Goal: Task Accomplishment & Management: Use online tool/utility

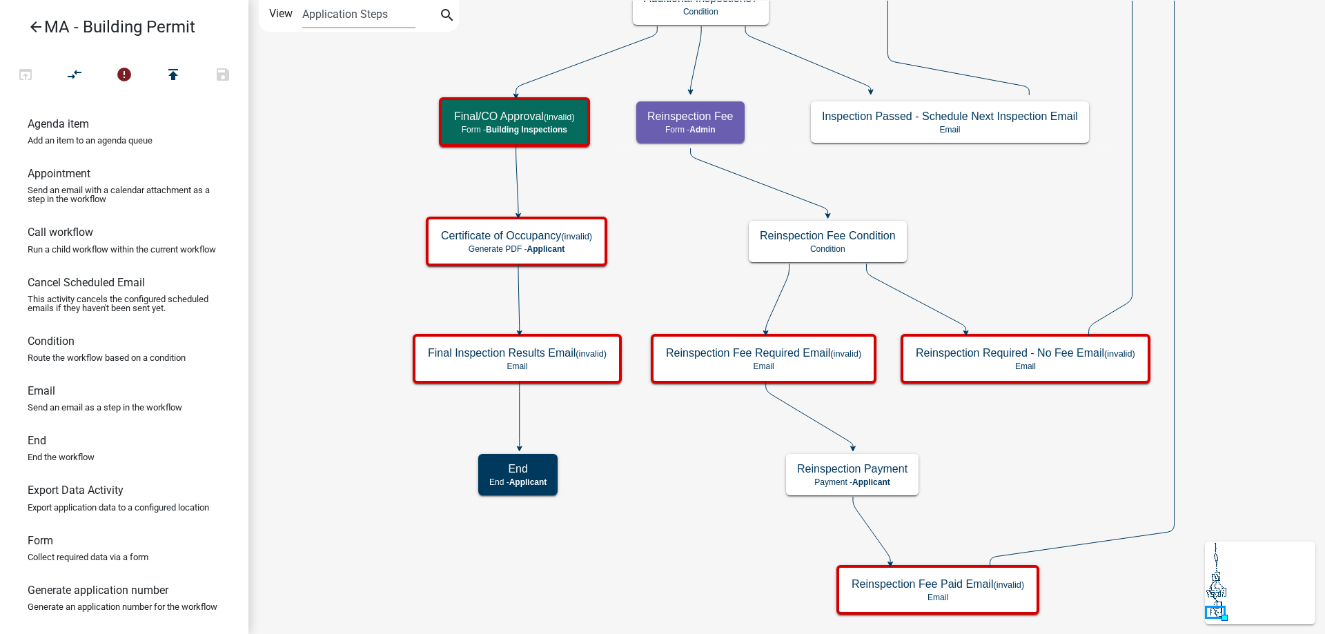
scroll to position [491, 0]
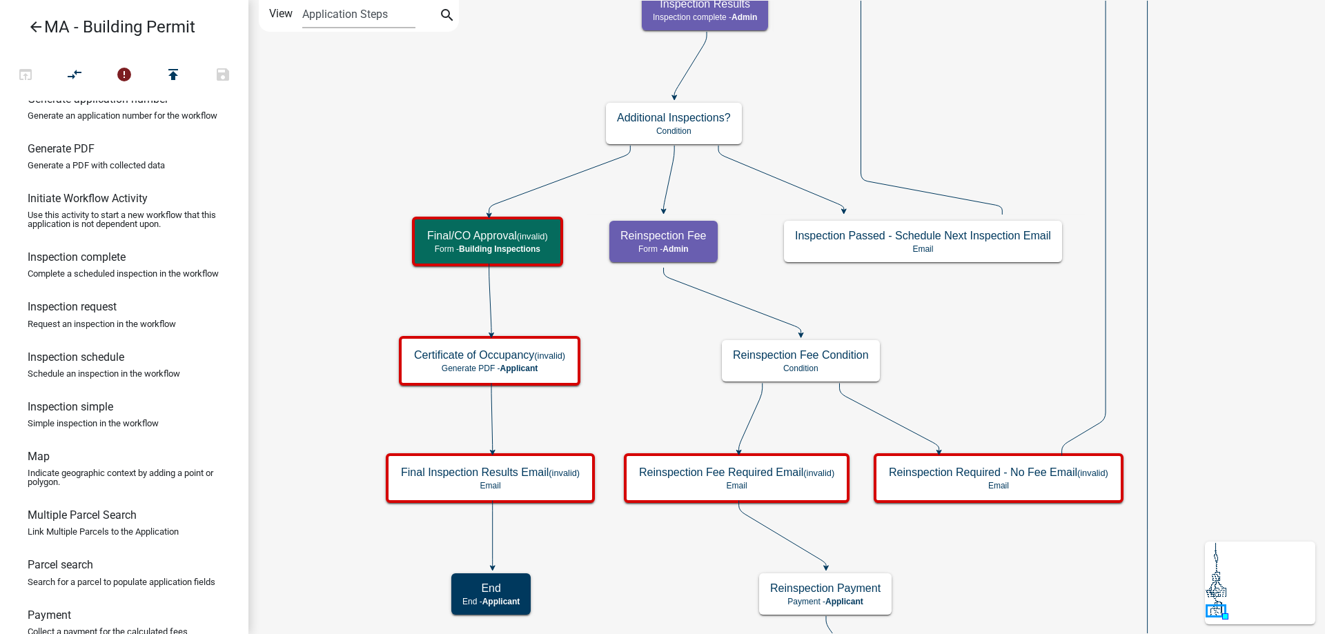
click at [1012, 353] on icon "Start Start - Applicant Search Parcel Data Parcel search - Applicant Owner and …" at bounding box center [815, 367] width 1133 height 733
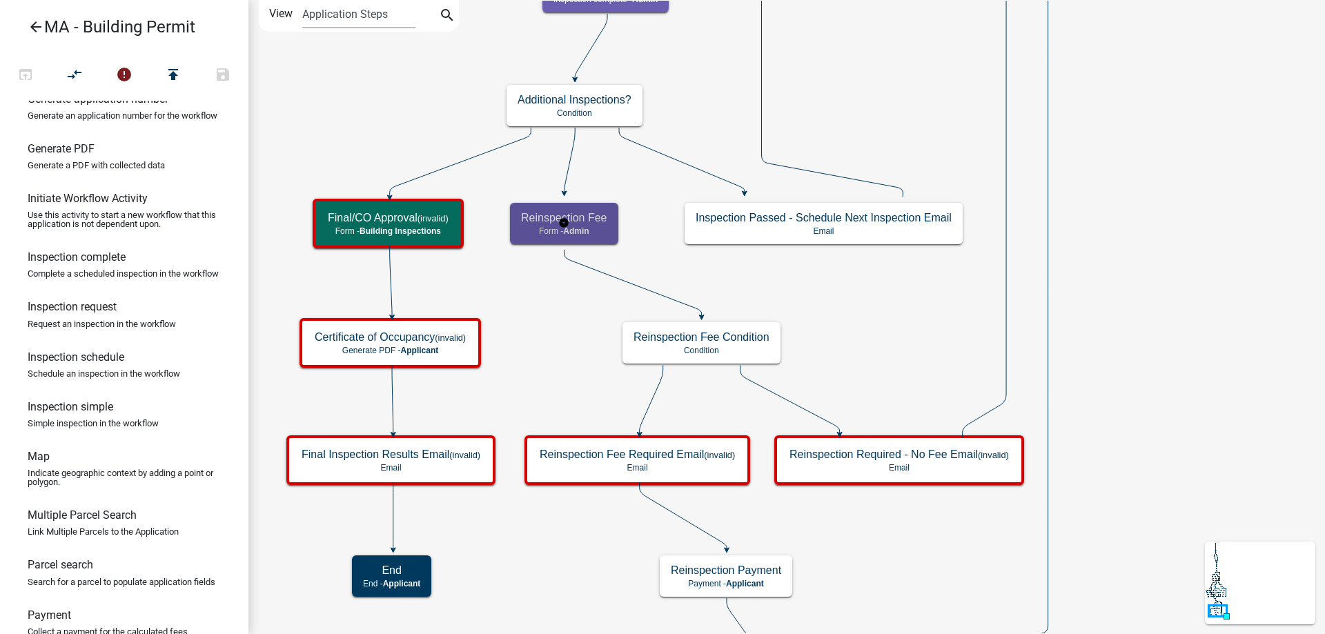
click at [593, 240] on div "Reinspection Fee Form - Admin" at bounding box center [564, 223] width 108 height 41
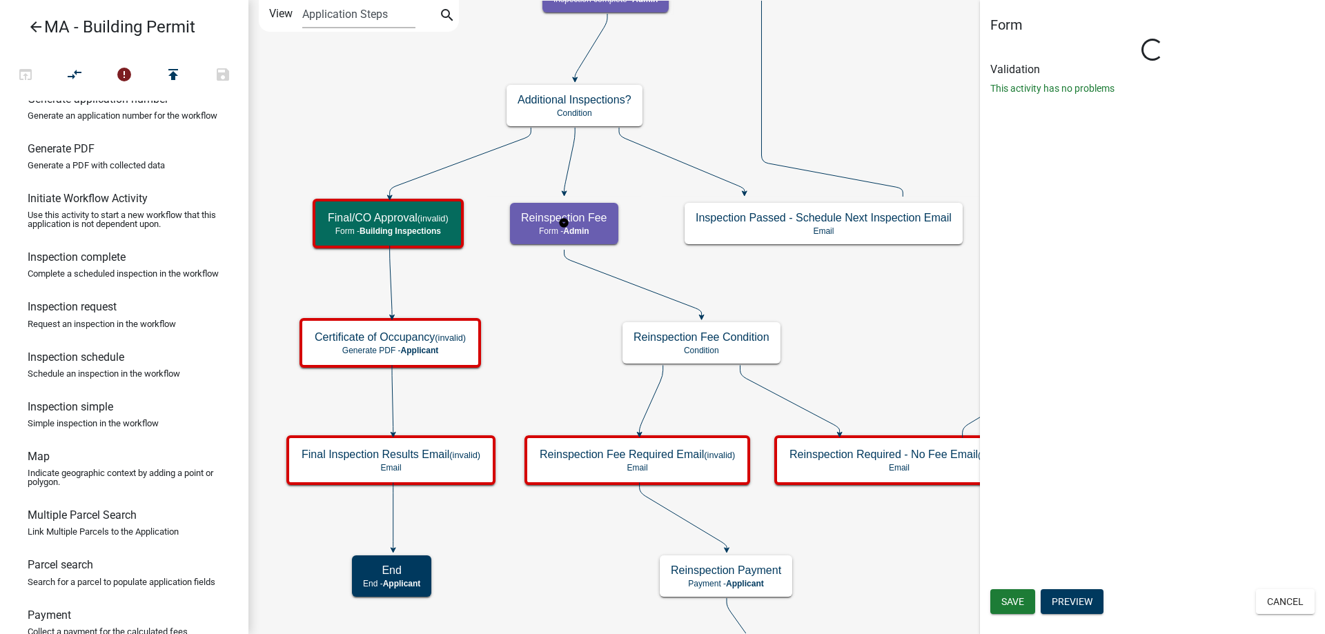
select select "1617A353-6361-48C5-9BA0-CE34FD9B68F8"
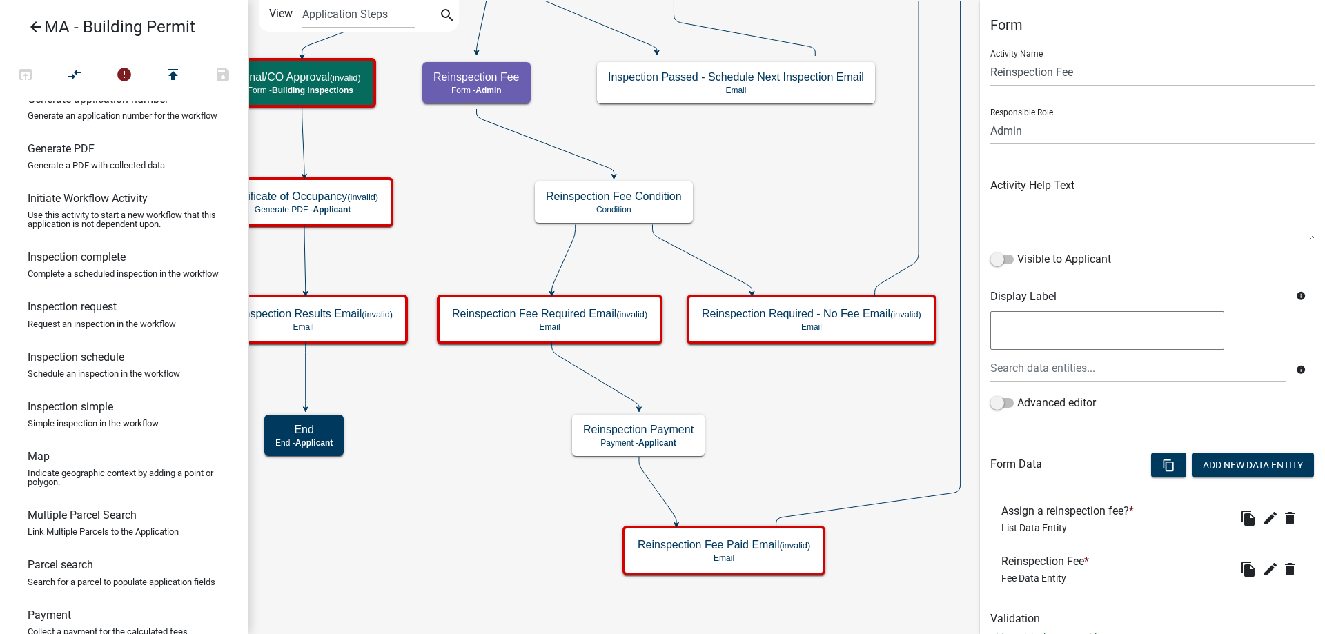
click at [628, 228] on icon "Start Start - Applicant Search Parcel Data Parcel search - Applicant Owner and …" at bounding box center [786, 317] width 1075 height 633
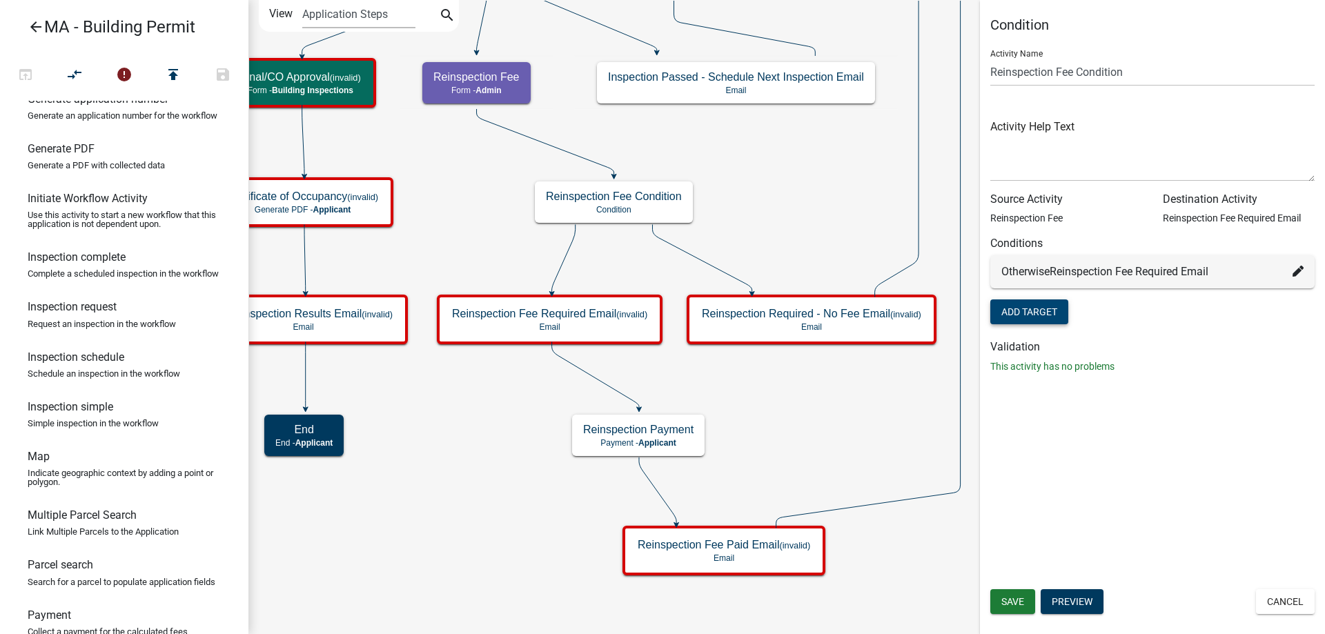
click at [1054, 312] on button "Add Target" at bounding box center [1029, 311] width 78 height 25
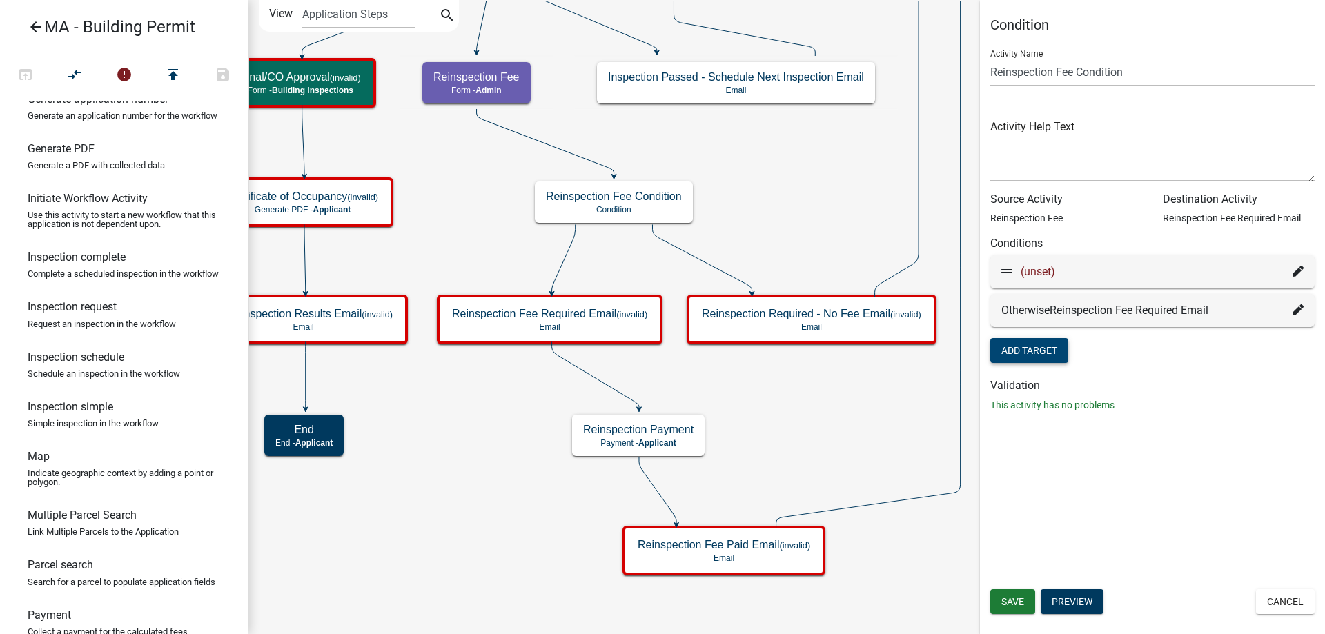
click at [1296, 272] on icon at bounding box center [1297, 271] width 11 height 11
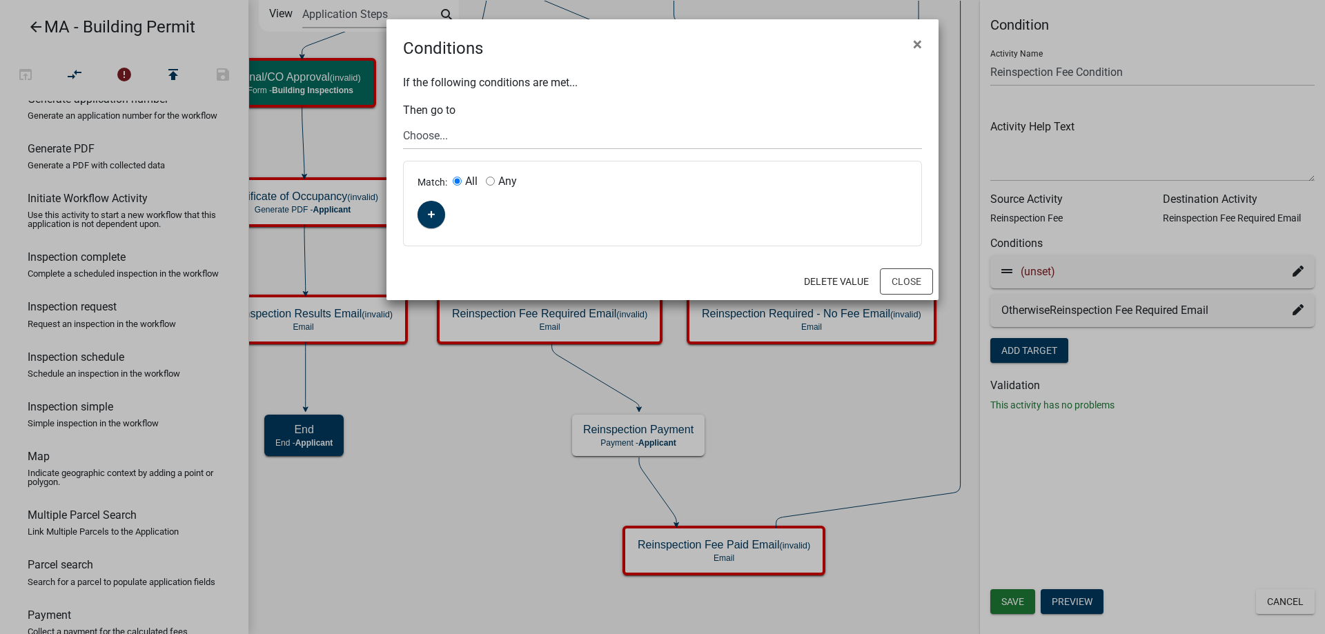
click at [500, 115] on div "If the following conditions are met... Then go to Choose... Start Search Parcel…" at bounding box center [662, 162] width 552 height 202
click at [491, 126] on select "Choose... Start Search Parcel Data Owner and Property Information Application S…" at bounding box center [662, 135] width 519 height 28
select select "70: f5558946-1152-4d99-8320-d1fdef0746e4"
click at [403, 121] on select "Choose... Start Search Parcel Data Owner and Property Information Application S…" at bounding box center [662, 135] width 519 height 28
click at [440, 214] on button "button" at bounding box center [431, 215] width 28 height 28
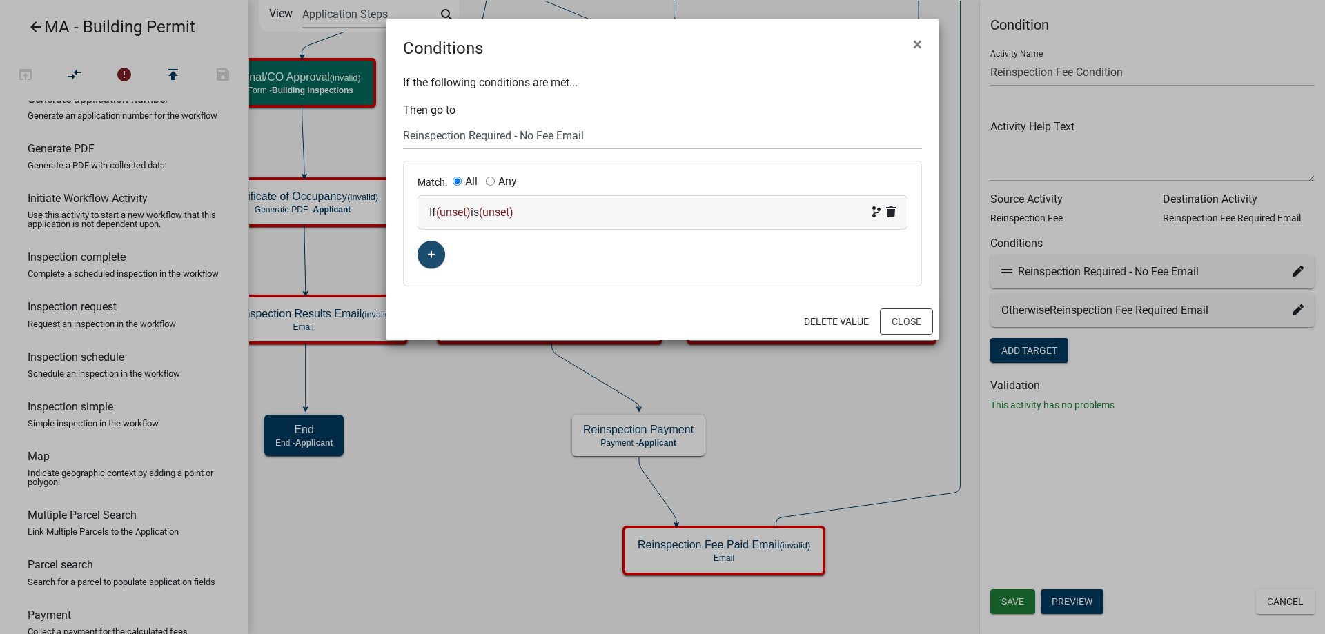
click at [455, 217] on span "(unset)" at bounding box center [453, 212] width 34 height 13
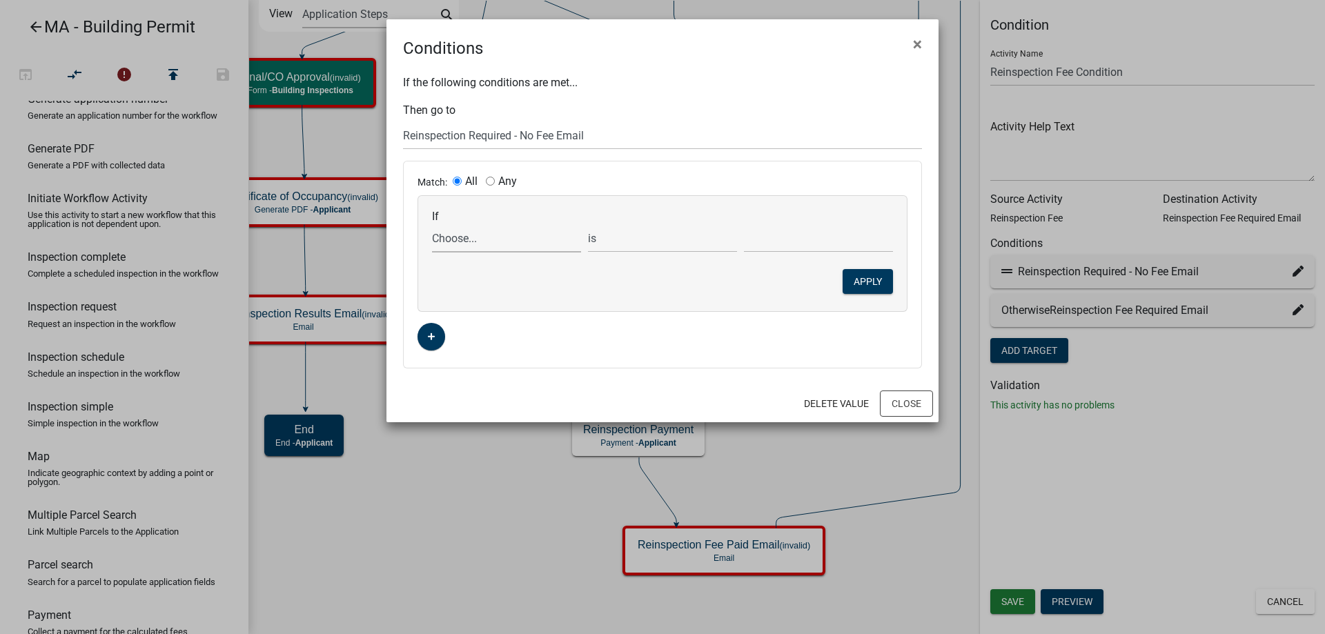
drag, startPoint x: 455, startPoint y: 217, endPoint x: 460, endPoint y: 237, distance: 19.8
click at [459, 237] on select "Choose... Acres AddInfoNeededBld AddInfoNeededBOH AddInfoNeededFire AddInfoNeed…" at bounding box center [506, 238] width 149 height 28
select select "131: ReinspectionFeeYN"
click at [432, 224] on select "Choose... Acres AddInfoNeededBld AddInfoNeededBOH AddInfoNeededFire AddInfoNeed…" at bounding box center [506, 238] width 149 height 28
click at [782, 248] on select "Choose... No Yes" at bounding box center [818, 238] width 149 height 28
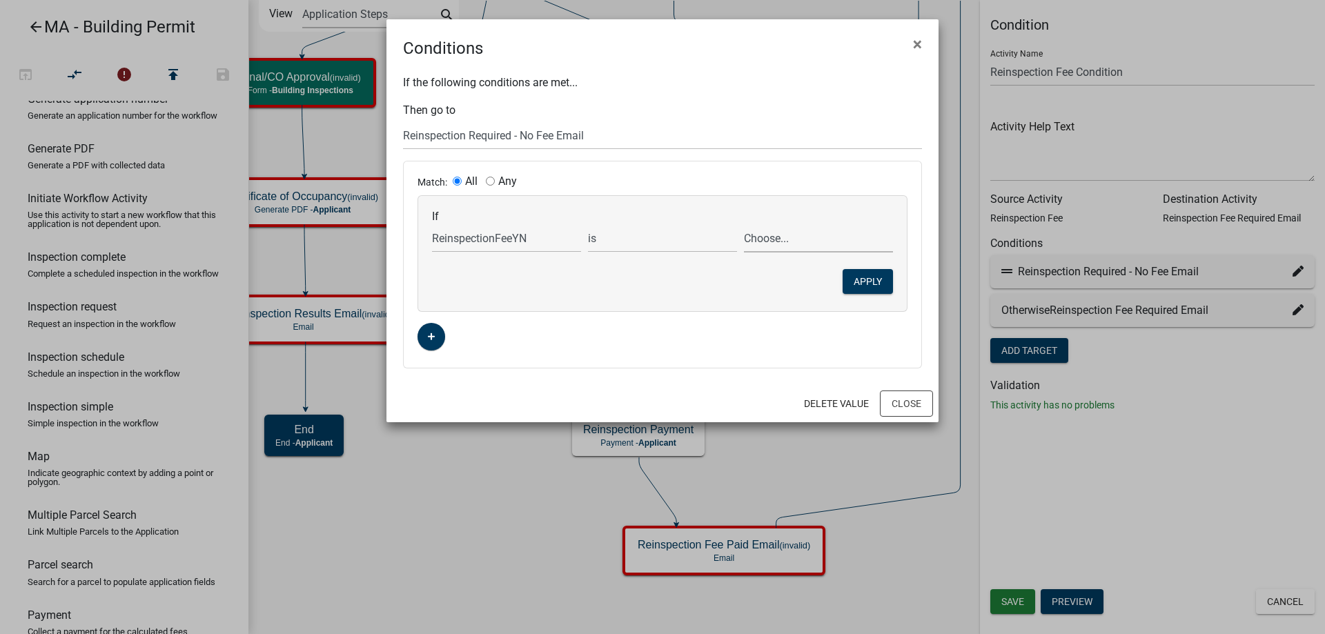
select select "1: No"
click at [744, 224] on select "Choose... No Yes" at bounding box center [818, 238] width 149 height 28
click at [849, 282] on button "Apply" at bounding box center [867, 281] width 50 height 25
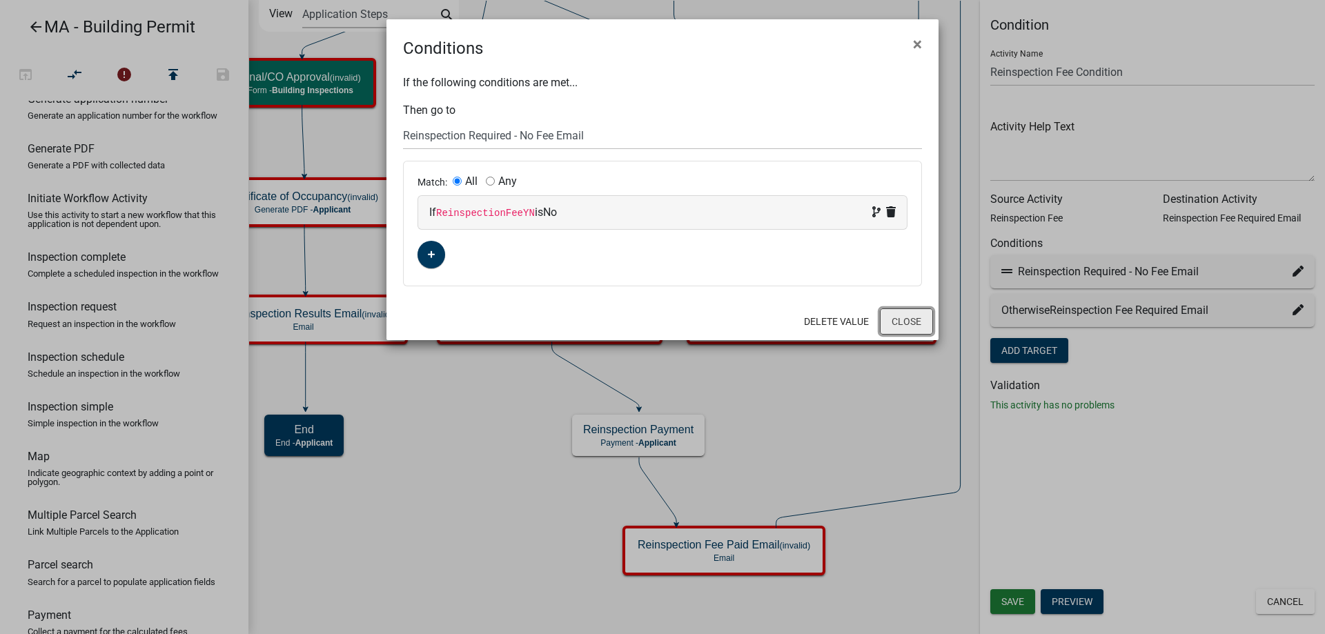
click at [901, 319] on button "Close" at bounding box center [906, 321] width 53 height 26
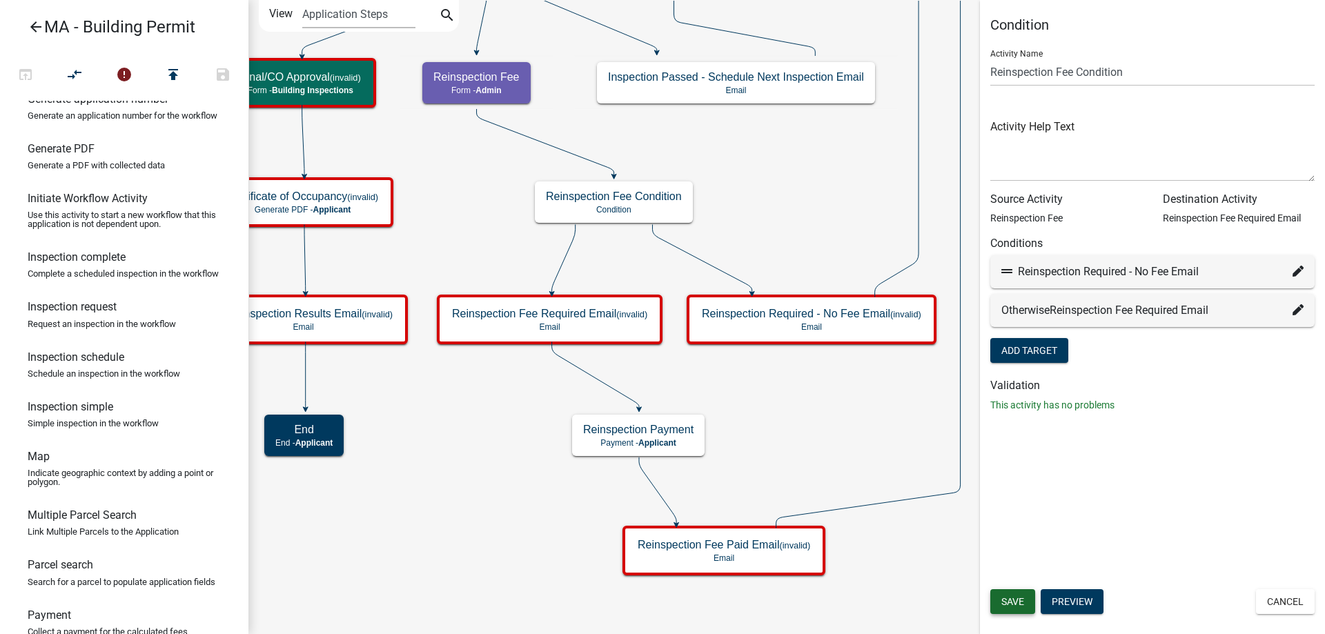
click at [1020, 605] on span "Save" at bounding box center [1012, 601] width 23 height 11
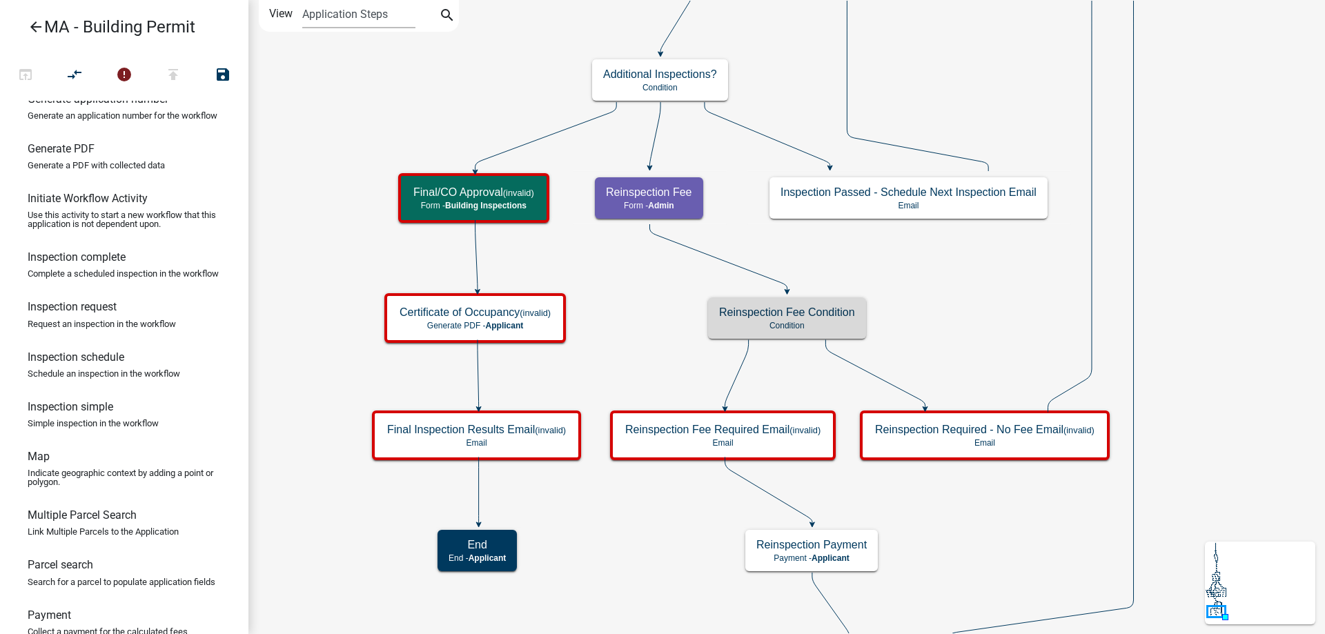
click at [718, 517] on icon "Start Start - Applicant Search Parcel Data Parcel search - Applicant Owner and …" at bounding box center [808, 345] width 1119 height 689
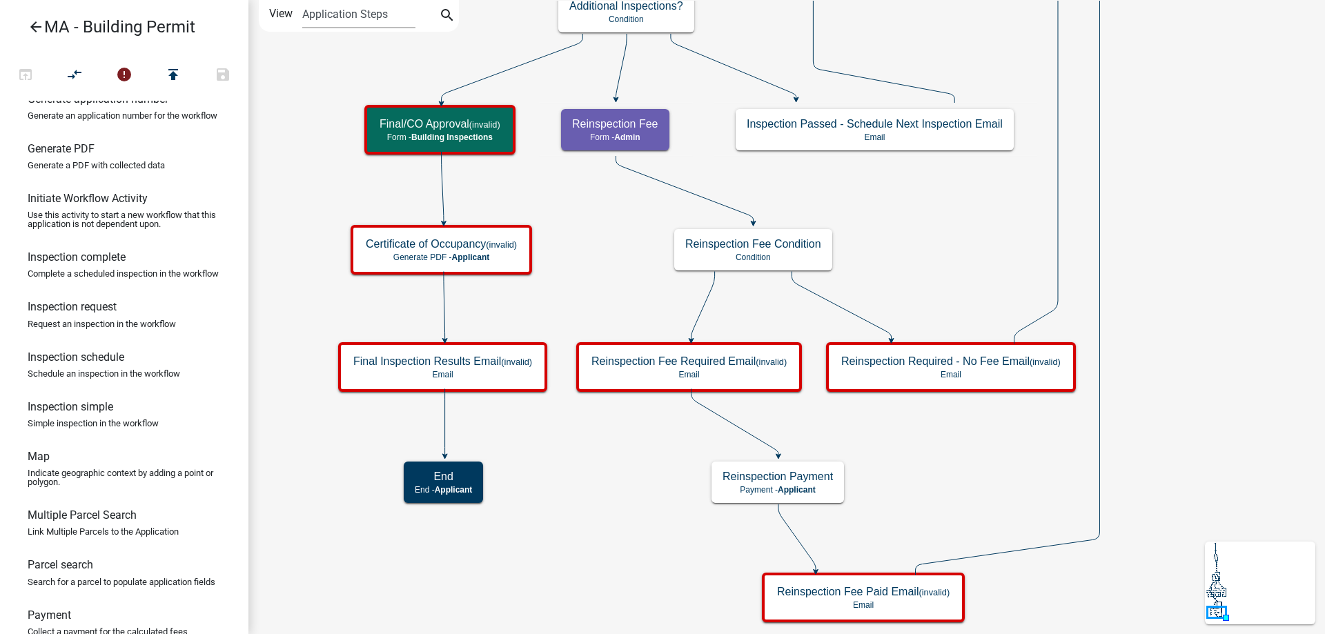
click at [890, 393] on icon "Start Start - Applicant Search Parcel Data Parcel search - Applicant Owner and …" at bounding box center [791, 317] width 1085 height 633
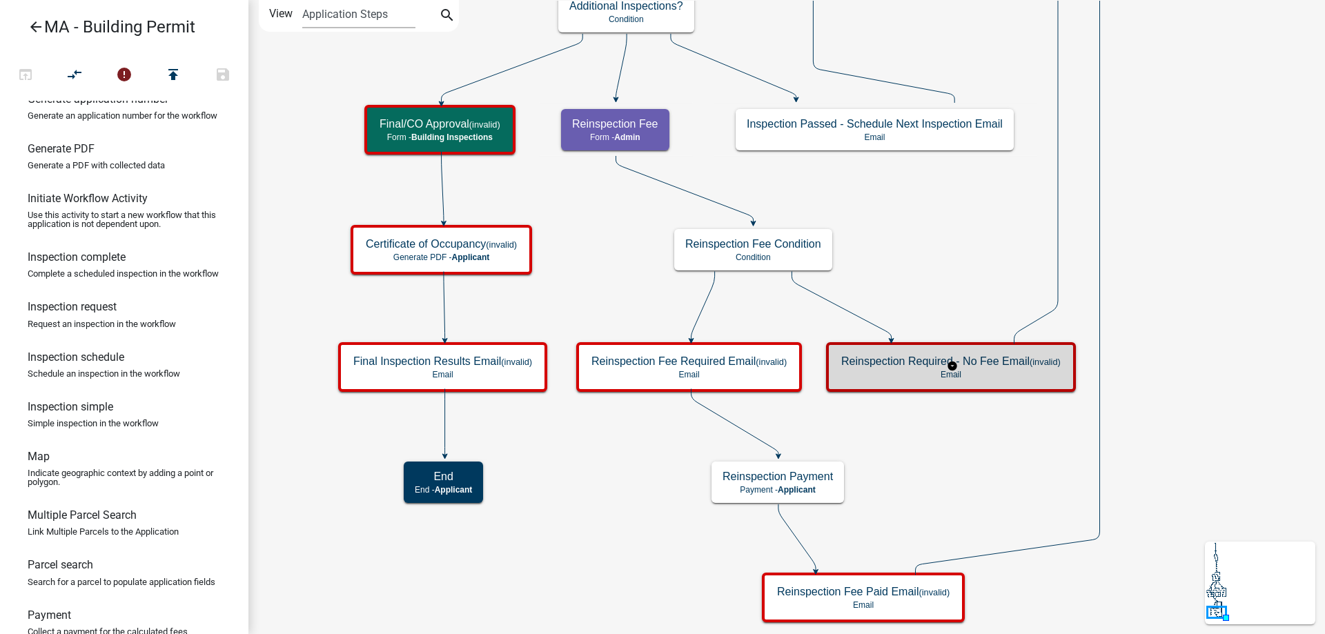
click at [899, 364] on h5 "Reinspection Required - No Fee Email (invalid)" at bounding box center [950, 361] width 219 height 13
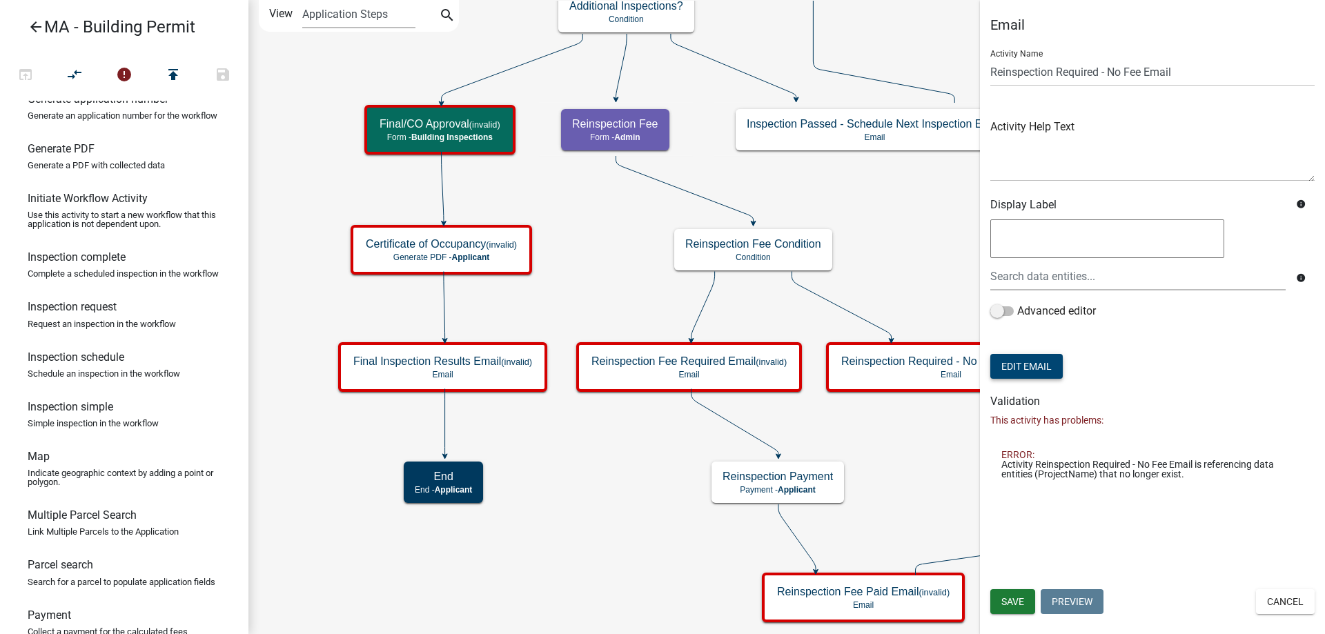
click at [1032, 357] on button "Edit Email" at bounding box center [1026, 366] width 72 height 25
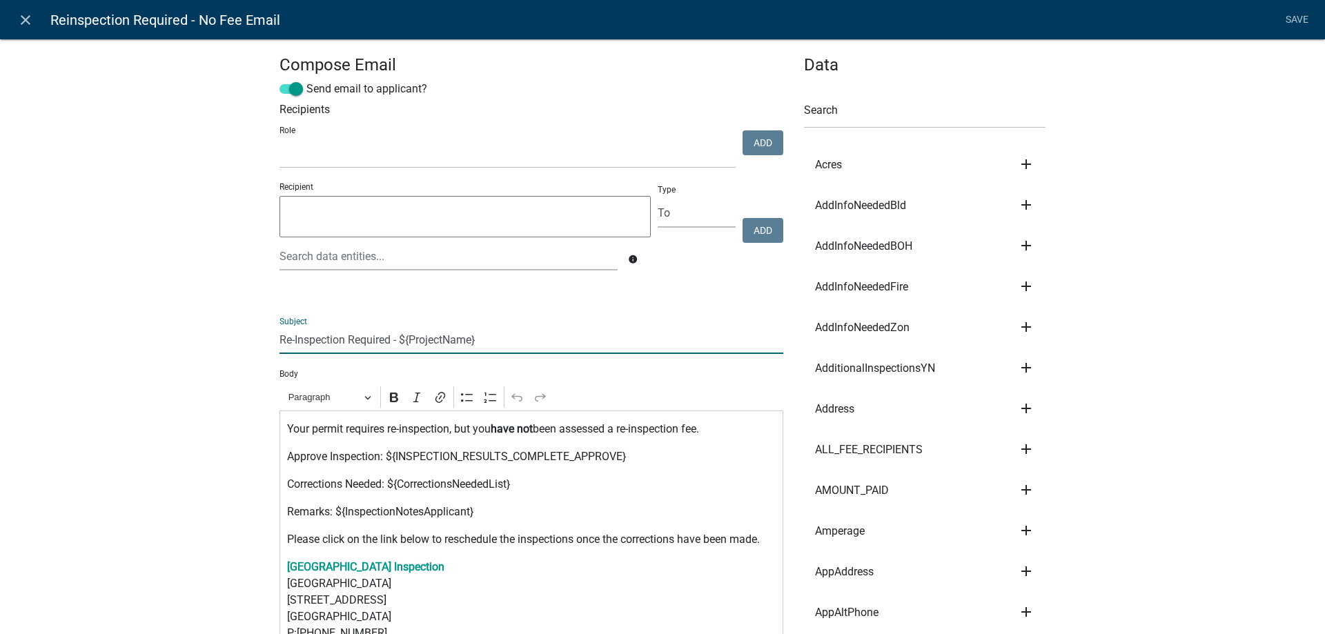
drag, startPoint x: 398, startPoint y: 342, endPoint x: 488, endPoint y: 343, distance: 89.7
click at [488, 343] on input "Re-Inspection Required - ${ProjectName}" at bounding box center [531, 340] width 504 height 28
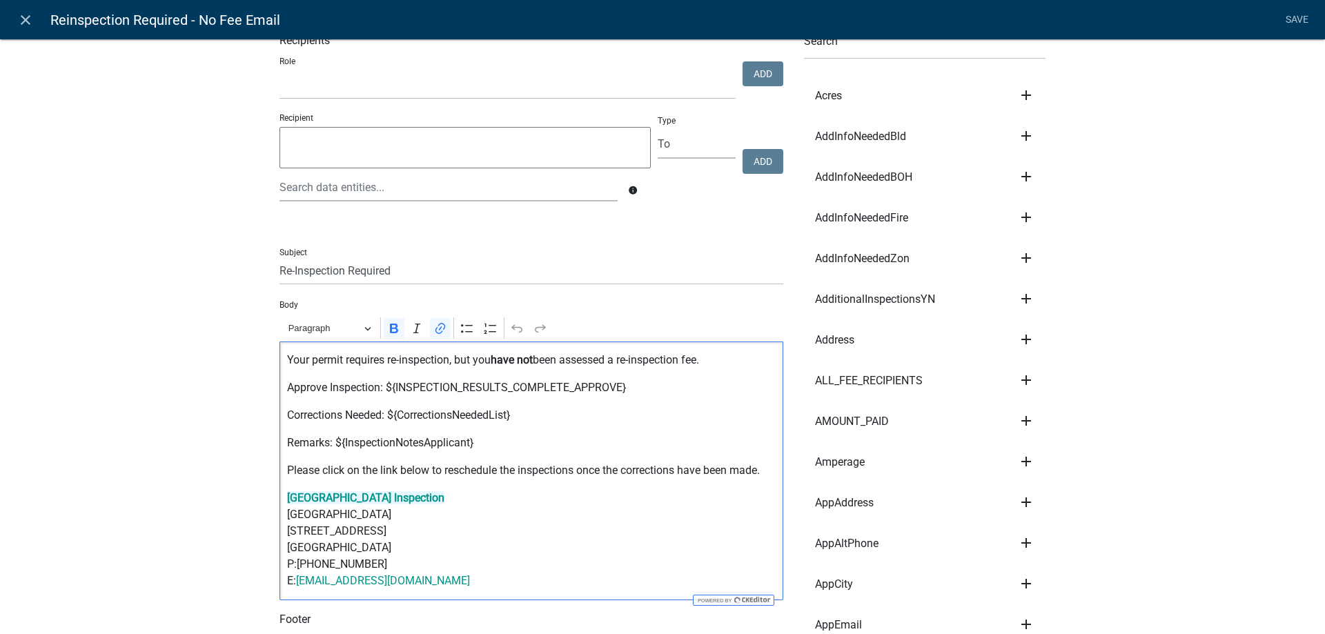
drag, startPoint x: 427, startPoint y: 566, endPoint x: 242, endPoint y: 492, distance: 199.4
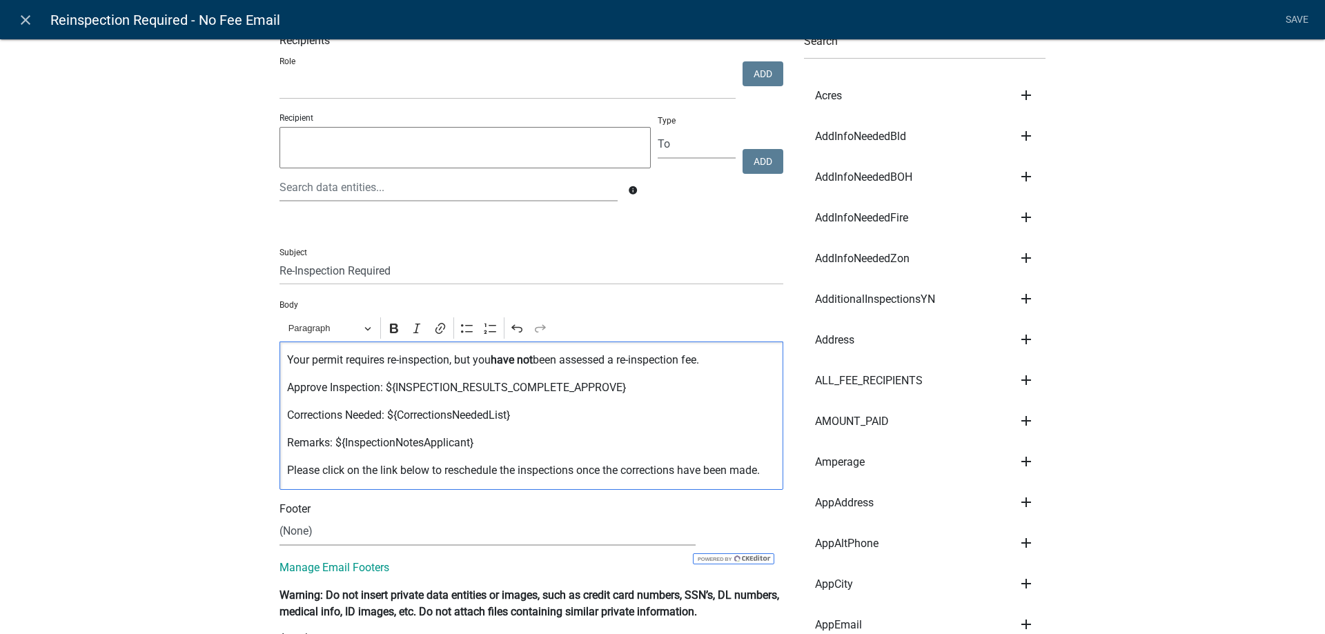
scroll to position [0, 0]
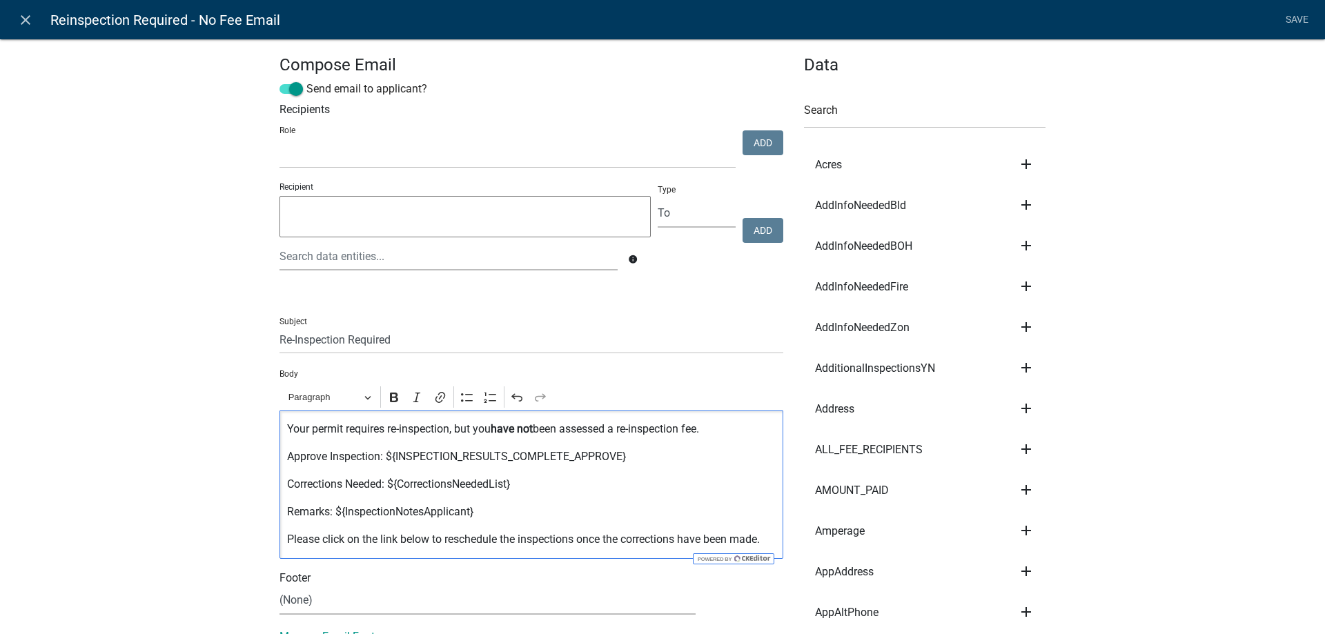
click at [279, 338] on input "Re-Inspection Required" at bounding box center [531, 340] width 504 height 28
type input "CLIENT NAME - Re-Inspection Required"
click at [1295, 14] on link "Save" at bounding box center [1296, 20] width 34 height 26
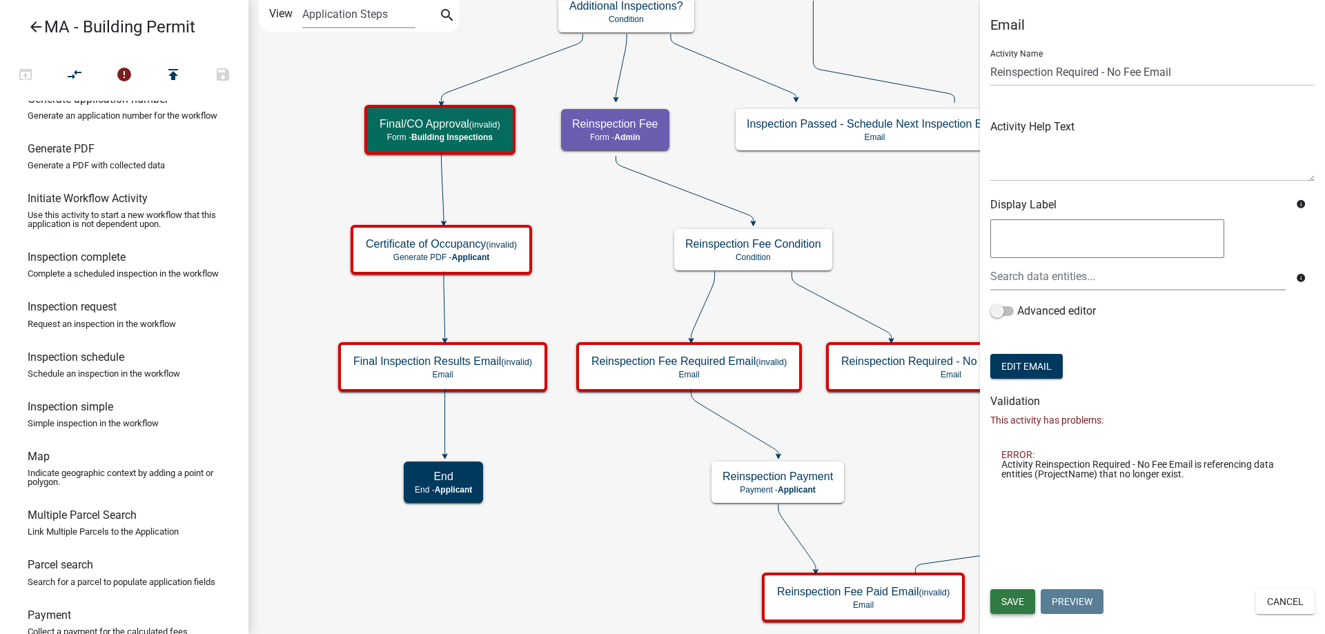
click at [1007, 598] on span "Save" at bounding box center [1012, 601] width 23 height 11
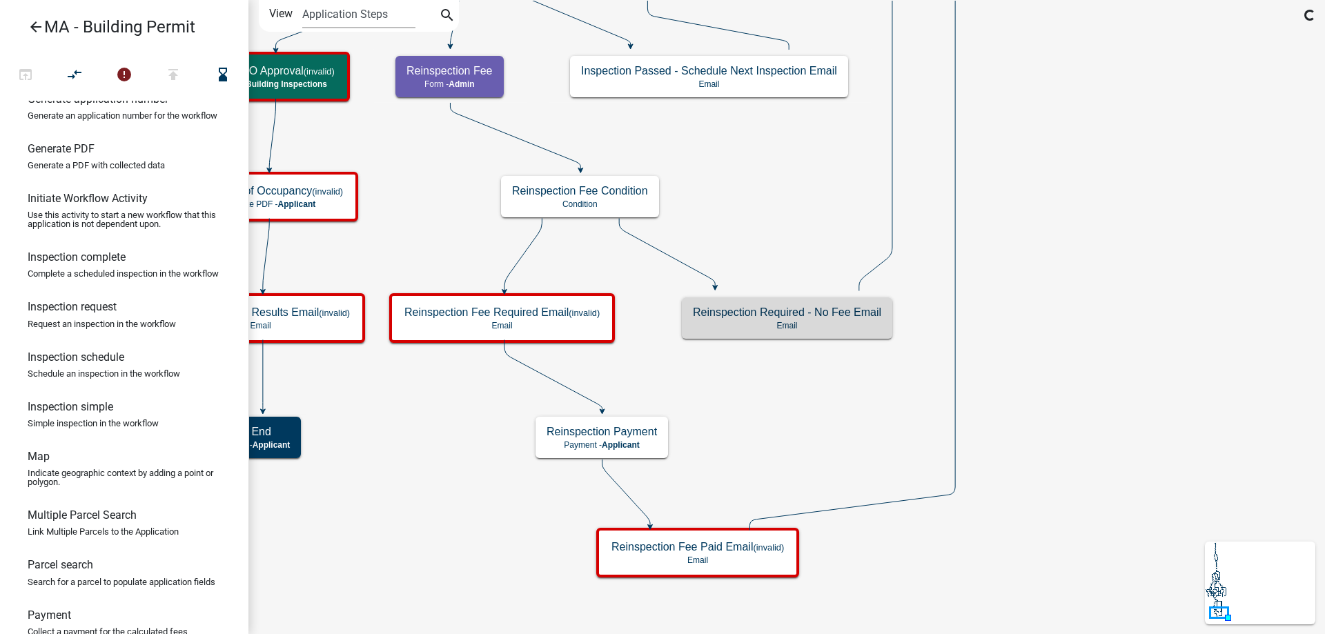
click at [737, 393] on icon "Start Start - Applicant Search Parcel Data Parcel search - Applicant Owner and …" at bounding box center [786, 317] width 1075 height 633
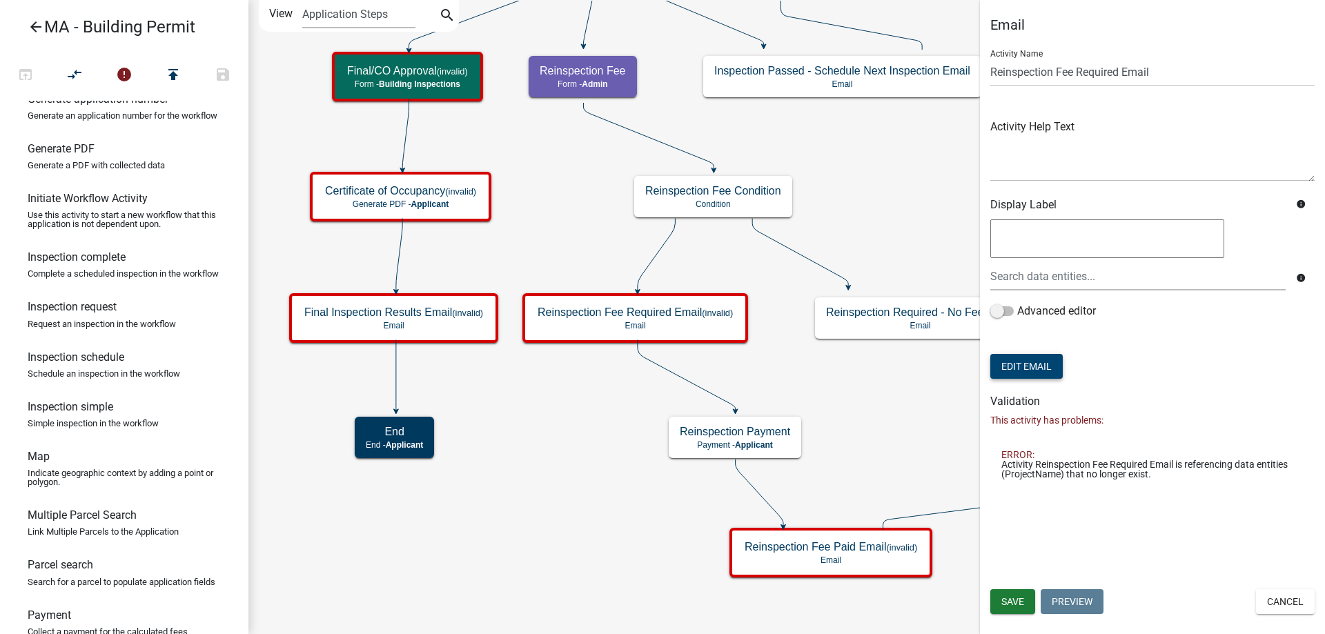
click at [1042, 365] on button "Edit Email" at bounding box center [1026, 366] width 72 height 25
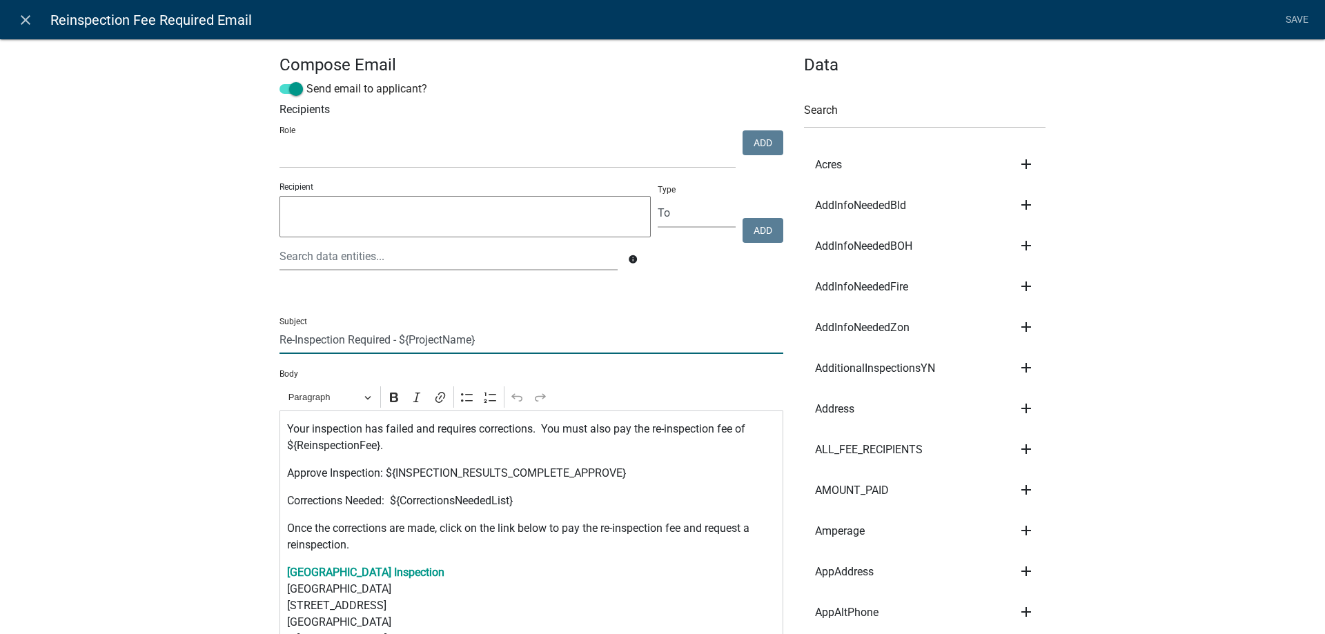
click at [279, 346] on input "Re-Inspection Required - ${ProjectName}" at bounding box center [531, 340] width 504 height 28
drag, startPoint x: 471, startPoint y: 339, endPoint x: 667, endPoint y: 339, distance: 196.0
click at [667, 339] on input "CLIENT NAME - Re-Inspection Required - ${ProjectName}" at bounding box center [531, 340] width 504 height 28
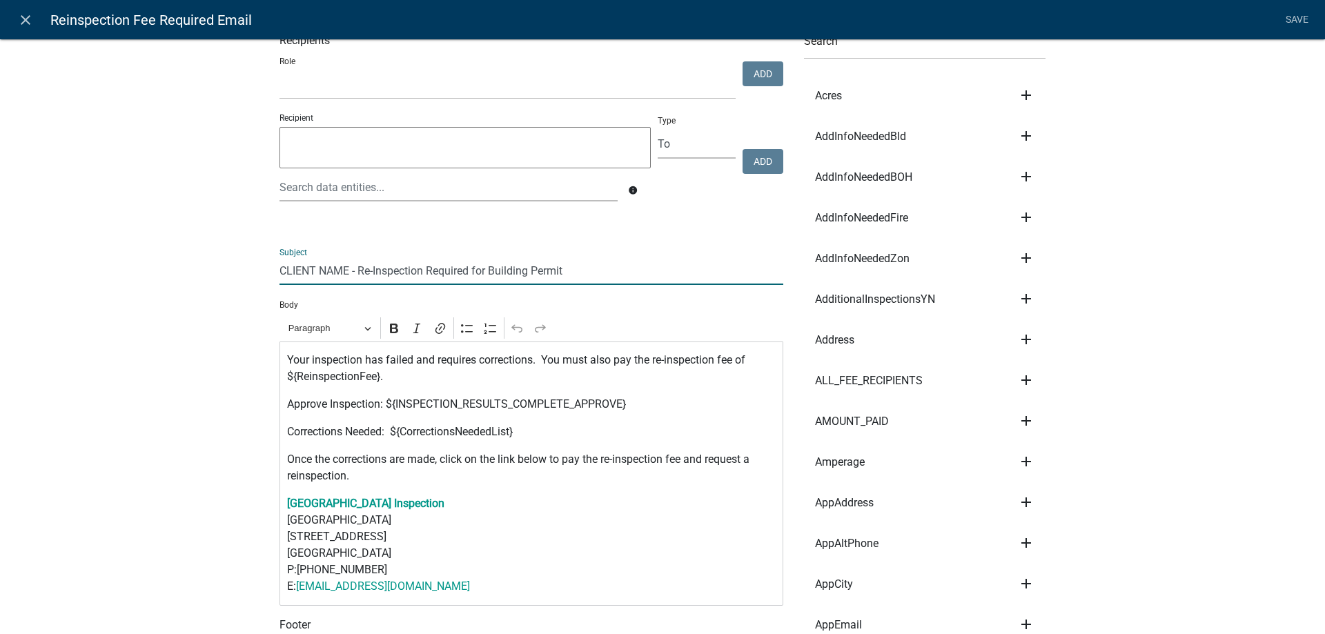
type input "CLIENT NAME - Re-Inspection Required for Building Permit"
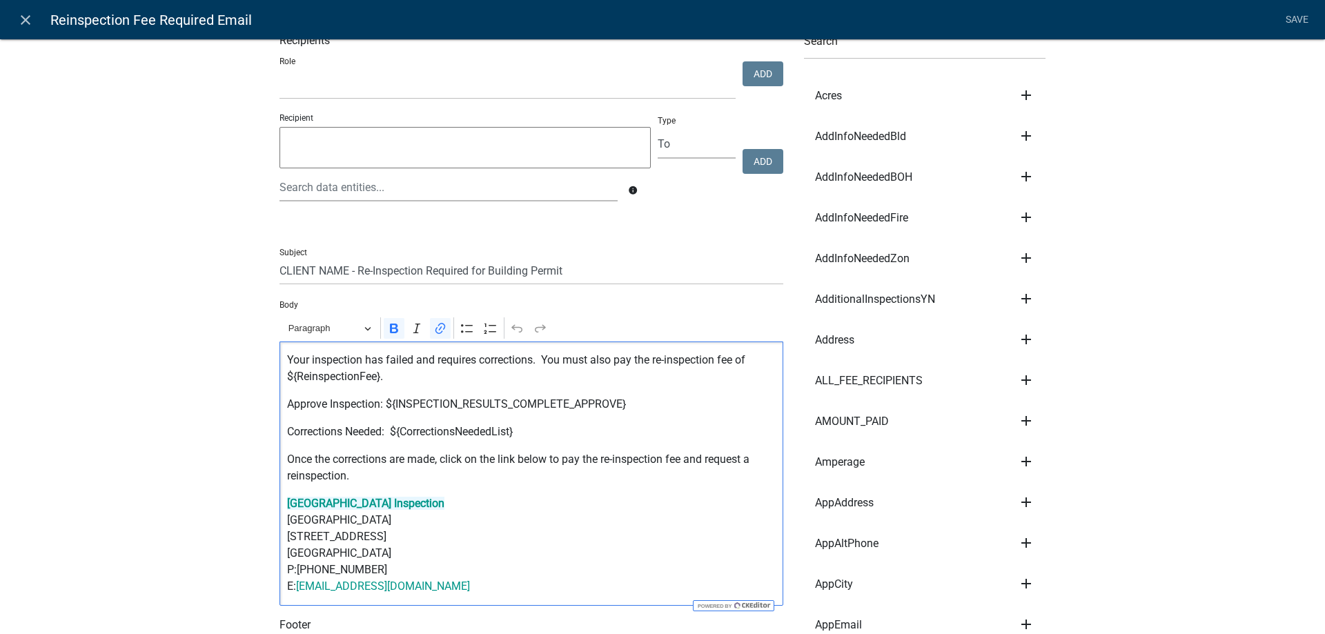
drag, startPoint x: 478, startPoint y: 590, endPoint x: 287, endPoint y: 511, distance: 206.7
click at [287, 511] on p "Gordon County Building Inspection Gordon County Government Plaza 215 N. Wall St…" at bounding box center [531, 544] width 489 height 99
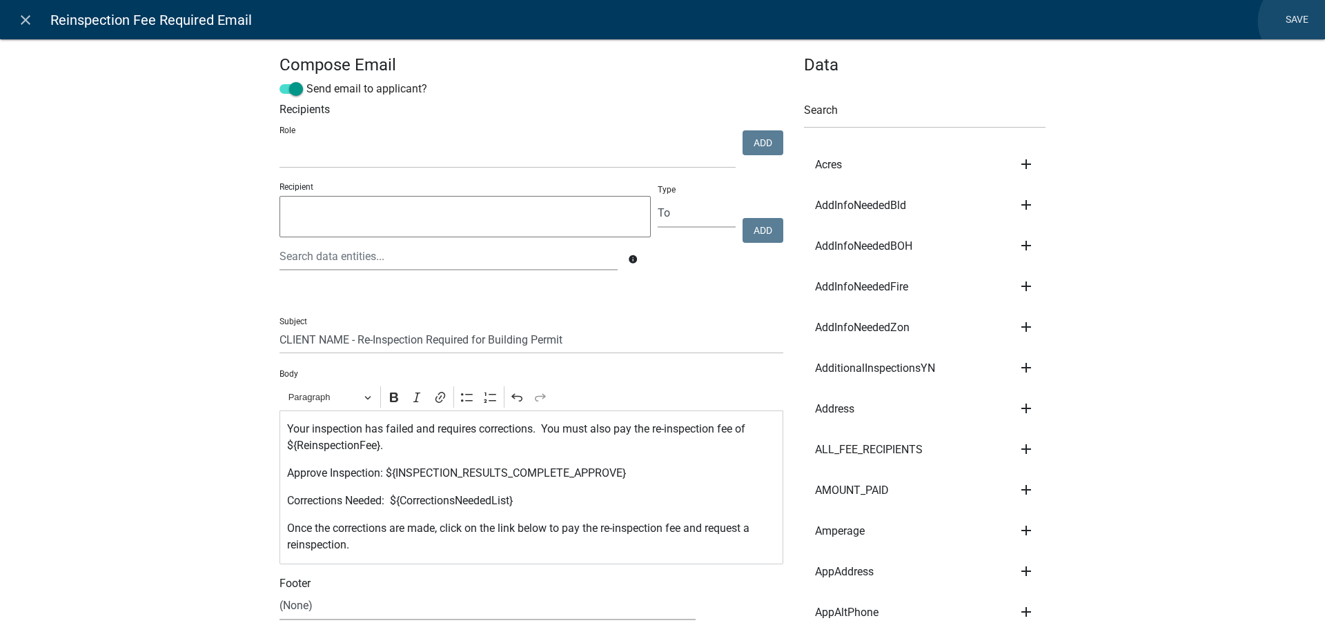
click at [1301, 21] on link "Save" at bounding box center [1296, 20] width 34 height 26
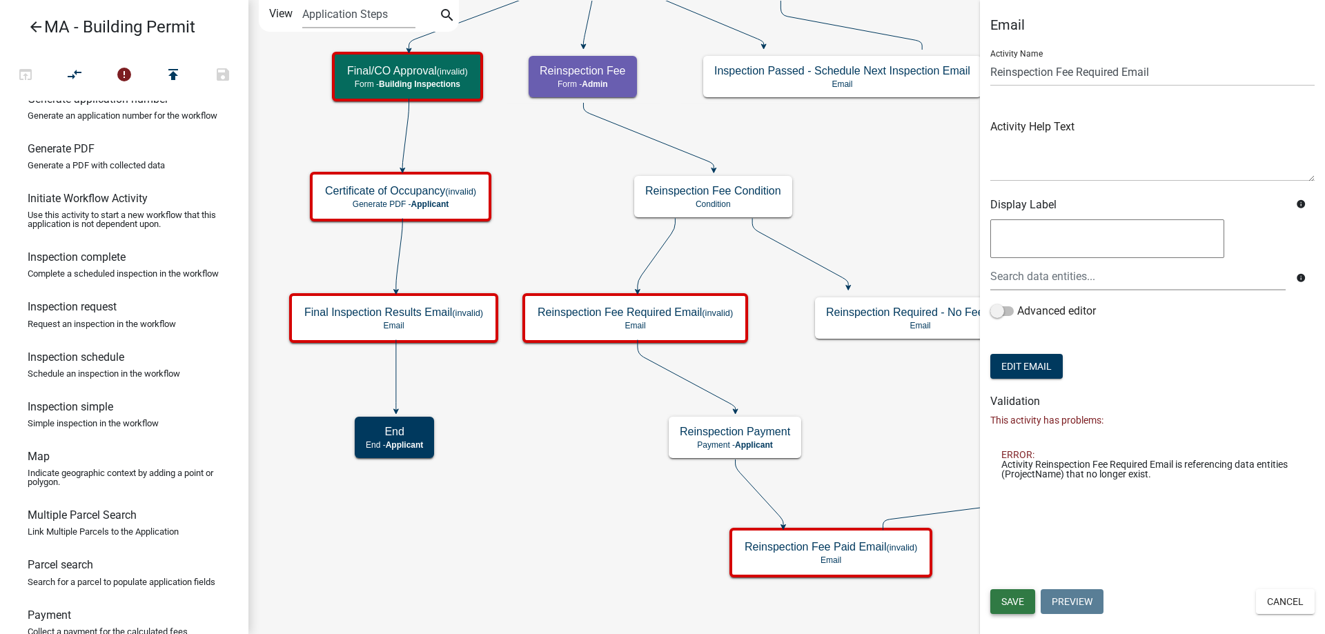
click at [1007, 608] on button "Save" at bounding box center [1012, 601] width 45 height 25
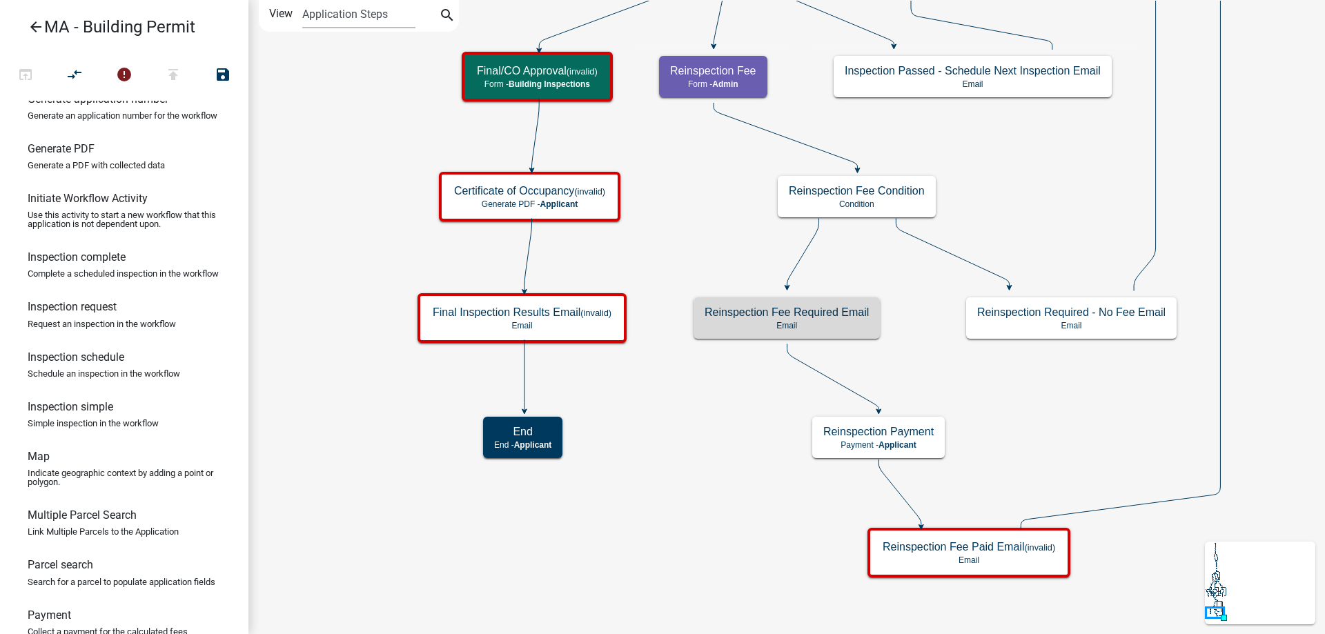
click at [658, 450] on icon "Start Start - Applicant Search Parcel Data Parcel search - Applicant Owner and …" at bounding box center [840, 317] width 1183 height 633
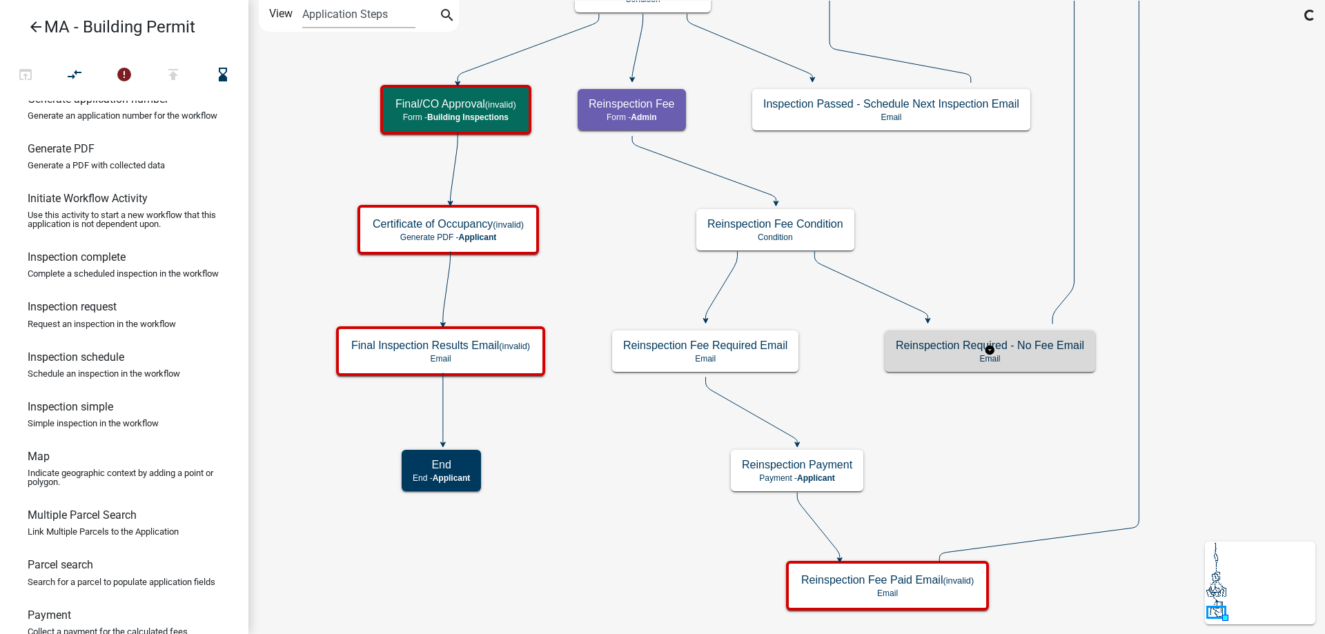
click at [940, 352] on h5 "Reinspection Required - No Fee Email" at bounding box center [990, 345] width 188 height 13
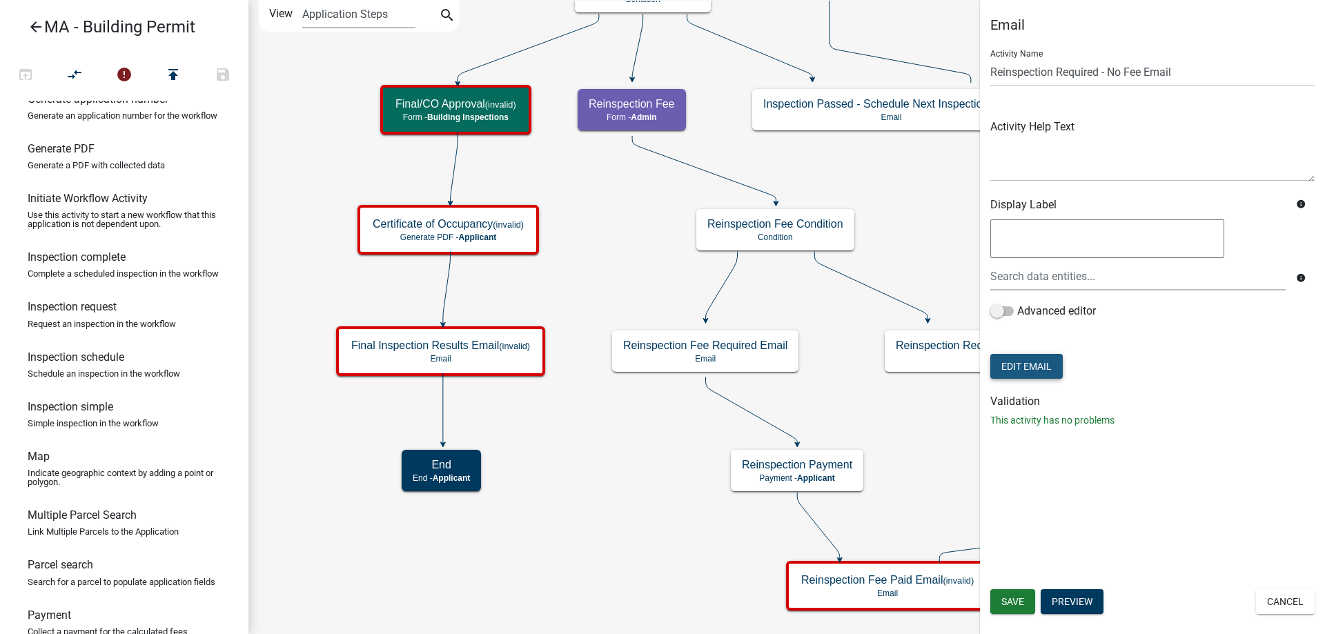
click at [1027, 371] on button "Edit Email" at bounding box center [1026, 366] width 72 height 25
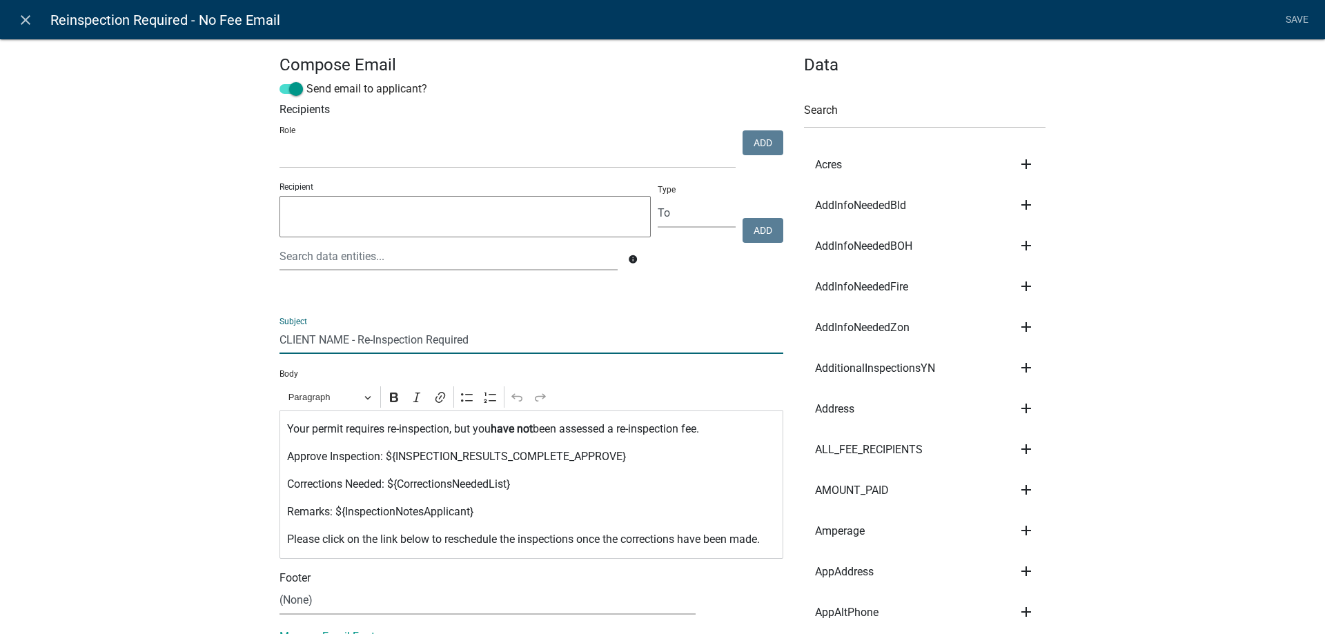
click at [489, 341] on input "CLIENT NAME - Re-Inspection Required" at bounding box center [531, 340] width 504 height 28
type input "CLIENT NAME - Re-Inspection Required for Building Permit"
click at [1307, 19] on link "Save" at bounding box center [1296, 20] width 34 height 26
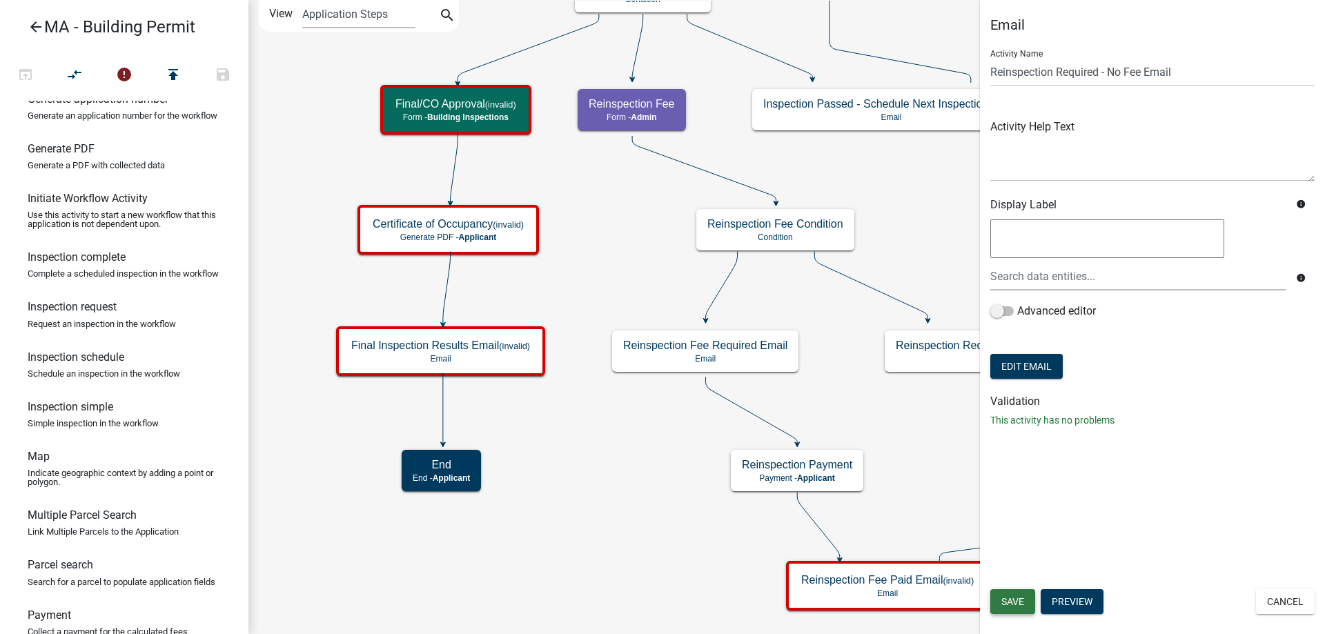
click at [1026, 598] on button "Save" at bounding box center [1012, 601] width 45 height 25
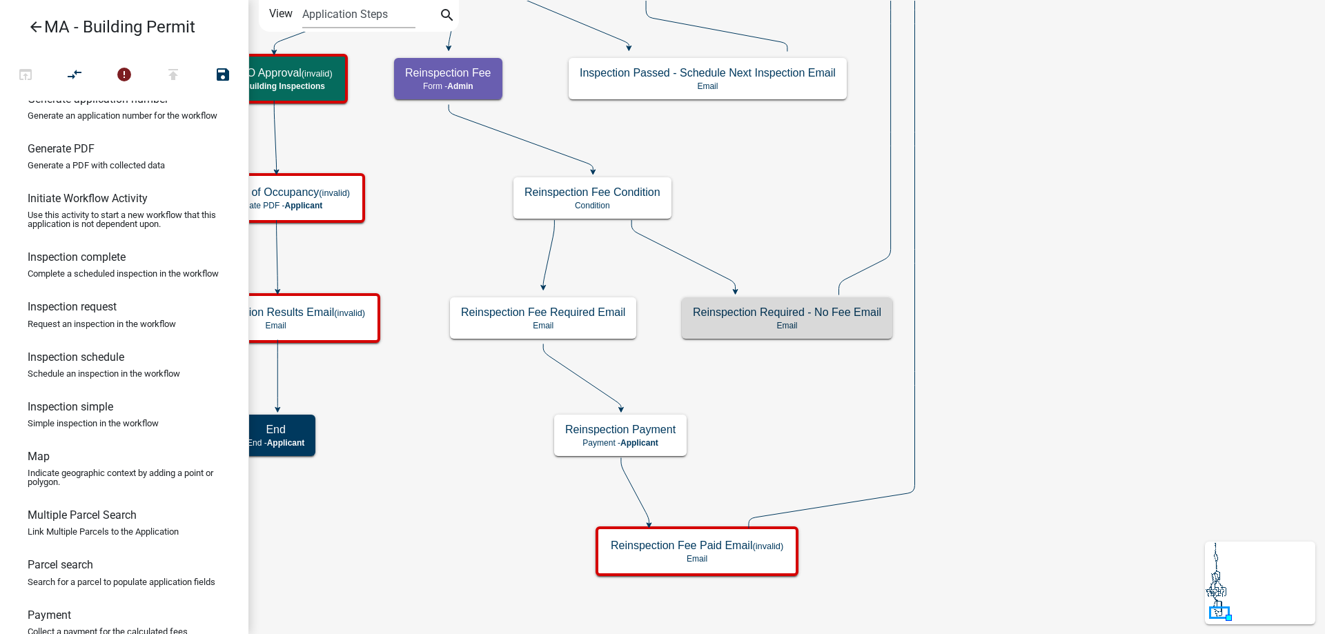
click at [471, 471] on icon "Start Start - Applicant Search Parcel Data Parcel search - Applicant Owner and …" at bounding box center [786, 317] width 1075 height 633
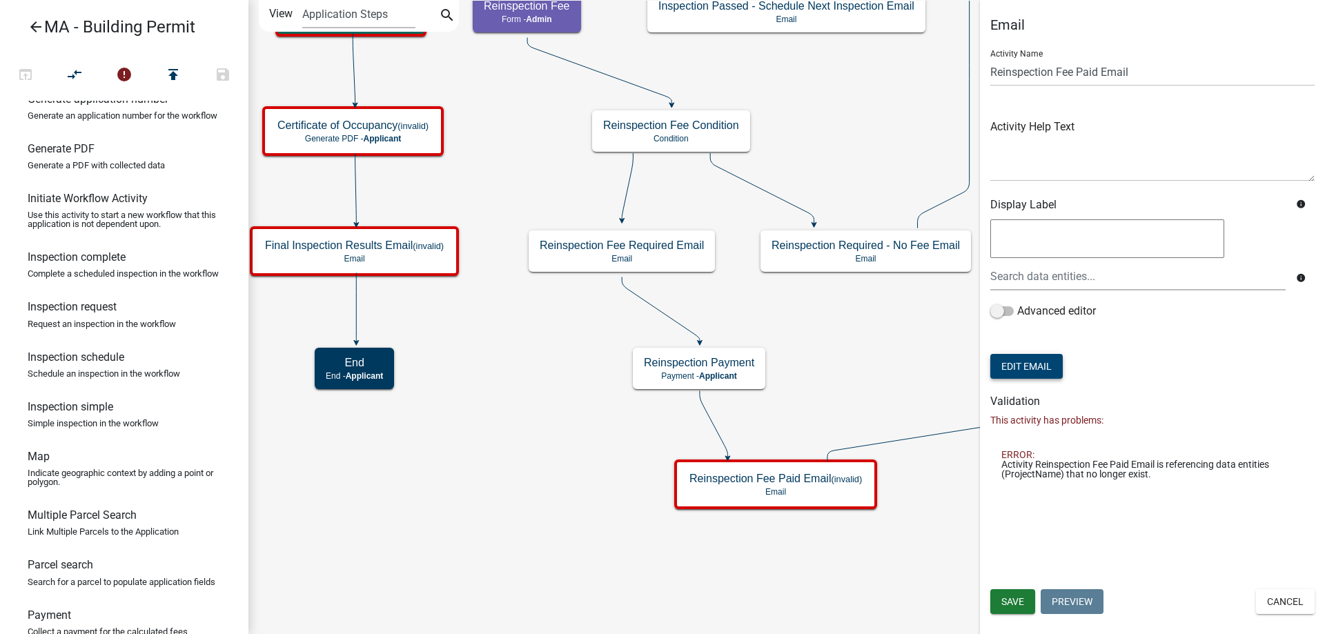
click at [1019, 369] on button "Edit Email" at bounding box center [1026, 366] width 72 height 25
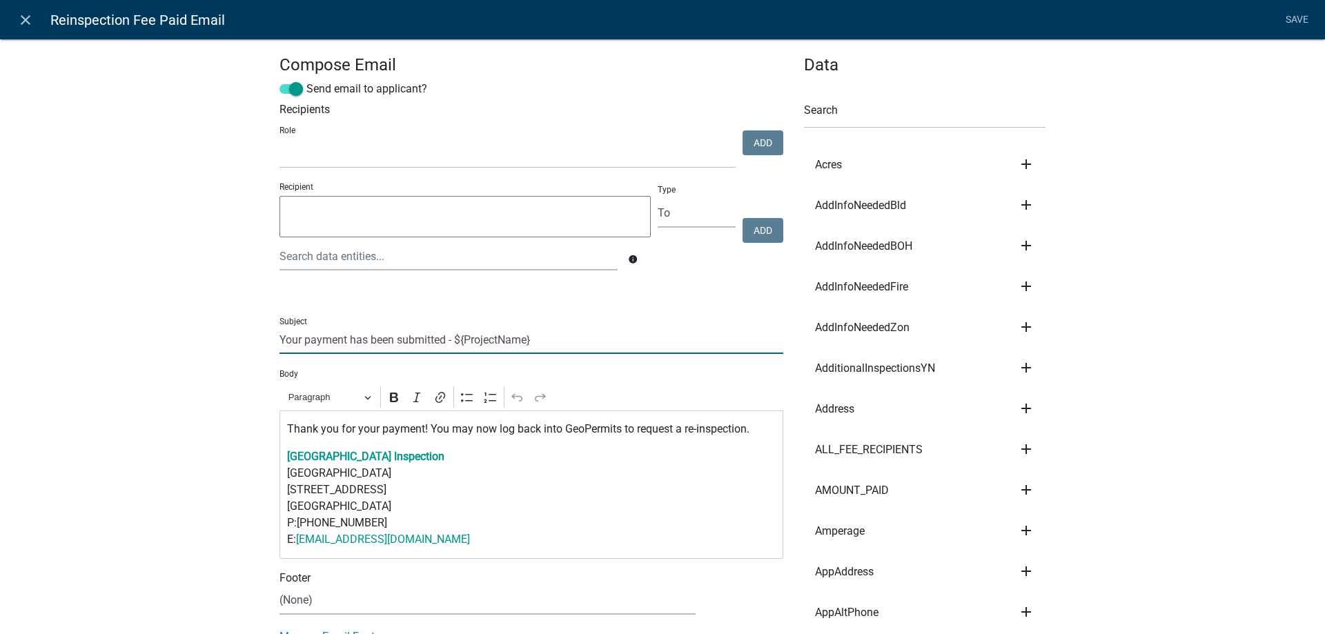
click at [279, 343] on input "Your payment has been submitted - ${ProjectName}" at bounding box center [531, 340] width 504 height 28
drag, startPoint x: 523, startPoint y: 342, endPoint x: 709, endPoint y: 334, distance: 186.4
click at [709, 334] on input "CLIENT NAME - Your payment has been submitted - ${ProjectName}" at bounding box center [531, 340] width 504 height 28
type input "CLIENT NAME - Your payment has been submitted"
drag, startPoint x: 472, startPoint y: 545, endPoint x: 259, endPoint y: 465, distance: 227.7
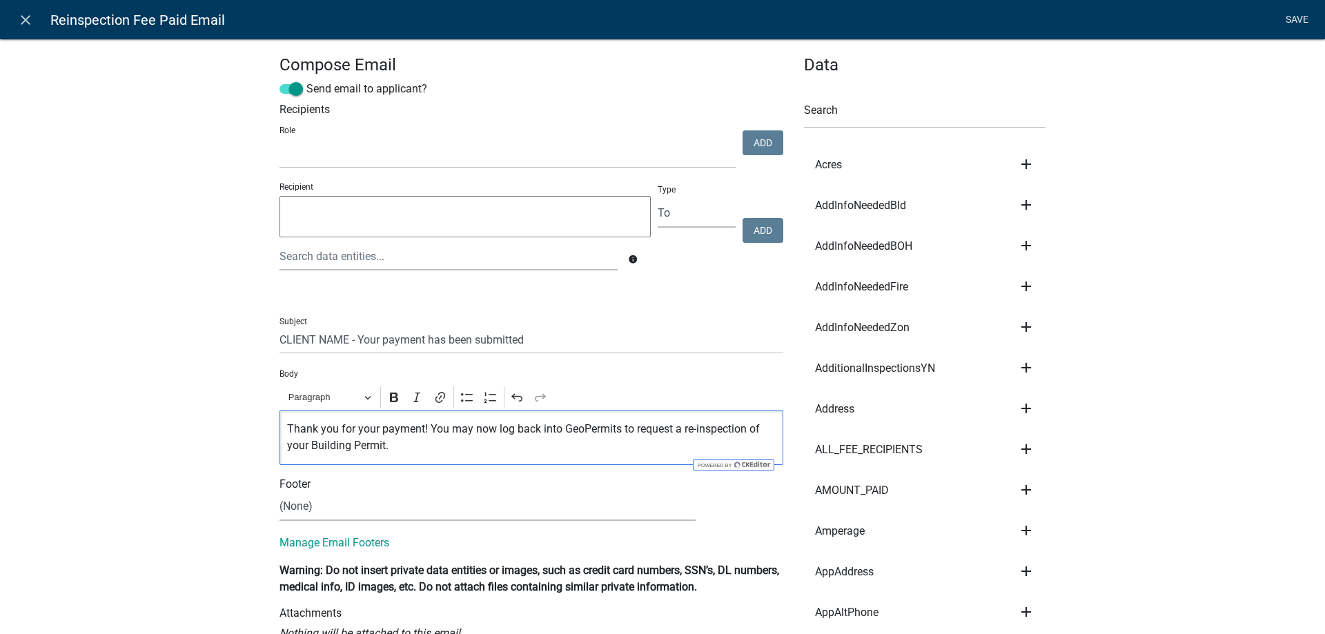
click at [1287, 23] on link "Save" at bounding box center [1296, 20] width 34 height 26
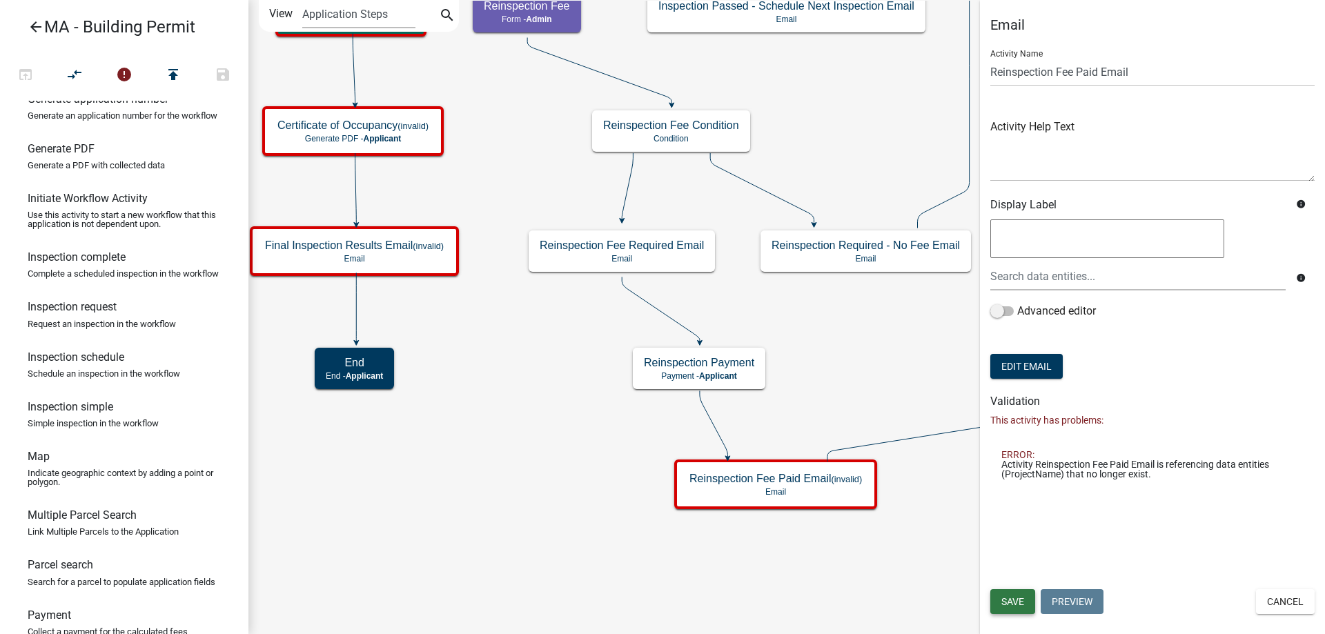
click at [1023, 601] on span "Save" at bounding box center [1012, 601] width 23 height 11
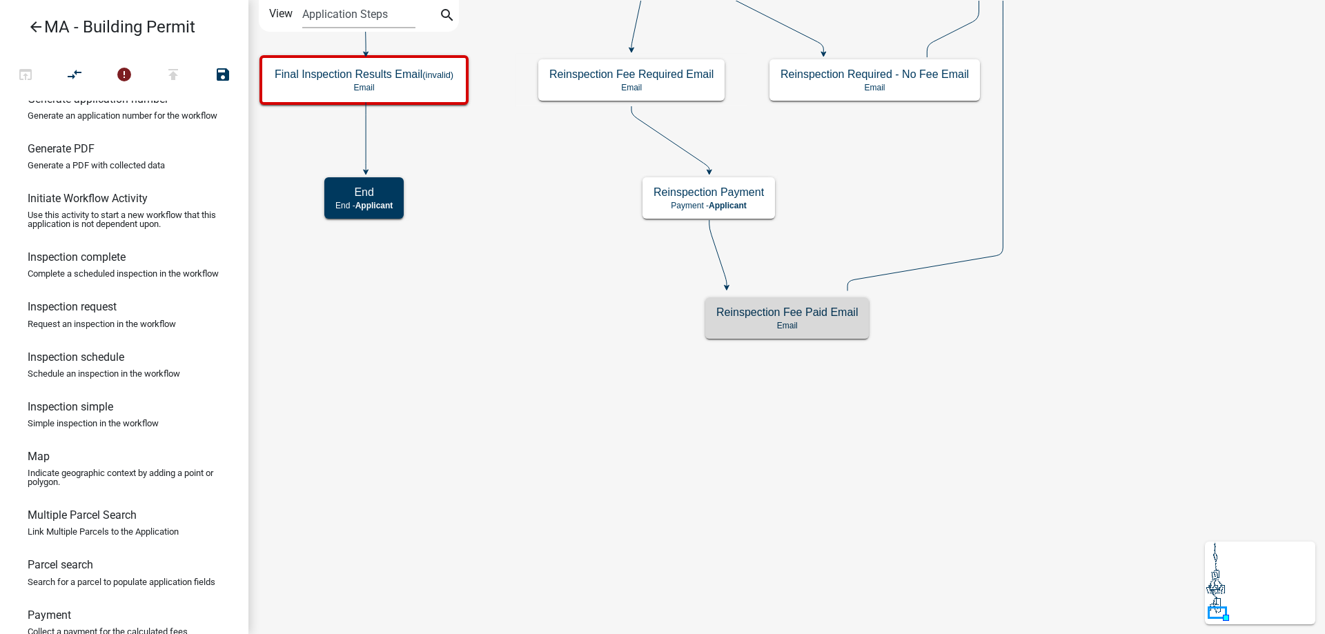
click at [556, 461] on icon "Start Start - Applicant Search Parcel Data Parcel search - Applicant Owner and …" at bounding box center [786, 317] width 1075 height 633
click at [579, 357] on icon "Start Start - Applicant Search Parcel Data Parcel search - Applicant Owner and …" at bounding box center [786, 317] width 1075 height 633
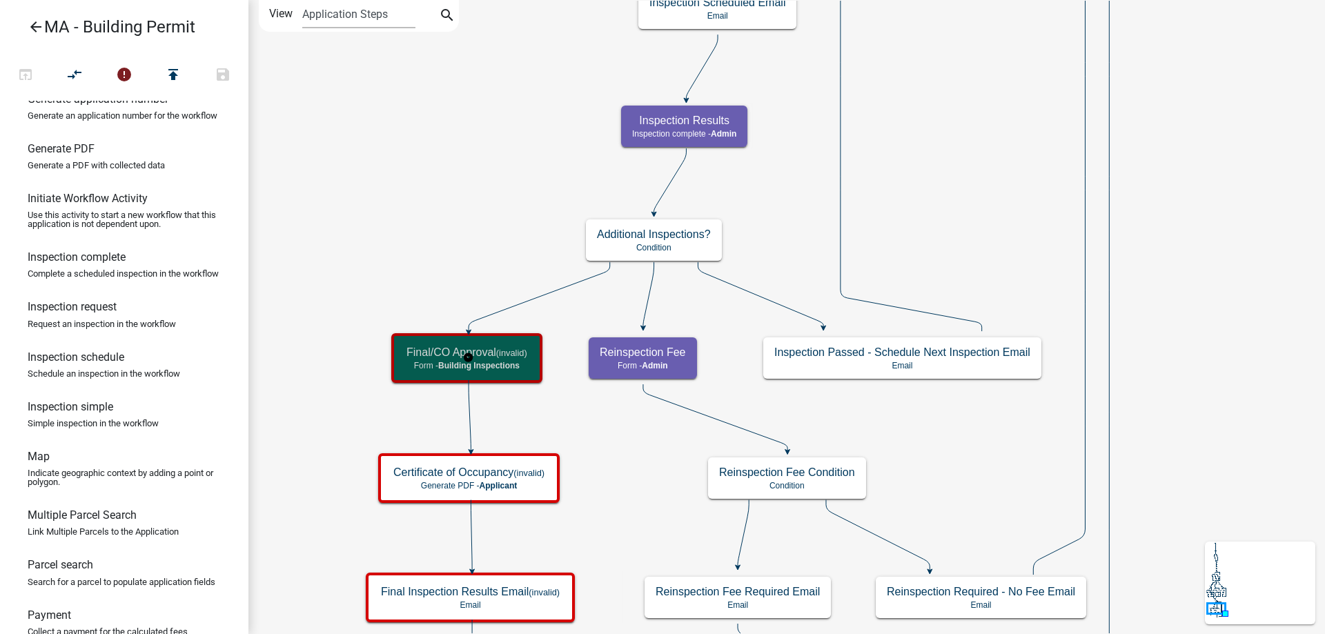
click at [503, 351] on small "(invalid)" at bounding box center [511, 353] width 31 height 10
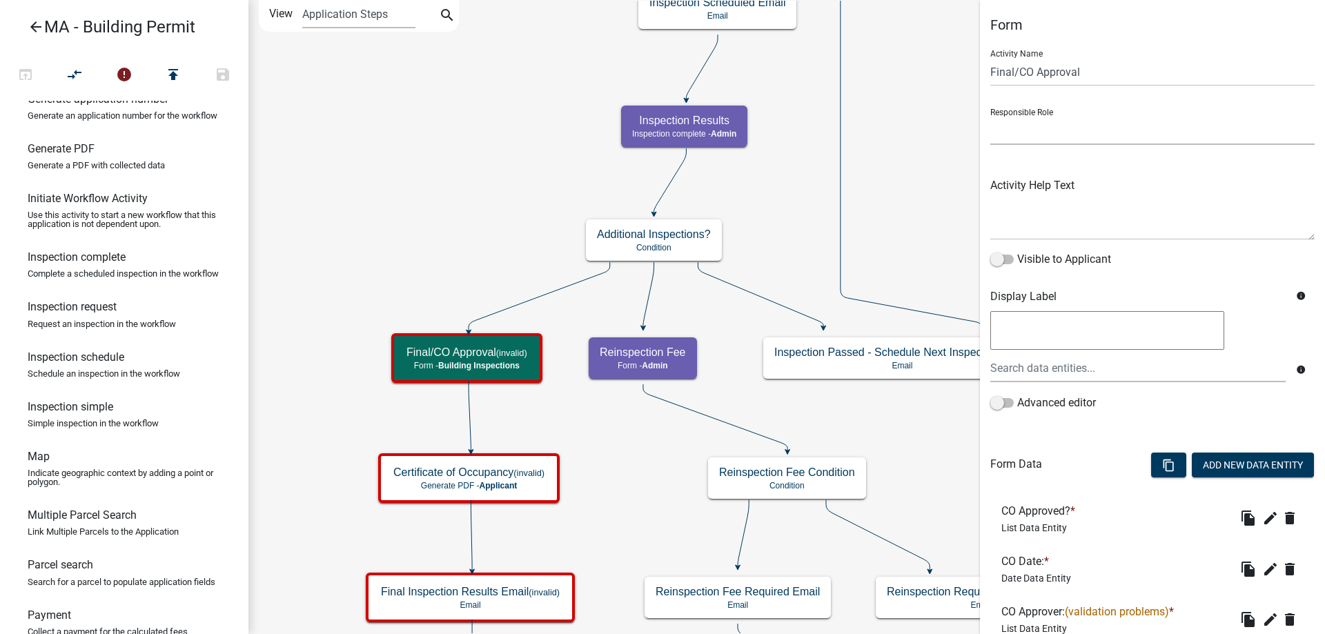
click at [1045, 133] on select "Applicant Admin SDR Septic Maintenance Company" at bounding box center [1152, 131] width 324 height 28
select select "1617A353-6361-48C5-9BA0-CE34FD9B68F8"
click at [990, 117] on select "Applicant Admin SDR Septic Maintenance Company" at bounding box center [1152, 131] width 324 height 28
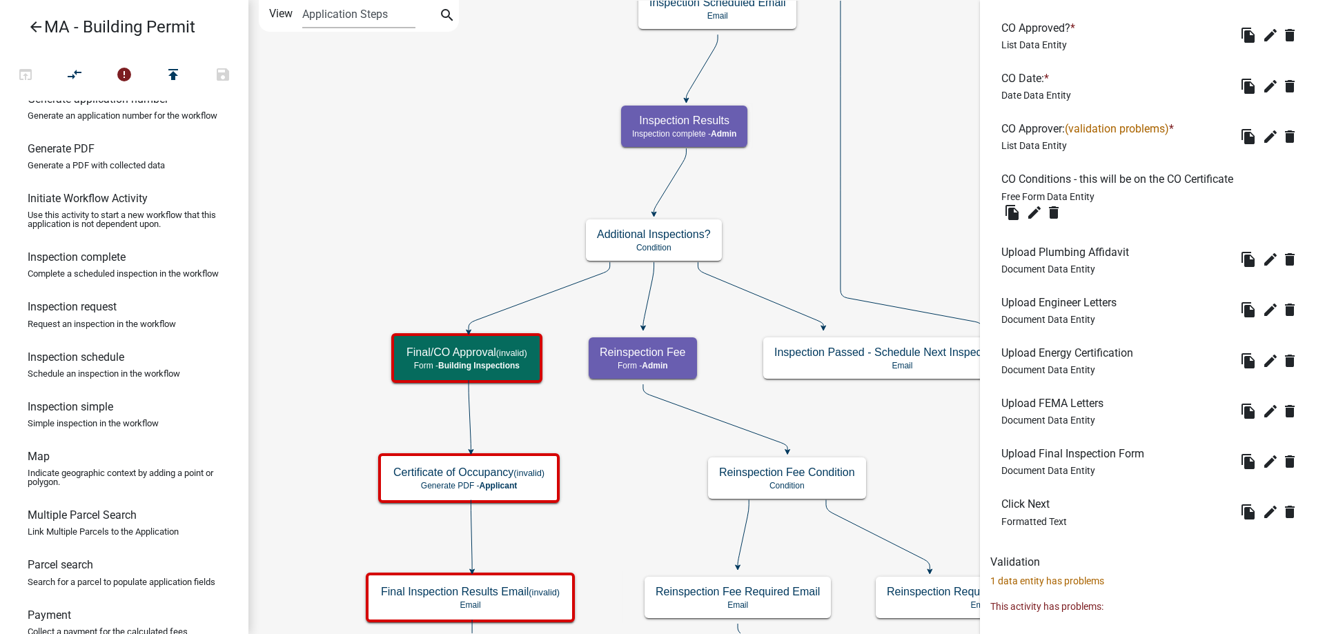
scroll to position [534, 0]
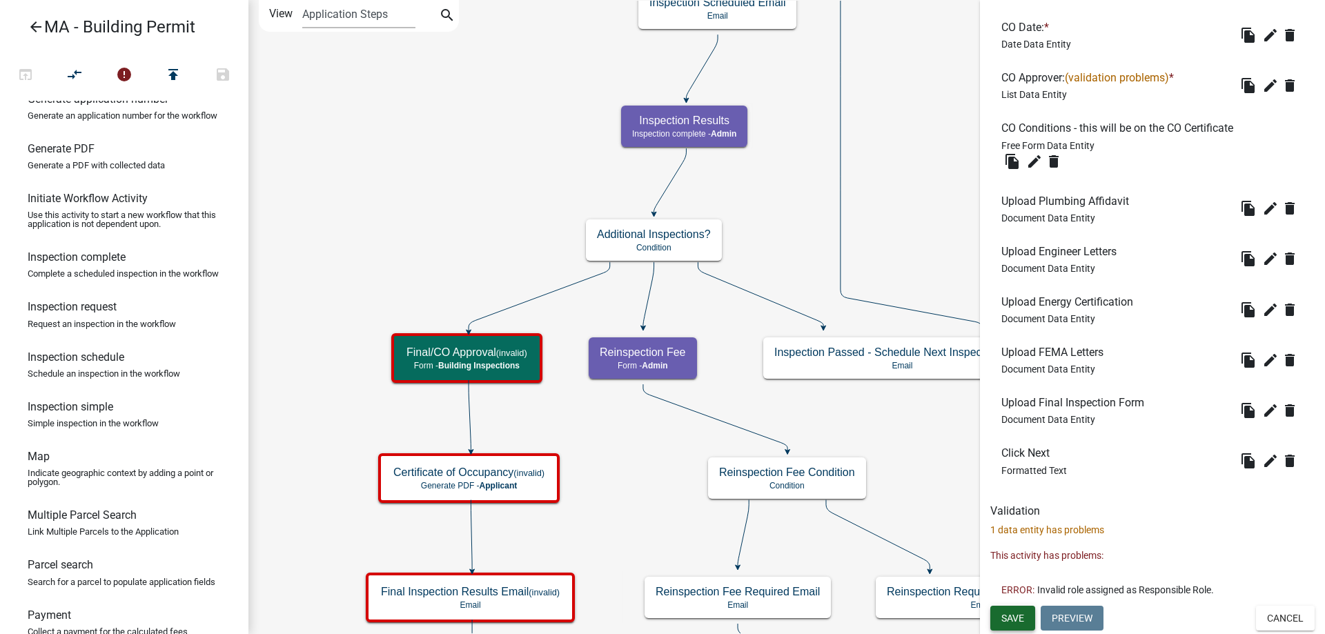
click at [1024, 614] on span "Save" at bounding box center [1012, 617] width 23 height 11
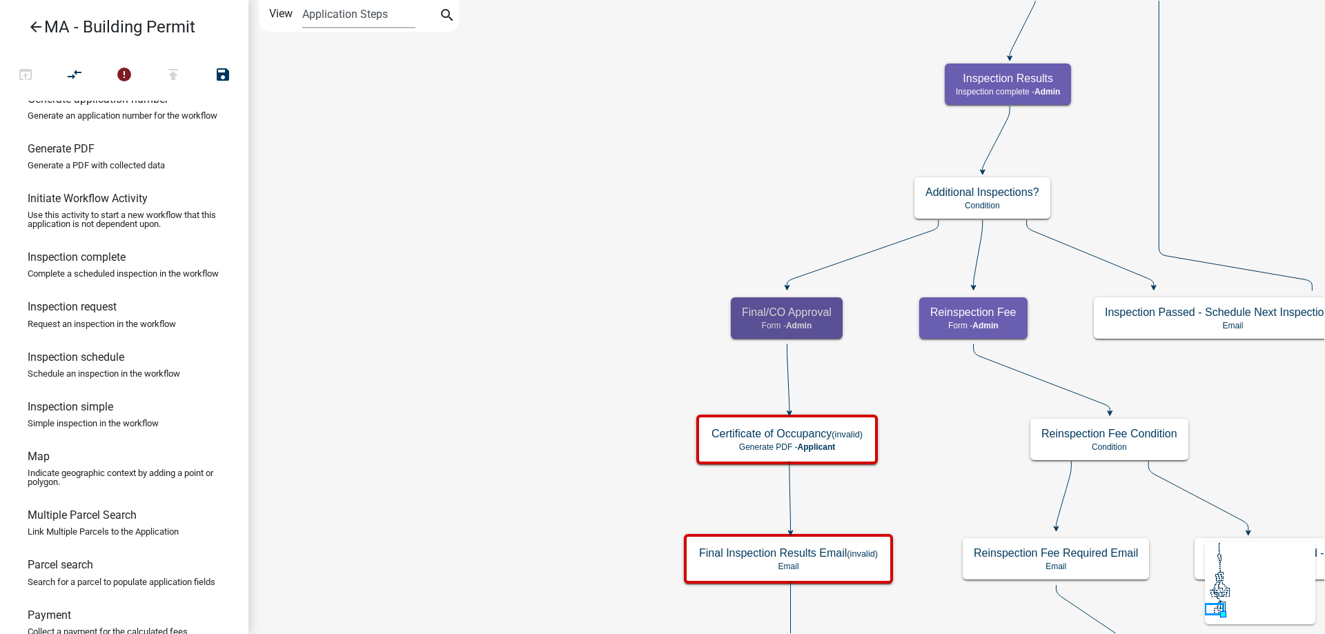
scroll to position [0, 0]
click at [660, 286] on icon "Start Start - Applicant Search Parcel Data Parcel search - Applicant Owner and …" at bounding box center [964, 411] width 1430 height 820
click at [738, 313] on div "Final/CO Approval Form - Admin" at bounding box center [787, 317] width 112 height 41
select select "1617A353-6361-48C5-9BA0-CE34FD9B68F8"
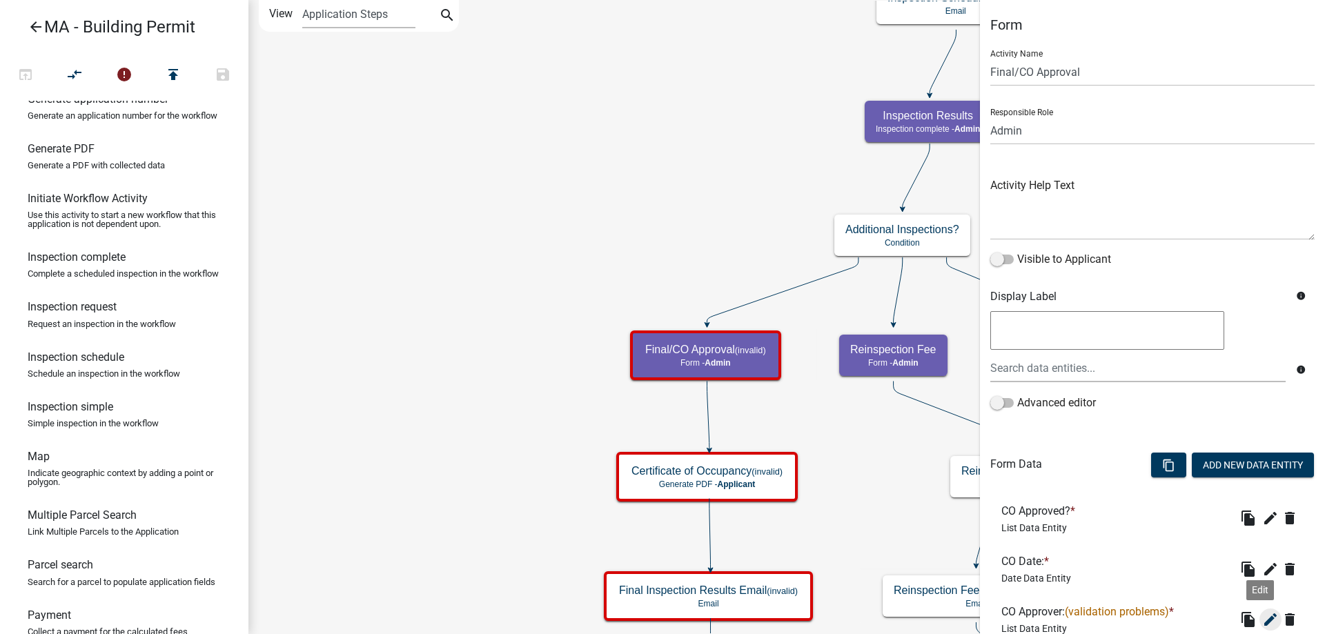
scroll to position [207, 0]
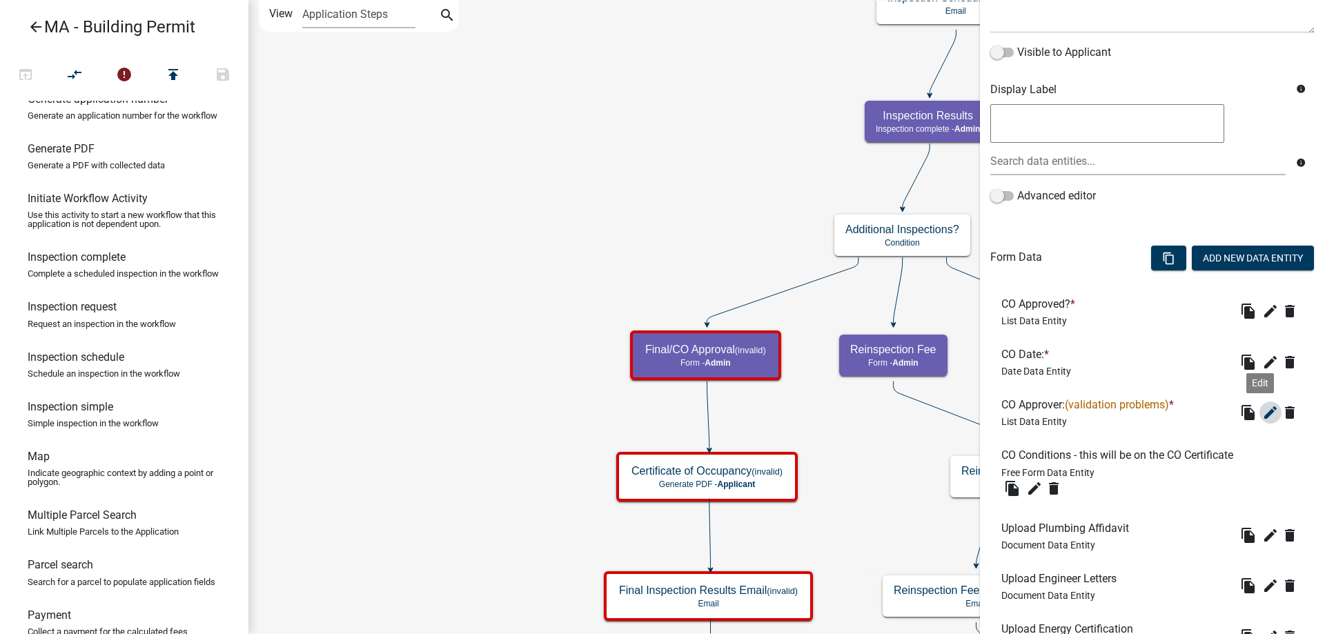
click at [1262, 414] on icon "edit" at bounding box center [1270, 412] width 17 height 17
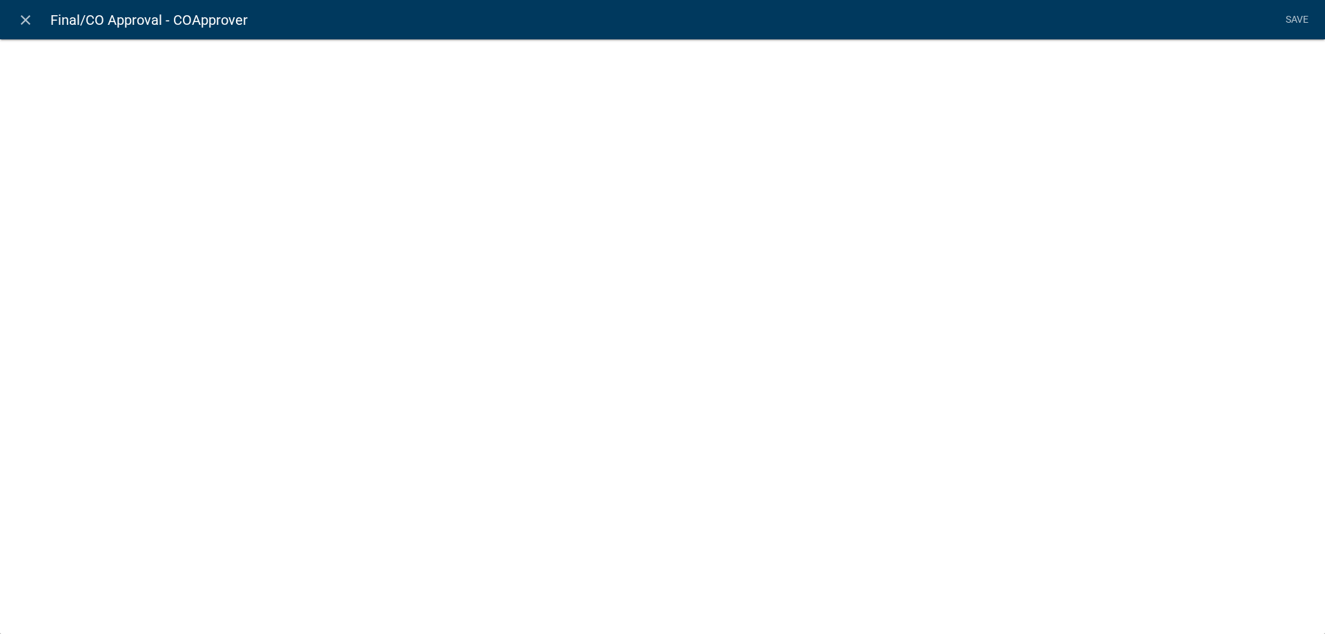
select select "list-data"
select select
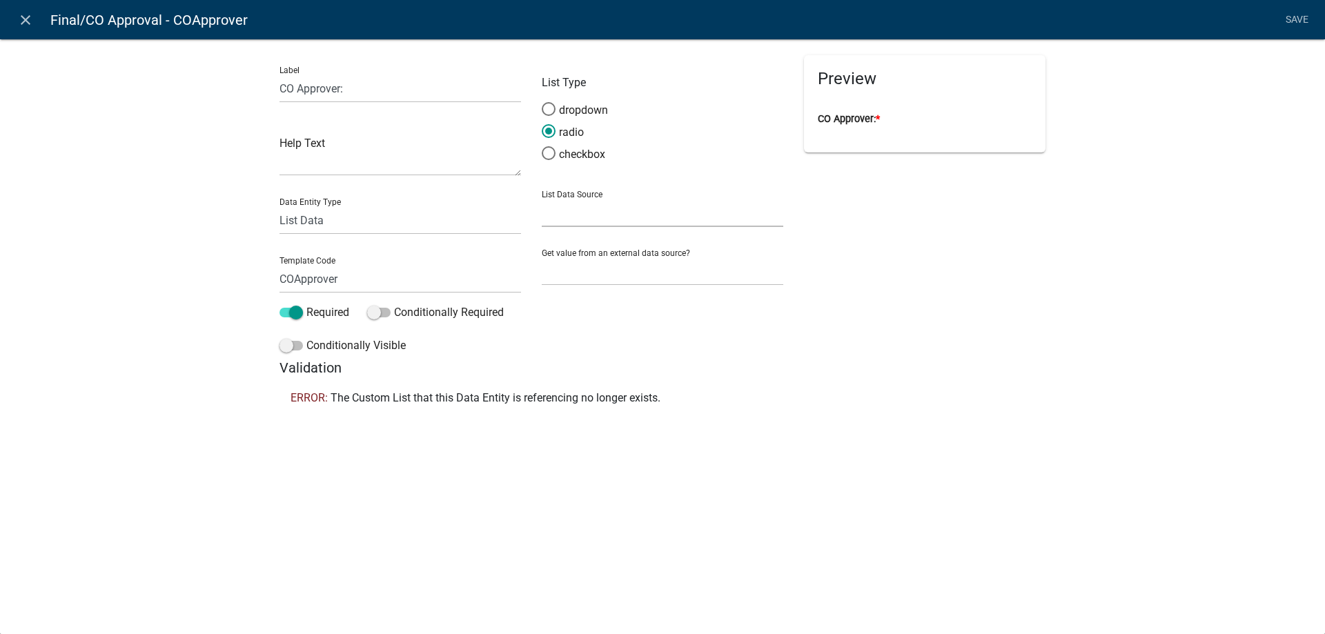
click at [586, 208] on select "State List Inspections Name List Name List with Email Addresses as Values Septi…" at bounding box center [662, 213] width 241 height 28
select select "custom-list-7655aa51-1eb8-4f9b-8624-d1b7389e21ff"
click at [542, 199] on select "State List Inspections Name List Name List with Email Addresses as Values Septi…" at bounding box center [662, 213] width 241 height 28
click at [1290, 21] on link "Save" at bounding box center [1296, 20] width 34 height 26
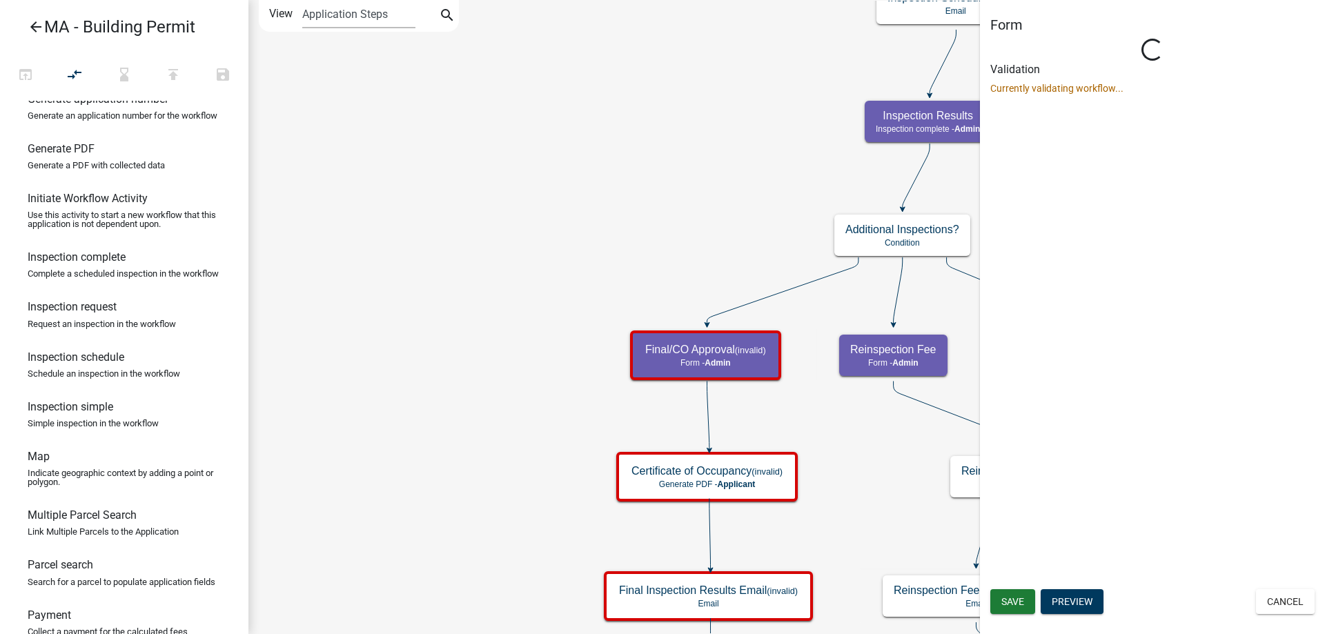
select select "1617A353-6361-48C5-9BA0-CE34FD9B68F8"
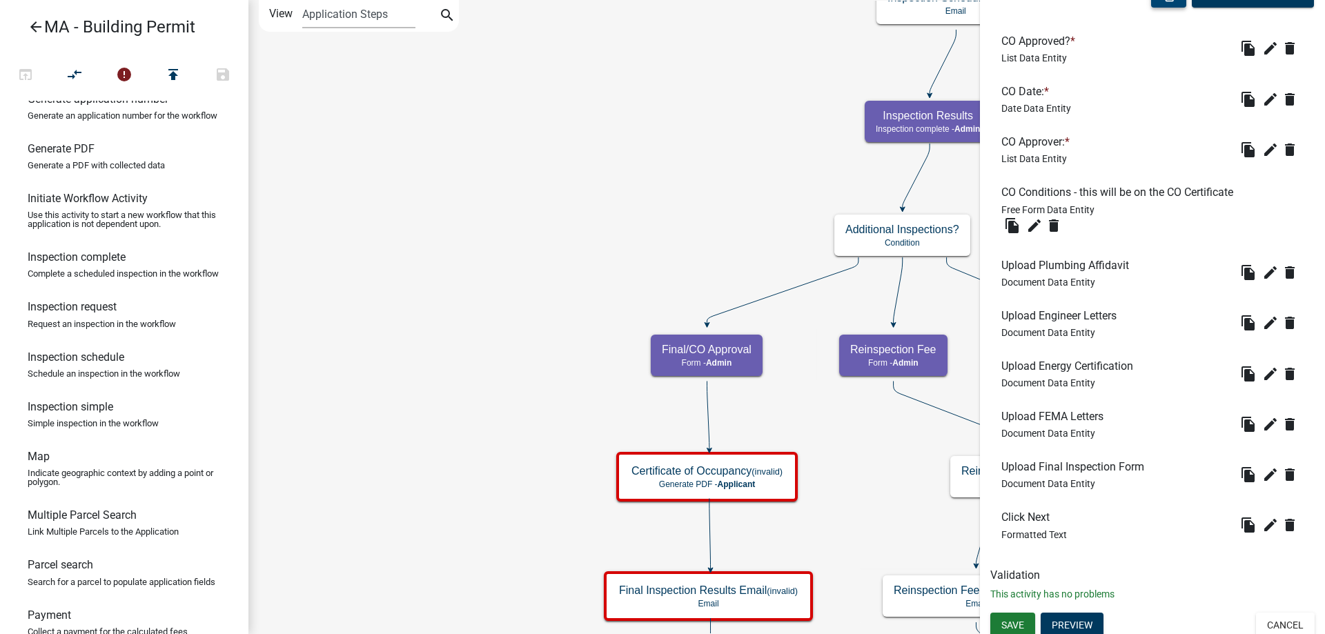
scroll to position [477, 0]
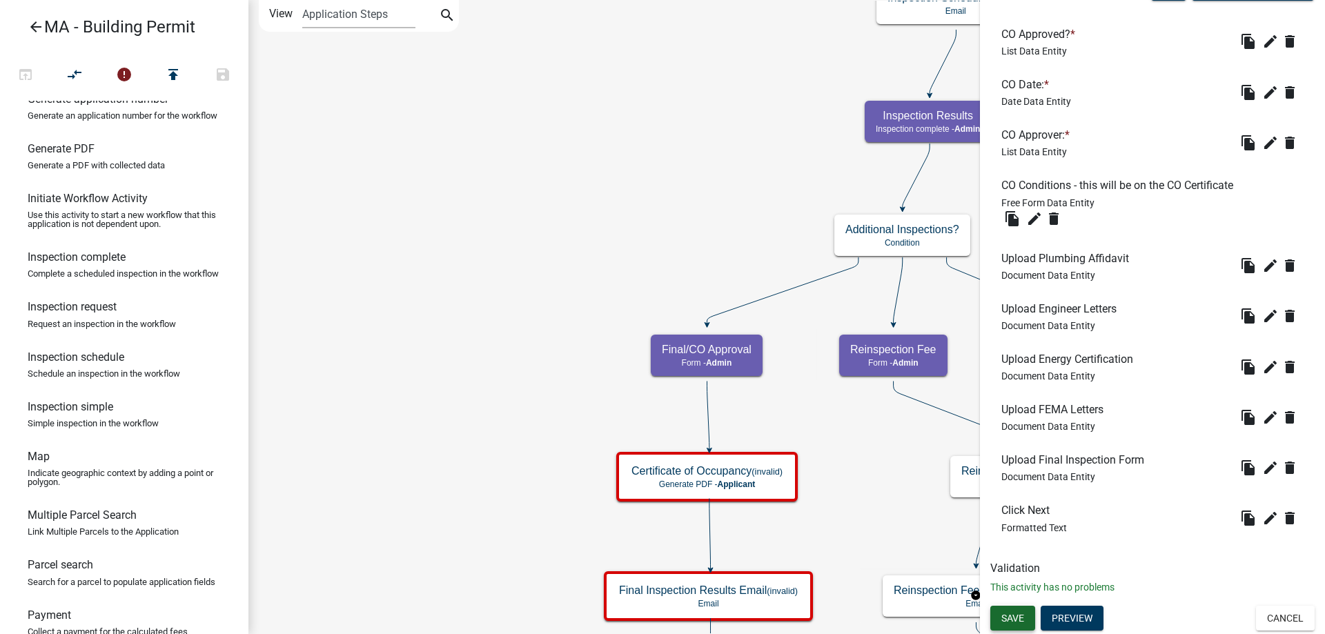
click at [1016, 626] on button "Save" at bounding box center [1012, 618] width 45 height 25
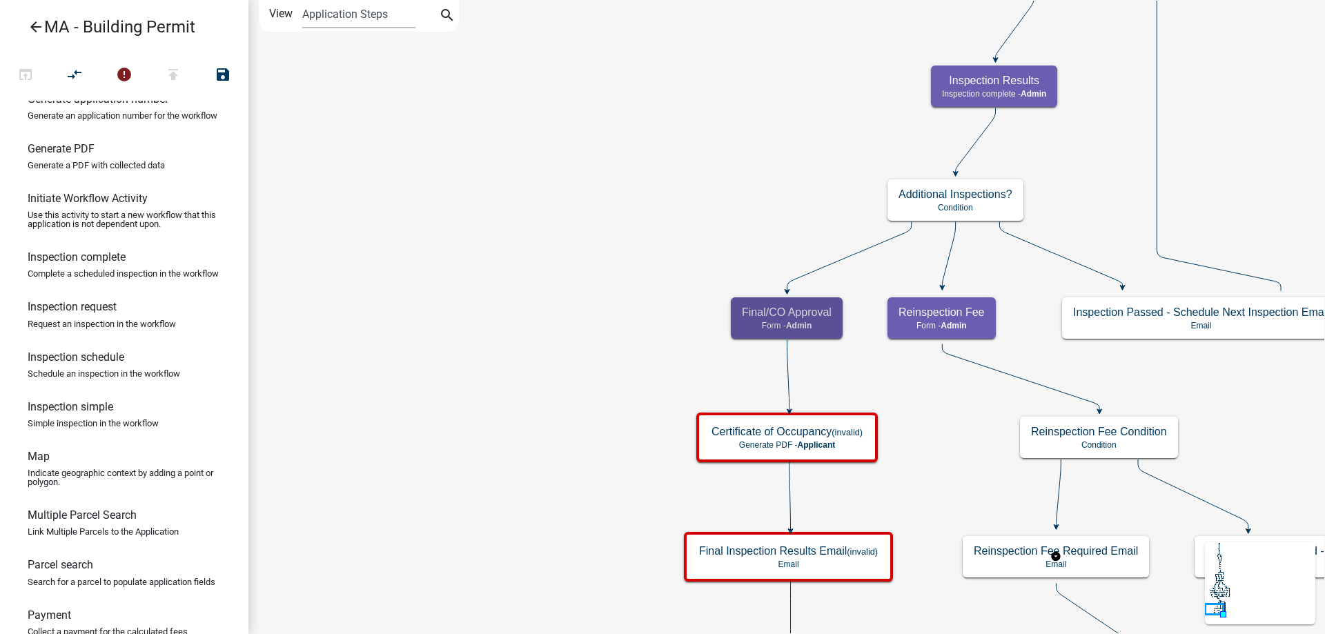
scroll to position [0, 0]
click at [628, 461] on icon "Start Start - Applicant Search Parcel Data Parcel search - Applicant Owner and …" at bounding box center [964, 410] width 1430 height 819
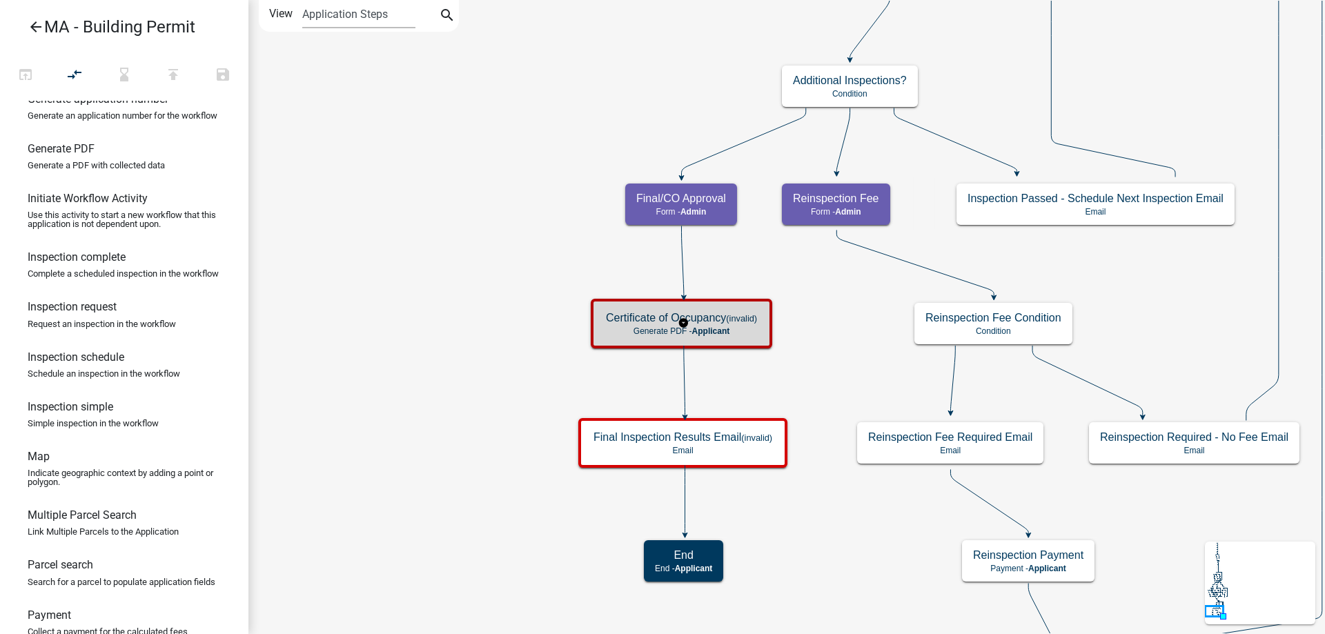
click at [624, 311] on h5 "Certificate of Occupancy (invalid)" at bounding box center [681, 317] width 151 height 13
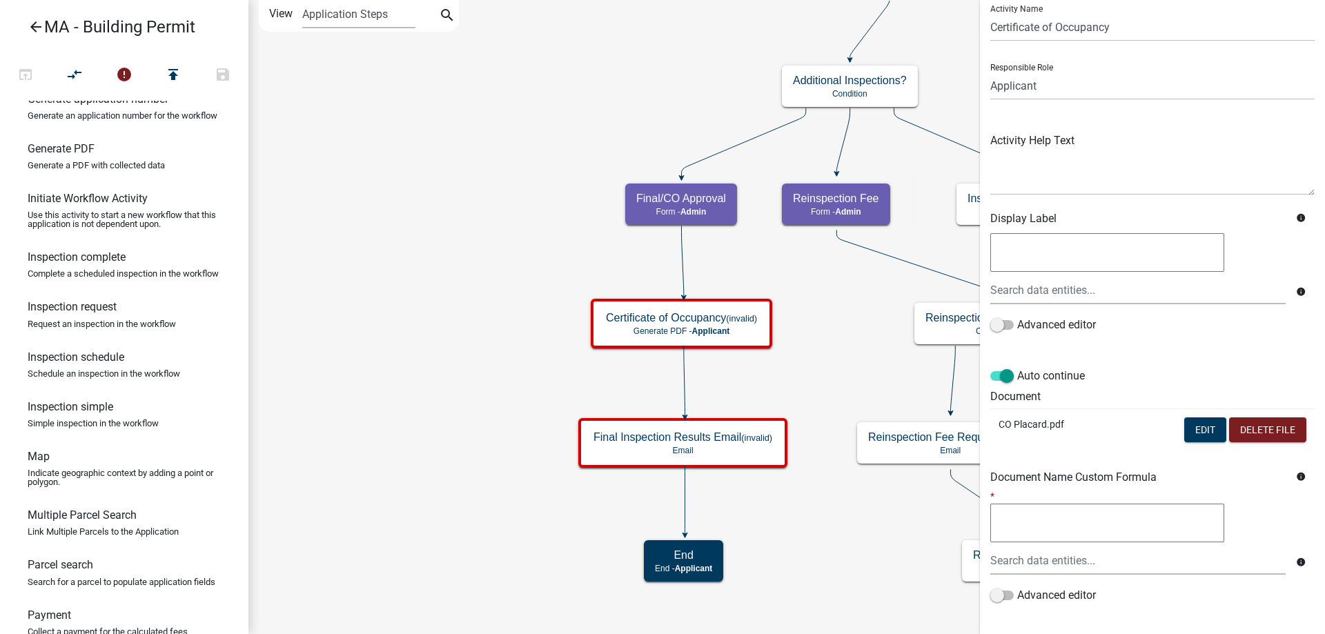
scroll to position [69, 0]
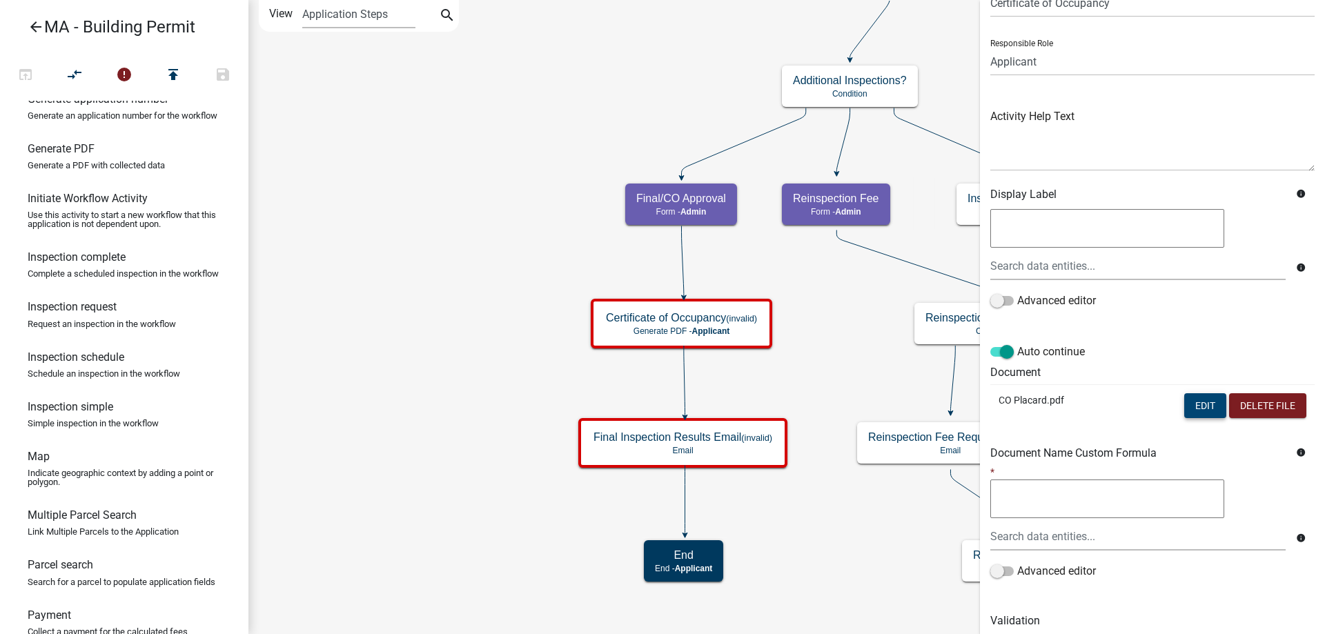
click at [1184, 408] on button "Edit" at bounding box center [1205, 405] width 42 height 25
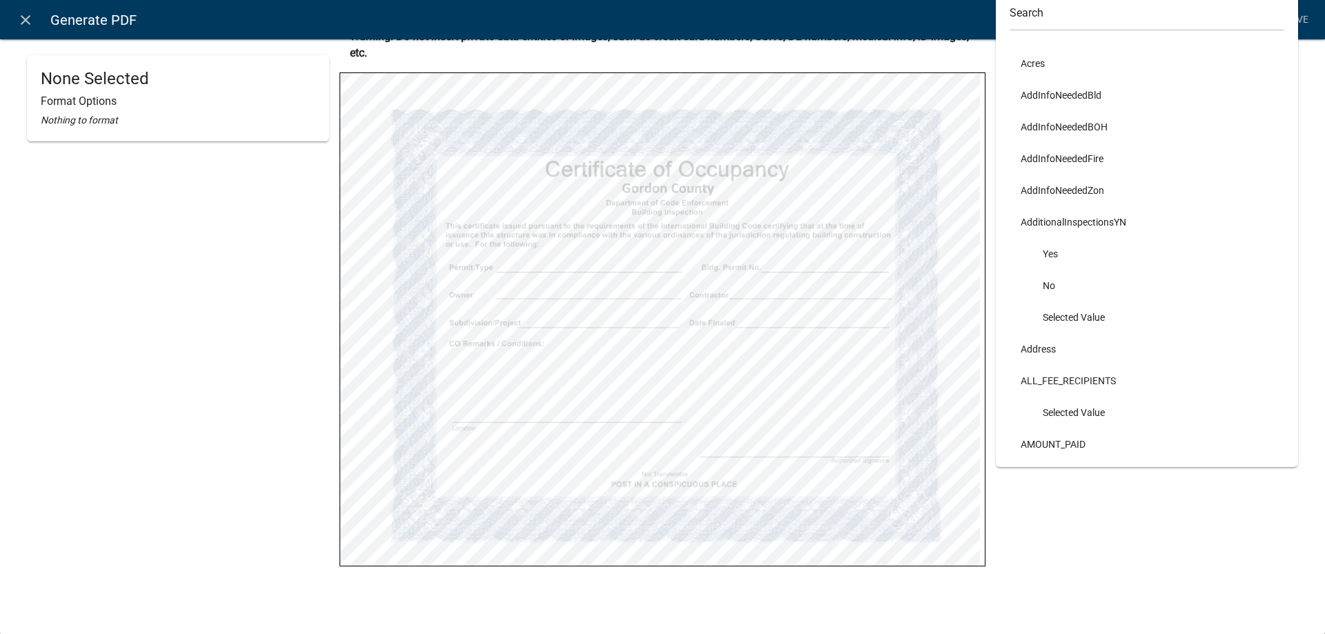
scroll to position [48, 0]
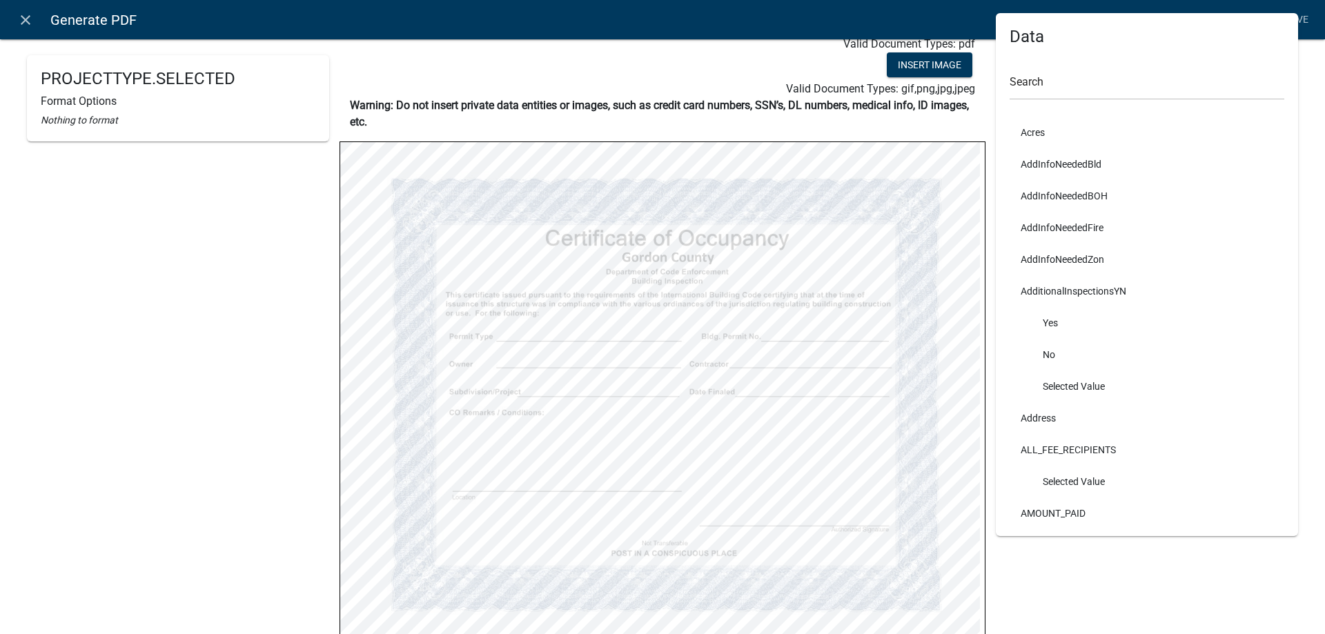
select select
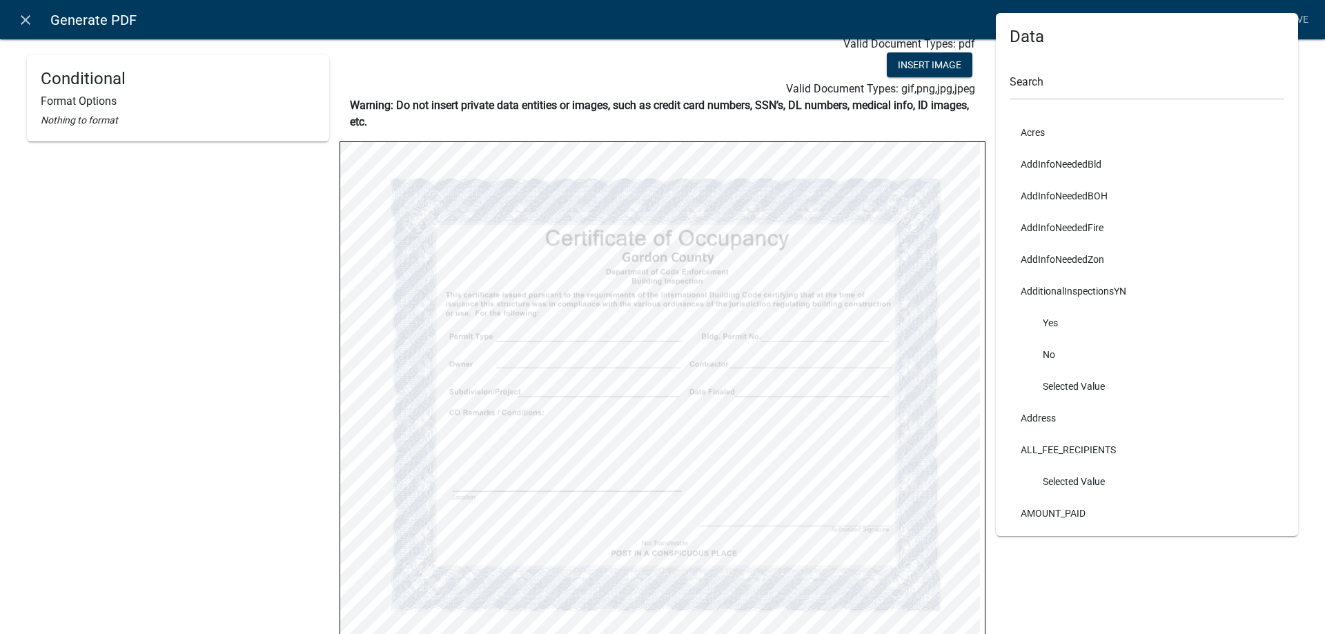
select select
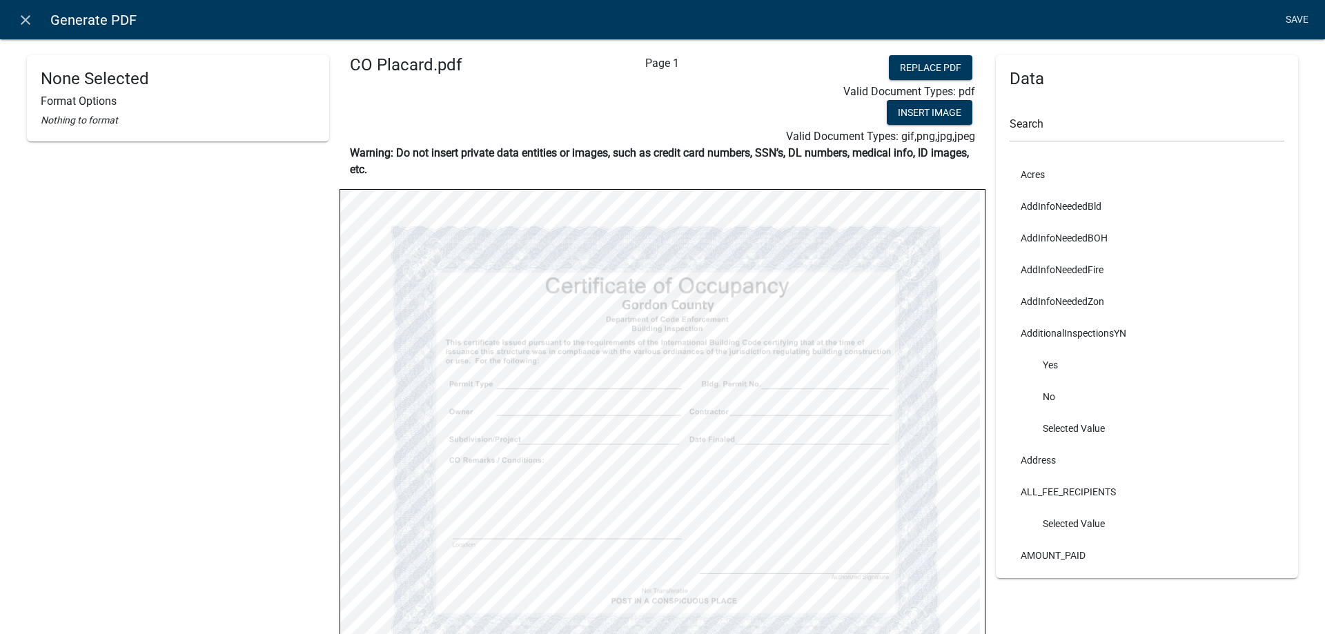
click at [1304, 16] on link "Save" at bounding box center [1296, 20] width 34 height 26
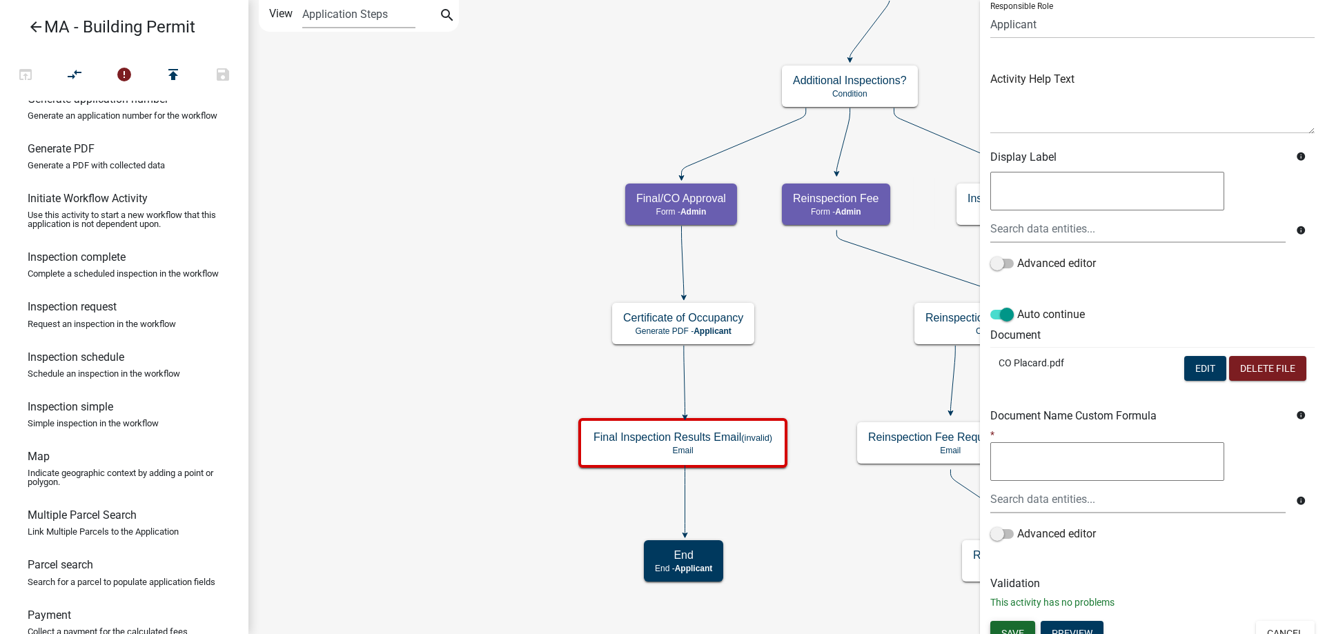
scroll to position [121, 0]
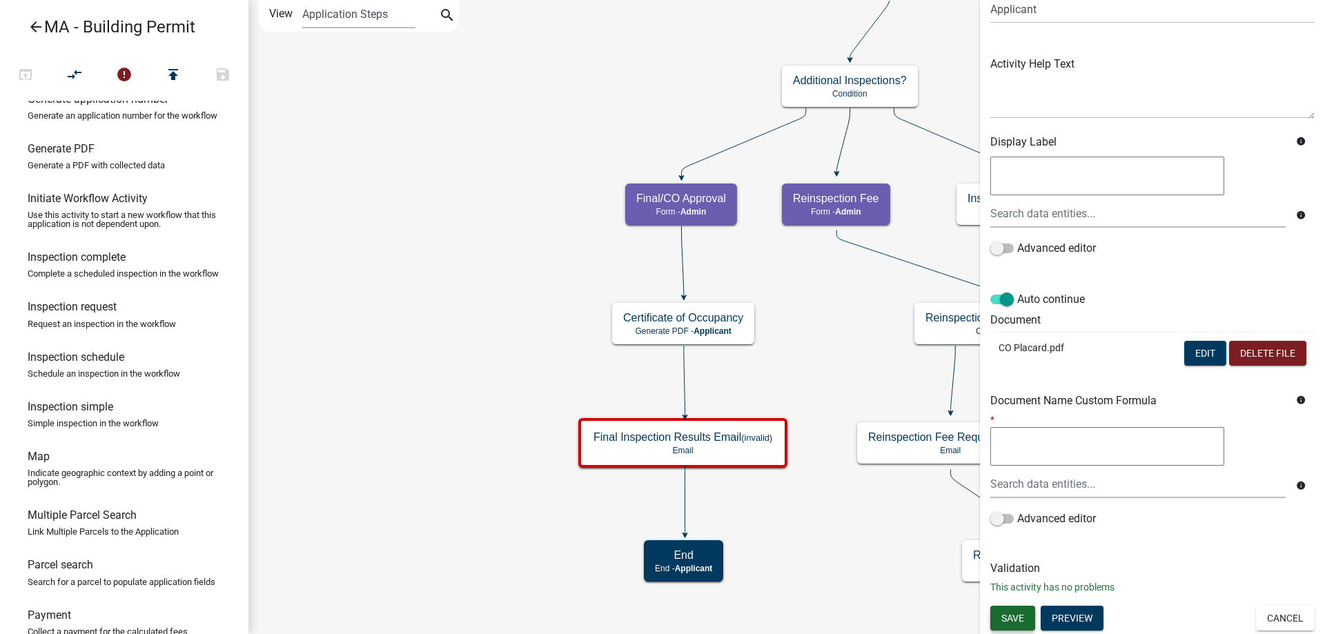
click at [1008, 613] on span "Save" at bounding box center [1012, 617] width 23 height 11
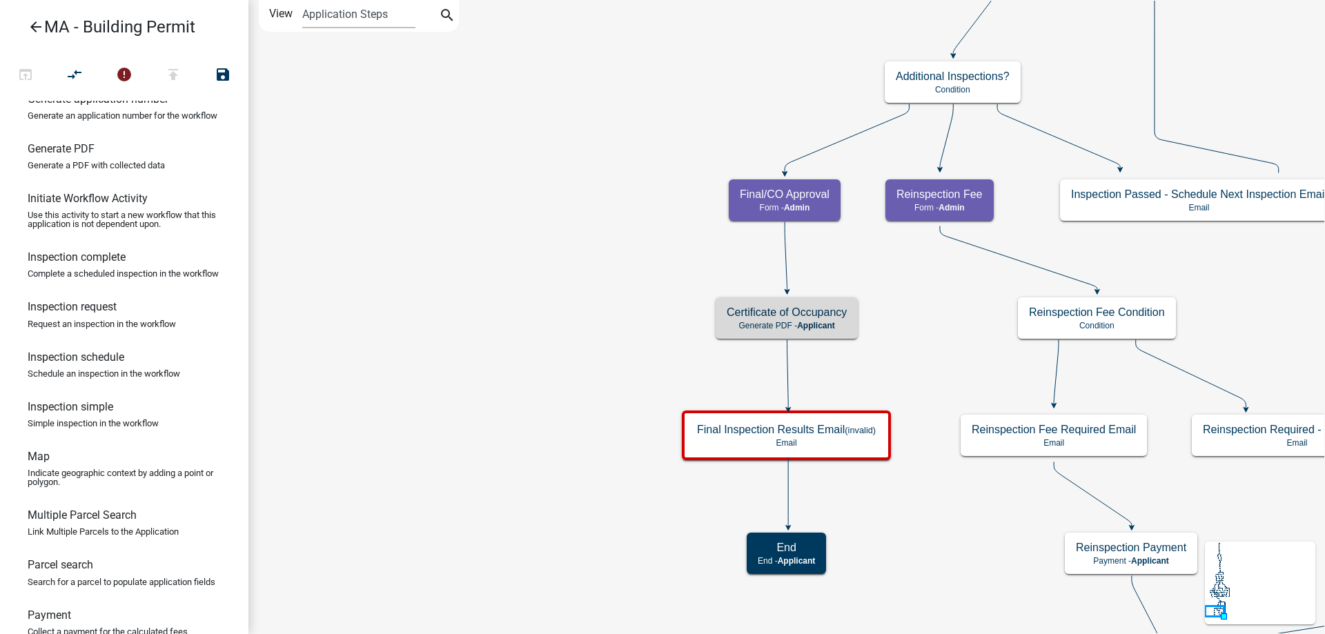
scroll to position [0, 0]
click at [571, 453] on icon "Start Start - Applicant Search Parcel Data Parcel search - Applicant Owner and …" at bounding box center [963, 350] width 1428 height 698
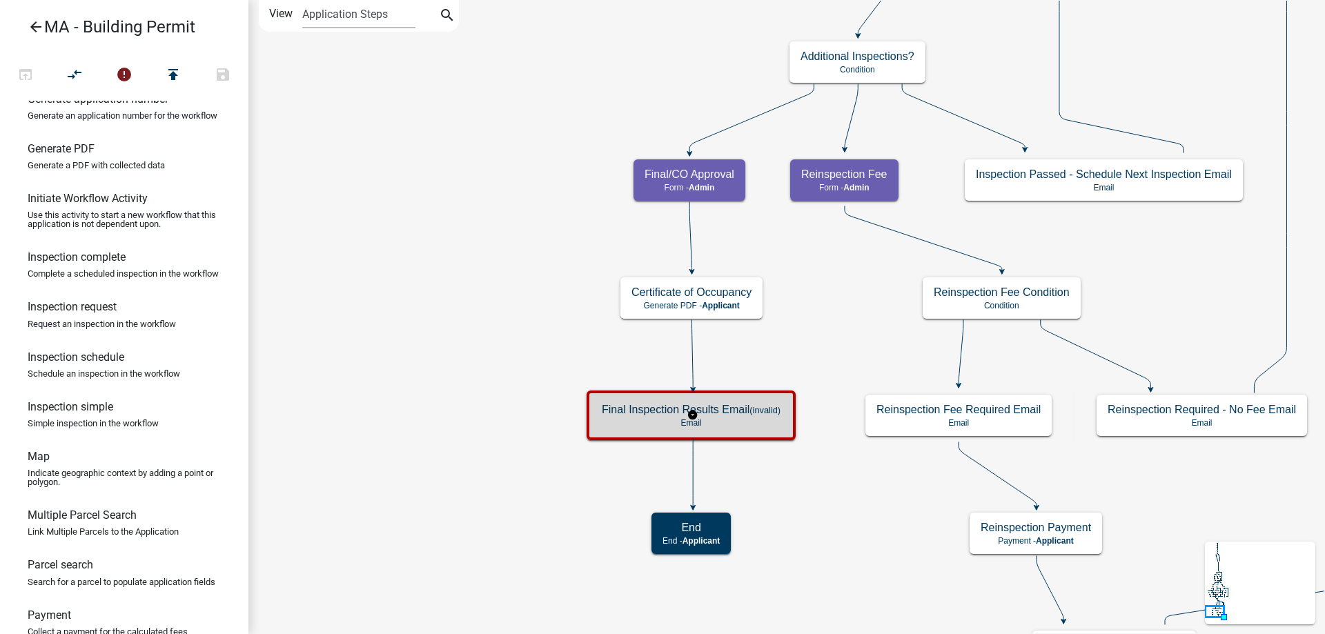
click at [592, 415] on div "Final Inspection Results Email (invalid) Email" at bounding box center [691, 415] width 201 height 41
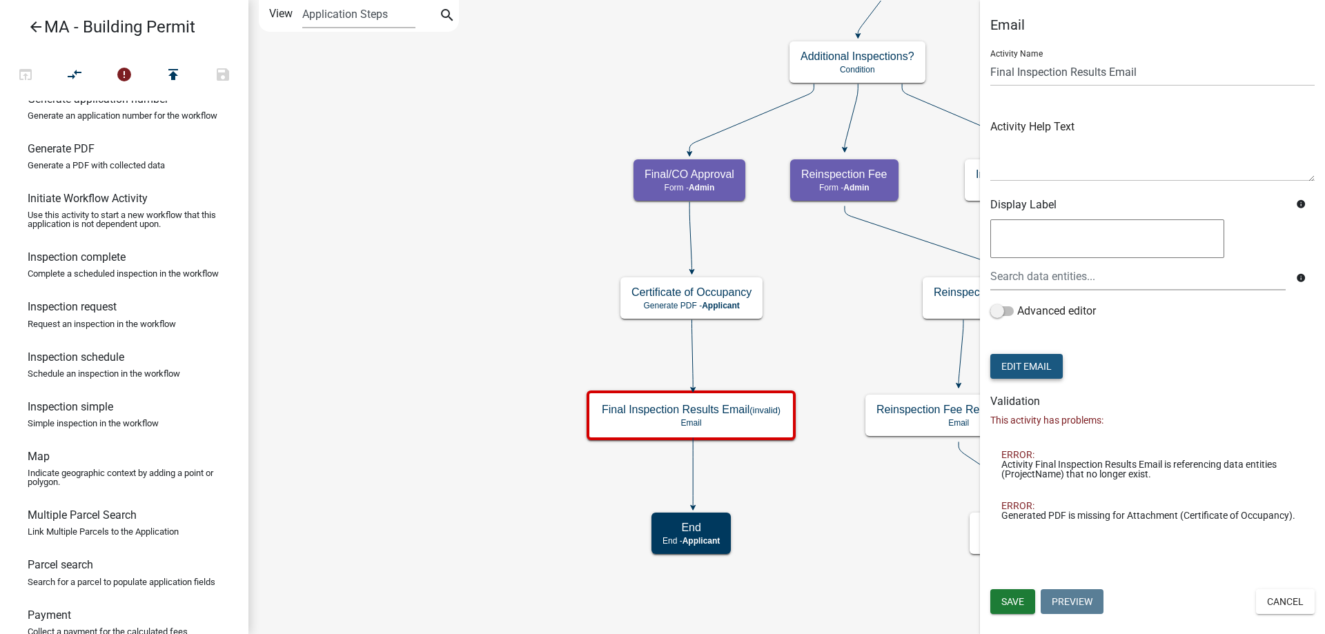
click at [1026, 362] on button "Edit Email" at bounding box center [1026, 366] width 72 height 25
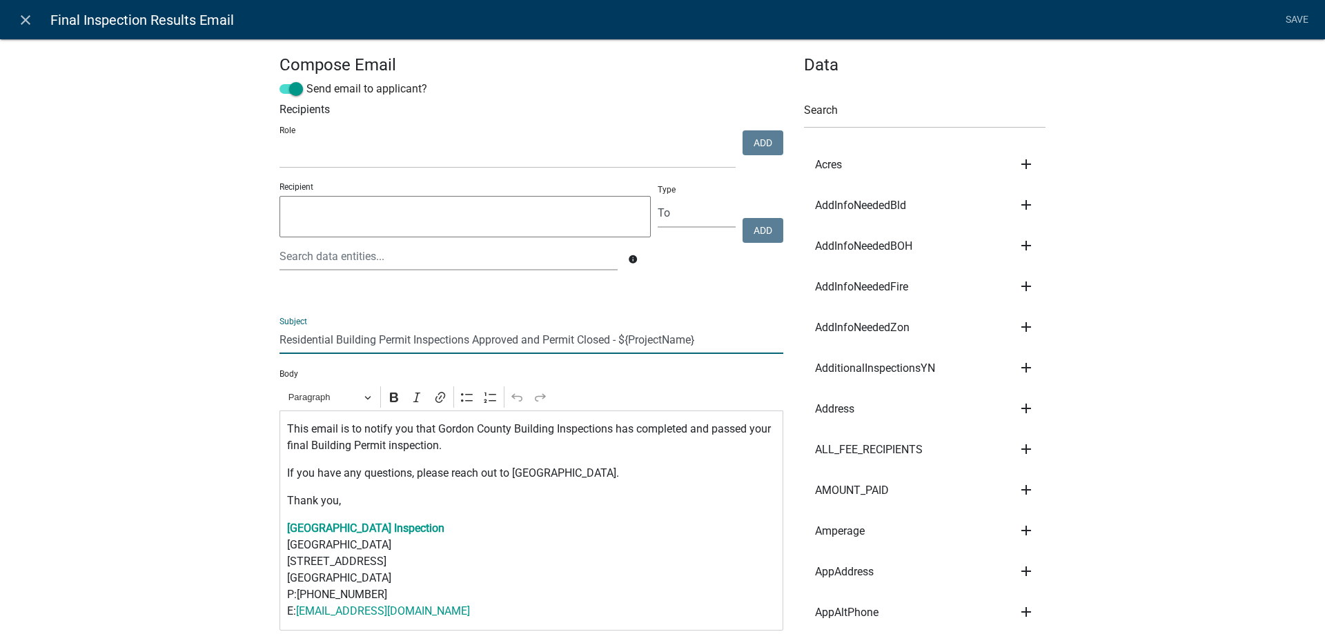
click at [279, 346] on input "Residential Building Permit Inspections Approved and Permit Closed - ${ProjectN…" at bounding box center [531, 340] width 504 height 28
click at [358, 335] on input "CLIENT NAME - Residential Building Permit Inspections Approved and Permit Close…" at bounding box center [531, 340] width 504 height 28
drag, startPoint x: 355, startPoint y: 340, endPoint x: 409, endPoint y: 340, distance: 53.8
click at [409, 340] on input "CLIENT NAME - Residential Building Permit Inspections Approved and Permit Close…" at bounding box center [531, 340] width 504 height 28
drag, startPoint x: 631, startPoint y: 345, endPoint x: 773, endPoint y: 346, distance: 142.1
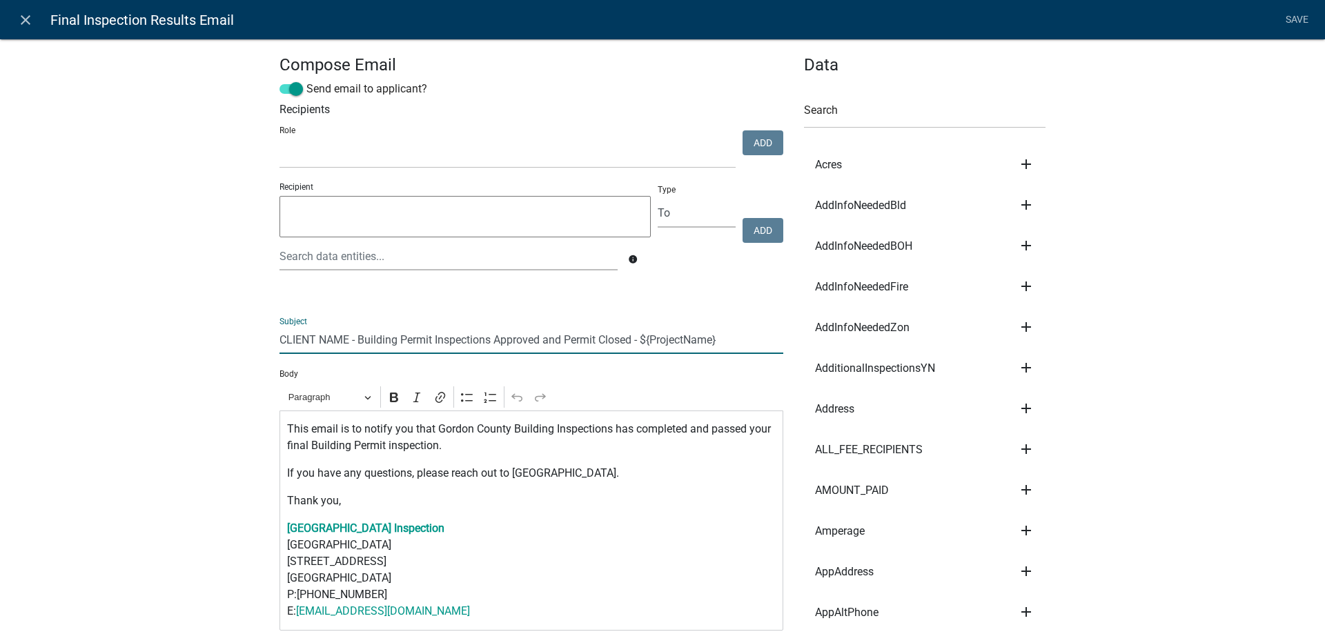
click at [773, 346] on input "CLIENT NAME - Building Permit Inspections Approved and Permit Closed - ${Projec…" at bounding box center [531, 340] width 504 height 28
type input "CLIENT NAME - Building Permit Inspections Approved and Permit Closed"
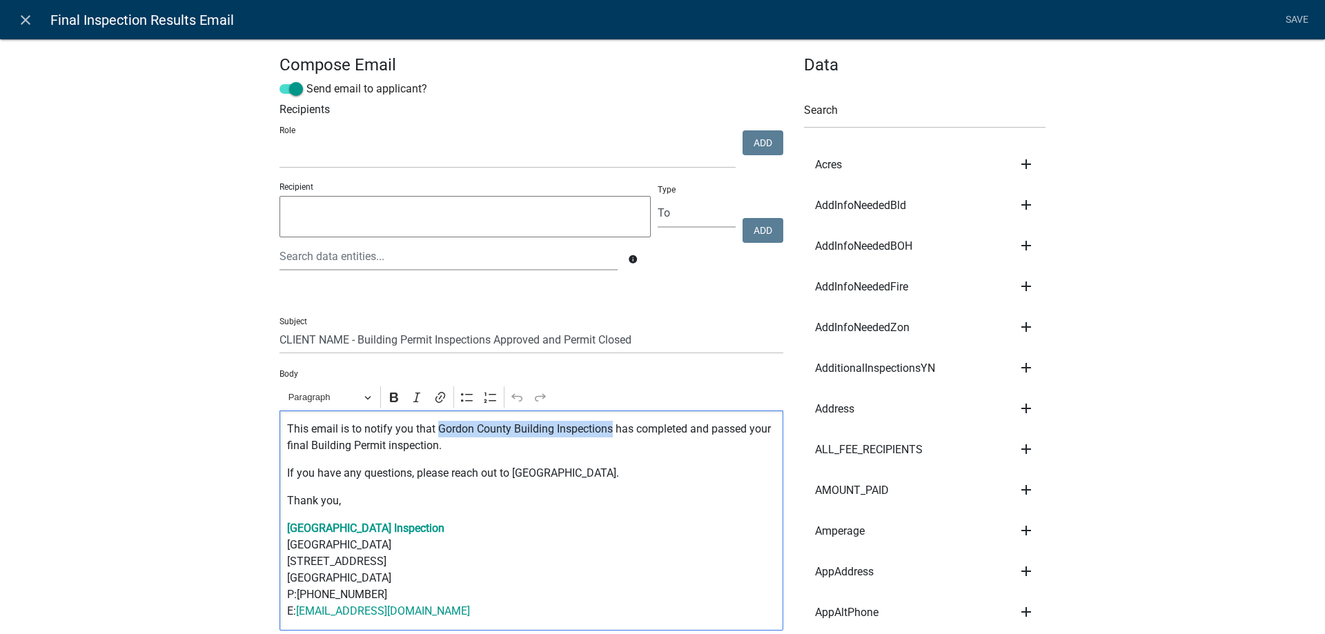
drag, startPoint x: 433, startPoint y: 432, endPoint x: 605, endPoint y: 428, distance: 172.5
click at [605, 428] on p "This email is to notify you that Gordon County Building Inspections has complet…" at bounding box center [531, 437] width 489 height 33
click at [485, 443] on p "This email is to notify you that CLIENT NAME has completed and passed your fina…" at bounding box center [531, 437] width 489 height 33
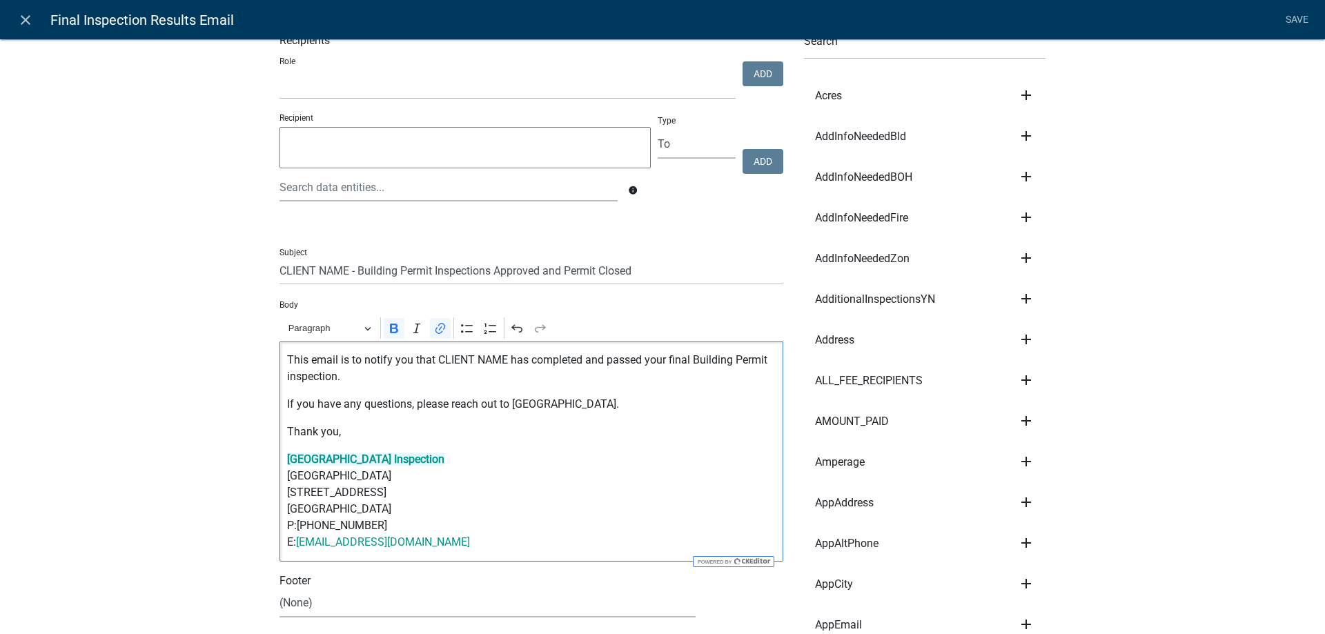
drag, startPoint x: 474, startPoint y: 543, endPoint x: 278, endPoint y: 467, distance: 210.1
click at [279, 467] on div "This email is to notify you that CLIENT NAME has completed and passed your fina…" at bounding box center [531, 452] width 504 height 220
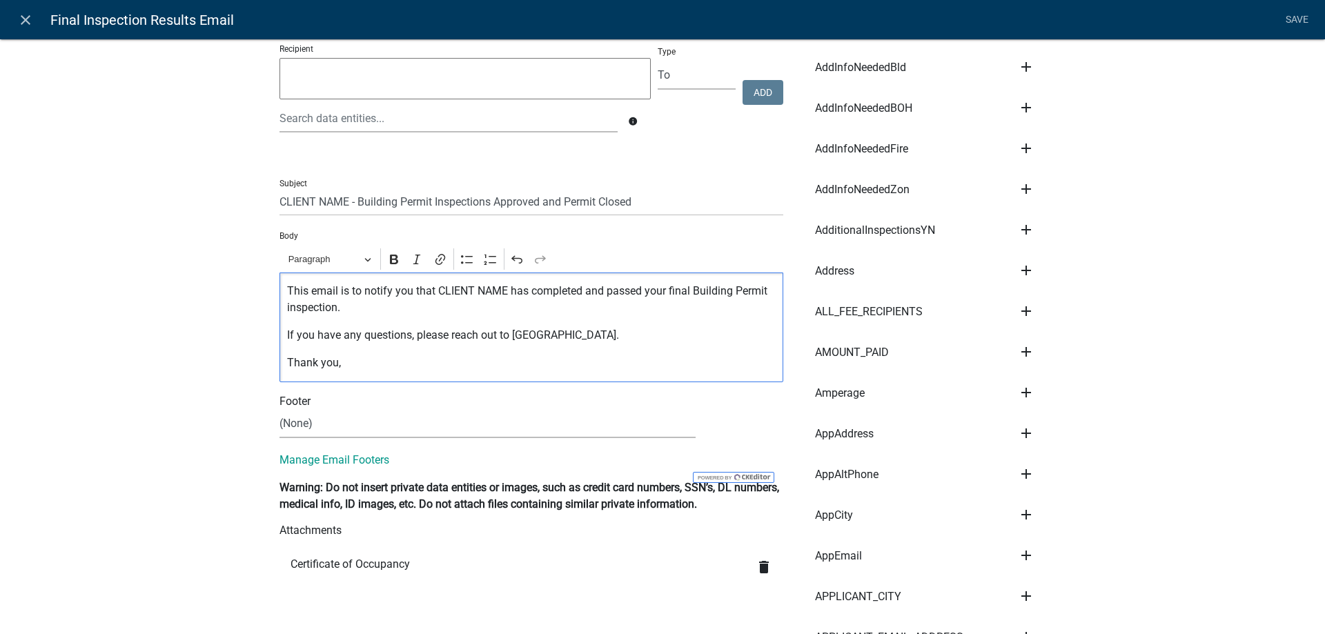
scroll to position [0, 0]
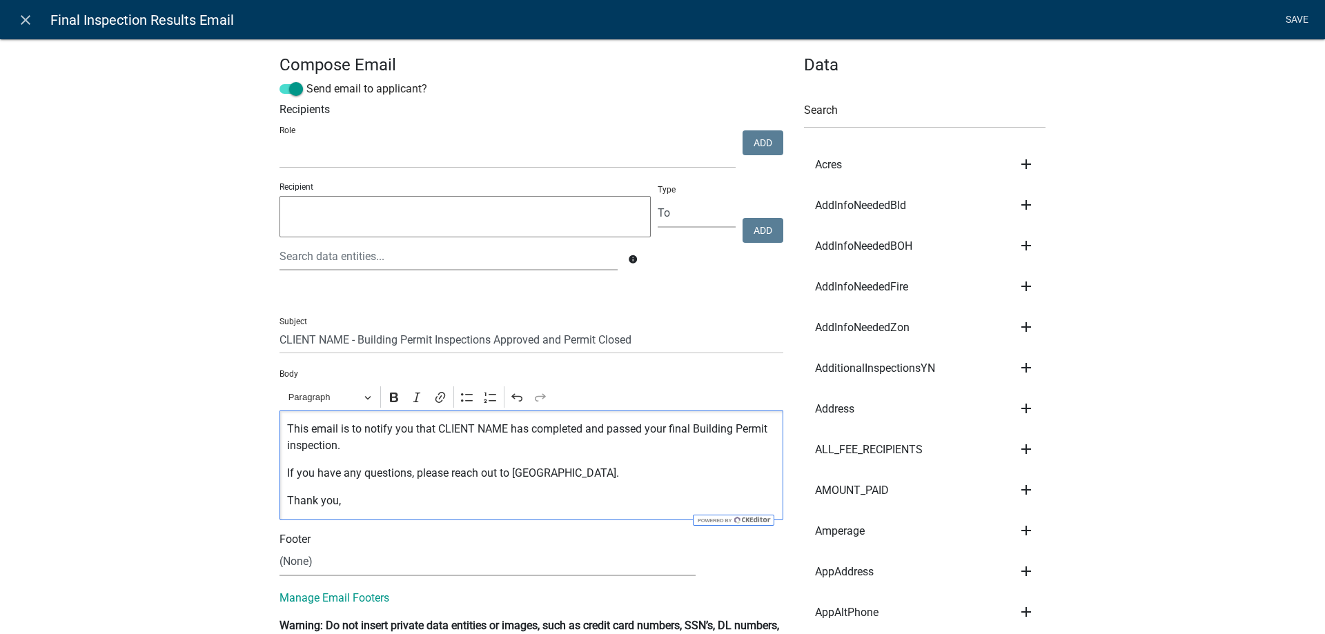
click at [1285, 19] on link "Save" at bounding box center [1296, 20] width 34 height 26
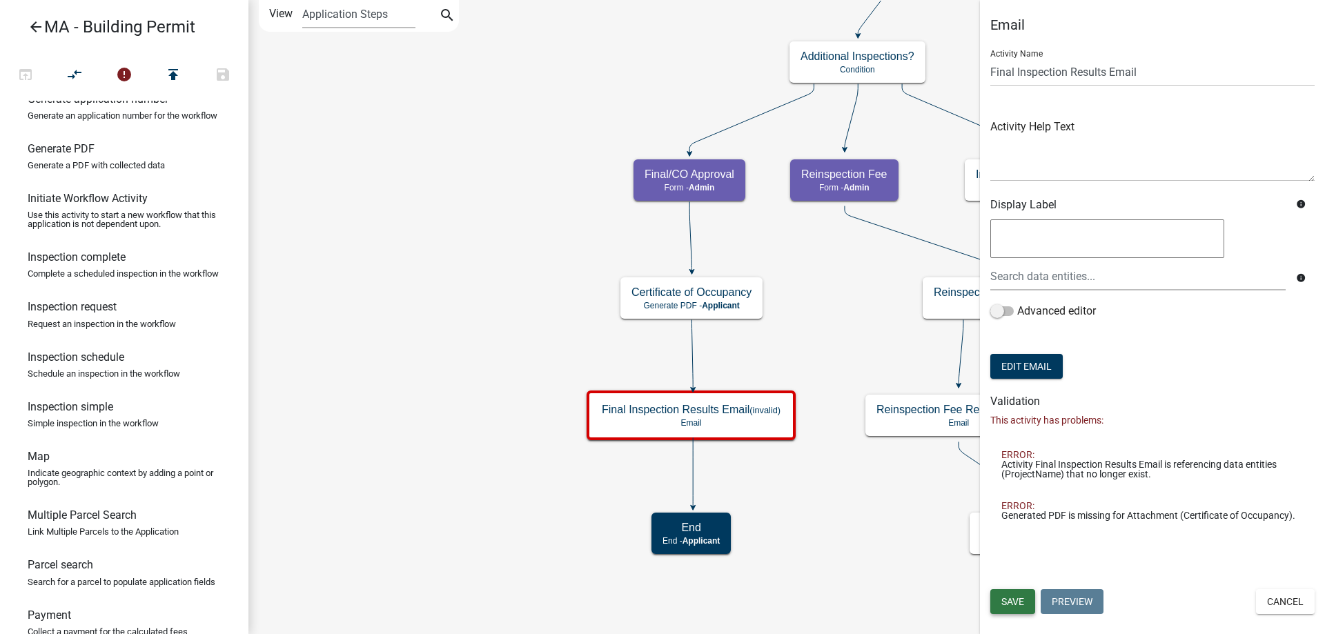
click at [1009, 606] on span "Save" at bounding box center [1012, 601] width 23 height 11
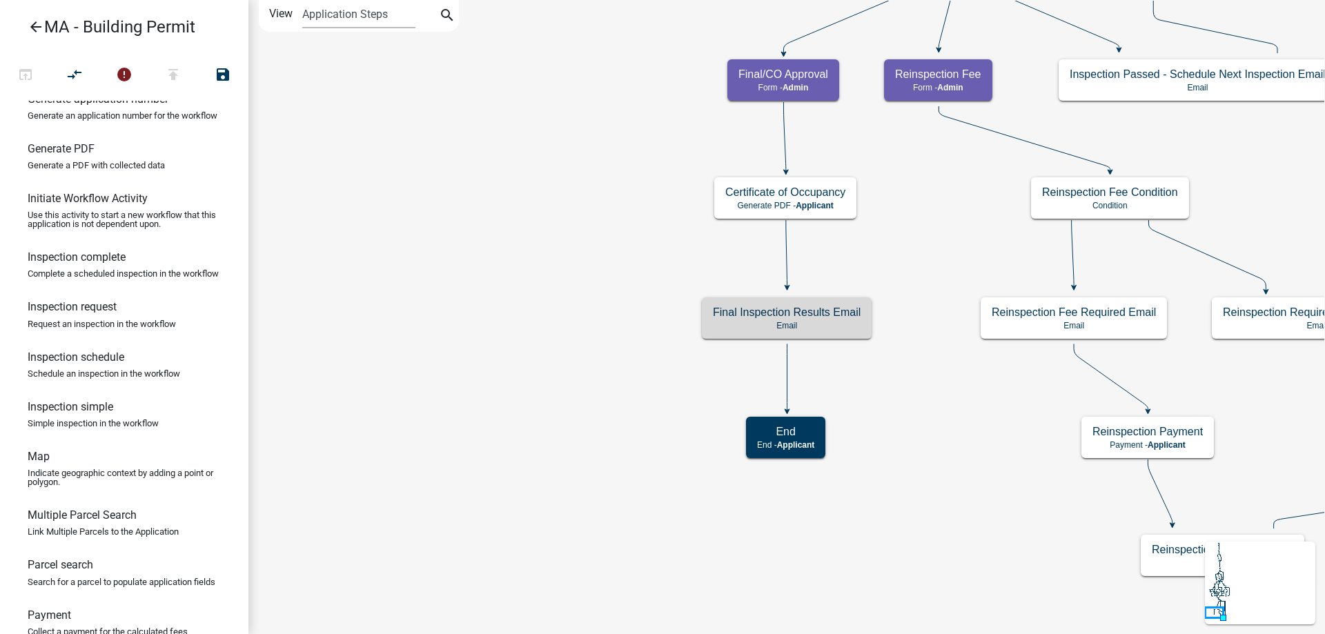
click at [555, 411] on icon "Start Start - Applicant Search Parcel Data Parcel search - Applicant Owner and …" at bounding box center [962, 317] width 1427 height 633
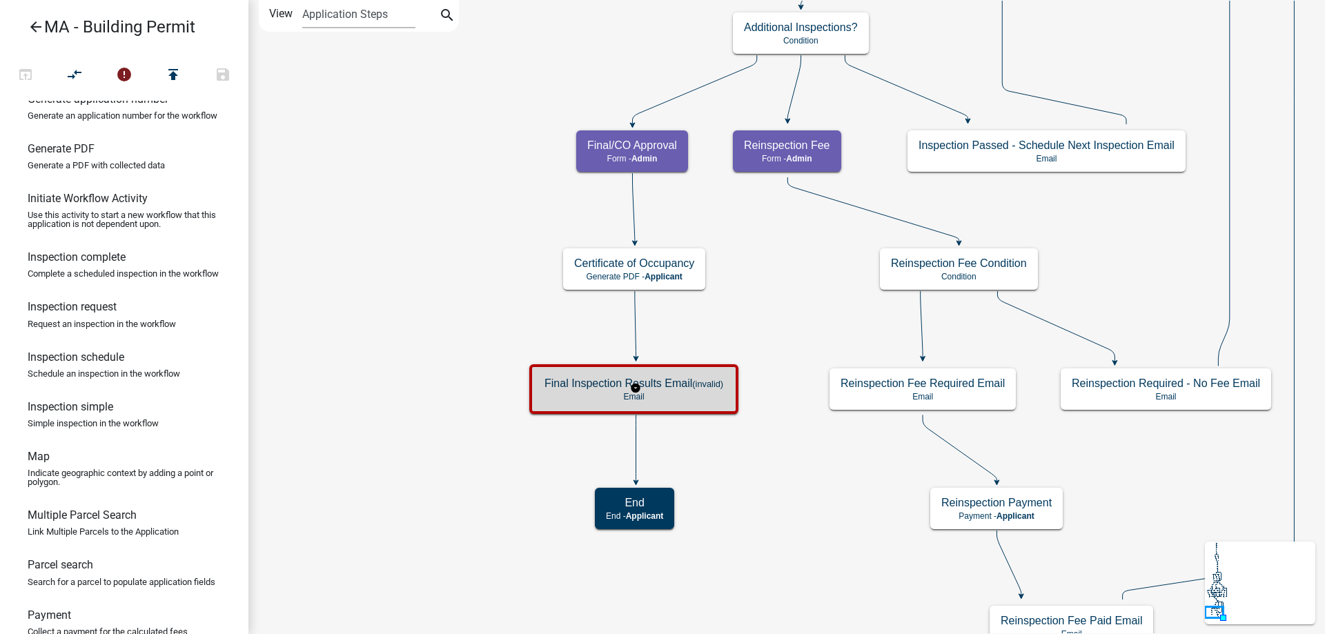
click at [594, 384] on h5 "Final Inspection Results Email (invalid)" at bounding box center [633, 383] width 179 height 13
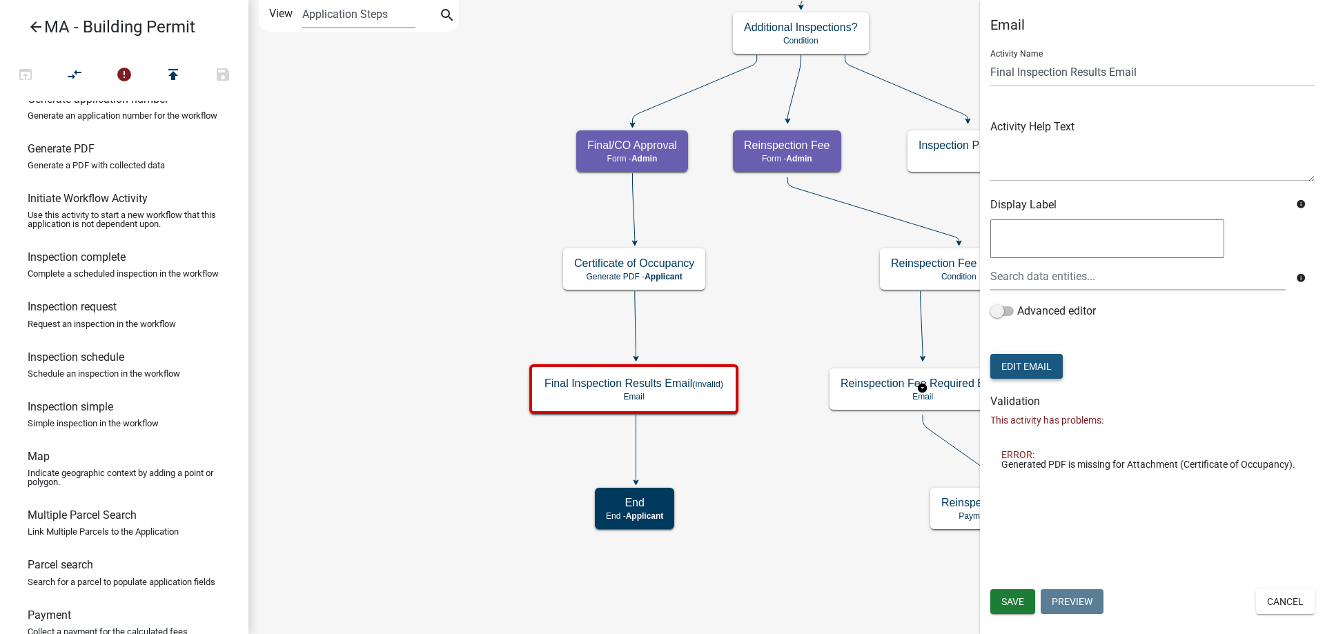
click at [1018, 372] on button "Edit Email" at bounding box center [1026, 366] width 72 height 25
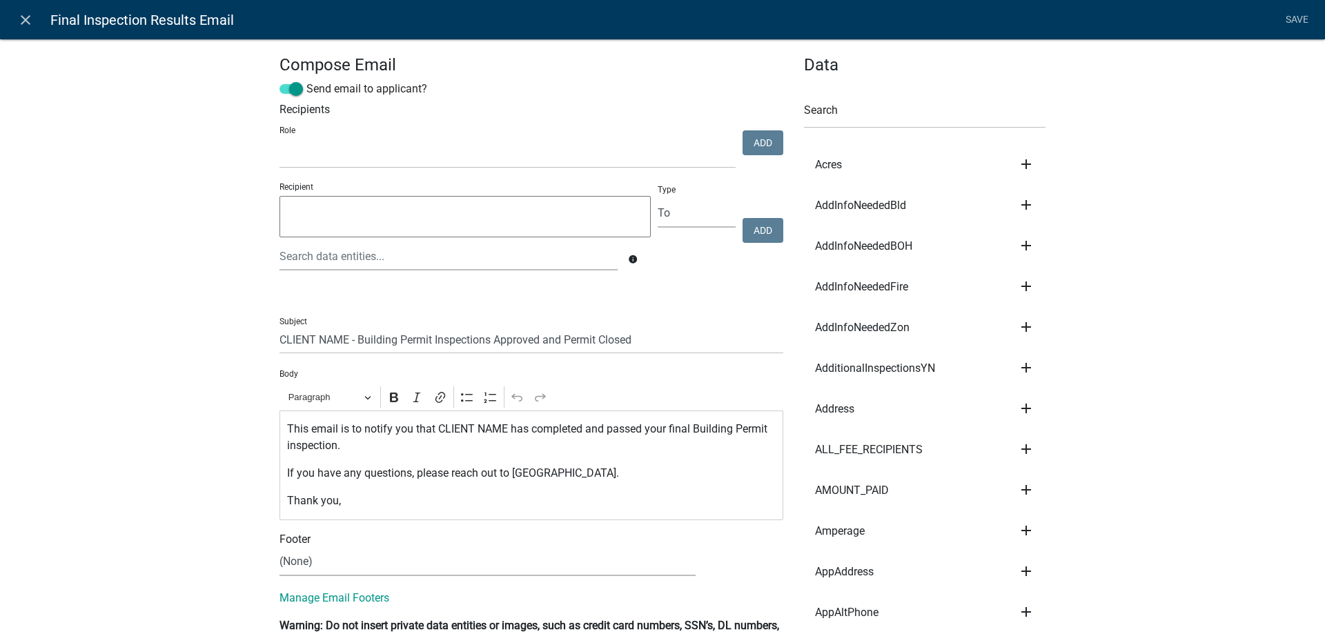
scroll to position [138, 0]
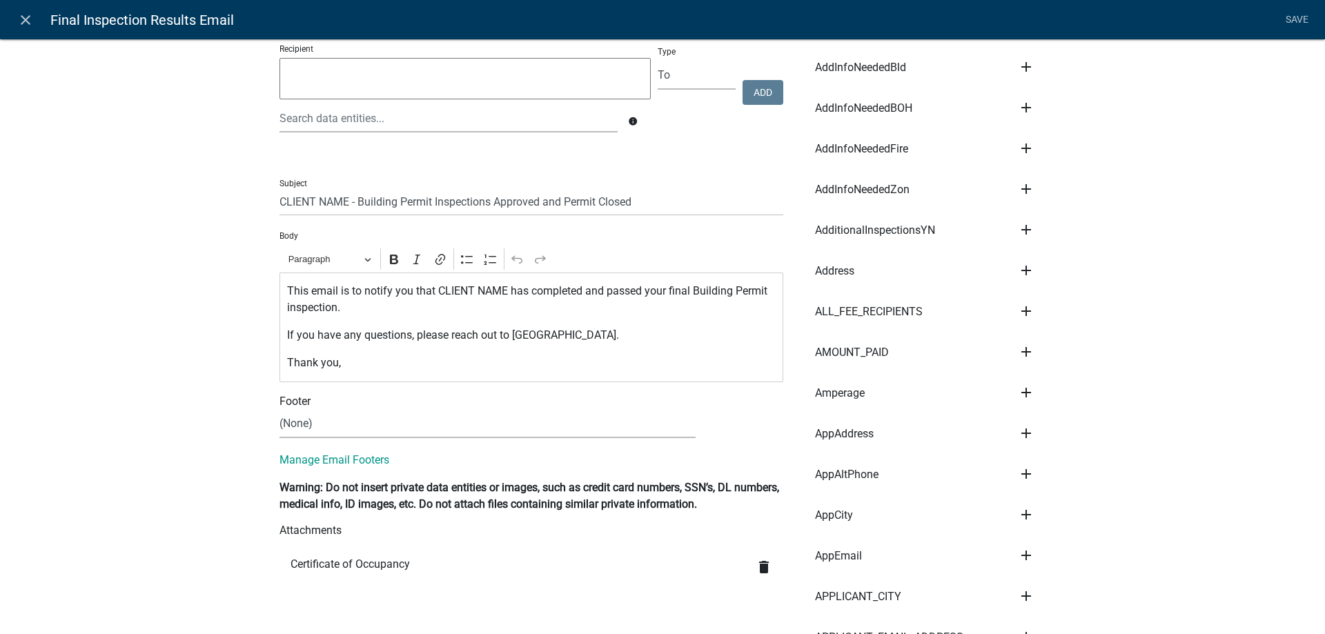
click at [757, 573] on icon "delete" at bounding box center [764, 567] width 17 height 17
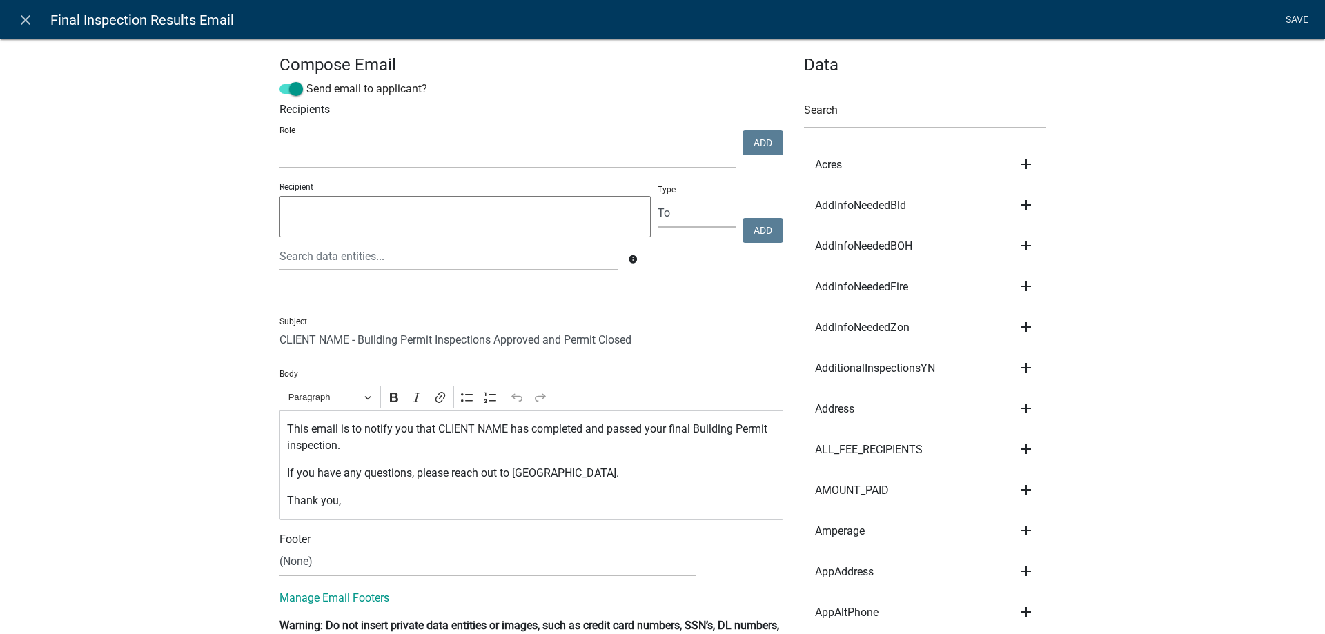
click at [1285, 18] on link "Save" at bounding box center [1296, 20] width 34 height 26
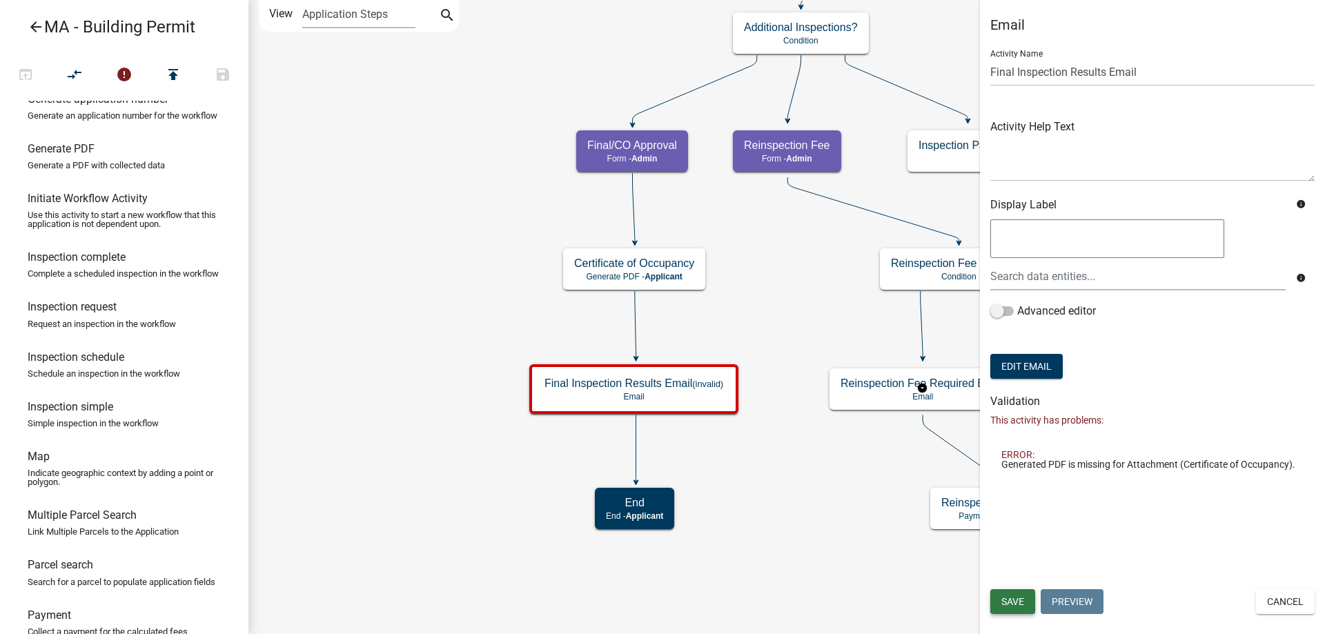
click at [1007, 607] on span "Save" at bounding box center [1012, 601] width 23 height 11
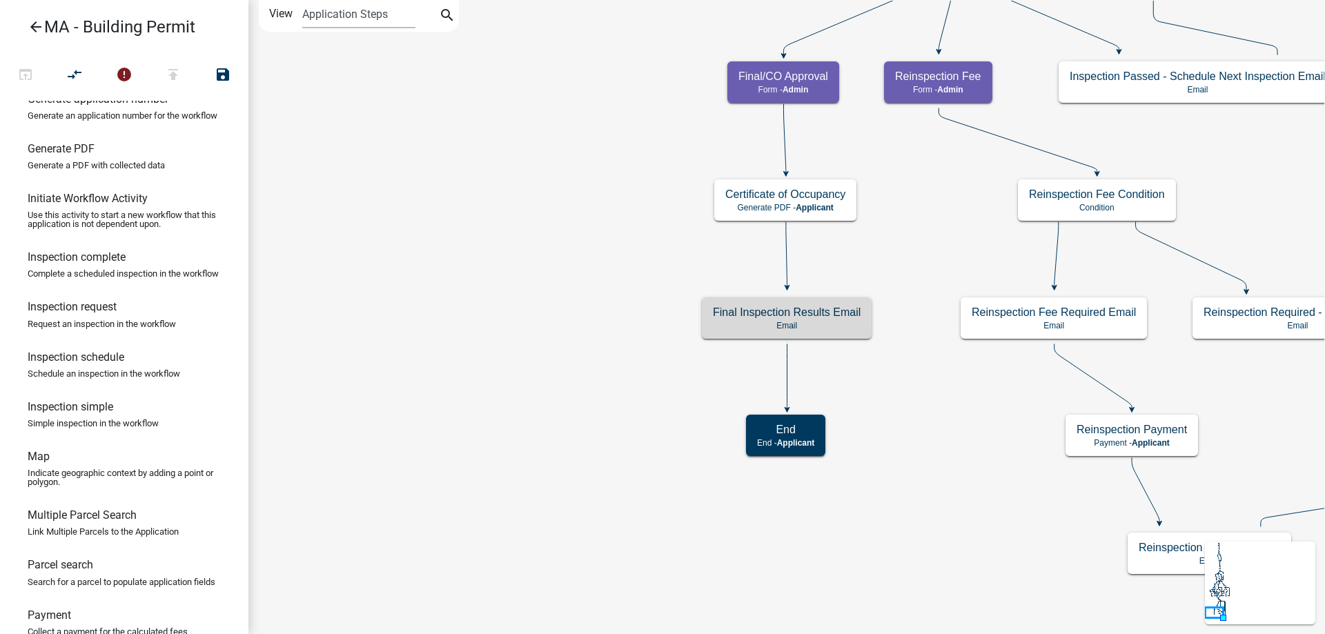
click at [616, 433] on icon "Start Start - Applicant Search Parcel Data Parcel search - Applicant Owner and …" at bounding box center [962, 317] width 1427 height 633
click at [651, 374] on icon "Start Start - Applicant Search Parcel Data Parcel search - Applicant Owner and …" at bounding box center [962, 317] width 1427 height 633
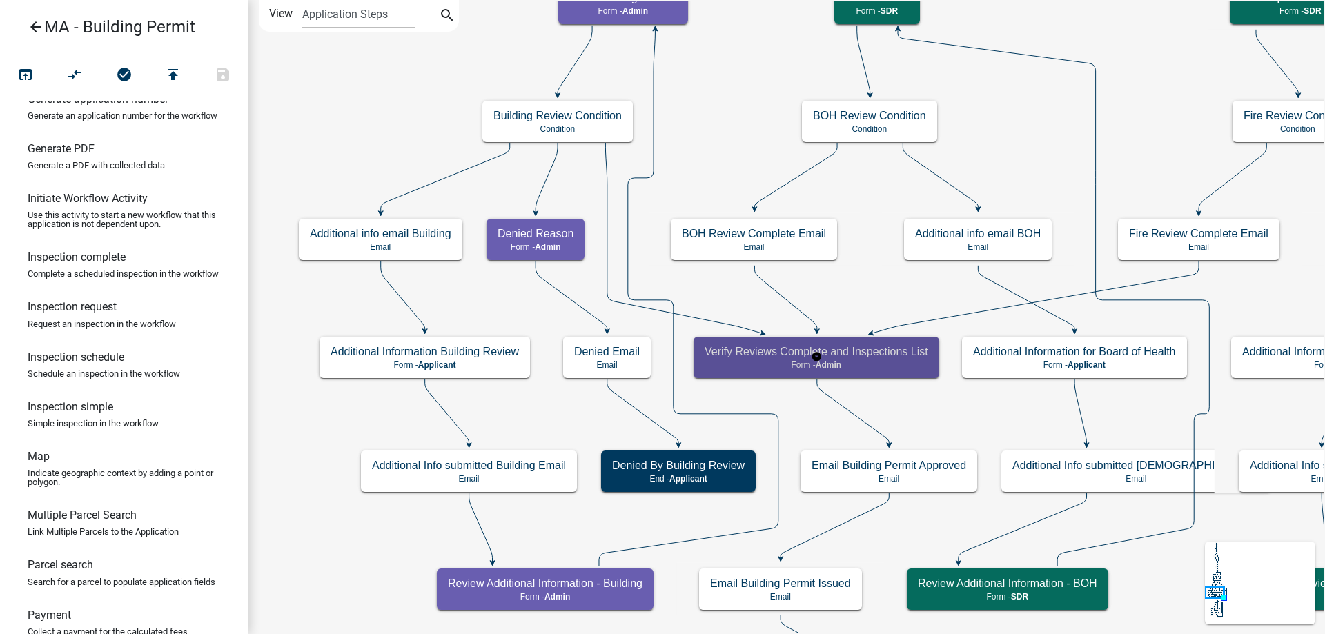
click at [769, 350] on h5 "Verify Reviews Complete and Inspections List" at bounding box center [816, 351] width 224 height 13
select select "1617A353-6361-48C5-9BA0-CE34FD9B68F8"
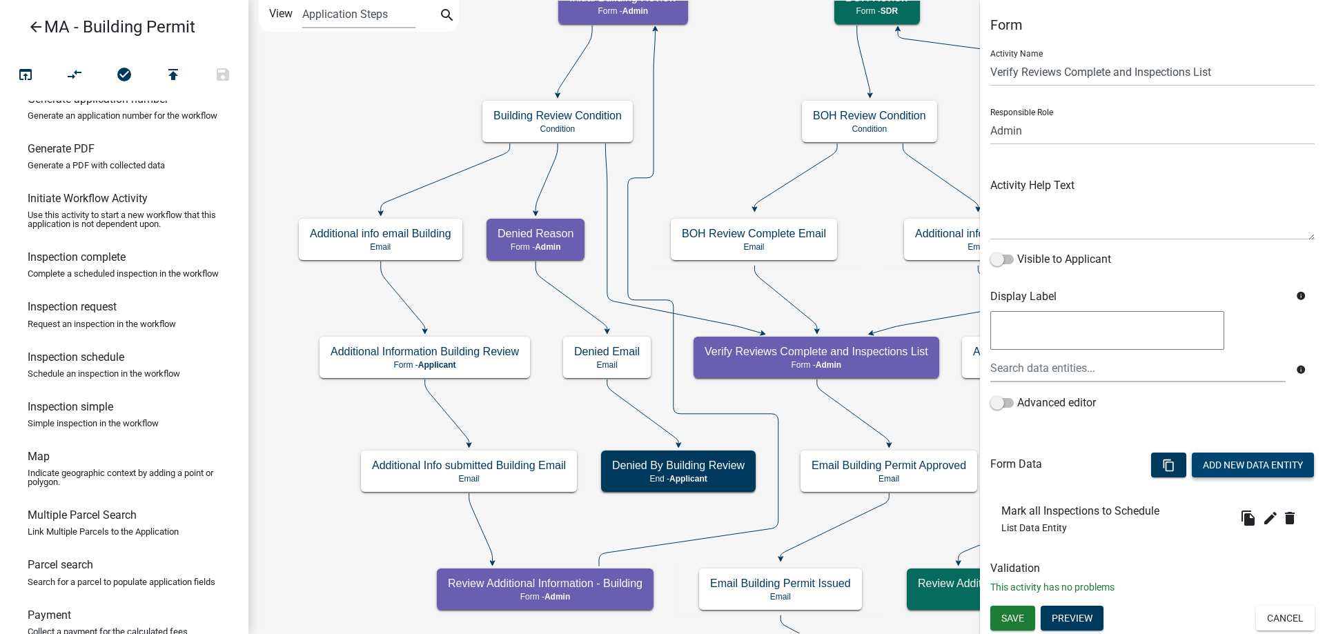
click at [1231, 465] on button "Add New Data Entity" at bounding box center [1253, 465] width 122 height 25
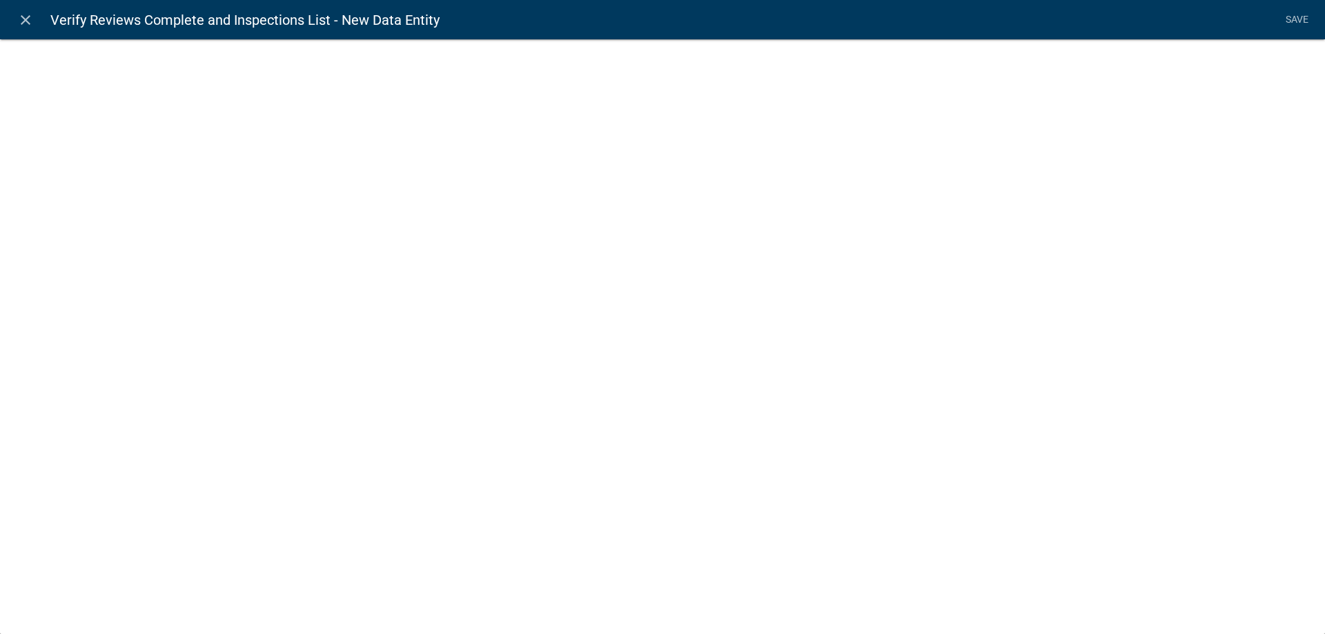
select select
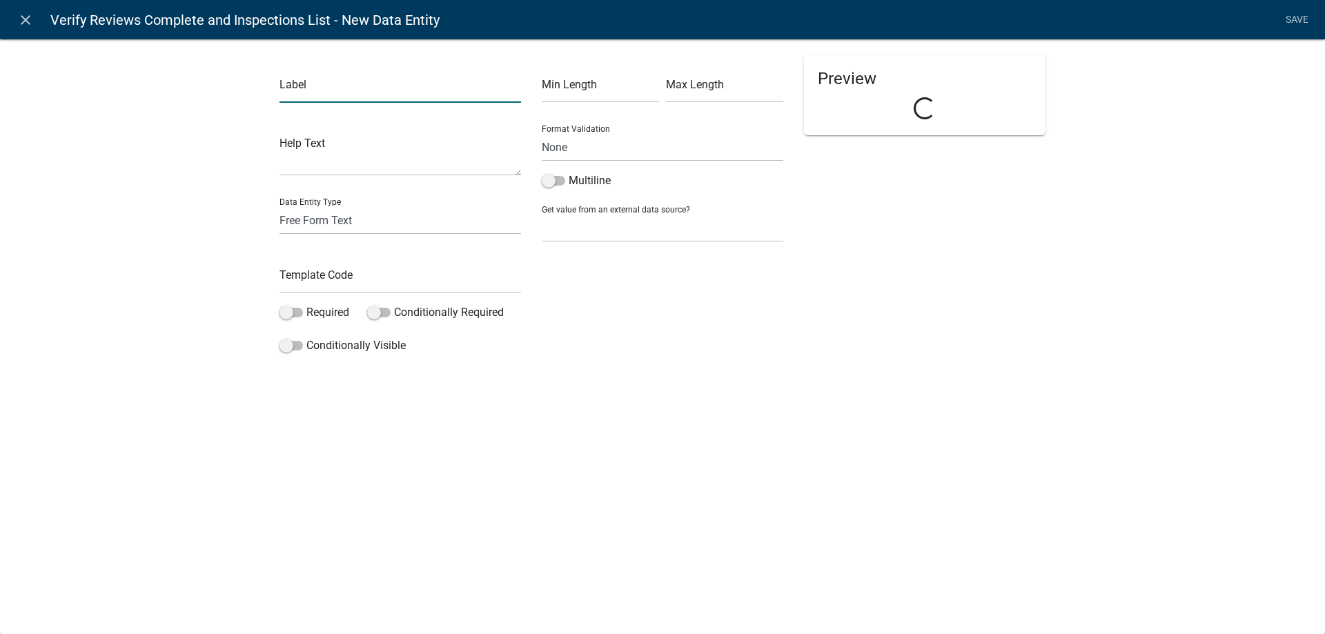
click at [388, 91] on input "text" at bounding box center [399, 89] width 241 height 28
type input "Verify that all other departments have completed their reviews"
click at [356, 281] on input "text" at bounding box center [399, 279] width 241 height 28
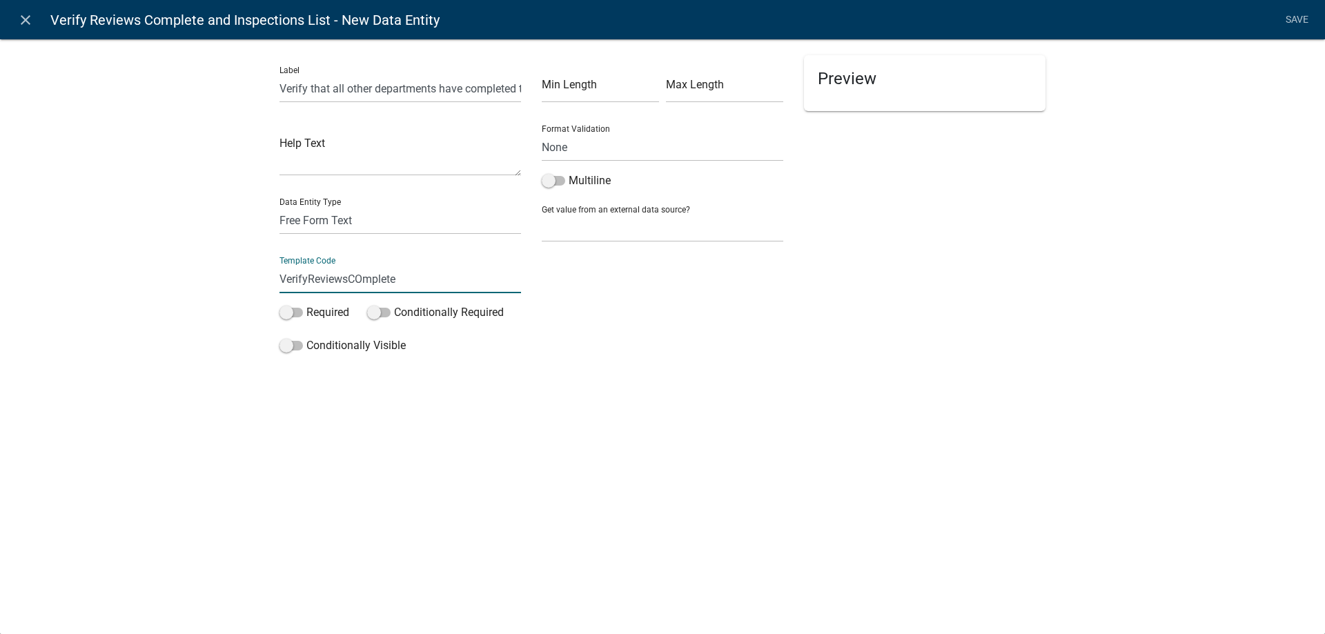
drag, startPoint x: 360, startPoint y: 277, endPoint x: 357, endPoint y: 285, distance: 9.0
click at [357, 285] on input "VerifyReviewsCOmplete" at bounding box center [399, 279] width 241 height 28
type input "VerifyReviewsComplete"
click at [233, 302] on div "Label Verify that all other departments have completed their reviews Help Text …" at bounding box center [662, 203] width 1325 height 372
click at [292, 315] on span at bounding box center [290, 313] width 23 height 10
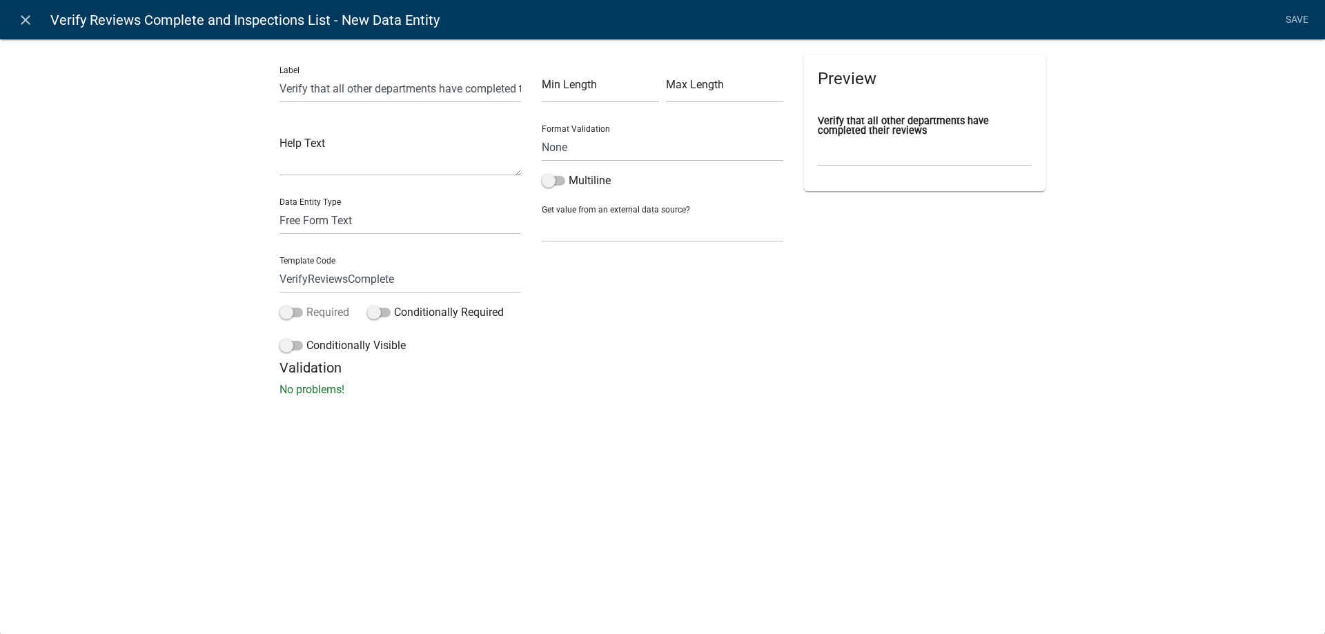
click at [306, 304] on input "Required" at bounding box center [306, 304] width 0 height 0
click at [337, 235] on div "Label Verify that all other departments have completed their reviews Help Text …" at bounding box center [400, 207] width 262 height 304
click at [342, 224] on select "Free Form Text Document Display Entity Value Fee Numeric Data Date Map Sketch D…" at bounding box center [399, 220] width 241 height 28
click at [279, 206] on select "Free Form Text Document Display Entity Value Fee Numeric Data Date Map Sketch D…" at bounding box center [399, 220] width 241 height 28
select select "list-data"
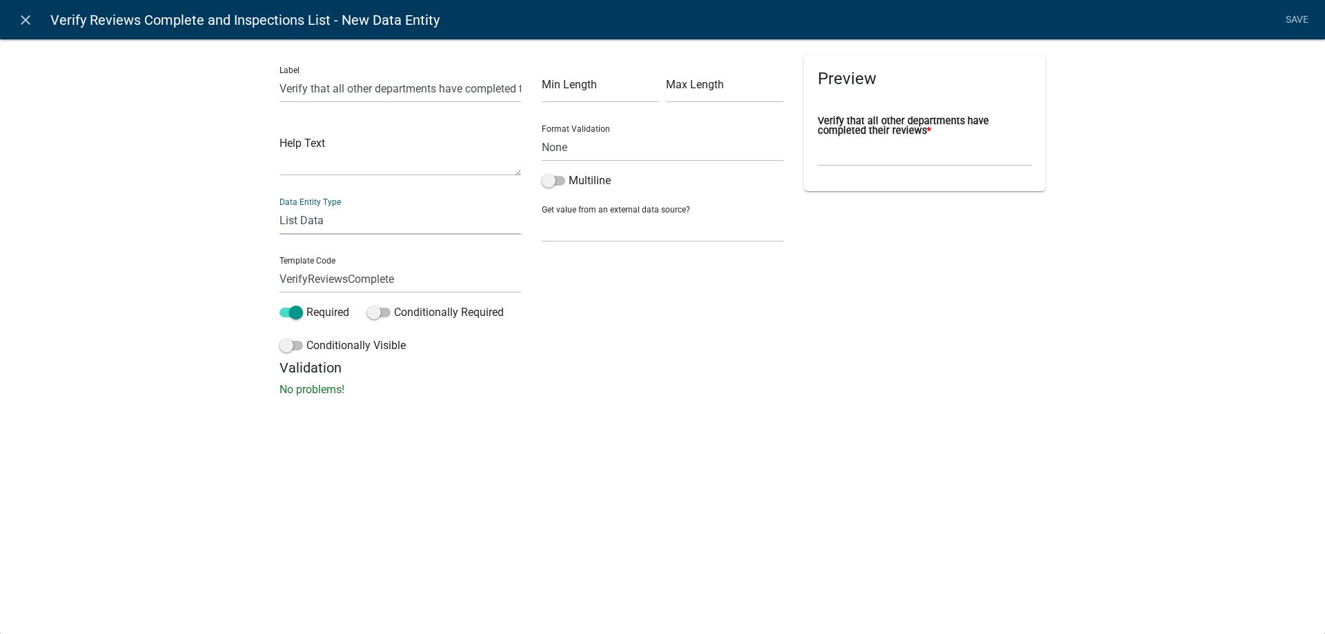
select select
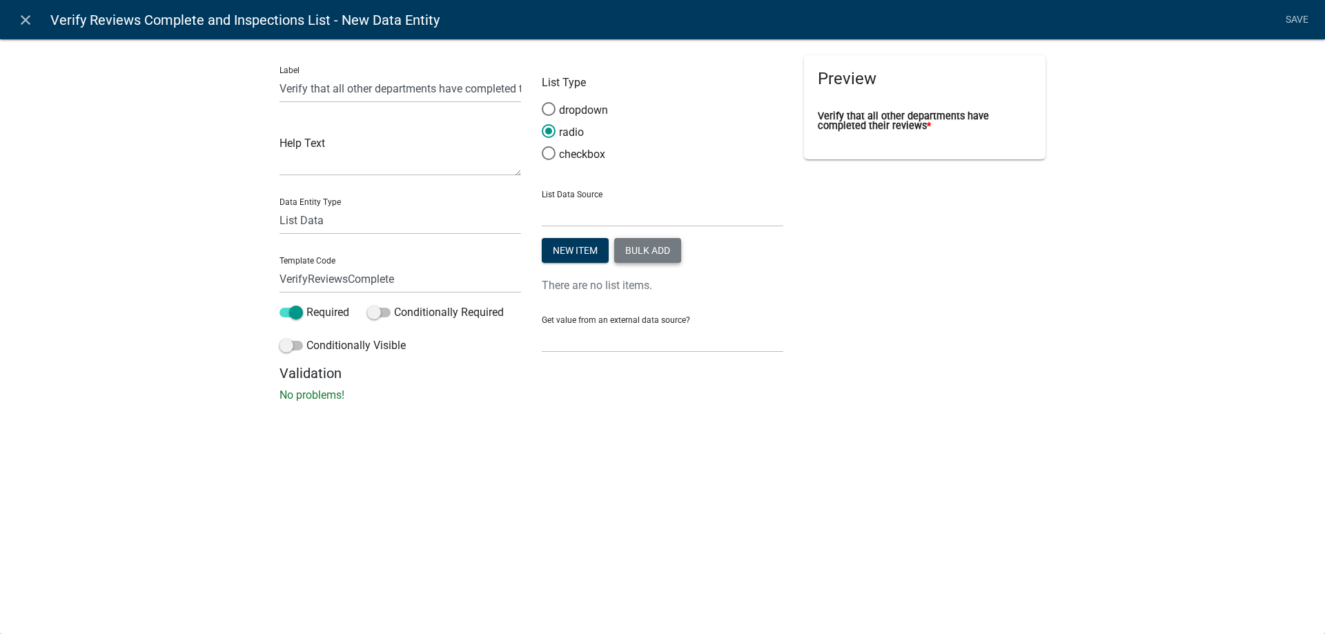
click at [660, 253] on button "Bulk add" at bounding box center [647, 250] width 67 height 25
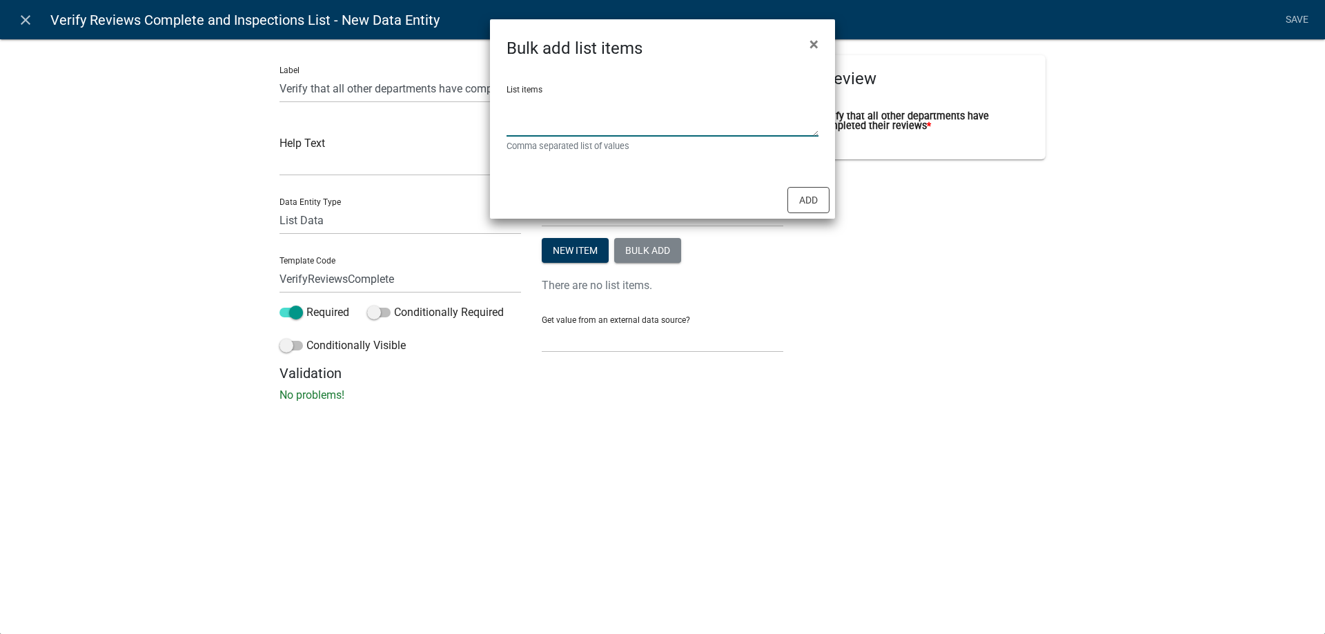
click at [635, 135] on textarea "List items" at bounding box center [662, 115] width 312 height 43
type textarea "All Reviews Completed"
click at [789, 194] on button "Add" at bounding box center [808, 200] width 42 height 26
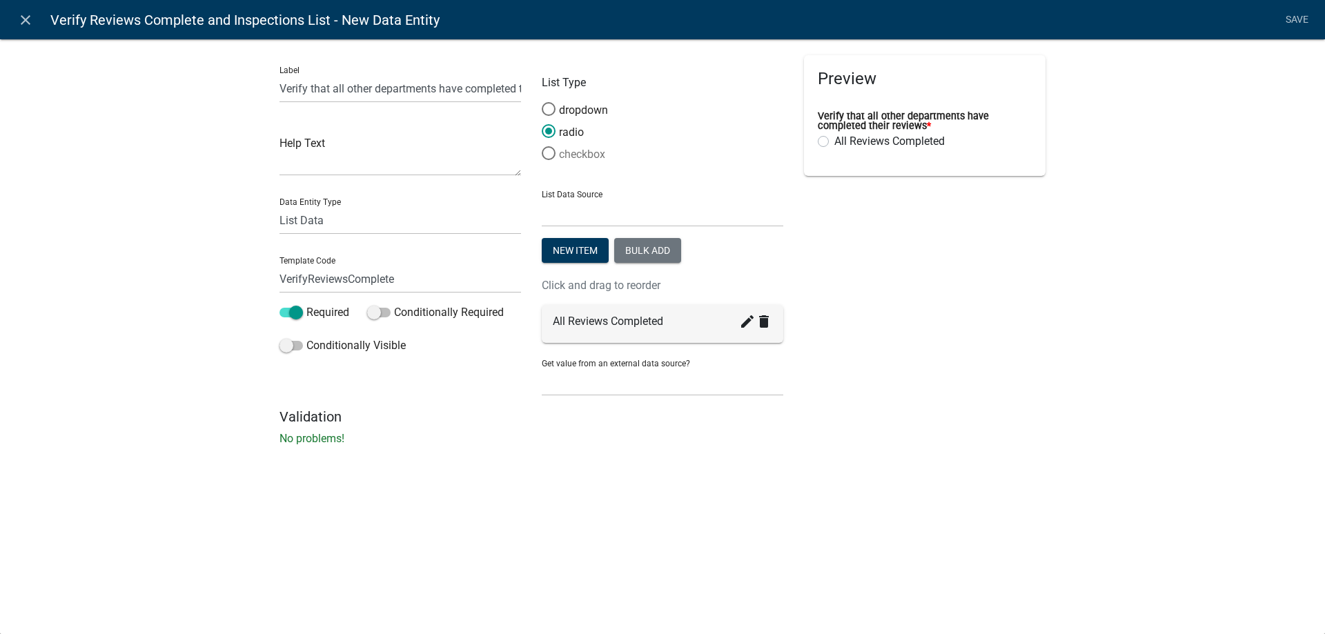
click at [558, 146] on span at bounding box center [548, 154] width 29 height 30
click at [542, 146] on input "checkbox" at bounding box center [542, 146] width 0 height 0
click at [1303, 14] on link "Save" at bounding box center [1296, 20] width 34 height 26
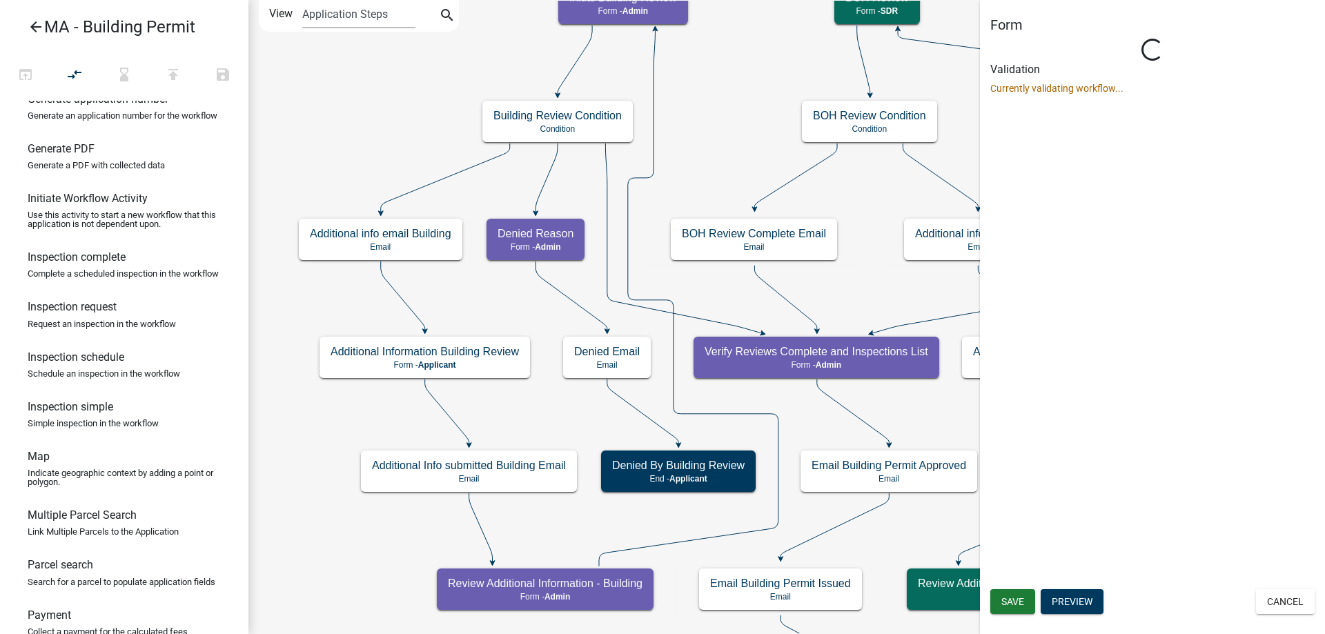
select select "1617A353-6361-48C5-9BA0-CE34FD9B68F8"
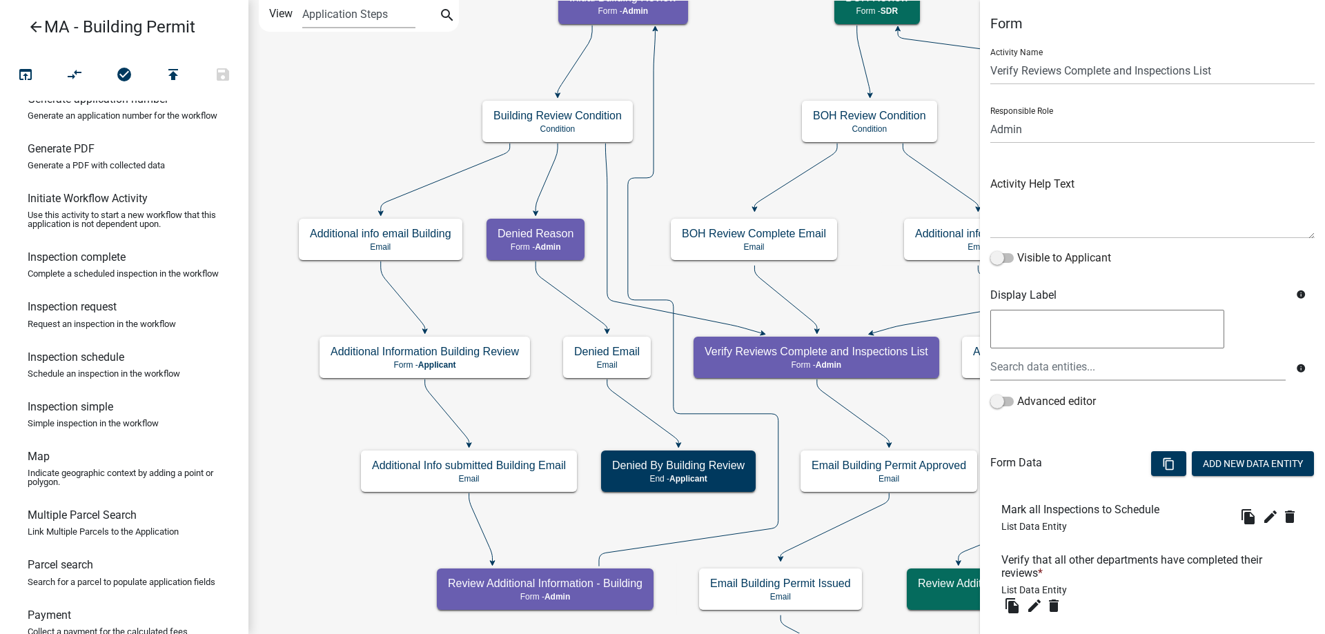
scroll to position [70, 0]
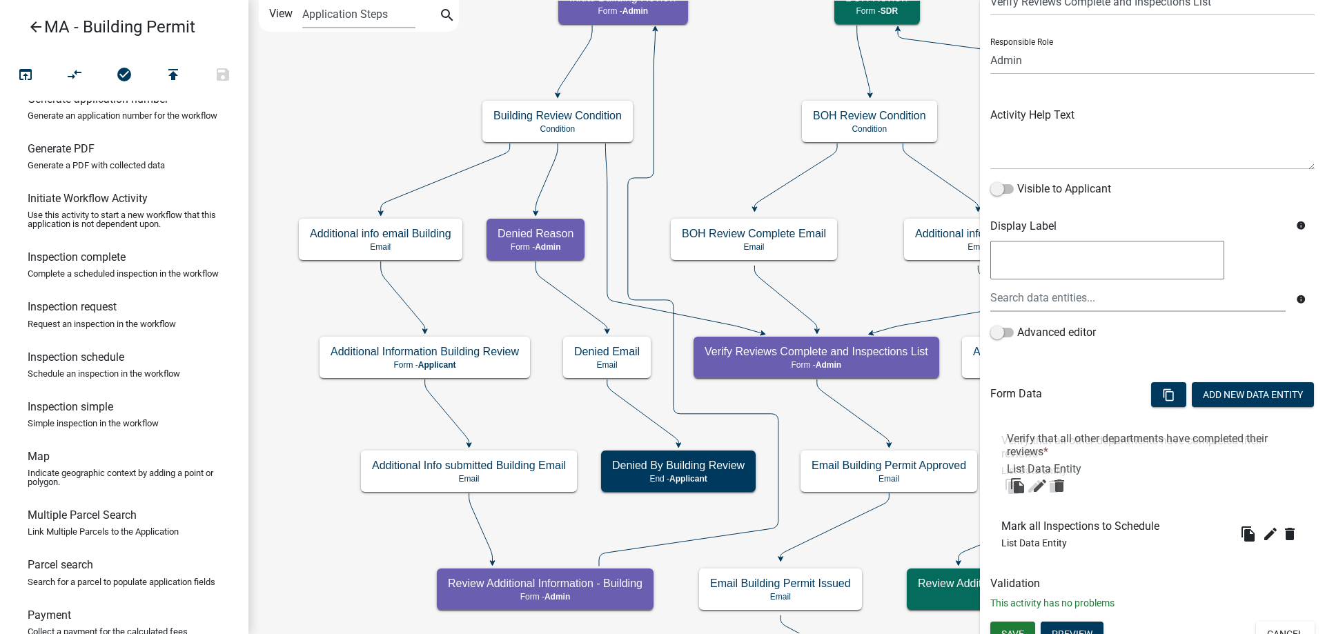
drag, startPoint x: 1103, startPoint y: 501, endPoint x: 1108, endPoint y: 448, distance: 53.4
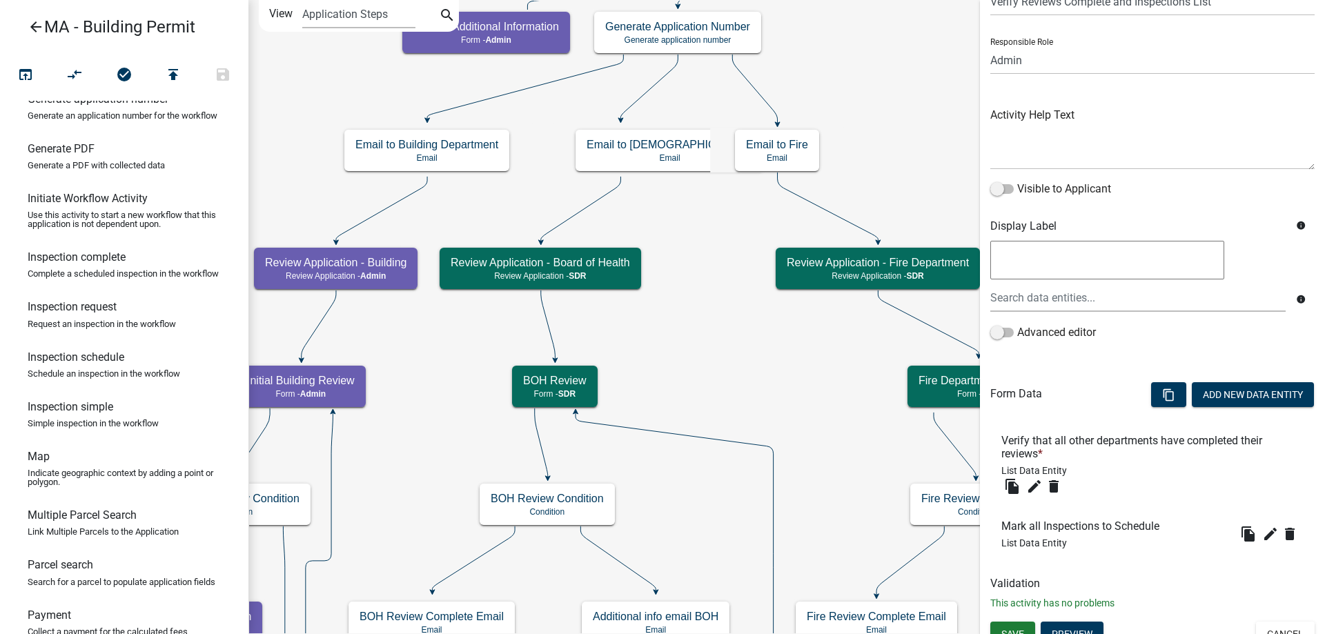
scroll to position [86, 0]
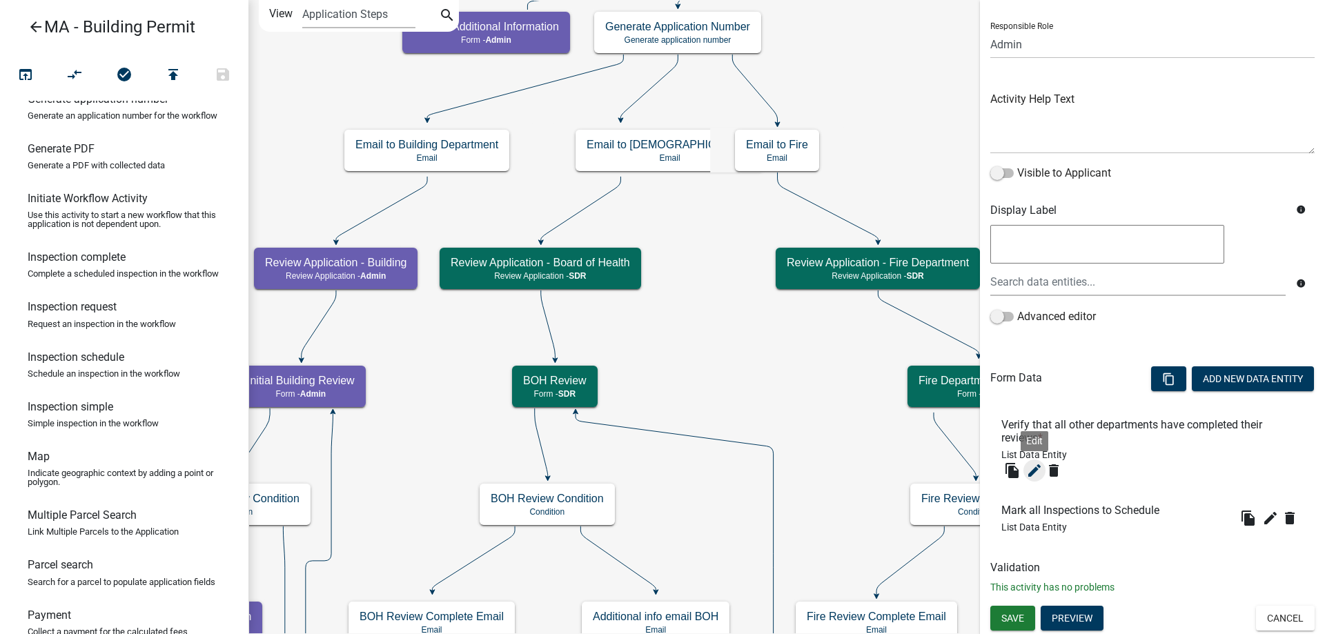
click at [1032, 468] on icon "edit" at bounding box center [1034, 470] width 17 height 17
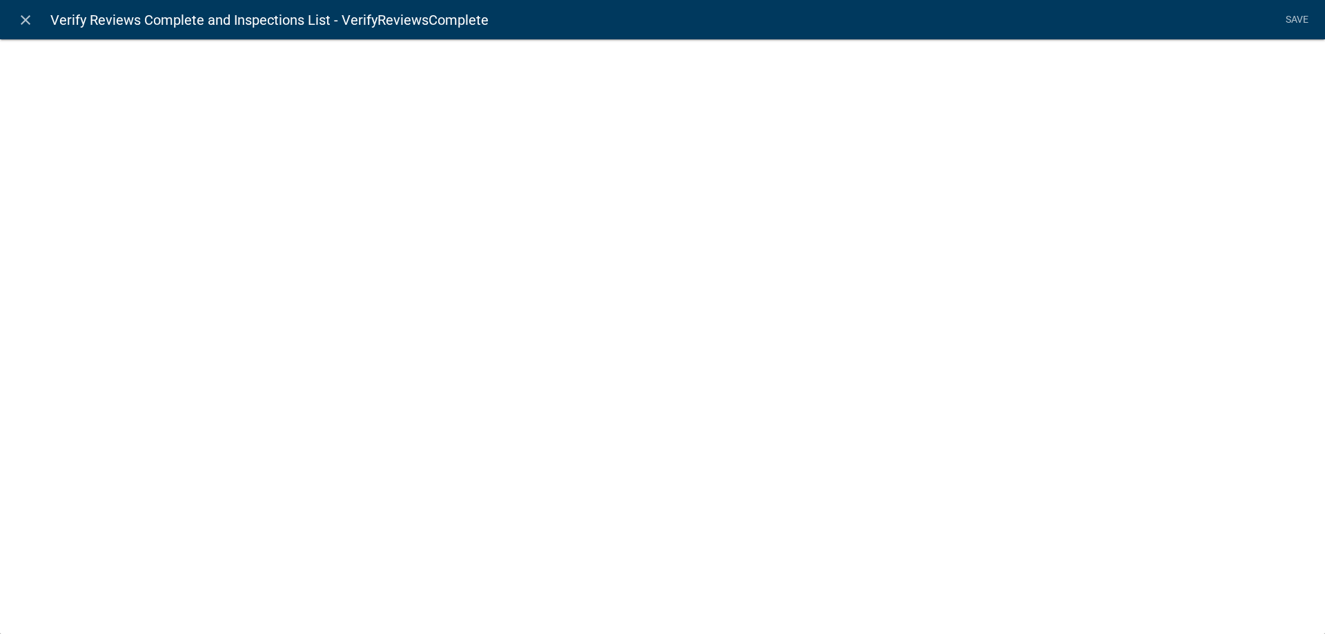
select select "list-data"
select select
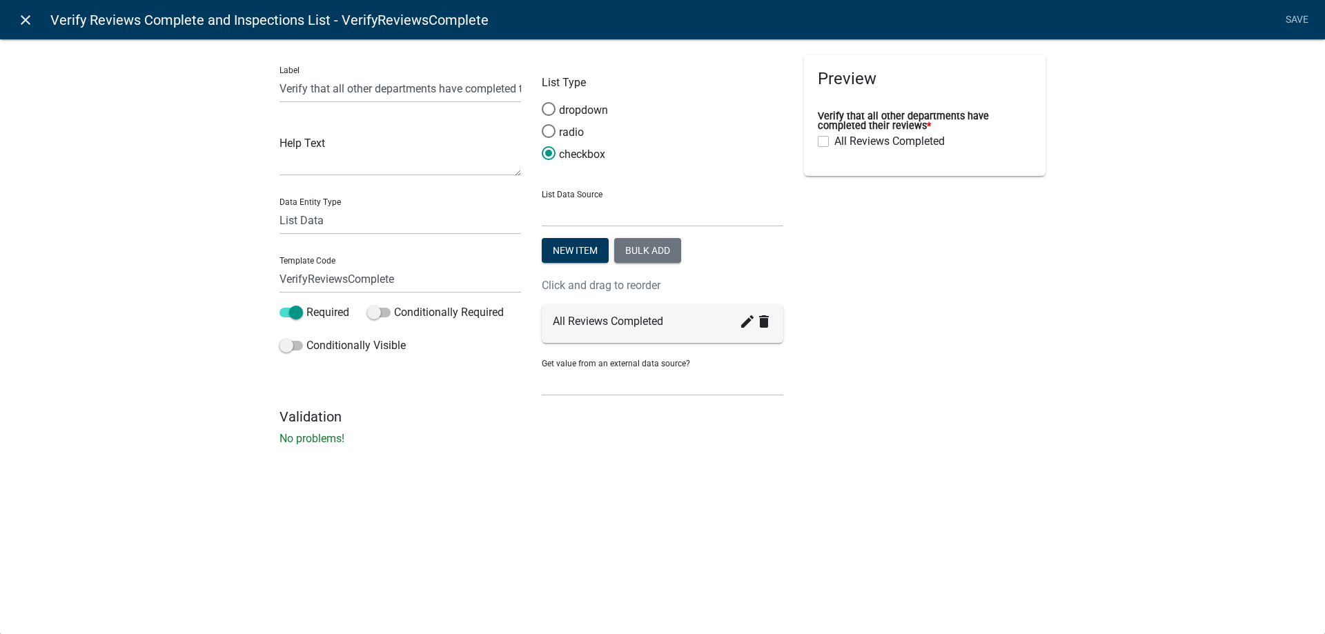
click at [22, 21] on icon "close" at bounding box center [25, 20] width 17 height 17
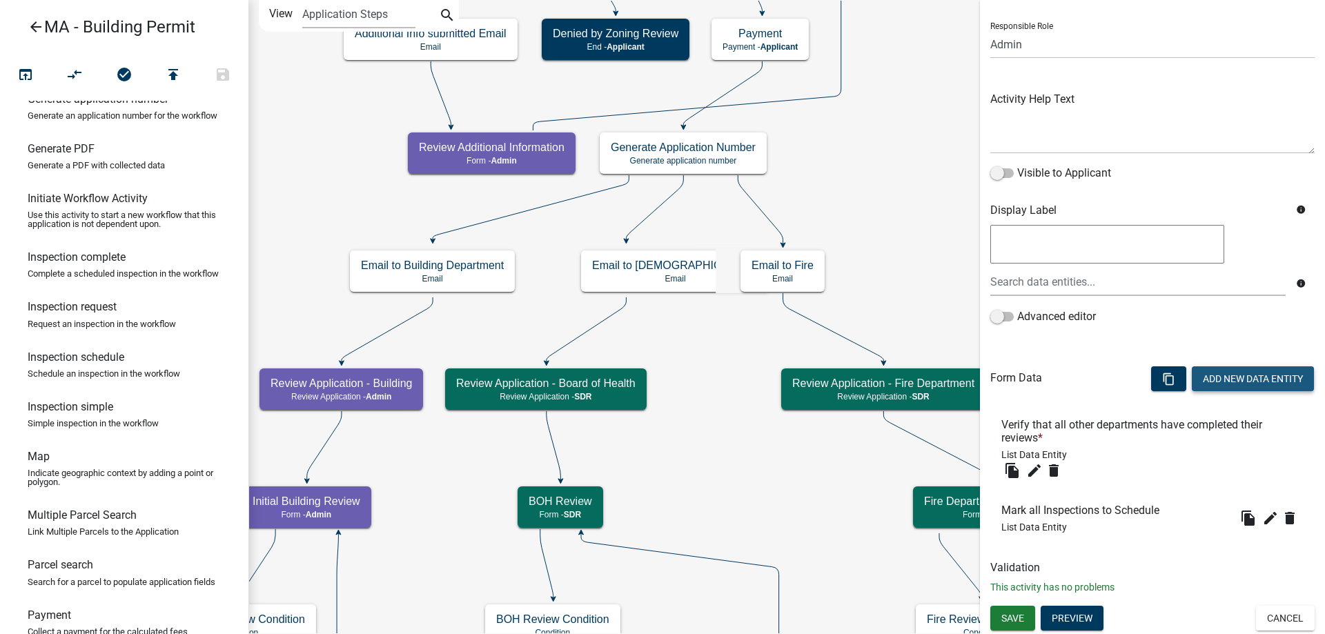
click at [1201, 376] on button "Add New Data Entity" at bounding box center [1253, 378] width 122 height 25
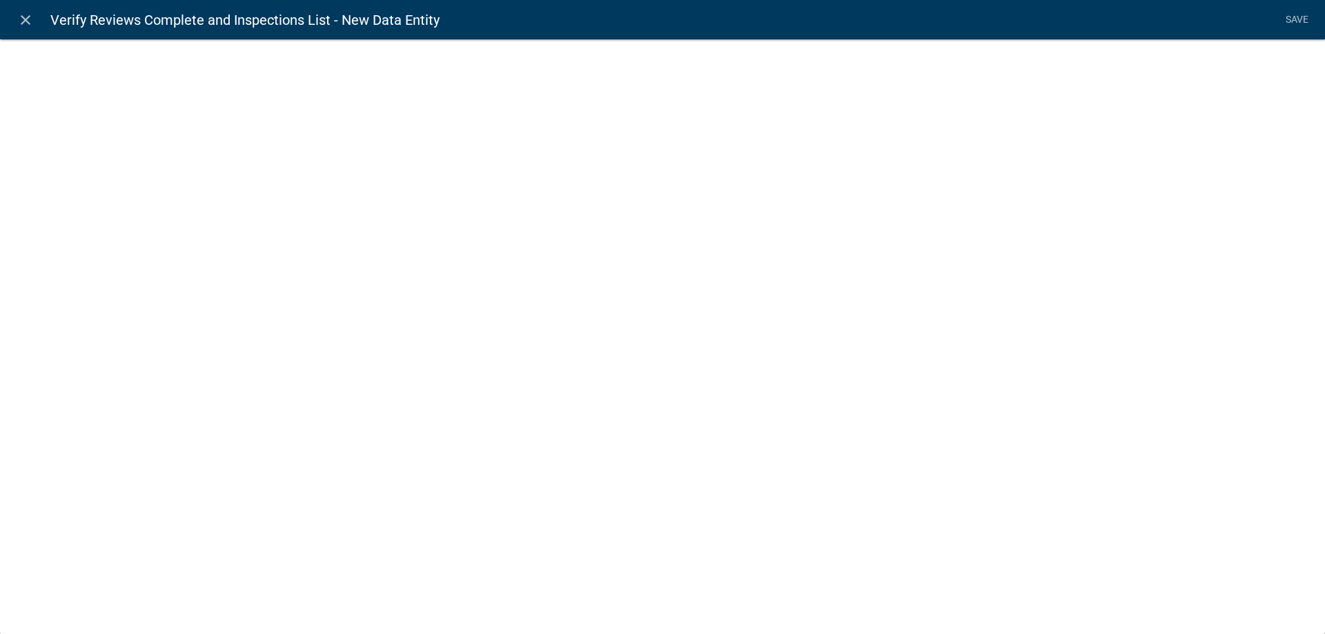
select select
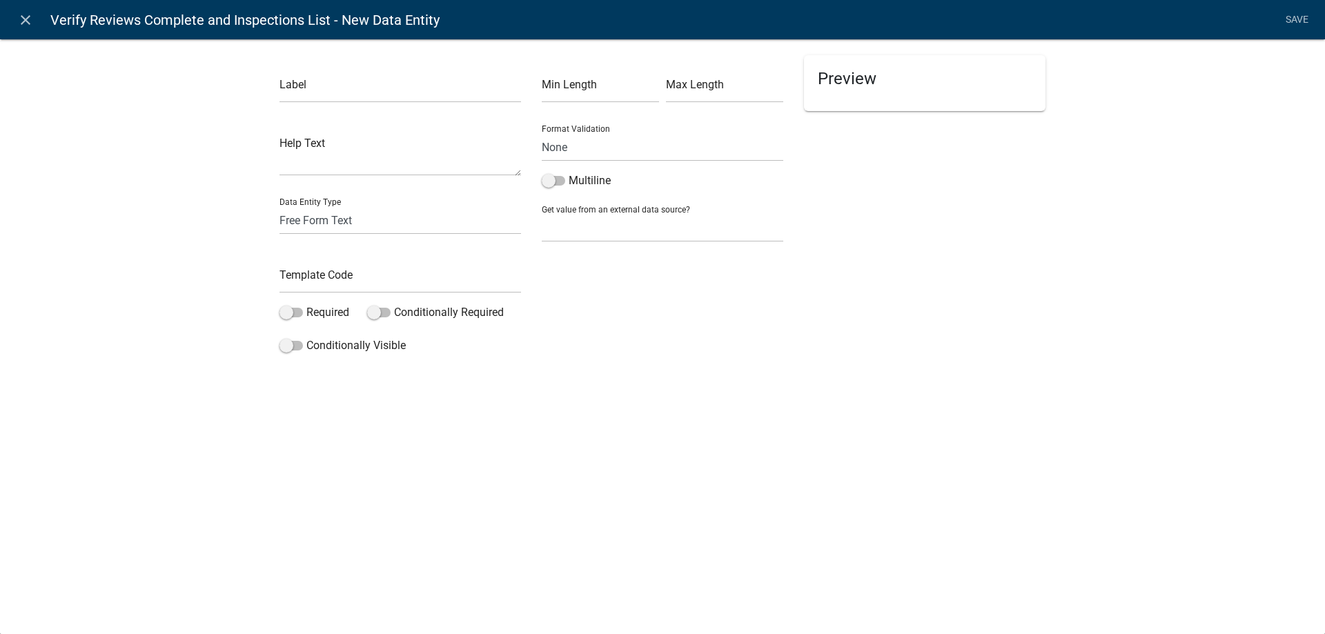
click at [362, 73] on div "Label" at bounding box center [399, 79] width 241 height 48
click at [348, 87] on input "text" at bounding box center [399, 89] width 241 height 28
type input "Display BOH Review Decision"
click at [344, 261] on div "Template Code" at bounding box center [399, 270] width 241 height 48
click at [339, 272] on input "text" at bounding box center [399, 279] width 241 height 28
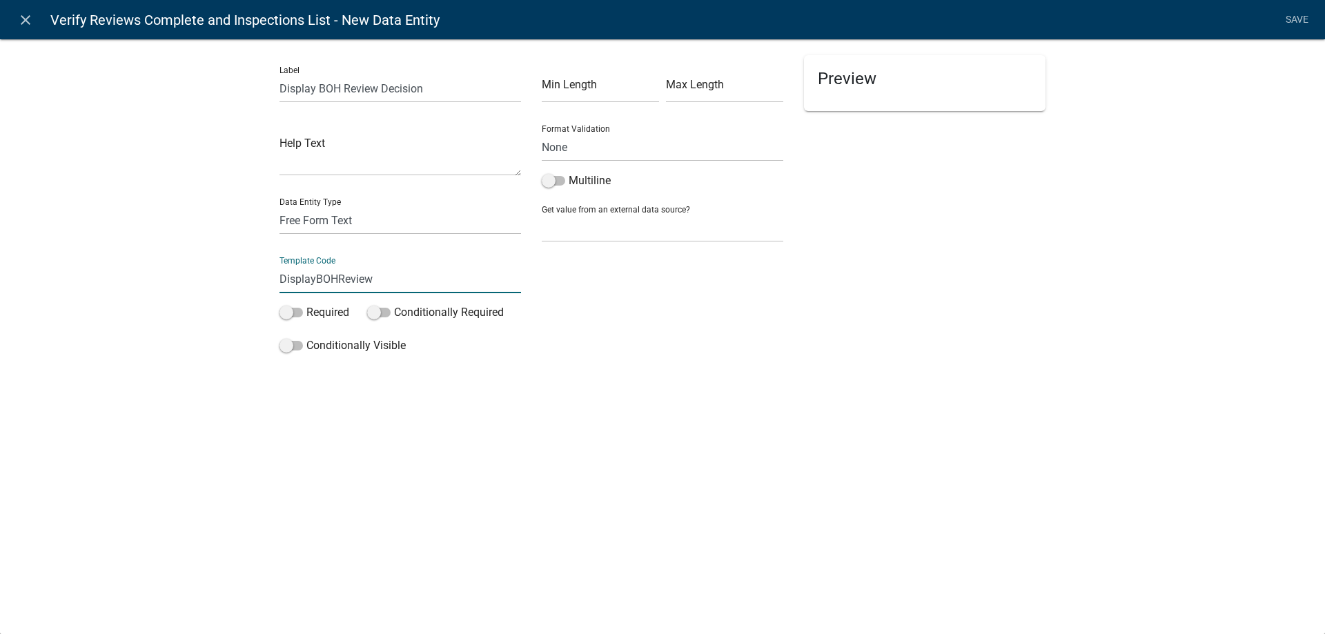
type input "DisplayBOHReview"
click at [182, 244] on div "Label Display BOH Review Decision Help Text Data Entity Type Free Form Text Doc…" at bounding box center [662, 203] width 1325 height 372
click at [317, 226] on select "Free Form Text Document Display Entity Value Fee Numeric Data Date Map Sketch D…" at bounding box center [399, 220] width 241 height 28
click at [279, 206] on select "Free Form Text Document Display Entity Value Fee Numeric Data Date Map Sketch D…" at bounding box center [399, 220] width 241 height 28
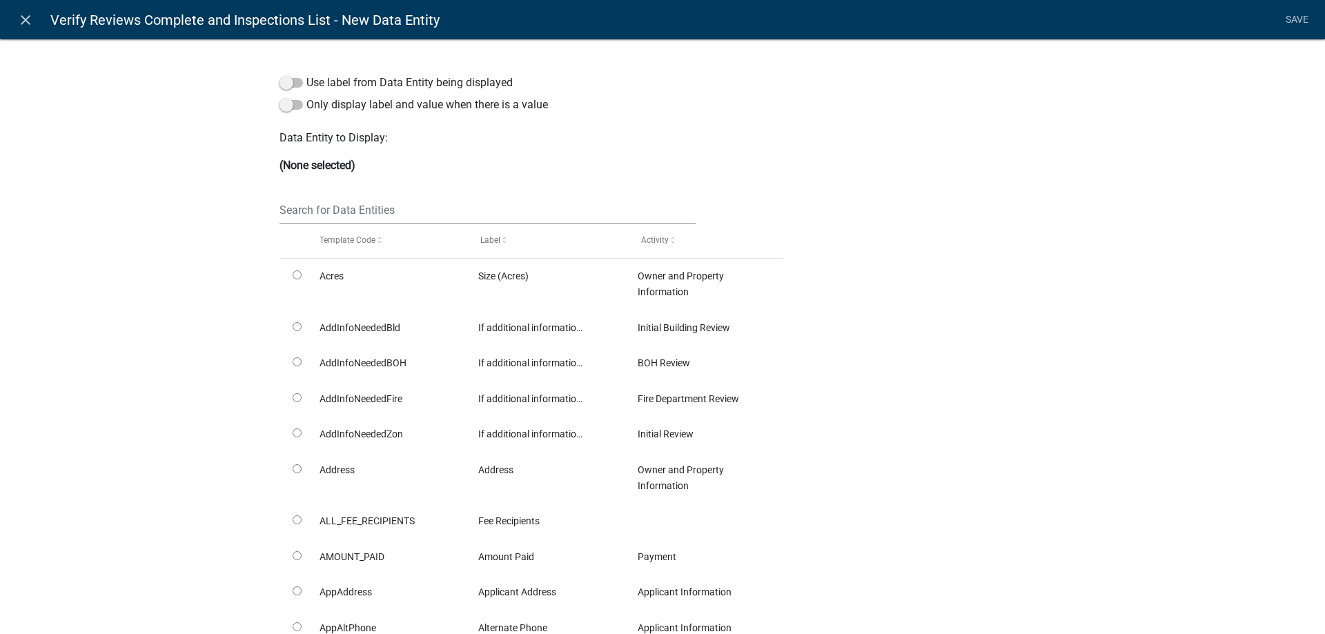
select select "display-entity-value"
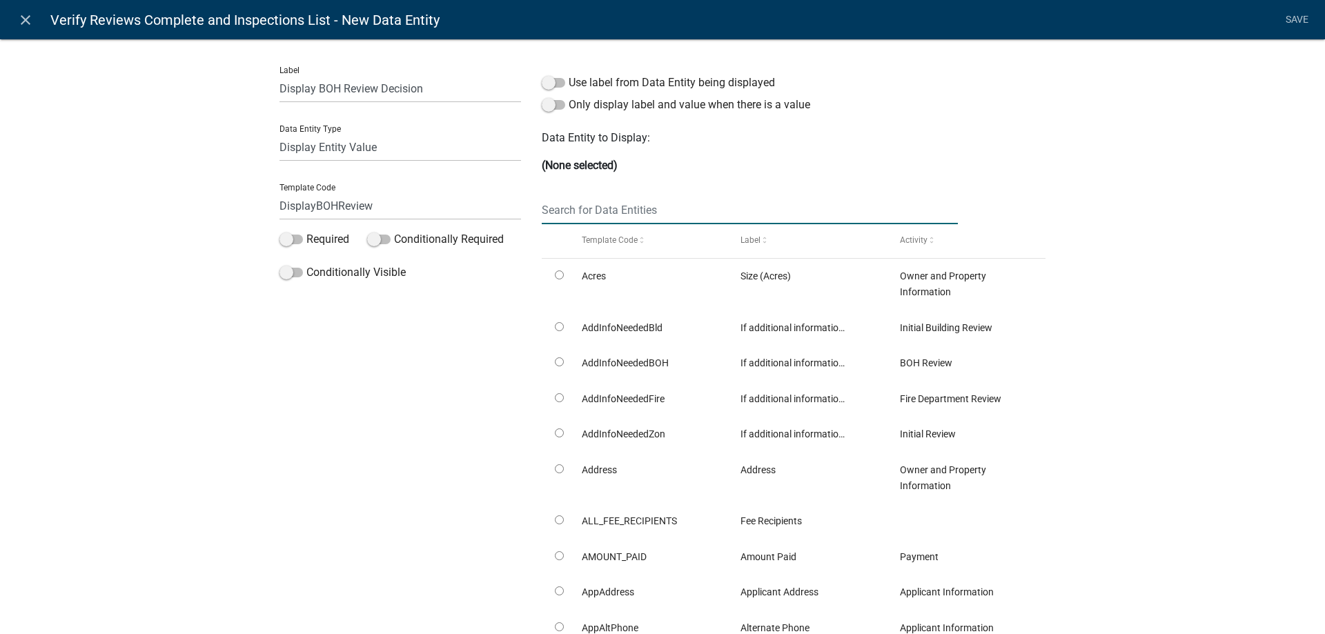
click at [644, 206] on input "text" at bounding box center [750, 210] width 416 height 28
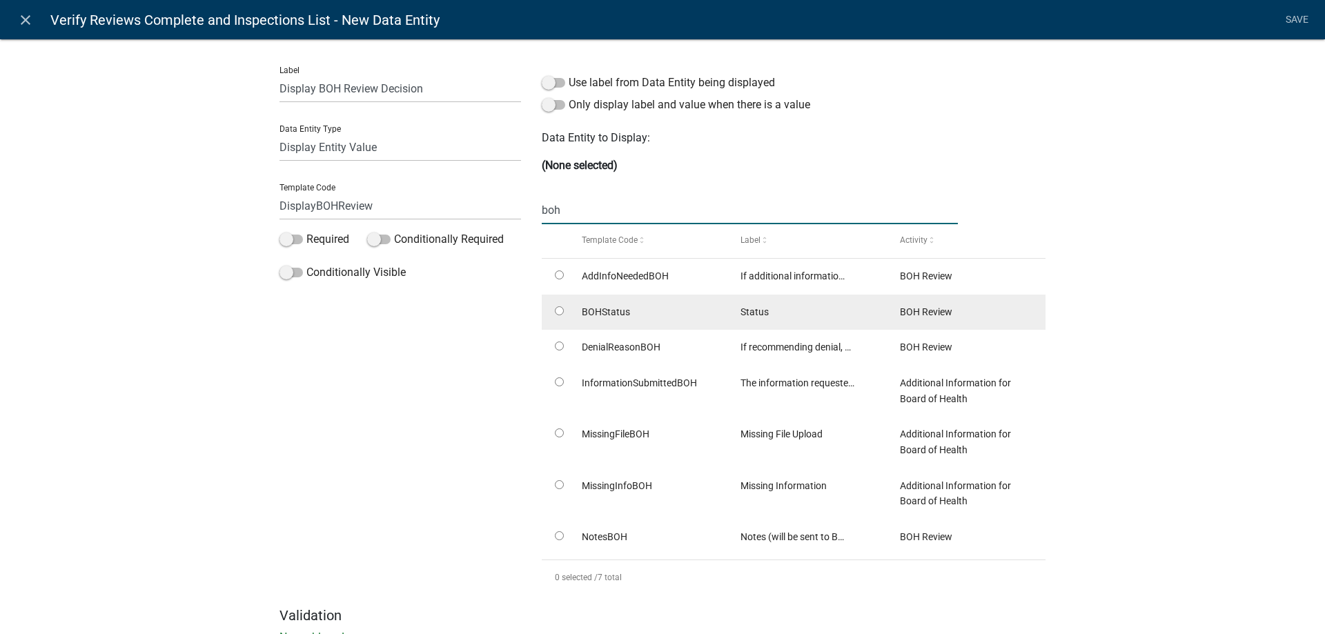
type input "boh"
click at [555, 312] on input "radio" at bounding box center [559, 310] width 9 height 9
radio input "true"
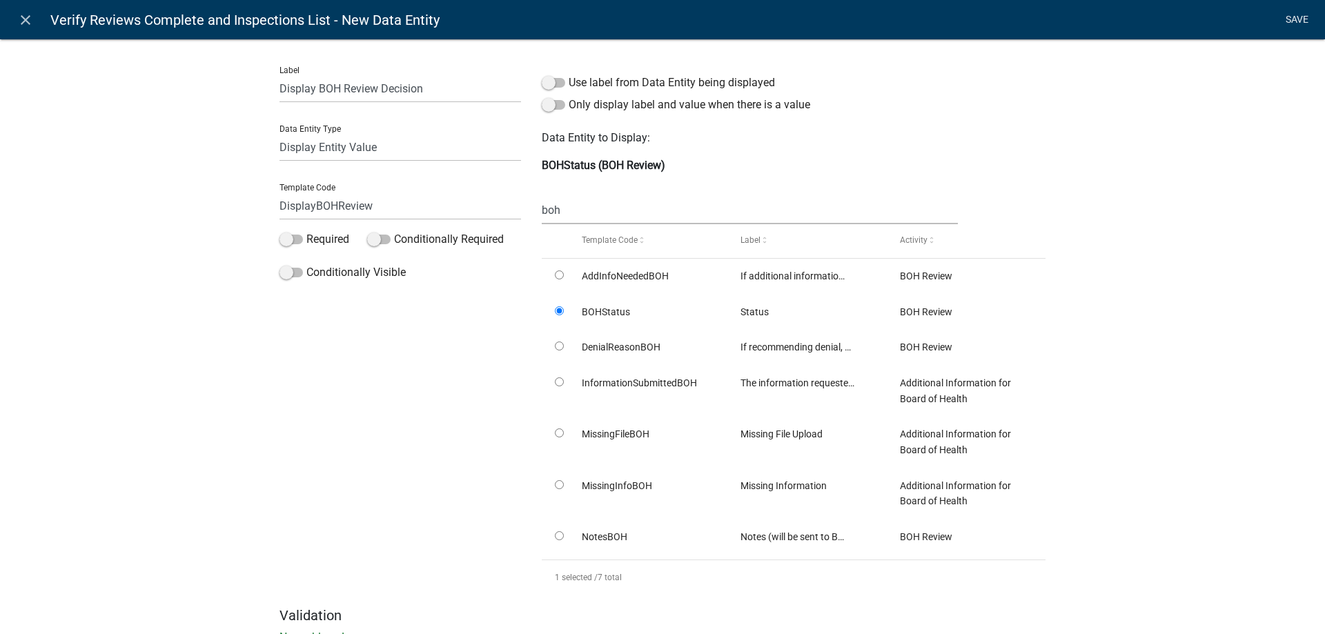
click at [1300, 15] on link "Save" at bounding box center [1296, 20] width 34 height 26
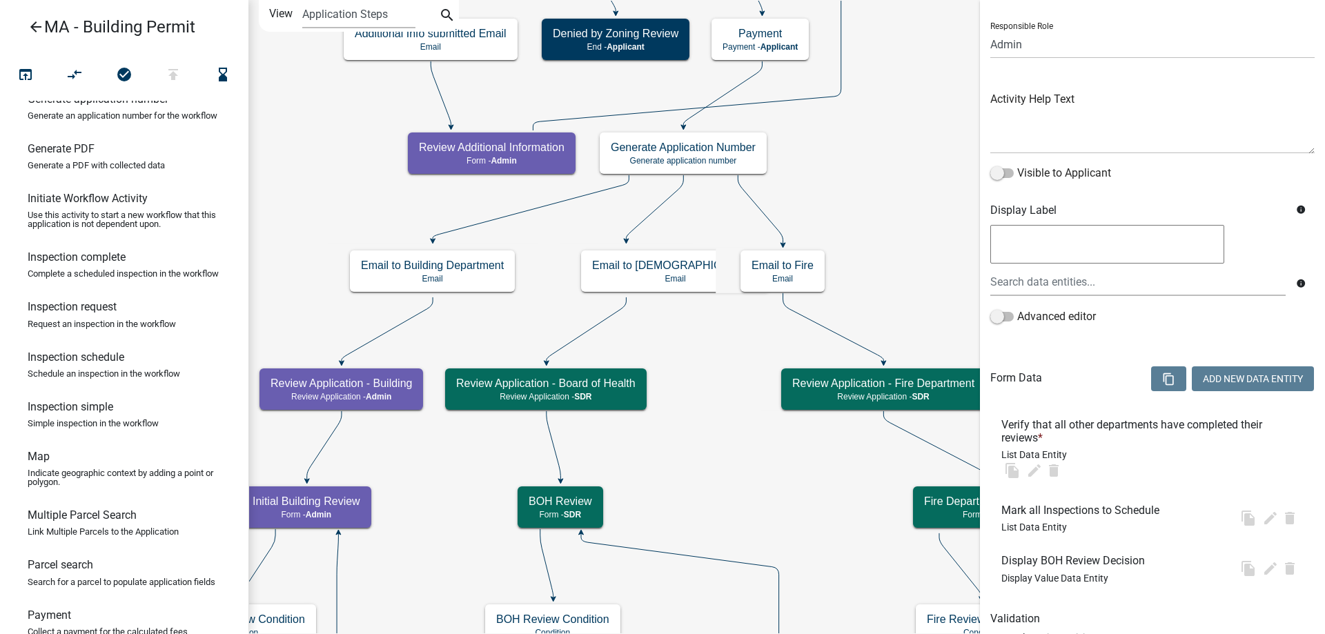
scroll to position [0, 0]
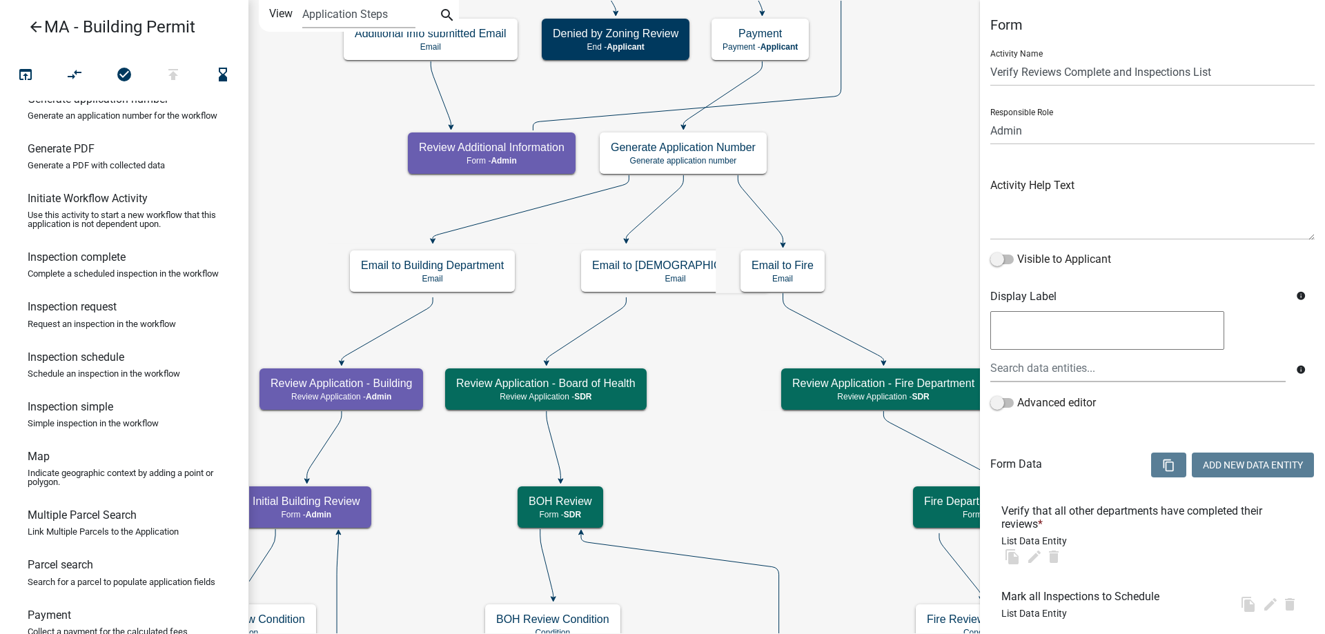
select select "1617A353-6361-48C5-9BA0-CE34FD9B68F8"
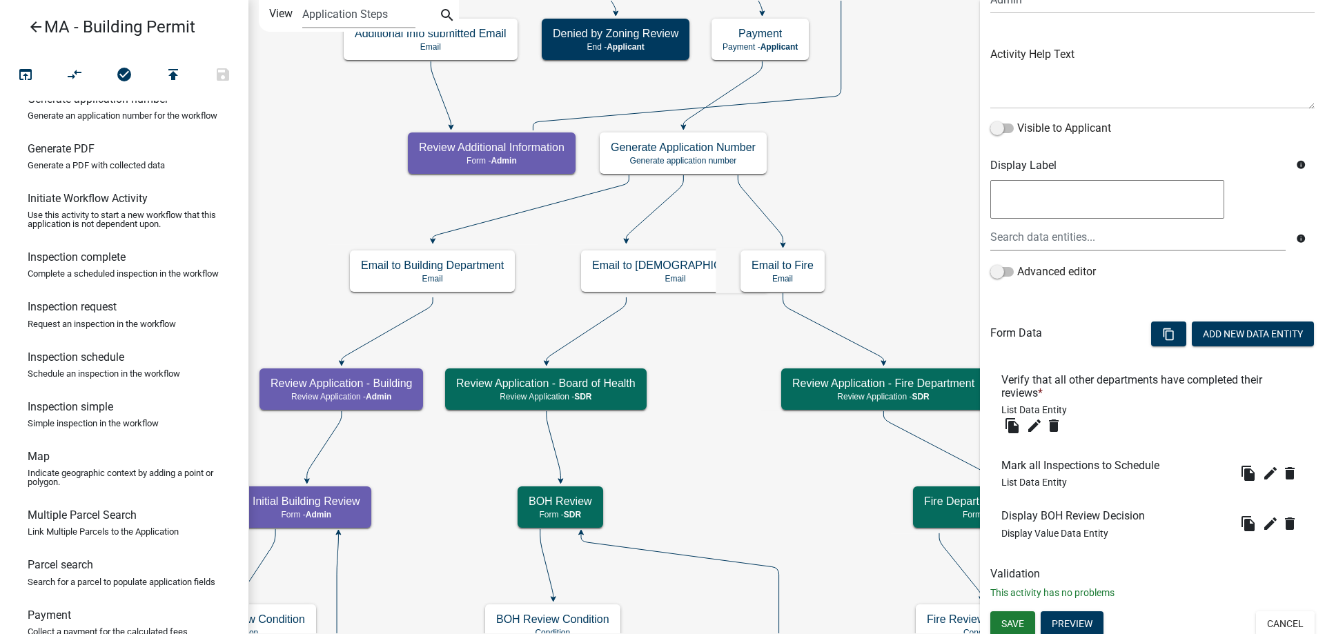
scroll to position [137, 0]
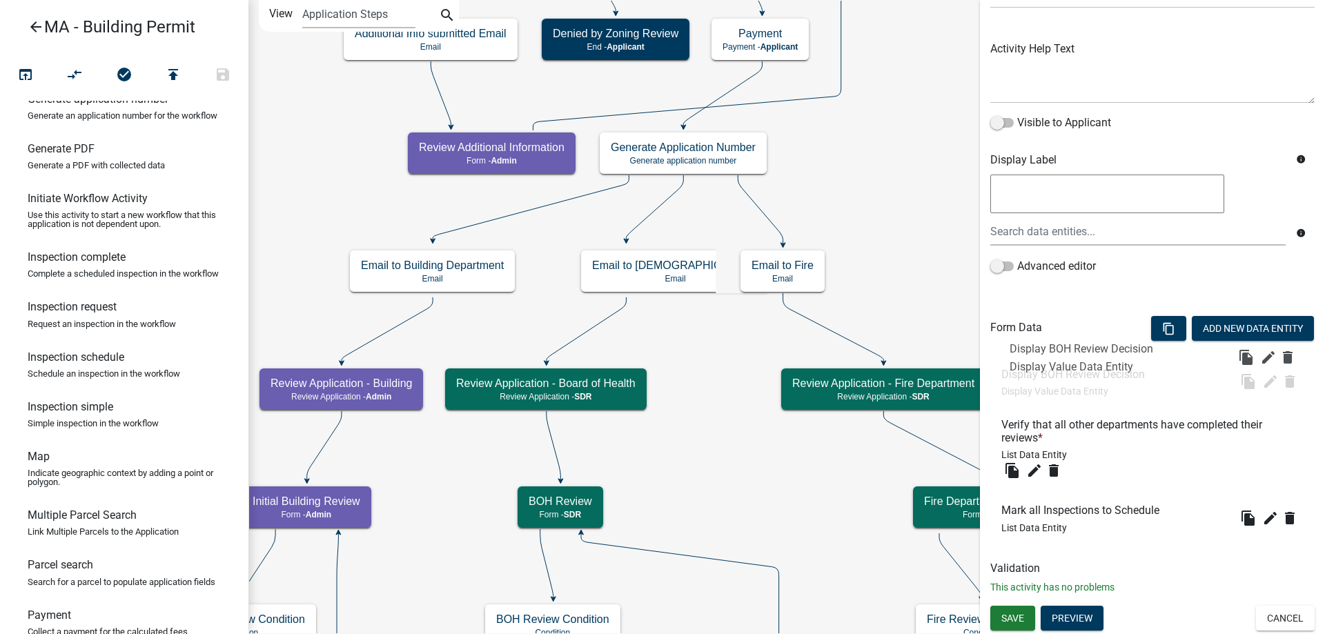
drag, startPoint x: 1078, startPoint y: 523, endPoint x: 1087, endPoint y: 361, distance: 162.4
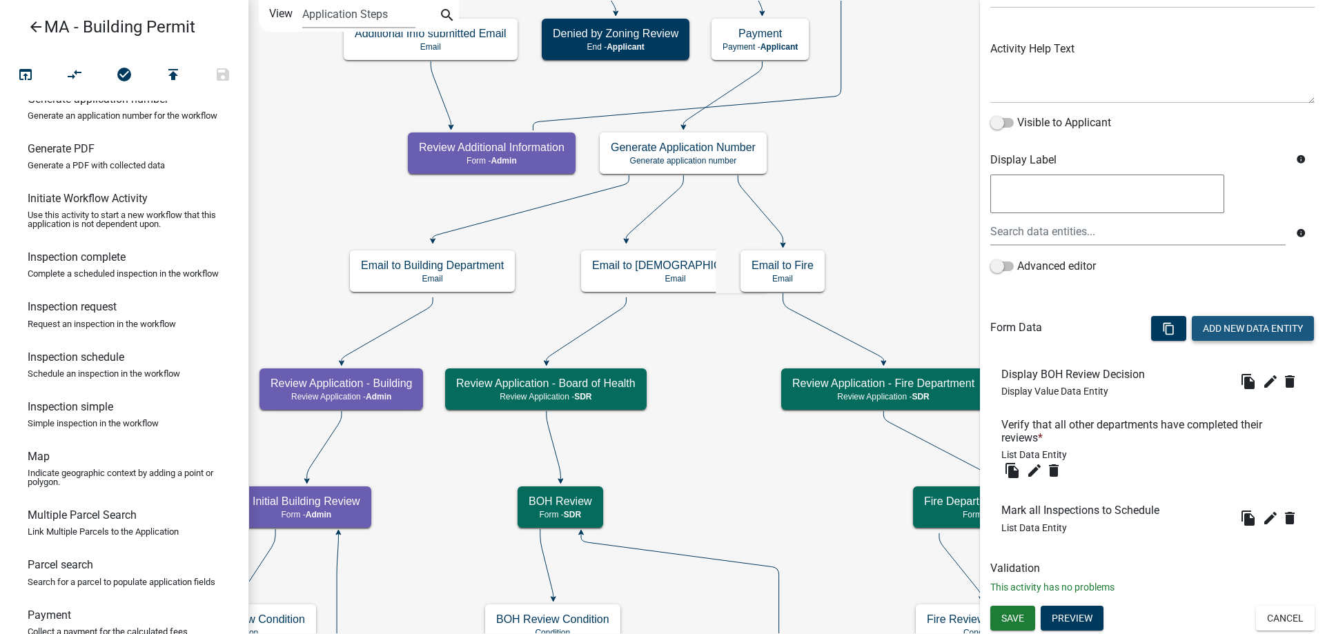
click at [1210, 335] on button "Add New Data Entity" at bounding box center [1253, 328] width 122 height 25
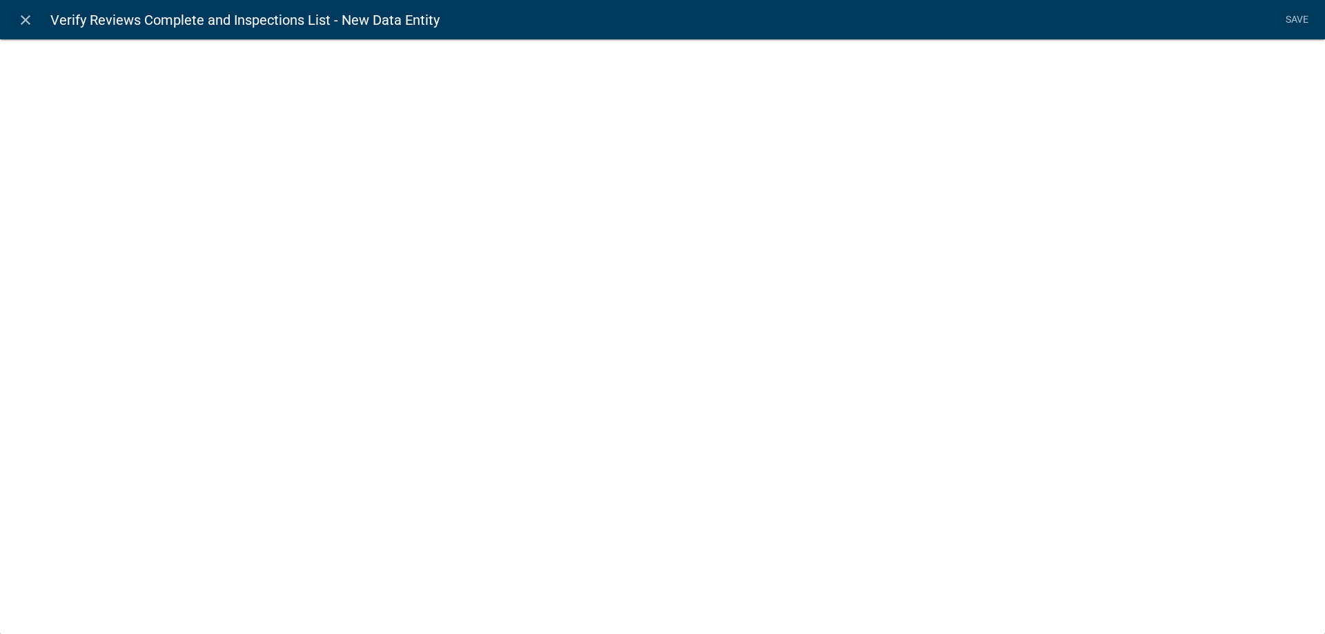
select select
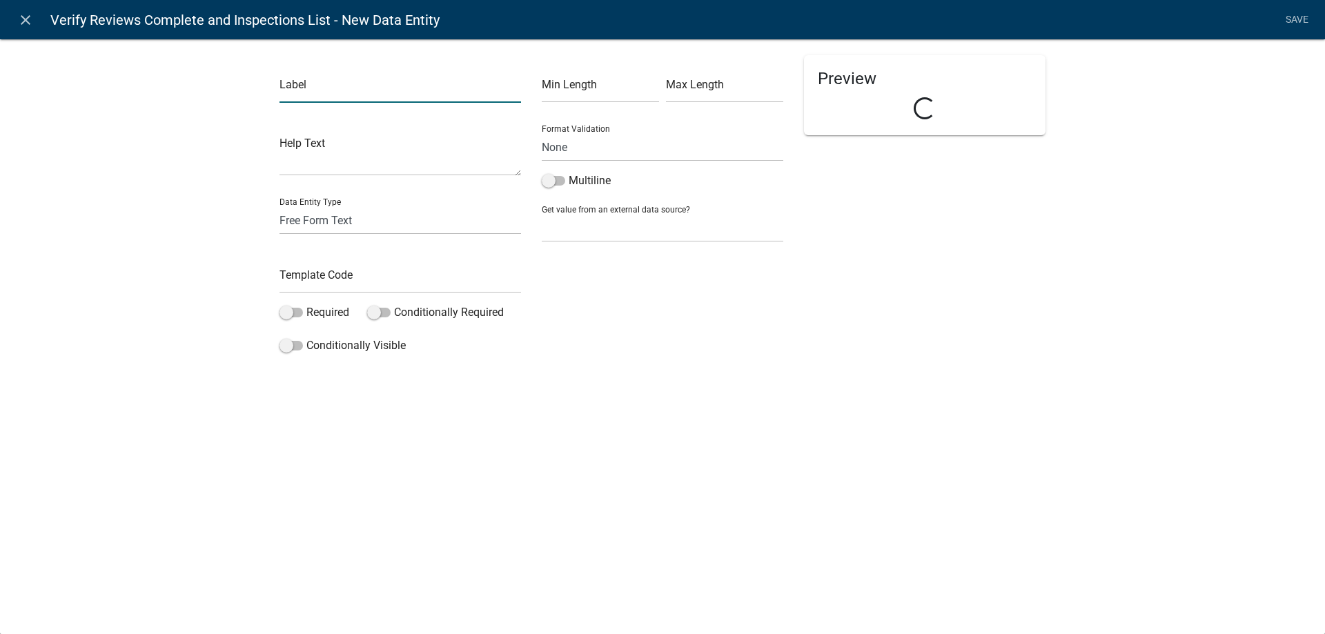
click at [327, 95] on input "text" at bounding box center [399, 89] width 241 height 28
type input "Verify Other Department Reviews Header"
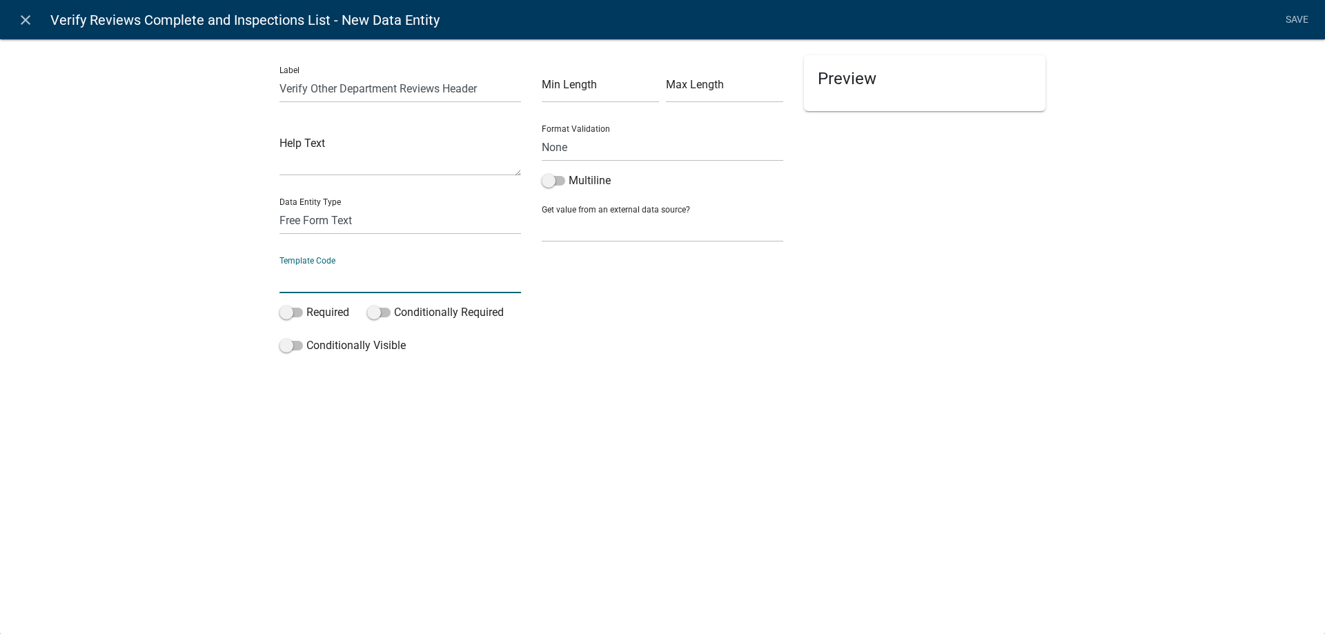
click at [351, 273] on input "text" at bounding box center [399, 279] width 241 height 28
type input "VerifyReviewsHeader"
click at [184, 273] on div "Label Verify Other Department Reviews Header Help Text Data Entity Type Free Fo…" at bounding box center [662, 222] width 1325 height 411
click at [310, 227] on select "Free Form Text Document Display Entity Value Fee Numeric Data Date Map Sketch D…" at bounding box center [399, 220] width 241 height 28
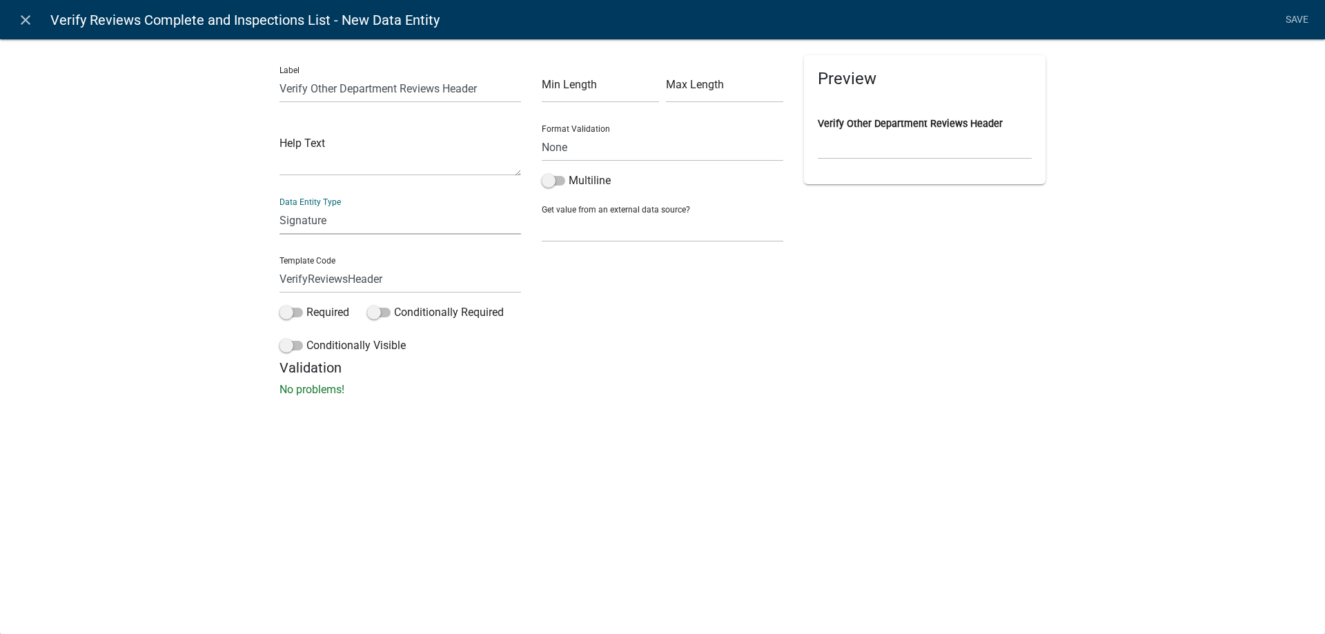
click at [279, 206] on select "Free Form Text Document Display Entity Value Fee Numeric Data Date Map Sketch D…" at bounding box center [399, 220] width 241 height 28
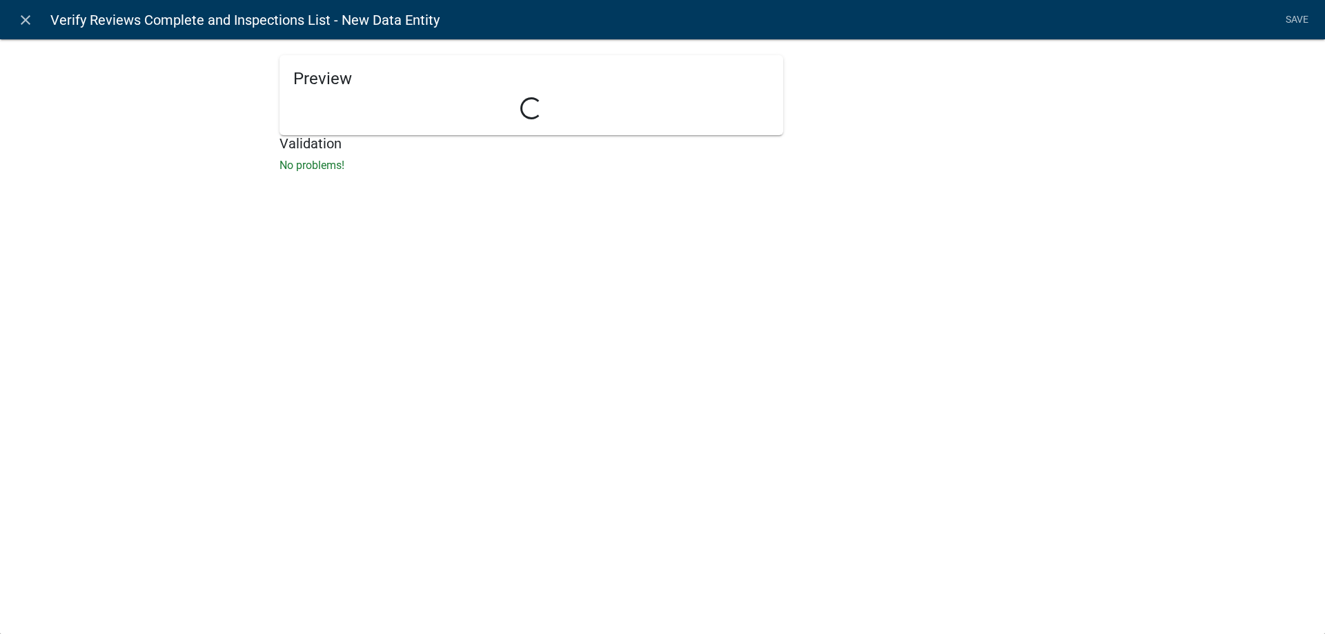
select select "signature"
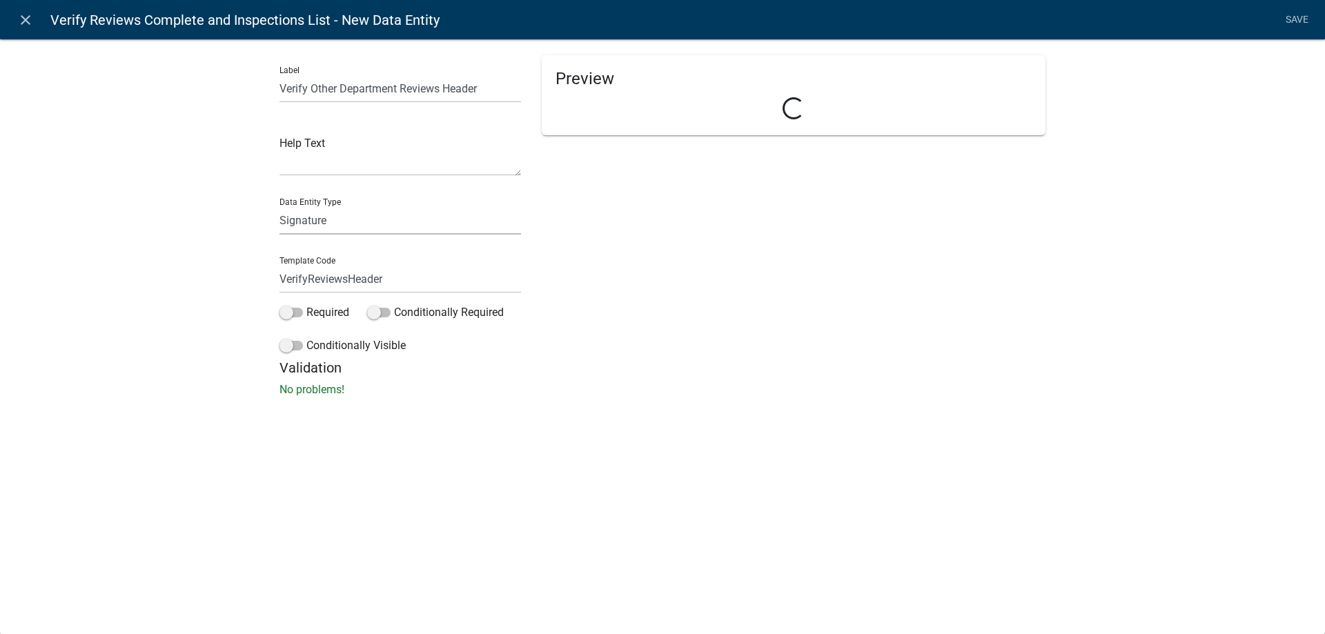
drag, startPoint x: 346, startPoint y: 364, endPoint x: 365, endPoint y: 221, distance: 144.1
click at [365, 221] on select "Free Form Text Document Display Entity Value Fee Numeric Data Date Map Sketch D…" at bounding box center [399, 220] width 241 height 28
click at [279, 206] on select "Free Form Text Document Display Entity Value Fee Numeric Data Date Map Sketch D…" at bounding box center [399, 220] width 241 height 28
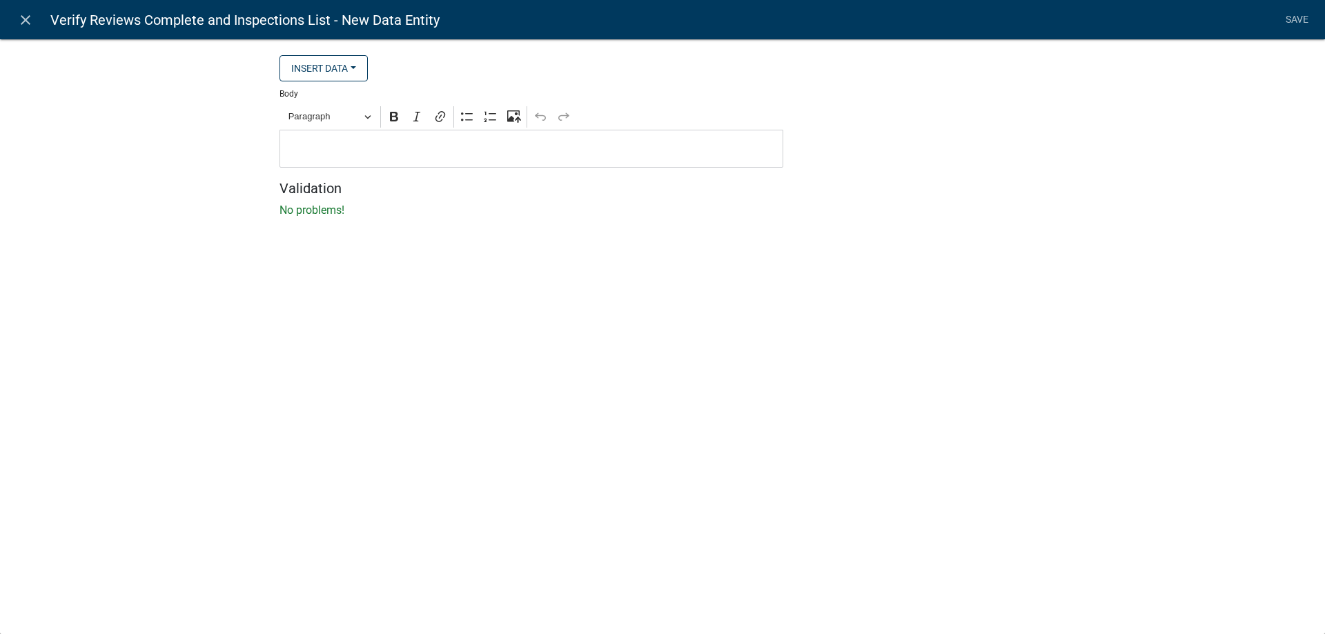
select select "rich-text"
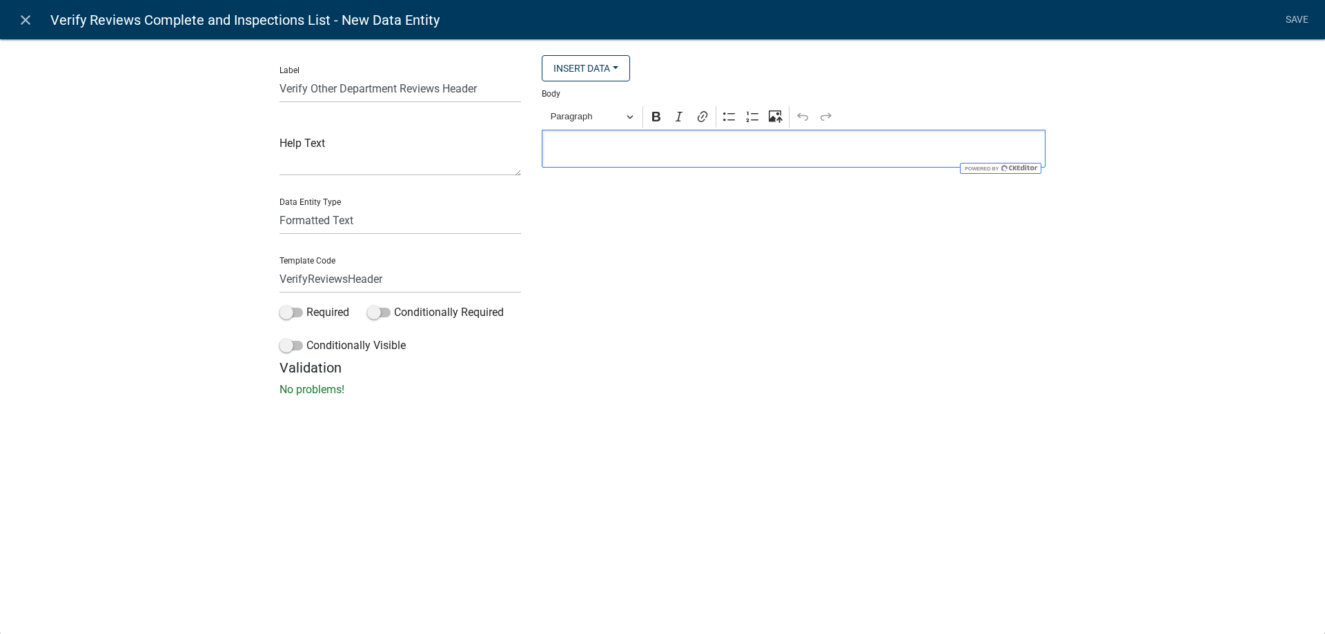
click at [615, 140] on div "Editor editing area: main. Press Alt+0 for help." at bounding box center [794, 149] width 504 height 38
click at [648, 144] on p "Verify that the reviews from other Departments have been completed below." at bounding box center [793, 149] width 489 height 17
click at [648, 144] on body "Internet Explorer does NOT work with GeoPermits. Get a new browser for more sec…" at bounding box center [662, 317] width 1325 height 634
click at [648, 144] on span "Bold (Ctrl+B)" at bounding box center [656, 139] width 46 height 9
click at [598, 157] on p "Verify that the reviews from other Departments have been completed below." at bounding box center [793, 149] width 489 height 17
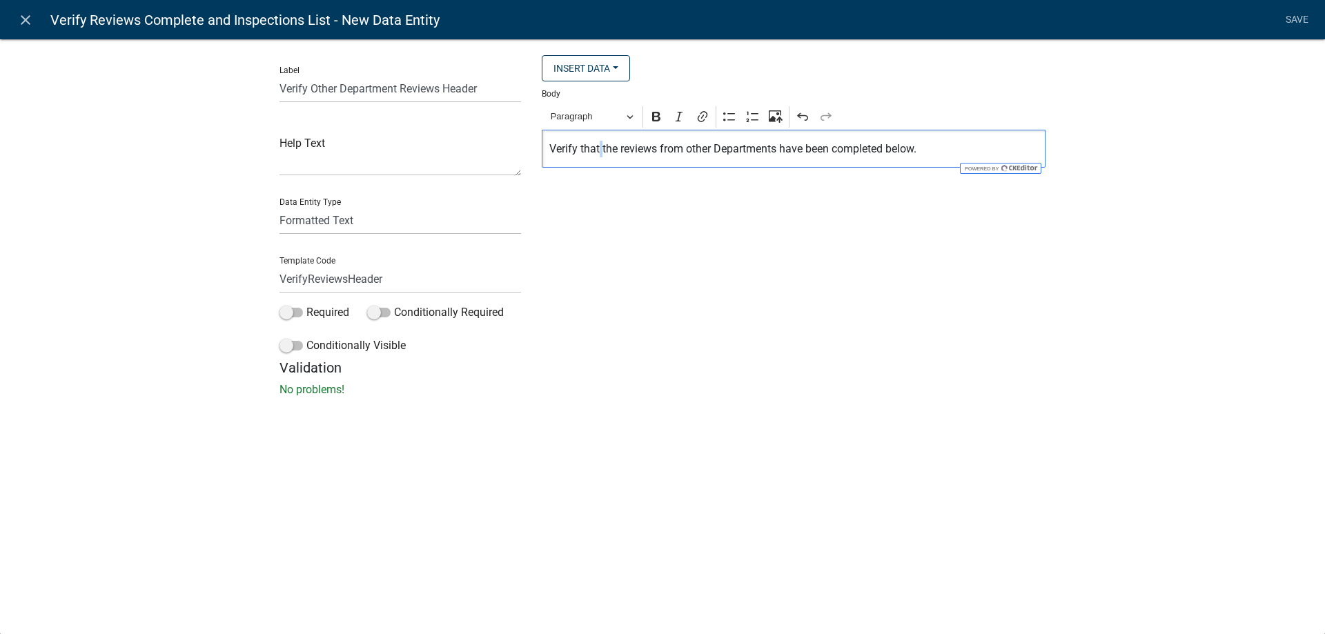
click at [598, 157] on p "Verify that the reviews from other Departments have been completed below." at bounding box center [793, 149] width 489 height 17
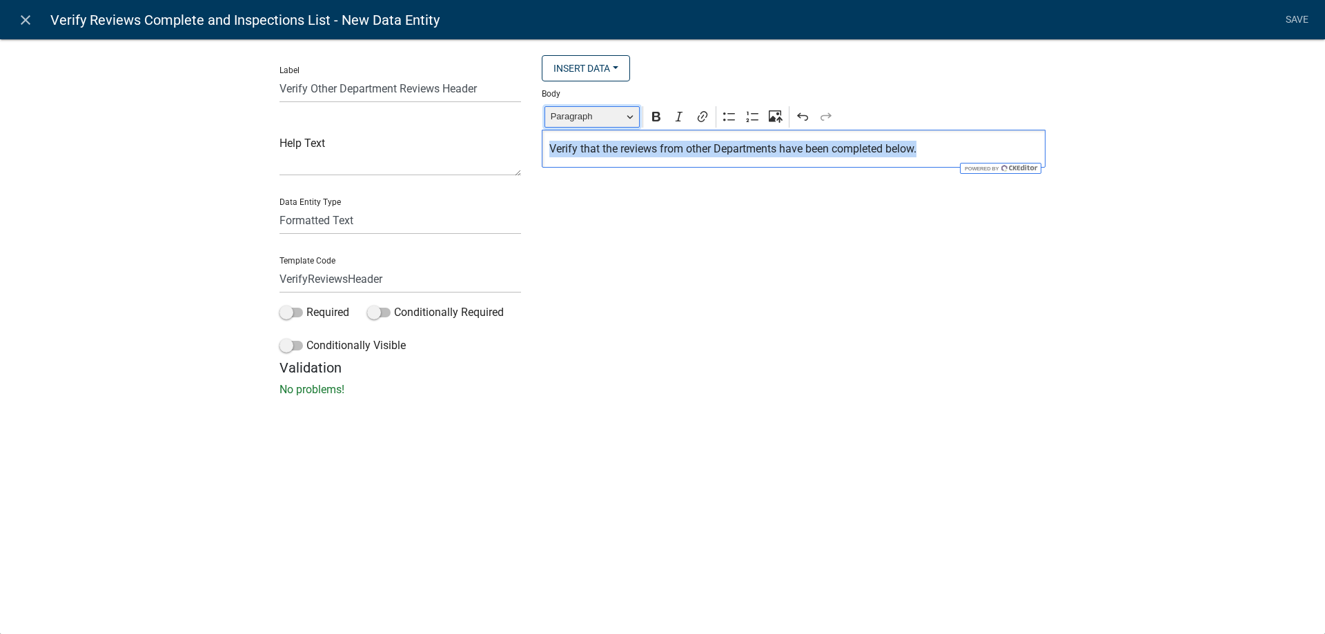
click at [587, 119] on span "Paragraph" at bounding box center [587, 116] width 72 height 17
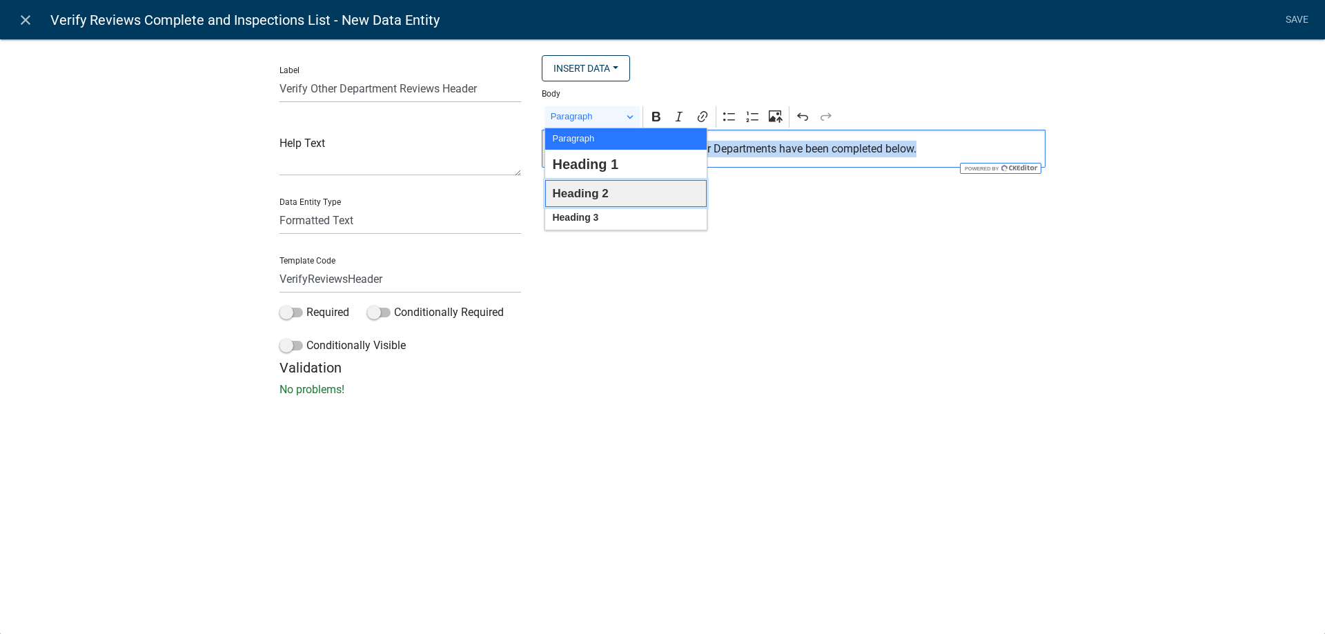
click at [602, 201] on span "Heading 2" at bounding box center [580, 193] width 56 height 21
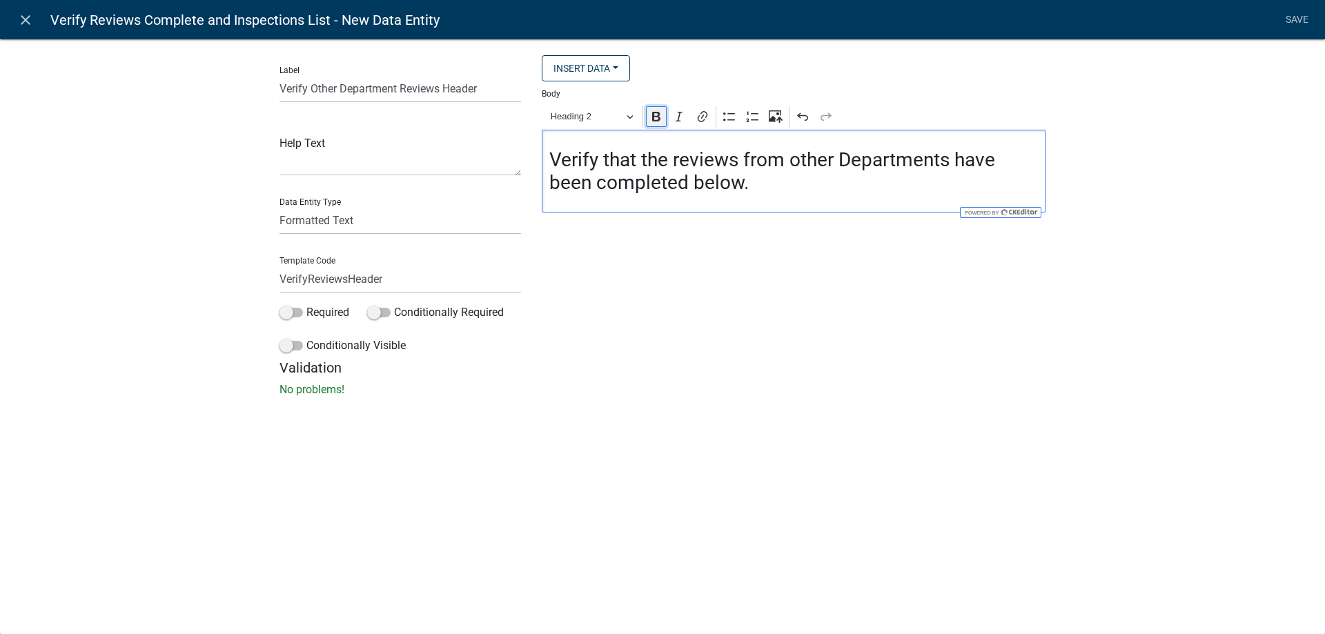
click at [655, 121] on icon "Editor toolbar" at bounding box center [656, 117] width 8 height 10
click at [776, 254] on div "Insert Data Size (Acres) If additional information is needed, please describe I…" at bounding box center [793, 207] width 524 height 304
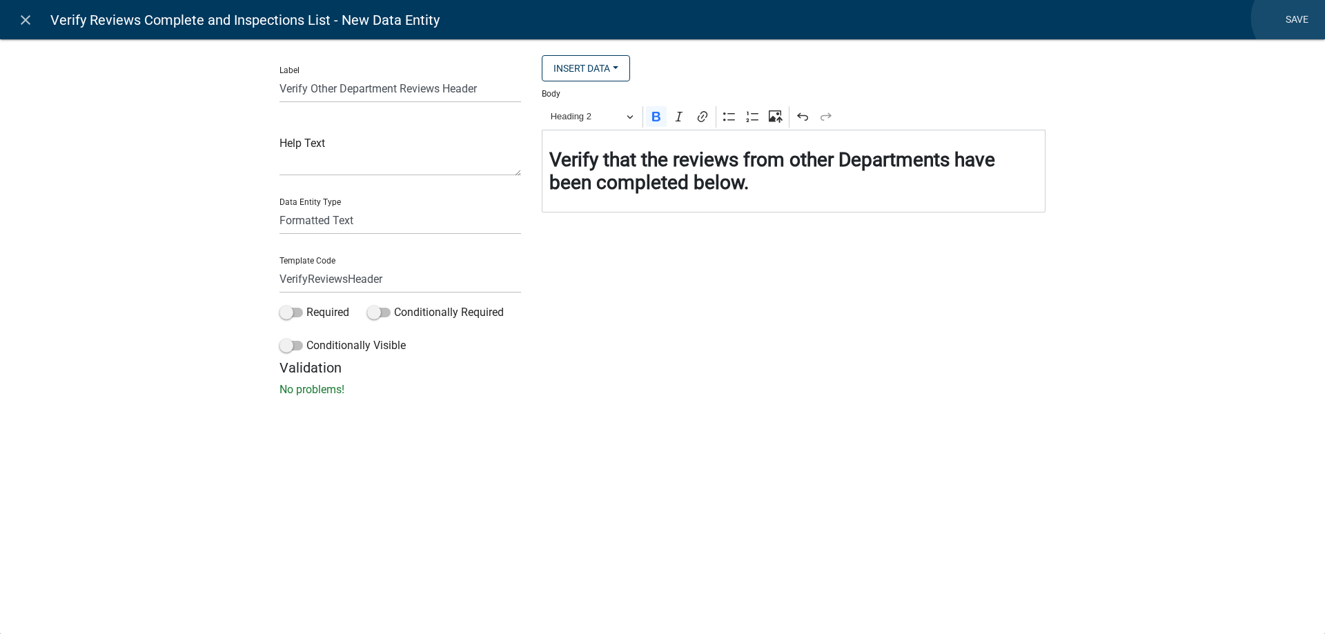
click at [1294, 18] on link "Save" at bounding box center [1296, 20] width 34 height 26
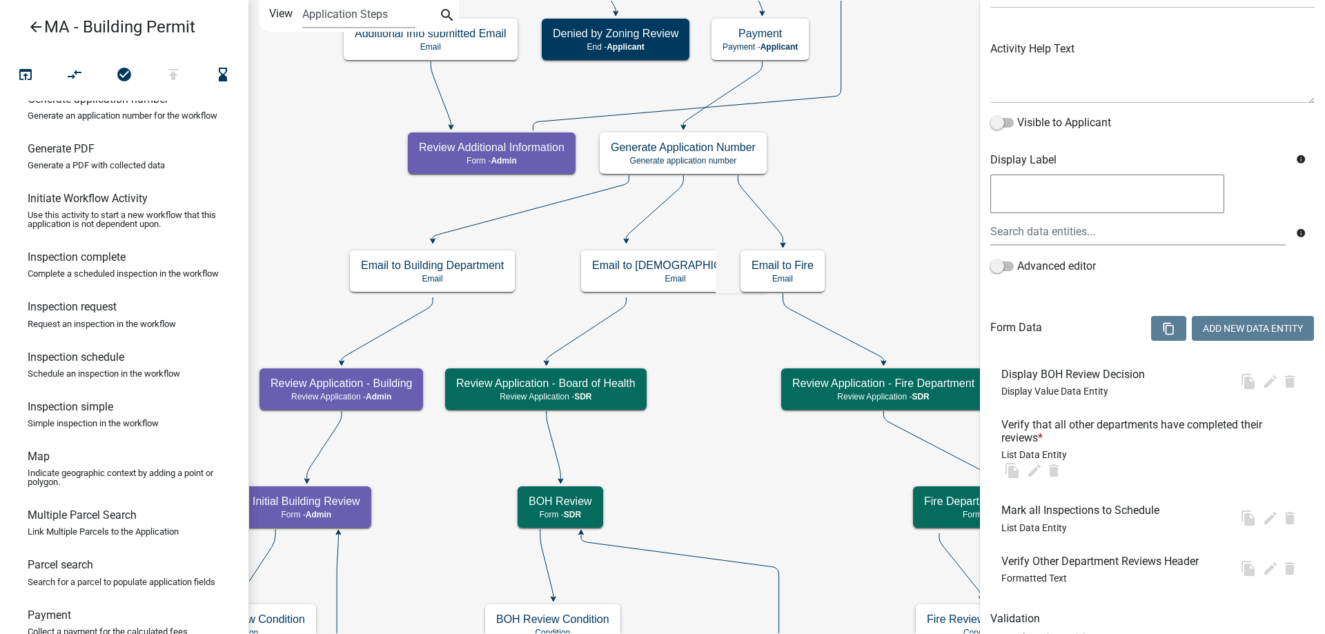
select select "1617A353-6361-48C5-9BA0-CE34FD9B68F8"
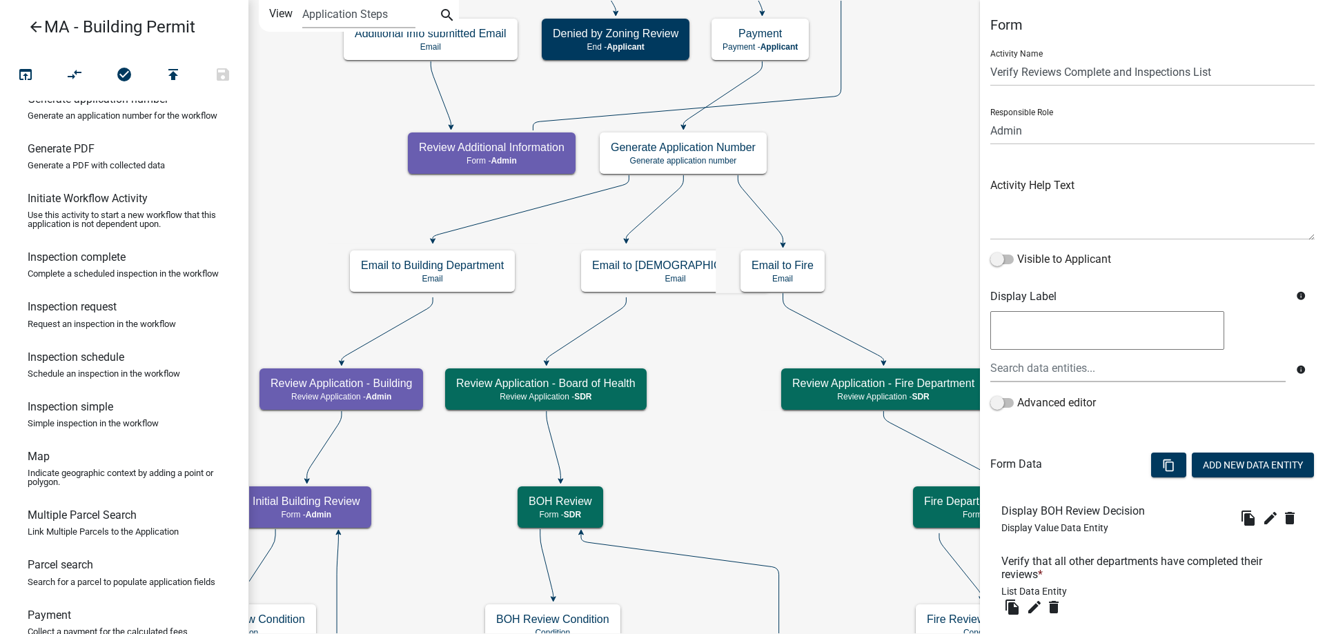
scroll to position [187, 0]
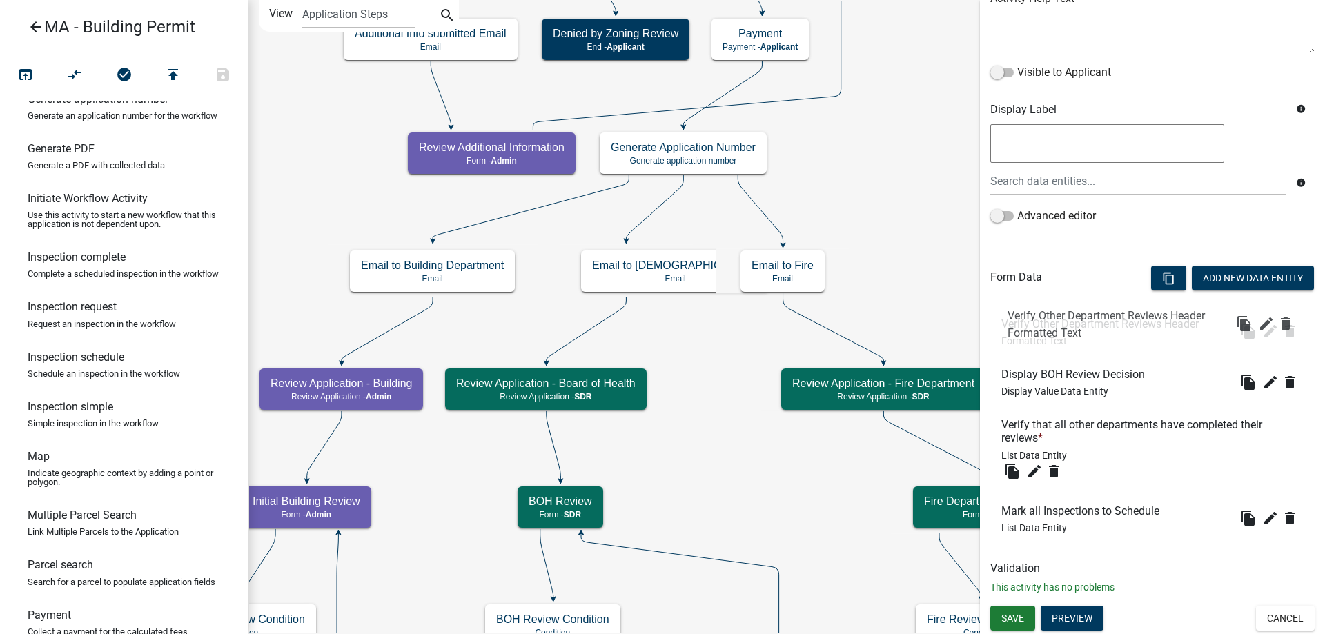
drag, startPoint x: 1075, startPoint y: 517, endPoint x: 1081, endPoint y: 319, distance: 198.1
click at [1218, 278] on button "Add New Data Entity" at bounding box center [1253, 278] width 122 height 25
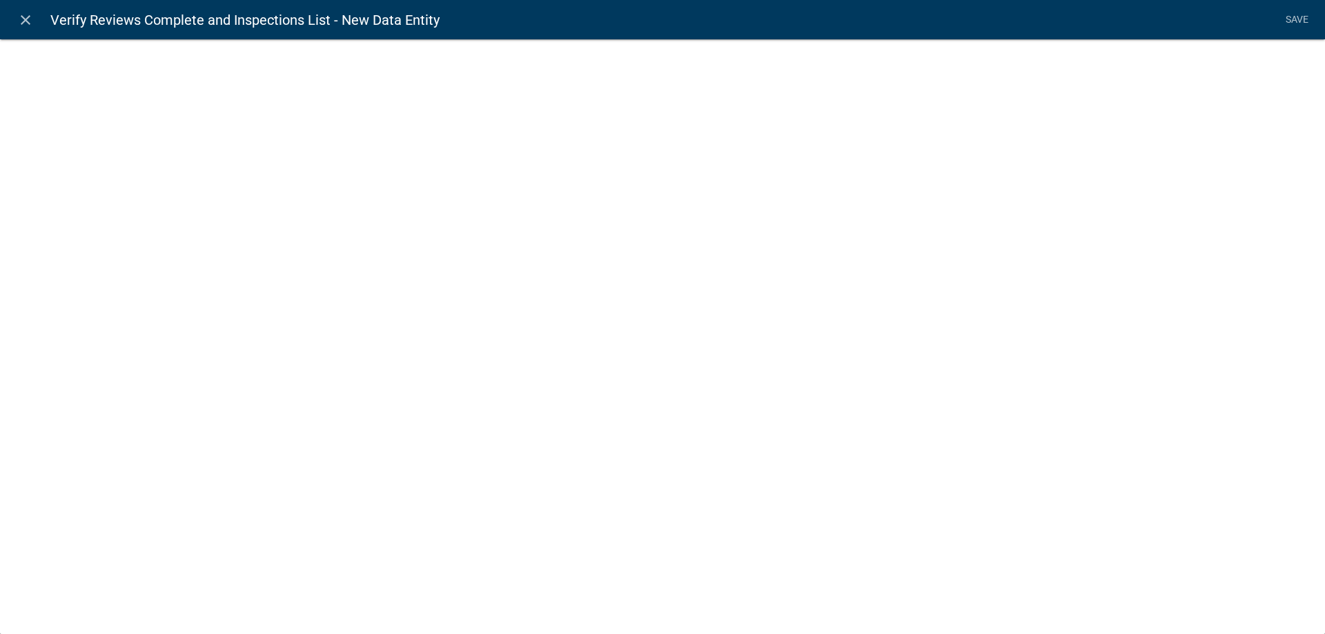
select select
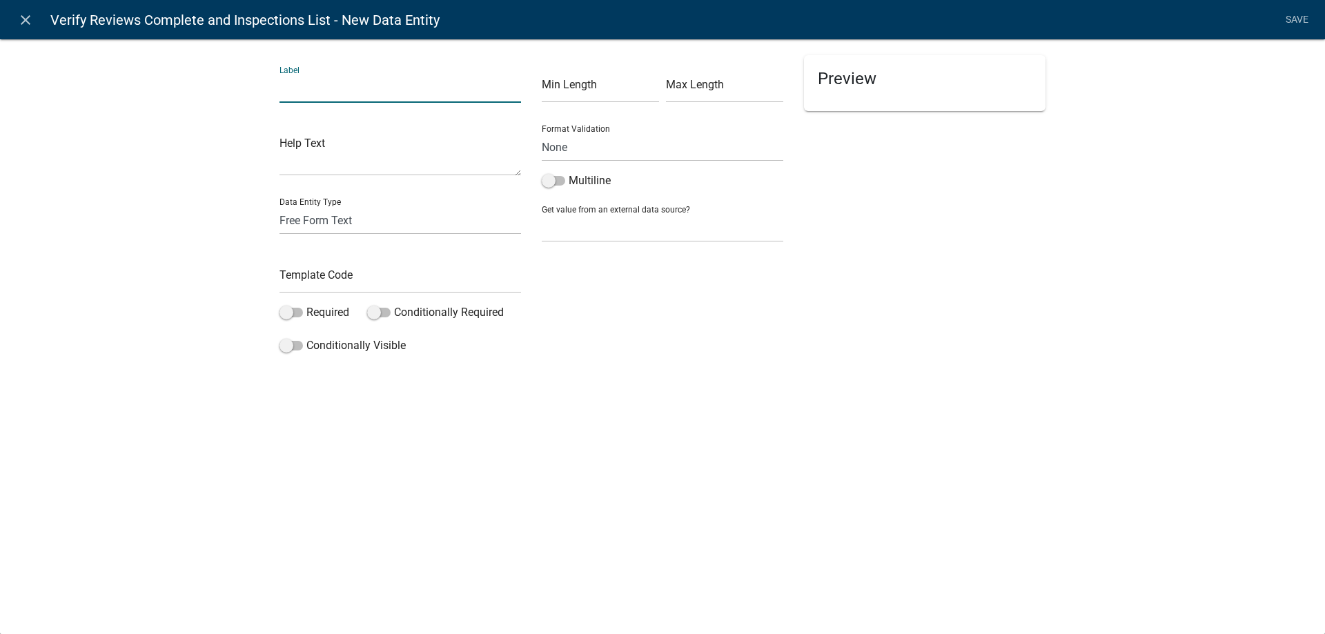
click at [306, 80] on input "text" at bounding box center [399, 89] width 241 height 28
drag, startPoint x: 345, startPoint y: 97, endPoint x: 373, endPoint y: 89, distance: 29.3
click at [373, 89] on input "Display BOH Denial Notes" at bounding box center [399, 89] width 241 height 28
type input "Display BOH Review Notes"
click at [246, 175] on div "Label Display BOH Review Notes Help Text Data Entity Type Free Form Text Docume…" at bounding box center [662, 203] width 1325 height 372
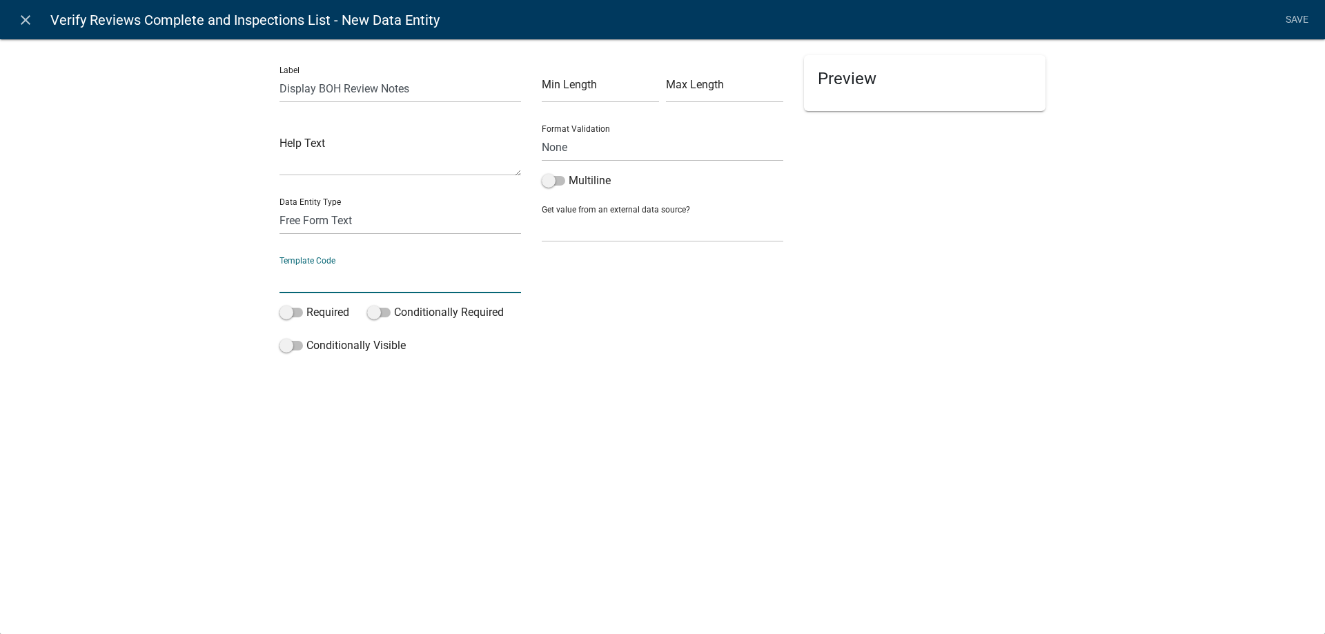
click at [315, 270] on input "text" at bounding box center [399, 279] width 241 height 28
type input "DisplayBOHNotes"
click at [341, 215] on select "Free Form Text Document Display Entity Value Fee Numeric Data Date Map Sketch D…" at bounding box center [399, 220] width 241 height 28
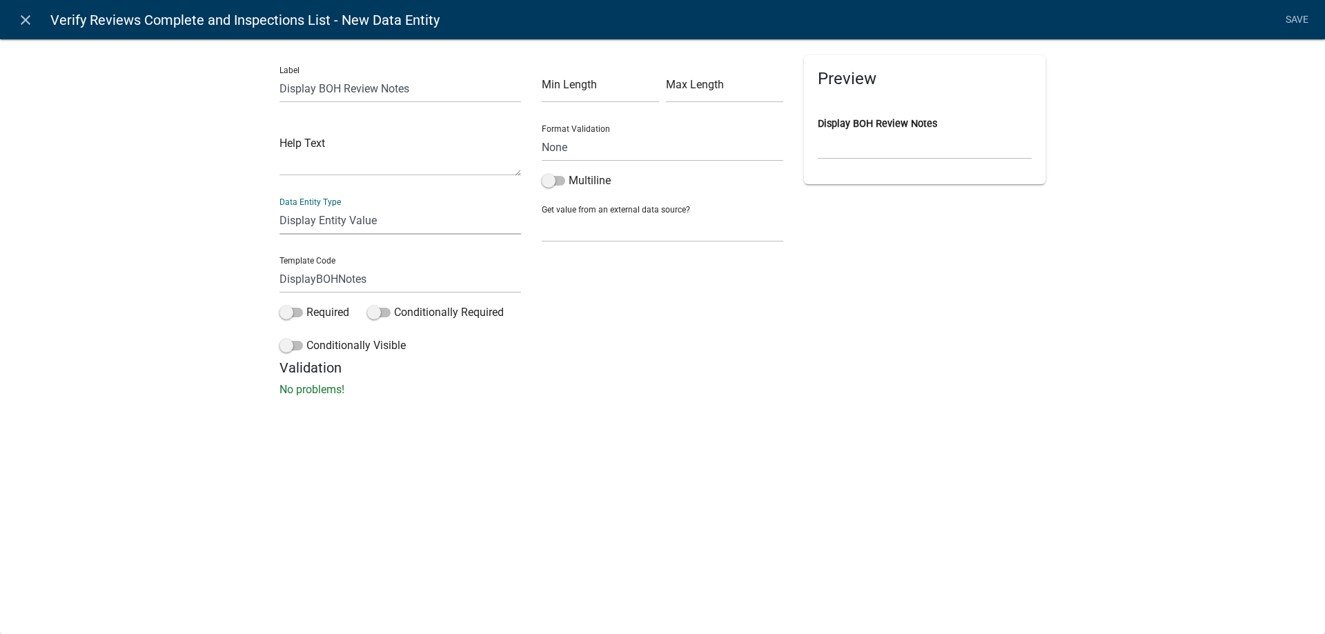
click at [279, 206] on select "Free Form Text Document Display Entity Value Fee Numeric Data Date Map Sketch D…" at bounding box center [399, 220] width 241 height 28
select select "display-entity-value"
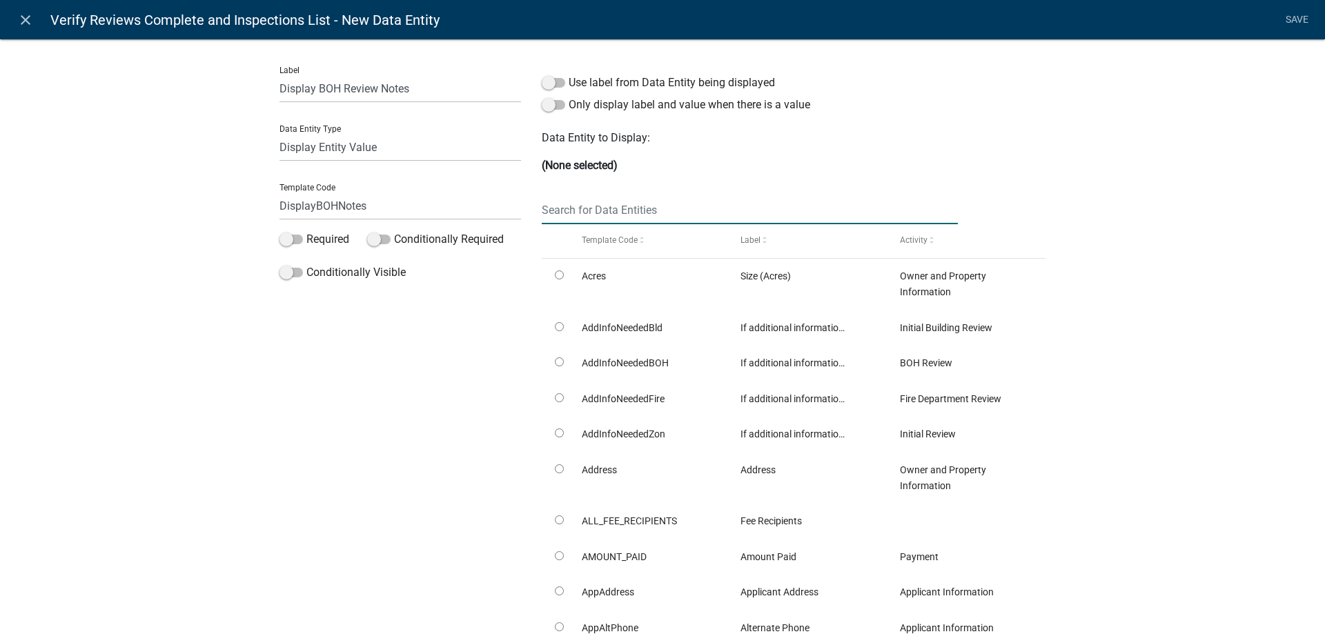
click at [644, 211] on input "text" at bounding box center [750, 210] width 416 height 28
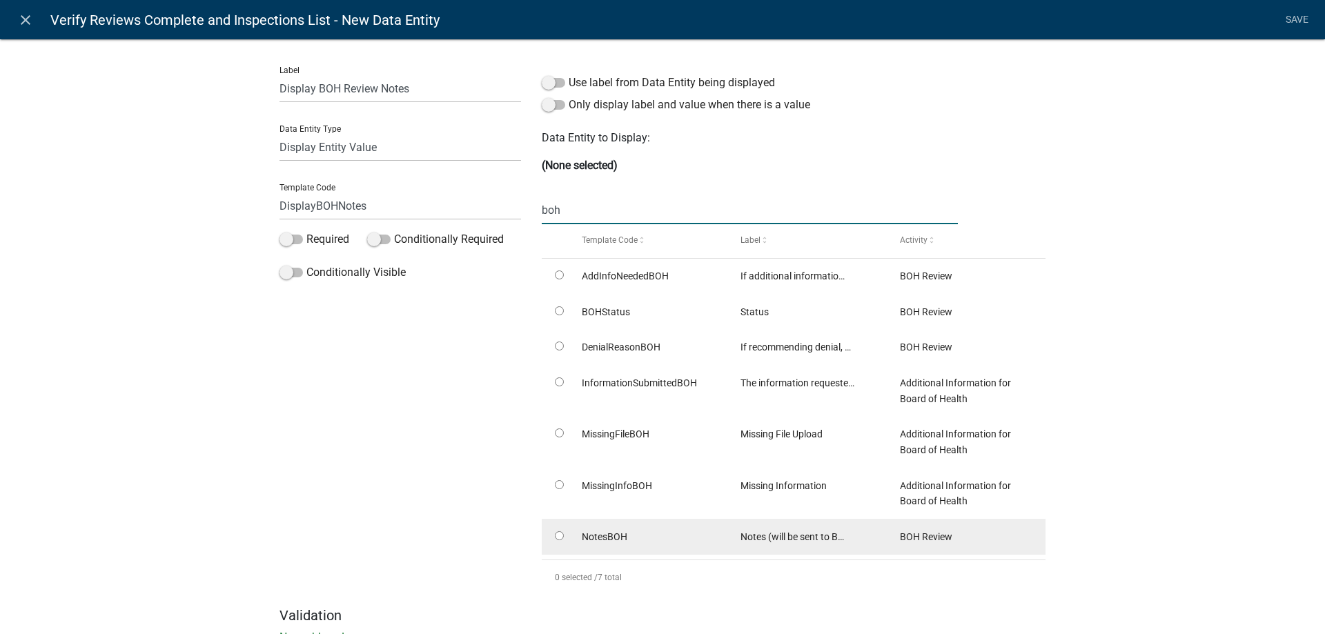
type input "boh"
click at [555, 536] on input "radio" at bounding box center [559, 535] width 9 height 9
radio input "true"
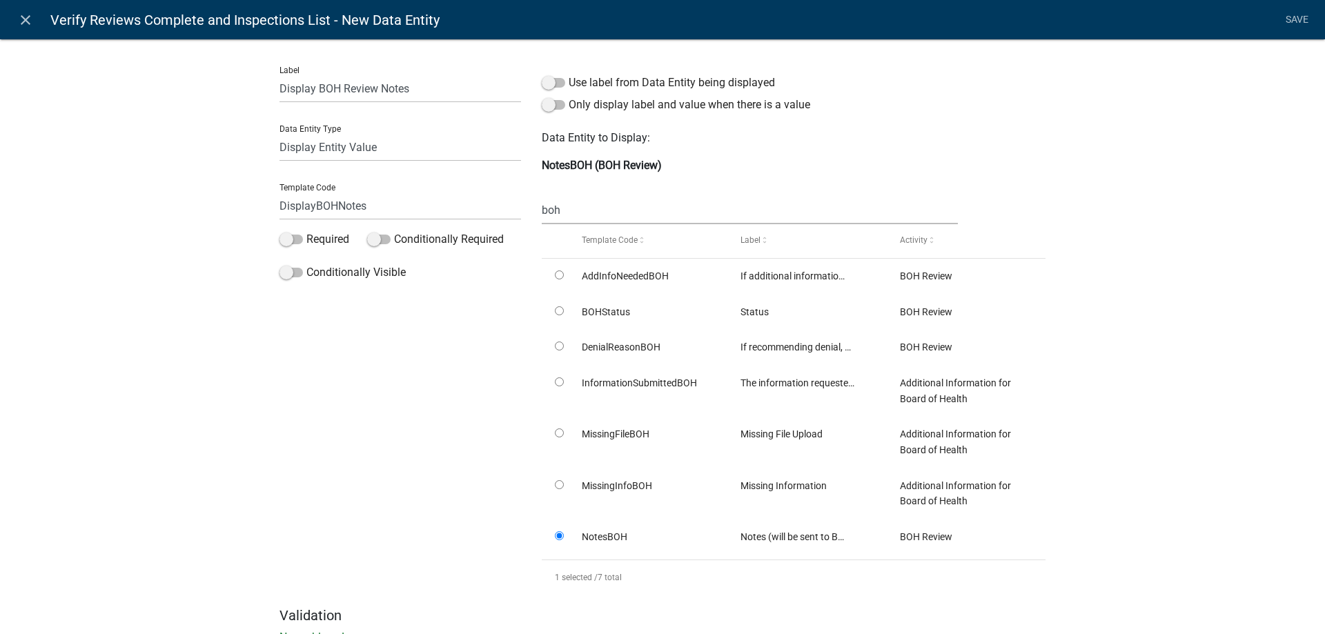
click at [784, 541] on span "Notes (will be sent to B…" at bounding box center [791, 536] width 103 height 11
click at [1297, 23] on link "Save" at bounding box center [1296, 20] width 34 height 26
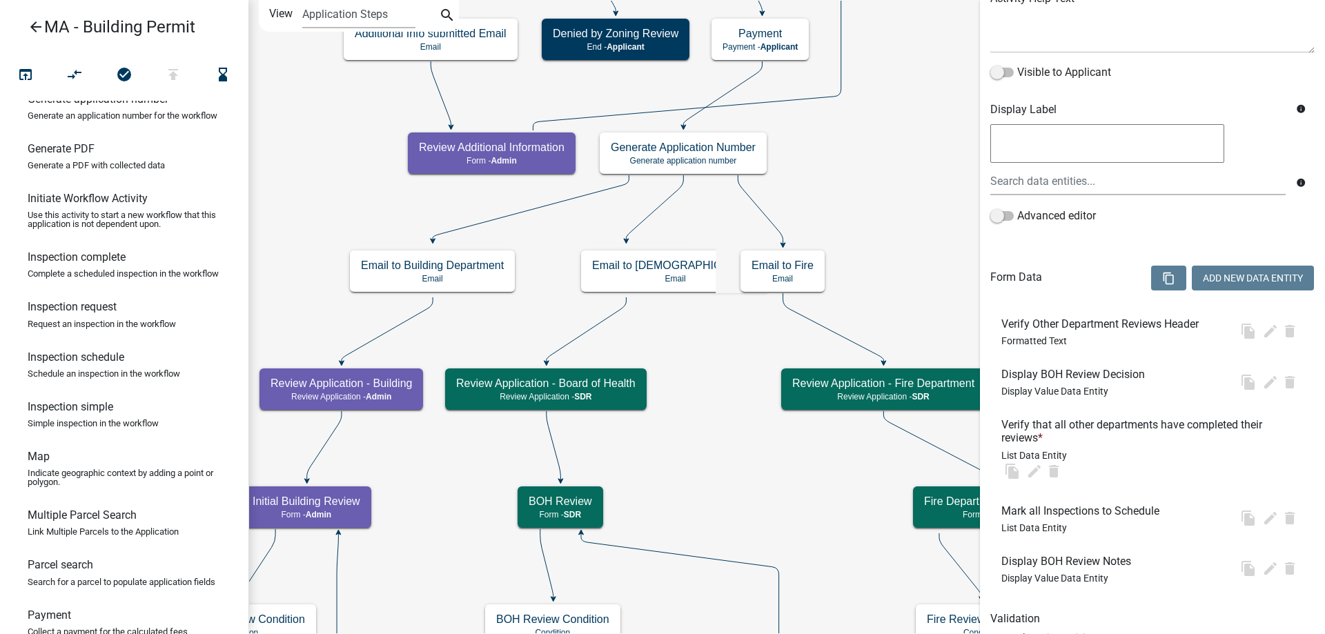
scroll to position [0, 0]
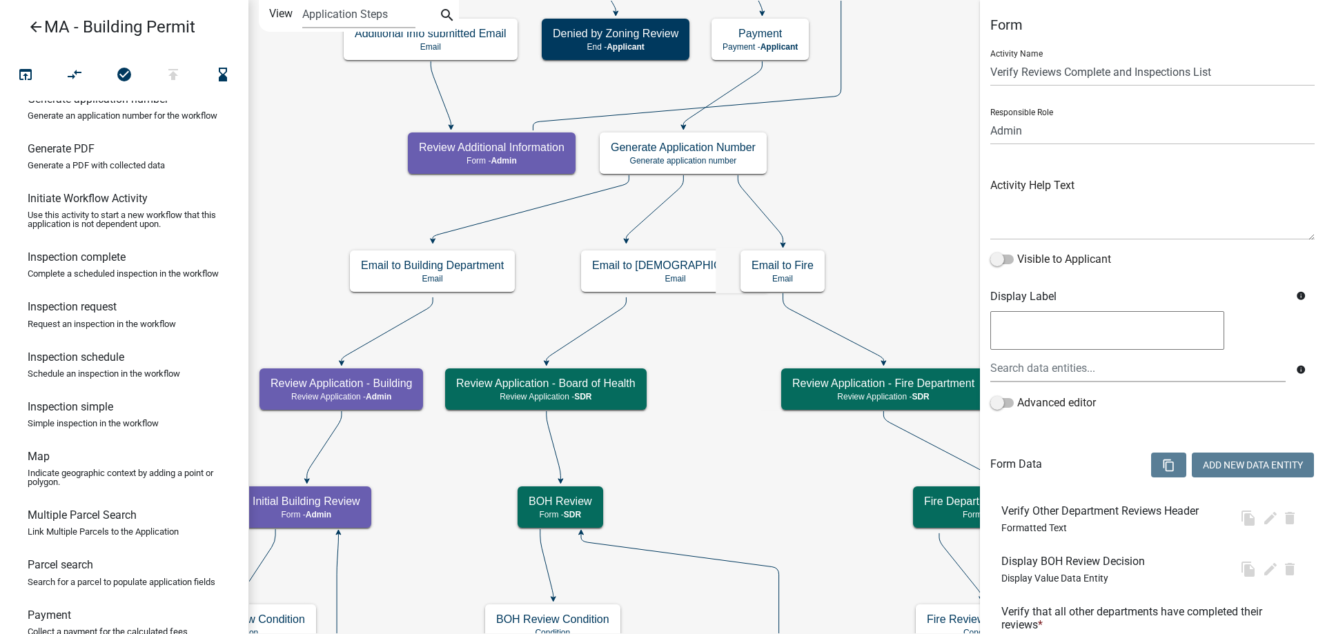
select select "1617A353-6361-48C5-9BA0-CE34FD9B68F8"
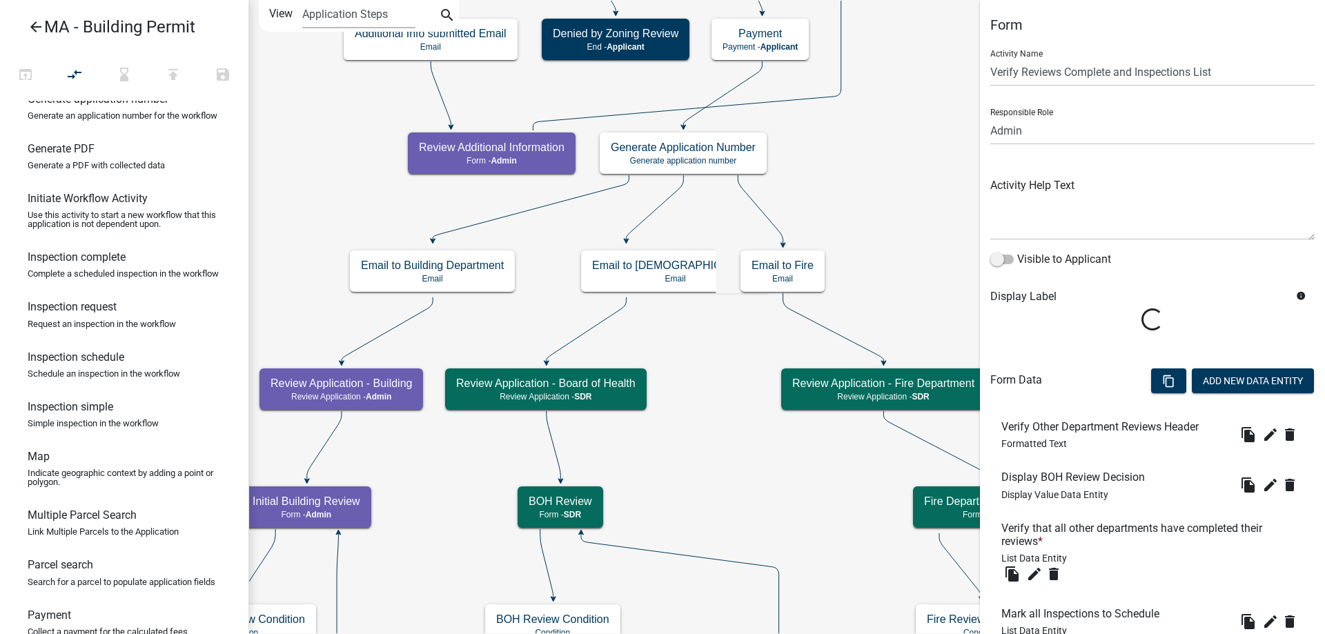
scroll to position [153, 0]
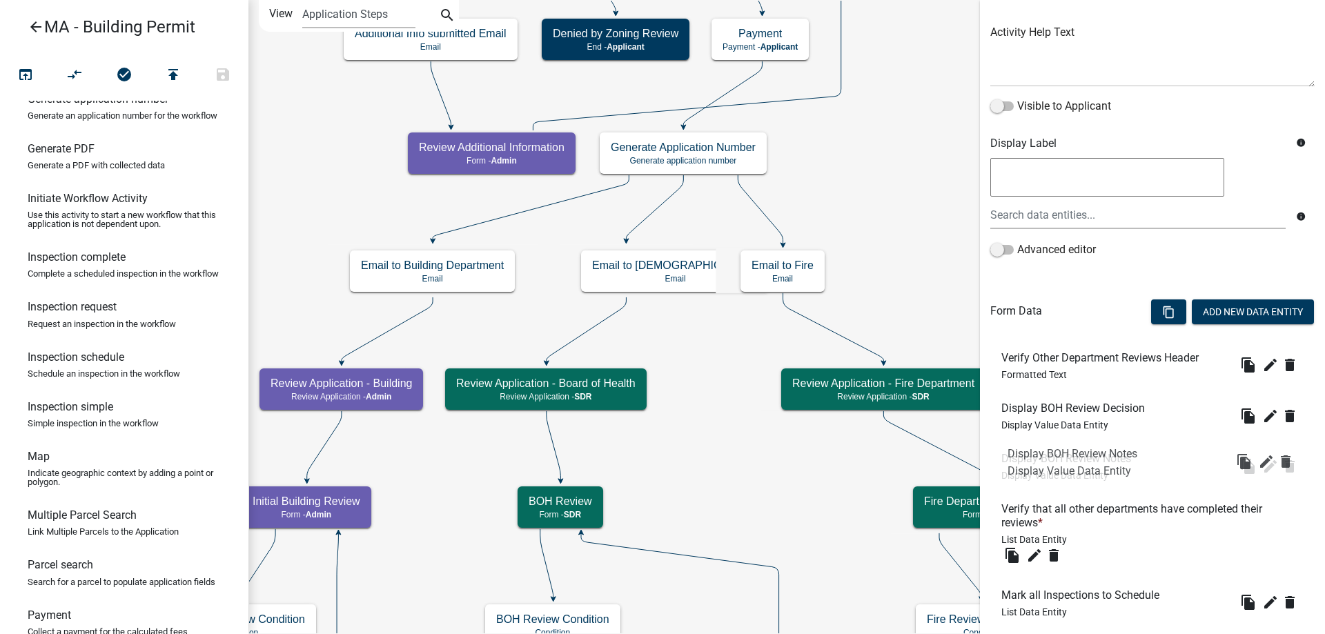
drag, startPoint x: 1081, startPoint y: 606, endPoint x: 1087, endPoint y: 464, distance: 141.6
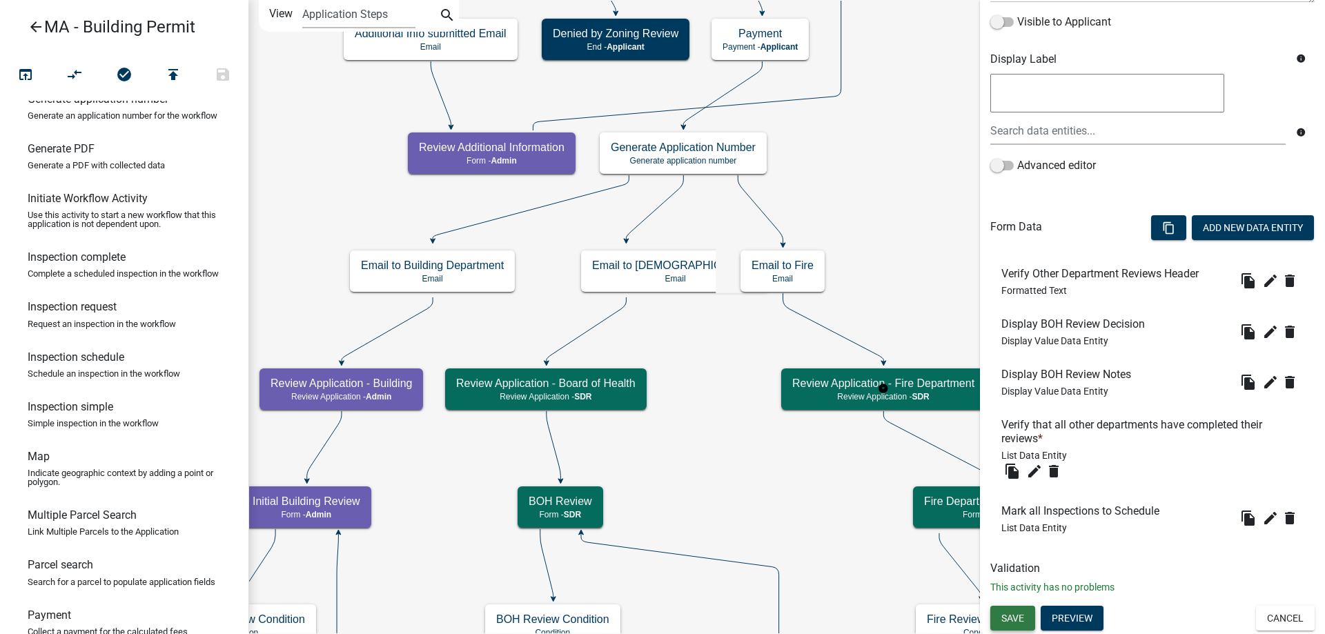
click at [1017, 623] on span "Save" at bounding box center [1012, 618] width 23 height 11
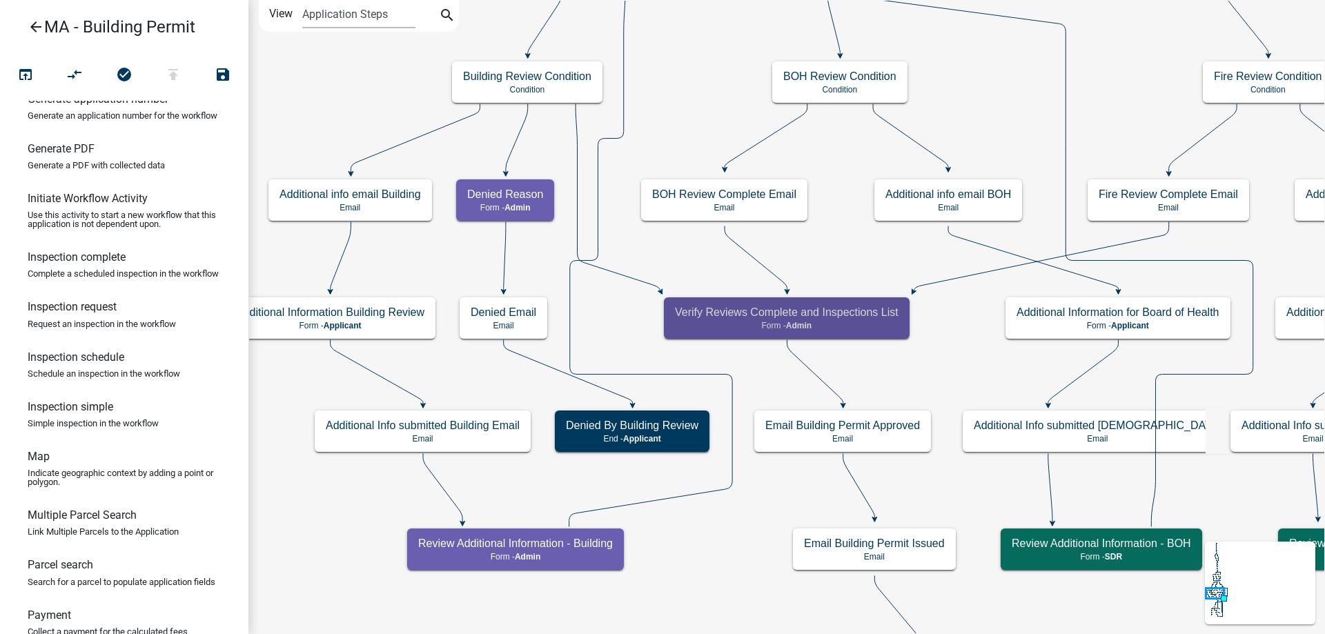
scroll to position [0, 0]
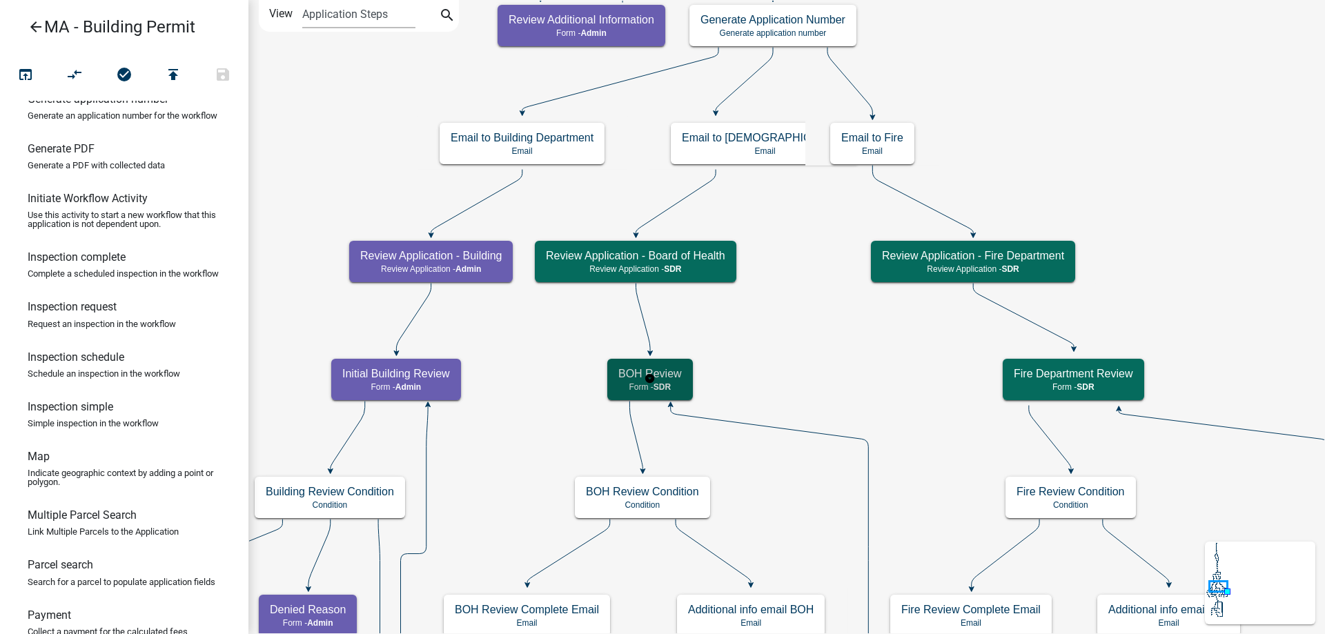
click at [665, 380] on h5 "BOH Review" at bounding box center [649, 373] width 63 height 13
select select "67F20E20-4B7E-46AE-96DC-D48C26F4A12A"
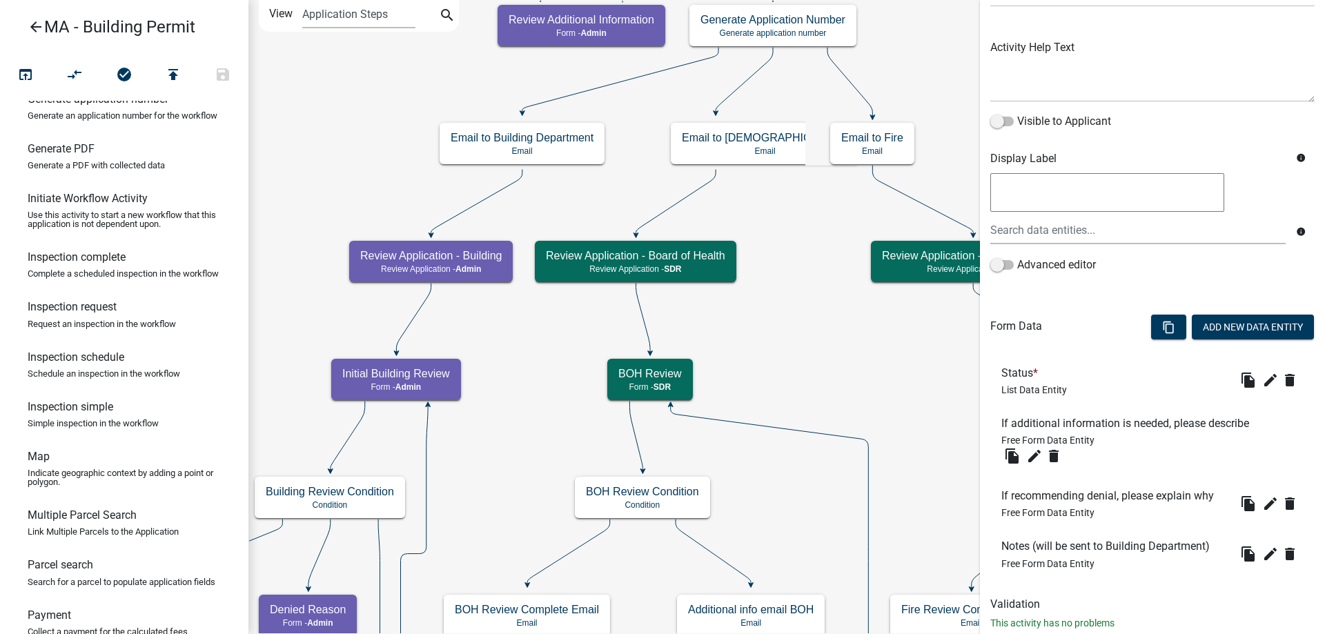
scroll to position [174, 0]
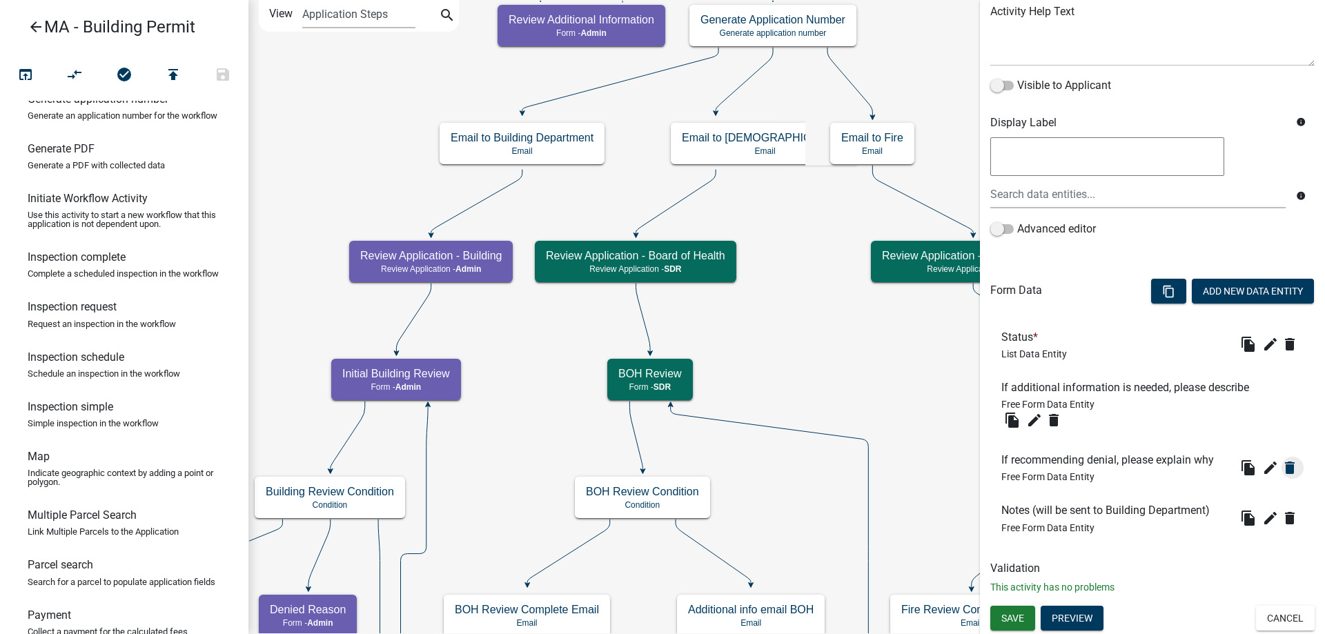
click at [1281, 353] on icon "delete" at bounding box center [1289, 344] width 17 height 17
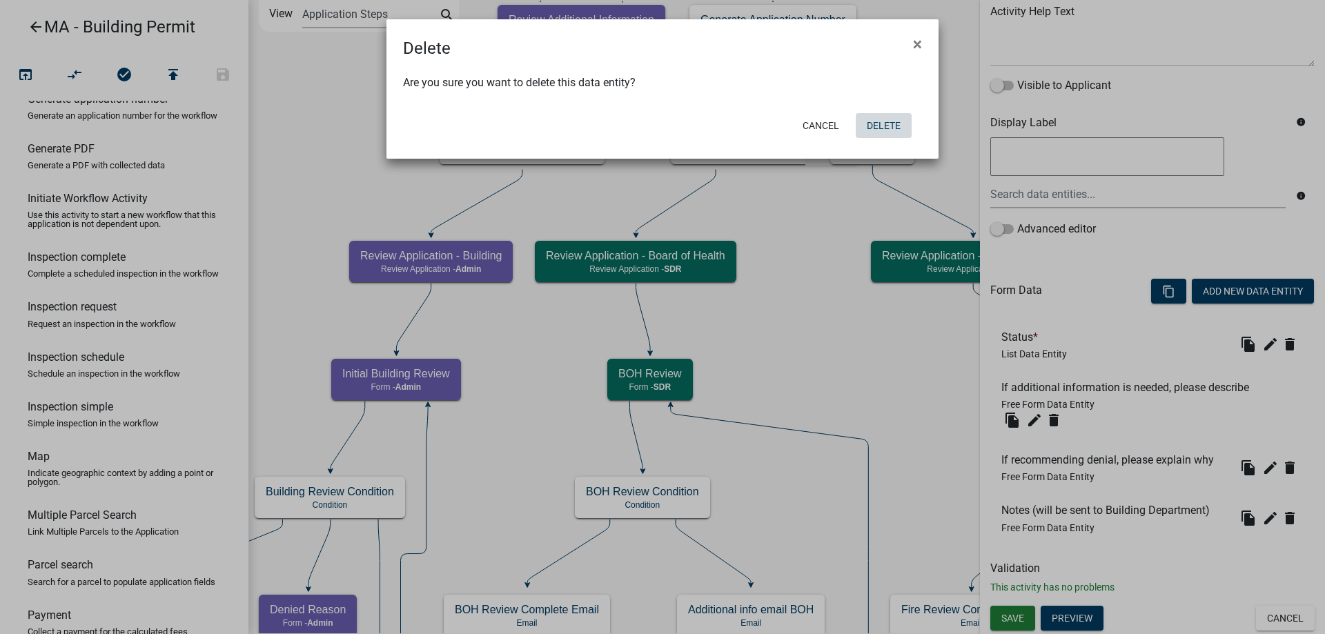
click at [877, 132] on button "Delete" at bounding box center [884, 125] width 56 height 25
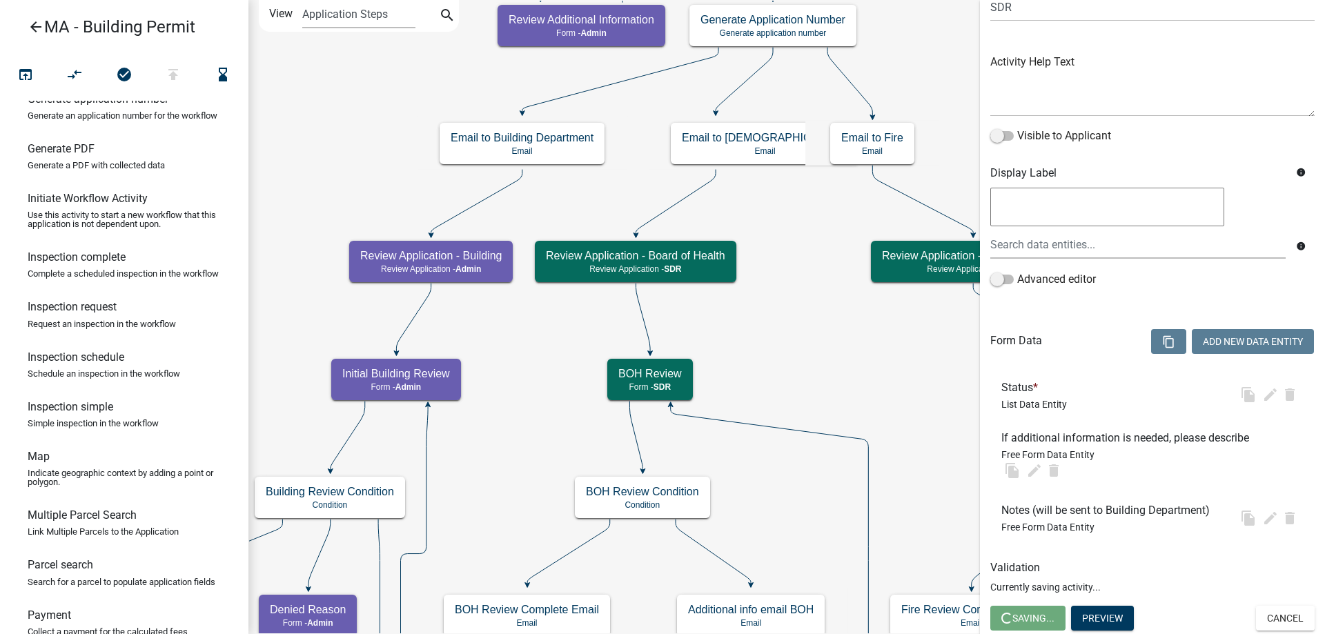
scroll to position [0, 0]
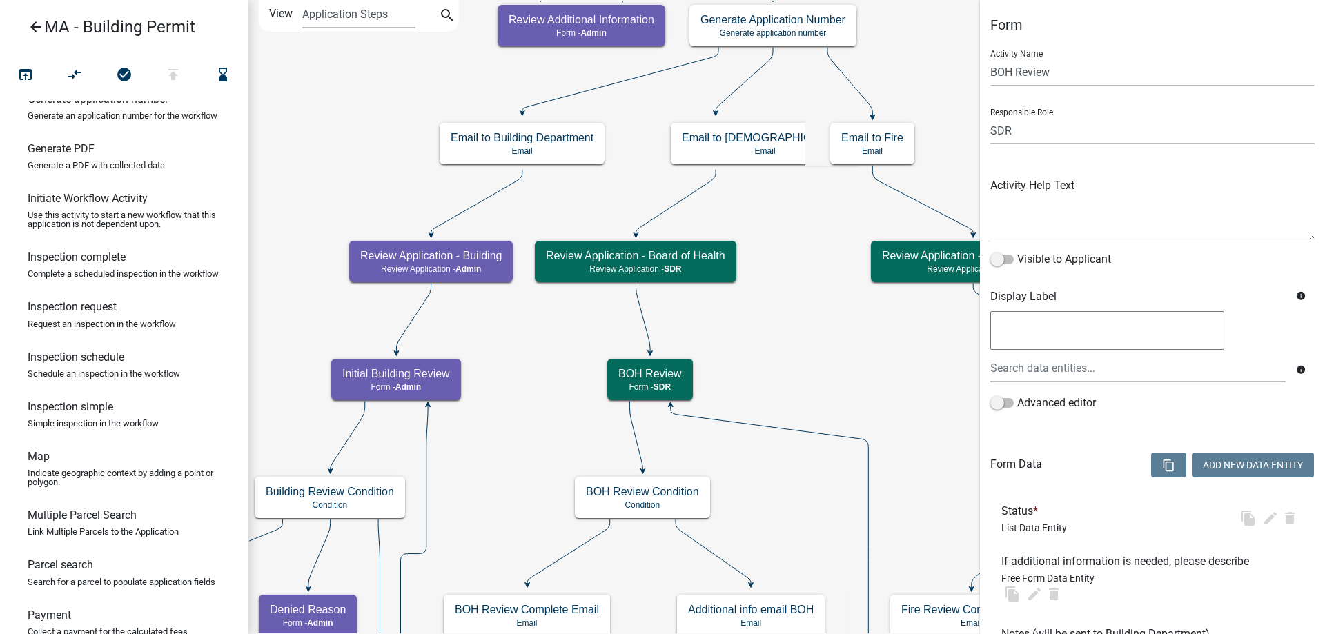
select select "67F20E20-4B7E-46AE-96DC-D48C26F4A12A"
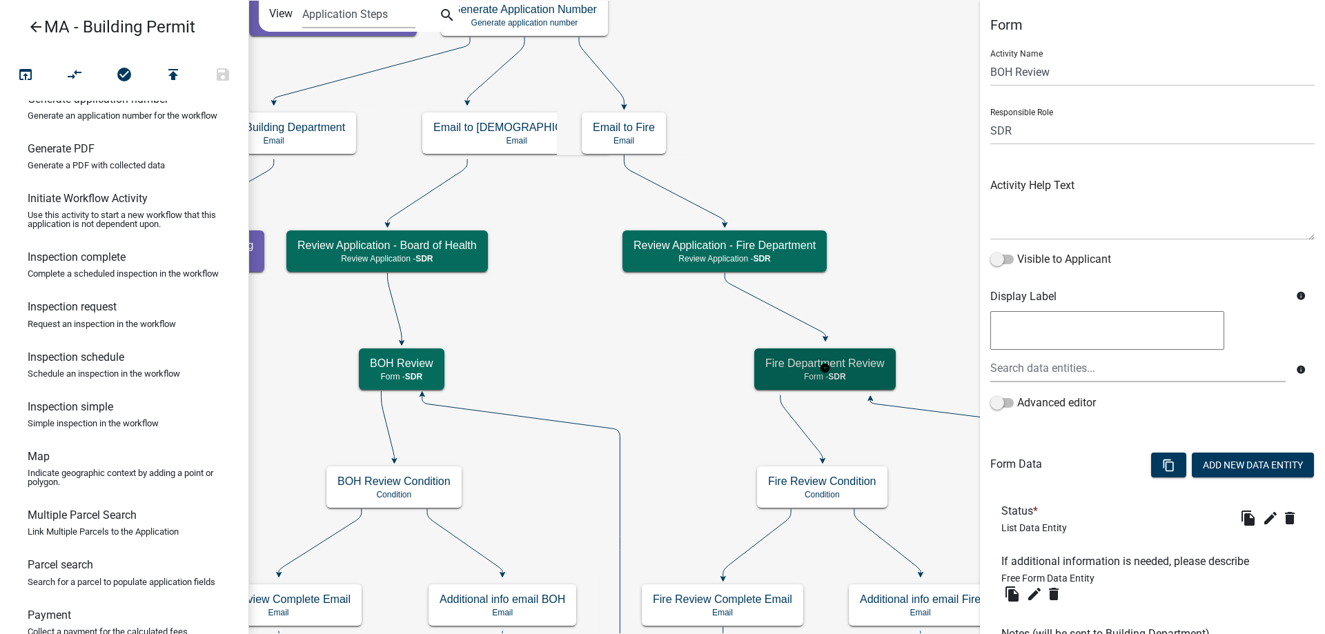
select select "67F20E20-4B7E-46AE-96DC-D48C26F4A12A"
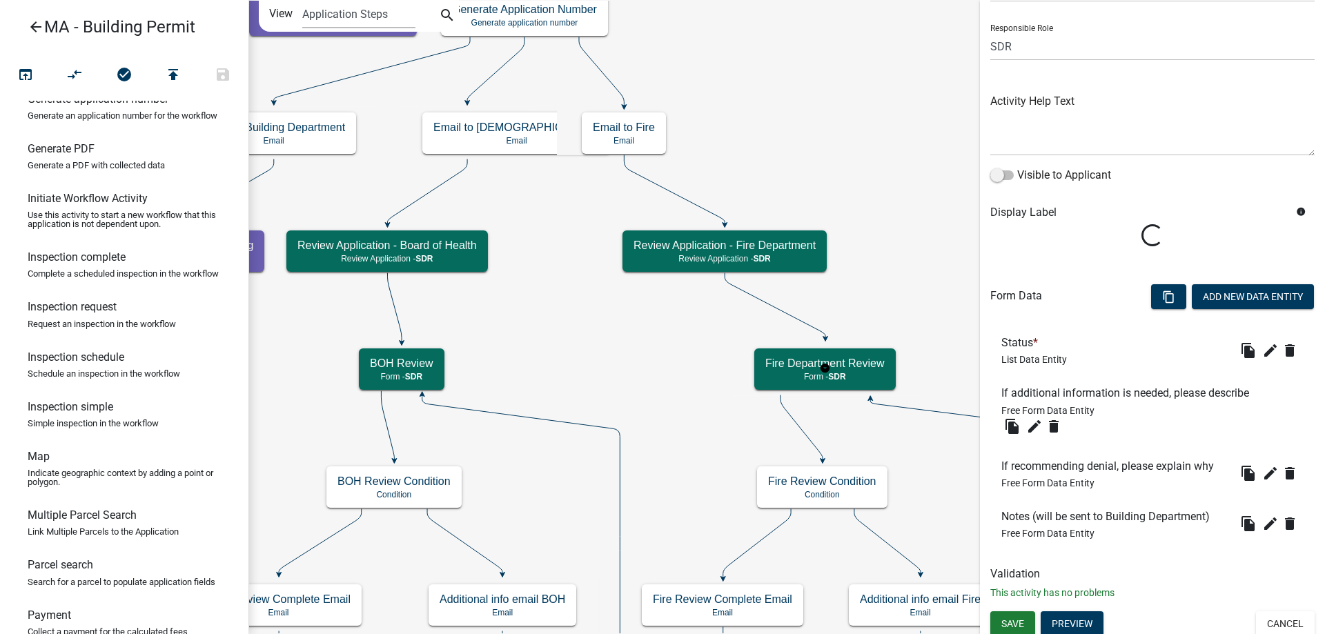
scroll to position [89, 0]
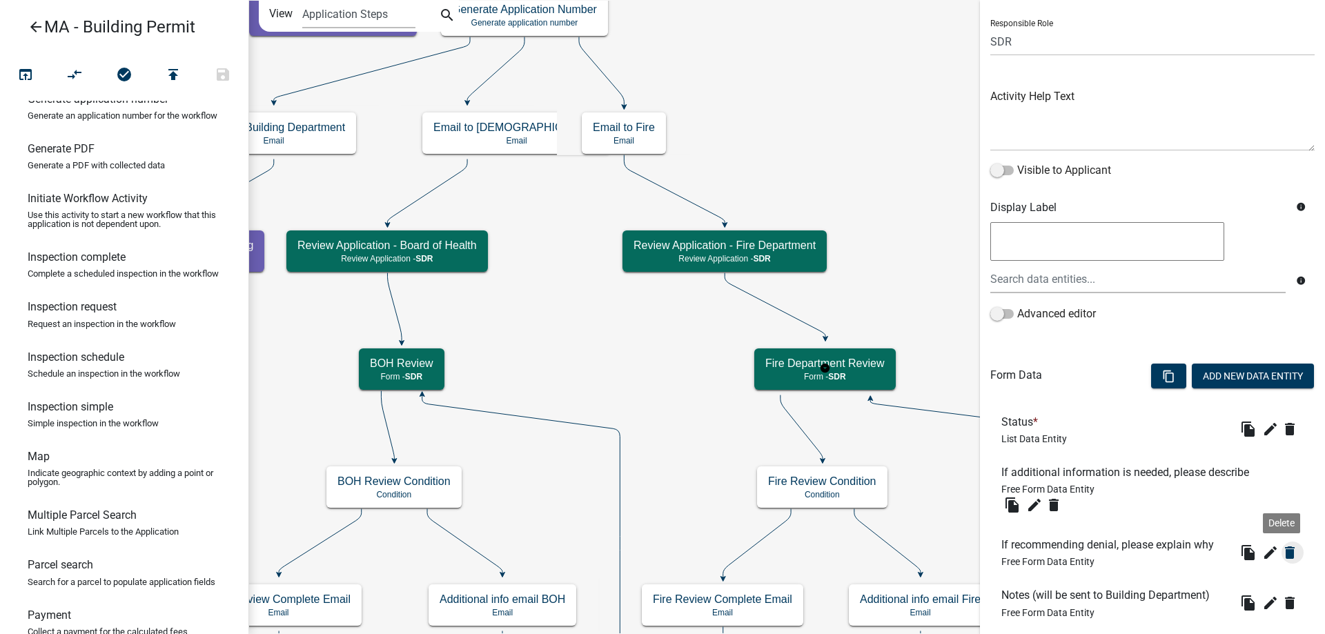
click at [1281, 558] on icon "delete" at bounding box center [1289, 552] width 17 height 17
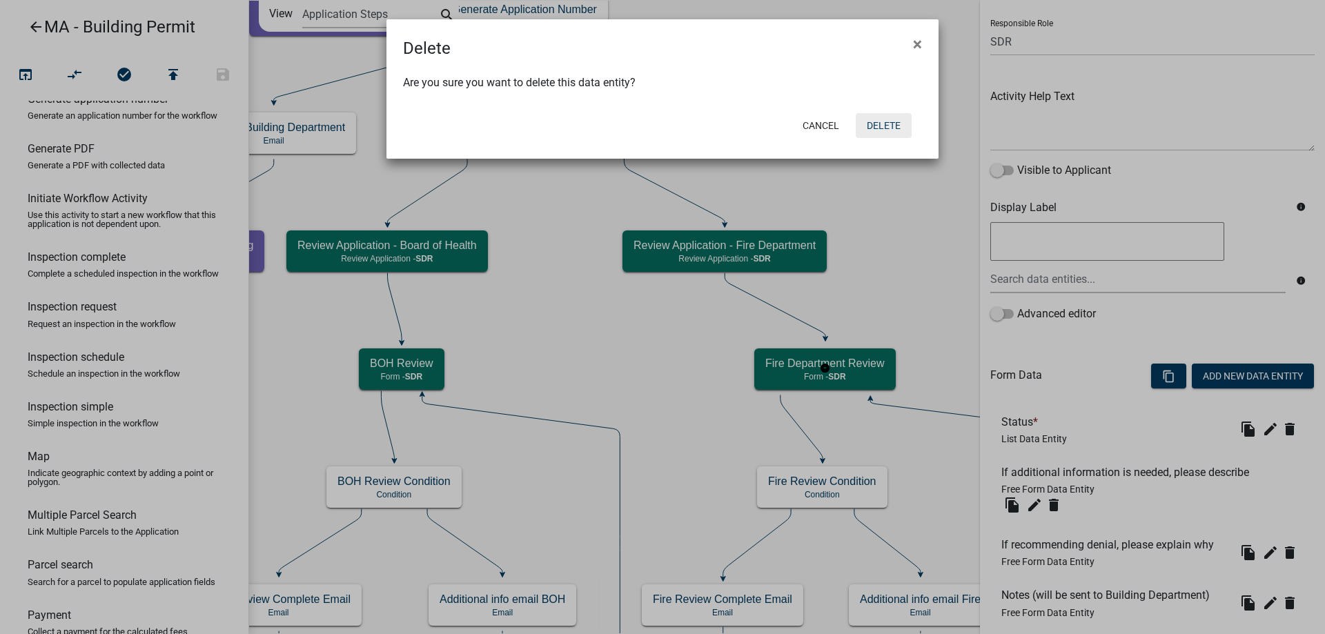
click at [889, 127] on button "Delete" at bounding box center [884, 125] width 56 height 25
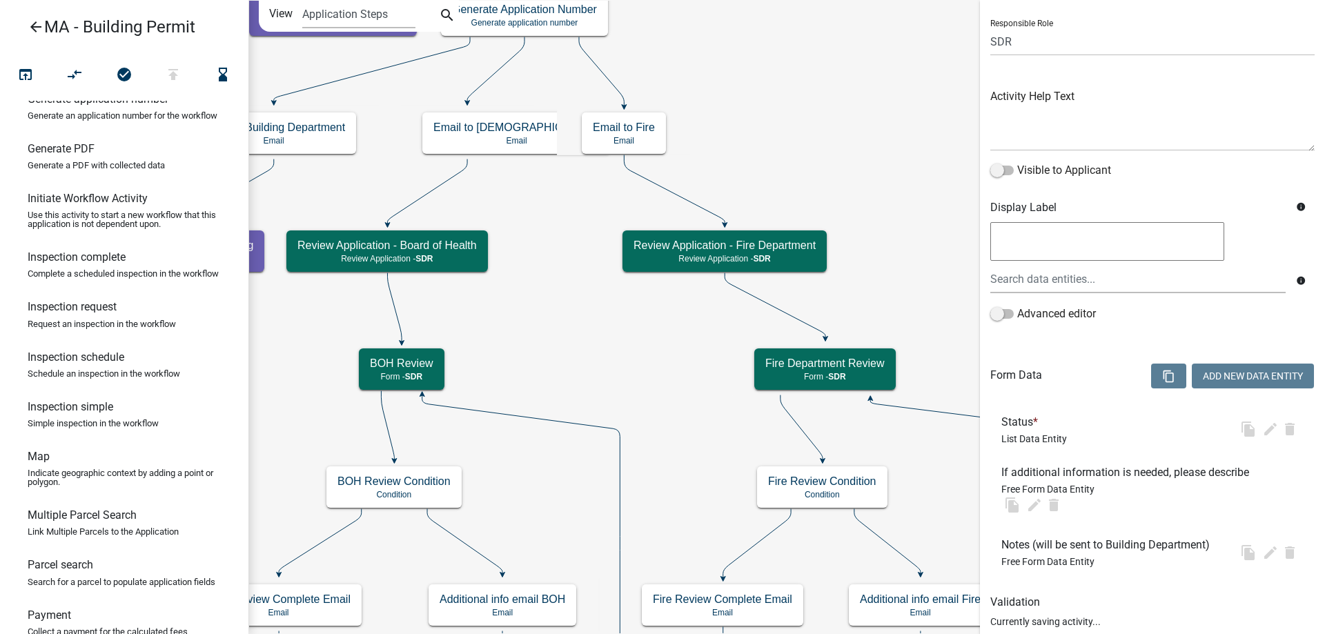
scroll to position [0, 0]
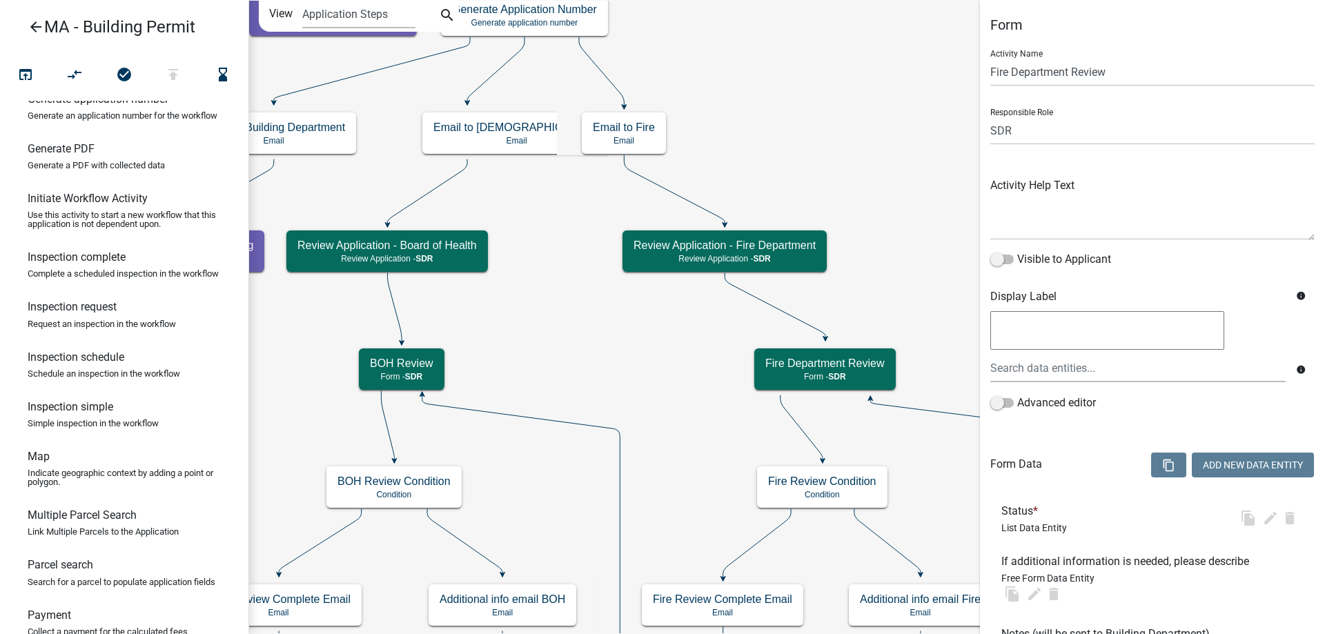
select select "67F20E20-4B7E-46AE-96DC-D48C26F4A12A"
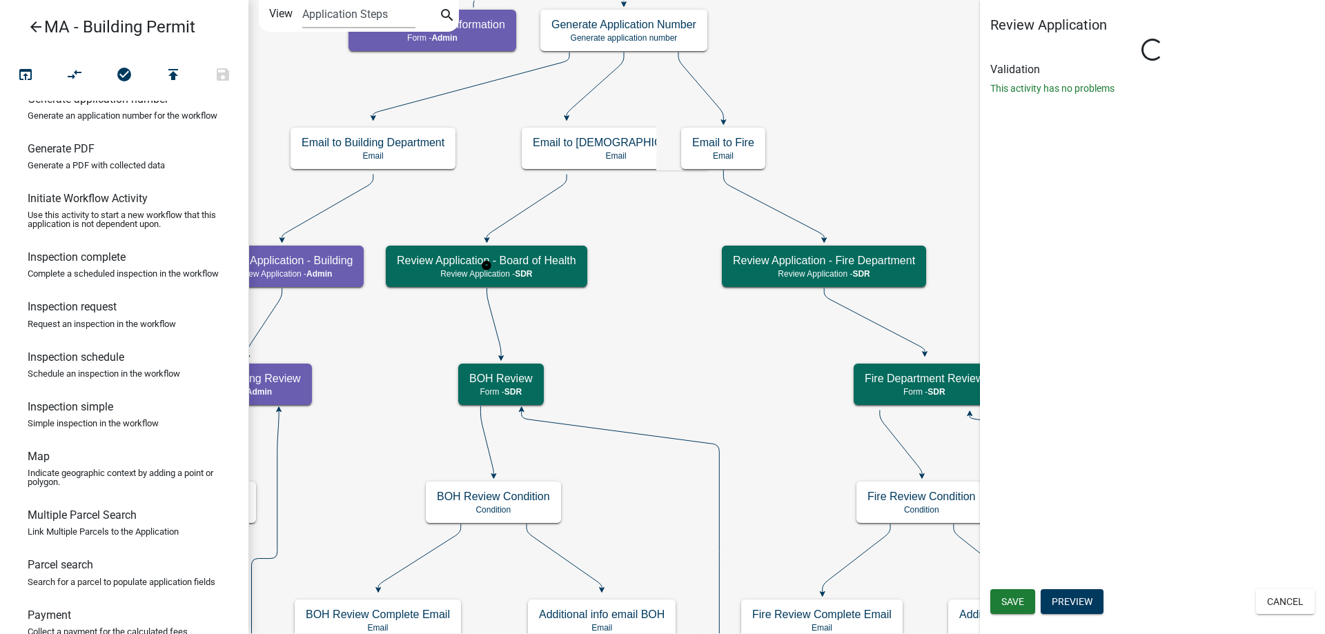
select select "67F20E20-4B7E-46AE-96DC-D48C26F4A12A"
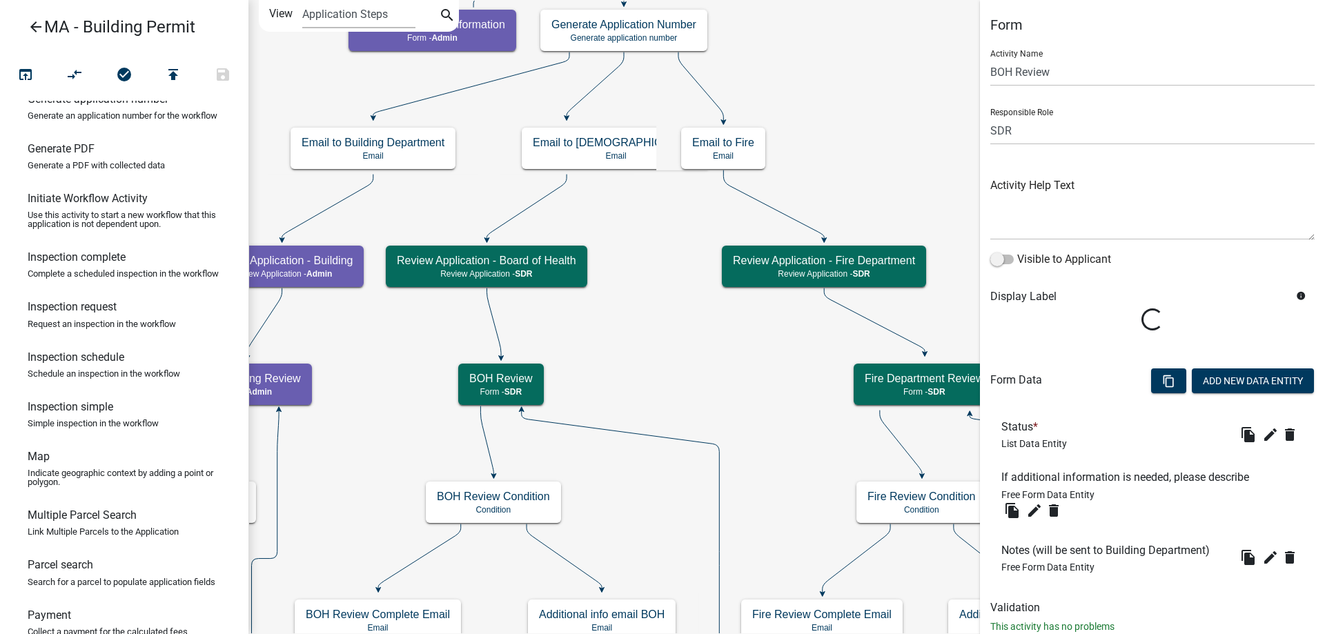
scroll to position [39, 0]
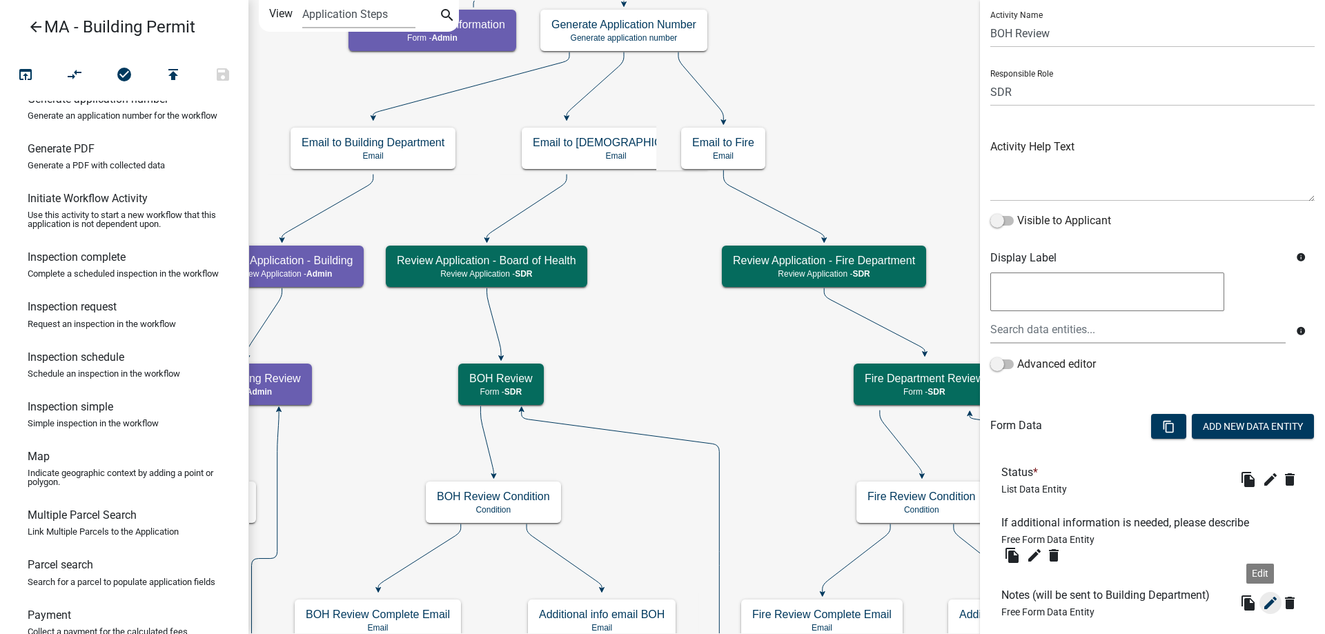
click at [1262, 604] on icon "edit" at bounding box center [1270, 603] width 17 height 17
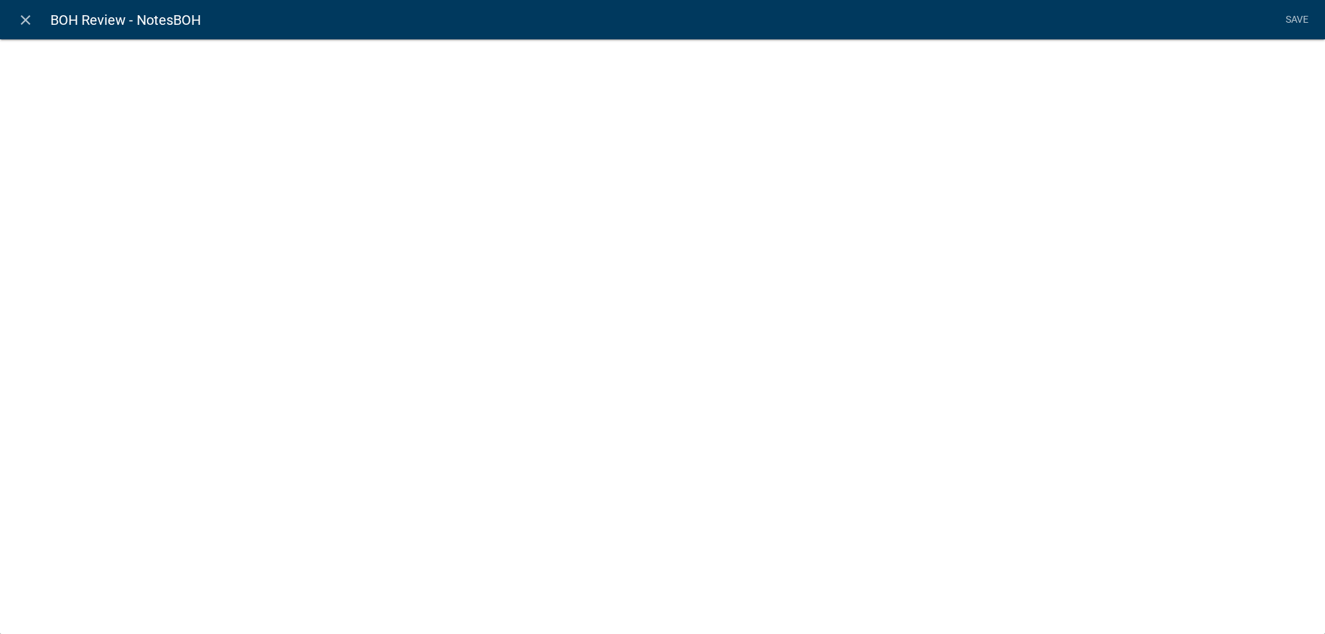
select select
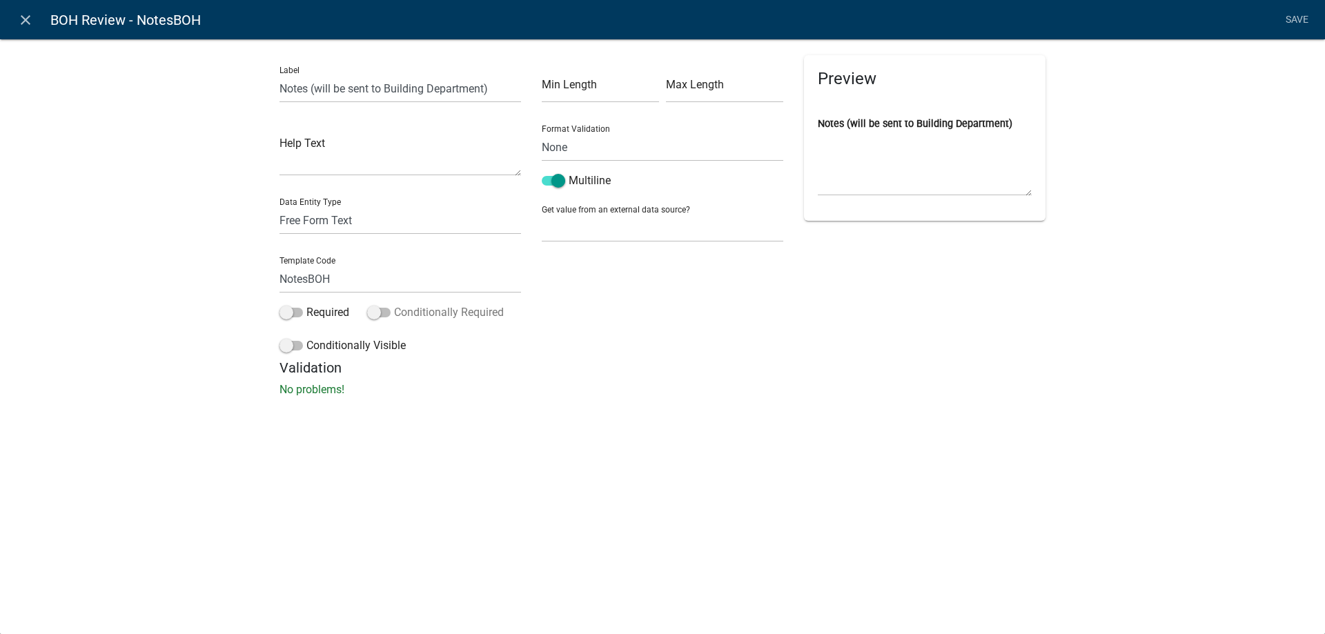
click at [414, 316] on label "Conditionally Required" at bounding box center [435, 312] width 137 height 17
click at [394, 304] on input "Conditionally Required" at bounding box center [394, 304] width 0 height 0
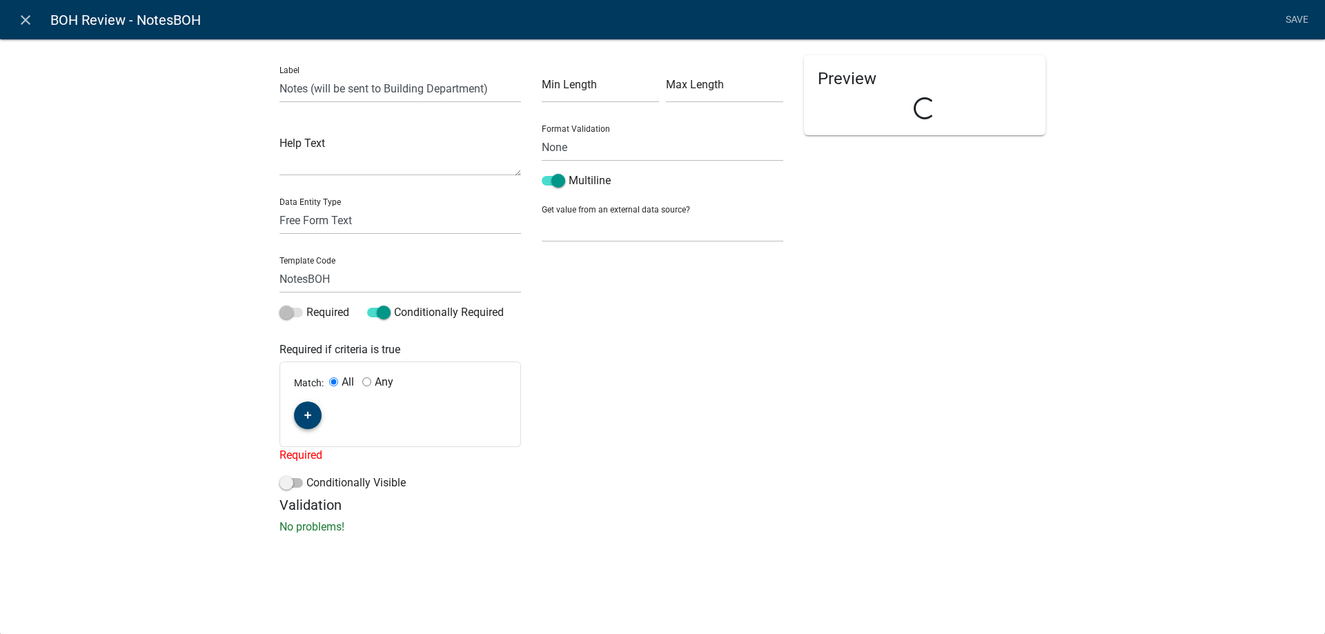
click at [303, 420] on button "button" at bounding box center [308, 416] width 28 height 28
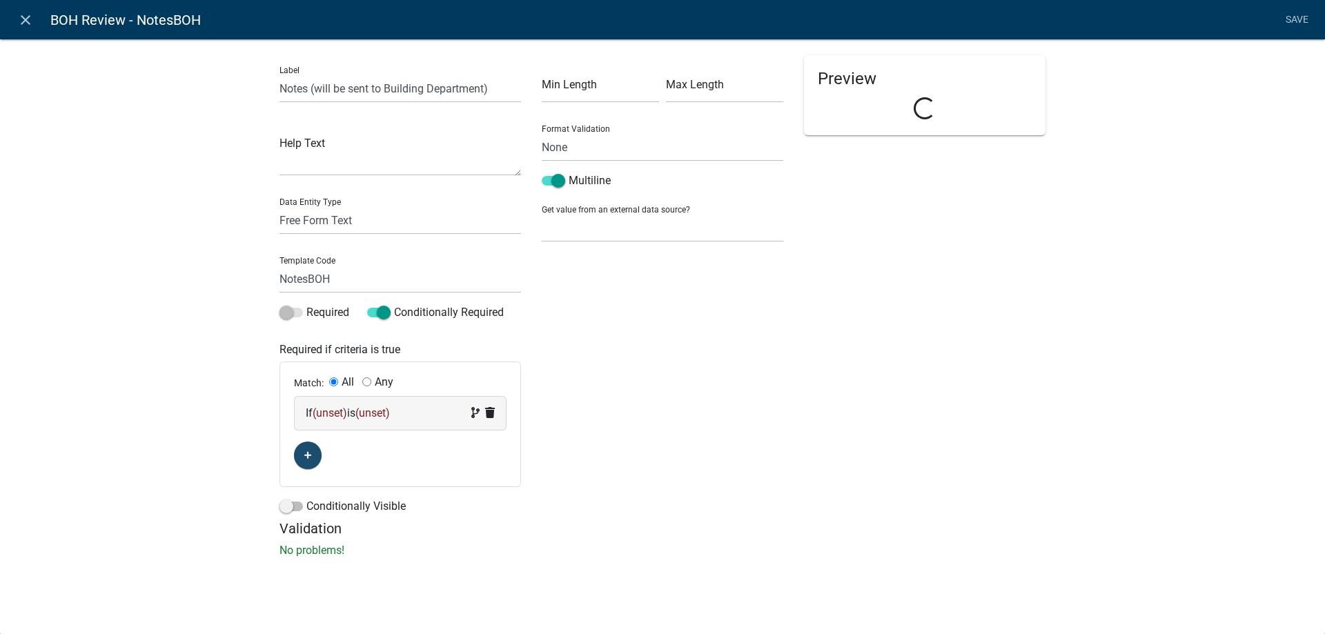
click at [308, 420] on div "If (unset) is (unset)" at bounding box center [400, 413] width 189 height 17
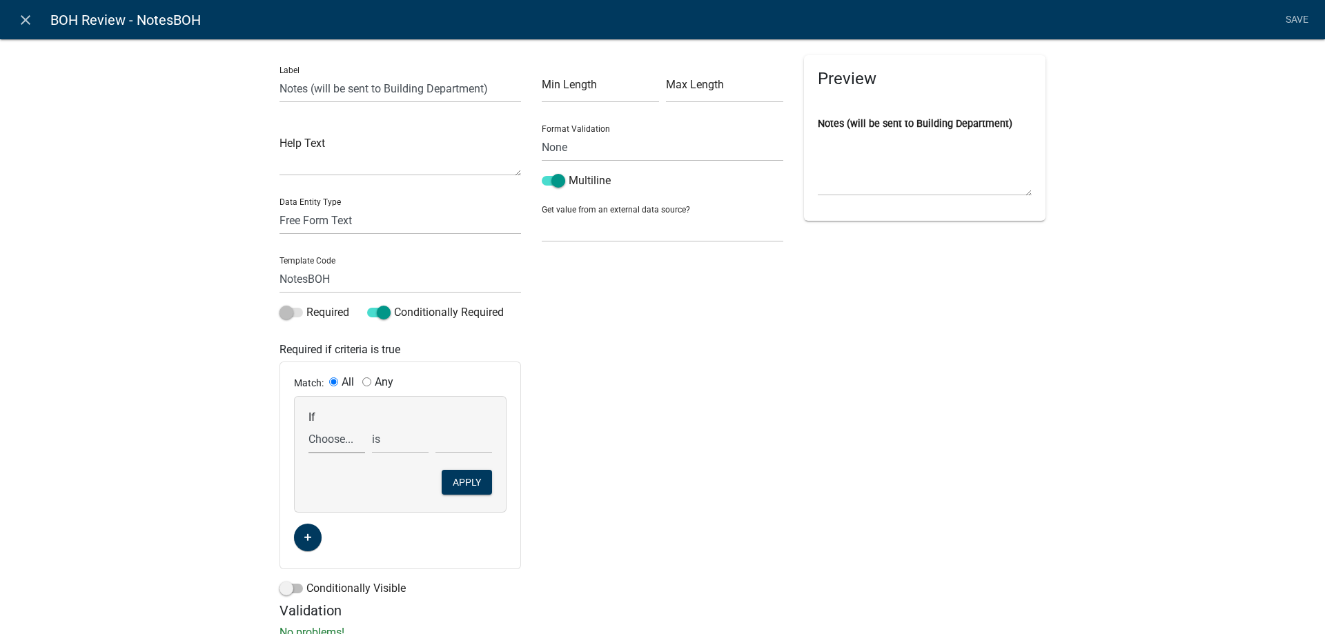
click at [334, 442] on select "Choose... Acres AddInfoNeededBOH AddInfoNeededZon Address ALL_FEE_RECIPIENTS AM…" at bounding box center [336, 439] width 57 height 28
select select "35: BOHStatus"
click at [308, 425] on select "Choose... Acres AddInfoNeededBOH AddInfoNeededZon Address ALL_FEE_RECIPIENTS AM…" at bounding box center [336, 439] width 57 height 28
click at [451, 435] on select "Choose... Continue Recommend Denial Request additional information" at bounding box center [463, 439] width 57 height 28
select select "2: Recommend Denial"
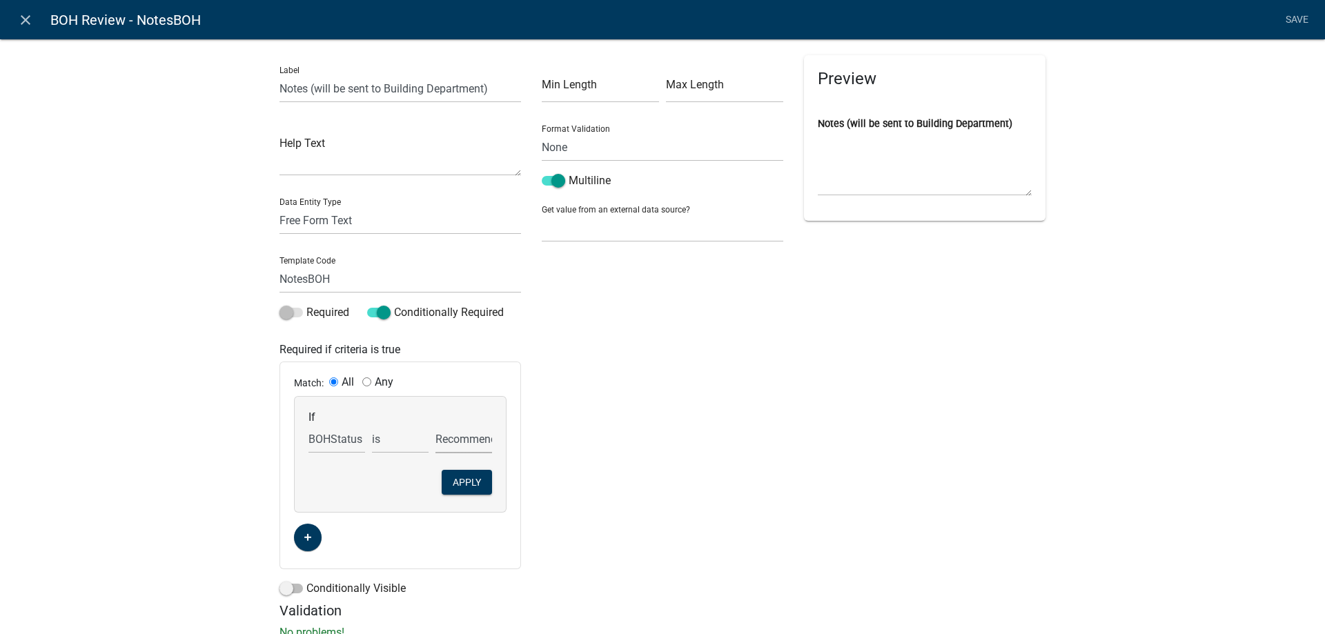
click at [435, 425] on select "Choose... Continue Recommend Denial Request additional information" at bounding box center [463, 439] width 57 height 28
click at [465, 488] on button "Apply" at bounding box center [467, 482] width 50 height 25
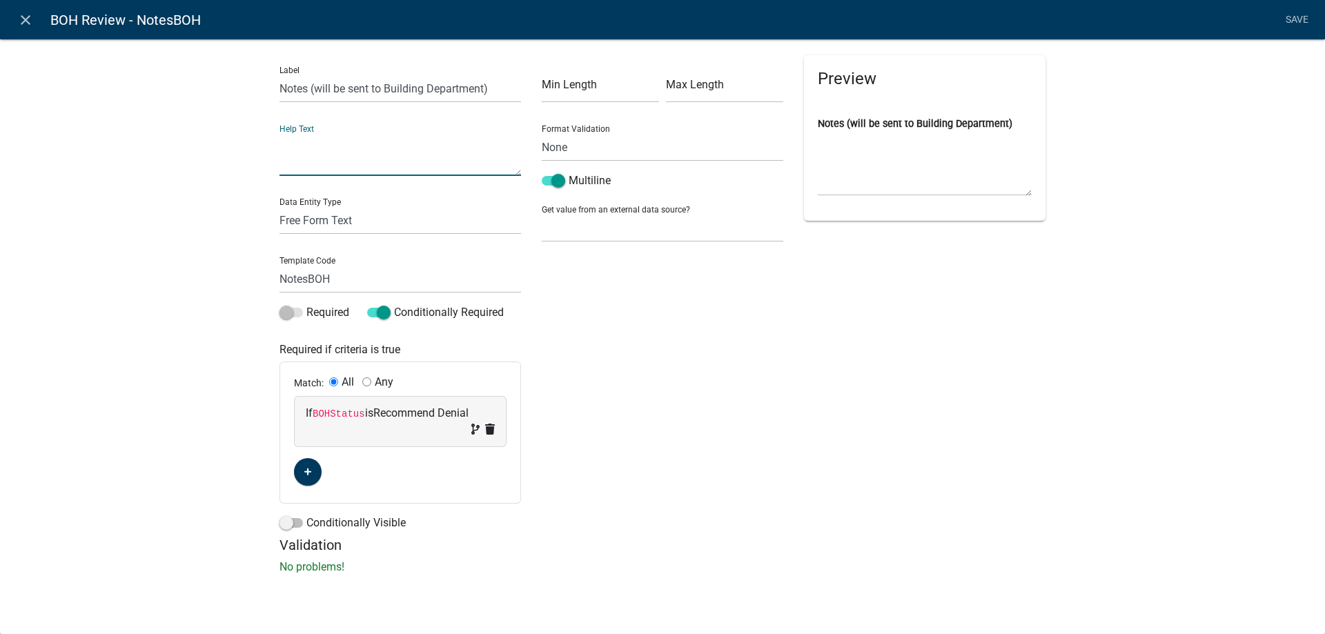
click at [317, 170] on textarea at bounding box center [399, 154] width 241 height 43
click at [364, 146] on textarea "If Recommending Denial, explain why here" at bounding box center [399, 154] width 241 height 43
type textarea "If Recommending Denial, explain why here"
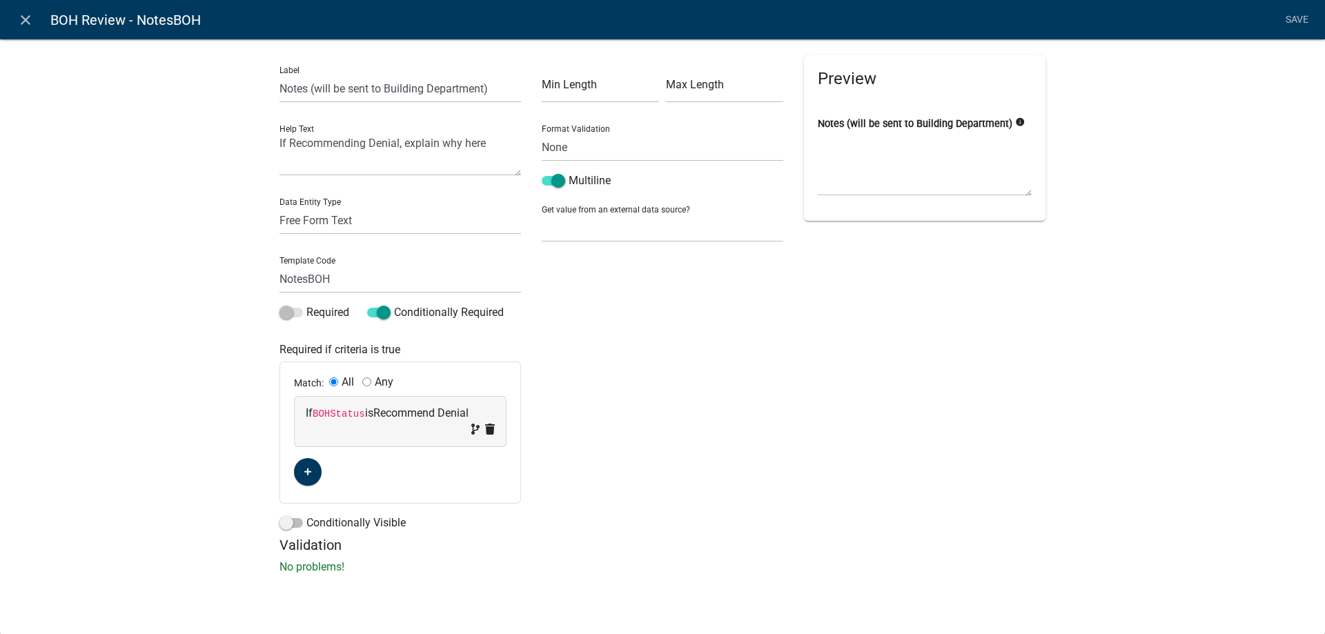
click at [195, 163] on div "Label Notes (will be sent to Building Department) Help Text If Recommending Den…" at bounding box center [662, 311] width 1325 height 588
click at [1302, 22] on link "Save" at bounding box center [1296, 20] width 34 height 26
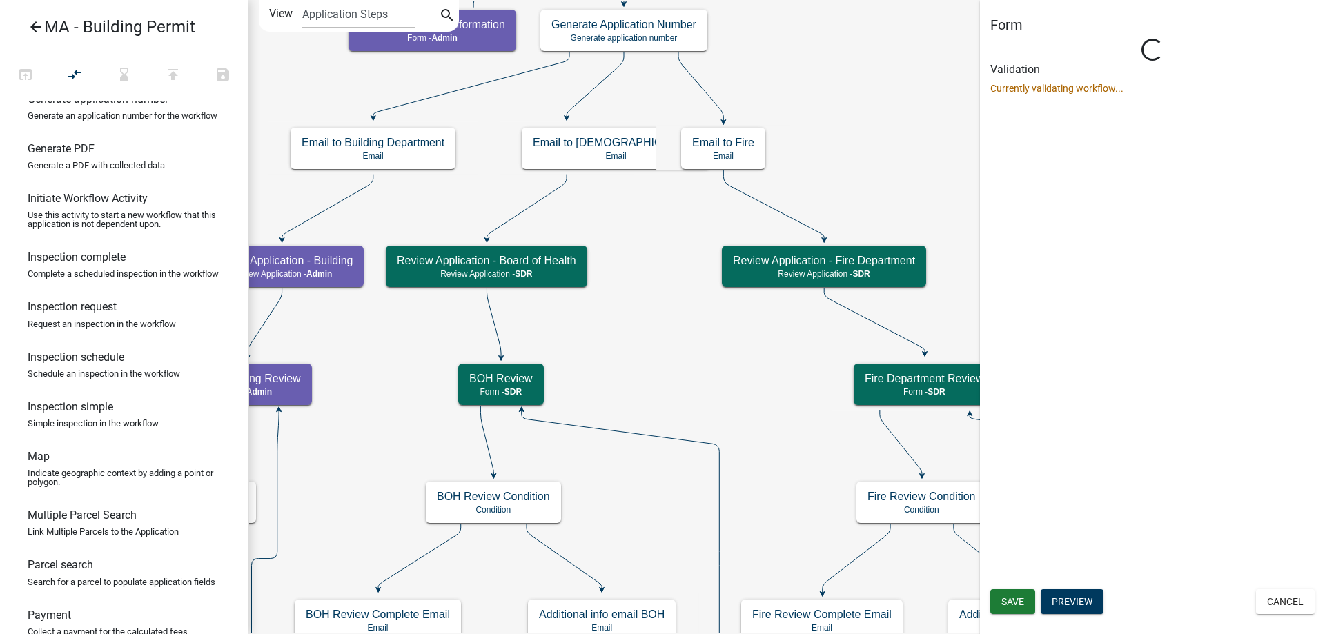
scroll to position [0, 0]
select select "67F20E20-4B7E-46AE-96DC-D48C26F4A12A"
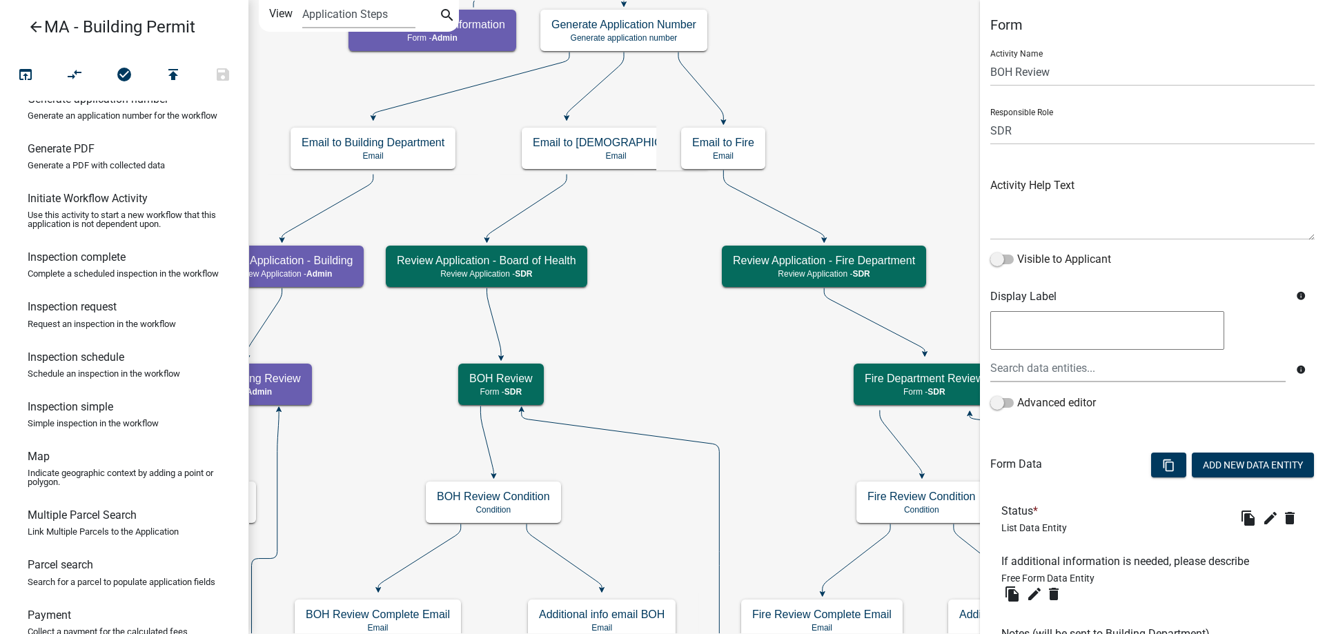
scroll to position [124, 0]
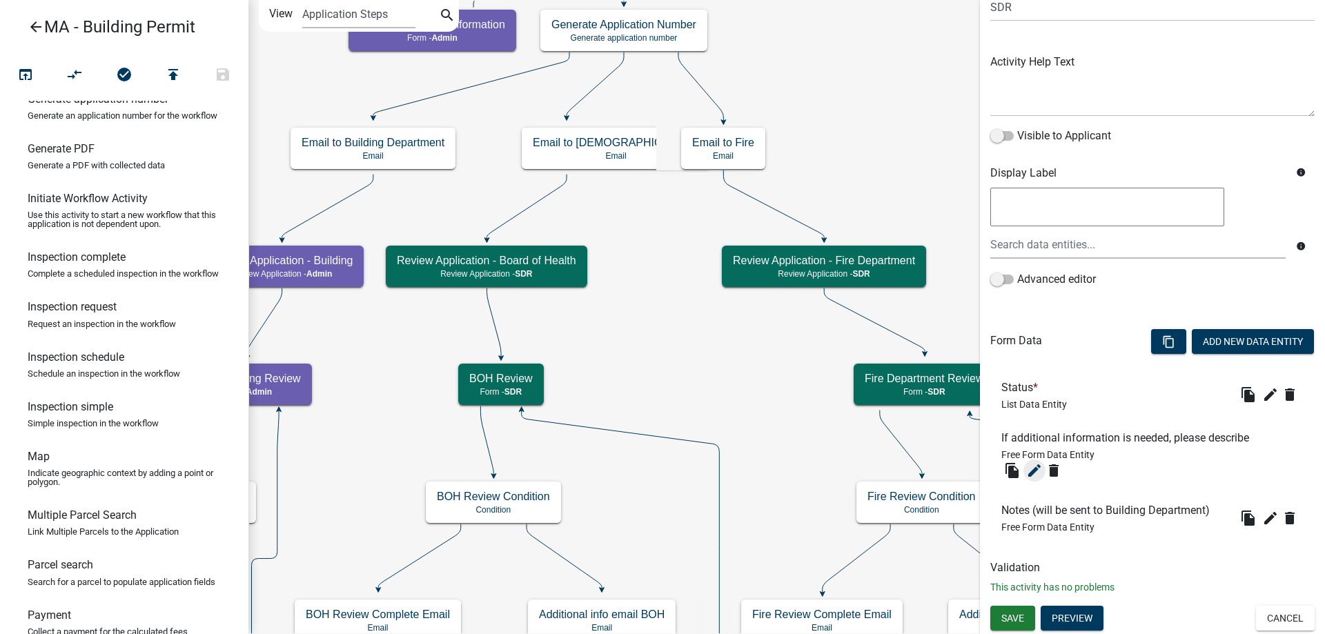
click at [1036, 478] on icon "edit" at bounding box center [1034, 470] width 17 height 17
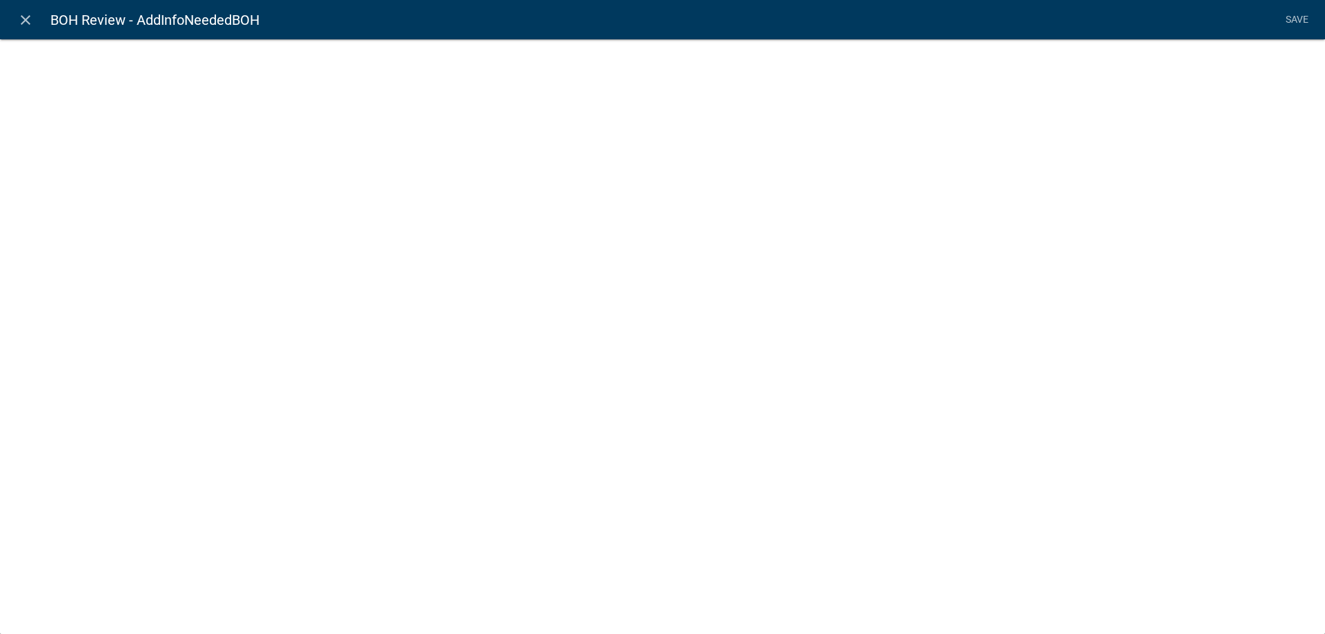
select select
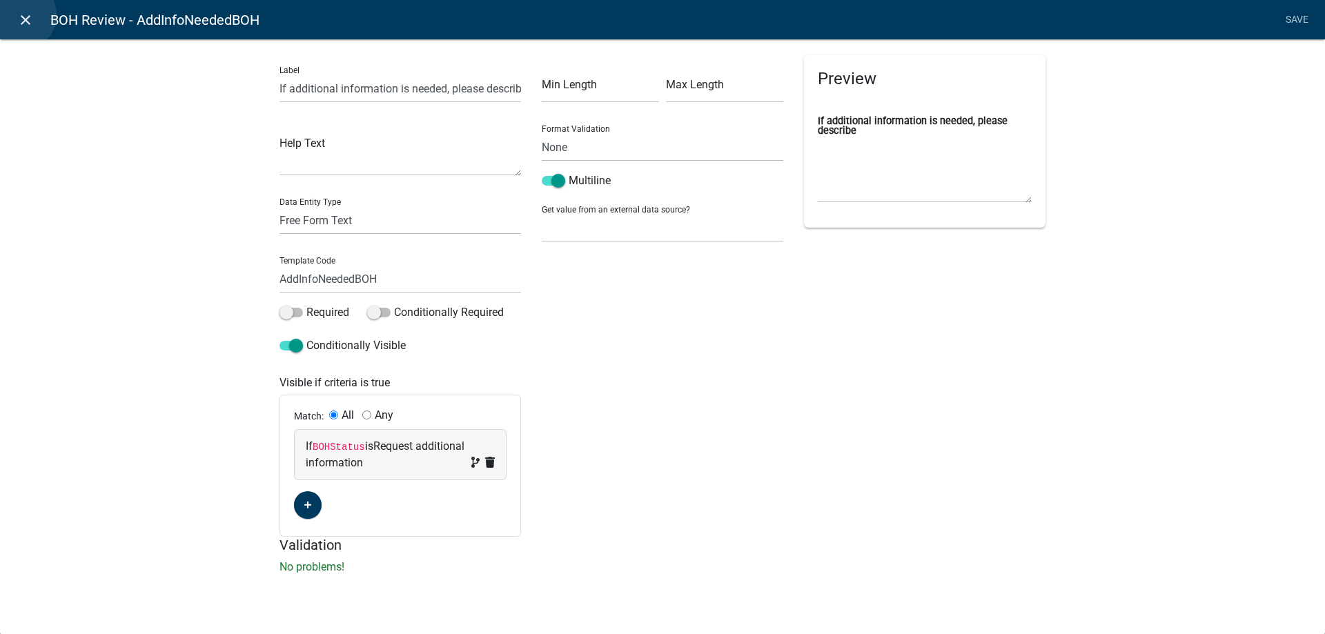
click at [21, 15] on icon "close" at bounding box center [25, 20] width 17 height 17
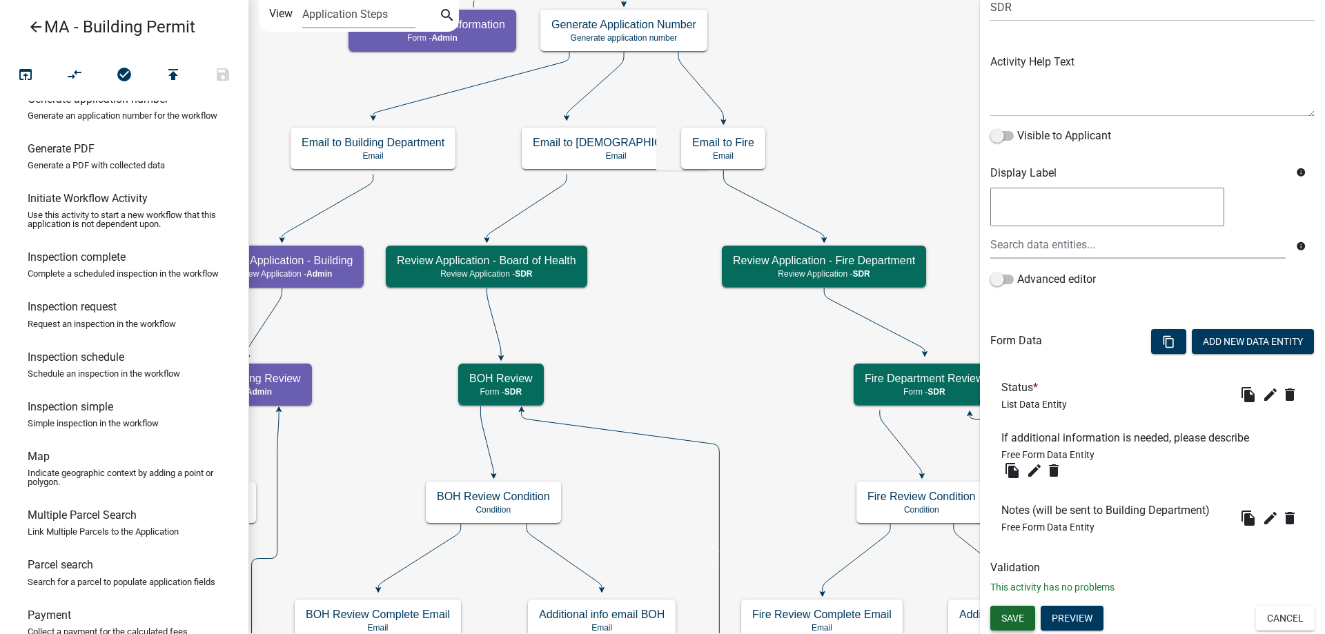
click at [1003, 622] on span "Save" at bounding box center [1012, 617] width 23 height 11
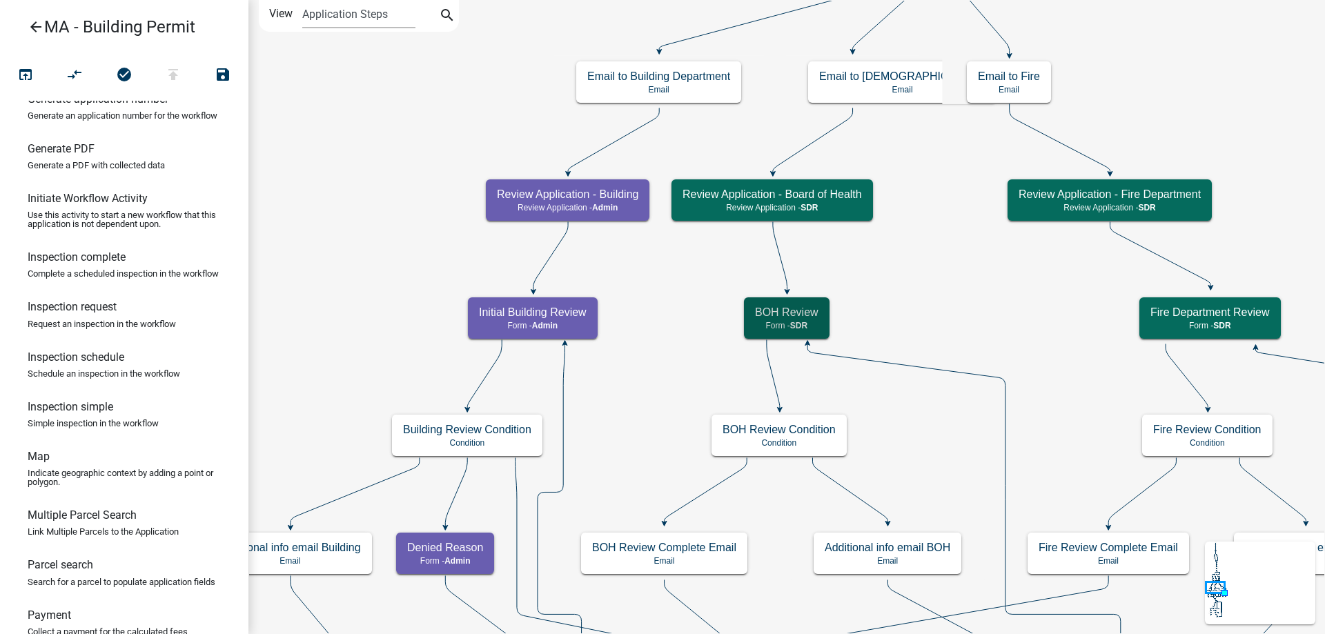
scroll to position [0, 0]
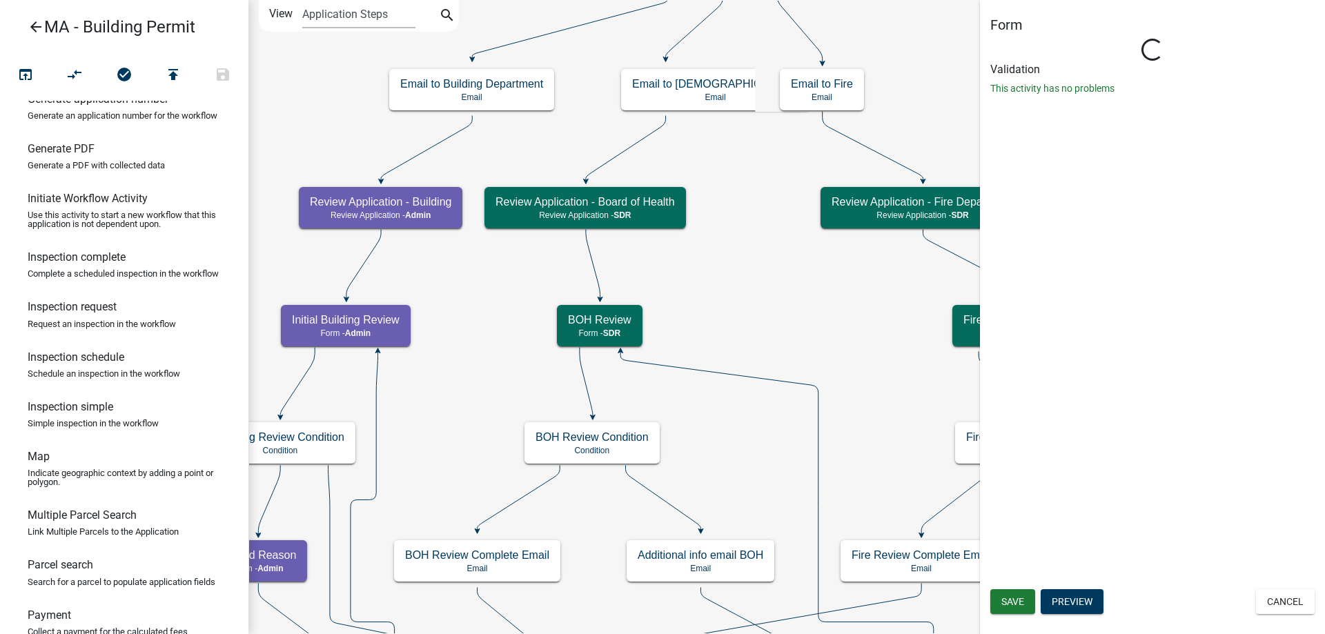
select select "67F20E20-4B7E-46AE-96DC-D48C26F4A12A"
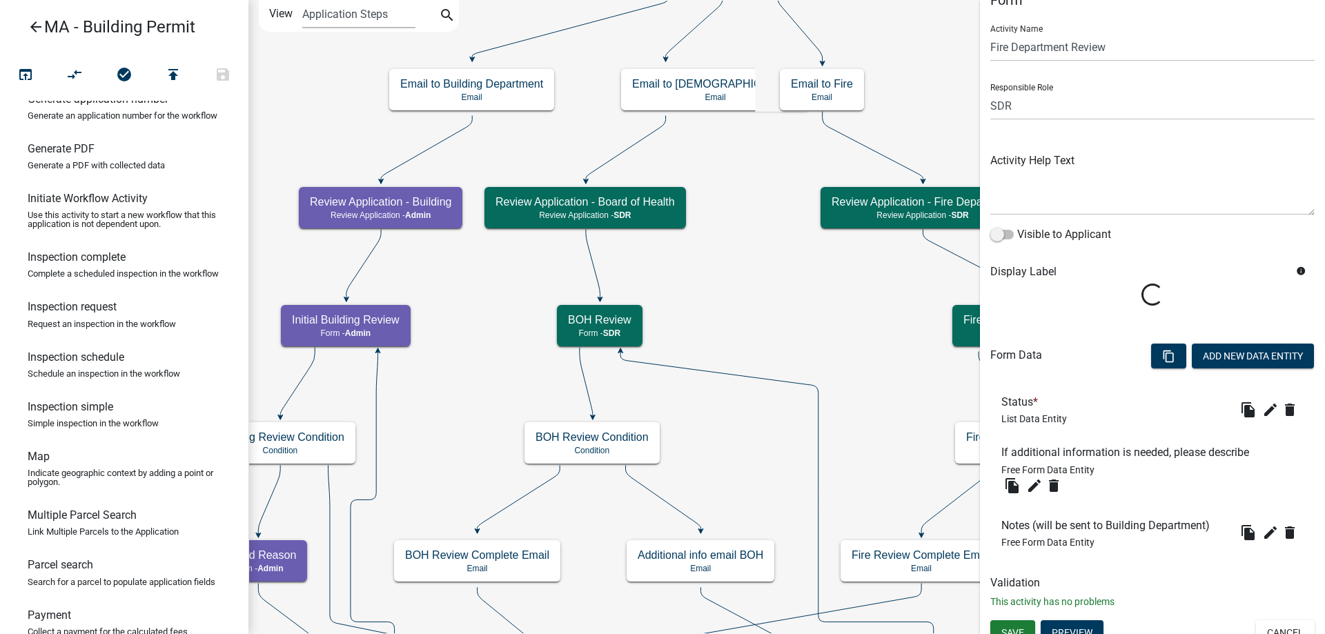
scroll to position [39, 0]
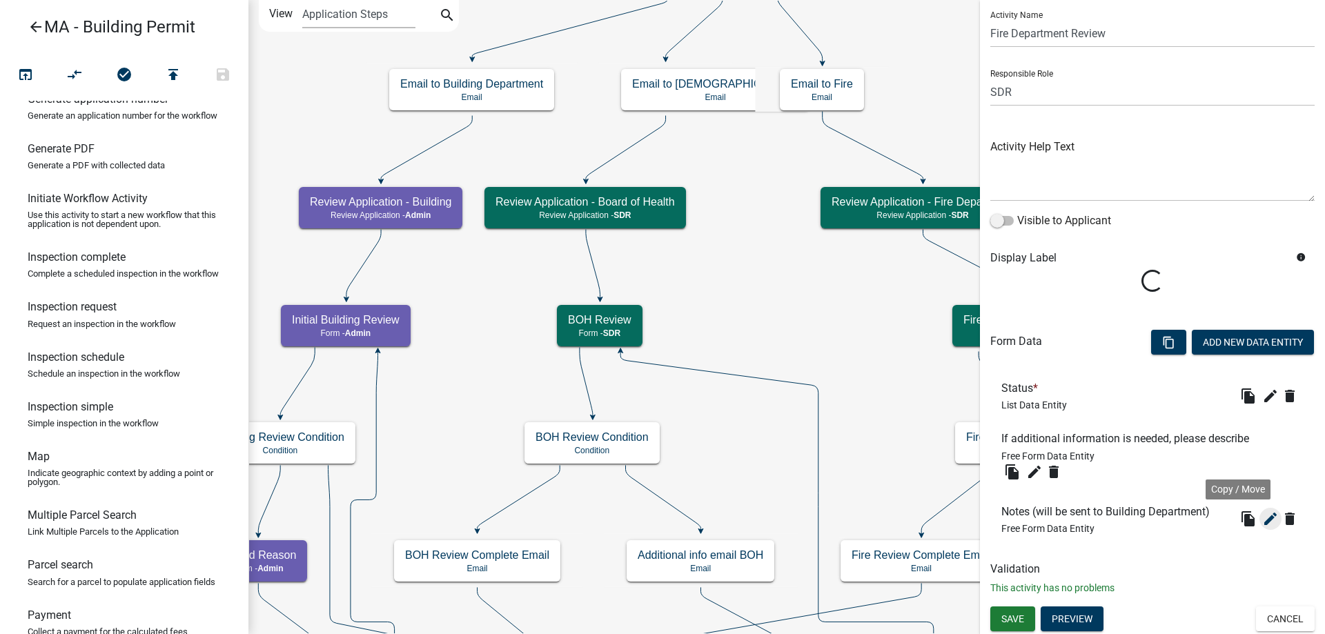
click at [1262, 523] on icon "edit" at bounding box center [1270, 519] width 17 height 17
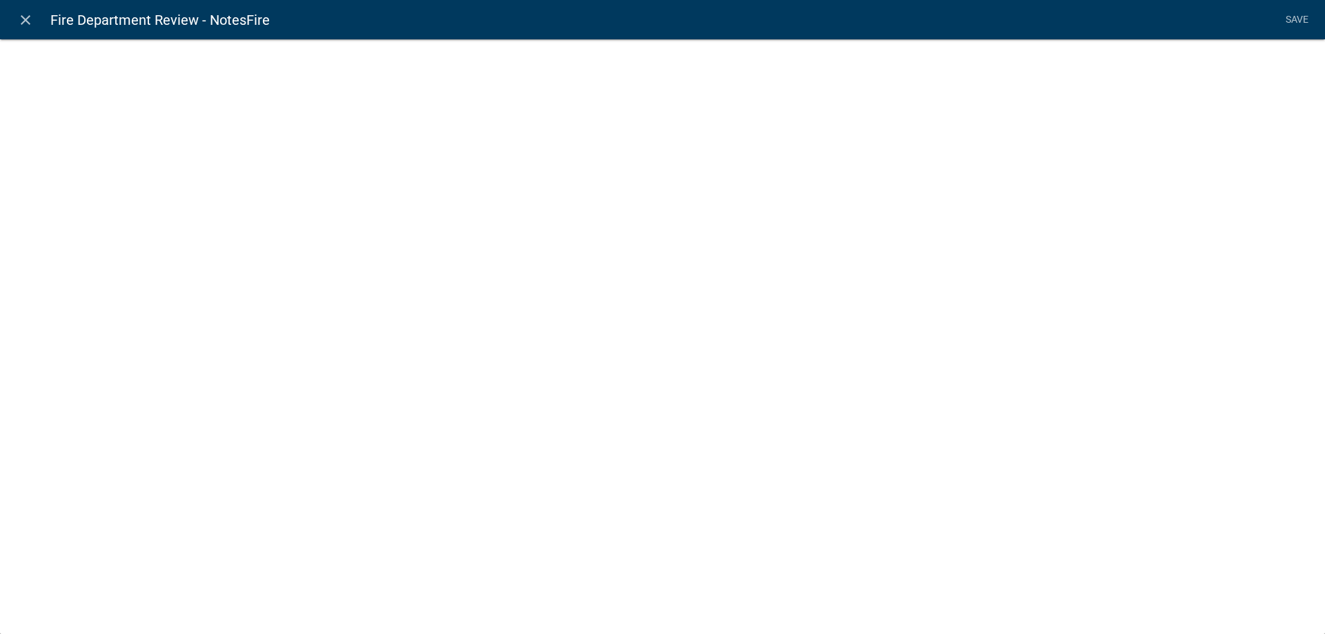
select select
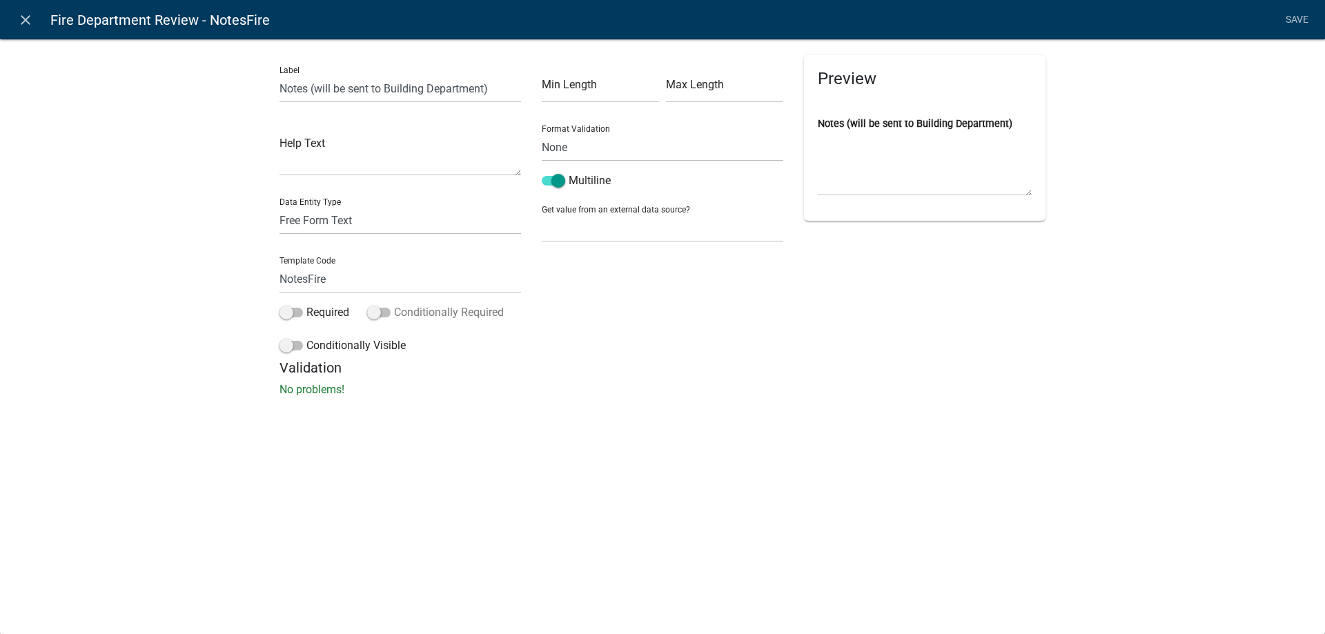
click at [418, 308] on label "Conditionally Required" at bounding box center [435, 312] width 137 height 17
click at [394, 304] on input "Conditionally Required" at bounding box center [394, 304] width 0 height 0
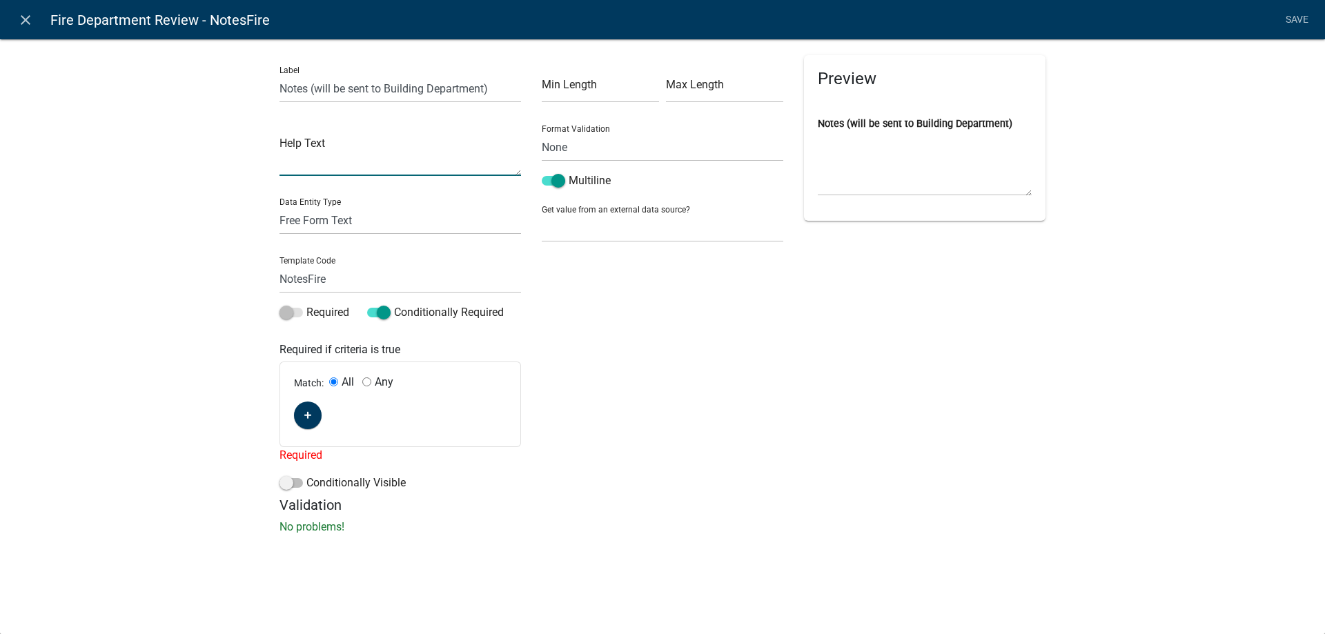
click at [359, 159] on textarea at bounding box center [399, 154] width 241 height 43
paste textarea "If Recommending Denial, explain why here"
type textarea "If Recommending Denial, explain why here"
click at [304, 413] on icon "button" at bounding box center [308, 415] width 8 height 8
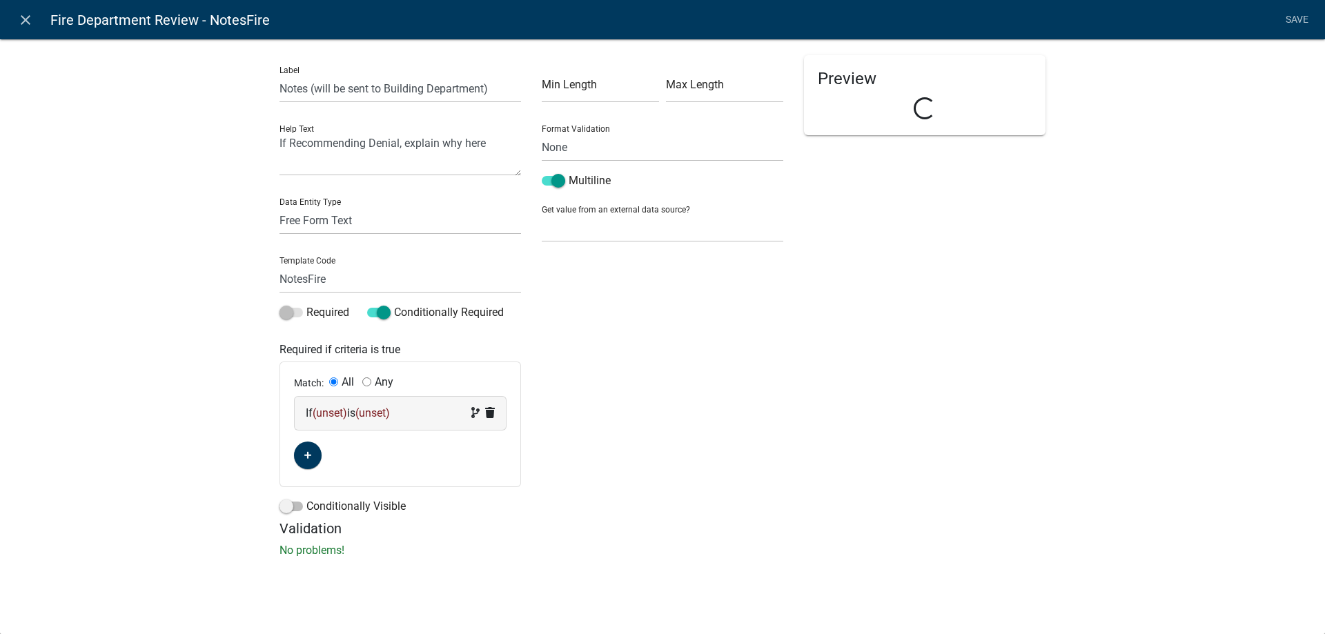
click at [328, 417] on span "(unset)" at bounding box center [330, 412] width 34 height 13
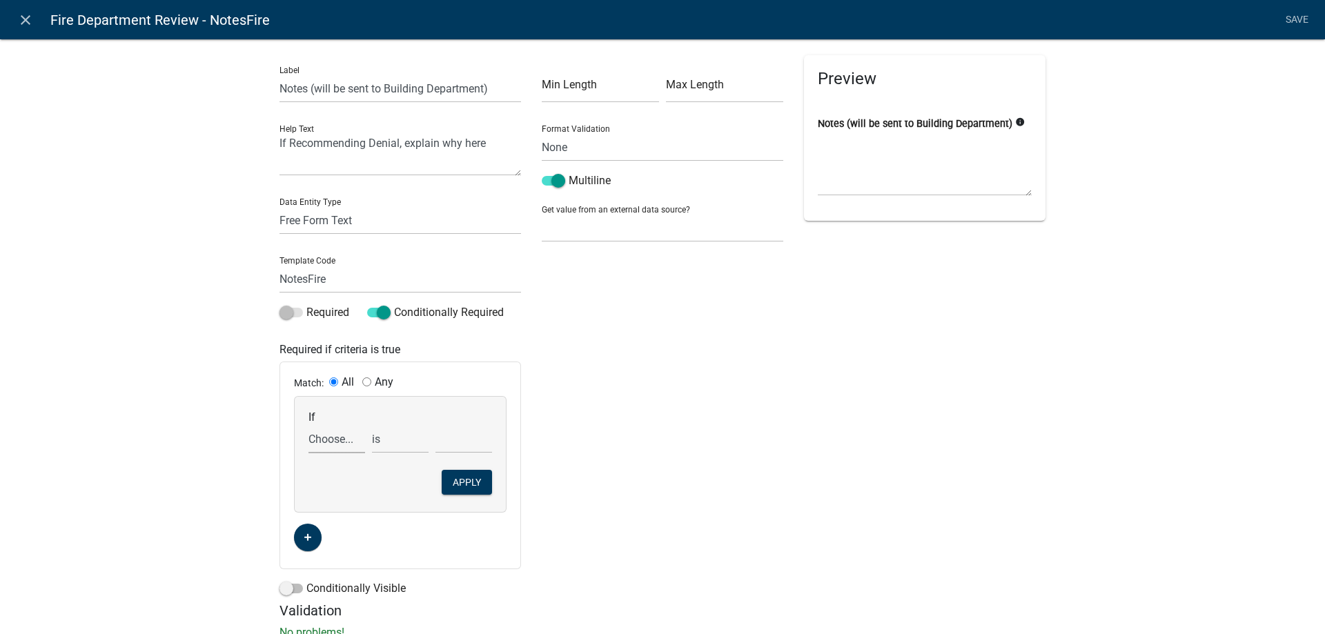
click at [344, 440] on select "Choose... Acres AddInfoNeededFire AddInfoNeededZon Address ALL_FEE_RECIPIENTS A…" at bounding box center [336, 439] width 57 height 28
select select "48: FireStatus"
click at [308, 425] on select "Choose... Acres AddInfoNeededFire AddInfoNeededZon Address ALL_FEE_RECIPIENTS A…" at bounding box center [336, 439] width 57 height 28
click at [455, 440] on select "Choose... Continue Recommend Denial Request additional information" at bounding box center [463, 439] width 57 height 28
select select "2: Recommend Denial"
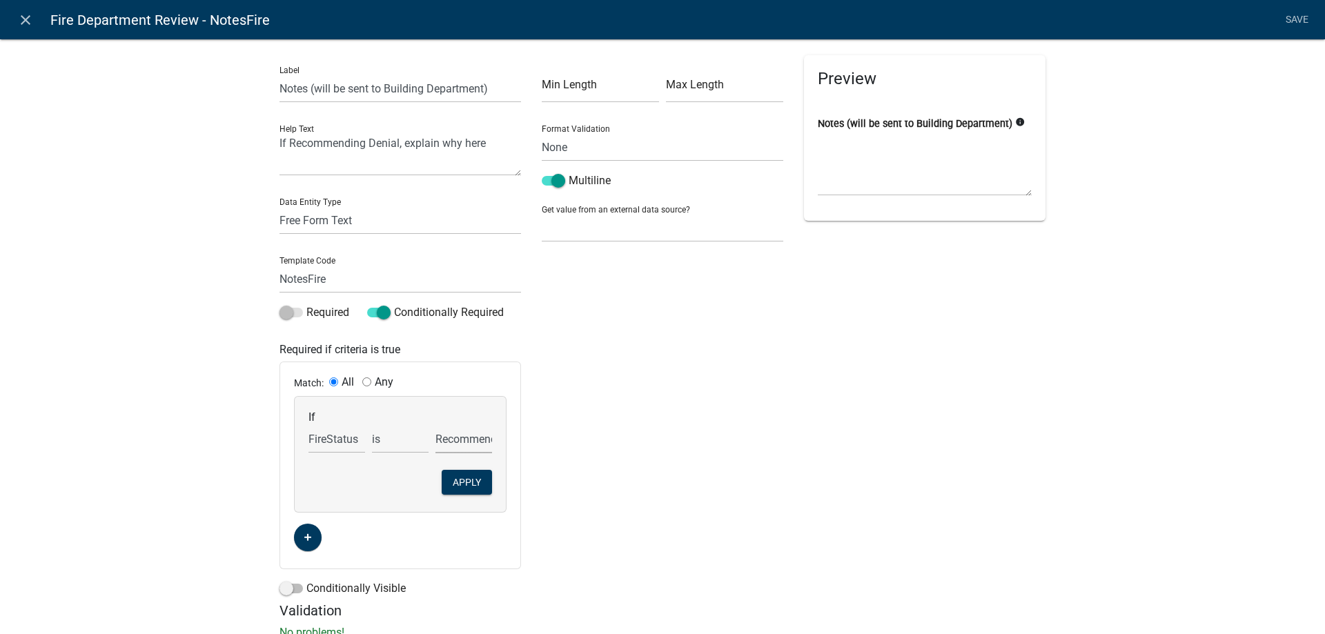
click at [435, 425] on select "Choose... Continue Recommend Denial Request additional information" at bounding box center [463, 439] width 57 height 28
click at [472, 487] on button "Apply" at bounding box center [467, 482] width 50 height 25
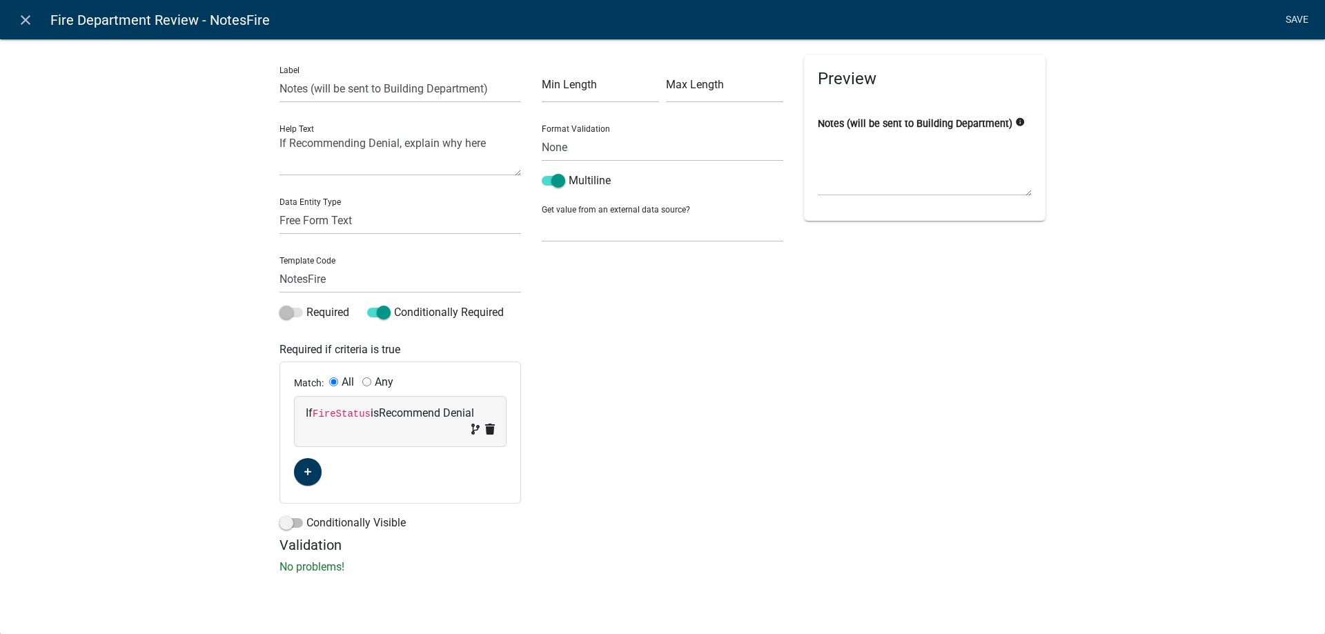
click at [1299, 20] on link "Save" at bounding box center [1296, 20] width 34 height 26
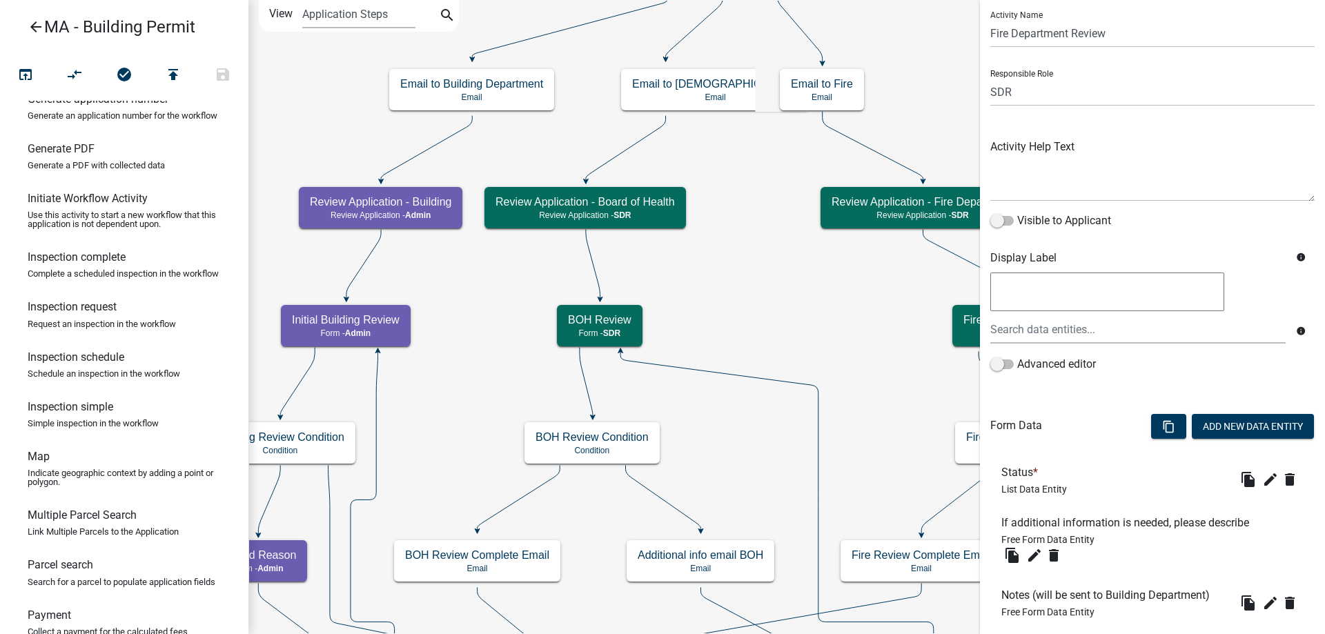
scroll to position [124, 0]
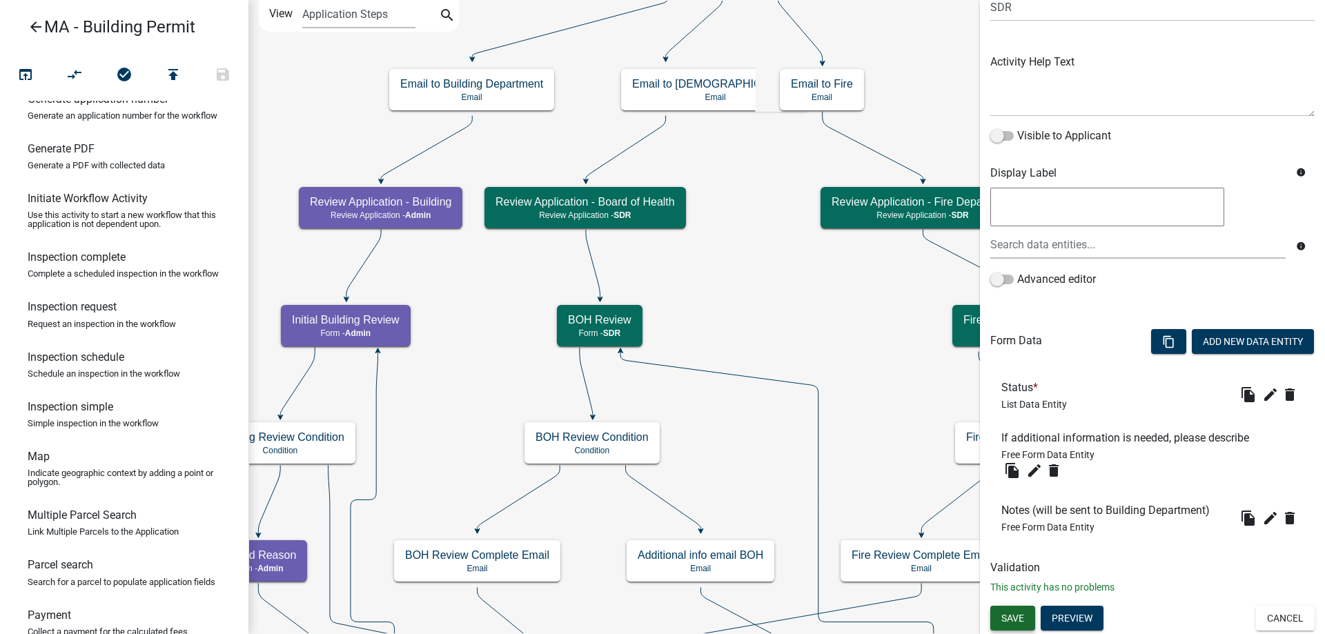
click at [1012, 618] on span "Save" at bounding box center [1012, 617] width 23 height 11
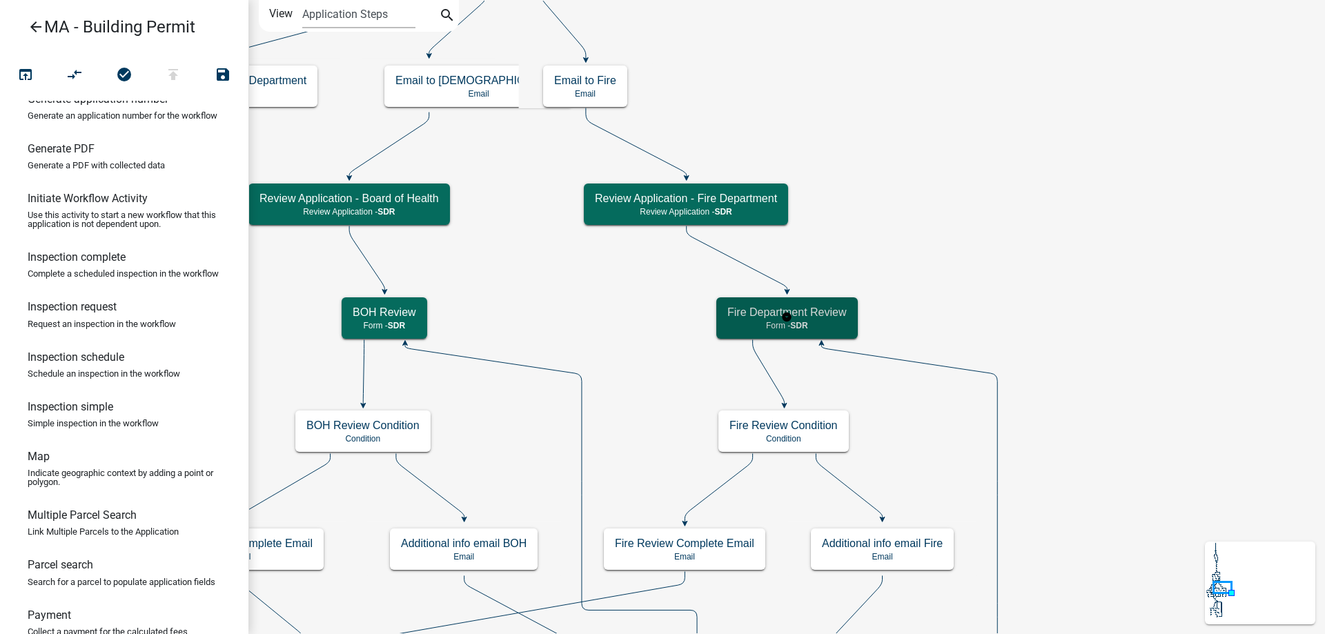
scroll to position [0, 0]
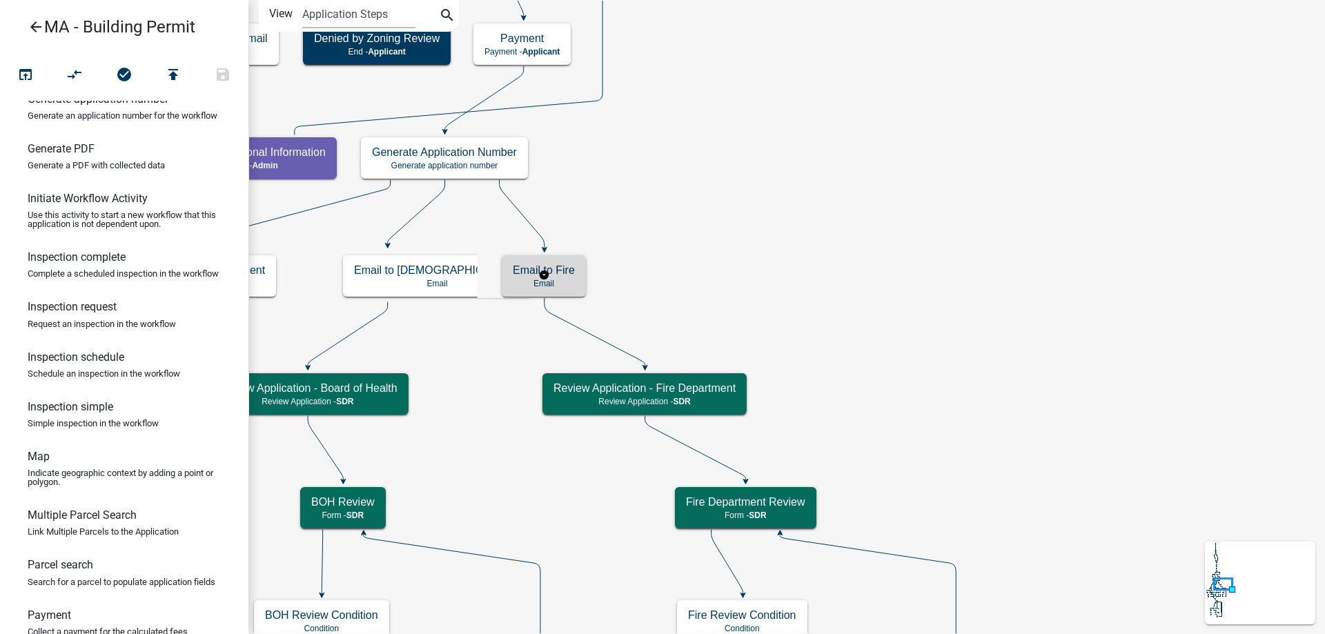
click at [565, 289] on div "Email to Fire Email" at bounding box center [544, 275] width 84 height 41
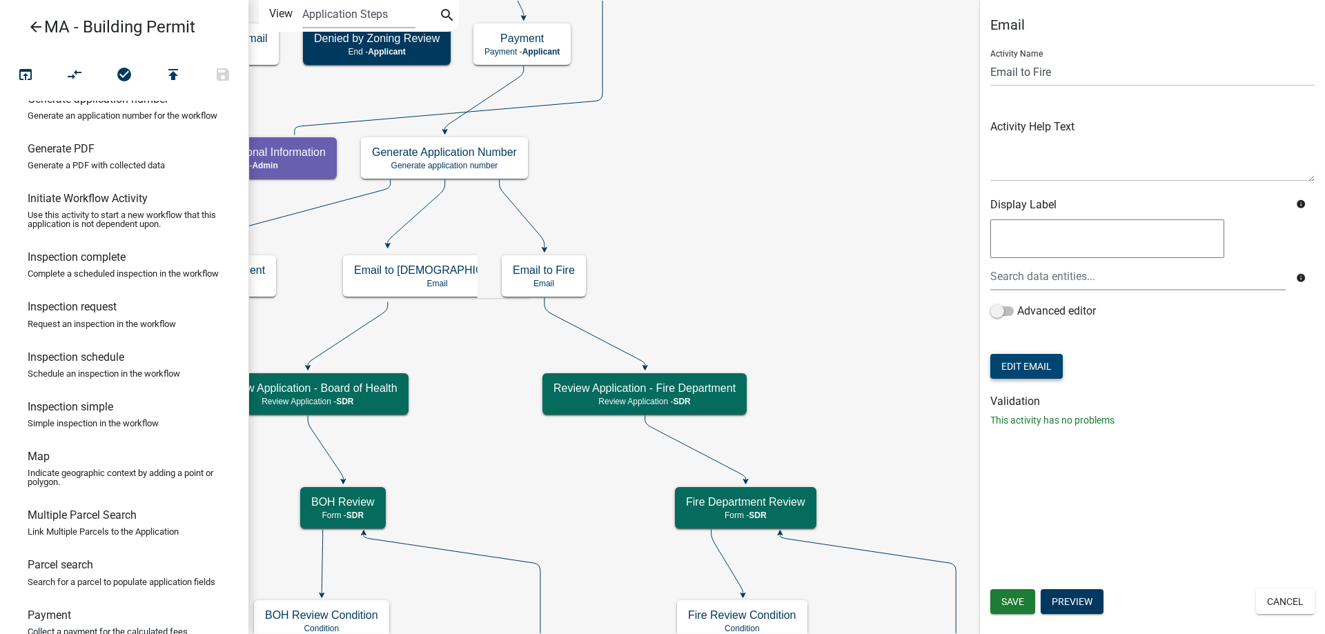
click at [1033, 377] on button "Edit Email" at bounding box center [1026, 366] width 72 height 25
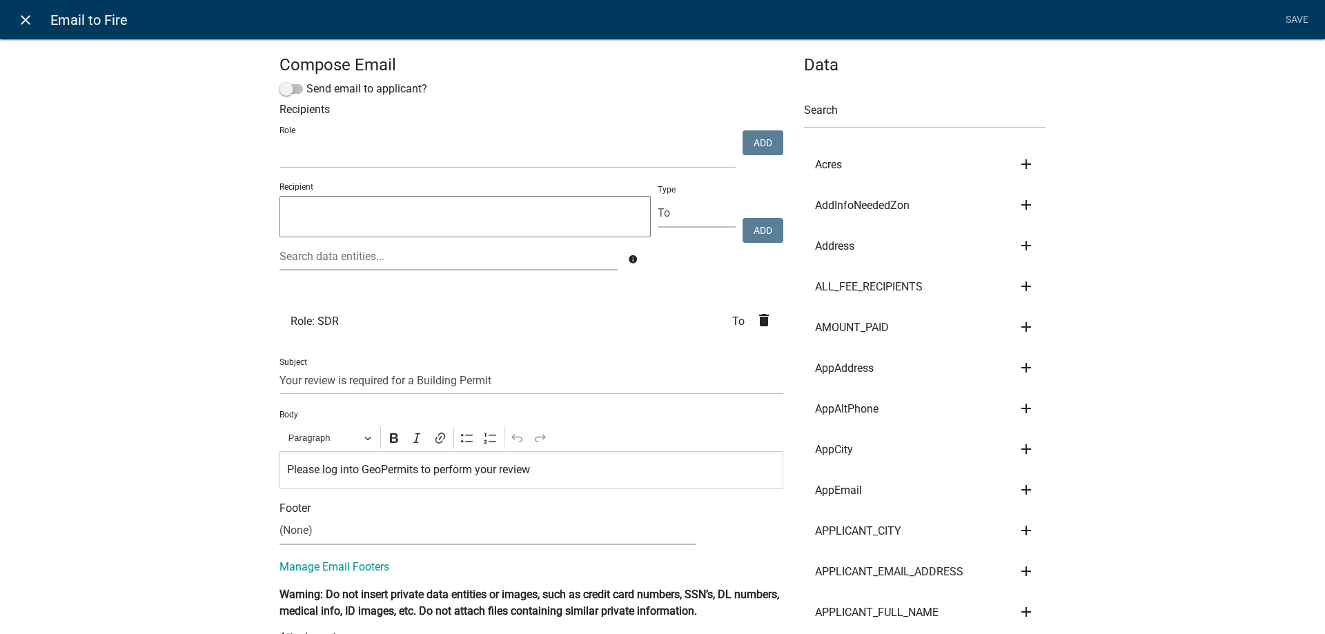
click at [33, 16] on icon "close" at bounding box center [25, 20] width 17 height 17
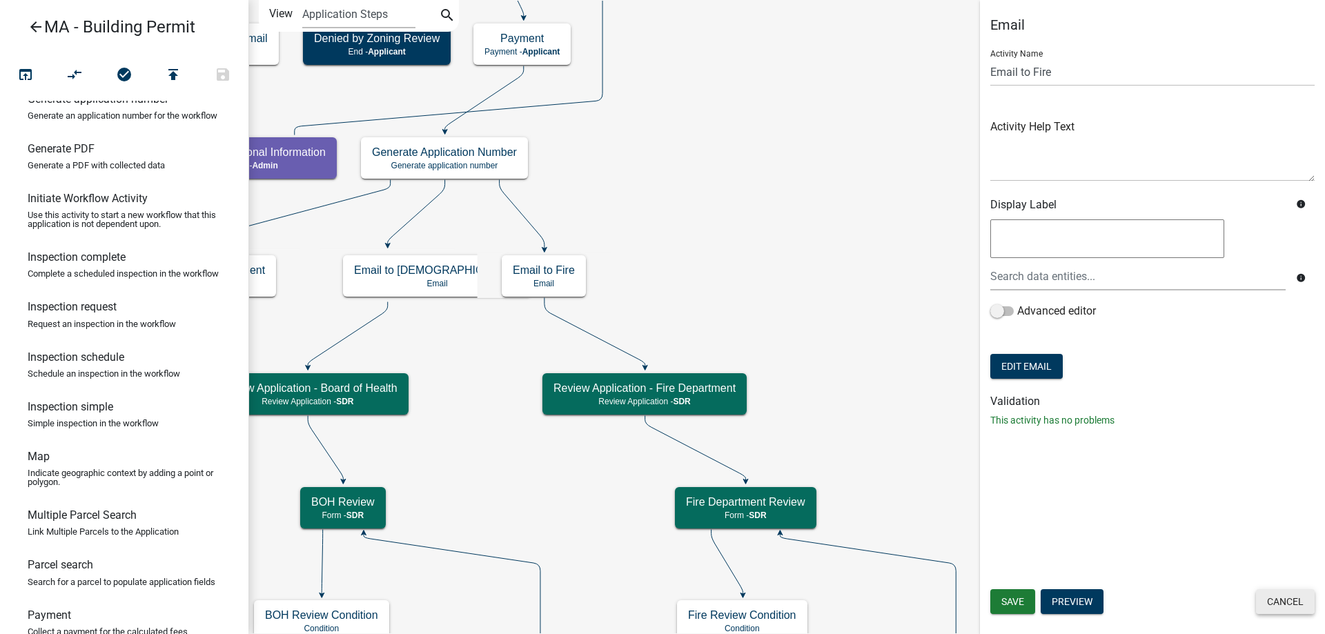
click at [1280, 604] on button "Cancel" at bounding box center [1285, 601] width 59 height 25
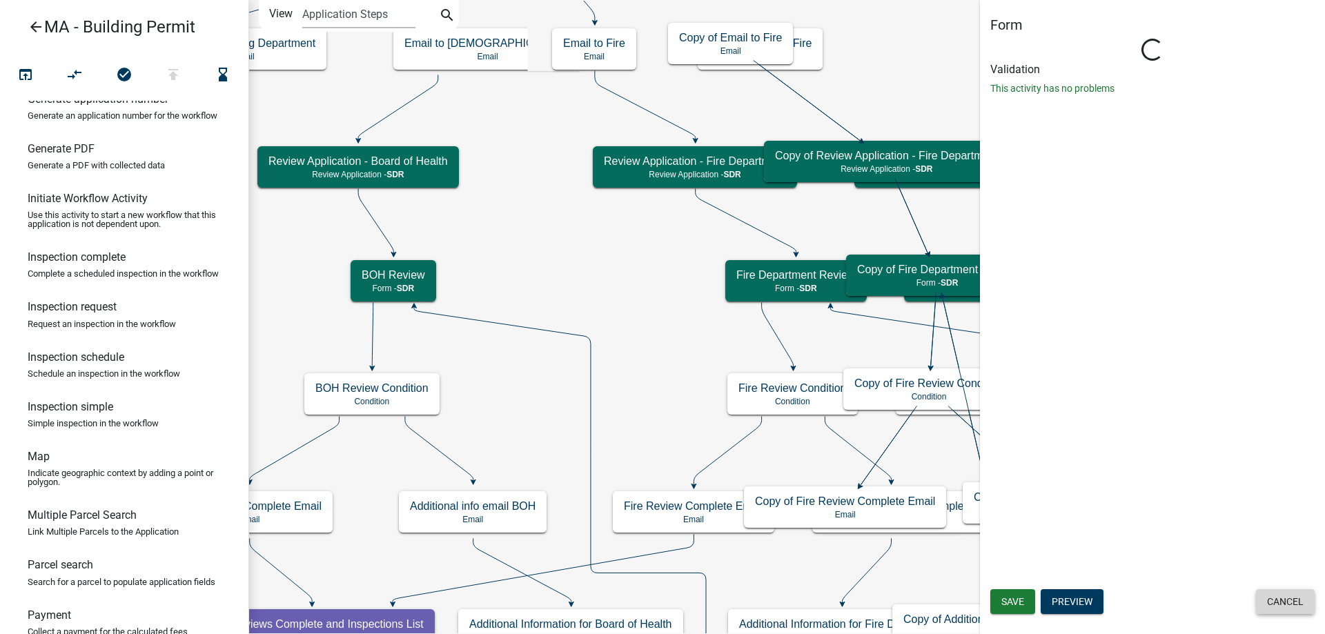
click at [1283, 604] on button "Cancel" at bounding box center [1285, 601] width 59 height 25
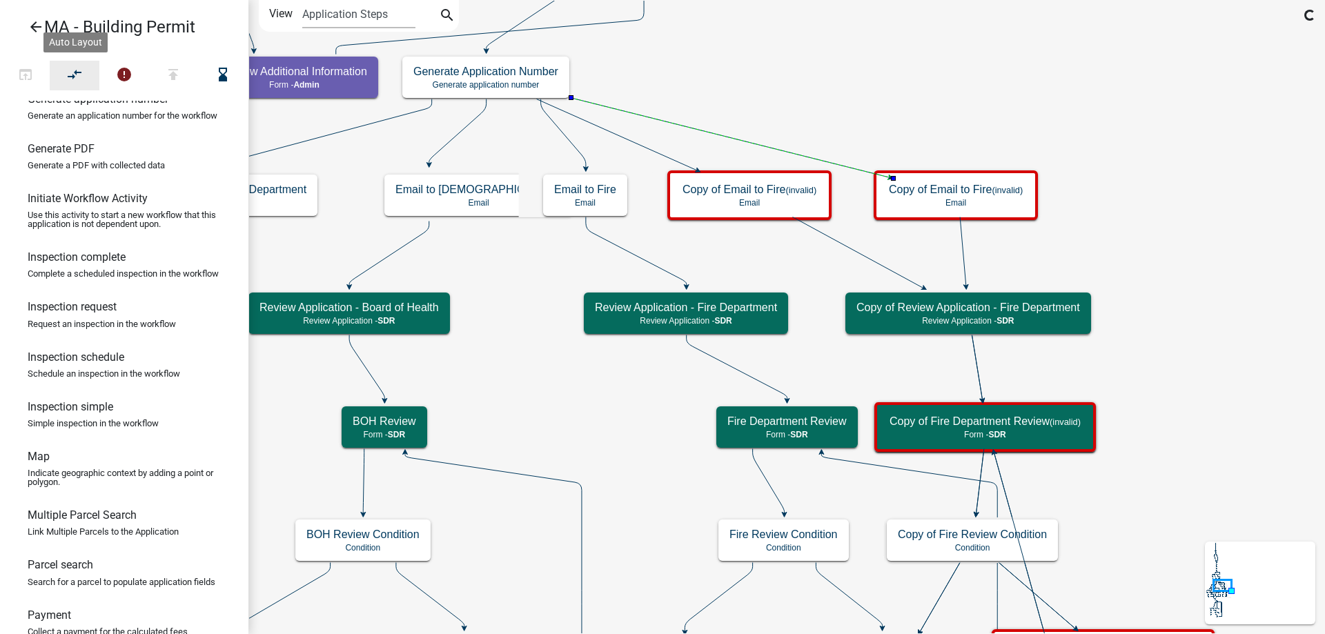
click at [55, 70] on button "compare_arrows" at bounding box center [75, 76] width 50 height 30
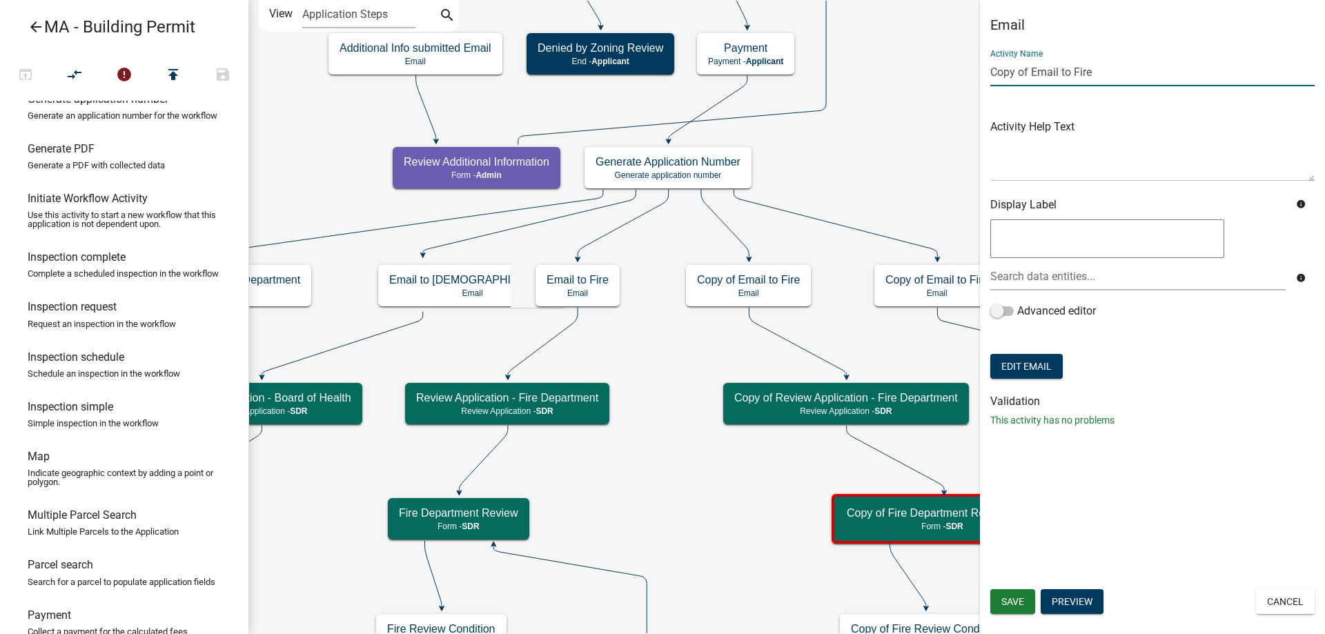
drag, startPoint x: 1032, startPoint y: 69, endPoint x: 987, endPoint y: 69, distance: 44.8
click at [987, 69] on div "Email Activity Name Copy of Email to Fire Activity Help Text Display Label info…" at bounding box center [1152, 228] width 345 height 422
drag, startPoint x: 1031, startPoint y: 72, endPoint x: 1071, endPoint y: 72, distance: 40.0
click at [1071, 72] on input "Email to Fire" at bounding box center [1152, 72] width 324 height 28
type input "Email to Conservation Commission"
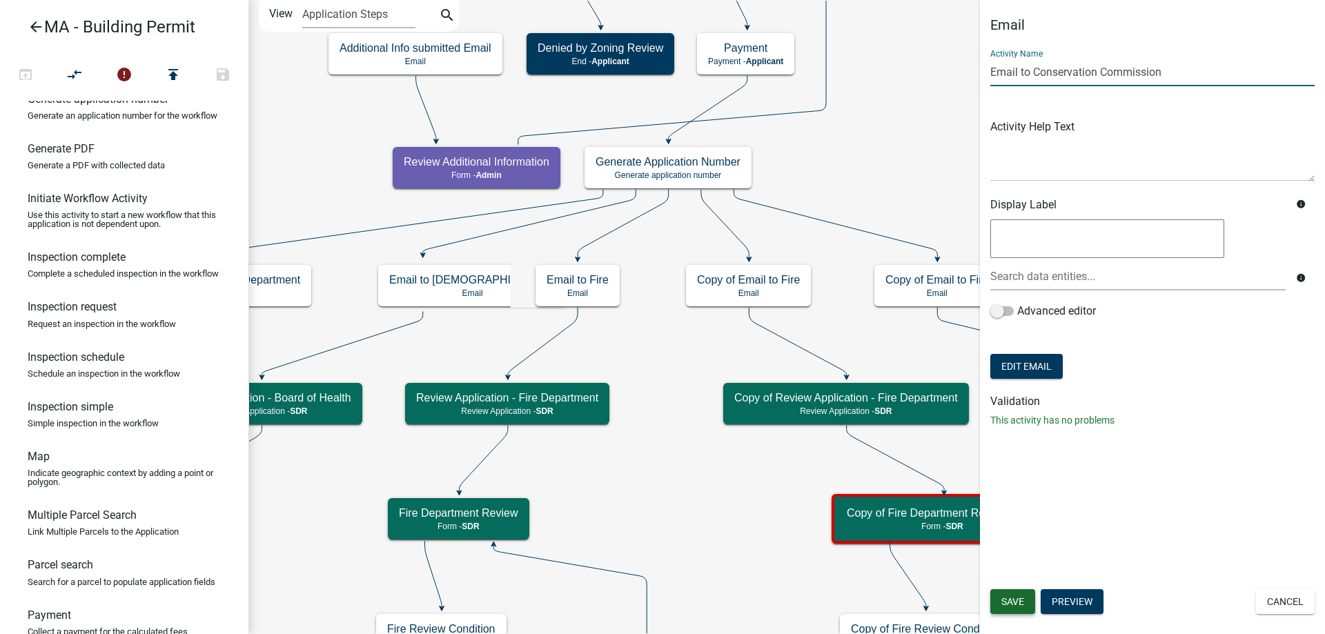
click at [1008, 604] on span "Save" at bounding box center [1012, 601] width 23 height 11
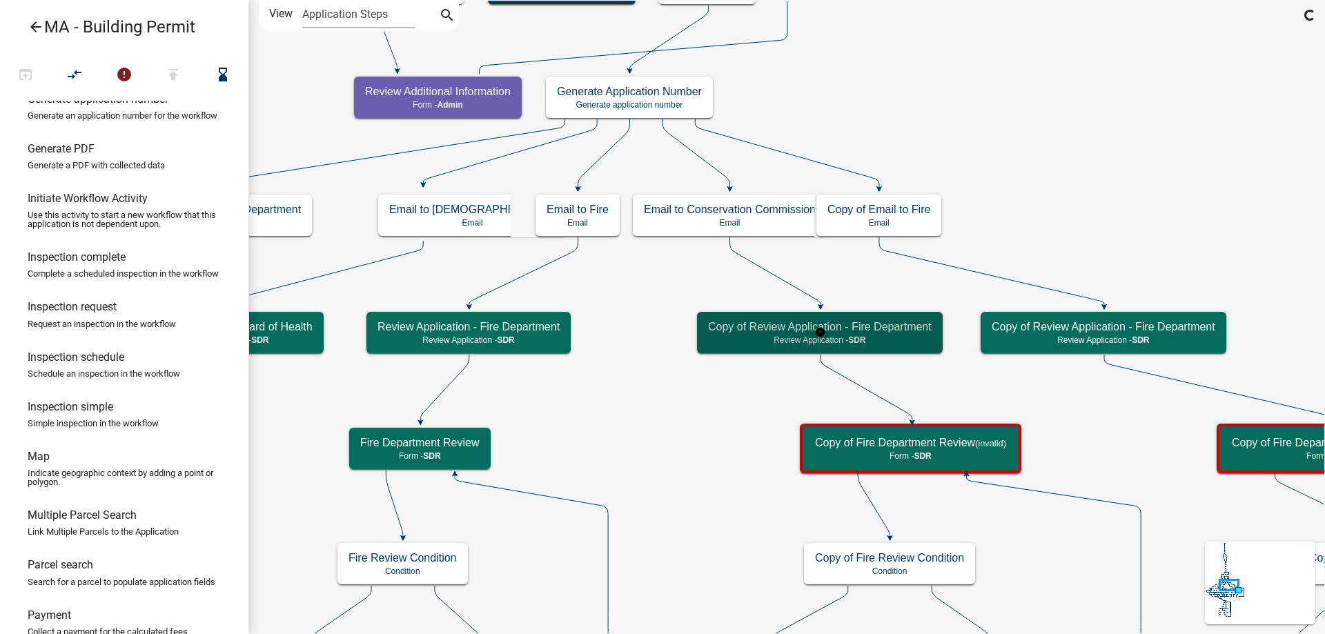
click at [874, 318] on div "Copy of Review Application - Fire Department Review Application - SDR" at bounding box center [820, 332] width 246 height 41
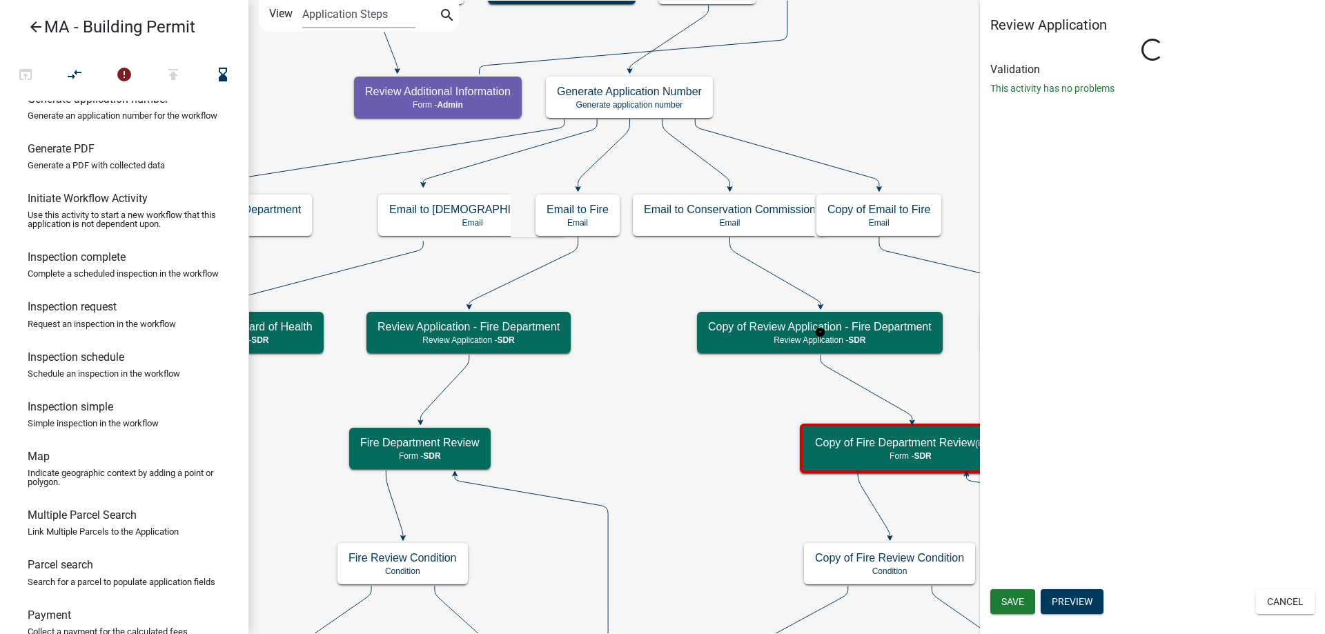
select select "67F20E20-4B7E-46AE-96DC-D48C26F4A12A"
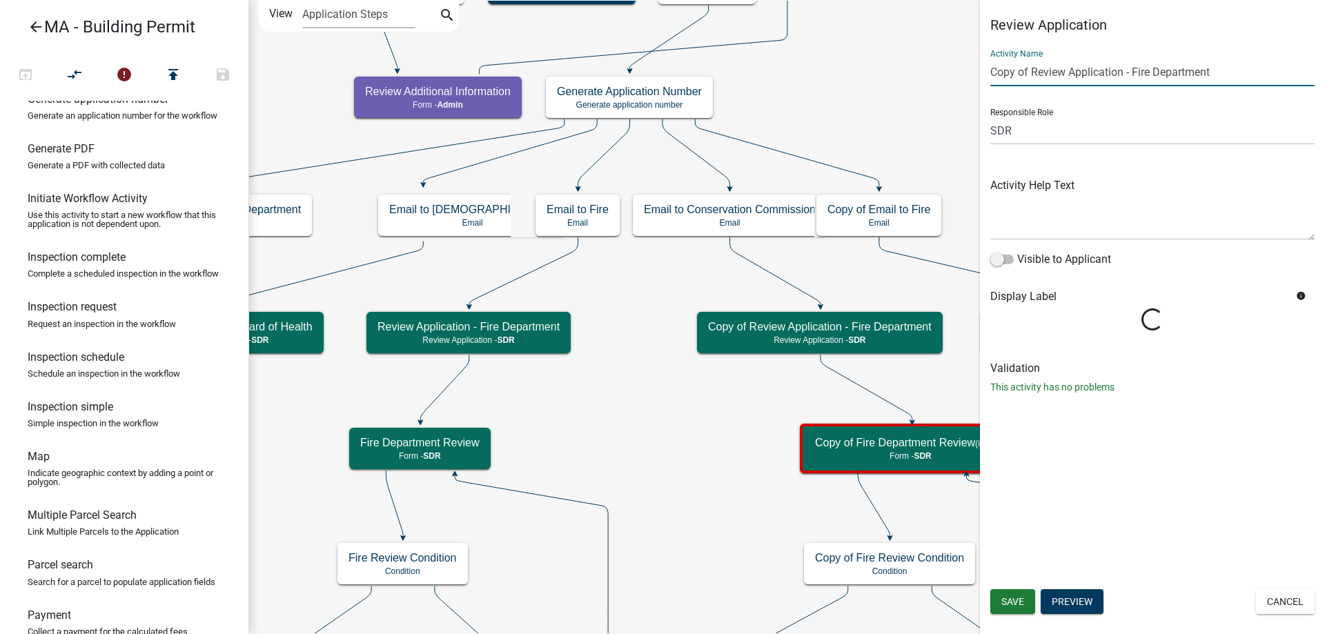
click at [960, 75] on main "Start Start - Applicant Search Parcel Data Parcel search - Applicant Owner and …" at bounding box center [786, 317] width 1076 height 634
drag, startPoint x: 1093, startPoint y: 73, endPoint x: 1256, endPoint y: 75, distance: 162.8
click at [1256, 75] on input "Review Application - Fire Department" at bounding box center [1152, 72] width 324 height 28
type input "Review Application - Conservation Commission"
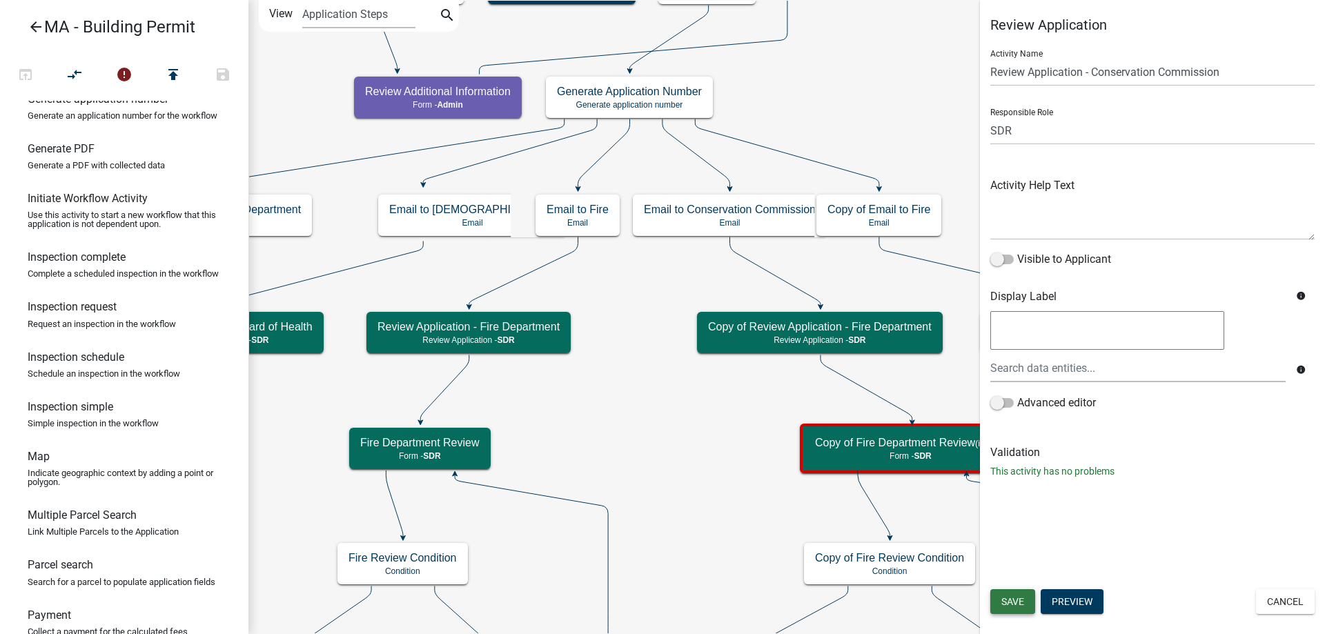
click at [999, 602] on button "Save" at bounding box center [1012, 601] width 45 height 25
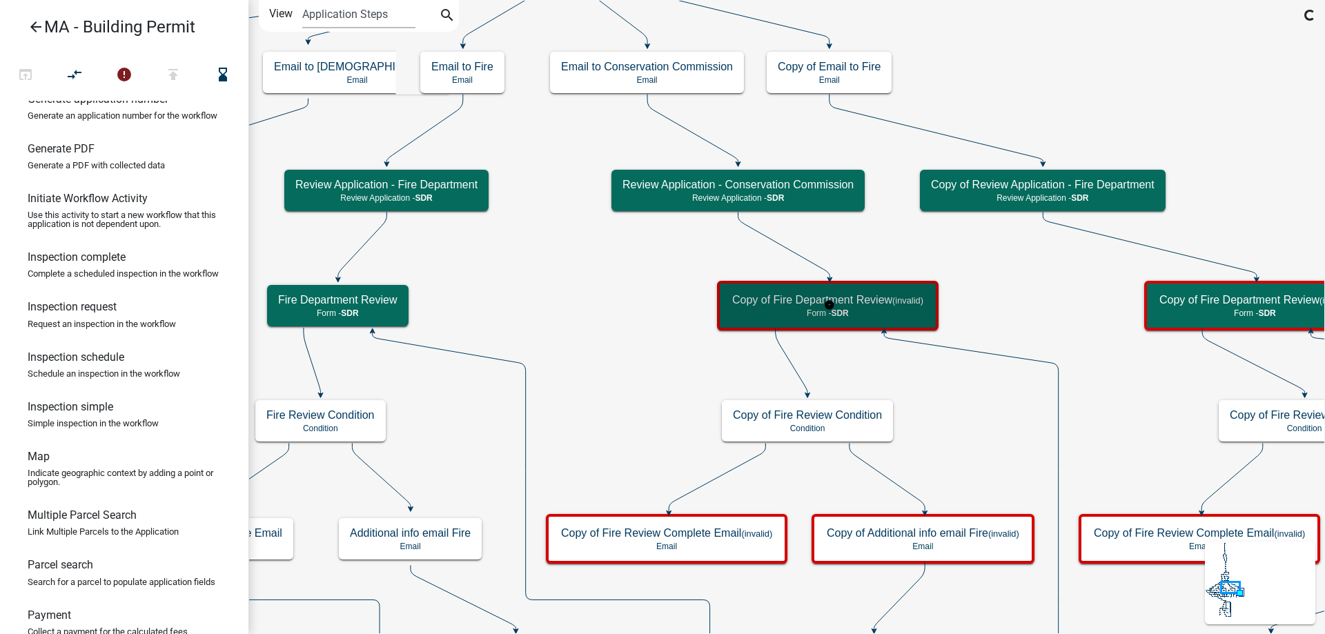
click at [749, 306] on h5 "Copy of Fire Department Review (invalid)" at bounding box center [827, 299] width 191 height 13
select select "67F20E20-4B7E-46AE-96DC-D48C26F4A12A"
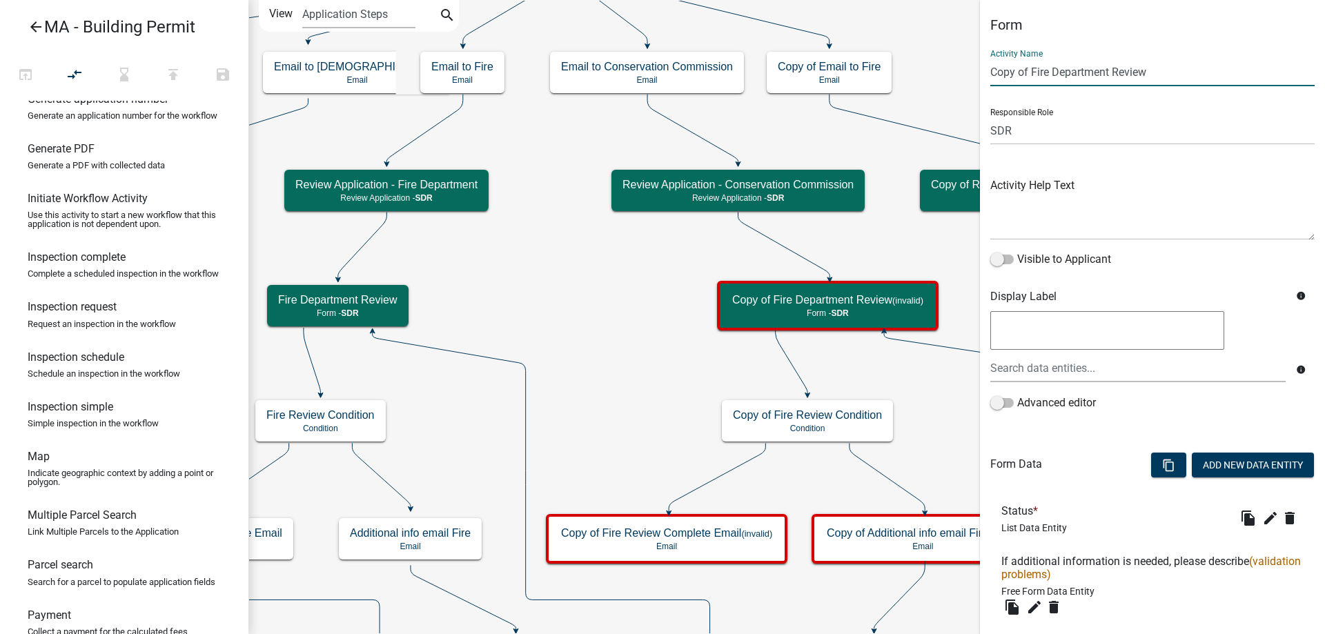
drag, startPoint x: 1109, startPoint y: 70, endPoint x: 977, endPoint y: 75, distance: 131.9
click at [977, 75] on main "Start Start - Applicant Search Parcel Data Parcel search - Applicant Owner and …" at bounding box center [786, 317] width 1076 height 634
type input "Conservation Commission Review"
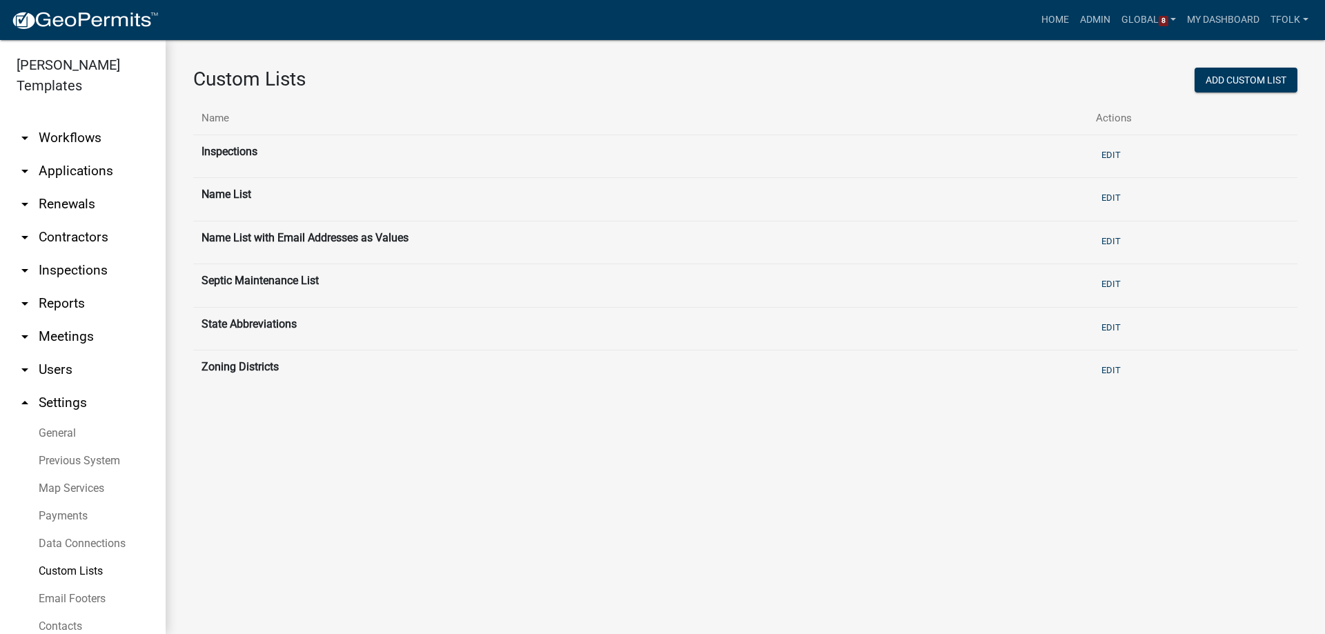
scroll to position [69, 0]
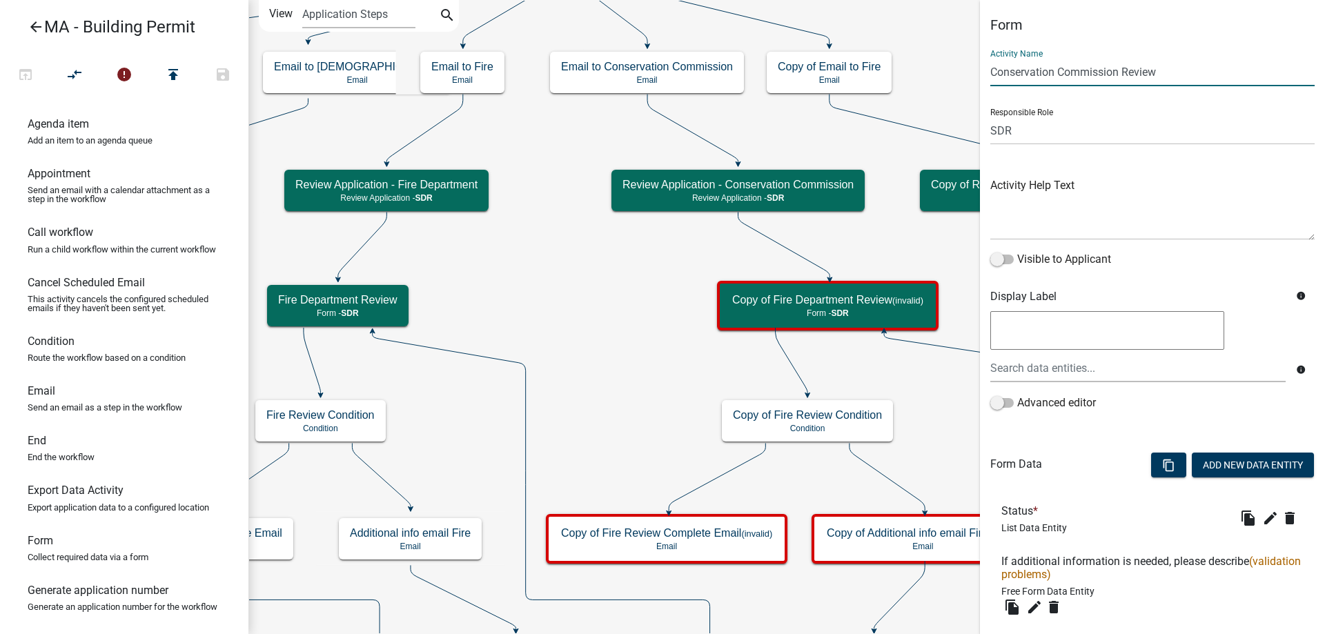
select select "67F20E20-4B7E-46AE-96DC-D48C26F4A12A"
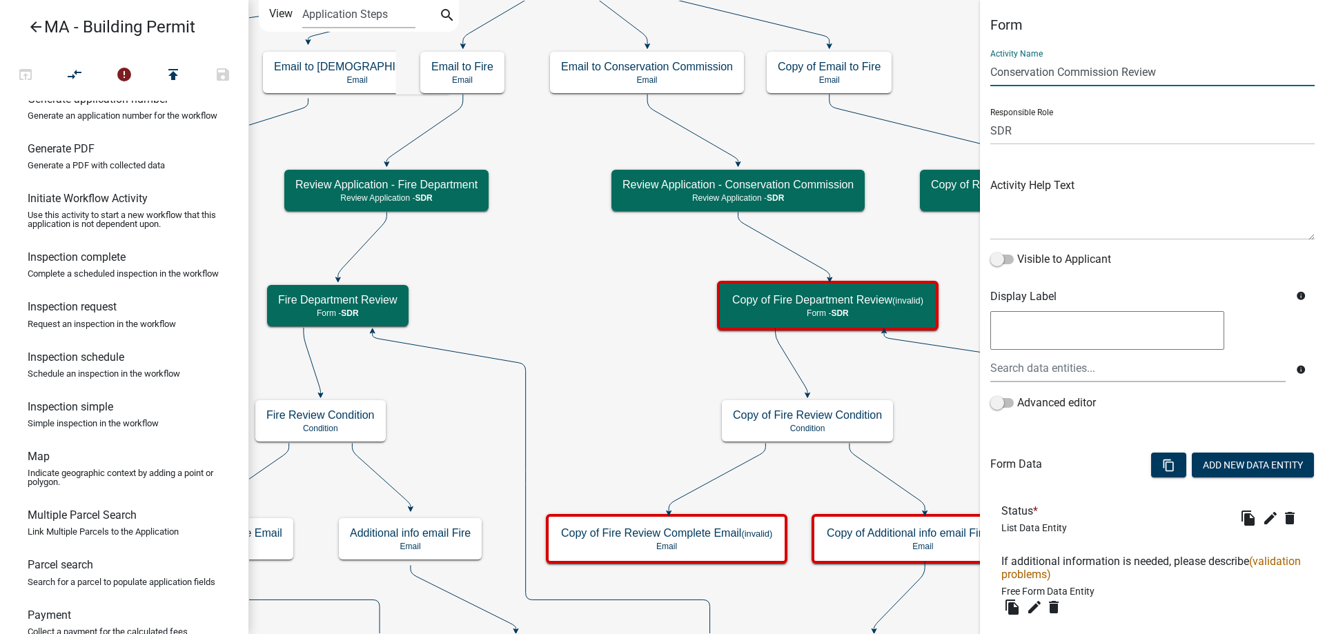
scroll to position [229, 0]
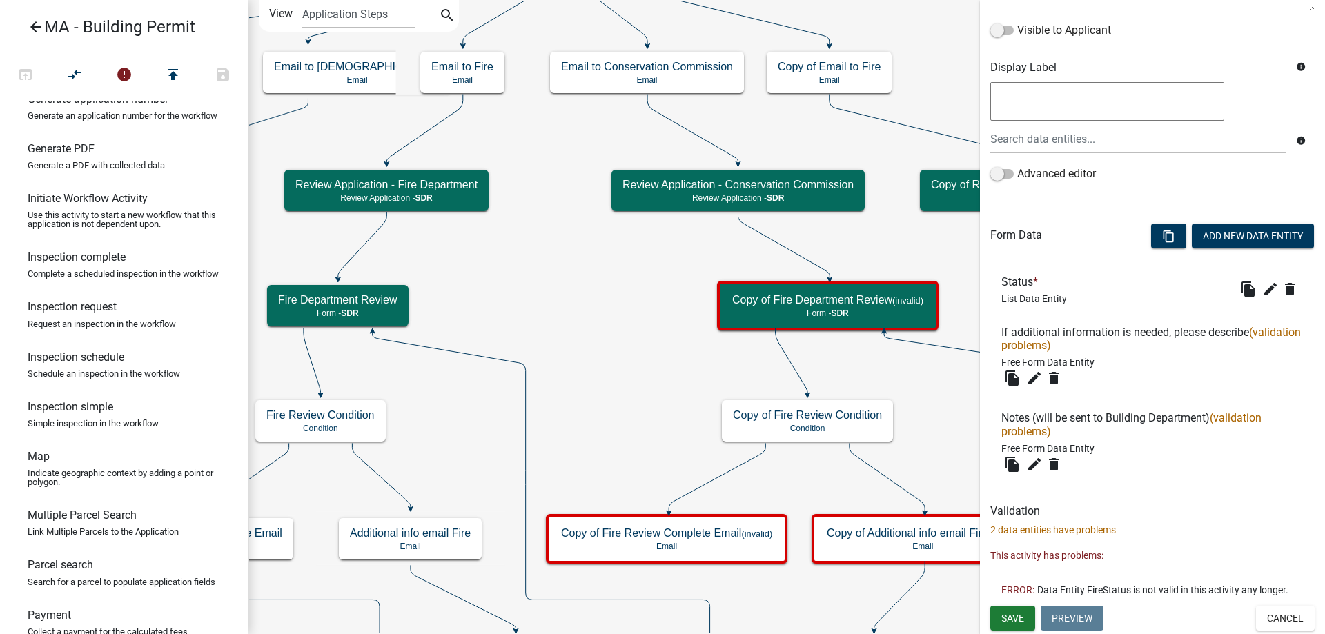
type input "Conservation Commission Review"
click at [1024, 603] on li "ERROR: Data Entity FireStatus is not valid in this activity any longer." at bounding box center [1152, 590] width 324 height 32
click at [1020, 616] on span "Save" at bounding box center [1012, 617] width 23 height 11
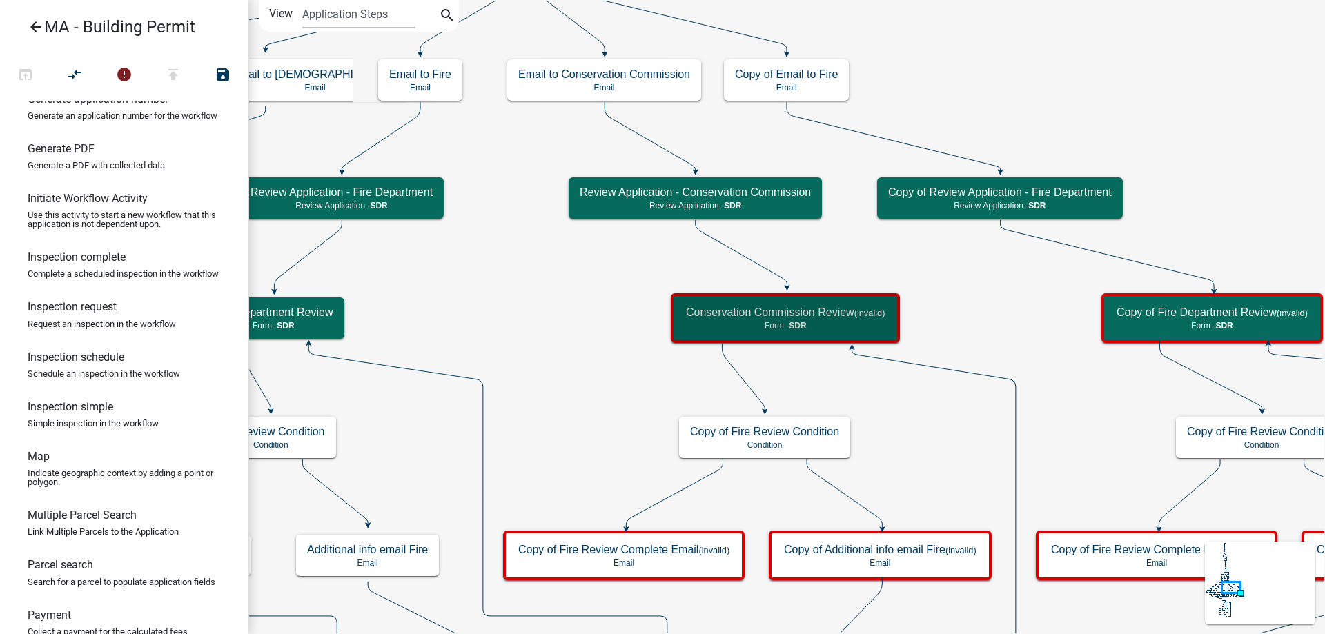
scroll to position [0, 0]
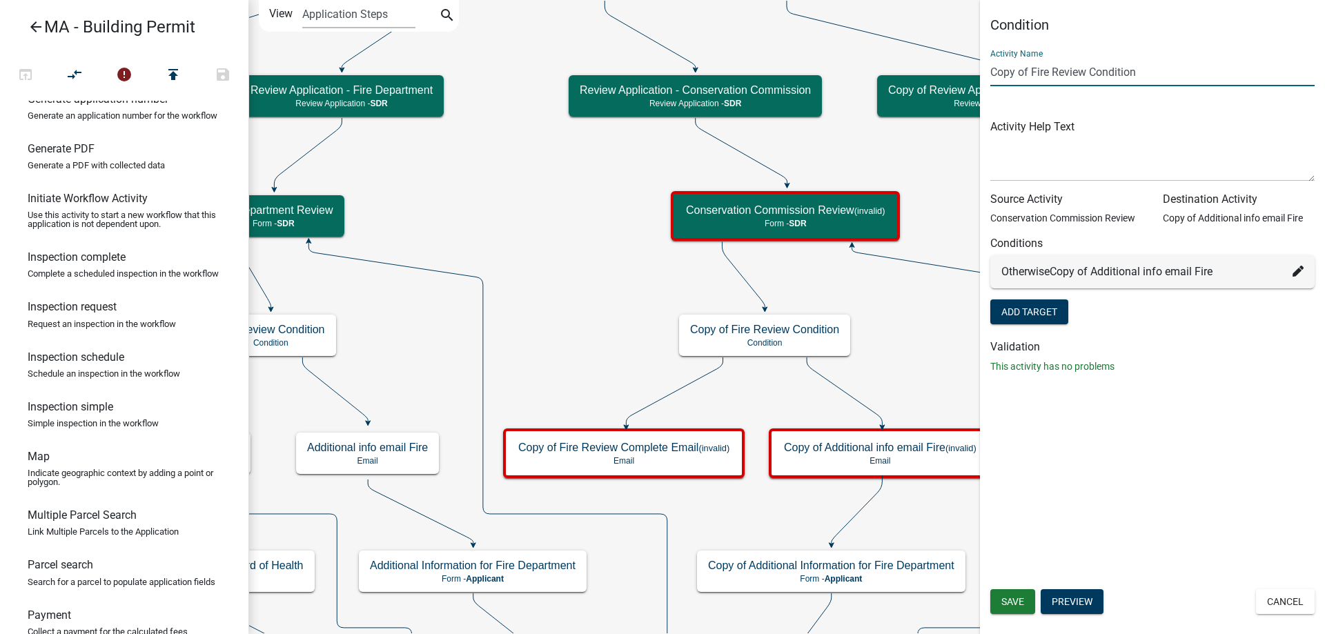
drag, startPoint x: 1047, startPoint y: 73, endPoint x: 974, endPoint y: 73, distance: 72.4
click at [974, 73] on main "Start Start - Applicant Search Parcel Data Parcel search - Applicant Owner and …" at bounding box center [786, 317] width 1076 height 634
type input "Conservation Commission Review Condition"
click at [1005, 599] on span "Save" at bounding box center [1012, 601] width 23 height 11
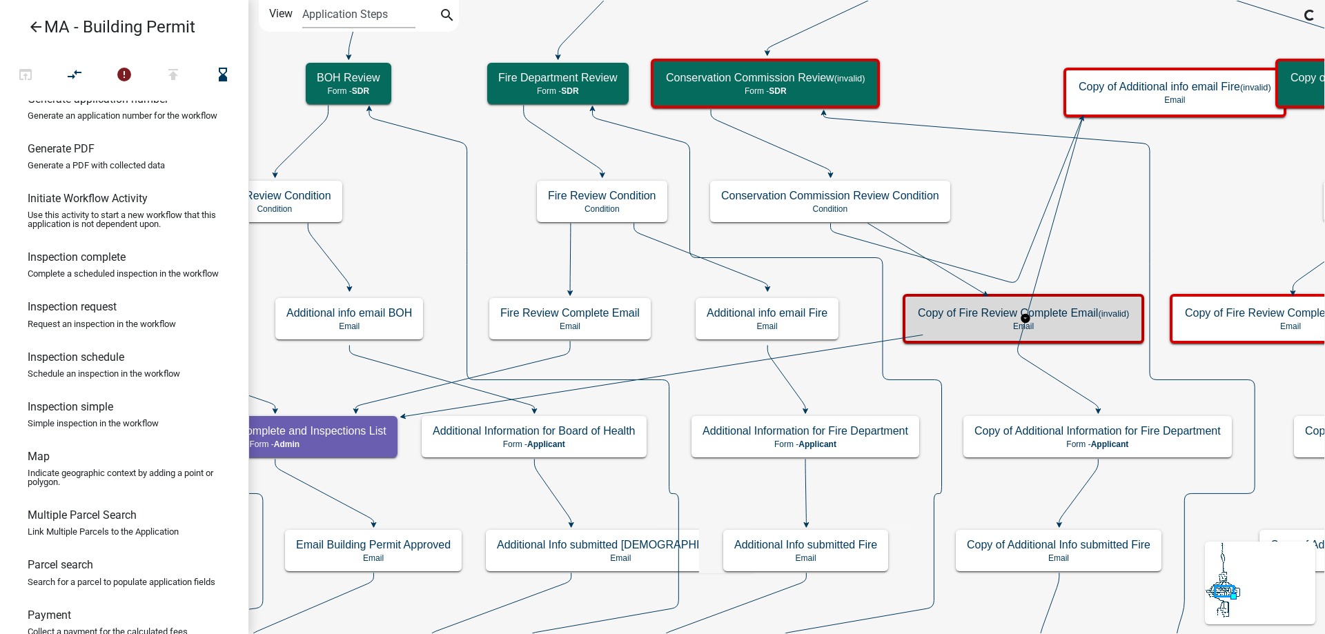
click at [929, 317] on h5 "Copy of Fire Review Complete Email (invalid)" at bounding box center [1023, 312] width 211 height 13
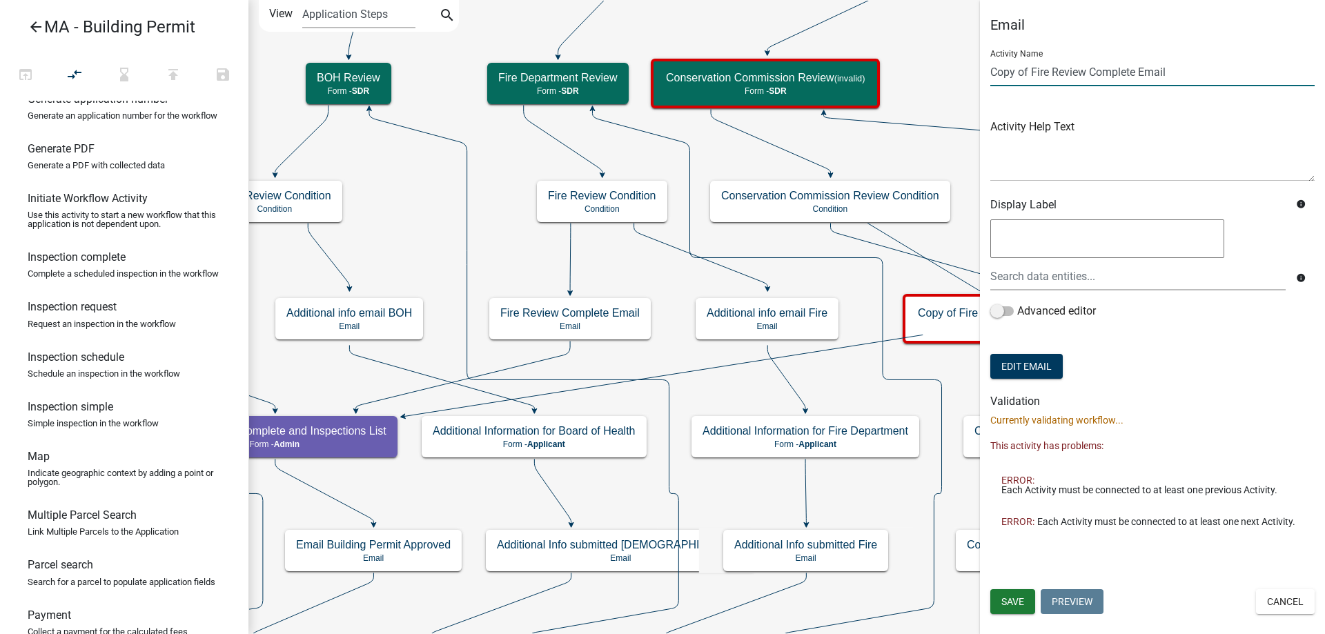
click at [987, 73] on div "Email Activity Name Copy of Fire Review Complete Email Activity Help Text Displ…" at bounding box center [1152, 277] width 345 height 521
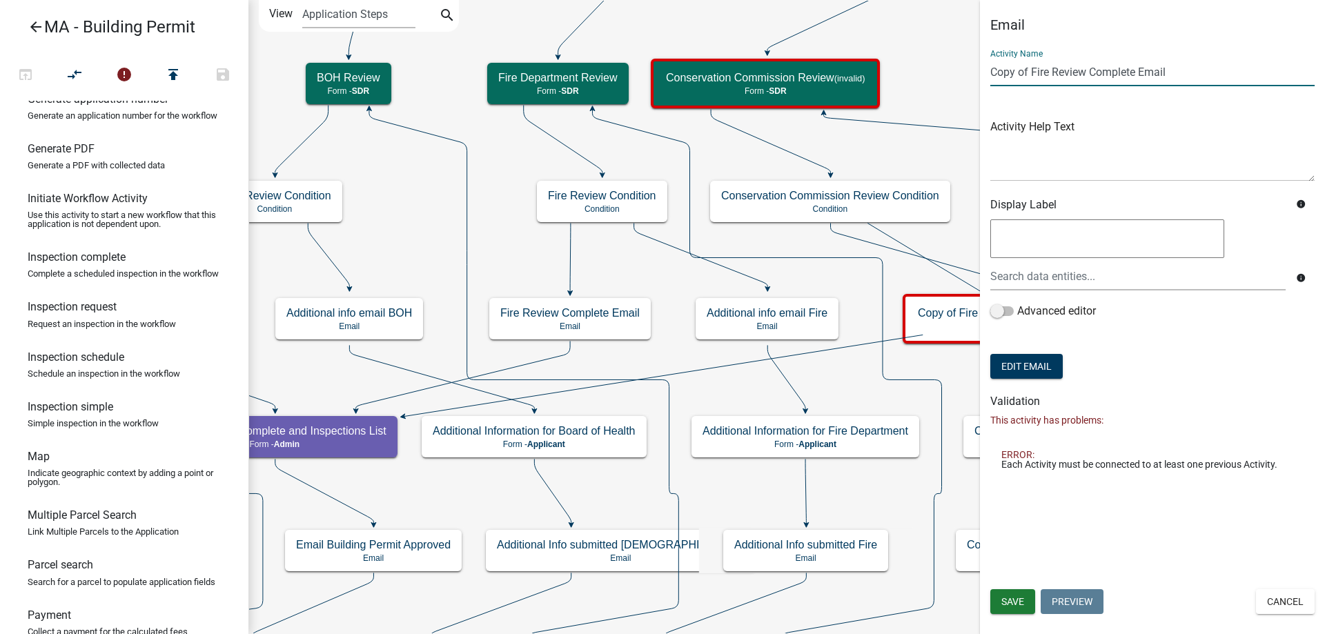
paste input "nservation Commission"
type input "Conservation Commission Review Complete Email"
click at [1020, 607] on span "Save" at bounding box center [1012, 601] width 23 height 11
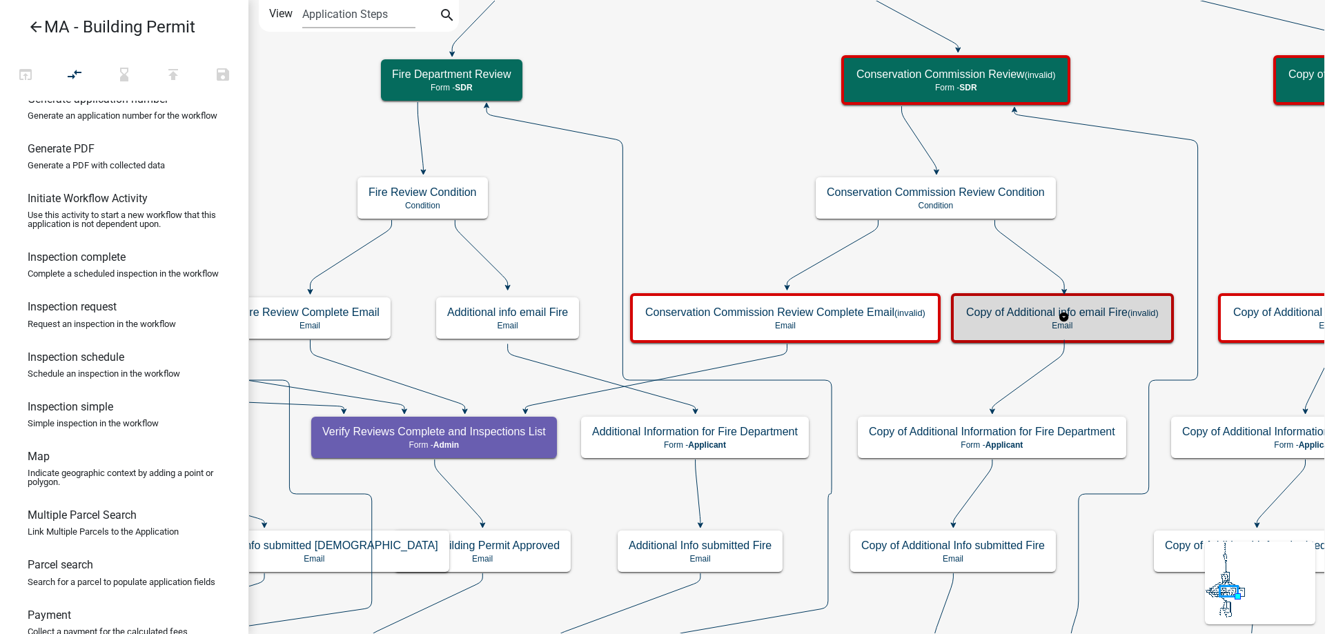
click at [1014, 319] on h5 "Copy of Additional info email Fire (invalid)" at bounding box center [1062, 312] width 193 height 13
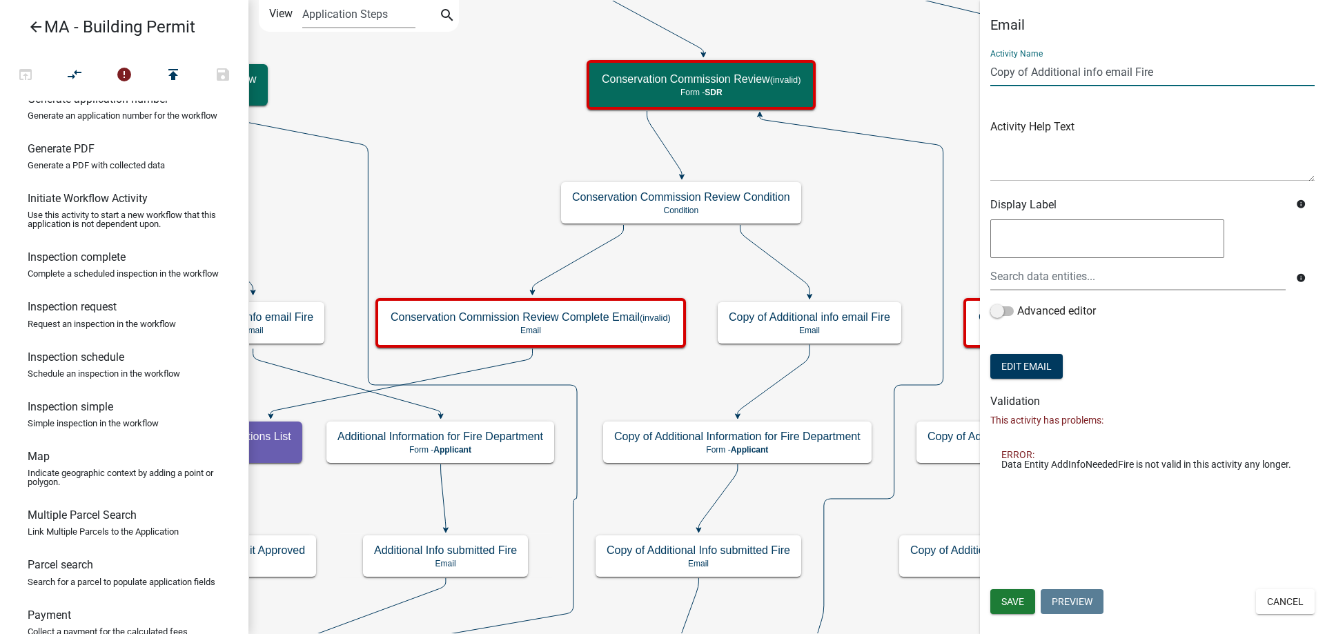
drag, startPoint x: 1034, startPoint y: 72, endPoint x: 951, endPoint y: 74, distance: 82.1
click at [951, 74] on main "Start Start - Applicant Search Parcel Data Parcel search - Applicant Owner and …" at bounding box center [786, 317] width 1076 height 634
drag, startPoint x: 1123, startPoint y: 73, endPoint x: 1096, endPoint y: 81, distance: 28.0
click at [1096, 81] on input "Additional info email Fire" at bounding box center [1152, 72] width 324 height 28
paste input "Conservation Commission"
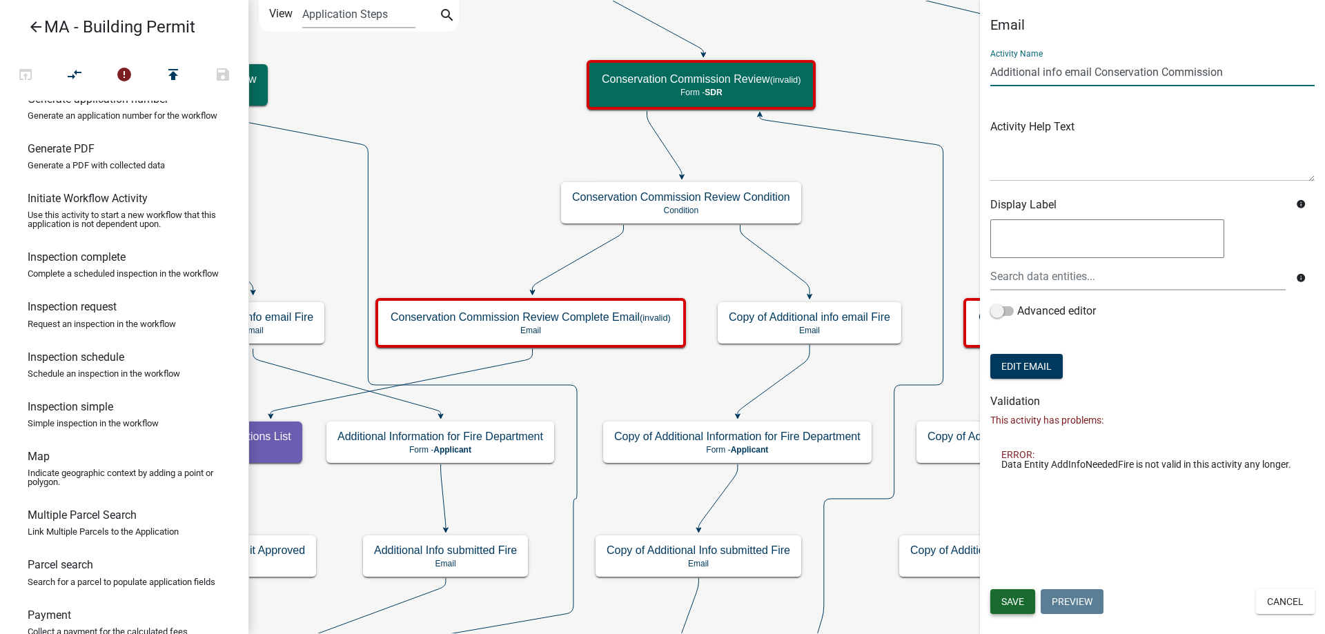
type input "Additional info email Conservation Commission"
click at [1012, 607] on span "Save" at bounding box center [1012, 601] width 23 height 11
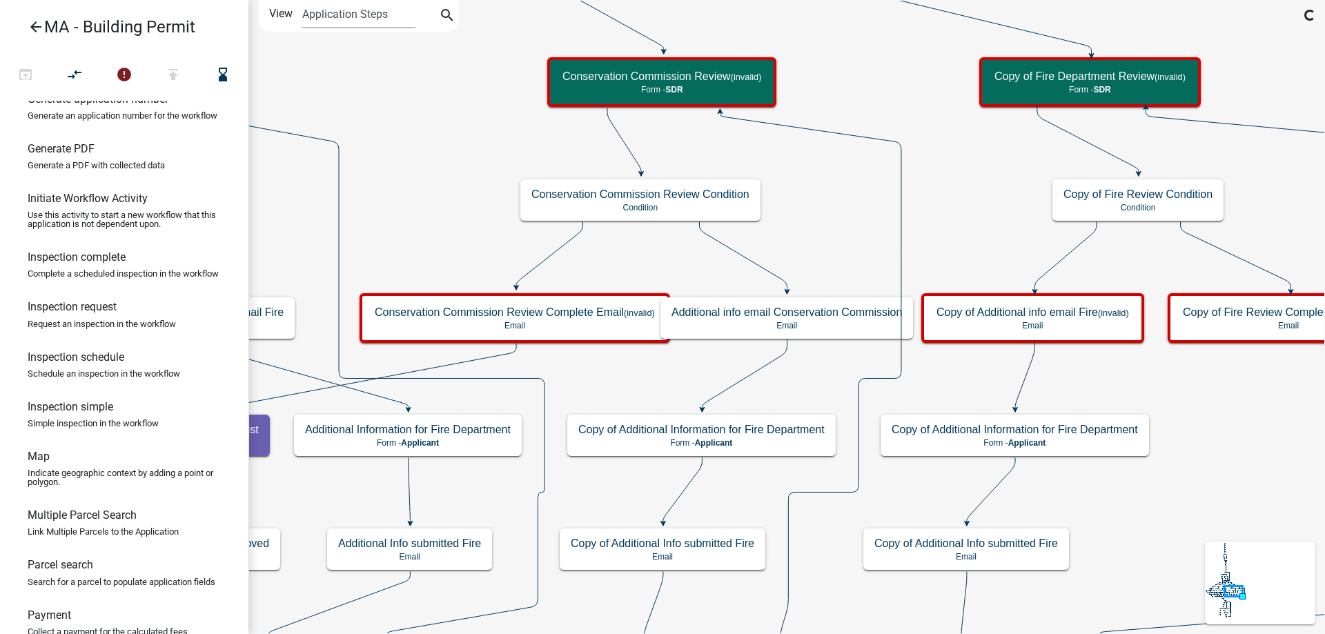
click at [785, 436] on h5 "Copy of Additional Information for Fire Department" at bounding box center [701, 429] width 246 height 13
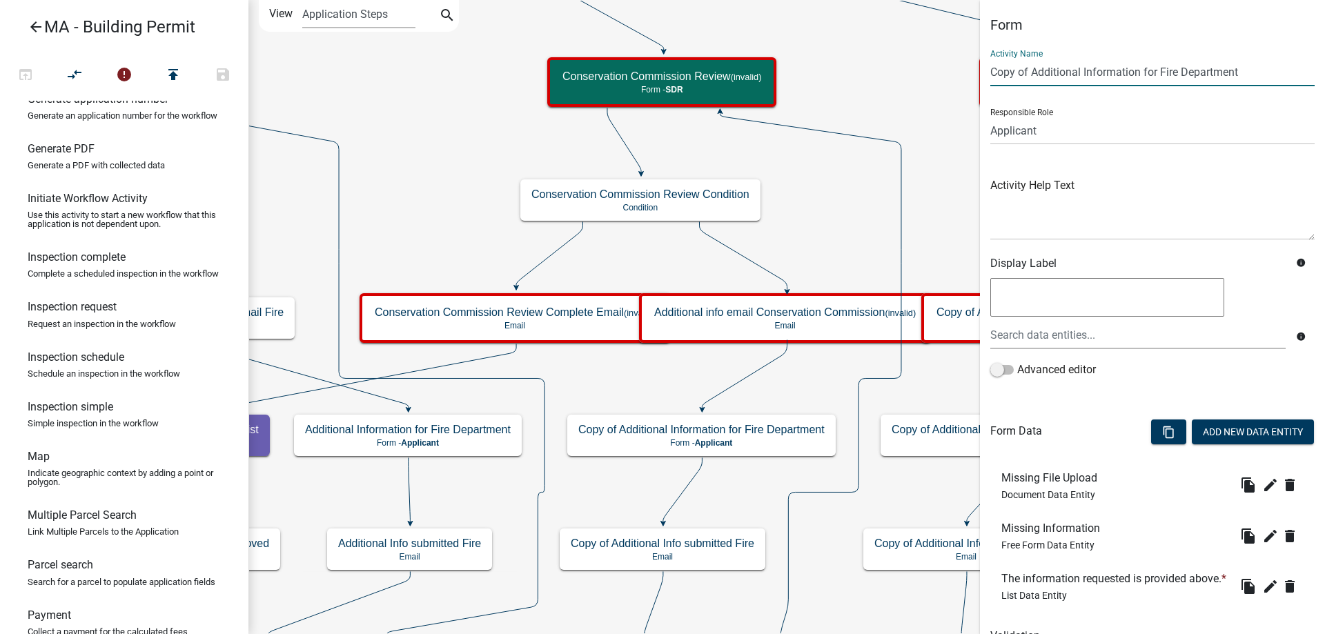
click at [981, 80] on div "Form Activity Name Copy of Additional Information for Fire Department Responsib…" at bounding box center [1152, 346] width 345 height 658
drag, startPoint x: 1204, startPoint y: 69, endPoint x: 1121, endPoint y: 76, distance: 83.8
click at [1121, 76] on input "Additional Information for Fire Department" at bounding box center [1152, 72] width 324 height 28
paste input "Conservation Commission"
type input "Additional Information for Conservation Commission"
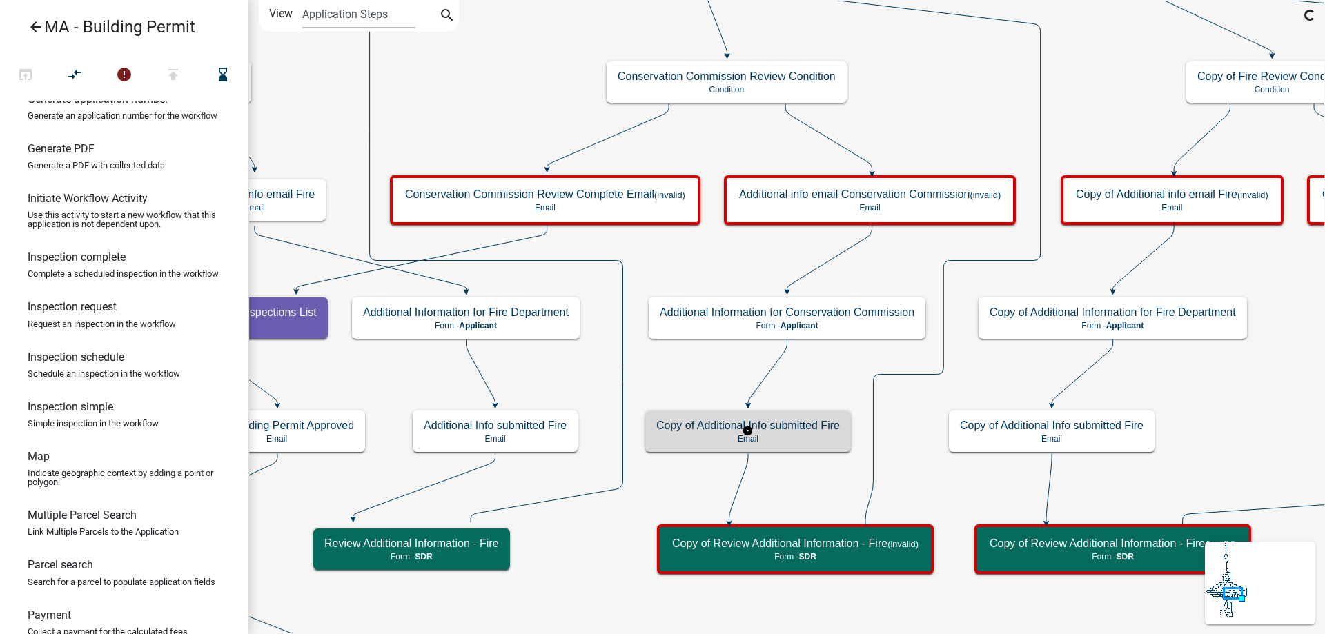
click at [825, 435] on p "Email" at bounding box center [748, 439] width 184 height 10
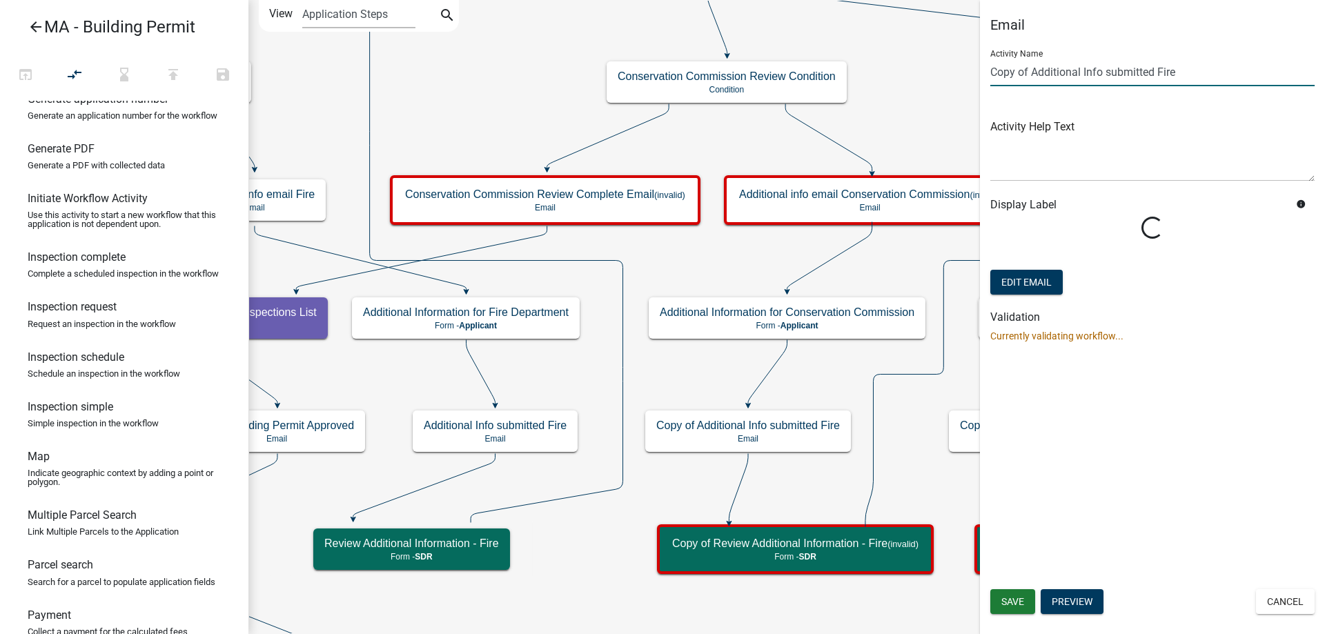
click at [1031, 70] on input "Copy of Additional Info submitted Fire" at bounding box center [1152, 72] width 324 height 28
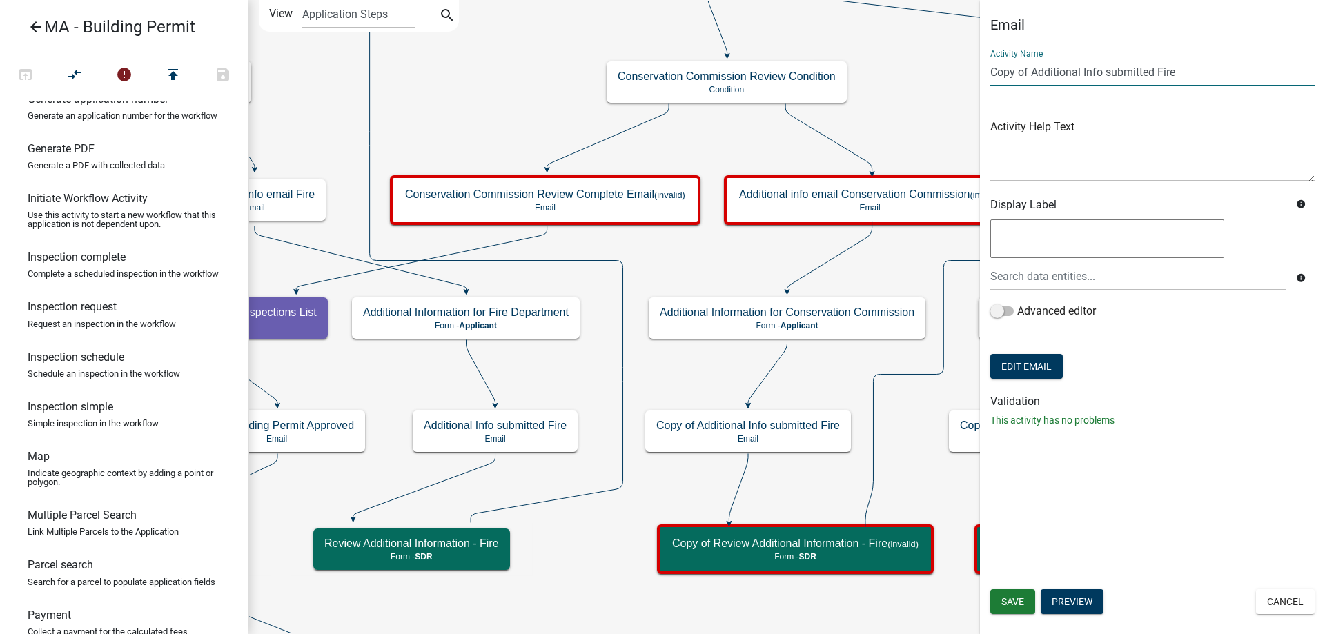
drag, startPoint x: 1032, startPoint y: 70, endPoint x: 976, endPoint y: 72, distance: 56.6
click at [976, 72] on main "Start Start - Applicant Search Parcel Data Parcel search - Applicant Owner and …" at bounding box center [786, 317] width 1076 height 634
drag, startPoint x: 1118, startPoint y: 72, endPoint x: 1163, endPoint y: 70, distance: 44.9
click at [1163, 70] on input "Additional Info submitted Fire" at bounding box center [1152, 72] width 324 height 28
paste input "Conservation Commission"
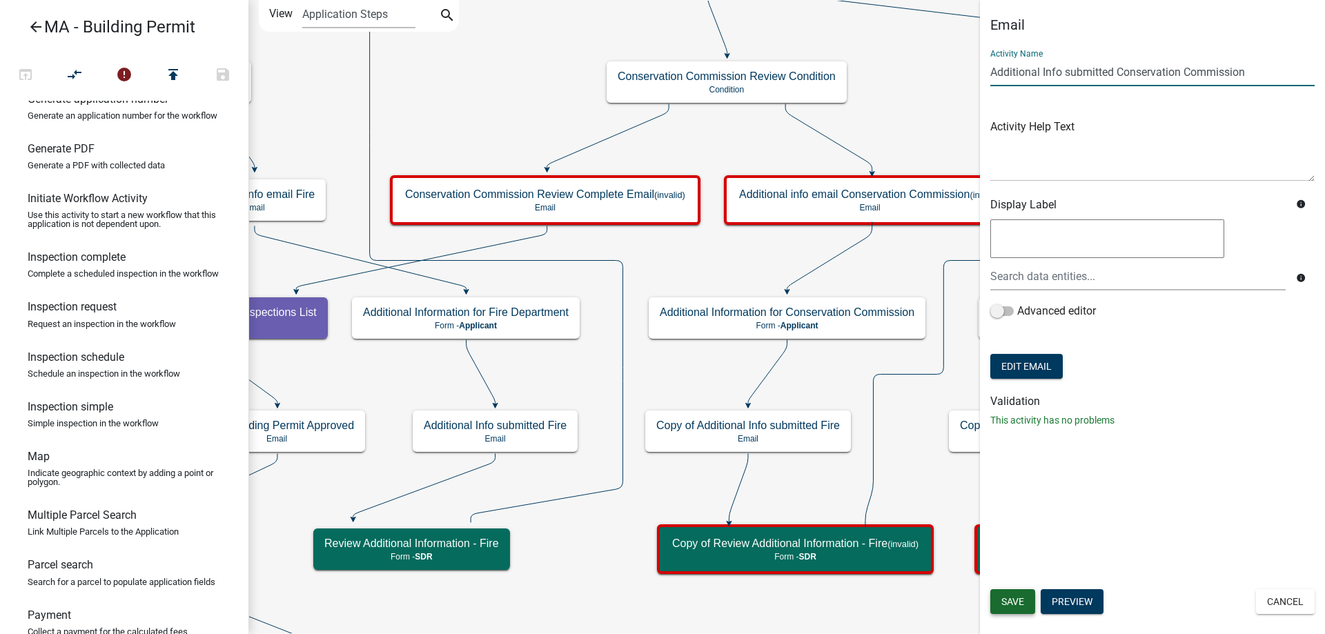
type input "Additional Info submitted Conservation Commission"
click at [1017, 602] on span "Save" at bounding box center [1012, 601] width 23 height 11
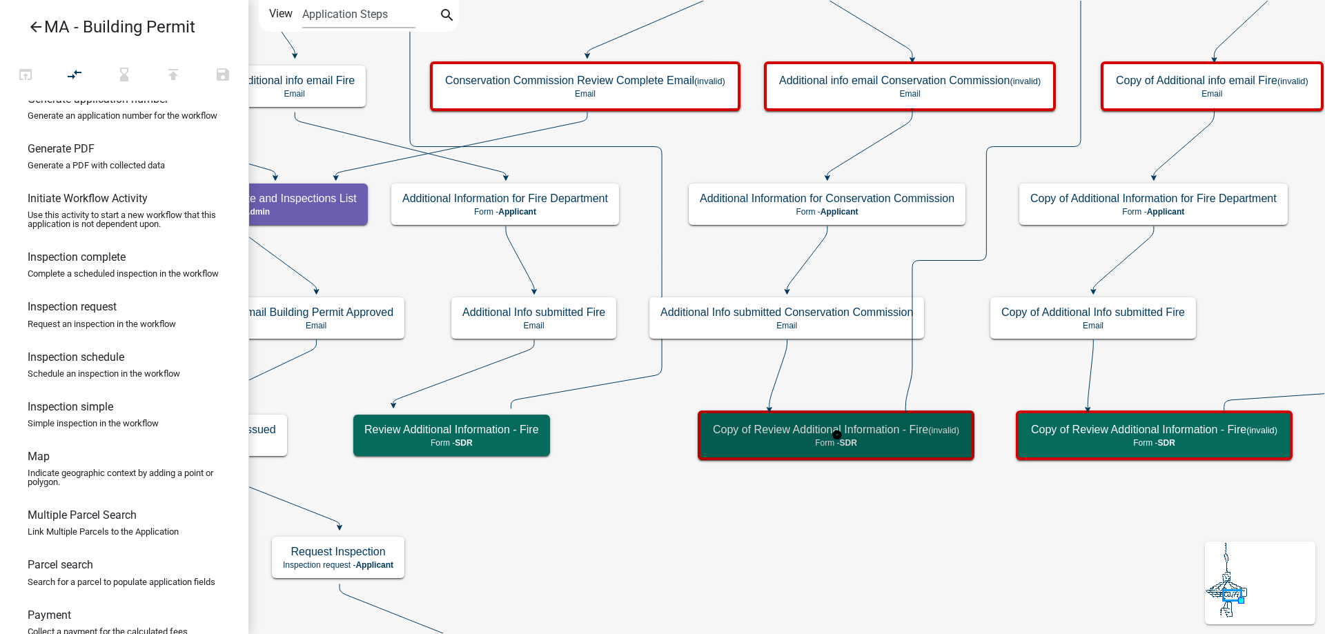
click at [835, 444] on p "Form - SDR" at bounding box center [836, 443] width 246 height 10
select select "67F20E20-4B7E-46AE-96DC-D48C26F4A12A"
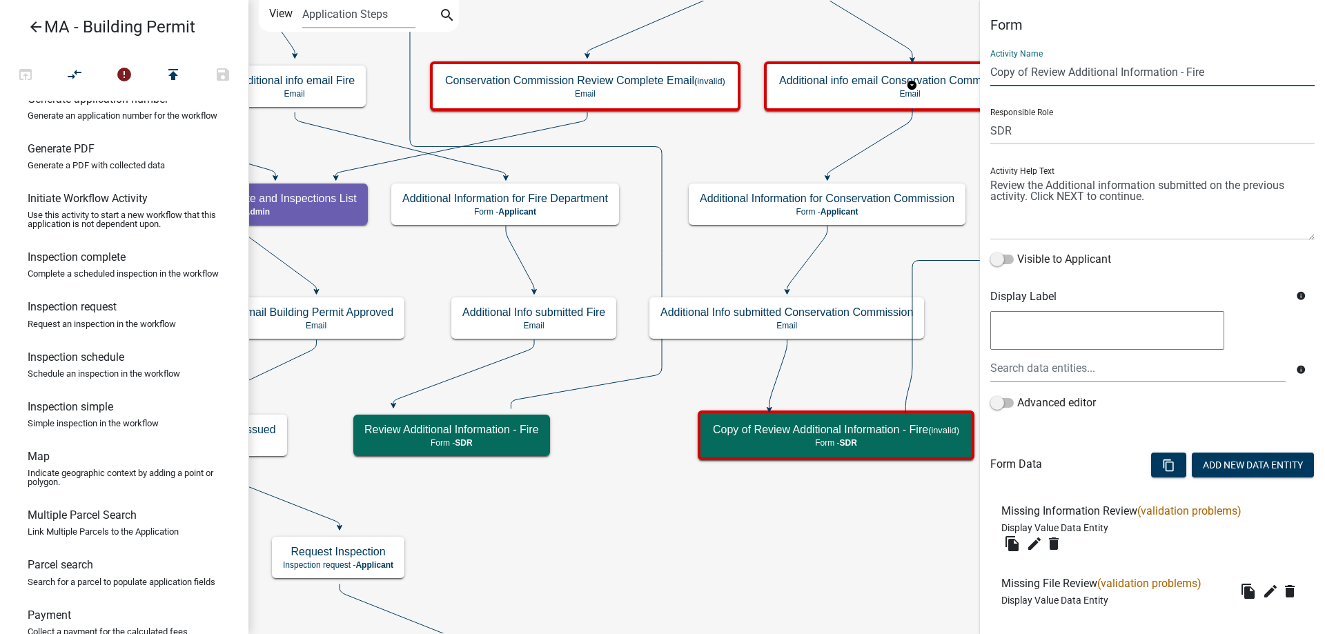
drag, startPoint x: 1034, startPoint y: 70, endPoint x: 927, endPoint y: 68, distance: 106.3
click at [927, 68] on main "Start Start - Applicant Search Parcel Data Parcel search - Applicant Owner and …" at bounding box center [786, 317] width 1076 height 634
drag, startPoint x: 1148, startPoint y: 69, endPoint x: 1215, endPoint y: 69, distance: 66.9
click at [1215, 69] on input "Review Additional Information - Fire" at bounding box center [1152, 72] width 324 height 28
paste input "Conservation Commission"
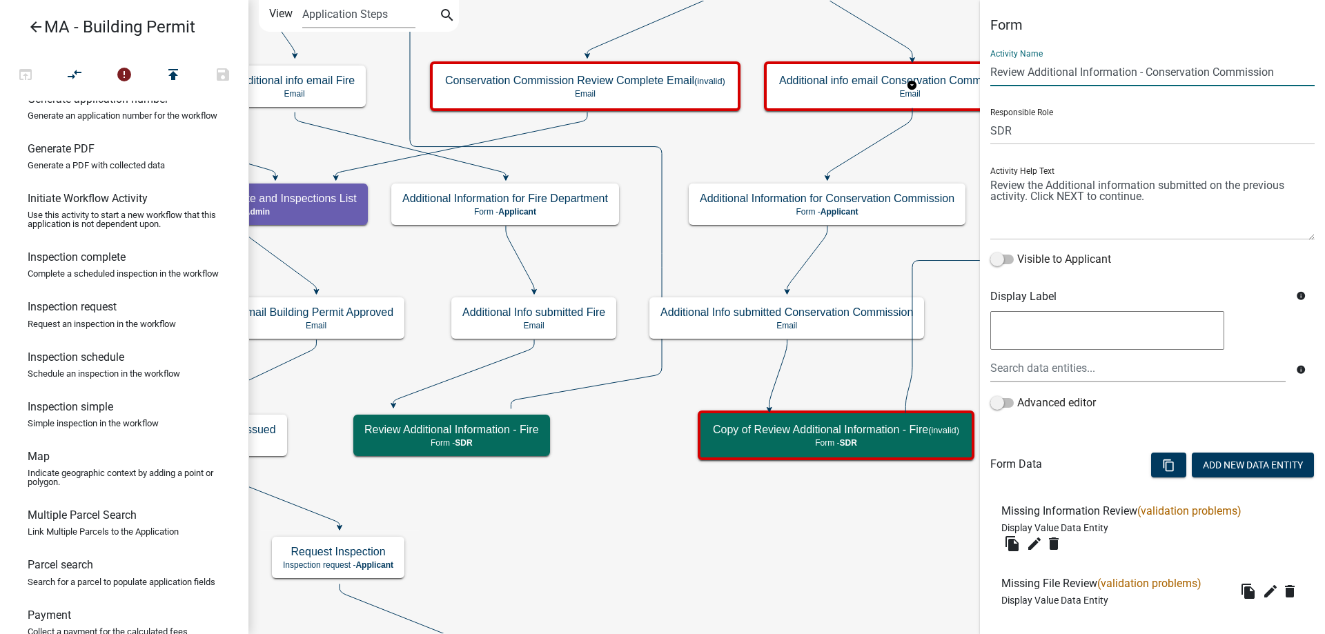
scroll to position [181, 0]
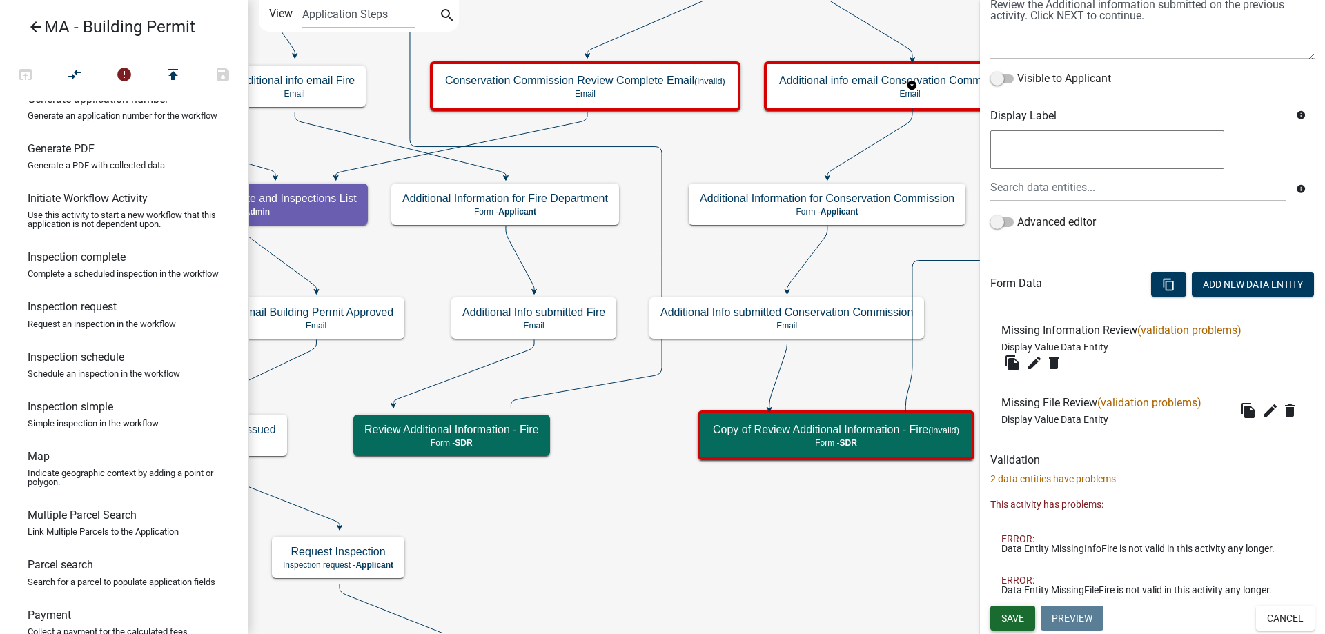
type input "Review Additional Information - Conservation Commission"
click at [1019, 617] on span "Save" at bounding box center [1012, 618] width 23 height 11
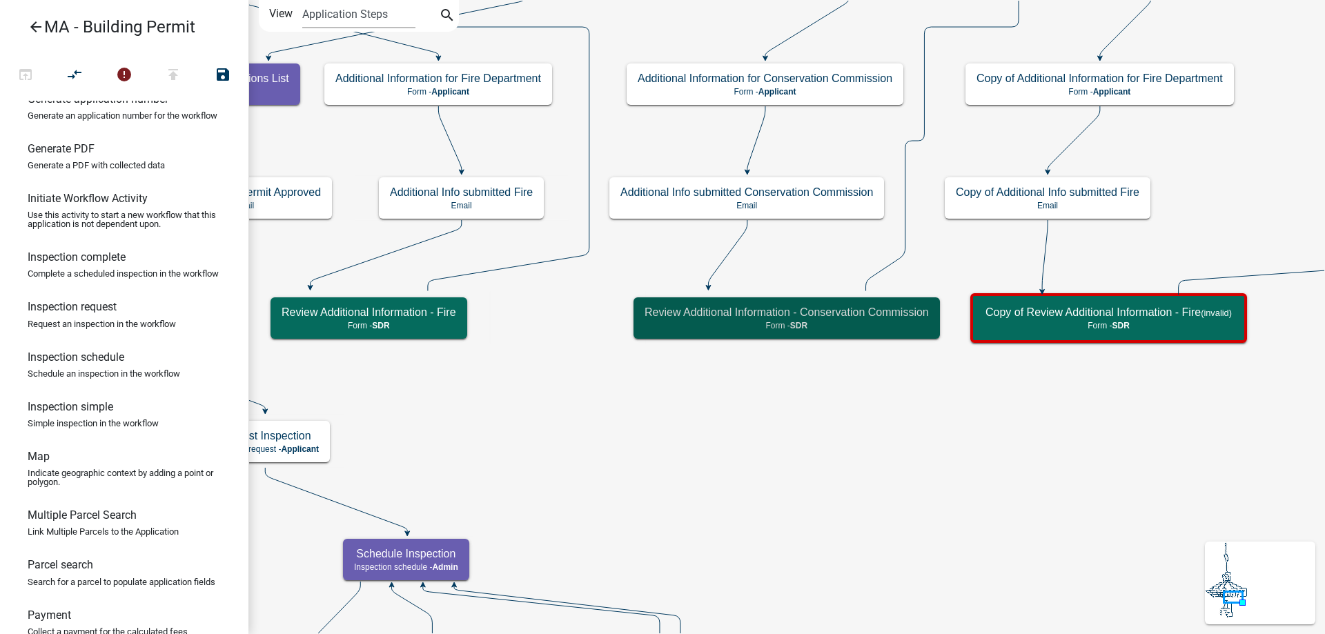
scroll to position [0, 0]
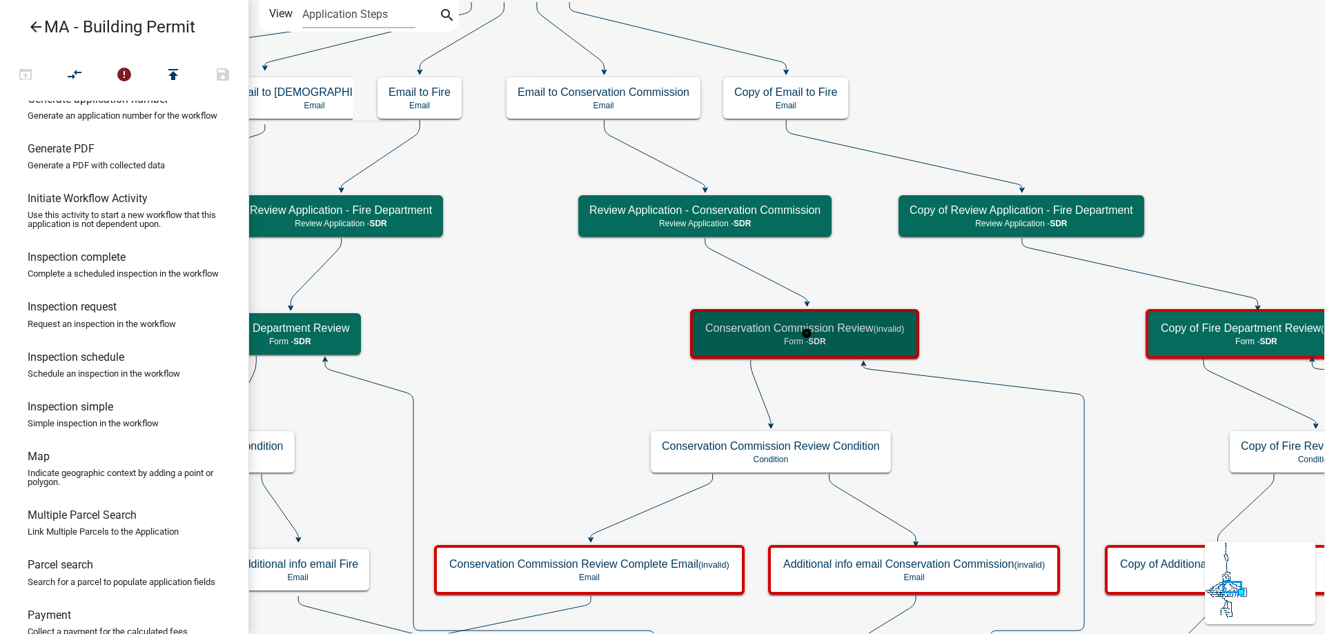
click at [735, 341] on p "Form - SDR" at bounding box center [804, 342] width 199 height 10
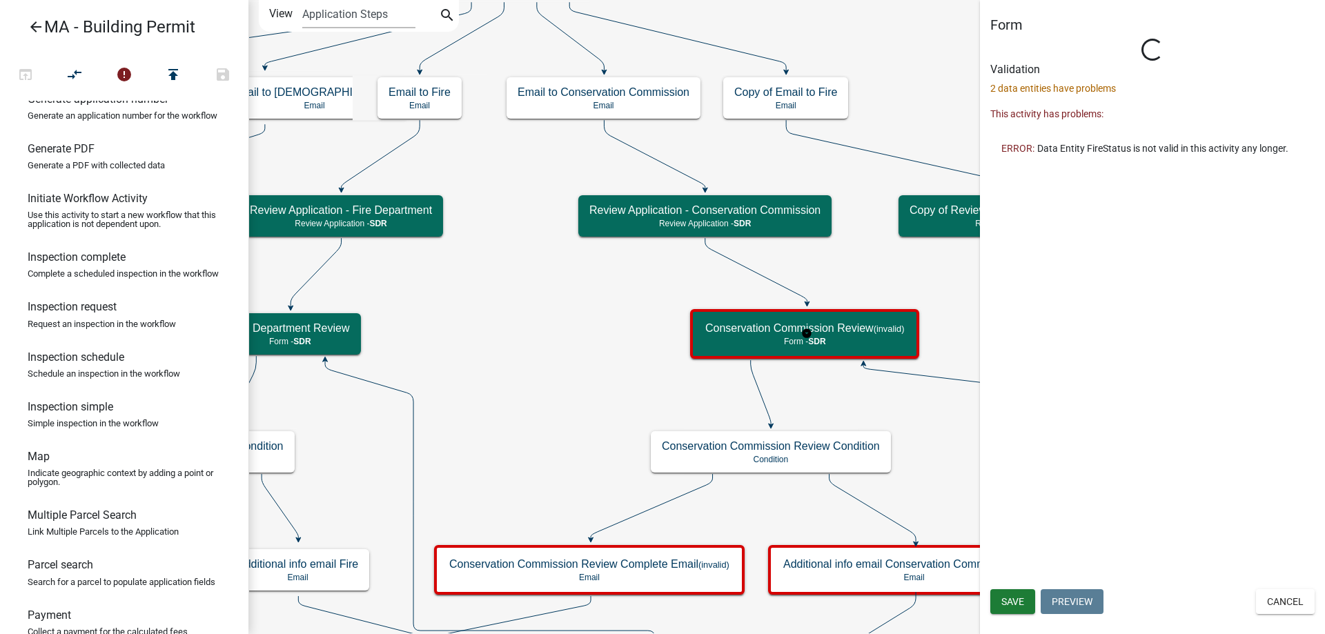
select select "67F20E20-4B7E-46AE-96DC-D48C26F4A12A"
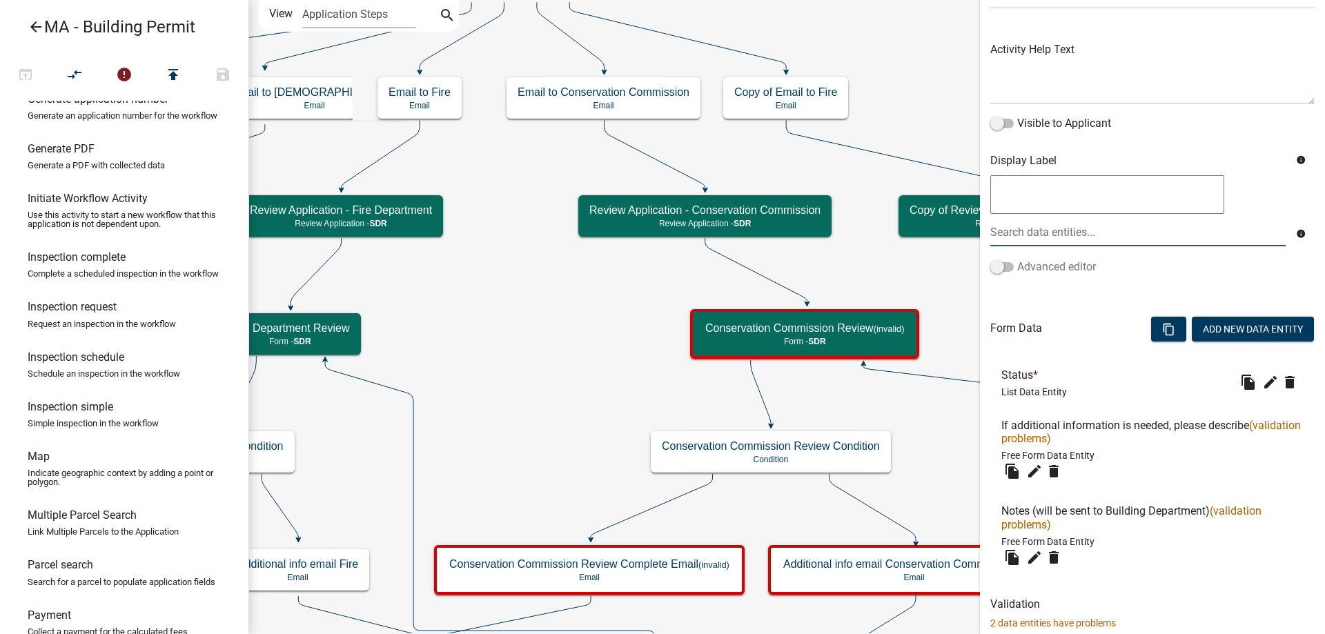
scroll to position [229, 0]
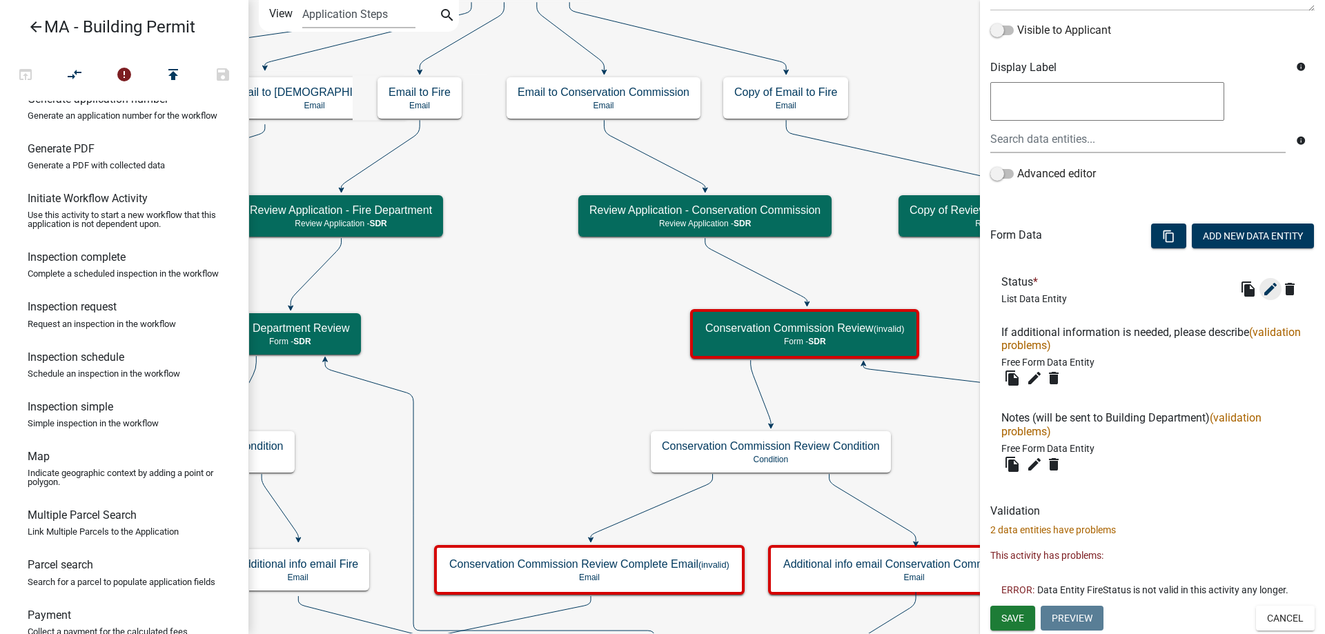
click at [1262, 286] on icon "edit" at bounding box center [1270, 289] width 17 height 17
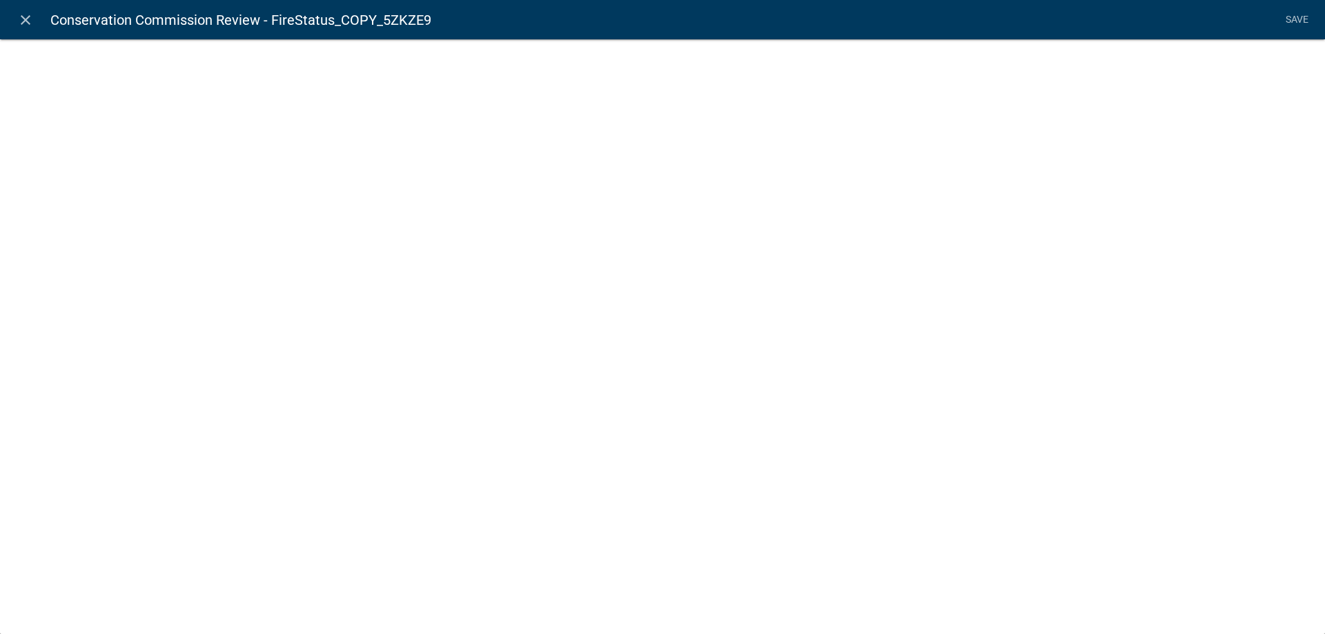
select select "list-data"
select select
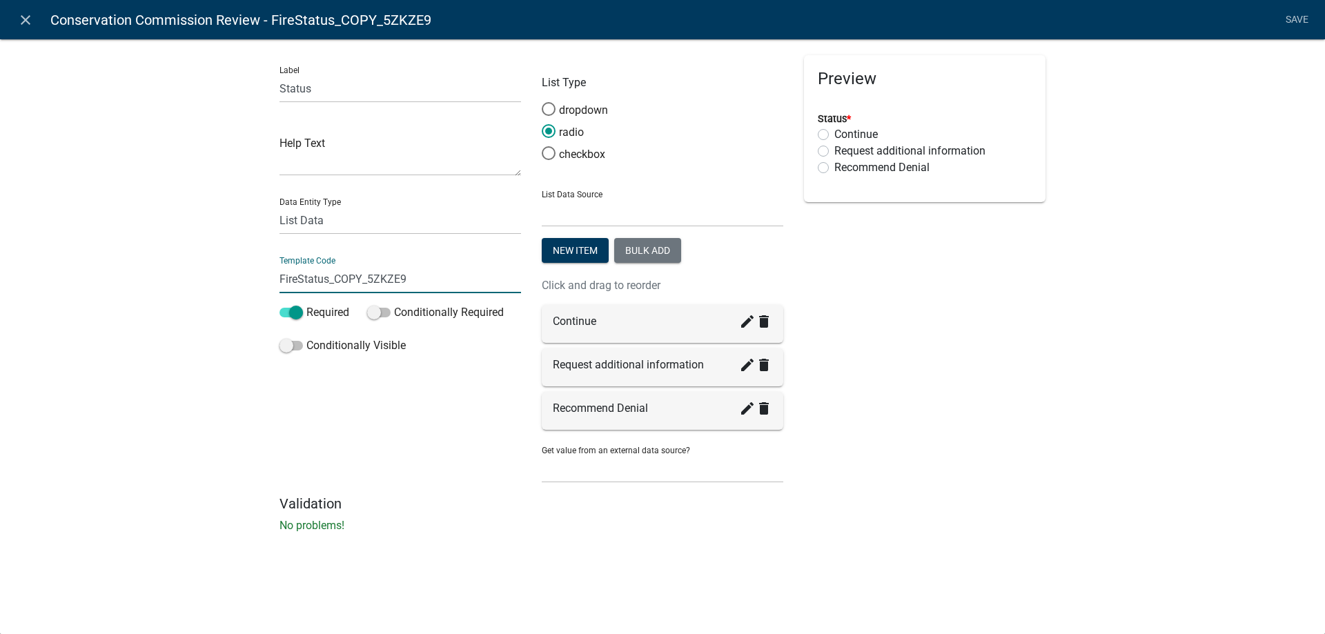
drag, startPoint x: 328, startPoint y: 284, endPoint x: 517, endPoint y: 283, distance: 188.4
click at [517, 283] on input "FireStatus_COPY_5ZKZE9" at bounding box center [399, 279] width 241 height 28
drag, startPoint x: 300, startPoint y: 281, endPoint x: 260, endPoint y: 281, distance: 40.0
click at [260, 281] on div "Label Status Help Text Data Entity Type Free Form Text Document Display Entity …" at bounding box center [662, 290] width 1325 height 546
type input "CCStatus"
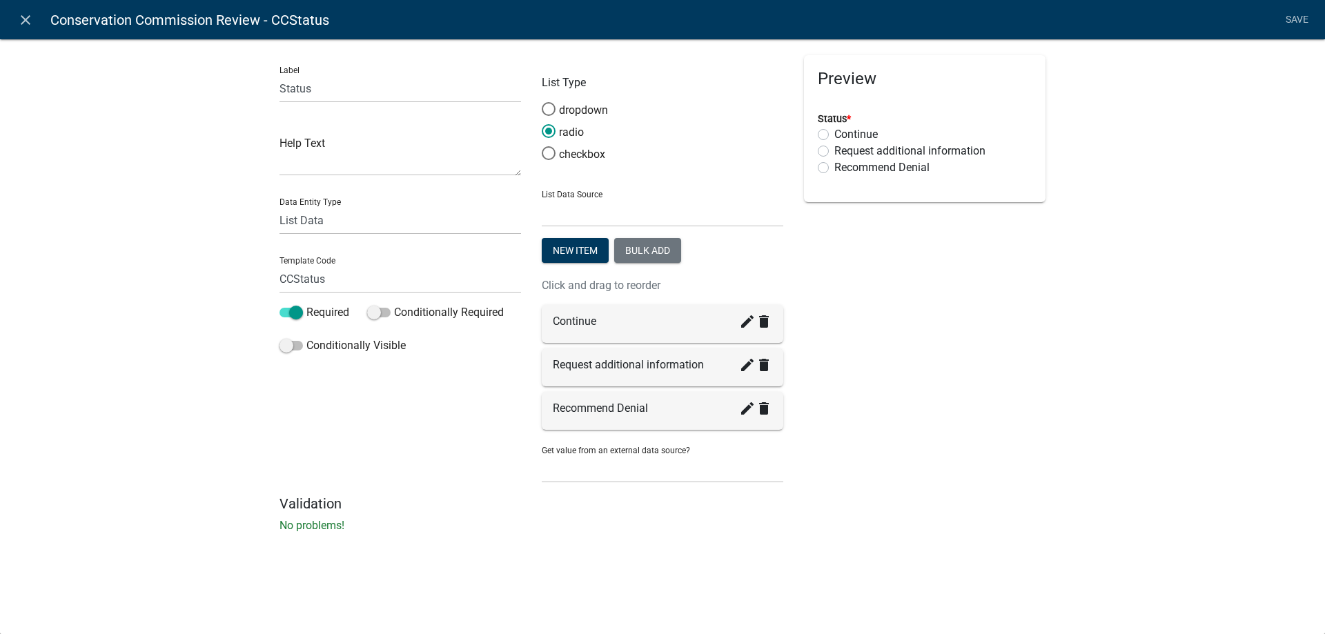
drag, startPoint x: 279, startPoint y: 280, endPoint x: 294, endPoint y: 279, distance: 15.2
click at [294, 279] on div "Label Status Help Text Data Entity Type Free Form Text Document Display Entity …" at bounding box center [400, 275] width 262 height 440
drag, startPoint x: 281, startPoint y: 279, endPoint x: 294, endPoint y: 282, distance: 13.6
click at [294, 282] on input "CCStatus" at bounding box center [399, 279] width 241 height 28
click at [196, 376] on div "Label Status Help Text Data Entity Type Free Form Text Document Display Entity …" at bounding box center [662, 290] width 1325 height 546
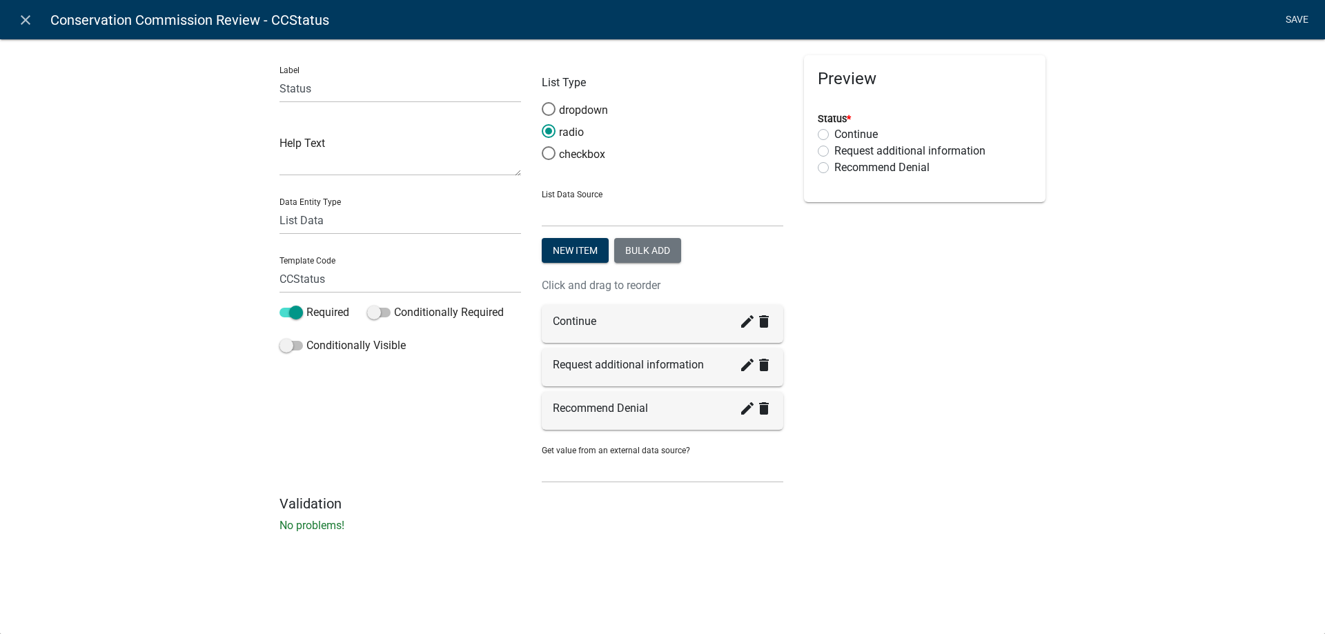
click at [1301, 23] on link "Save" at bounding box center [1296, 20] width 34 height 26
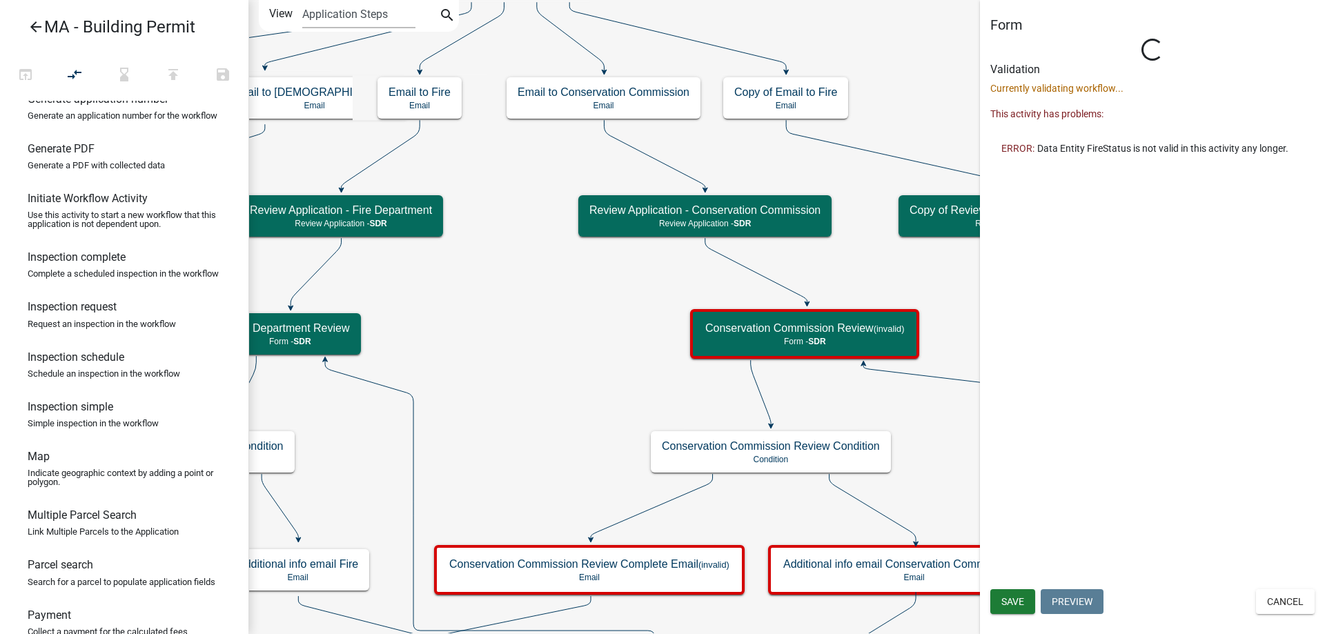
scroll to position [0, 0]
select select "67F20E20-4B7E-46AE-96DC-D48C26F4A12A"
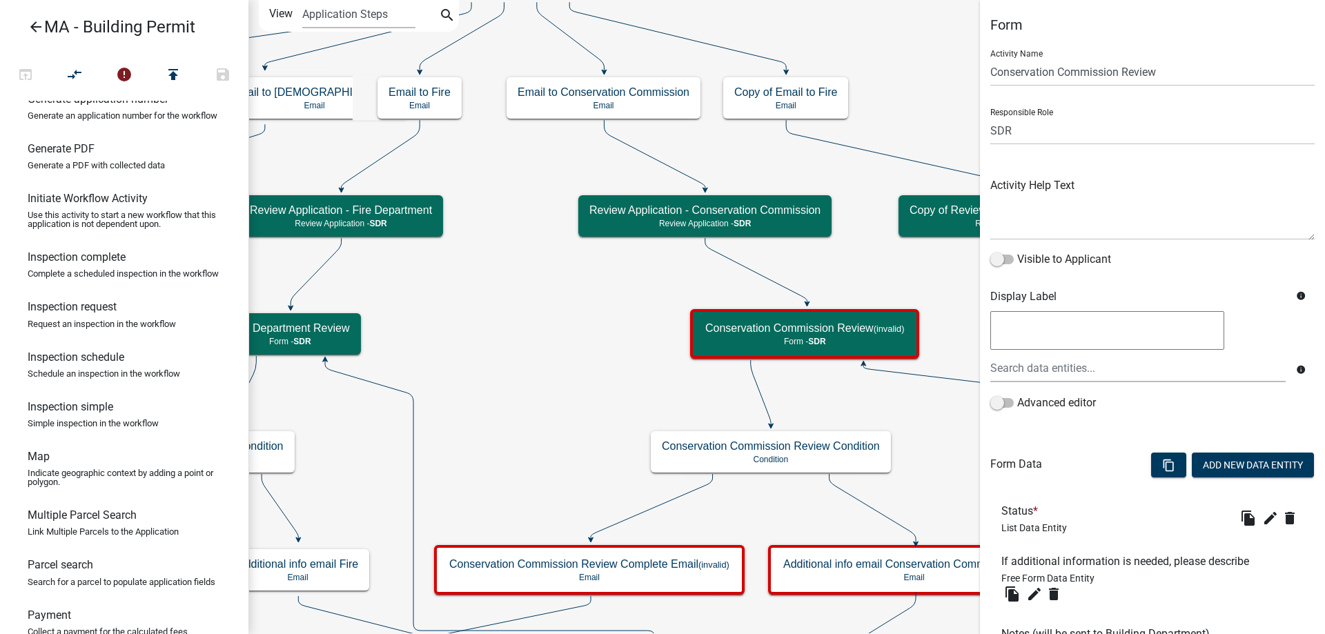
scroll to position [96, 0]
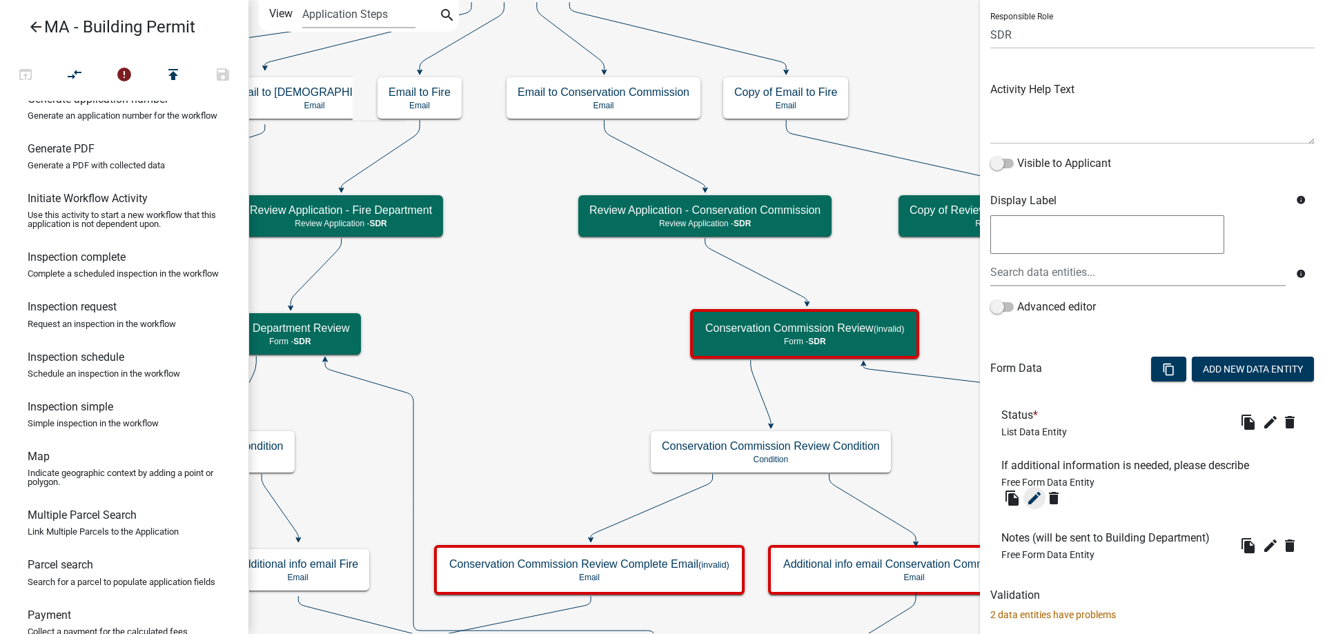
click at [1028, 495] on icon "edit" at bounding box center [1034, 498] width 17 height 17
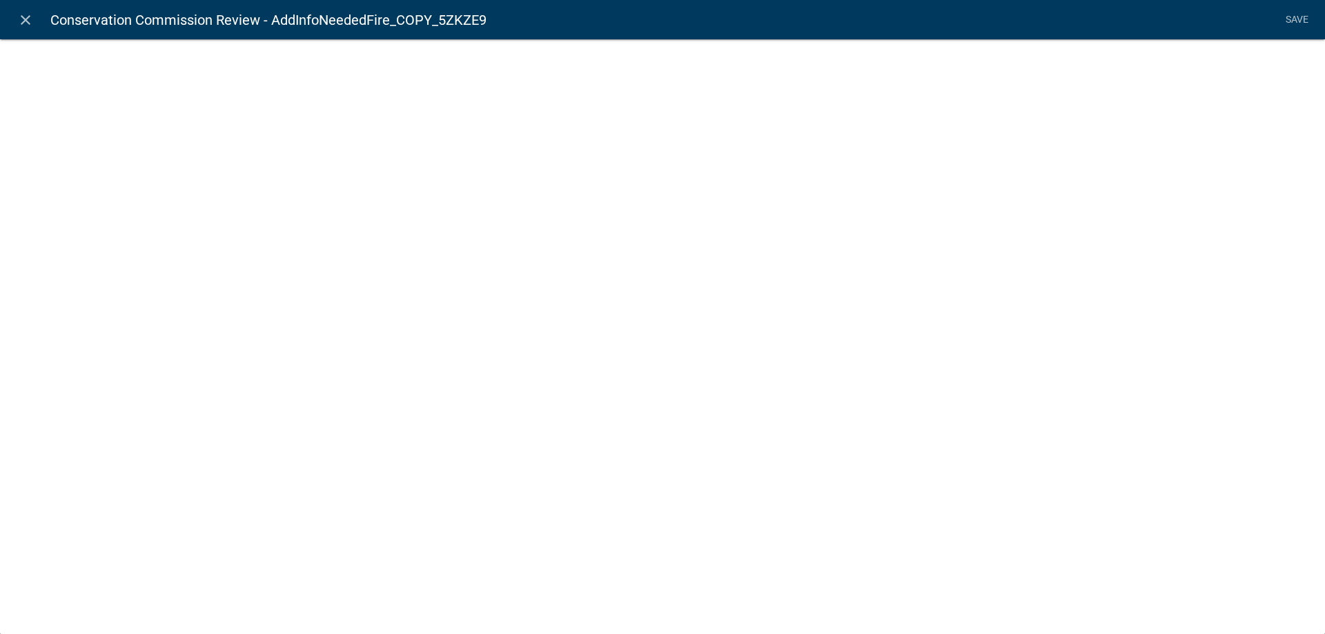
select select
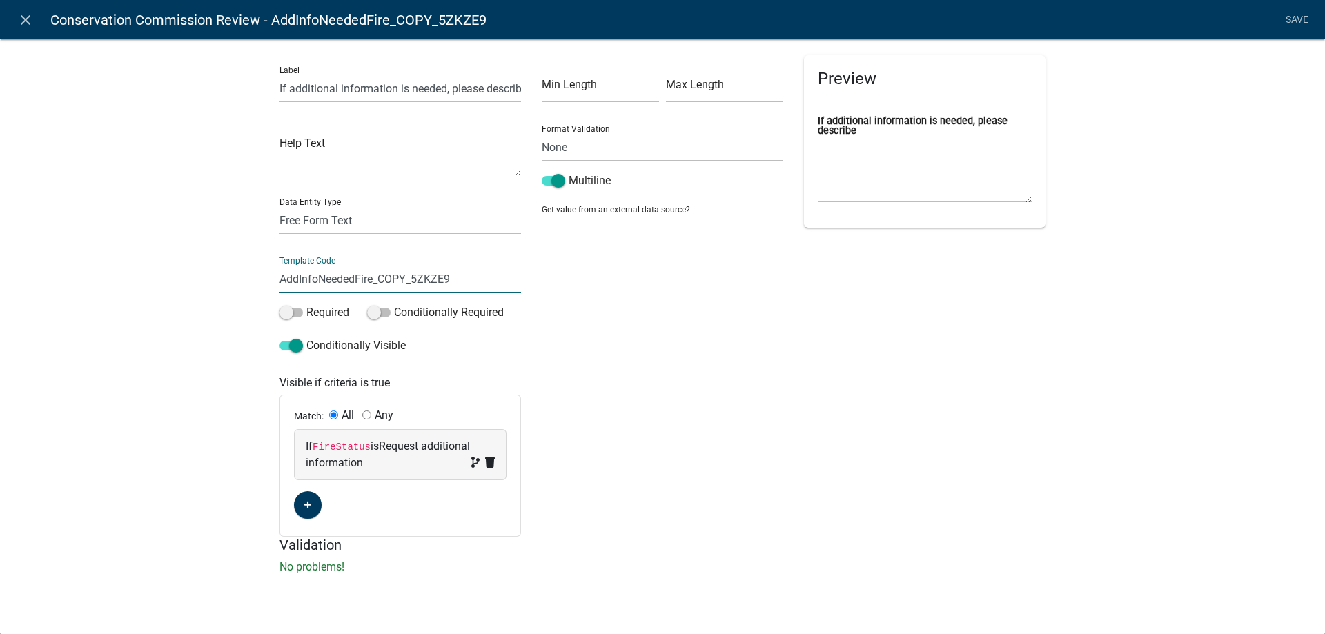
drag, startPoint x: 357, startPoint y: 279, endPoint x: 523, endPoint y: 277, distance: 166.3
click at [523, 277] on div "Label If additional information is needed, please describe Help Text Data Entit…" at bounding box center [400, 296] width 262 height 482
paste input "CC"
type input "AddInfoNeededCC"
click at [347, 446] on code "FireStatus" at bounding box center [342, 447] width 58 height 11
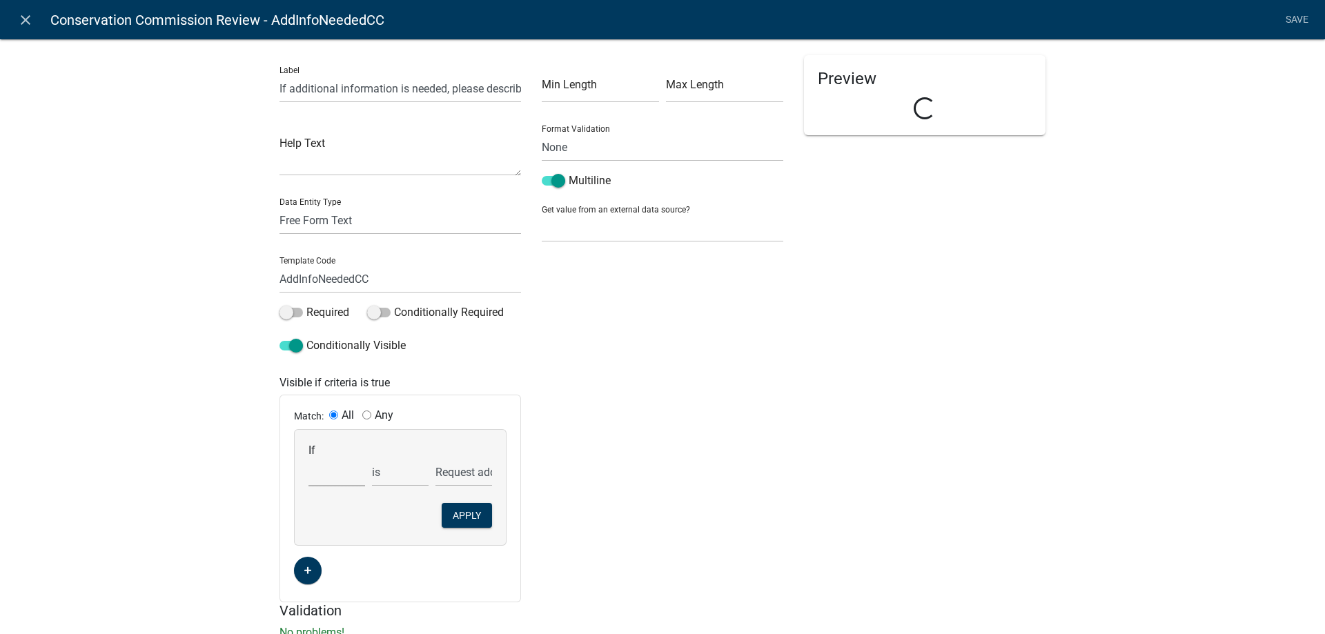
click at [313, 482] on select "Choose... Acres AddInfoNeededZon Address ALL_FEE_RECIPIENTS AMOUNT_PAID AppAddr…" at bounding box center [336, 472] width 57 height 28
select select "35: CCStatus"
click at [308, 458] on select "Choose... Acres AddInfoNeededZon Address ALL_FEE_RECIPIENTS AMOUNT_PAID AppAddr…" at bounding box center [336, 472] width 57 height 28
select select "2: Request additional information"
click at [459, 511] on button "Apply" at bounding box center [467, 515] width 50 height 25
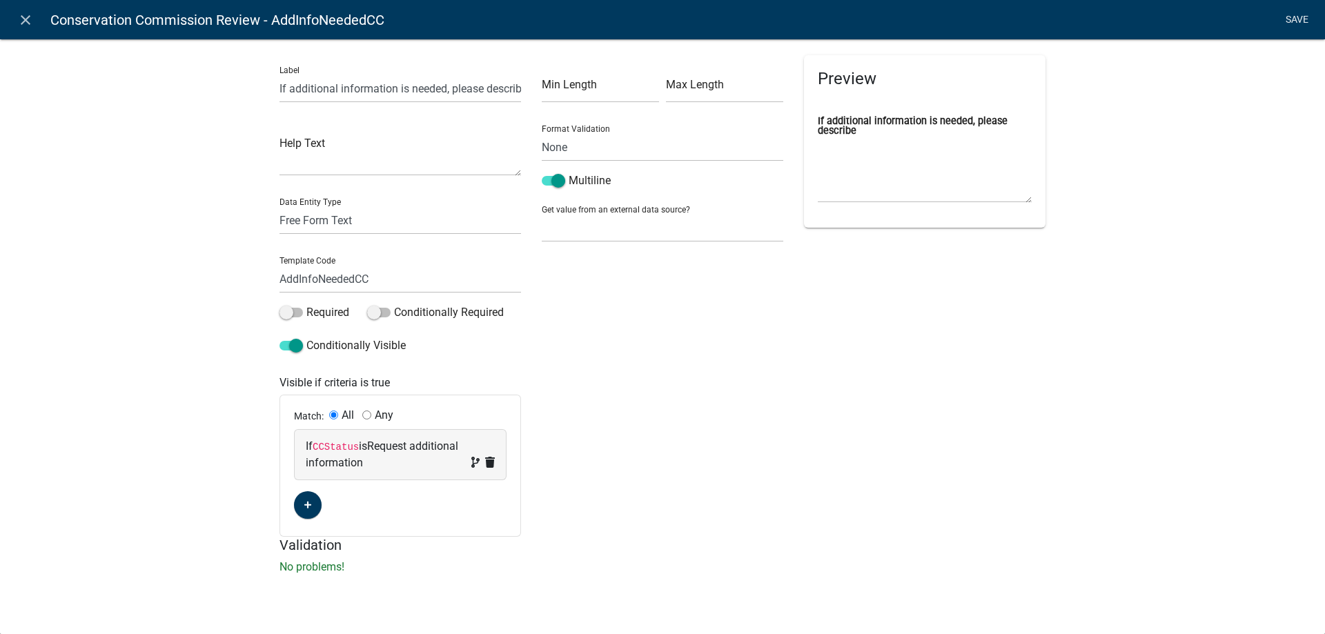
click at [1296, 17] on link "Save" at bounding box center [1296, 20] width 34 height 26
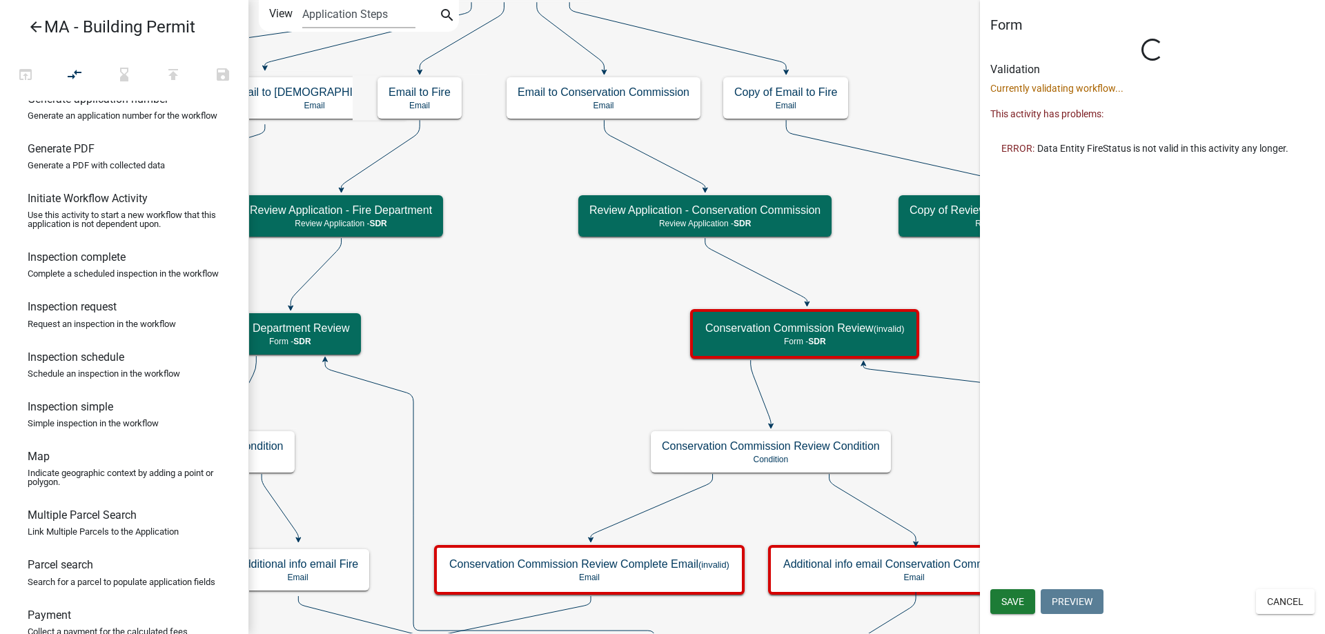
scroll to position [0, 0]
select select "67F20E20-4B7E-46AE-96DC-D48C26F4A12A"
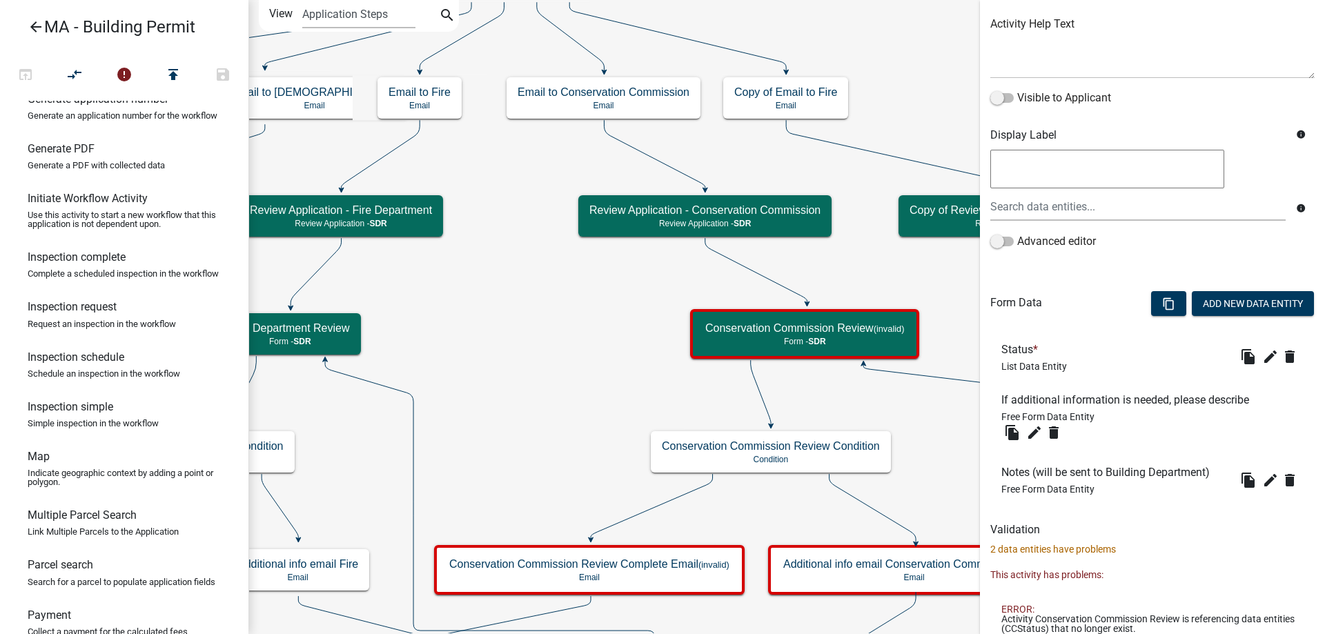
scroll to position [165, 0]
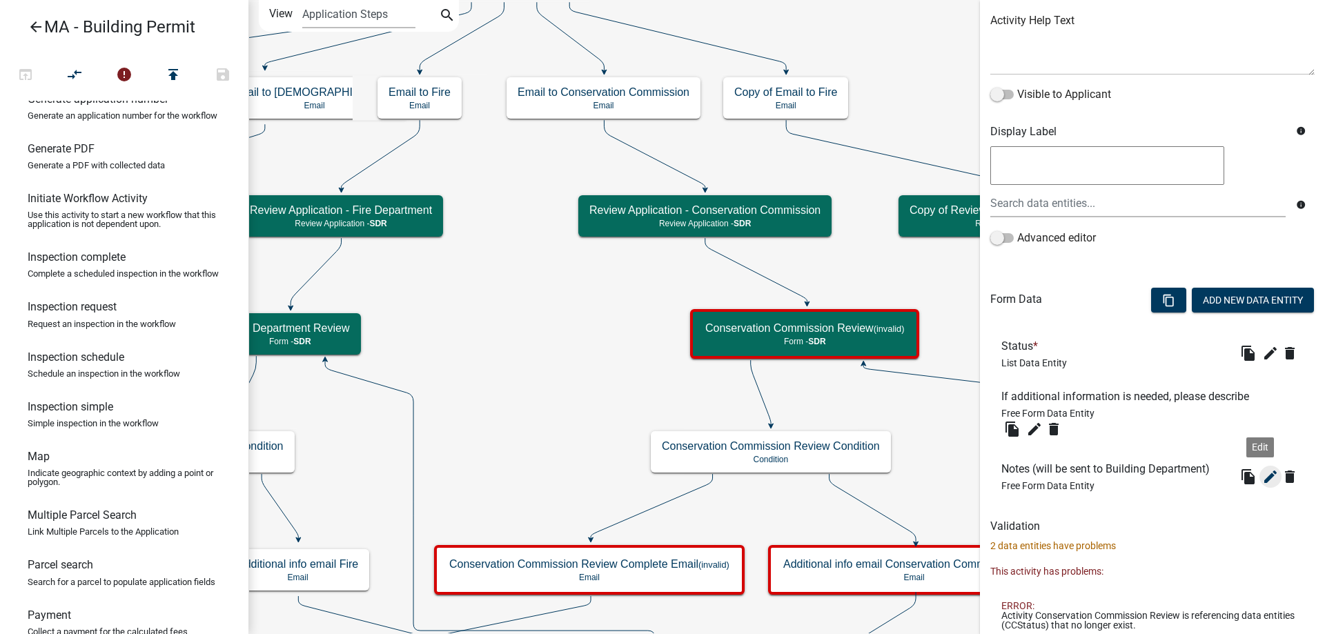
click at [1262, 481] on icon "edit" at bounding box center [1270, 476] width 17 height 17
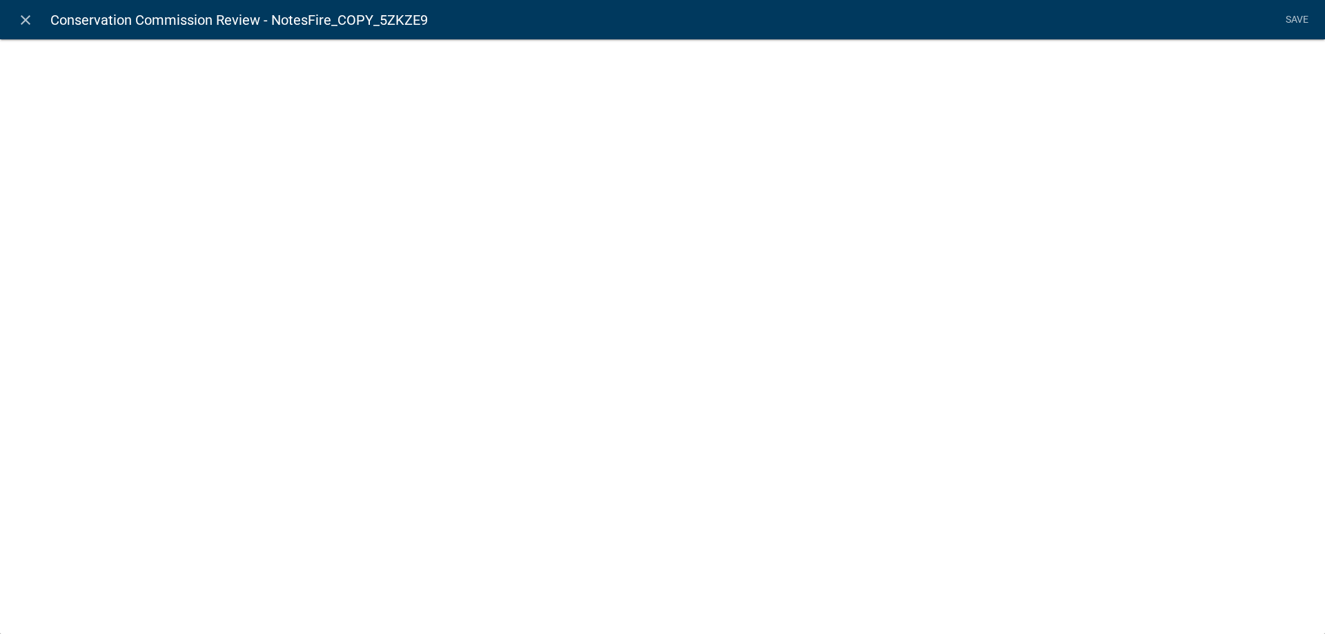
select select
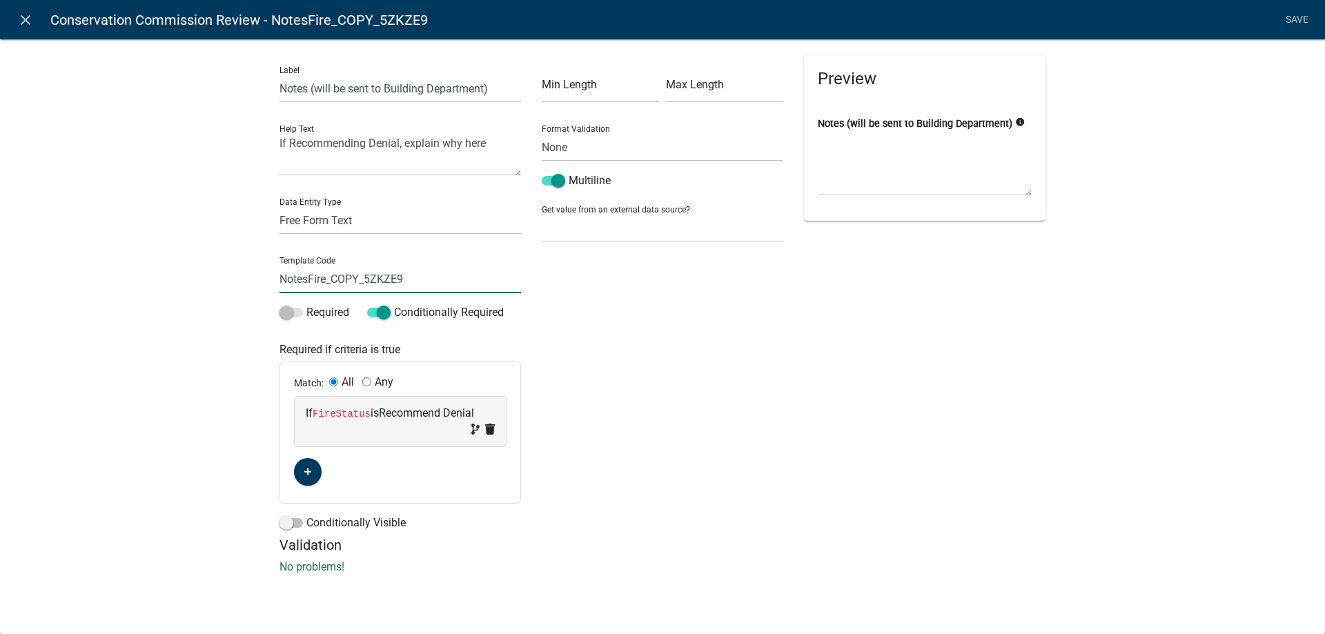
drag, startPoint x: 309, startPoint y: 281, endPoint x: 474, endPoint y: 281, distance: 164.9
click at [474, 281] on input "NotesFire_COPY_5ZKZE9" at bounding box center [399, 279] width 241 height 28
paste input "CC"
type input "NotesCC"
click at [338, 413] on code "FireStatus" at bounding box center [342, 413] width 58 height 11
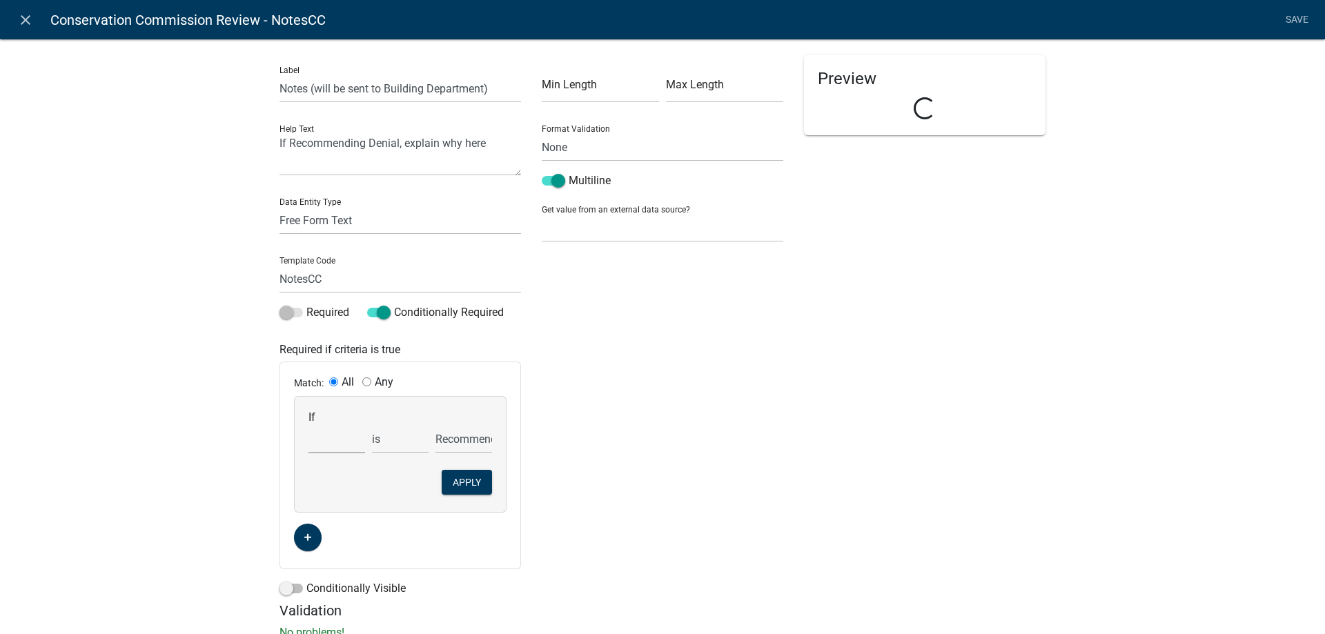
click at [322, 443] on select "Choose... Acres AddInfoNeededCC AddInfoNeededZon Address ALL_FEE_RECIPIENTS AMO…" at bounding box center [336, 439] width 57 height 28
select select "36: CCStatus"
click at [308, 425] on select "Choose... Acres AddInfoNeededCC AddInfoNeededZon Address ALL_FEE_RECIPIENTS AMO…" at bounding box center [336, 439] width 57 height 28
select select "1: Recommend Denial"
click at [451, 466] on div "If Choose... Acres AddInfoNeededCC AddInfoNeededZon Address ALL_FEE_RECIPIENTS …" at bounding box center [400, 454] width 211 height 115
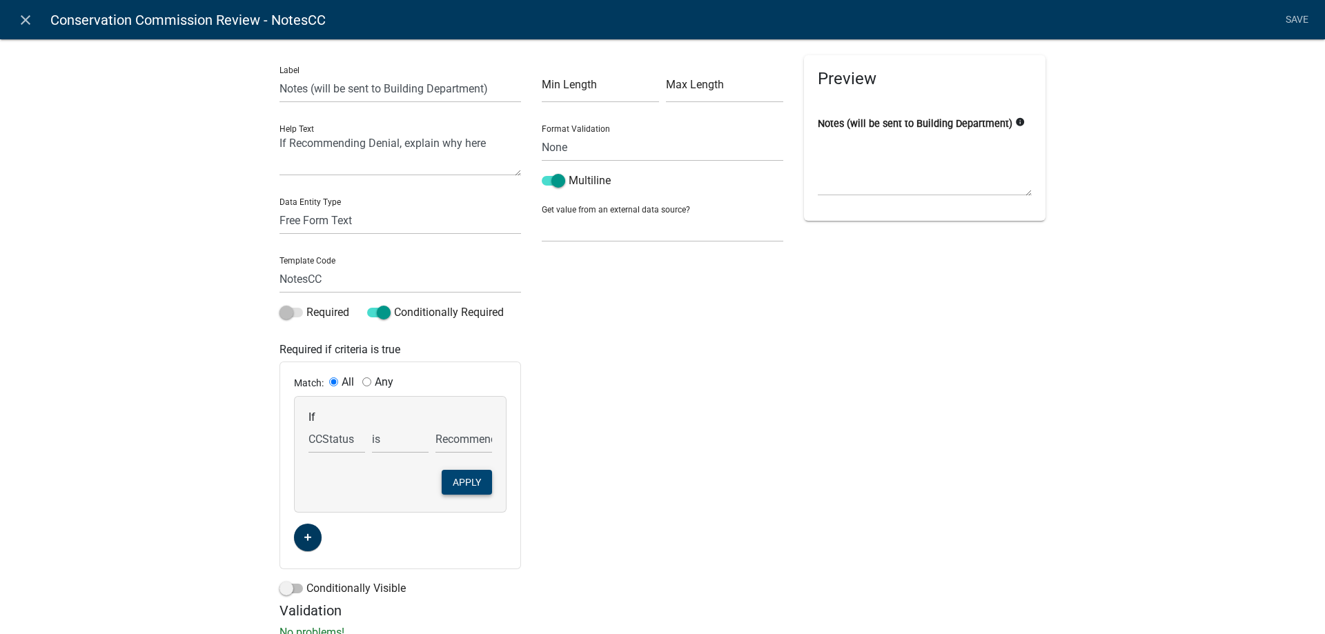
click at [453, 491] on button "Apply" at bounding box center [467, 482] width 50 height 25
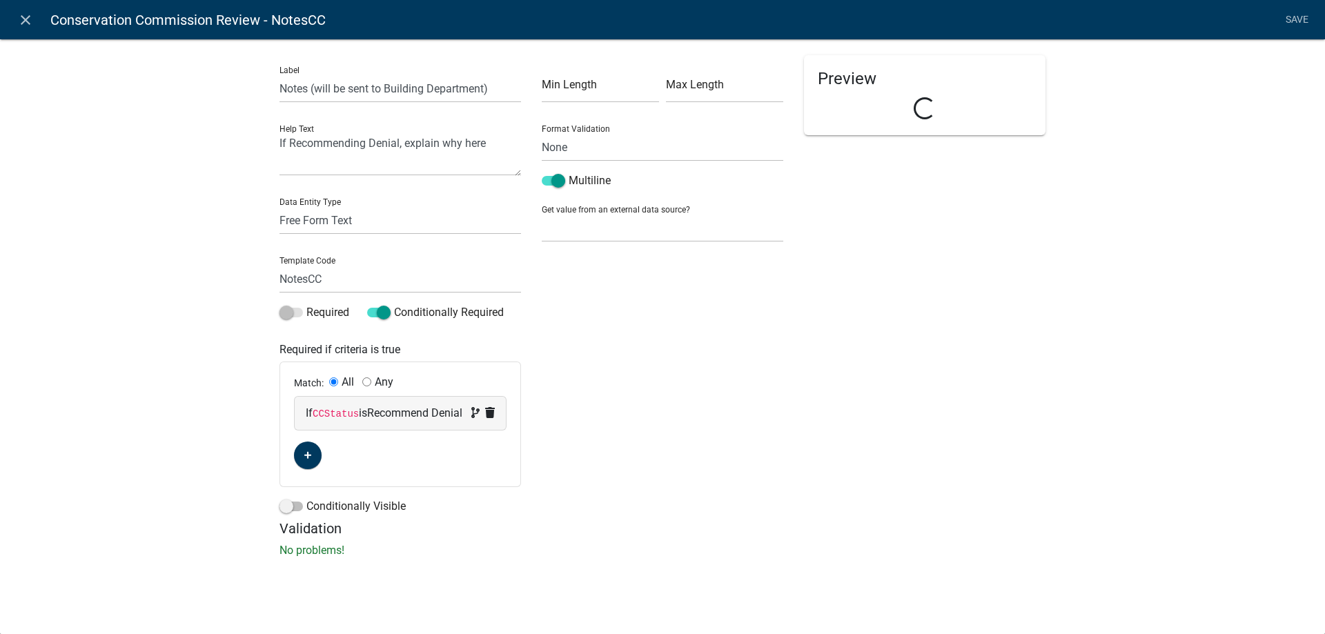
click at [69, 294] on div "Label Notes (will be sent to Building Department) Help Text If Recommending Den…" at bounding box center [662, 302] width 1325 height 571
click at [1302, 13] on link "Save" at bounding box center [1296, 20] width 34 height 26
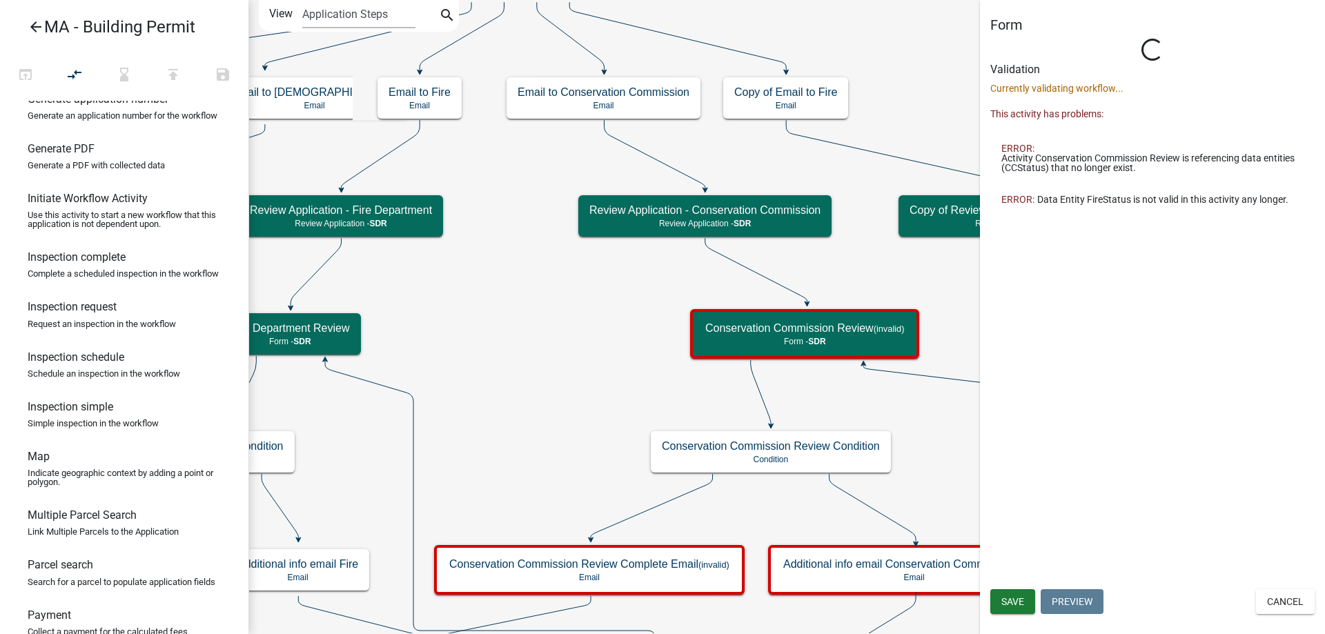
scroll to position [0, 0]
select select "67F20E20-4B7E-46AE-96DC-D48C26F4A12A"
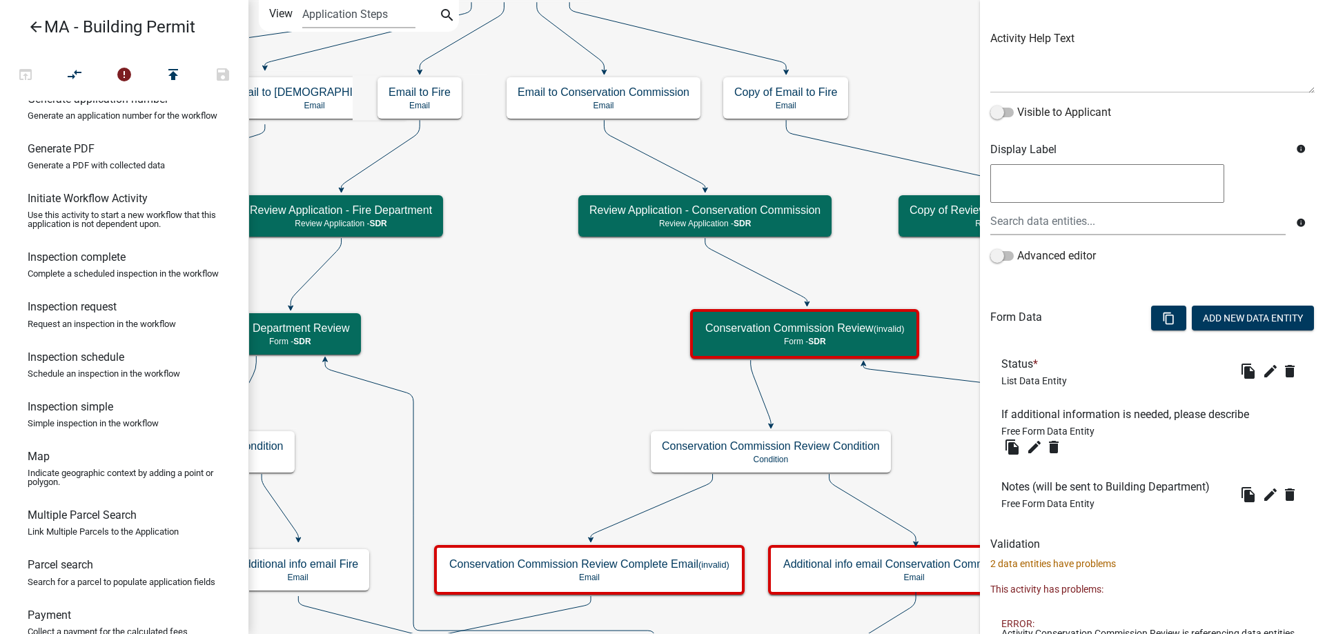
scroll to position [200, 0]
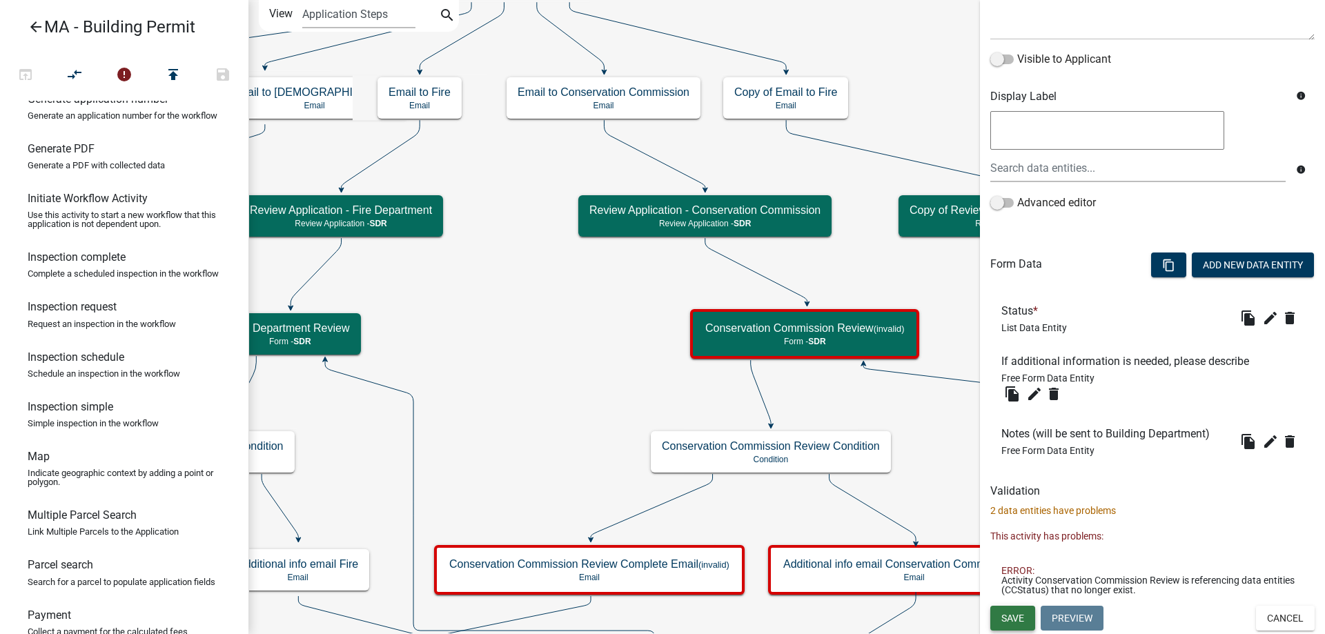
click at [1014, 621] on span "Save" at bounding box center [1012, 617] width 23 height 11
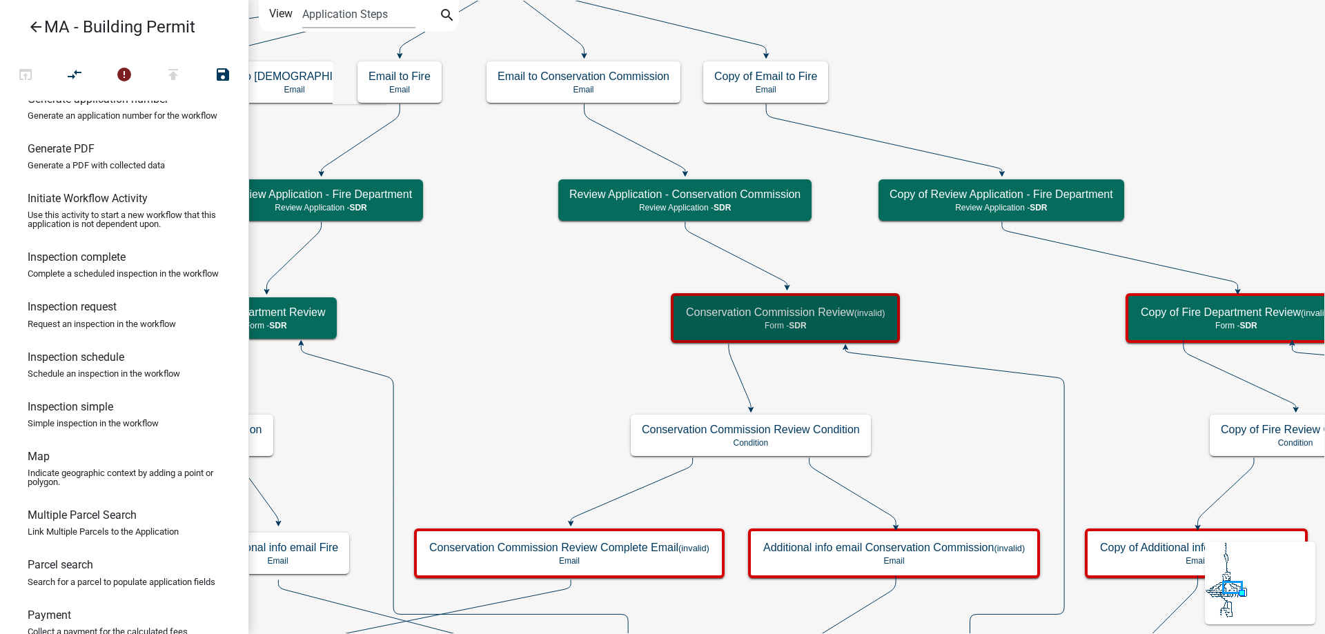
scroll to position [0, 0]
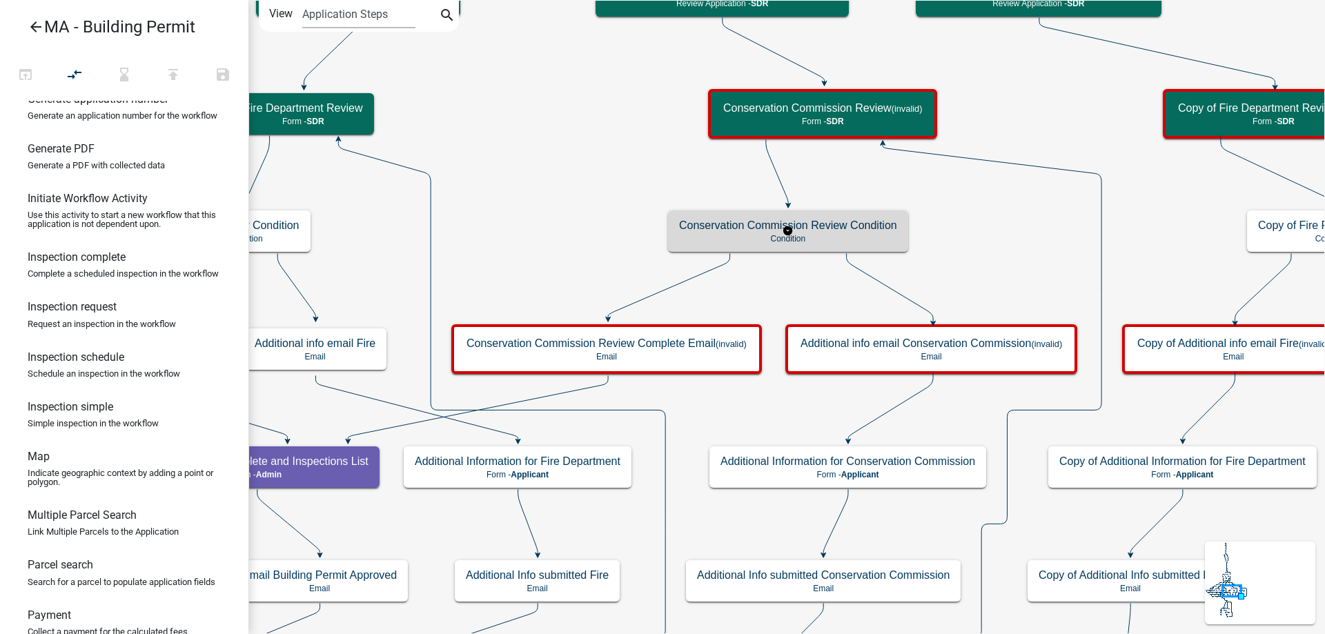
click at [847, 209] on rect at bounding box center [788, 230] width 175 height 45
click at [847, 224] on h5 "Conservation Commission Review Condition" at bounding box center [788, 225] width 218 height 13
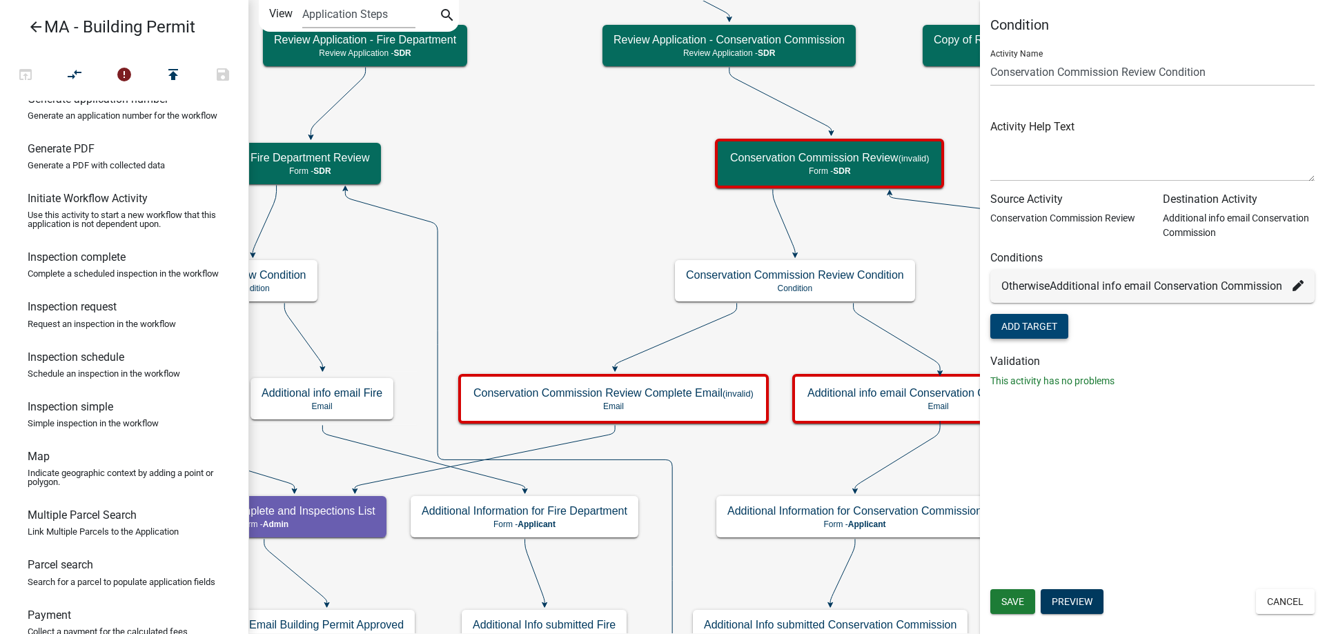
click at [1027, 324] on button "Add Target" at bounding box center [1029, 326] width 78 height 25
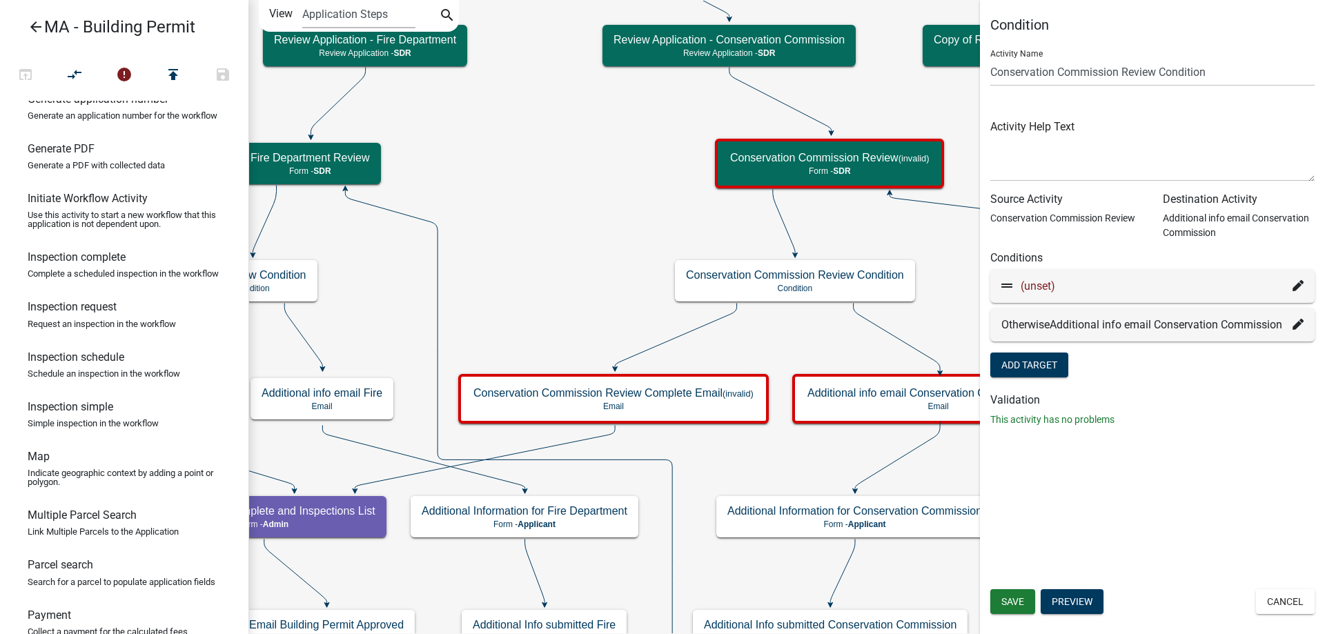
click at [1294, 323] on icon at bounding box center [1297, 324] width 11 height 11
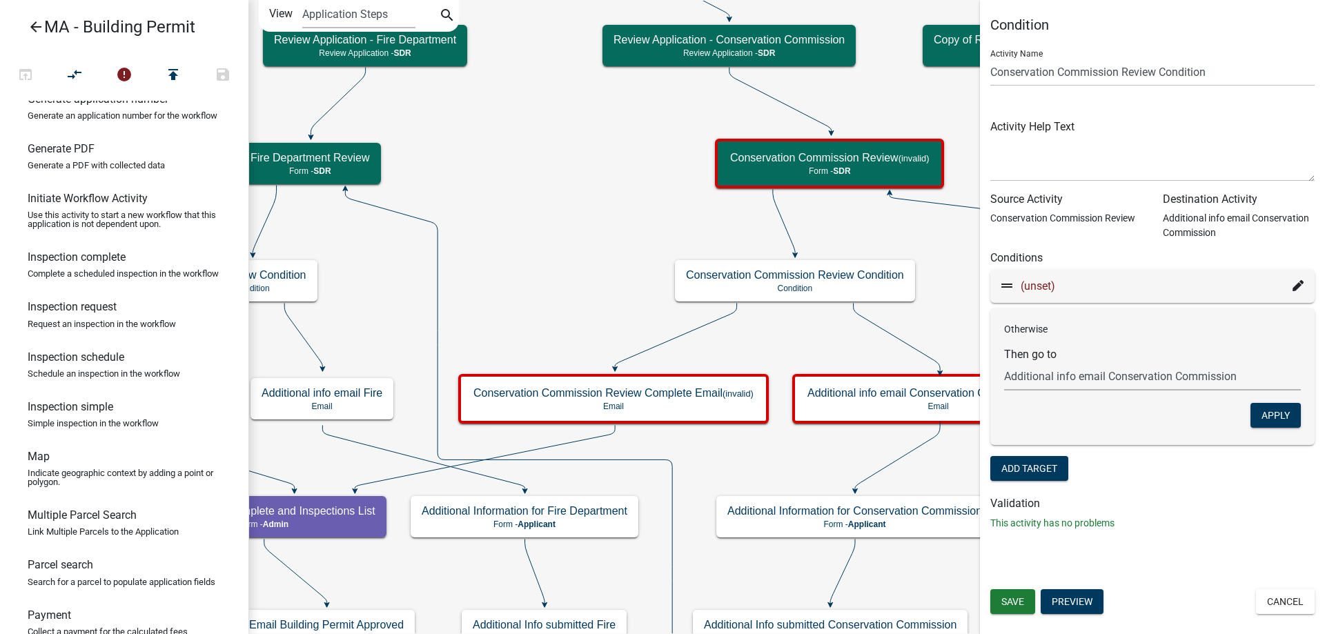
click at [1109, 377] on select "Choose... Start Search Parcel Data Owner and Property Information Application S…" at bounding box center [1152, 376] width 297 height 28
select select "80: fadc51d1-e7d3-4b83-82fb-0875896f5894"
click at [1004, 362] on select "Choose... Start Search Parcel Data Owner and Property Information Application S…" at bounding box center [1152, 376] width 297 height 28
click at [1265, 415] on button "Apply" at bounding box center [1275, 415] width 50 height 25
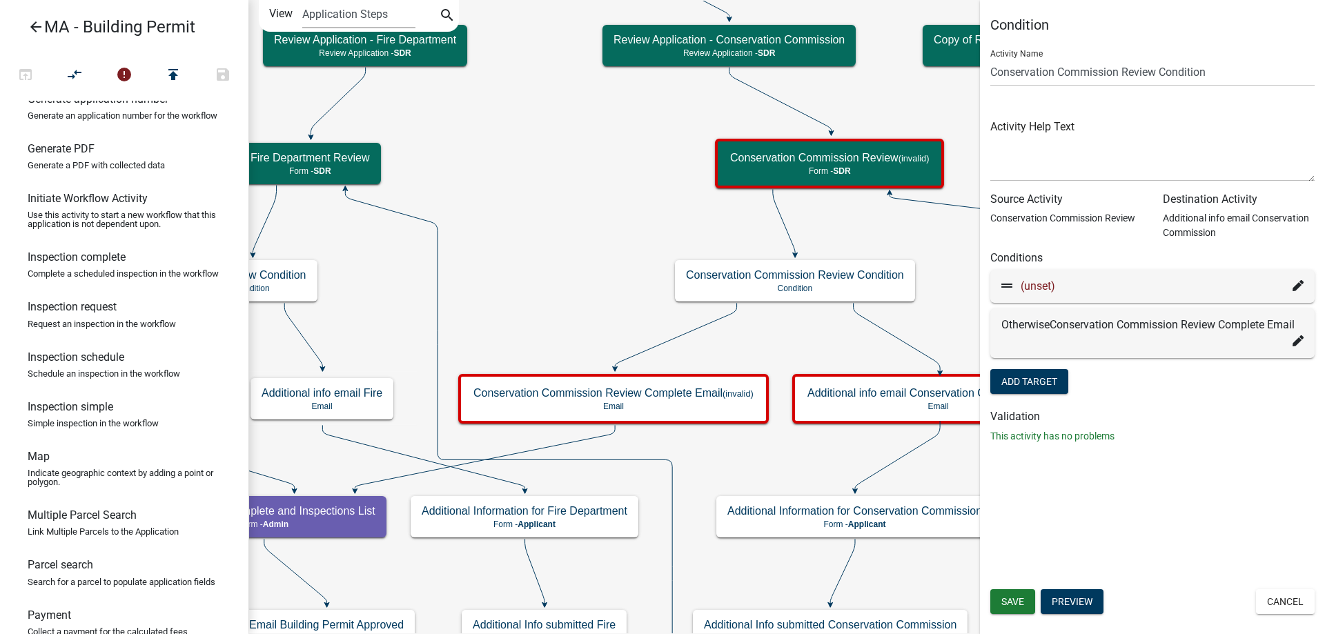
click at [1294, 284] on icon at bounding box center [1297, 285] width 11 height 11
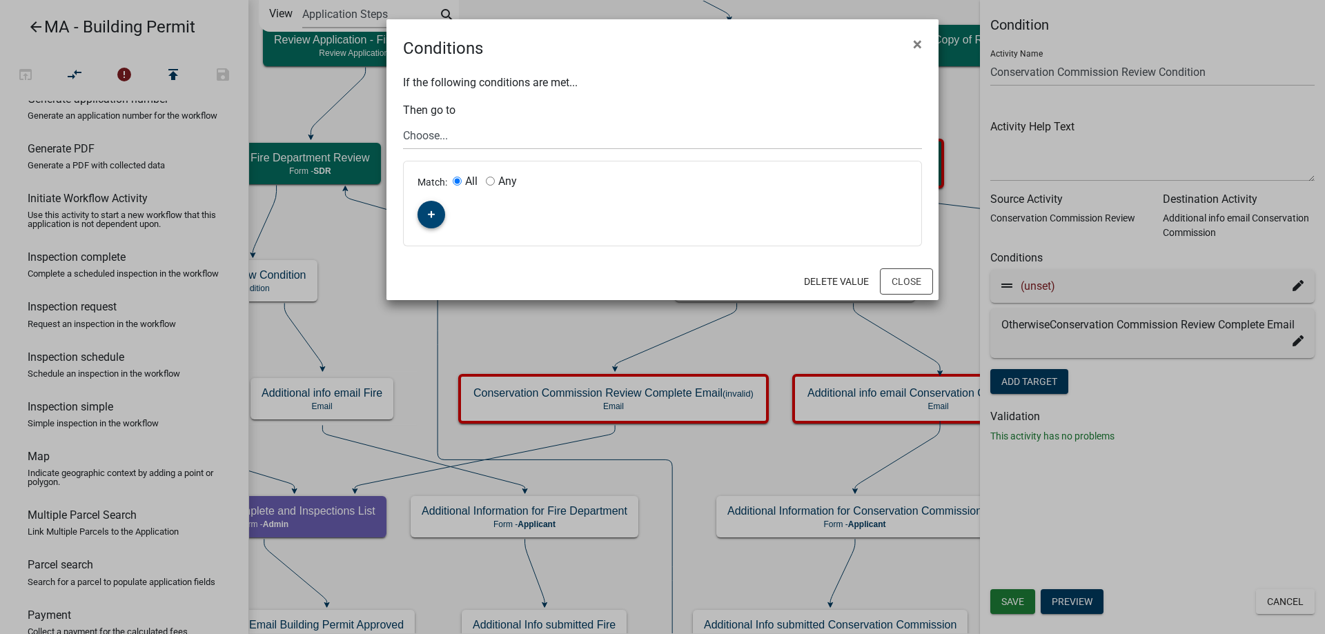
click at [435, 217] on icon "button" at bounding box center [432, 214] width 8 height 8
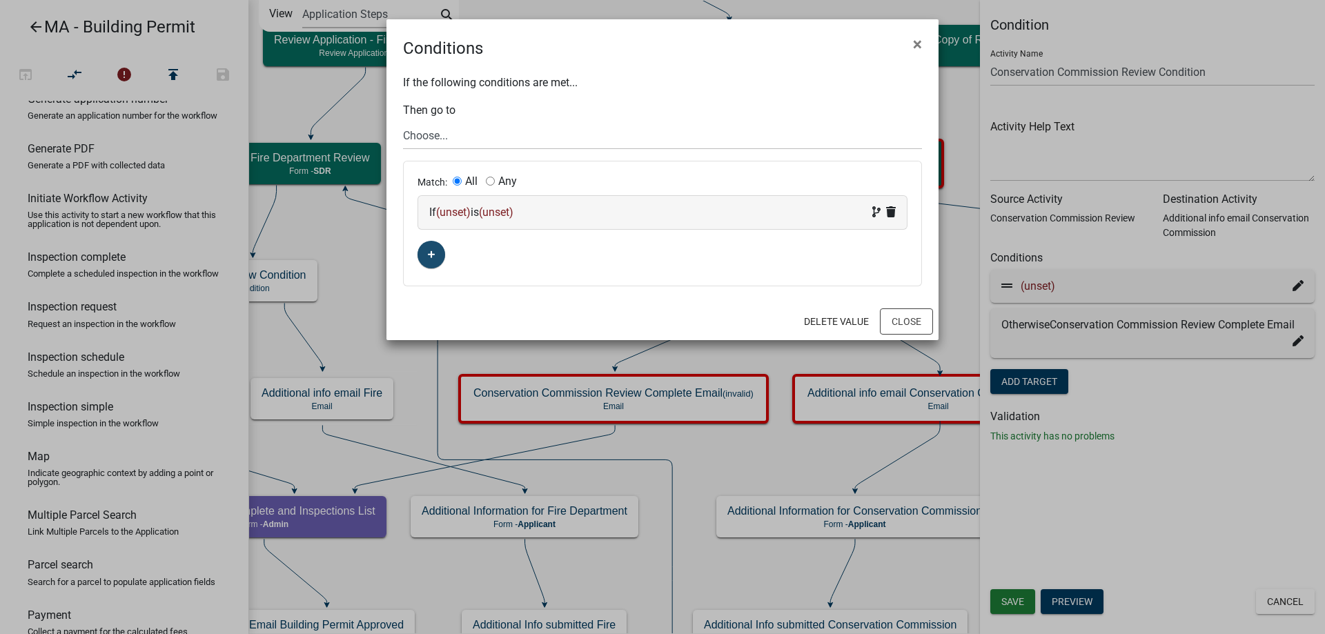
click at [457, 215] on span "(unset)" at bounding box center [453, 212] width 34 height 13
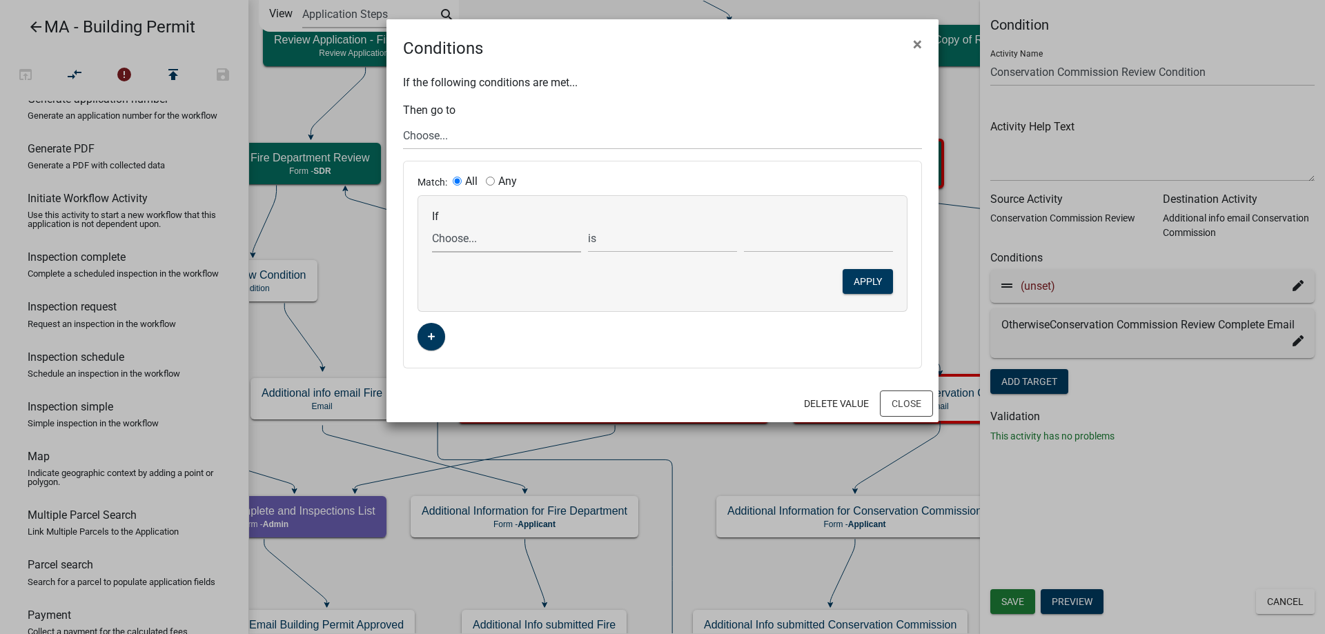
drag, startPoint x: 457, startPoint y: 215, endPoint x: 463, endPoint y: 240, distance: 25.4
click at [463, 240] on select "Choose... Acres AddInfoNeededCC AddInfoNeededZon Address ALL_FEE_RECIPIENTS AMO…" at bounding box center [506, 238] width 149 height 28
select select "36: CCStatus"
click at [432, 224] on select "Choose... Acres AddInfoNeededCC AddInfoNeededZon Address ALL_FEE_RECIPIENTS AMO…" at bounding box center [506, 238] width 149 height 28
click at [777, 239] on select "Choose... Continue Recommend Denial Request additional information" at bounding box center [818, 238] width 149 height 28
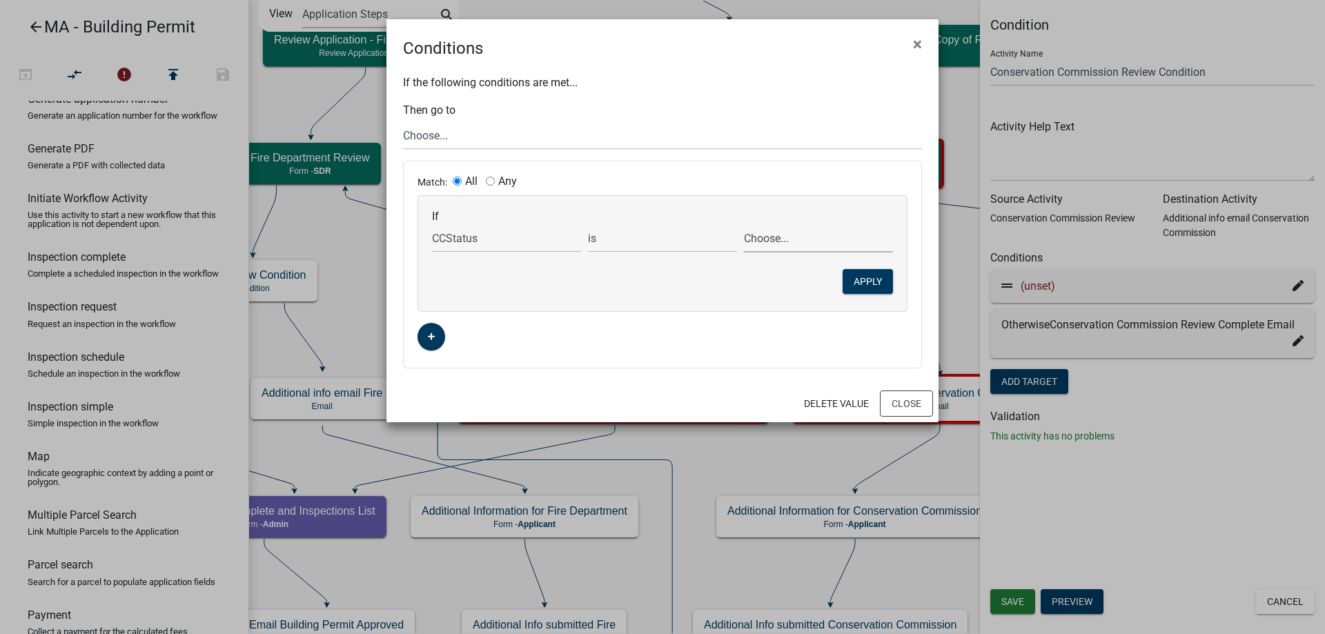
select select "3: Request additional information"
click at [744, 224] on select "Choose... Continue Recommend Denial Request additional information" at bounding box center [818, 238] width 149 height 28
click at [466, 133] on select "Choose... Start Search Parcel Data Owner and Property Information Application S…" at bounding box center [662, 135] width 519 height 28
select select "81: a5005d73-e20e-44cf-a26d-0cb2baeb3eaa"
click at [403, 121] on select "Choose... Start Search Parcel Data Owner and Property Information Application S…" at bounding box center [662, 135] width 519 height 28
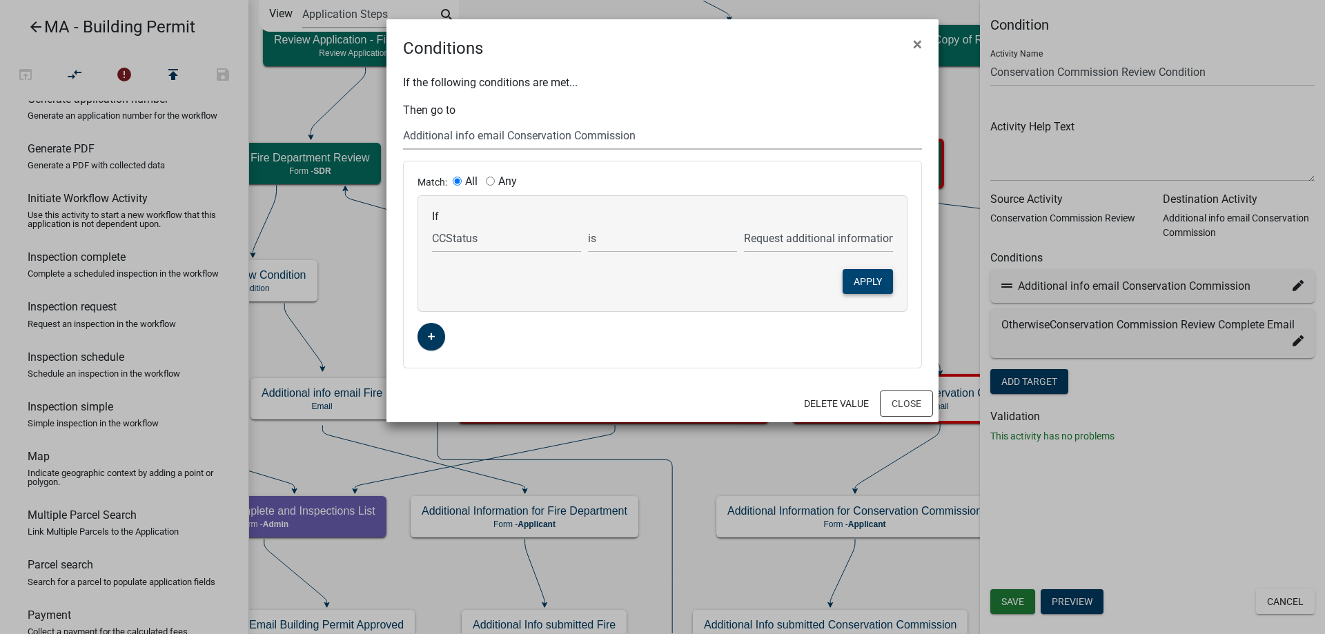
click at [855, 278] on button "Apply" at bounding box center [867, 281] width 50 height 25
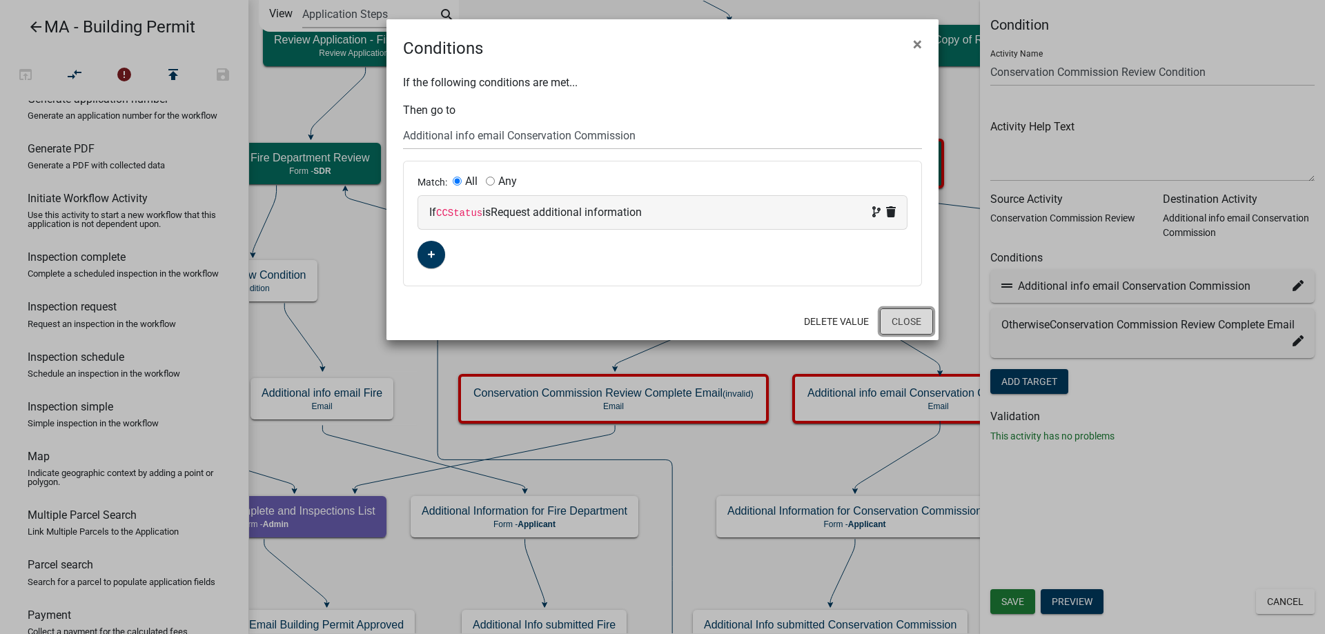
click at [905, 321] on button "Close" at bounding box center [906, 321] width 53 height 26
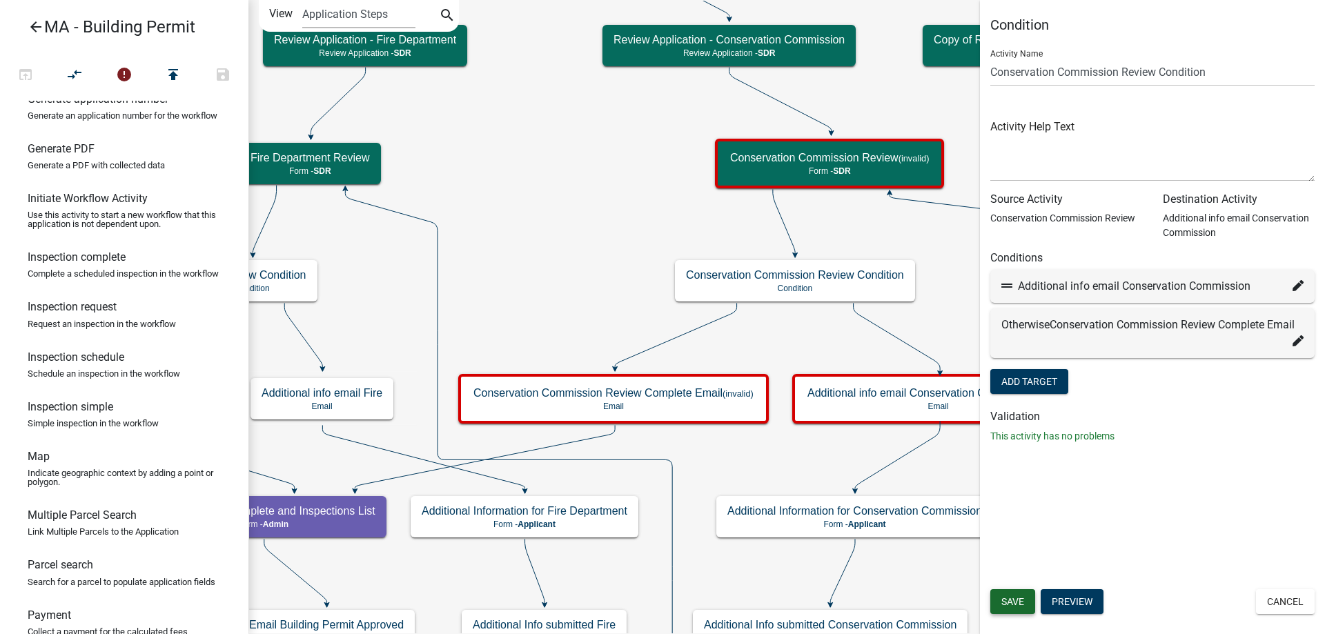
click at [1016, 604] on span "Save" at bounding box center [1012, 601] width 23 height 11
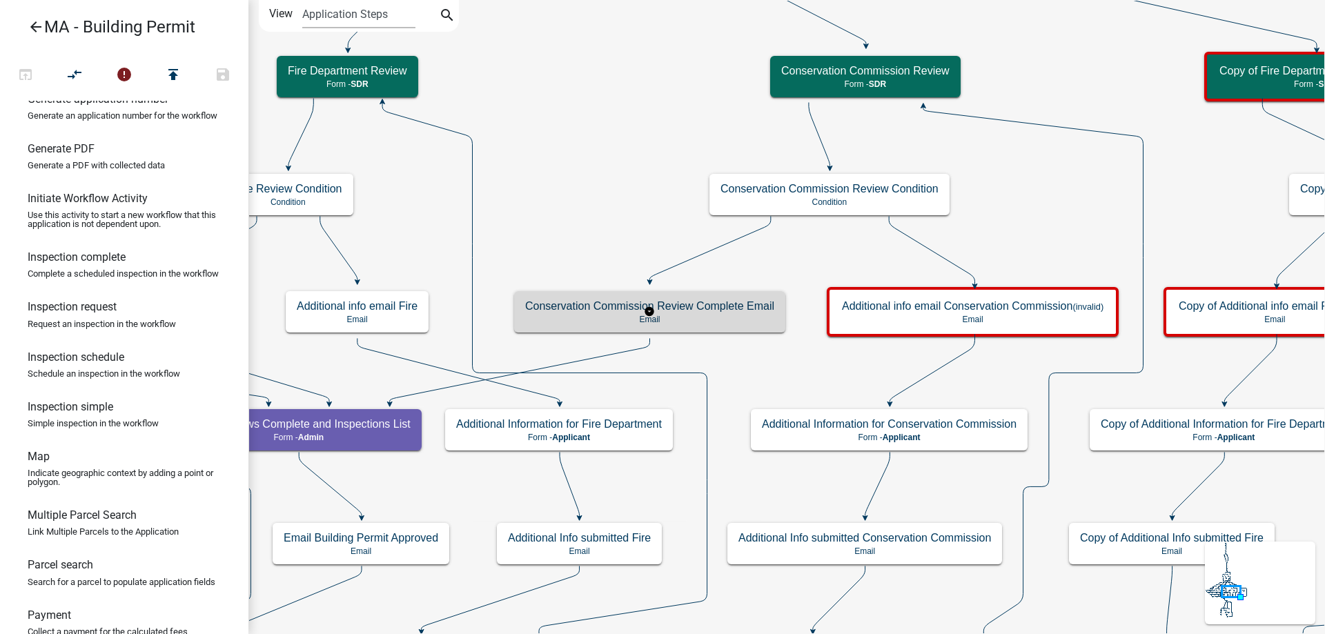
click at [702, 327] on div "Conservation Commission Review Complete Email Email" at bounding box center [649, 311] width 271 height 41
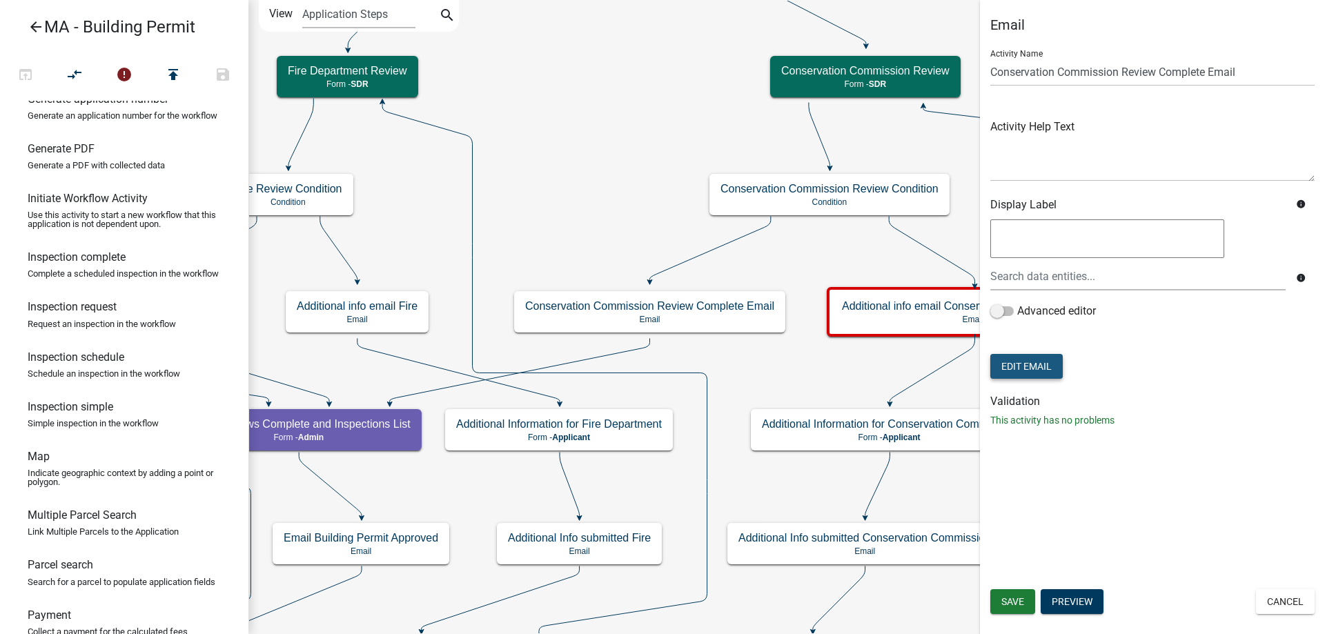
click at [1020, 369] on button "Edit Email" at bounding box center [1026, 366] width 72 height 25
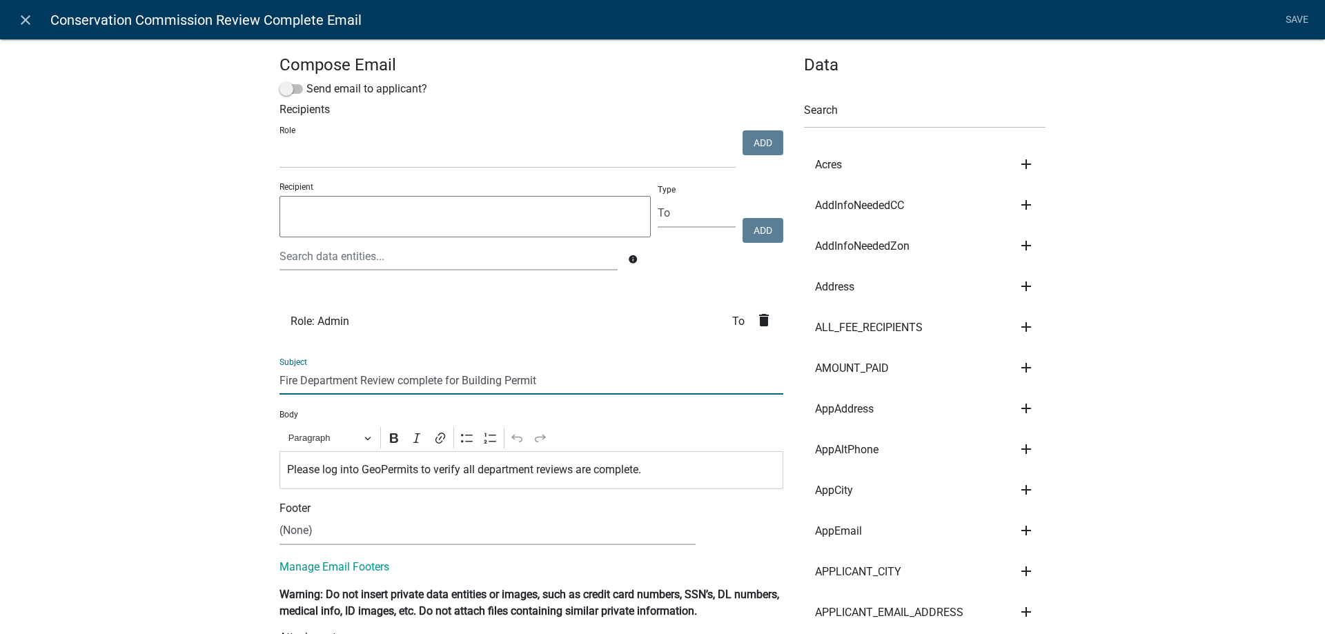
drag, startPoint x: 277, startPoint y: 382, endPoint x: 352, endPoint y: 379, distance: 75.2
click at [352, 379] on input "Fire Department Review complete for Building Permit" at bounding box center [531, 380] width 504 height 28
type input "Conservation Commission Review complete for Building Permit"
click at [1292, 22] on link "Save" at bounding box center [1296, 20] width 34 height 26
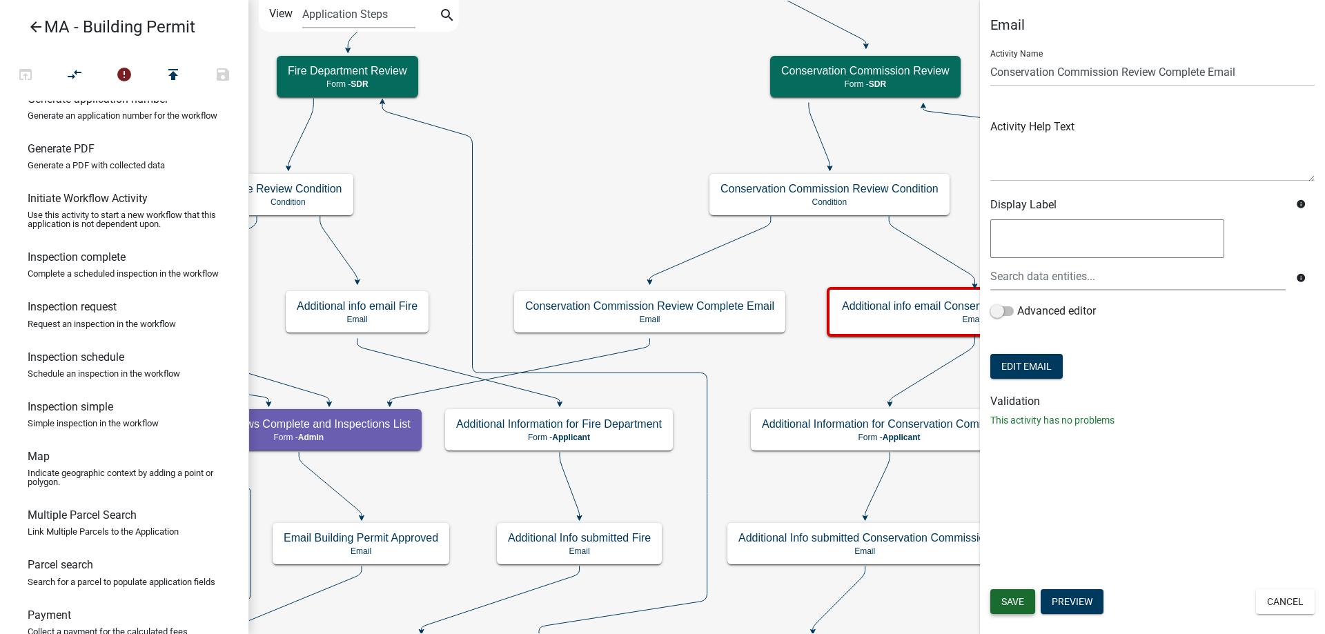
click at [1020, 602] on span "Save" at bounding box center [1012, 601] width 23 height 11
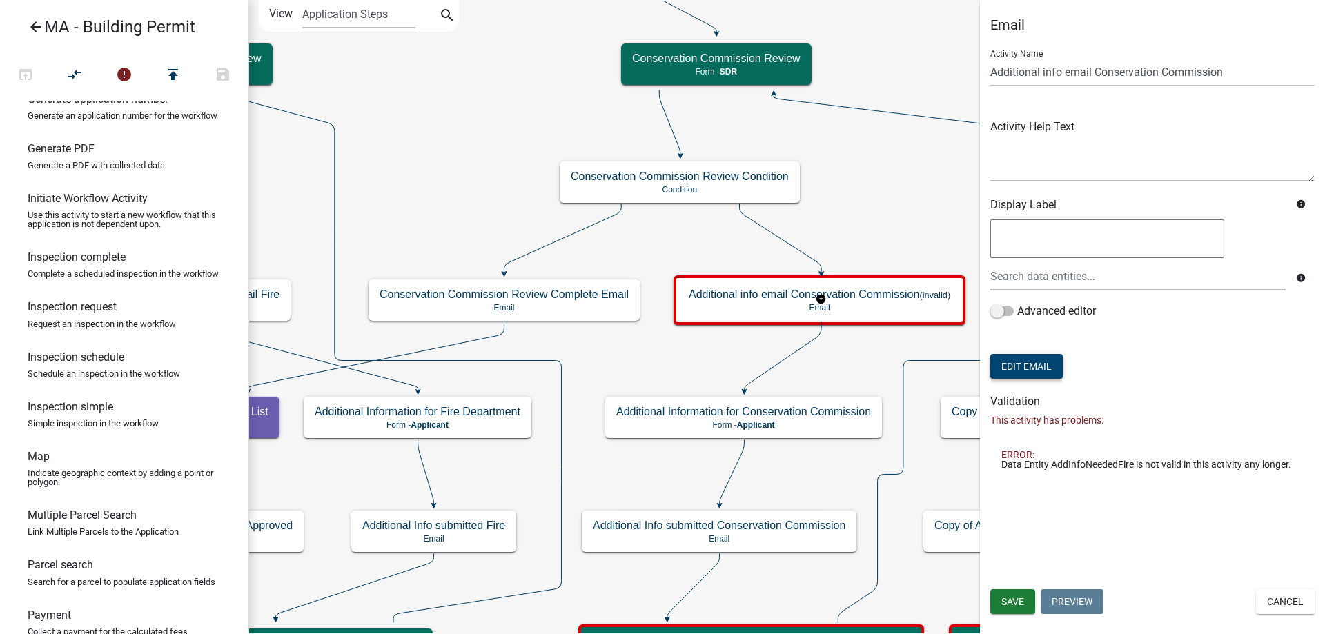
click at [1018, 367] on button "Edit Email" at bounding box center [1026, 366] width 72 height 25
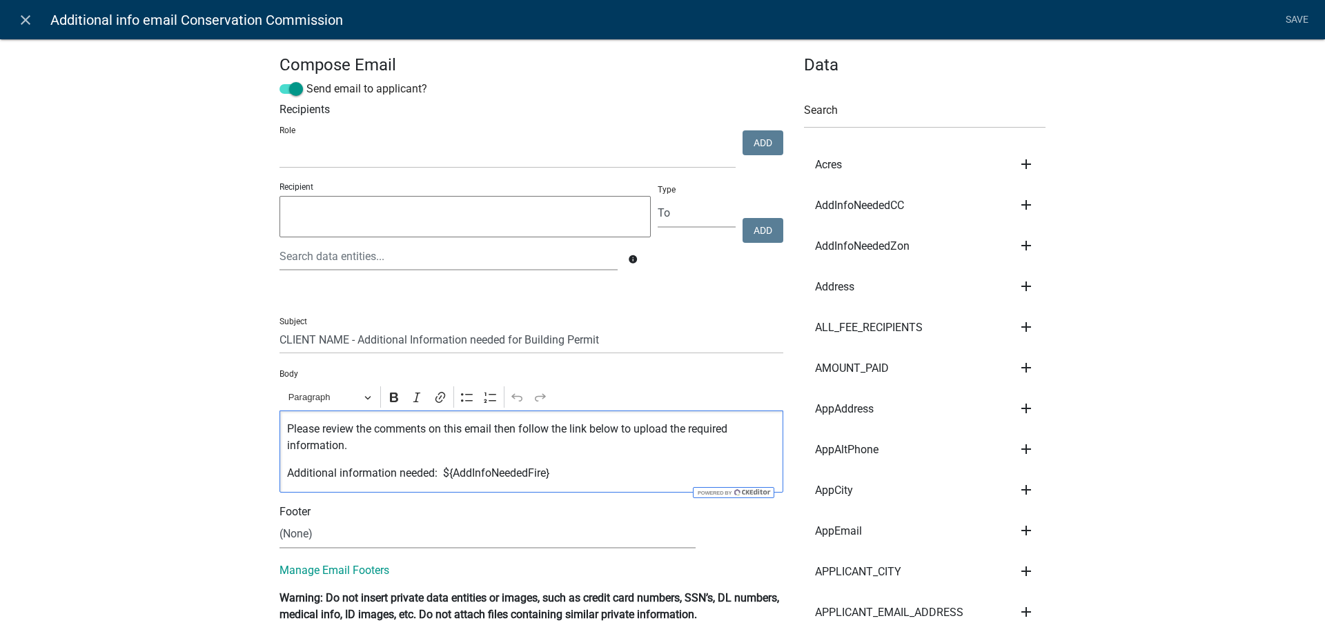
click at [447, 474] on p "Additional information needed: ${AddInfoNeededFire}" at bounding box center [531, 473] width 489 height 17
drag, startPoint x: 523, startPoint y: 480, endPoint x: 540, endPoint y: 475, distance: 17.9
click at [540, 475] on p "Additional information needed: ${AddInfoNeededFire}" at bounding box center [531, 473] width 489 height 17
click at [1295, 21] on link "Save" at bounding box center [1296, 20] width 34 height 26
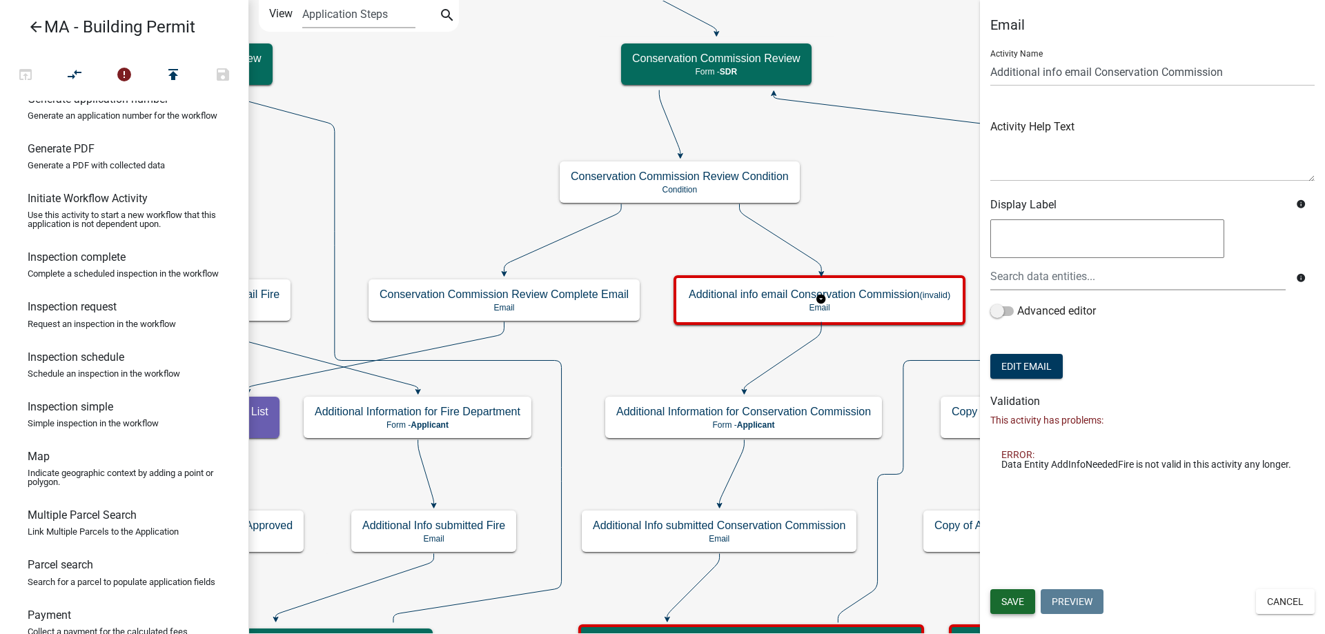
click at [1009, 600] on span "Save" at bounding box center [1012, 601] width 23 height 11
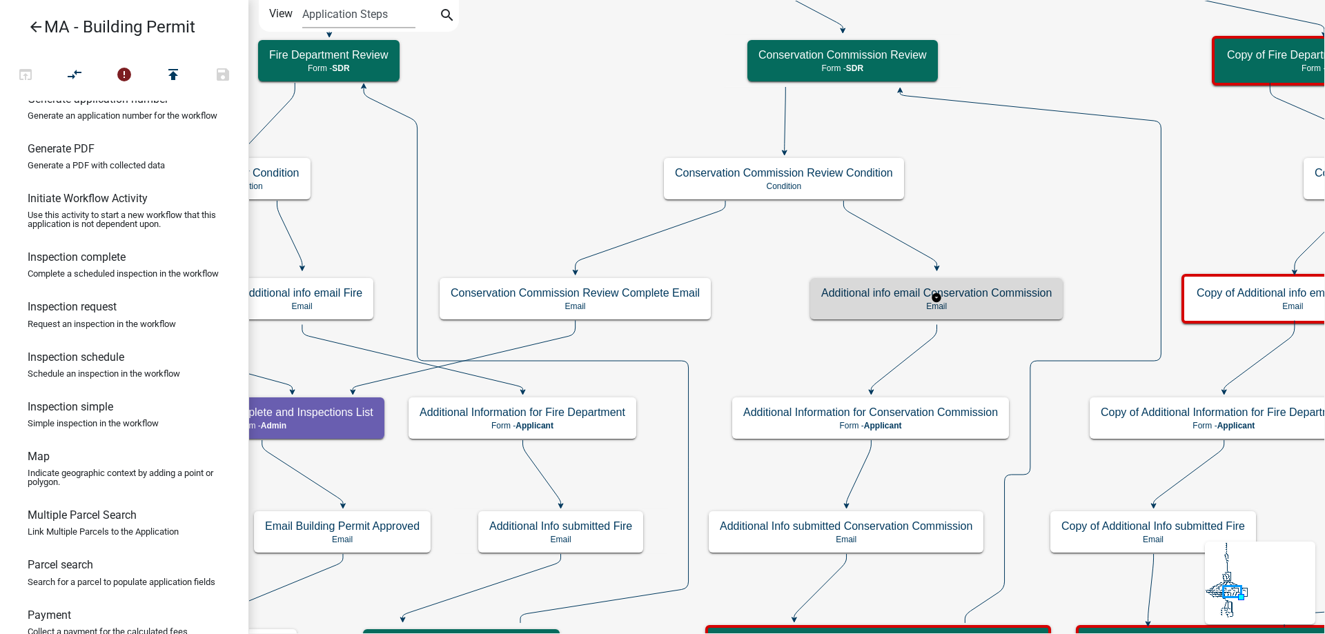
click at [849, 302] on p "Email" at bounding box center [936, 307] width 230 height 10
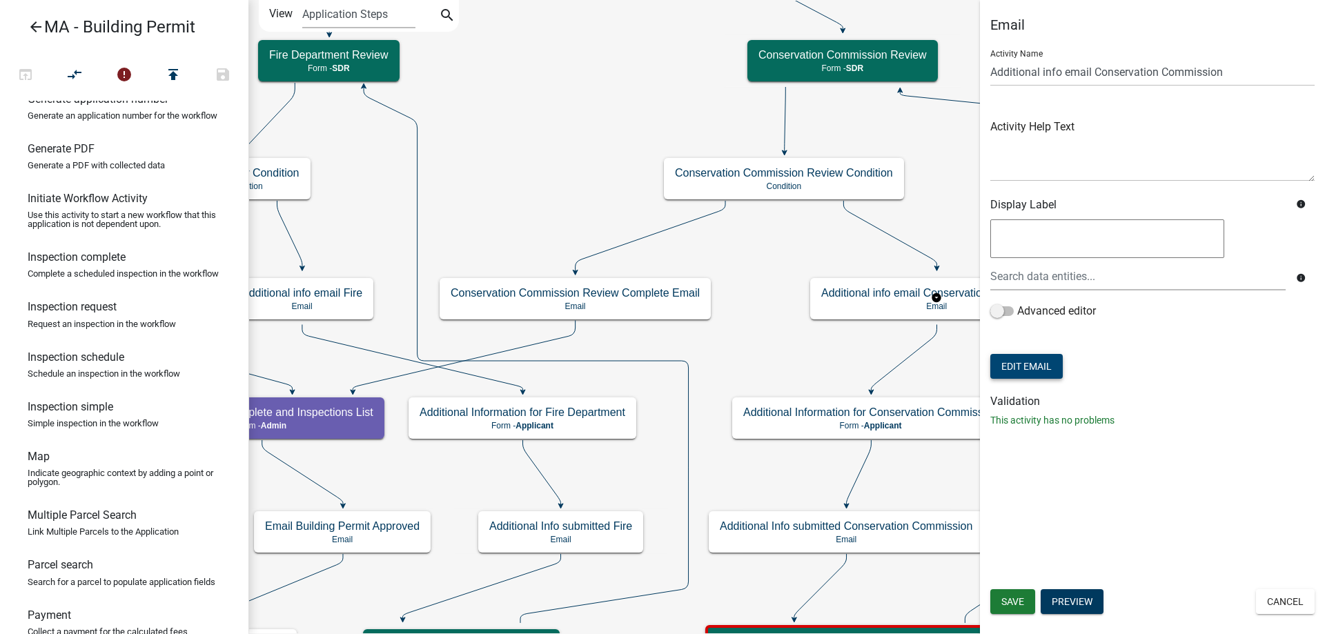
click at [1008, 366] on button "Edit Email" at bounding box center [1026, 366] width 72 height 25
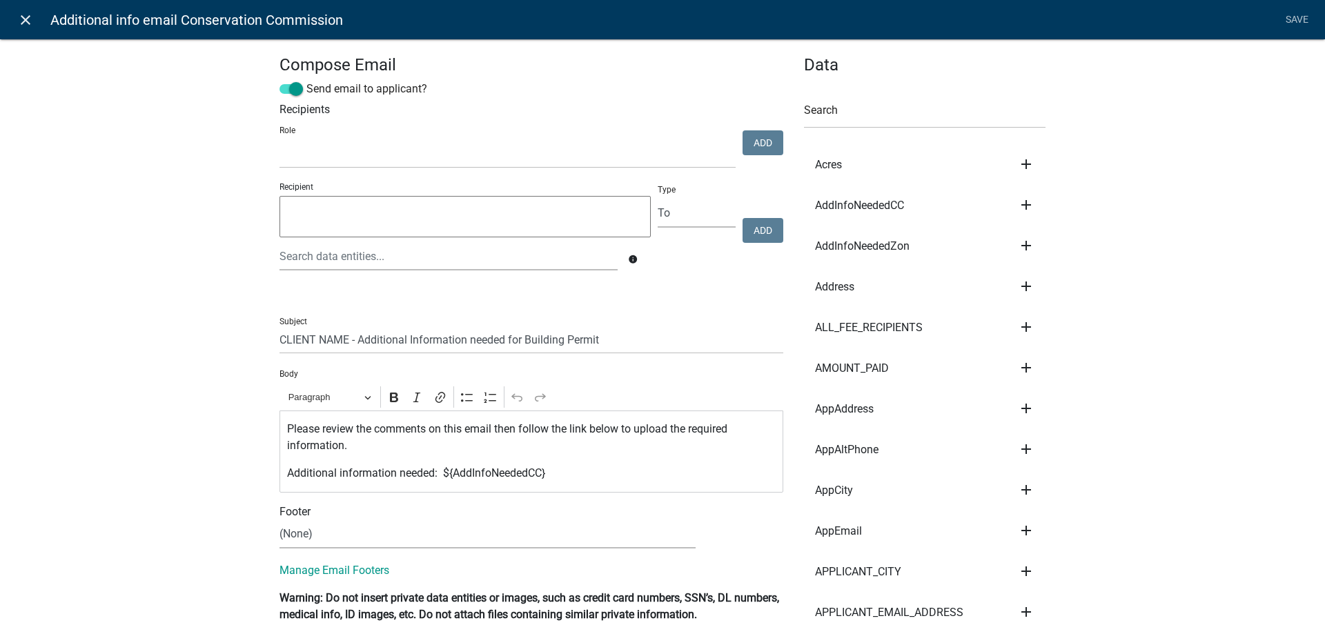
click at [30, 32] on link "close" at bounding box center [25, 20] width 28 height 28
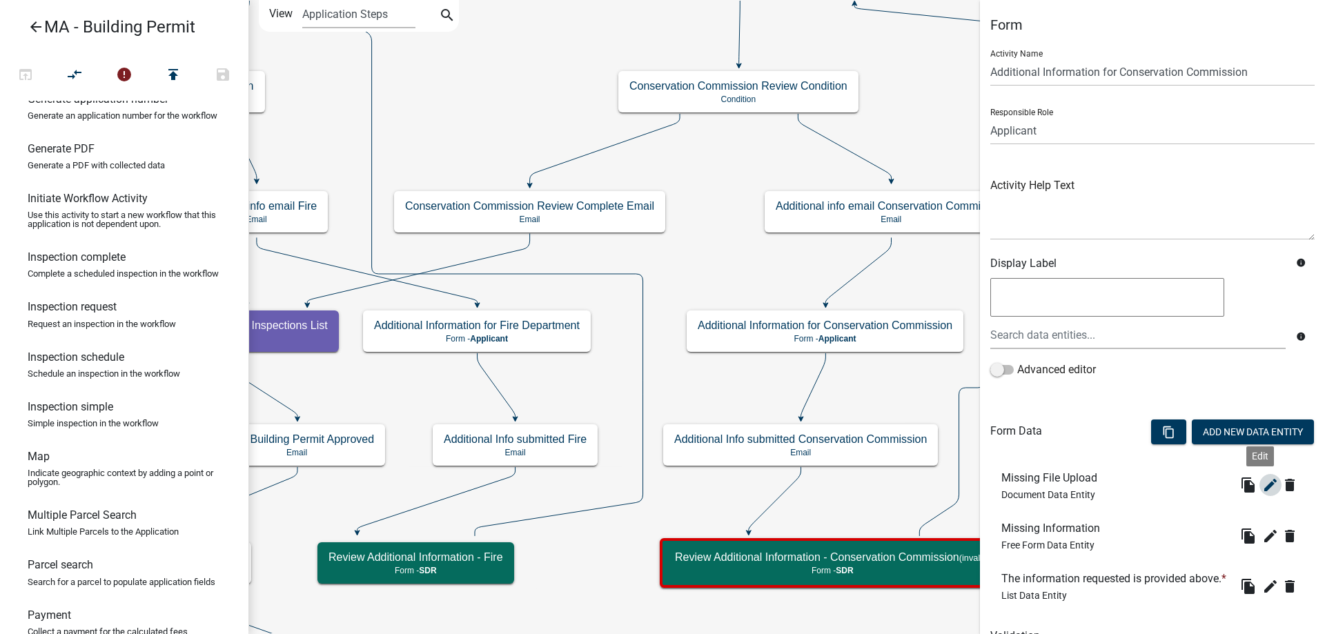
click at [1262, 488] on icon "edit" at bounding box center [1270, 485] width 17 height 17
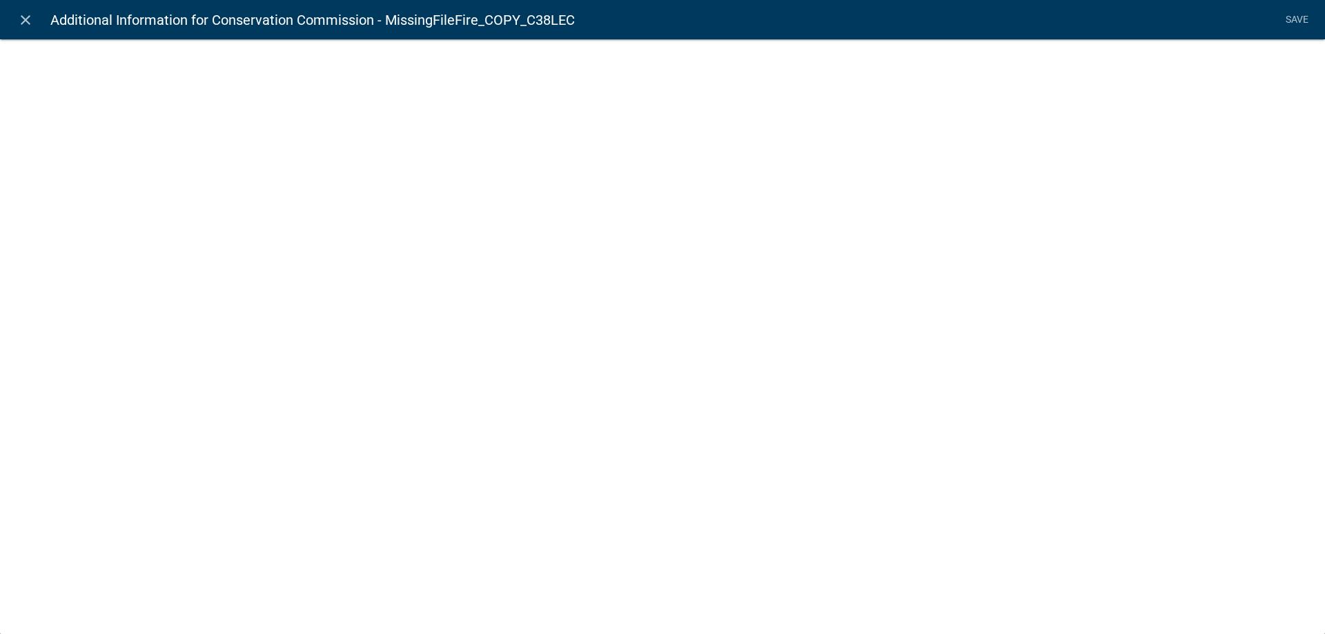
select select "document"
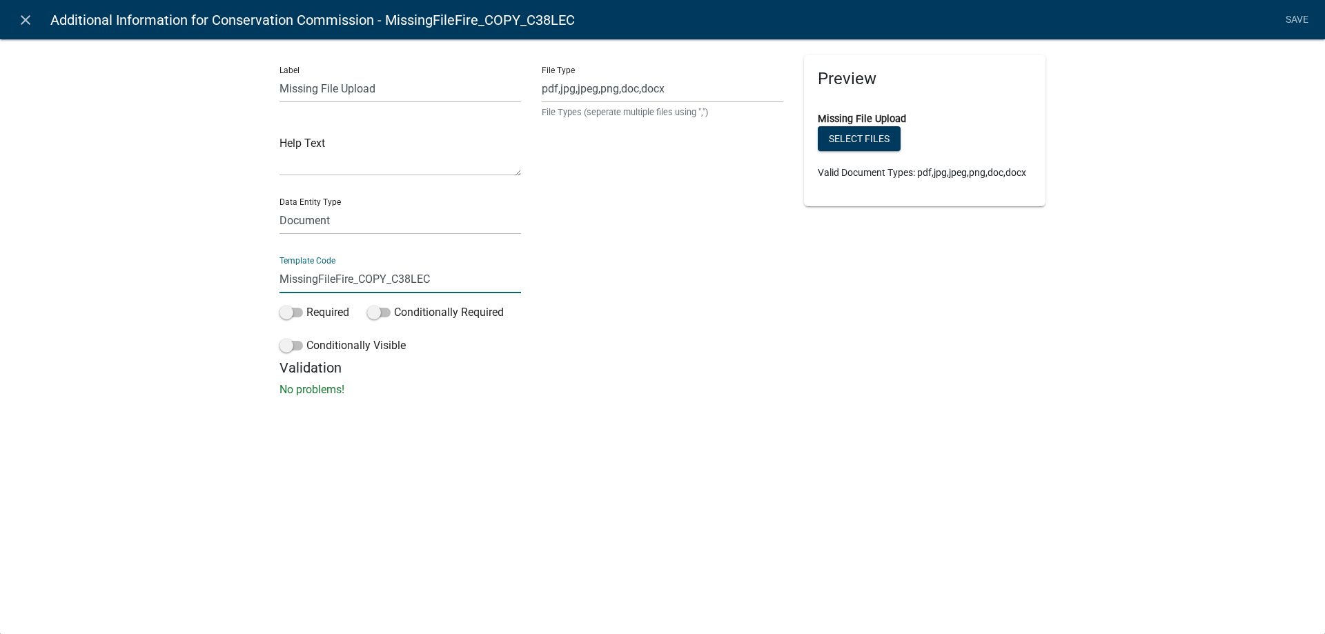
drag, startPoint x: 337, startPoint y: 281, endPoint x: 476, endPoint y: 277, distance: 138.7
click at [476, 277] on input "MissingFileFire_COPY_C38LEC" at bounding box center [399, 279] width 241 height 28
paste input "C"
type input "MissingFileCC"
click at [147, 199] on div "Label Missing File Upload Help Text Data Entity Type Free Form Text Document Di…" at bounding box center [662, 222] width 1325 height 411
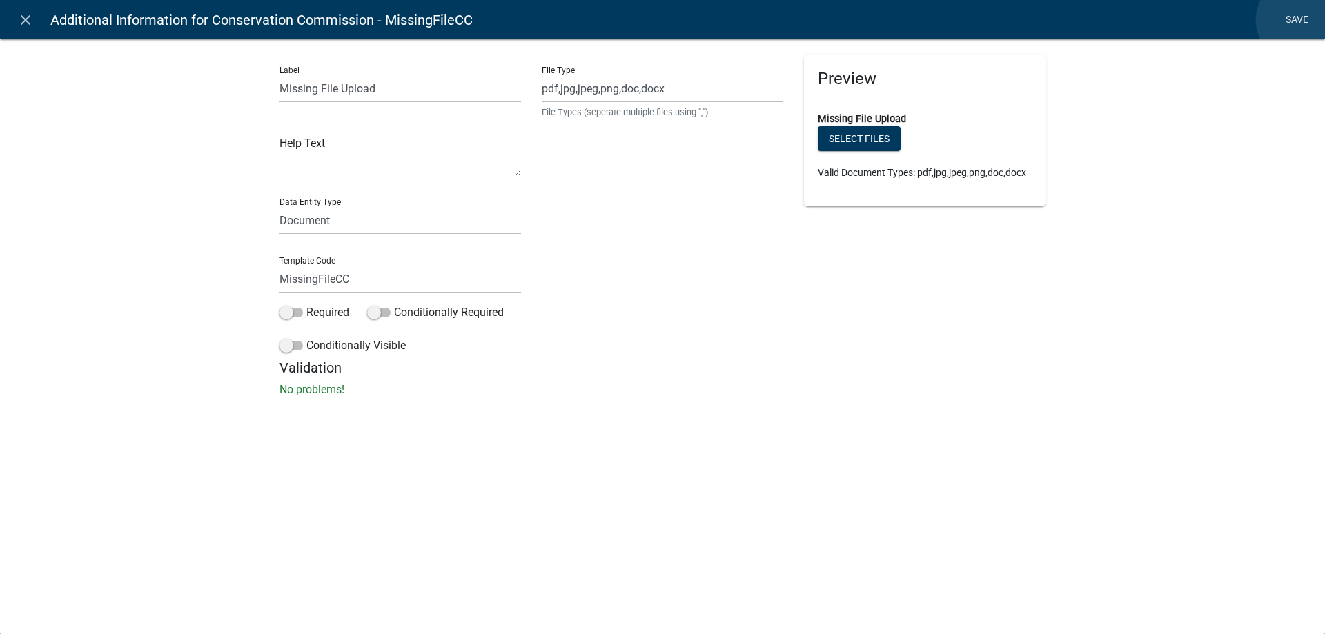
click at [1299, 20] on link "Save" at bounding box center [1296, 20] width 34 height 26
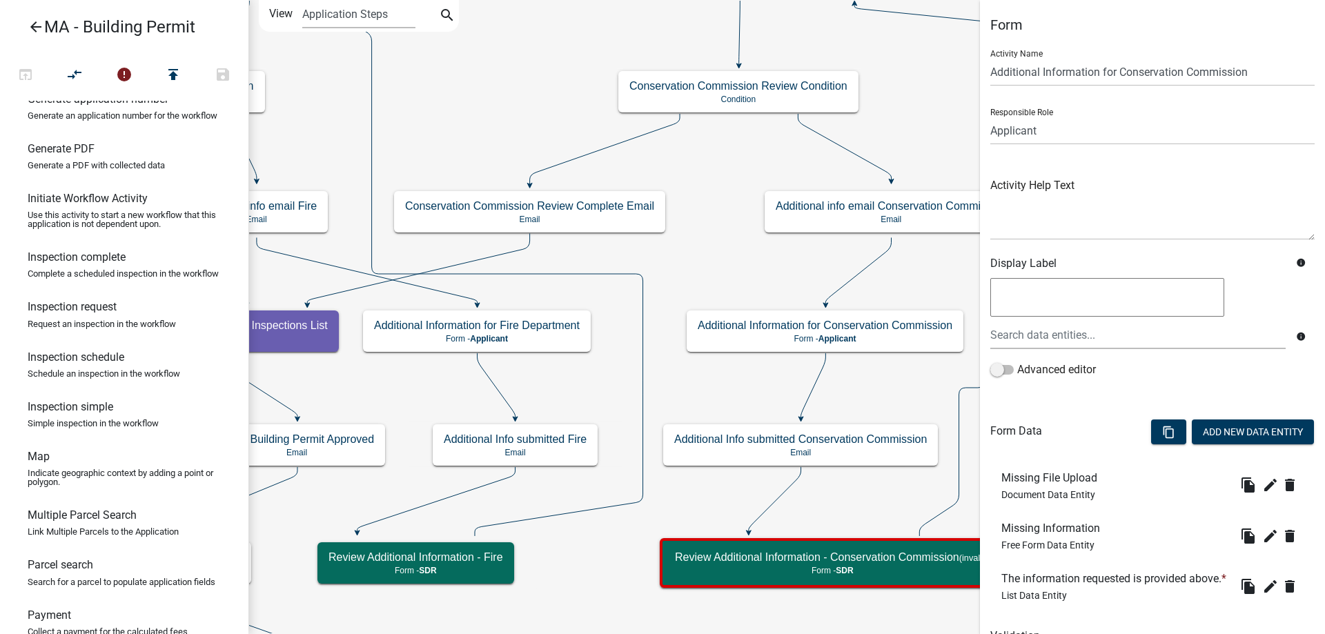
scroll to position [69, 0]
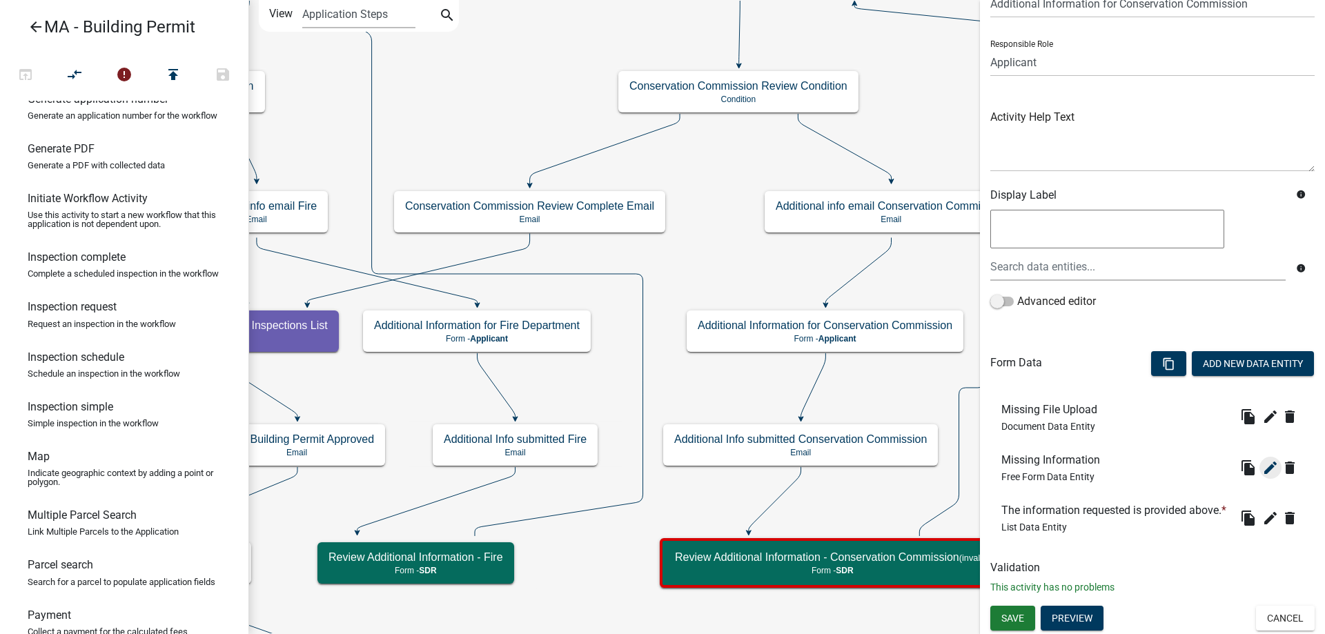
click at [1263, 466] on icon "edit" at bounding box center [1270, 468] width 17 height 17
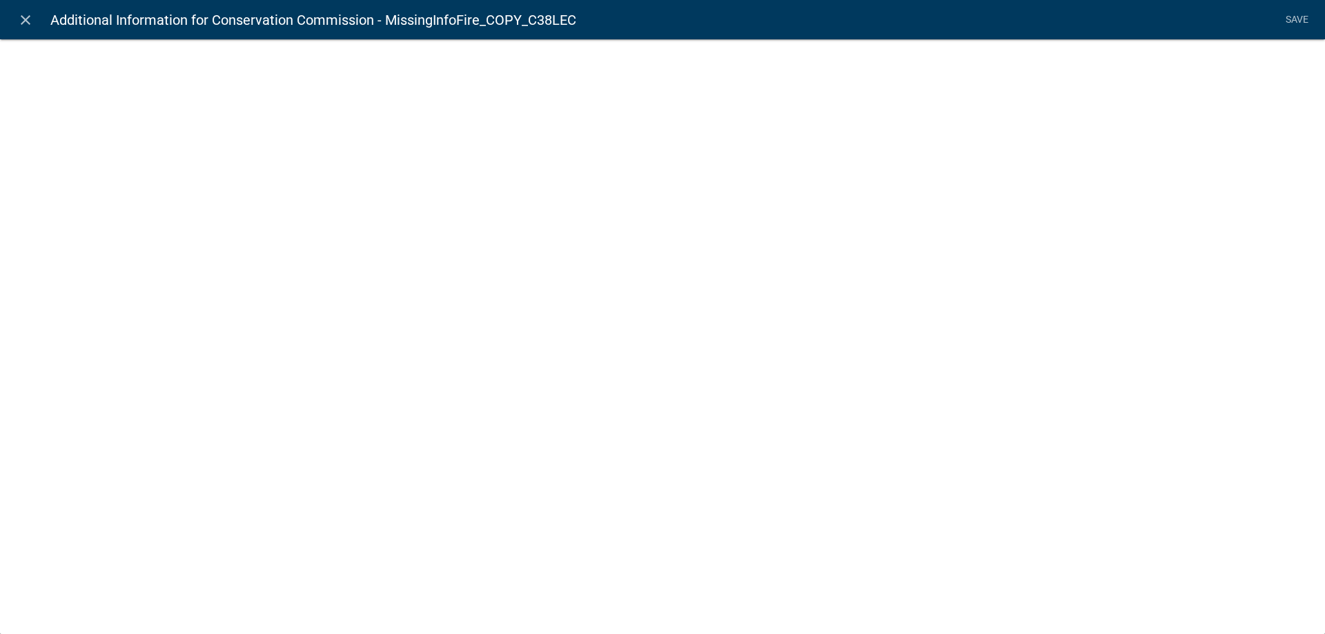
select select
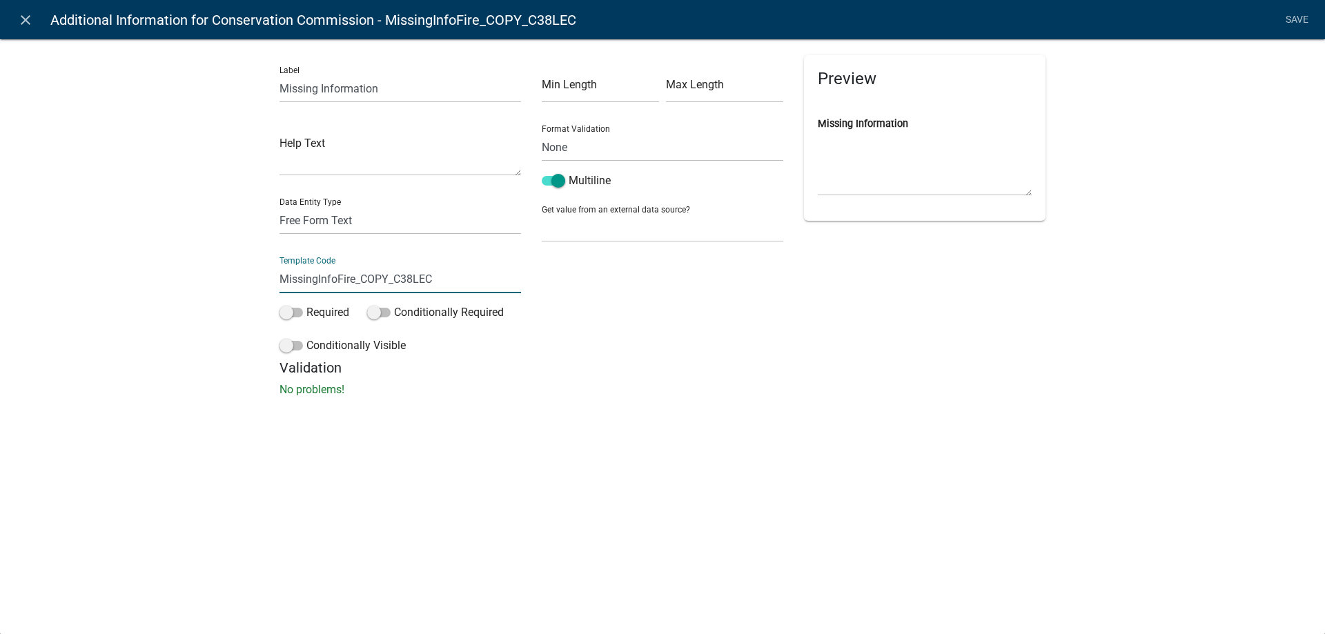
drag, startPoint x: 357, startPoint y: 285, endPoint x: 469, endPoint y: 285, distance: 112.5
click at [469, 285] on input "MissingInfoFire_COPY_C38LEC" at bounding box center [399, 279] width 241 height 28
paste input "CC"
type input "MissingInfoCC"
click at [197, 299] on div "Label Missing Information Help Text Data Entity Type Free Form Text Document Di…" at bounding box center [662, 222] width 1325 height 411
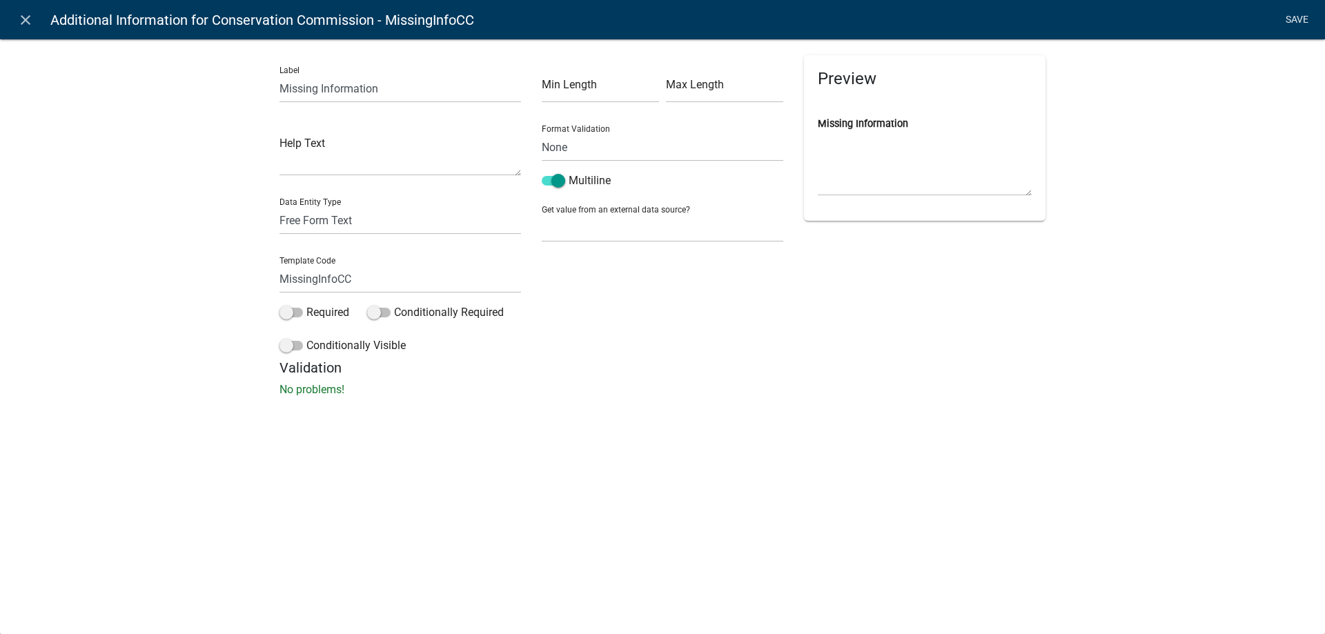
click at [1296, 20] on link "Save" at bounding box center [1296, 20] width 34 height 26
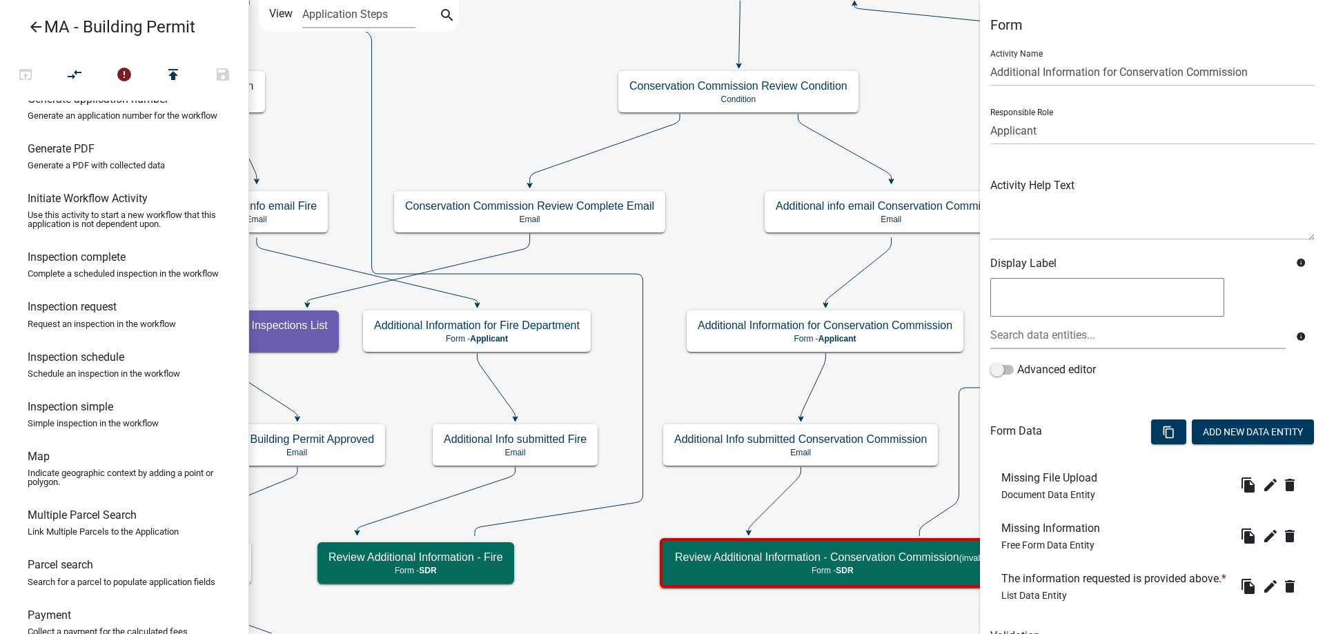
scroll to position [90, 0]
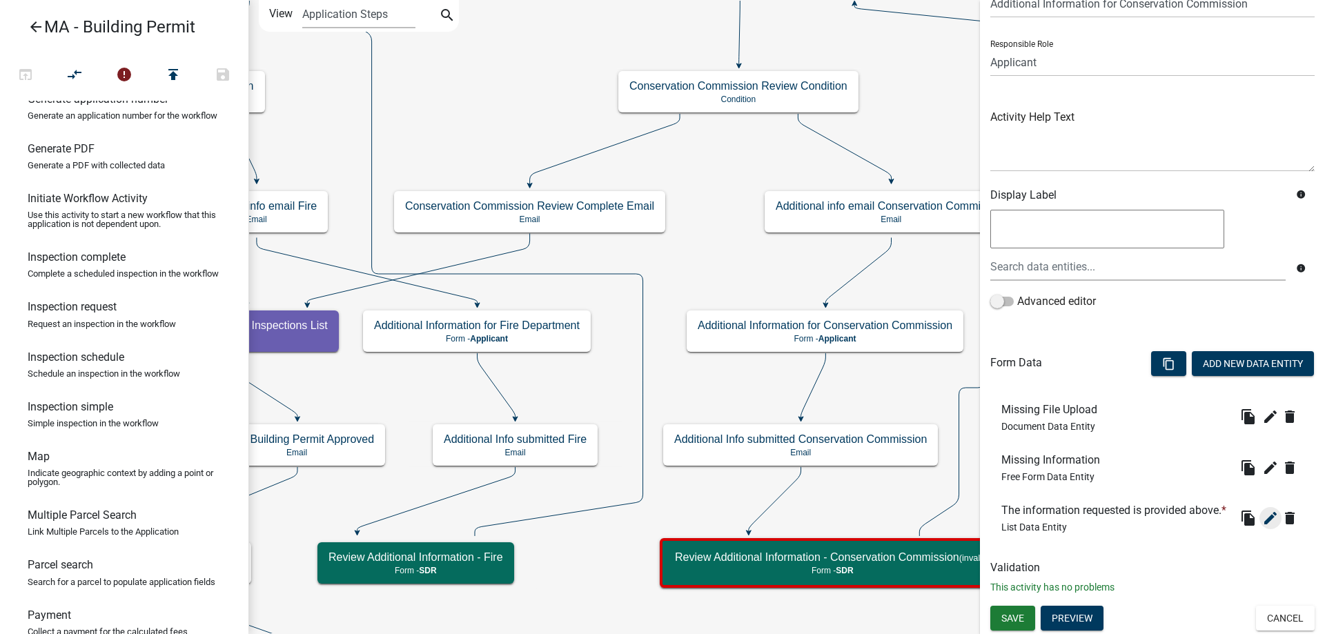
click at [1262, 521] on icon "edit" at bounding box center [1270, 518] width 17 height 17
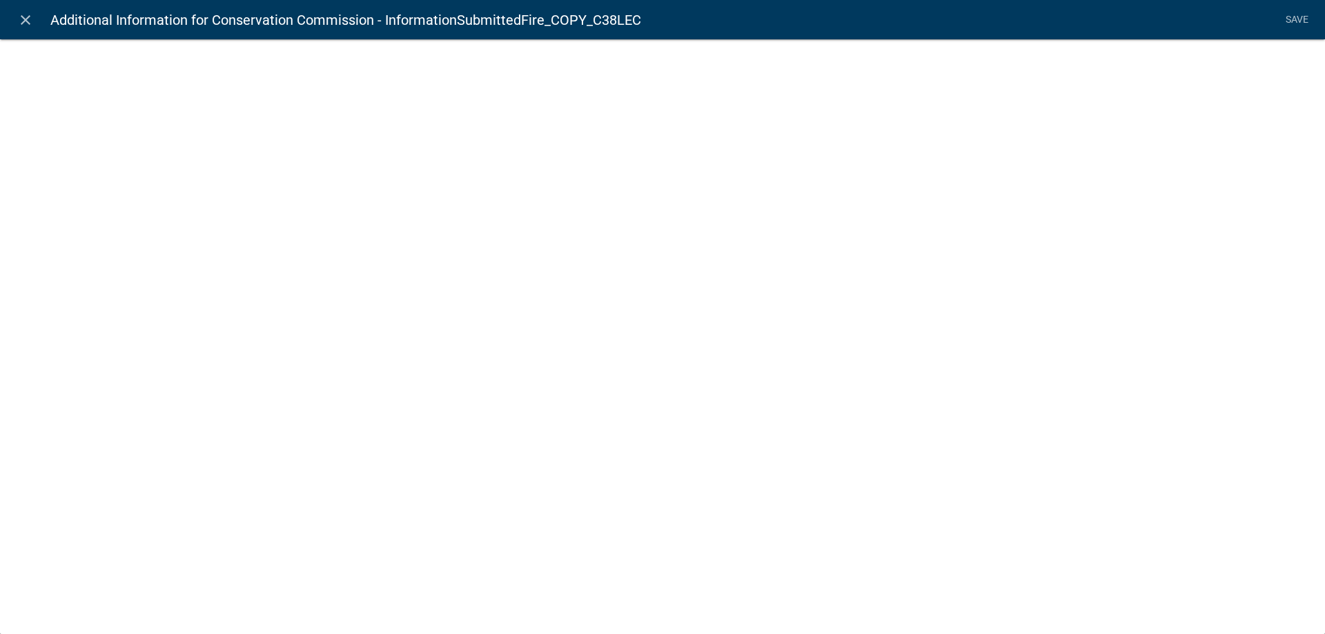
select select "list-data"
select select
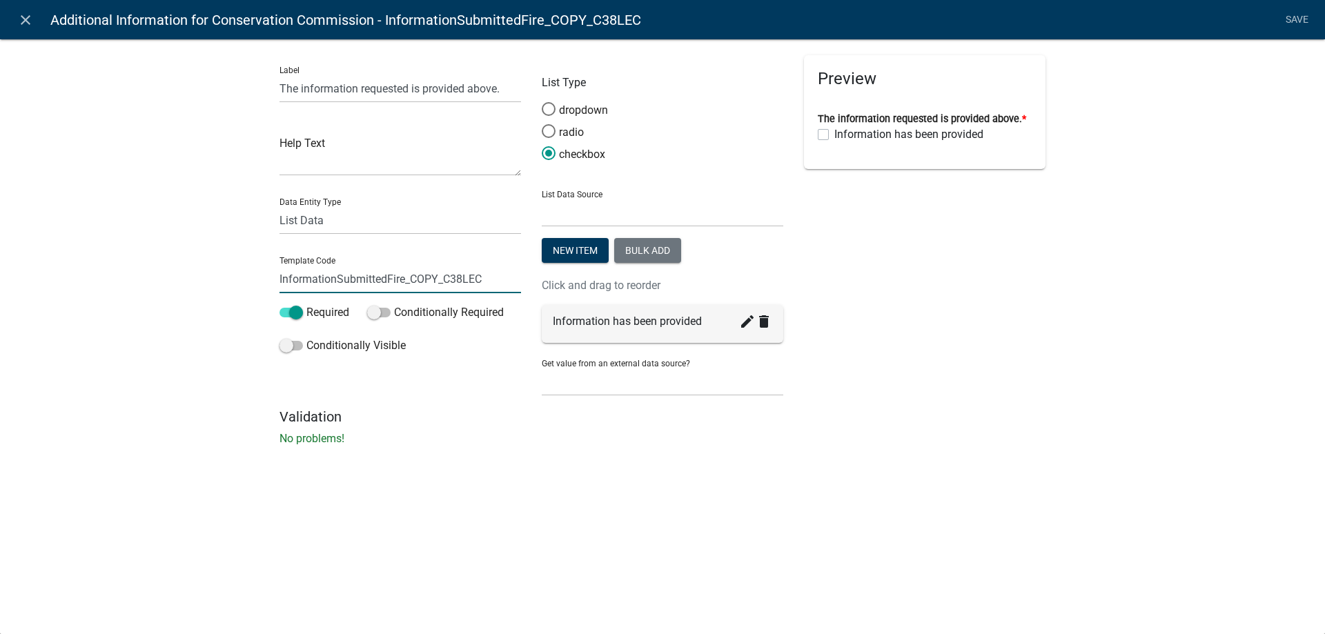
drag, startPoint x: 385, startPoint y: 277, endPoint x: 588, endPoint y: 272, distance: 202.9
click at [588, 272] on div "Label The information requested is provided above. Help Text Data Entity Type F…" at bounding box center [662, 231] width 787 height 353
paste input "C"
type input "InformationSubmittedCC"
click at [146, 353] on div "Label The information requested is provided above. Help Text Data Entity Type F…" at bounding box center [662, 247] width 1325 height 460
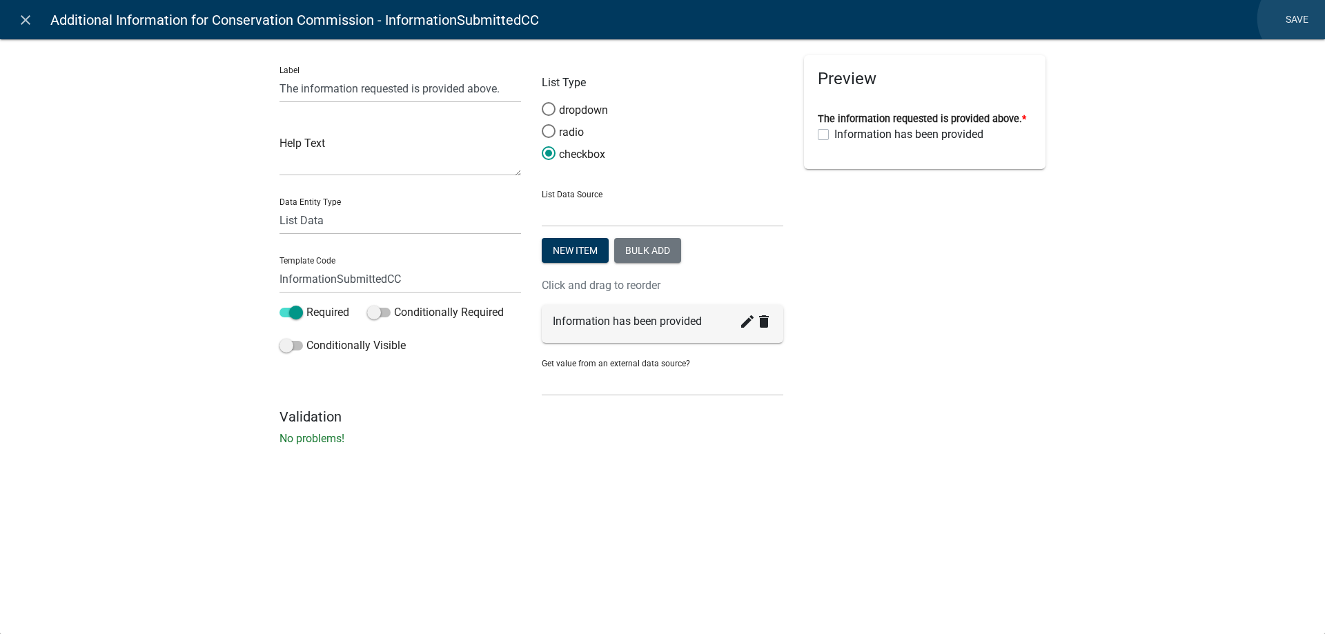
click at [1301, 19] on link "Save" at bounding box center [1296, 20] width 34 height 26
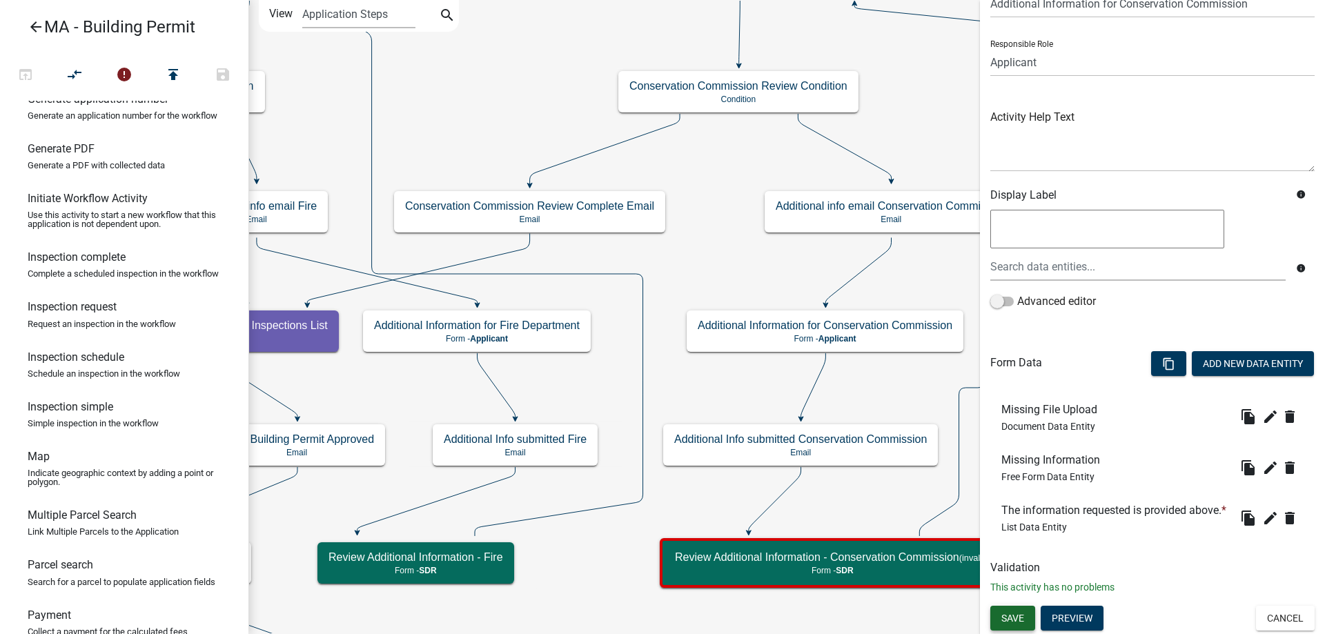
click at [1020, 610] on button "Save" at bounding box center [1012, 618] width 45 height 25
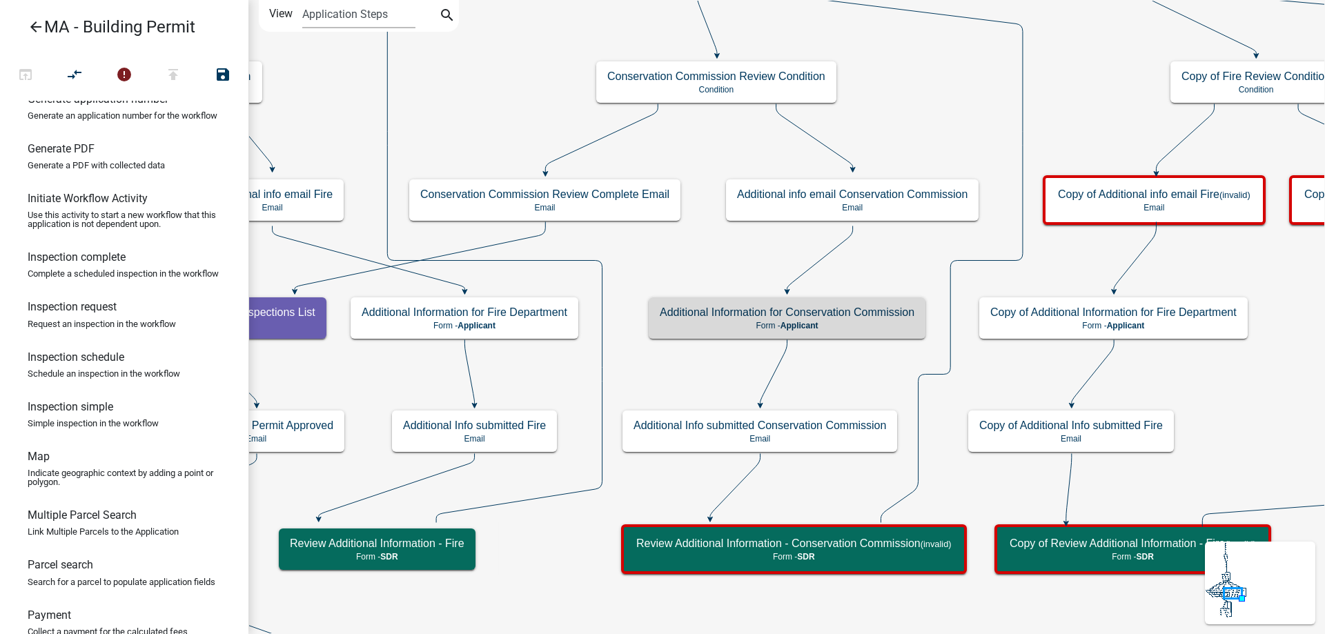
scroll to position [0, 0]
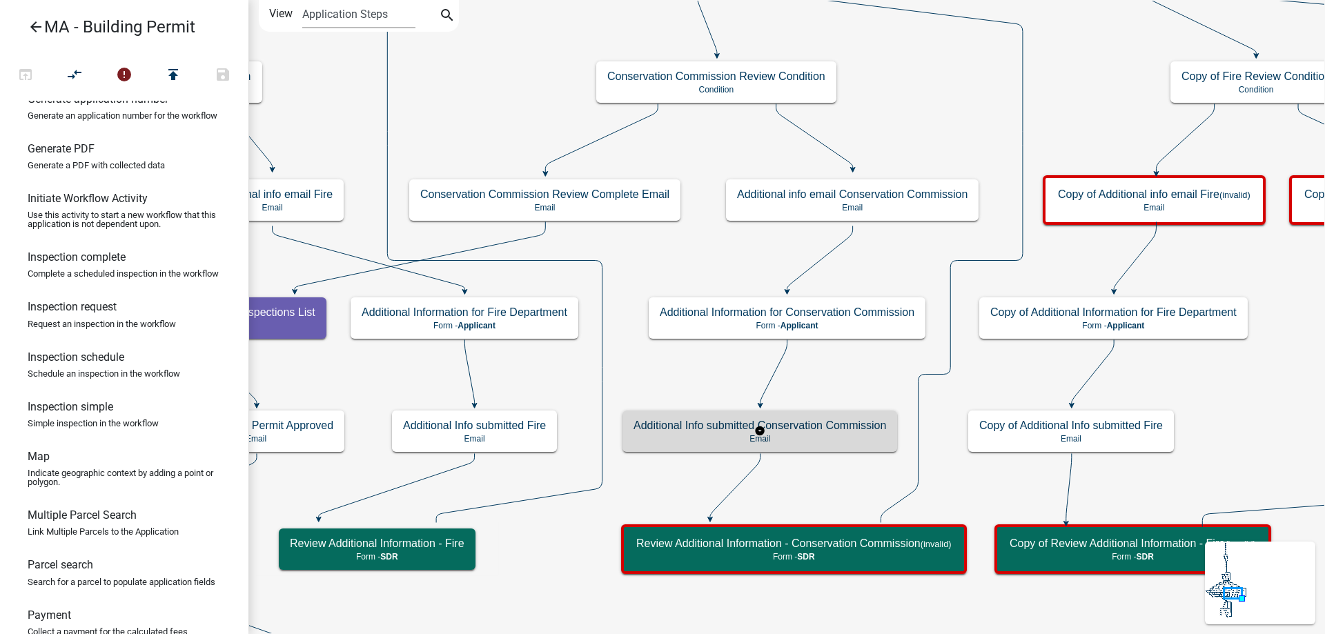
click at [817, 450] on div "Additional Info submitted Conservation Commission Email" at bounding box center [759, 431] width 275 height 41
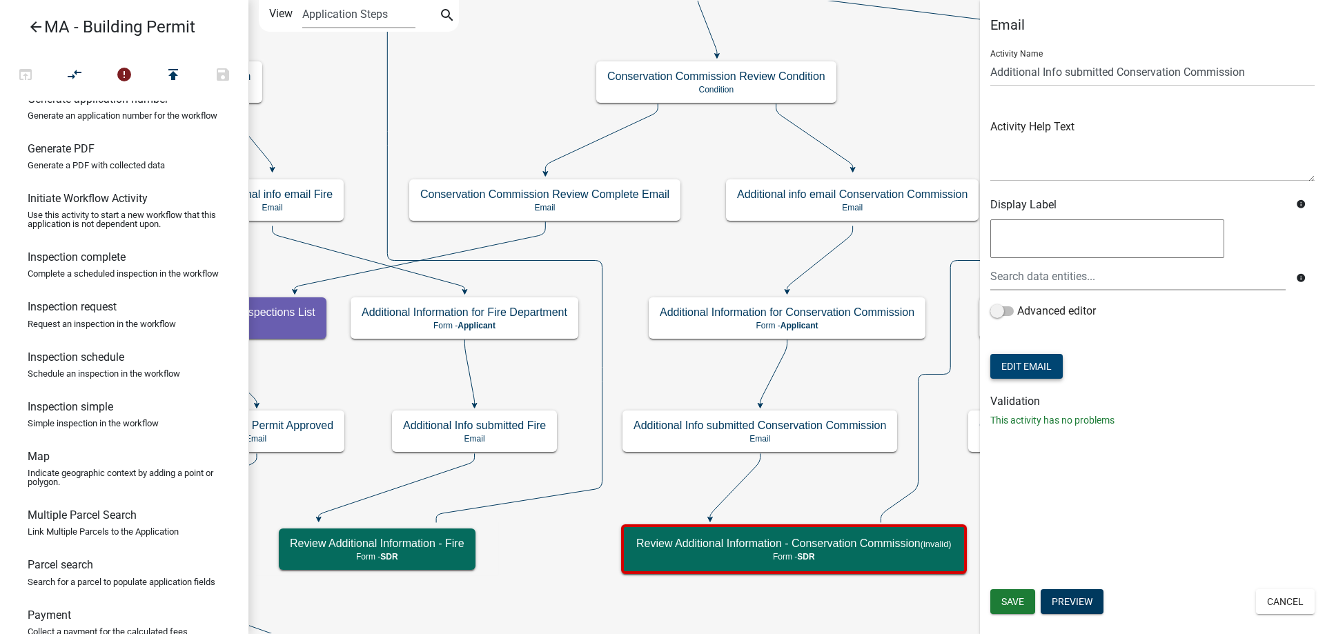
click at [1040, 362] on button "Edit Email" at bounding box center [1026, 366] width 72 height 25
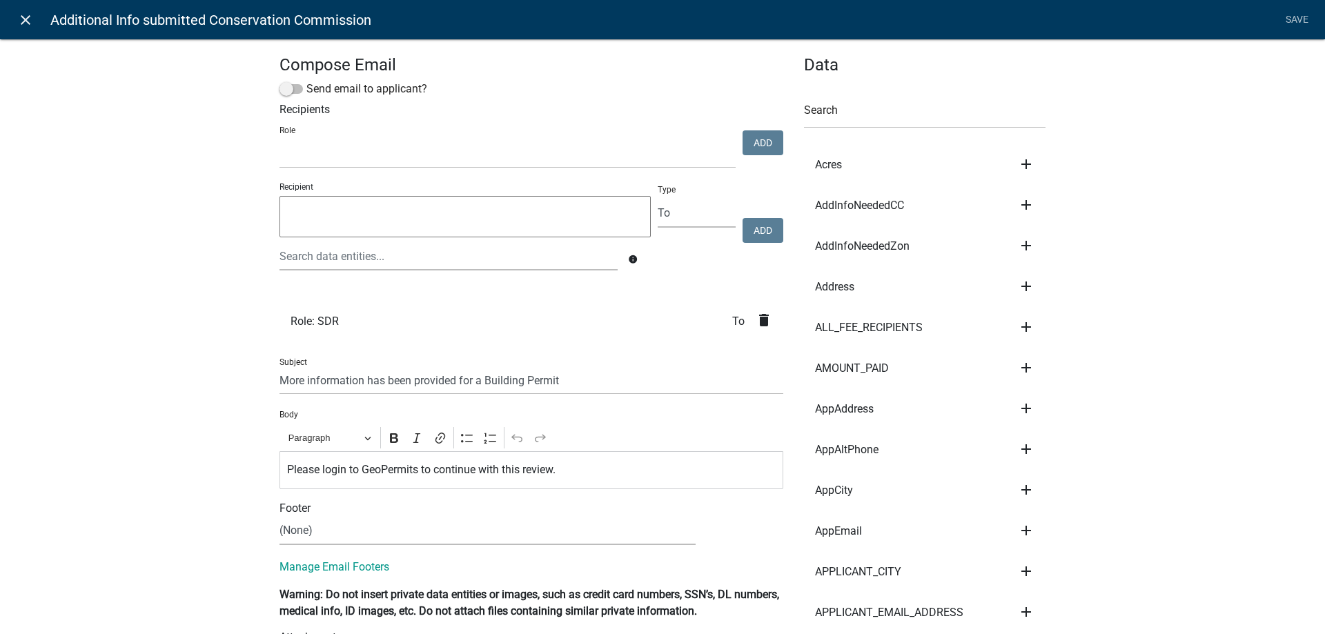
click at [29, 20] on icon "close" at bounding box center [25, 20] width 17 height 17
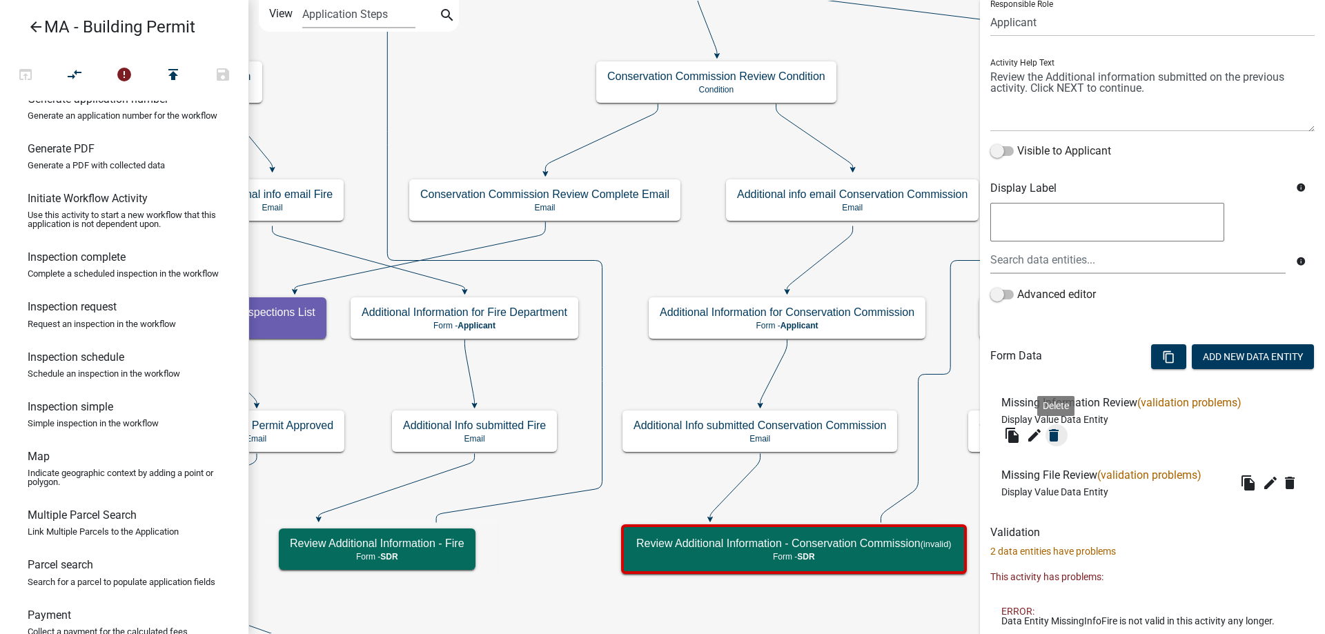
scroll to position [138, 0]
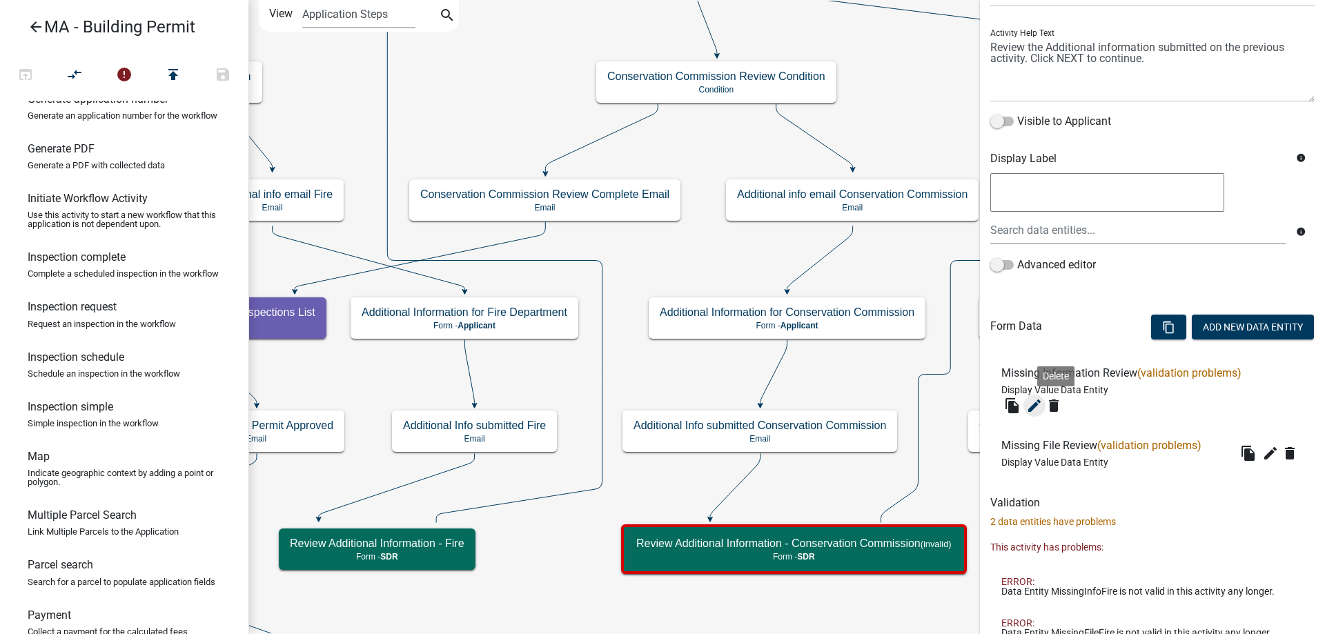
click at [1033, 407] on icon "edit" at bounding box center [1034, 405] width 17 height 17
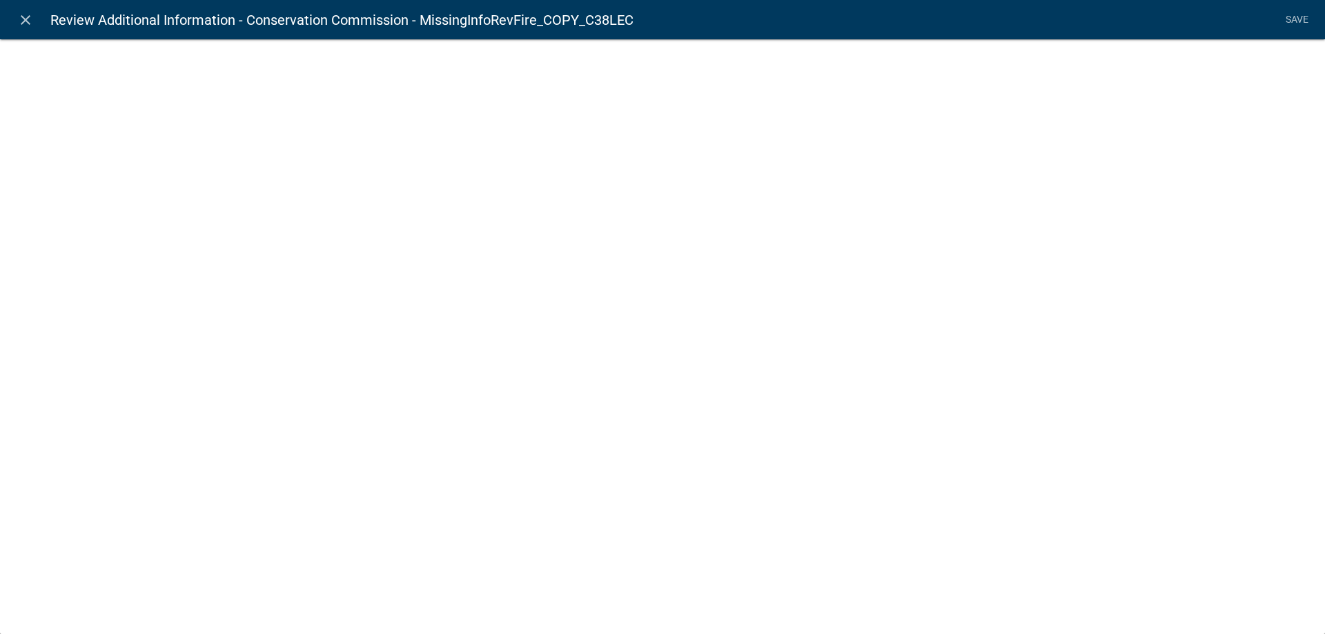
select select "display-entity-value"
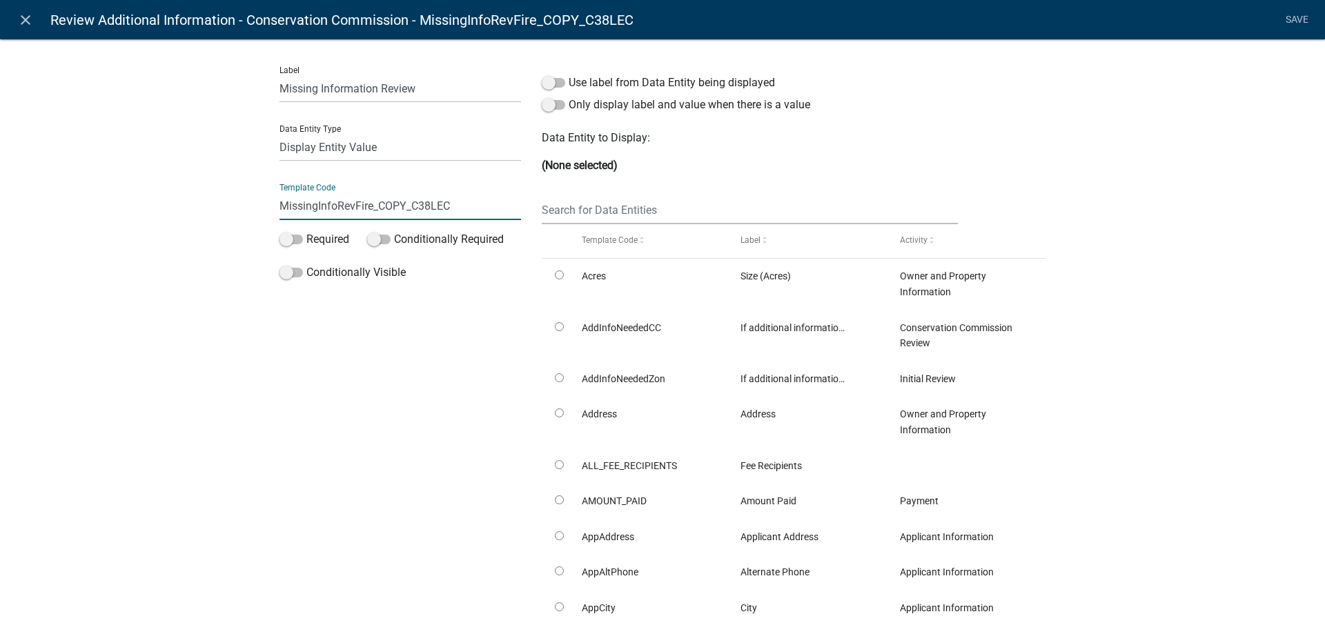
drag, startPoint x: 353, startPoint y: 207, endPoint x: 497, endPoint y: 208, distance: 144.2
click at [497, 208] on input "MissingInfoRevFire_COPY_C38LEC" at bounding box center [399, 206] width 241 height 28
paste input "C"
type input "MissingInfoRevCC"
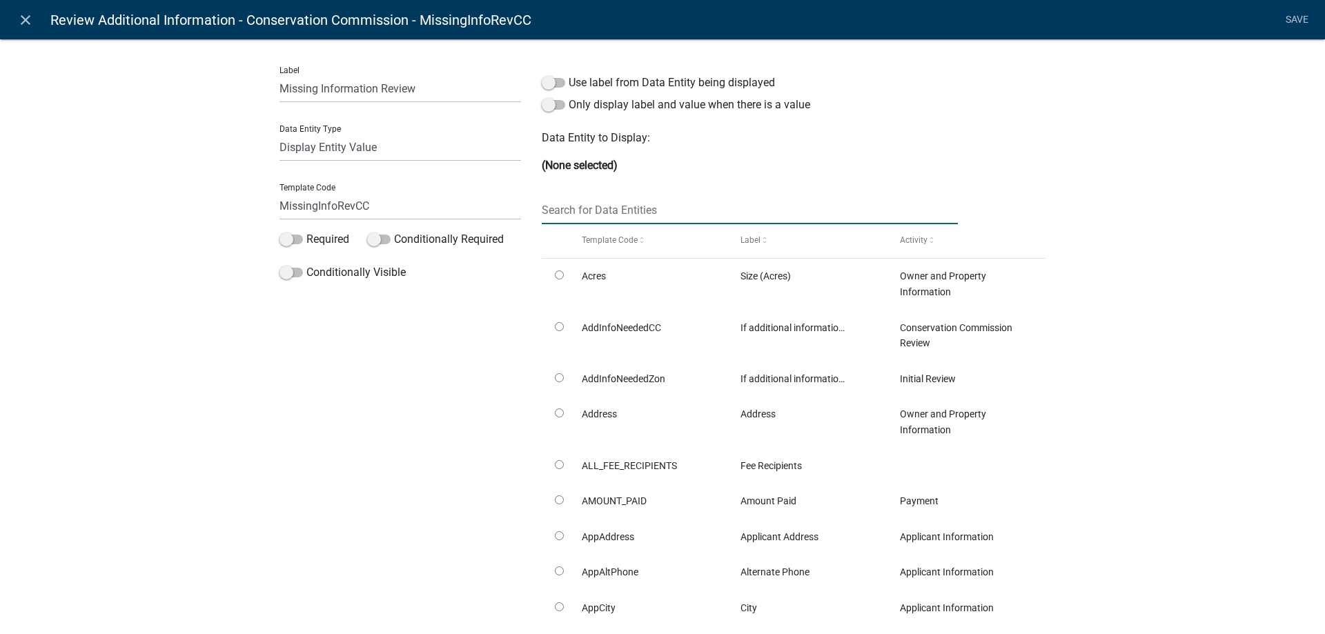
click at [633, 211] on input "text" at bounding box center [750, 210] width 416 height 28
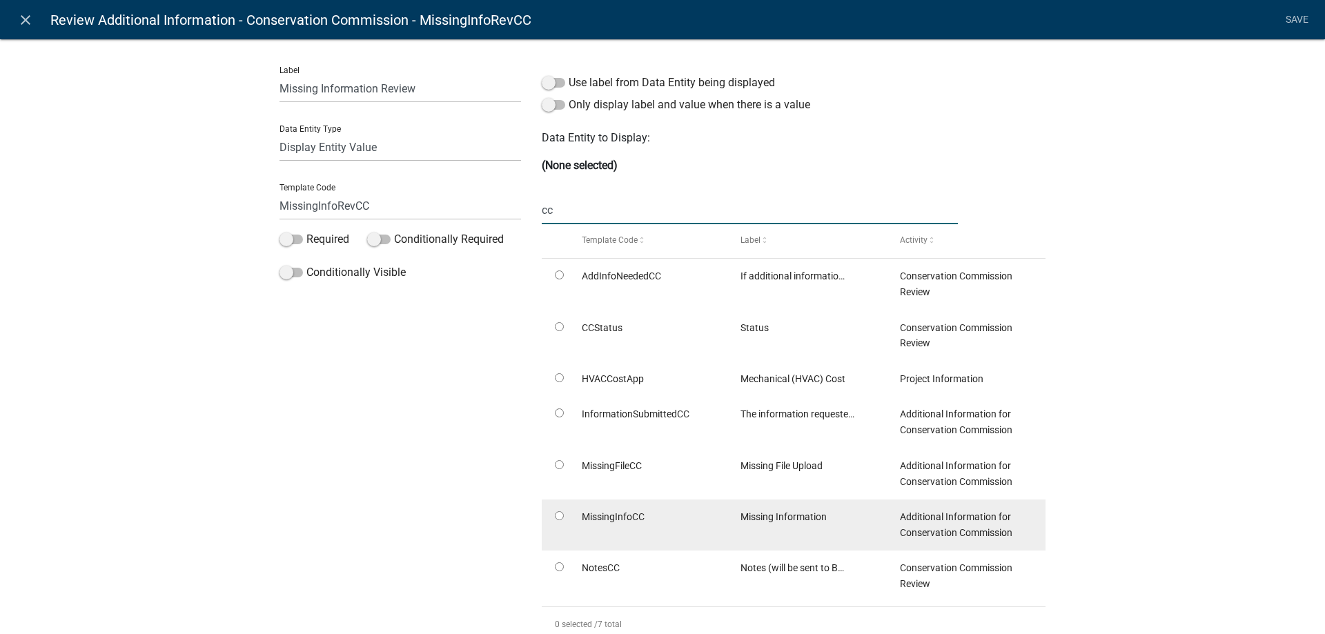
type input "cc"
click at [555, 512] on input "radio" at bounding box center [559, 515] width 9 height 9
radio input "true"
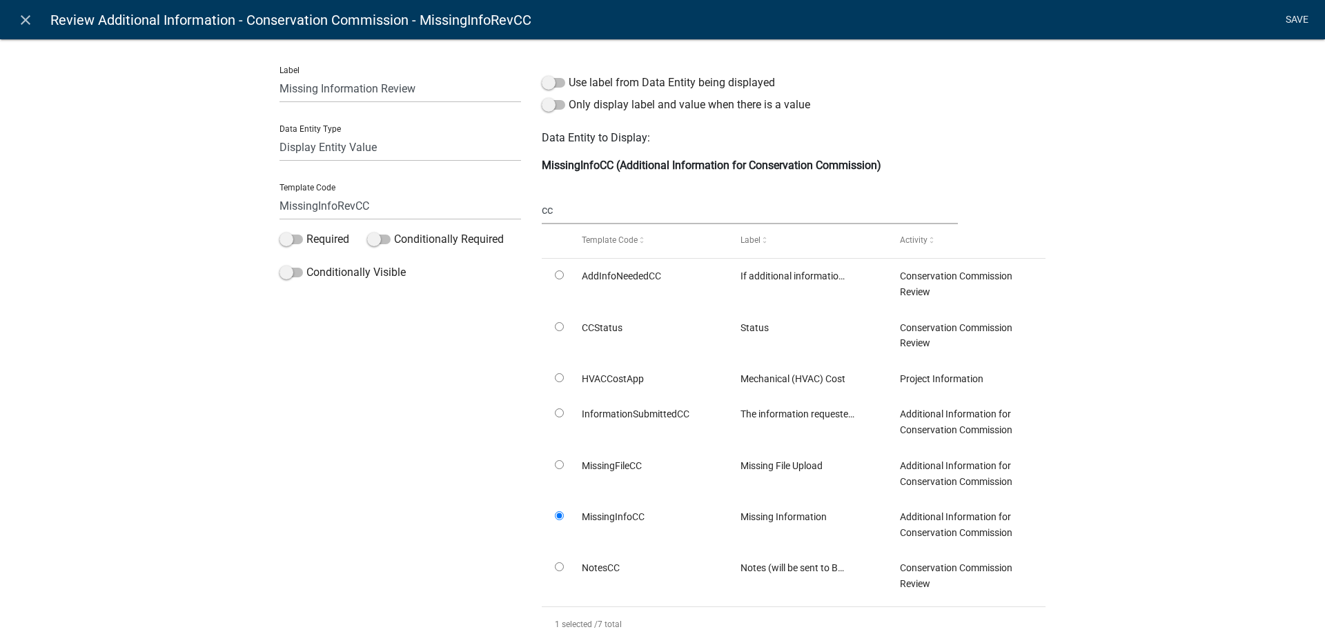
click at [1294, 15] on link "Save" at bounding box center [1296, 20] width 34 height 26
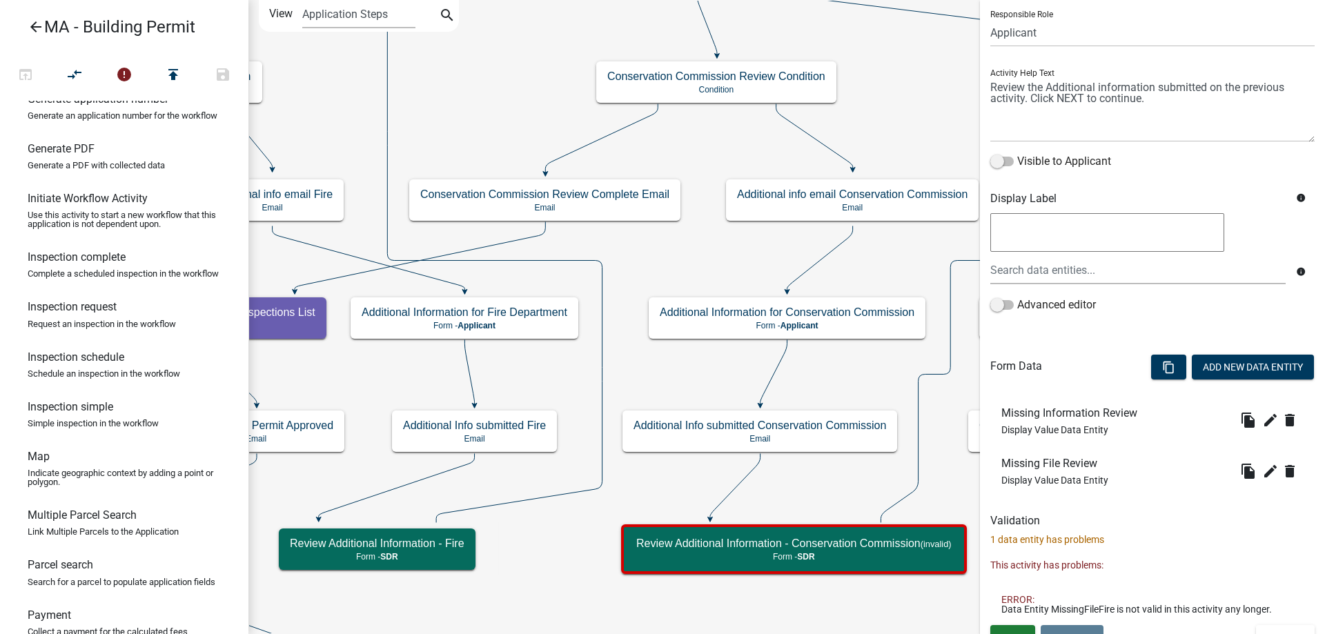
scroll to position [117, 0]
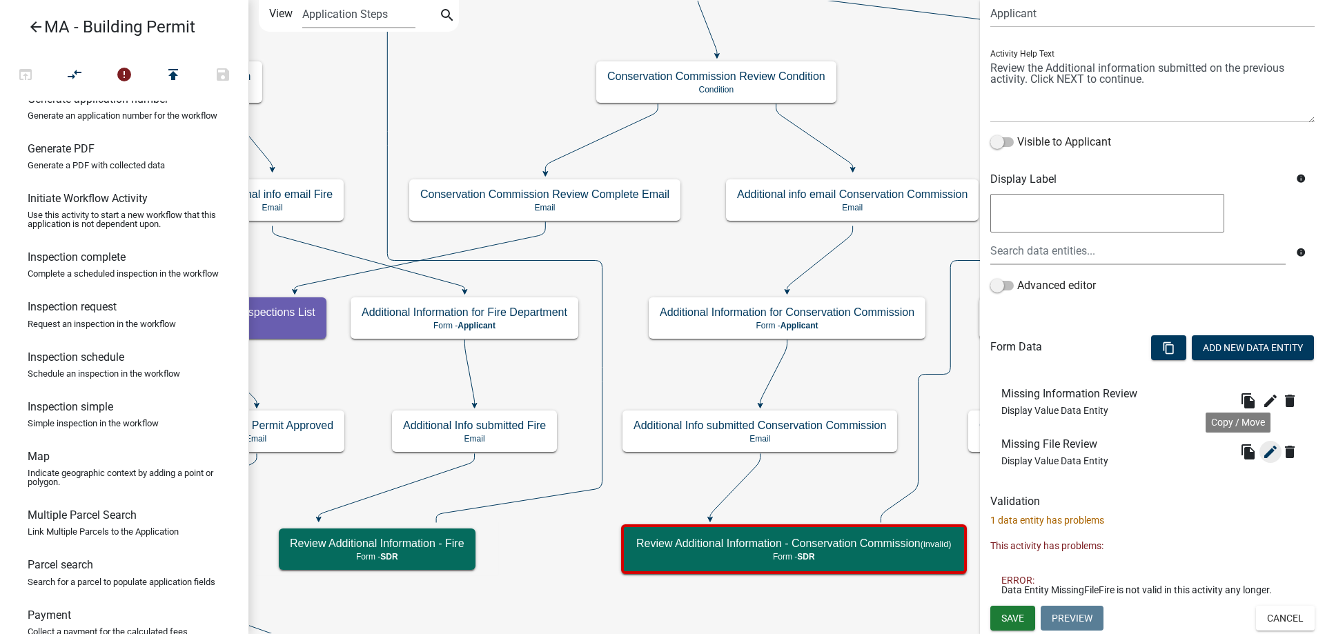
click at [1262, 451] on icon "edit" at bounding box center [1270, 452] width 17 height 17
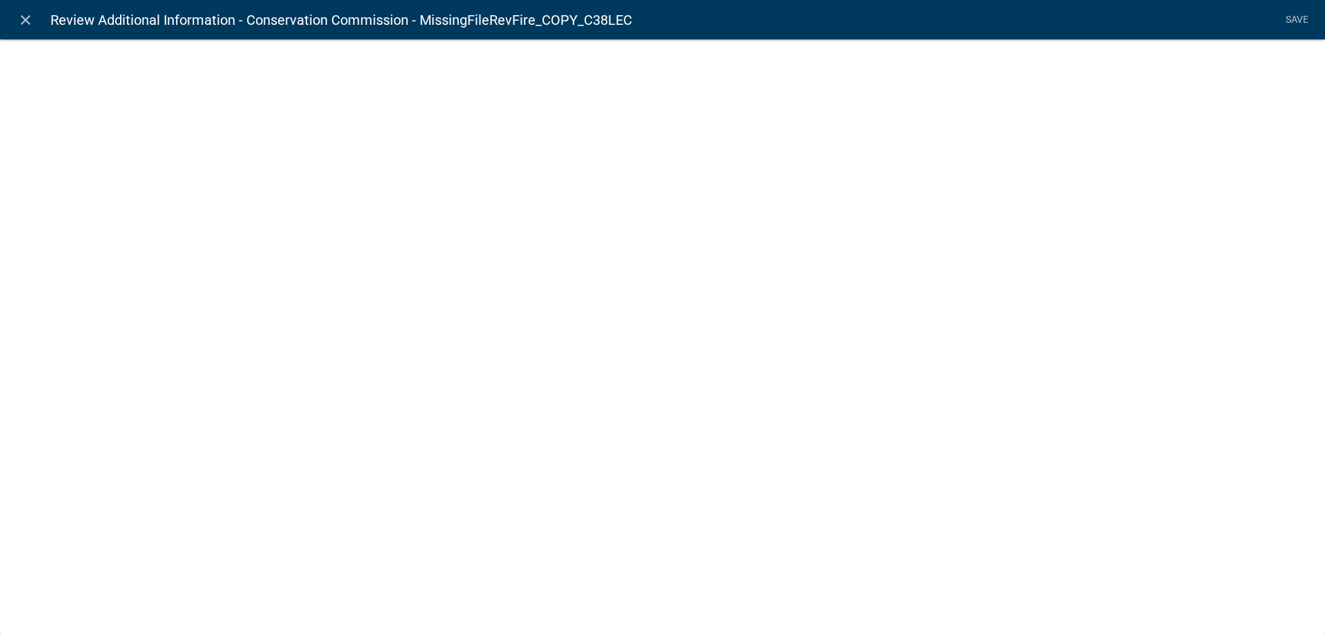
select select "display-entity-value"
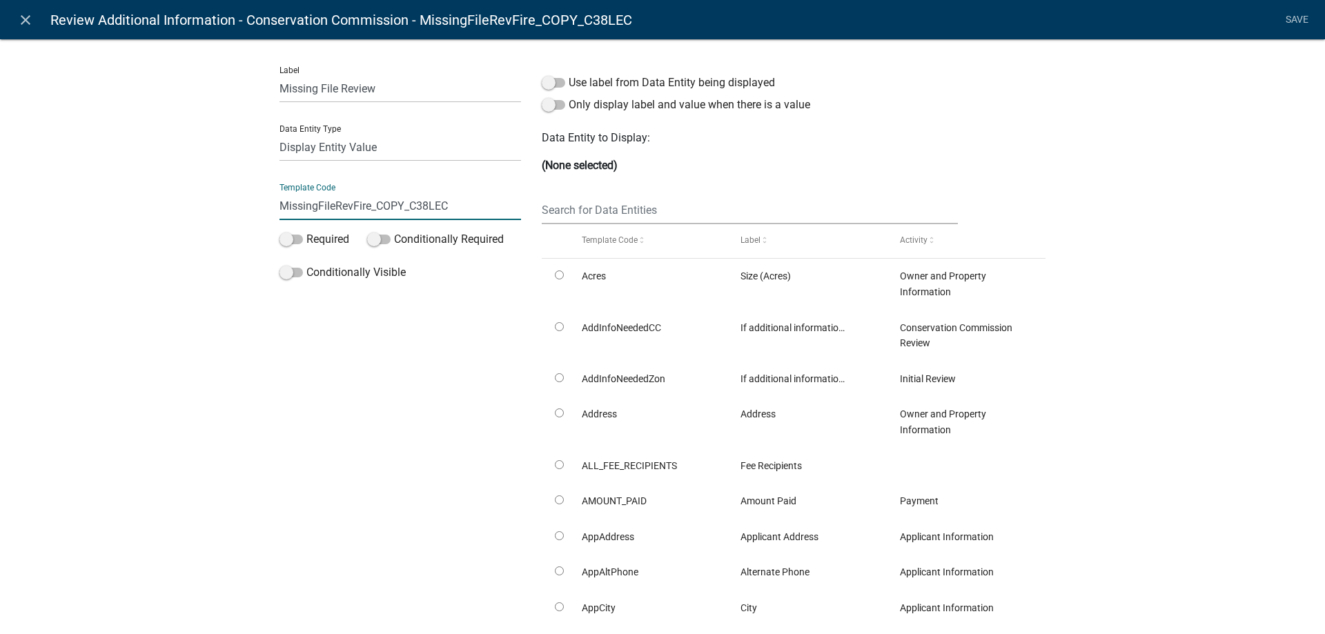
drag, startPoint x: 346, startPoint y: 212, endPoint x: 498, endPoint y: 214, distance: 151.8
click at [498, 214] on input "MissingFileRevFire_COPY_C38LEC" at bounding box center [399, 206] width 241 height 28
paste input "C"
type input "MissingFileRevCC"
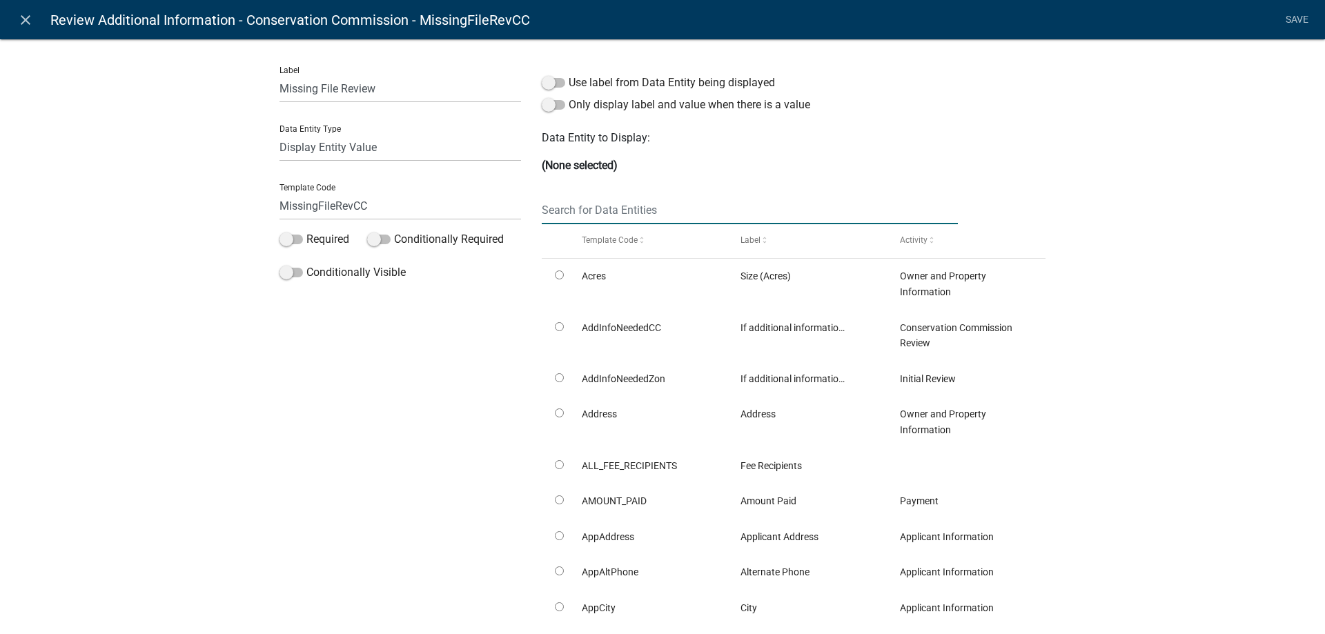
click at [671, 213] on input "text" at bounding box center [750, 210] width 416 height 28
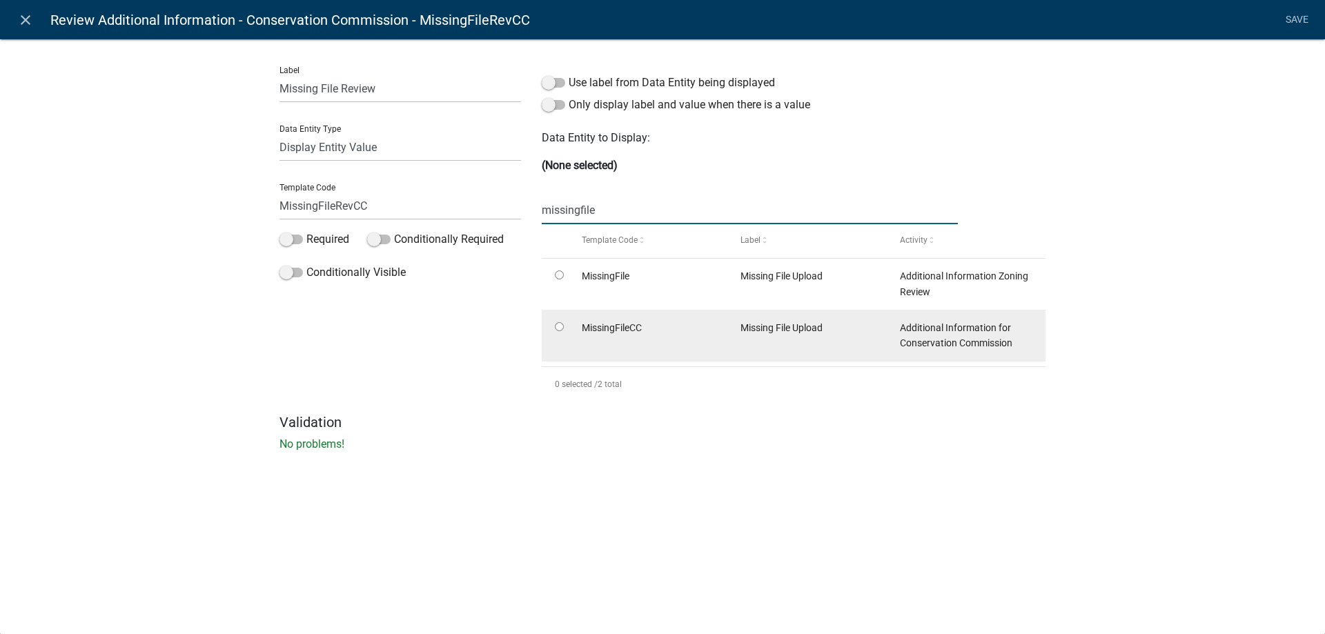
type input "missingfile"
click at [561, 322] on input "radio" at bounding box center [559, 326] width 9 height 9
radio input "true"
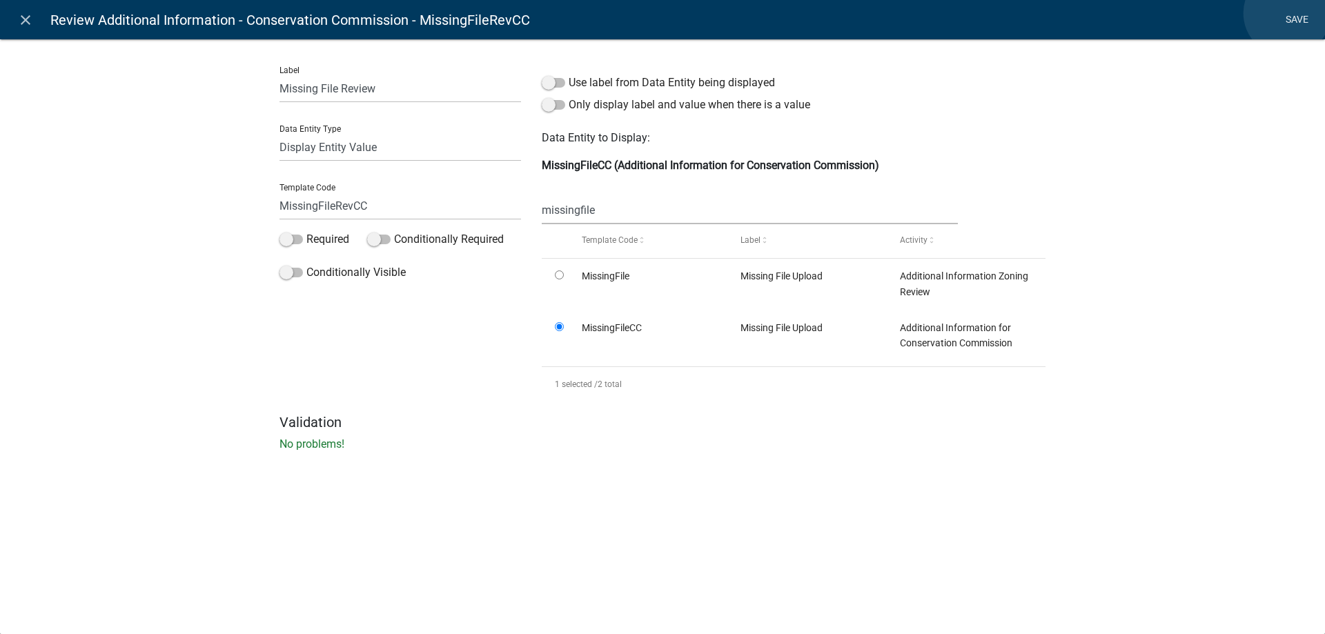
click at [1287, 13] on link "Save" at bounding box center [1296, 20] width 34 height 26
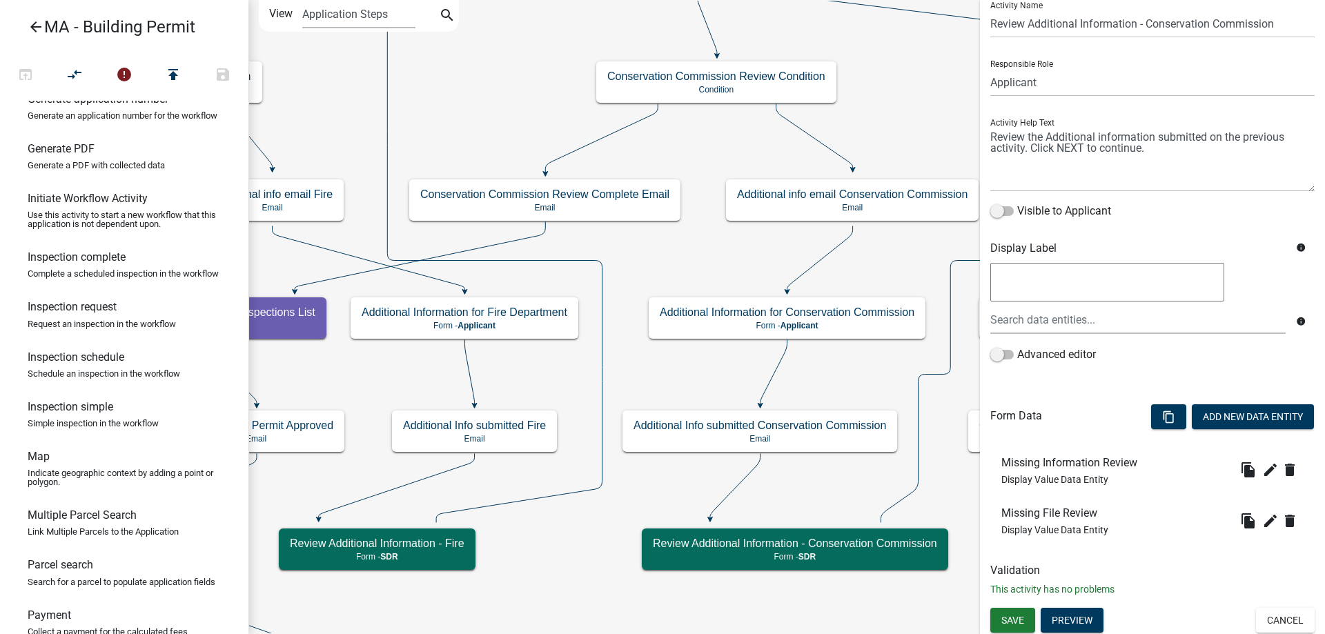
scroll to position [50, 0]
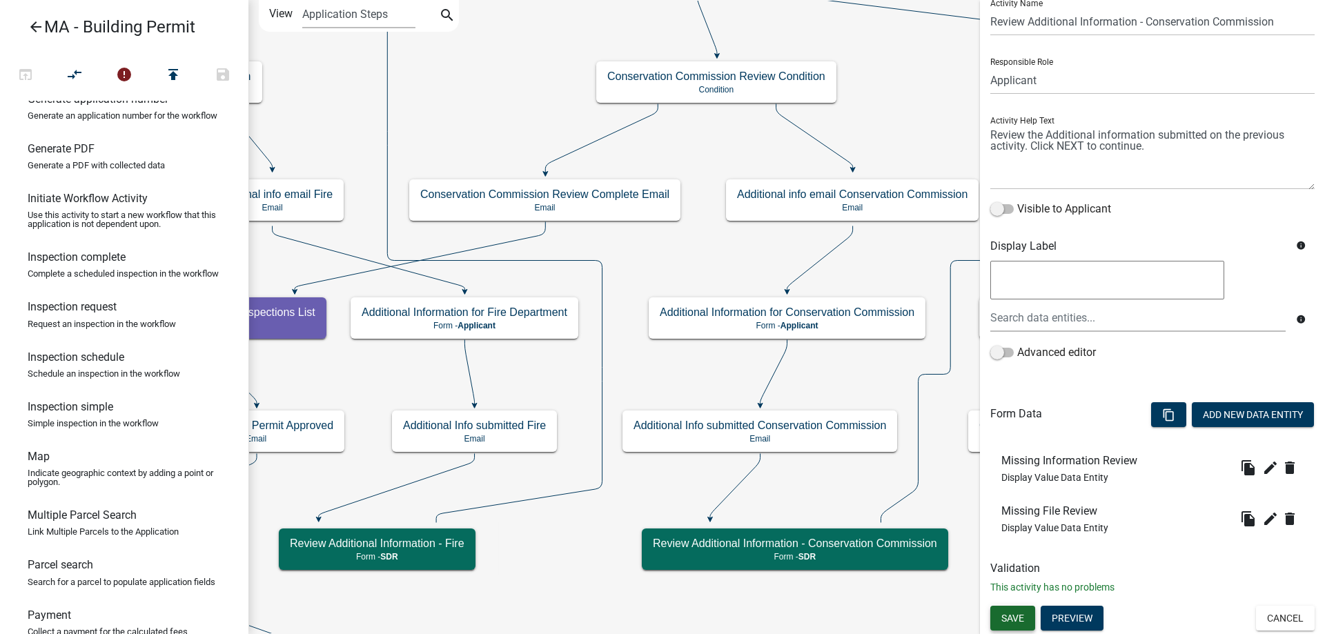
click at [1012, 608] on button "Save" at bounding box center [1012, 618] width 45 height 25
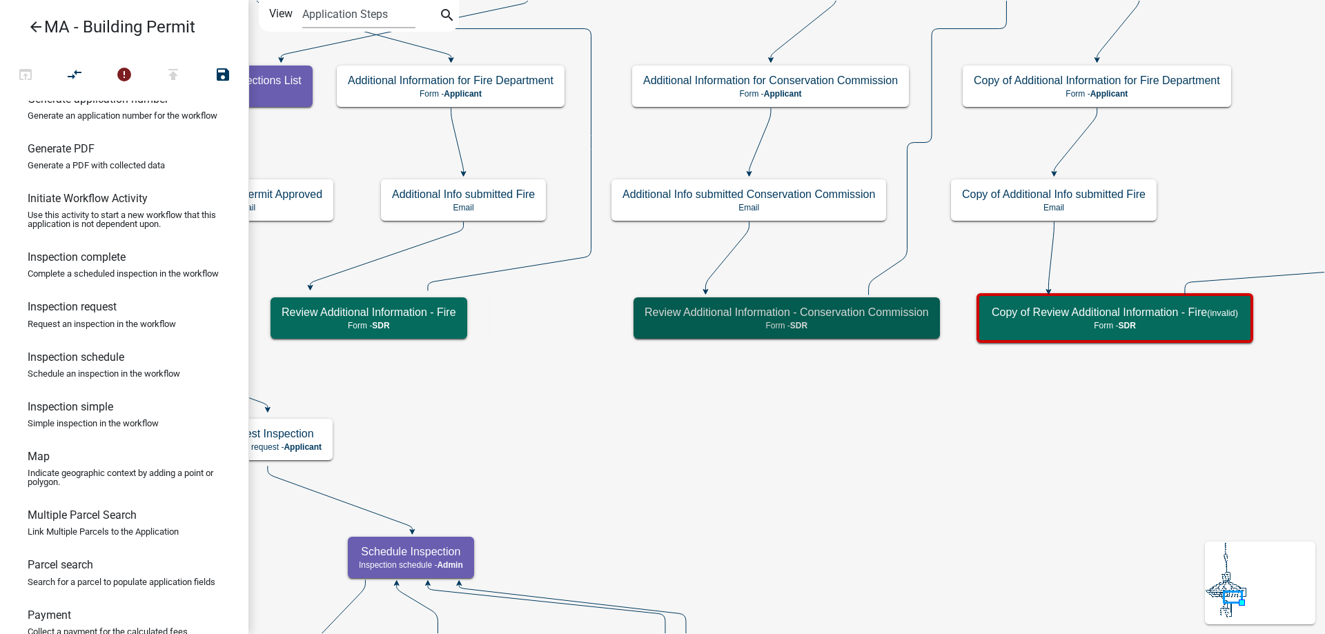
scroll to position [0, 0]
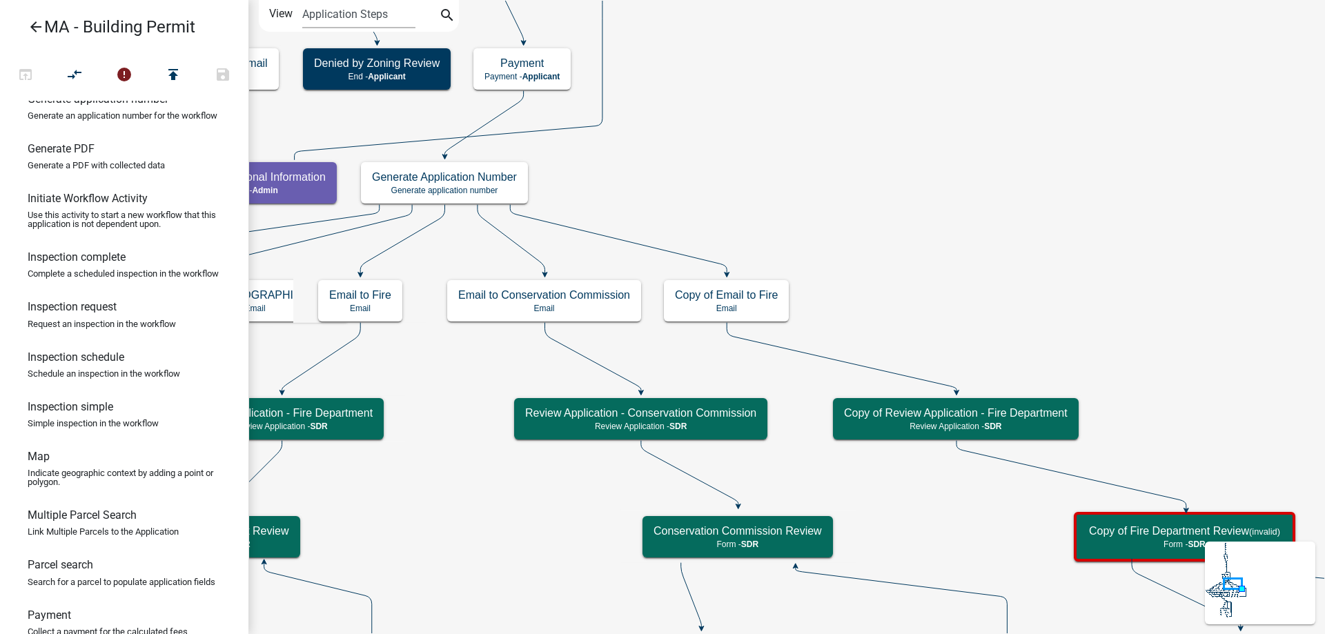
click at [761, 290] on h5 "Copy of Email to Fire" at bounding box center [726, 294] width 103 height 13
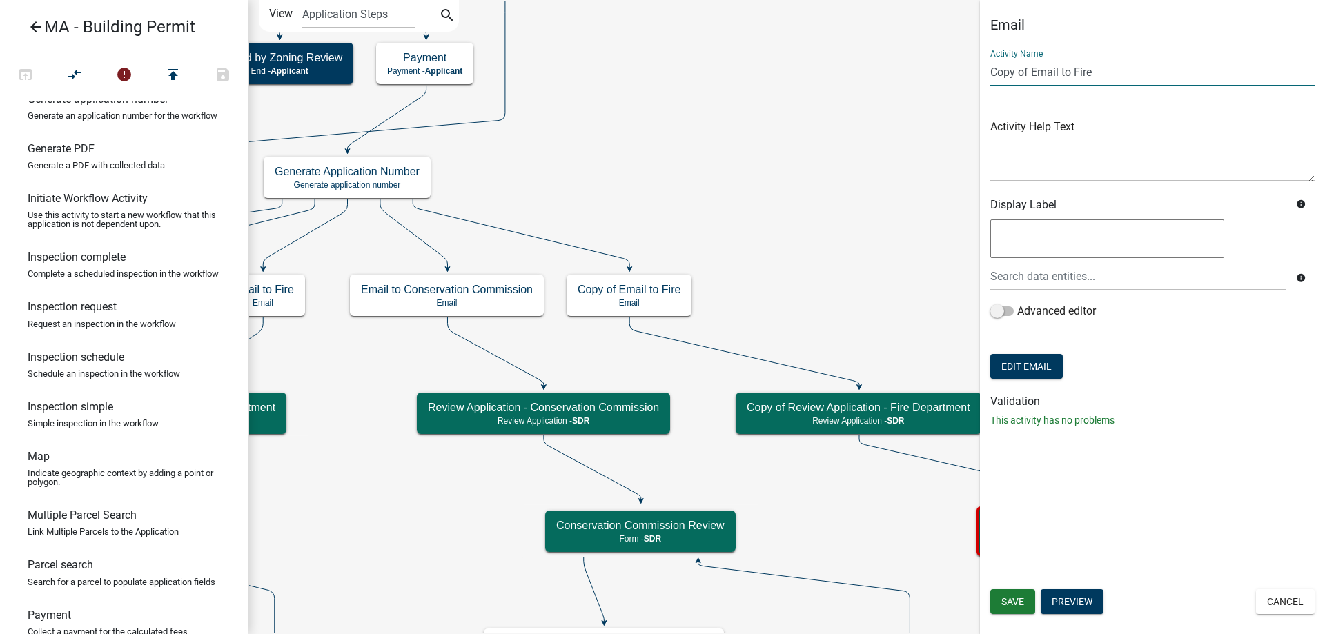
drag, startPoint x: 1074, startPoint y: 73, endPoint x: 1161, endPoint y: 65, distance: 87.3
click at [1161, 65] on input "Copy of Email to Fire" at bounding box center [1152, 72] width 324 height 28
paste input "Planning Board"
drag, startPoint x: 1032, startPoint y: 71, endPoint x: 947, endPoint y: 83, distance: 85.0
click at [947, 83] on main "Start Start - Applicant Search Parcel Data Parcel search - Applicant Owner and …" at bounding box center [786, 317] width 1076 height 634
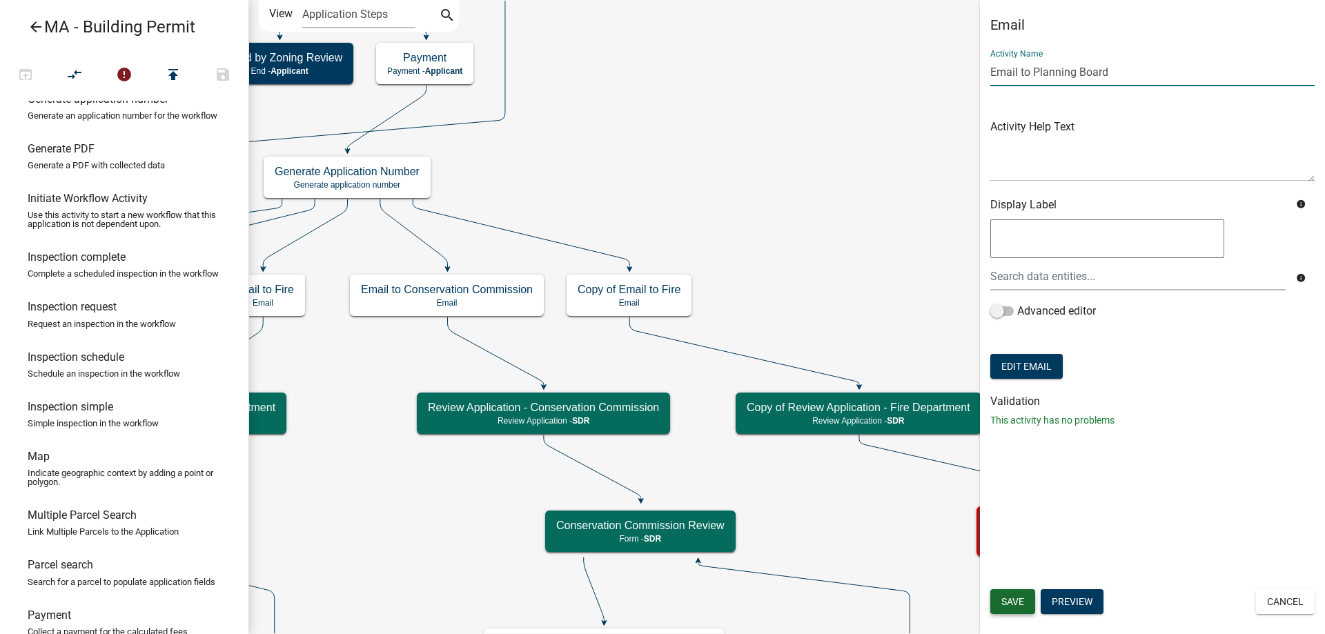
type input "Email to Planning Board"
click at [1017, 601] on span "Save" at bounding box center [1012, 601] width 23 height 11
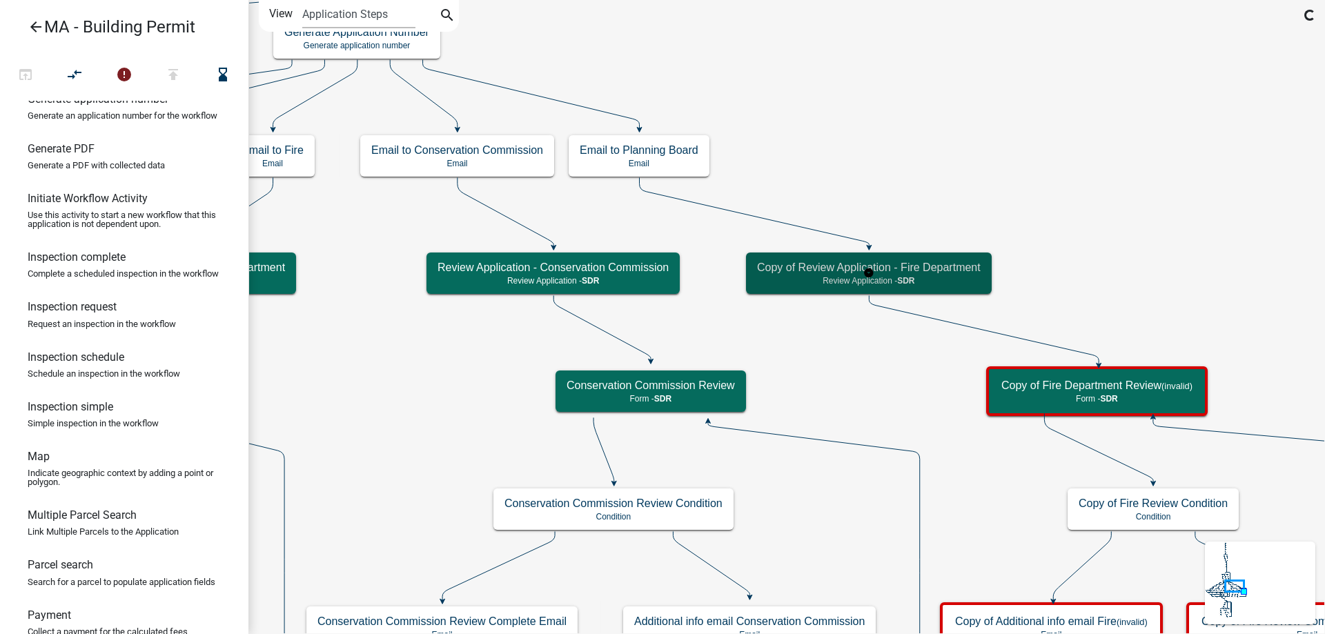
click at [922, 279] on p "Review Application - SDR" at bounding box center [869, 281] width 224 height 10
select select "67F20E20-4B7E-46AE-96DC-D48C26F4A12A"
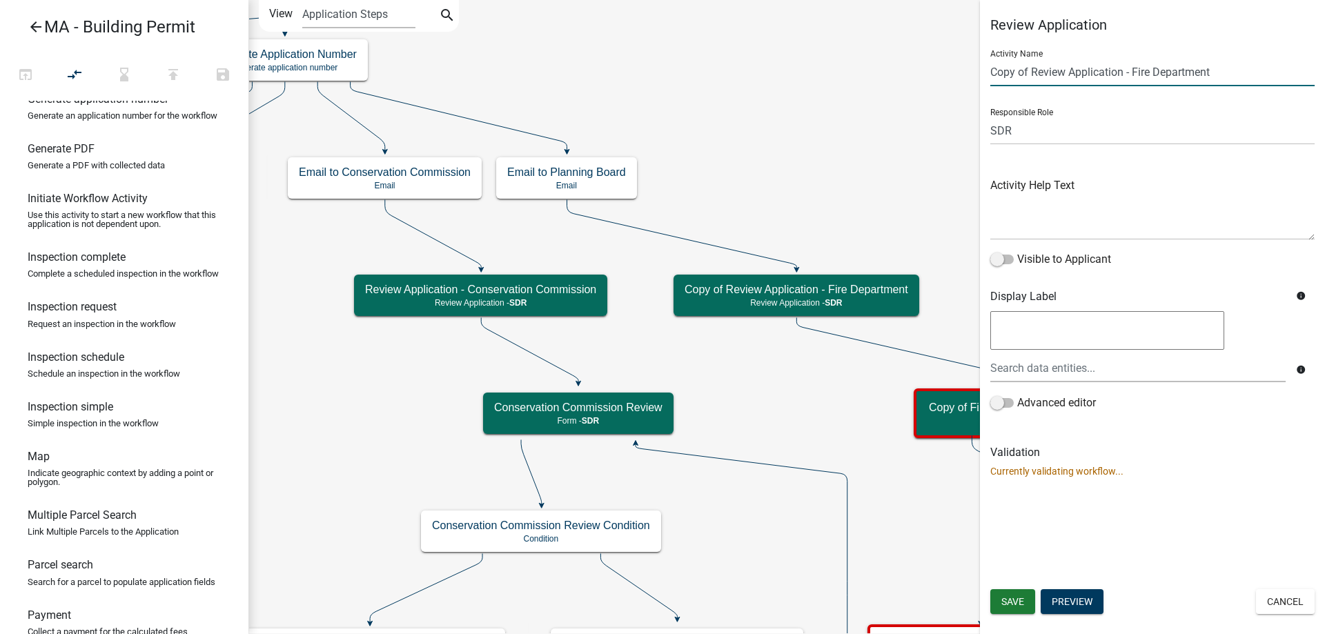
click at [1032, 68] on input "Copy of Review Application - Fire Department" at bounding box center [1152, 72] width 324 height 28
click at [1032, 72] on input "Copy of Review Application - Fire Department" at bounding box center [1152, 72] width 324 height 28
drag, startPoint x: 1032, startPoint y: 72, endPoint x: 994, endPoint y: 73, distance: 37.3
click at [994, 73] on input "Copy of Review Application - Fire Department" at bounding box center [1152, 72] width 324 height 28
click at [1028, 69] on input "Copy of Review Application - Fire Department" at bounding box center [1152, 72] width 324 height 28
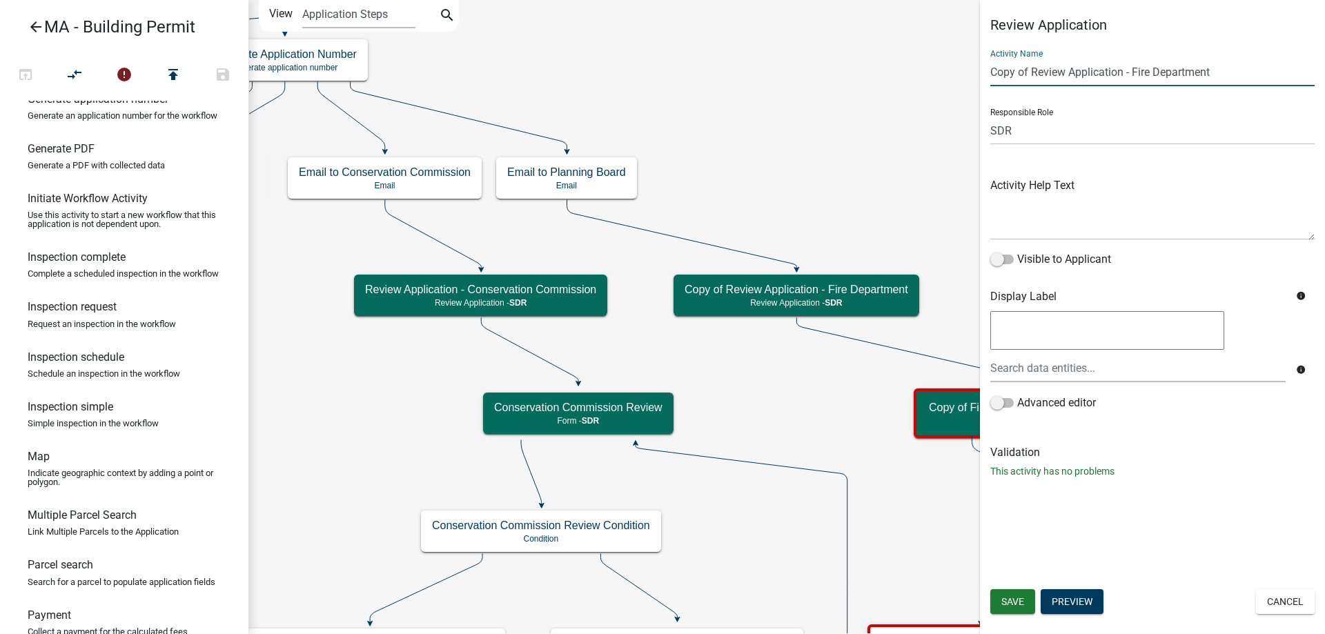
drag, startPoint x: 1033, startPoint y: 71, endPoint x: 938, endPoint y: 77, distance: 95.4
click at [938, 77] on main "Start Start - Applicant Search Parcel Data Parcel search - Applicant Owner and …" at bounding box center [786, 317] width 1076 height 634
drag, startPoint x: 1169, startPoint y: 76, endPoint x: 1106, endPoint y: 83, distance: 63.2
click at [1106, 83] on input "Review Application - Fire Department" at bounding box center [1152, 72] width 324 height 28
click at [1176, 78] on input "Review Application - Fire Department" at bounding box center [1152, 72] width 324 height 28
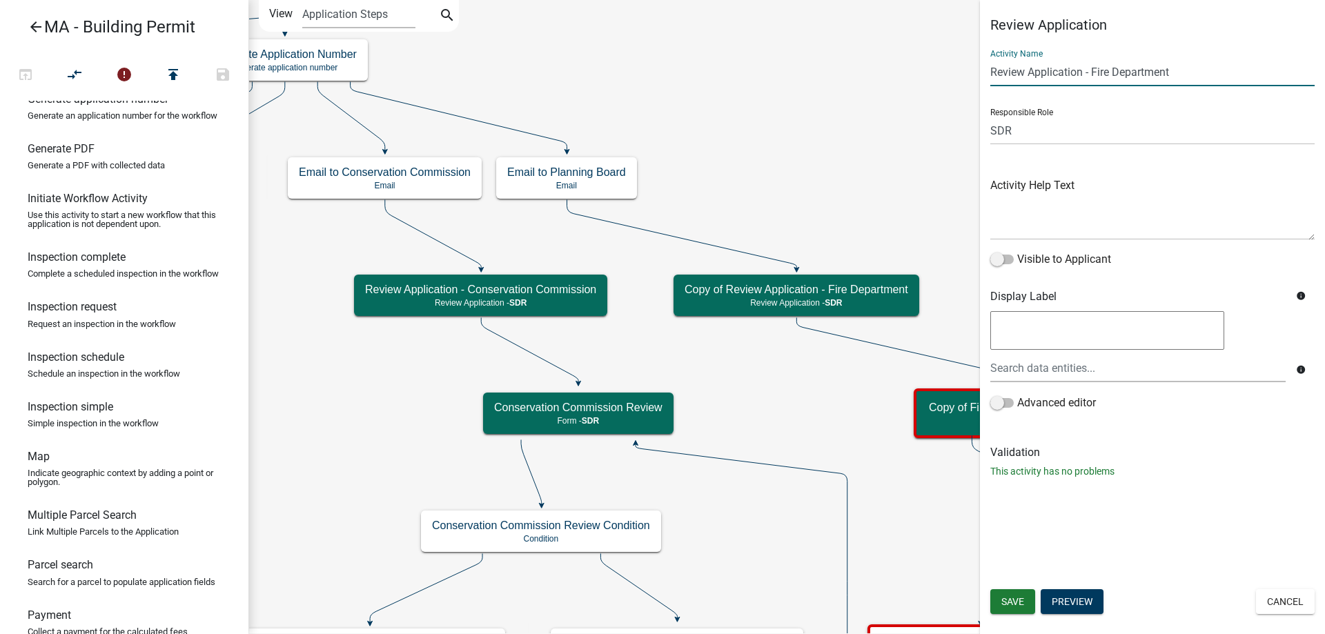
drag, startPoint x: 1176, startPoint y: 78, endPoint x: 1092, endPoint y: 77, distance: 84.2
click at [1092, 77] on input "Review Application - Fire Department" at bounding box center [1152, 72] width 324 height 28
paste input "Planning Board"
type input "Review Application - Planning Board"
click at [1015, 602] on span "Save" at bounding box center [1012, 601] width 23 height 11
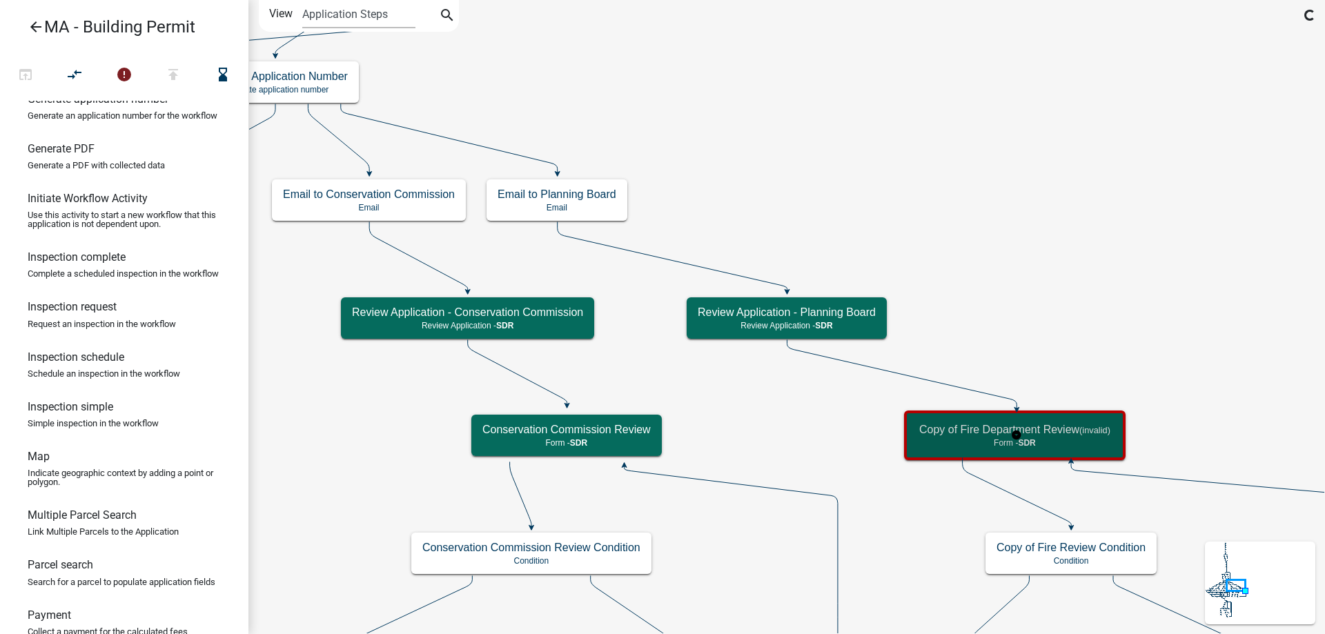
click at [963, 429] on h5 "Copy of Fire Department Review (invalid)" at bounding box center [1014, 429] width 191 height 13
select select "67F20E20-4B7E-46AE-96DC-D48C26F4A12A"
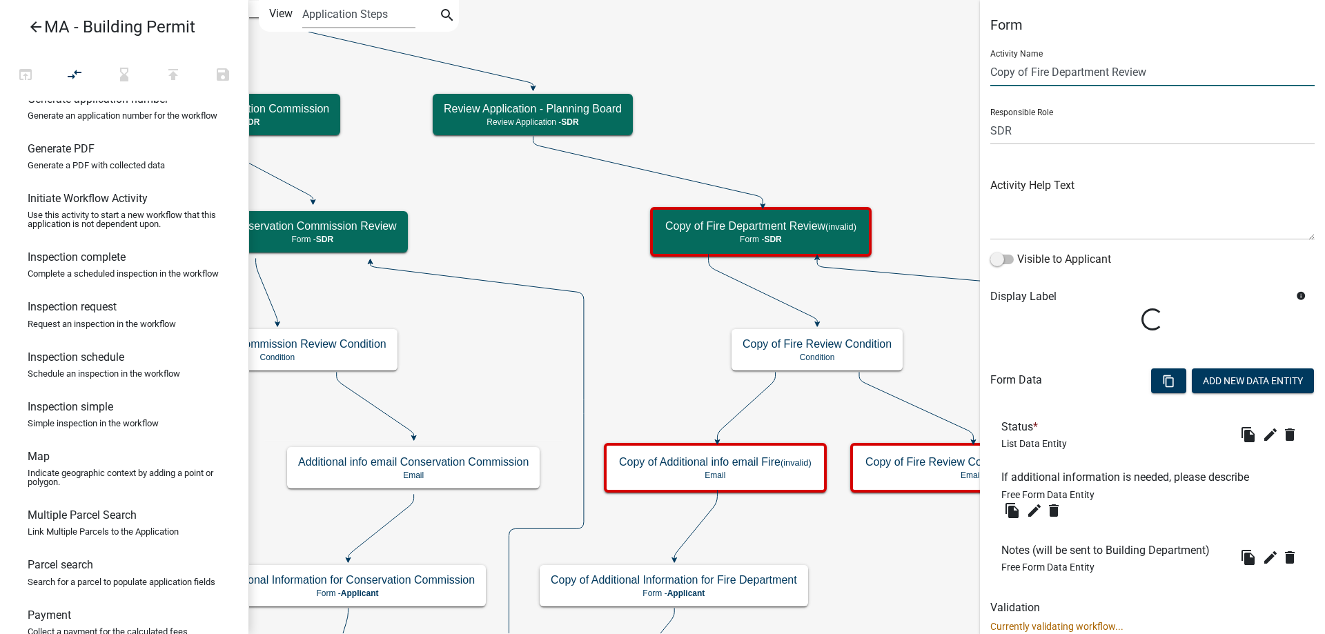
click at [1032, 70] on input "Copy of Fire Department Review" at bounding box center [1152, 72] width 324 height 28
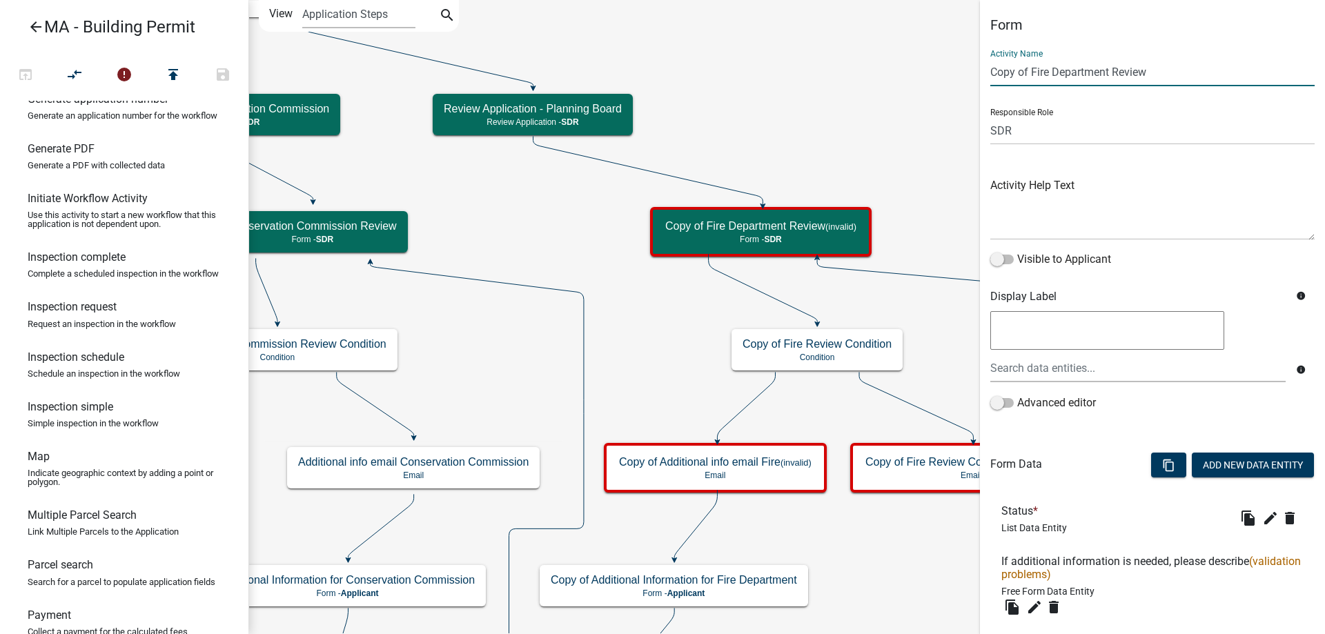
drag, startPoint x: 1109, startPoint y: 74, endPoint x: 969, endPoint y: 72, distance: 140.1
click at [969, 72] on main "Start Start - Applicant Search Parcel Data Parcel search - Applicant Owner and …" at bounding box center [786, 317] width 1076 height 634
paste input "Planning Board"
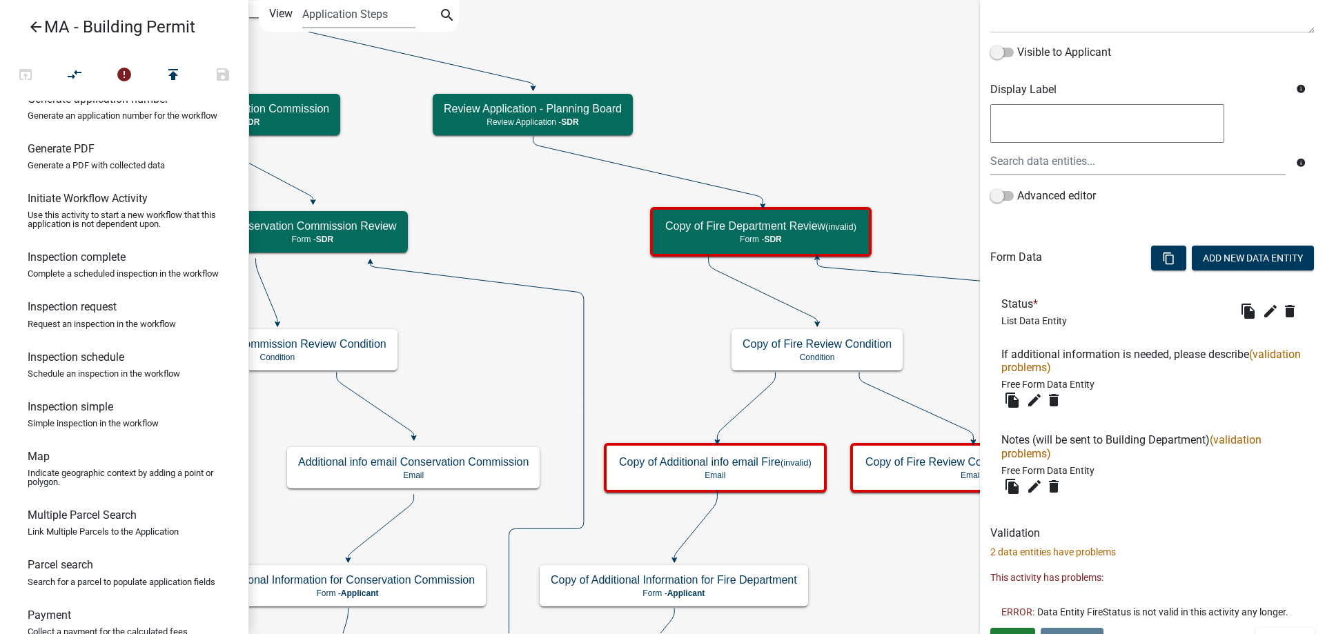
scroll to position [229, 0]
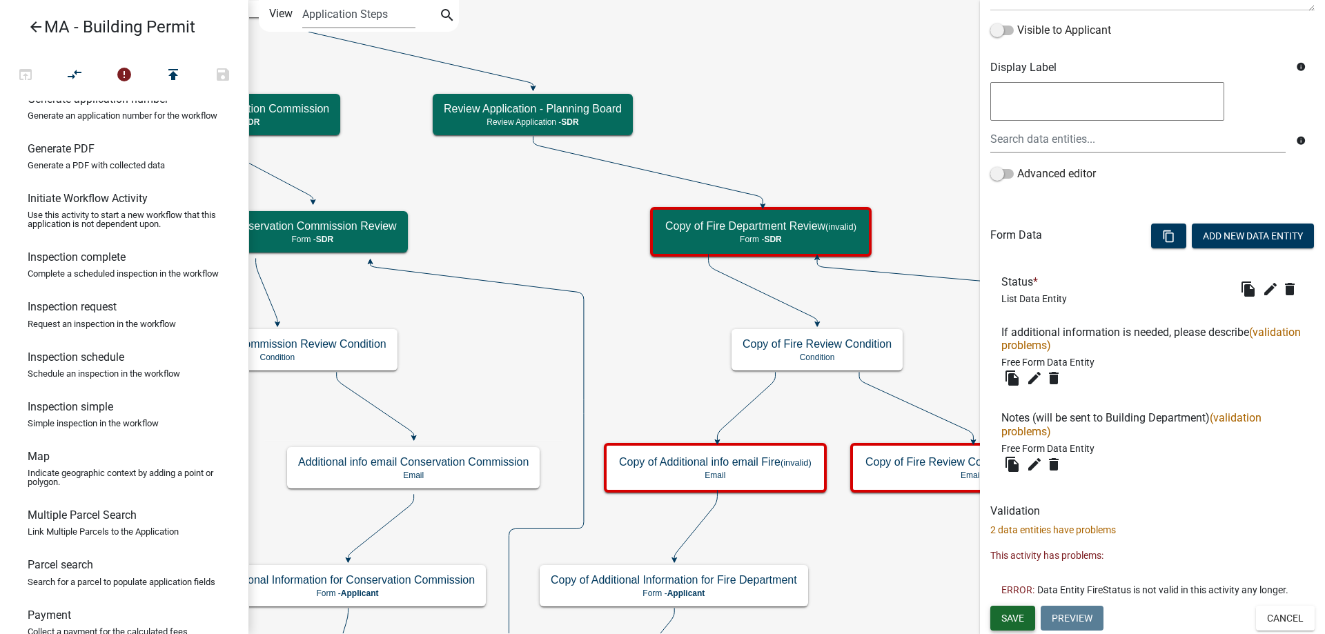
type input "Planning Board Review"
click at [1003, 618] on span "Save" at bounding box center [1012, 617] width 23 height 11
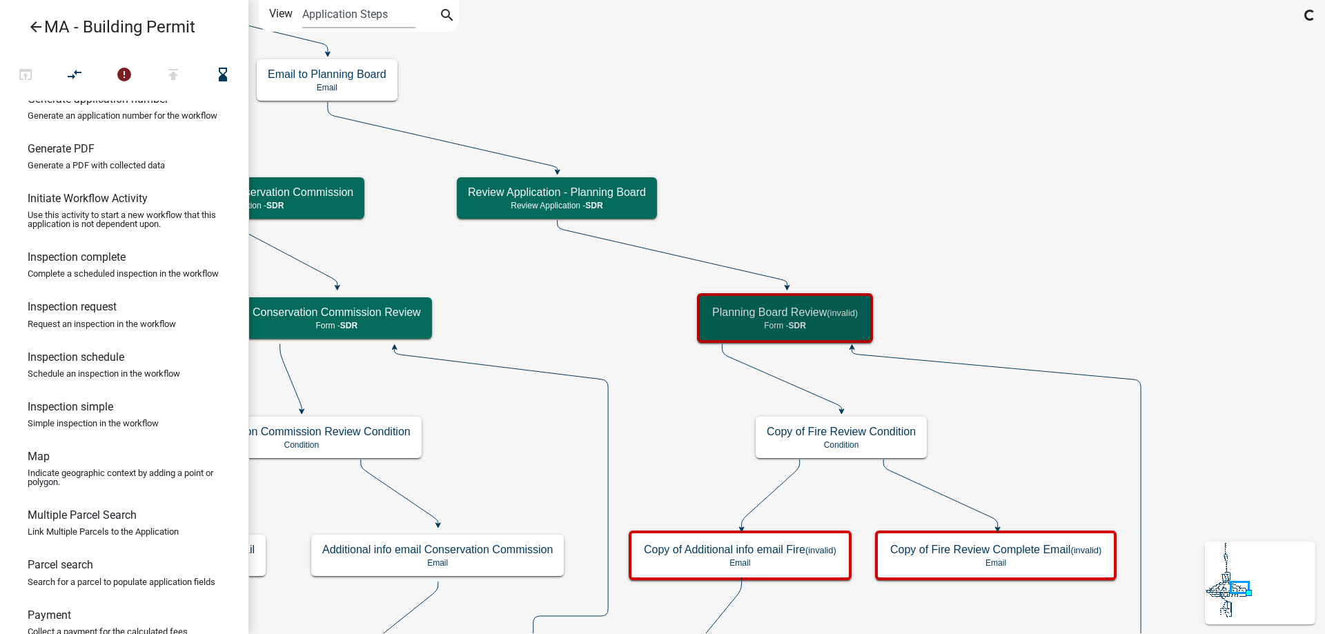
scroll to position [0, 0]
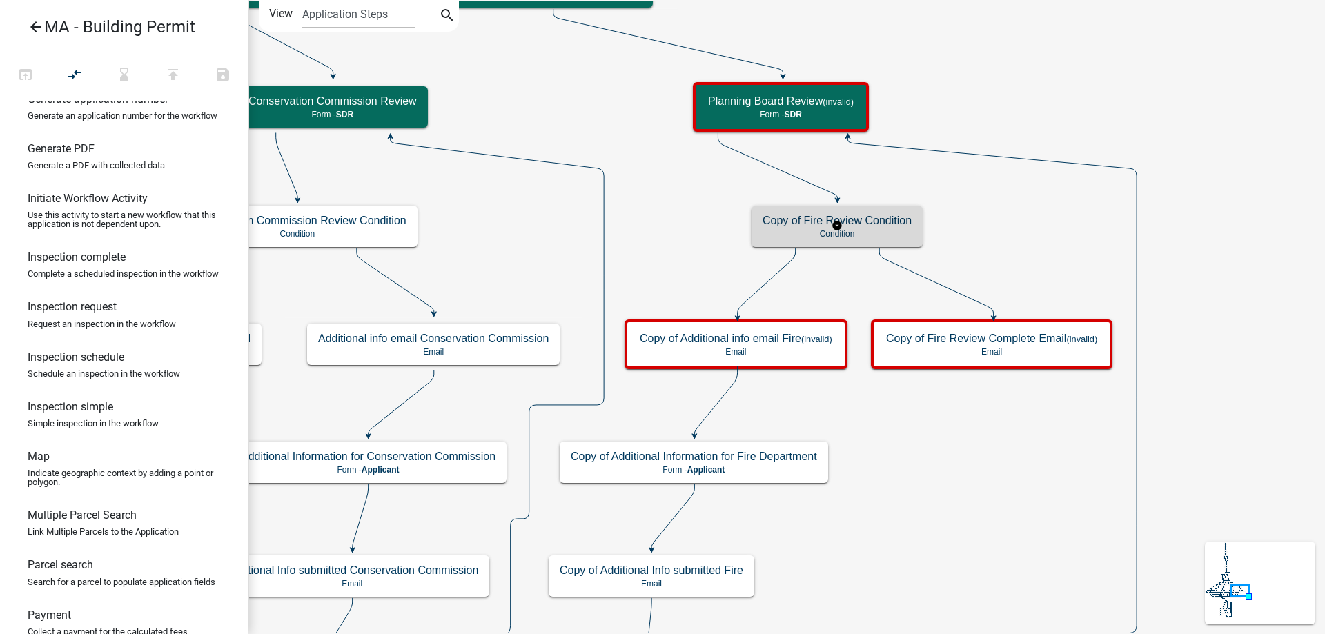
click at [787, 217] on h5 "Copy of Fire Review Condition" at bounding box center [836, 220] width 149 height 13
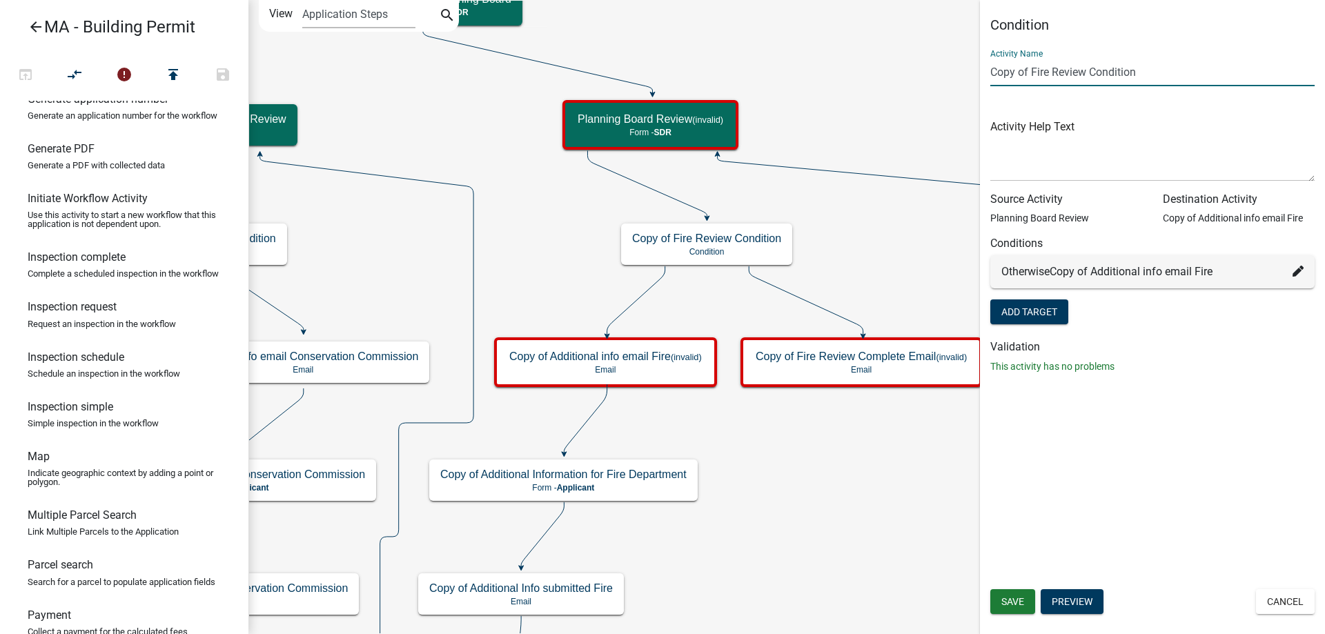
drag, startPoint x: 1089, startPoint y: 70, endPoint x: 949, endPoint y: 75, distance: 140.1
click at [949, 75] on main "Start Start - Applicant Search Parcel Data Parcel search - Applicant Owner and …" at bounding box center [786, 317] width 1076 height 634
paste input "Planning Board"
type input "Planning Board Review Condition"
click at [1018, 599] on span "Save" at bounding box center [1012, 601] width 23 height 11
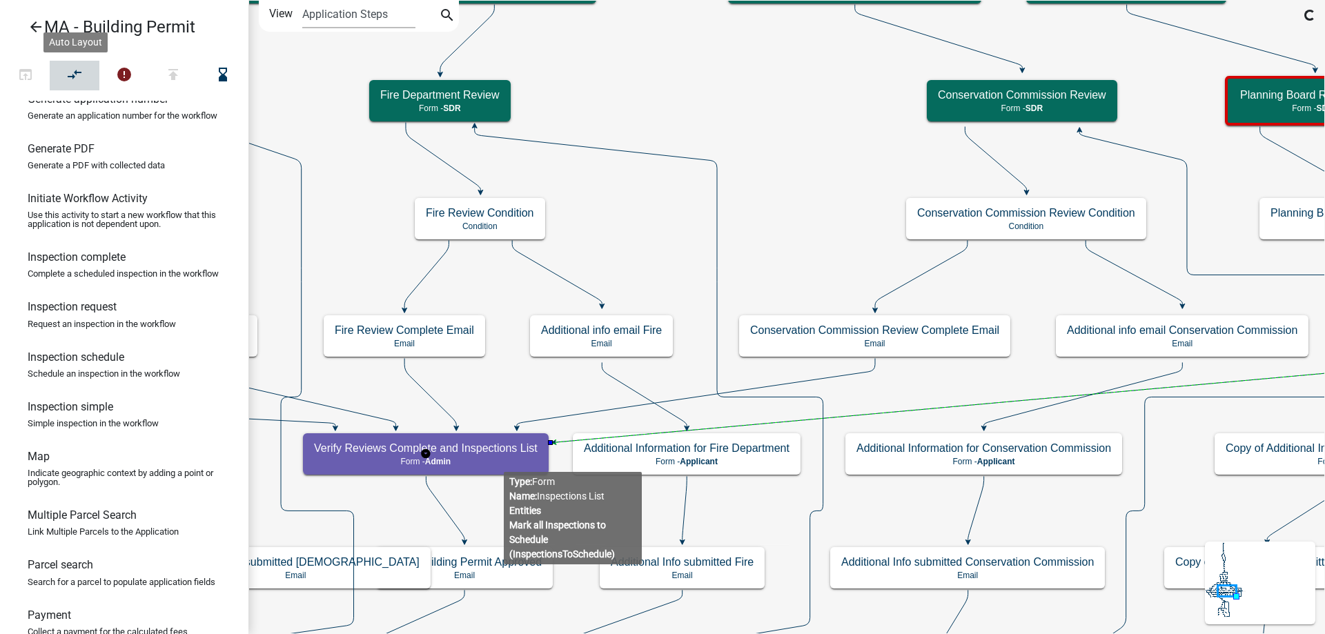
click at [78, 71] on icon "compare_arrows" at bounding box center [75, 75] width 17 height 19
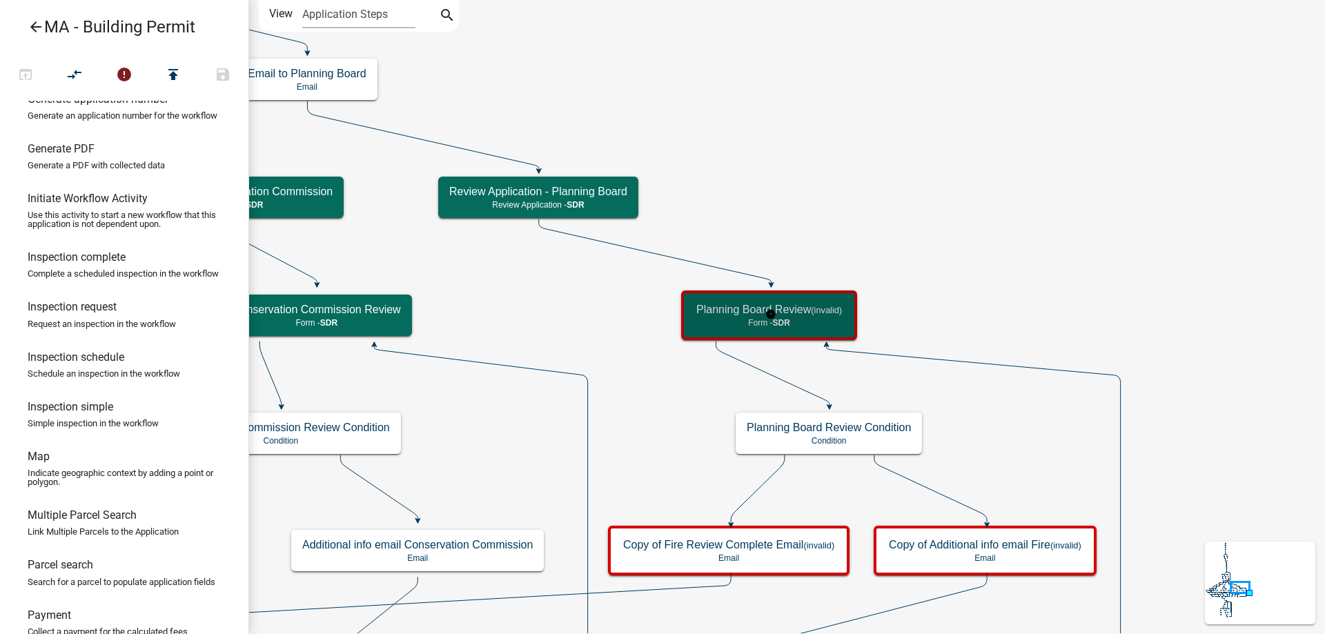
click at [740, 308] on h5 "Planning Board Review (invalid)" at bounding box center [769, 309] width 146 height 13
select select "67F20E20-4B7E-46AE-96DC-D48C26F4A12A"
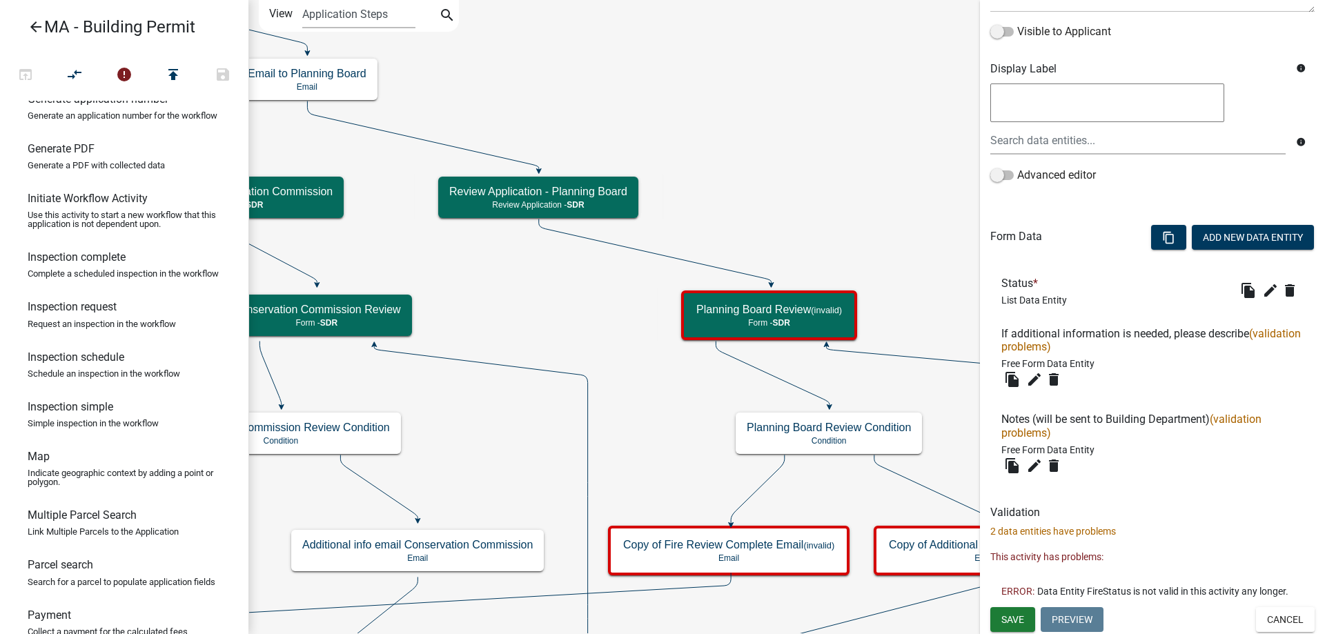
scroll to position [229, 0]
click at [1022, 621] on span "Save" at bounding box center [1012, 617] width 23 height 11
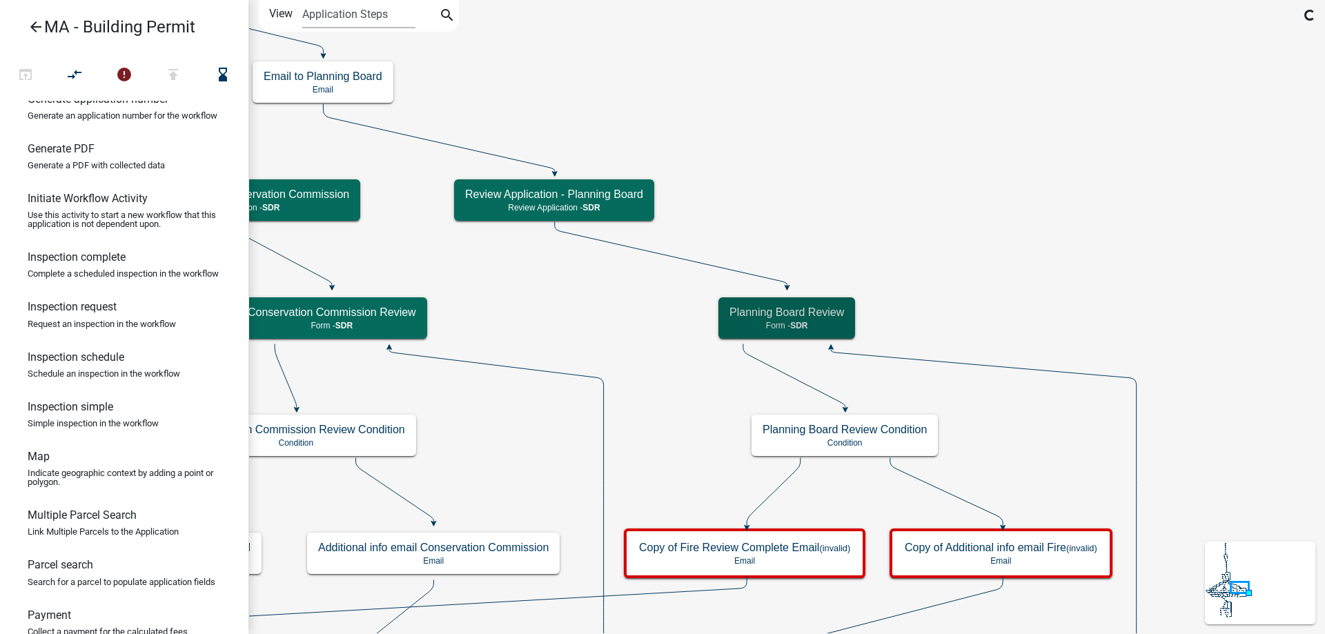
scroll to position [0, 0]
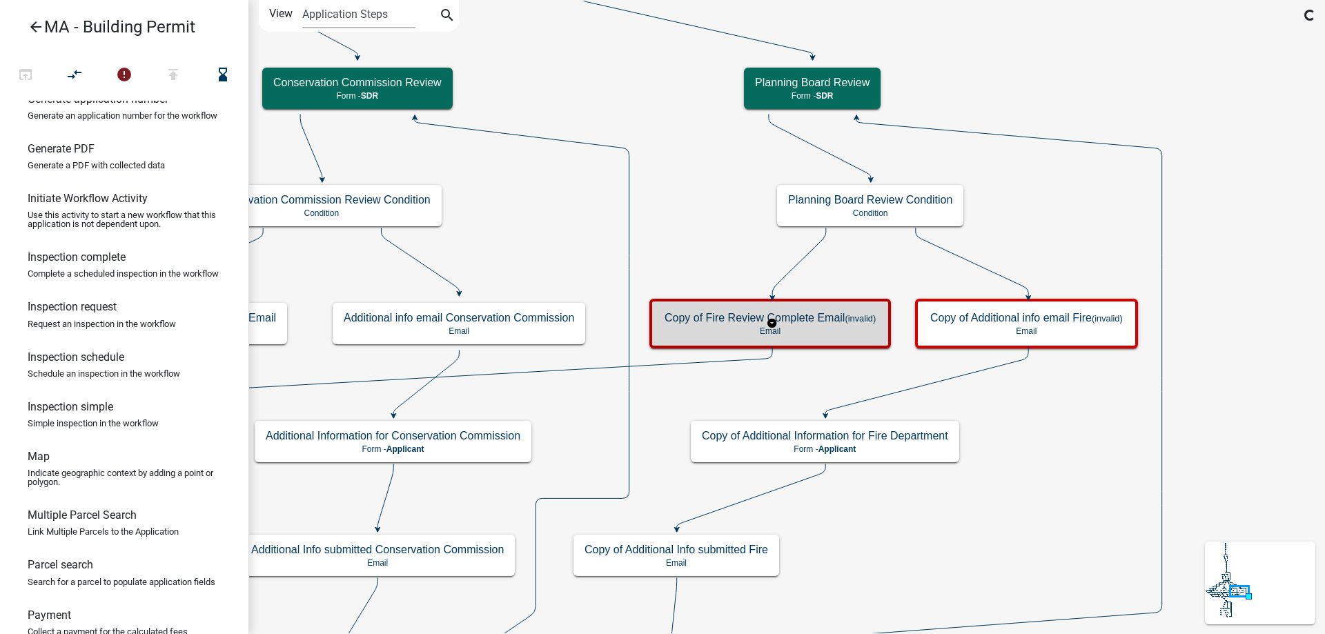
click at [821, 308] on div "Copy of Fire Review Complete Email (invalid) Email" at bounding box center [769, 323] width 233 height 41
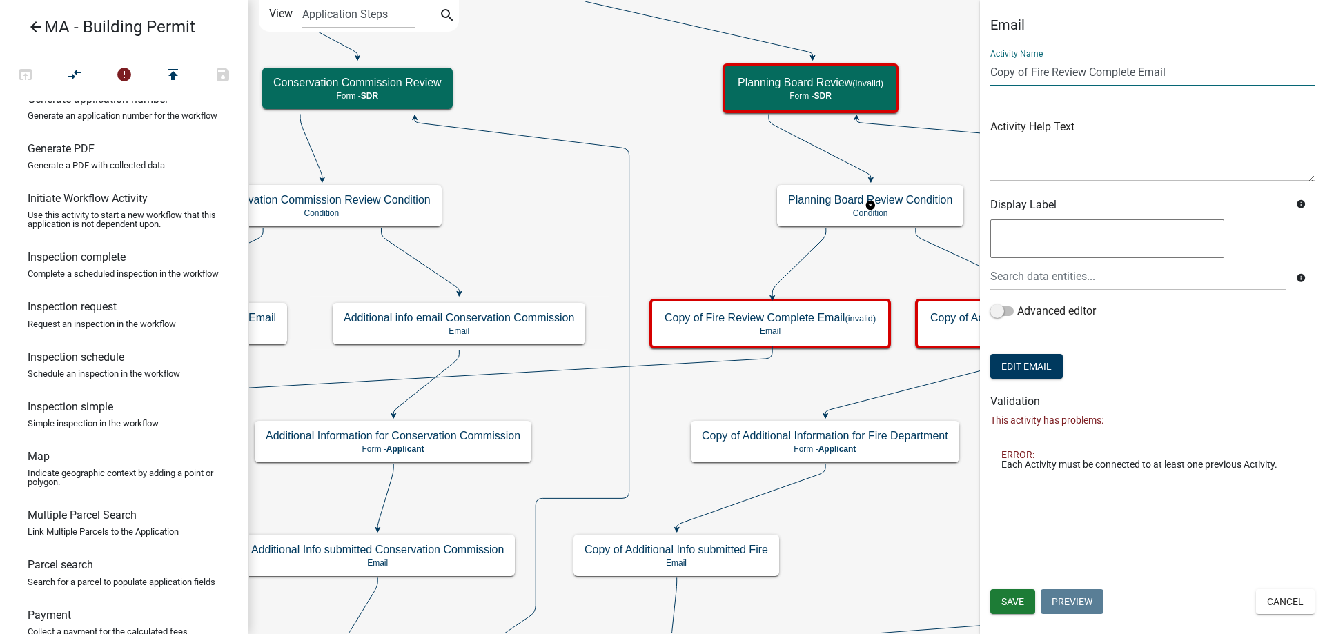
drag, startPoint x: 1087, startPoint y: 72, endPoint x: 985, endPoint y: 71, distance: 102.1
click at [985, 71] on div "Email Activity Name Copy of Fire Review Complete Email Activity Help Text Displ…" at bounding box center [1152, 249] width 345 height 464
paste input "Planning Board"
type input "Planning Board Complete Email"
click at [1009, 595] on button "Save" at bounding box center [1012, 601] width 45 height 25
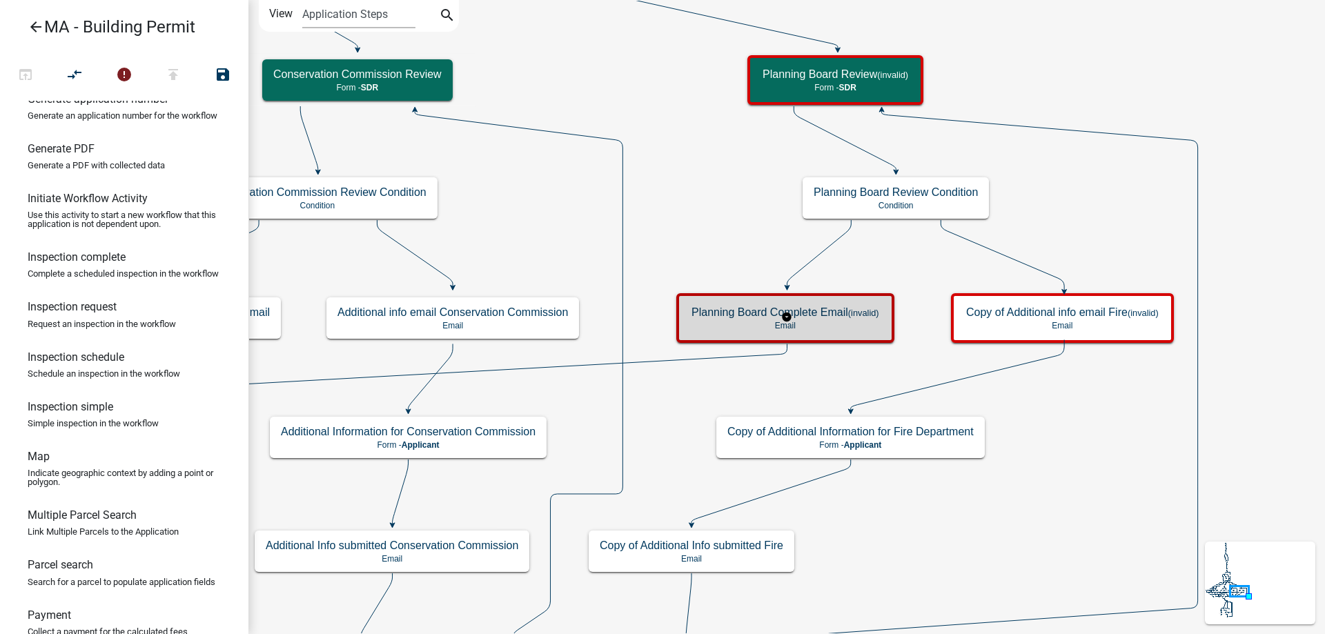
click at [825, 293] on div "Planning Board Complete Email (invalid) Email" at bounding box center [785, 318] width 218 height 50
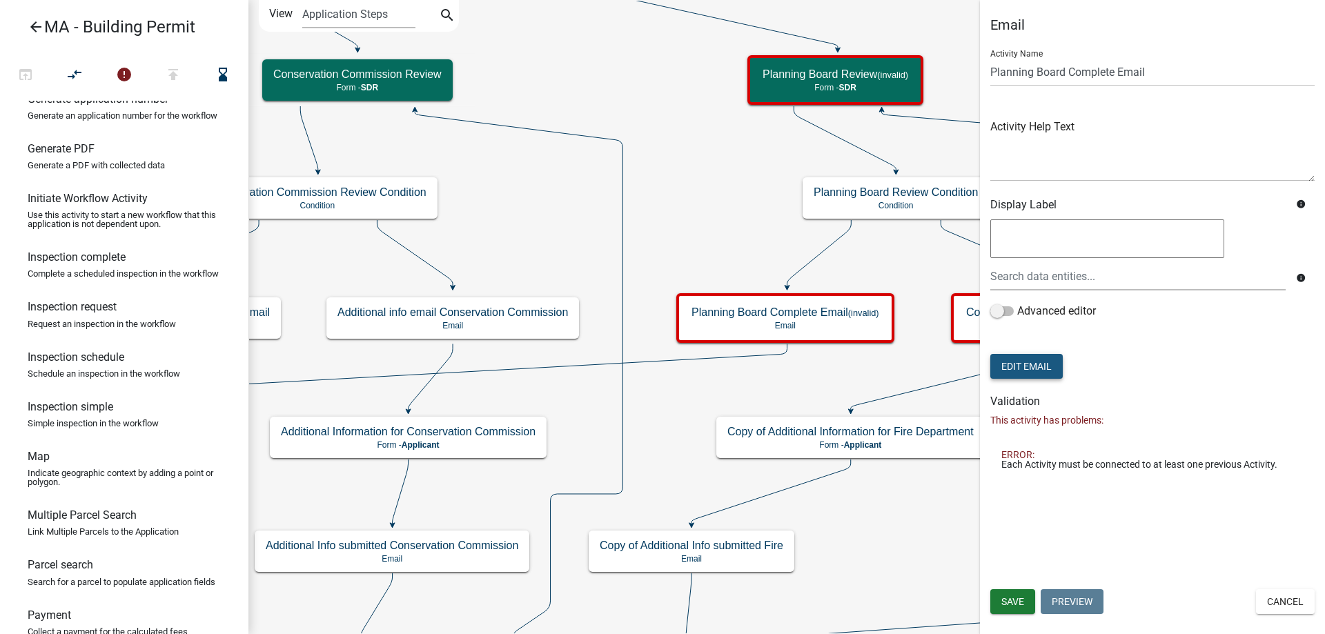
click at [1034, 368] on button "Edit Email" at bounding box center [1026, 366] width 72 height 25
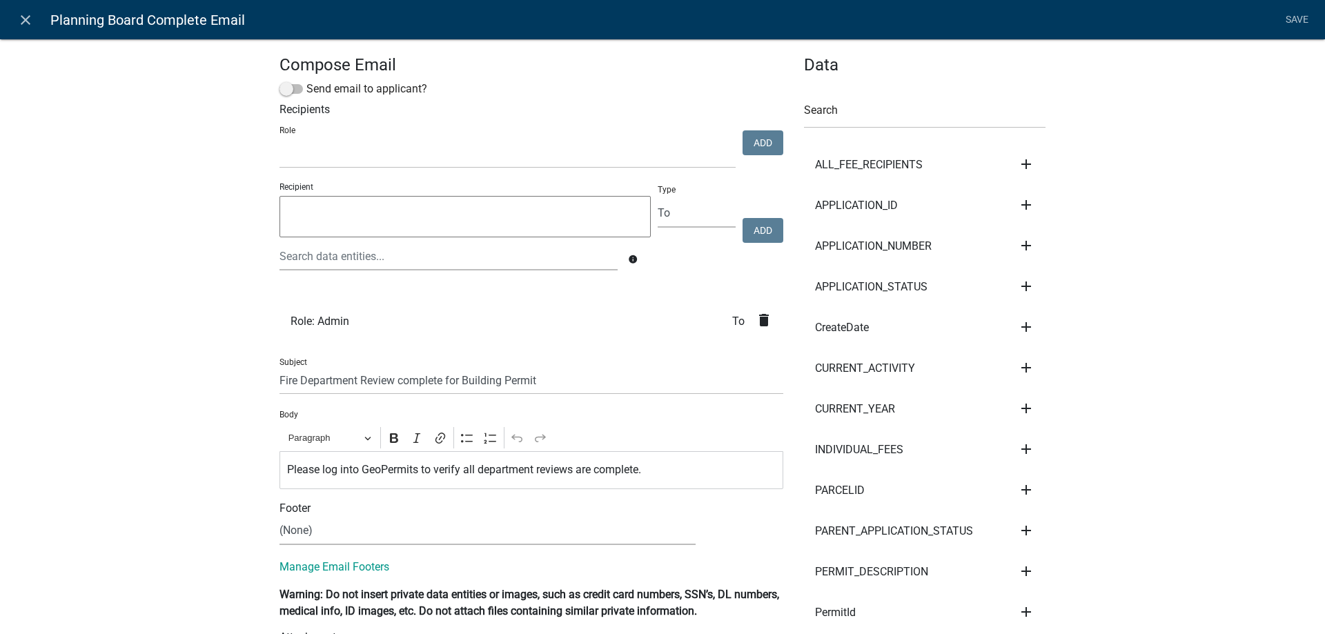
click at [353, 382] on div "Compose Email Send email to applicant? Recipients Role Admin SDR Septic Mainten…" at bounding box center [531, 581] width 524 height 1053
drag, startPoint x: 276, startPoint y: 382, endPoint x: 355, endPoint y: 384, distance: 79.4
click at [355, 384] on input "Fire Department Review complete for Building Permit" at bounding box center [531, 380] width 504 height 28
paste input "Planning Board"
type input "Planning Board Review complete for Building Permit"
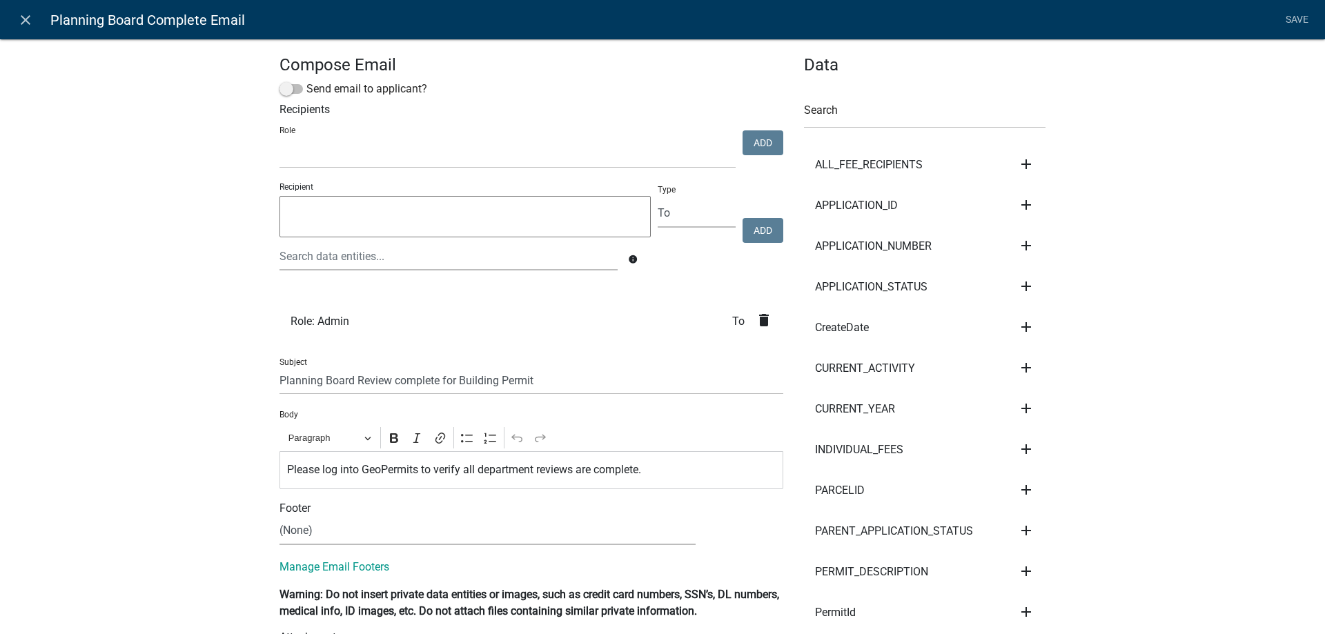
click at [174, 421] on div "Compose Email Send email to applicant? Recipients Role Admin SDR Septic Mainten…" at bounding box center [662, 577] width 1325 height 1121
click at [1292, 21] on link "Save" at bounding box center [1296, 20] width 34 height 26
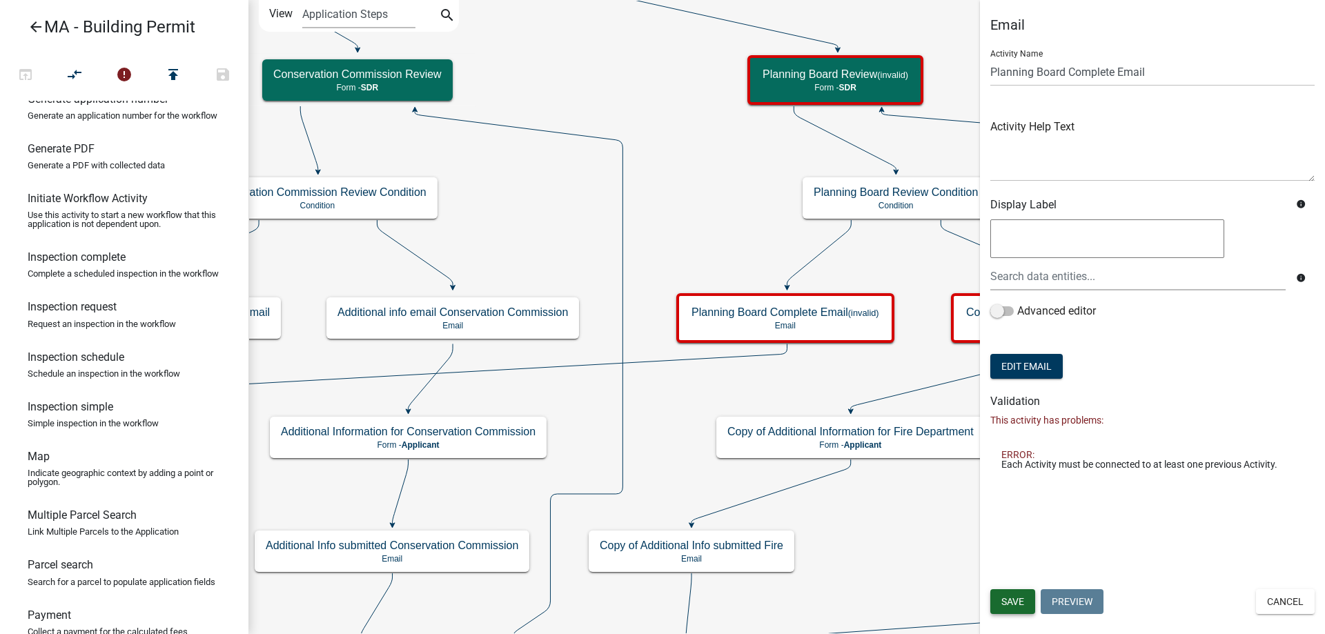
click at [1013, 593] on button "Save" at bounding box center [1012, 601] width 45 height 25
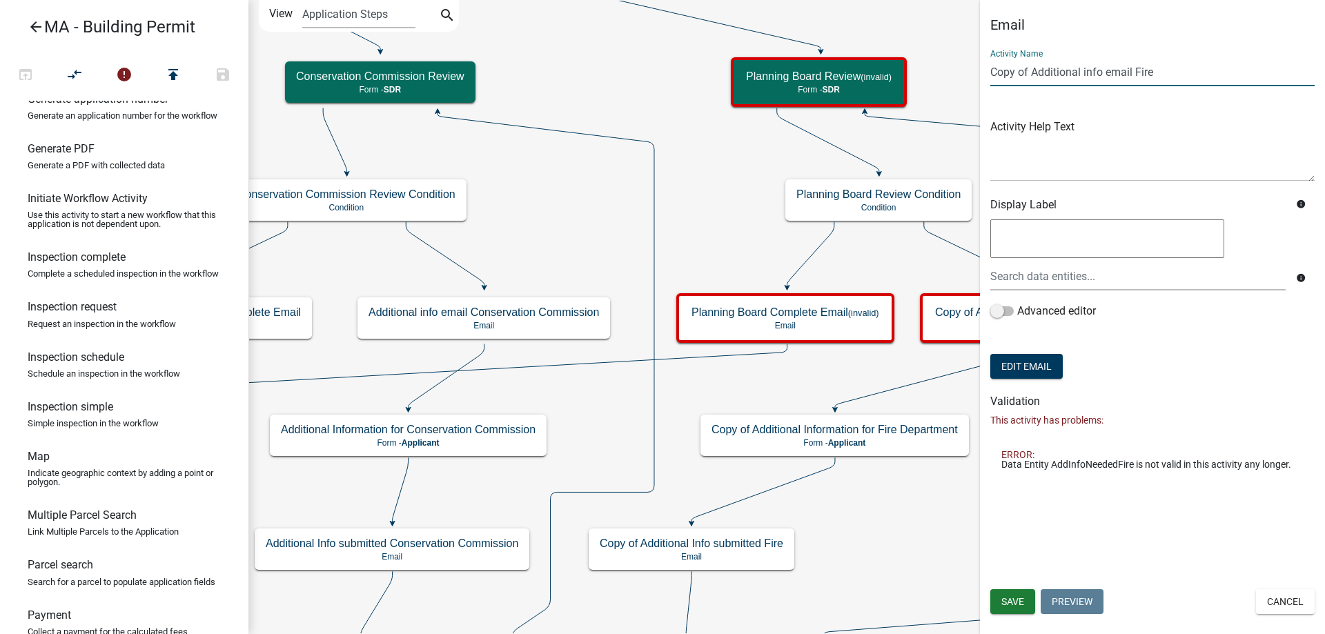
drag, startPoint x: 1032, startPoint y: 77, endPoint x: 967, endPoint y: 77, distance: 65.6
click at [967, 77] on main "Start Start - Applicant Search Parcel Data Parcel search - Applicant Owner and …" at bounding box center [786, 317] width 1076 height 634
drag, startPoint x: 1154, startPoint y: 73, endPoint x: 1096, endPoint y: 82, distance: 58.6
click at [1096, 82] on input "Additional info email Fire" at bounding box center [1152, 72] width 324 height 28
paste input "Planning Board"
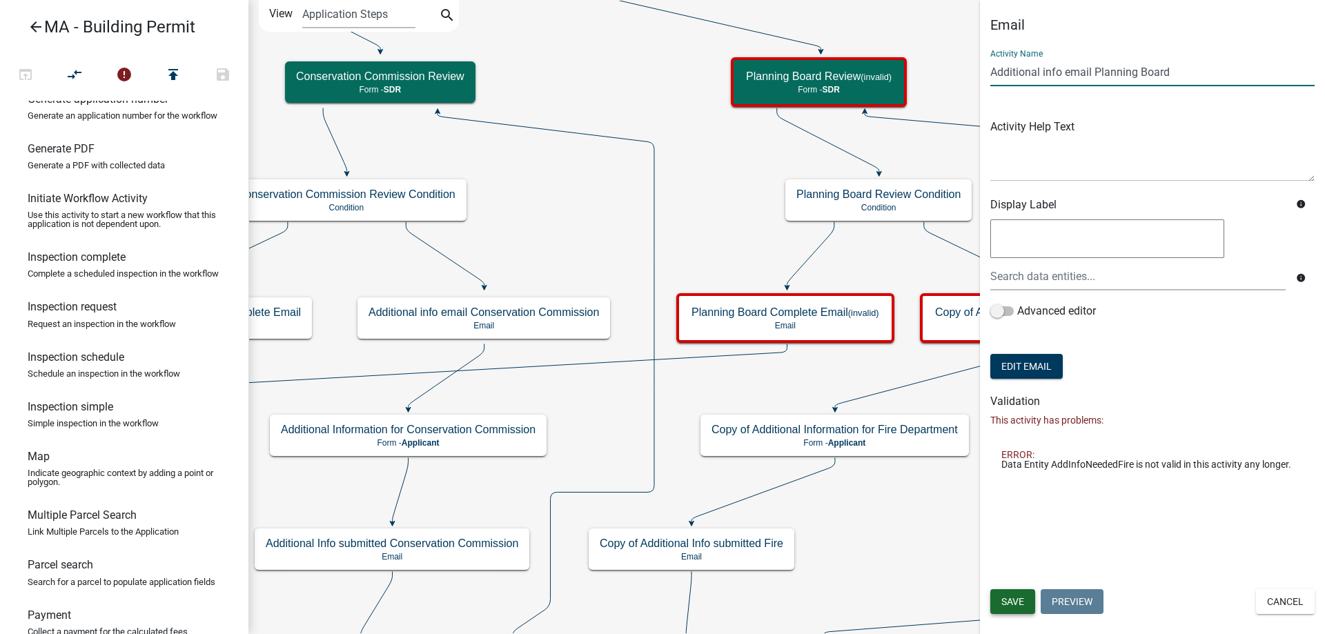
type input "Additional info email Planning Board"
click at [1013, 604] on span "Save" at bounding box center [1012, 601] width 23 height 11
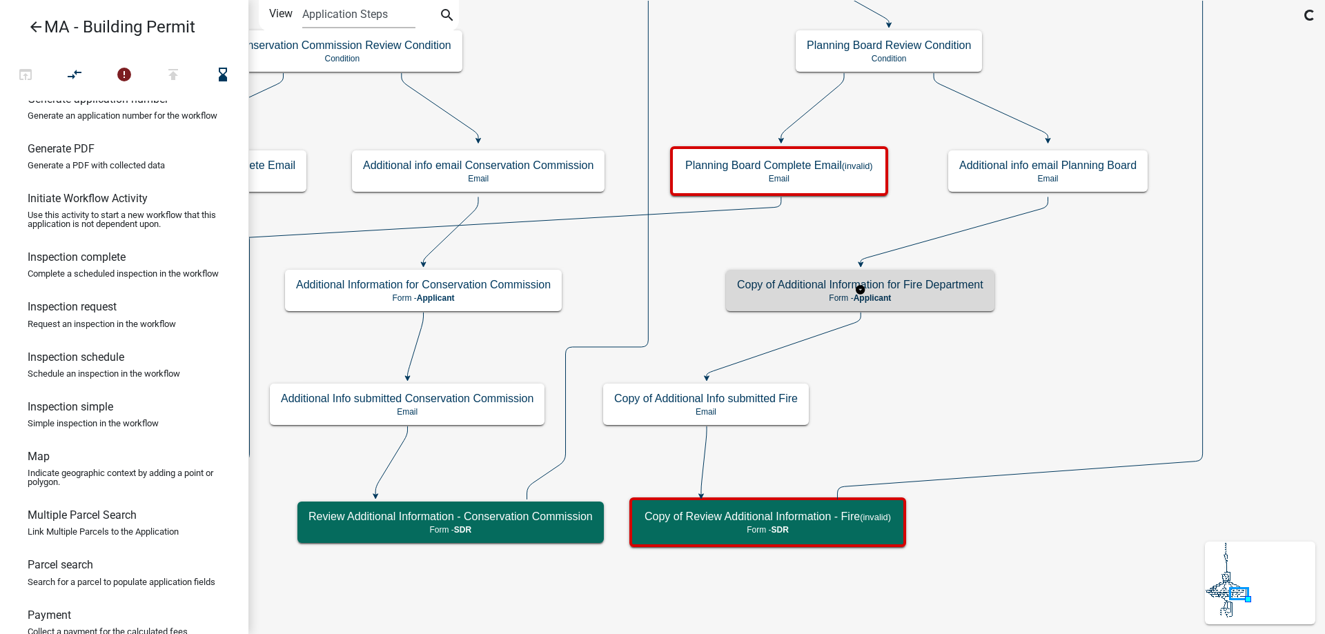
click at [887, 284] on h5 "Copy of Additional Information for Fire Department" at bounding box center [860, 284] width 246 height 13
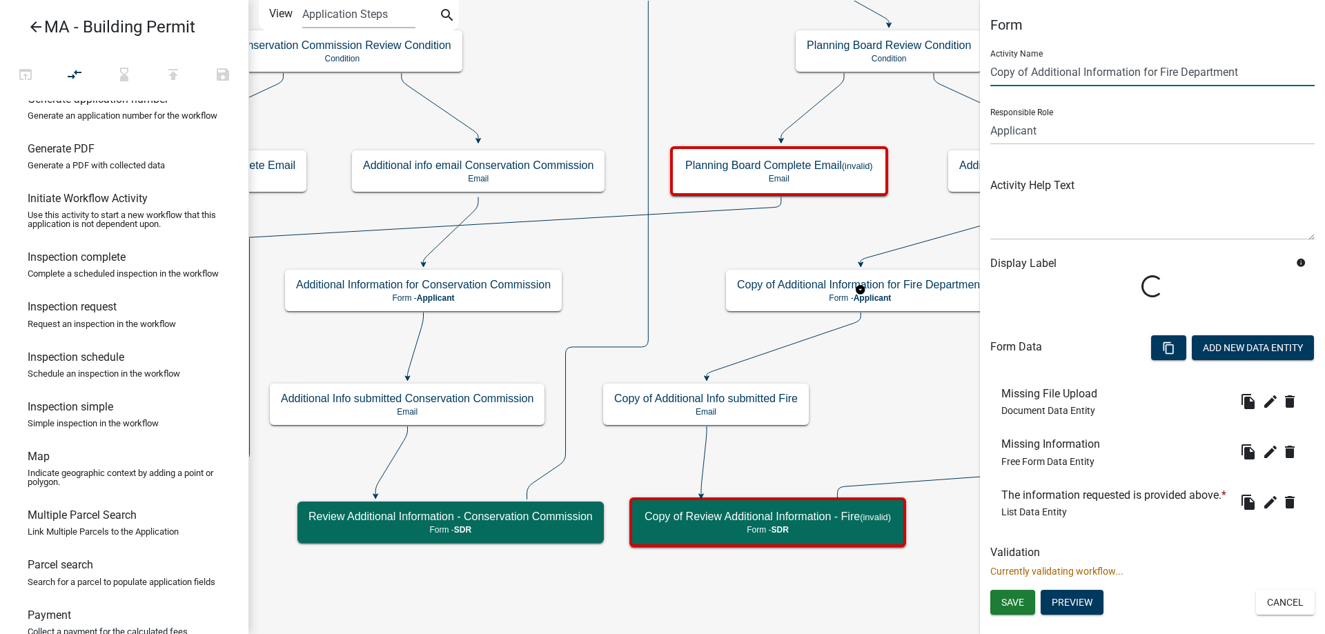
click at [1034, 70] on input "Copy of Additional Information for Fire Department" at bounding box center [1152, 72] width 324 height 28
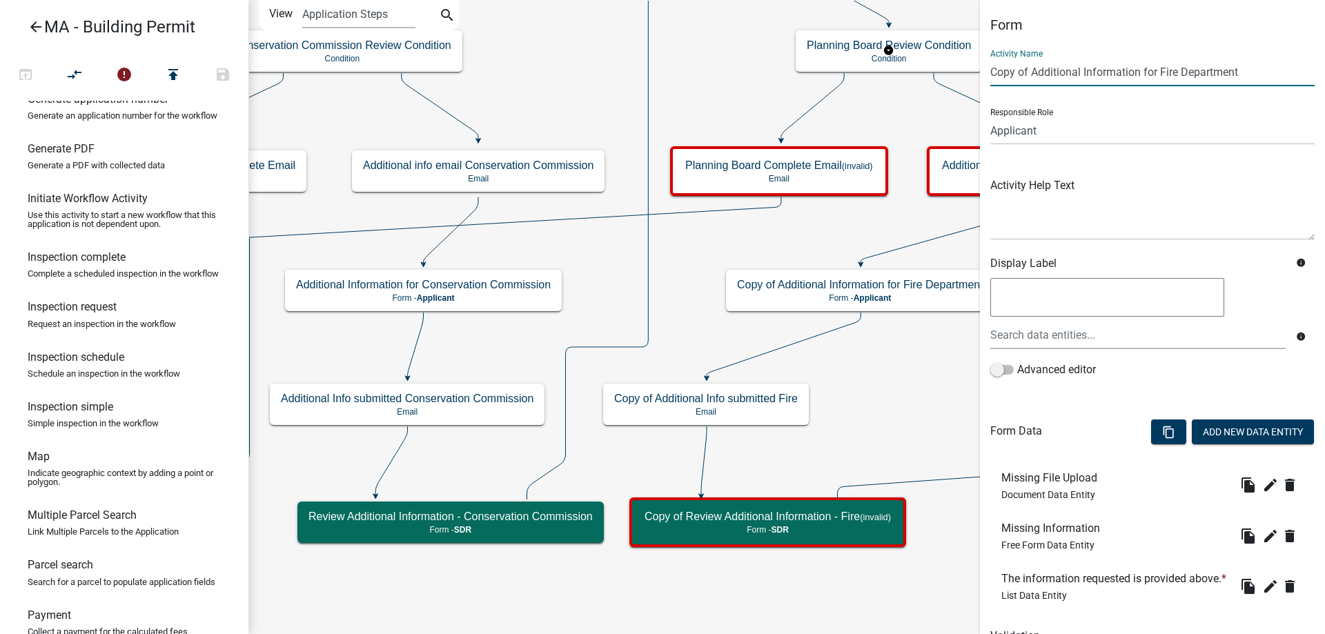
drag, startPoint x: 1033, startPoint y: 70, endPoint x: 968, endPoint y: 74, distance: 64.9
click at [968, 74] on main "Start Start - Applicant Search Parcel Data Parcel search - Applicant Owner and …" at bounding box center [786, 317] width 1076 height 634
drag, startPoint x: 1120, startPoint y: 73, endPoint x: 1241, endPoint y: 72, distance: 121.4
click at [1241, 72] on input "Additional Information for Fire Department" at bounding box center [1152, 72] width 324 height 28
paste input "Planning Board"
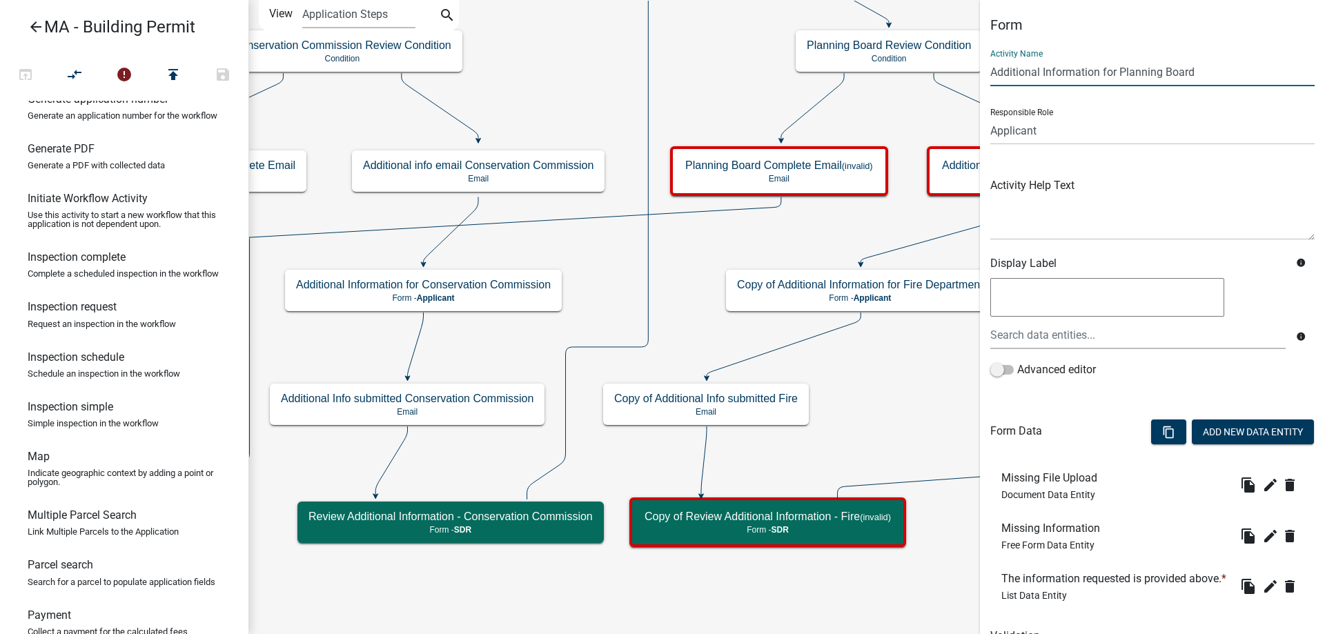
scroll to position [90, 0]
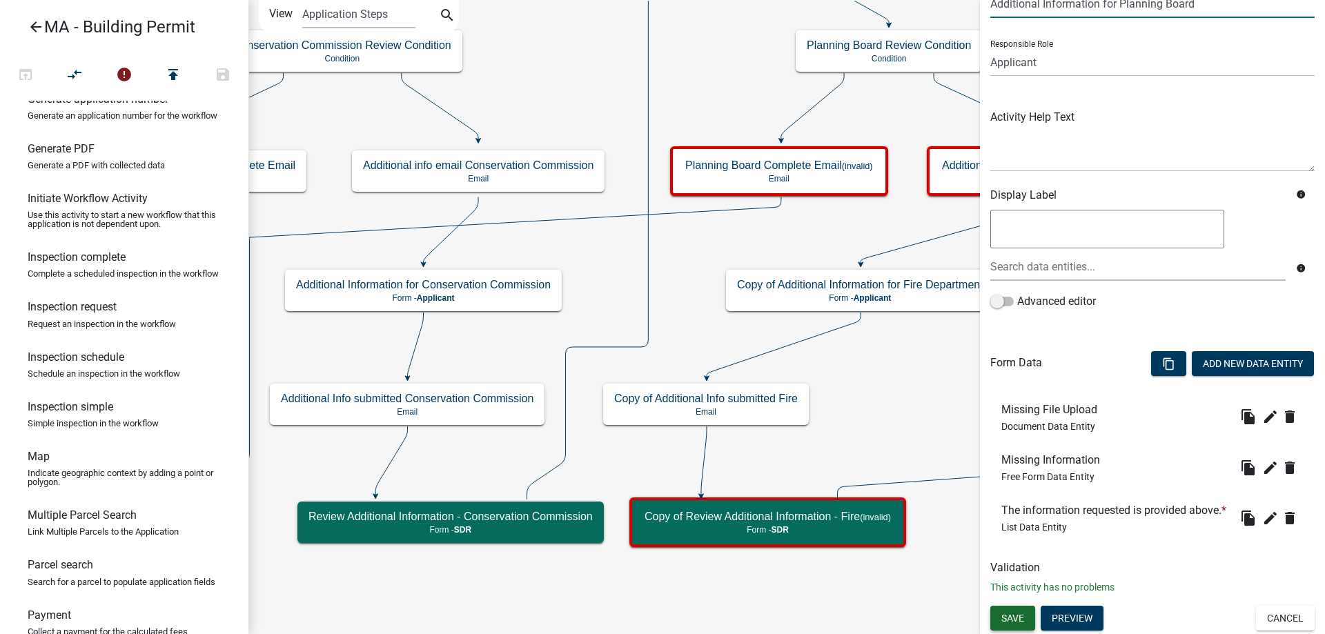
type input "Additional Information for Planning Board"
click at [1029, 620] on button "Save" at bounding box center [1012, 618] width 45 height 25
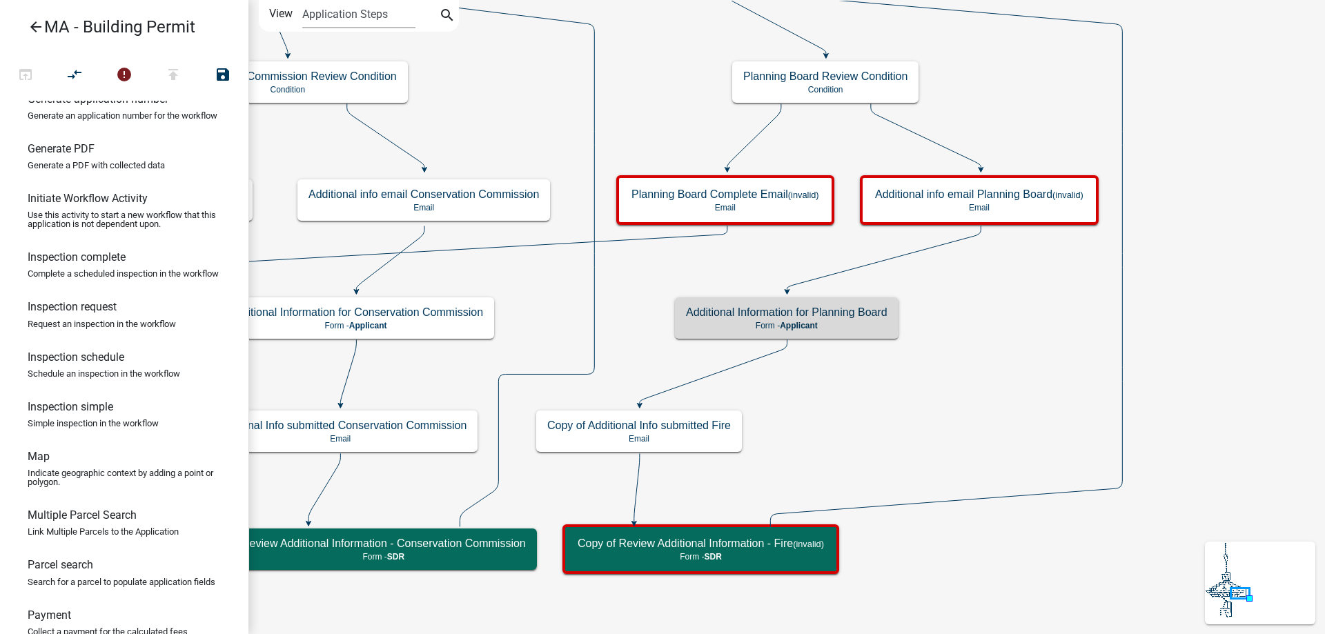
scroll to position [0, 0]
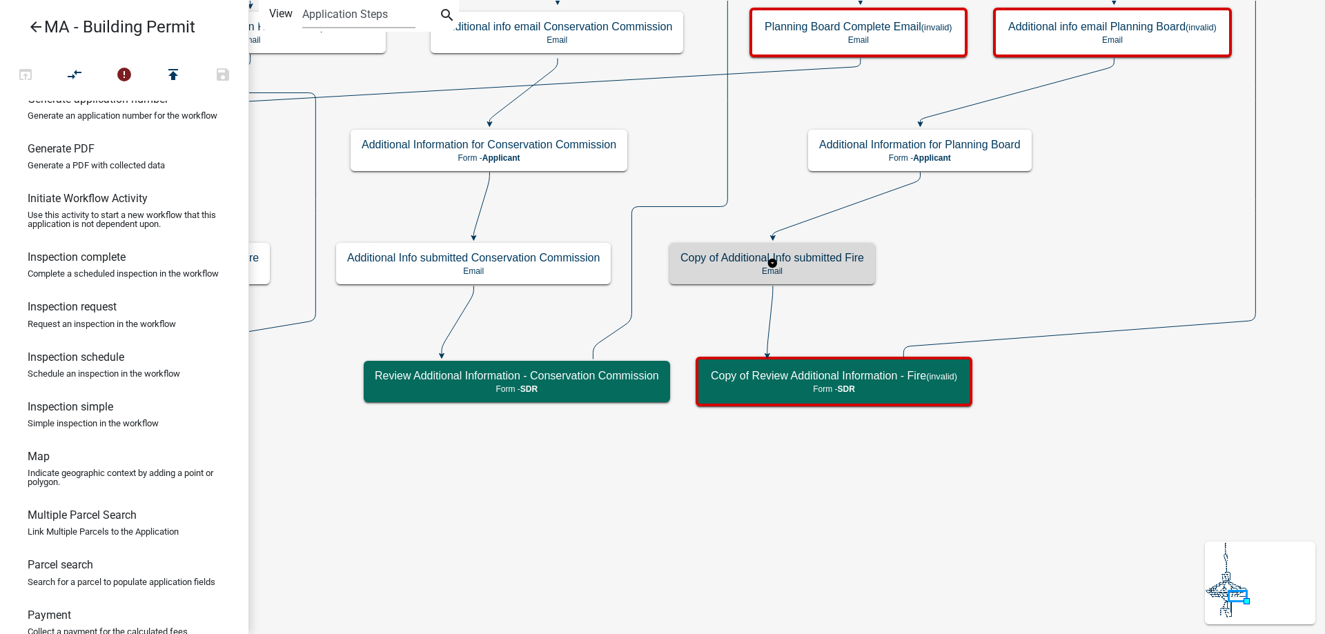
click at [830, 266] on p "Email" at bounding box center [772, 271] width 184 height 10
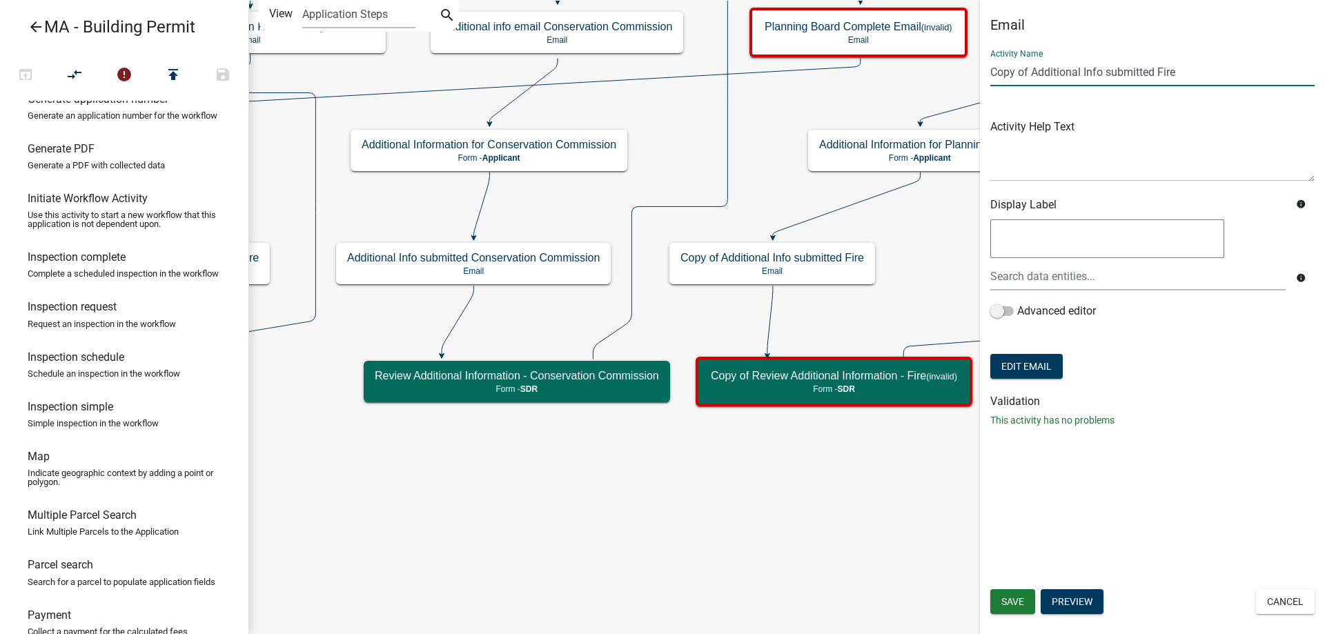
drag, startPoint x: 1032, startPoint y: 73, endPoint x: 959, endPoint y: 73, distance: 73.1
click at [959, 73] on main "Start Start - Applicant Search Parcel Data Parcel search - Applicant Owner and …" at bounding box center [786, 317] width 1076 height 634
drag, startPoint x: 1117, startPoint y: 72, endPoint x: 1192, endPoint y: 72, distance: 74.5
click at [1192, 72] on input "Additional Info submitted Fire" at bounding box center [1152, 72] width 324 height 28
paste input "Planning Board"
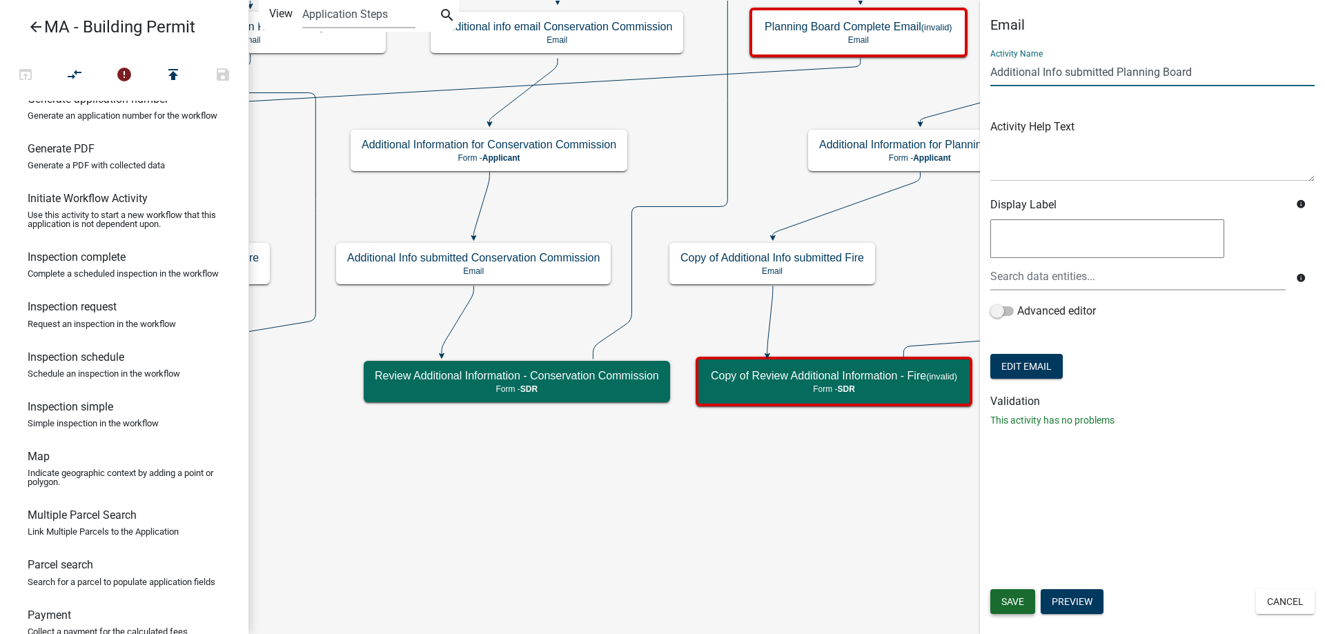
type input "Additional Info submitted Planning Board"
click at [1008, 603] on span "Save" at bounding box center [1012, 601] width 23 height 11
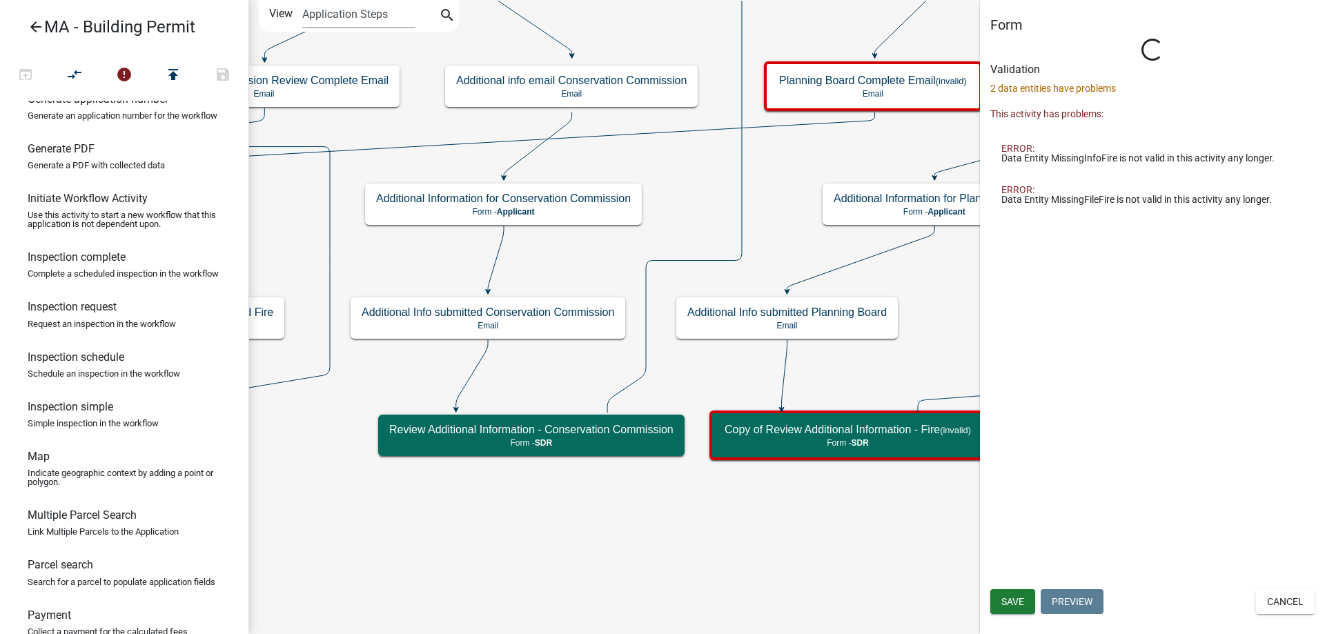
select select "67F20E20-4B7E-46AE-96DC-D48C26F4A12A"
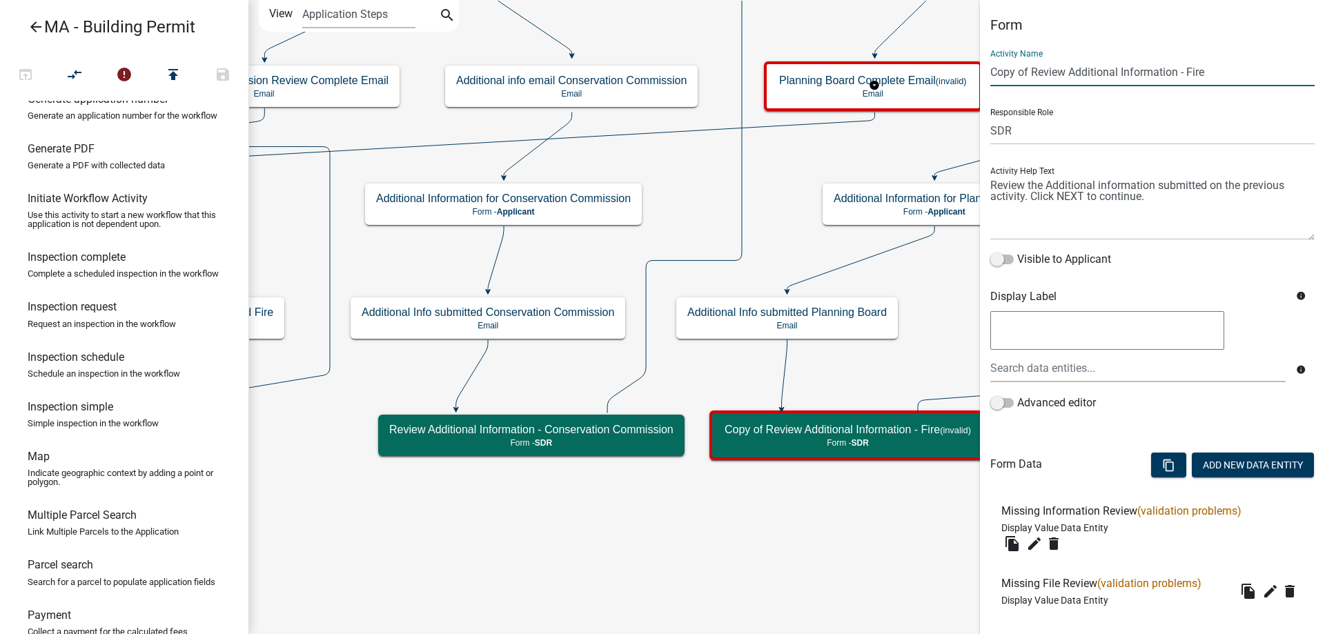
drag, startPoint x: 1034, startPoint y: 76, endPoint x: 965, endPoint y: 76, distance: 68.3
click at [965, 76] on main "Start Start - Applicant Search Parcel Data Parcel search - Applicant Owner and …" at bounding box center [786, 317] width 1076 height 634
drag, startPoint x: 1147, startPoint y: 72, endPoint x: 1200, endPoint y: 72, distance: 52.4
click at [1200, 72] on input "Review Additional Information - Fire" at bounding box center [1152, 72] width 324 height 28
paste input "Planning Board"
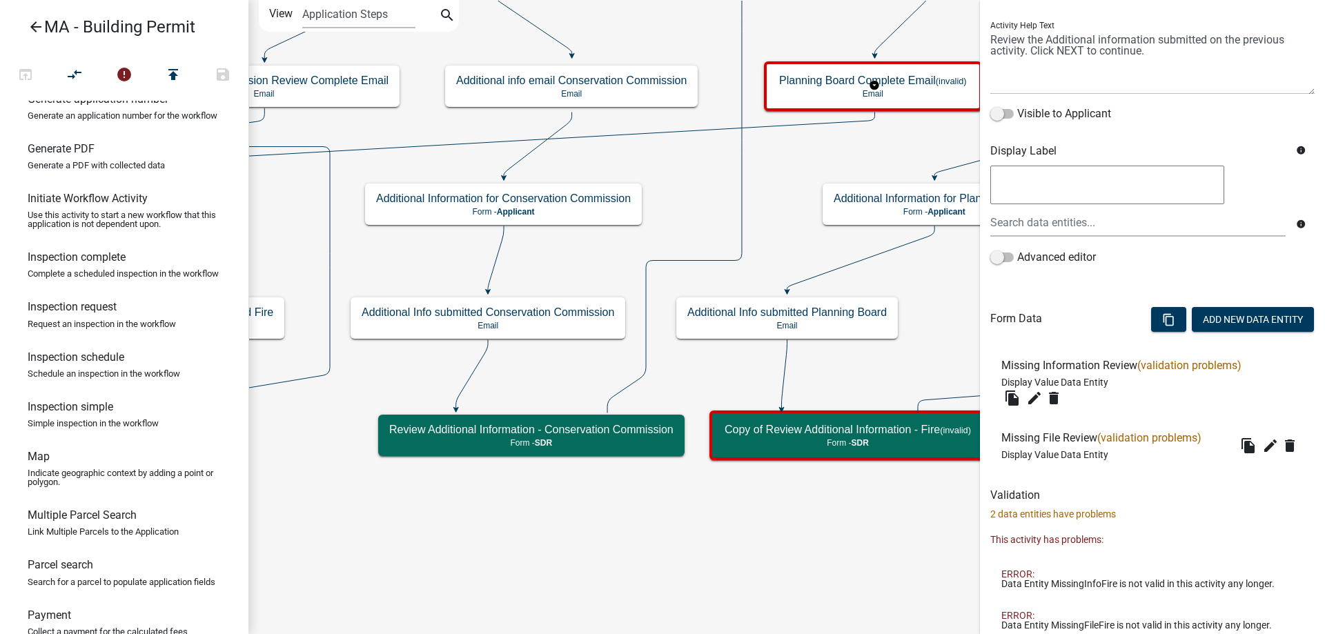
scroll to position [181, 0]
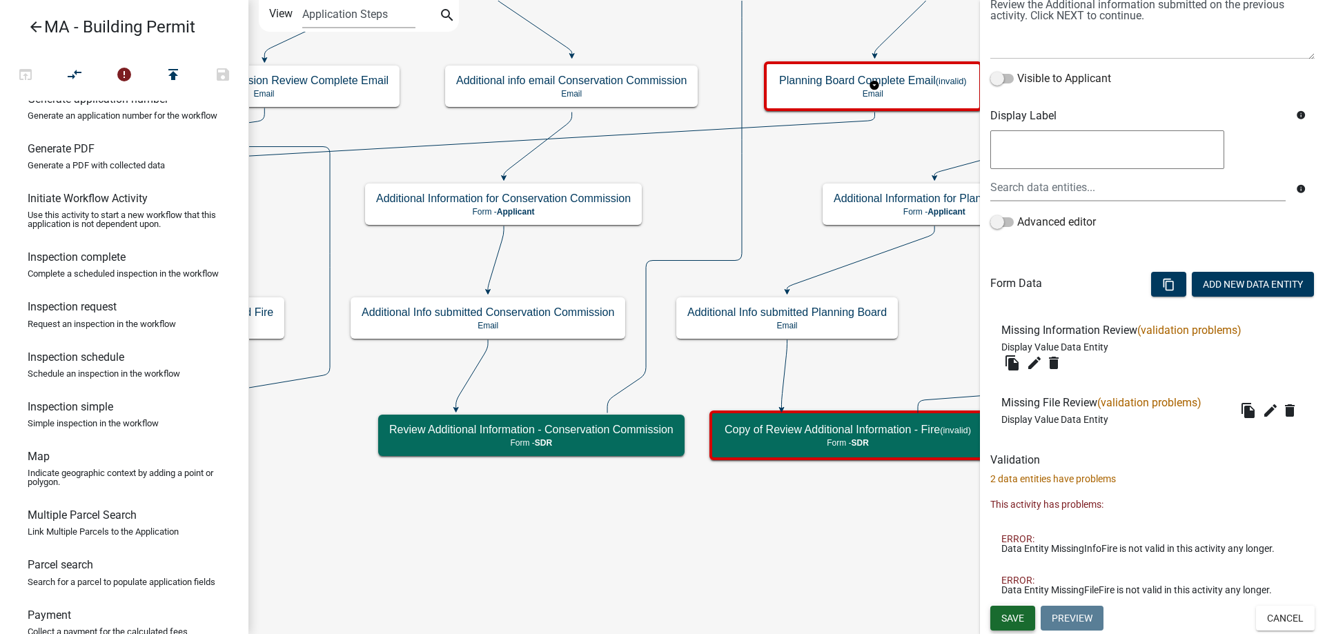
type input "Review Additional Information - Planning Board"
click at [1013, 618] on span "Save" at bounding box center [1012, 618] width 23 height 11
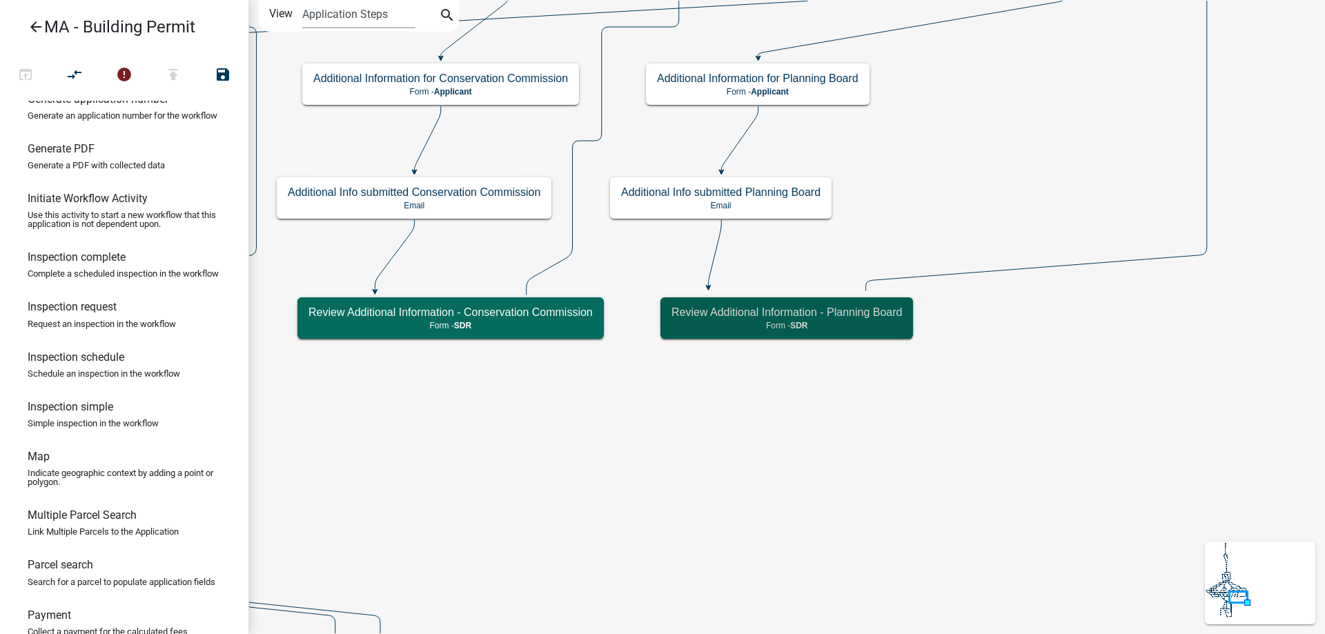
scroll to position [0, 0]
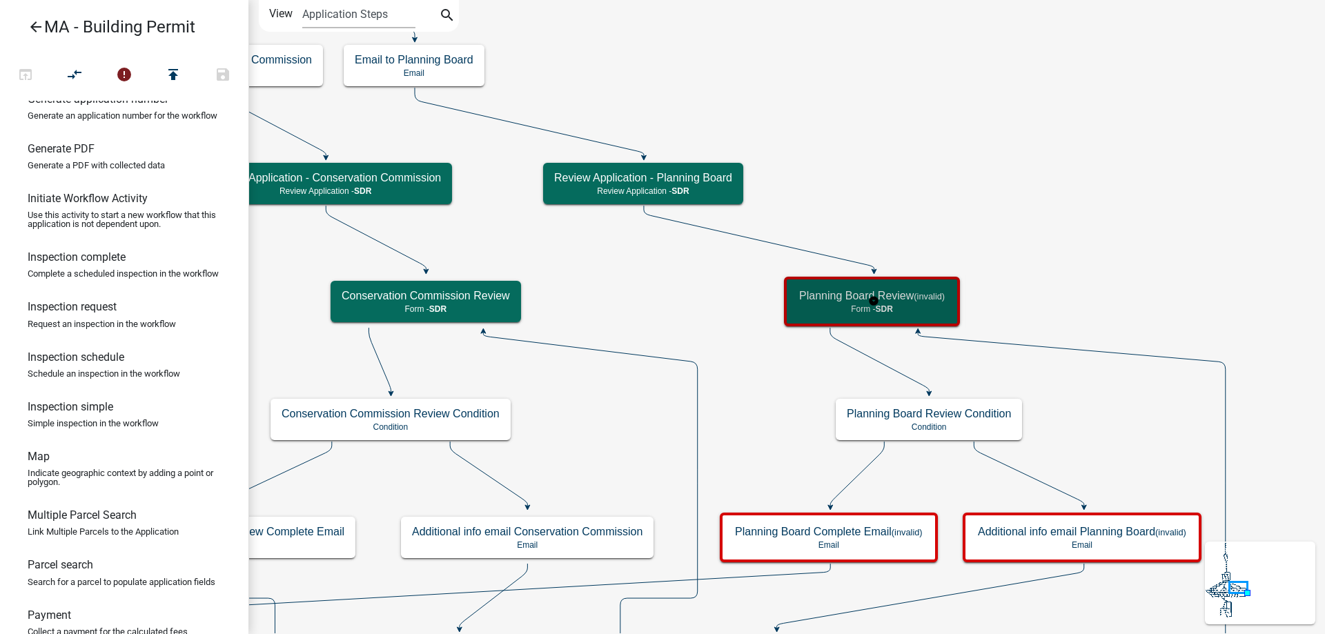
click at [838, 299] on h5 "Planning Board Review (invalid)" at bounding box center [872, 295] width 146 height 13
select select "67F20E20-4B7E-46AE-96DC-D48C26F4A12A"
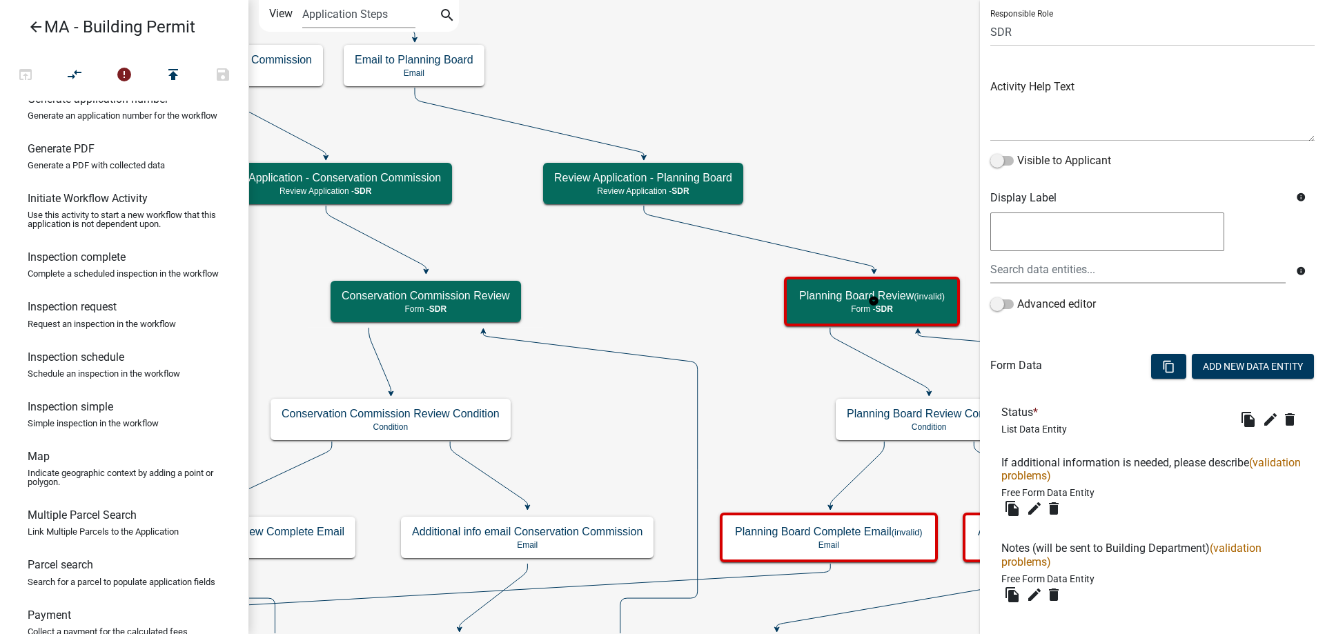
scroll to position [138, 0]
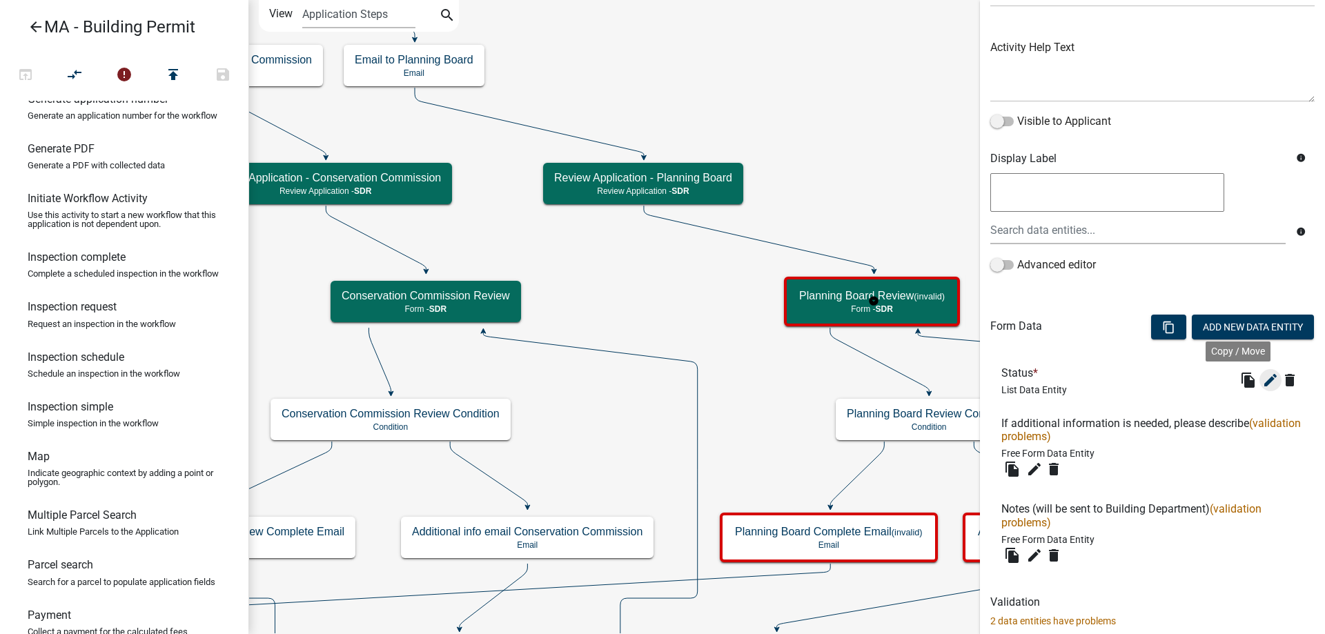
click at [1262, 377] on icon "edit" at bounding box center [1270, 380] width 17 height 17
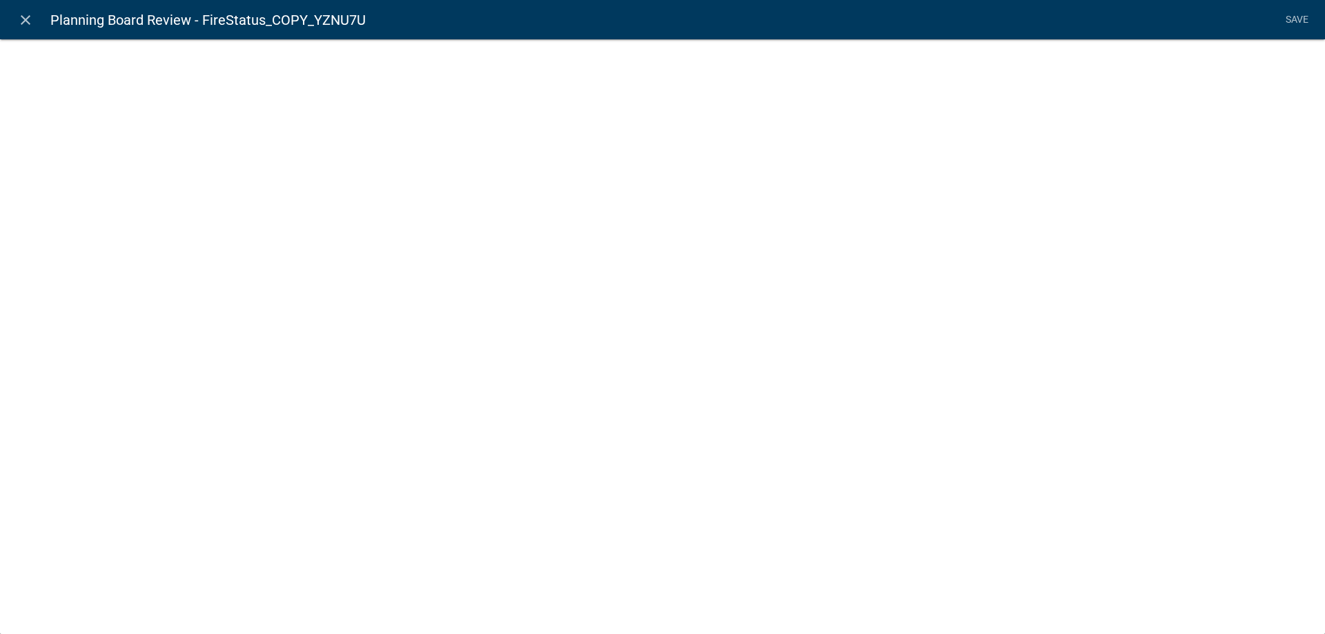
select select "list-data"
select select
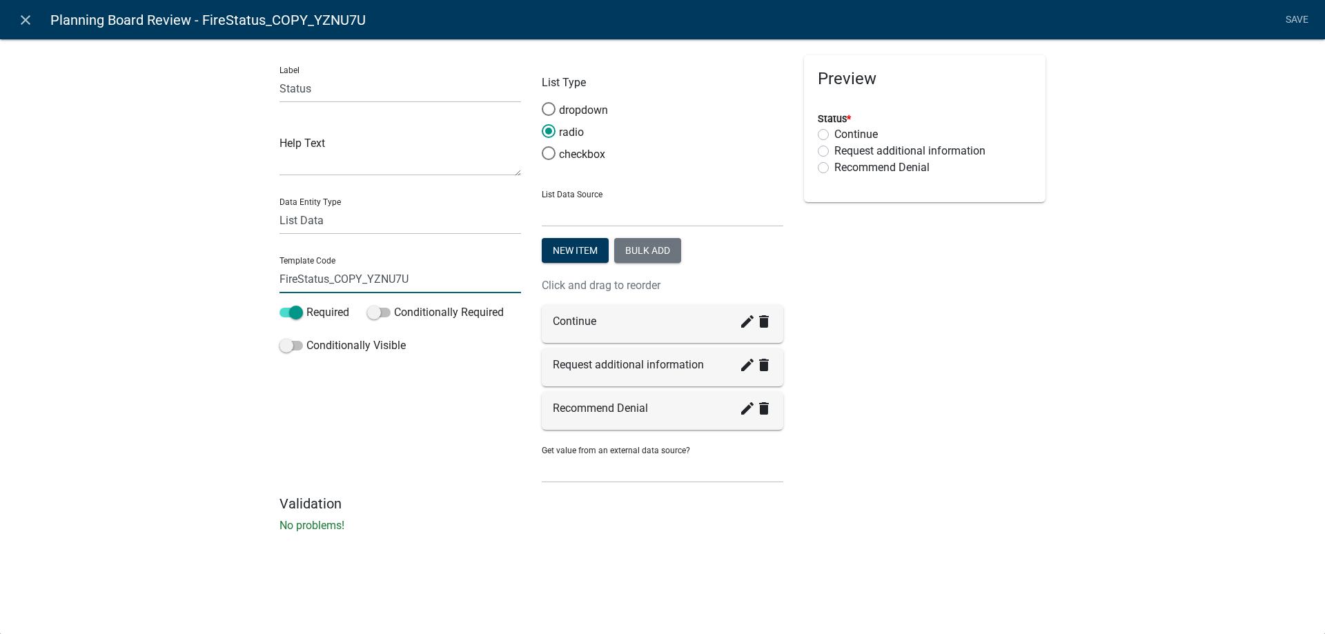
drag, startPoint x: 330, startPoint y: 284, endPoint x: 455, endPoint y: 284, distance: 125.6
click at [455, 284] on input "FireStatus_COPY_YZNU7U" at bounding box center [399, 279] width 241 height 28
click at [300, 277] on input "FireStatus" at bounding box center [399, 279] width 241 height 28
type input "PBStatus"
click at [196, 295] on div "Label Status Help Text Data Entity Type Free Form Text Document Display Entity …" at bounding box center [662, 290] width 1325 height 546
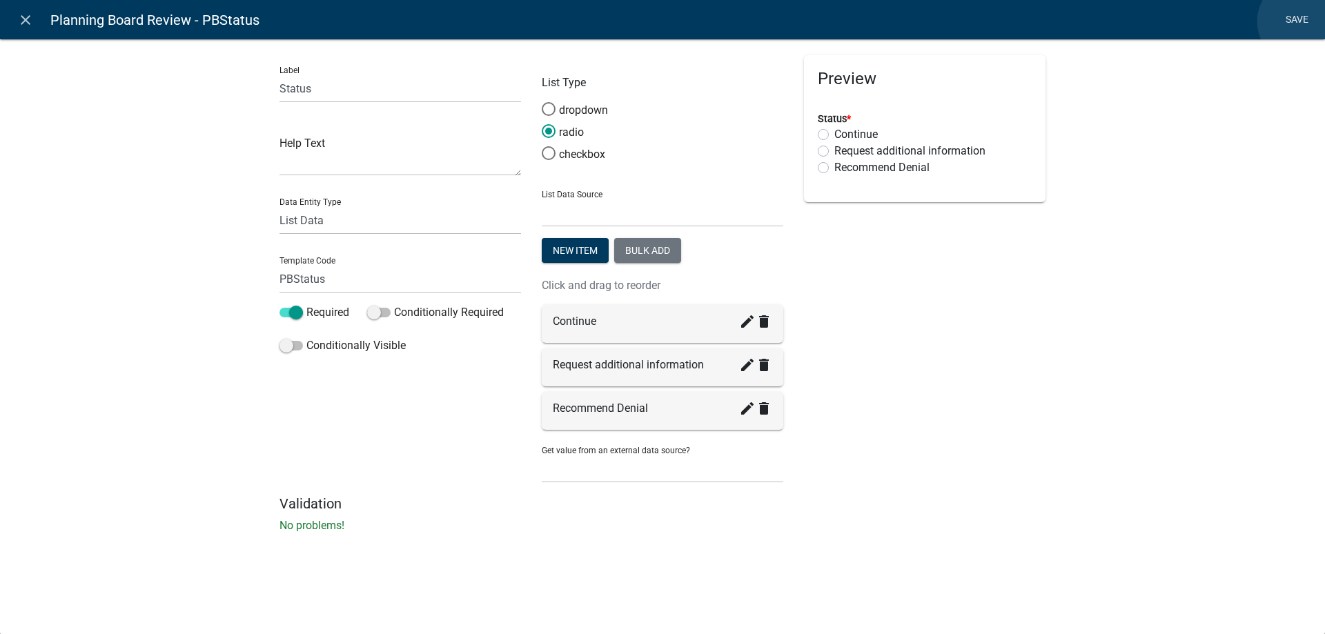
click at [1301, 21] on link "Save" at bounding box center [1296, 20] width 34 height 26
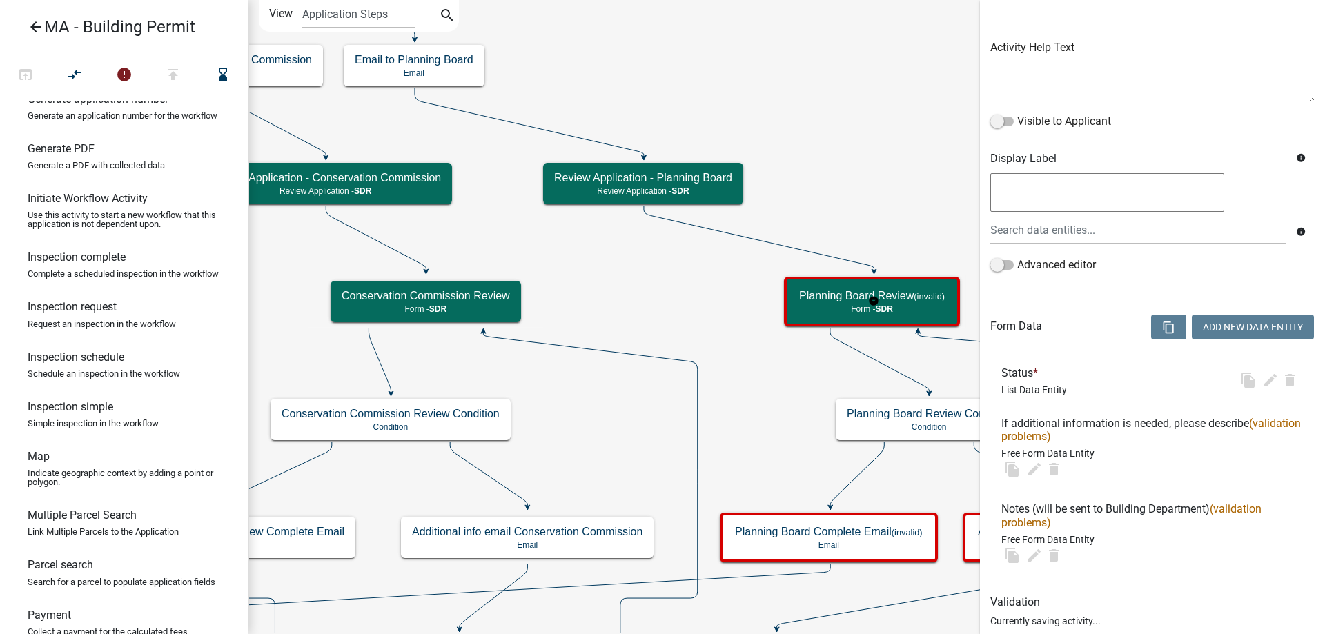
scroll to position [0, 0]
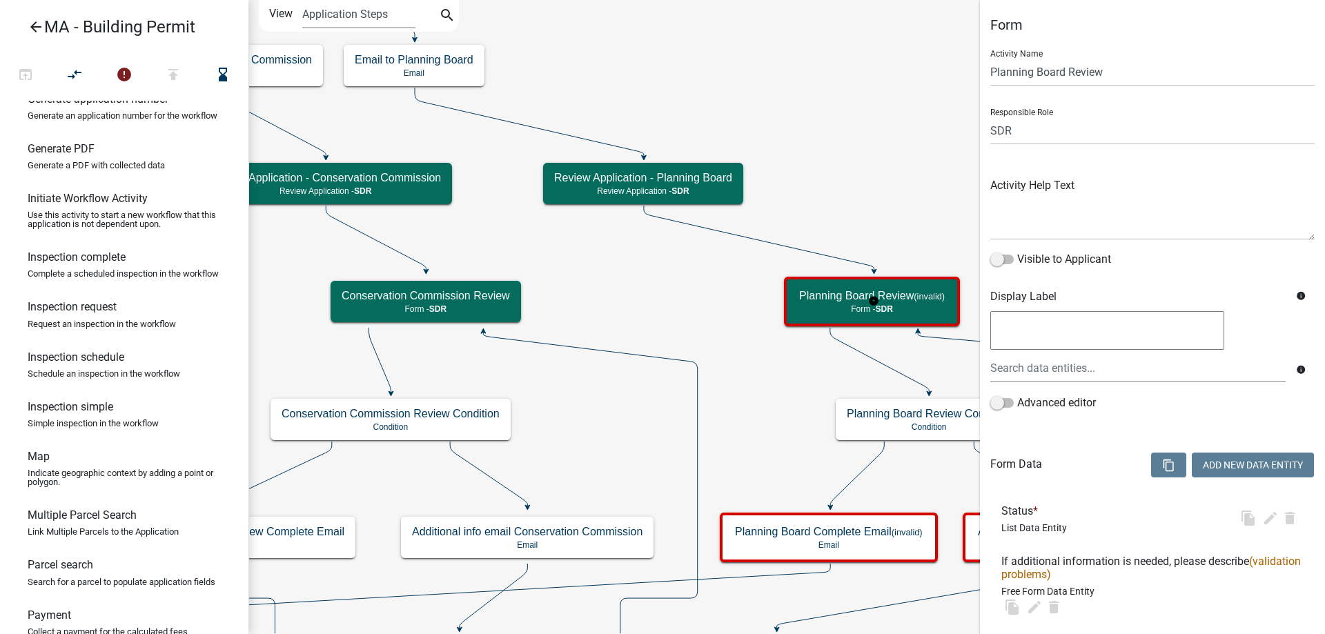
select select "67F20E20-4B7E-46AE-96DC-D48C26F4A12A"
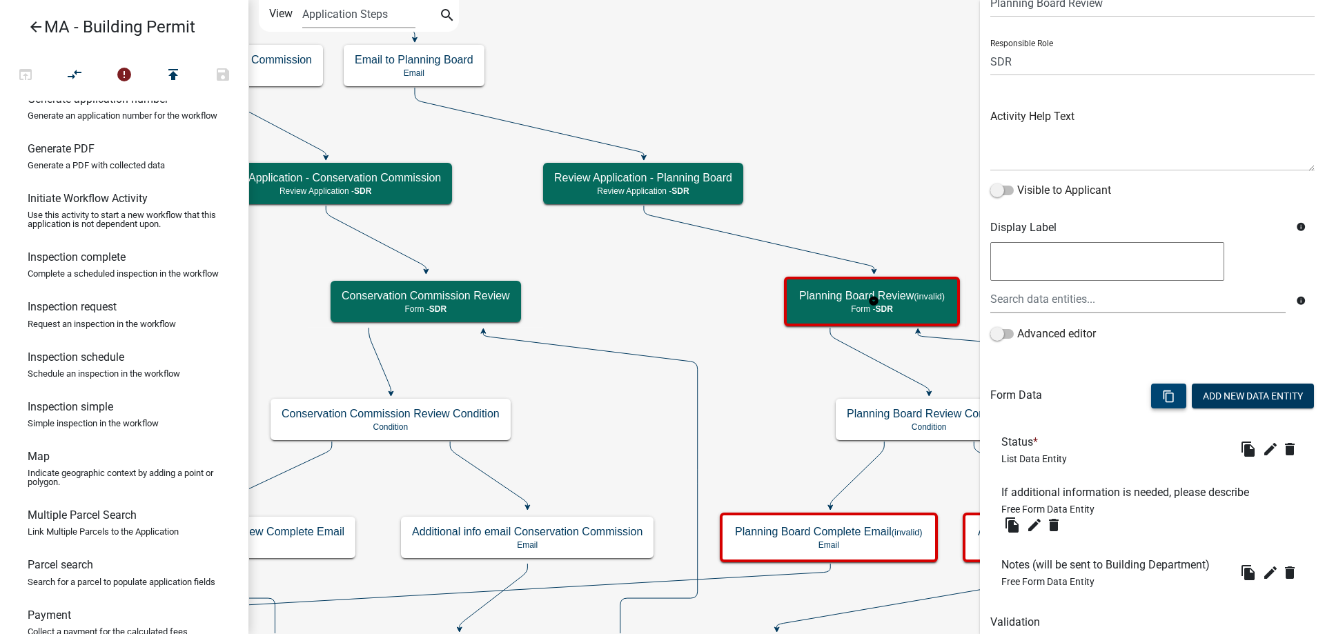
scroll to position [181, 0]
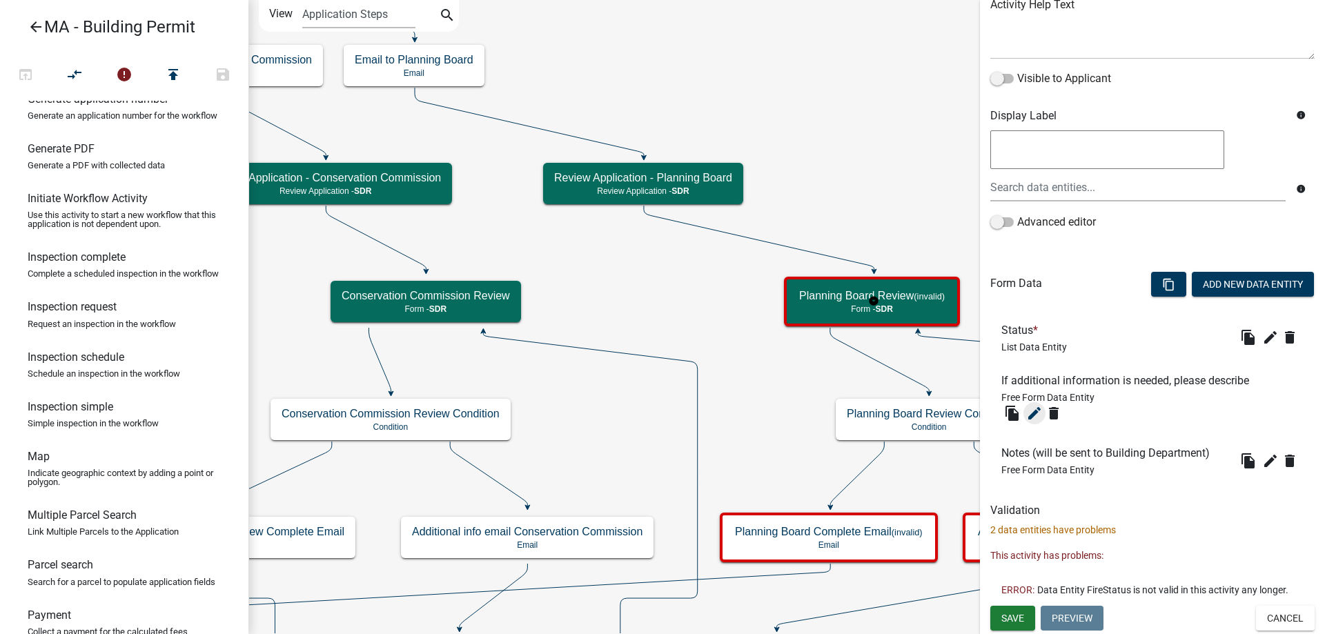
click at [1037, 416] on icon "edit" at bounding box center [1034, 413] width 17 height 17
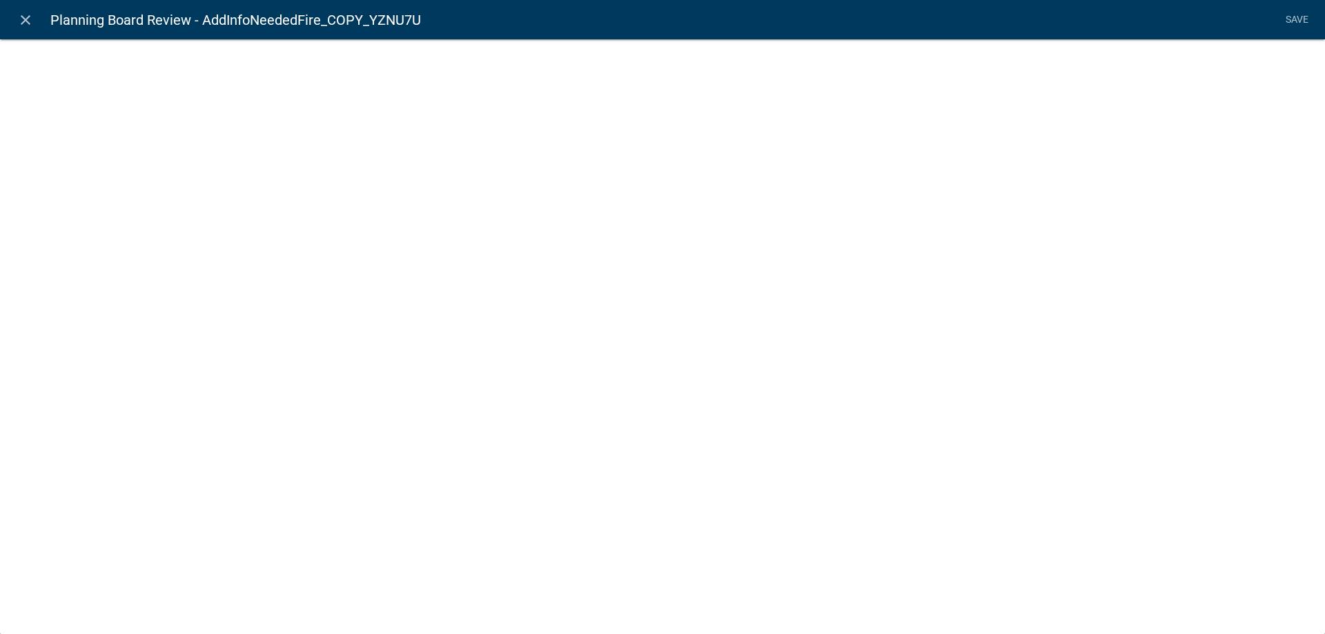
select select
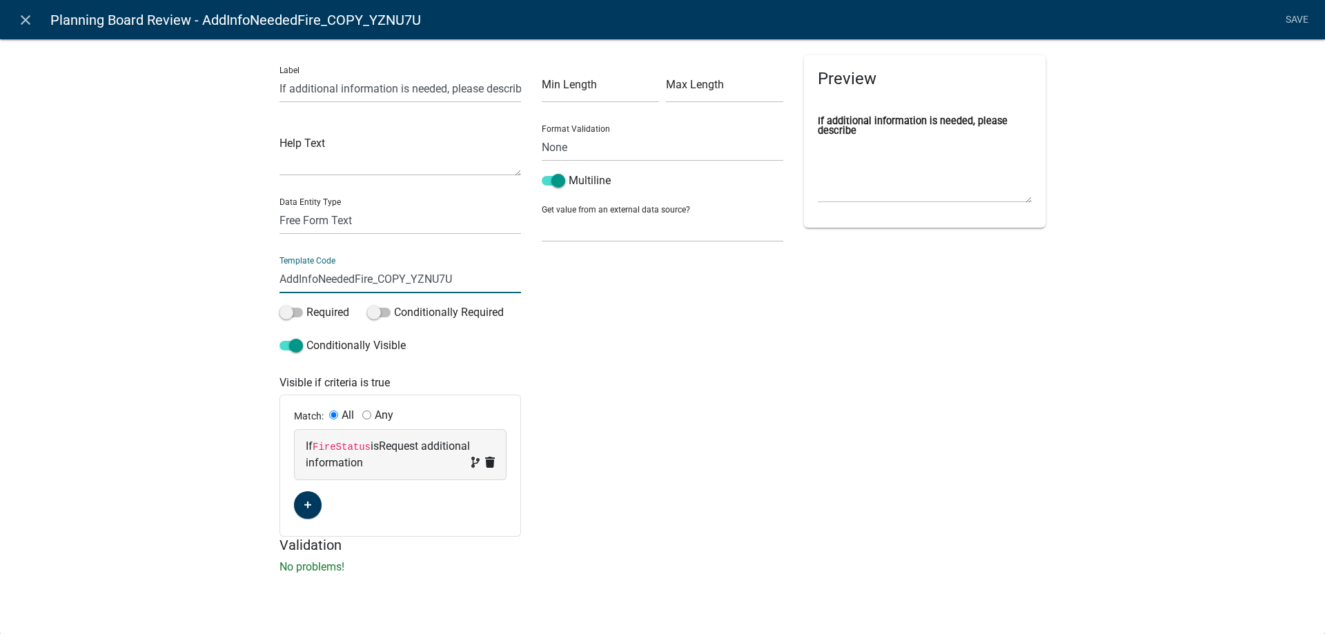
drag, startPoint x: 357, startPoint y: 279, endPoint x: 522, endPoint y: 278, distance: 165.6
click at [522, 278] on div "Label If additional information is needed, please describe Help Text Data Entit…" at bounding box center [400, 296] width 262 height 482
type input "AddInfoNeededPB"
click at [337, 457] on span "Request additional information" at bounding box center [388, 455] width 164 height 30
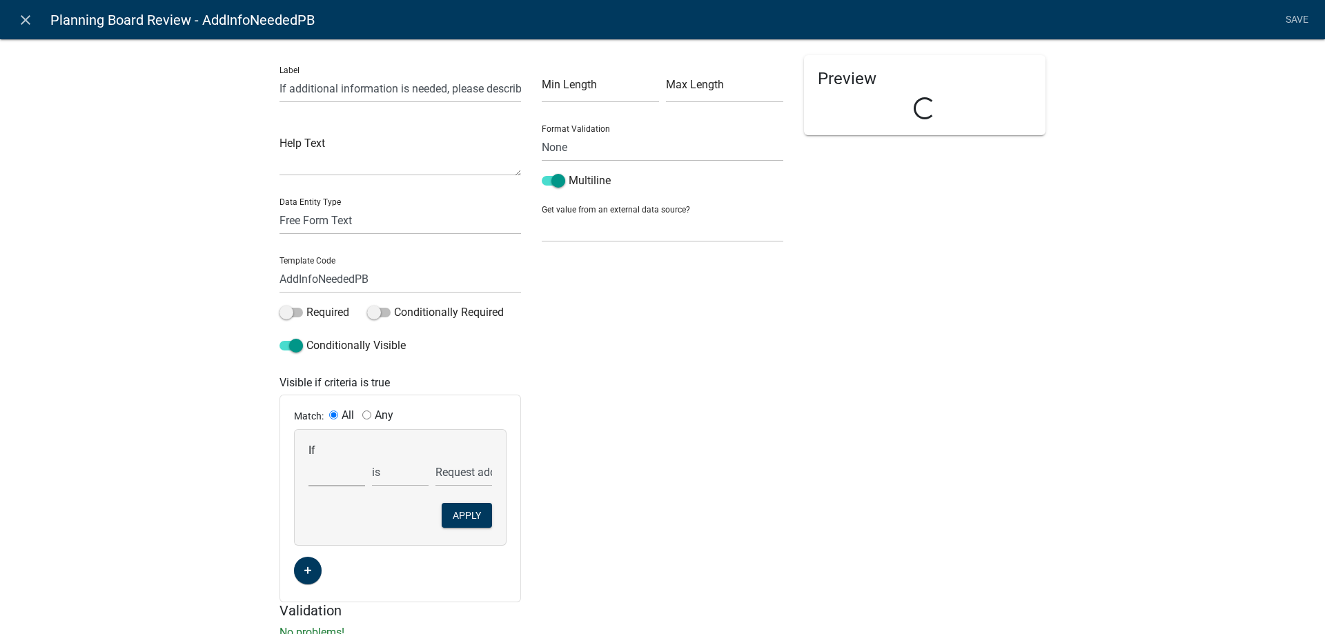
click at [331, 471] on select "Choose... Acres AddInfoNeededZon Address ALL_FEE_RECIPIENTS AMOUNT_PAID AppAddr…" at bounding box center [336, 472] width 57 height 28
select select "87: PBStatus"
click at [308, 458] on select "Choose... Acres AddInfoNeededZon Address ALL_FEE_RECIPIENTS AMOUNT_PAID AppAddr…" at bounding box center [336, 472] width 57 height 28
select select "2: Request additional information"
click at [466, 508] on button "Apply" at bounding box center [467, 515] width 50 height 25
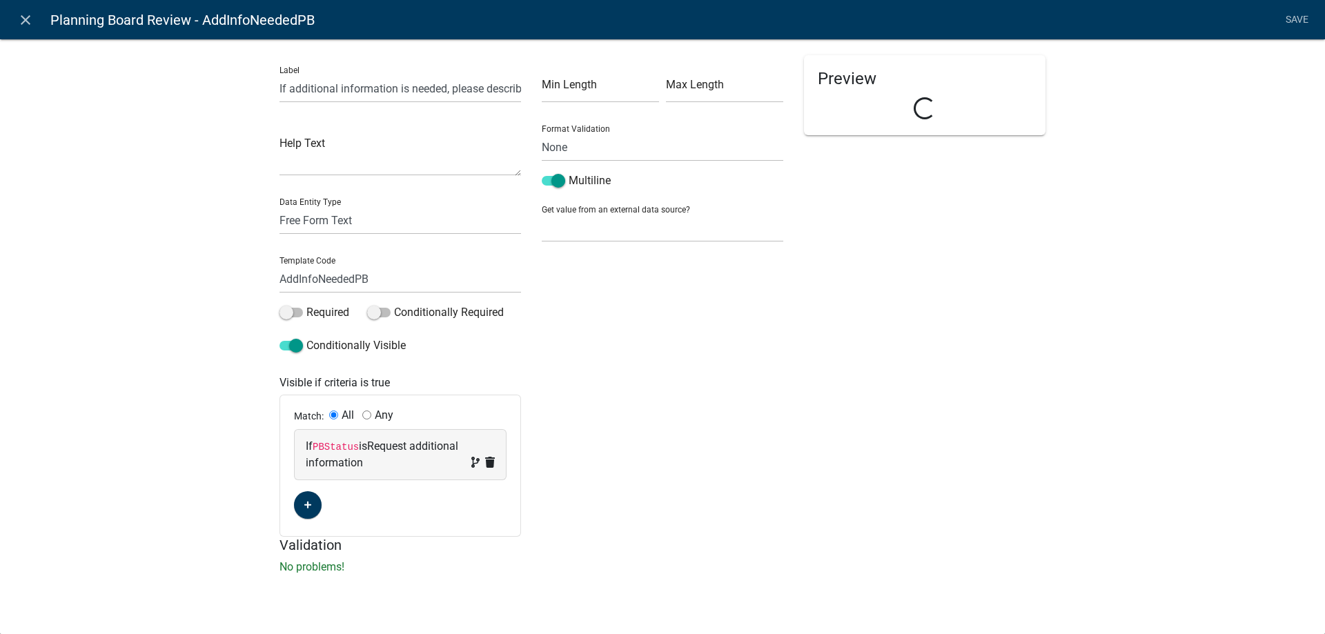
click at [109, 417] on div "Label If additional information is needed, please describe Help Text Data Entit…" at bounding box center [662, 311] width 1325 height 588
click at [1296, 18] on link "Save" at bounding box center [1296, 20] width 34 height 26
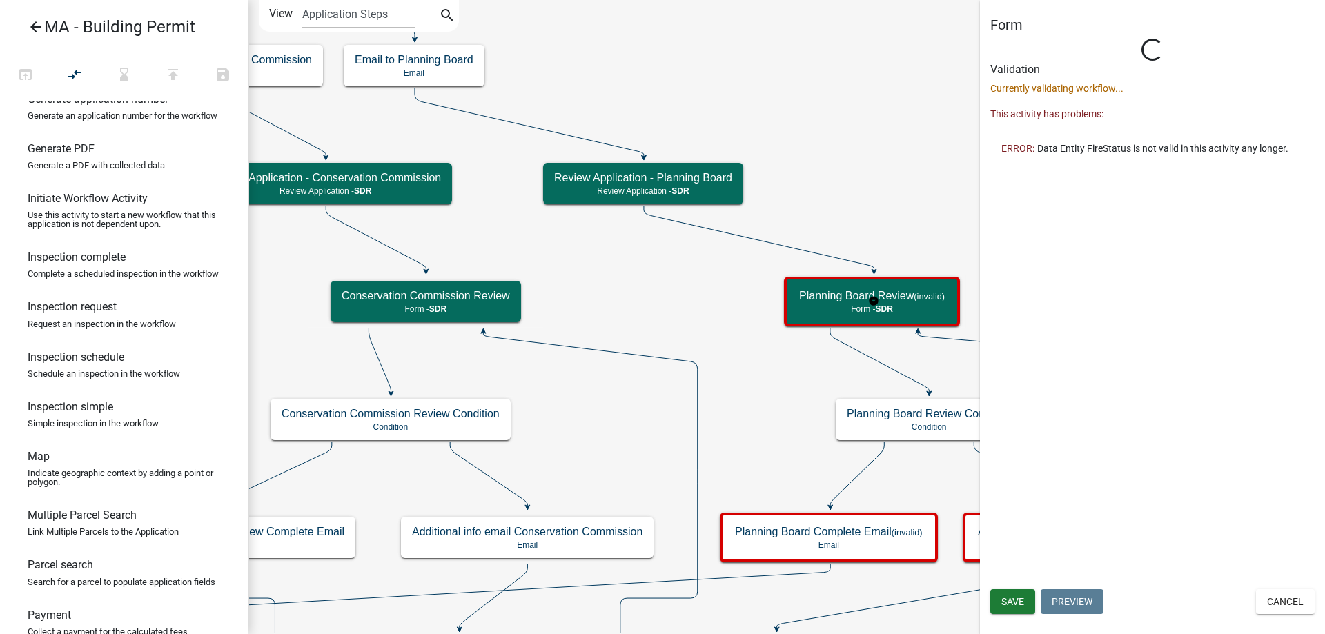
scroll to position [0, 0]
select select "67F20E20-4B7E-46AE-96DC-D48C26F4A12A"
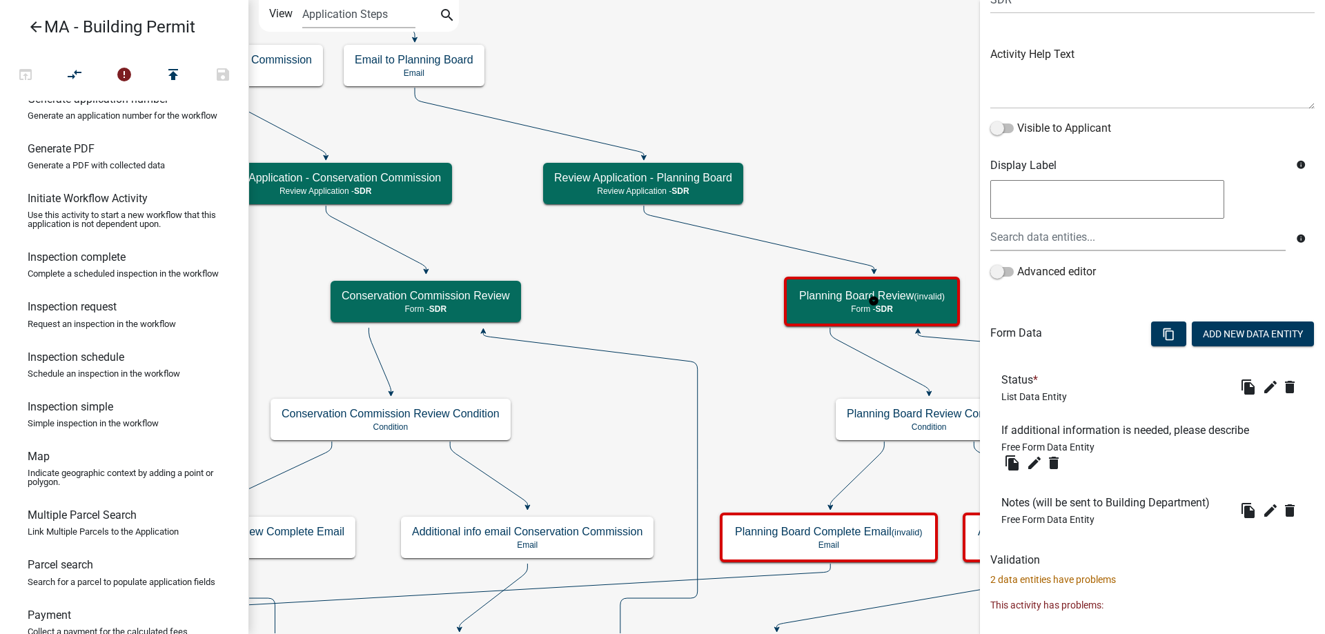
scroll to position [207, 0]
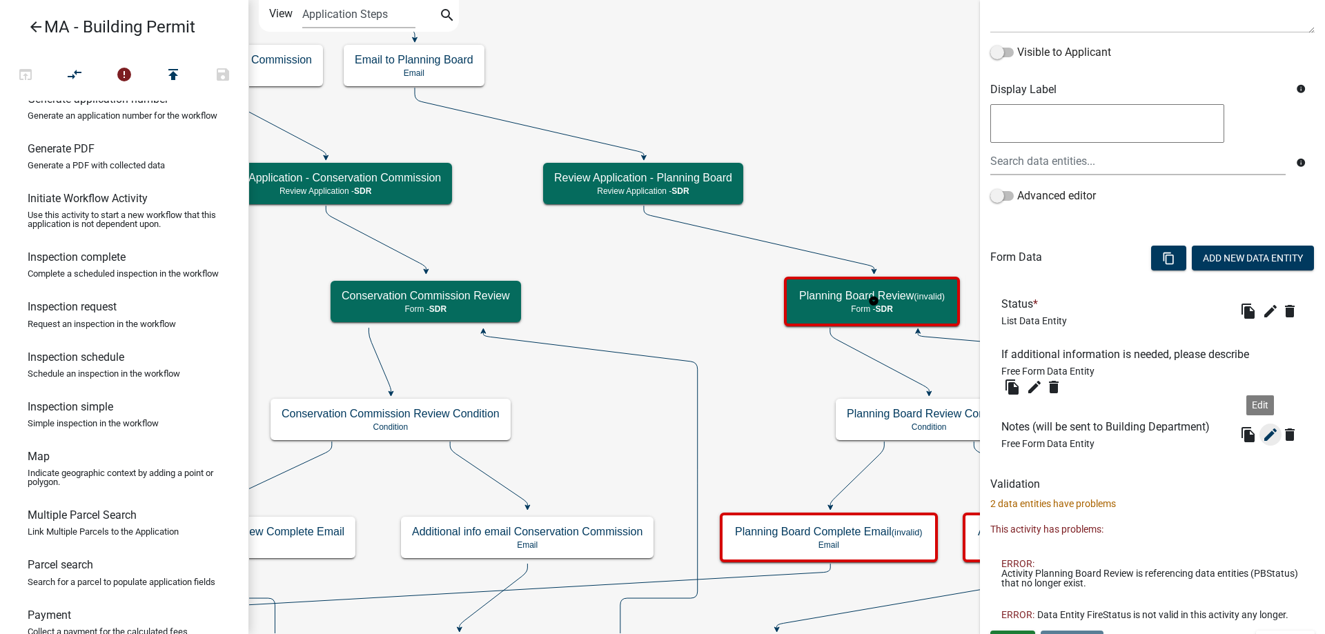
click at [1262, 431] on icon "edit" at bounding box center [1270, 434] width 17 height 17
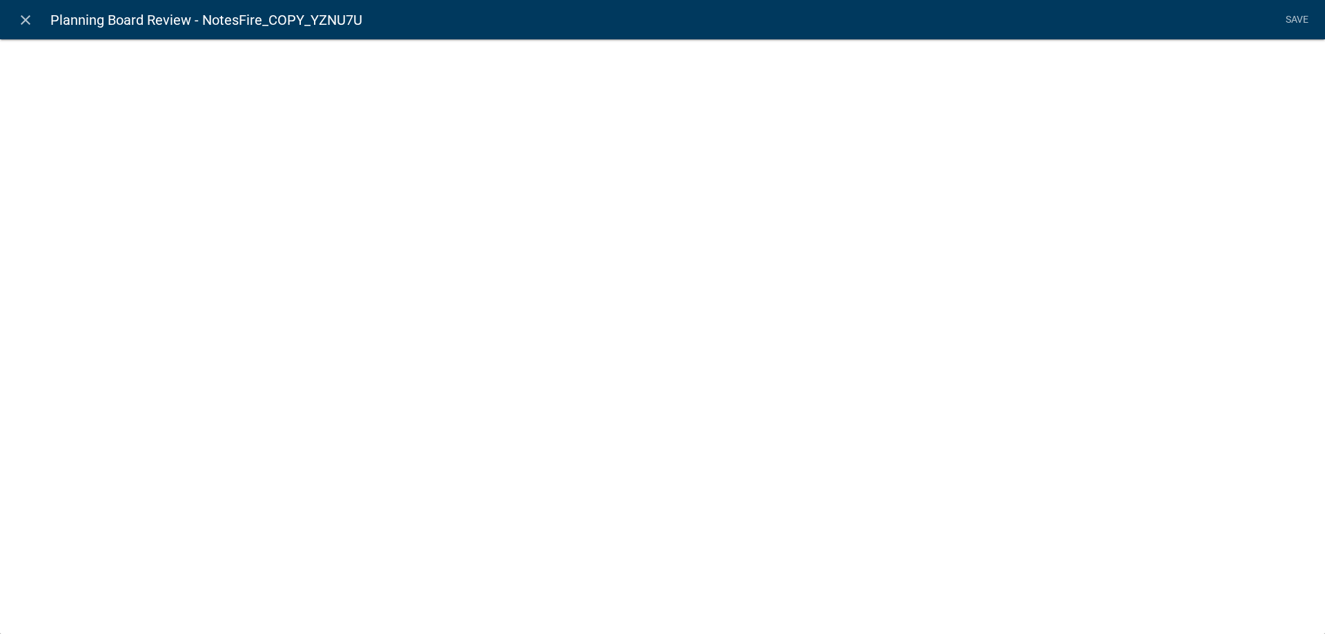
select select
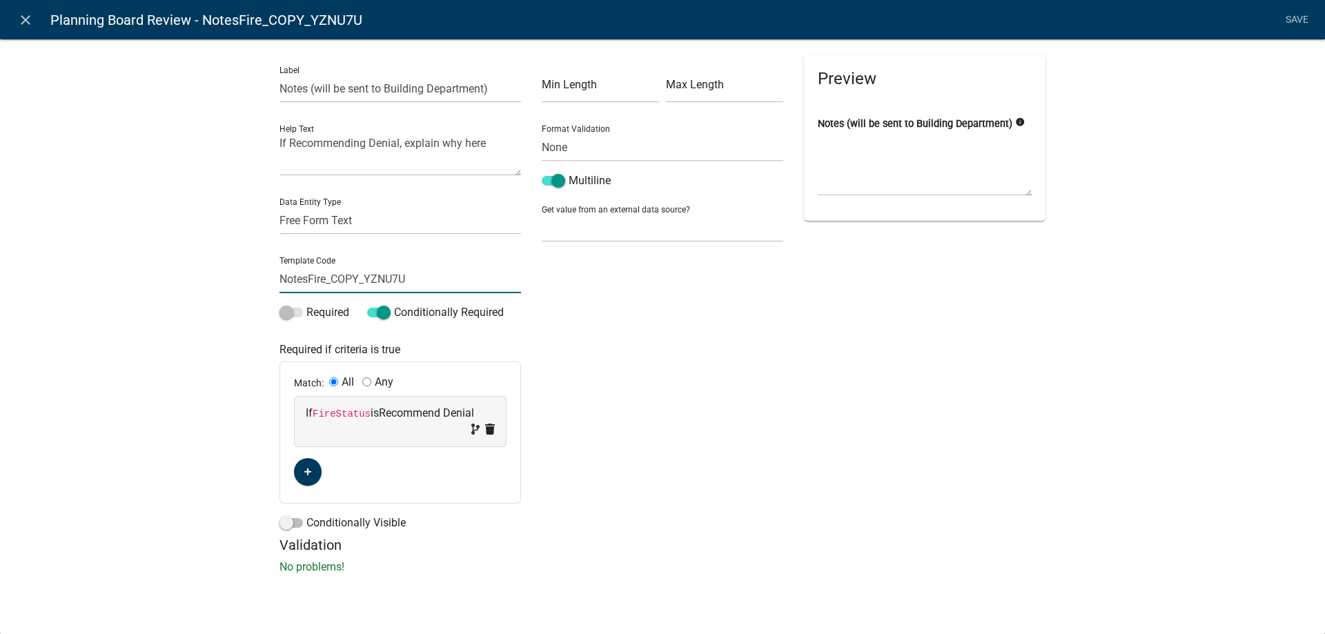
drag, startPoint x: 307, startPoint y: 282, endPoint x: 470, endPoint y: 277, distance: 162.9
click at [470, 277] on input "NotesFire_COPY_YZNU7U" at bounding box center [399, 279] width 241 height 28
type input "NotesPB"
click at [342, 417] on code "FireStatus" at bounding box center [342, 413] width 58 height 11
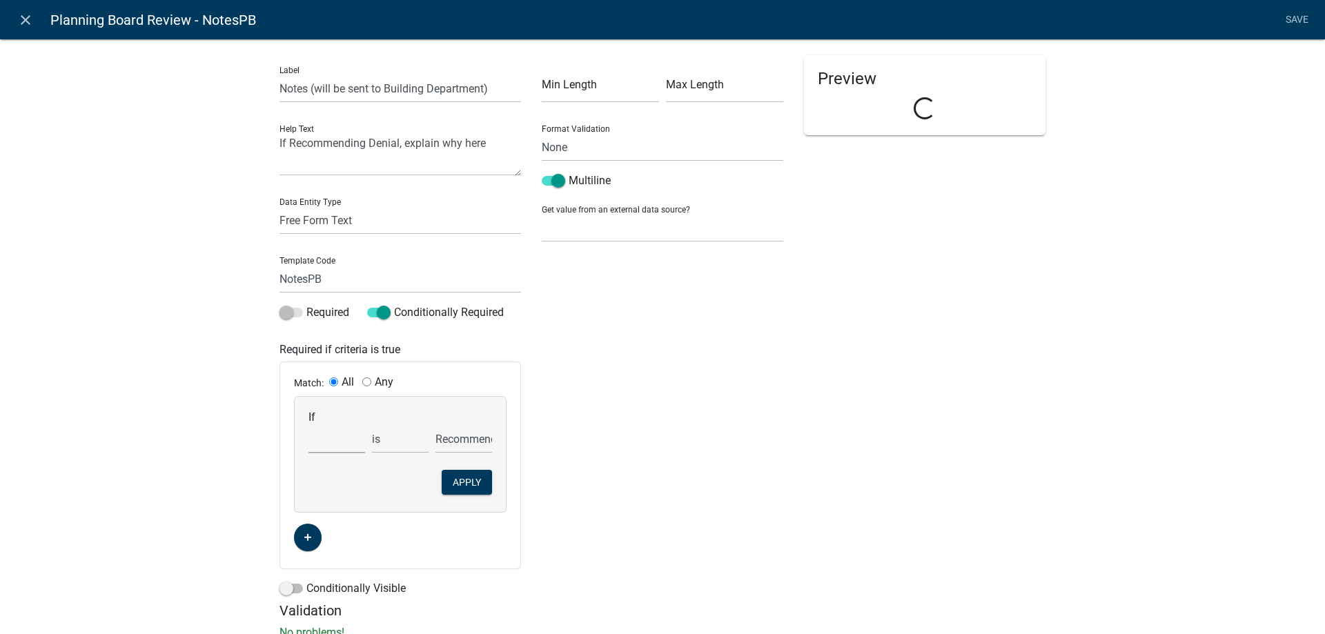
click at [325, 449] on select "Choose... Acres AddInfoNeededPB AddInfoNeededZon Address ALL_FEE_RECIPIENTS AMO…" at bounding box center [336, 439] width 57 height 28
select select "87: PBStatus"
click at [308, 425] on select "Choose... Acres AddInfoNeededPB AddInfoNeededZon Address ALL_FEE_RECIPIENTS AMO…" at bounding box center [336, 439] width 57 height 28
select select "1: Recommend Denial"
click at [465, 478] on button "Apply" at bounding box center [467, 482] width 50 height 25
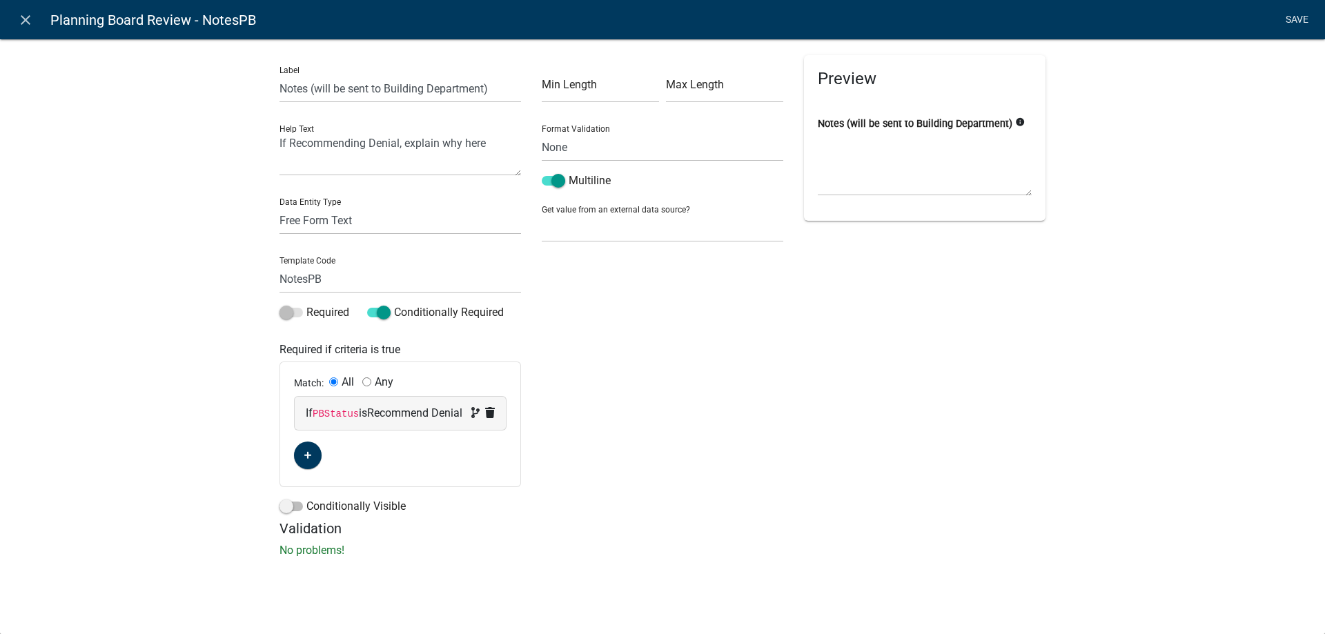
click at [1309, 22] on link "Save" at bounding box center [1296, 20] width 34 height 26
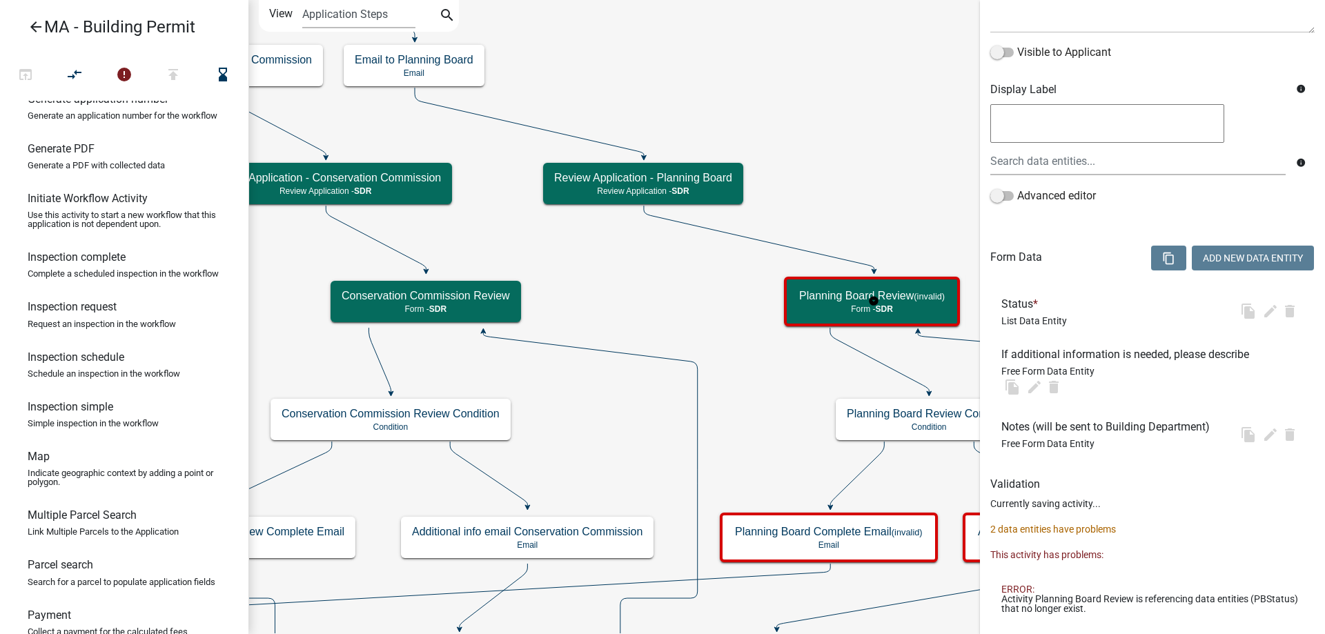
select select "67F20E20-4B7E-46AE-96DC-D48C26F4A12A"
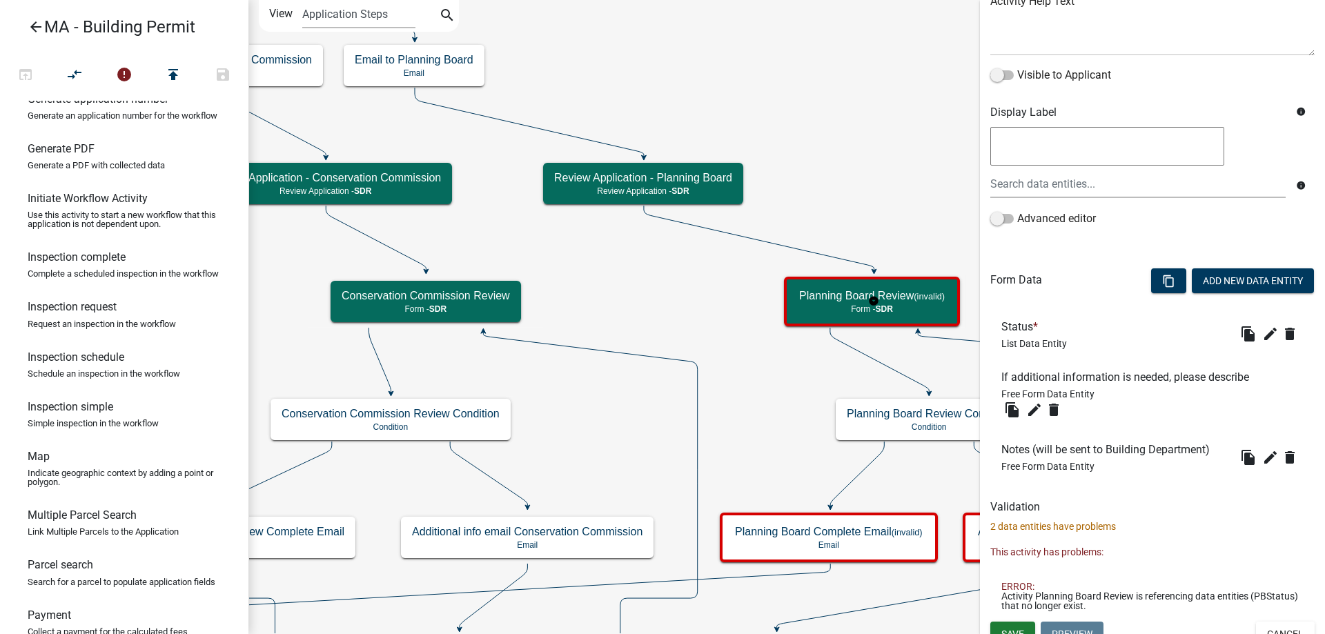
scroll to position [200, 0]
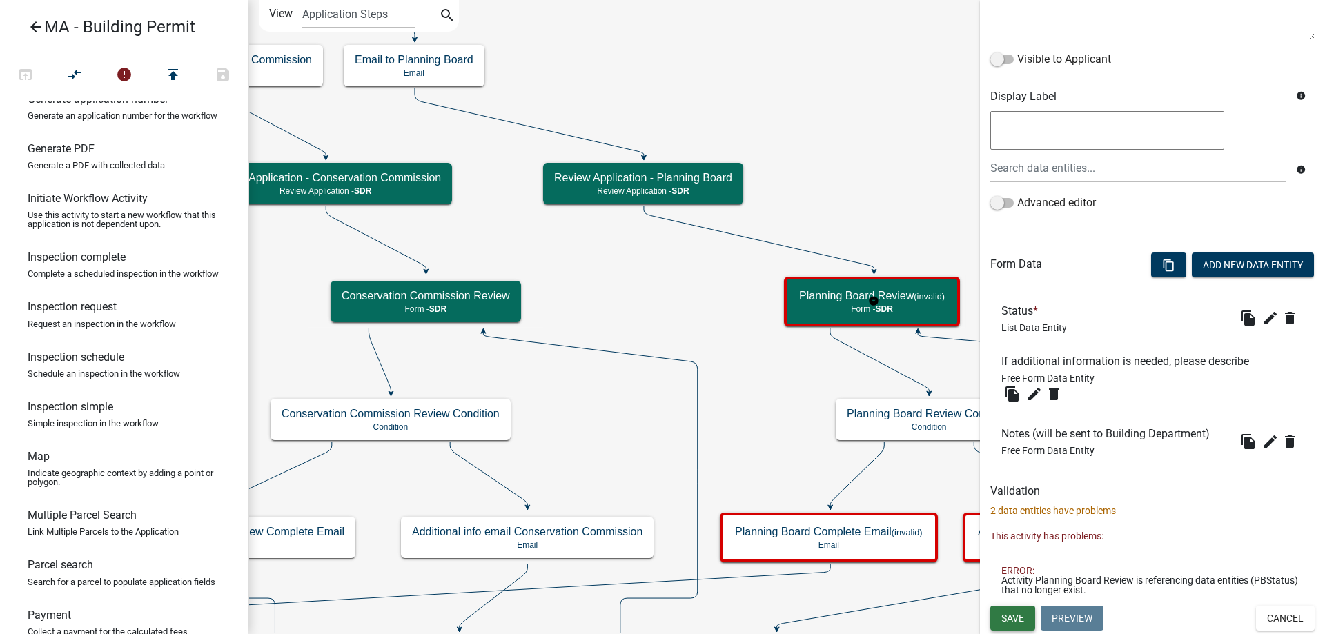
click at [1023, 618] on span "Save" at bounding box center [1012, 617] width 23 height 11
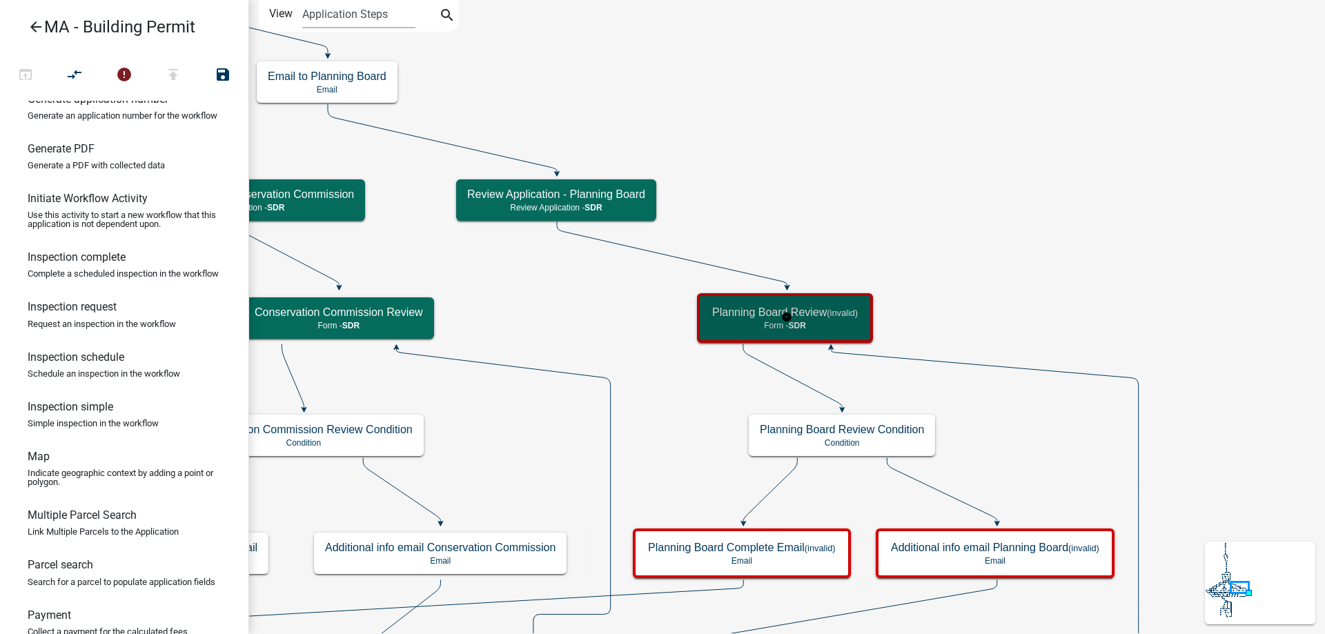
scroll to position [0, 0]
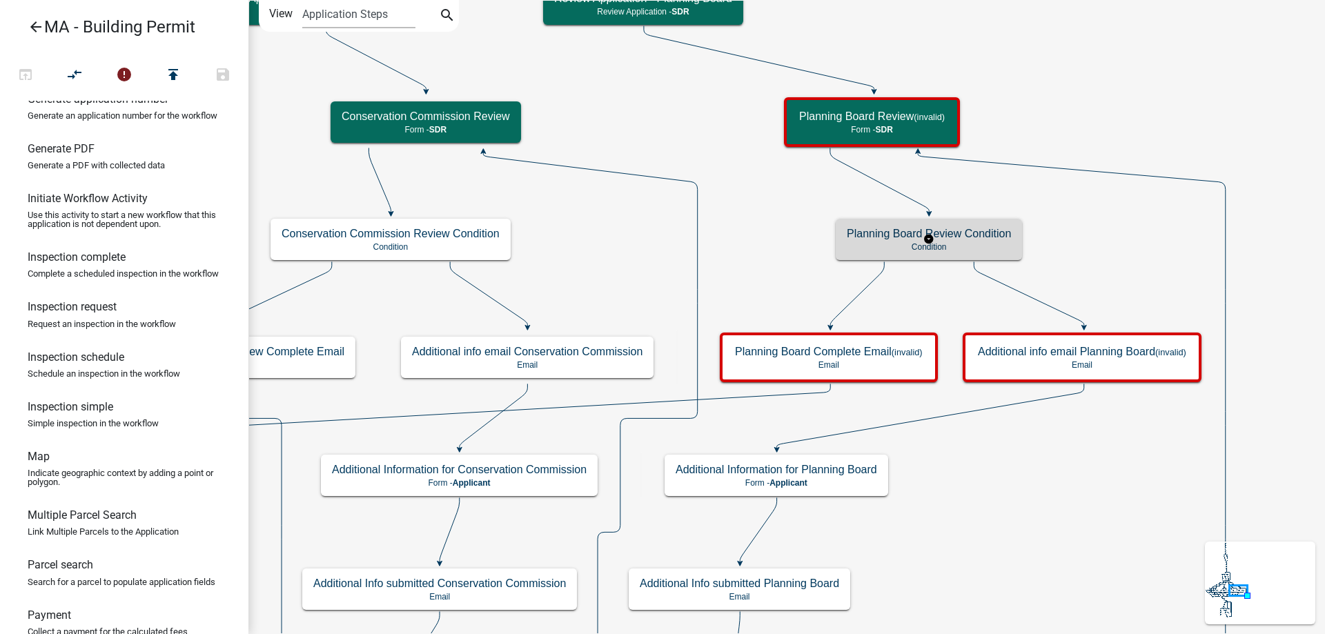
click at [983, 242] on p "Condition" at bounding box center [929, 247] width 164 height 10
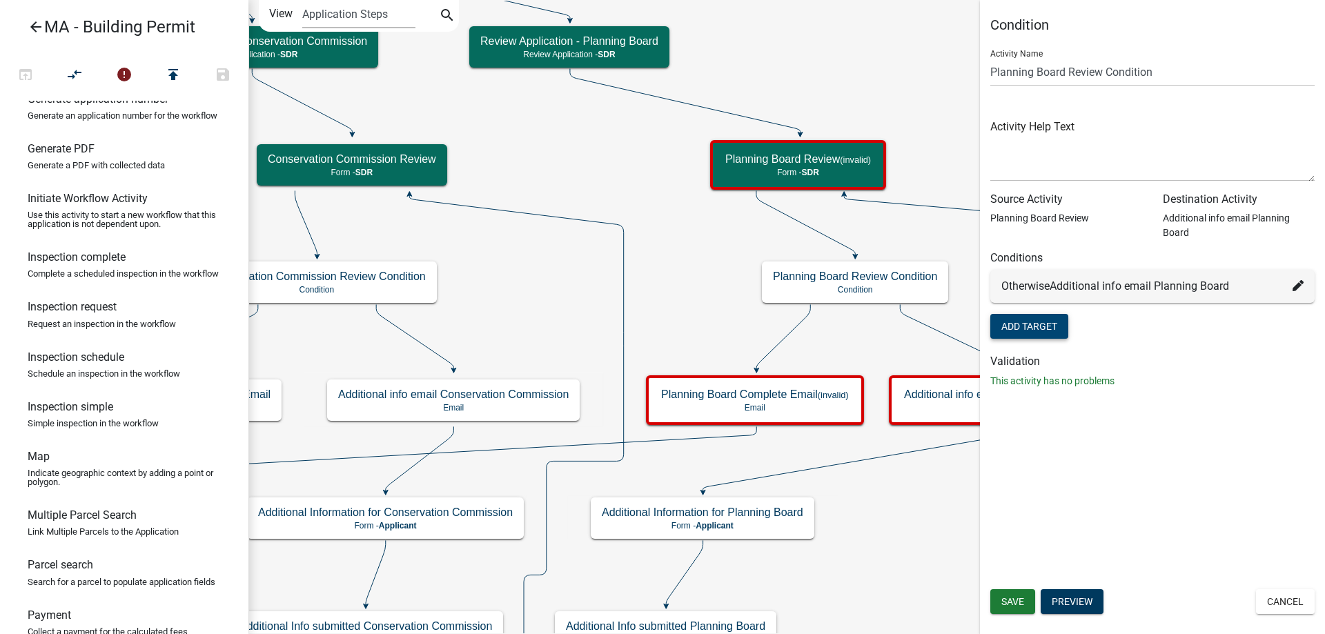
click at [1021, 329] on button "Add Target" at bounding box center [1029, 326] width 78 height 25
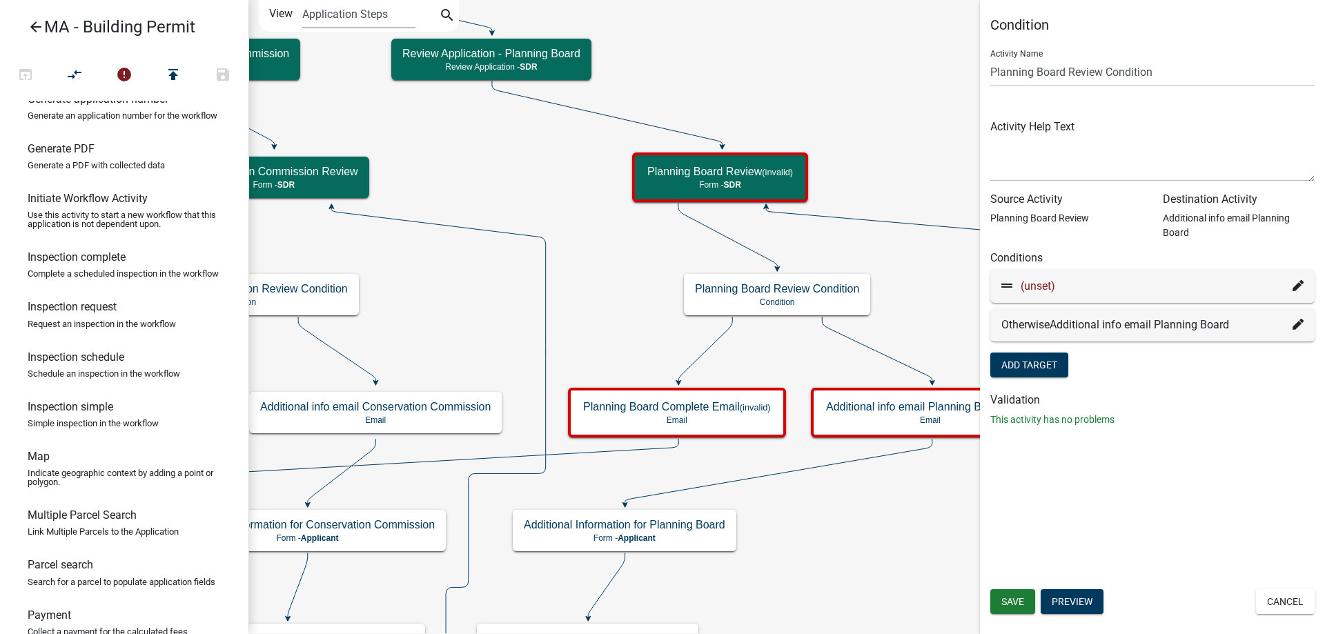
click at [1296, 288] on icon at bounding box center [1297, 285] width 11 height 11
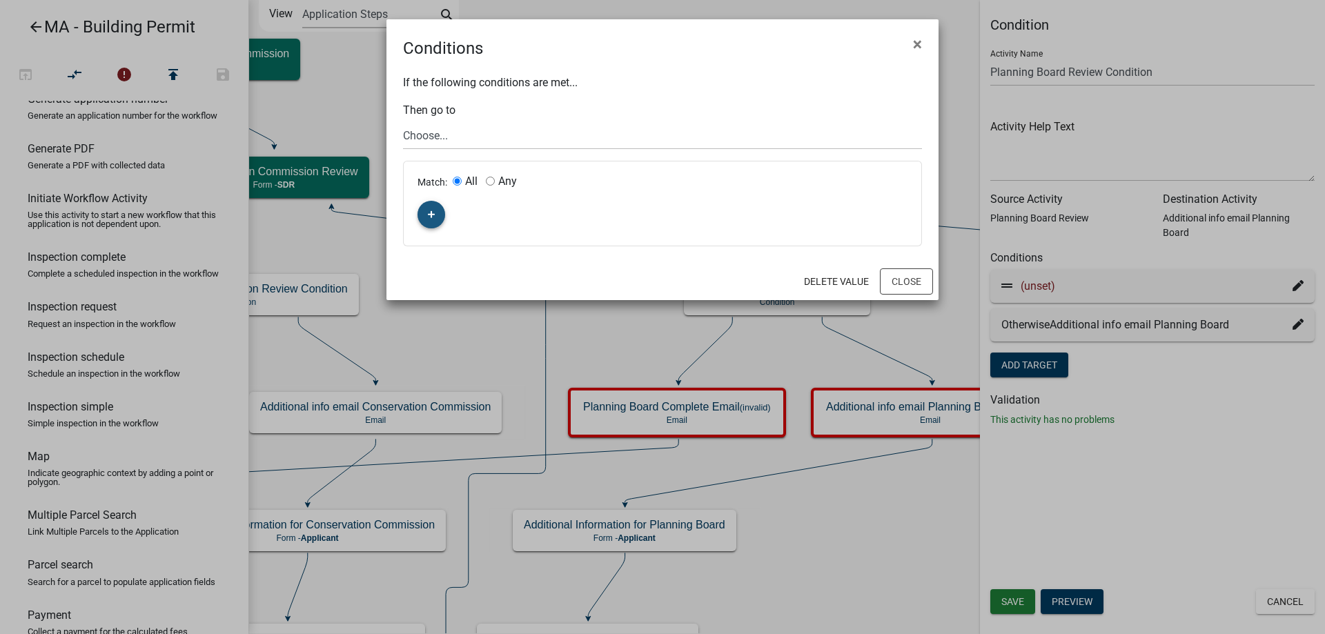
click at [435, 217] on icon "button" at bounding box center [432, 214] width 8 height 8
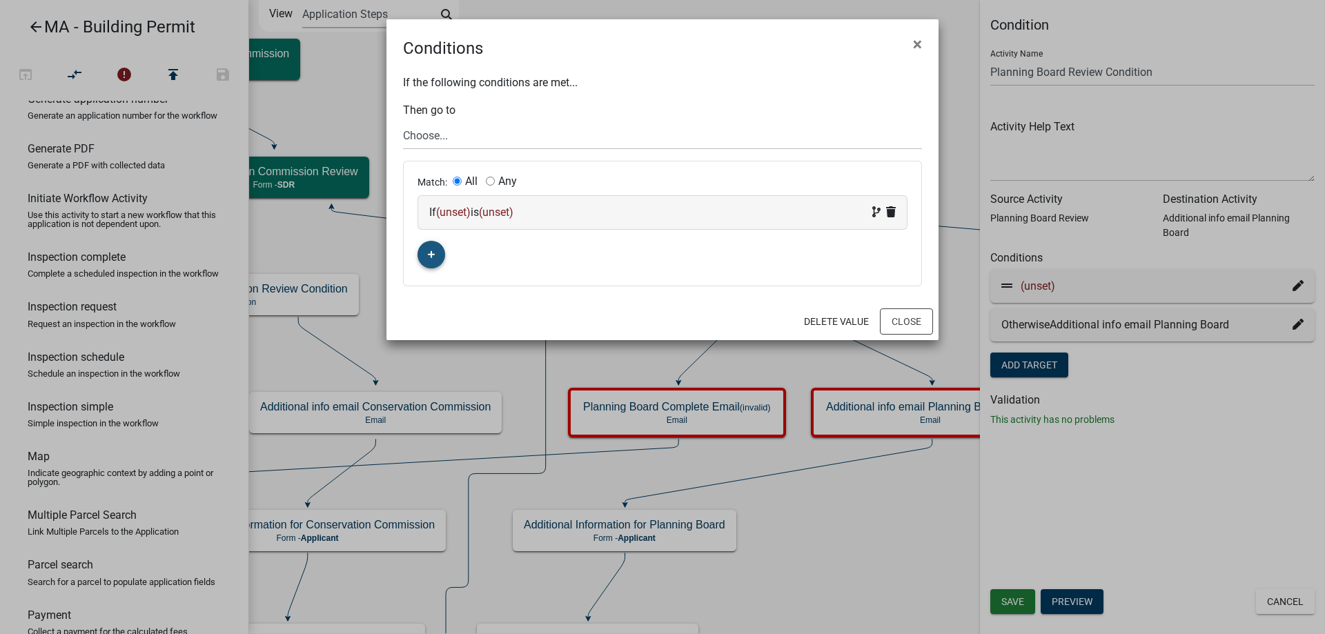
click at [456, 221] on div "If (unset) is (unset)" at bounding box center [662, 212] width 489 height 33
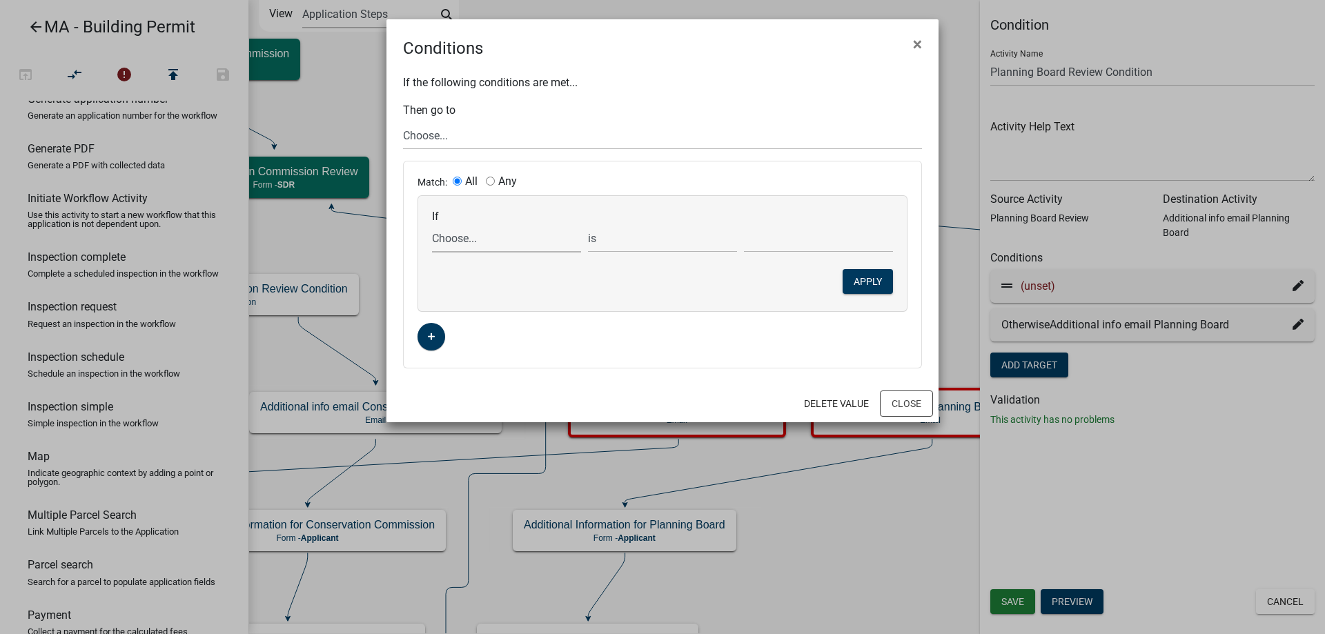
click at [482, 235] on select "Choose... Acres AddInfoNeededPB AddInfoNeededZon Address ALL_FEE_RECIPIENTS AMO…" at bounding box center [506, 238] width 149 height 28
select select "88: PBStatus"
click at [432, 224] on select "Choose... Acres AddInfoNeededPB AddInfoNeededZon Address ALL_FEE_RECIPIENTS AMO…" at bounding box center [506, 238] width 149 height 28
click at [775, 234] on select "Choose... Continue Recommend Denial Request additional information" at bounding box center [818, 238] width 149 height 28
select select "3: Request additional information"
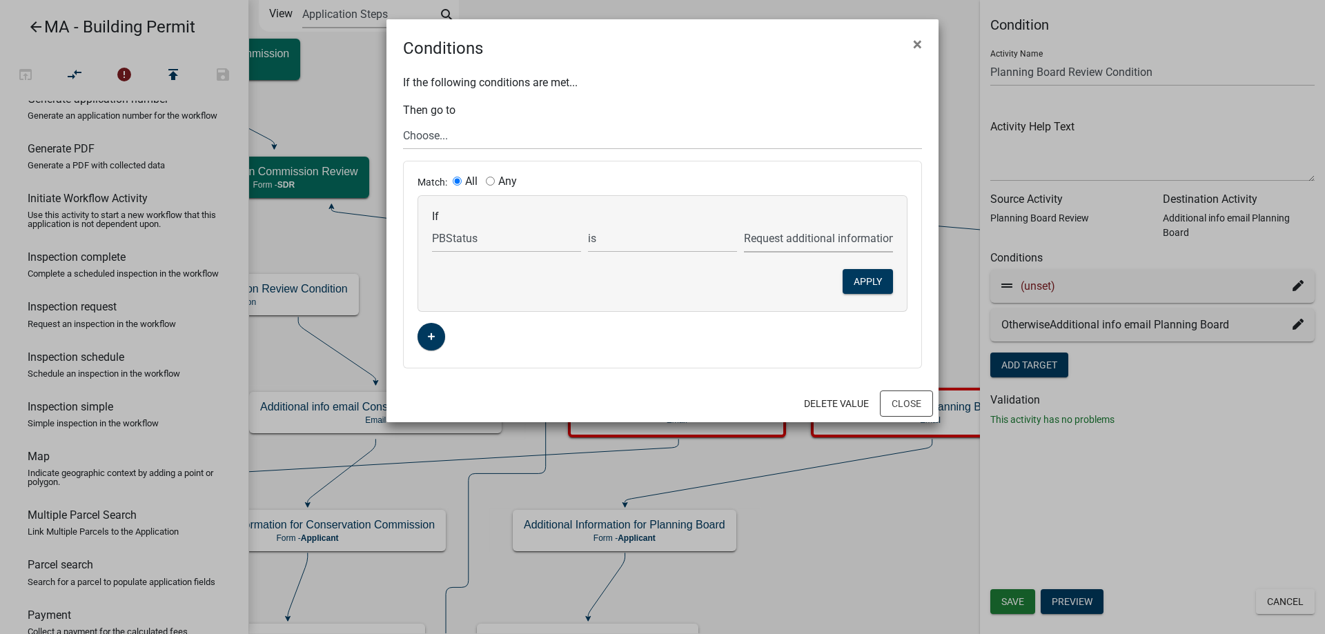
click at [744, 224] on select "Choose... Continue Recommend Denial Request additional information" at bounding box center [818, 238] width 149 height 28
click at [874, 285] on button "Apply" at bounding box center [867, 281] width 50 height 25
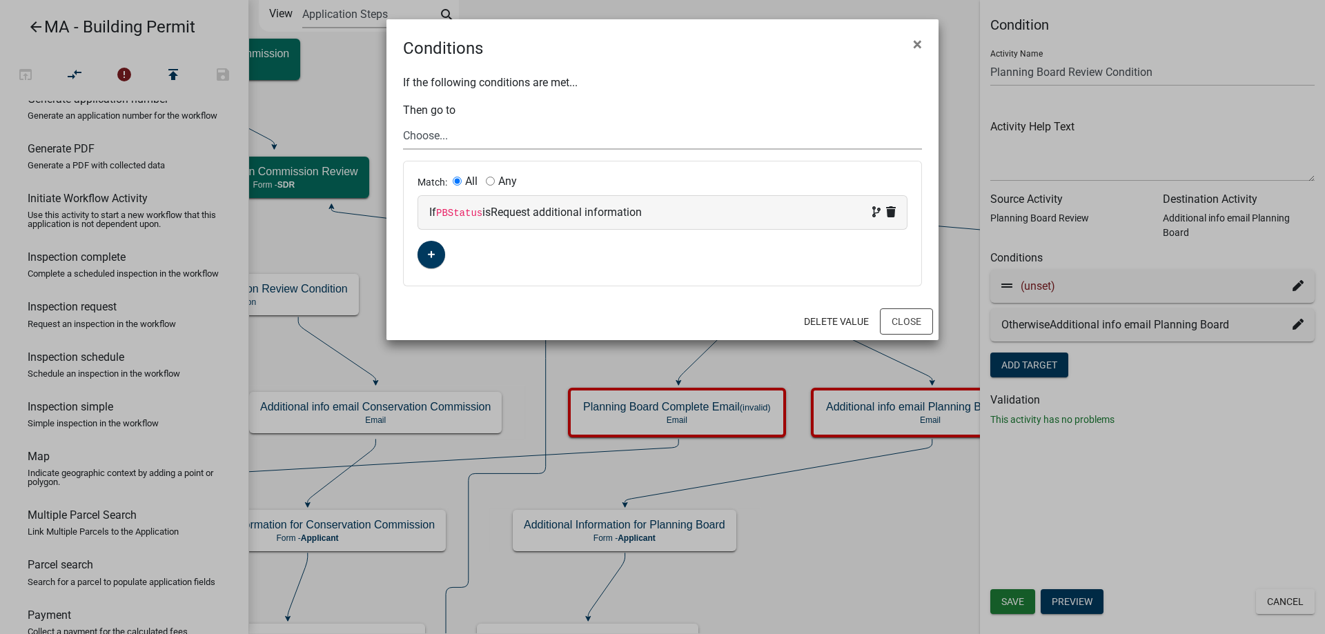
click at [546, 141] on select "Choose... Start Search Parcel Data Owner and Property Information Application S…" at bounding box center [662, 135] width 519 height 28
select select "90: 17977c22-1fec-45bb-8a92-7c91e598217d"
click at [403, 121] on select "Choose... Start Search Parcel Data Owner and Property Information Application S…" at bounding box center [662, 135] width 519 height 28
click at [914, 318] on button "Close" at bounding box center [906, 321] width 53 height 26
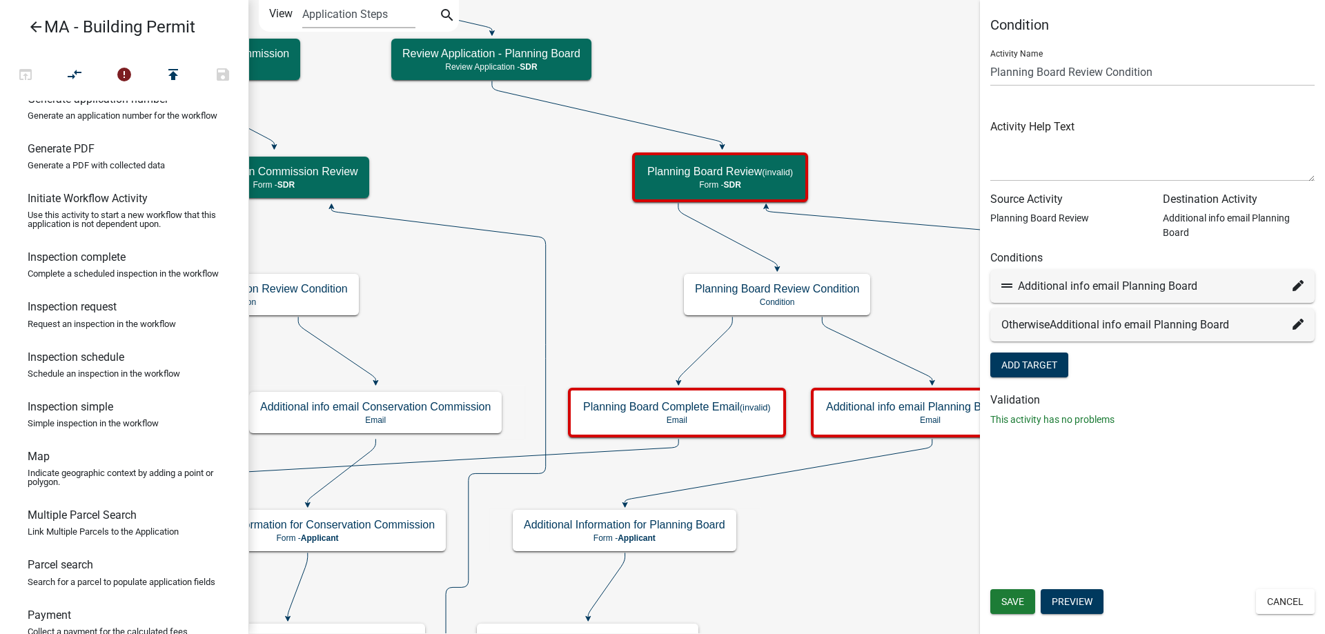
click at [1301, 321] on icon at bounding box center [1297, 324] width 11 height 11
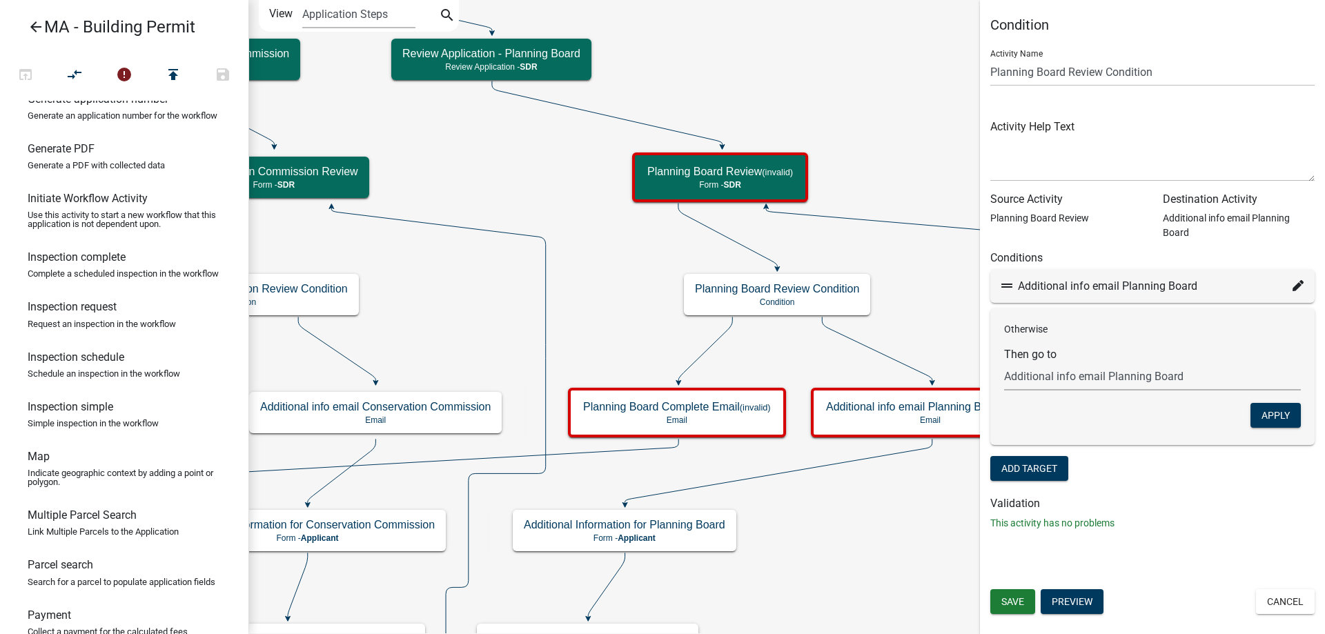
click at [1067, 375] on select "Choose... Start Search Parcel Data Owner and Property Information Application S…" at bounding box center [1152, 376] width 297 height 28
select select "89: 0969f3ae-6504-4cd1-8700-ca7c297b3b59"
click at [1004, 362] on select "Choose... Start Search Parcel Data Owner and Property Information Application S…" at bounding box center [1152, 376] width 297 height 28
click at [1268, 420] on button "Apply" at bounding box center [1275, 415] width 50 height 25
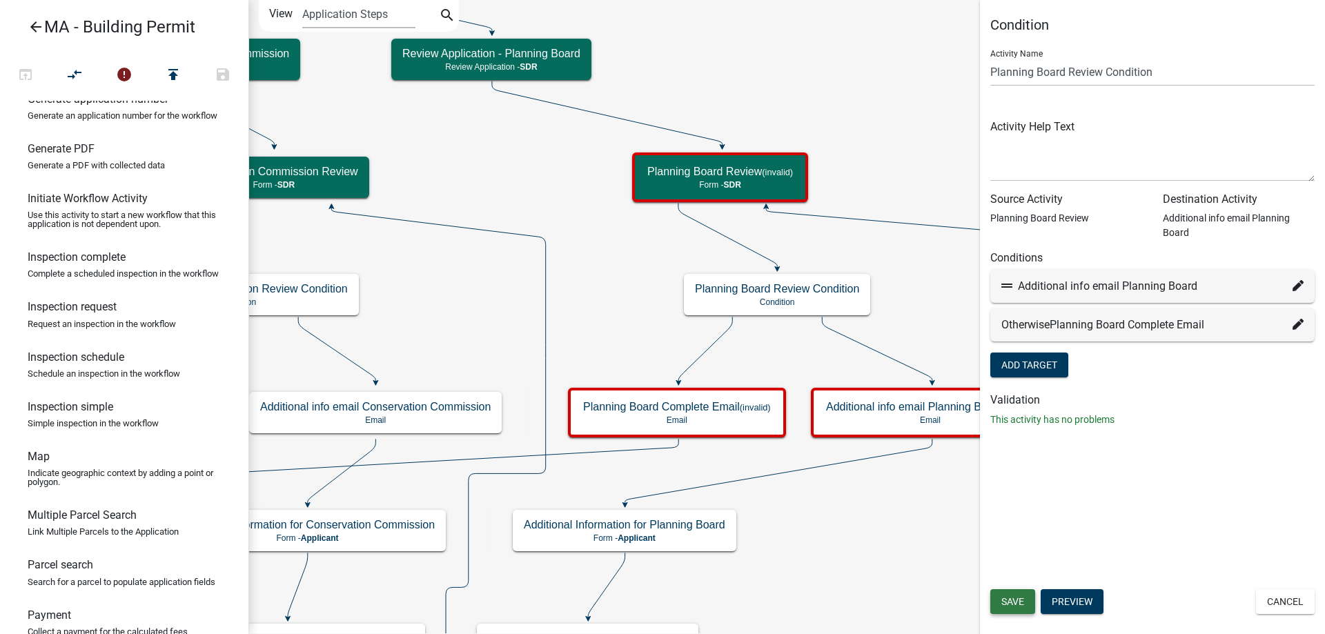
click at [1018, 602] on span "Save" at bounding box center [1012, 601] width 23 height 11
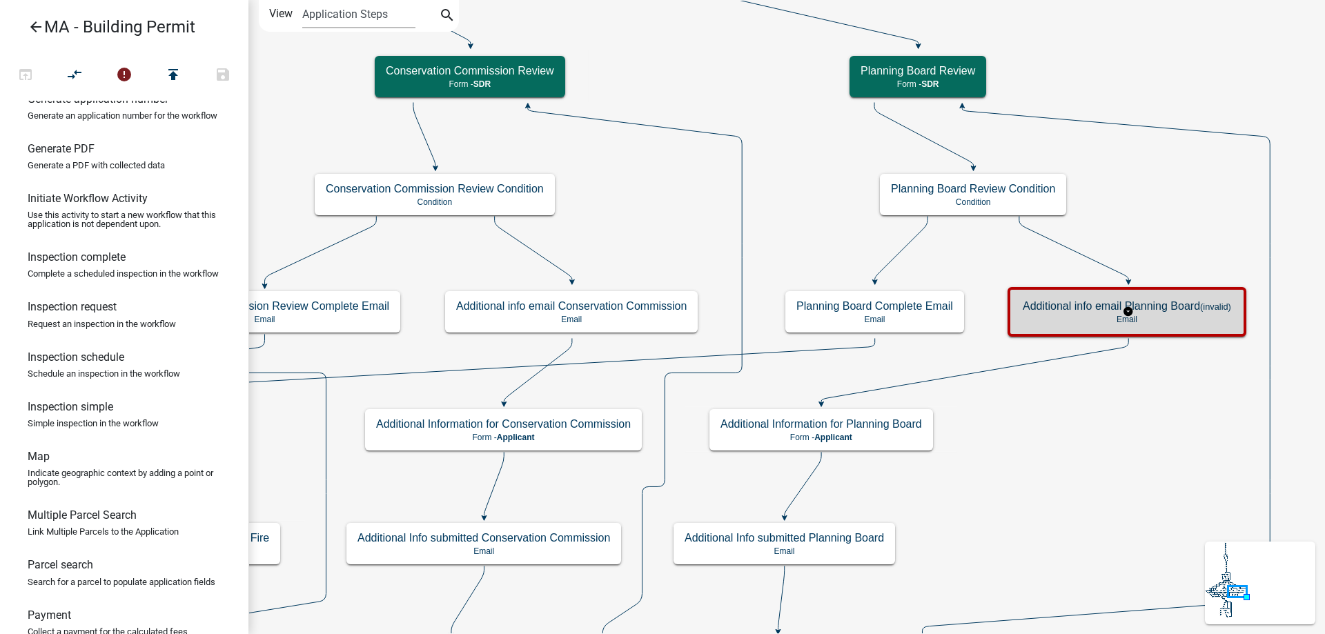
click at [1052, 293] on div "Additional info email Planning Board (invalid) Email" at bounding box center [1127, 311] width 230 height 41
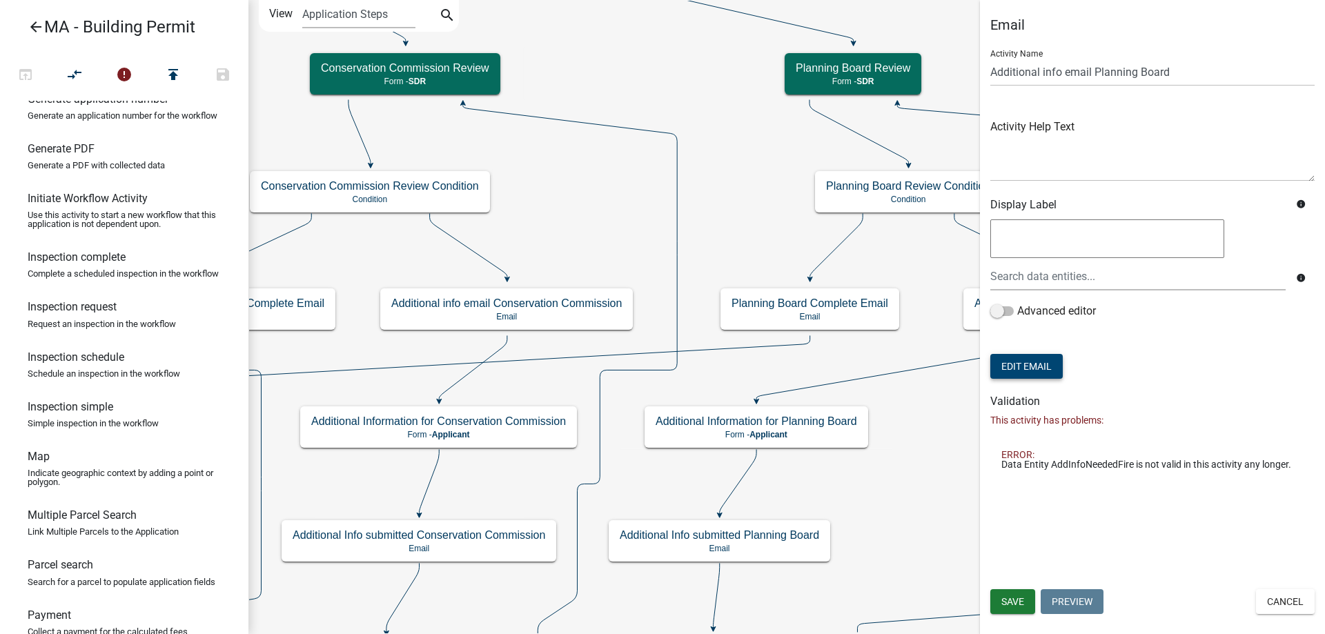
click at [1014, 358] on button "Edit Email" at bounding box center [1026, 366] width 72 height 25
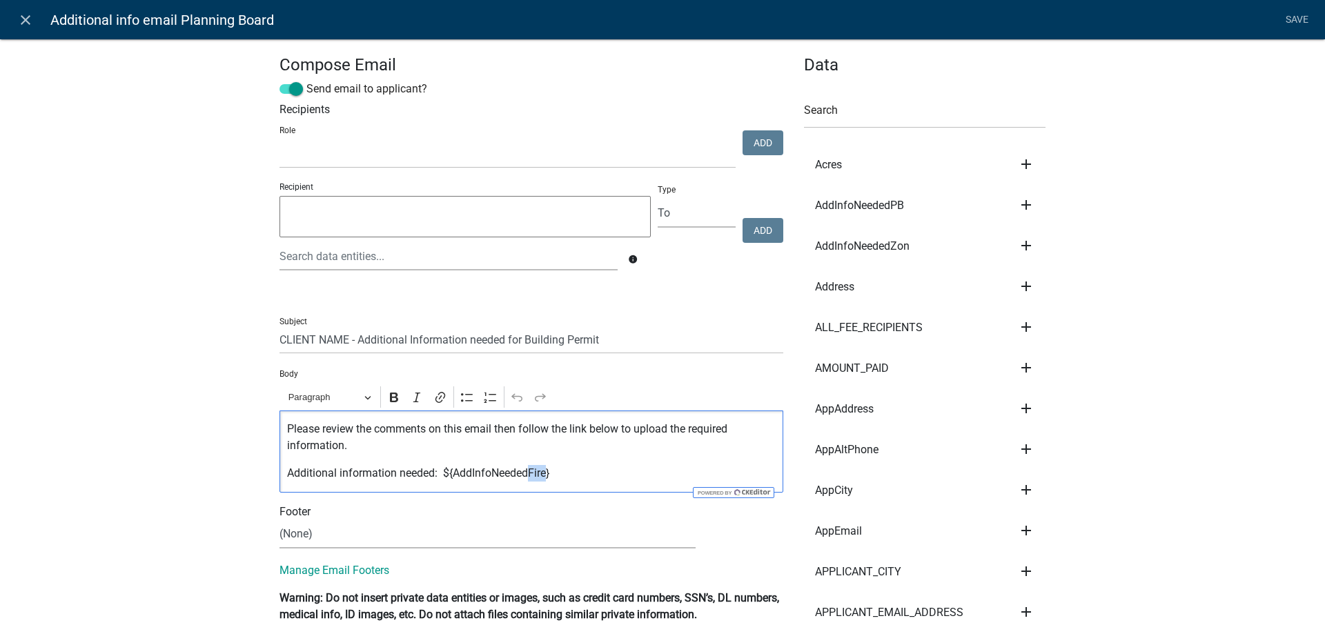
drag, startPoint x: 524, startPoint y: 474, endPoint x: 544, endPoint y: 469, distance: 20.6
click at [544, 469] on p "Additional information needed: ${AddInfoNeededFire}" at bounding box center [531, 473] width 489 height 17
click at [1304, 20] on link "Save" at bounding box center [1296, 20] width 34 height 26
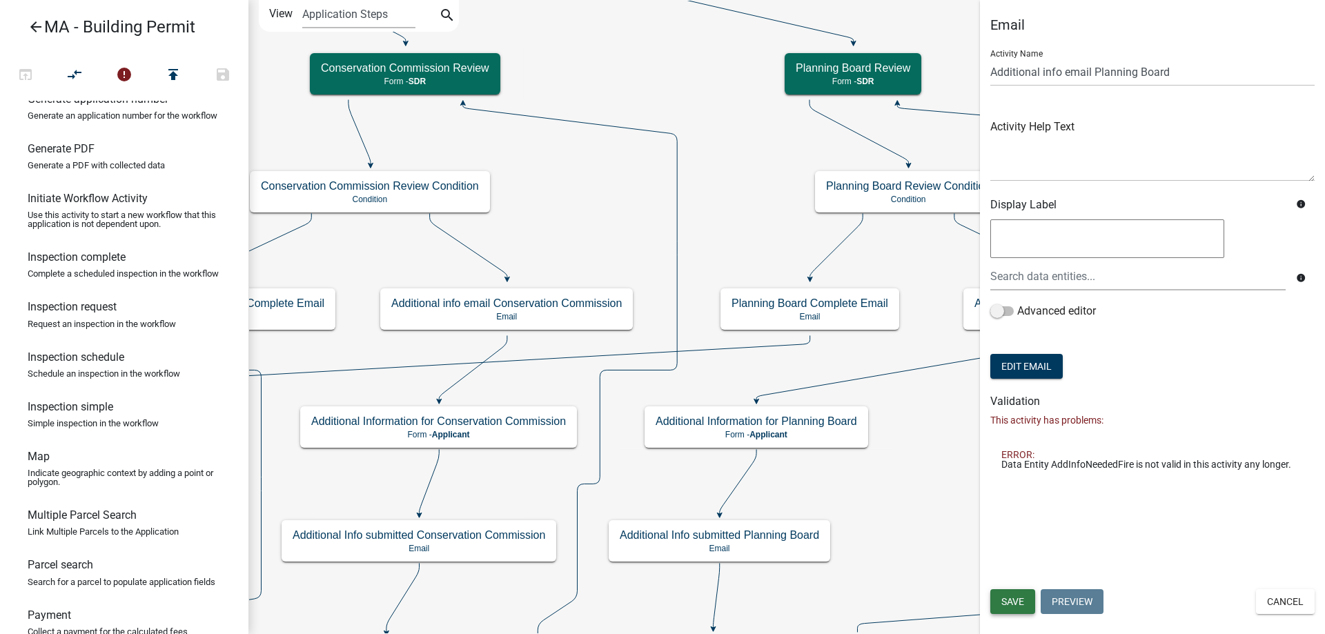
click at [1012, 595] on button "Save" at bounding box center [1012, 601] width 45 height 25
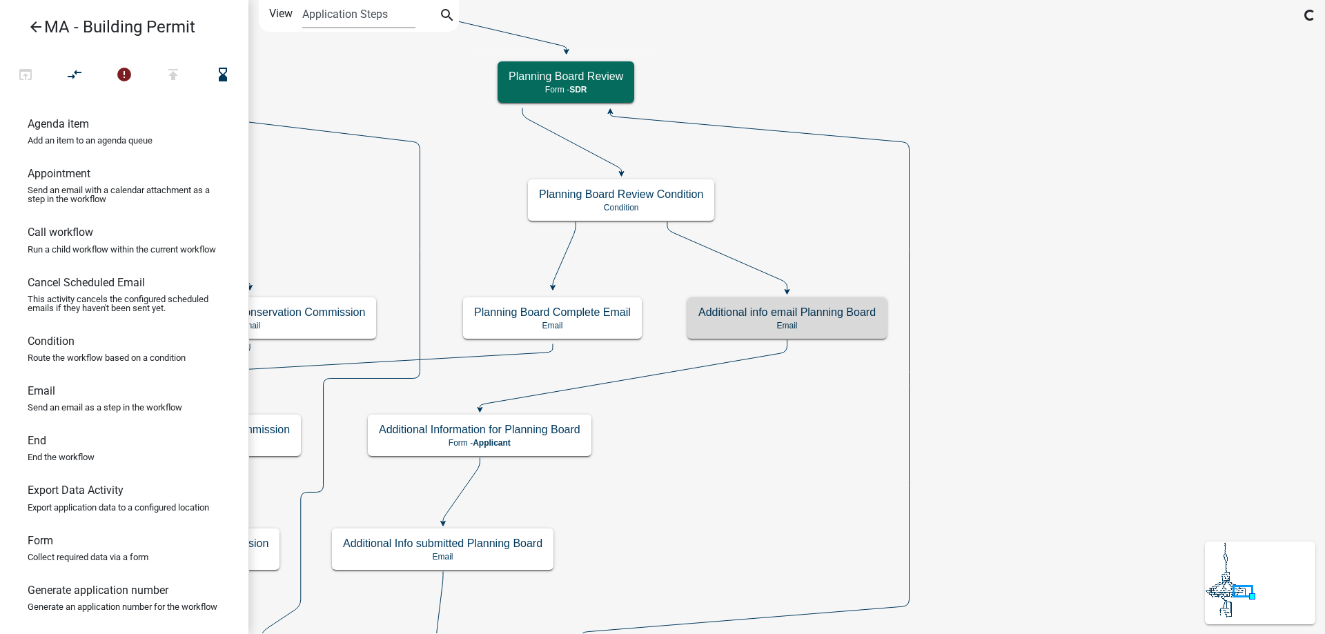
scroll to position [491, 0]
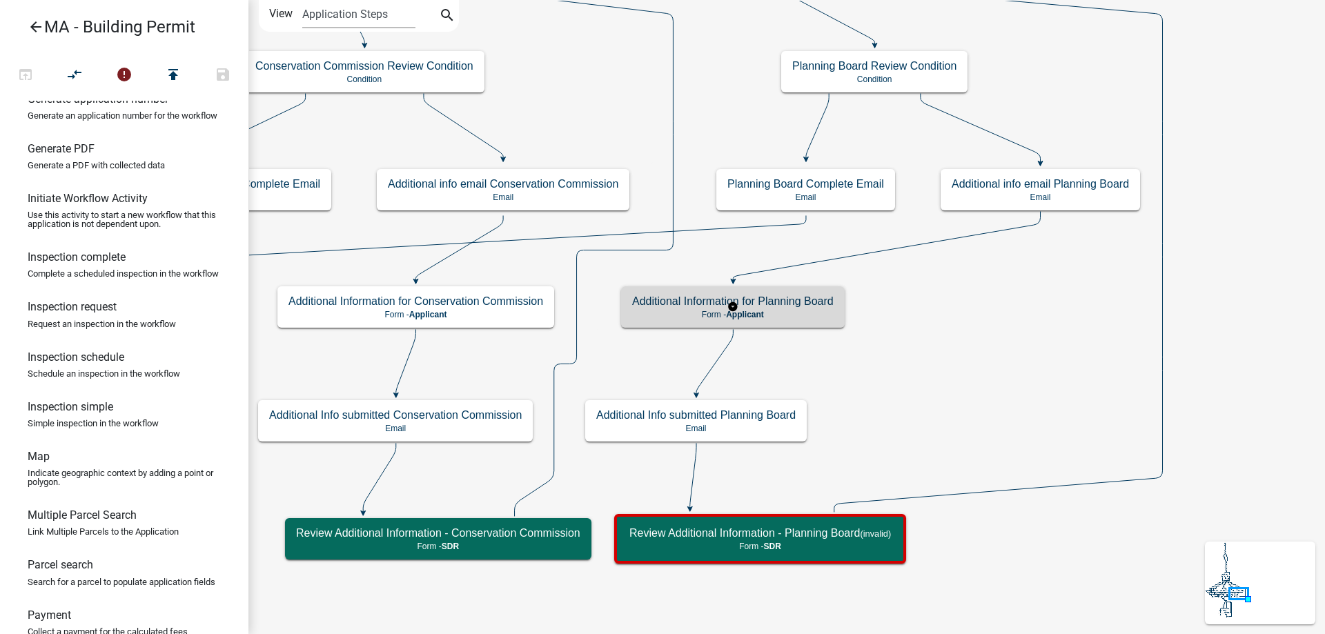
click at [822, 317] on p "Form - Applicant" at bounding box center [732, 315] width 201 height 10
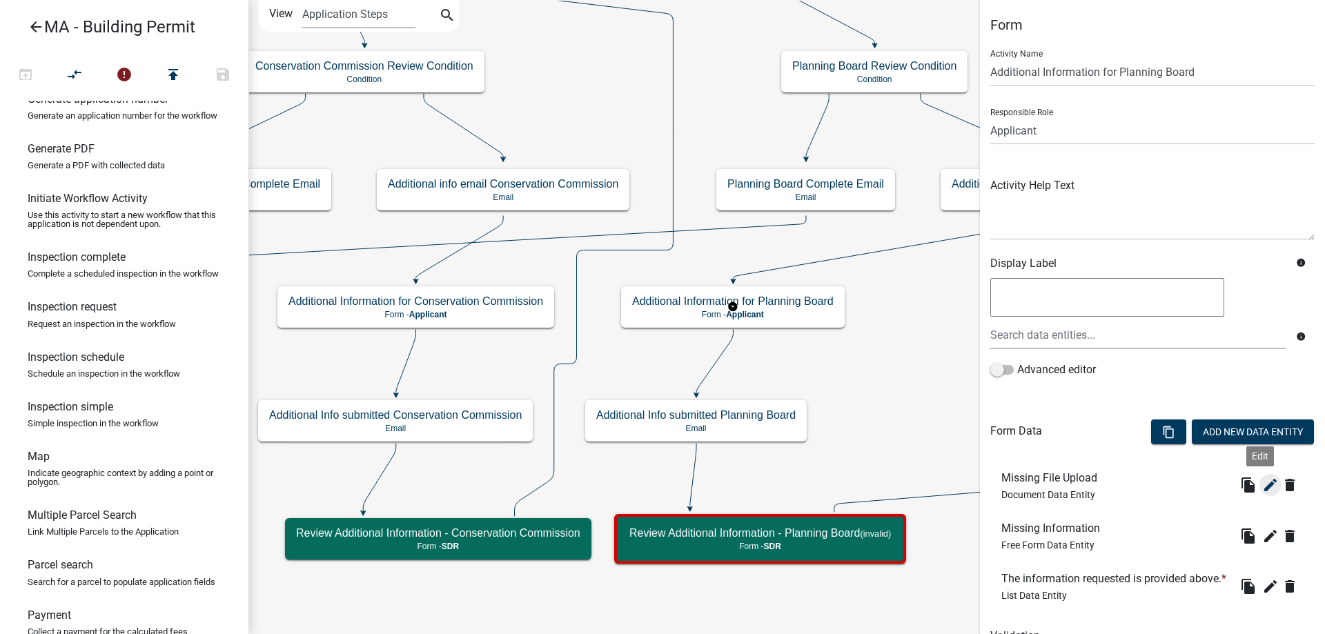
click at [1262, 484] on icon "edit" at bounding box center [1270, 485] width 17 height 17
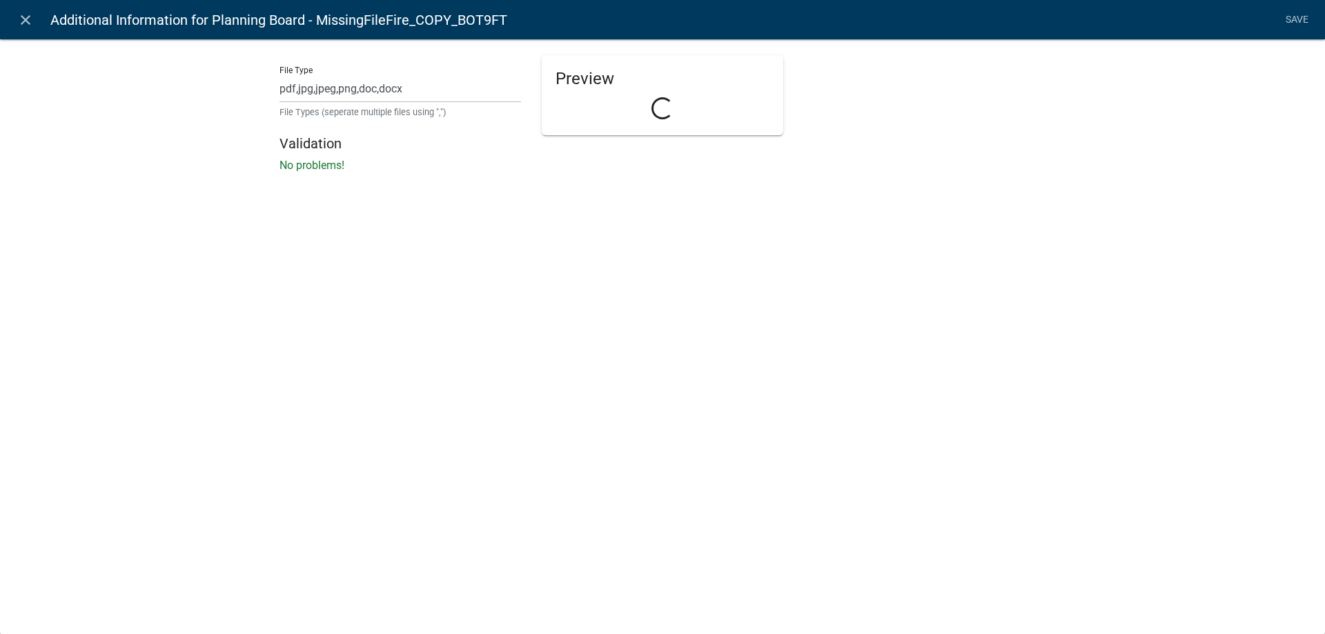
select select "document"
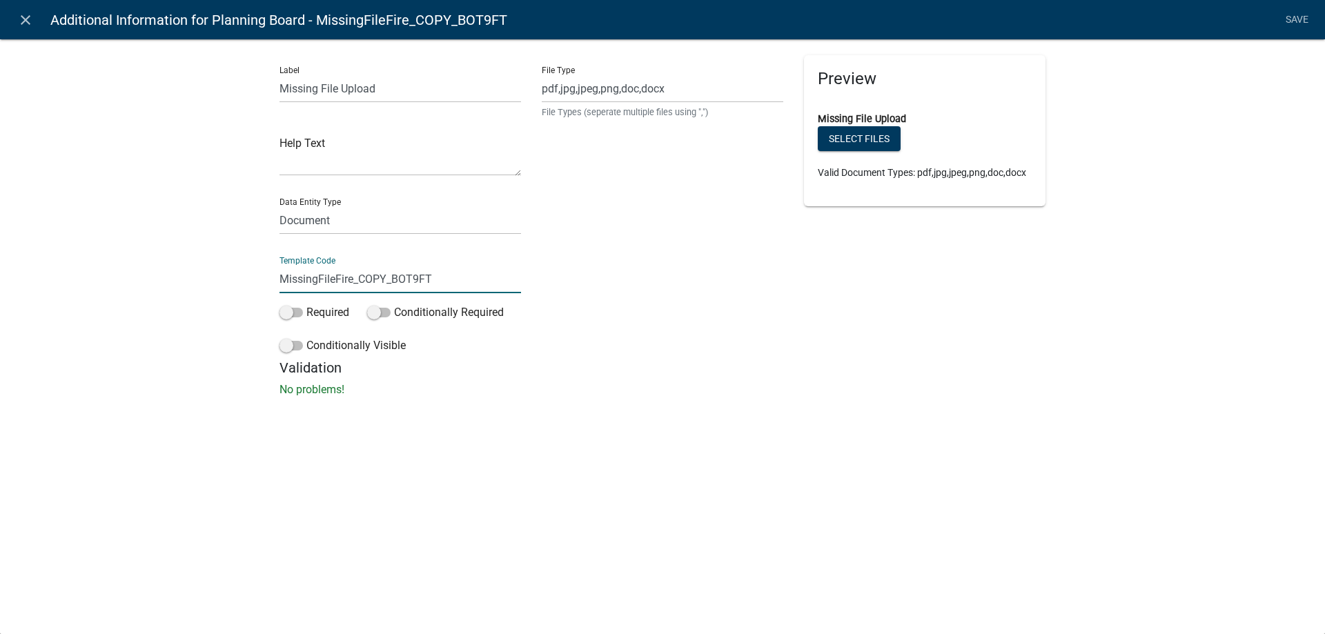
drag, startPoint x: 335, startPoint y: 284, endPoint x: 484, endPoint y: 284, distance: 148.3
click at [484, 284] on input "MissingFileFire_COPY_BOT9FT" at bounding box center [399, 279] width 241 height 28
type input "MissingFilePB"
click at [113, 232] on div "Label Missing File Upload Help Text Data Entity Type Free Form Text Document Di…" at bounding box center [662, 222] width 1325 height 411
click at [1301, 17] on link "Save" at bounding box center [1296, 20] width 34 height 26
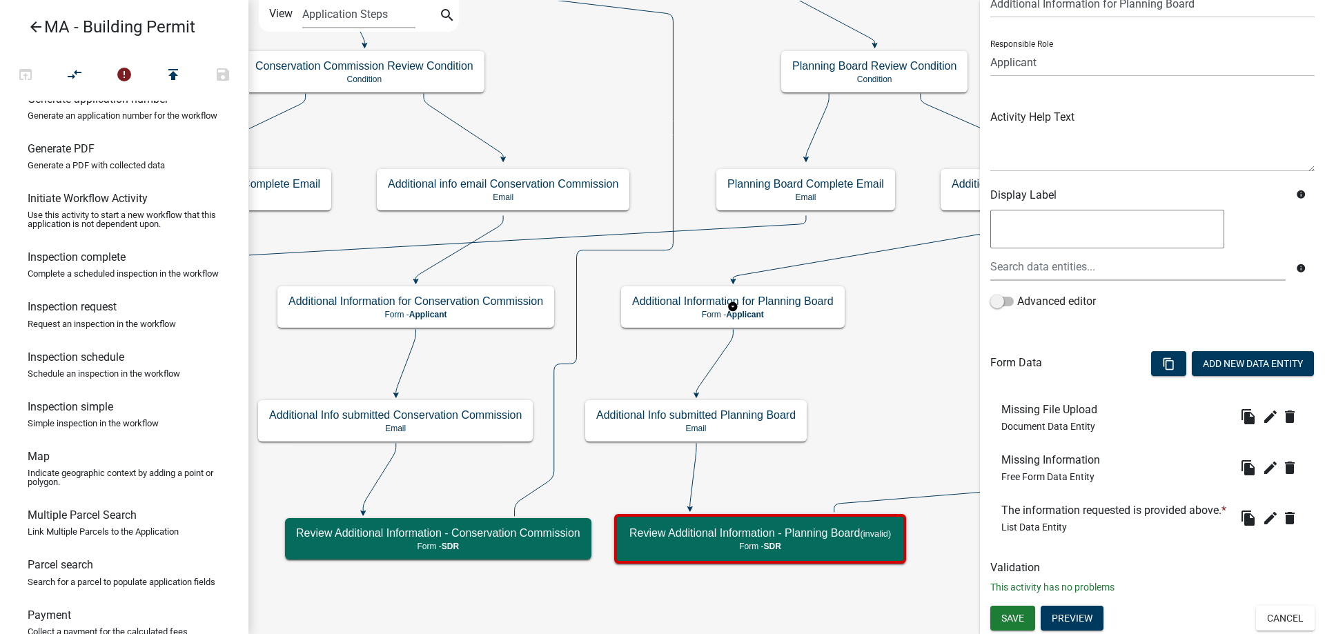
scroll to position [90, 0]
click at [1262, 460] on icon "edit" at bounding box center [1270, 468] width 17 height 17
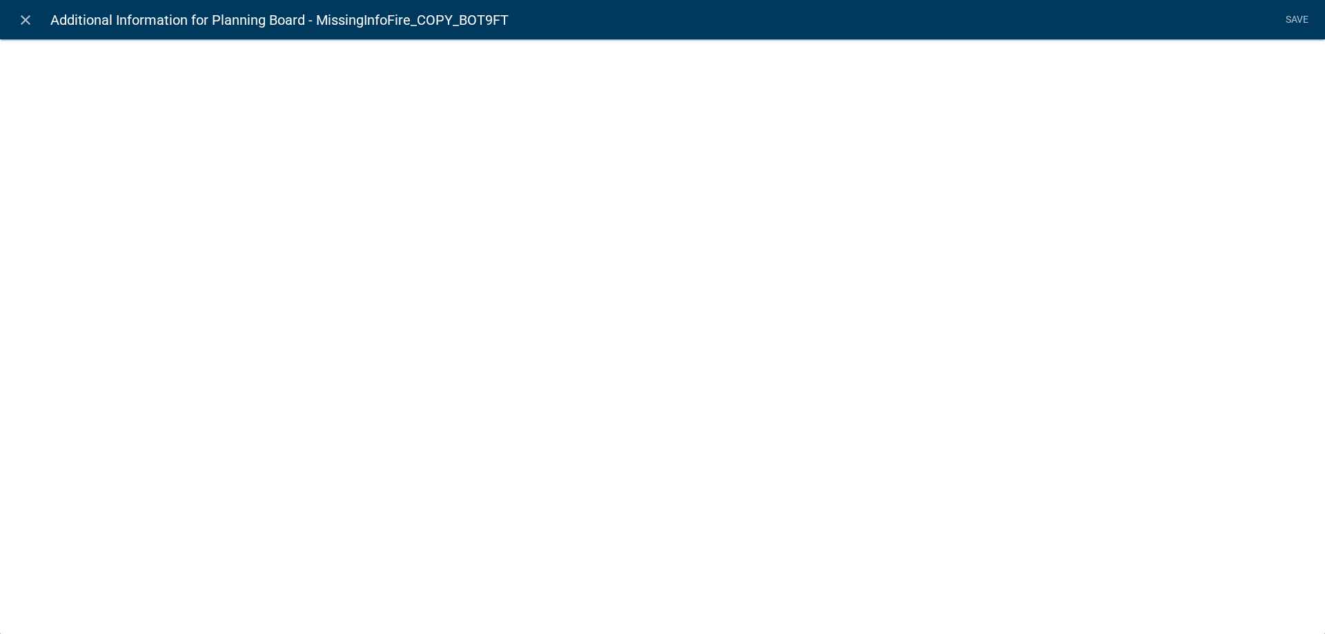
select select
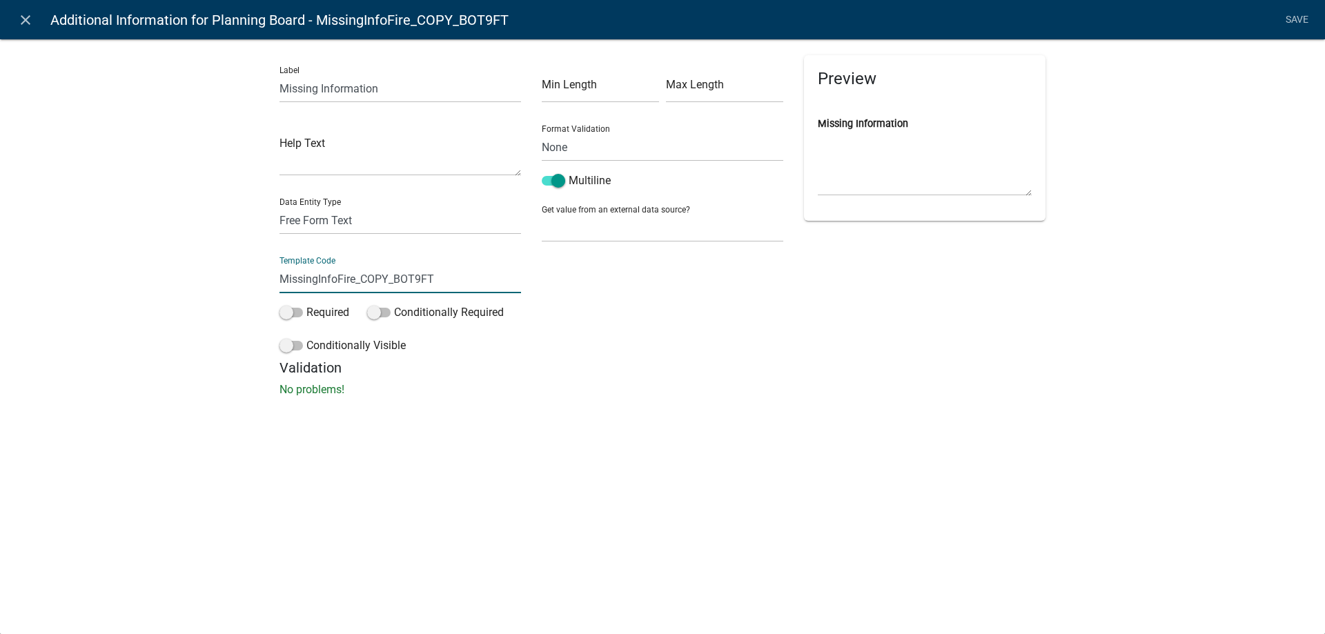
drag, startPoint x: 339, startPoint y: 279, endPoint x: 505, endPoint y: 279, distance: 165.6
click at [505, 279] on input "MissingInfoFire_COPY_BOT9FT" at bounding box center [399, 279] width 241 height 28
type input "MissingInfoPB"
click at [125, 215] on div "Label Missing Information Help Text Data Entity Type Free Form Text Document Di…" at bounding box center [662, 222] width 1325 height 411
click at [1299, 24] on link "Save" at bounding box center [1296, 20] width 34 height 26
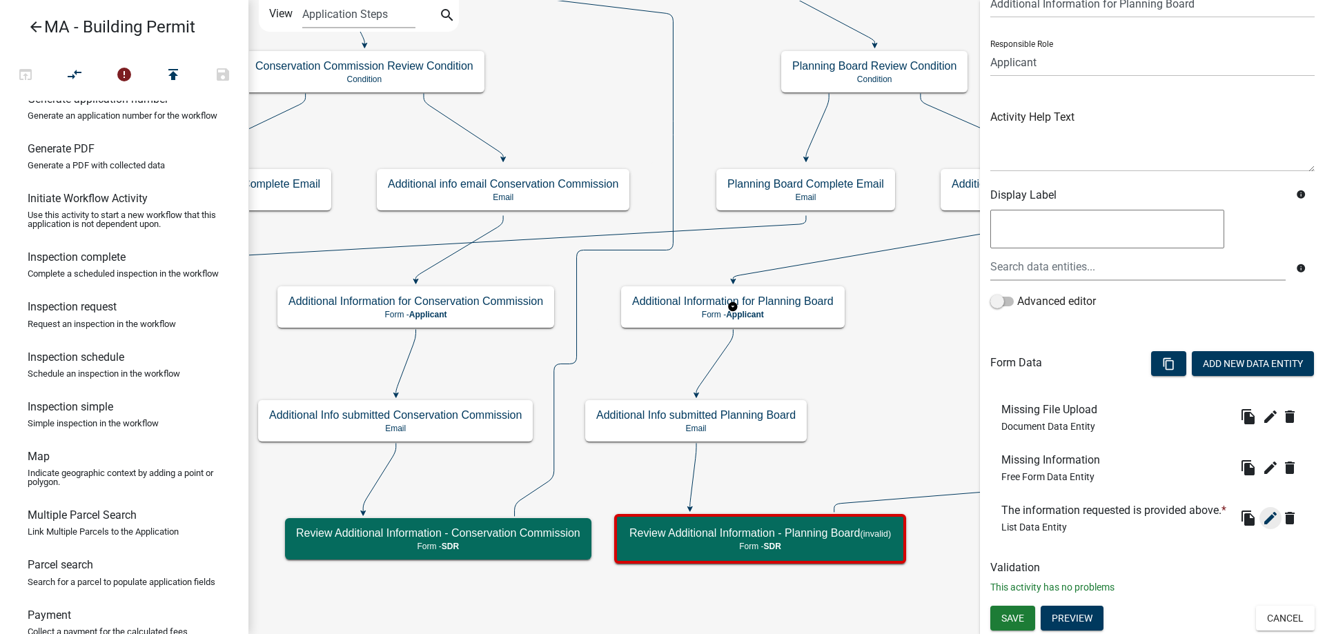
click at [1262, 522] on icon "edit" at bounding box center [1270, 518] width 17 height 17
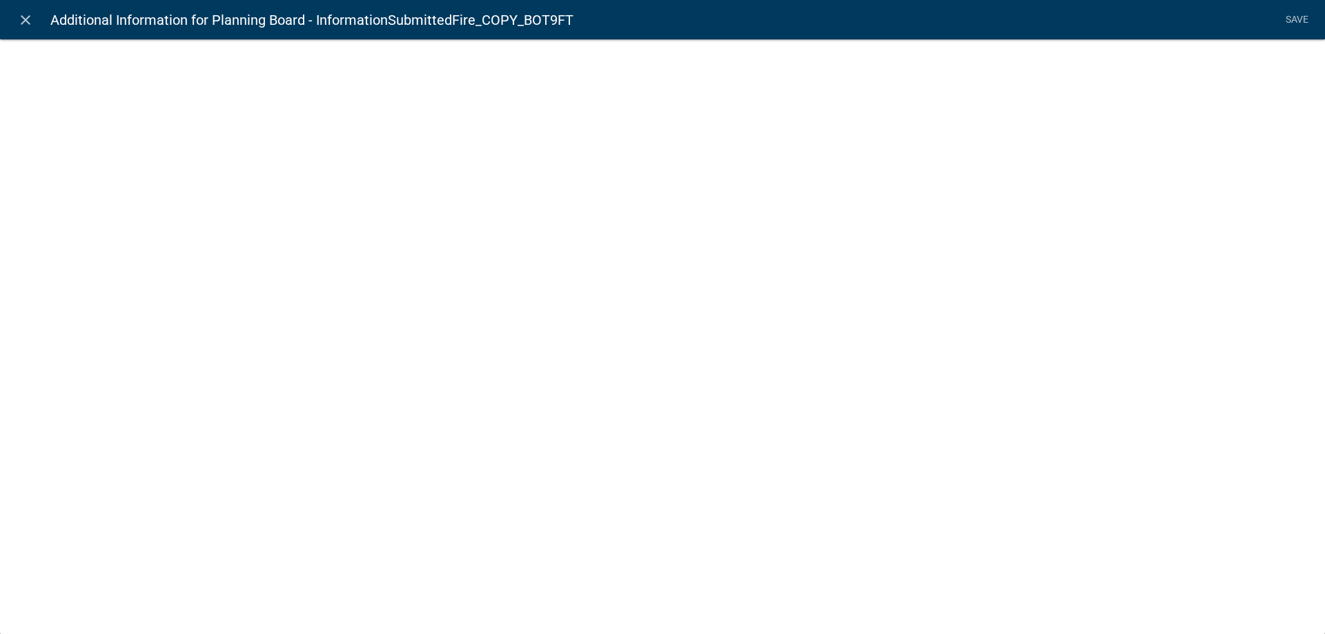
select select "list-data"
select select
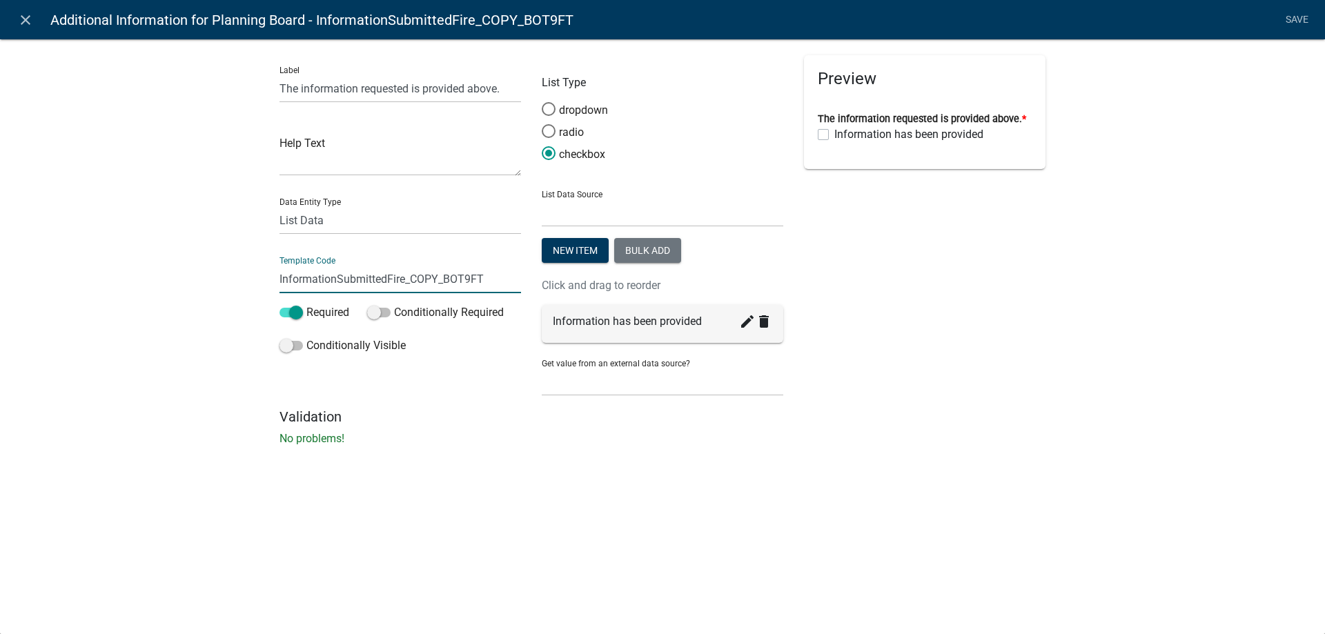
drag, startPoint x: 390, startPoint y: 284, endPoint x: 495, endPoint y: 273, distance: 105.4
click at [495, 273] on input "InformationSubmittedFire_COPY_BOT9FT" at bounding box center [399, 279] width 241 height 28
type input "InformationSubmittedPB"
click at [64, 248] on div "Label The information requested is provided above. Help Text Data Entity Type F…" at bounding box center [662, 247] width 1325 height 460
click at [1293, 21] on link "Save" at bounding box center [1296, 20] width 34 height 26
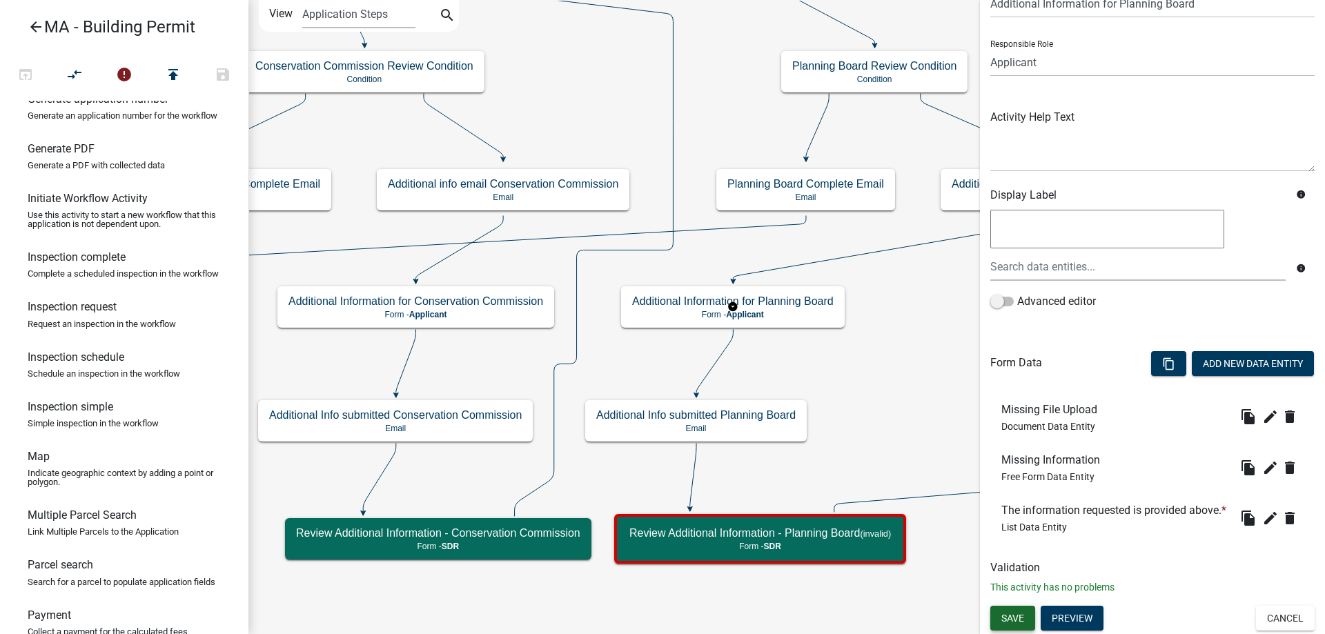
click at [1005, 616] on span "Save" at bounding box center [1012, 617] width 23 height 11
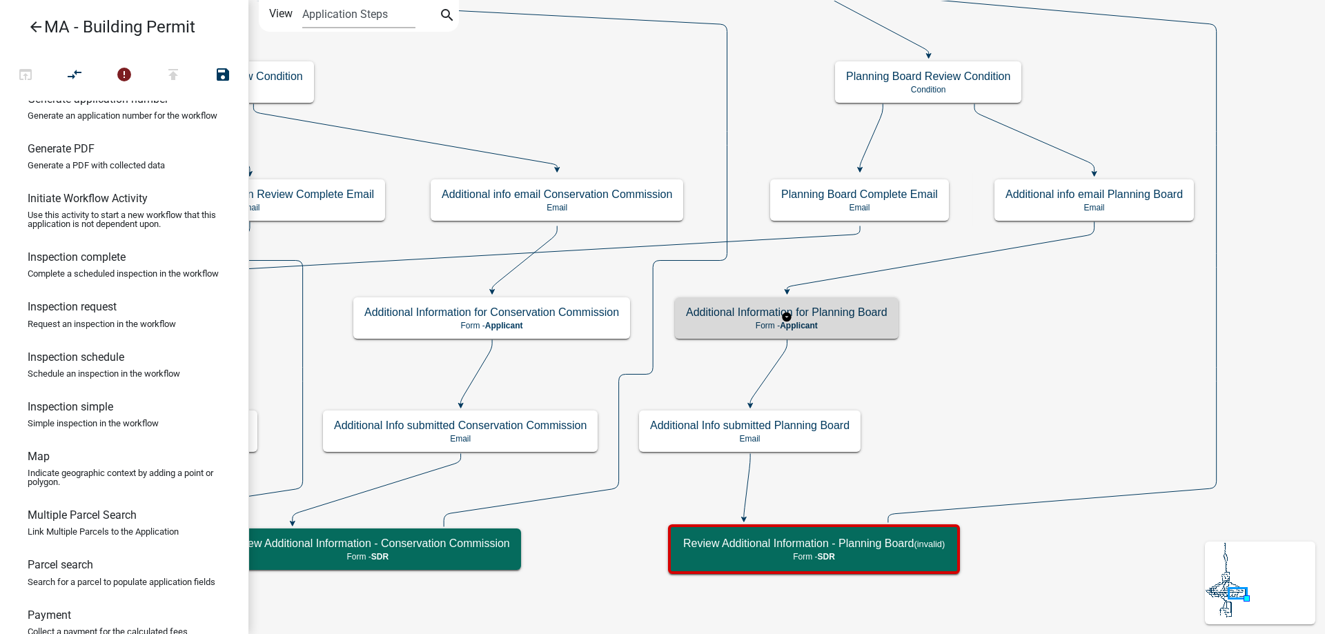
scroll to position [0, 0]
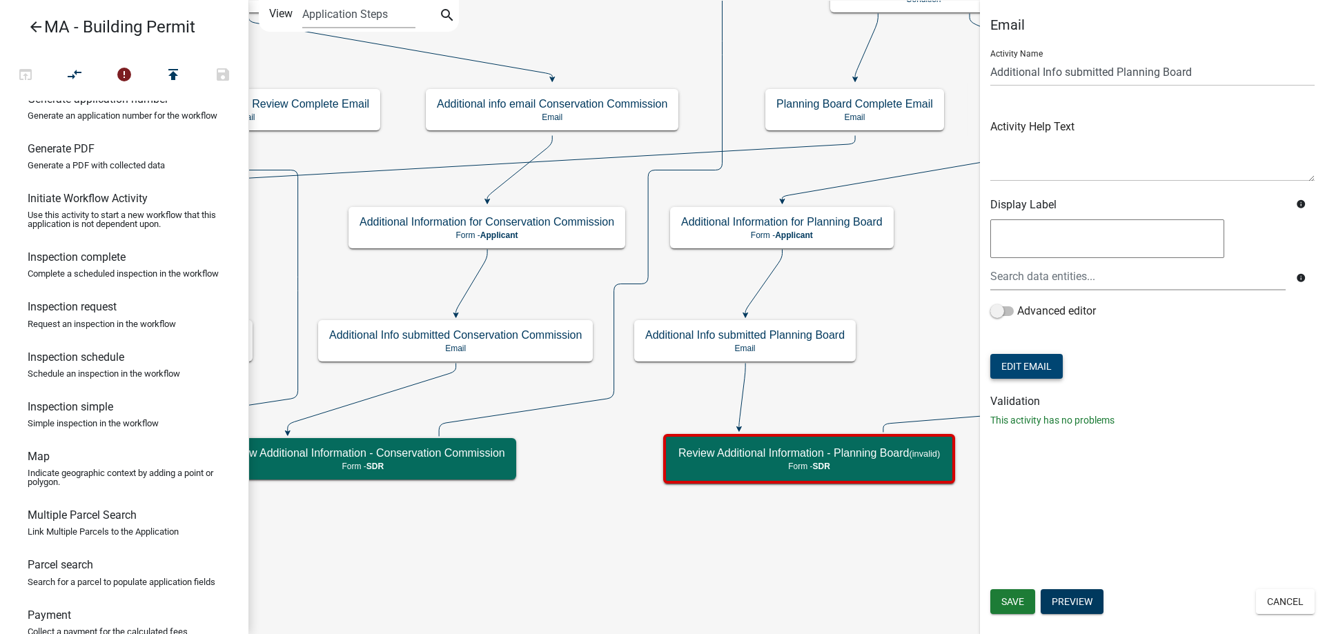
click at [1024, 364] on button "Edit Email" at bounding box center [1026, 366] width 72 height 25
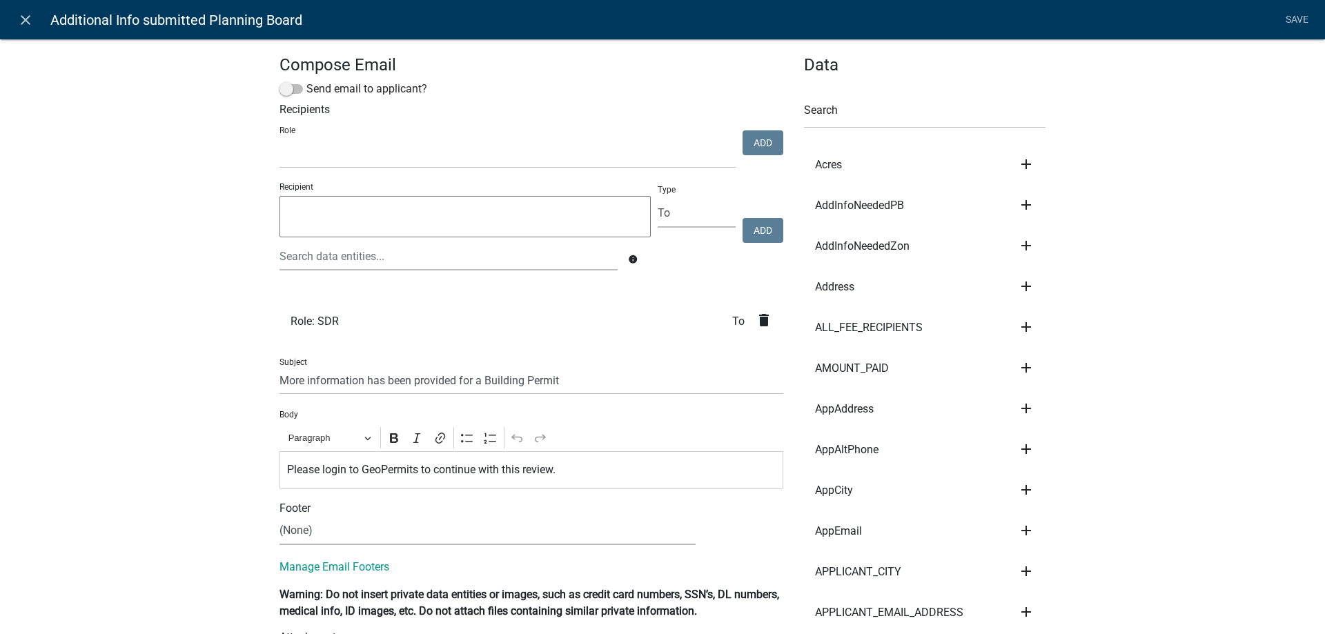
select select
click at [20, 12] on icon "close" at bounding box center [25, 20] width 17 height 17
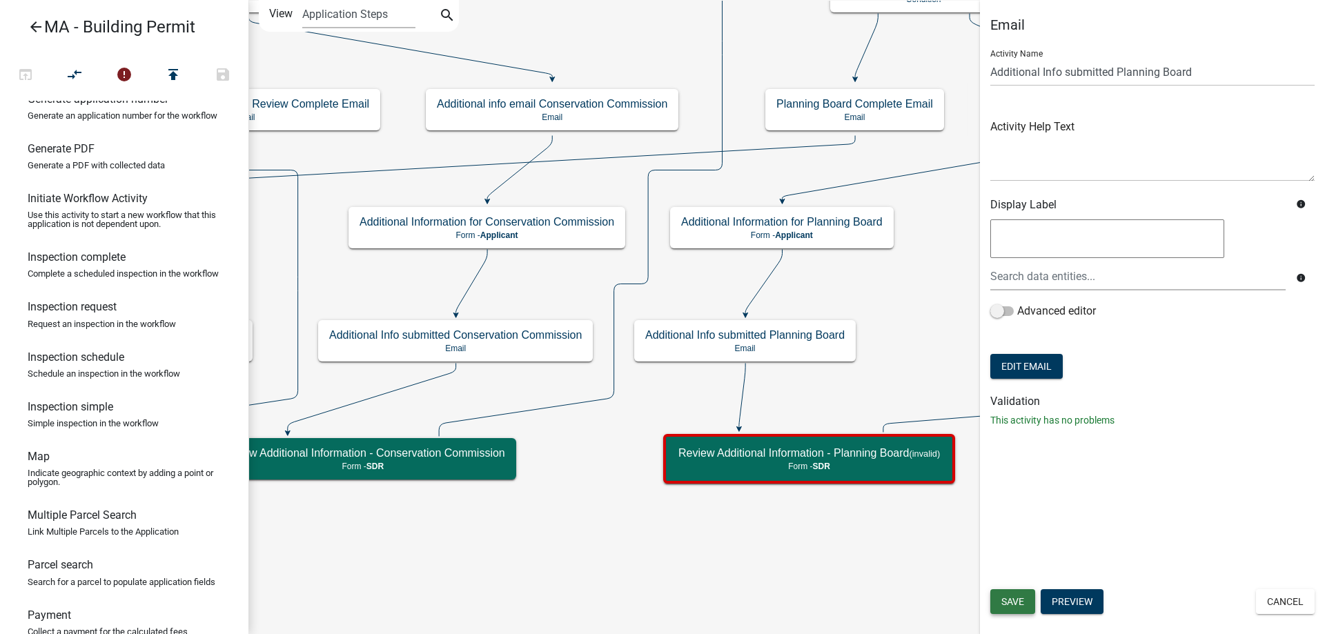
click at [998, 595] on button "Save" at bounding box center [1012, 601] width 45 height 25
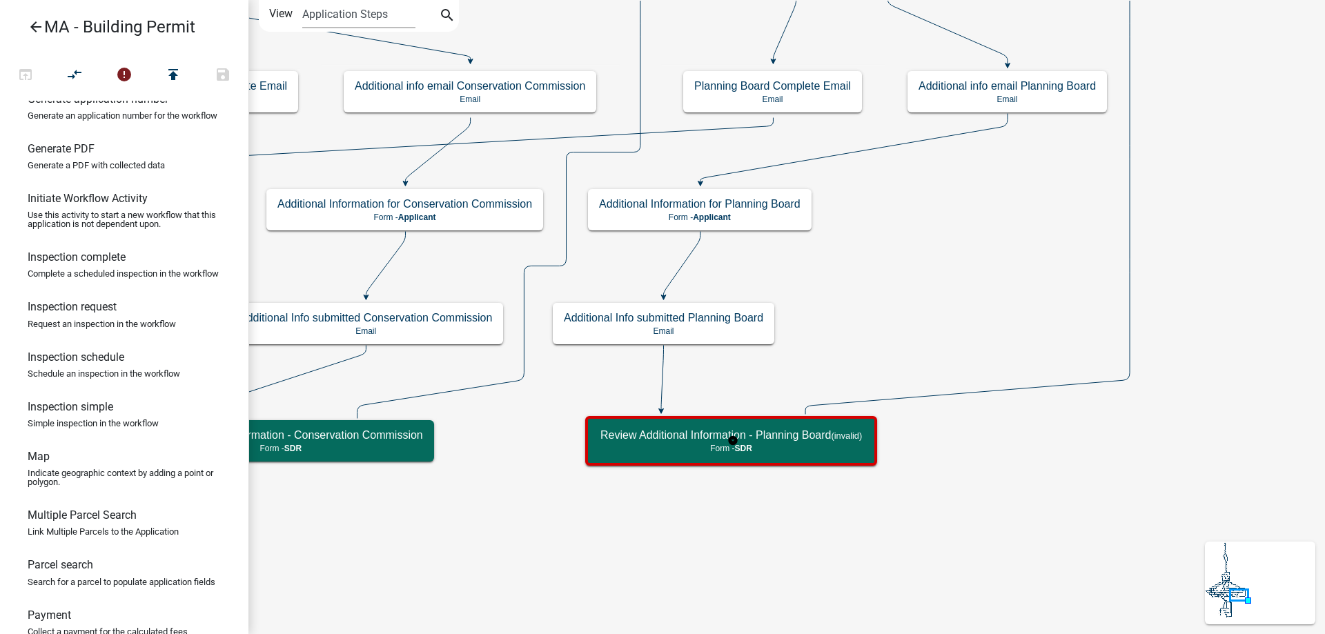
click at [829, 466] on rect at bounding box center [732, 440] width 283 height 53
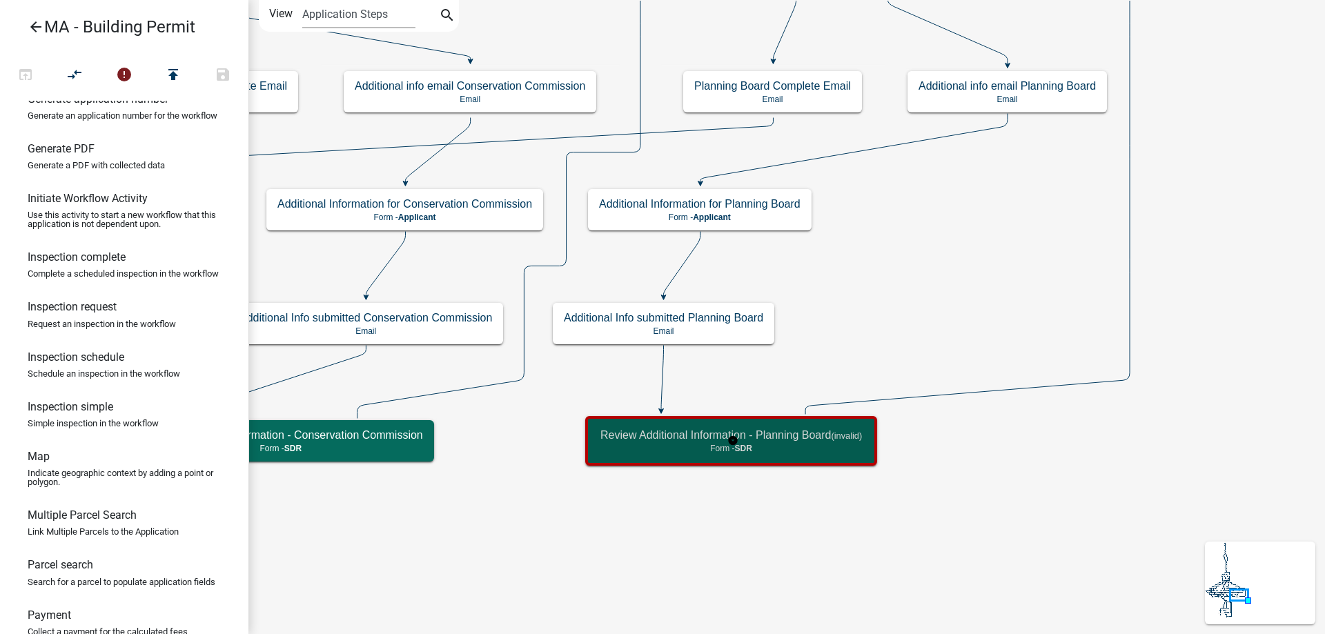
click at [829, 466] on rect at bounding box center [732, 440] width 283 height 53
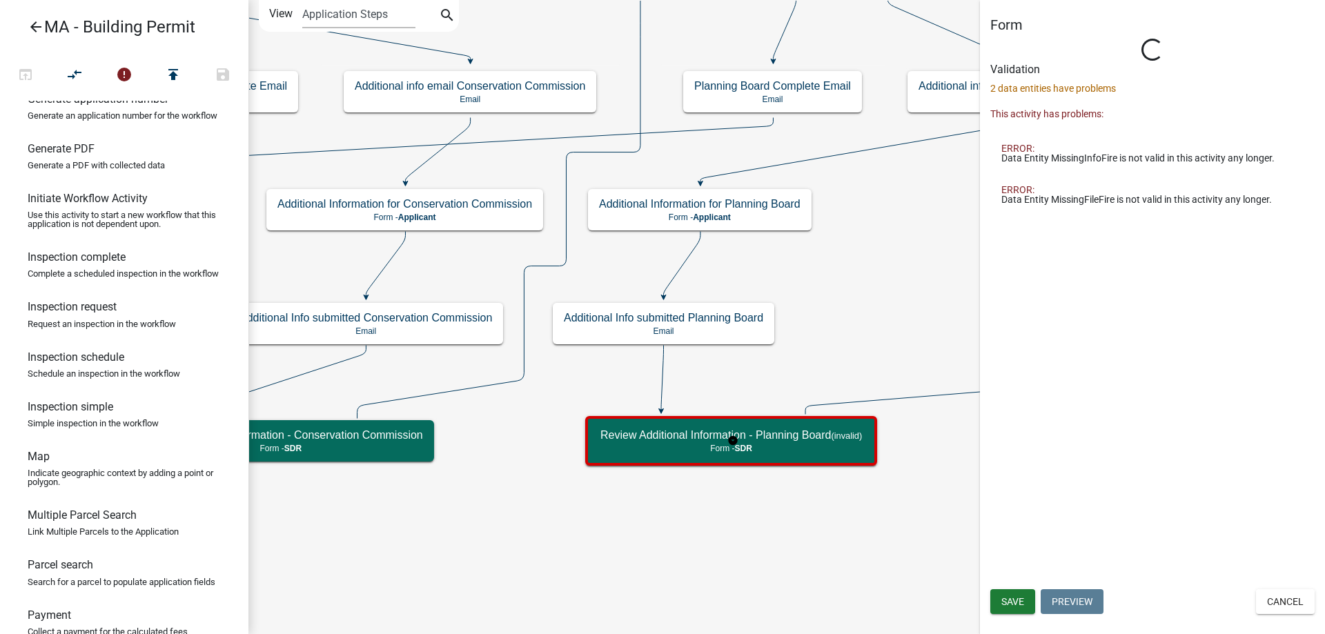
select select "67F20E20-4B7E-46AE-96DC-D48C26F4A12A"
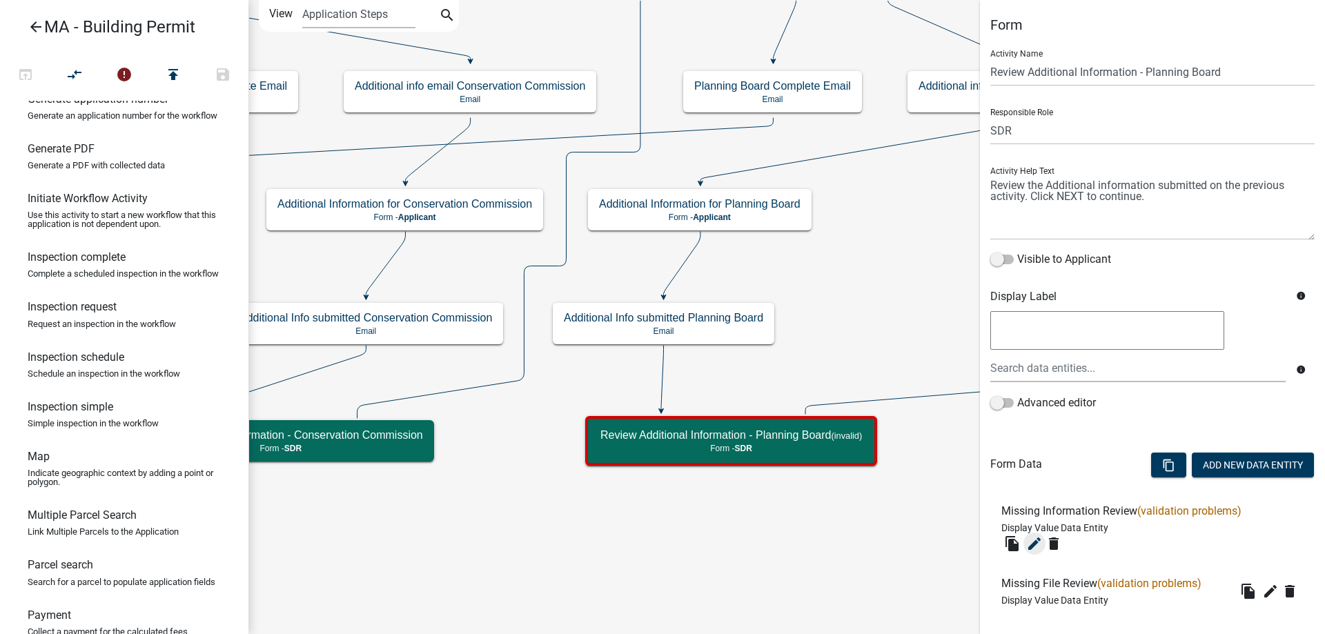
click at [1036, 551] on icon "edit" at bounding box center [1034, 543] width 17 height 17
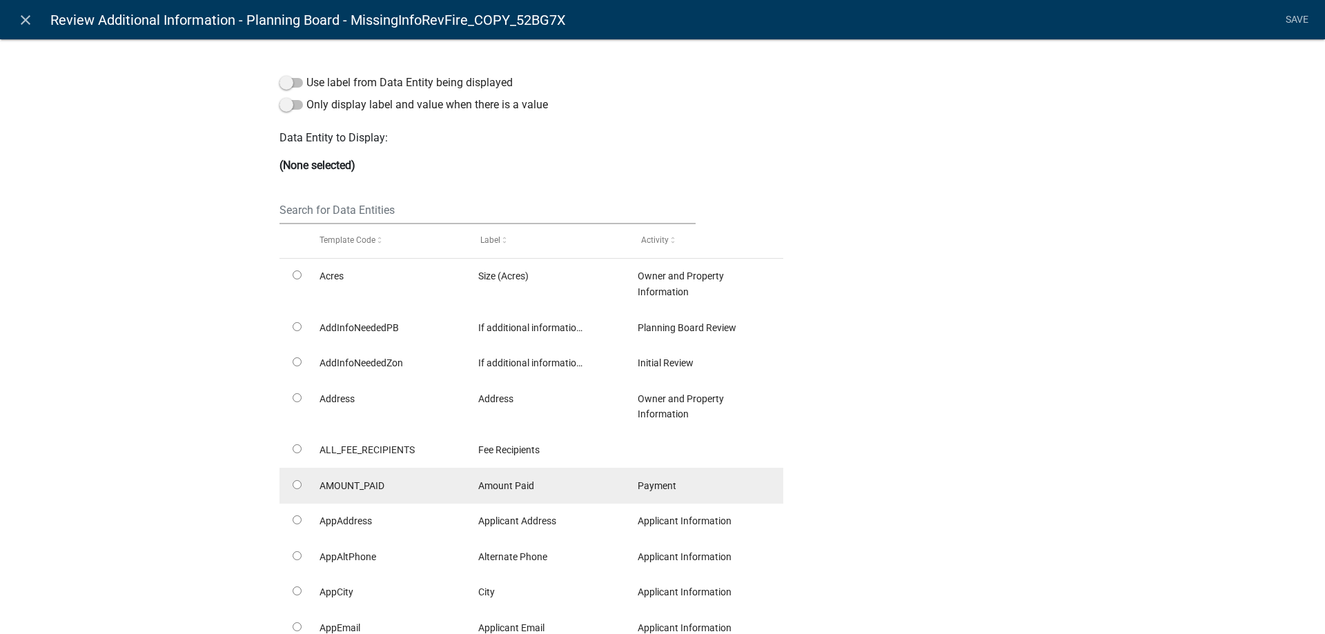
select select "display-entity-value"
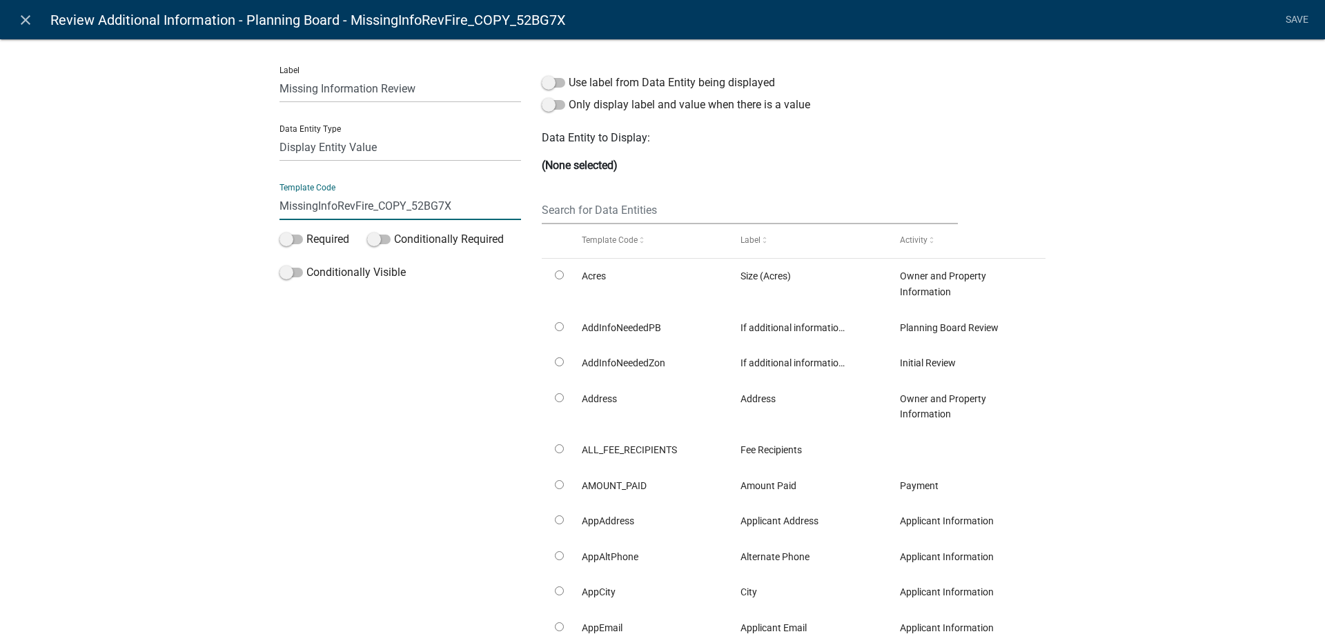
drag, startPoint x: 348, startPoint y: 207, endPoint x: 561, endPoint y: 207, distance: 213.2
click at [561, 207] on div "Label Missing Information Review Data Entity Type Free Form Text Document Displ…" at bounding box center [662, 376] width 787 height 643
type input "MissingInfoRevPB"
click at [561, 207] on input "text" at bounding box center [750, 210] width 416 height 28
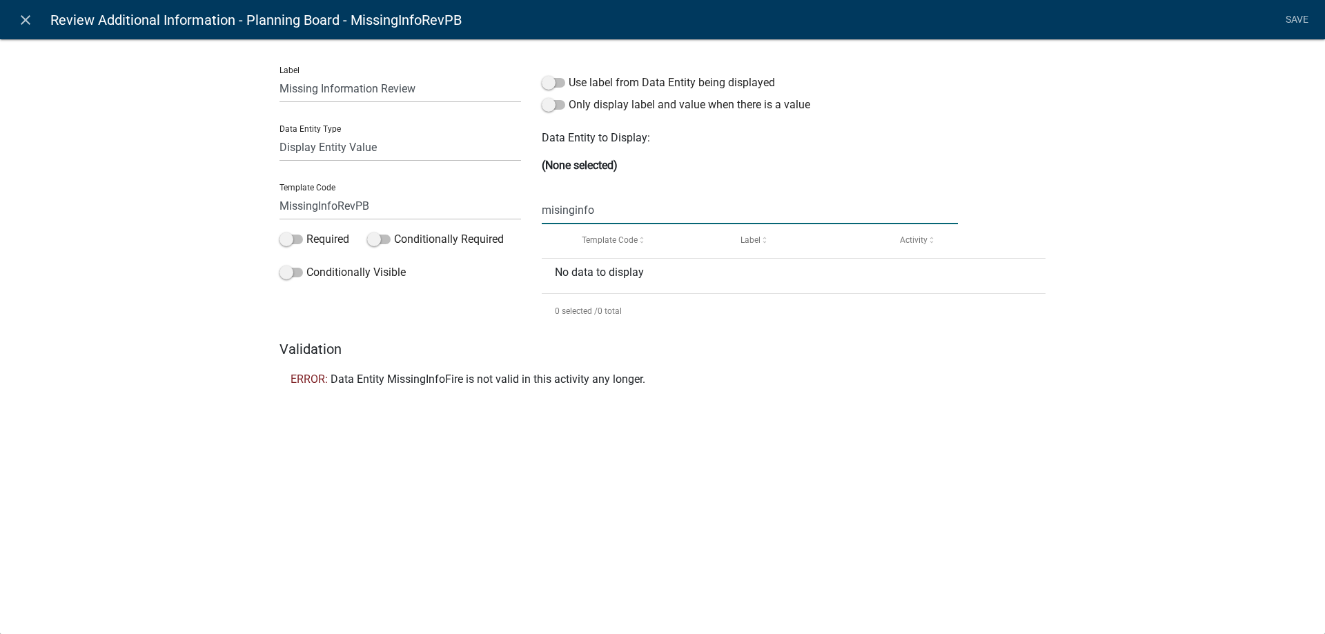
click at [561, 209] on input "misinginfo" at bounding box center [750, 210] width 416 height 28
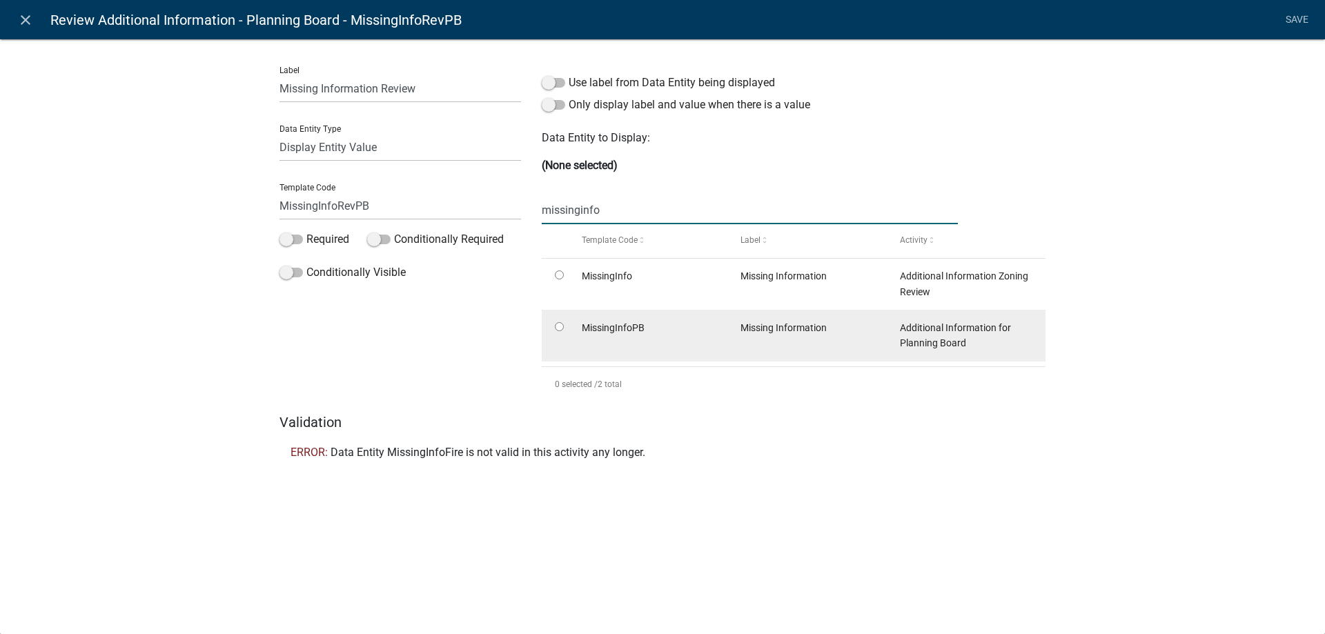
type input "missinginfo"
click at [561, 331] on datatable-body-cell at bounding box center [555, 335] width 26 height 51
radio input "true"
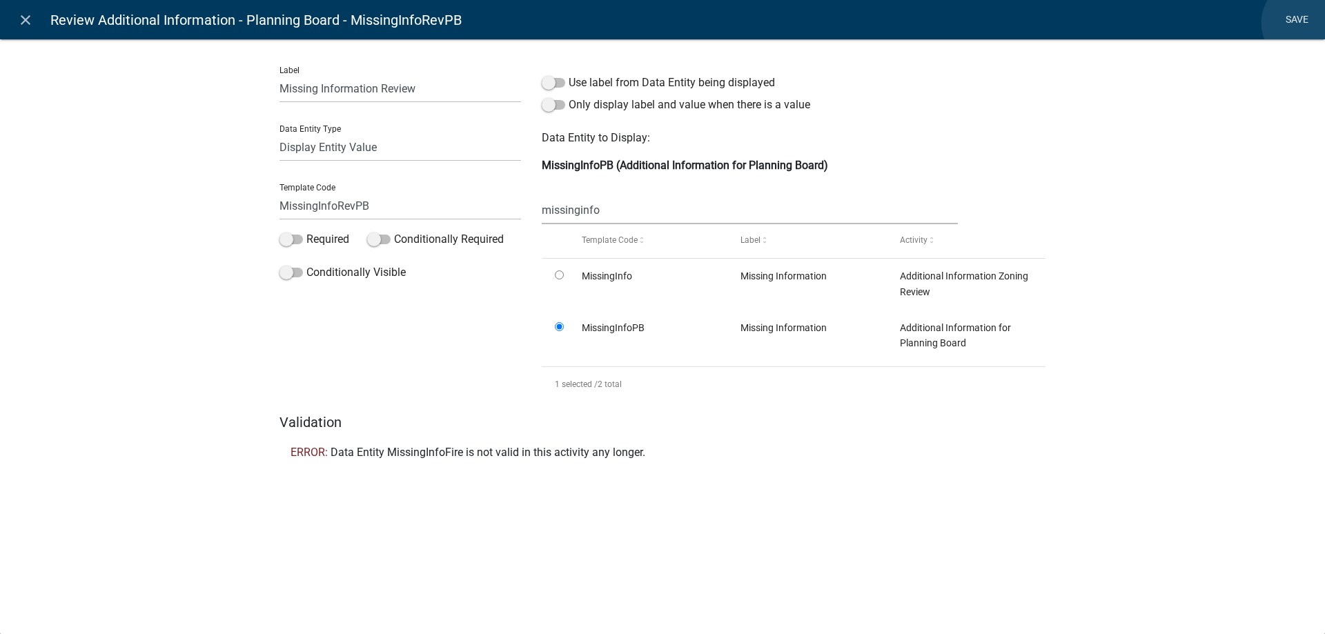
click at [1305, 23] on link "Save" at bounding box center [1296, 20] width 34 height 26
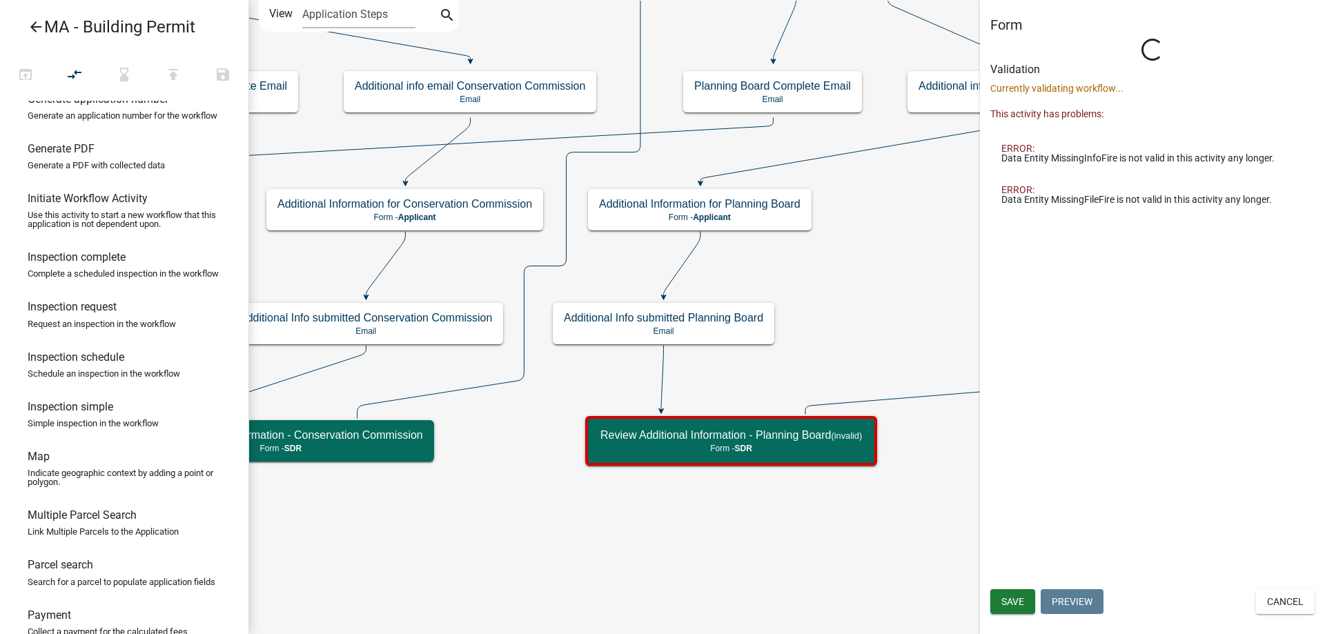
select select "67F20E20-4B7E-46AE-96DC-D48C26F4A12A"
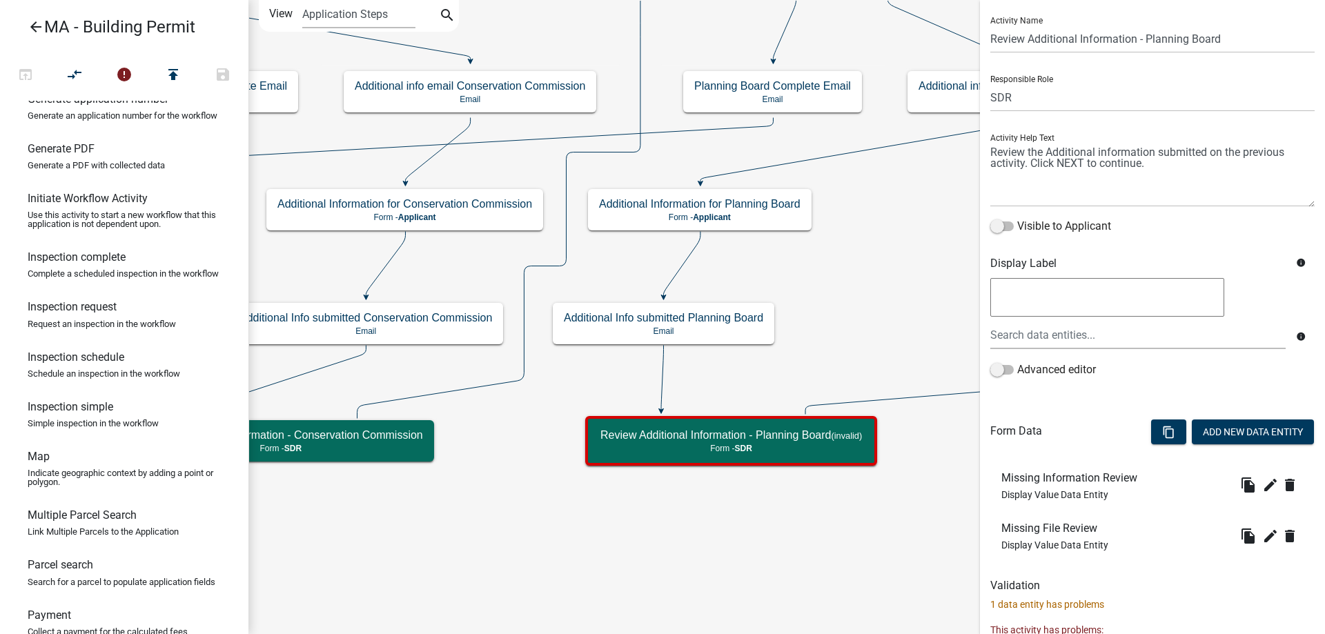
scroll to position [117, 0]
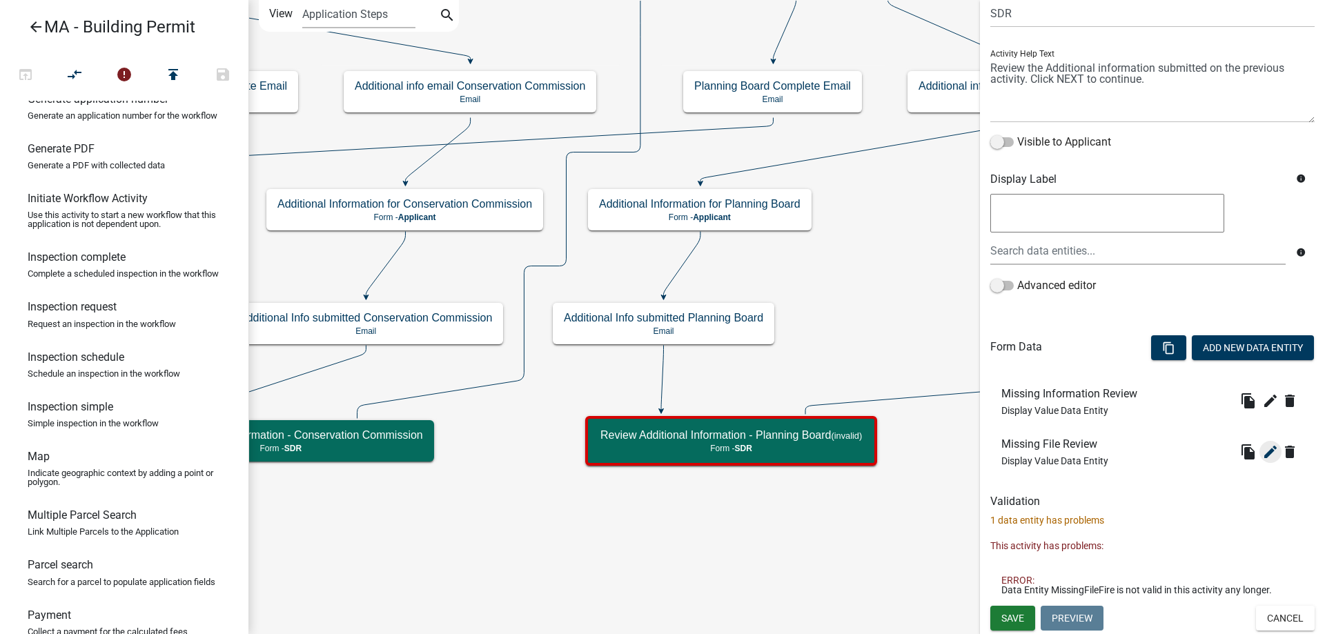
click at [1262, 450] on icon "edit" at bounding box center [1270, 452] width 17 height 17
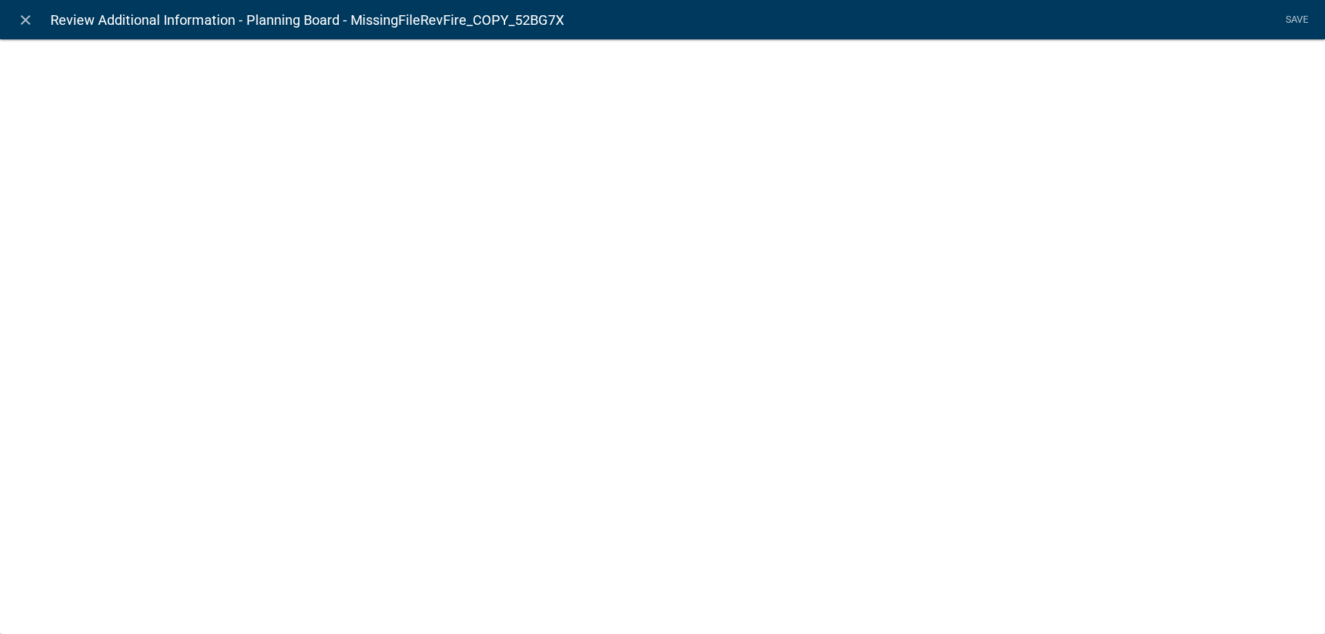
select select "display-entity-value"
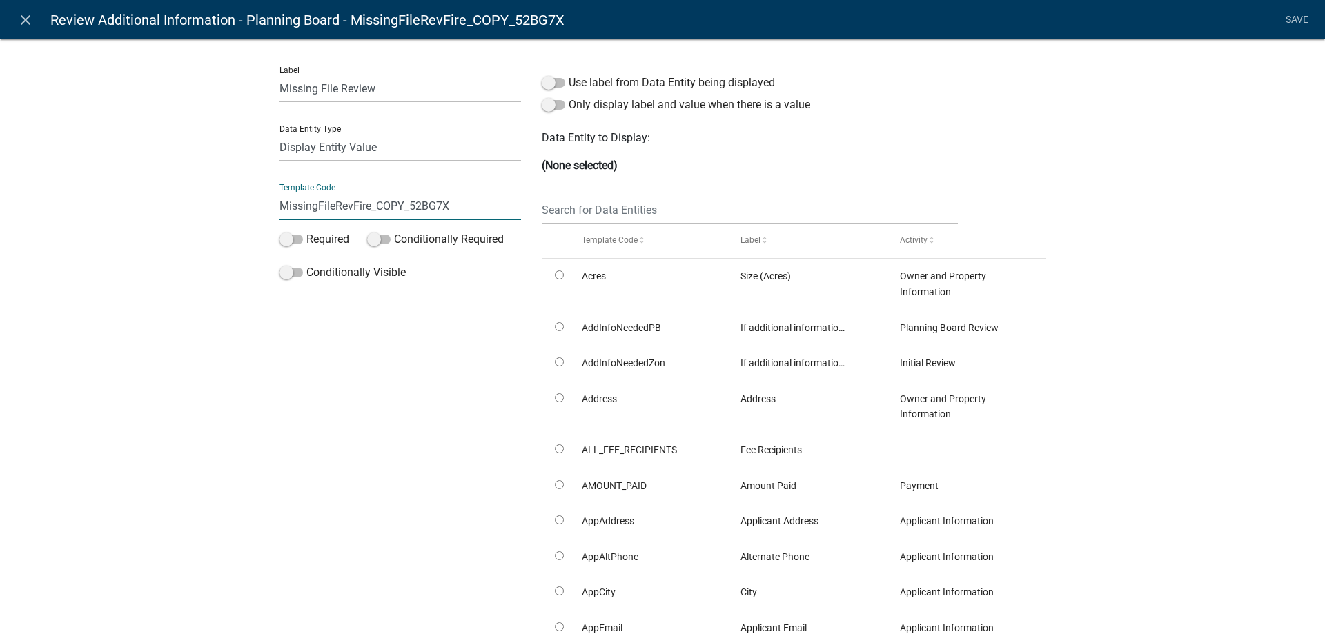
drag, startPoint x: 348, startPoint y: 204, endPoint x: 497, endPoint y: 208, distance: 149.1
click at [497, 208] on input "MissingFileRevFire_COPY_52BG7X" at bounding box center [399, 206] width 241 height 28
type input "MissingFileRevPB"
click at [629, 218] on input "text" at bounding box center [750, 210] width 416 height 28
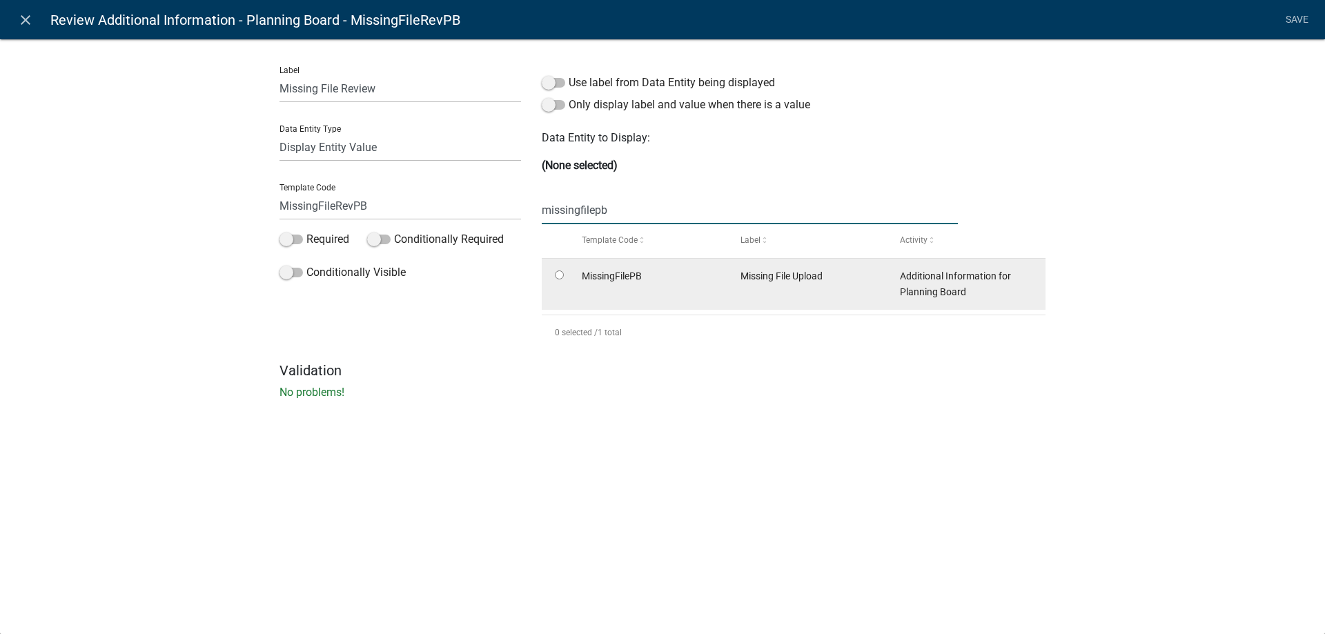
type input "missingfilepb"
click at [565, 275] on datatable-body-cell at bounding box center [555, 284] width 26 height 51
radio input "true"
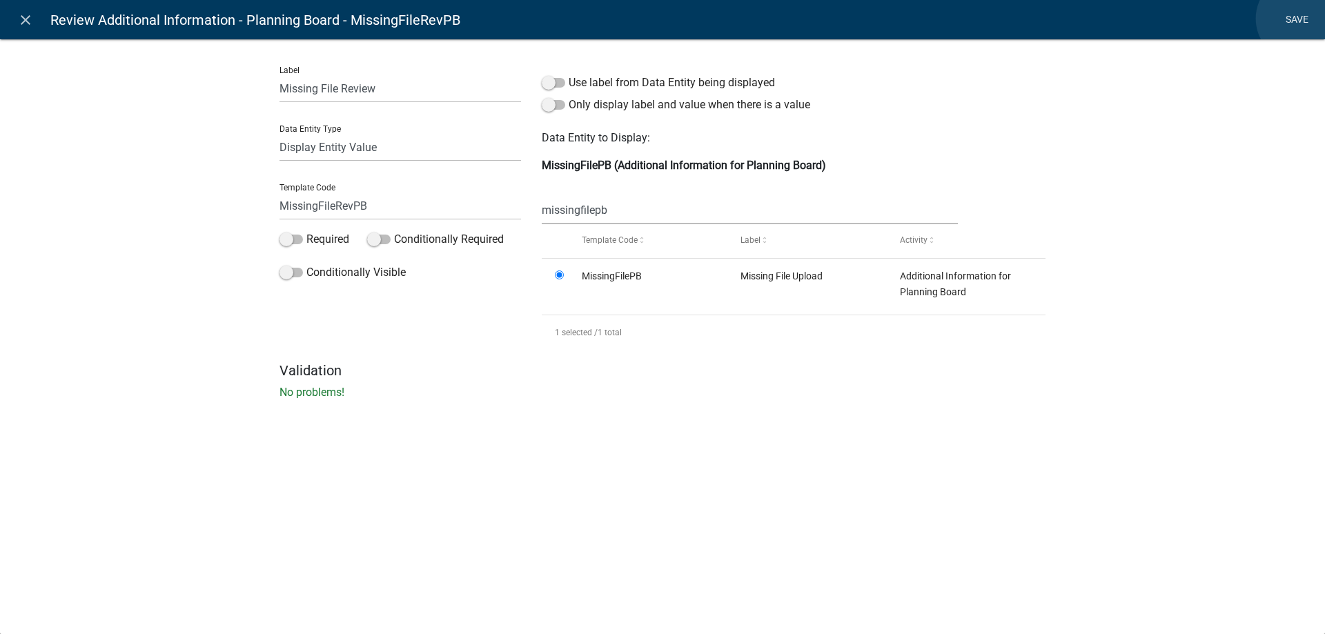
click at [1299, 19] on link "Save" at bounding box center [1296, 20] width 34 height 26
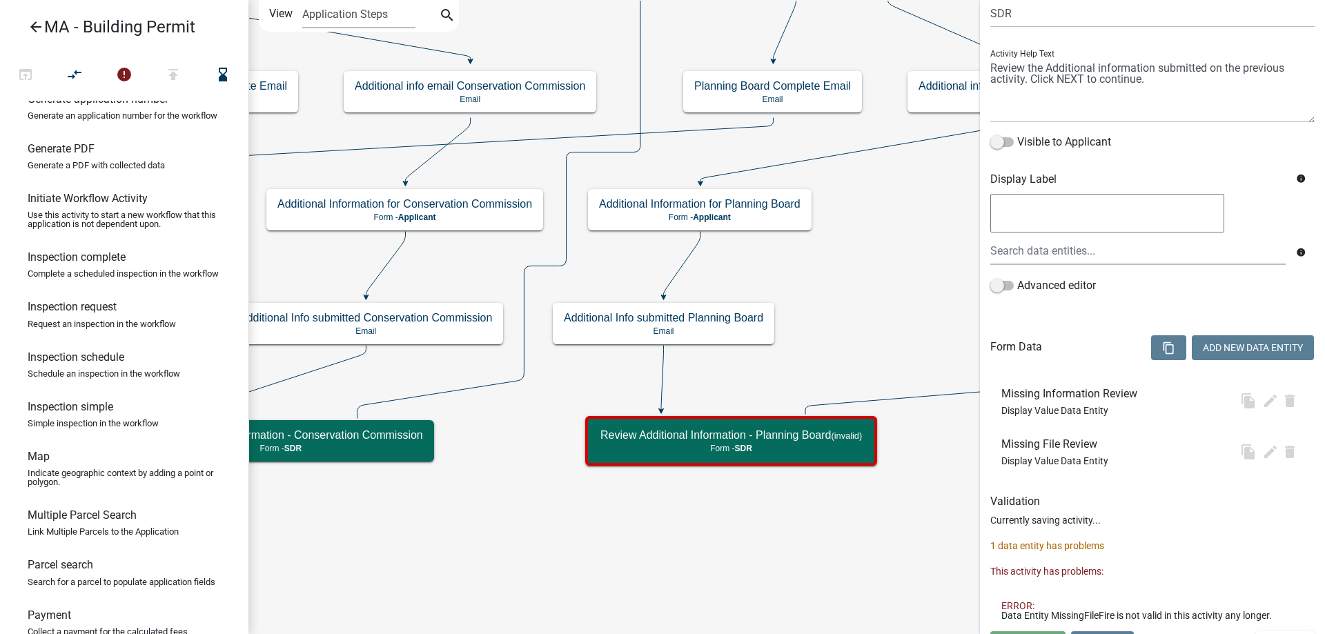
scroll to position [0, 0]
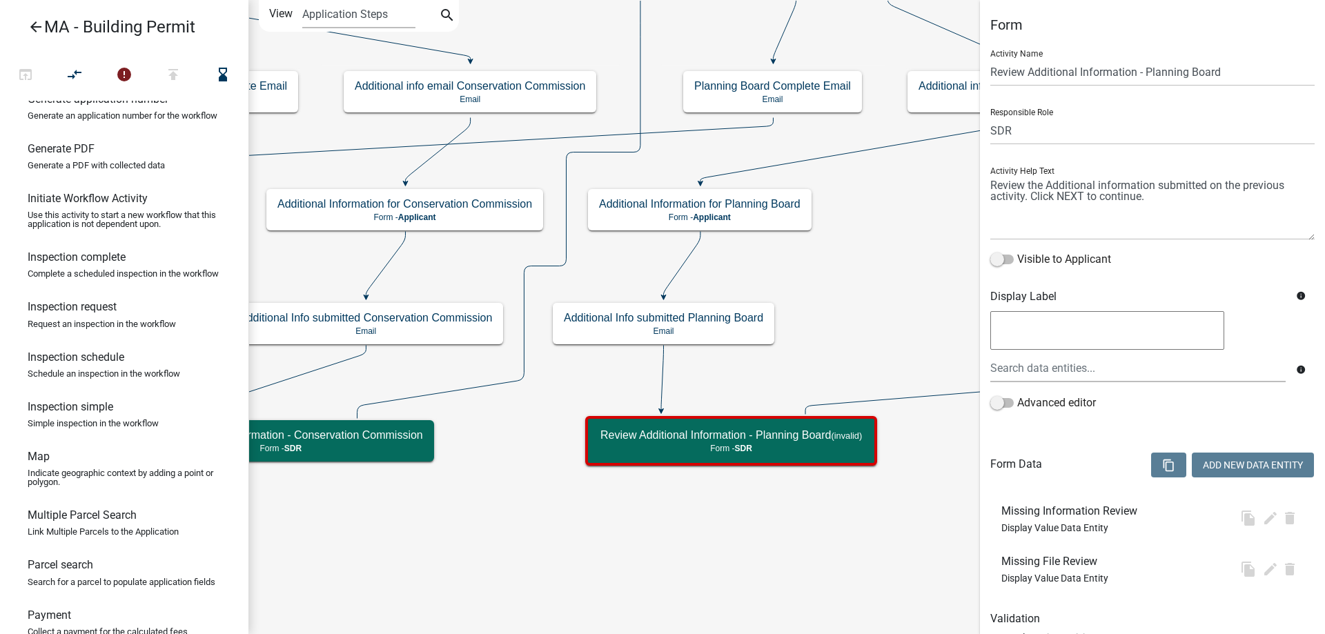
select select "67F20E20-4B7E-46AE-96DC-D48C26F4A12A"
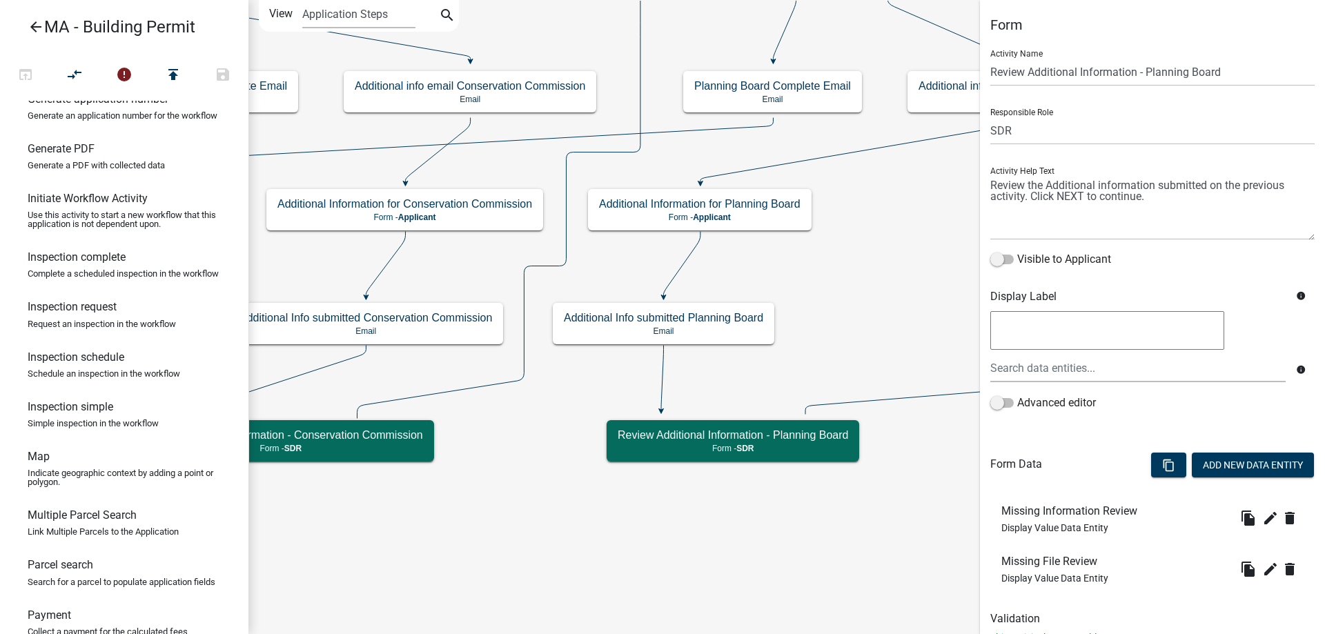
scroll to position [50, 0]
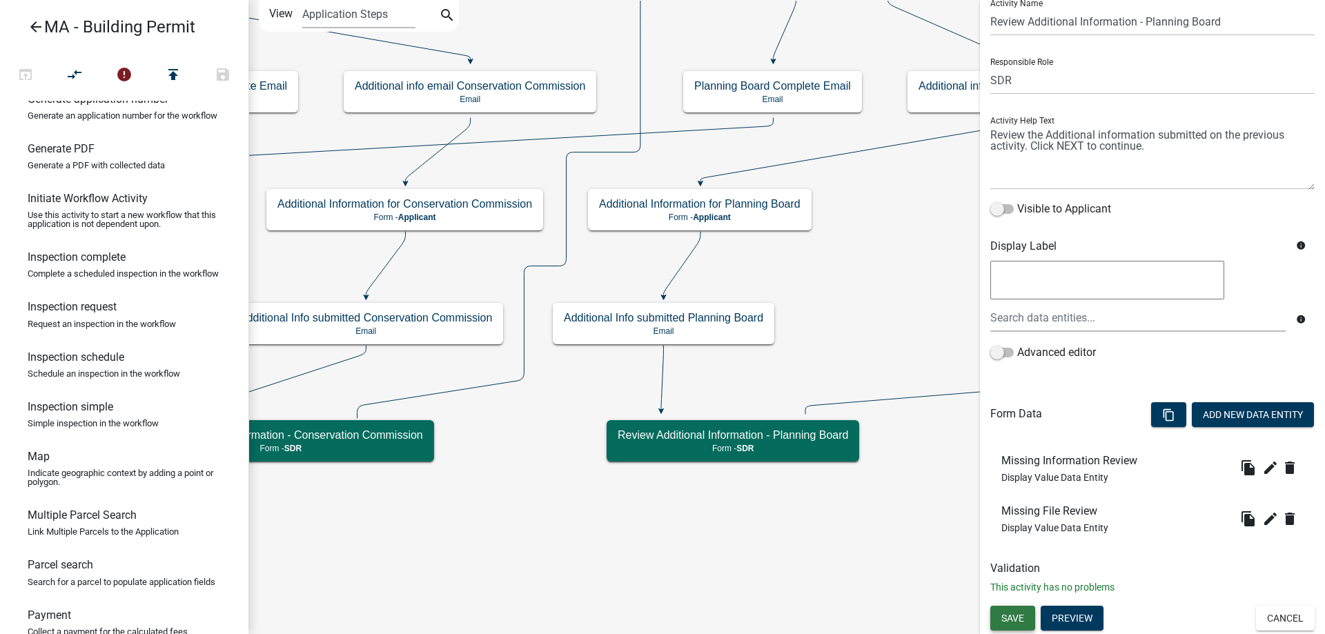
click at [1023, 616] on span "Save" at bounding box center [1012, 618] width 23 height 11
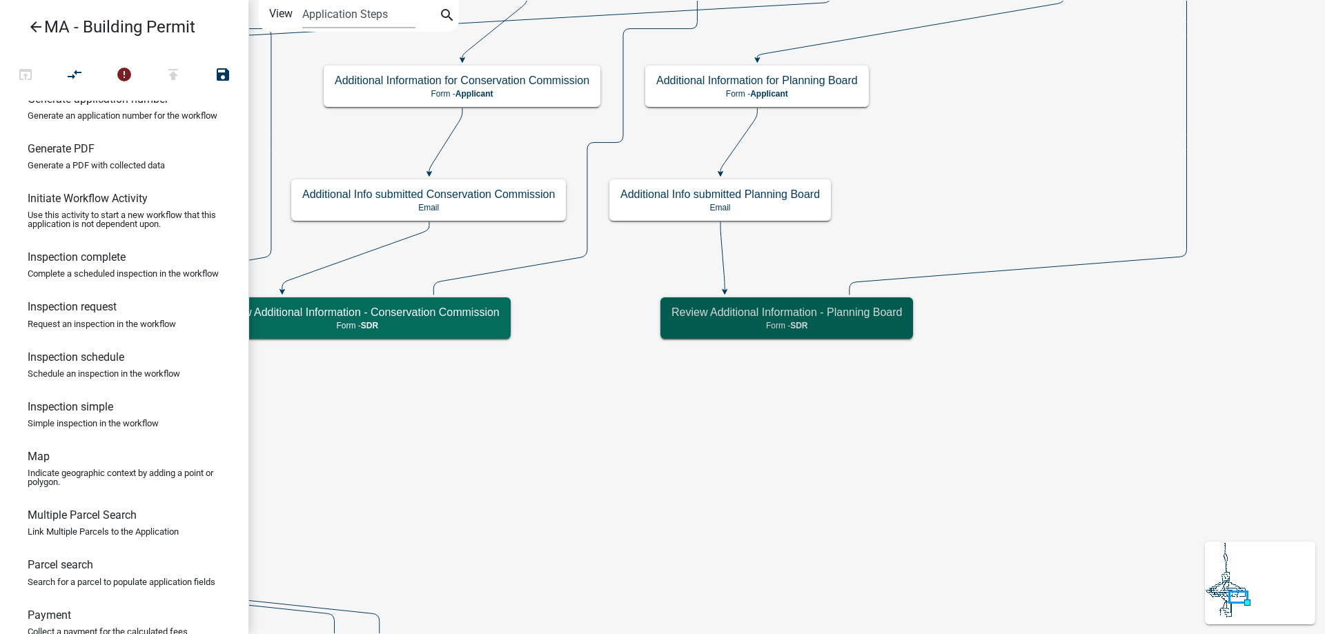
scroll to position [0, 0]
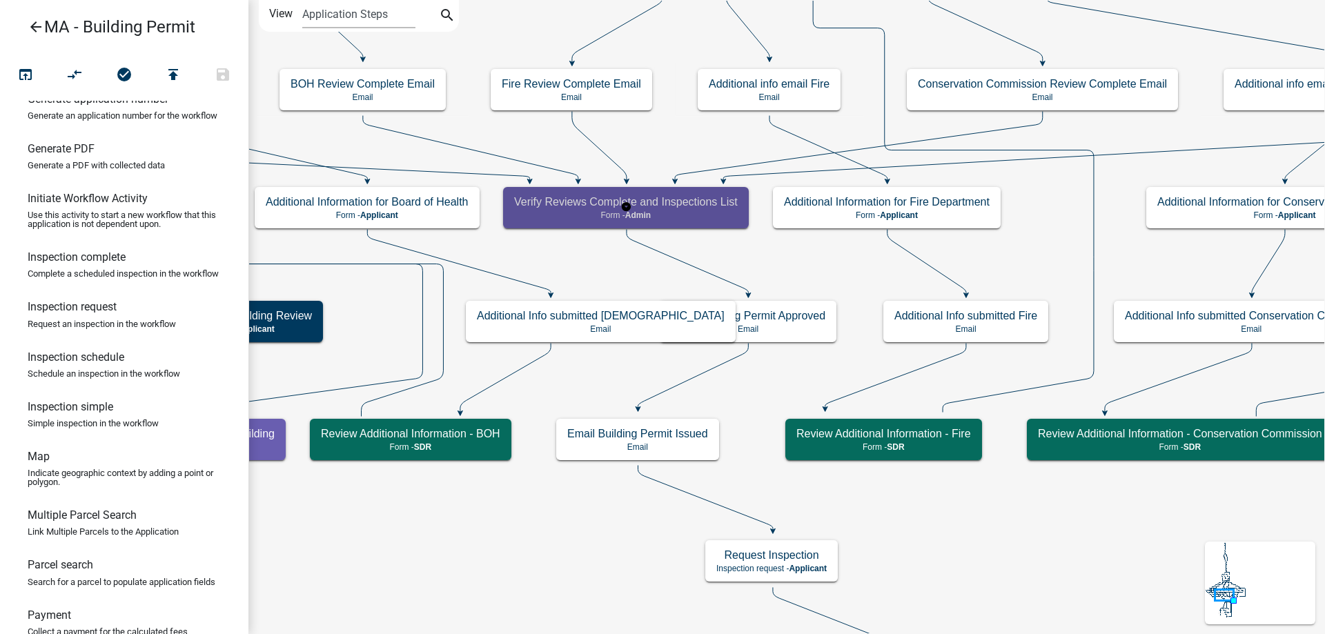
click at [698, 211] on p "Form - Admin" at bounding box center [626, 215] width 224 height 10
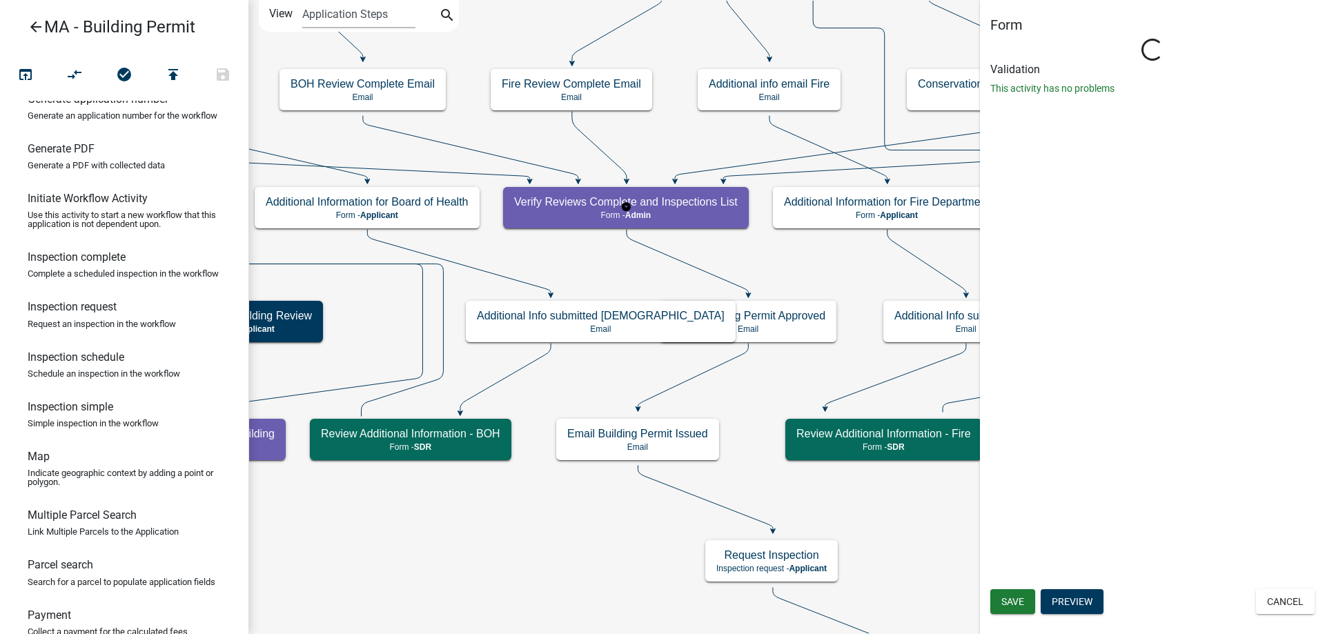
select select "1617A353-6361-48C5-9BA0-CE34FD9B68F8"
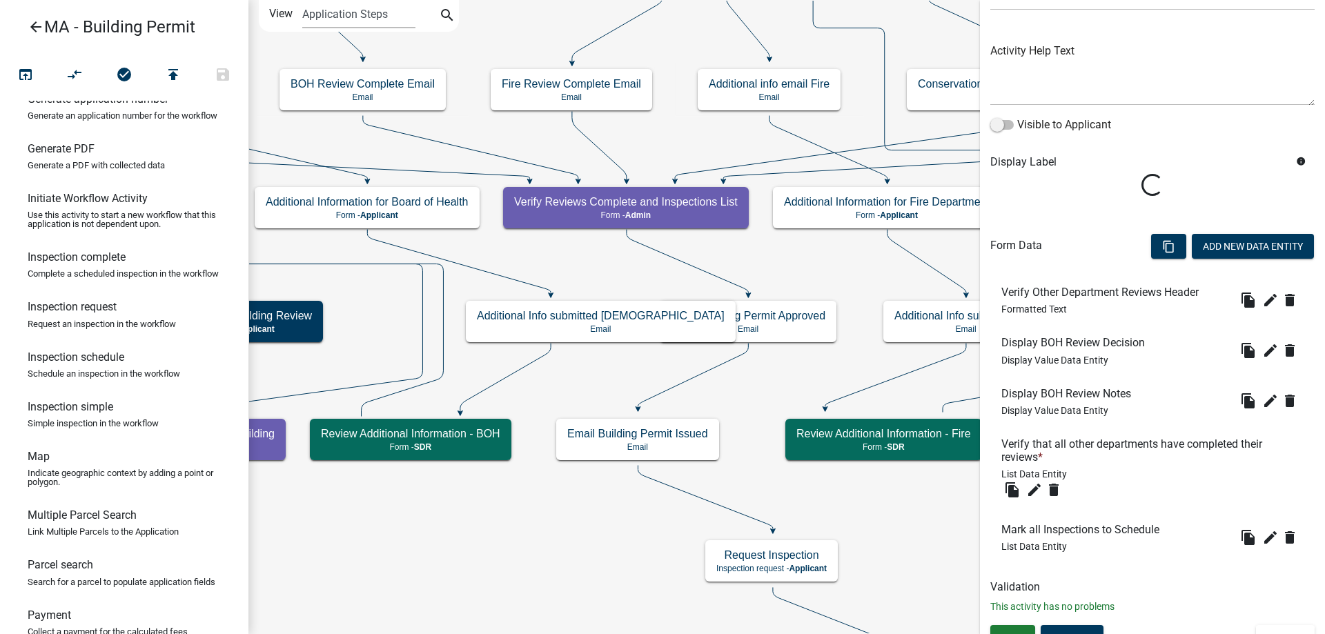
scroll to position [138, 0]
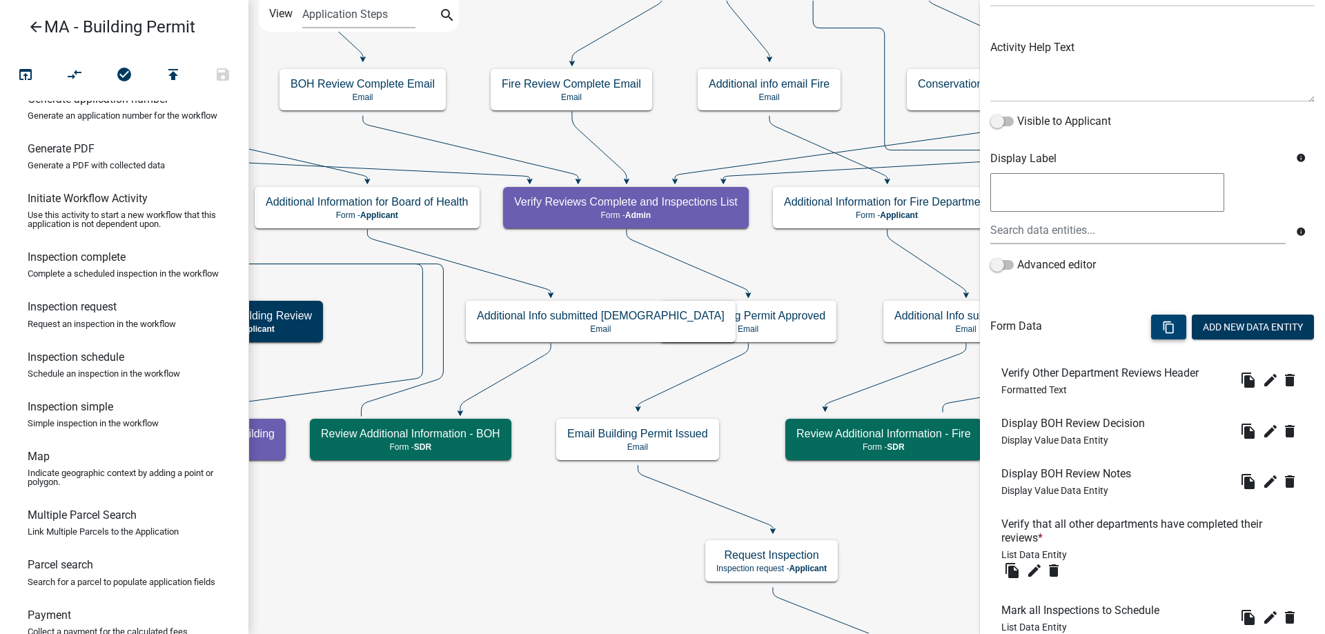
click at [1162, 327] on icon "content_copy" at bounding box center [1168, 327] width 13 height 13
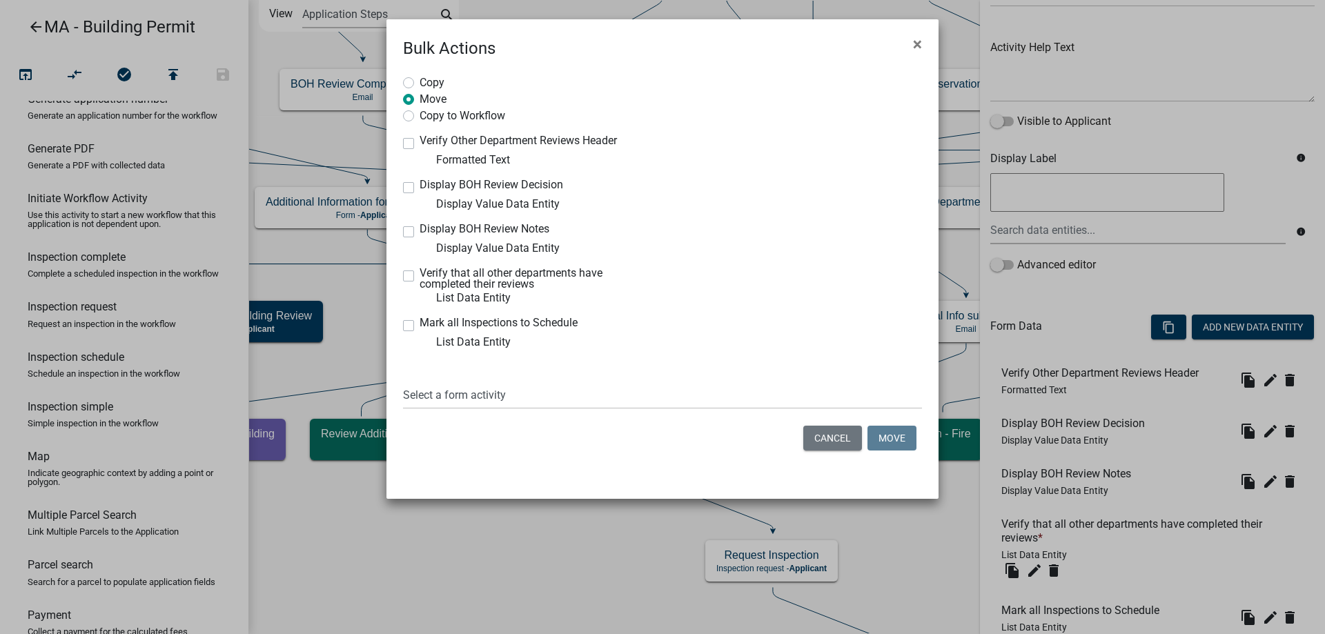
click at [410, 76] on div "Copy" at bounding box center [662, 83] width 519 height 17
click at [420, 83] on label "Copy" at bounding box center [432, 82] width 25 height 14
click at [420, 83] on input "Copy" at bounding box center [424, 79] width 9 height 9
radio input "true"
click at [420, 188] on label "Display BOH Review Decision" at bounding box center [492, 184] width 144 height 11
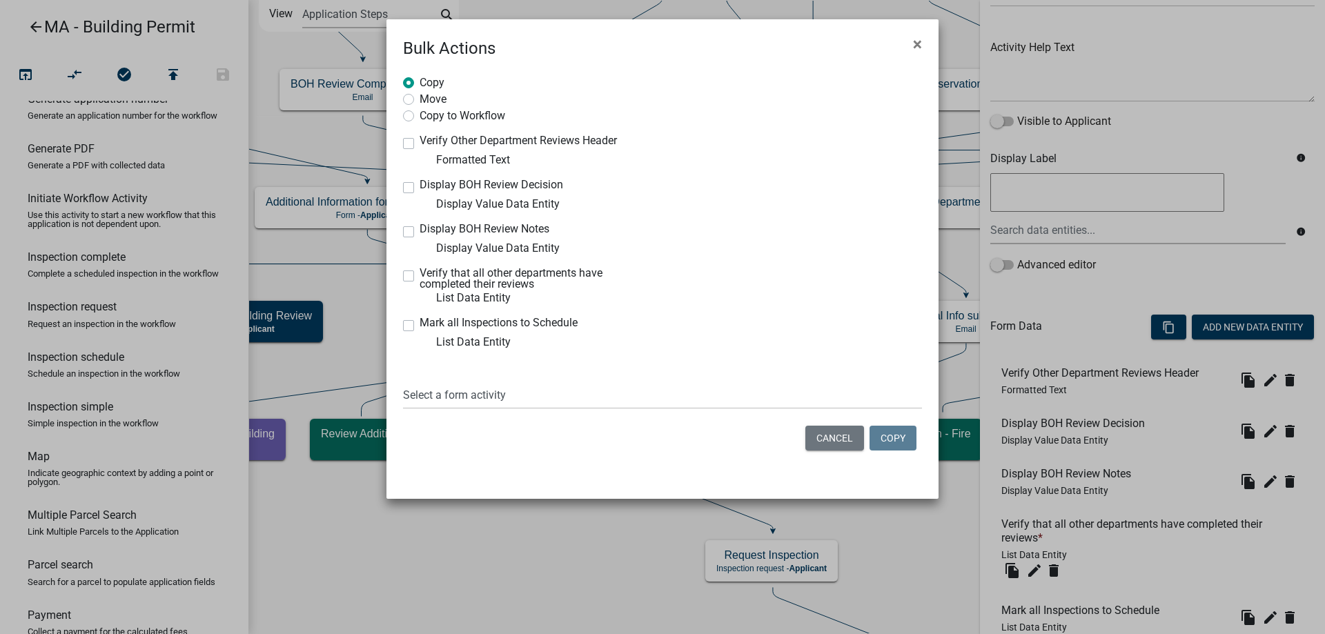
click at [420, 188] on input "Display BOH Review Decision" at bounding box center [424, 183] width 9 height 9
checkbox input "true"
click at [420, 235] on label "Display BOH Review Notes" at bounding box center [485, 229] width 130 height 11
click at [420, 233] on input "Display BOH Review Notes" at bounding box center [424, 228] width 9 height 9
checkbox input "true"
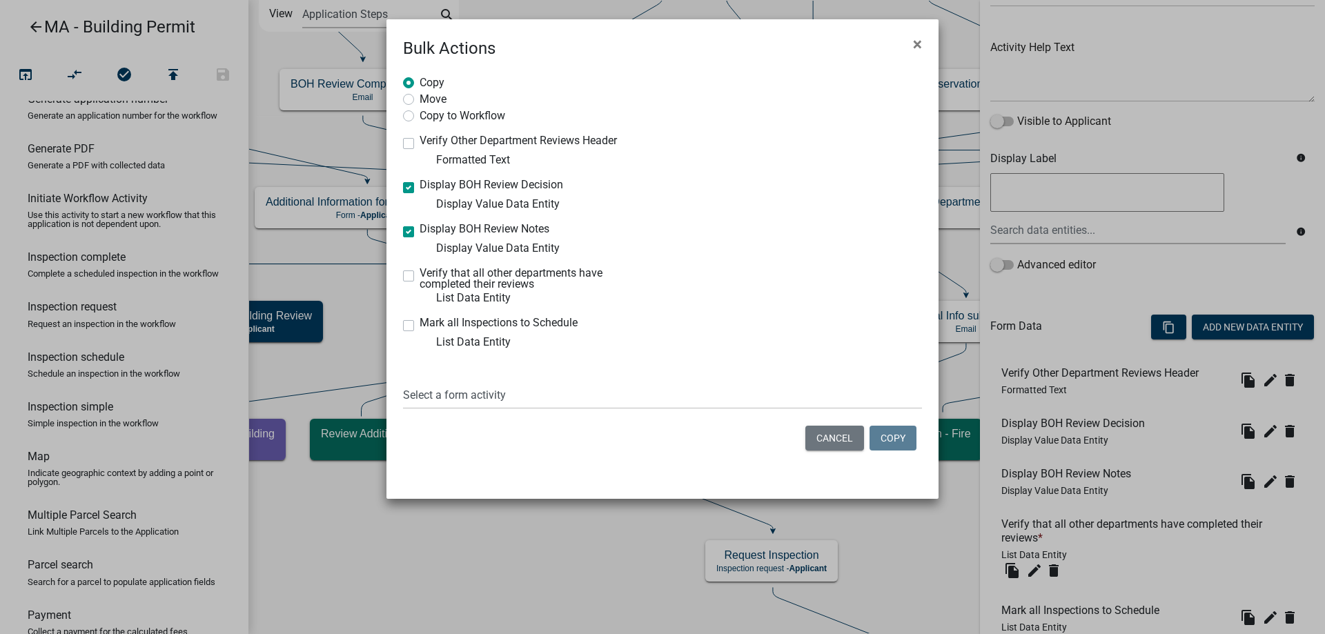
click at [491, 380] on div "Select a form activity Owner and Property Information Application Submittal Ini…" at bounding box center [662, 386] width 519 height 48
click at [489, 395] on select "Select a form activity Owner and Property Information Application Submittal Ini…" at bounding box center [662, 395] width 519 height 28
select select "d4f47fd6-a57e-484b-a1bd-589601c57709"
click at [403, 381] on select "Select a form activity Owner and Property Information Application Submittal Ini…" at bounding box center [662, 395] width 519 height 28
click at [902, 442] on button "Copy" at bounding box center [892, 438] width 47 height 25
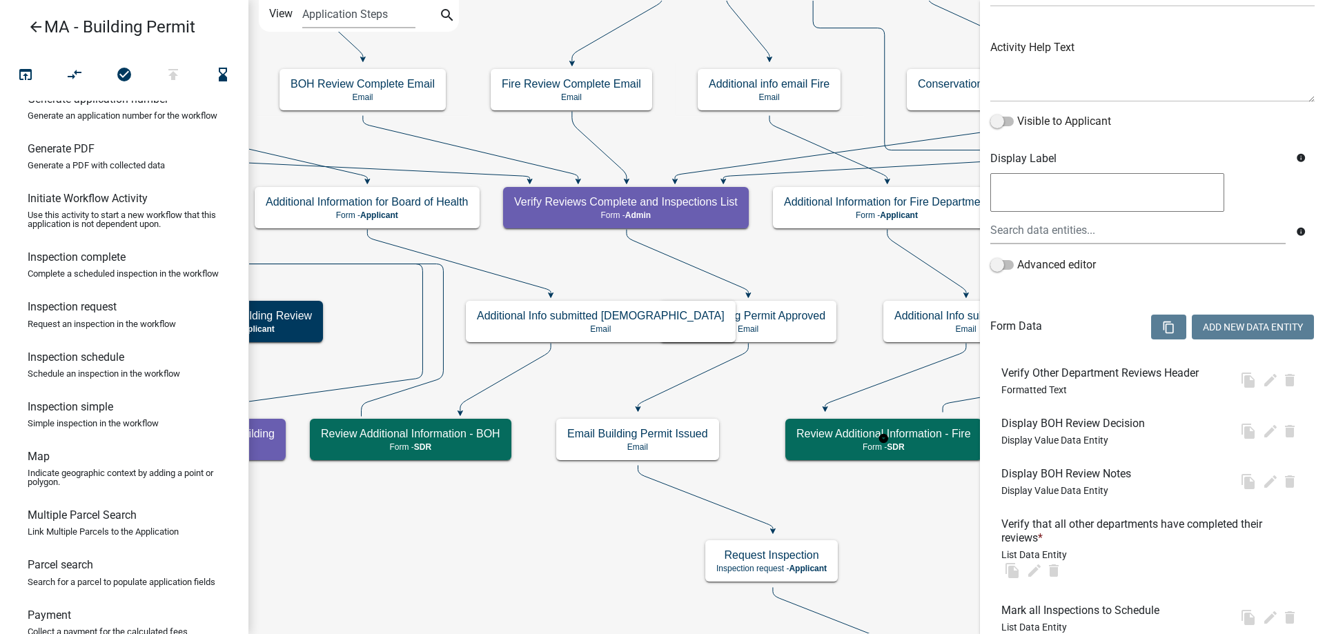
scroll to position [0, 0]
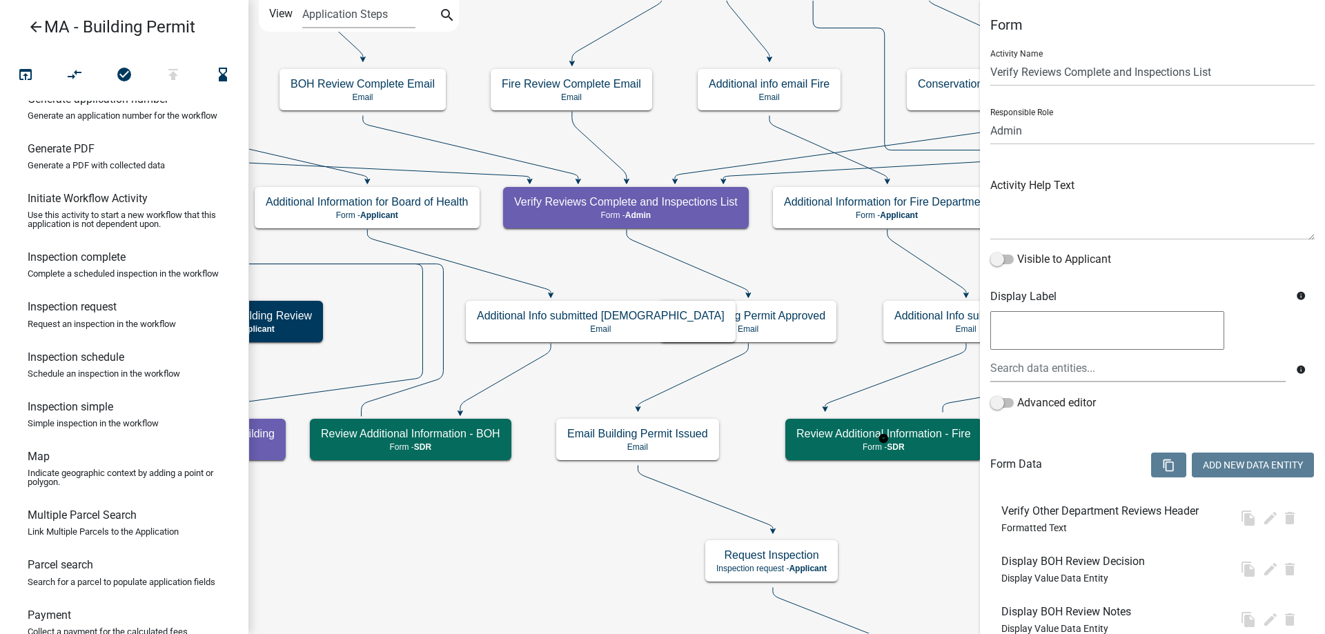
select select "1617A353-6361-48C5-9BA0-CE34FD9B68F8"
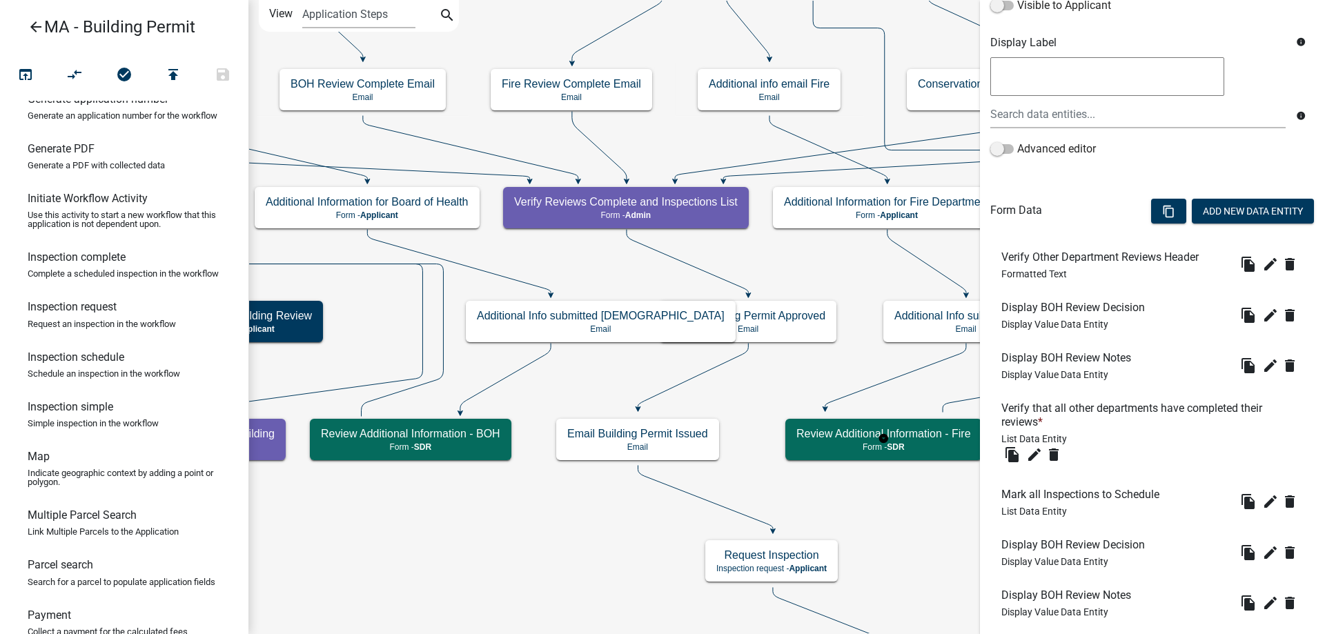
scroll to position [338, 0]
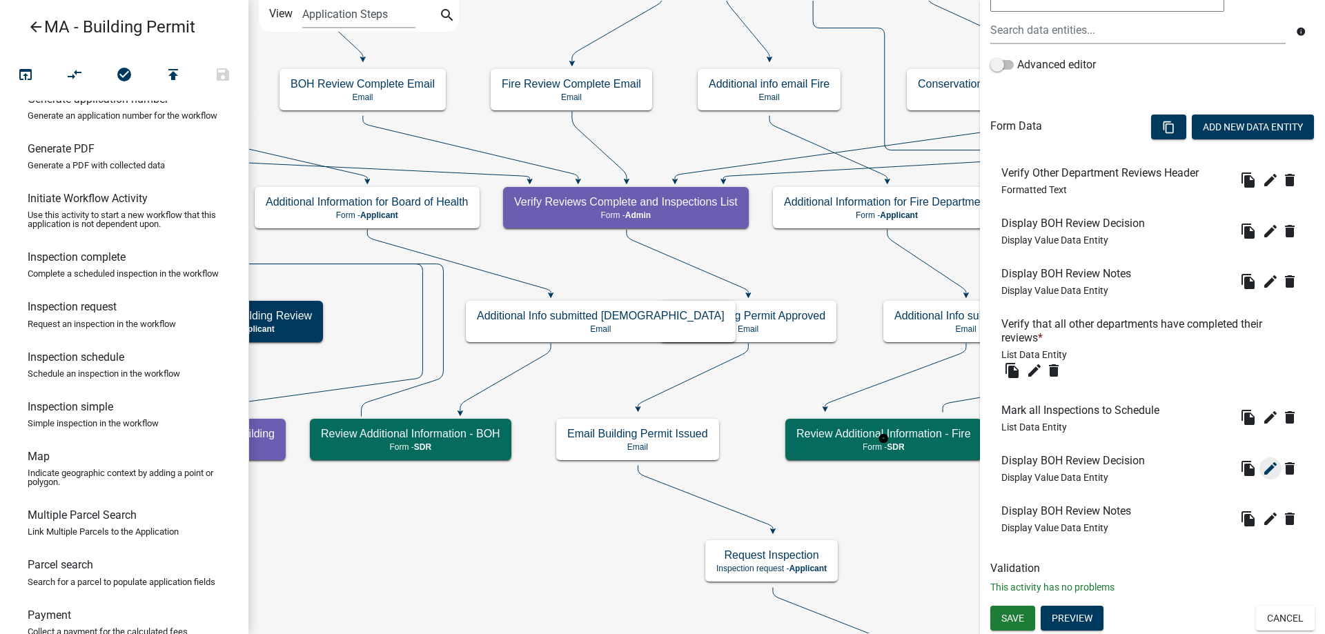
click at [1262, 468] on icon "edit" at bounding box center [1270, 468] width 17 height 17
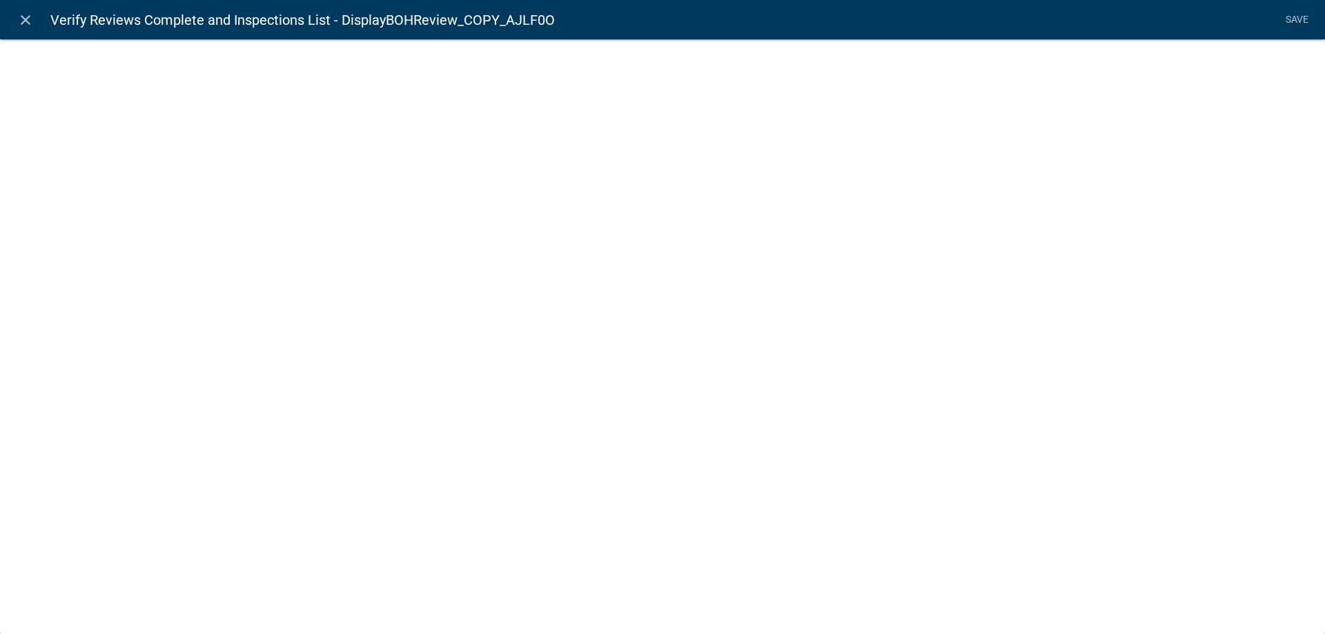
select select "display-entity-value"
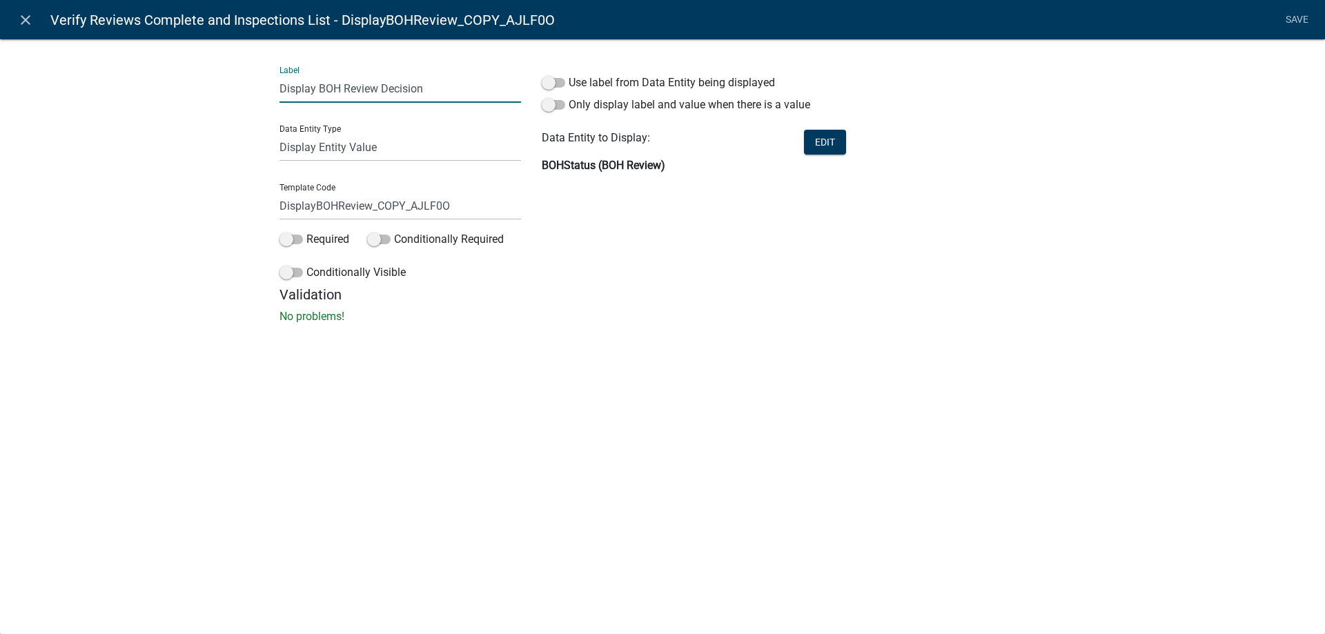
drag, startPoint x: 320, startPoint y: 86, endPoint x: 339, endPoint y: 83, distance: 18.7
click at [339, 83] on input "Display BOH Review Decision" at bounding box center [399, 89] width 241 height 28
type input "Display Fire Department Review Decision"
drag, startPoint x: 315, startPoint y: 212, endPoint x: 335, endPoint y: 206, distance: 21.0
click at [335, 206] on input "DisplayBOHReview_COPY_AJLF0O" at bounding box center [399, 206] width 241 height 28
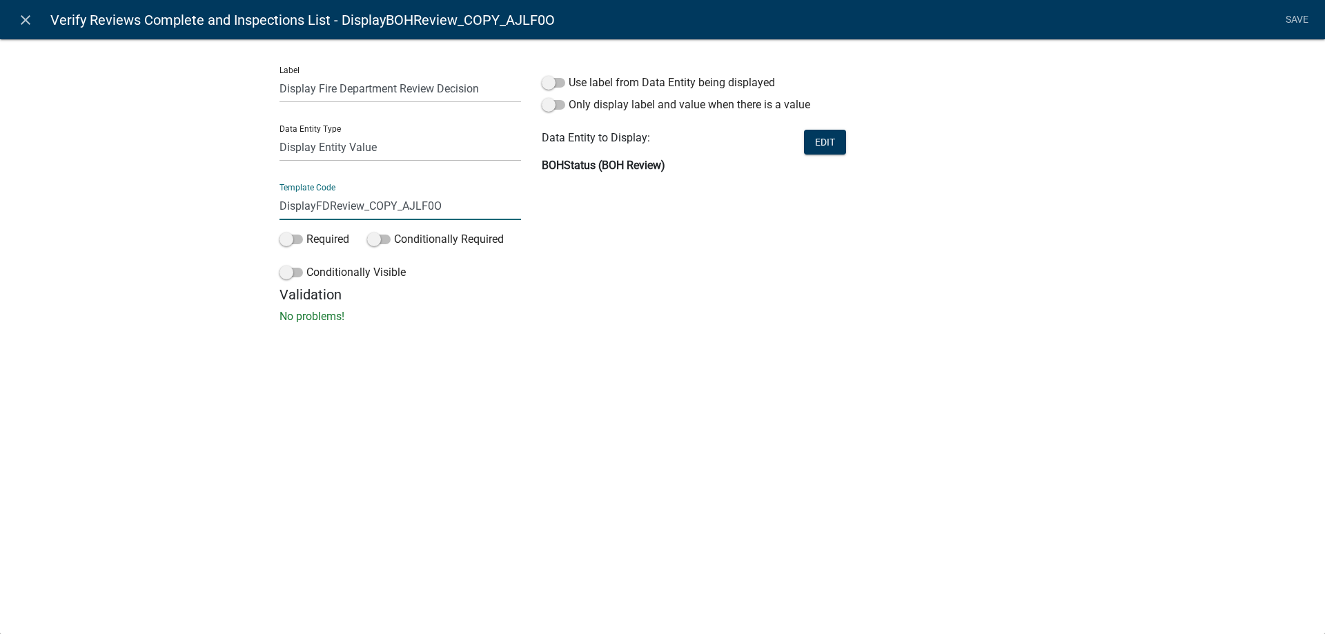
drag, startPoint x: 361, startPoint y: 210, endPoint x: 462, endPoint y: 210, distance: 100.7
click at [462, 210] on input "DisplayFDReview_COPY_AJLF0O" at bounding box center [399, 206] width 241 height 28
type input "DisplayFDReview"
click at [178, 245] on div "Label Display Fire Department Review Decision Data Entity Type Free Form Text D…" at bounding box center [662, 185] width 1325 height 337
click at [813, 145] on button "Edit" at bounding box center [825, 142] width 42 height 25
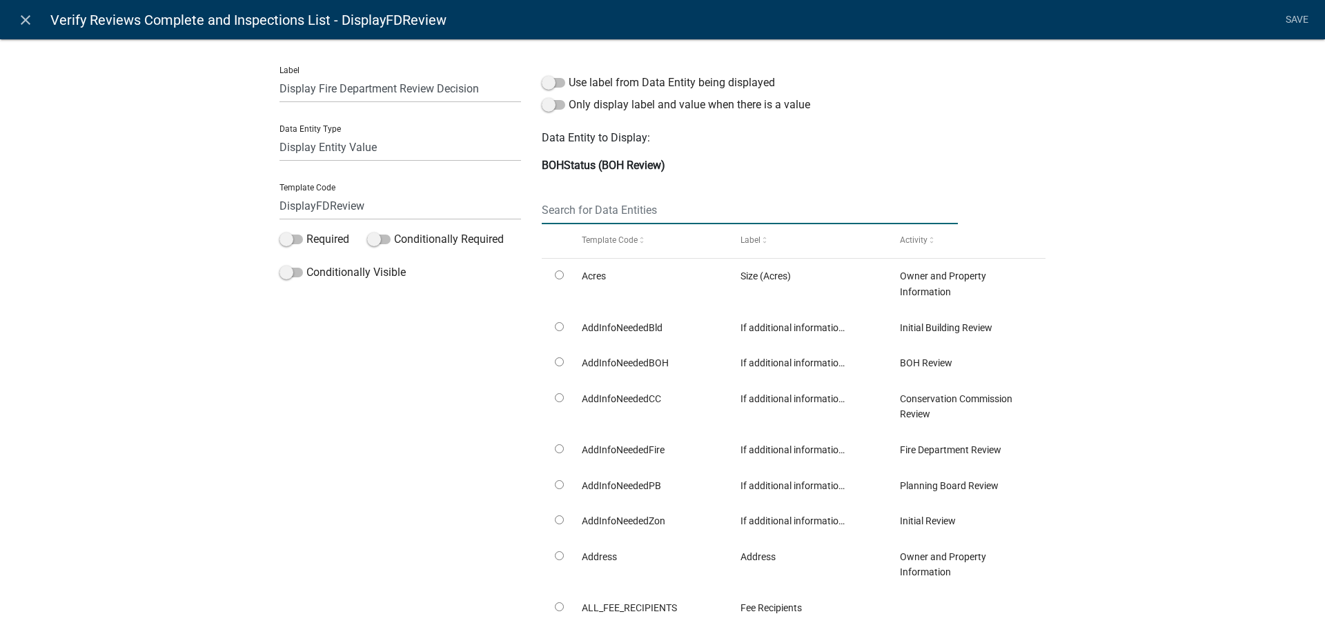
click at [630, 202] on input "text" at bounding box center [750, 210] width 416 height 28
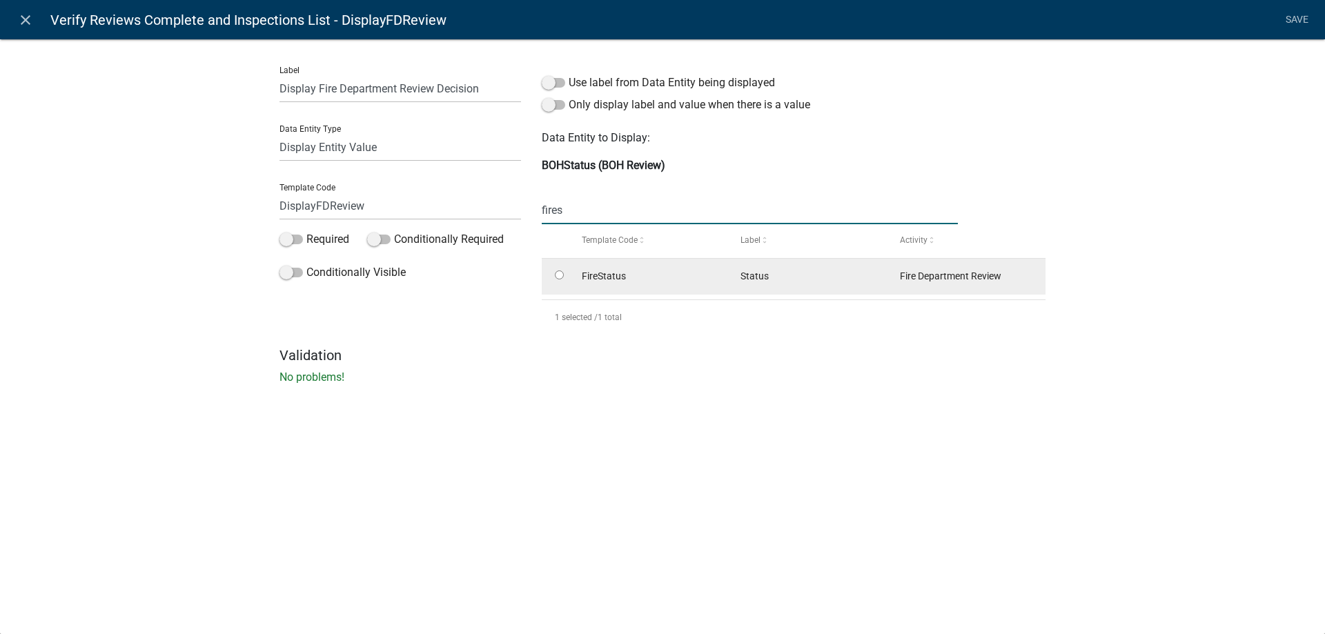
type input "fires"
click at [560, 275] on input "radio" at bounding box center [559, 274] width 9 height 9
radio input "true"
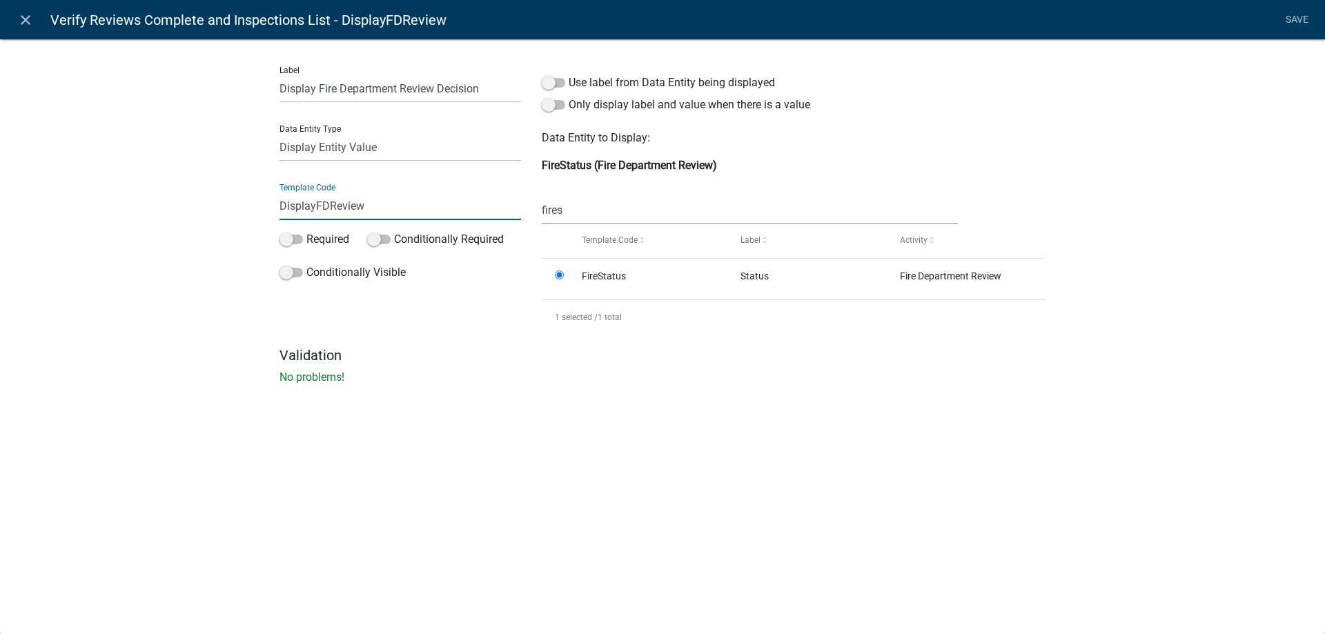
drag, startPoint x: 317, startPoint y: 208, endPoint x: 325, endPoint y: 206, distance: 8.5
click at [325, 206] on input "DisplayFDReview" at bounding box center [399, 206] width 241 height 28
type input "DisplayFireReview"
click at [168, 267] on div "Label Display Fire Department Review Decision Data Entity Type Free Form Text D…" at bounding box center [662, 216] width 1325 height 398
click at [1283, 21] on link "Save" at bounding box center [1296, 20] width 34 height 26
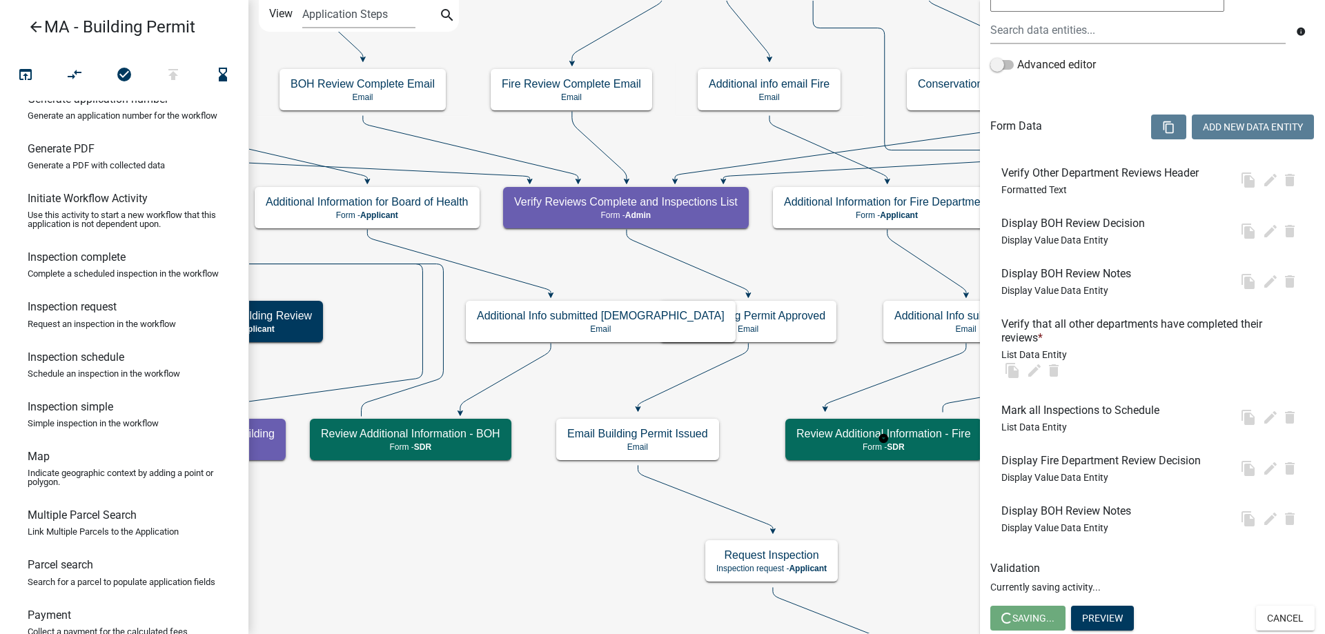
scroll to position [0, 0]
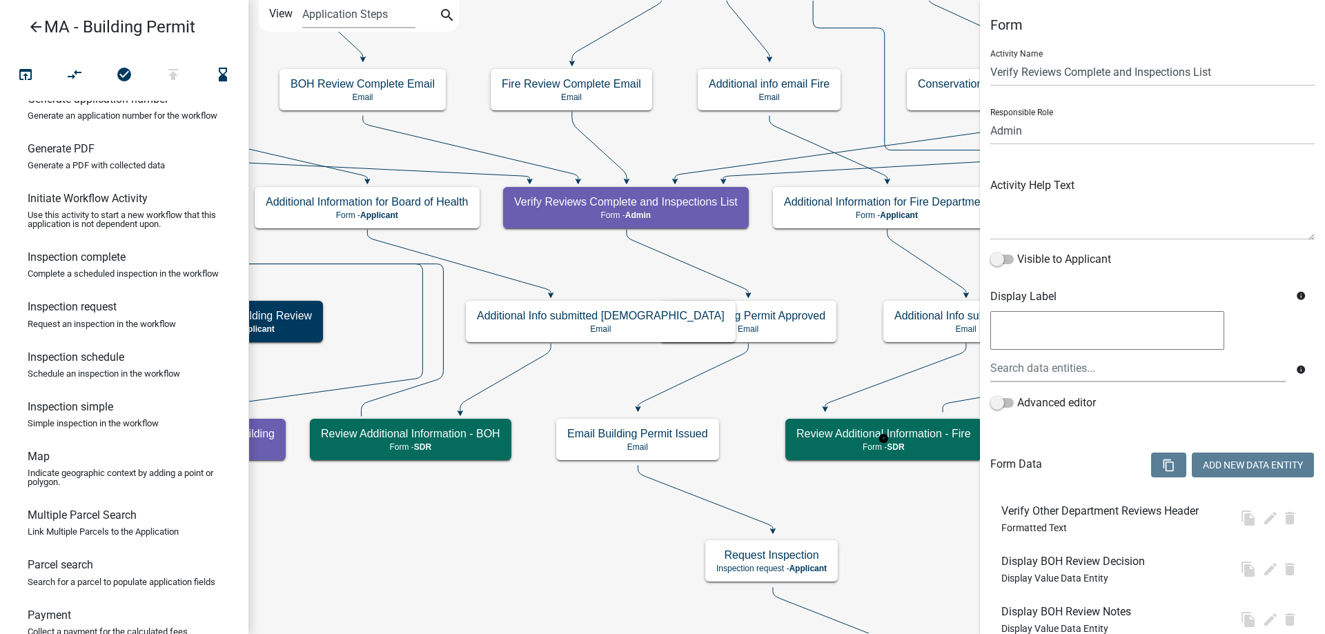
select select "1617A353-6361-48C5-9BA0-CE34FD9B68F8"
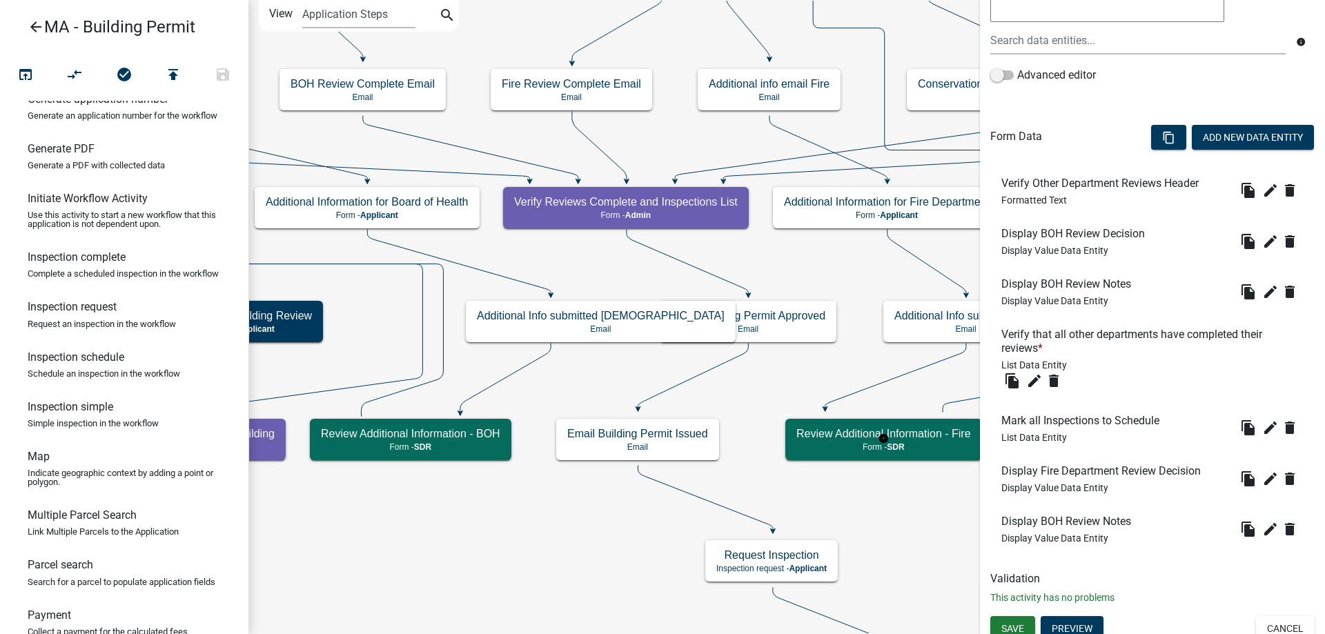
scroll to position [338, 0]
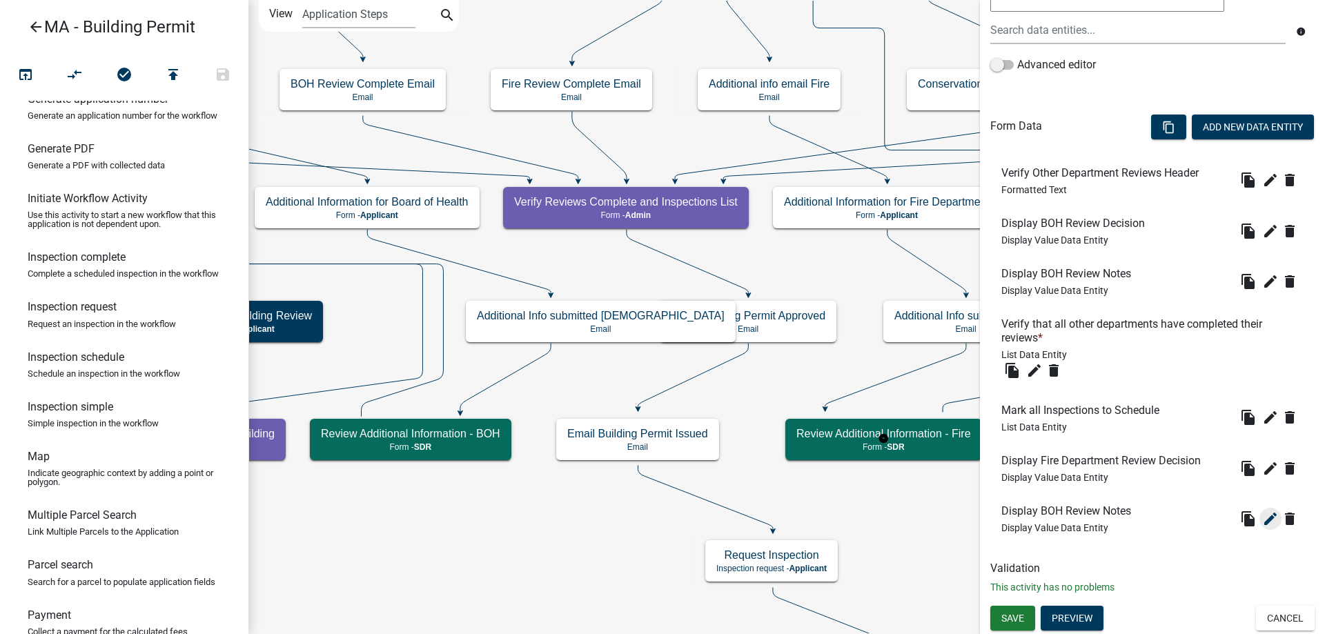
click at [1262, 516] on icon "edit" at bounding box center [1270, 519] width 17 height 17
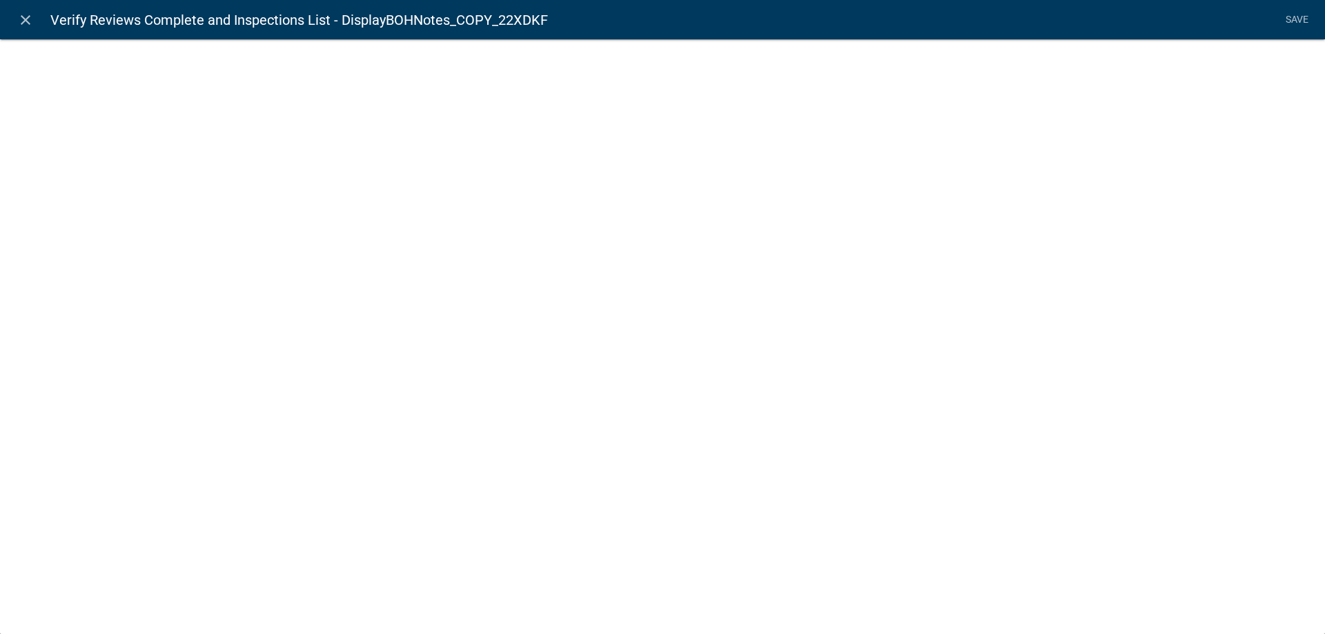
select select "display-entity-value"
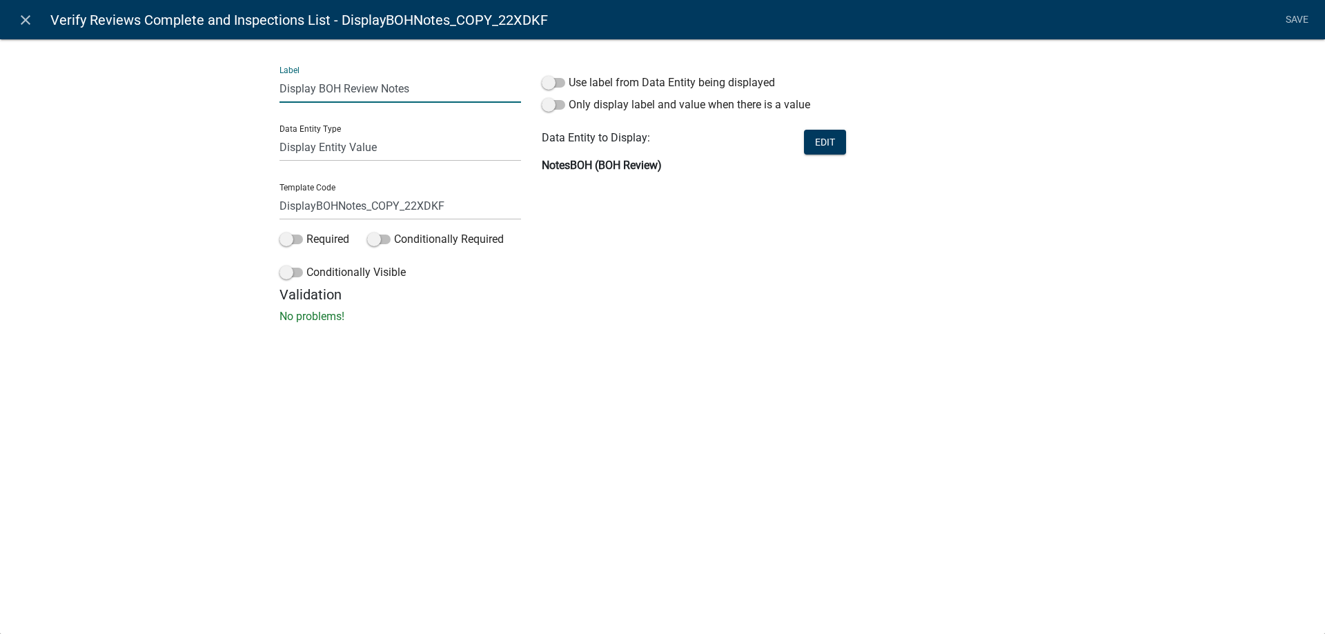
drag, startPoint x: 319, startPoint y: 86, endPoint x: 341, endPoint y: 88, distance: 21.4
click at [341, 88] on input "Display BOH Review Notes" at bounding box center [399, 89] width 241 height 28
type input "Display Fire Department Review Notes"
drag, startPoint x: 317, startPoint y: 206, endPoint x: 334, endPoint y: 199, distance: 18.6
click at [334, 199] on input "DisplayBOHNotes_COPY_22XDKF" at bounding box center [399, 206] width 241 height 28
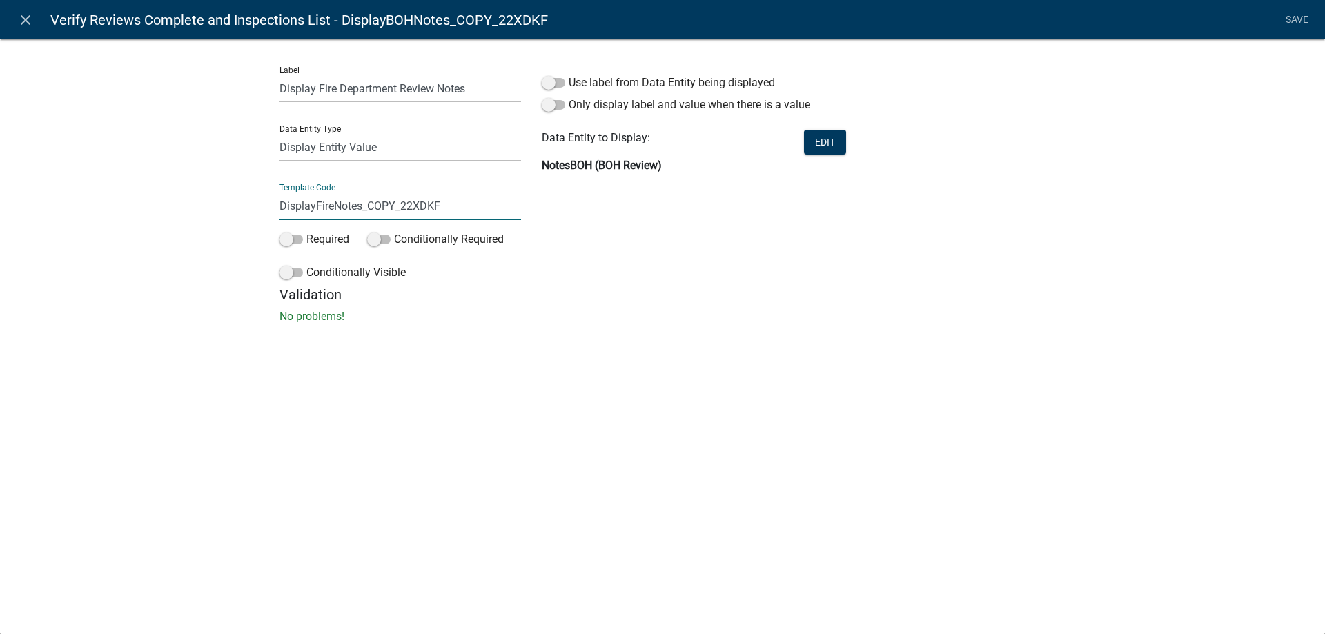
drag, startPoint x: 360, startPoint y: 206, endPoint x: 481, endPoint y: 195, distance: 121.2
click at [481, 195] on input "DisplayFireNotes_COPY_22XDKF" at bounding box center [399, 206] width 241 height 28
type input "DisplayFireNotes"
click at [818, 146] on button "Edit" at bounding box center [825, 142] width 42 height 25
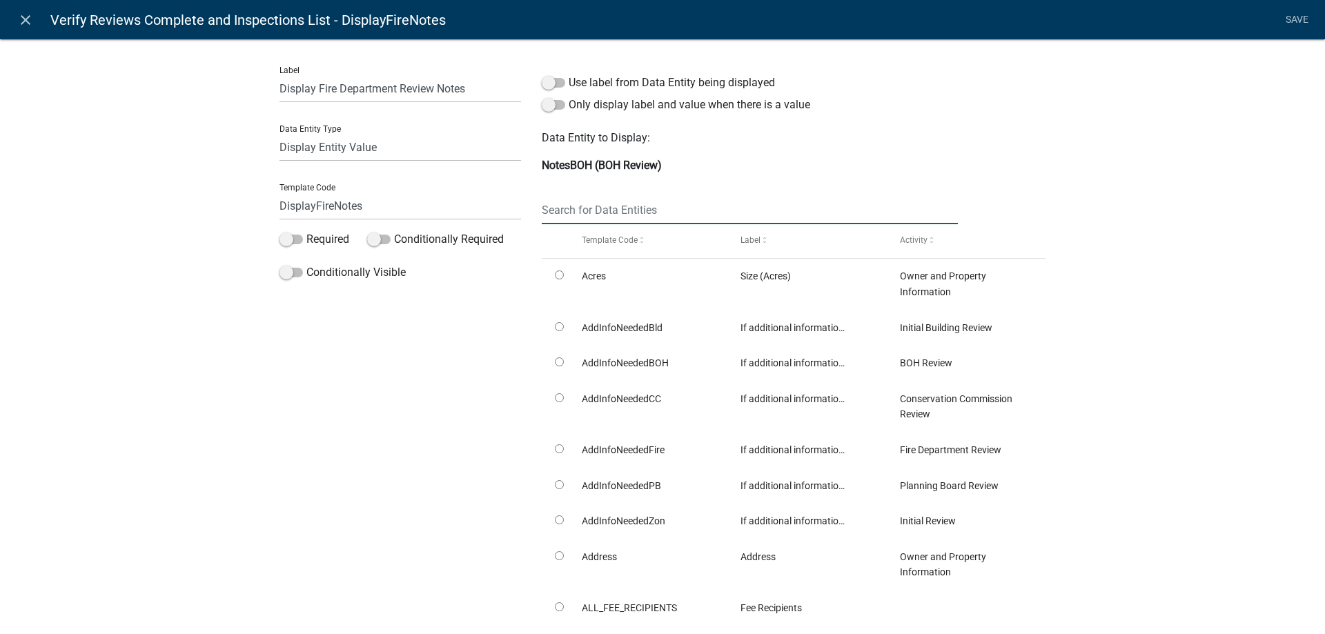
click at [642, 217] on input "text" at bounding box center [750, 210] width 416 height 28
type input "notesf"
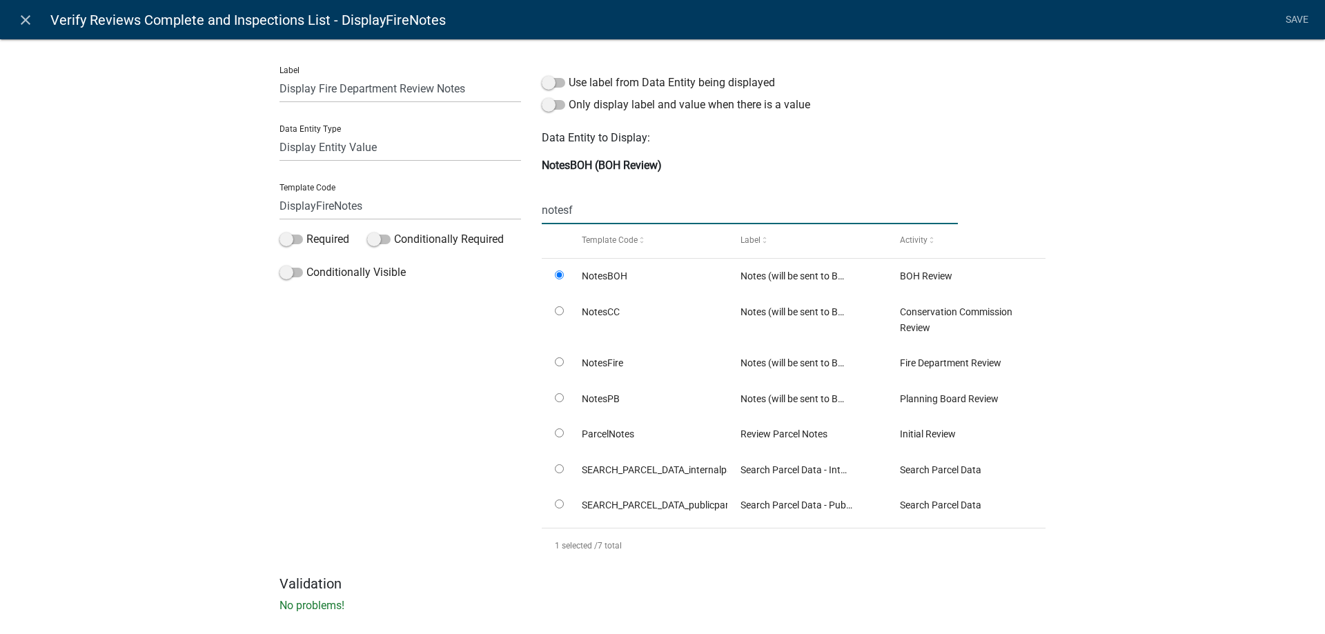
radio input "false"
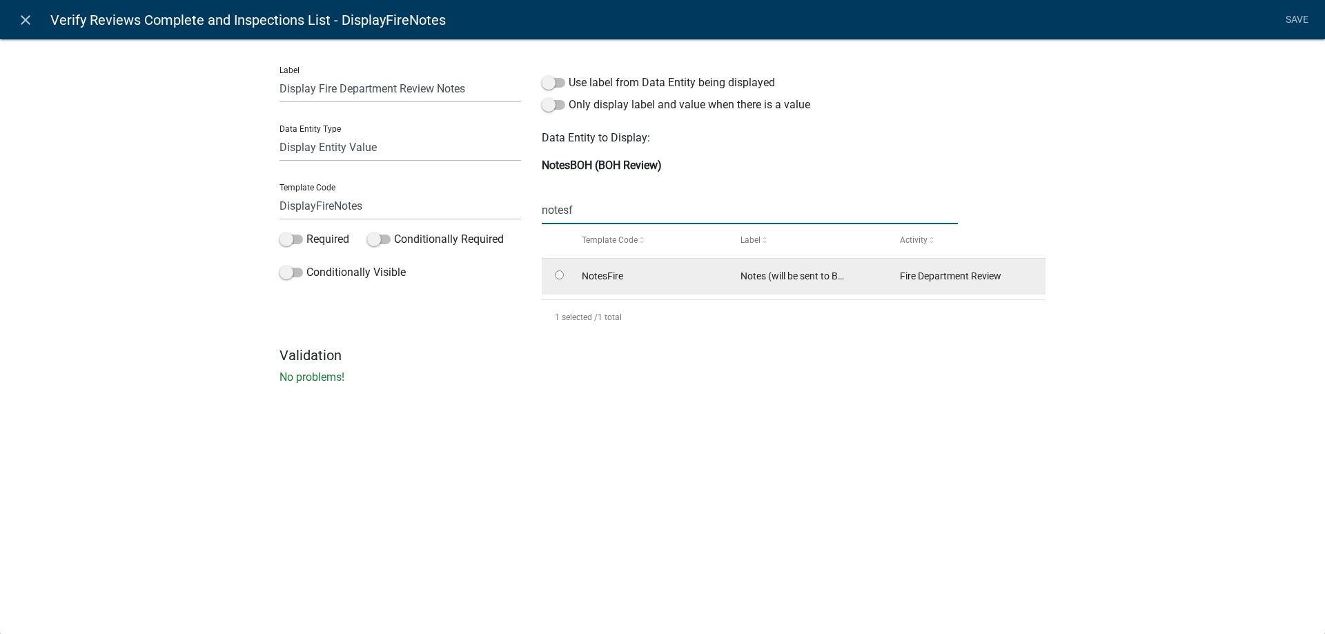
type input "notesf"
click at [558, 275] on input "radio" at bounding box center [559, 274] width 9 height 9
radio input "true"
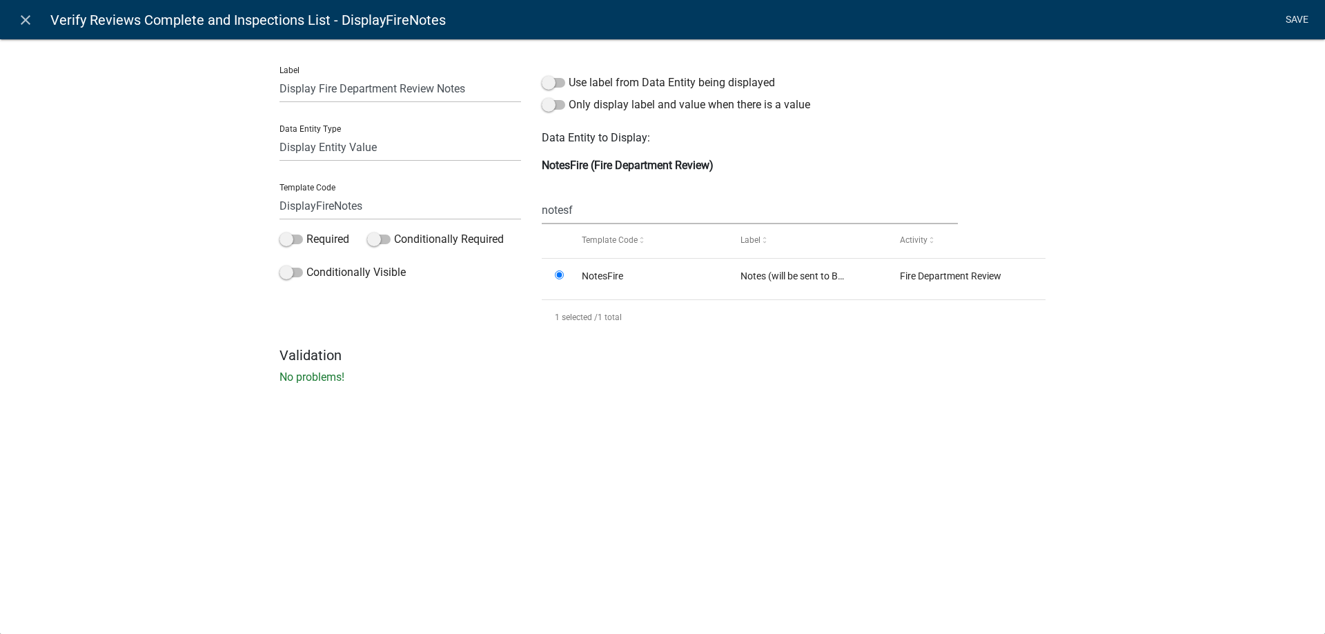
click at [1292, 22] on link "Save" at bounding box center [1296, 20] width 34 height 26
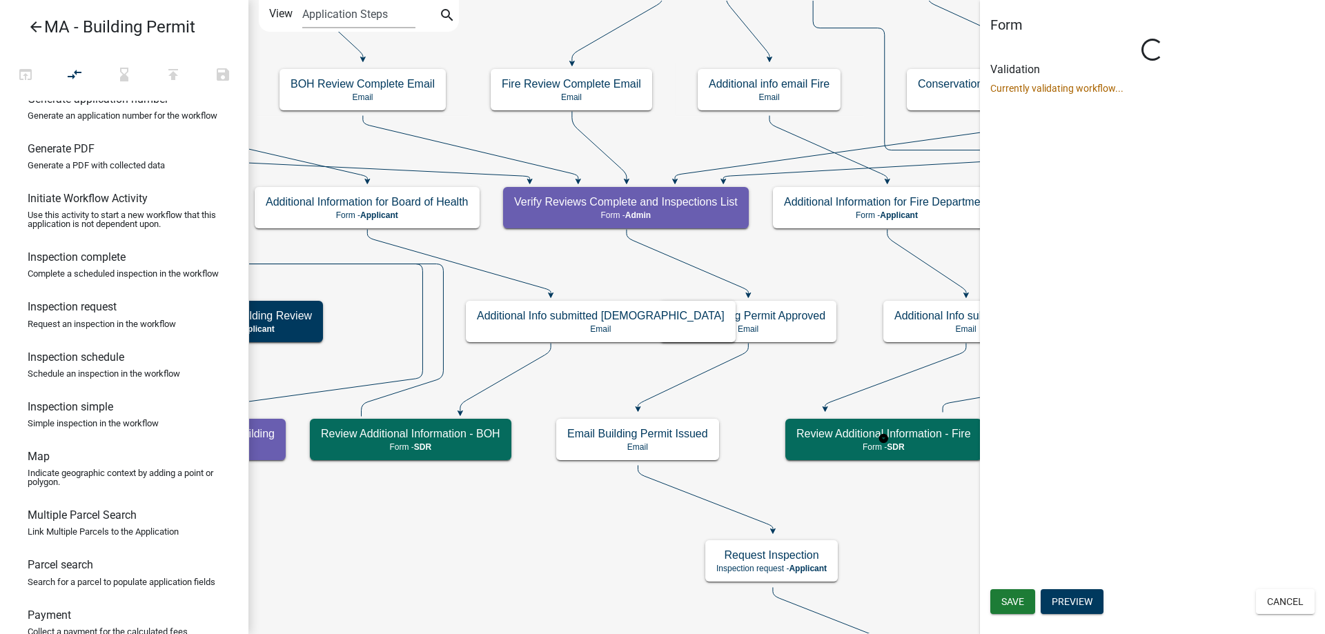
scroll to position [0, 0]
select select "1617A353-6361-48C5-9BA0-CE34FD9B68F8"
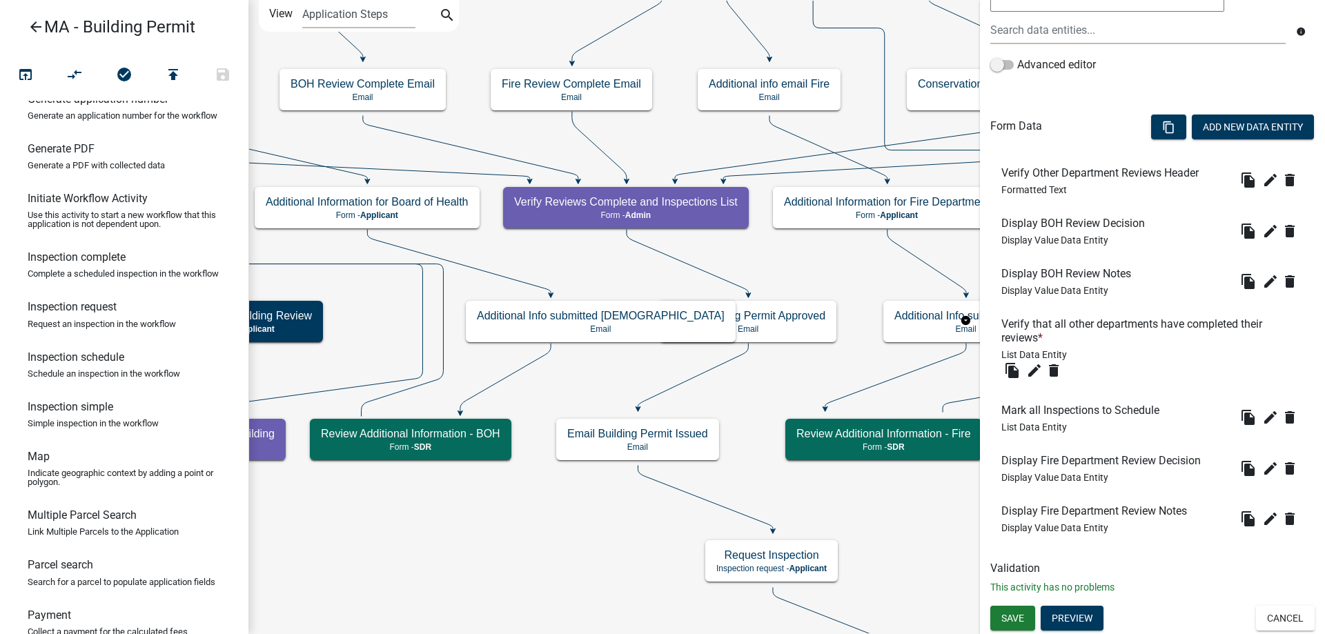
scroll to position [131, 0]
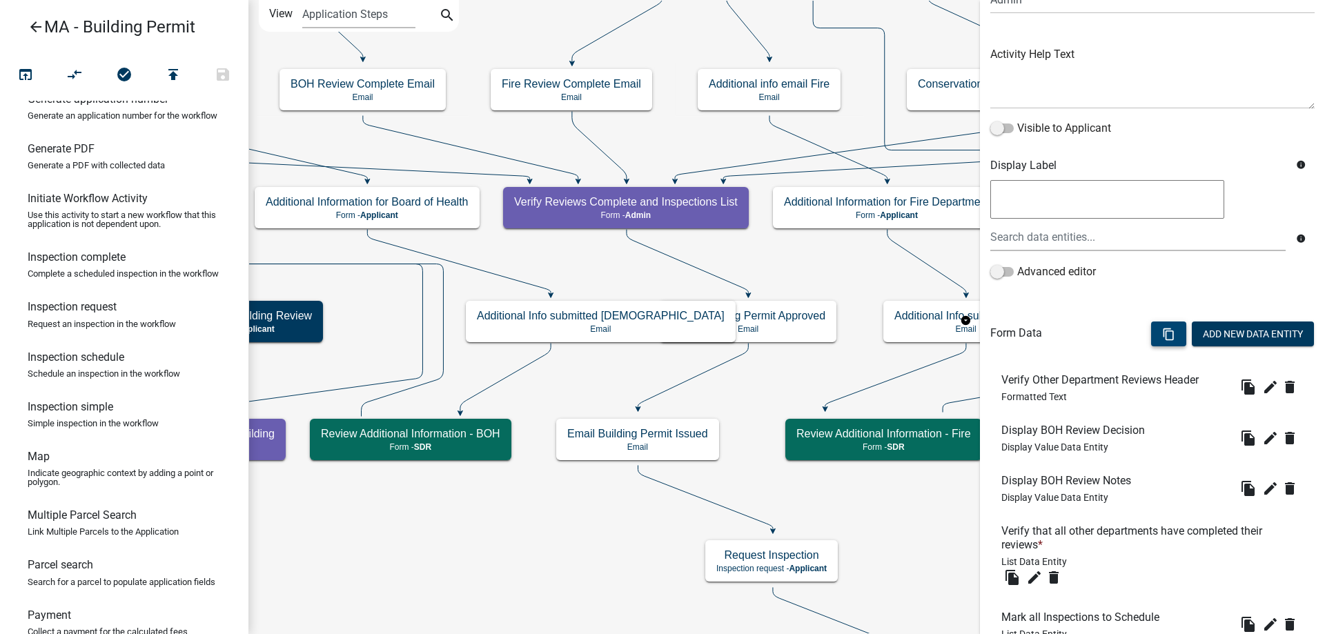
click at [1162, 329] on icon "content_copy" at bounding box center [1168, 334] width 13 height 13
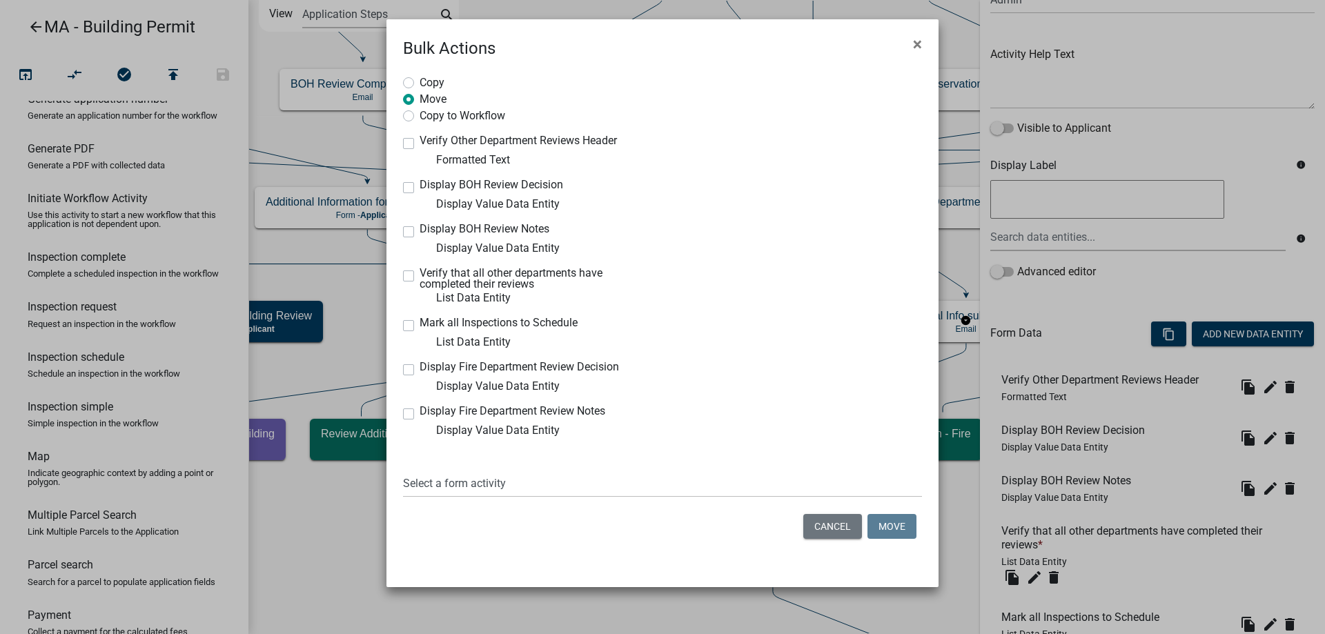
click at [466, 114] on label "Copy to Workflow" at bounding box center [463, 115] width 86 height 14
click at [428, 114] on input "Copy to Workflow" at bounding box center [424, 112] width 9 height 9
radio input "true"
select select "f16a83f5-a4d8-42f3-a144-35728054312b"
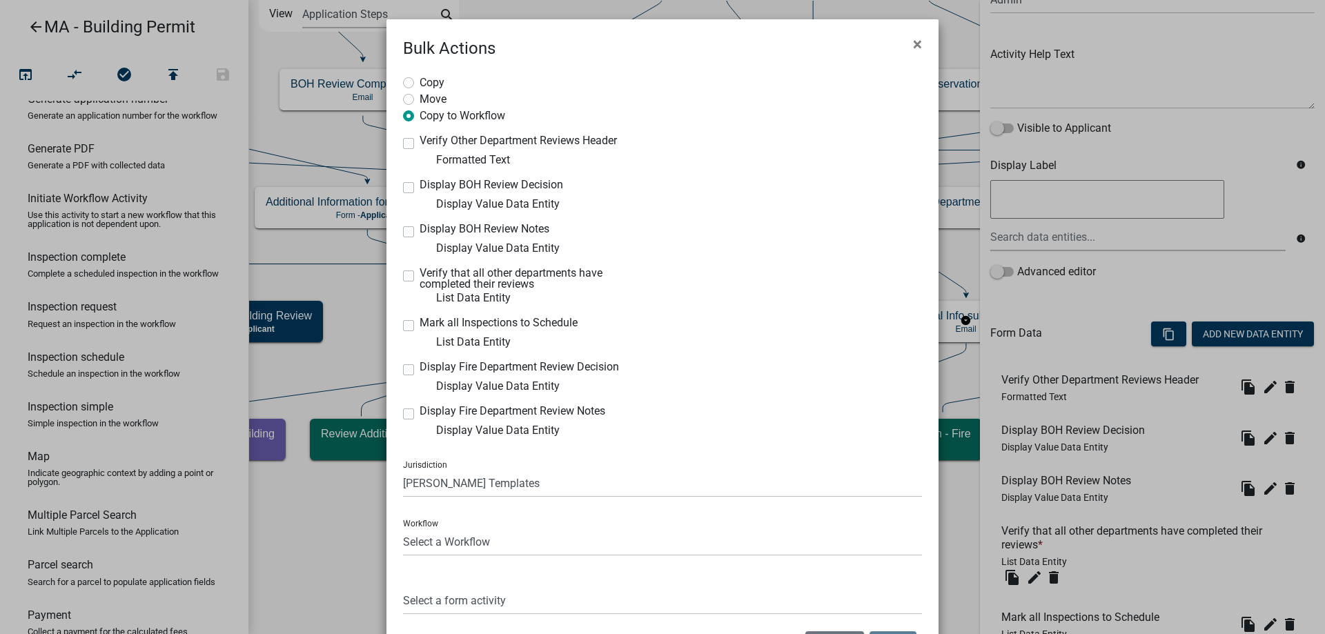
click at [429, 75] on label "Copy" at bounding box center [432, 82] width 25 height 14
click at [428, 75] on input "Copy" at bounding box center [424, 79] width 9 height 9
radio input "true"
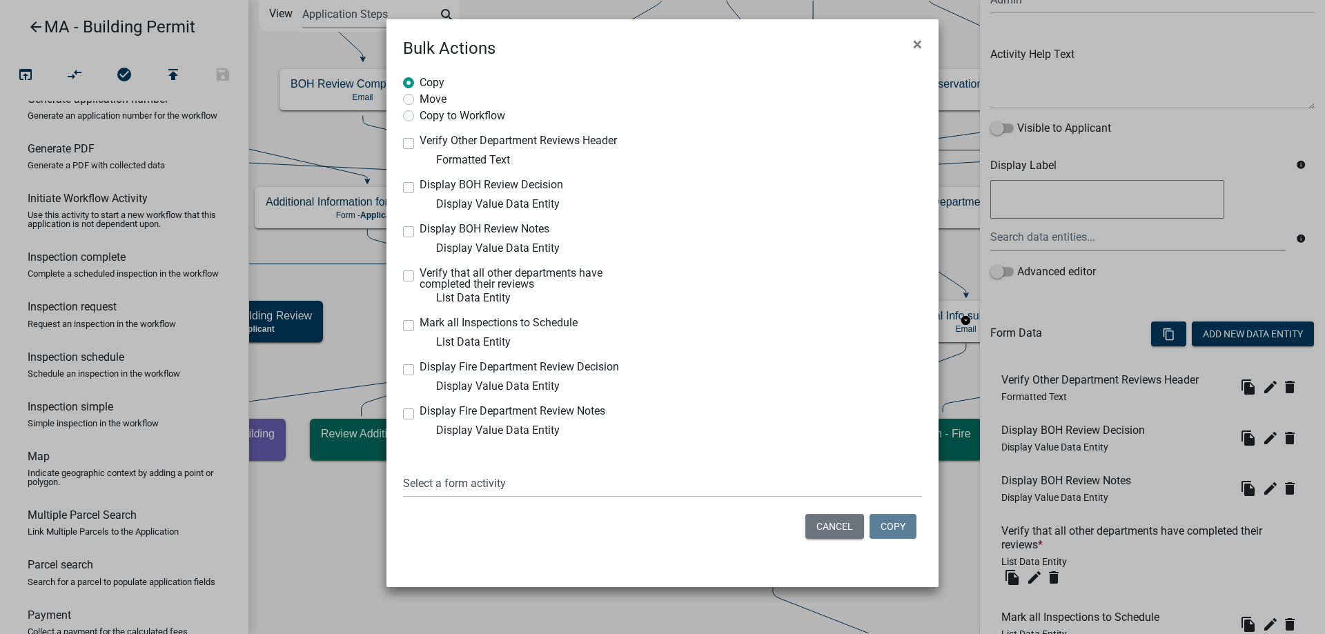
click at [420, 188] on label "Display BOH Review Decision" at bounding box center [492, 184] width 144 height 11
click at [420, 188] on input "Display BOH Review Decision" at bounding box center [424, 183] width 9 height 9
checkbox input "true"
click at [420, 230] on label "Display BOH Review Notes" at bounding box center [485, 229] width 130 height 11
click at [420, 230] on input "Display BOH Review Notes" at bounding box center [424, 228] width 9 height 9
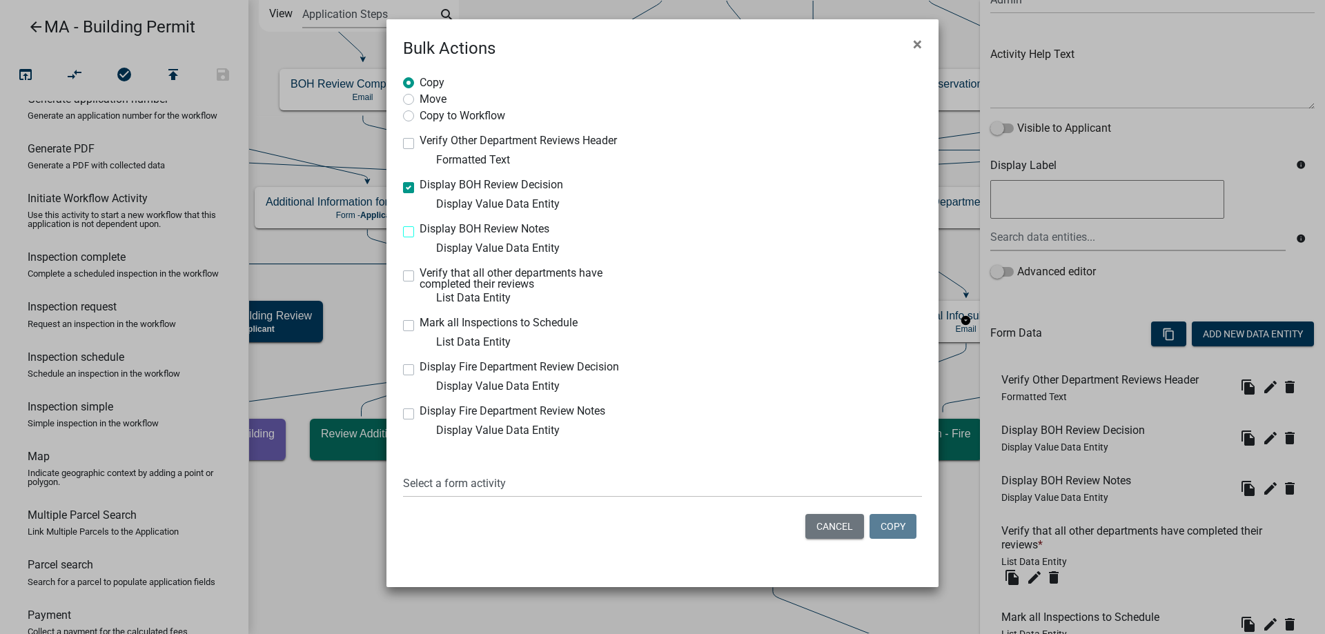
checkbox input "true"
click at [420, 371] on label "Display Fire Department Review Decision" at bounding box center [519, 367] width 199 height 11
click at [420, 371] on input "Display Fire Department Review Decision" at bounding box center [424, 366] width 9 height 9
checkbox input "true"
click at [420, 412] on label "Display Fire Department Review Notes" at bounding box center [513, 411] width 186 height 11
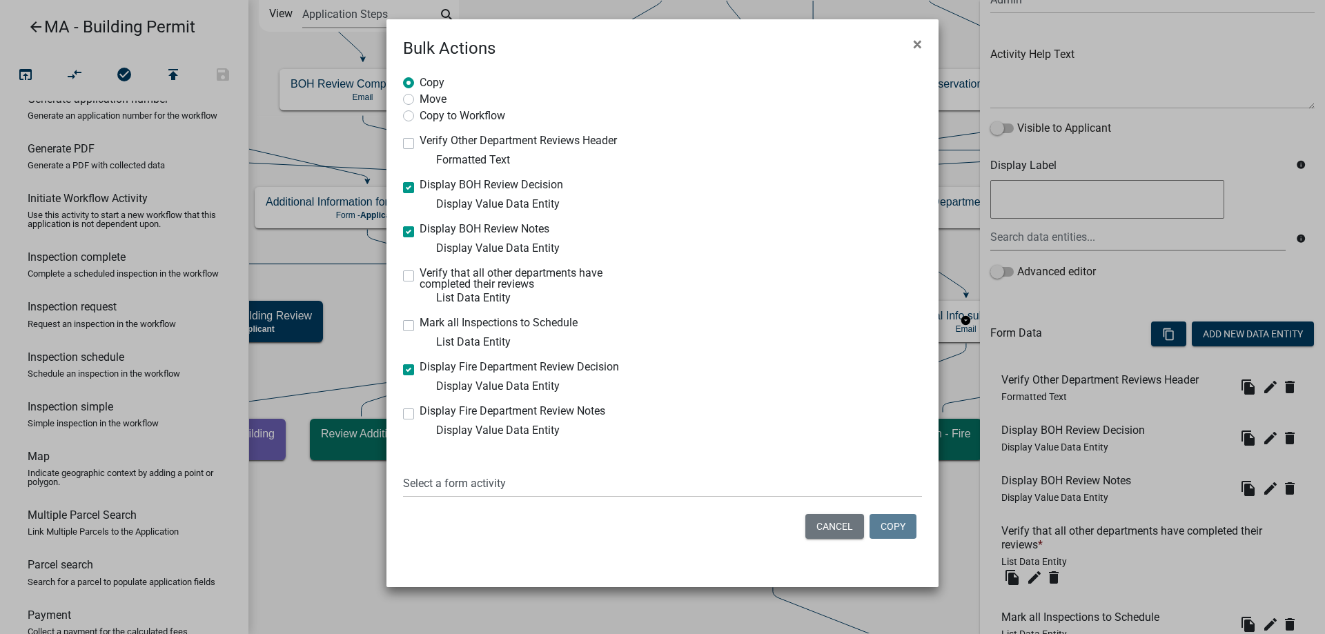
click at [420, 412] on input "Display Fire Department Review Notes" at bounding box center [424, 410] width 9 height 9
checkbox input "true"
click at [451, 475] on select "Select a form activity Owner and Property Information Application Submittal Ini…" at bounding box center [662, 483] width 519 height 28
select select "d4f47fd6-a57e-484b-a1bd-589601c57709"
click at [403, 469] on select "Select a form activity Owner and Property Information Application Submittal Ini…" at bounding box center [662, 483] width 519 height 28
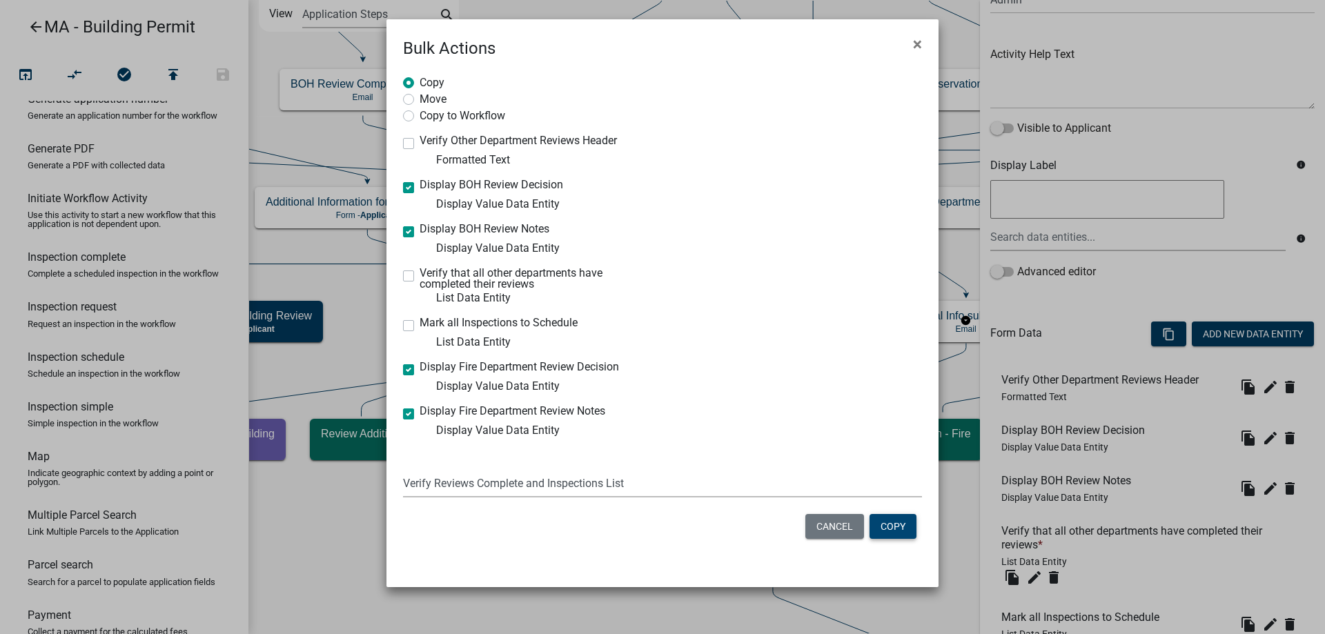
click at [889, 529] on button "Copy" at bounding box center [892, 526] width 47 height 25
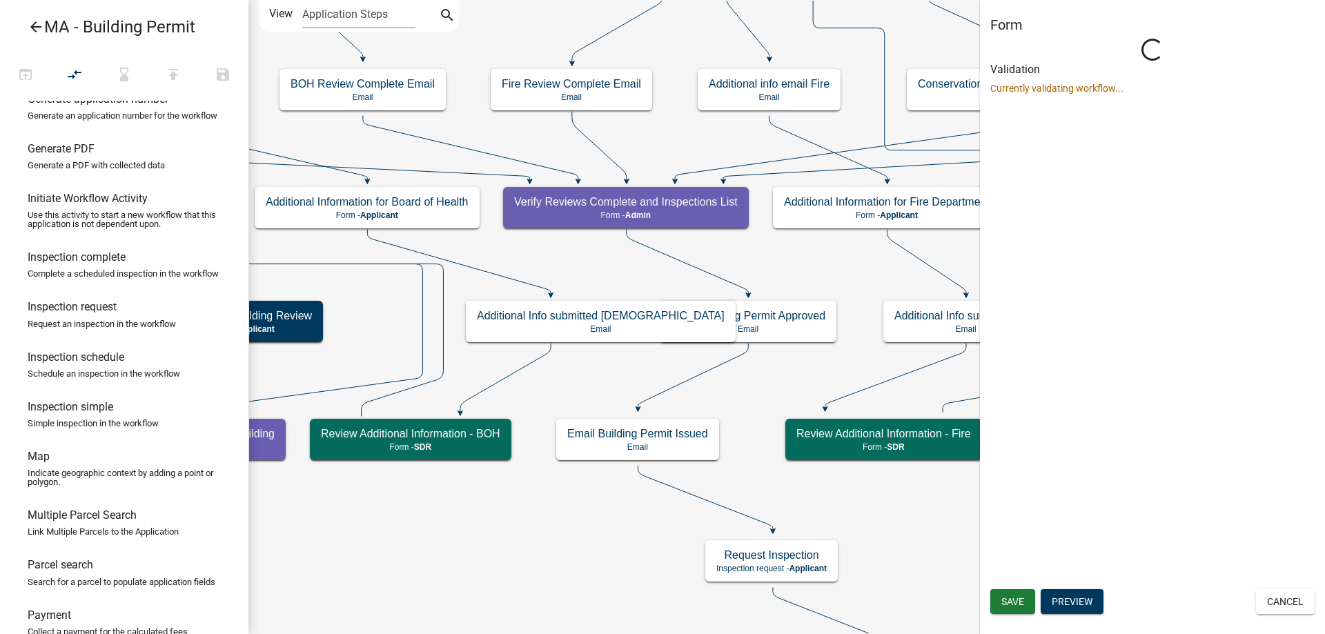
scroll to position [0, 0]
select select "1617A353-6361-48C5-9BA0-CE34FD9B68F8"
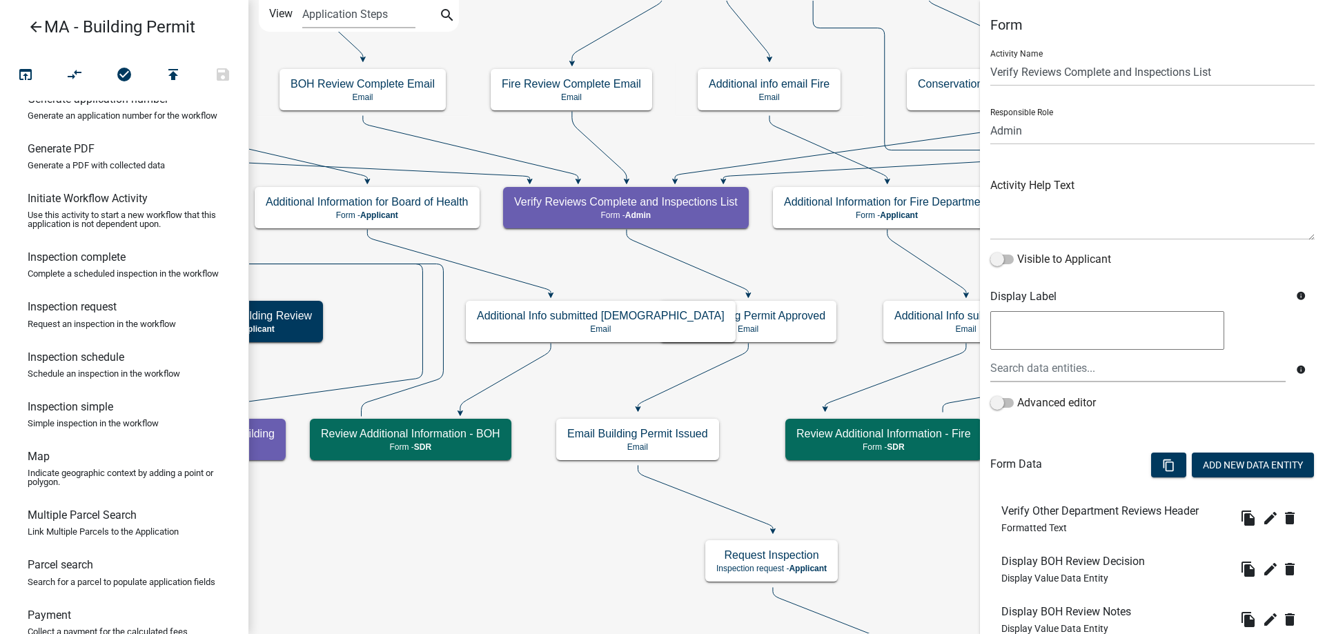
scroll to position [540, 0]
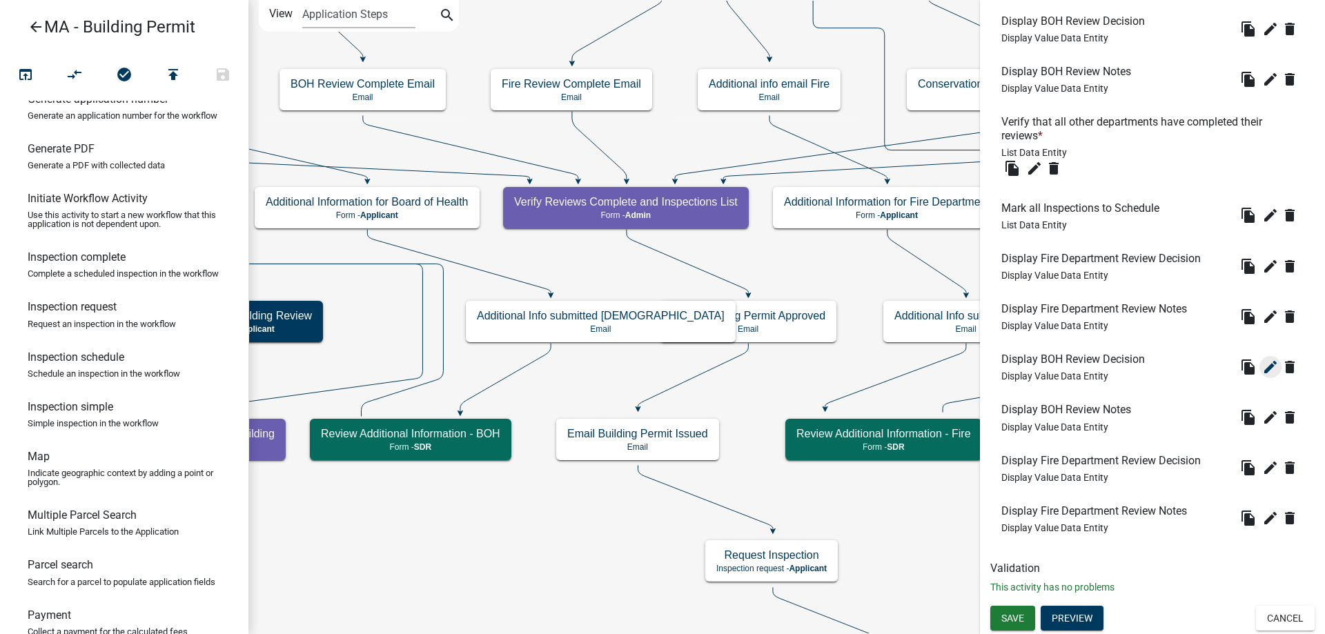
click at [1262, 367] on icon "edit" at bounding box center [1270, 367] width 17 height 17
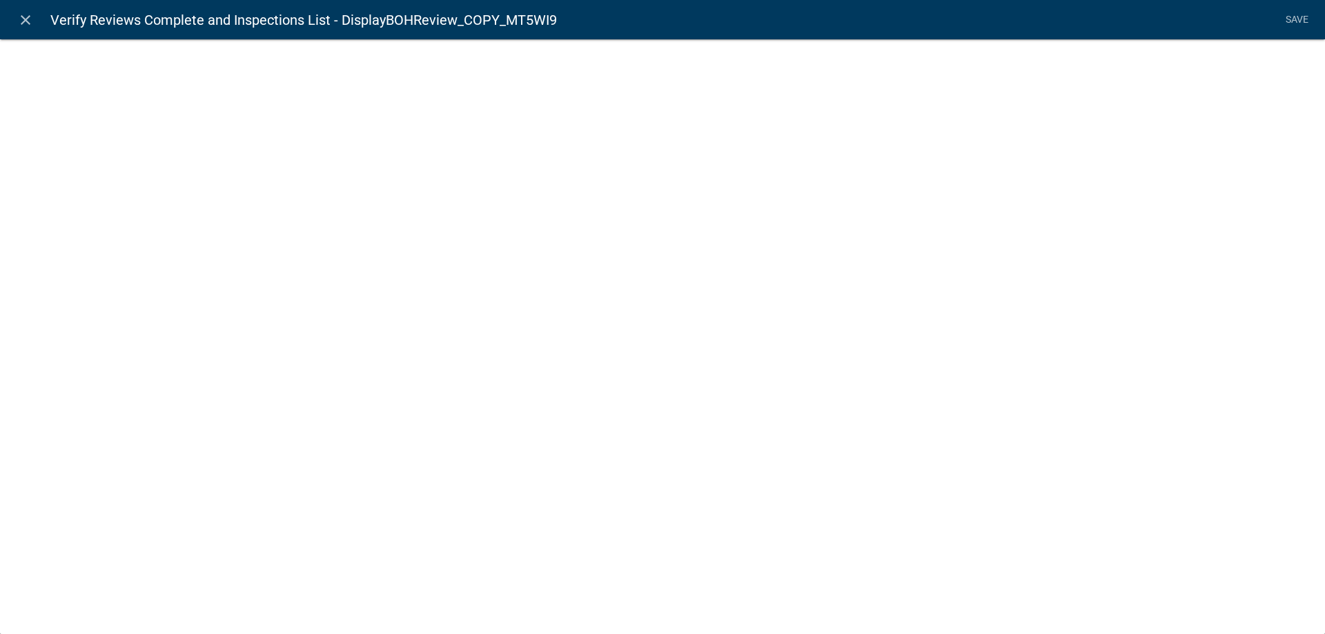
select select "display-entity-value"
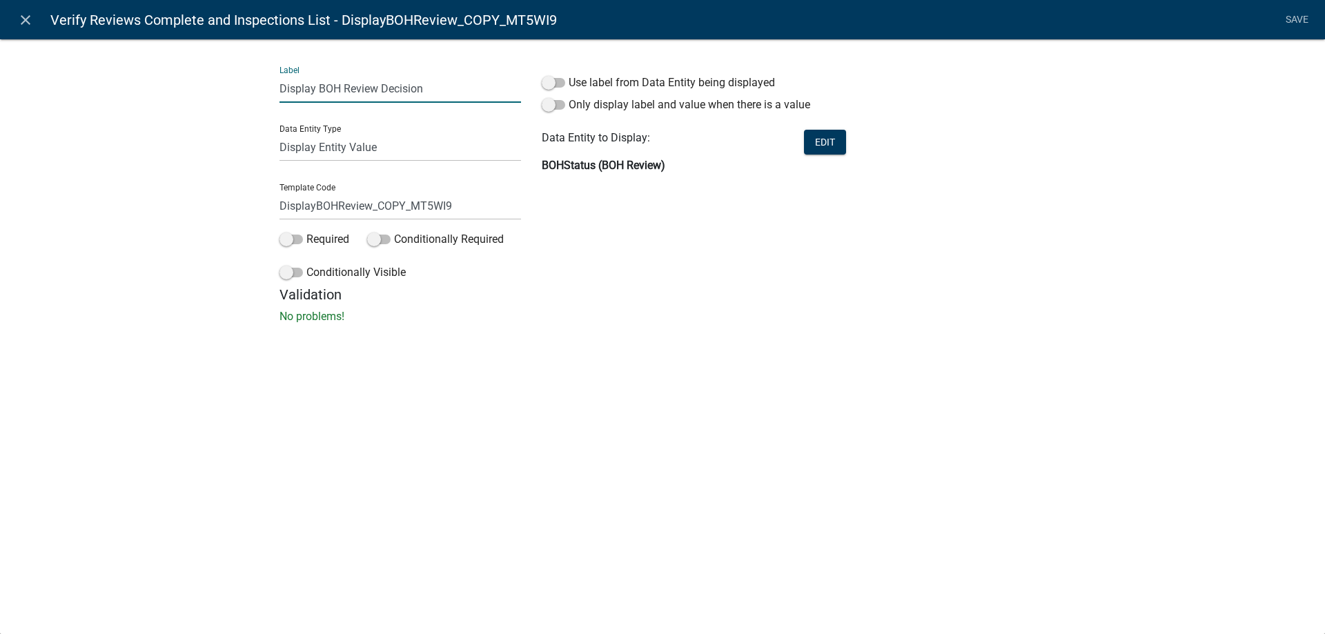
drag, startPoint x: 319, startPoint y: 90, endPoint x: 337, endPoint y: 82, distance: 20.4
click at [337, 82] on input "Display BOH Review Decision" at bounding box center [399, 89] width 241 height 28
drag, startPoint x: 320, startPoint y: 90, endPoint x: 448, endPoint y: 86, distance: 128.4
click at [448, 86] on input "Display Conservation Commission Review Decision" at bounding box center [399, 89] width 241 height 28
type input "Display Conservation Commission Review Decision"
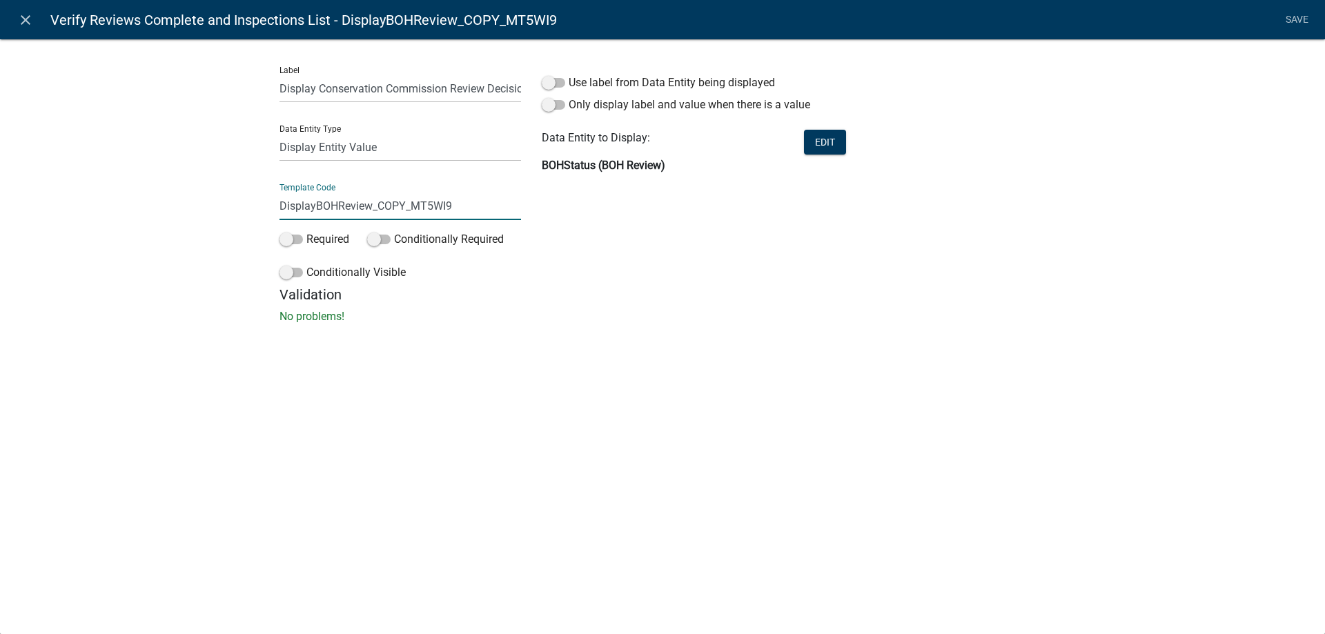
drag, startPoint x: 317, startPoint y: 208, endPoint x: 335, endPoint y: 204, distance: 19.1
click at [335, 204] on input "DisplayBOHReview_COPY_MT5WI9" at bounding box center [399, 206] width 241 height 28
drag, startPoint x: 453, startPoint y: 210, endPoint x: 492, endPoint y: 210, distance: 38.6
click at [492, 210] on input "DisplayCCReview_COPY_MT5WI9" at bounding box center [399, 206] width 241 height 28
type input "DisplayCCReview"
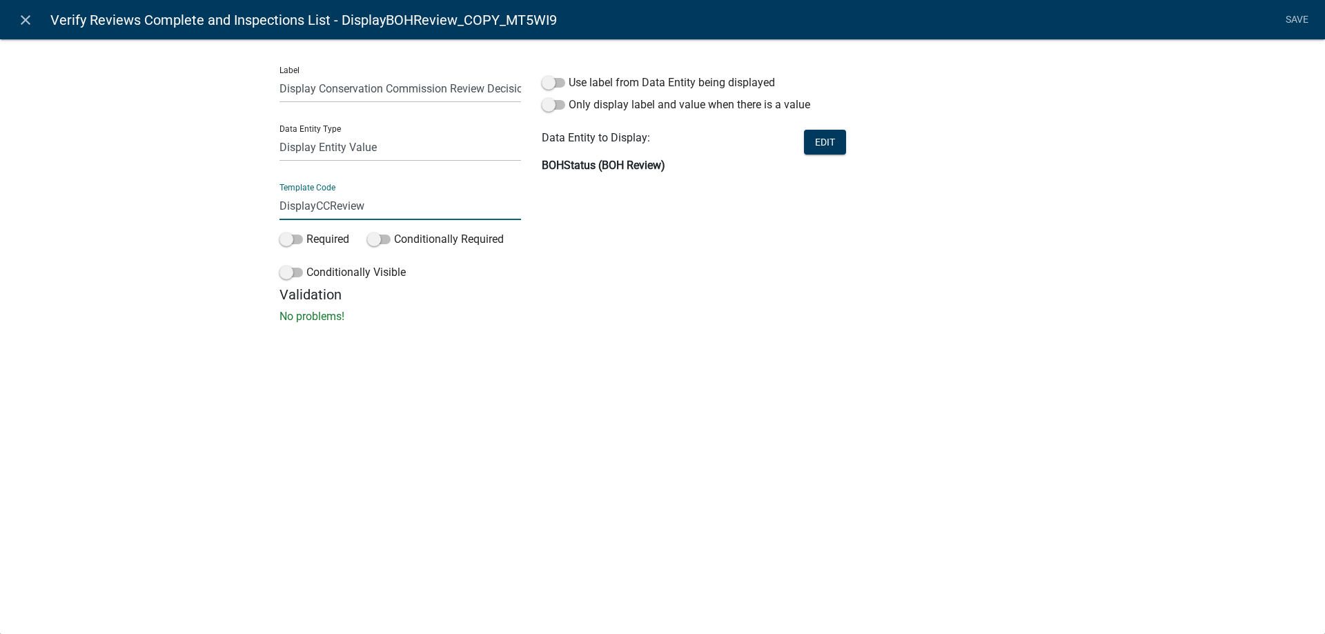
click at [186, 193] on div "Label Display Conservation Commission Review Decision Data Entity Type Free For…" at bounding box center [662, 185] width 1325 height 337
click at [808, 141] on button "Edit" at bounding box center [825, 142] width 42 height 25
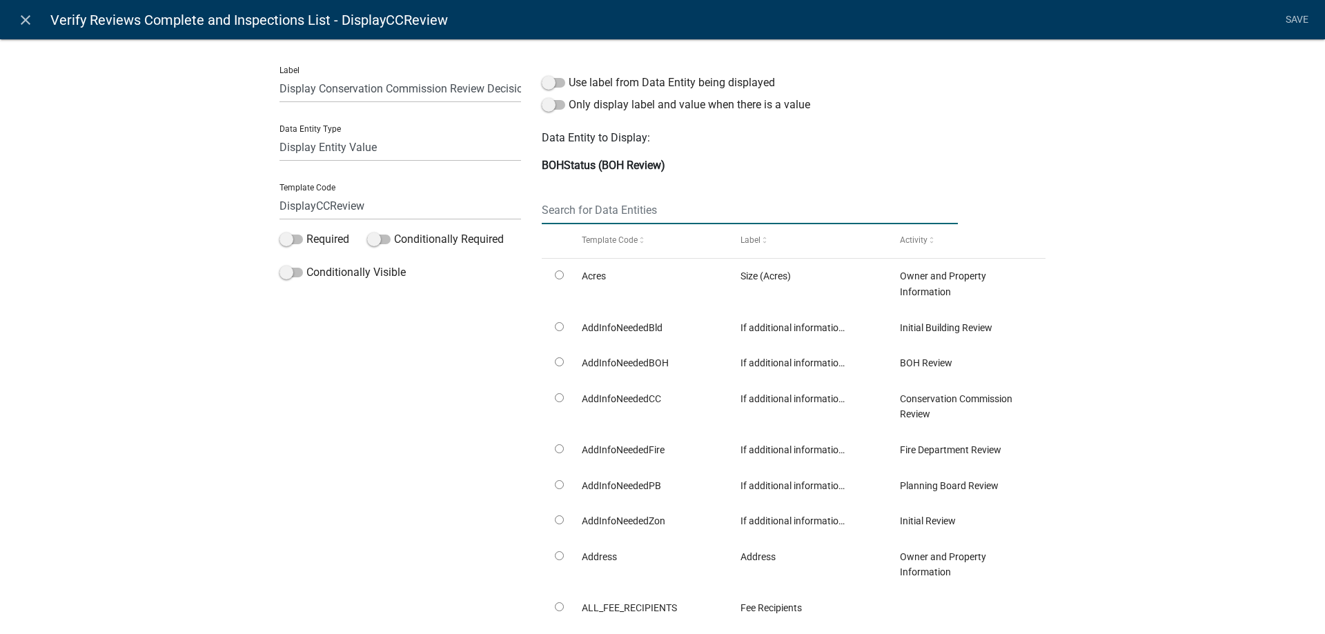
click at [602, 222] on input "text" at bounding box center [750, 210] width 416 height 28
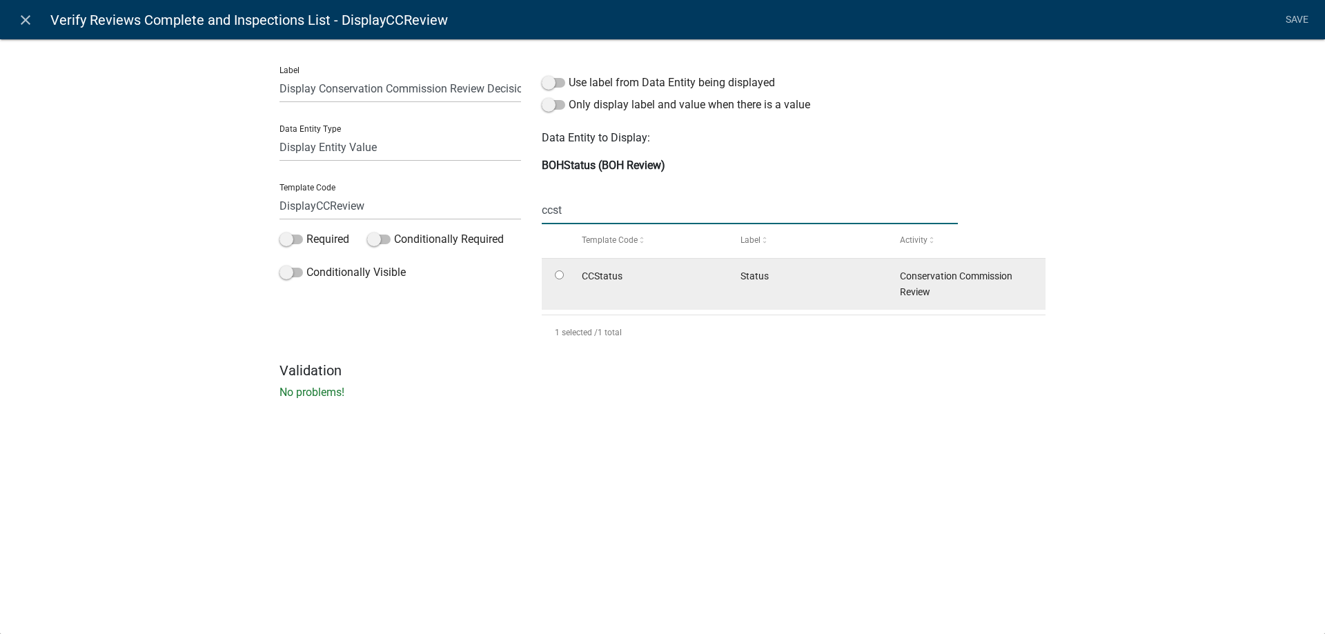
type input "ccst"
click at [558, 275] on input "radio" at bounding box center [559, 274] width 9 height 9
radio input "true"
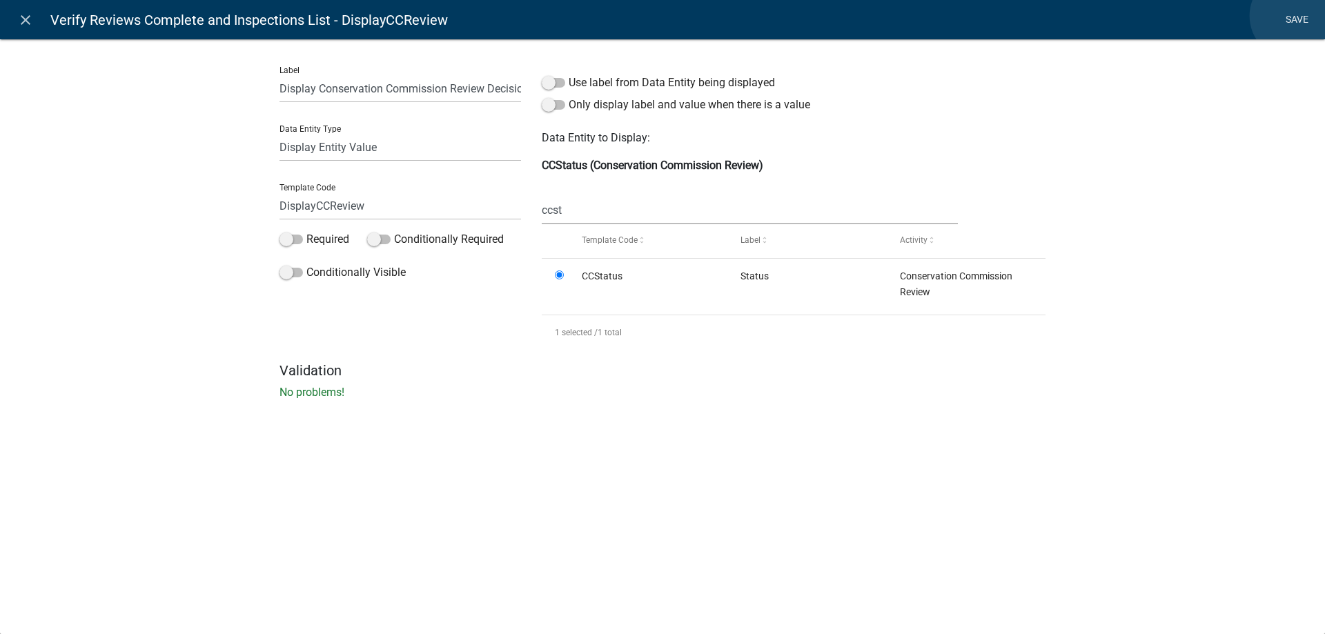
click at [1293, 16] on link "Save" at bounding box center [1296, 20] width 34 height 26
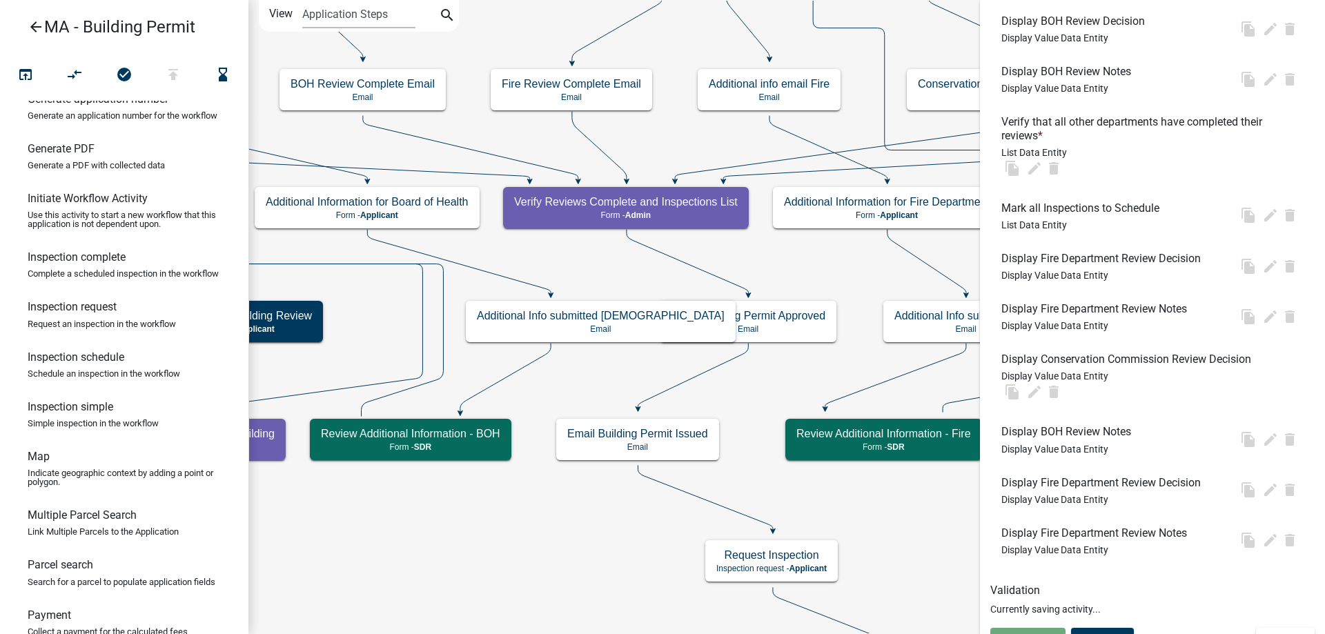
scroll to position [0, 0]
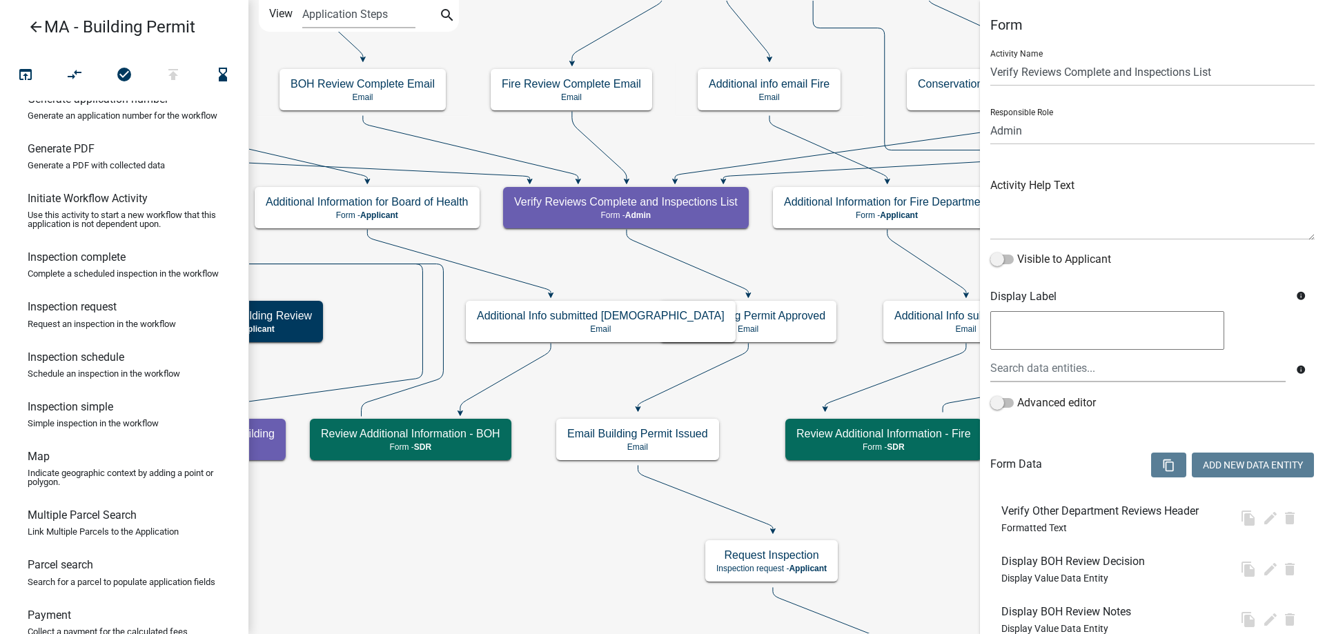
select select "1617A353-6361-48C5-9BA0-CE34FD9B68F8"
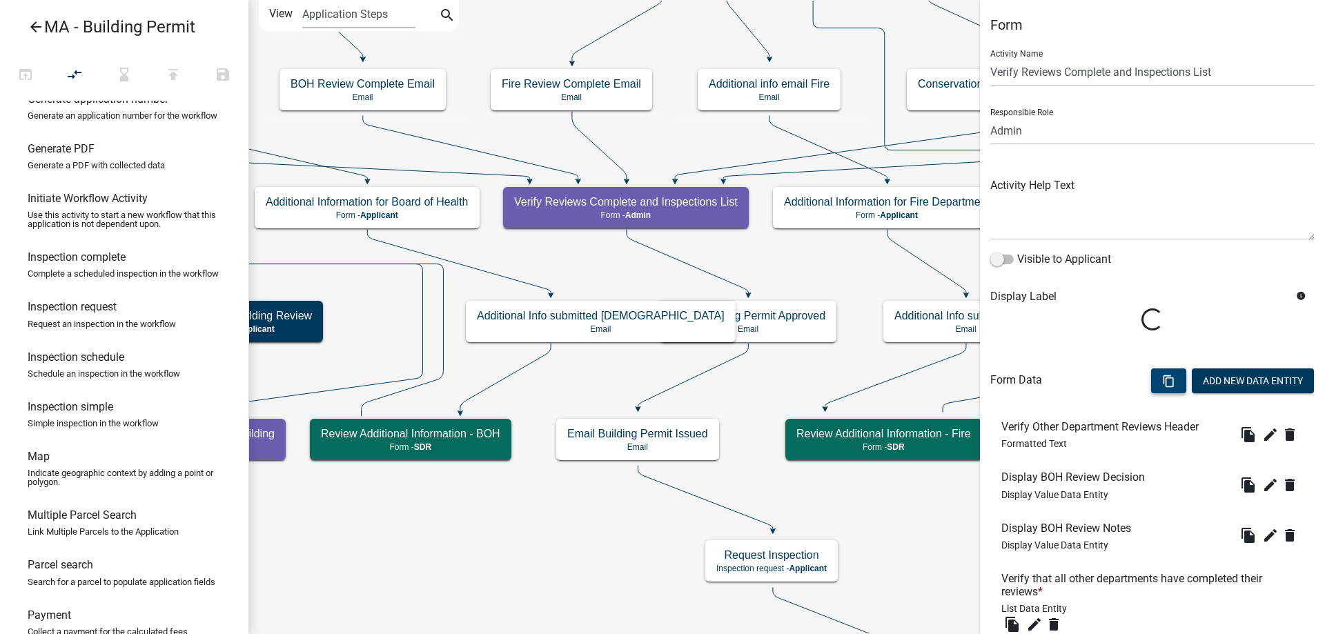
scroll to position [478, 0]
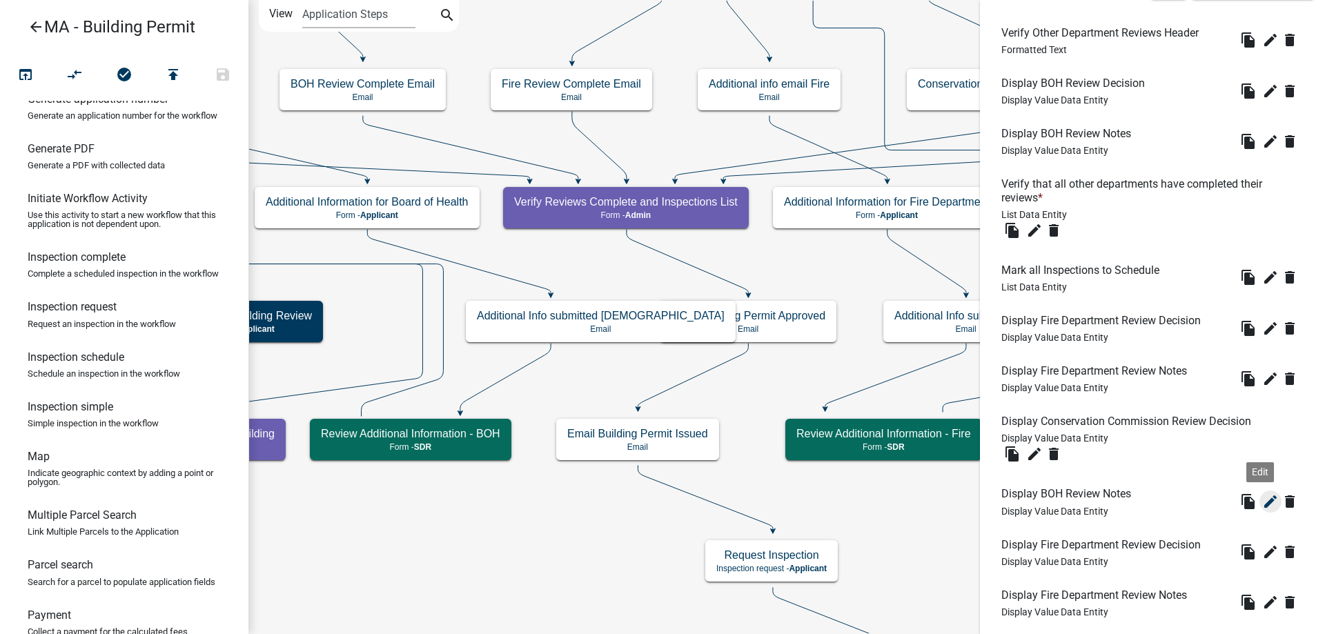
click at [1262, 493] on icon "edit" at bounding box center [1270, 501] width 17 height 17
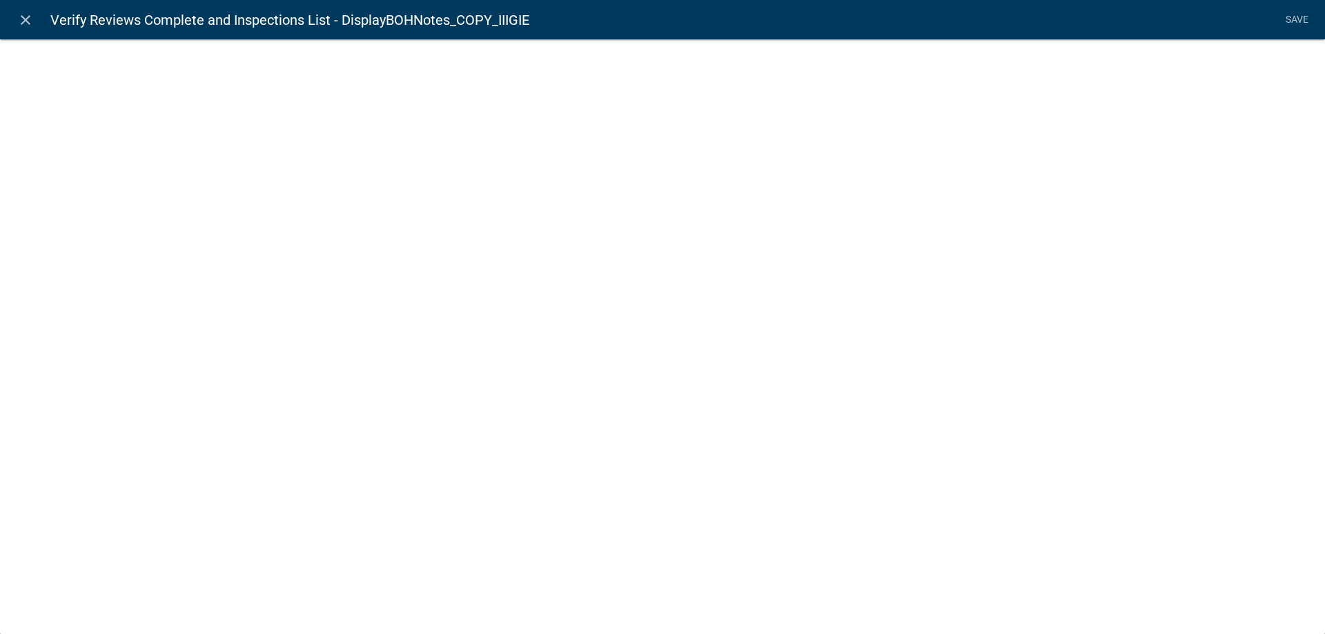
select select "display-entity-value"
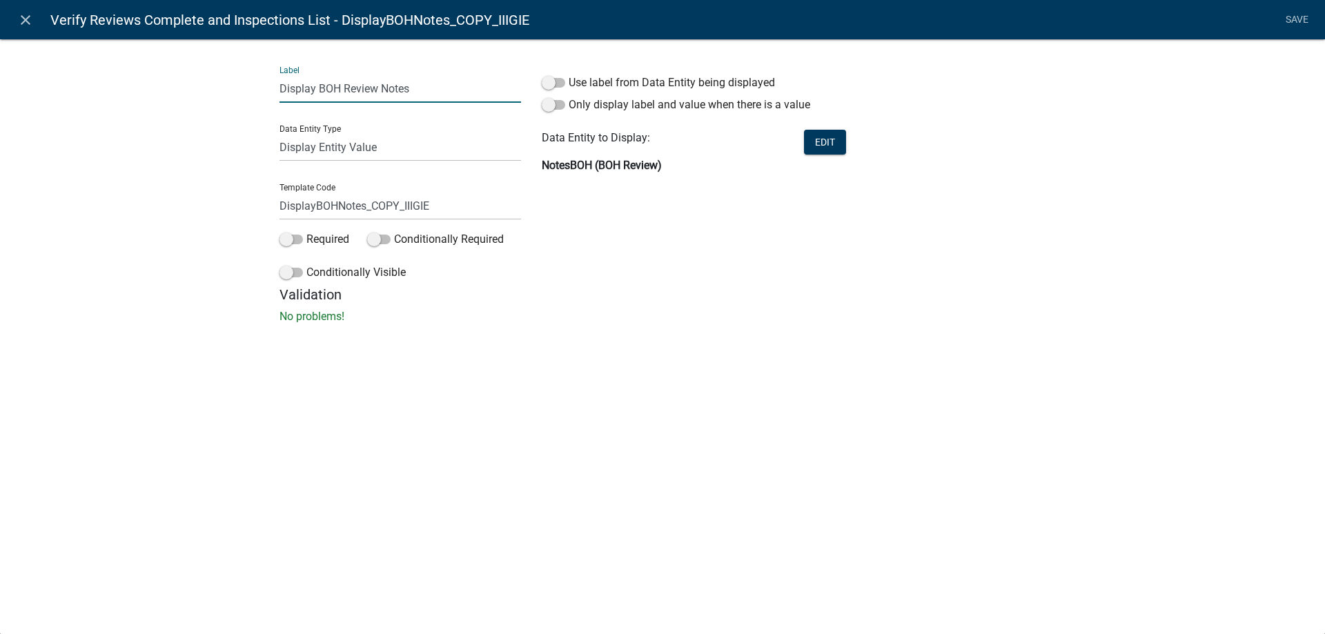
drag, startPoint x: 319, startPoint y: 90, endPoint x: 337, endPoint y: 86, distance: 18.3
click at [337, 86] on input "Display BOH Review Notes" at bounding box center [399, 89] width 241 height 28
paste input "Conservation Commission"
type input "Display Conservation Commission Review Notes"
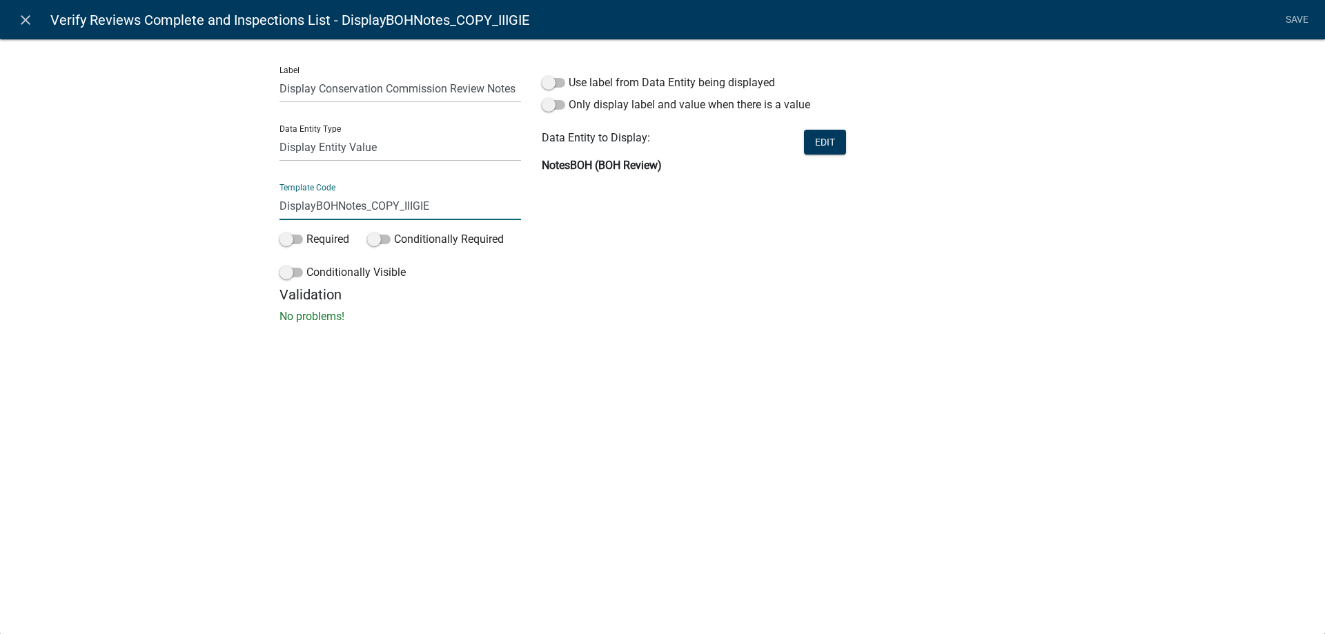
drag, startPoint x: 314, startPoint y: 211, endPoint x: 336, endPoint y: 206, distance: 22.6
click at [336, 206] on input "DisplayBOHNotes_COPY_IIIGIE" at bounding box center [399, 206] width 241 height 28
drag, startPoint x: 352, startPoint y: 207, endPoint x: 481, endPoint y: 206, distance: 129.0
click at [481, 206] on input "DisplayCCNotes_COPY_IIIGIE" at bounding box center [399, 206] width 241 height 28
type input "DisplayCCNotes"
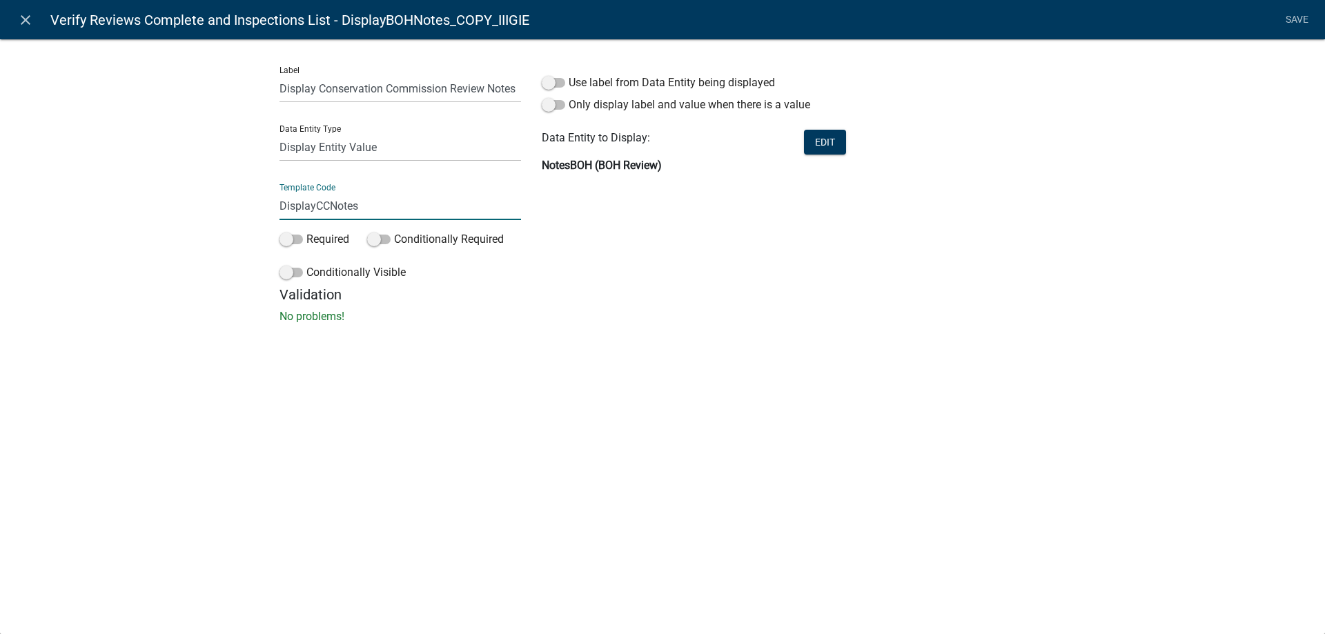
click at [192, 234] on div "Label Display Conservation Commission Review Notes Data Entity Type Free Form T…" at bounding box center [662, 185] width 1325 height 337
click at [815, 143] on button "Edit" at bounding box center [825, 142] width 42 height 25
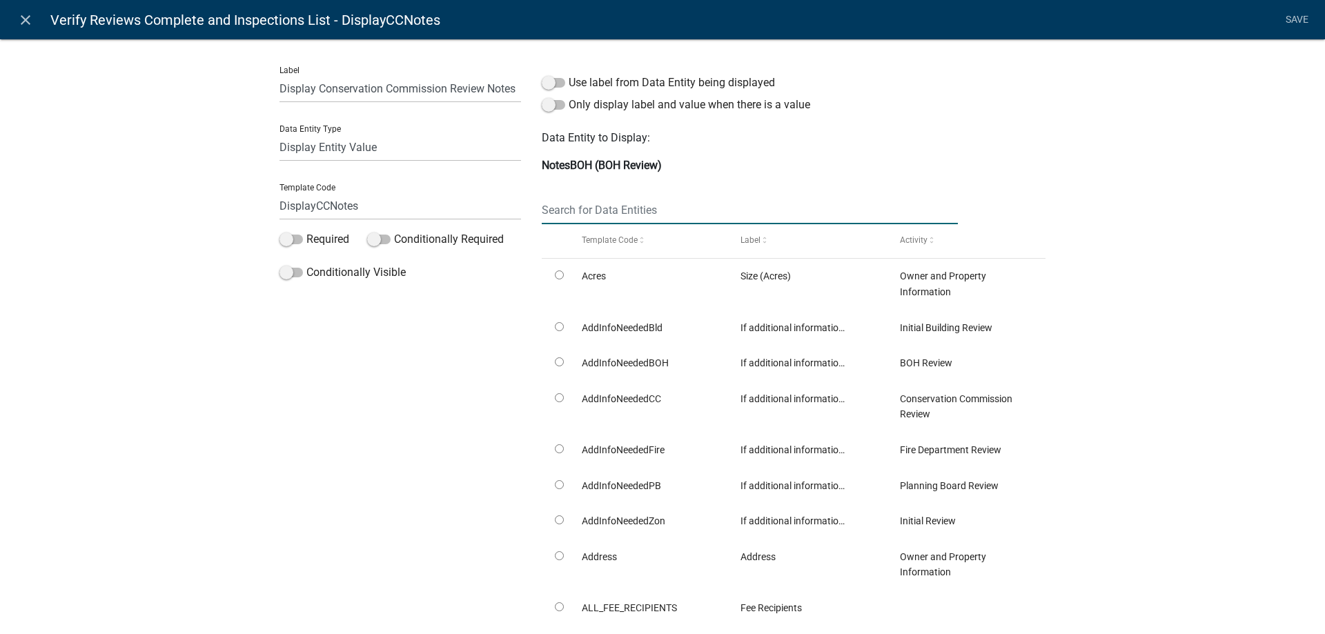
click at [636, 208] on input "text" at bounding box center [750, 210] width 416 height 28
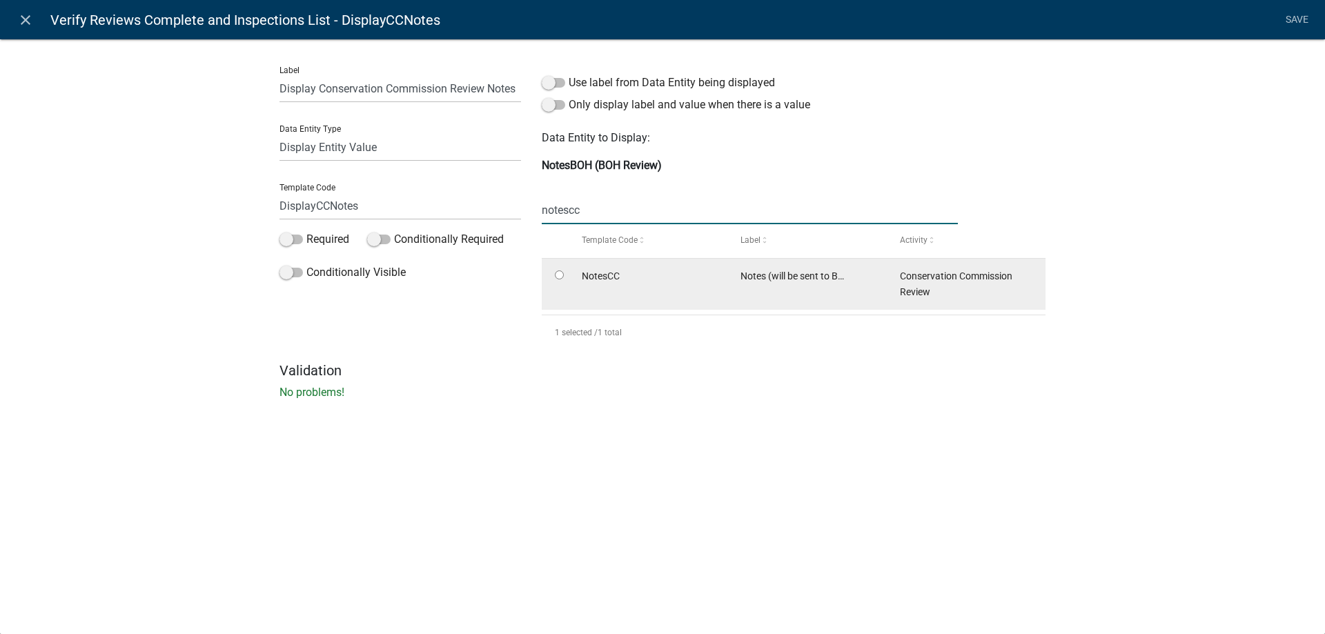
type input "notescc"
click at [566, 275] on datatable-body-cell at bounding box center [555, 284] width 26 height 51
radio input "true"
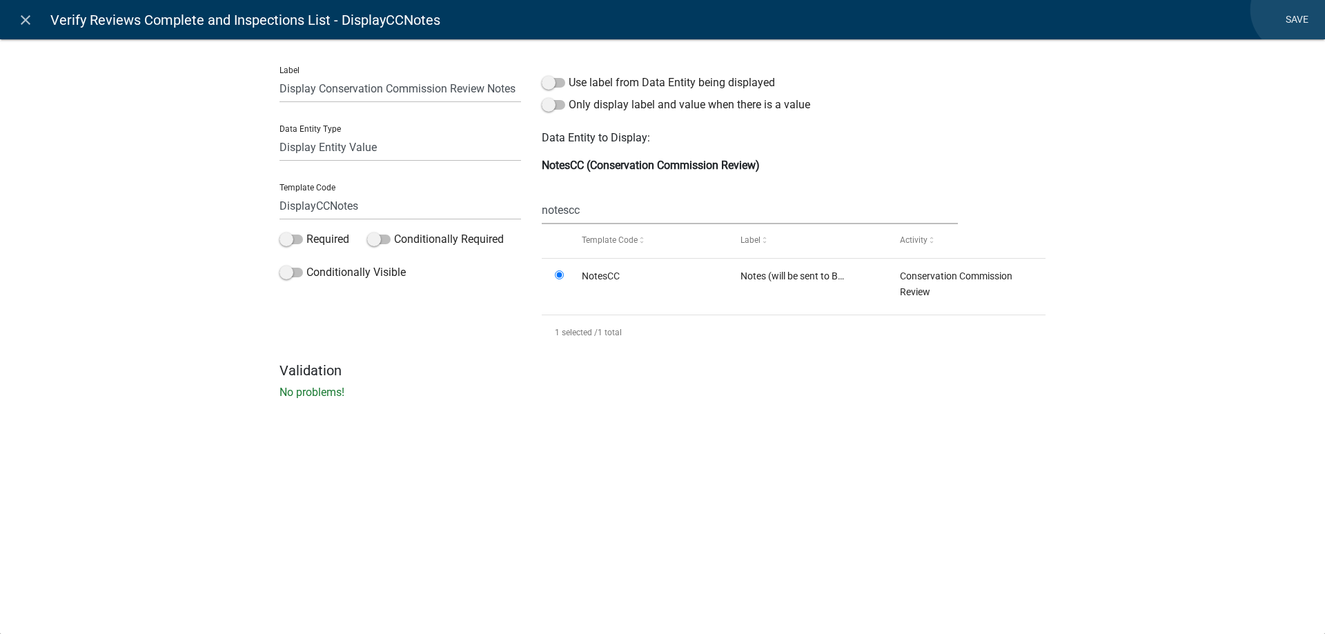
click at [1294, 10] on link "Save" at bounding box center [1296, 20] width 34 height 26
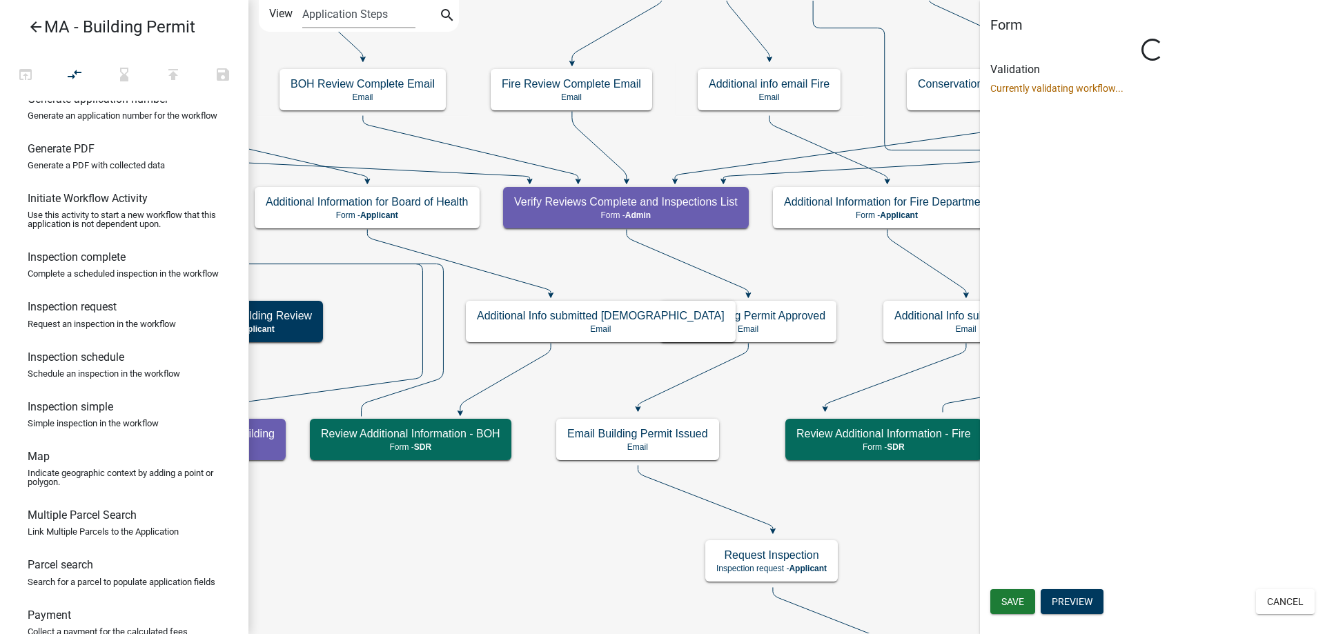
scroll to position [0, 0]
select select "1617A353-6361-48C5-9BA0-CE34FD9B68F8"
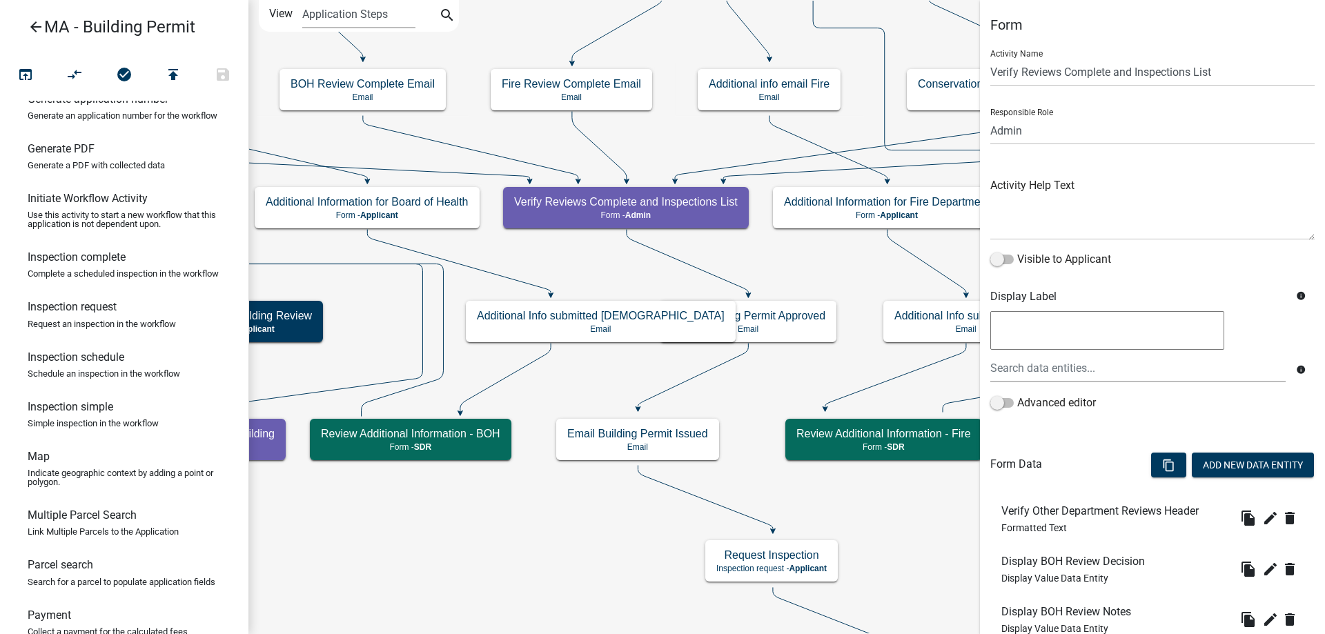
scroll to position [584, 0]
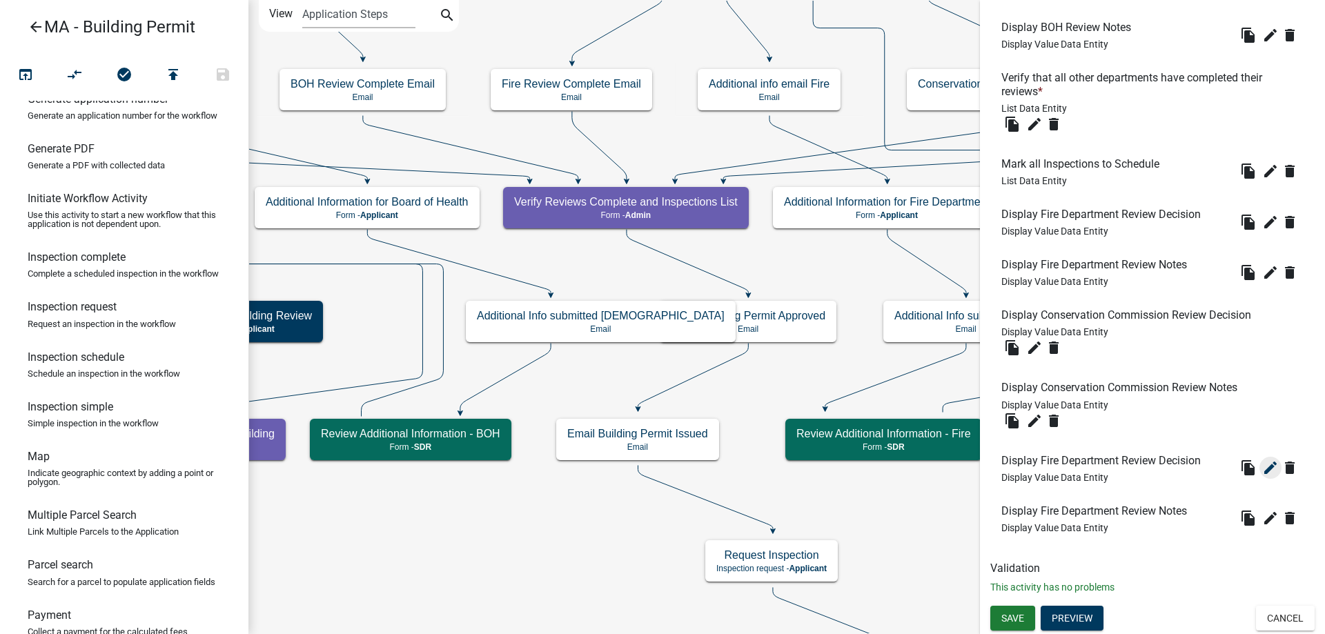
click at [1262, 466] on icon "edit" at bounding box center [1270, 468] width 17 height 17
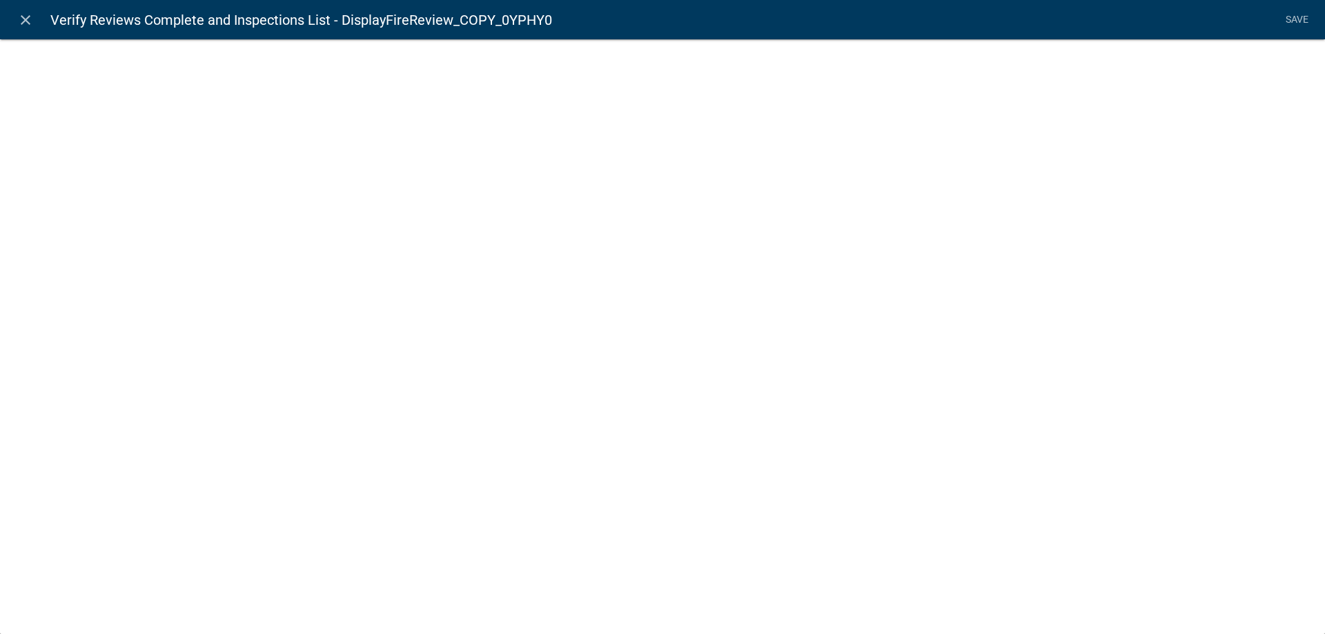
select select "display-entity-value"
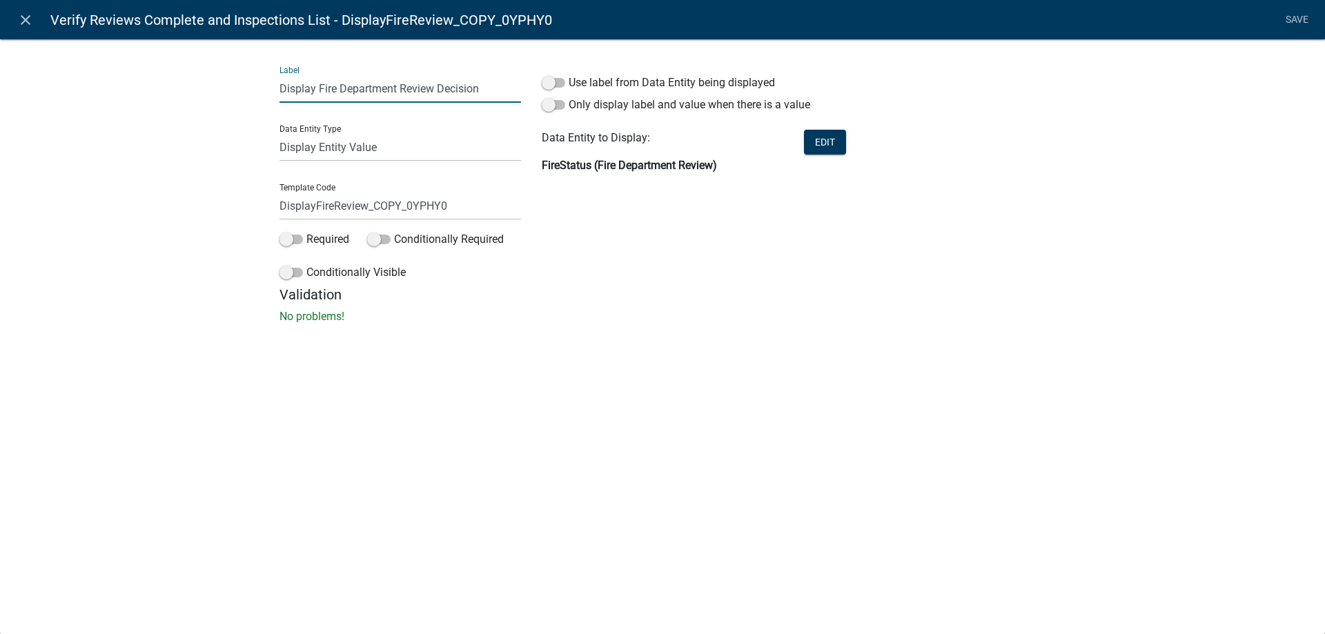
drag, startPoint x: 319, startPoint y: 90, endPoint x: 397, endPoint y: 86, distance: 78.1
click at [397, 86] on input "Display Fire Department Review Decision" at bounding box center [399, 89] width 241 height 28
click at [360, 90] on input "Display PlanningBoard Review Decision" at bounding box center [399, 89] width 241 height 28
drag, startPoint x: 319, startPoint y: 88, endPoint x: 391, endPoint y: 88, distance: 71.1
click at [391, 88] on input "Display Planning Board Review Decision" at bounding box center [399, 89] width 241 height 28
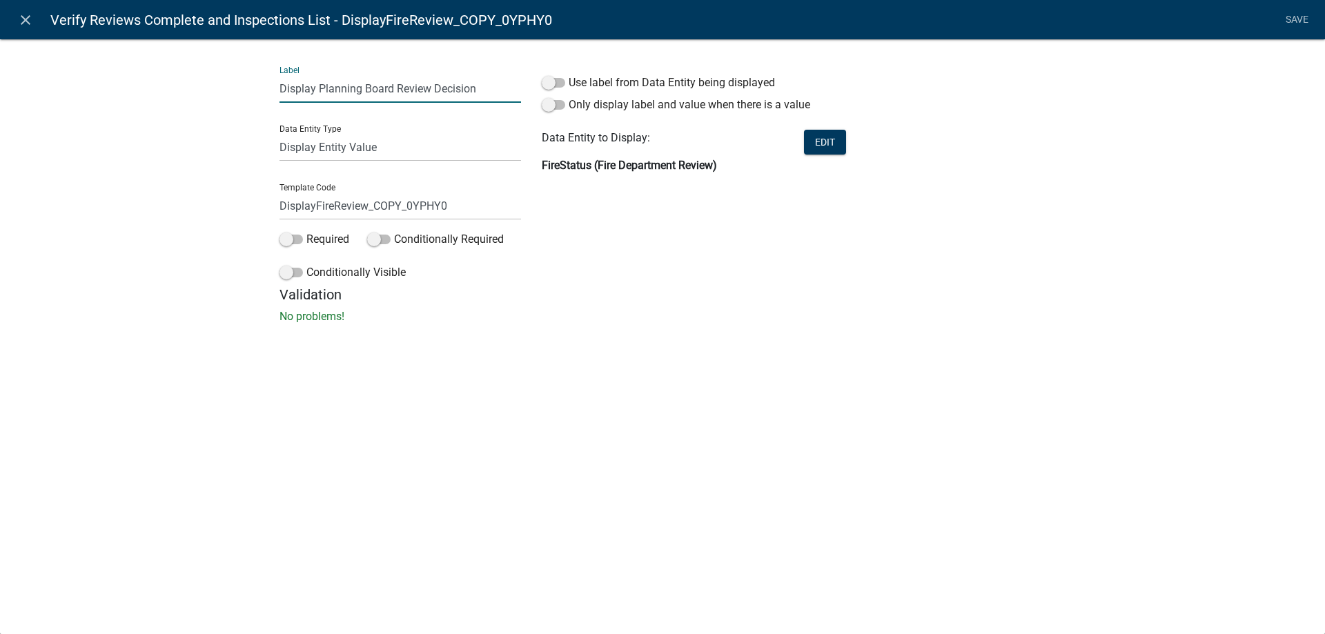
type input "Display Planning Board Review Decision"
drag, startPoint x: 314, startPoint y: 204, endPoint x: 331, endPoint y: 203, distance: 16.6
click at [331, 203] on input "DisplayFireReview_COPY_0YPHY0" at bounding box center [399, 206] width 241 height 28
drag, startPoint x: 431, startPoint y: 210, endPoint x: 525, endPoint y: 210, distance: 94.5
click at [525, 210] on div "Label Display Planning Board Review Decision Data Entity Type Free Form Text Do…" at bounding box center [400, 170] width 262 height 231
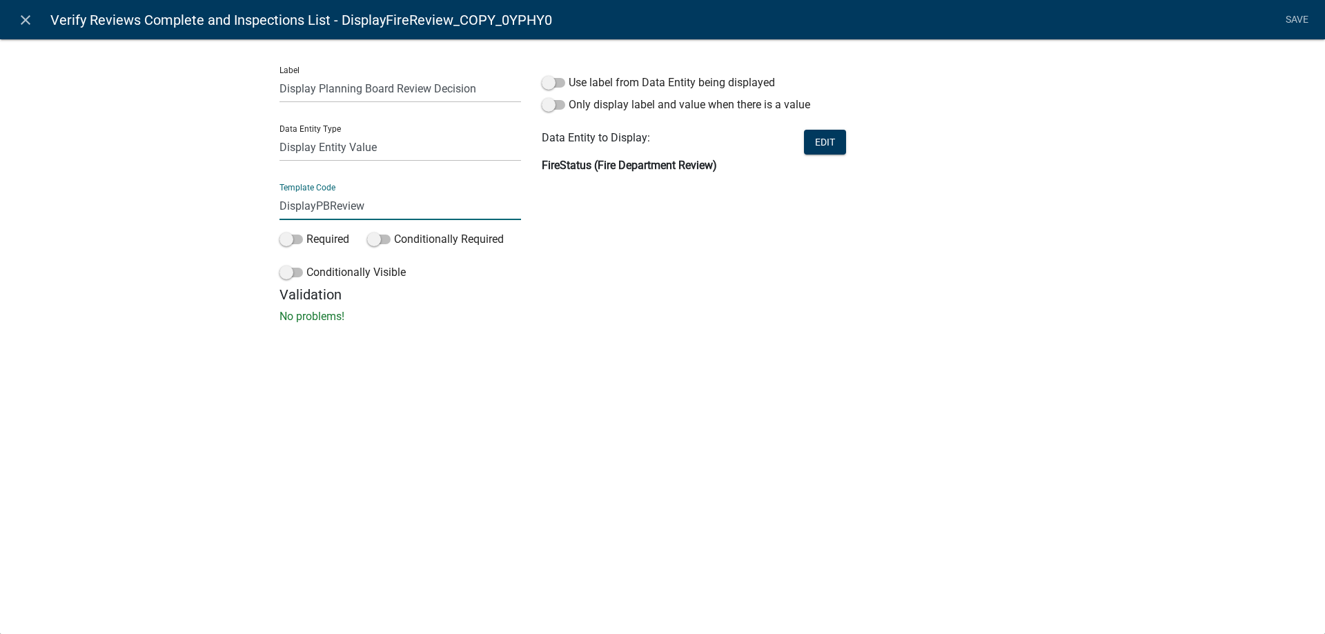
type input "DisplayPBReview"
click at [203, 225] on div "Label Display Planning Board Review Decision Data Entity Type Free Form Text Do…" at bounding box center [662, 185] width 1325 height 337
click at [830, 143] on button "Edit" at bounding box center [825, 142] width 42 height 25
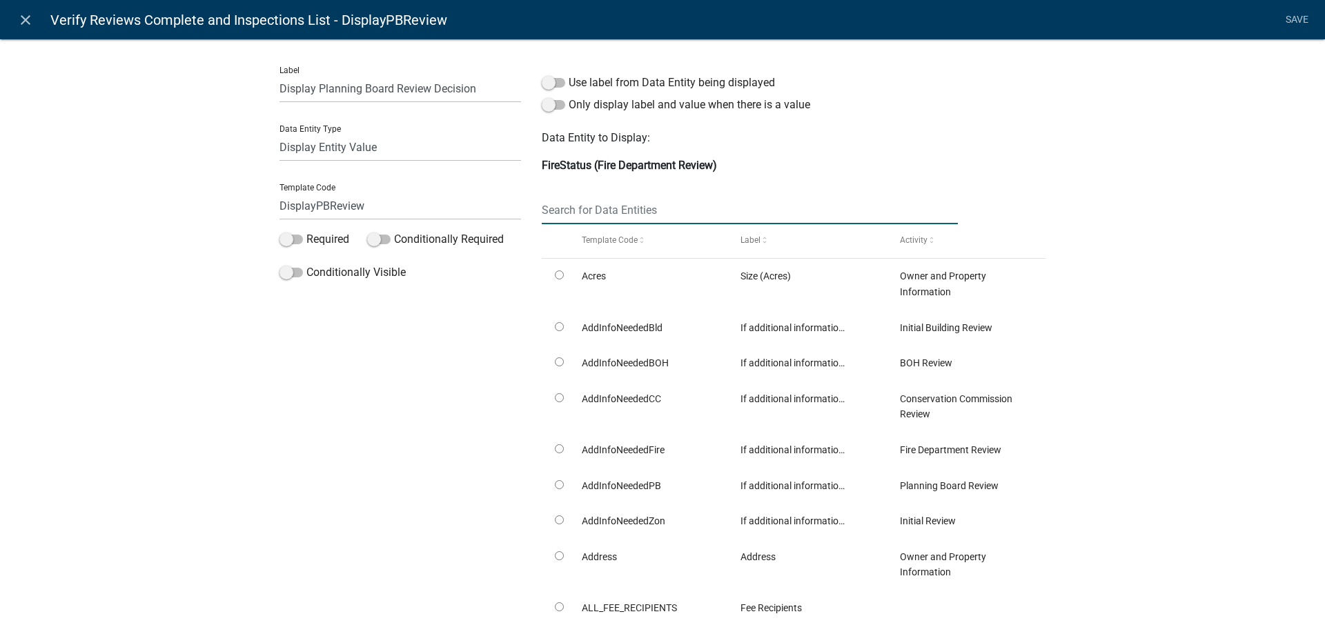
click at [623, 213] on input "text" at bounding box center [750, 210] width 416 height 28
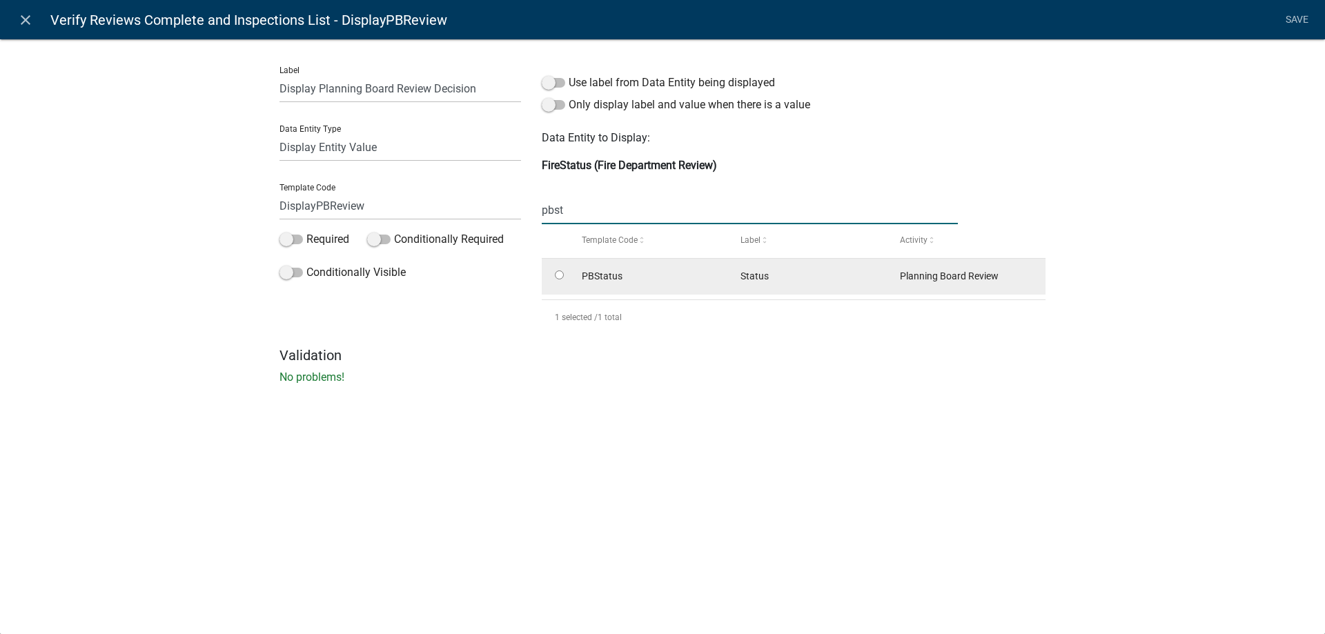
type input "pbst"
click at [563, 277] on input "radio" at bounding box center [559, 274] width 9 height 9
radio input "true"
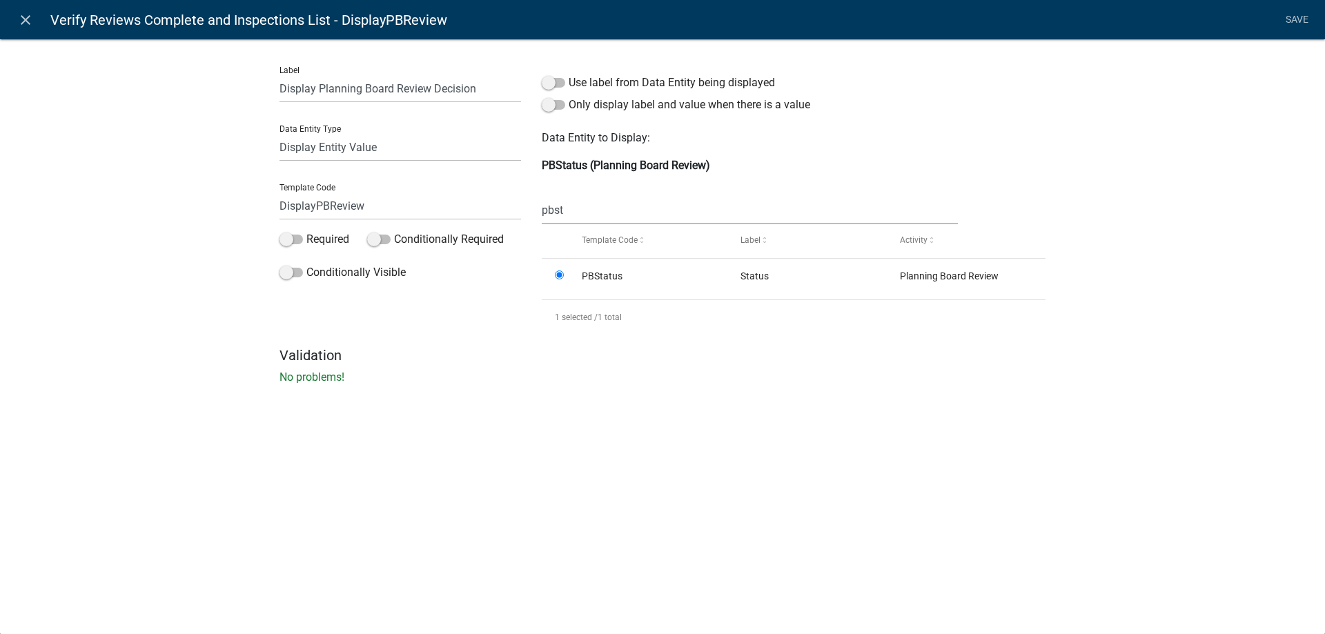
click at [153, 264] on div "Label Display Planning Board Review Decision Data Entity Type Free Form Text Do…" at bounding box center [662, 216] width 1325 height 398
click at [1300, 21] on link "Save" at bounding box center [1296, 20] width 34 height 26
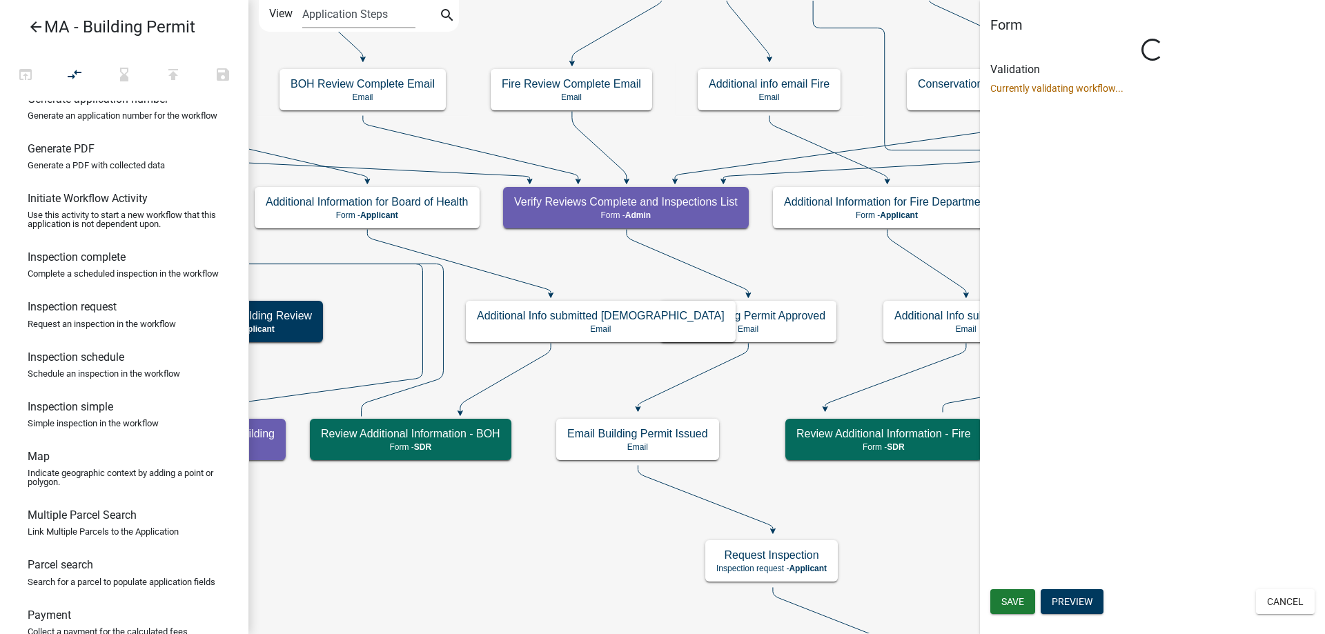
scroll to position [0, 0]
select select "1617A353-6361-48C5-9BA0-CE34FD9B68F8"
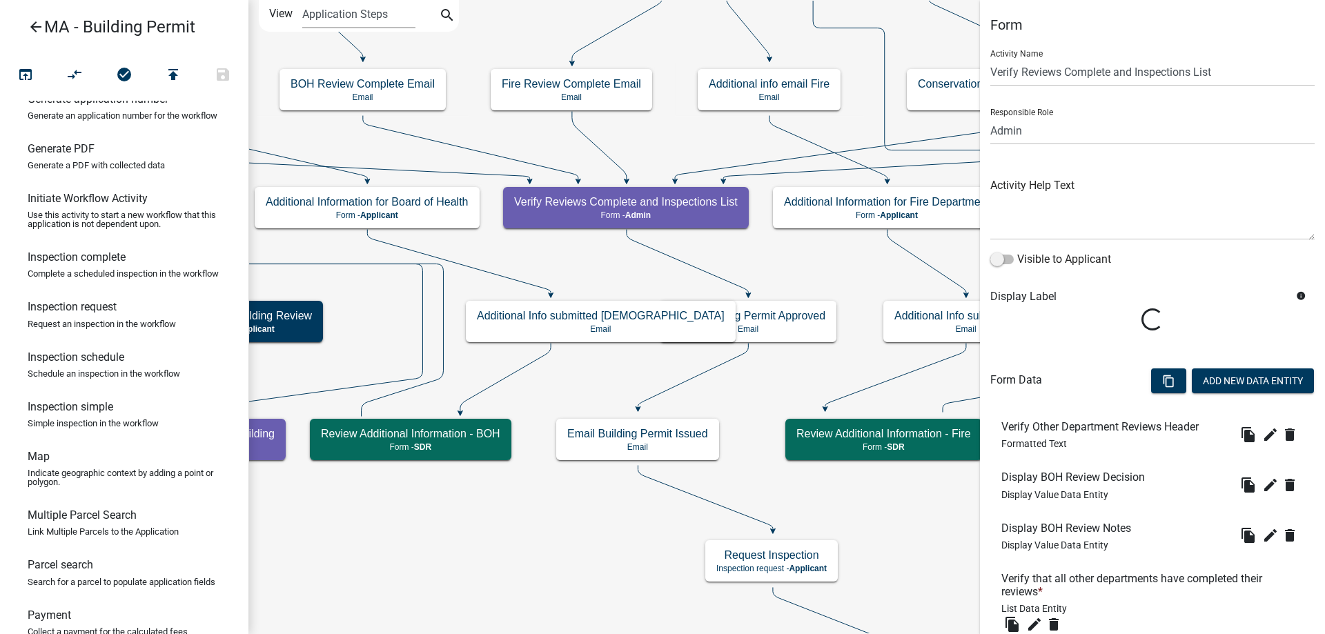
scroll to position [584, 0]
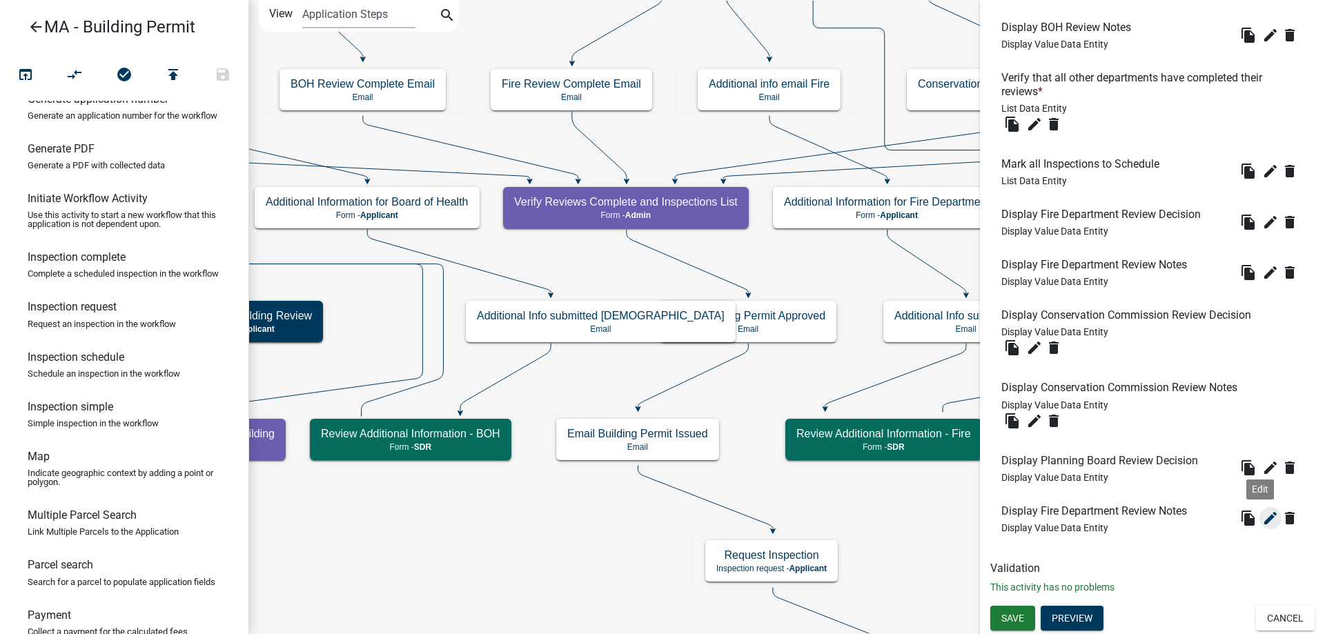
click at [1262, 520] on icon "edit" at bounding box center [1270, 518] width 17 height 17
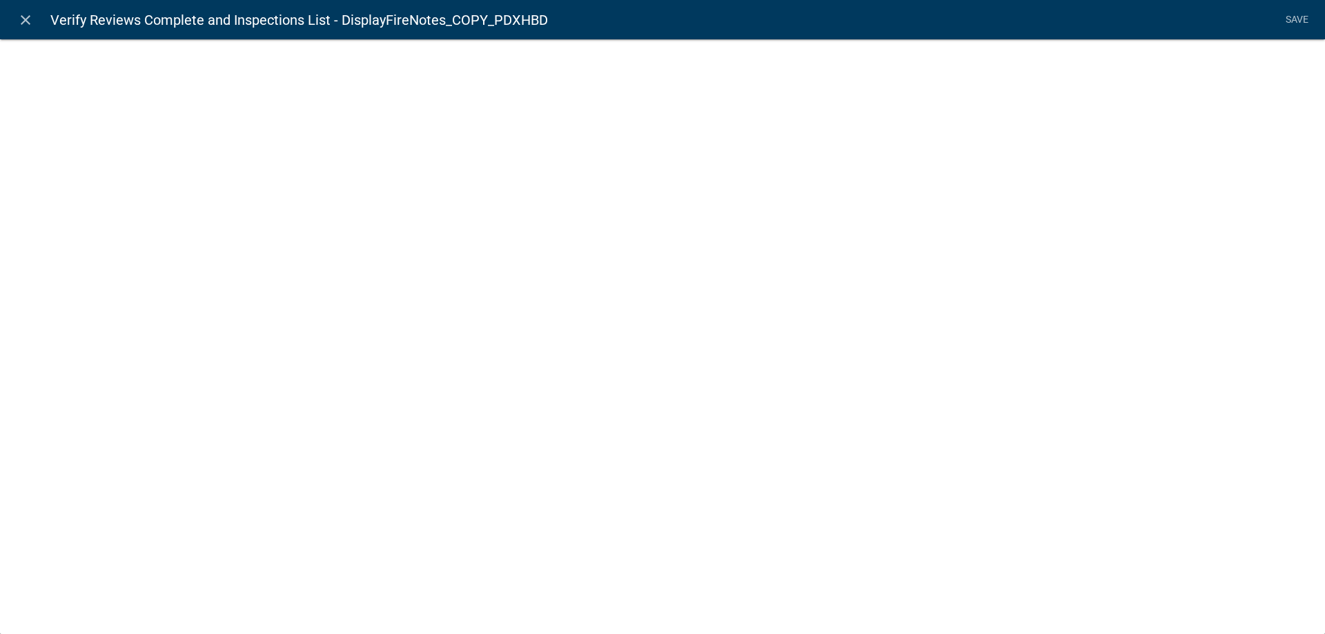
select select "display-entity-value"
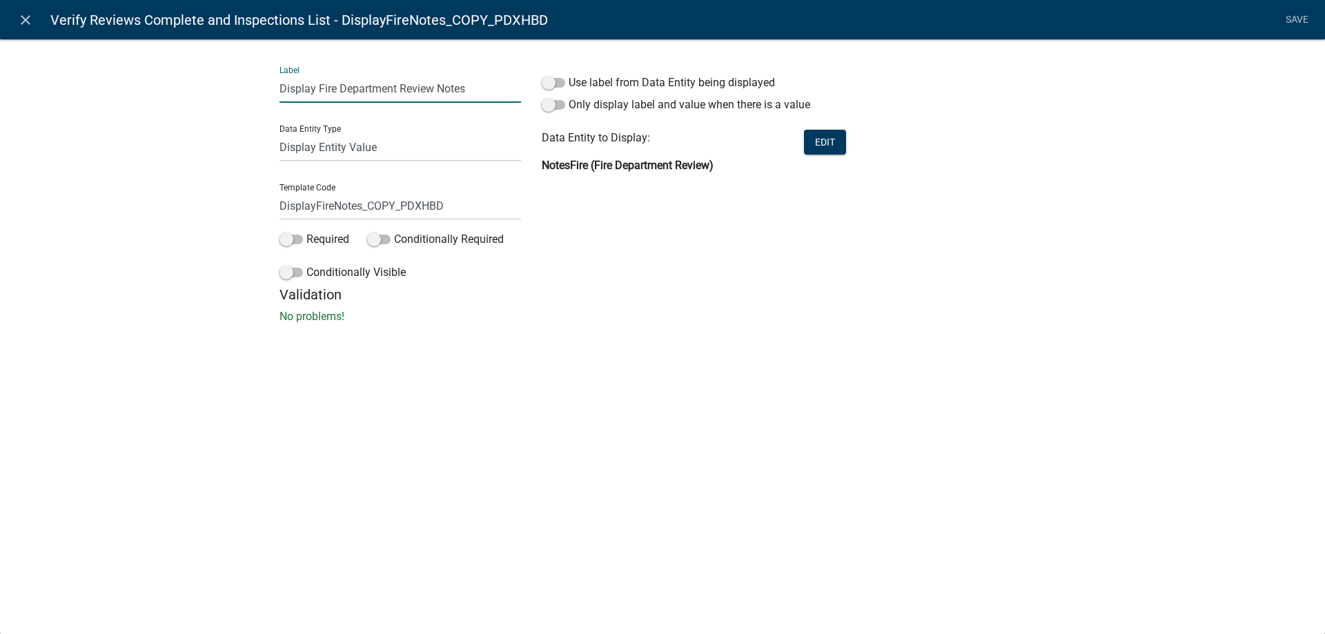
drag, startPoint x: 317, startPoint y: 87, endPoint x: 399, endPoint y: 87, distance: 81.4
click at [399, 87] on input "Display Fire Department Review Notes" at bounding box center [399, 89] width 241 height 28
paste input "Planning Board"
type input "Display Planning Board Review Notes"
drag, startPoint x: 363, startPoint y: 206, endPoint x: 523, endPoint y: 206, distance: 160.1
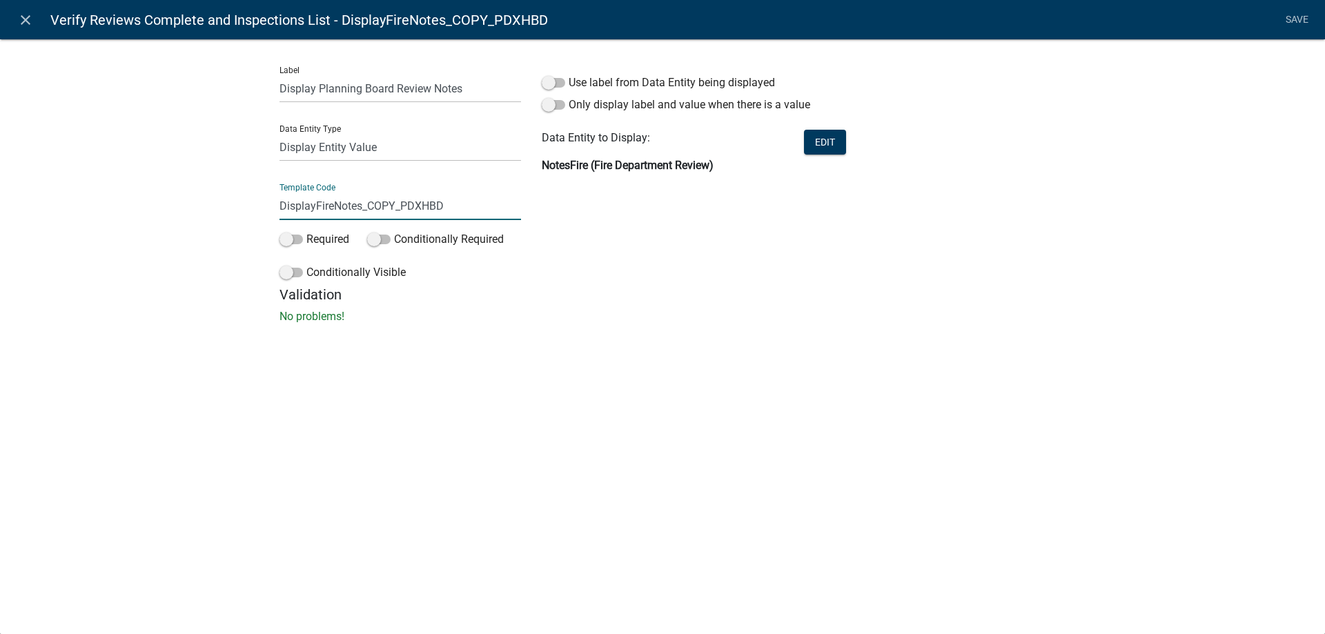
click at [523, 206] on div "Label Display Planning Board Review Notes Data Entity Type Free Form Text Docum…" at bounding box center [400, 170] width 262 height 231
click at [333, 209] on input "DisplayFireNotes" at bounding box center [399, 206] width 241 height 28
click at [372, 204] on input "DisplayPBNotes" at bounding box center [399, 206] width 241 height 28
type input "DisplayPBNotes"
click at [819, 142] on button "Edit" at bounding box center [825, 142] width 42 height 25
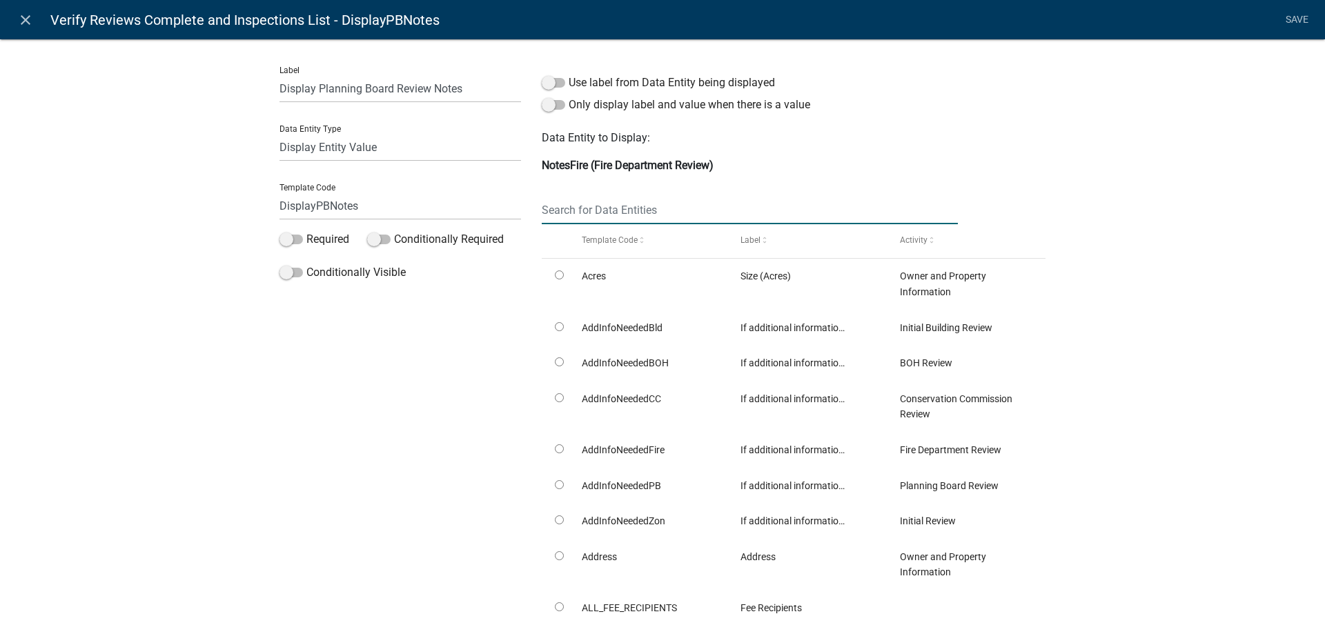
click at [684, 215] on input "text" at bounding box center [750, 210] width 416 height 28
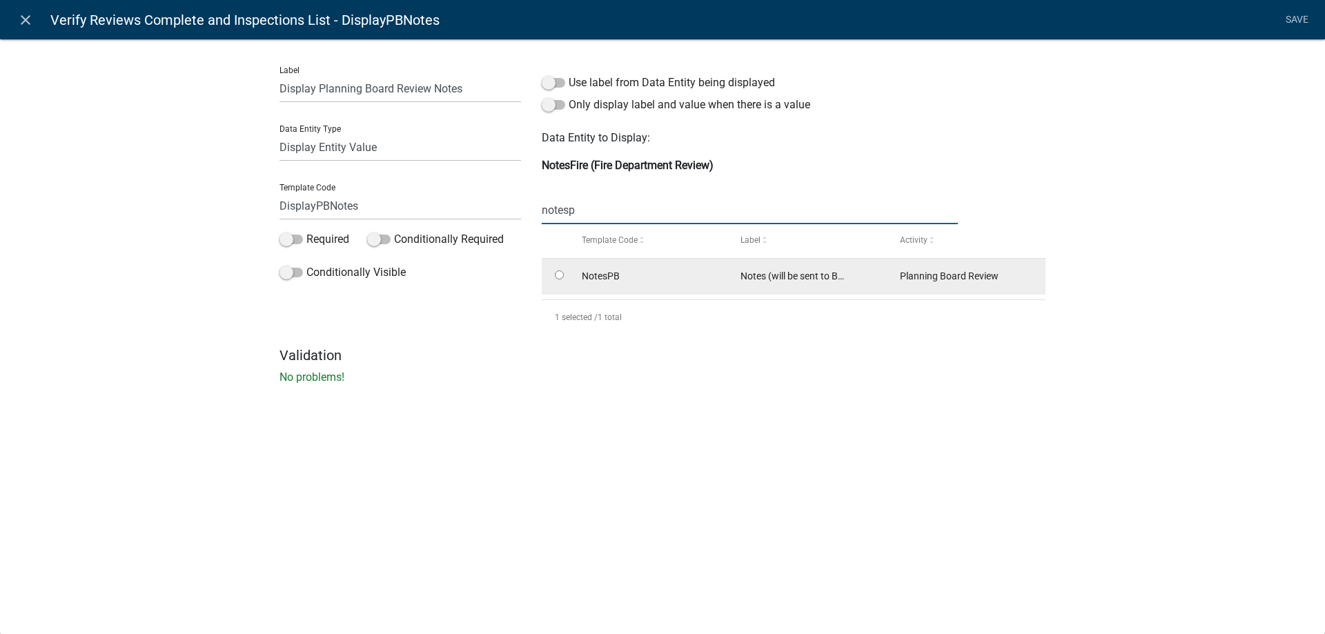
type input "notesp"
click at [560, 277] on input "radio" at bounding box center [559, 274] width 9 height 9
radio input "true"
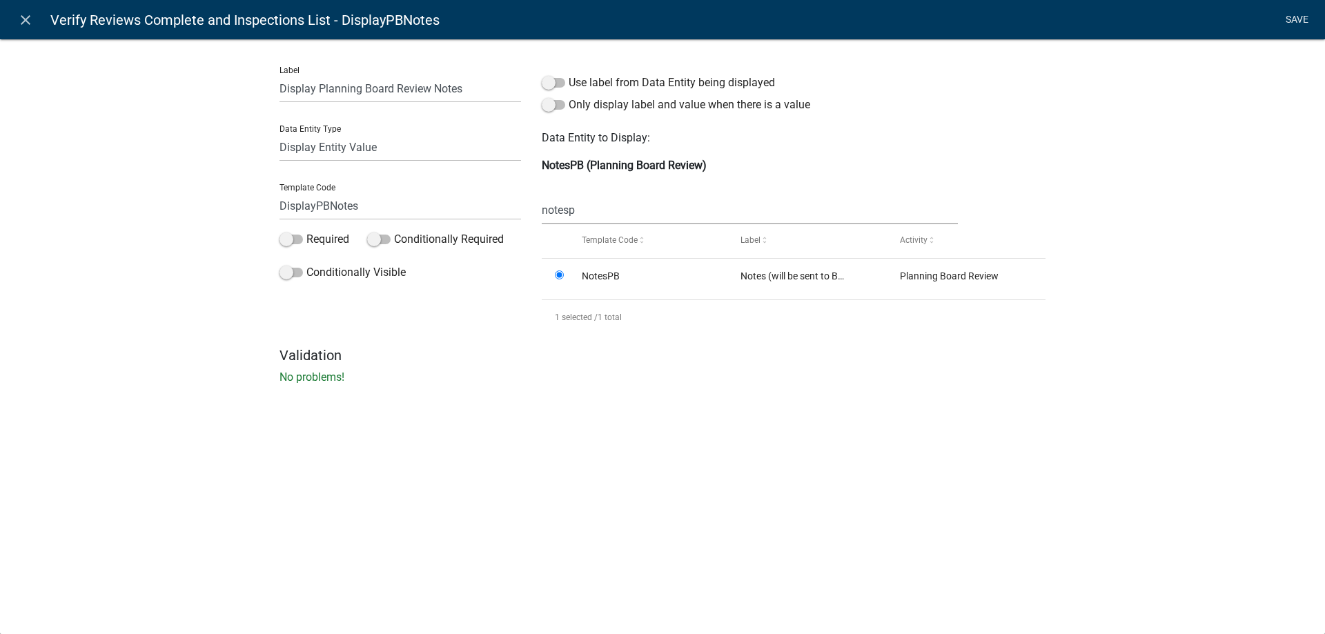
click at [188, 254] on div "Label Display Planning Board Review Notes Data Entity Type Free Form Text Docum…" at bounding box center [662, 216] width 1325 height 398
click at [1301, 13] on link "Save" at bounding box center [1296, 20] width 34 height 26
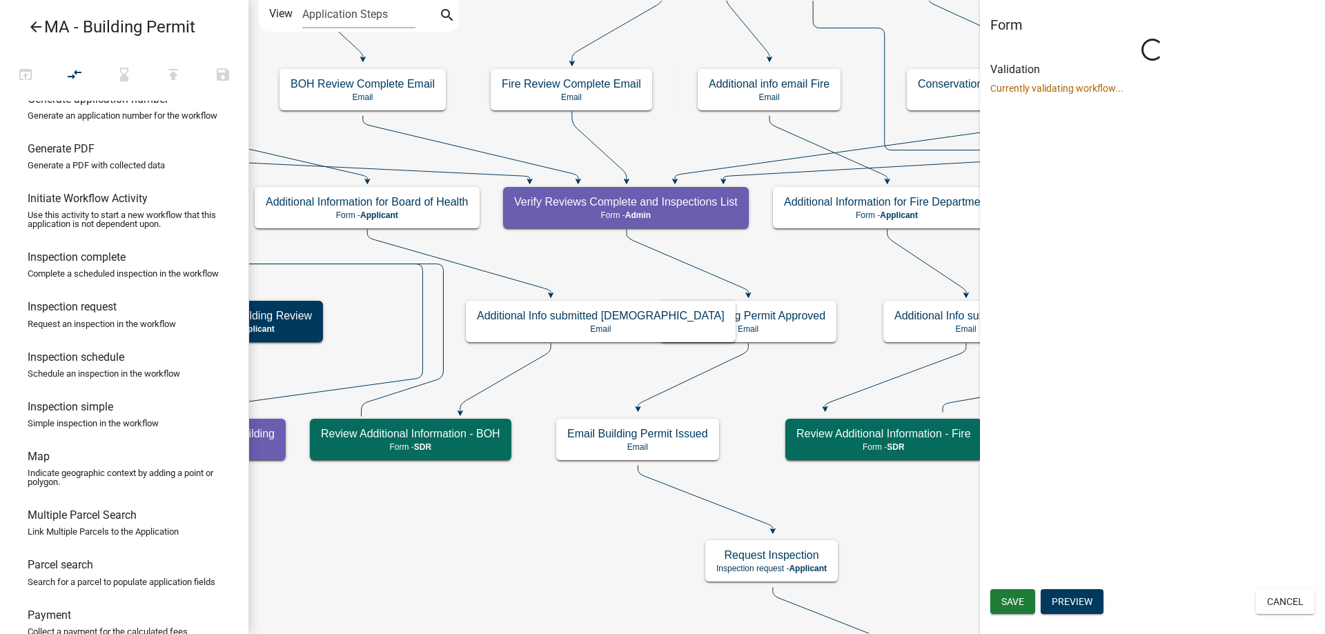
scroll to position [0, 0]
select select "1617A353-6361-48C5-9BA0-CE34FD9B68F8"
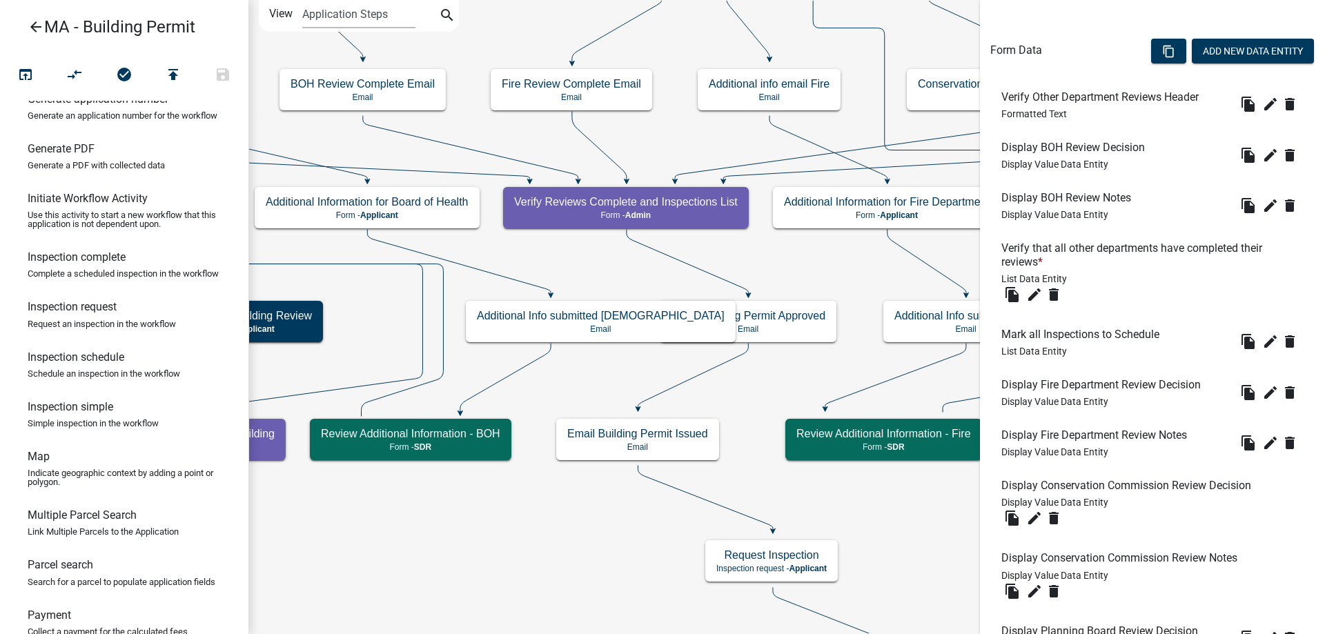
scroll to position [483, 0]
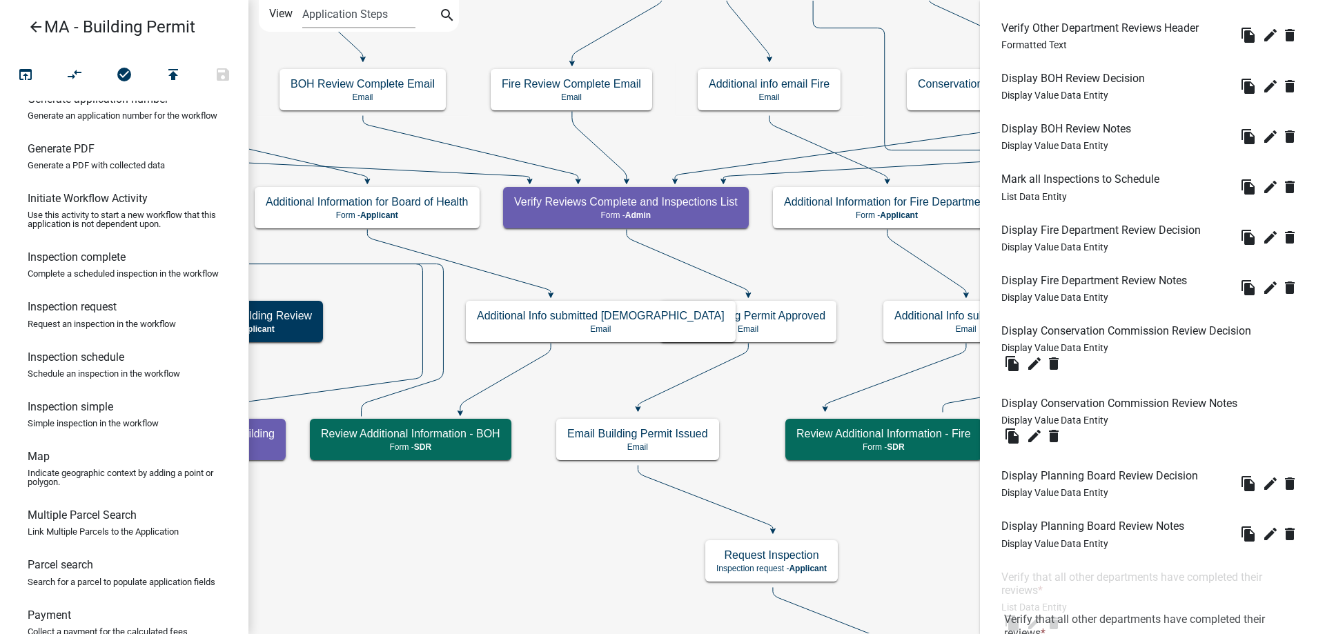
drag, startPoint x: 1054, startPoint y: 184, endPoint x: 1066, endPoint y: 611, distance: 426.6
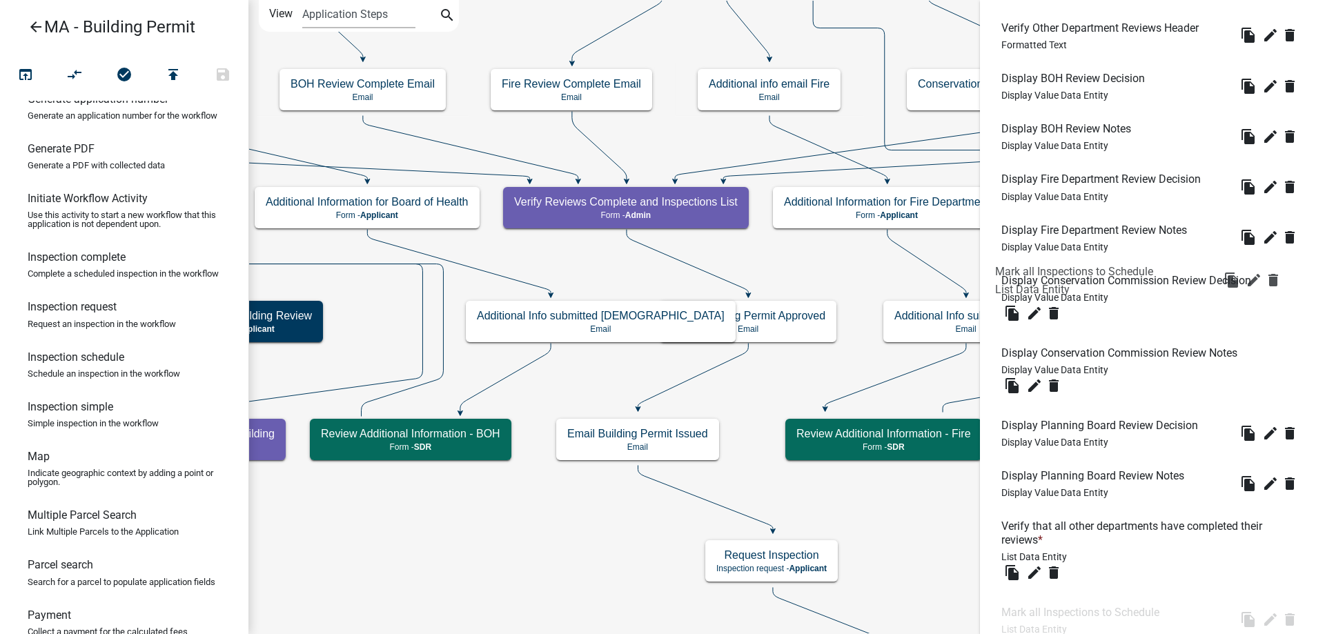
drag, startPoint x: 1063, startPoint y: 519, endPoint x: 1057, endPoint y: 611, distance: 92.7
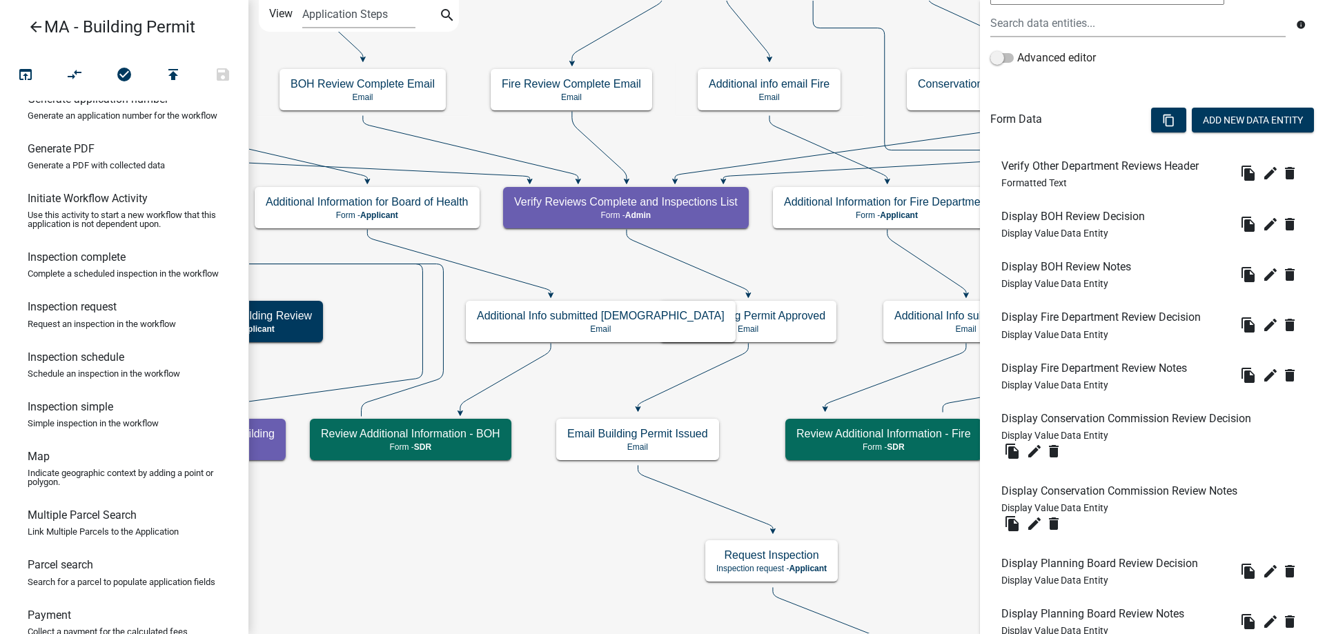
scroll to position [584, 0]
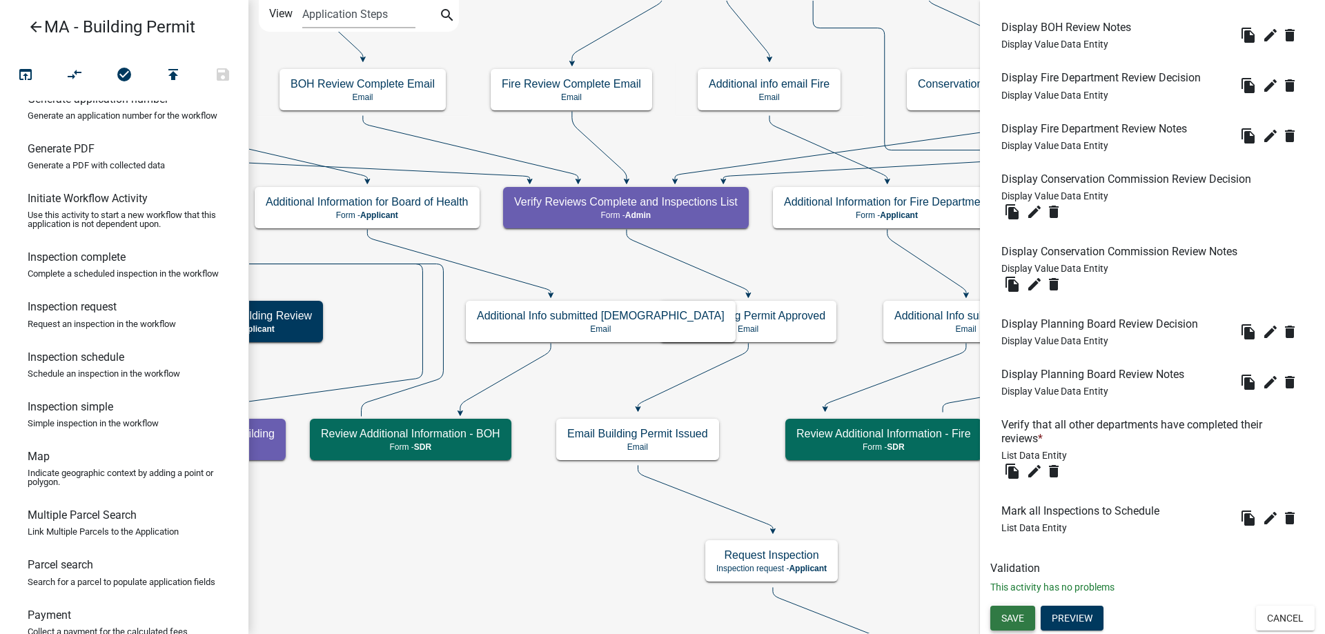
click at [1013, 620] on span "Save" at bounding box center [1012, 618] width 23 height 11
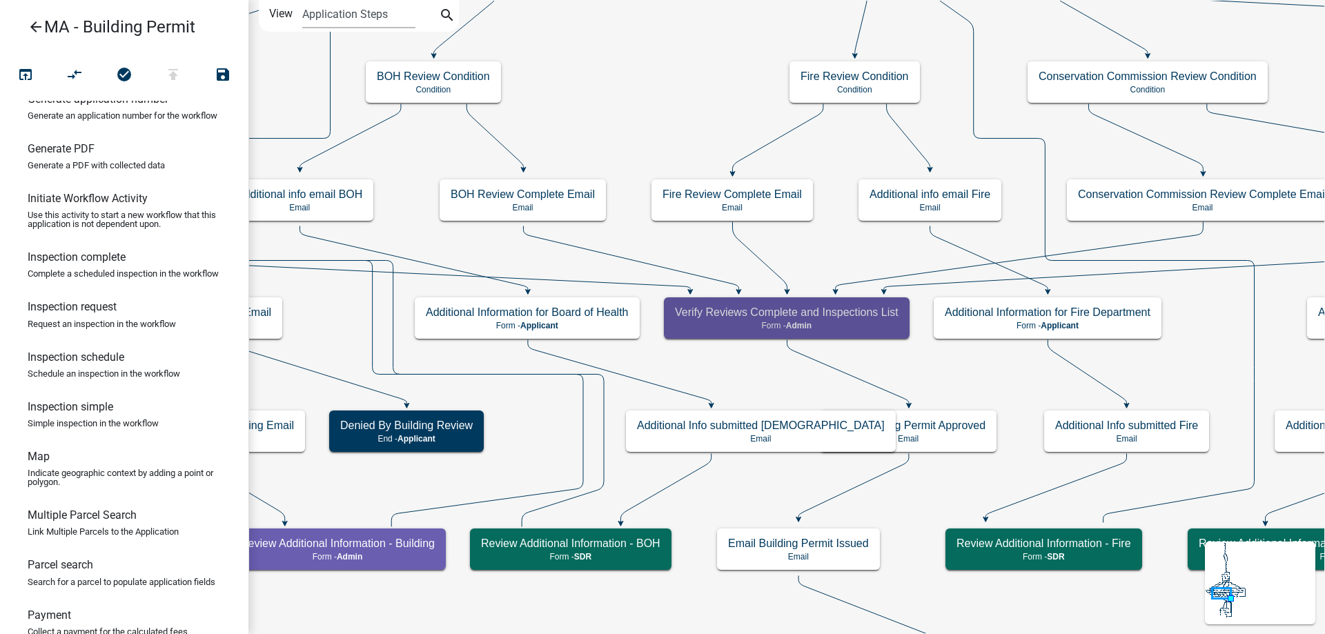
scroll to position [0, 0]
click at [732, 334] on div "Verify Reviews Complete and Inspections List Form - Admin" at bounding box center [787, 317] width 246 height 41
select select "1617A353-6361-48C5-9BA0-CE34FD9B68F8"
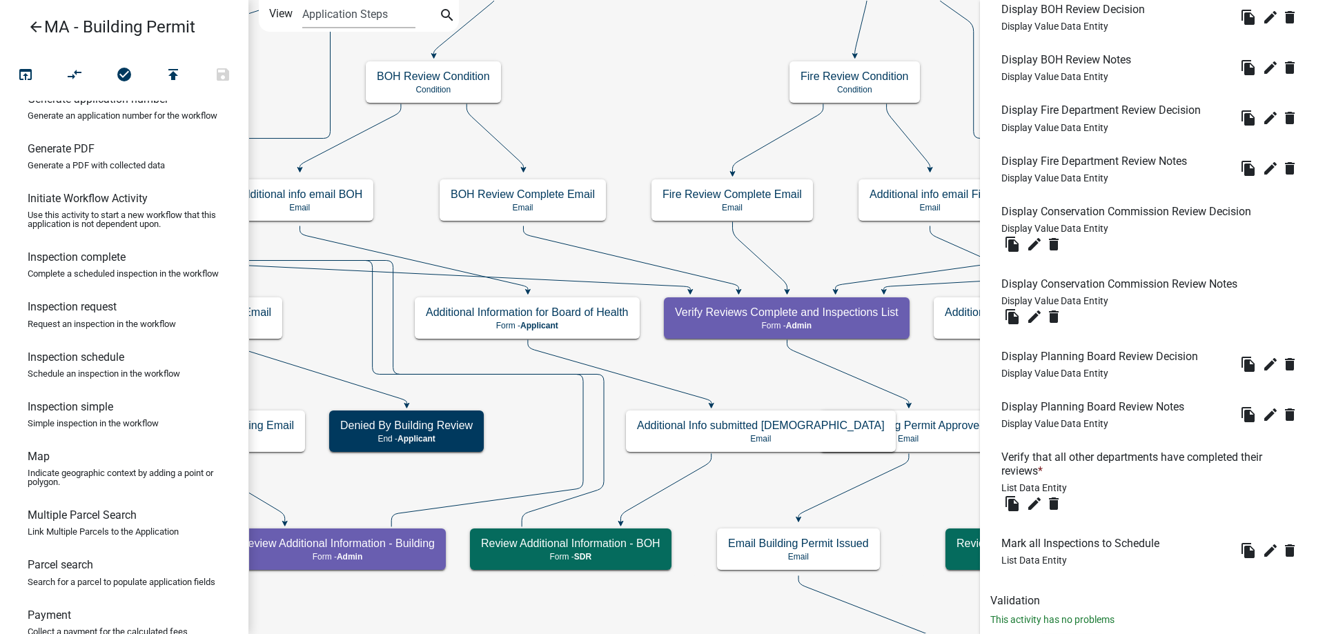
scroll to position [584, 0]
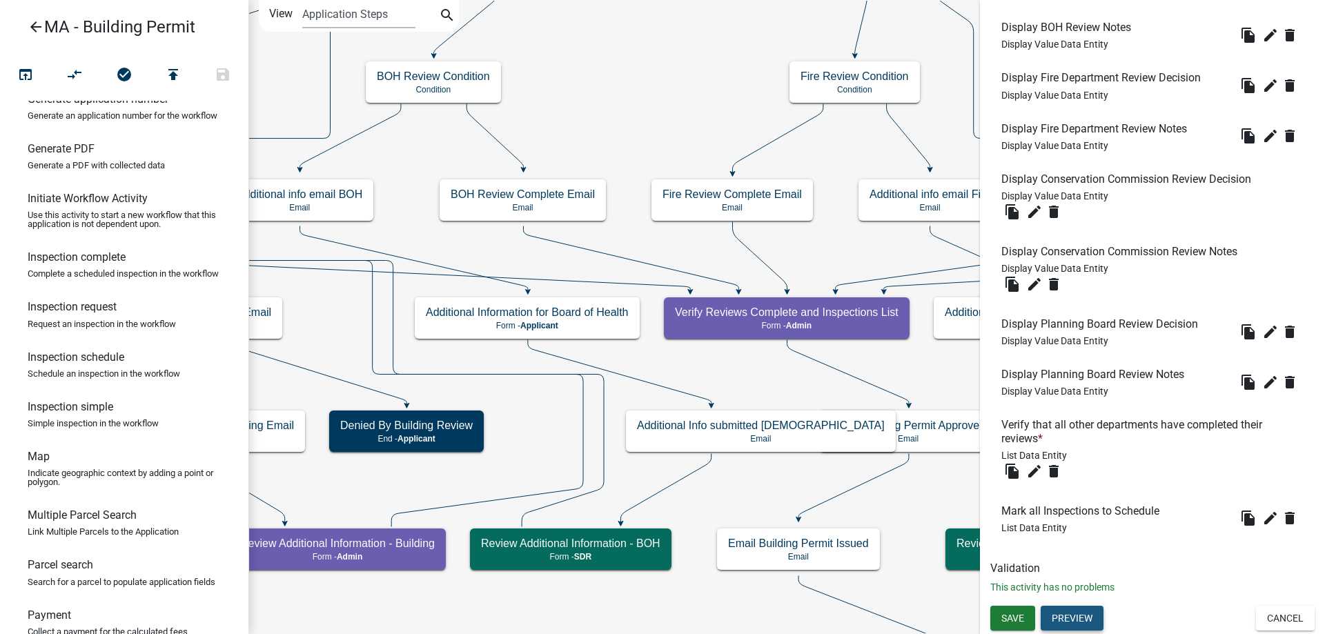
click at [1075, 627] on button "Preview" at bounding box center [1071, 618] width 63 height 25
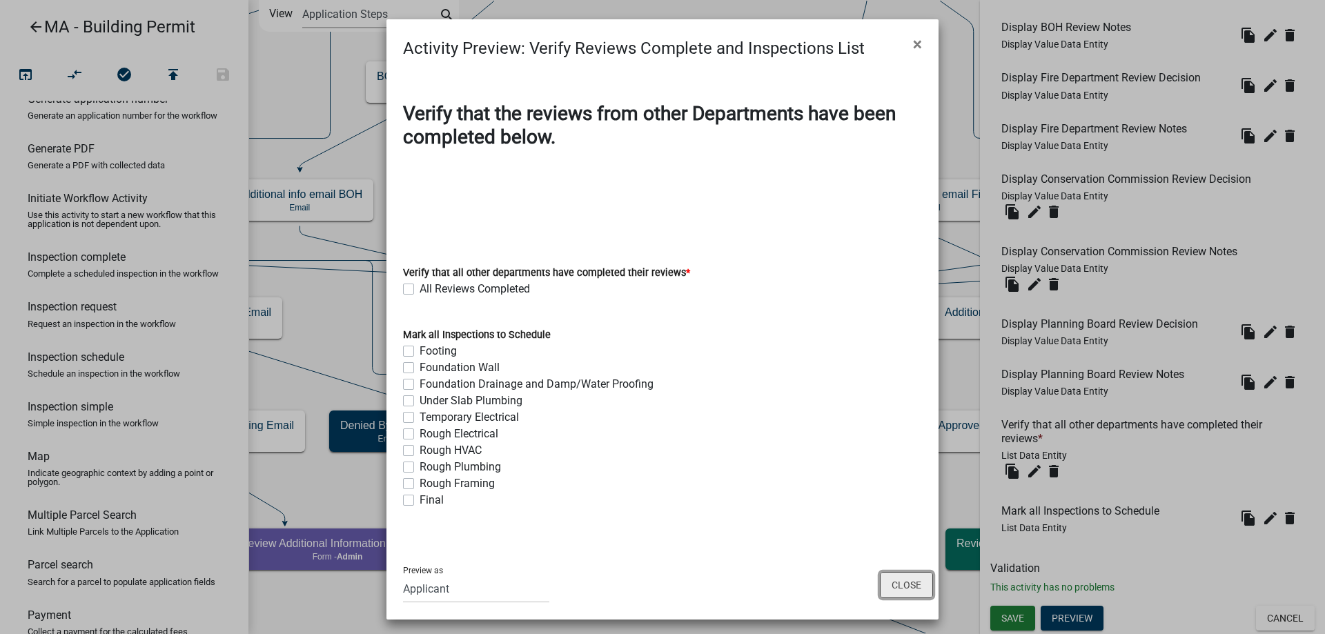
click at [900, 582] on button "Close" at bounding box center [906, 585] width 53 height 26
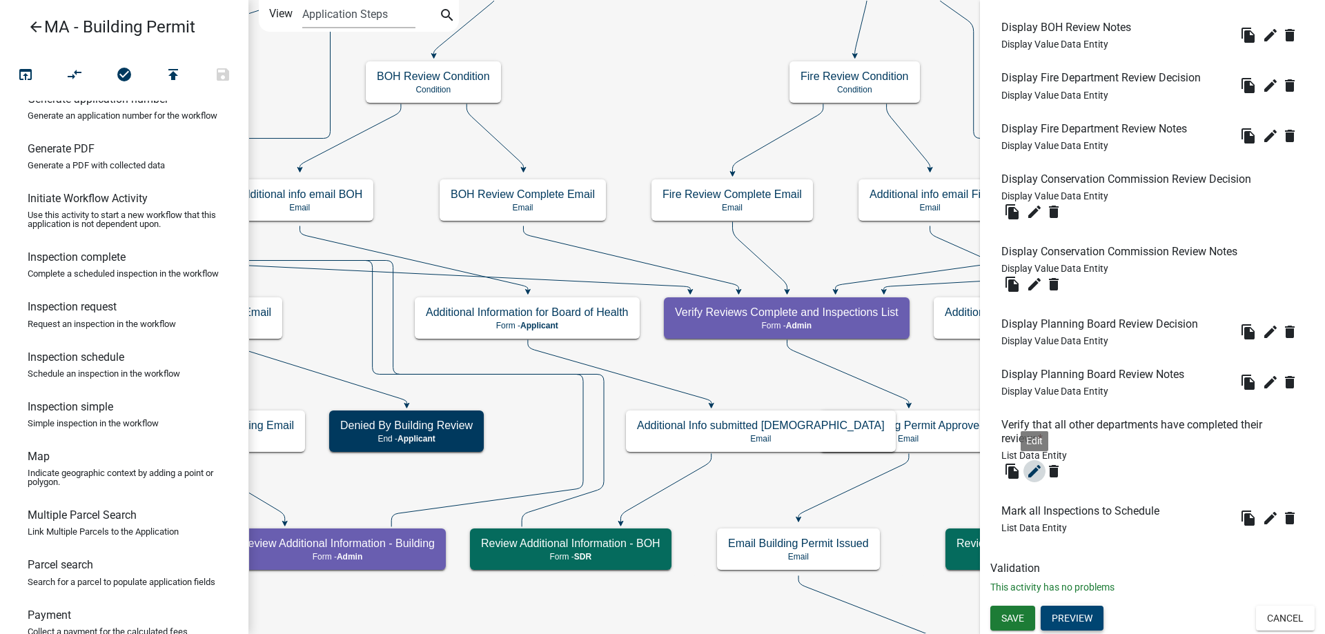
click at [1034, 477] on icon "edit" at bounding box center [1034, 471] width 17 height 17
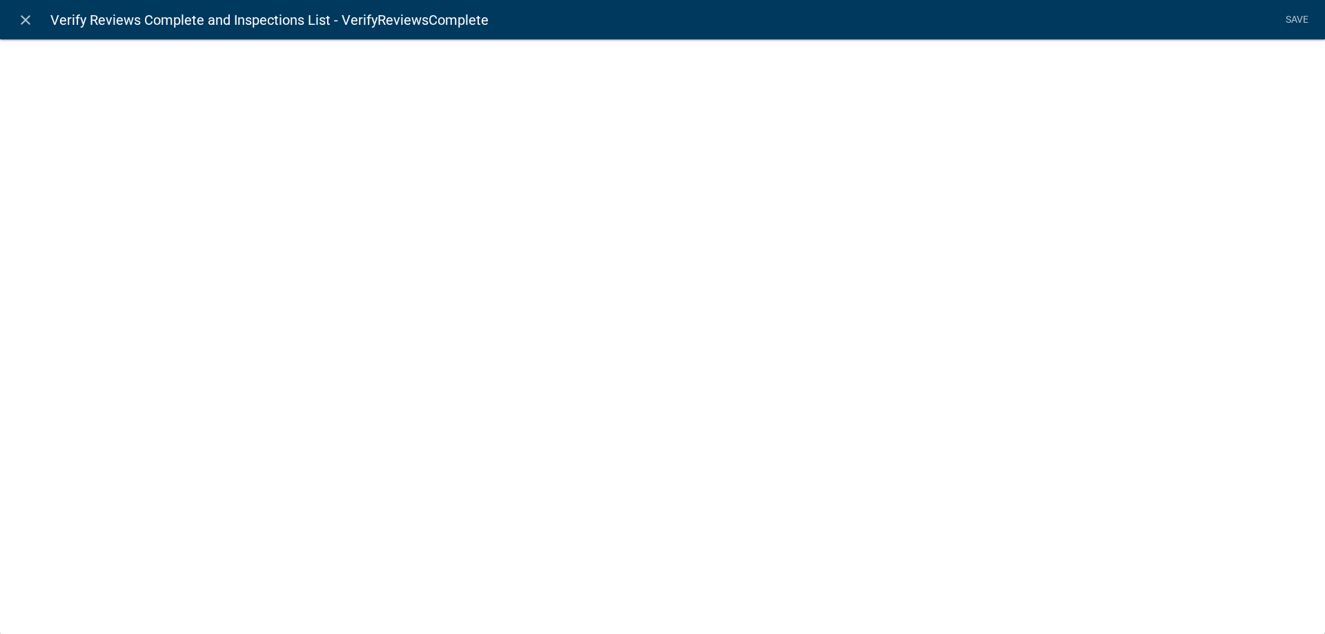
select select "list-data"
select select
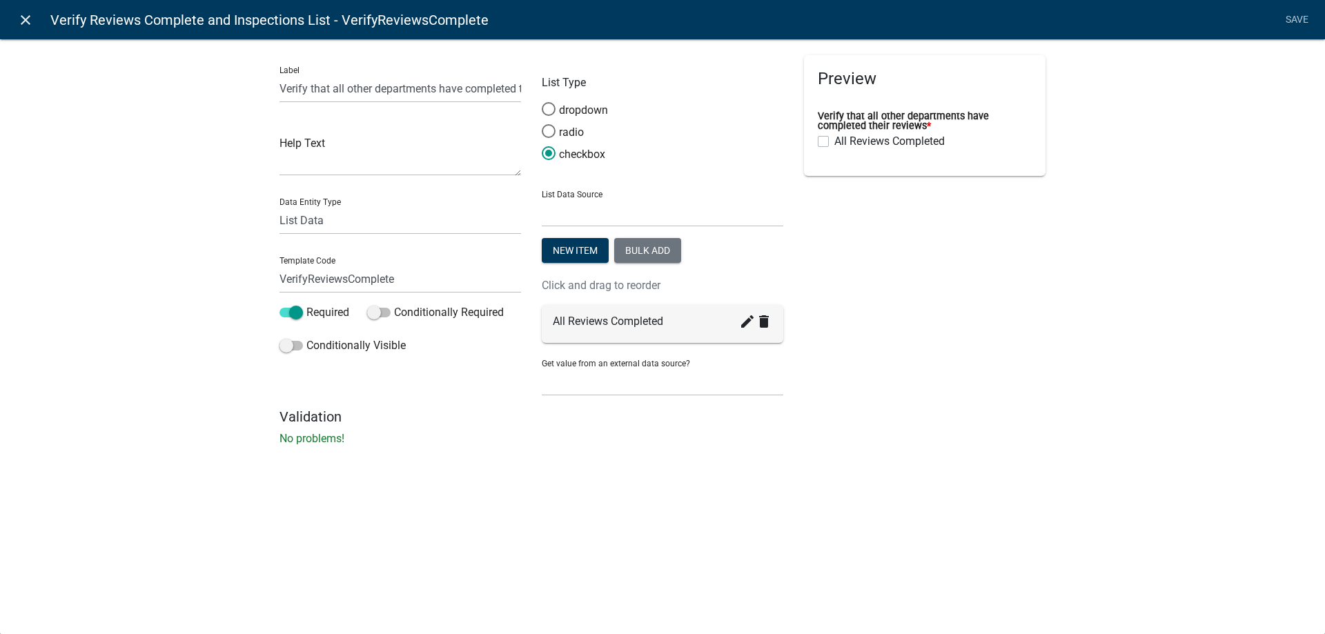
click at [16, 19] on link "close" at bounding box center [25, 20] width 28 height 28
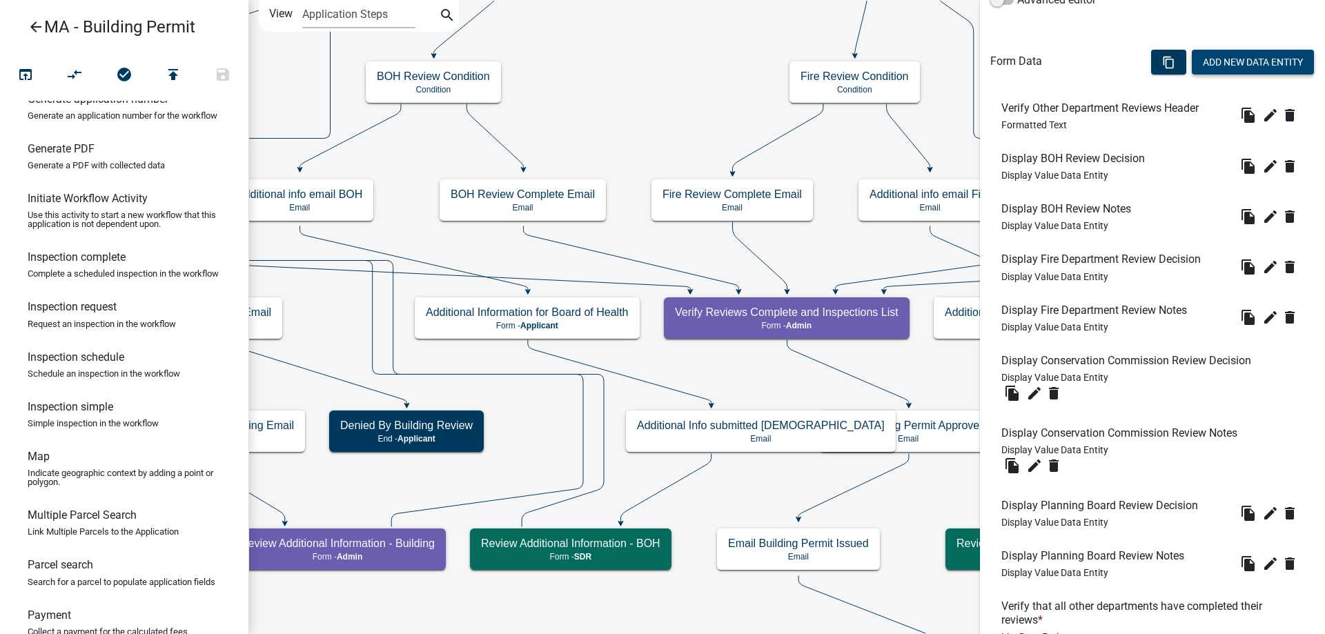
scroll to position [308, 0]
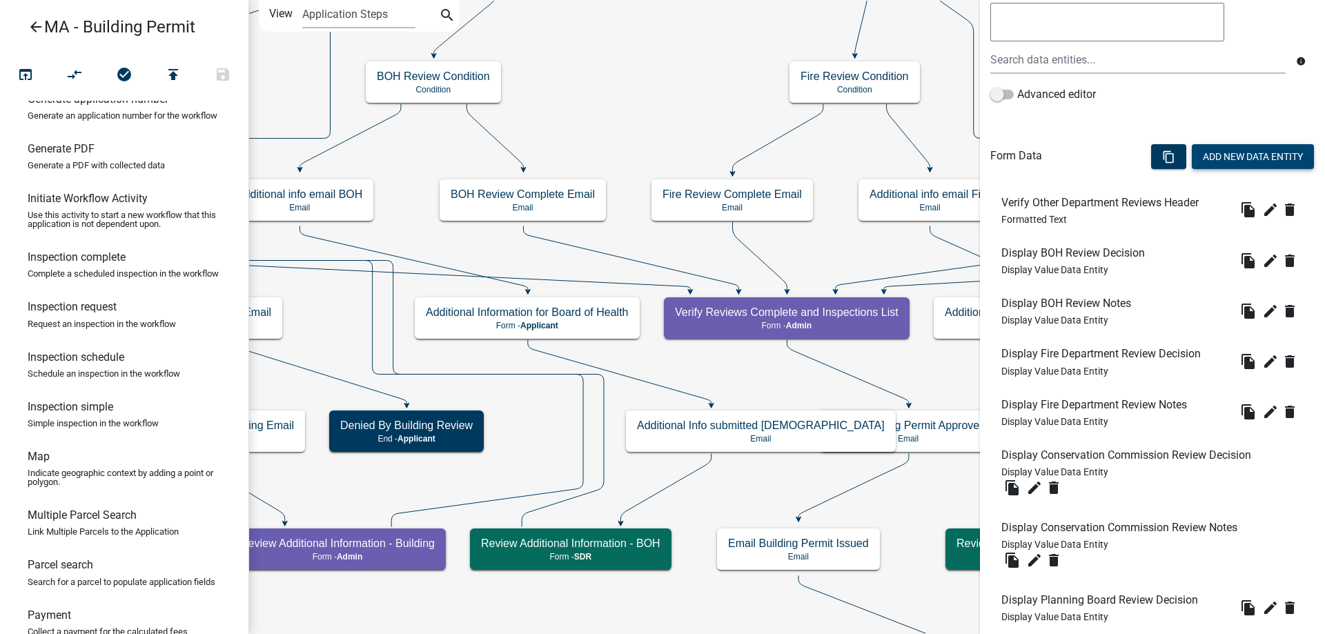
click at [1240, 161] on button "Add New Data Entity" at bounding box center [1253, 156] width 122 height 25
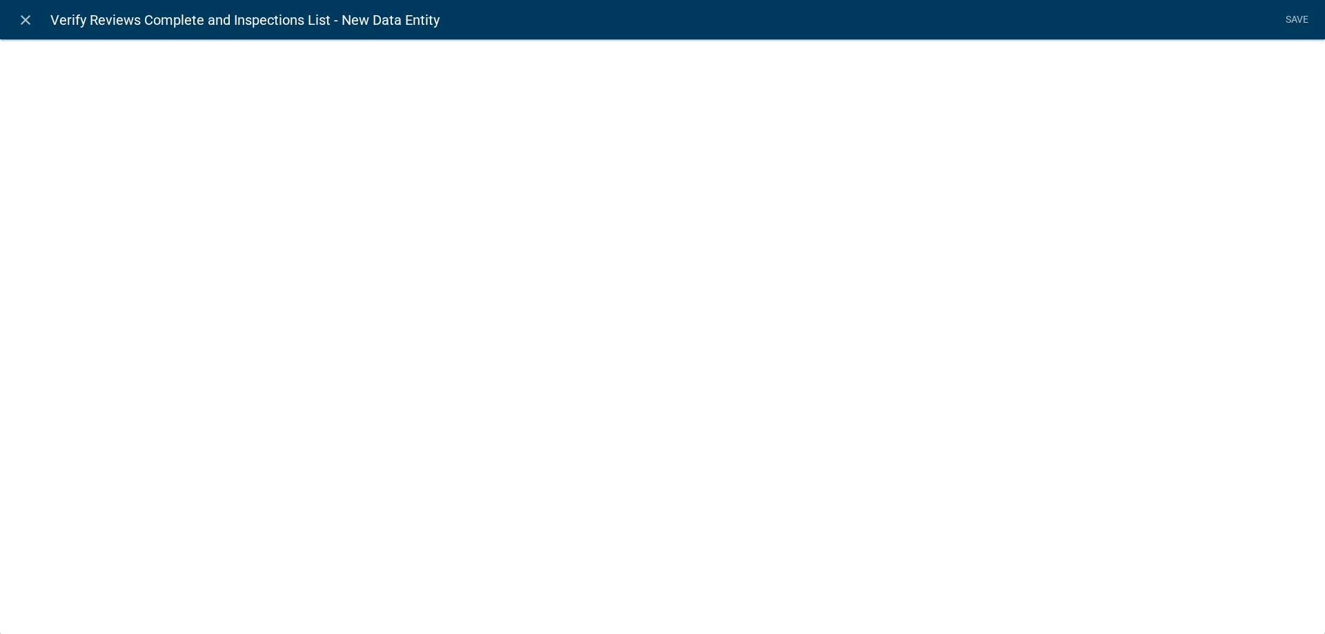
select select
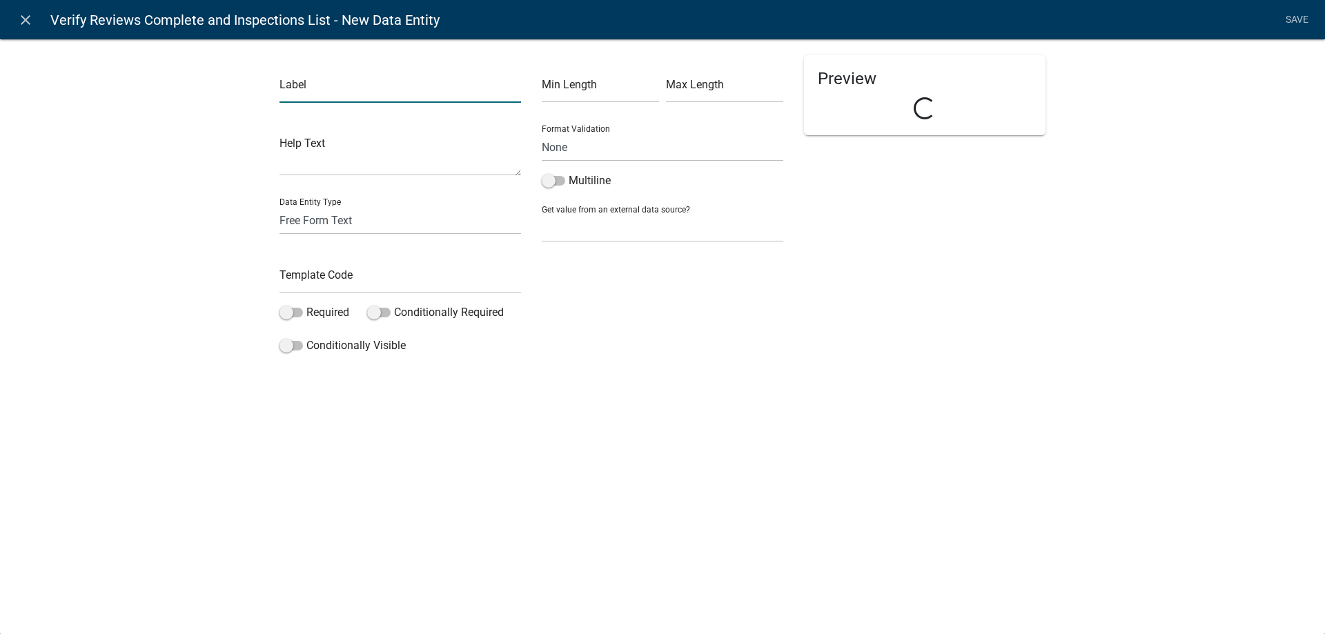
click at [371, 98] on input "text" at bounding box center [399, 89] width 241 height 28
drag, startPoint x: 399, startPoint y: 89, endPoint x: 253, endPoint y: 90, distance: 147.0
click at [253, 90] on div "Label Is the Permit approved? Help Text Data Entity Type Free Form Text Documen…" at bounding box center [662, 203] width 1325 height 372
type input "Final Approval"
click at [301, 272] on input "text" at bounding box center [399, 279] width 241 height 28
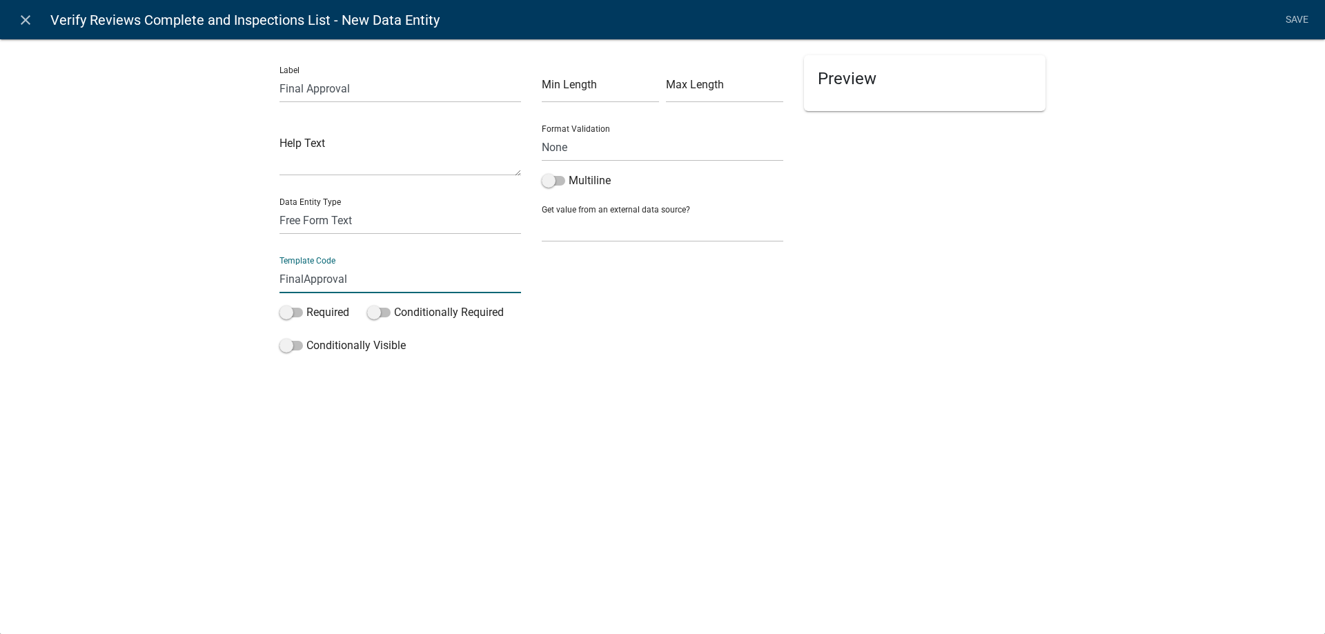
type input "FinalApproval"
click at [210, 296] on div "Label Final Approval Help Text Data Entity Type Free Form Text Document Display…" at bounding box center [662, 203] width 1325 height 372
click at [295, 315] on span at bounding box center [290, 313] width 23 height 10
click at [306, 304] on input "Required" at bounding box center [306, 304] width 0 height 0
click at [302, 346] on span at bounding box center [290, 346] width 23 height 10
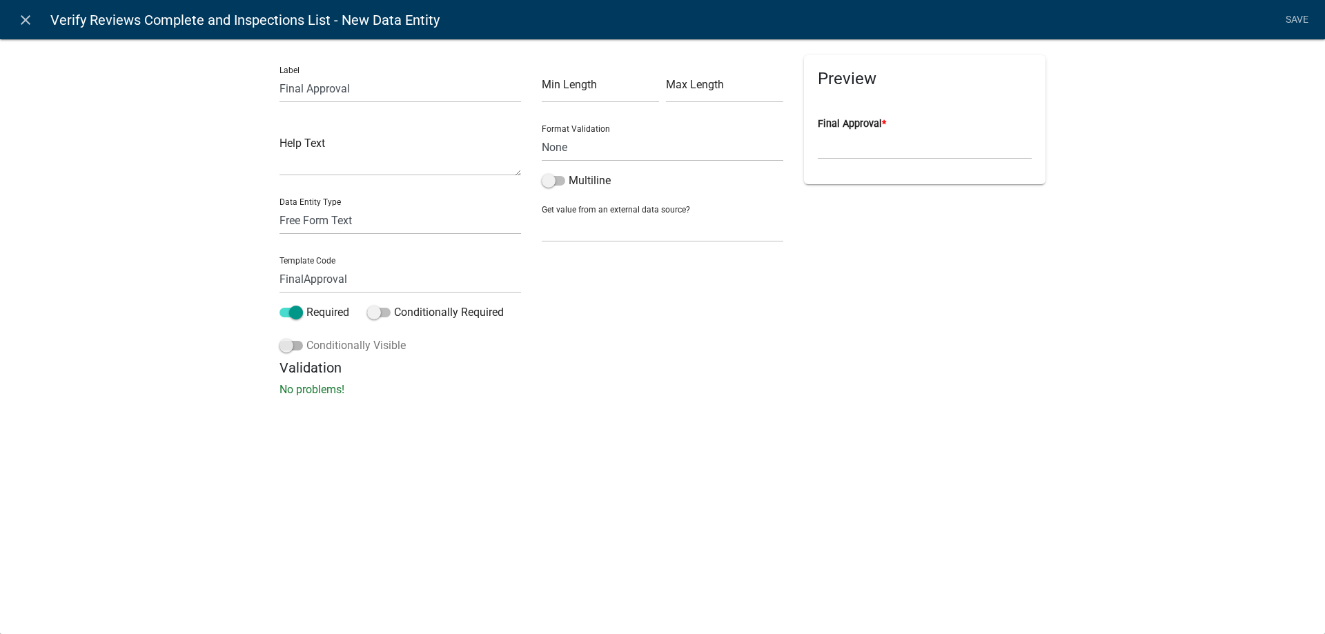
click at [306, 337] on input "Conditionally Visible" at bounding box center [306, 337] width 0 height 0
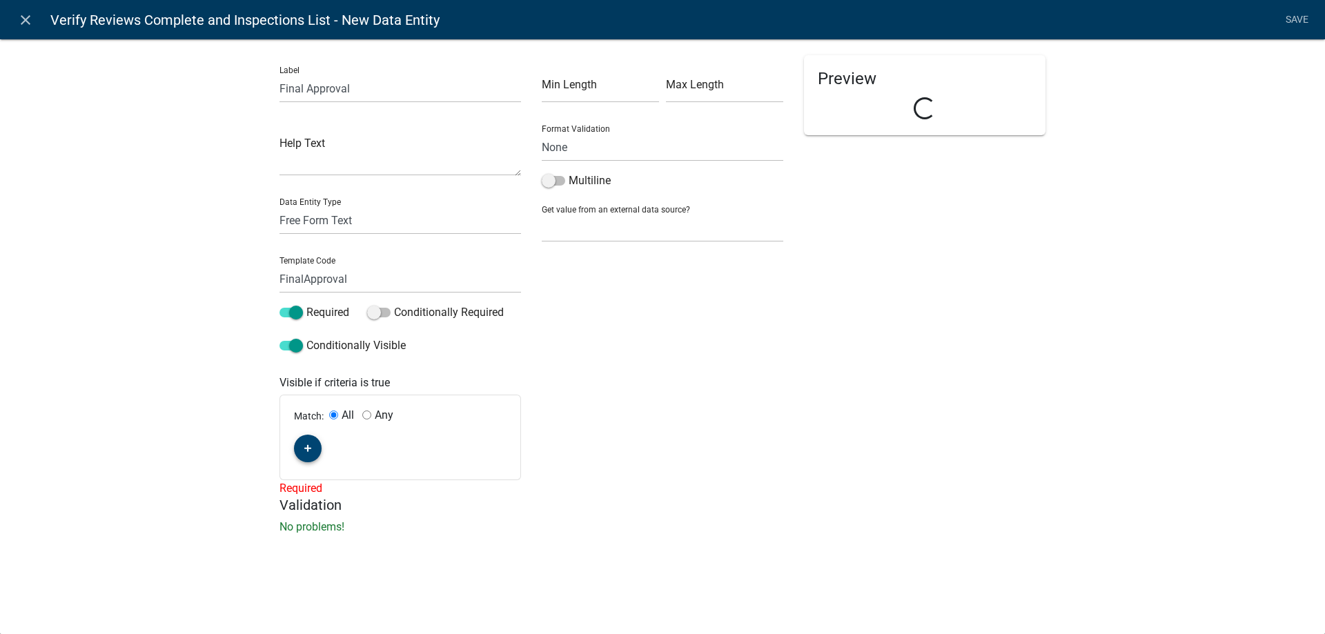
click at [304, 446] on icon "button" at bounding box center [308, 448] width 8 height 8
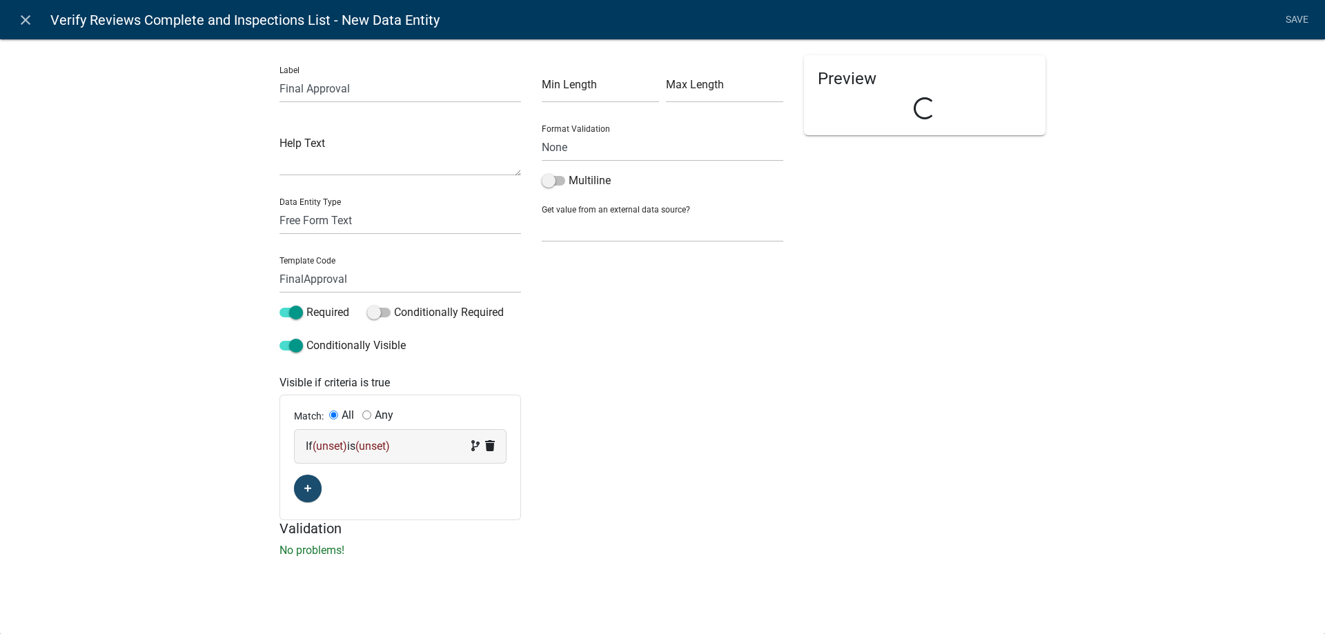
click at [325, 447] on span "(unset)" at bounding box center [330, 446] width 34 height 13
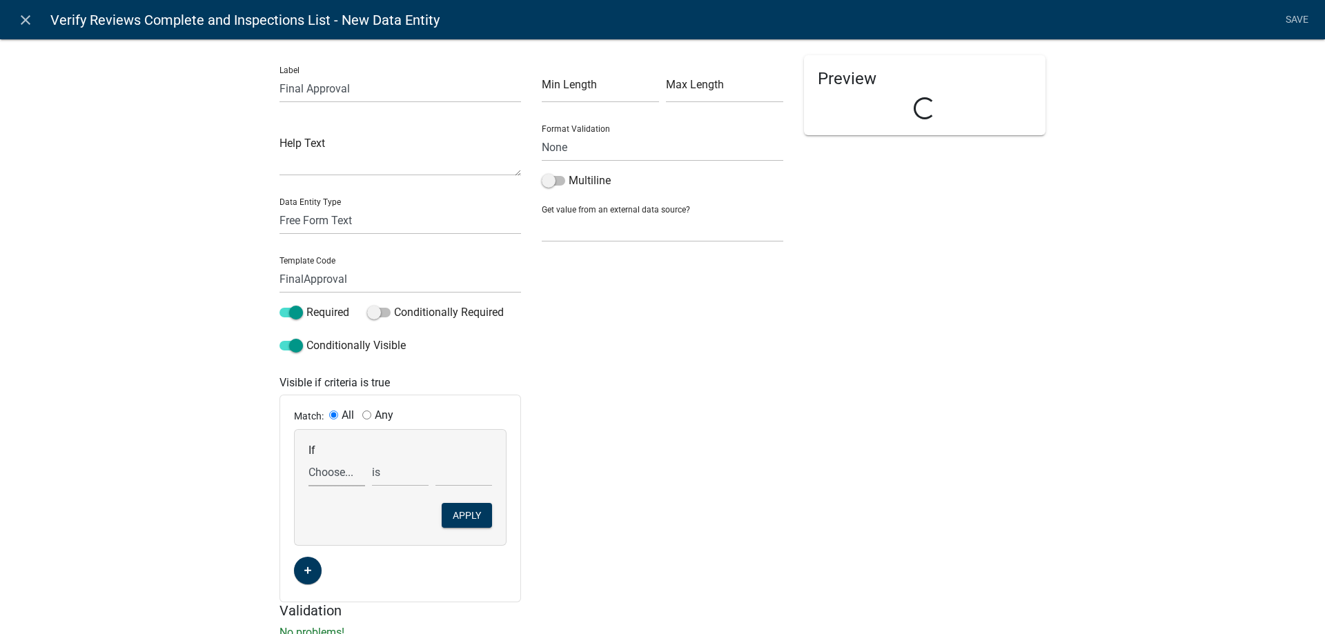
click at [335, 477] on select "Choose... Acres AddInfoNeededBld AddInfoNeededBOH AddInfoNeededCC AddInfoNeeded…" at bounding box center [336, 472] width 57 height 28
select select "329: VerifyReviewsComplete"
click at [308, 458] on select "Choose... Acres AddInfoNeededBld AddInfoNeededBOH AddInfoNeededCC AddInfoNeeded…" at bounding box center [336, 472] width 57 height 28
click at [391, 475] on select "exists does not exist contains does not contain" at bounding box center [400, 472] width 57 height 28
select select "6: ~"
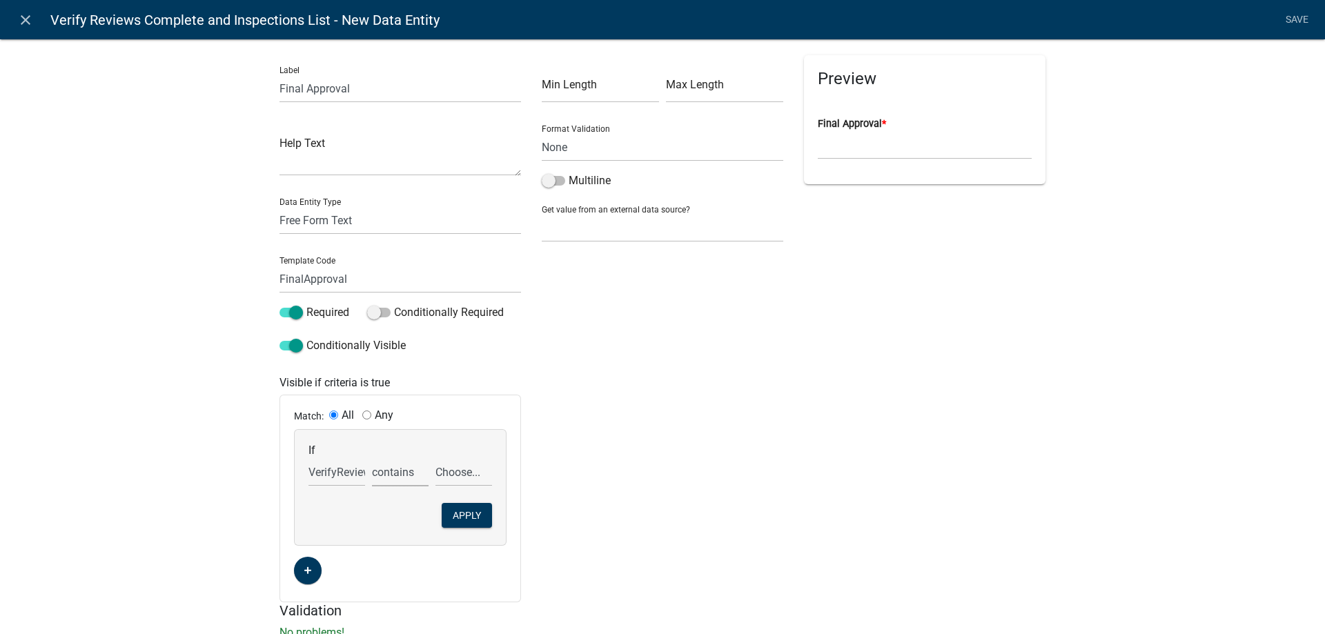
click at [372, 458] on select "exists does not exist contains does not contain" at bounding box center [400, 472] width 57 height 28
click at [446, 477] on select "Choose... All Reviews Completed" at bounding box center [463, 472] width 57 height 28
select select "1: All Reviews Completed"
click at [435, 458] on select "Choose... All Reviews Completed" at bounding box center [463, 472] width 57 height 28
click at [455, 511] on button "Apply" at bounding box center [467, 515] width 50 height 25
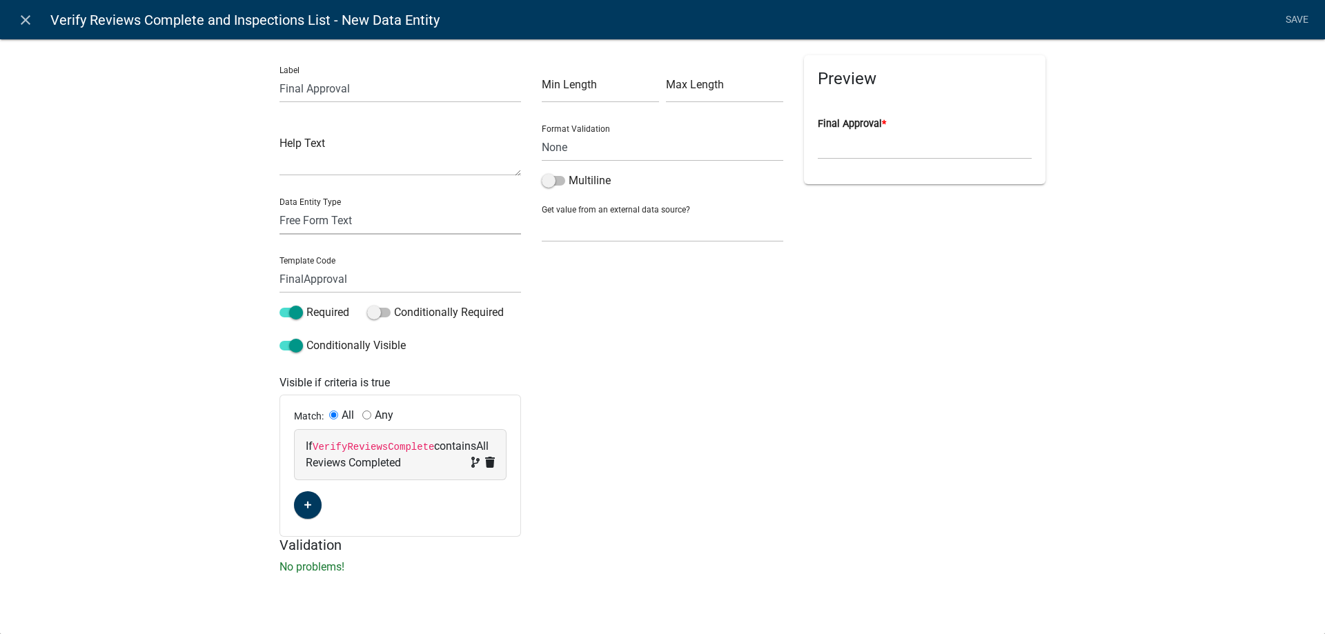
click at [307, 213] on select "Free Form Text Document Display Entity Value Fee Numeric Data Date Map Sketch D…" at bounding box center [399, 220] width 241 height 28
click at [279, 206] on select "Free Form Text Document Display Entity Value Fee Numeric Data Date Map Sketch D…" at bounding box center [399, 220] width 241 height 28
select select "list-data"
select select
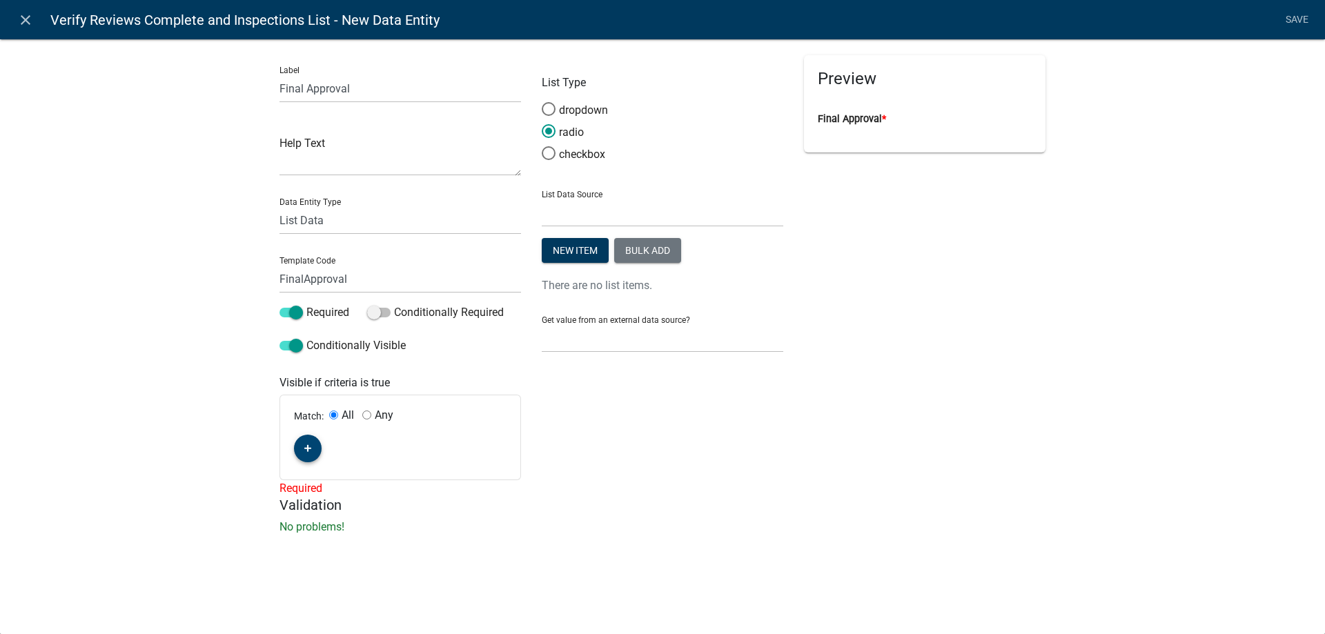
click at [317, 448] on button "button" at bounding box center [308, 449] width 28 height 28
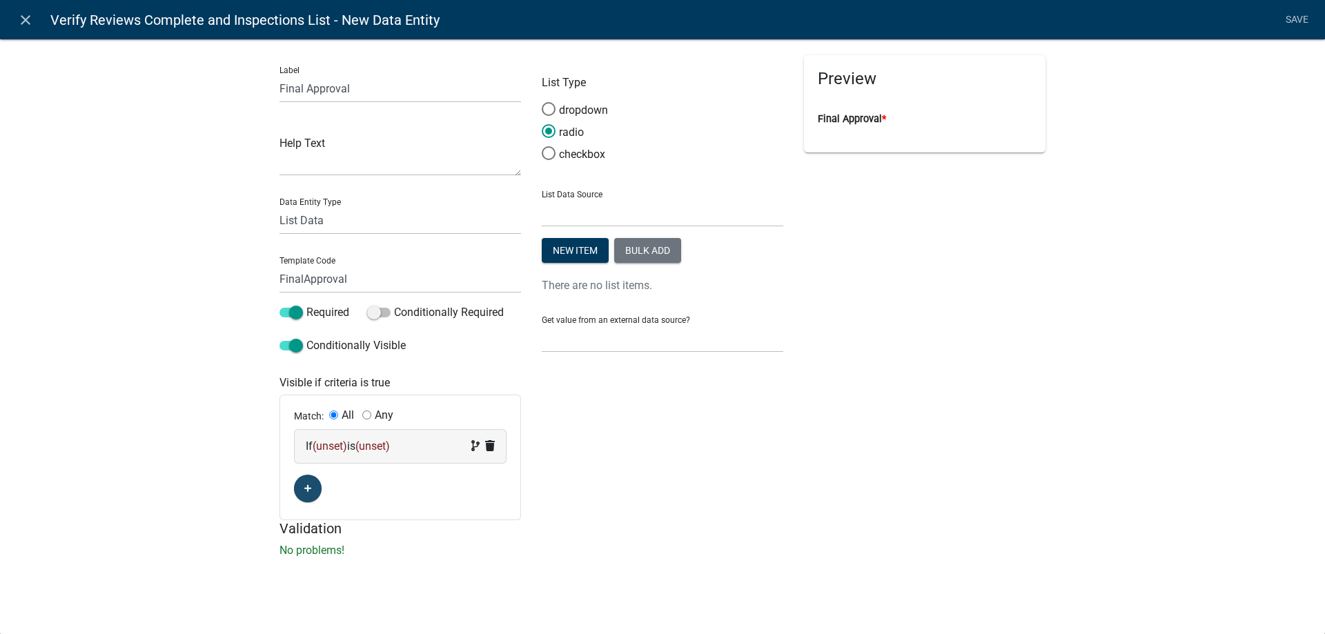
click at [319, 450] on span "(unset)" at bounding box center [330, 446] width 34 height 13
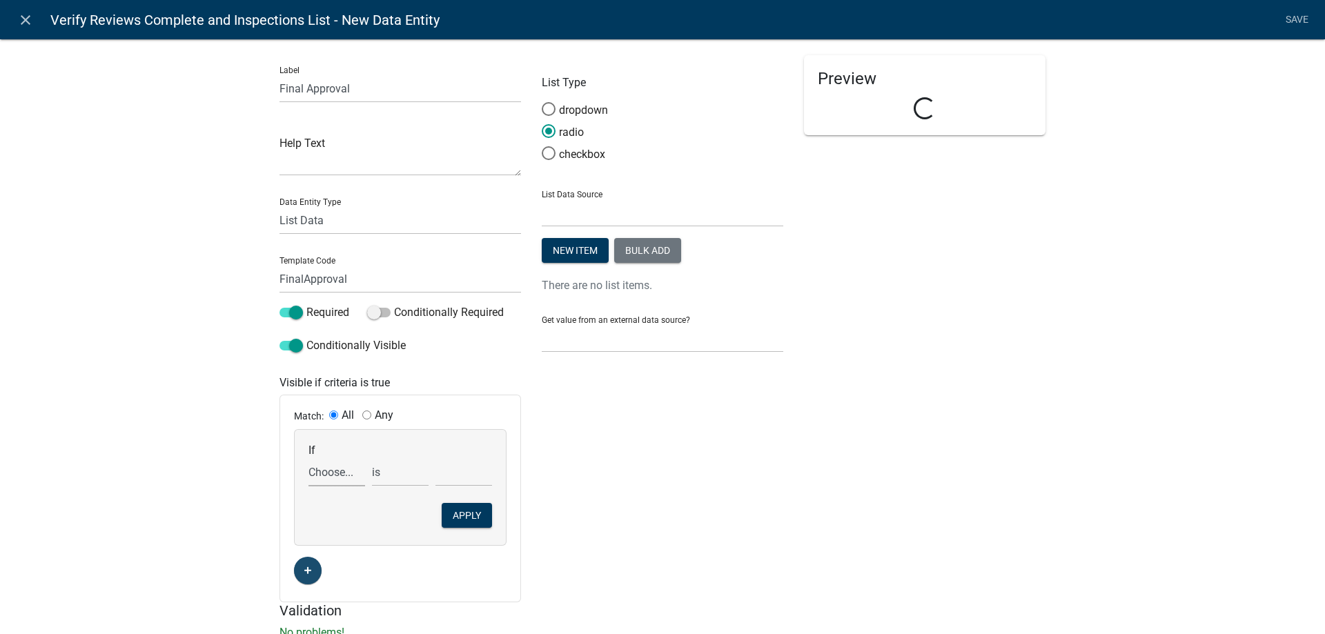
click at [317, 470] on select "Choose... Acres AddInfoNeededBld AddInfoNeededBOH AddInfoNeededCC AddInfoNeeded…" at bounding box center [336, 472] width 57 height 28
select select "329: VerifyReviewsComplete"
click at [308, 458] on select "Choose... Acres AddInfoNeededBld AddInfoNeededBOH AddInfoNeededCC AddInfoNeeded…" at bounding box center [336, 472] width 57 height 28
select select "4: !!"
select select "1: All Reviews Completed"
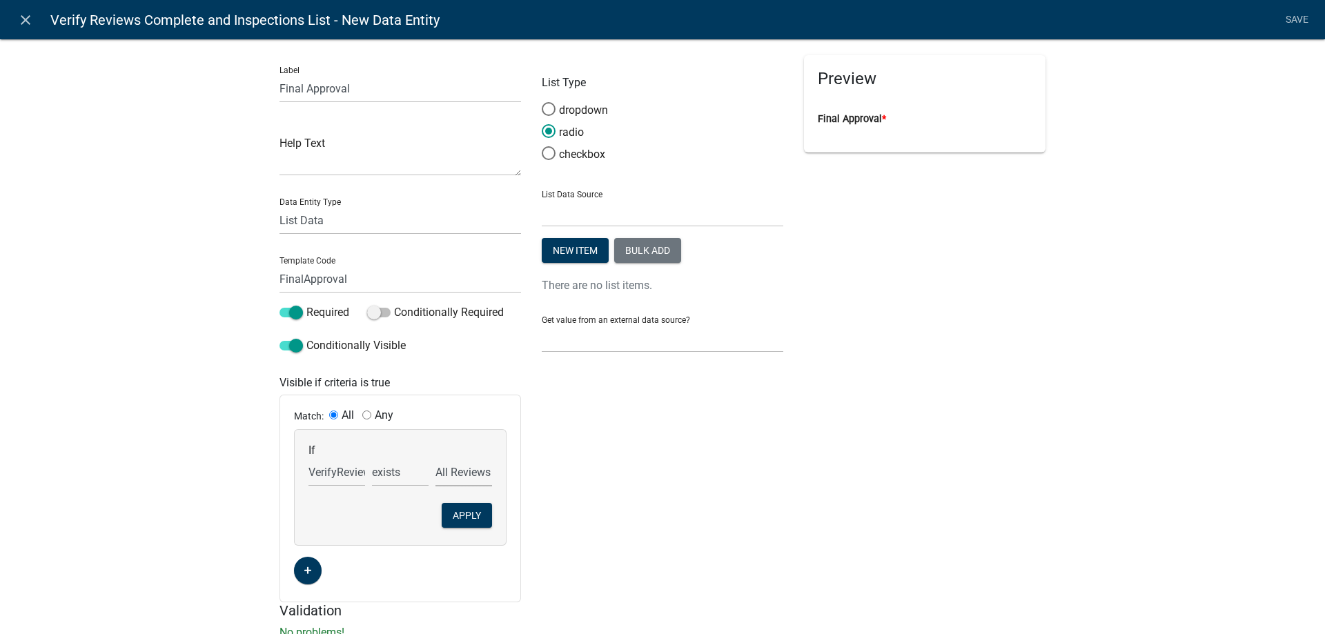
click at [435, 458] on select "Choose... All Reviews Completed" at bounding box center [463, 472] width 57 height 28
click at [386, 477] on select "exists does not exist contains does not contain" at bounding box center [400, 472] width 57 height 28
click at [372, 458] on select "exists does not exist contains does not contain" at bounding box center [400, 472] width 57 height 28
click at [455, 515] on button "Apply" at bounding box center [467, 515] width 50 height 25
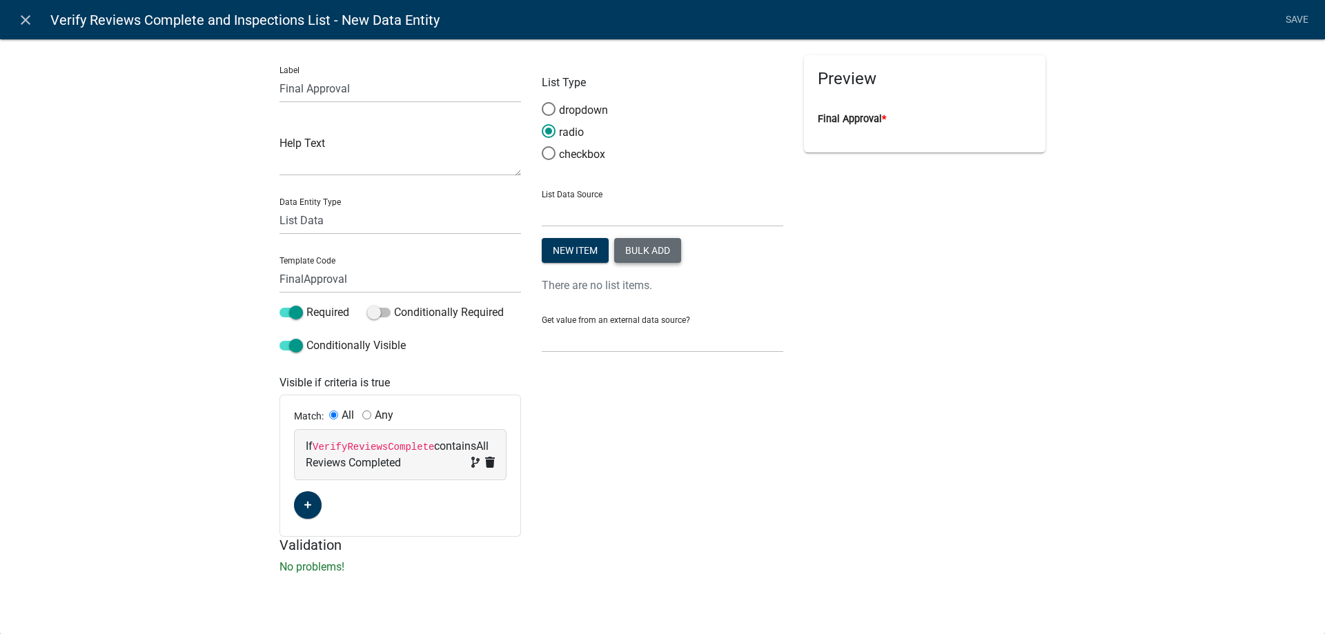
click at [659, 241] on button "Bulk add" at bounding box center [647, 250] width 67 height 25
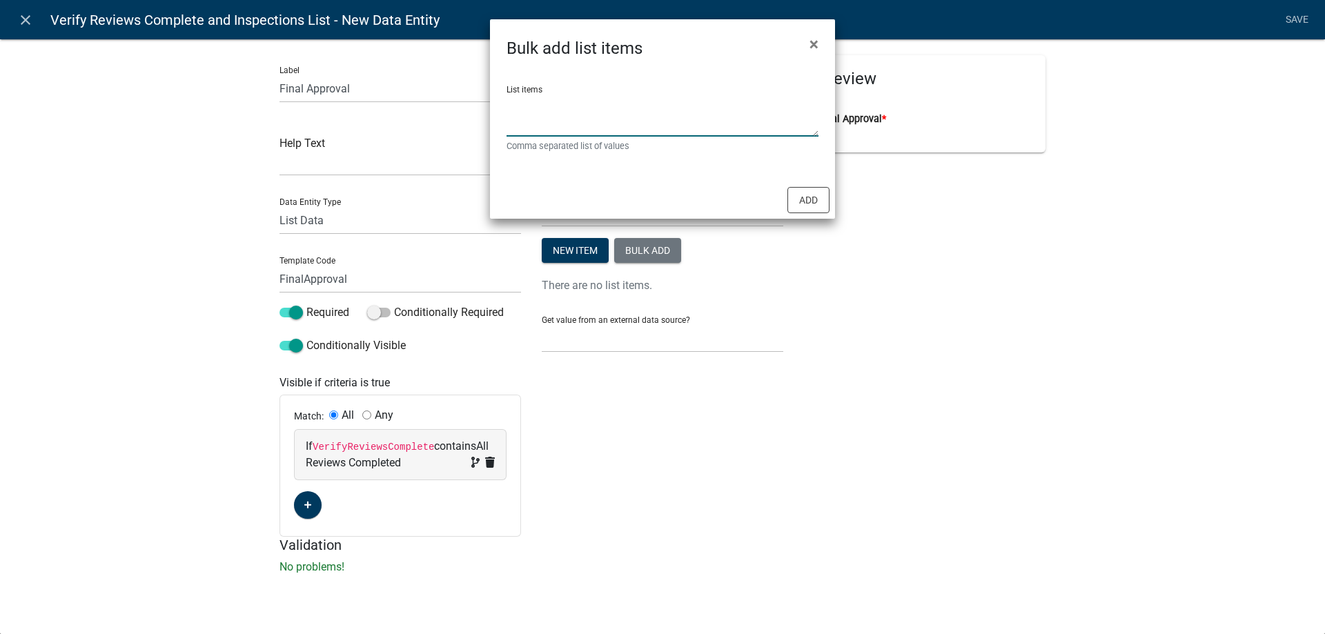
click at [595, 123] on textarea "List items" at bounding box center [662, 115] width 312 height 43
type textarea "Approved, Denied"
click at [809, 190] on button "Add" at bounding box center [808, 200] width 42 height 26
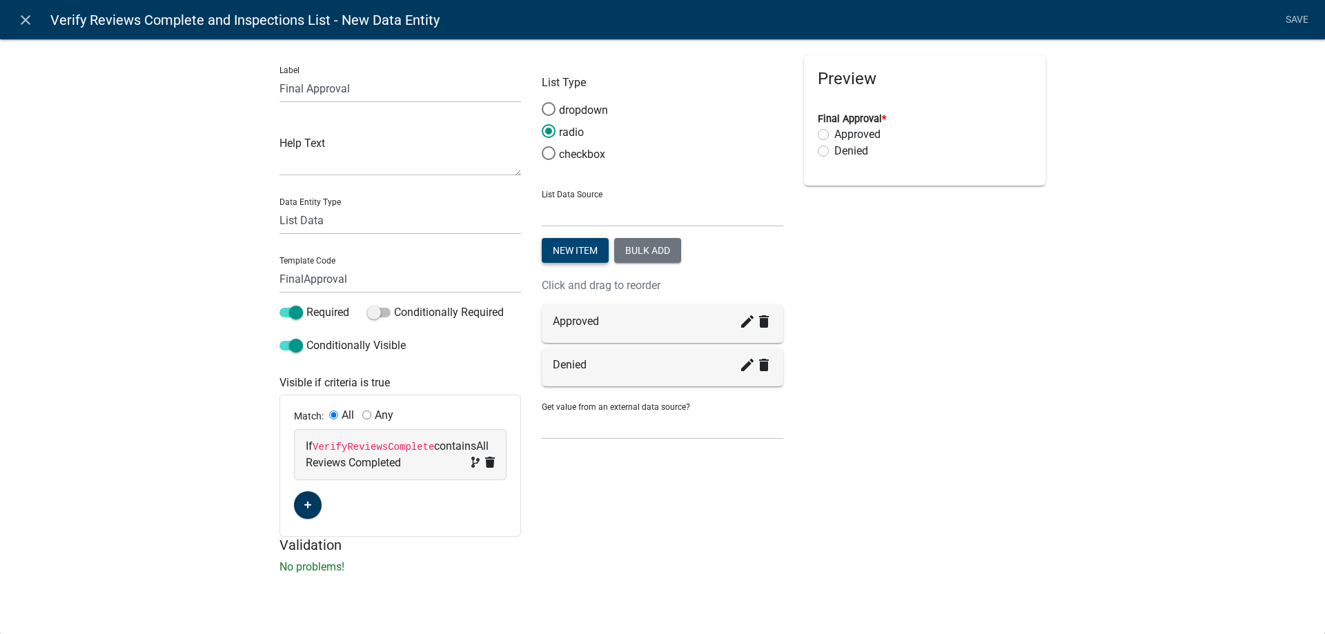
click at [572, 241] on button "New item" at bounding box center [575, 250] width 67 height 25
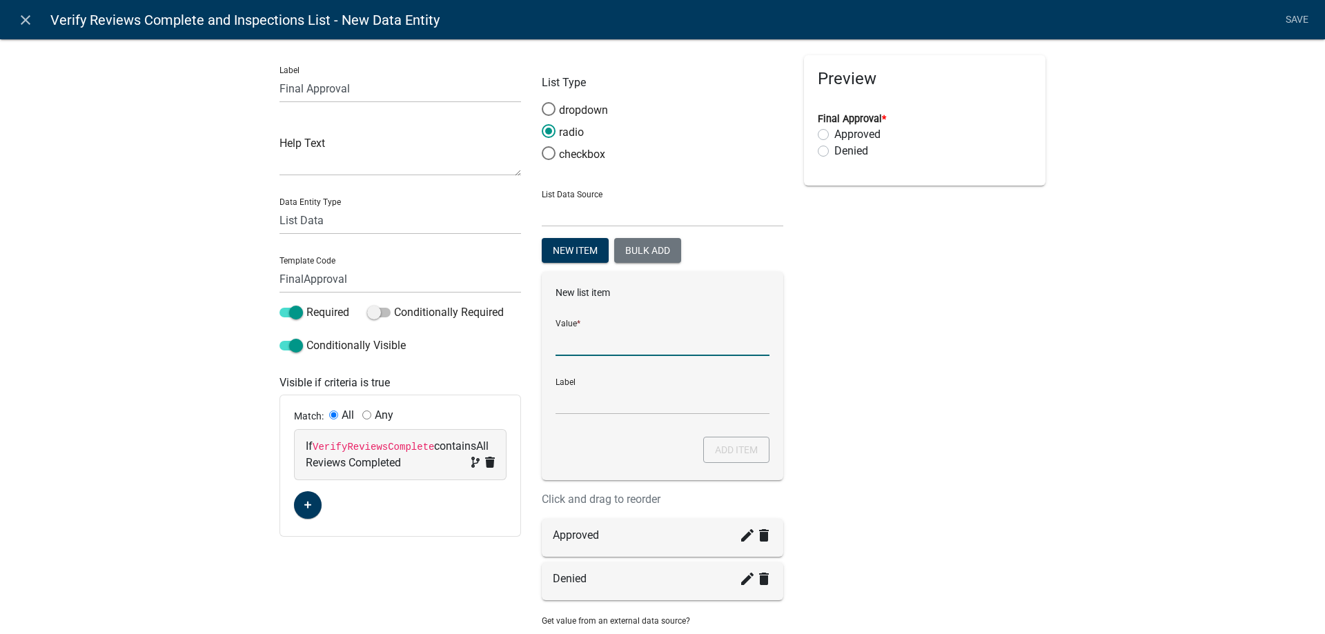
click at [593, 342] on input "List Data Source" at bounding box center [662, 342] width 214 height 28
type input "Approved with Conditions"
click at [597, 368] on div "Label" at bounding box center [662, 391] width 214 height 48
click at [604, 399] on input "Label" at bounding box center [662, 400] width 214 height 28
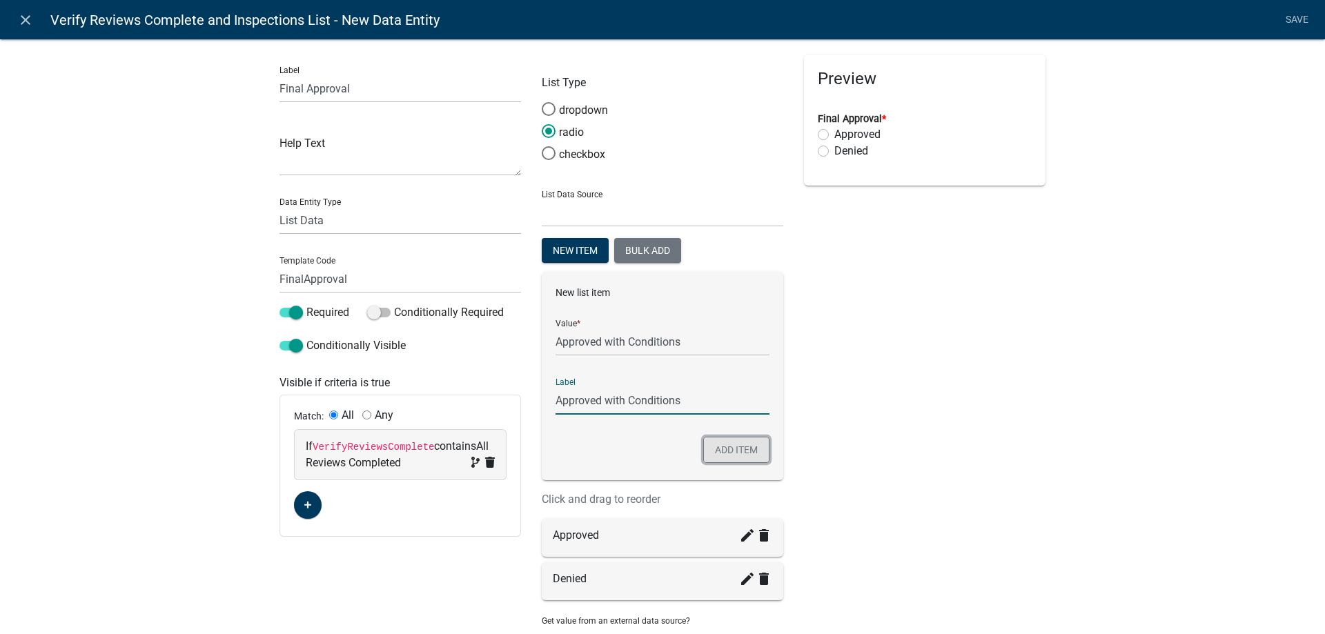
click at [724, 449] on button "Add item" at bounding box center [736, 450] width 66 height 26
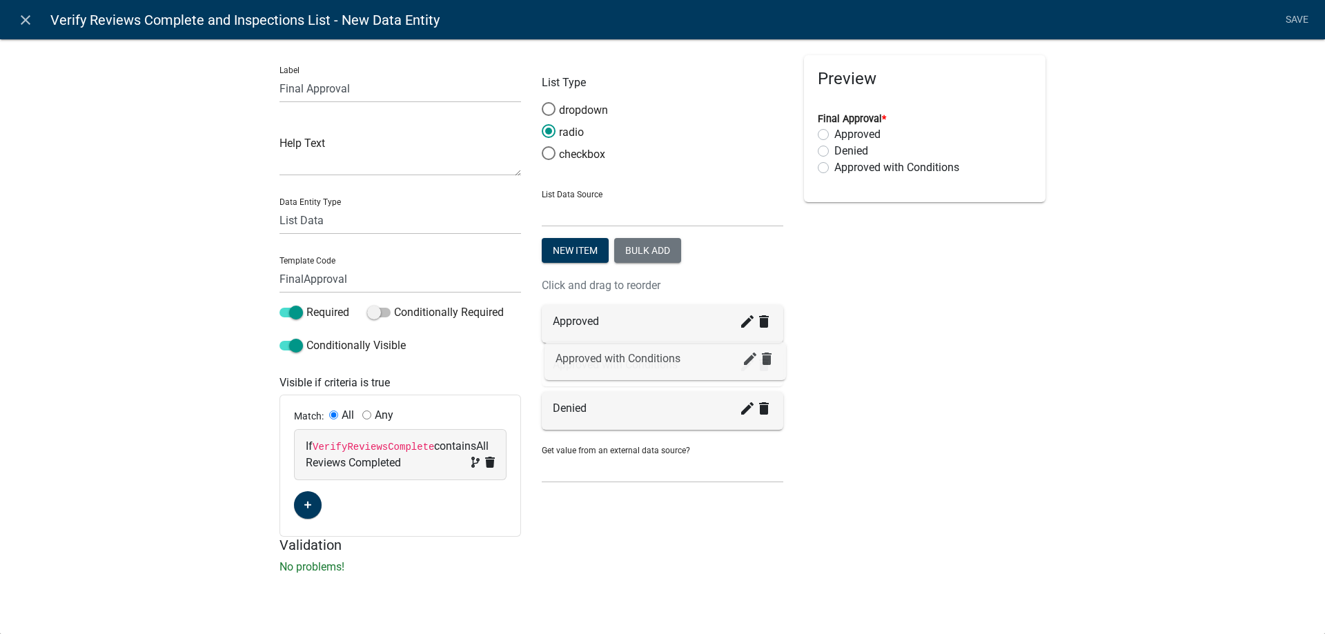
drag, startPoint x: 622, startPoint y: 402, endPoint x: 625, endPoint y: 350, distance: 51.8
click at [1296, 18] on link "Save" at bounding box center [1296, 20] width 34 height 26
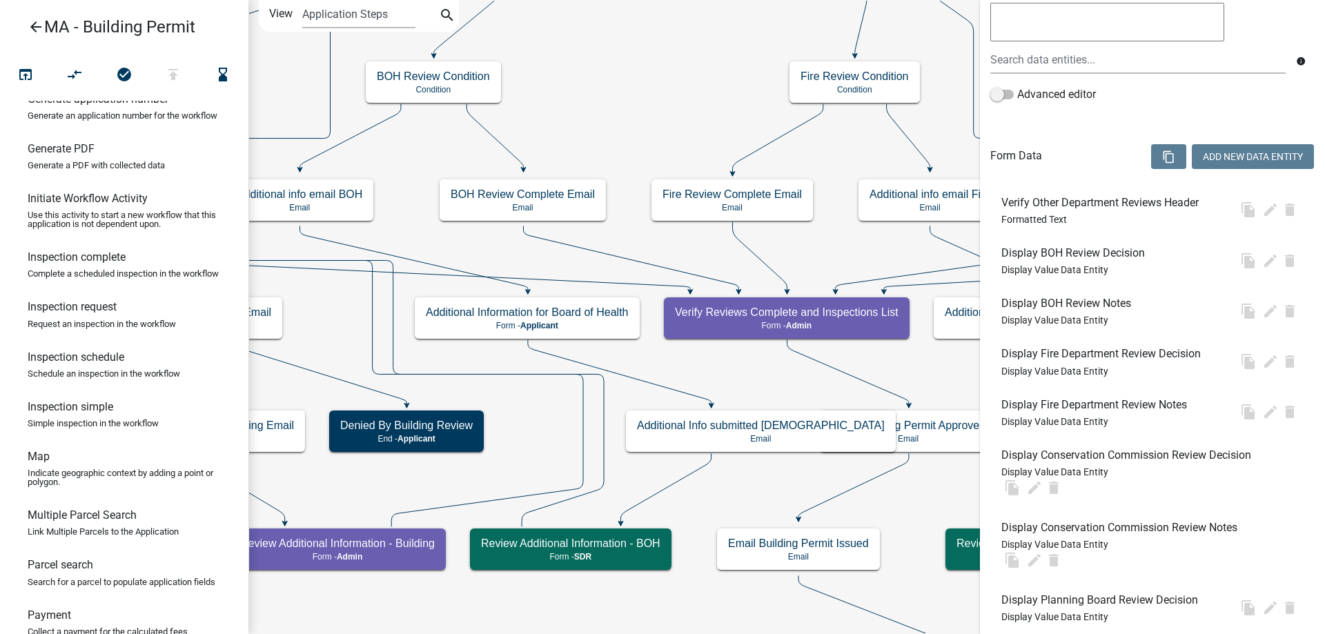
scroll to position [0, 0]
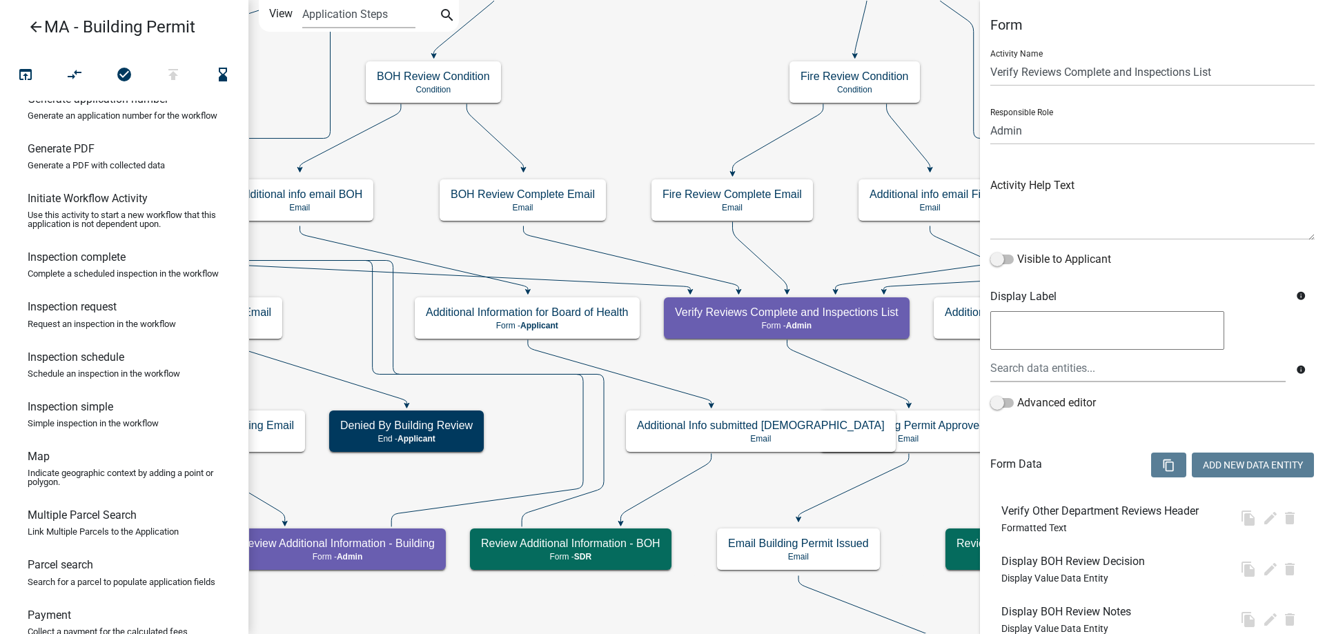
select select "1617A353-6361-48C5-9BA0-CE34FD9B68F8"
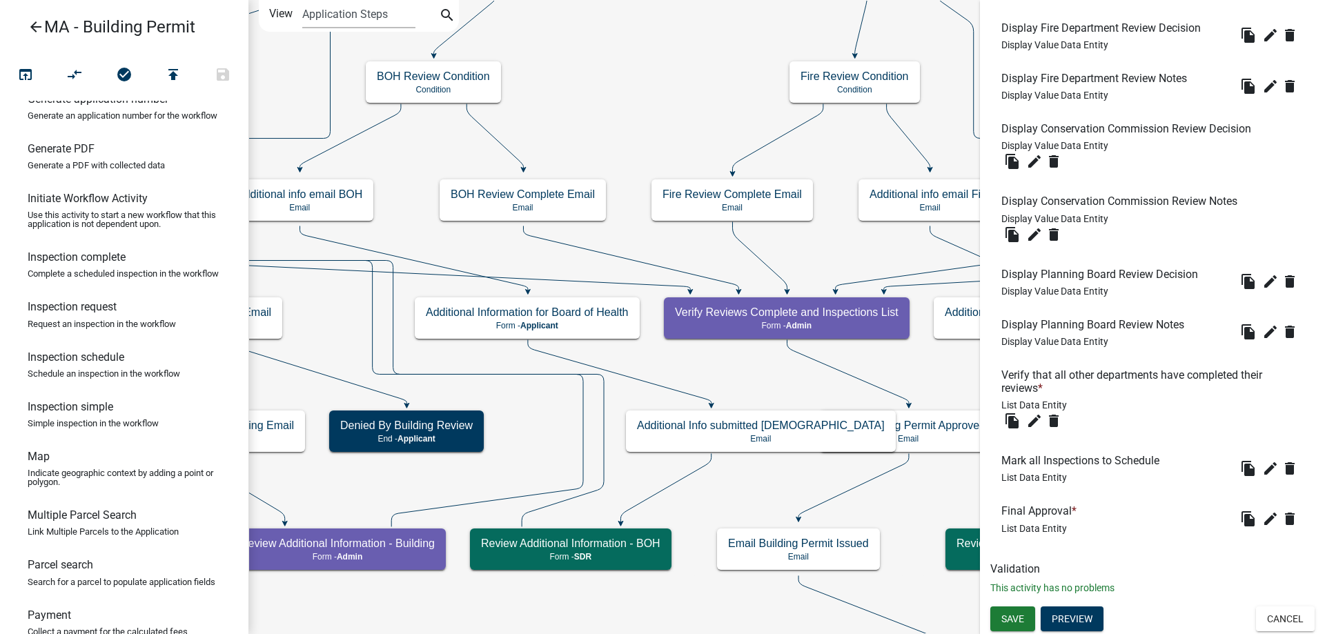
scroll to position [635, 0]
click at [1262, 522] on icon "edit" at bounding box center [1270, 519] width 17 height 17
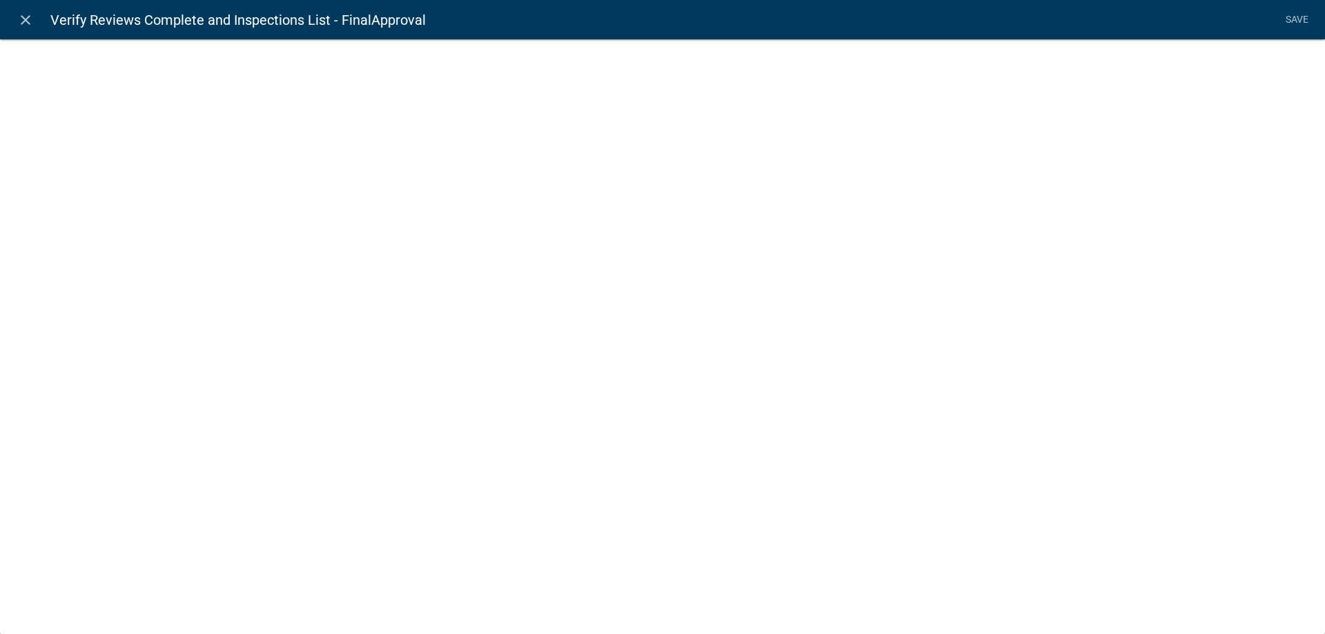
select select "list-data"
select select
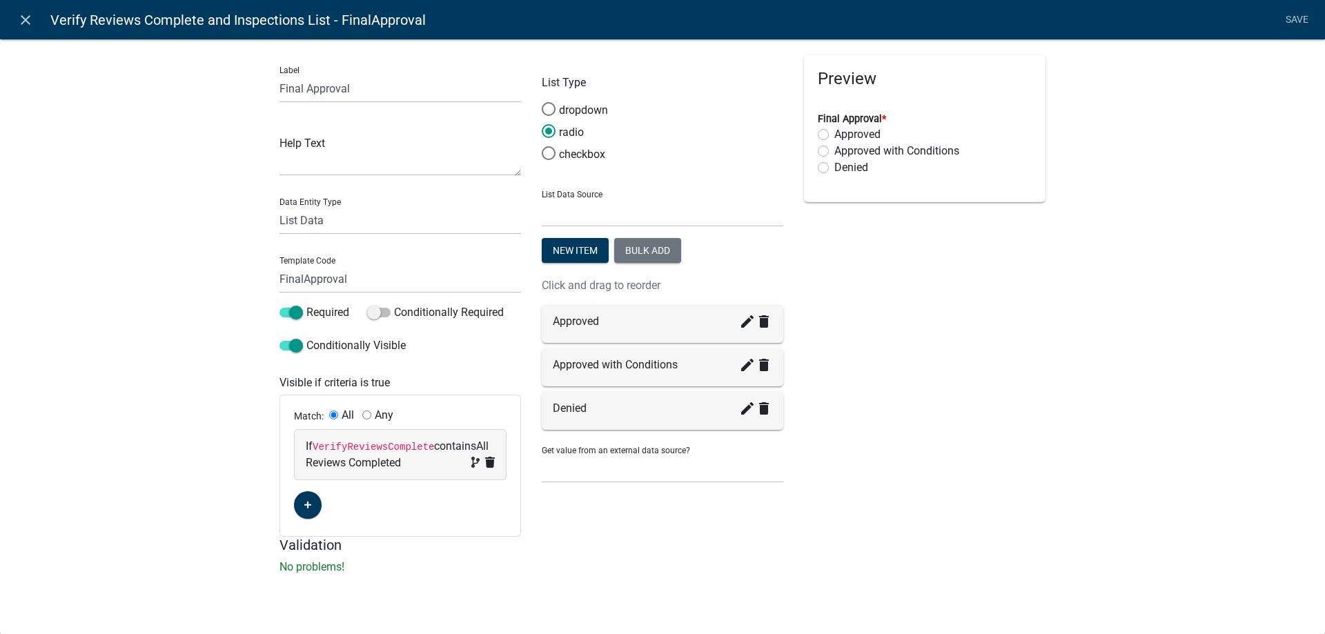
click at [766, 366] on icon "delete" at bounding box center [764, 365] width 17 height 17
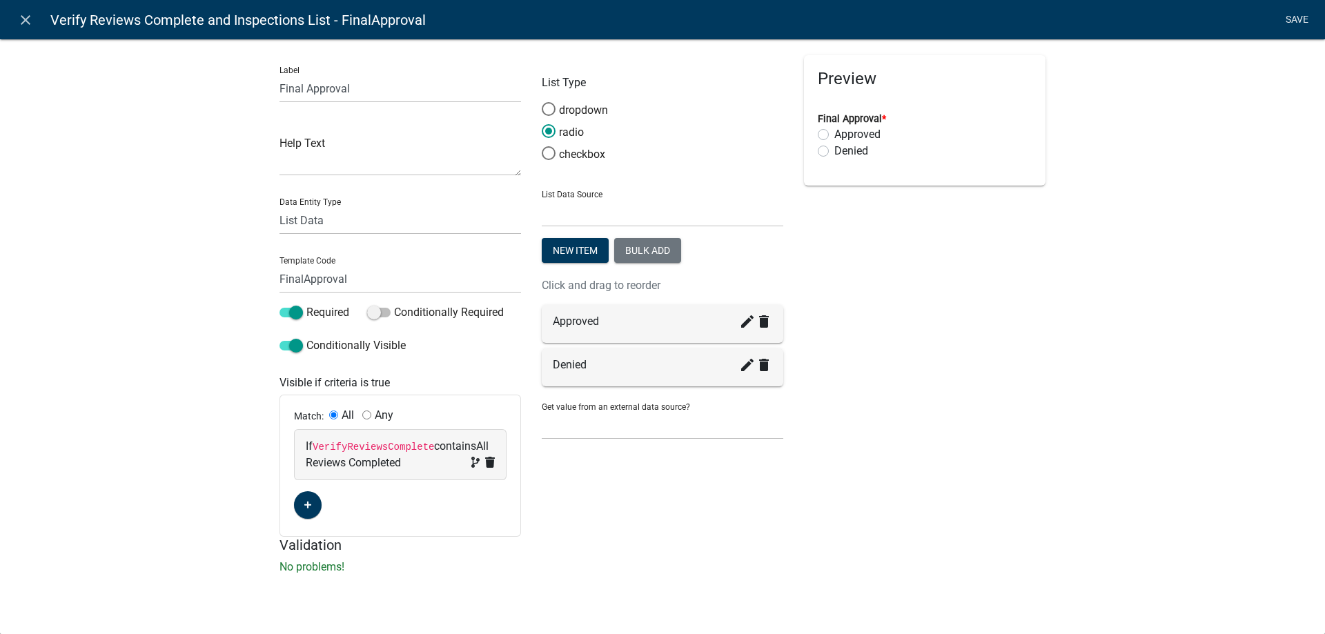
click at [1288, 19] on link "Save" at bounding box center [1296, 20] width 34 height 26
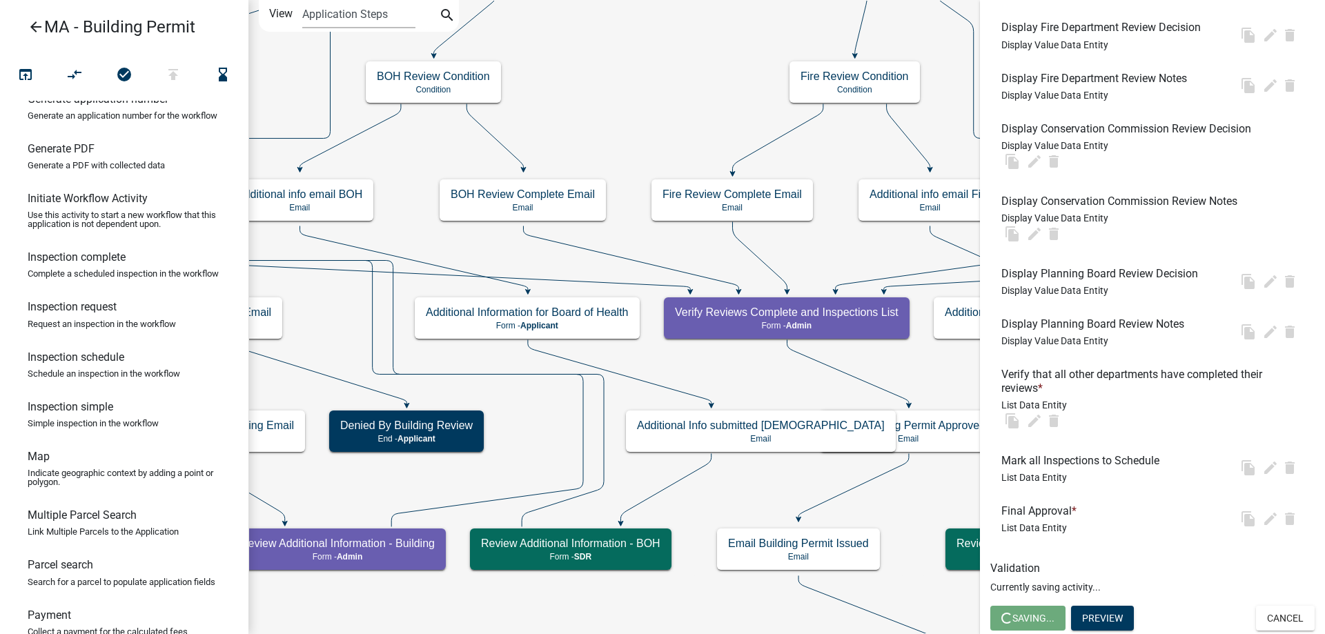
scroll to position [0, 0]
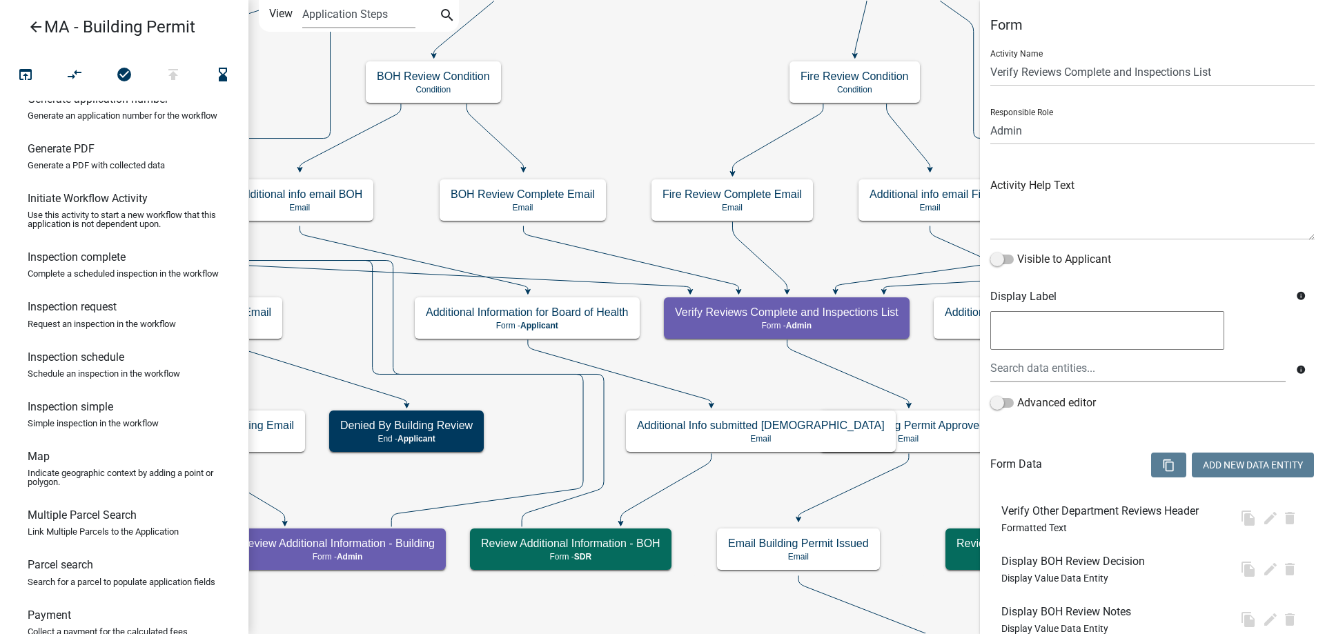
select select "1617A353-6361-48C5-9BA0-CE34FD9B68F8"
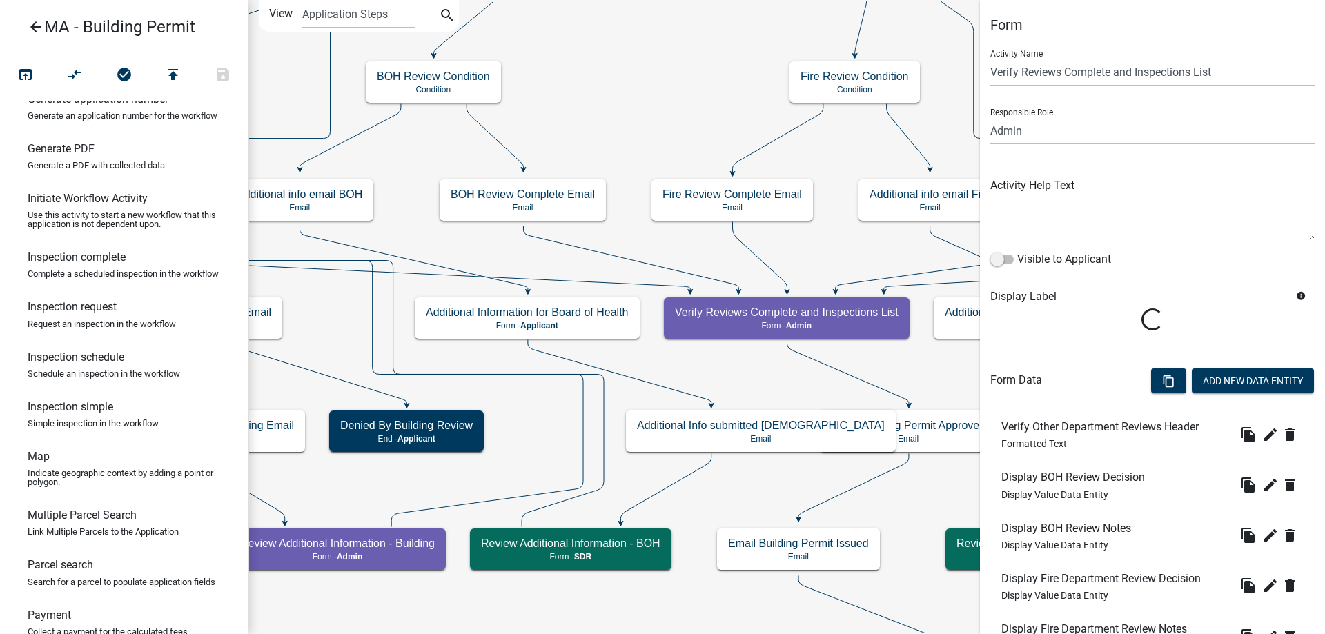
scroll to position [635, 0]
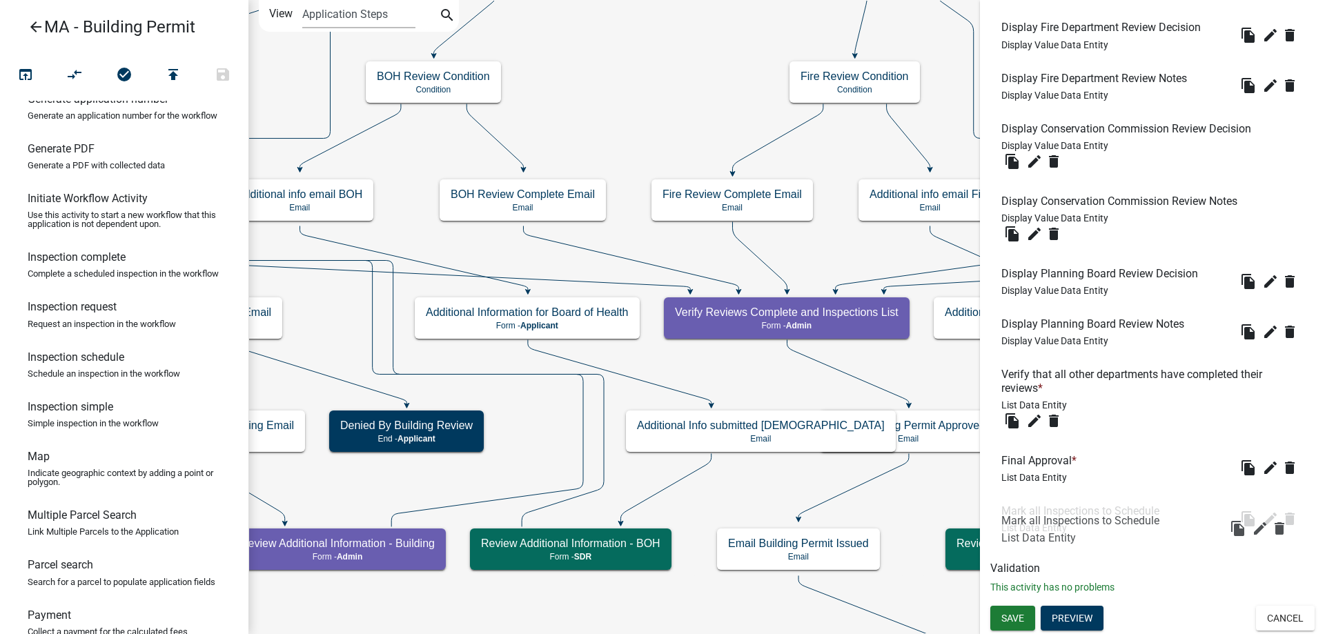
drag, startPoint x: 1049, startPoint y: 464, endPoint x: 1049, endPoint y: 526, distance: 62.1
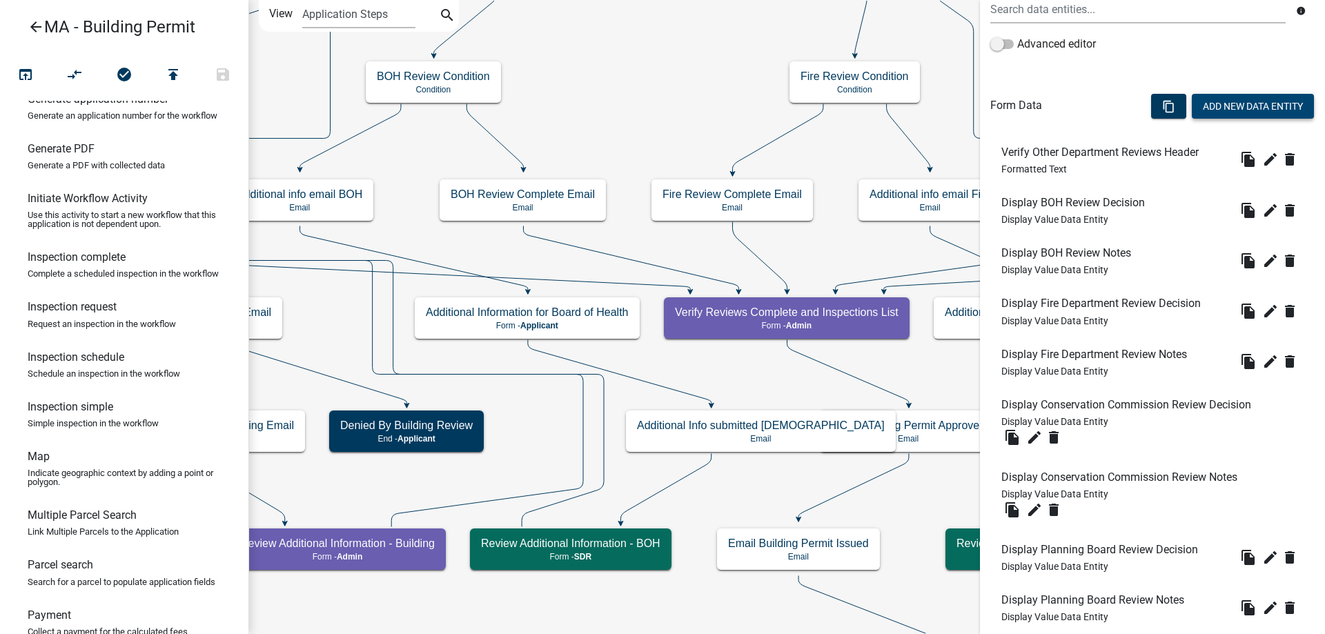
click at [1236, 103] on button "Add New Data Entity" at bounding box center [1253, 106] width 122 height 25
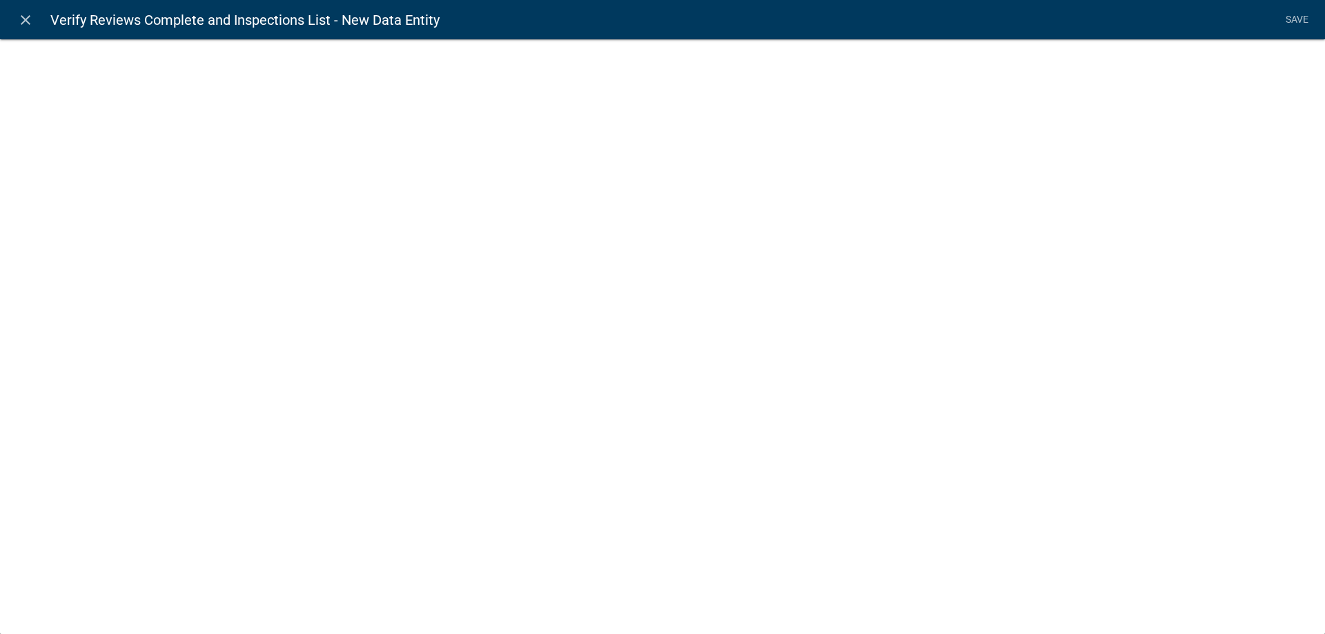
select select
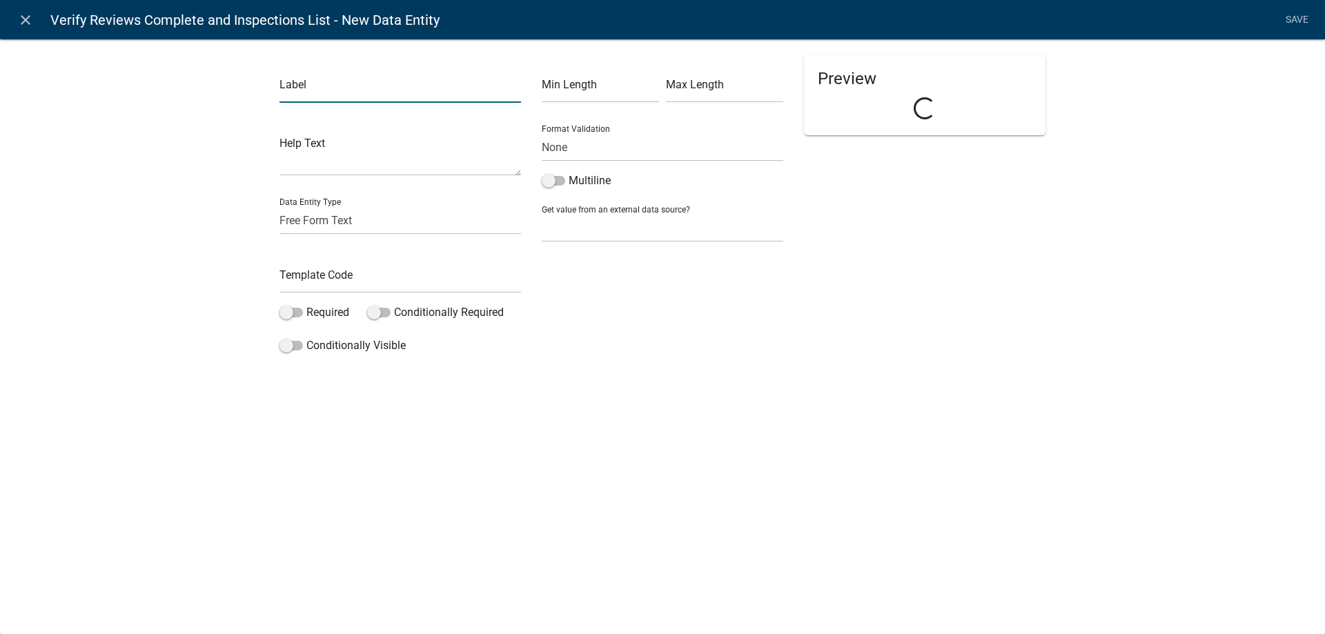
drag, startPoint x: 348, startPoint y: 101, endPoint x: 349, endPoint y: 86, distance: 15.2
click at [349, 86] on input "text" at bounding box center [399, 89] width 241 height 28
type input "Denial Reason"
click at [329, 283] on input "text" at bounding box center [399, 279] width 241 height 28
type input "FinalDenialReason"
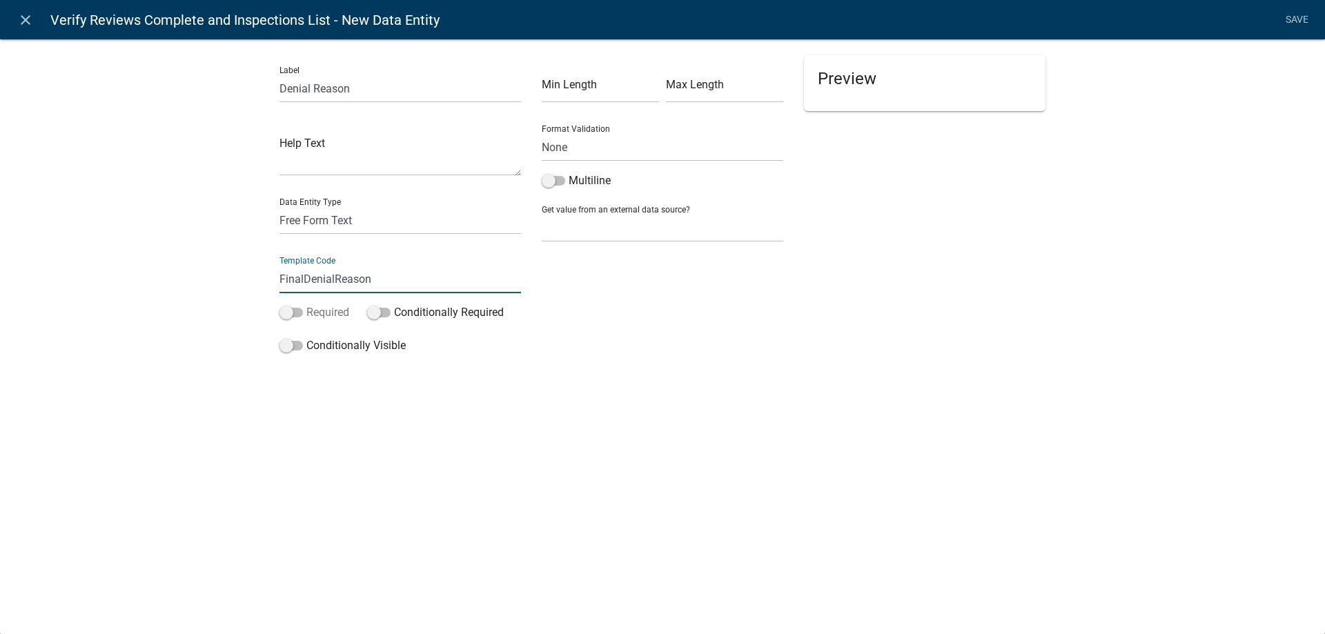
click at [204, 296] on div "Label Denial Reason Help Text Data Entity Type Free Form Text Document Display …" at bounding box center [662, 203] width 1325 height 372
click at [368, 342] on label "Conditionally Visible" at bounding box center [342, 345] width 126 height 17
click at [306, 337] on input "Conditionally Visible" at bounding box center [306, 337] width 0 height 0
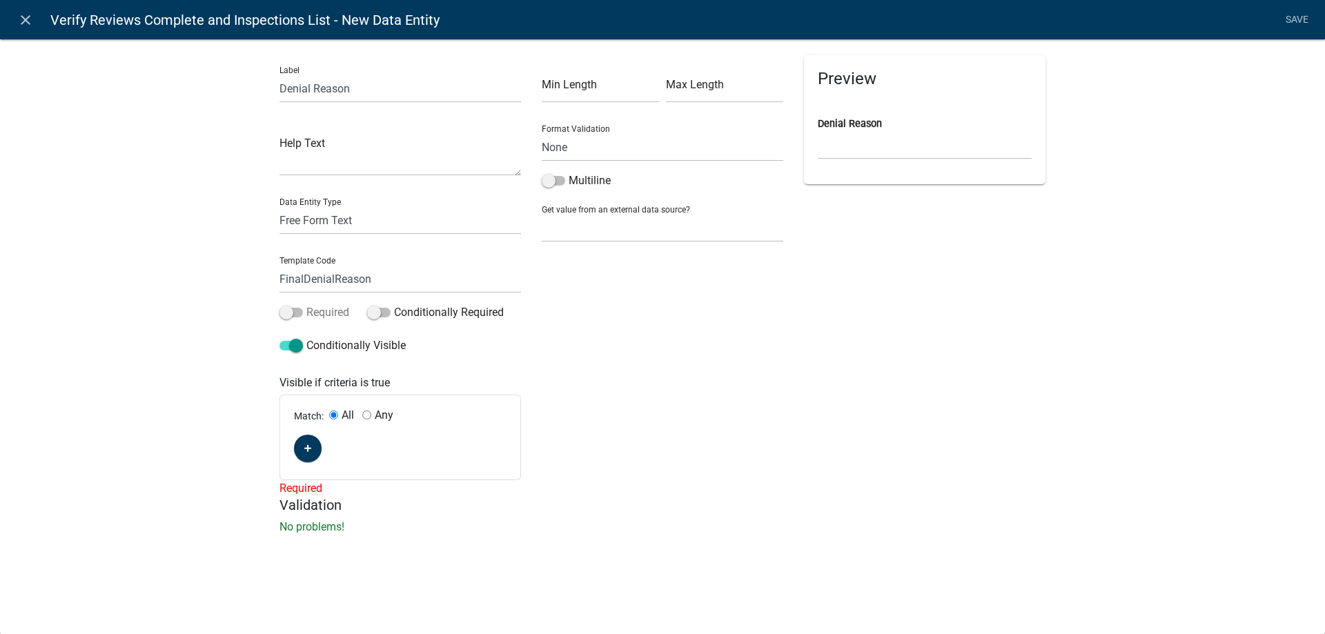
click at [328, 314] on label "Required" at bounding box center [314, 312] width 70 height 17
click at [306, 304] on input "Required" at bounding box center [306, 304] width 0 height 0
click at [562, 175] on label "Multiline" at bounding box center [576, 180] width 69 height 17
click at [569, 172] on input "Multiline" at bounding box center [569, 172] width 0 height 0
click at [309, 459] on button "button" at bounding box center [308, 449] width 28 height 28
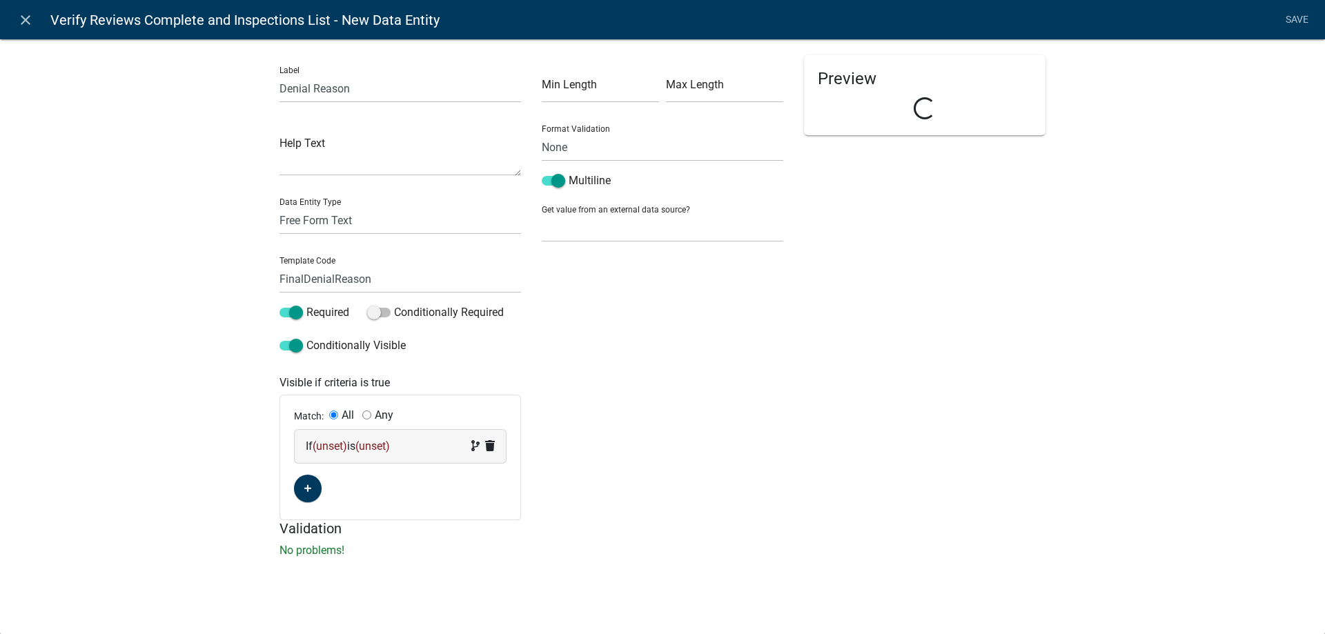
click at [320, 457] on div "If (unset) is (unset)" at bounding box center [400, 446] width 211 height 33
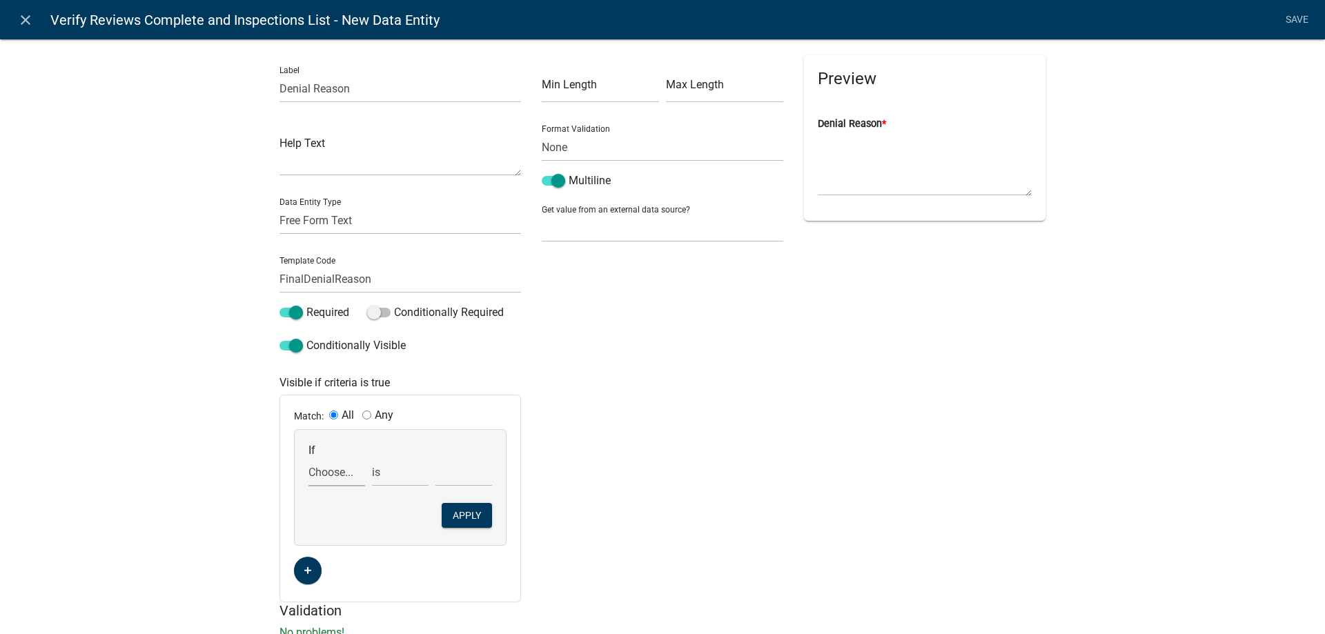
click at [343, 482] on select "Choose... Acres AddInfoNeededBld AddInfoNeededBOH AddInfoNeededCC AddInfoNeeded…" at bounding box center [336, 472] width 57 height 28
select select "62: FinalApproval"
click at [308, 458] on select "Choose... Acres AddInfoNeededBld AddInfoNeededBOH AddInfoNeededCC AddInfoNeeded…" at bounding box center [336, 472] width 57 height 28
drag, startPoint x: 453, startPoint y: 473, endPoint x: 455, endPoint y: 500, distance: 27.0
click at [453, 473] on select "Choose... Approved Denied" at bounding box center [463, 472] width 57 height 28
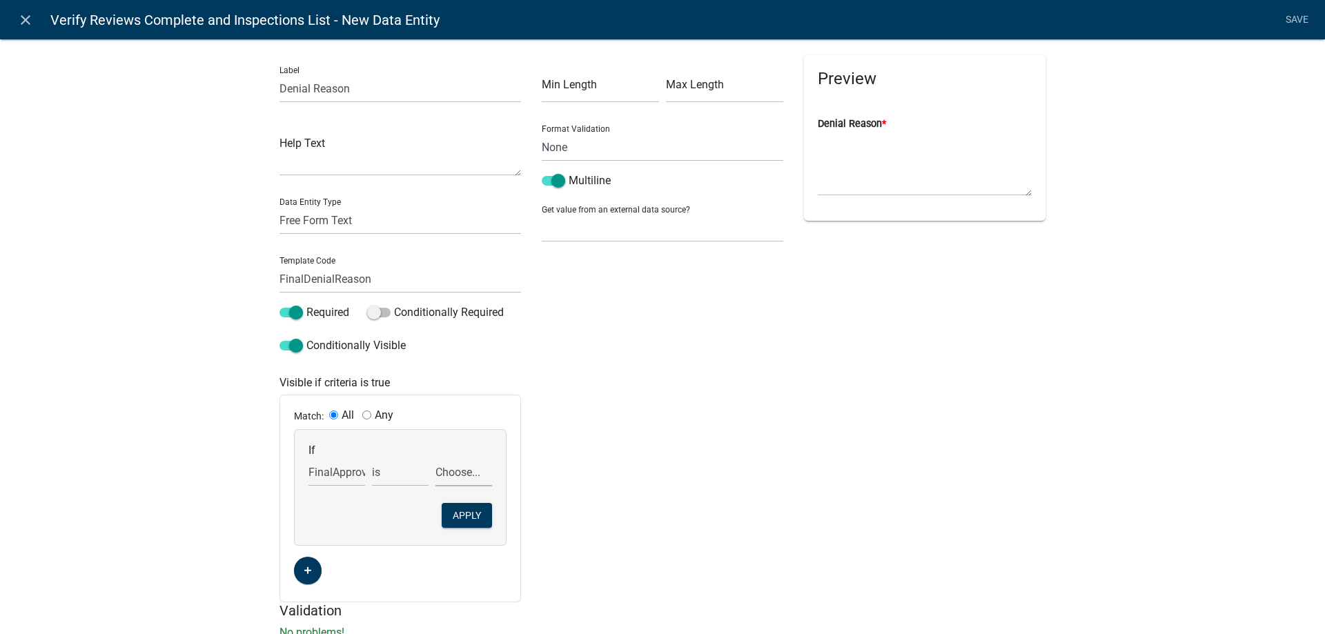
click at [453, 473] on select "Choose... Approved Denied" at bounding box center [463, 472] width 57 height 28
click at [435, 458] on select "Choose... Approved Denied" at bounding box center [463, 472] width 57 height 28
click at [457, 517] on button "Apply" at bounding box center [467, 515] width 50 height 25
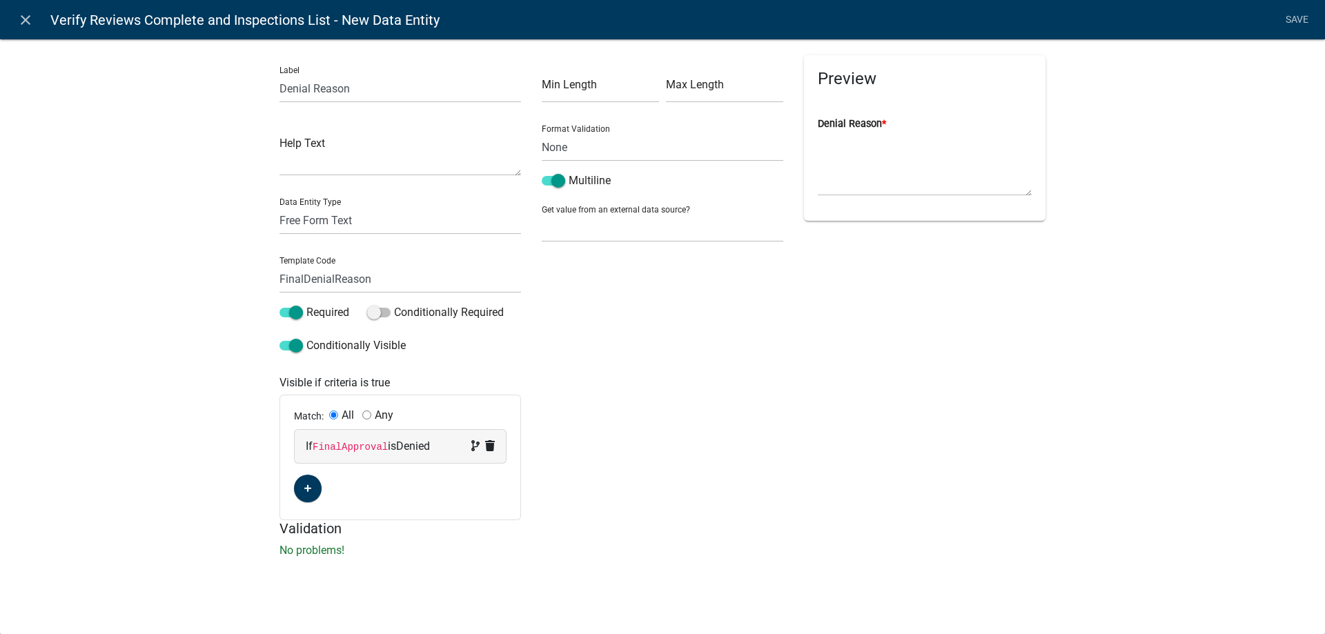
click at [162, 457] on div "Label Denial Reason Help Text Data Entity Type Free Form Text Document Display …" at bounding box center [662, 302] width 1325 height 571
click at [373, 140] on textarea at bounding box center [399, 154] width 241 height 43
type textarea "This will be emailed to the Applicant"
click at [161, 223] on div "Label Denial Reason Help Text This will be emailed to the Applicant Data Entity…" at bounding box center [662, 302] width 1325 height 571
click at [1291, 23] on link "Save" at bounding box center [1296, 20] width 34 height 26
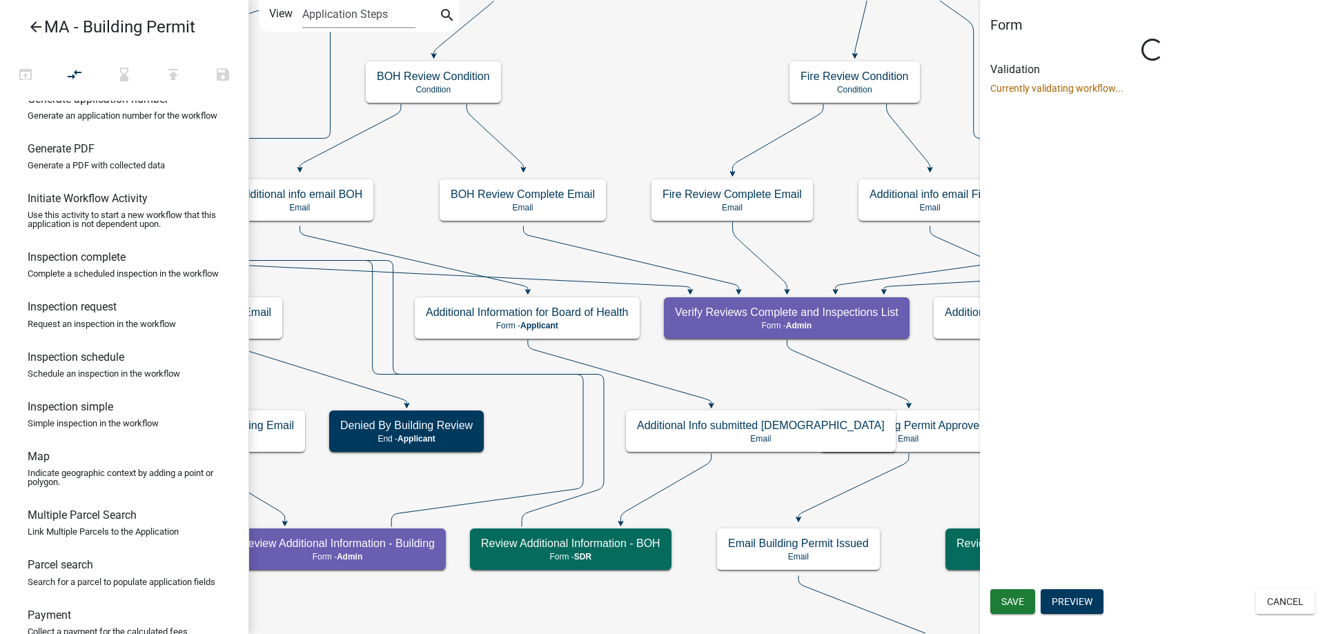
scroll to position [0, 0]
select select "1617A353-6361-48C5-9BA0-CE34FD9B68F8"
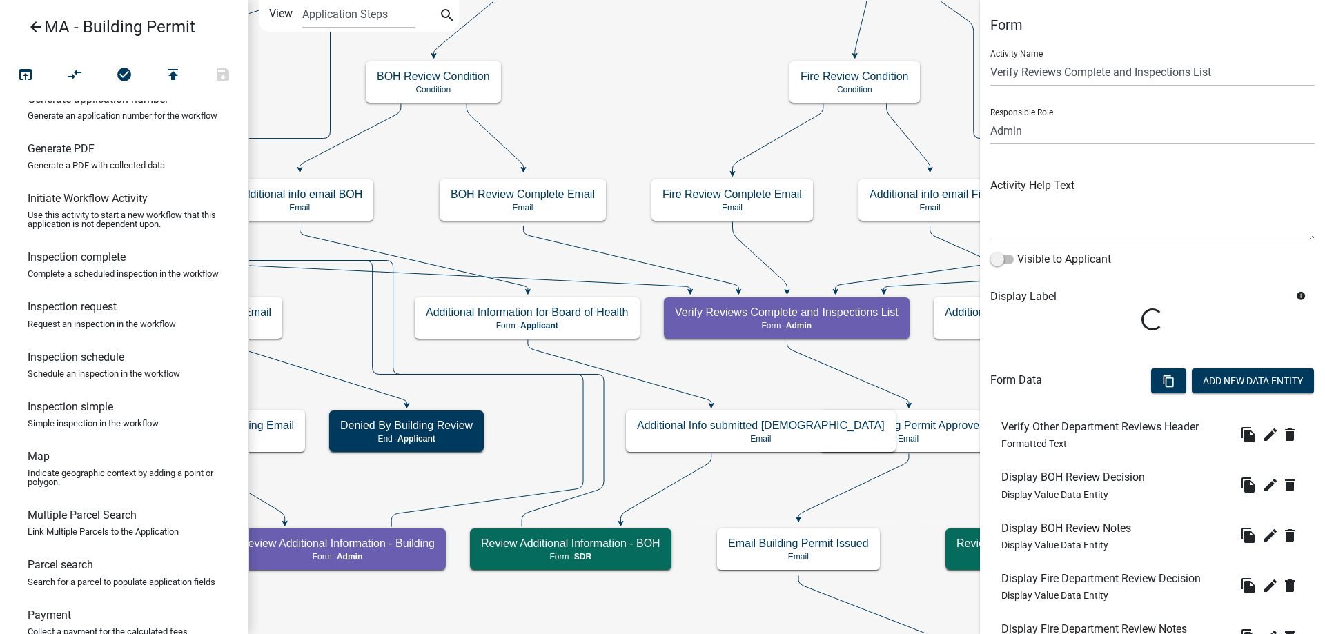
scroll to position [685, 0]
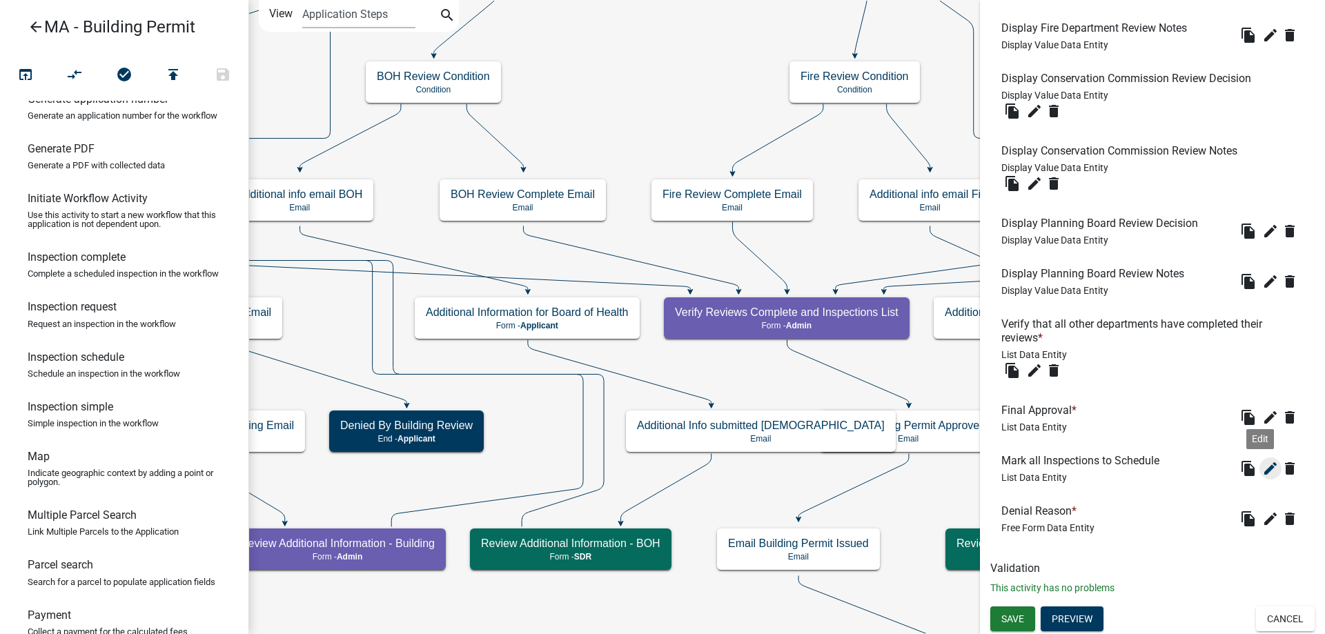
click at [1262, 471] on icon "edit" at bounding box center [1270, 468] width 17 height 17
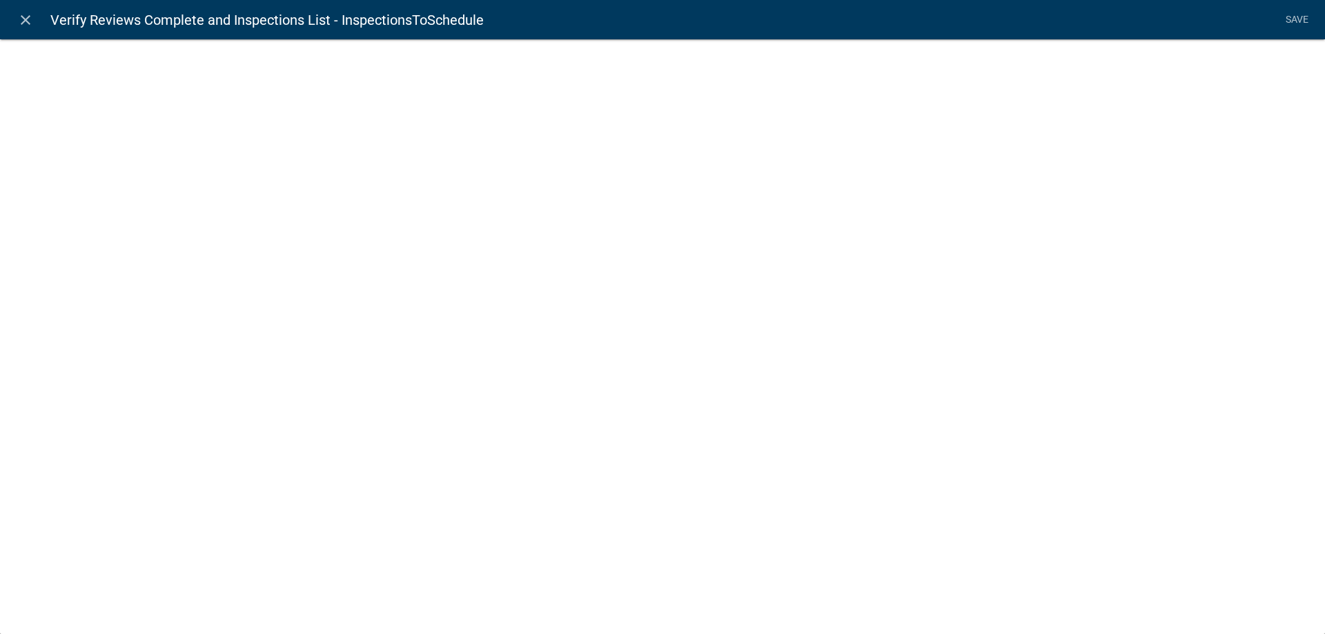
select select "list-data"
select select
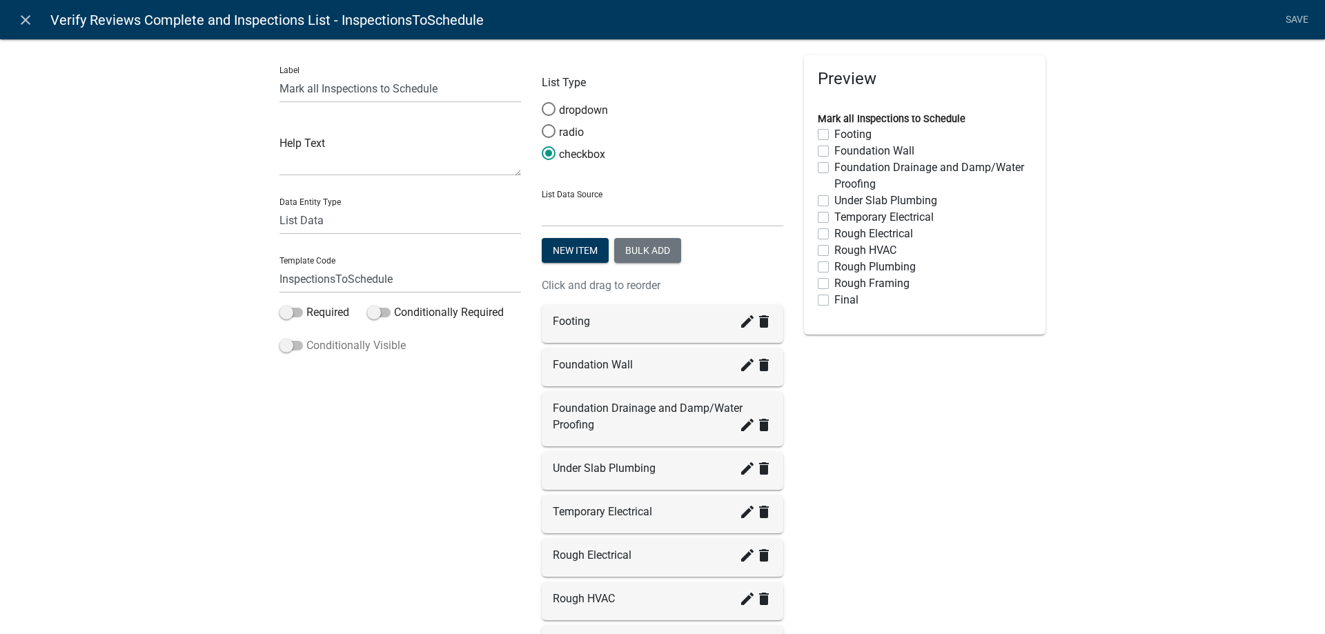
click at [324, 344] on label "Conditionally Visible" at bounding box center [342, 345] width 126 height 17
click at [306, 337] on input "Conditionally Visible" at bounding box center [306, 337] width 0 height 0
click at [319, 319] on label "Required" at bounding box center [314, 312] width 70 height 17
click at [306, 304] on input "Required" at bounding box center [306, 304] width 0 height 0
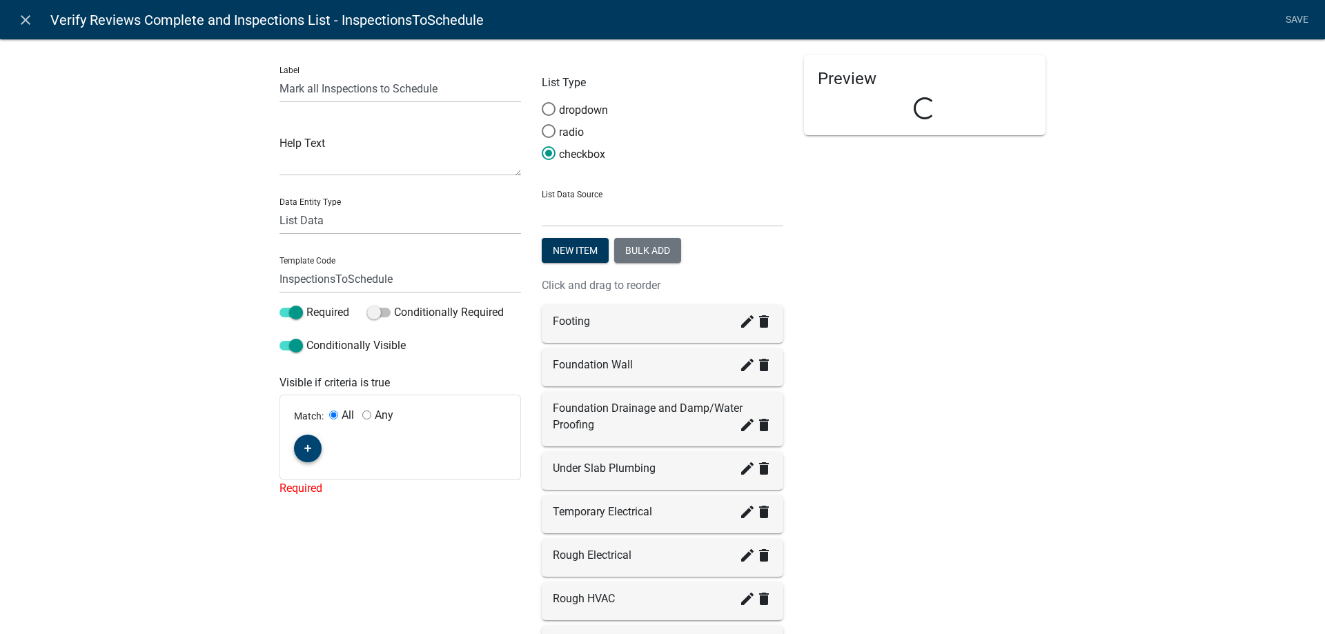
click at [305, 447] on icon "button" at bounding box center [308, 448] width 8 height 8
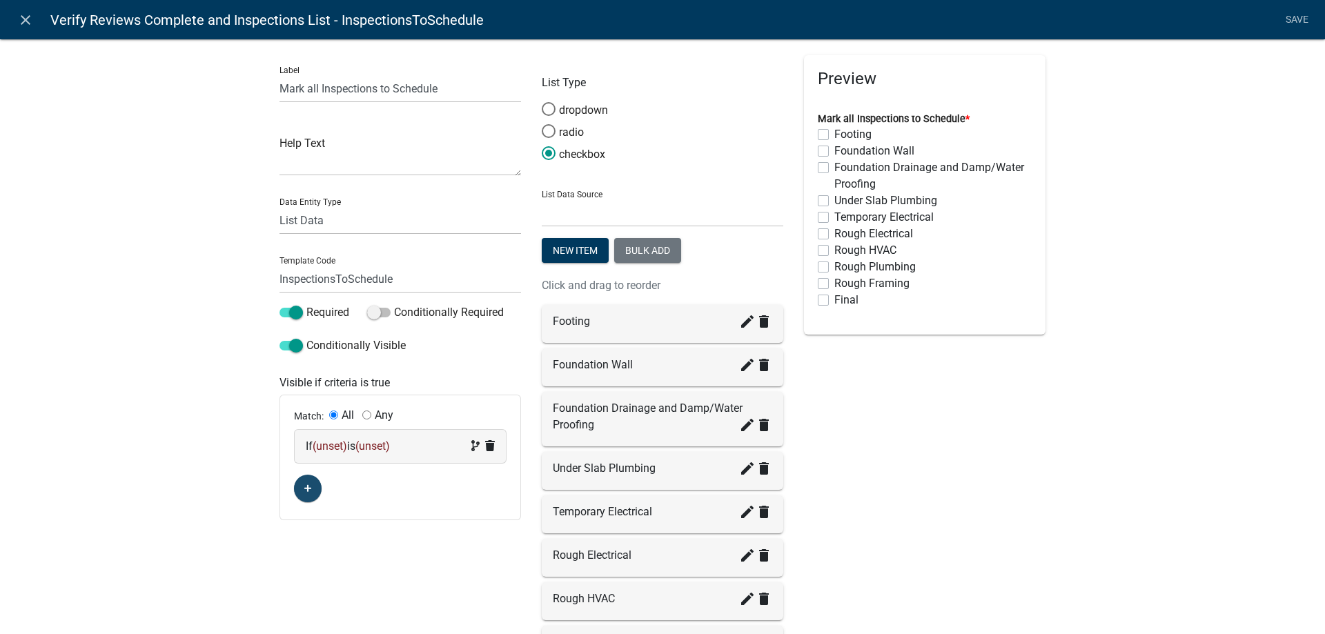
click at [319, 446] on span "(unset)" at bounding box center [330, 446] width 34 height 13
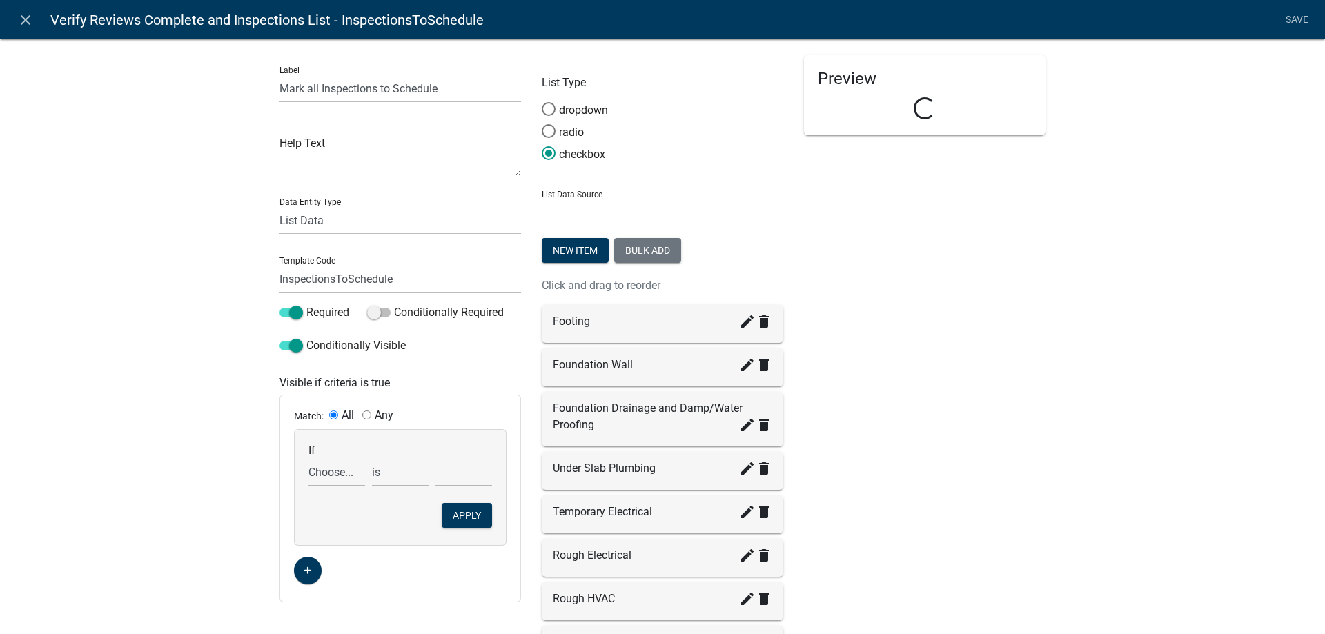
click at [328, 478] on select "Choose... Acres AddInfoNeededBld AddInfoNeededBOH AddInfoNeededCC AddInfoNeeded…" at bounding box center [336, 472] width 57 height 28
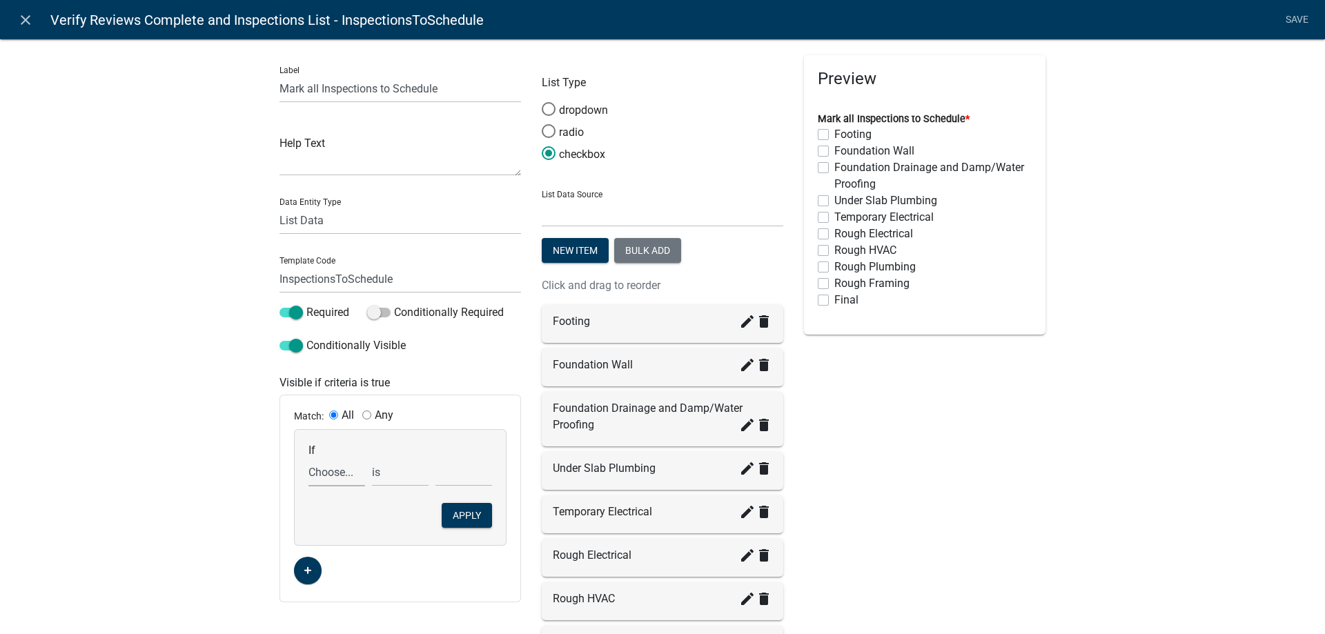
select select "62: FinalApproval"
click at [308, 458] on select "Choose... Acres AddInfoNeededBld AddInfoNeededBOH AddInfoNeededCC AddInfoNeeded…" at bounding box center [336, 472] width 57 height 28
click at [435, 458] on select "Choose... Approved Denied" at bounding box center [463, 472] width 57 height 28
click at [464, 517] on button "Apply" at bounding box center [467, 515] width 50 height 25
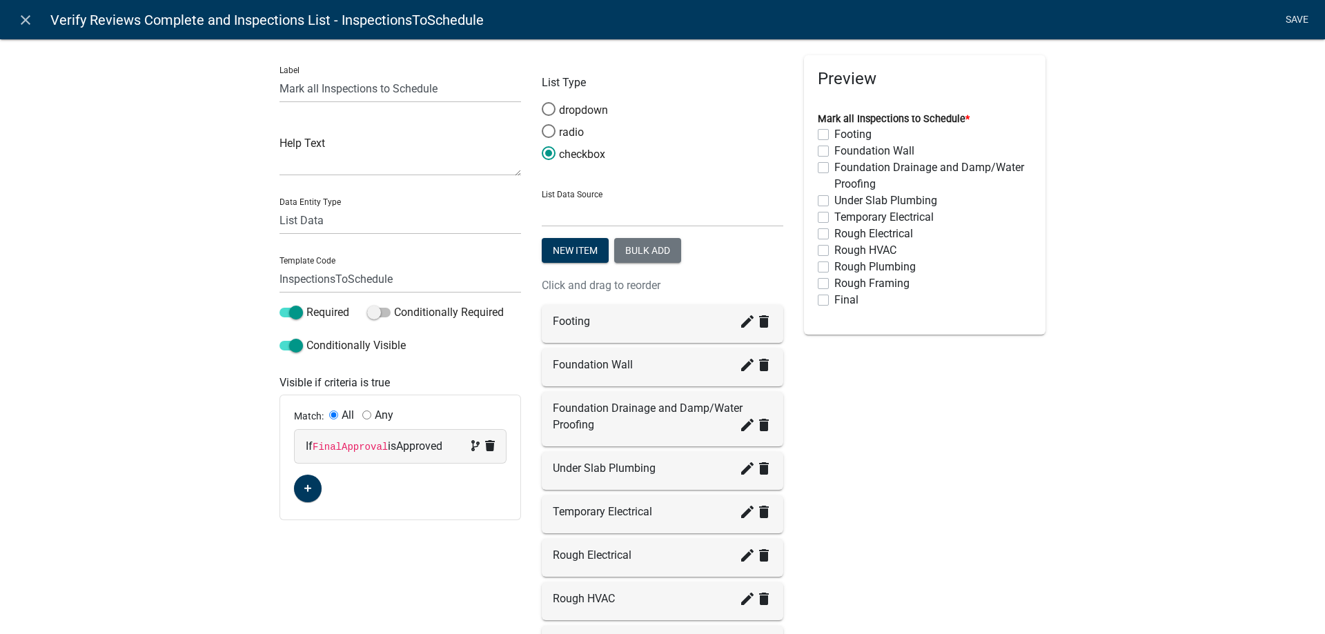
click at [1299, 19] on link "Save" at bounding box center [1296, 20] width 34 height 26
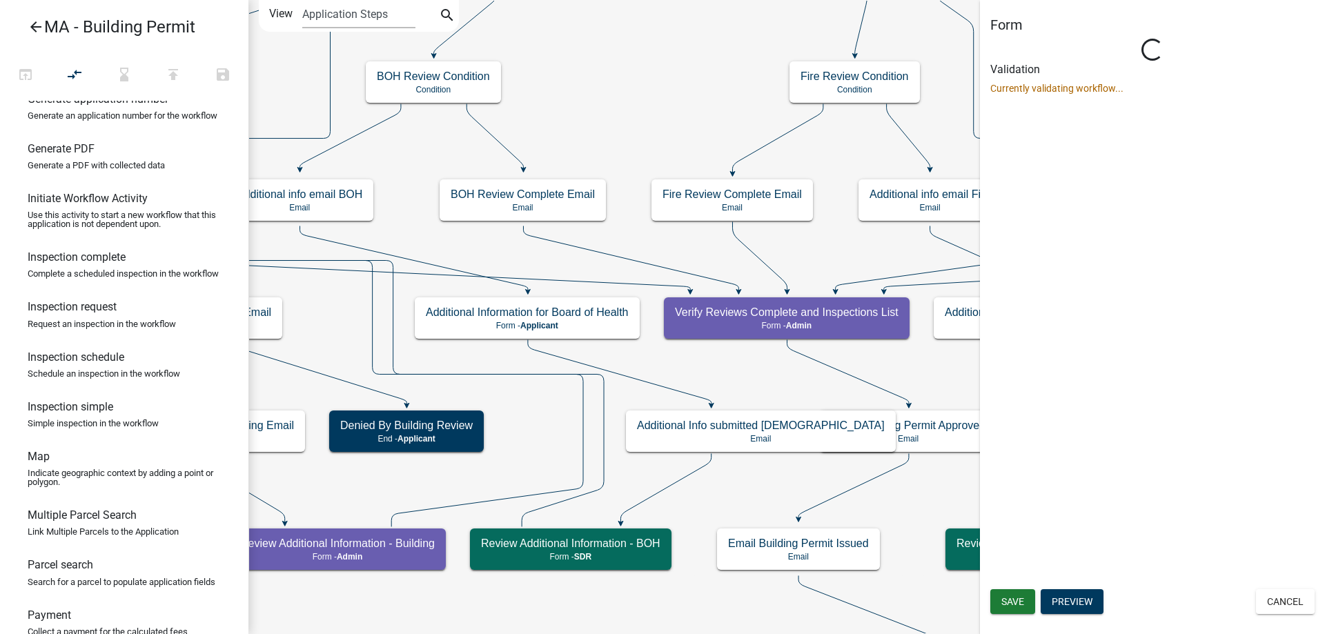
scroll to position [0, 0]
select select "1617A353-6361-48C5-9BA0-CE34FD9B68F8"
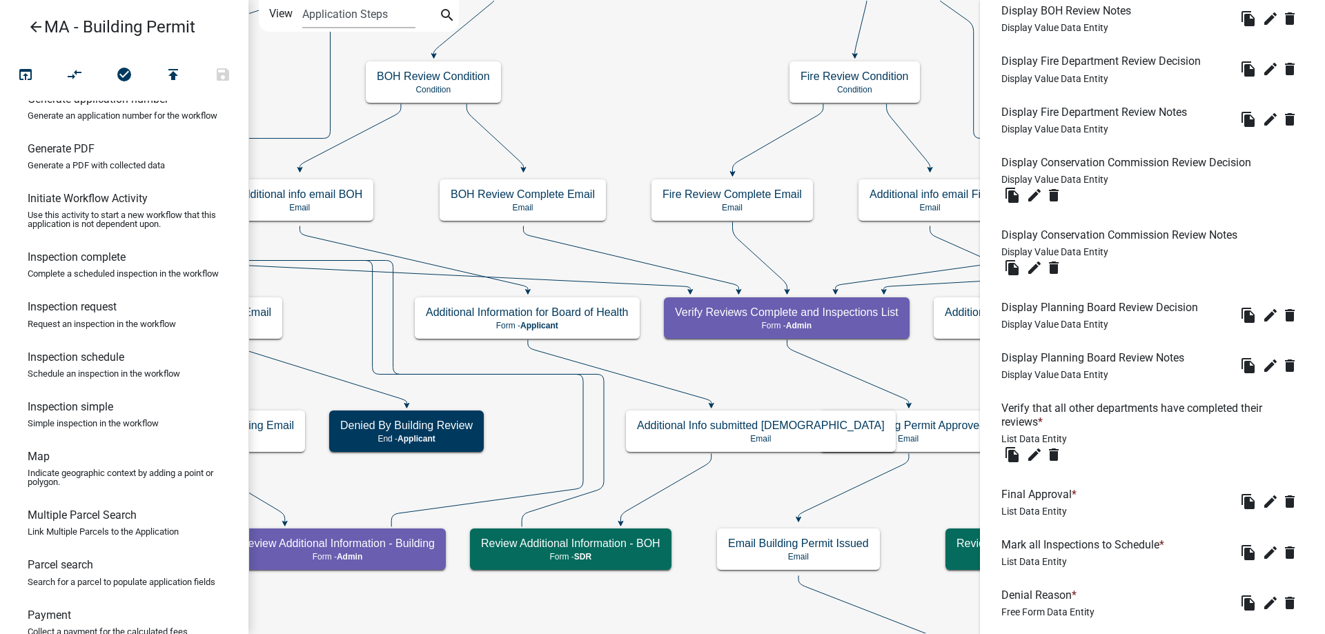
scroll to position [685, 0]
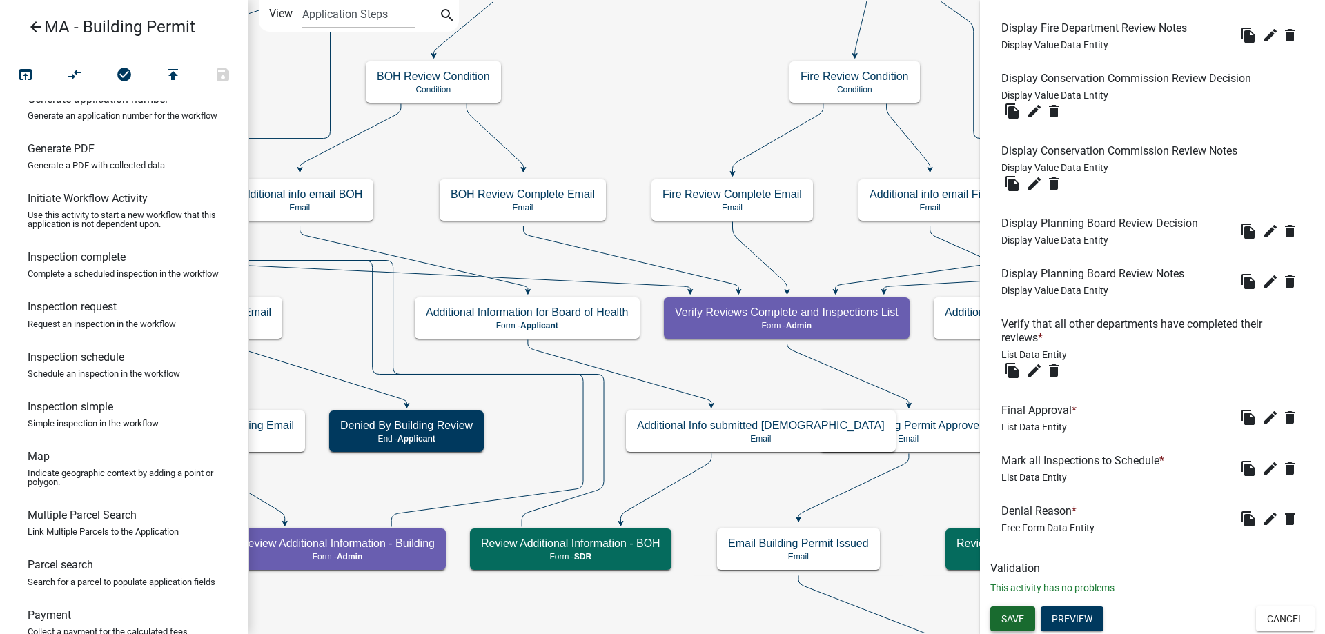
click at [1021, 615] on span "Save" at bounding box center [1012, 618] width 23 height 11
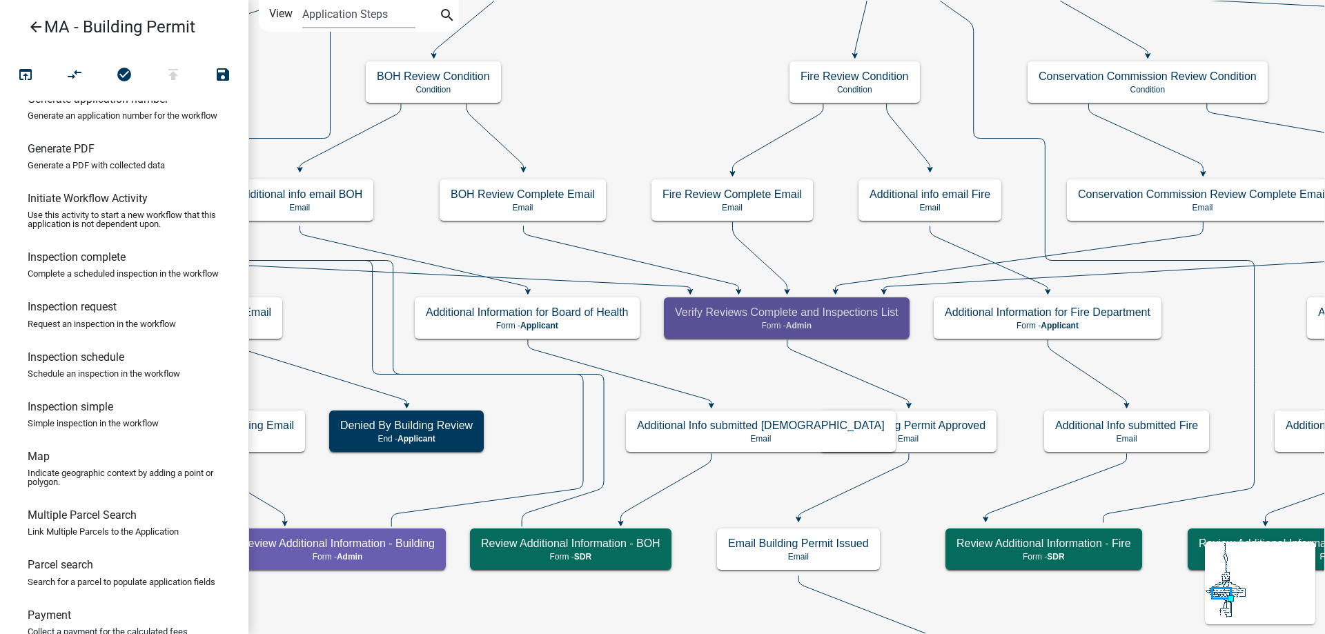
scroll to position [0, 0]
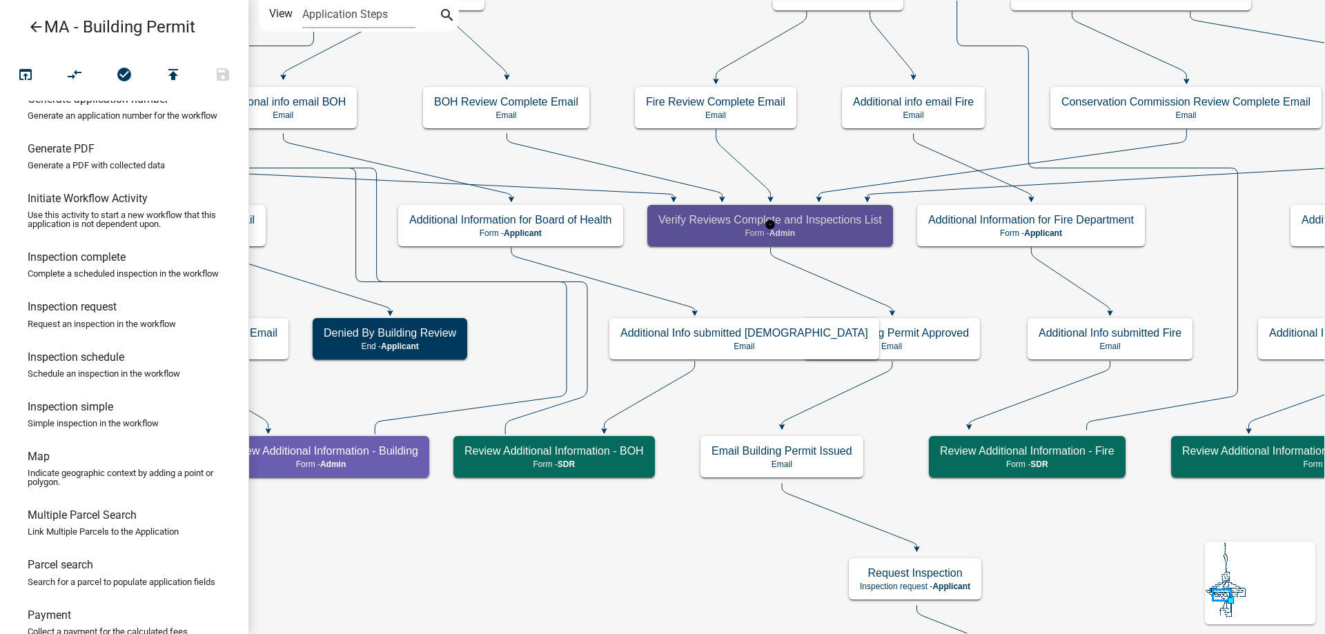
click at [738, 237] on p "Form - Admin" at bounding box center [770, 233] width 224 height 10
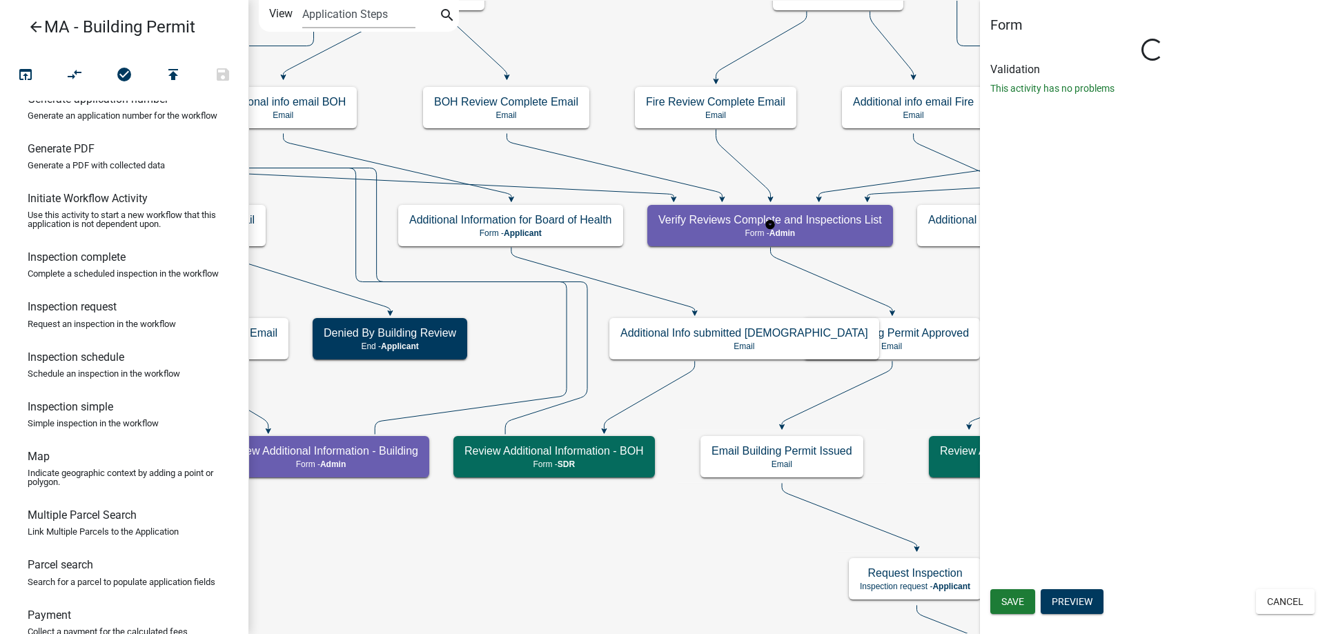
select select "1617A353-6361-48C5-9BA0-CE34FD9B68F8"
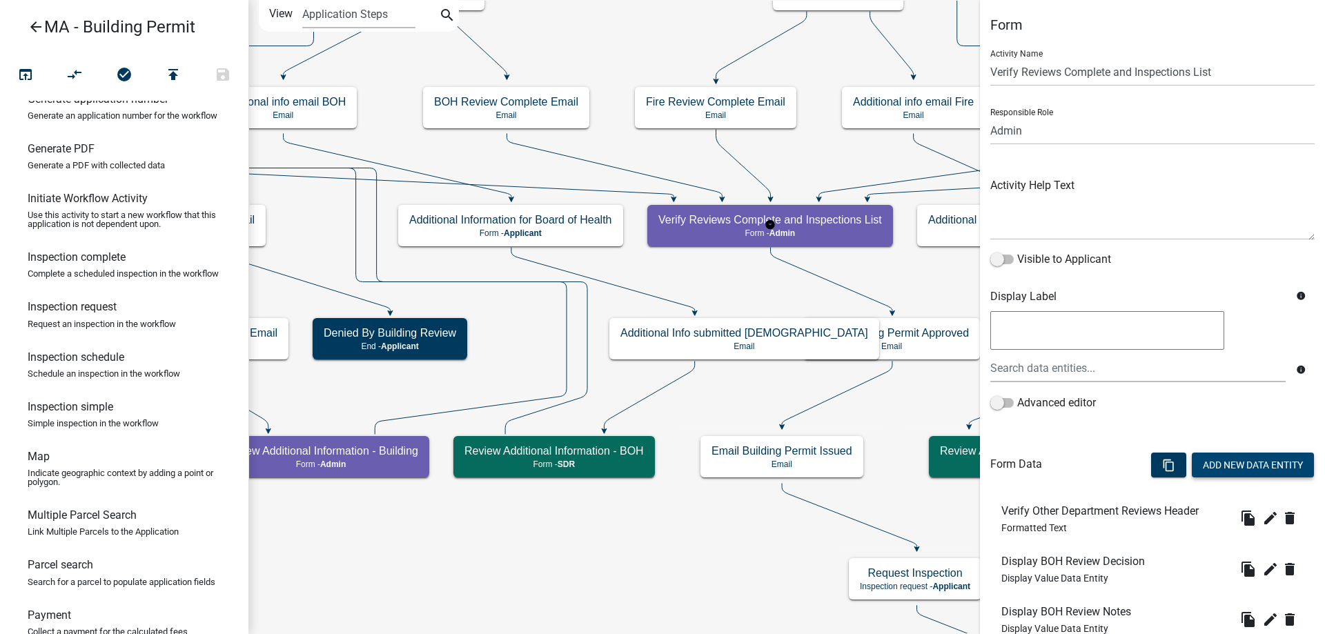
scroll to position [207, 0]
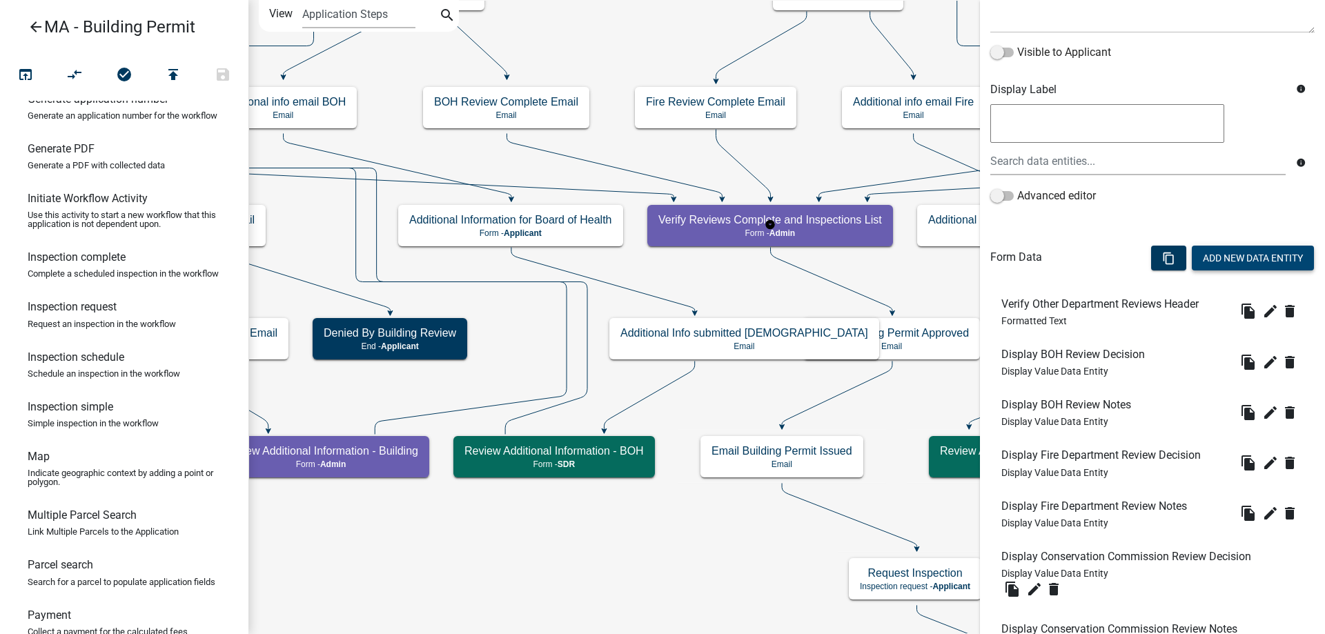
click at [1229, 259] on button "Add New Data Entity" at bounding box center [1253, 258] width 122 height 25
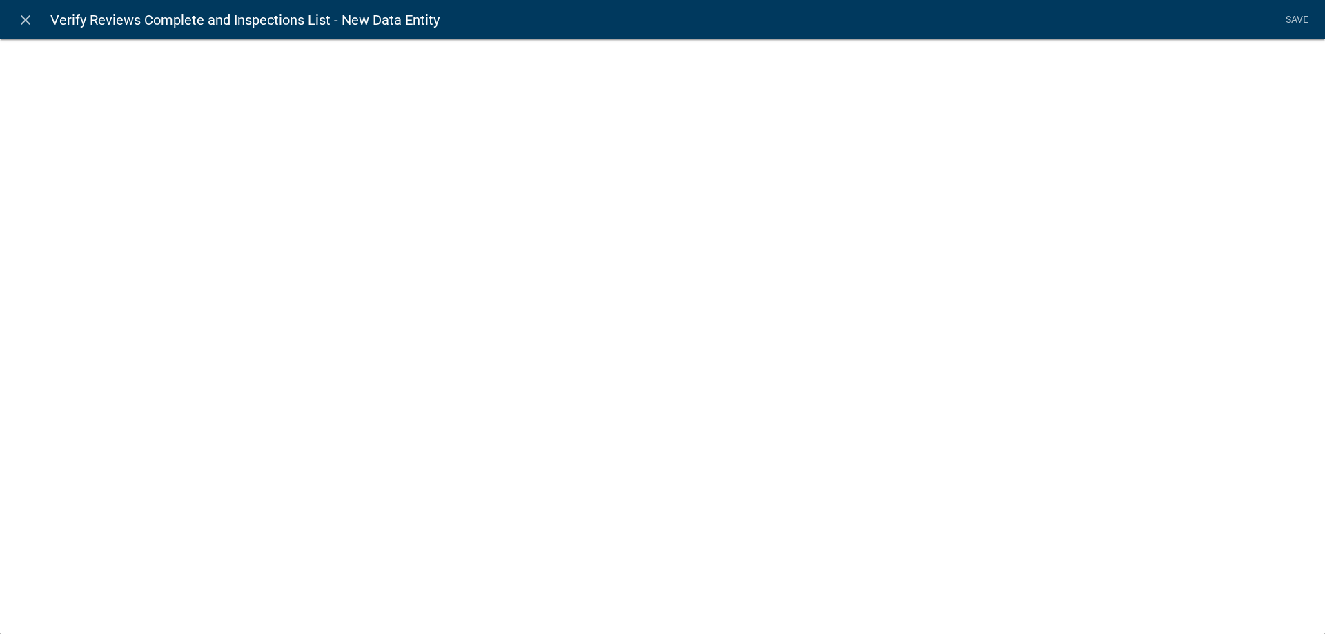
select select
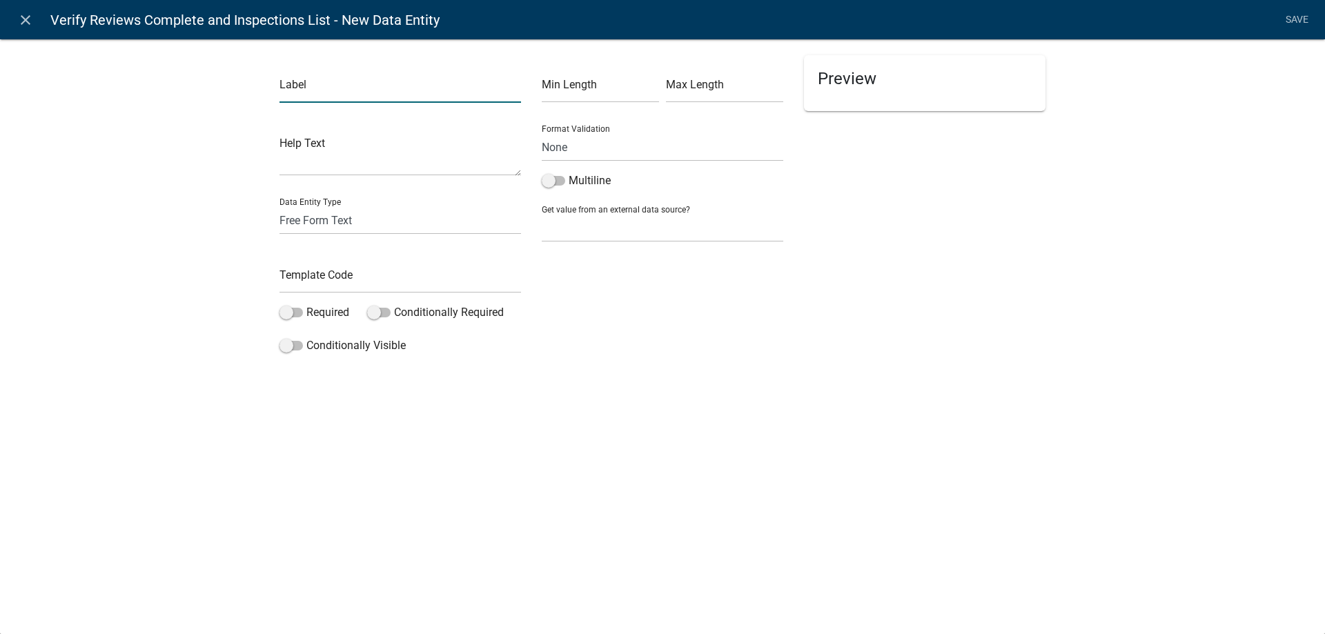
click at [300, 86] on input "text" at bounding box center [399, 89] width 241 height 28
type input "F"
type input "Permit Issue Date"
click at [364, 287] on input "text" at bounding box center [399, 279] width 241 height 28
type input "IssueDate"
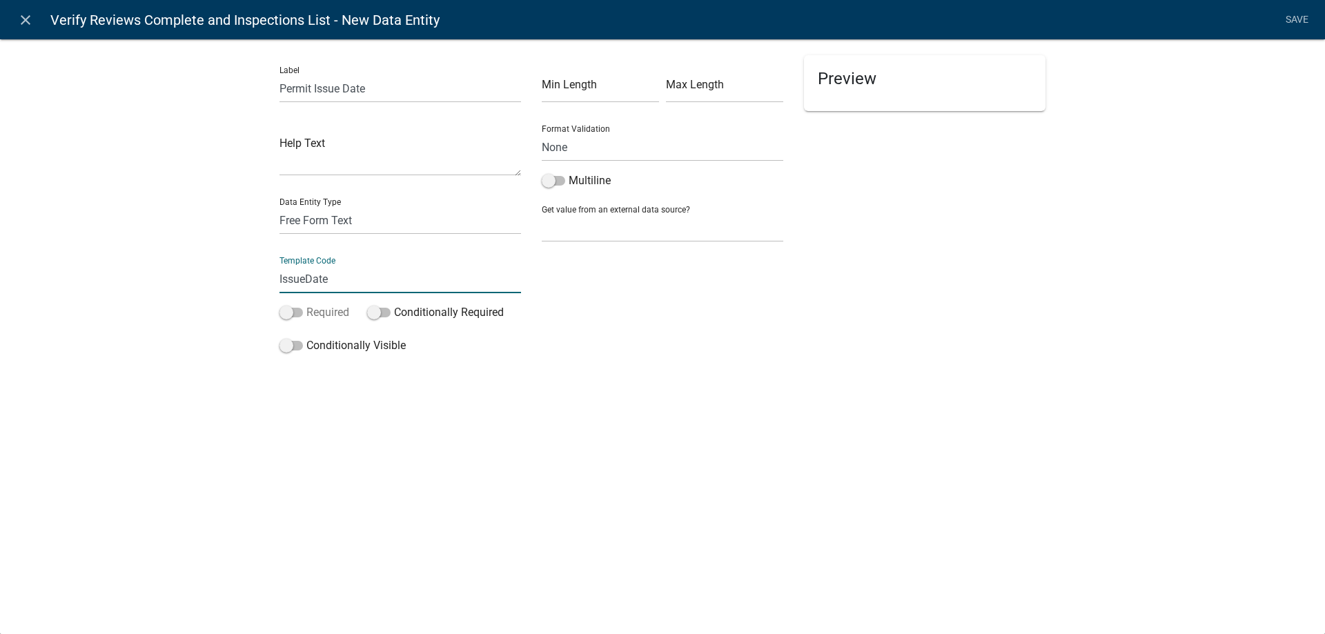
click at [228, 305] on div "Label Permit Issue Date Help Text Data Entity Type Free Form Text Document Disp…" at bounding box center [662, 203] width 1325 height 372
click at [295, 310] on span at bounding box center [290, 313] width 23 height 10
click at [306, 304] on input "Required" at bounding box center [306, 304] width 0 height 0
click at [308, 351] on label "Conditionally Visible" at bounding box center [342, 345] width 126 height 17
click at [306, 337] on input "Conditionally Visible" at bounding box center [306, 337] width 0 height 0
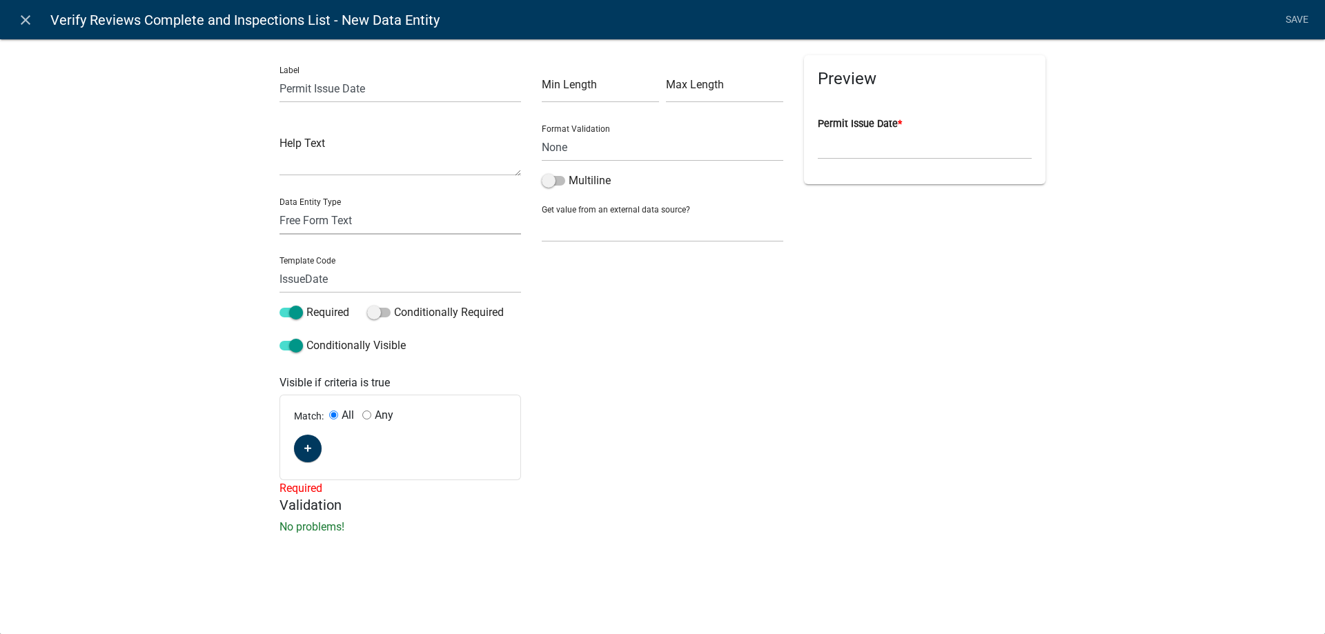
click at [318, 221] on select "Free Form Text Document Display Entity Value Fee Numeric Data Date Map Sketch D…" at bounding box center [399, 220] width 241 height 28
click at [279, 206] on select "Free Form Text Document Display Entity Value Fee Numeric Data Date Map Sketch D…" at bounding box center [399, 220] width 241 height 28
select select "date"
select select
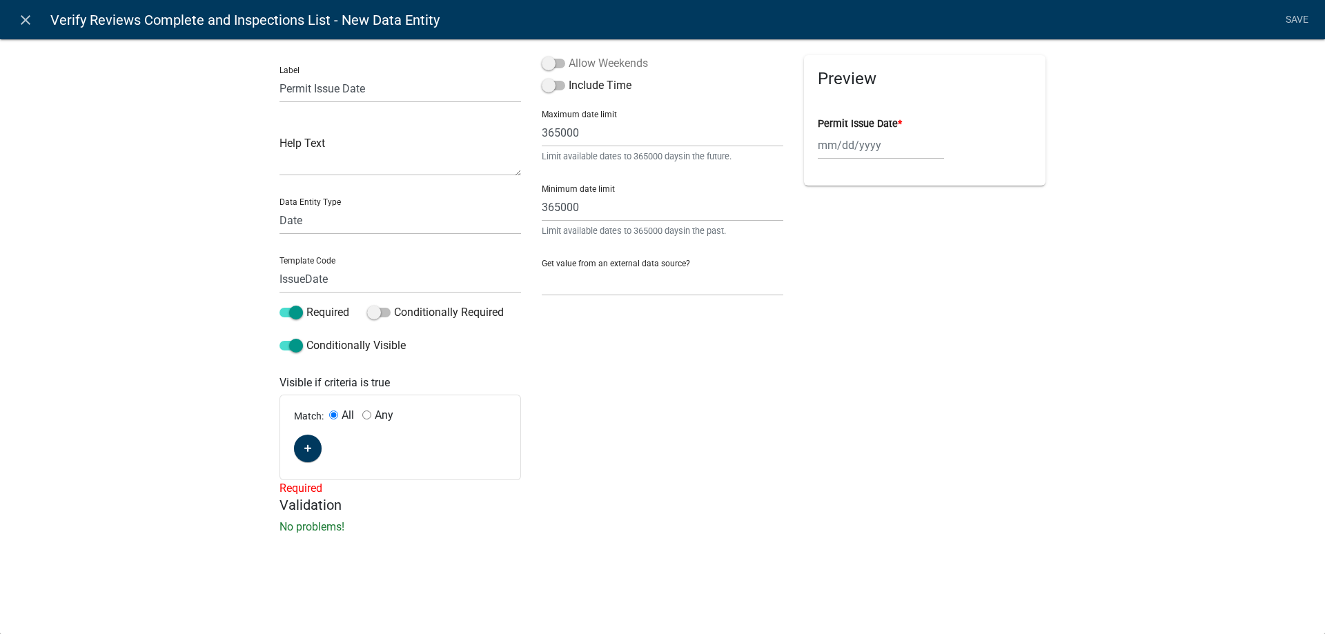
click at [614, 63] on label "Allow Weekends" at bounding box center [595, 63] width 106 height 17
click at [569, 55] on input "Allow Weekends" at bounding box center [569, 55] width 0 height 0
click at [314, 448] on button "button" at bounding box center [308, 449] width 28 height 28
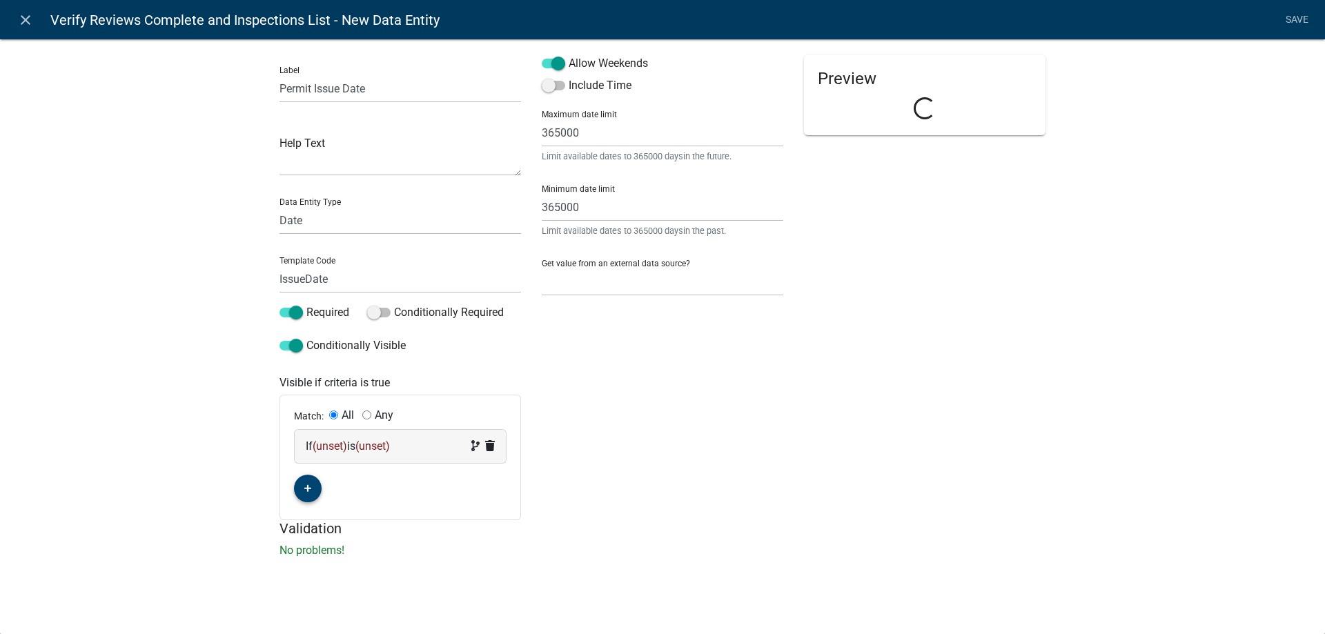
click at [317, 448] on span "(unset)" at bounding box center [330, 446] width 34 height 13
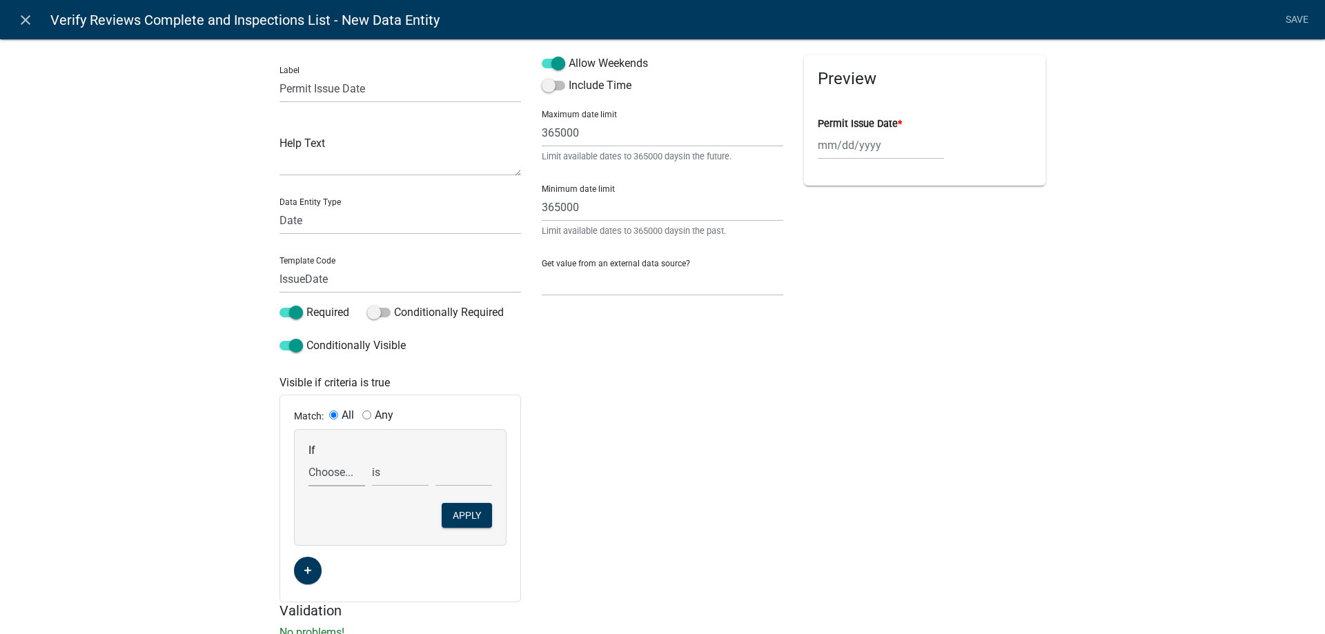
click at [324, 471] on select "Choose... Acres AddInfoNeededBld AddInfoNeededBOH AddInfoNeededCC AddInfoNeeded…" at bounding box center [336, 472] width 57 height 28
select select "62: FinalApproval"
click at [308, 458] on select "Choose... Acres AddInfoNeededBld AddInfoNeededBOH AddInfoNeededCC AddInfoNeeded…" at bounding box center [336, 472] width 57 height 28
select select "1: Approved"
click at [435, 458] on select "Choose... Approved Denied" at bounding box center [463, 472] width 57 height 28
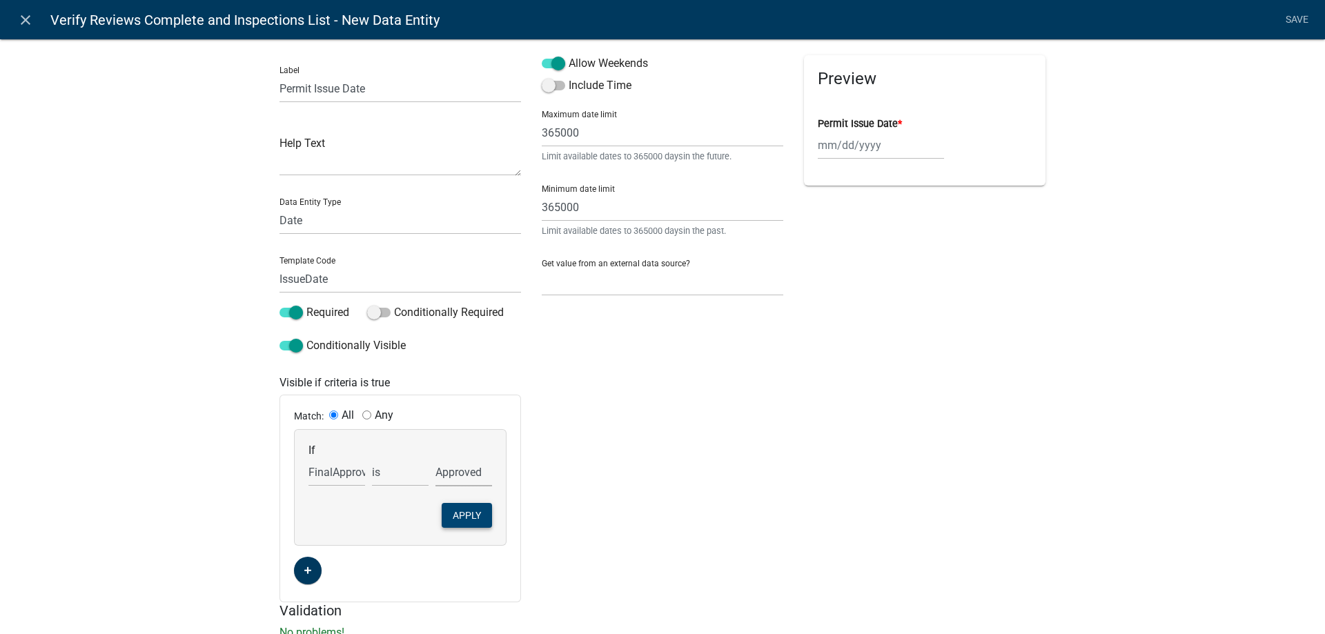
click at [464, 519] on button "Apply" at bounding box center [467, 515] width 50 height 25
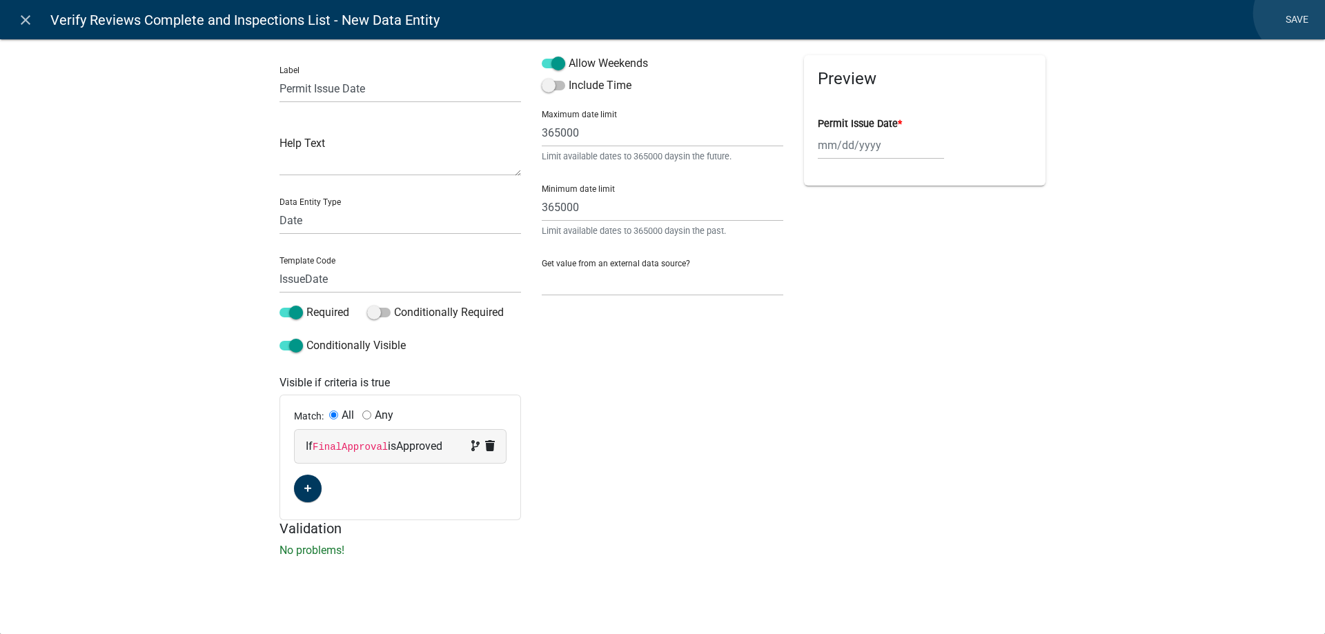
click at [1296, 13] on link "Save" at bounding box center [1296, 20] width 34 height 26
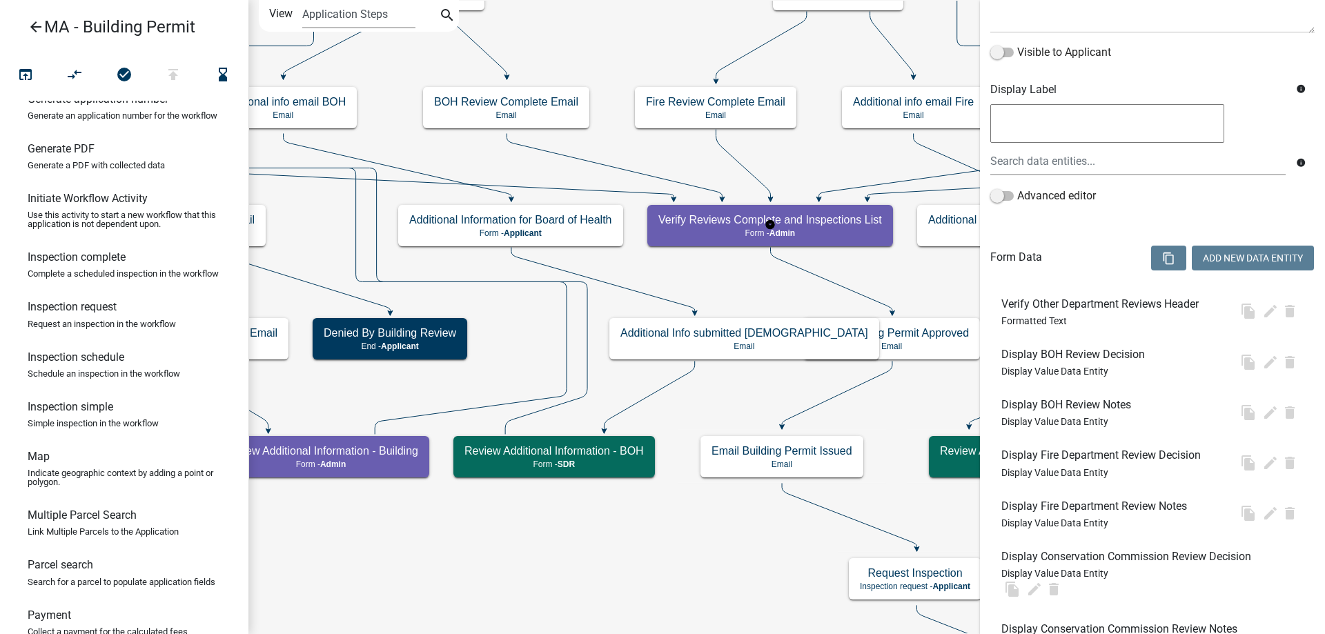
scroll to position [0, 0]
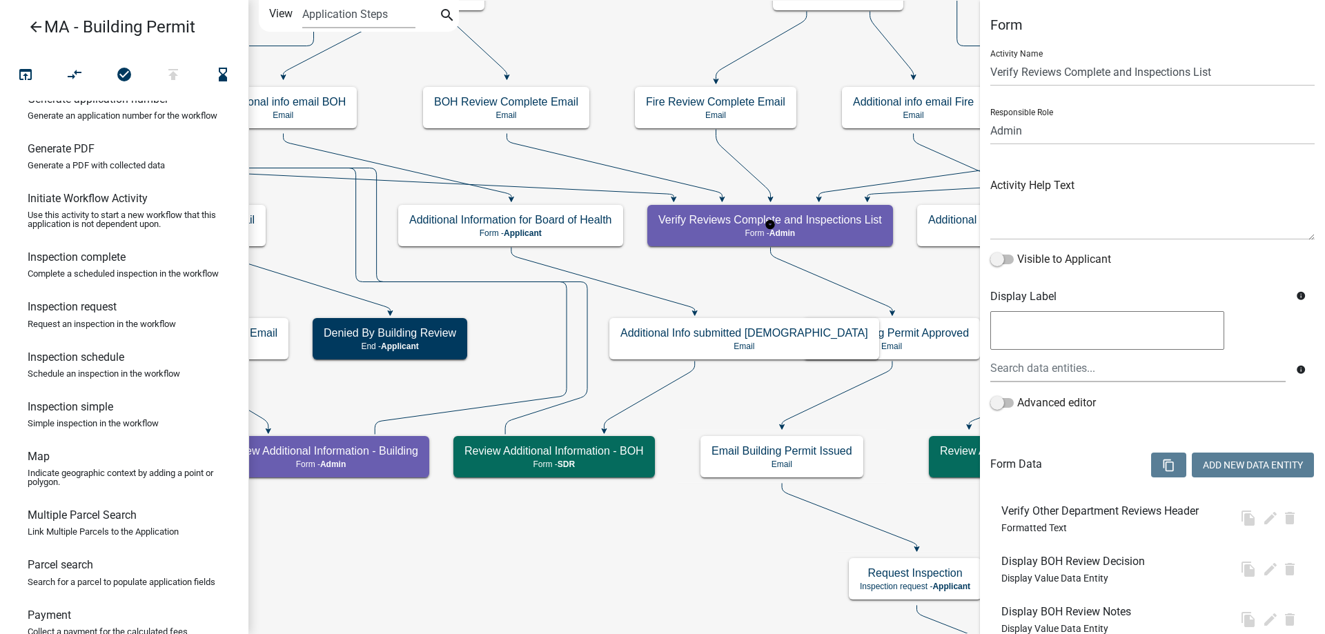
select select "1617A353-6361-48C5-9BA0-CE34FD9B68F8"
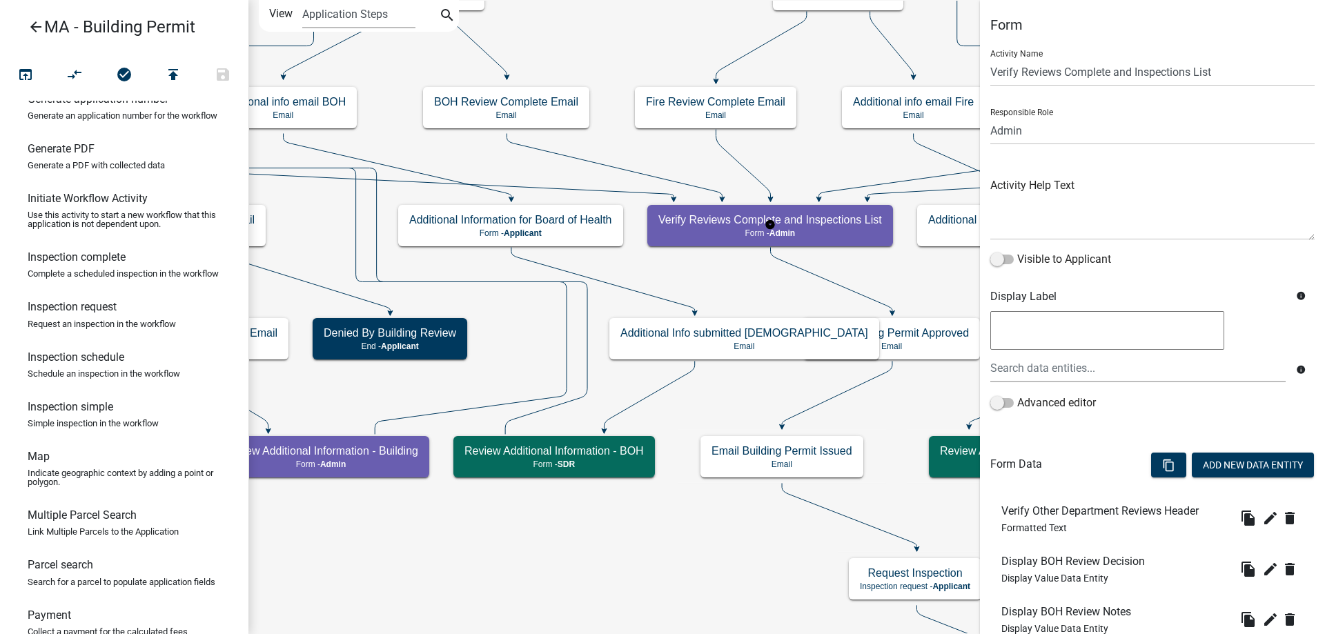
scroll to position [736, 0]
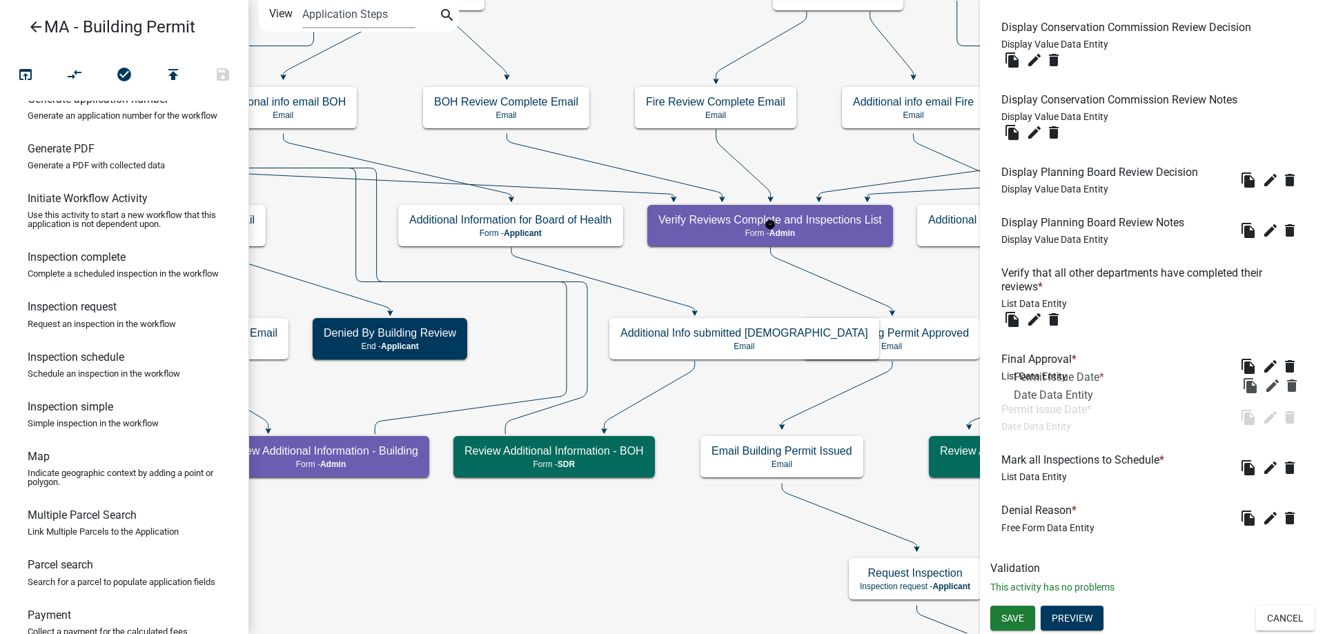
drag, startPoint x: 1054, startPoint y: 527, endPoint x: 1058, endPoint y: 417, distance: 110.5
click at [1014, 620] on span "Save" at bounding box center [1012, 617] width 23 height 11
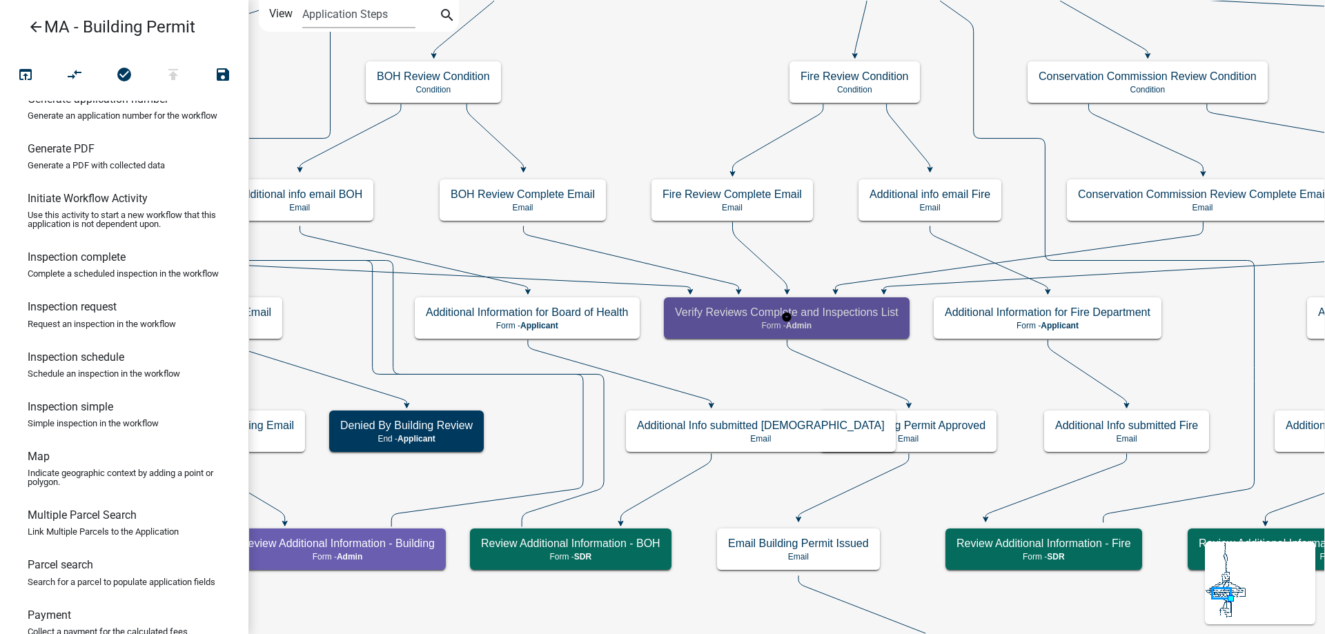
scroll to position [0, 0]
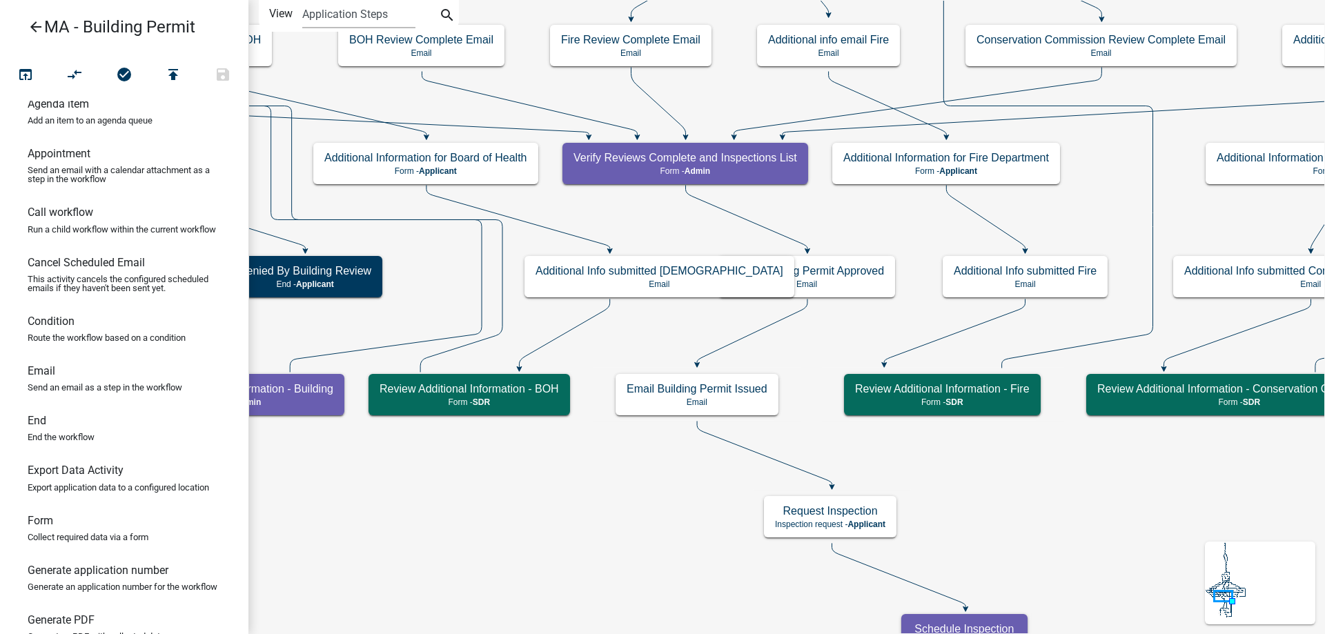
scroll to position [8, 0]
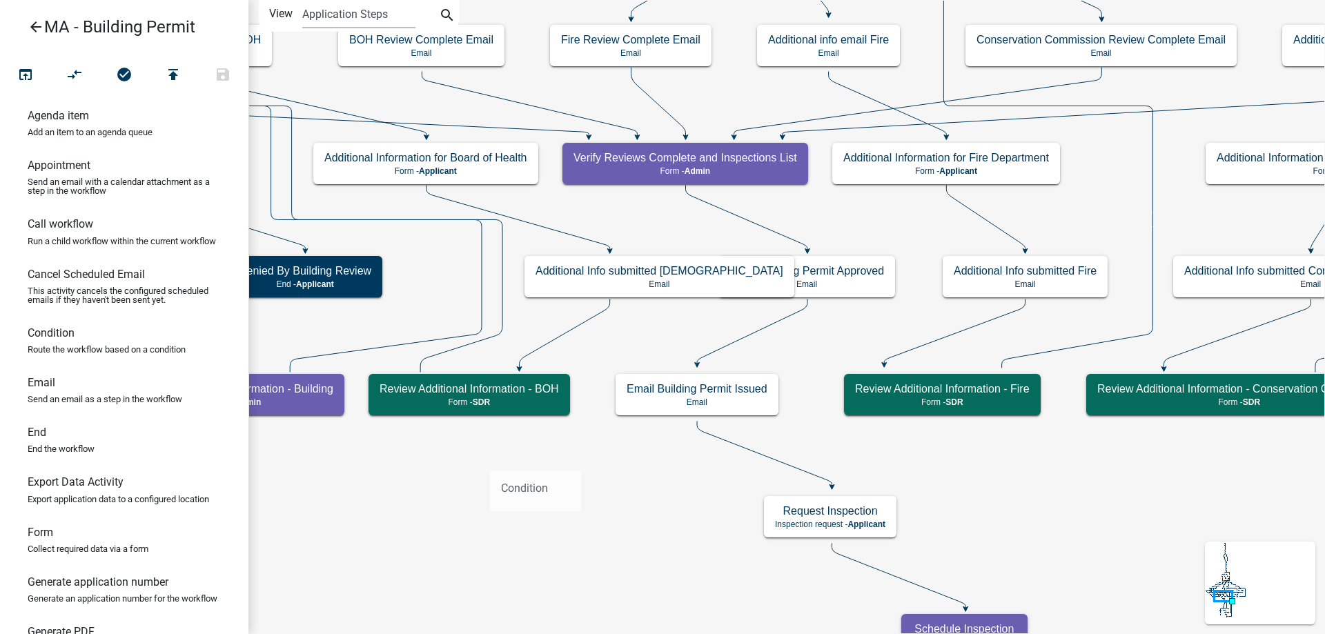
drag, startPoint x: 97, startPoint y: 365, endPoint x: 490, endPoint y: 460, distance: 404.5
click at [490, 460] on div "arrow_back MA - Building Permit open_in_browser compare_arrows check_circle pub…" at bounding box center [662, 317] width 1325 height 634
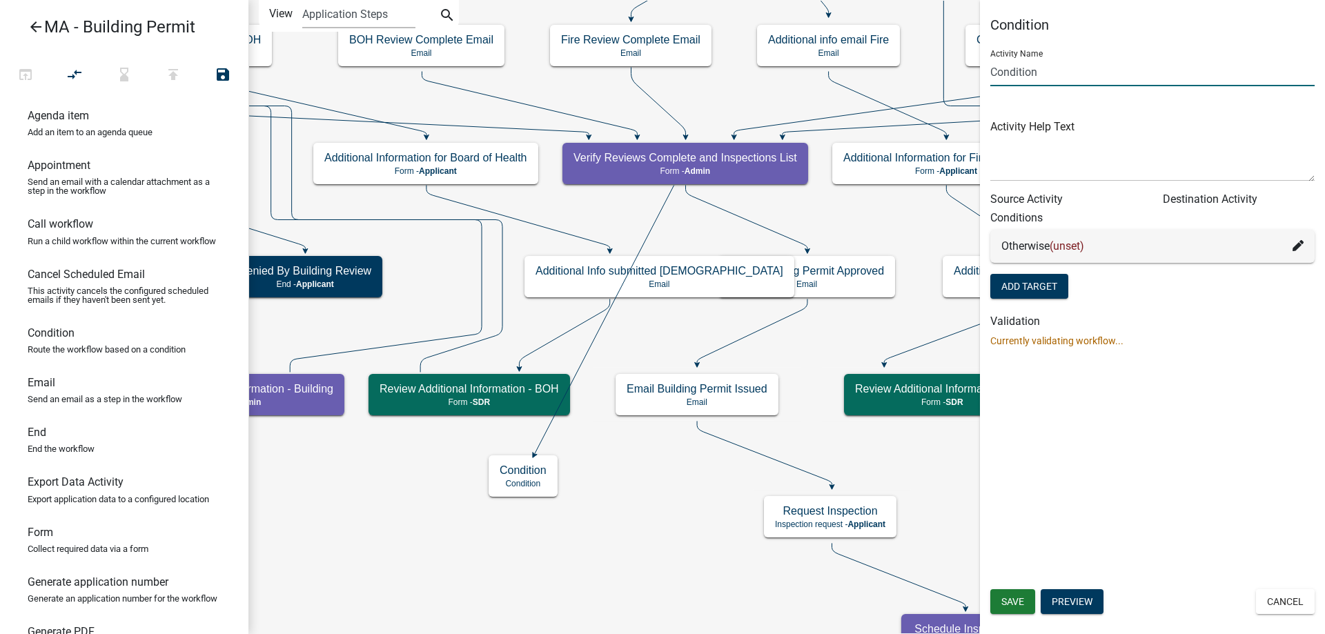
click at [993, 74] on input "Condition" at bounding box center [1152, 72] width 324 height 28
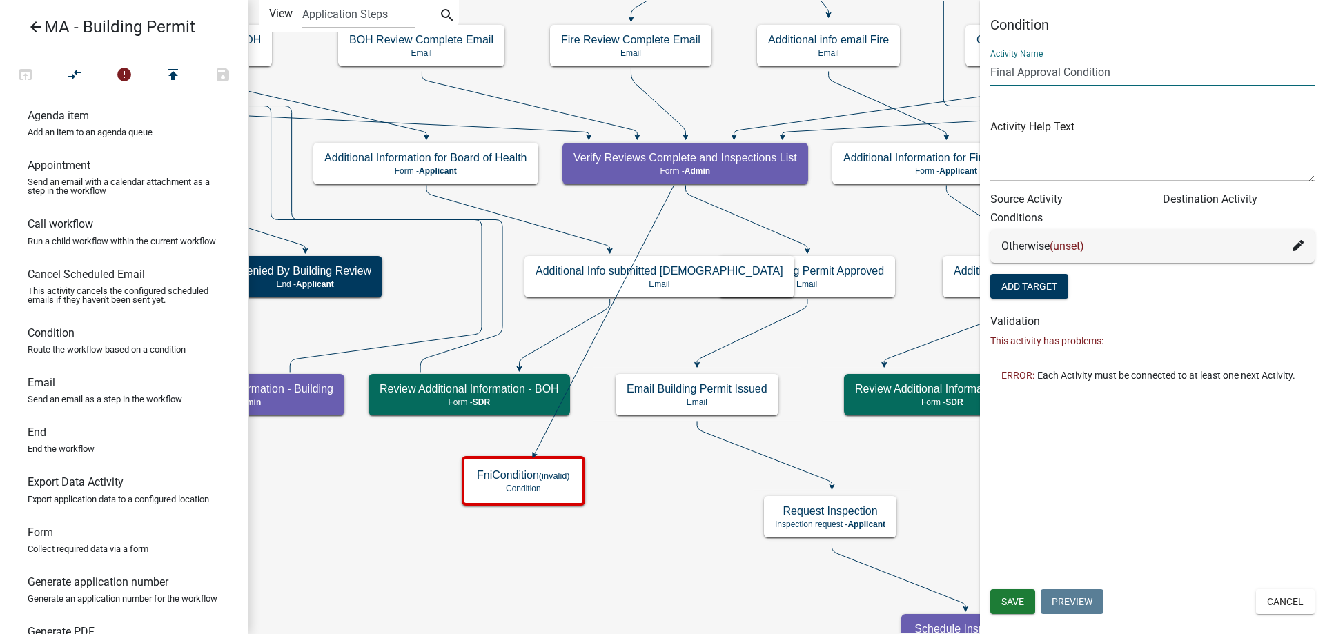
type input "Final Approval Condition"
click at [1021, 586] on div "Condition Activity Name Final Approval Condition Activity Help Text Source Acti…" at bounding box center [1152, 317] width 345 height 634
click at [1015, 602] on span "Save" at bounding box center [1012, 601] width 23 height 11
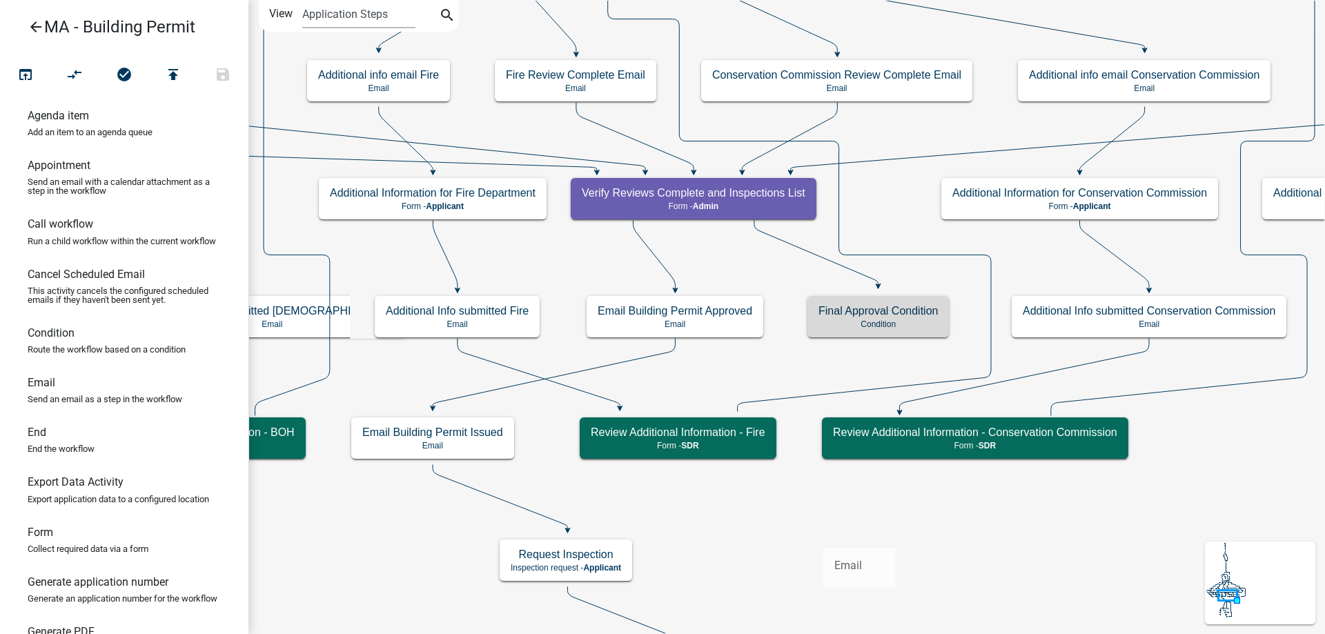
click at [823, 537] on div "arrow_back MA - Building Permit open_in_browser compare_arrows check_circle pub…" at bounding box center [662, 317] width 1325 height 634
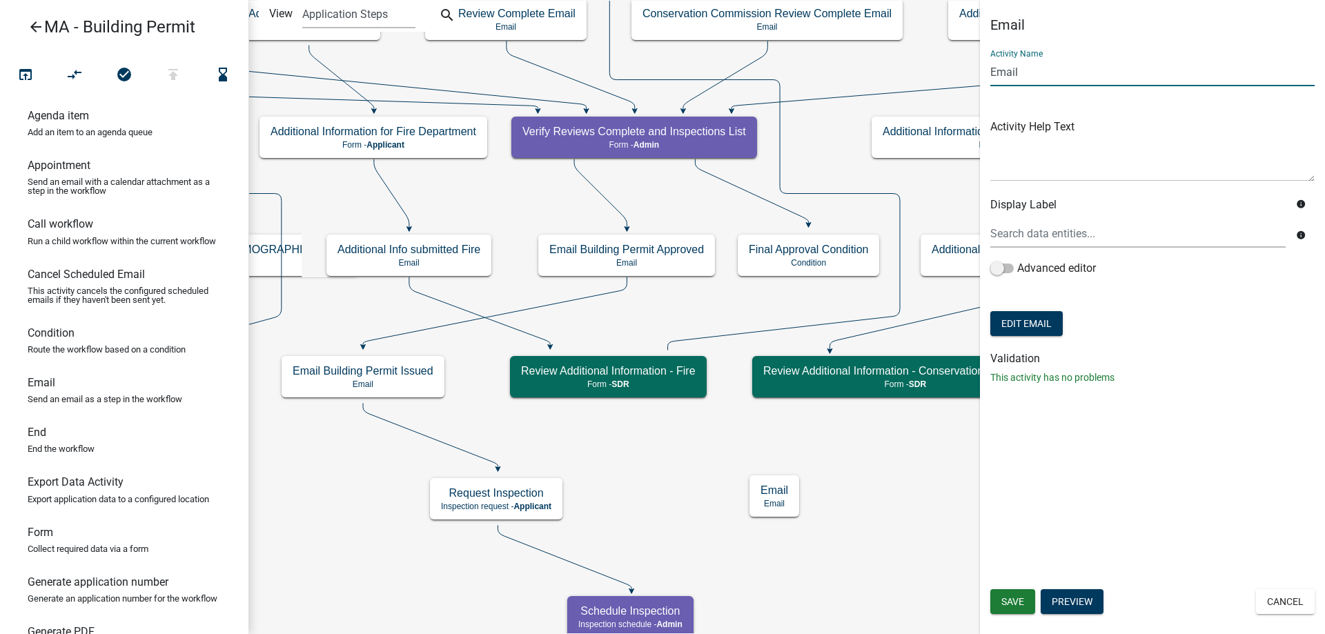
click at [991, 77] on input "Email" at bounding box center [1152, 72] width 324 height 28
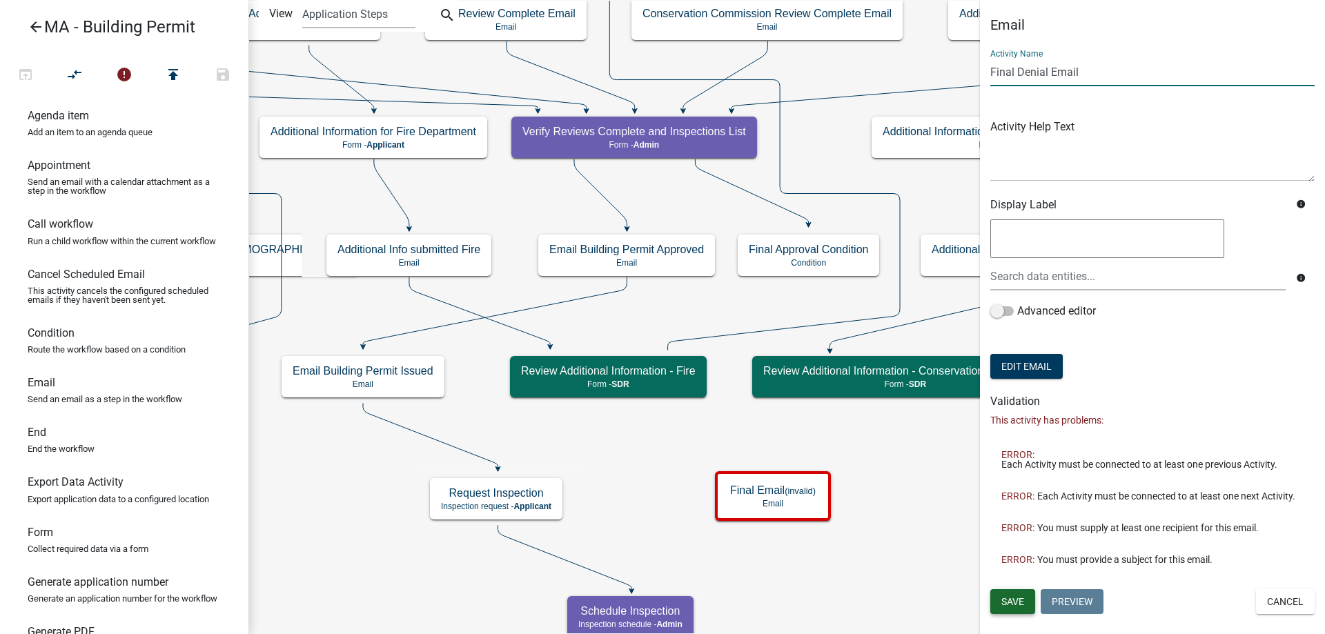
type input "Final Denial Email"
click at [1019, 604] on span "Save" at bounding box center [1012, 601] width 23 height 11
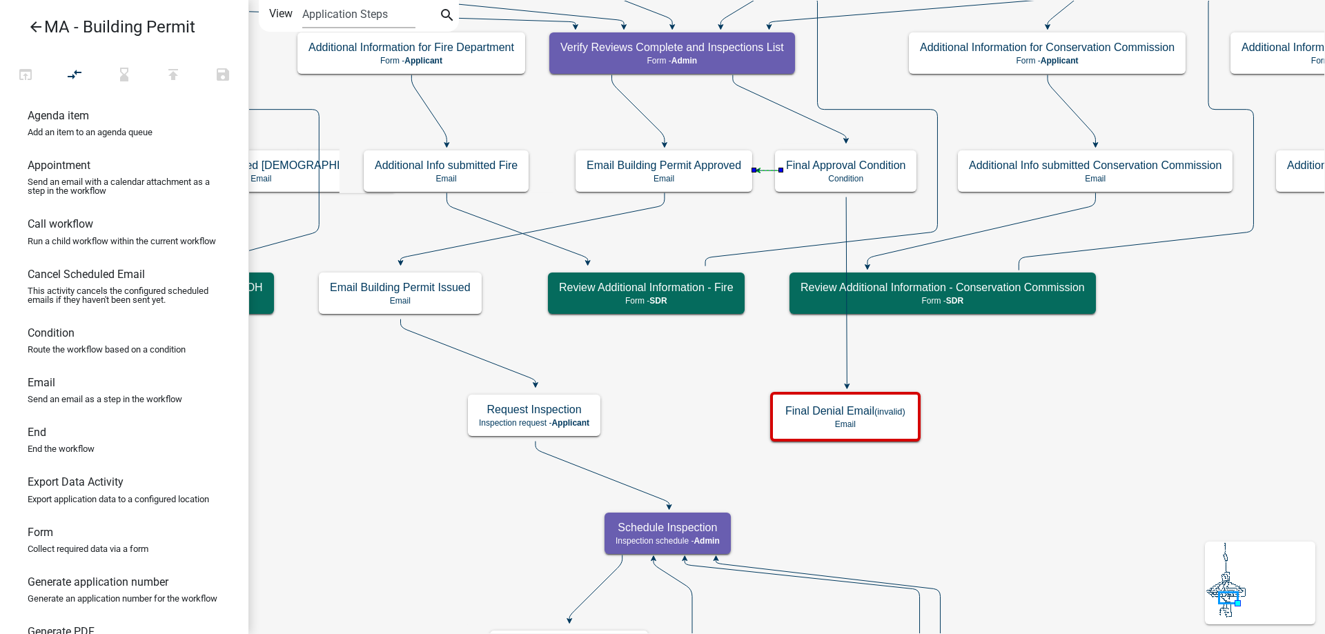
click at [651, 124] on icon at bounding box center [637, 109] width 52 height 69
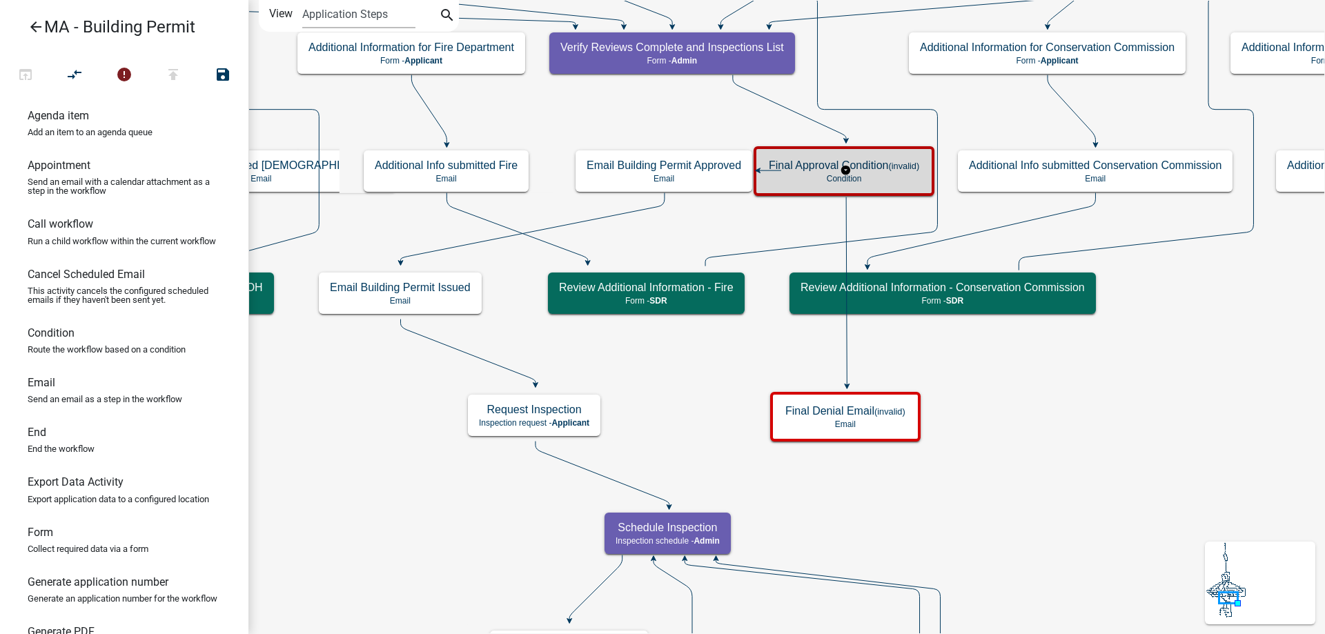
click at [808, 192] on div "Final Approval Condition (invalid) Condition" at bounding box center [843, 171] width 181 height 50
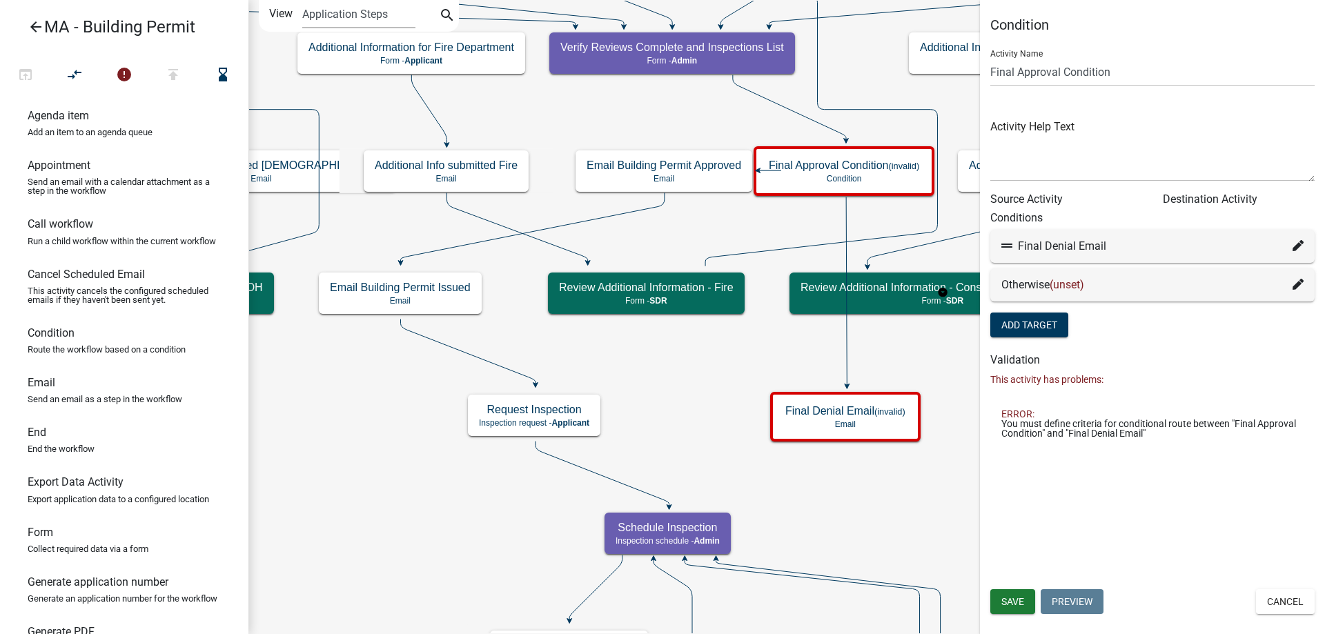
click at [1296, 239] on fa-icon at bounding box center [1297, 246] width 11 height 17
select select "96: 5abceab7-bb1c-4458-90db-ed7a80664027"
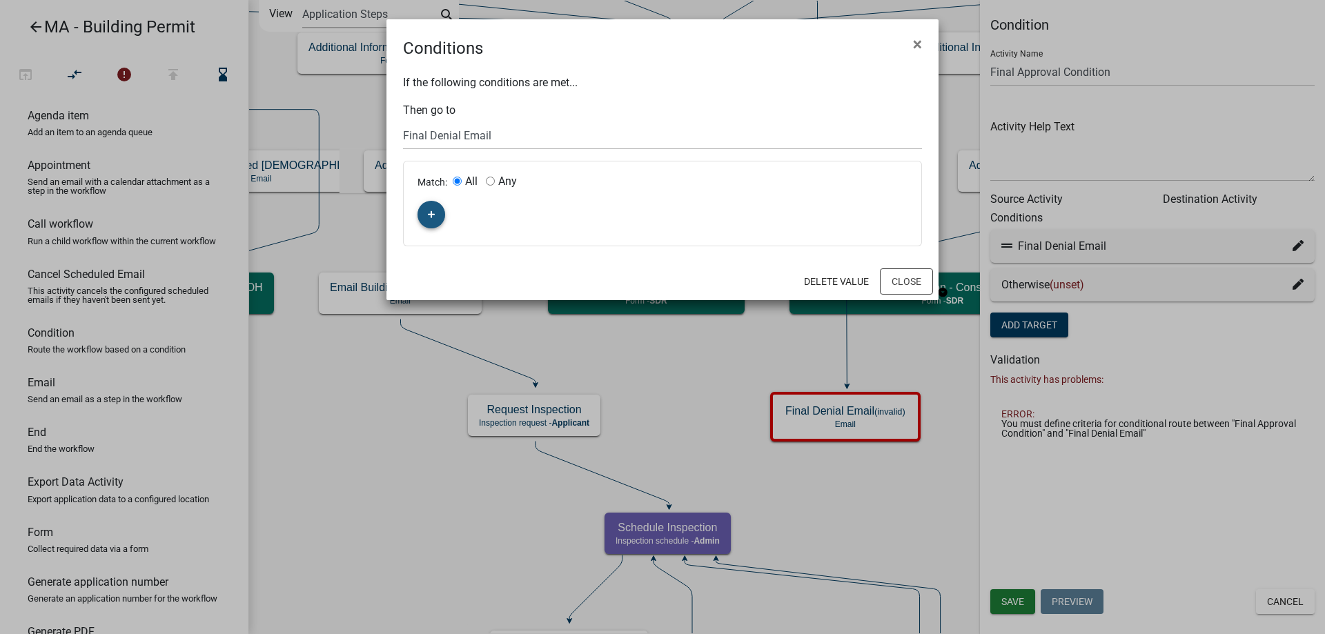
click at [420, 209] on button "button" at bounding box center [431, 215] width 28 height 28
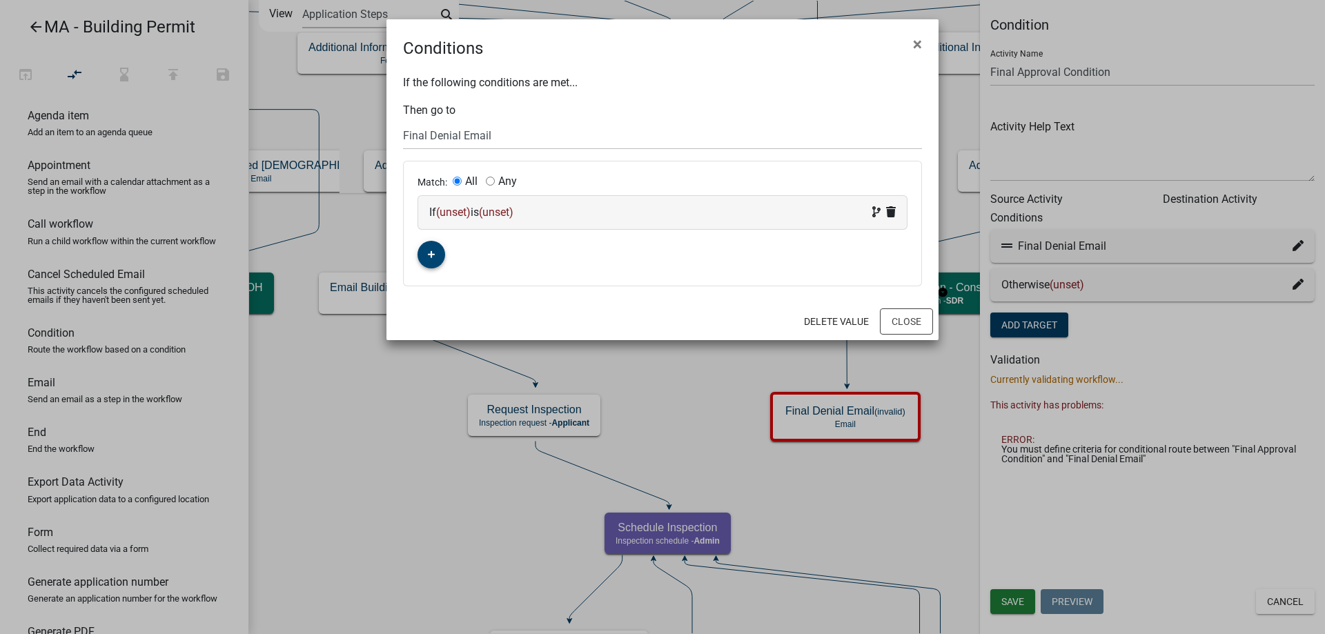
click at [440, 210] on span "(unset)" at bounding box center [453, 212] width 34 height 13
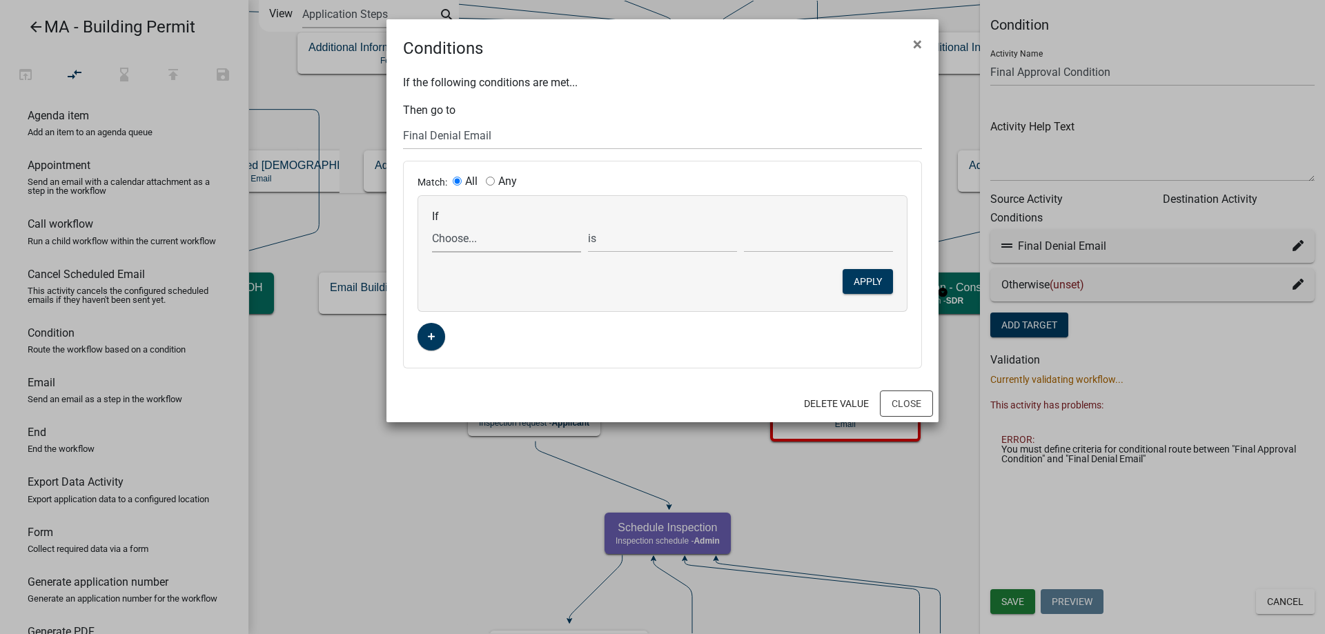
drag, startPoint x: 453, startPoint y: 244, endPoint x: 500, endPoint y: 629, distance: 387.9
click at [453, 244] on select "Choose... Acres AddInfoNeededBld AddInfoNeededBOH AddInfoNeededCC AddInfoNeeded…" at bounding box center [506, 238] width 149 height 28
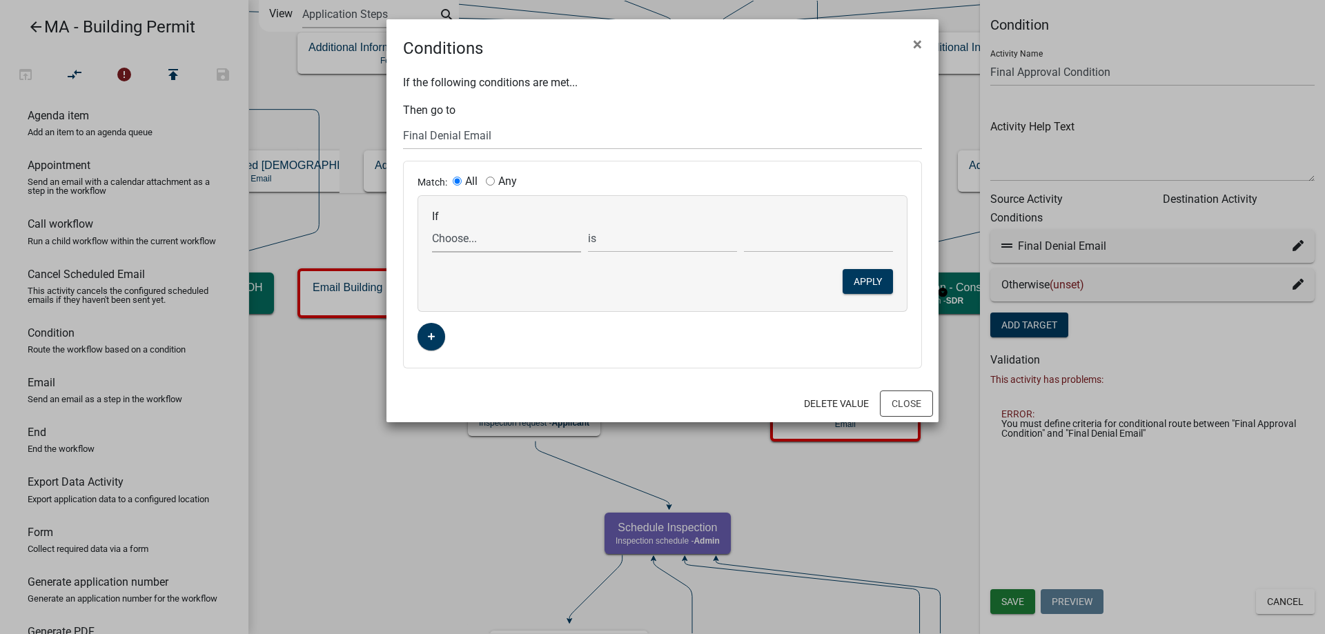
select select "62: FinalApproval"
click at [432, 224] on select "Choose... Acres AddInfoNeededBld AddInfoNeededBOH AddInfoNeededCC AddInfoNeeded…" at bounding box center [506, 238] width 149 height 28
click at [769, 237] on select "Choose... Approved Denied" at bounding box center [818, 238] width 149 height 28
select select "2: Denied"
click at [744, 224] on select "Choose... Approved Denied" at bounding box center [818, 238] width 149 height 28
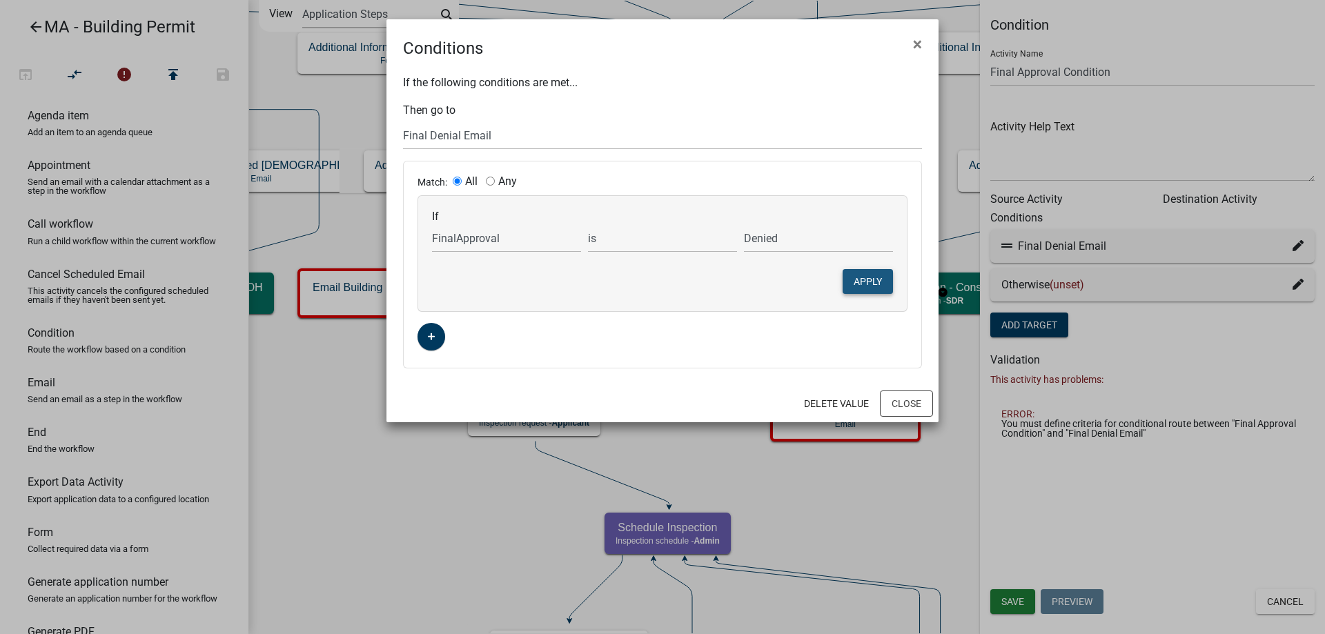
click at [867, 286] on button "Apply" at bounding box center [867, 281] width 50 height 25
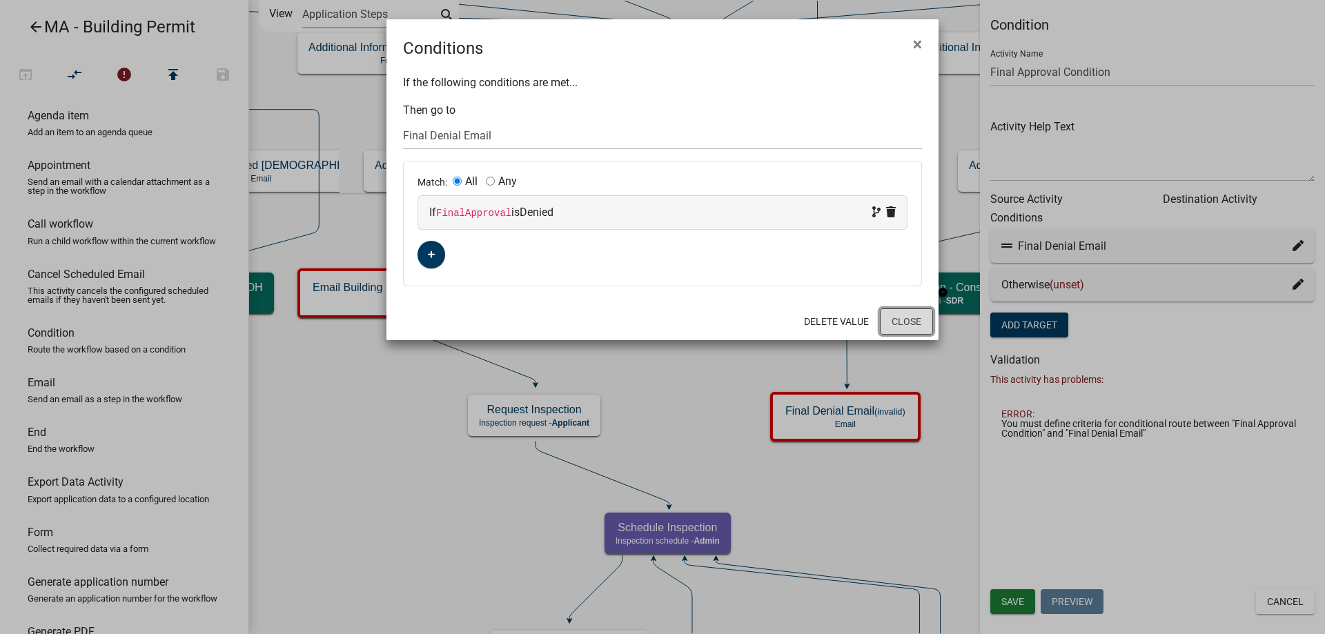
click at [916, 333] on button "Close" at bounding box center [906, 321] width 53 height 26
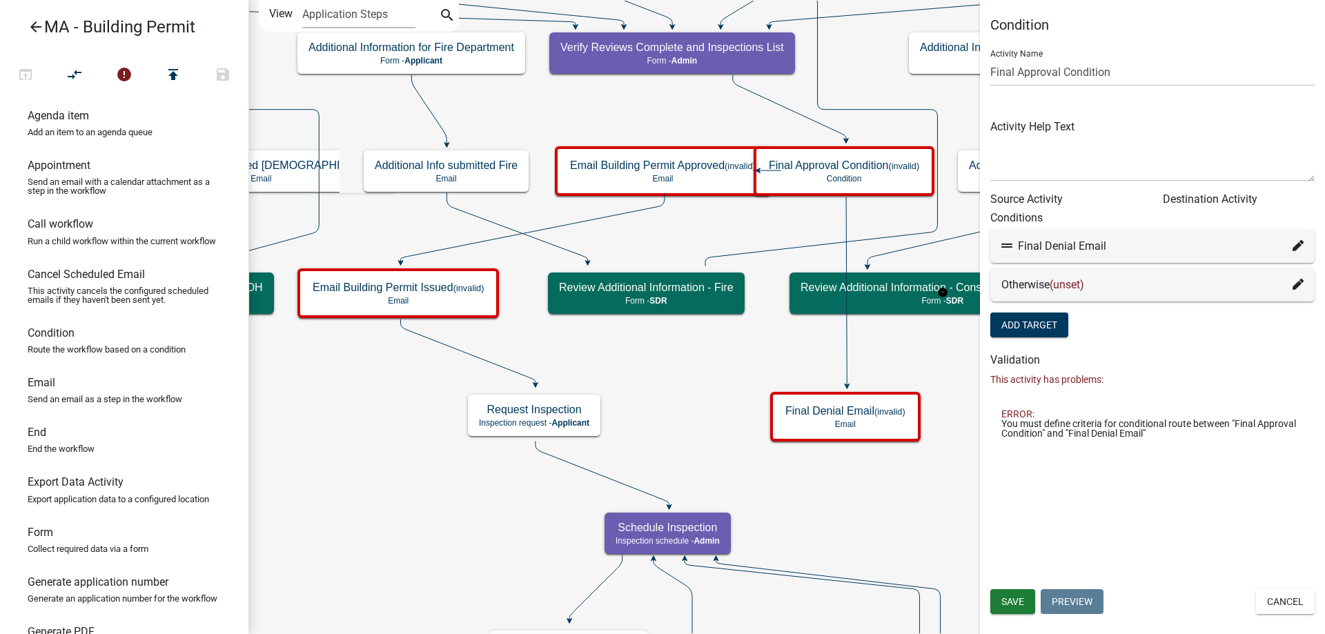
click at [1299, 284] on icon at bounding box center [1297, 284] width 11 height 11
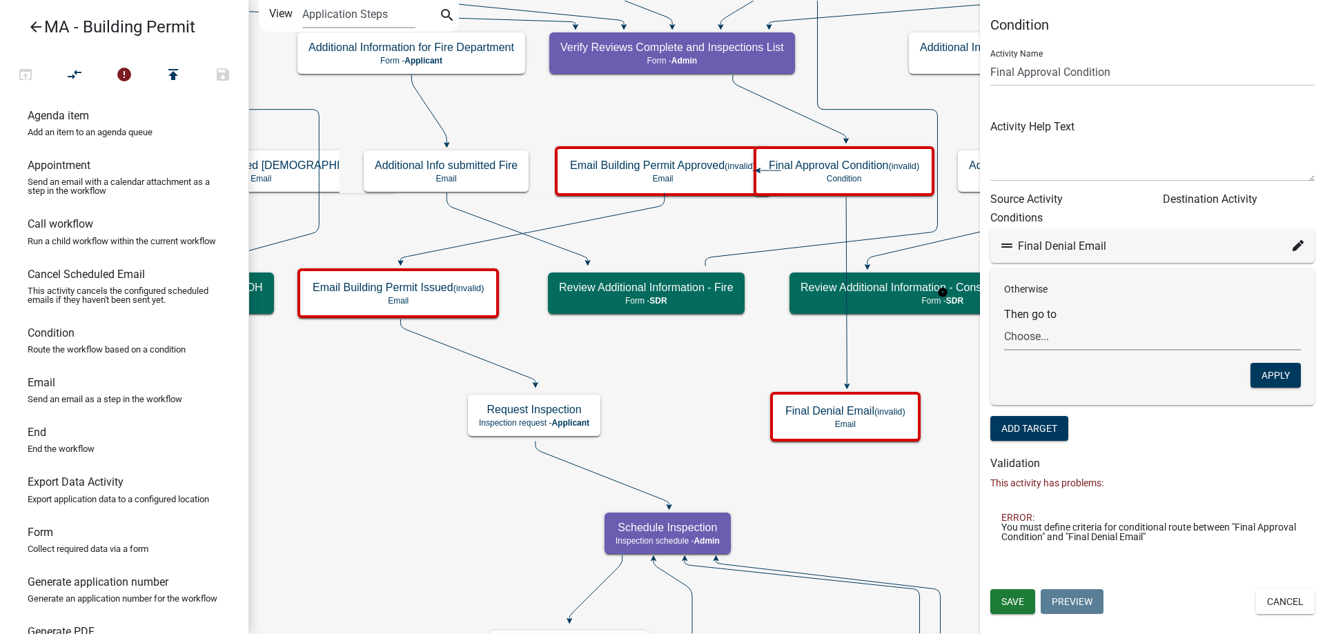
click at [1092, 344] on select "Choose... Start Search Parcel Data Owner and Property Information Application S…" at bounding box center [1152, 336] width 297 height 28
select select "7: 06dea8e5-8b8c-466f-a25d-be4126ebc9ad"
click at [1004, 322] on select "Choose... Start Search Parcel Data Owner and Property Information Application S…" at bounding box center [1152, 336] width 297 height 28
click at [1272, 374] on button "Apply" at bounding box center [1275, 375] width 50 height 25
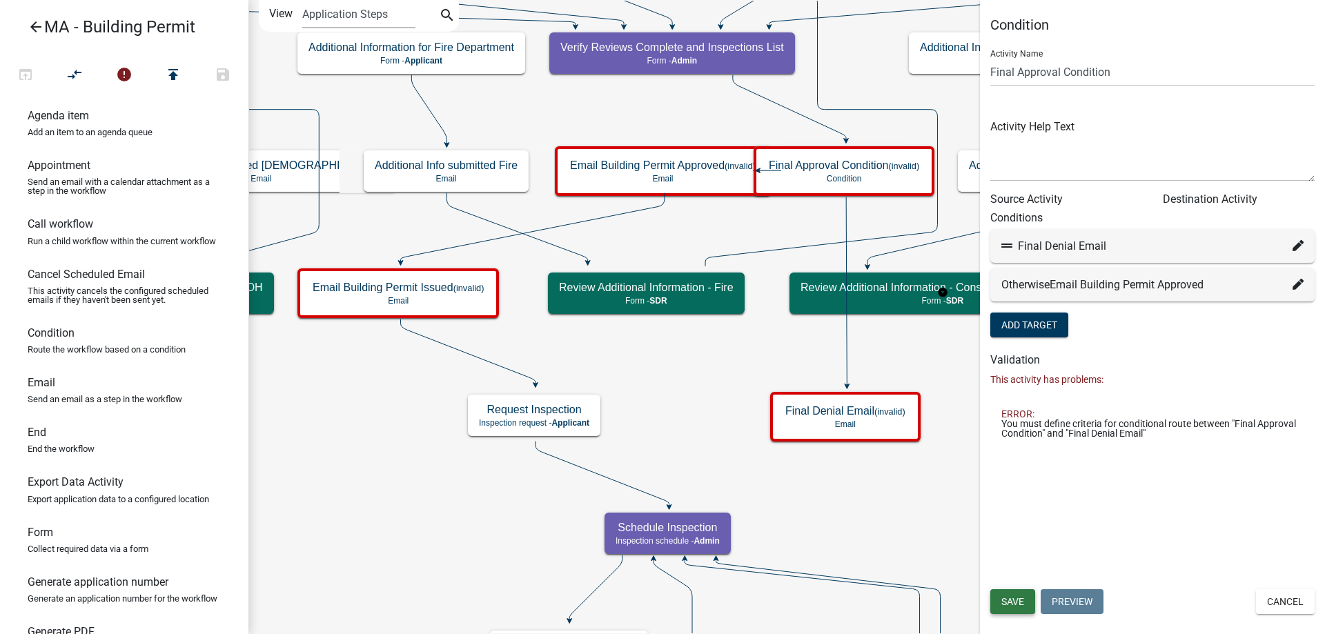
click at [1010, 600] on span "Save" at bounding box center [1012, 601] width 23 height 11
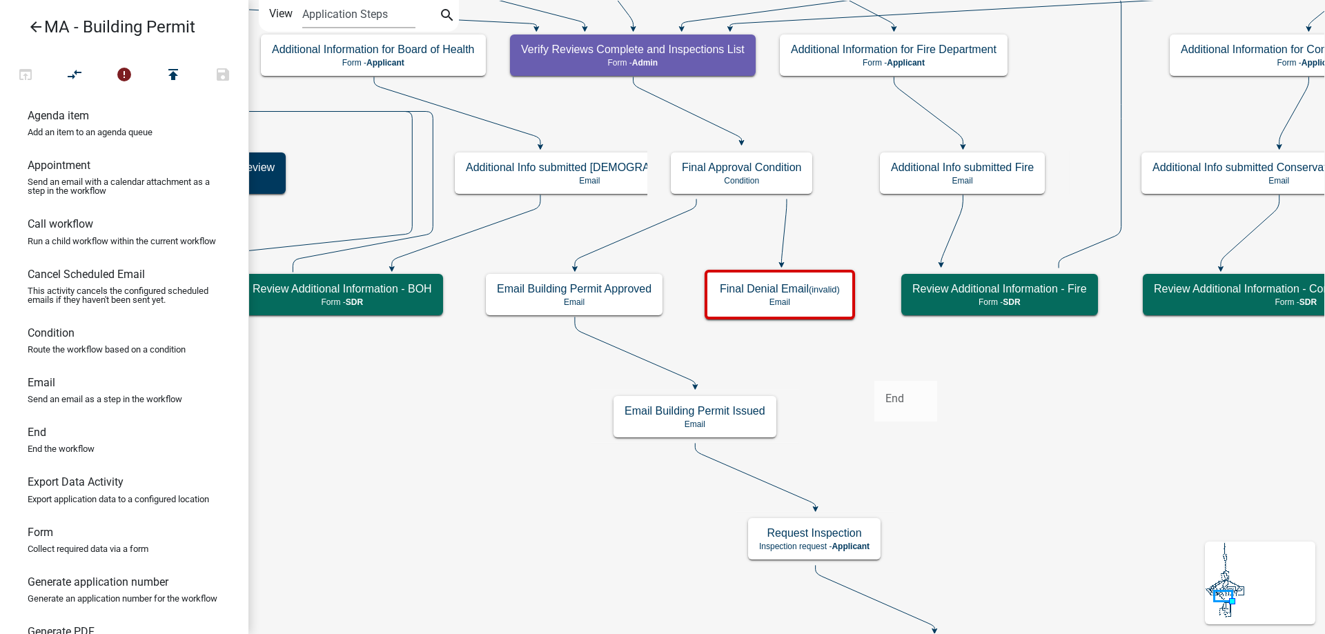
drag, startPoint x: 81, startPoint y: 453, endPoint x: 874, endPoint y: 370, distance: 797.9
click at [874, 370] on div "arrow_back MA - Building Permit open_in_browser compare_arrows error publish sa…" at bounding box center [662, 317] width 1325 height 634
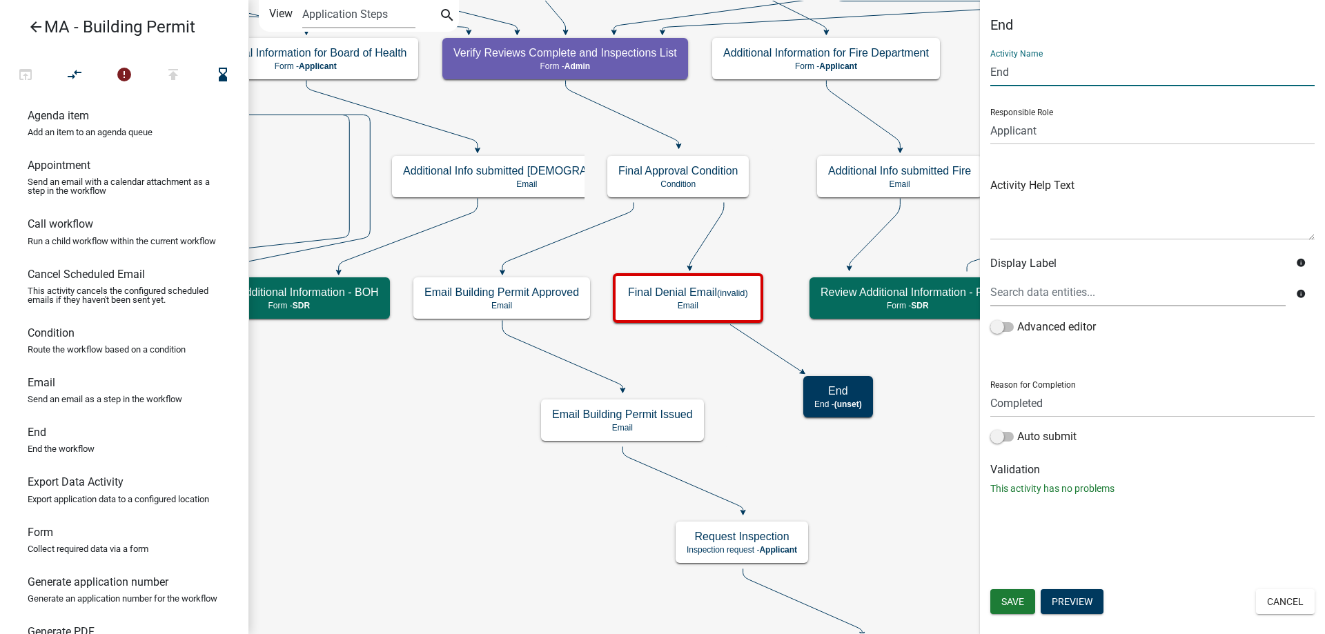
click at [993, 75] on input "End" at bounding box center [1152, 72] width 324 height 28
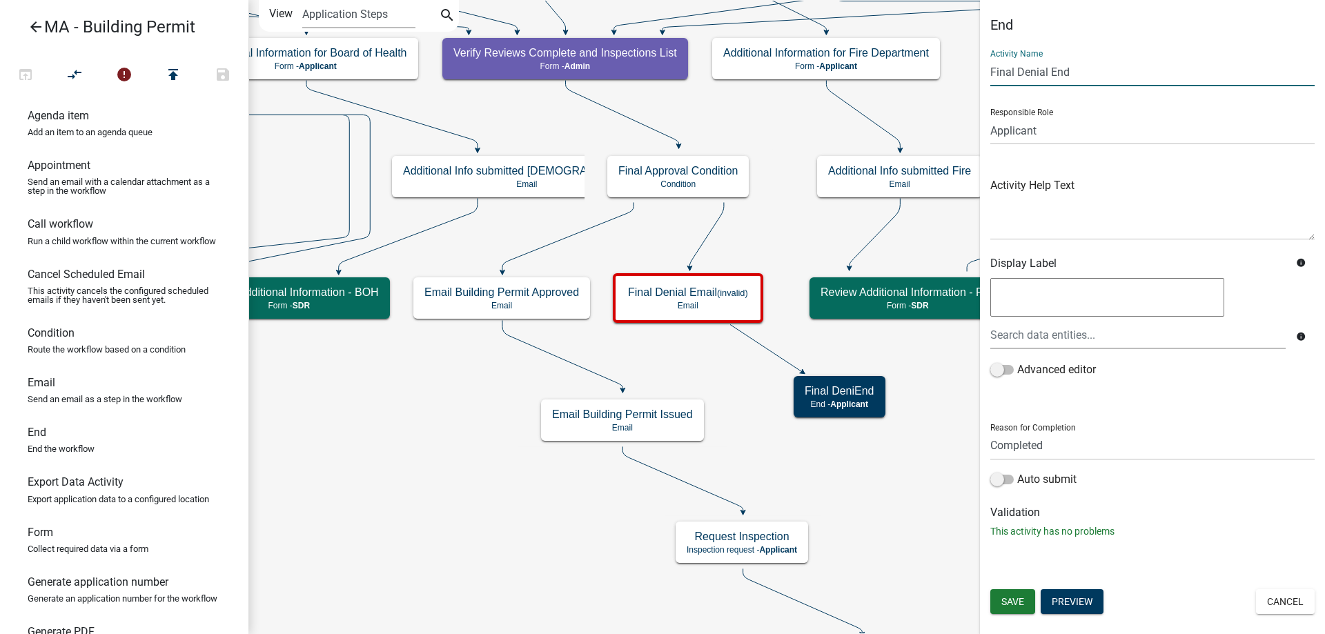
type input "Final Denial End"
click at [1042, 132] on select "Applicant Admin SDR Septic Maintenance Company" at bounding box center [1152, 131] width 324 height 28
drag, startPoint x: 1054, startPoint y: 124, endPoint x: 1036, endPoint y: 343, distance: 220.1
click at [1054, 124] on select "Applicant Admin SDR Septic Maintenance Company" at bounding box center [1152, 131] width 324 height 28
click at [1027, 479] on label "Auto submit" at bounding box center [1033, 479] width 86 height 17
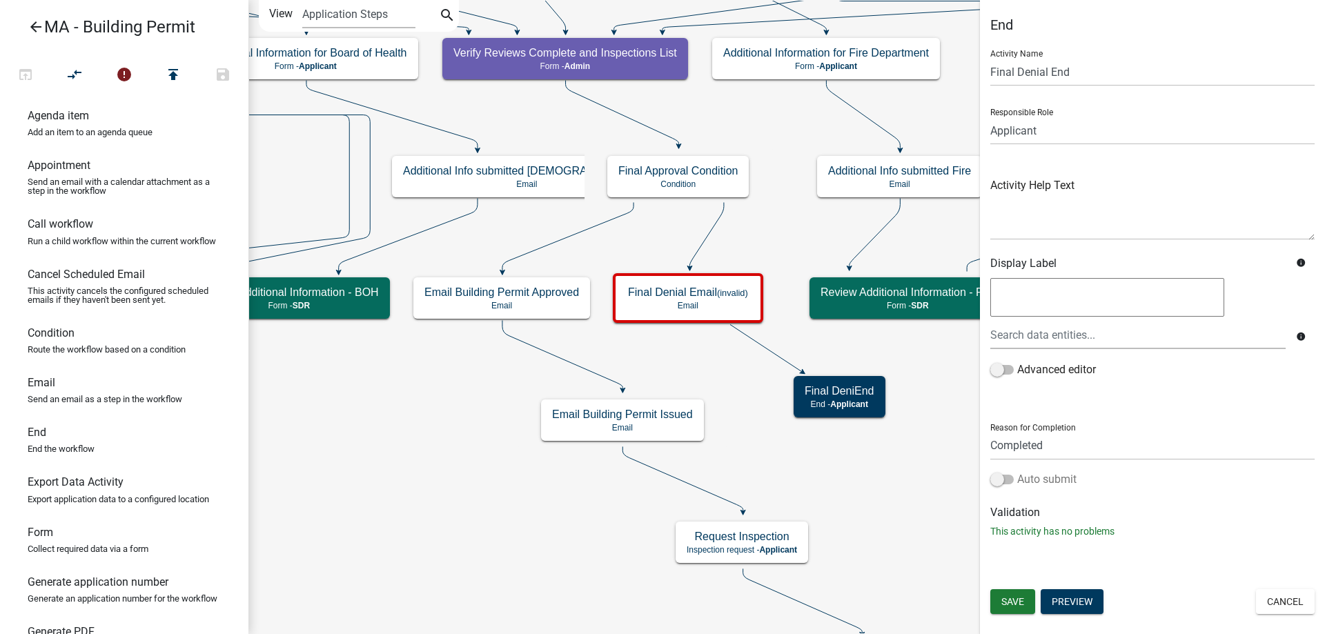
click at [1017, 471] on input "Auto submit" at bounding box center [1017, 471] width 0 height 0
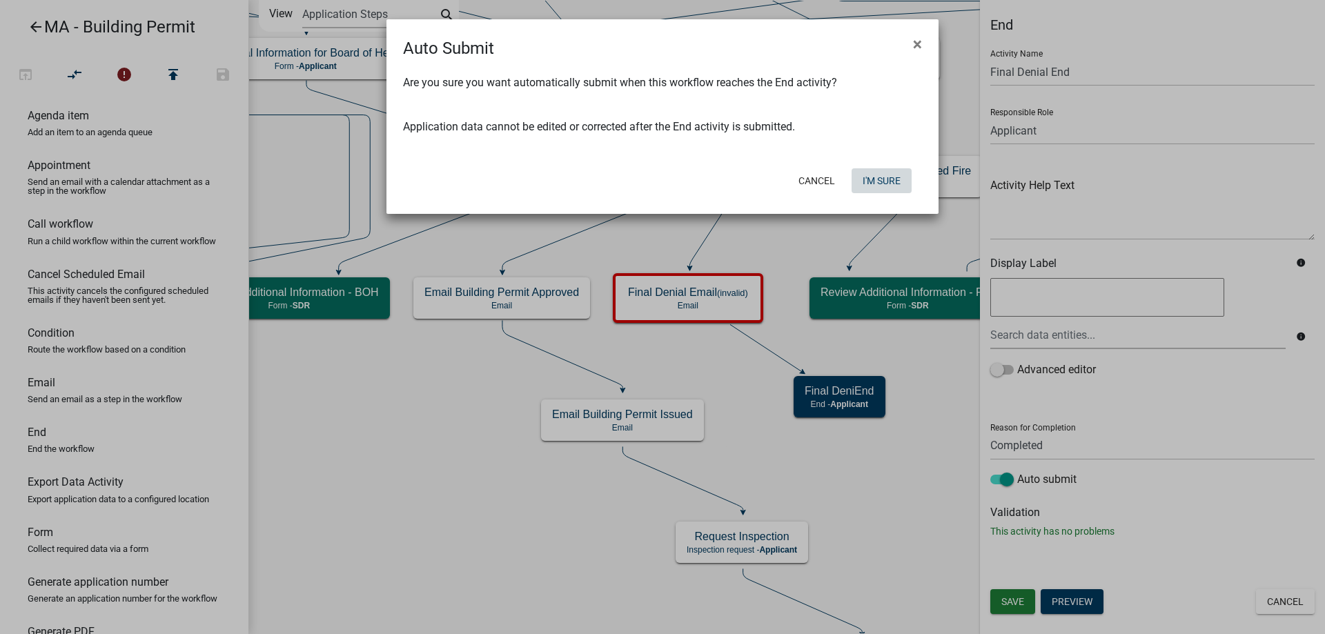
click at [903, 169] on button "I'm Sure" at bounding box center [881, 180] width 60 height 25
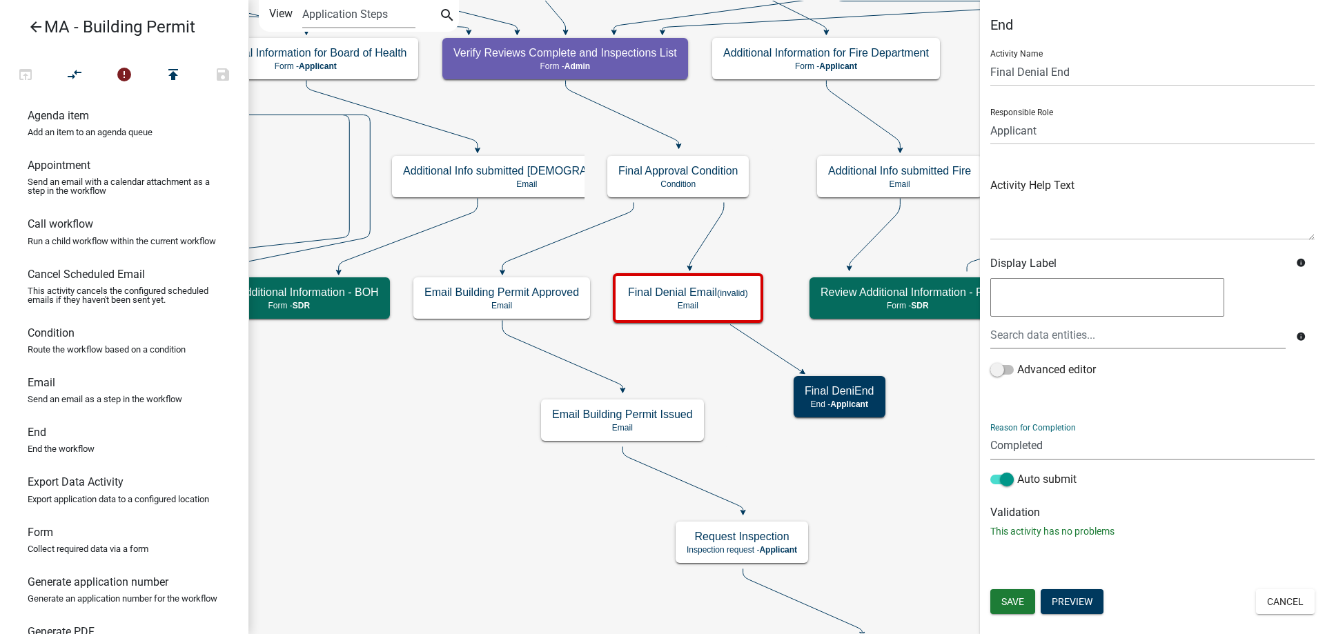
click at [1033, 451] on select "Completed Rejected" at bounding box center [1152, 446] width 324 height 28
select select "Rejected"
click at [990, 432] on select "Completed Rejected" at bounding box center [1152, 446] width 324 height 28
click at [1008, 604] on span "Save" at bounding box center [1012, 601] width 23 height 11
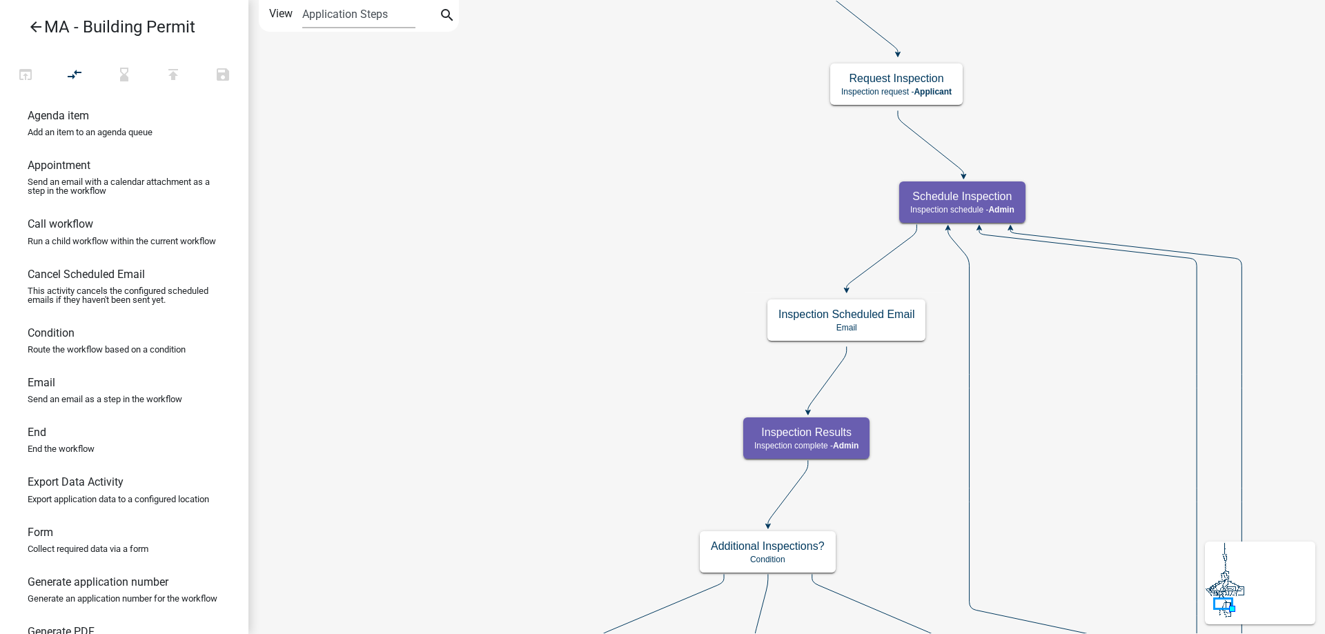
click at [600, 604] on icon "Start Start - Applicant Search Parcel Data Parcel search - Applicant Owner and …" at bounding box center [1152, 585] width 1806 height 1168
click at [642, 75] on icon "Start Start - Applicant Search Parcel Data Parcel search - Applicant Owner and …" at bounding box center [1152, 585] width 1806 height 1168
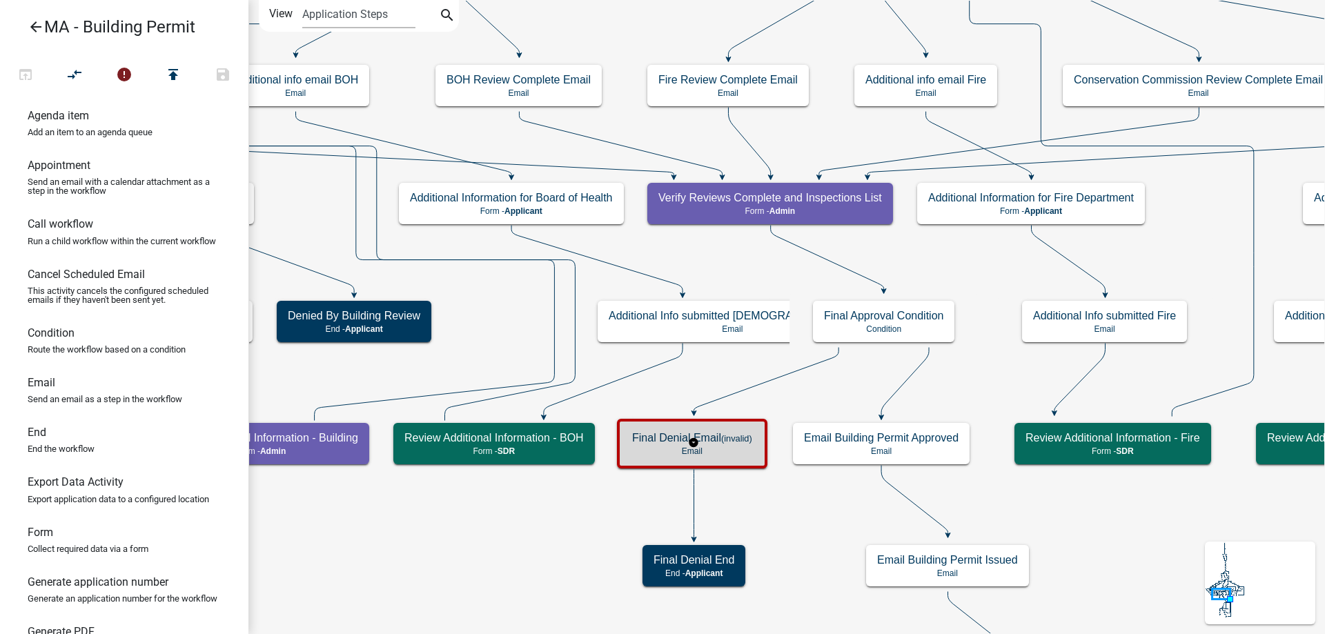
click at [738, 447] on p "Email" at bounding box center [692, 451] width 120 height 10
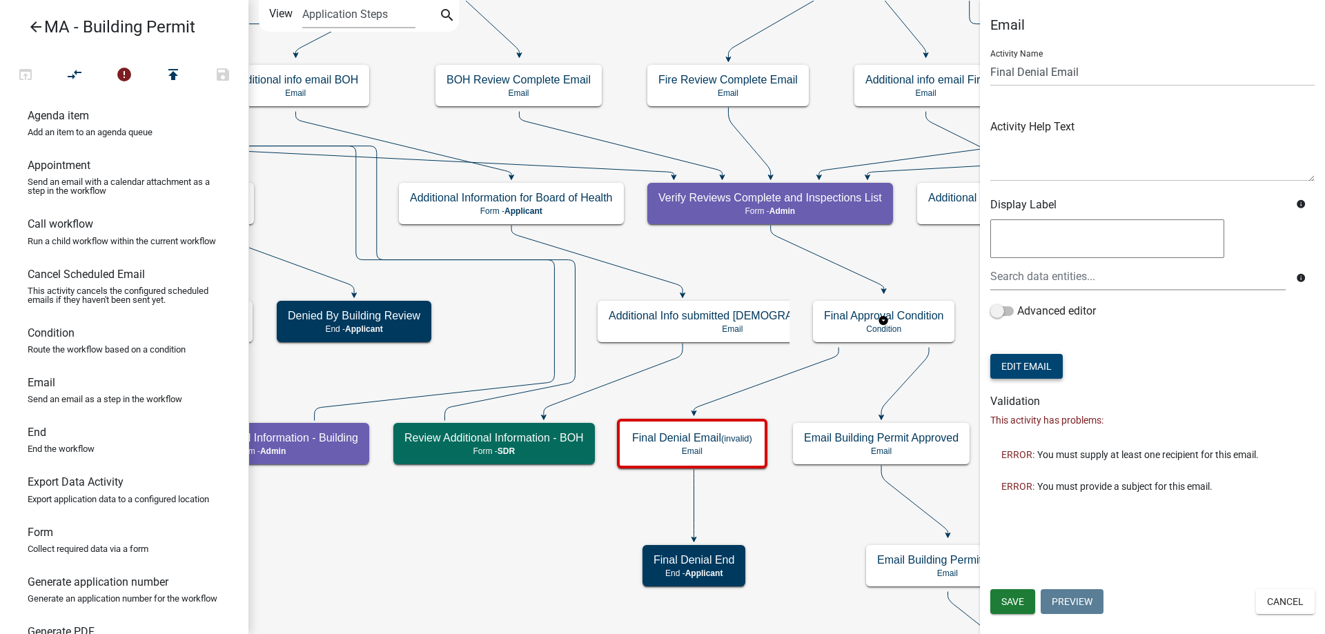
click at [1020, 370] on button "Edit Email" at bounding box center [1026, 366] width 72 height 25
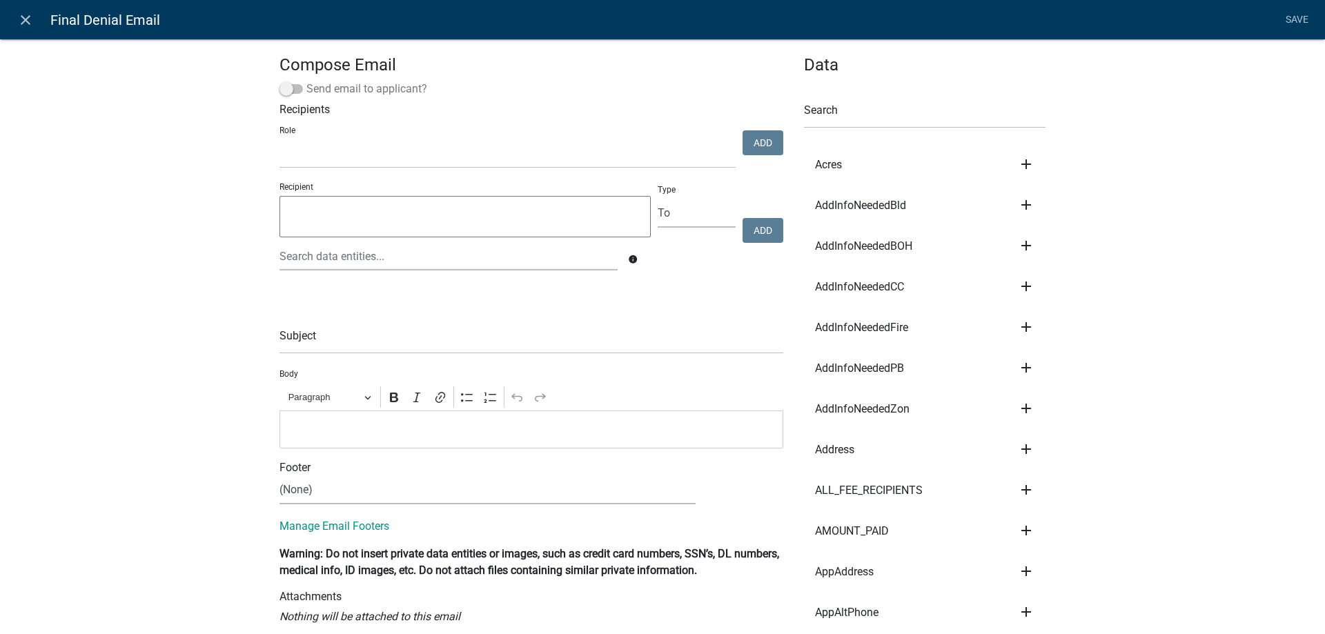
click at [305, 95] on label "Send email to applicant?" at bounding box center [353, 89] width 148 height 17
click at [306, 81] on input "Send email to applicant?" at bounding box center [306, 81] width 0 height 0
click at [309, 331] on input "text" at bounding box center [531, 340] width 504 height 28
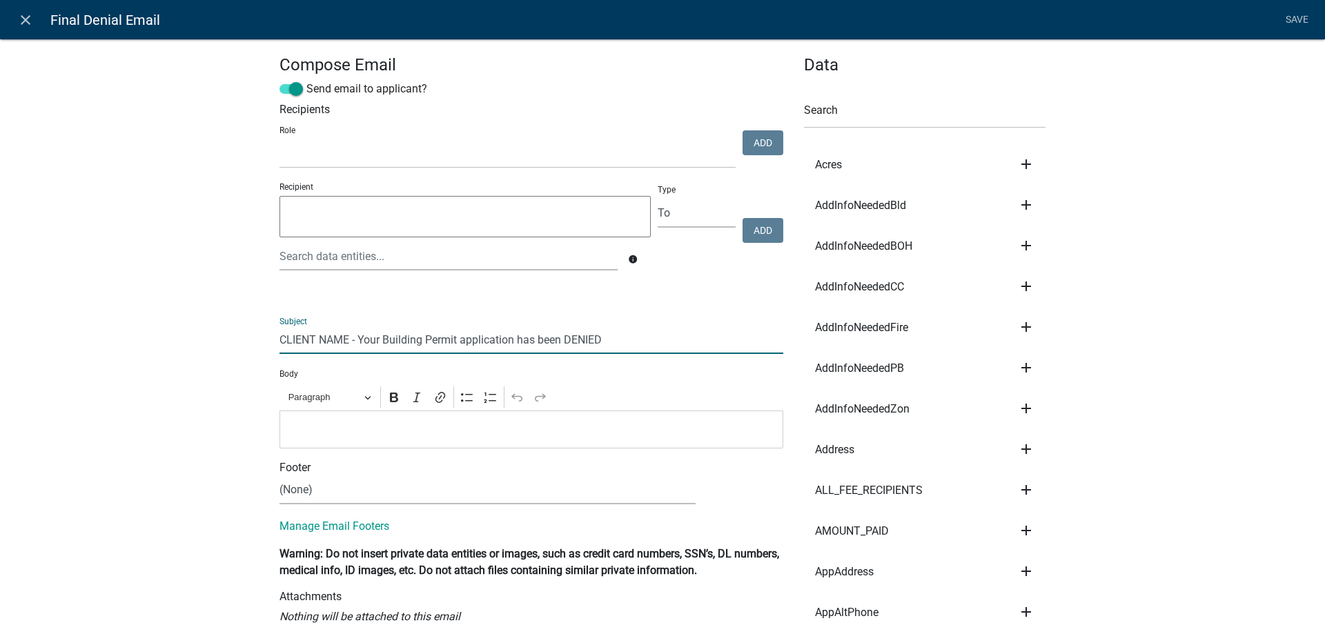
type input "CLIENT NAME - Your Building Permit application has been DENIED"
click at [343, 435] on p "Editor editing area: main. Press Alt+0 for help." at bounding box center [531, 429] width 489 height 17
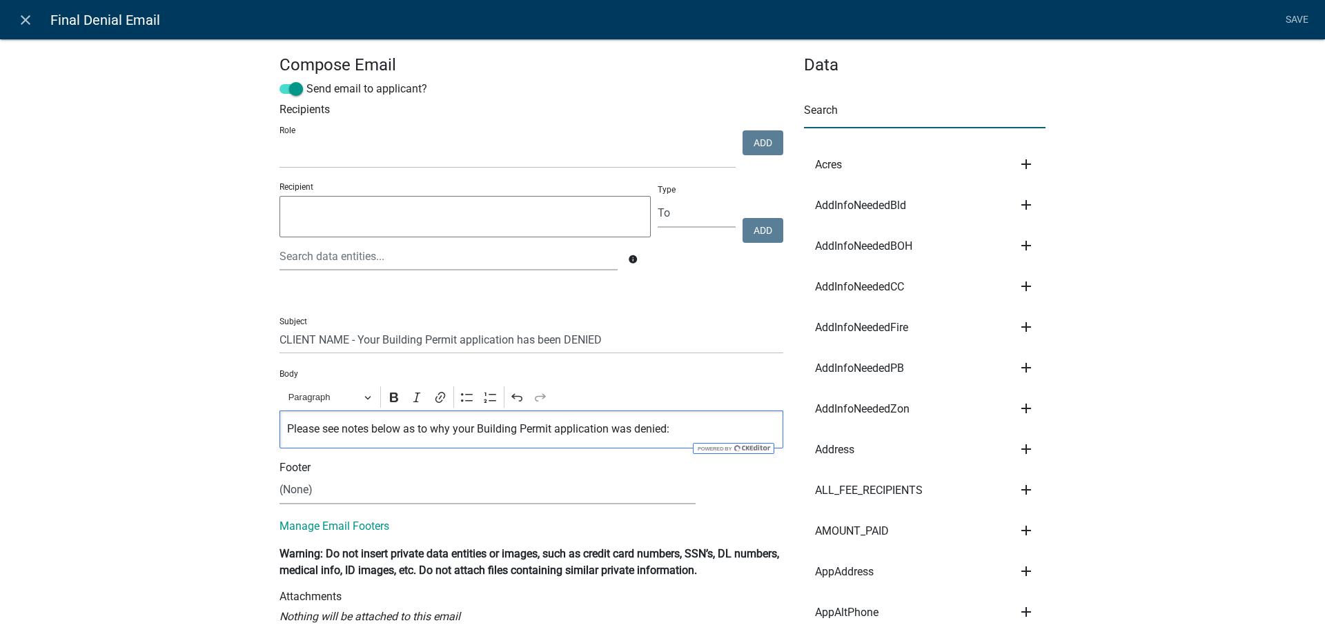
click at [849, 124] on input "text" at bounding box center [924, 114] width 241 height 28
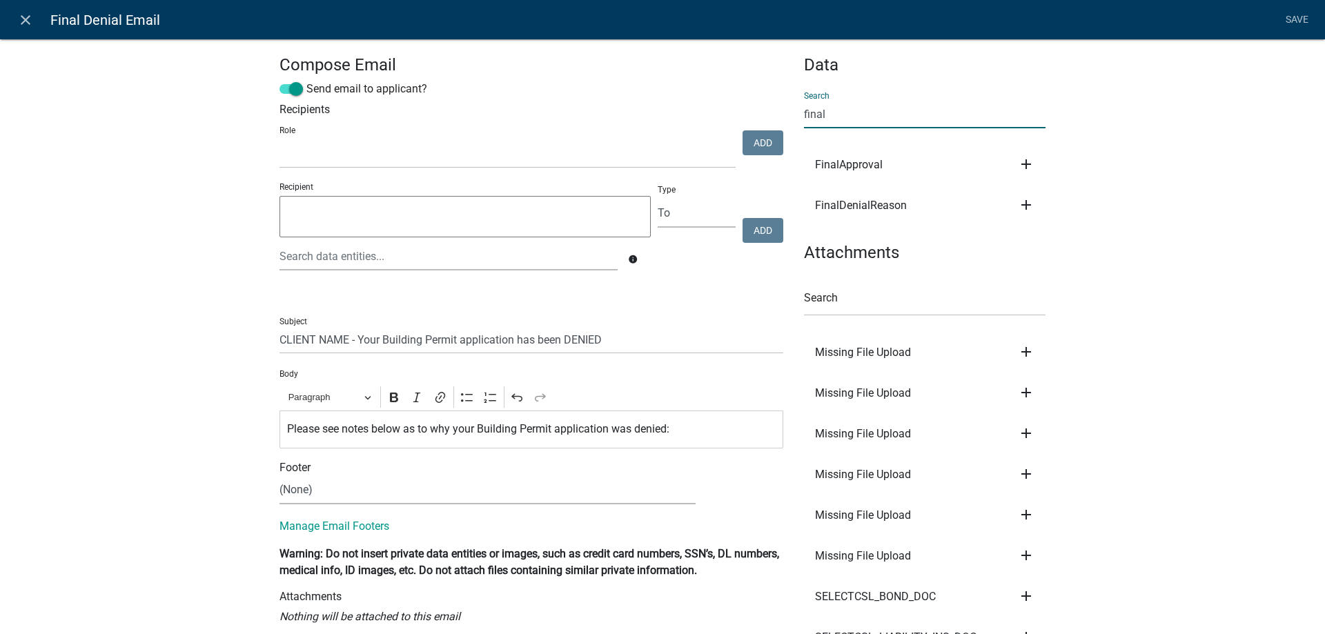
type input "final"
click at [1022, 201] on icon "add" at bounding box center [1026, 205] width 17 height 17
click at [1068, 255] on button "Body" at bounding box center [1073, 251] width 110 height 33
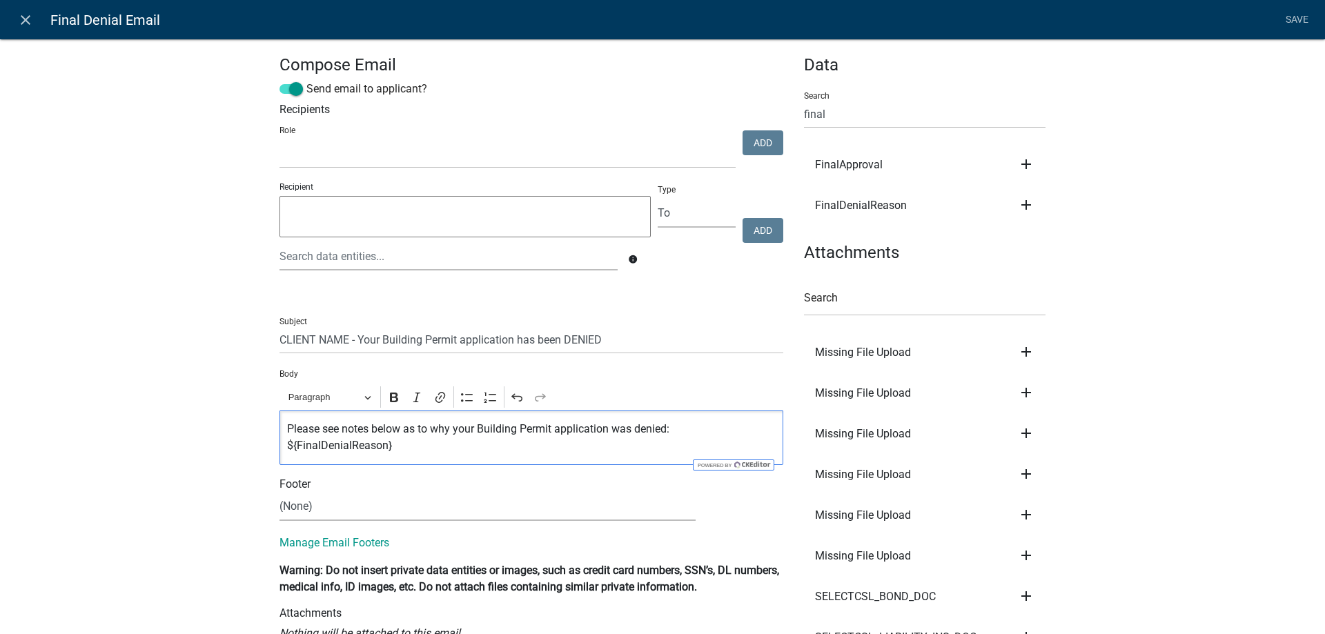
click at [668, 432] on p "Please see notes below as to why your Building Permit application was denied: $…" at bounding box center [531, 437] width 489 height 33
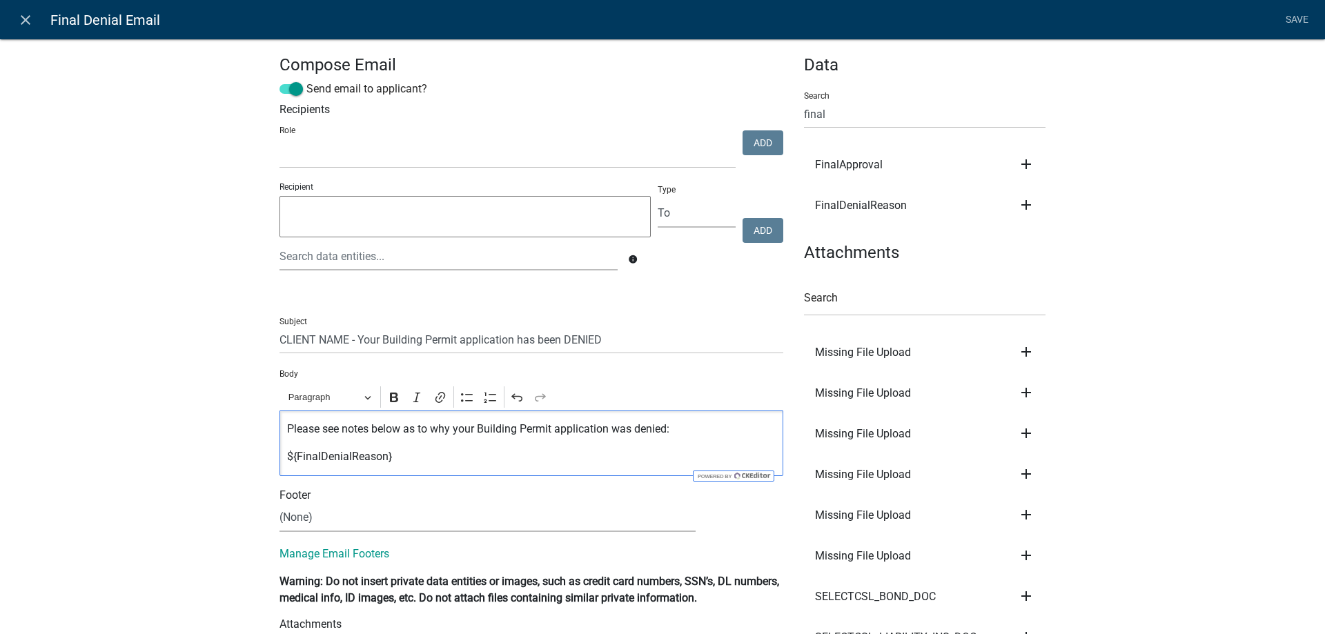
click at [537, 447] on div "Please see notes below as to why your Building Permit application was denied: $…" at bounding box center [531, 444] width 504 height 66
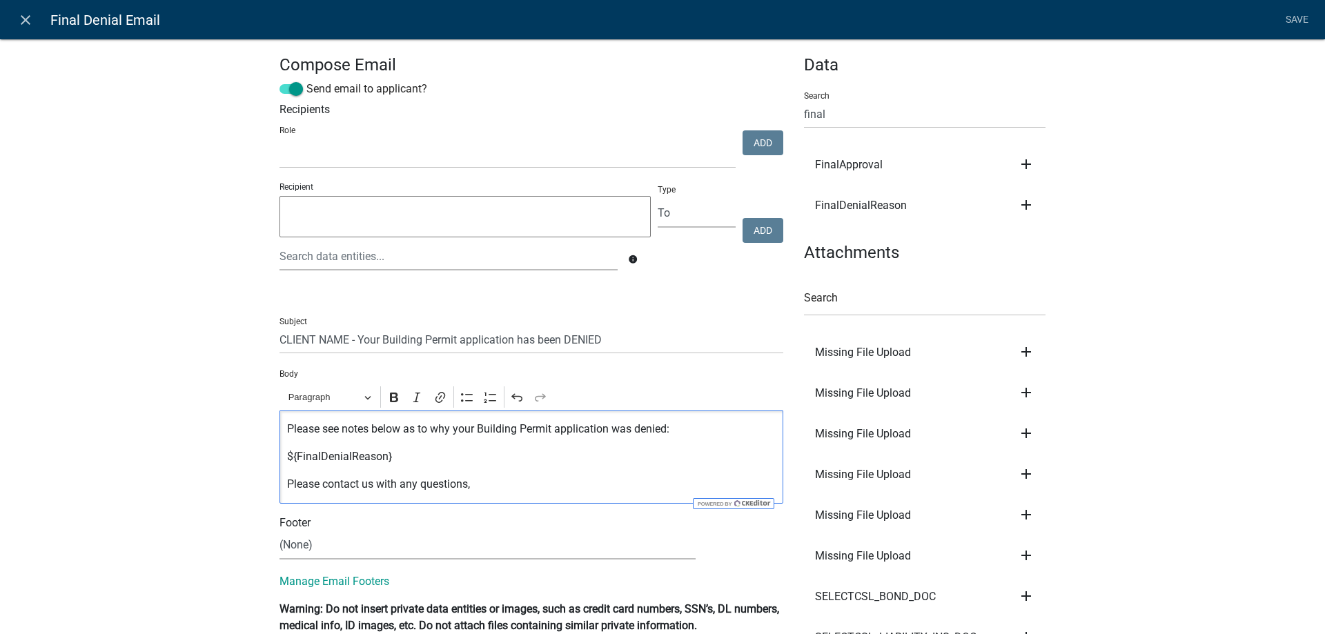
click at [134, 479] on div "Compose Email Send email to applicant? Recipients Role Admin SDR Septic Mainten…" at bounding box center [662, 642] width 1325 height 1250
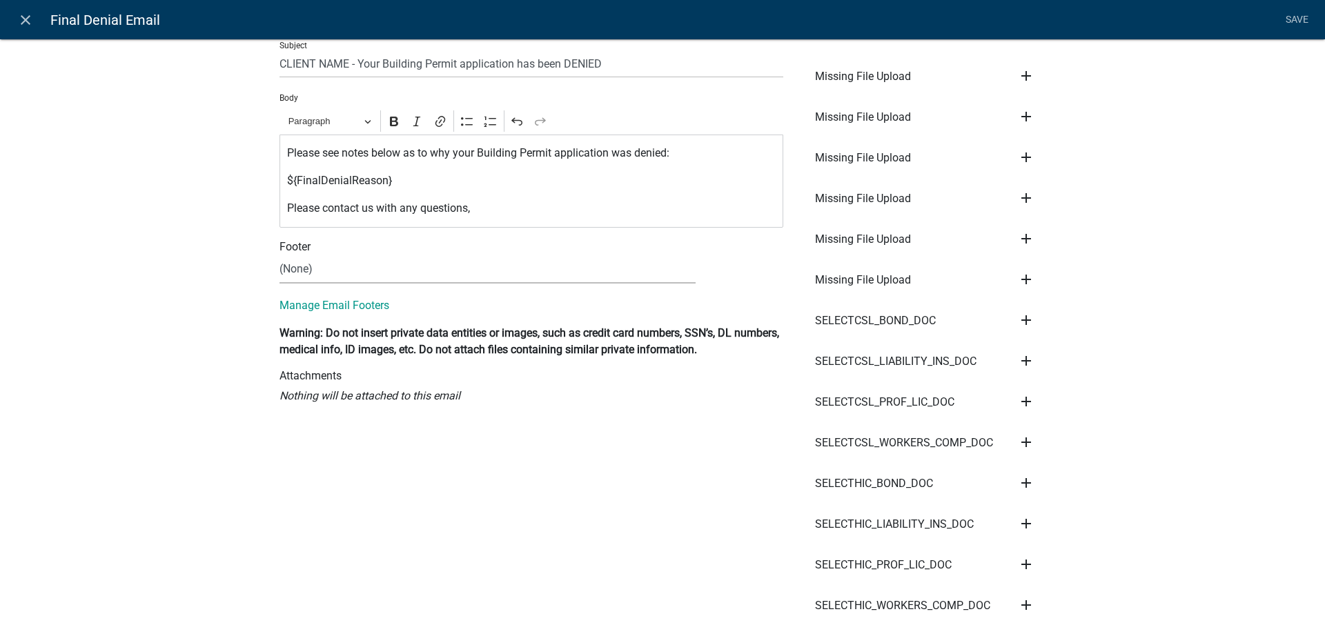
scroll to position [0, 0]
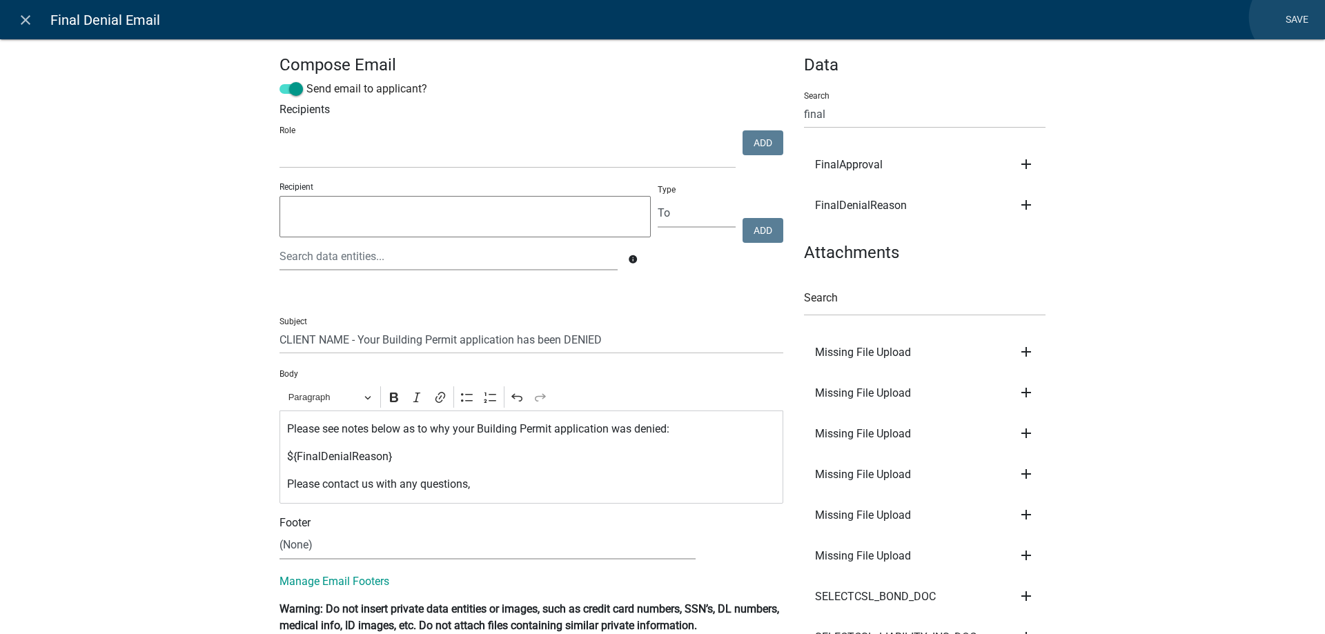
click at [1292, 17] on link "Save" at bounding box center [1296, 20] width 34 height 26
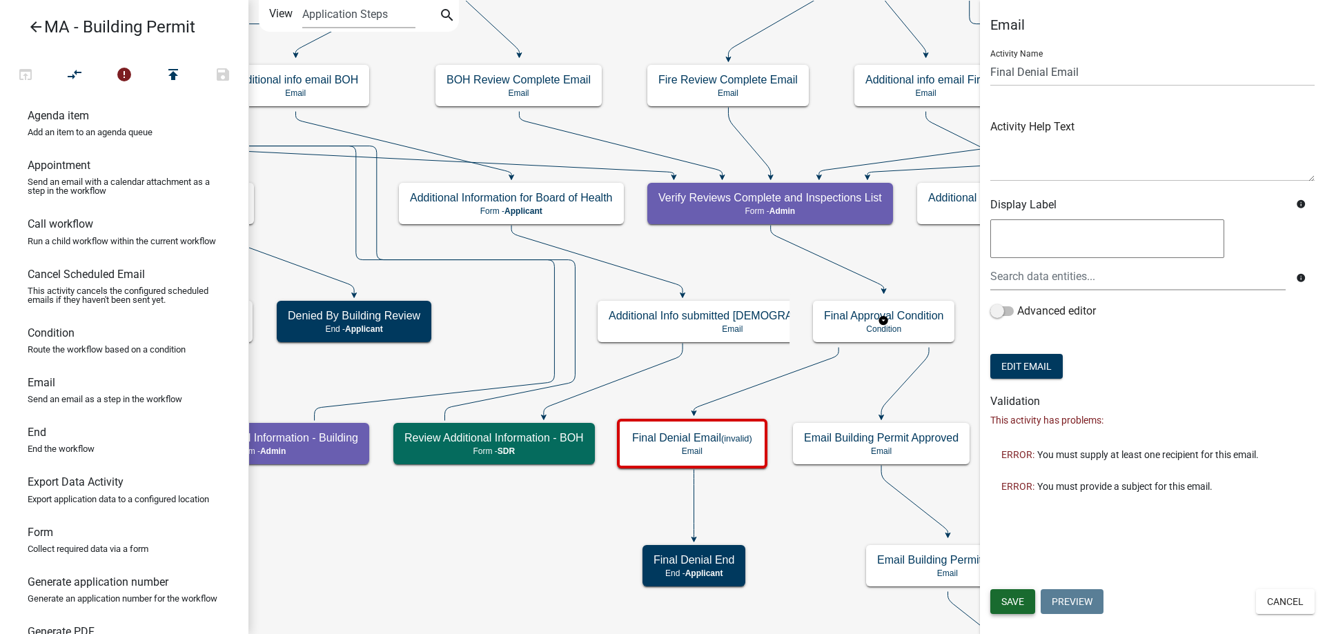
click at [1019, 599] on span "Save" at bounding box center [1012, 601] width 23 height 11
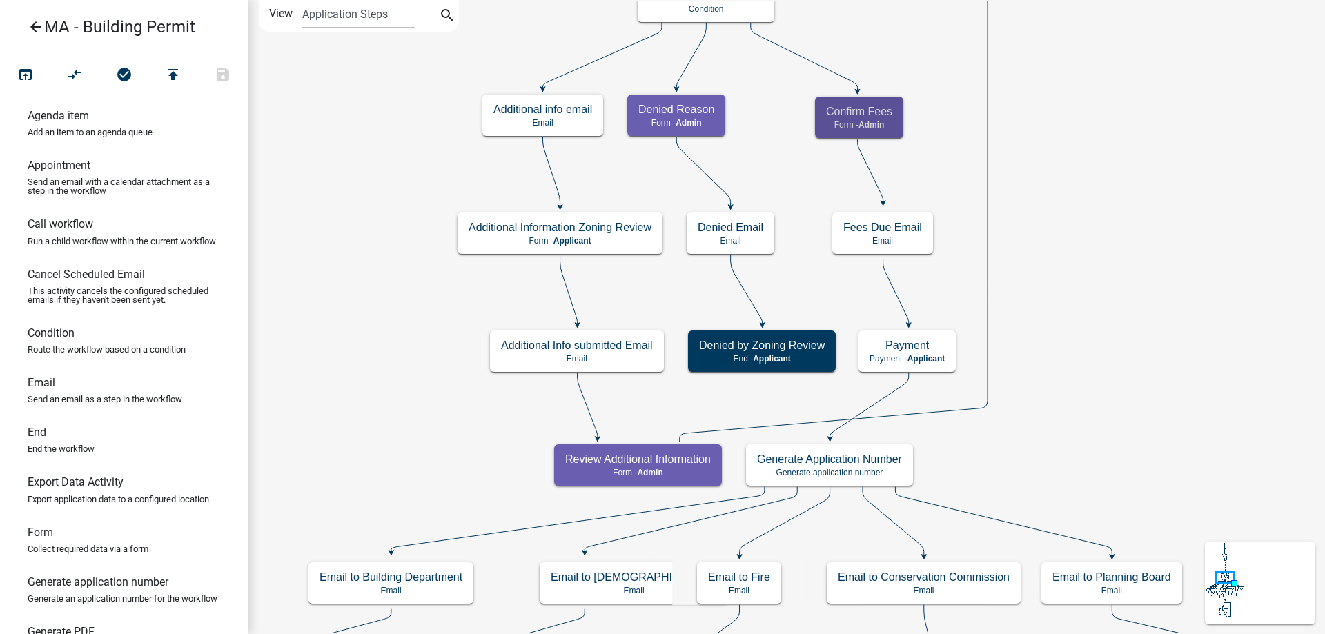
click at [872, 135] on div "Confirm Fees Form - Admin" at bounding box center [859, 117] width 88 height 41
select select "1617A353-6361-48C5-9BA0-CE34FD9B68F8"
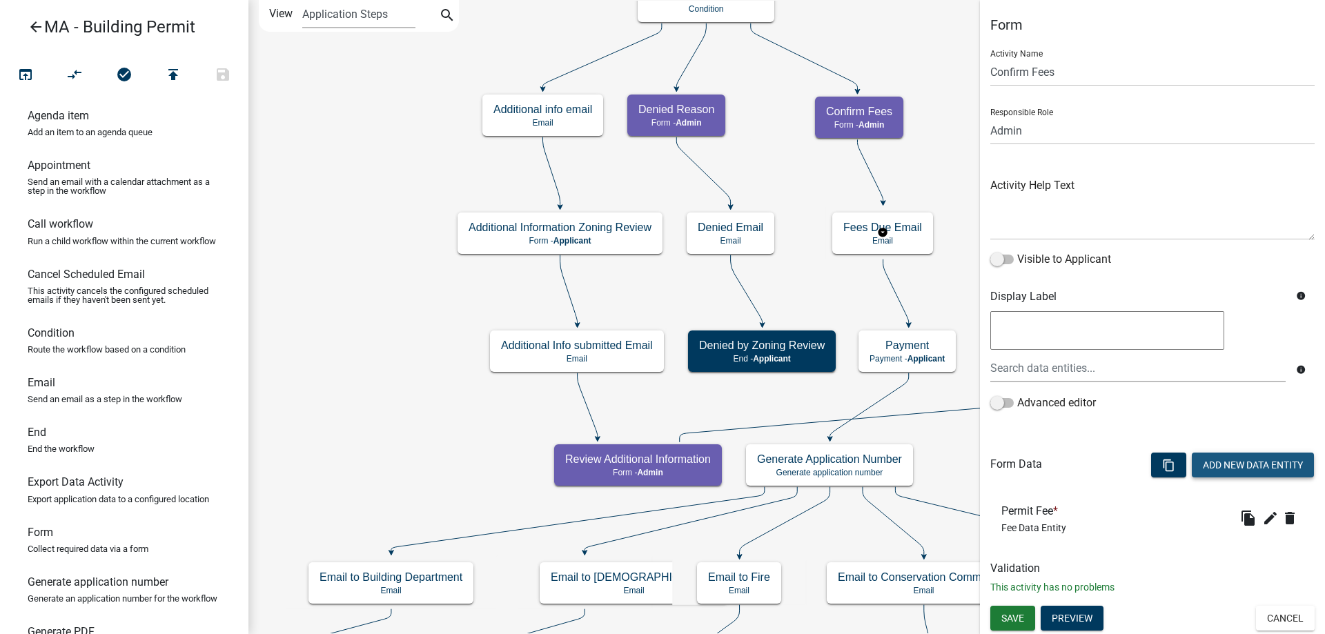
click at [1232, 468] on button "Add New Data Entity" at bounding box center [1253, 465] width 122 height 25
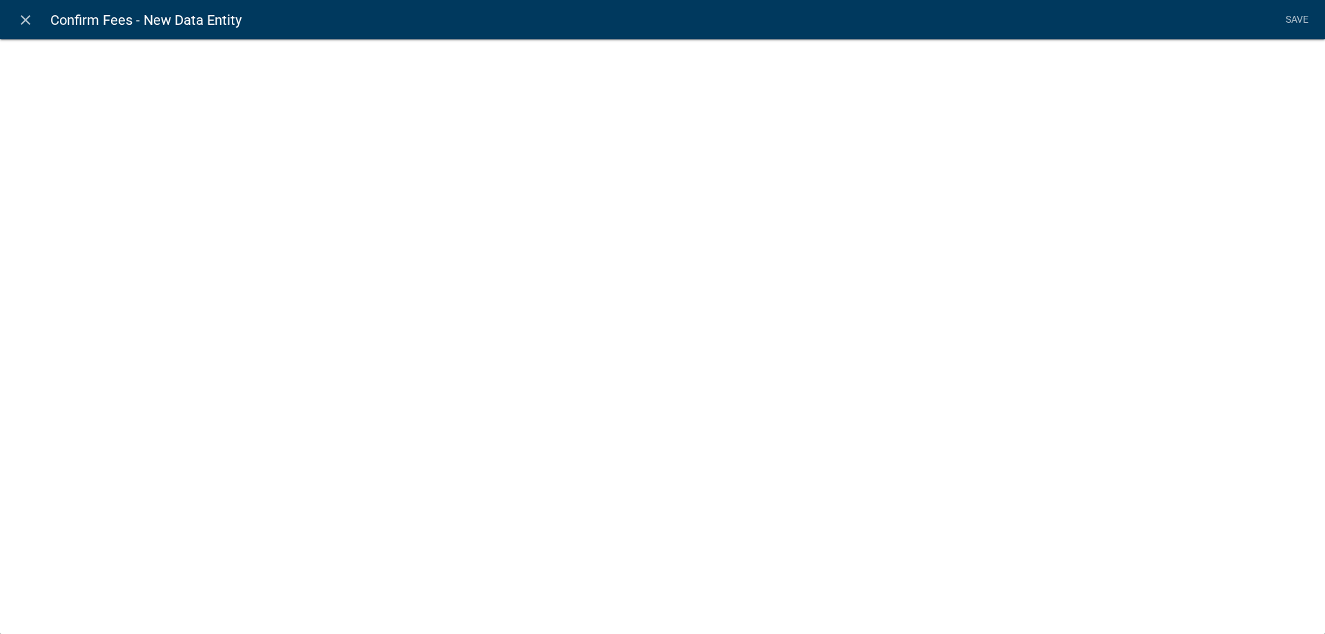
select select
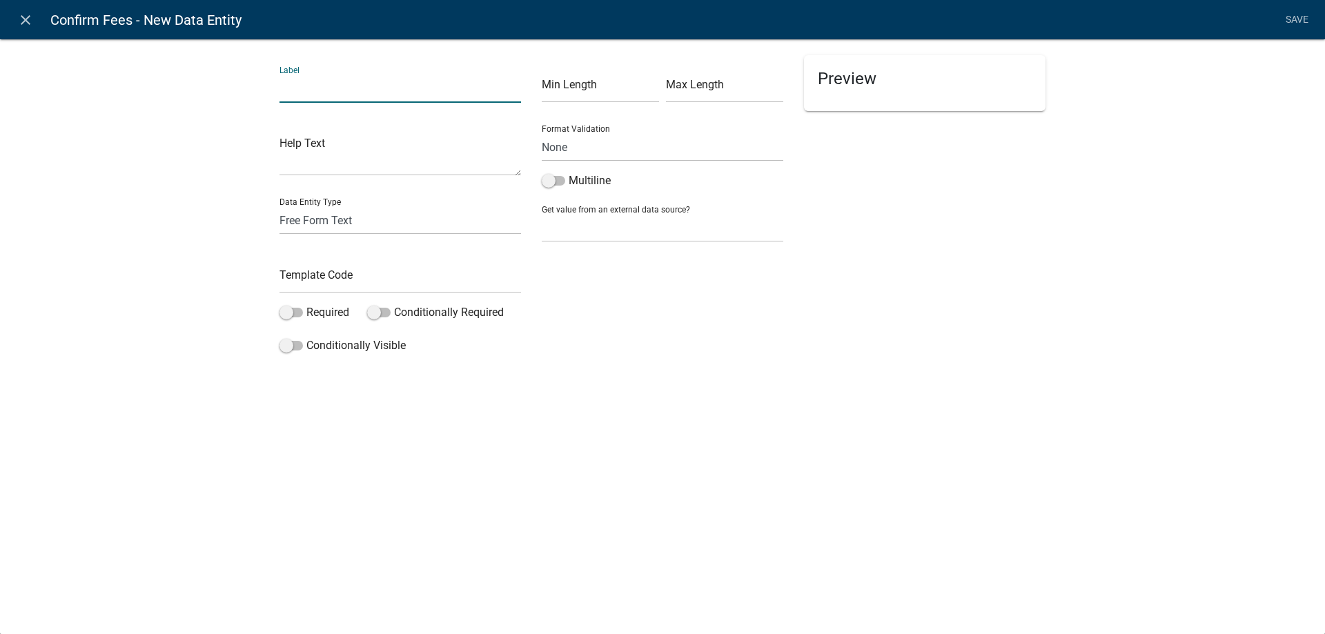
click at [366, 96] on input "text" at bounding box center [399, 89] width 241 height 28
type input "Application Fee"
click at [328, 277] on input "text" at bounding box center [399, 279] width 241 height 28
type input "ApplicationFee"
click at [301, 222] on select "Free Form Text Document Display Entity Value Fee Numeric Data Date Map Sketch D…" at bounding box center [399, 220] width 241 height 28
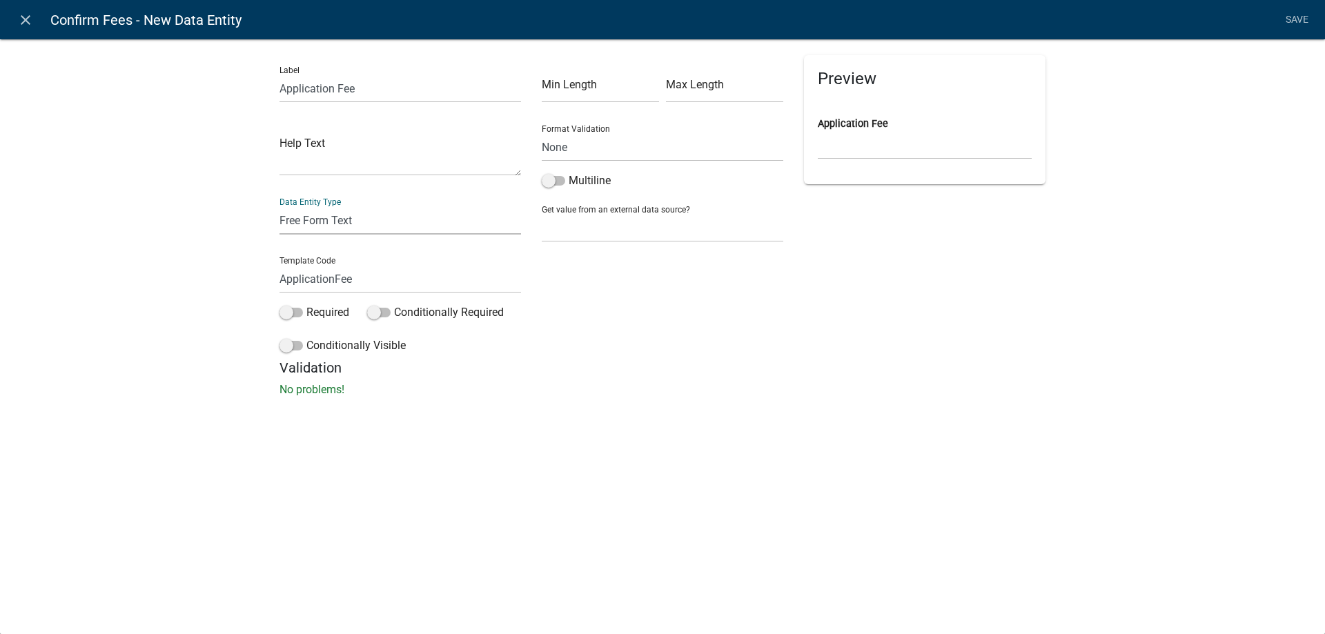
select select "fee"
click at [279, 206] on select "Free Form Text Document Display Entity Value Fee Numeric Data Date Map Sketch D…" at bounding box center [399, 220] width 241 height 28
select select "fee"
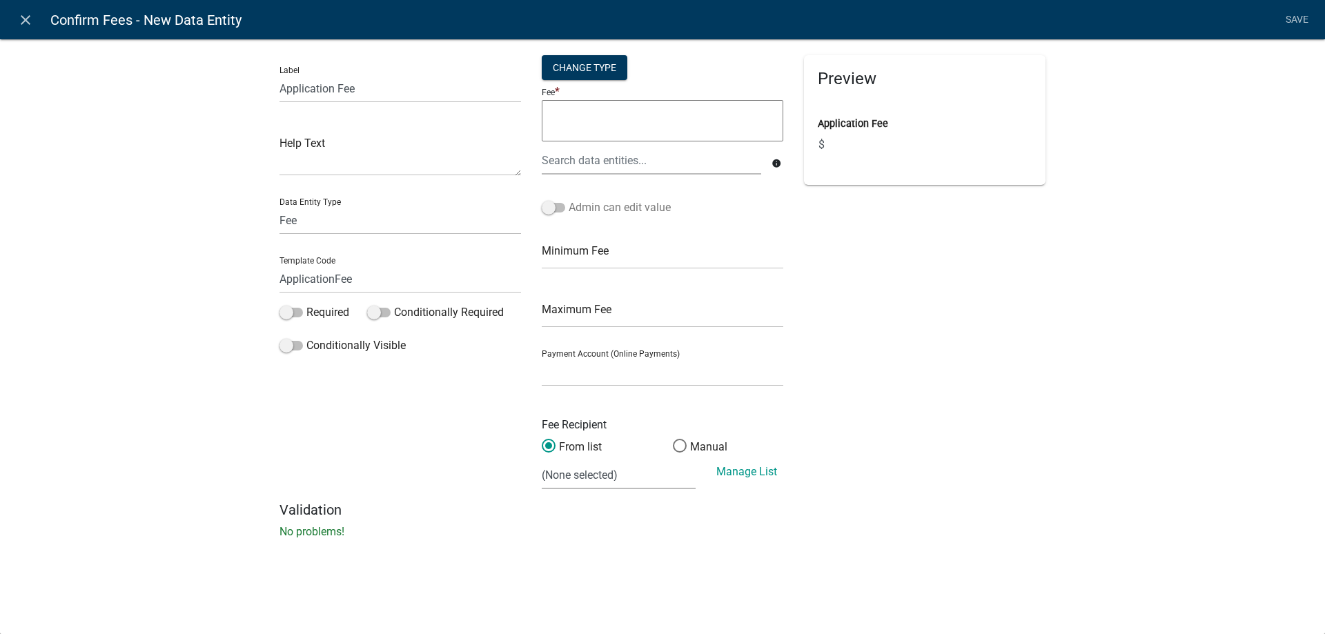
click at [620, 206] on label "Admin can edit value" at bounding box center [606, 207] width 129 height 17
click at [569, 199] on input "Admin can edit value" at bounding box center [569, 199] width 0 height 0
click at [1296, 21] on link "Save" at bounding box center [1296, 20] width 34 height 26
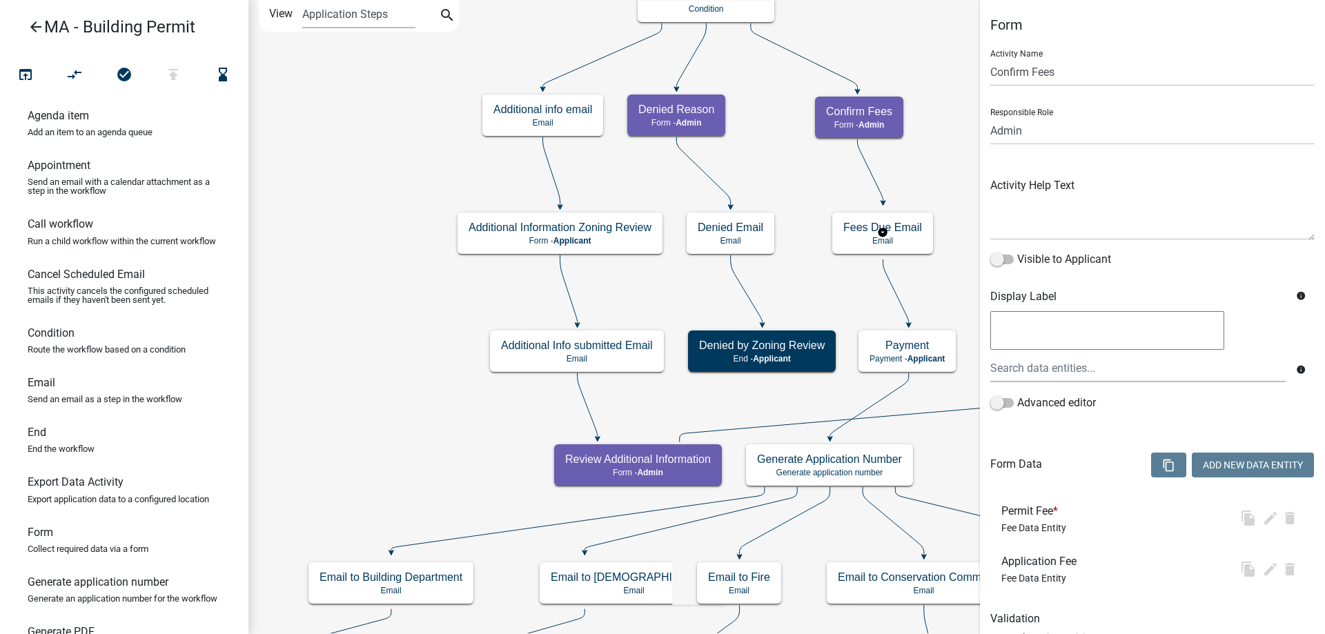
select select "1617A353-6361-48C5-9BA0-CE34FD9B68F8"
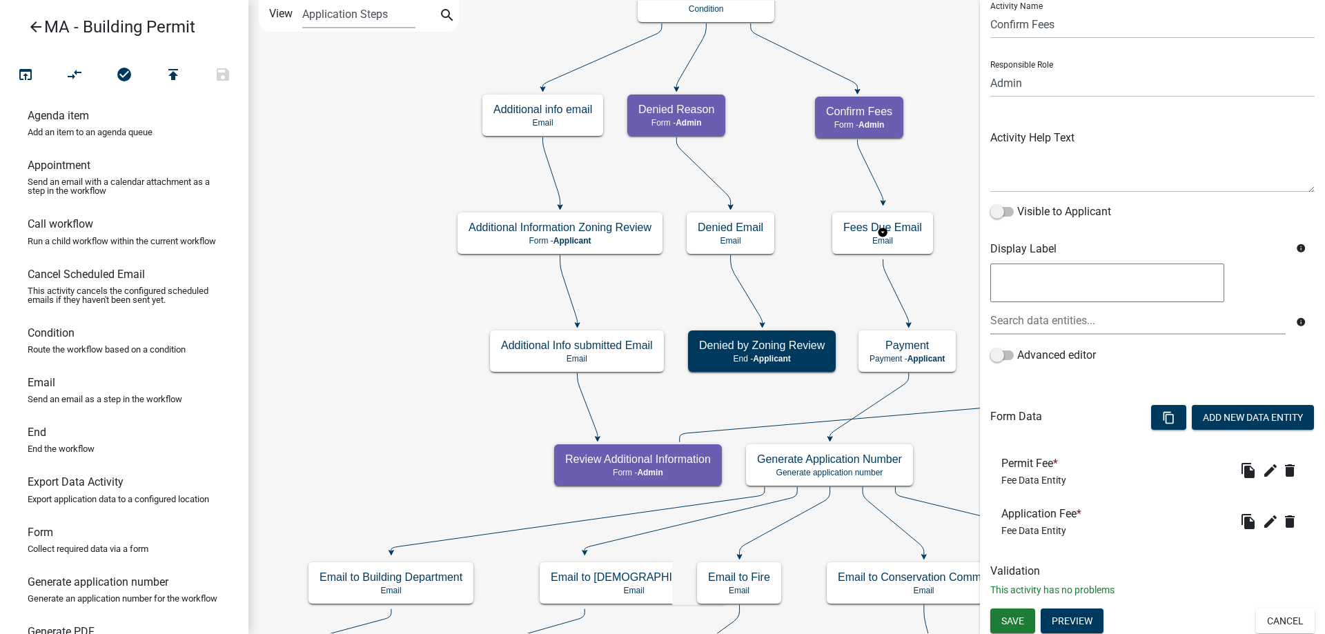
scroll to position [50, 0]
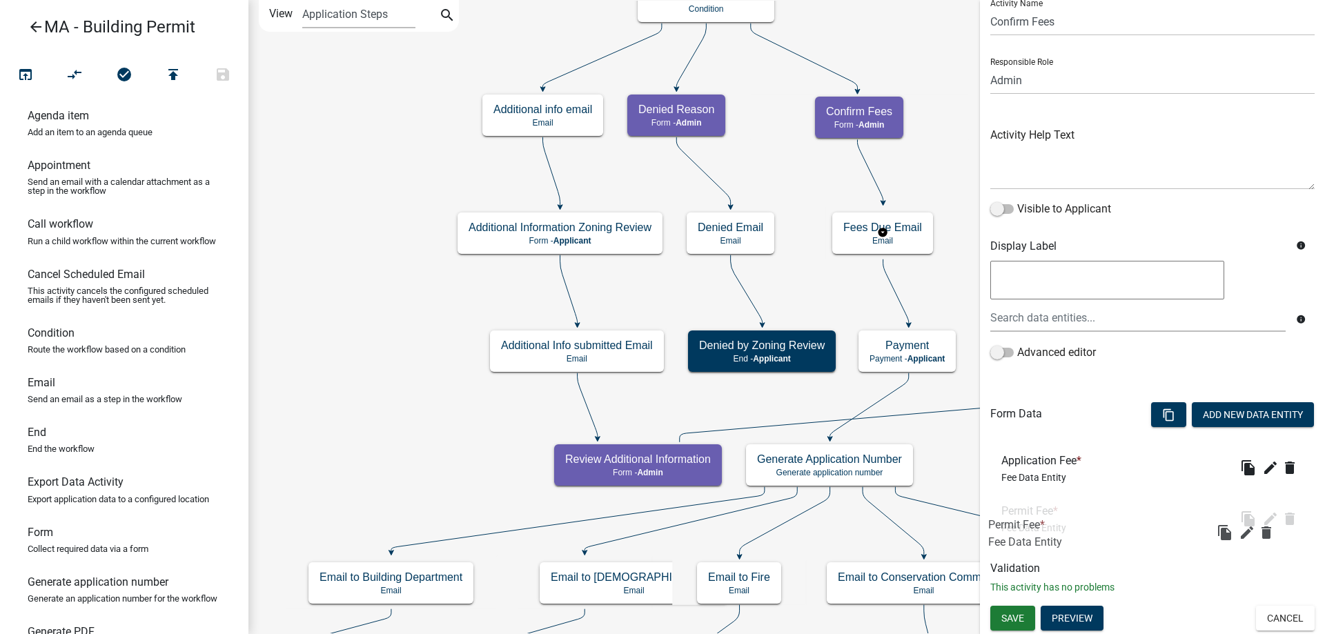
drag, startPoint x: 1089, startPoint y: 468, endPoint x: 1076, endPoint y: 533, distance: 66.3
click at [1016, 617] on span "Save" at bounding box center [1012, 618] width 23 height 11
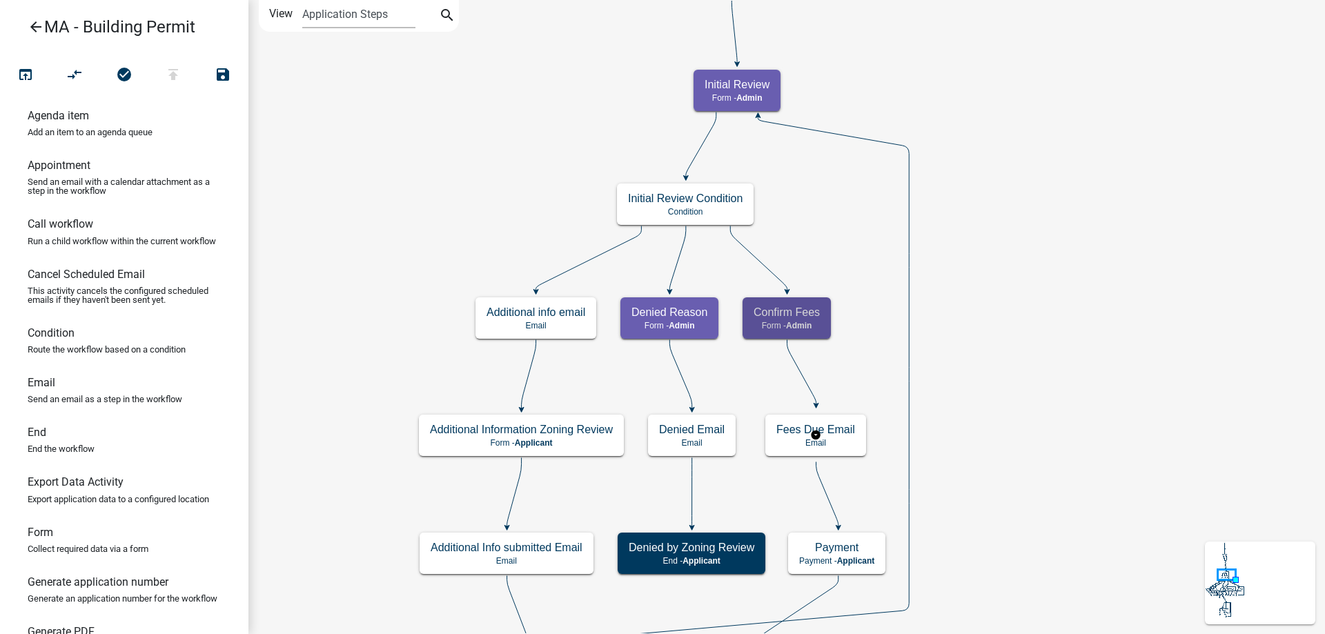
scroll to position [0, 0]
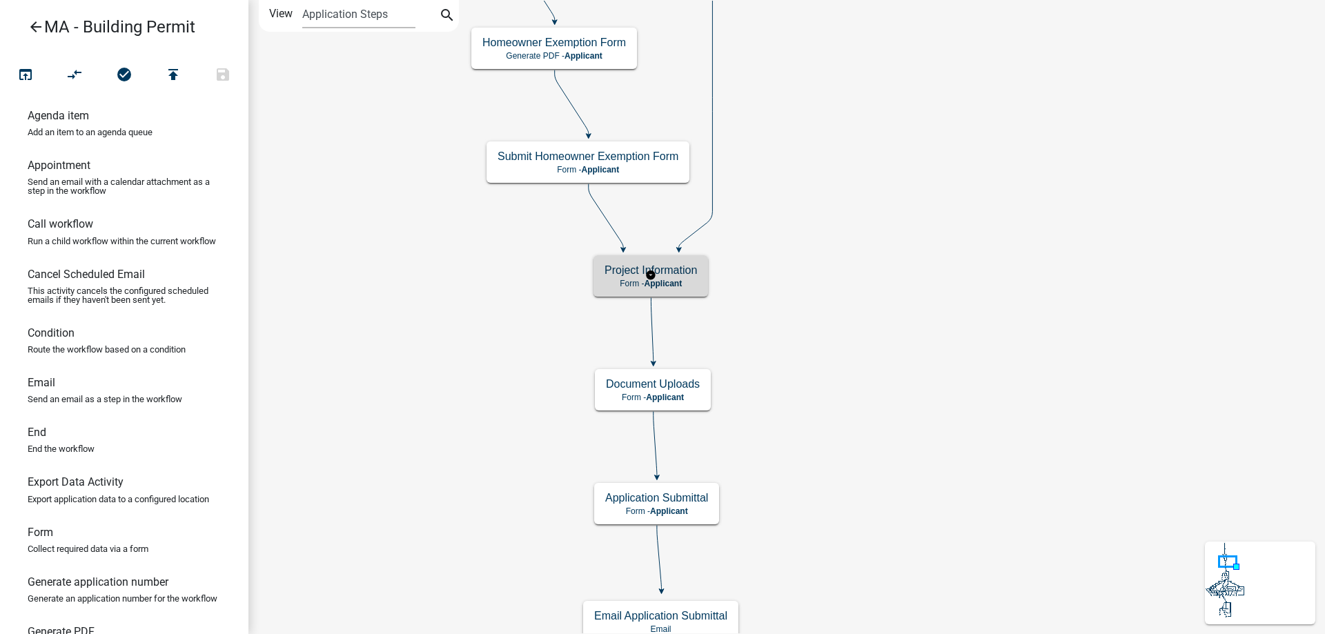
click at [694, 277] on div "Project Information Form - Applicant" at bounding box center [650, 275] width 115 height 41
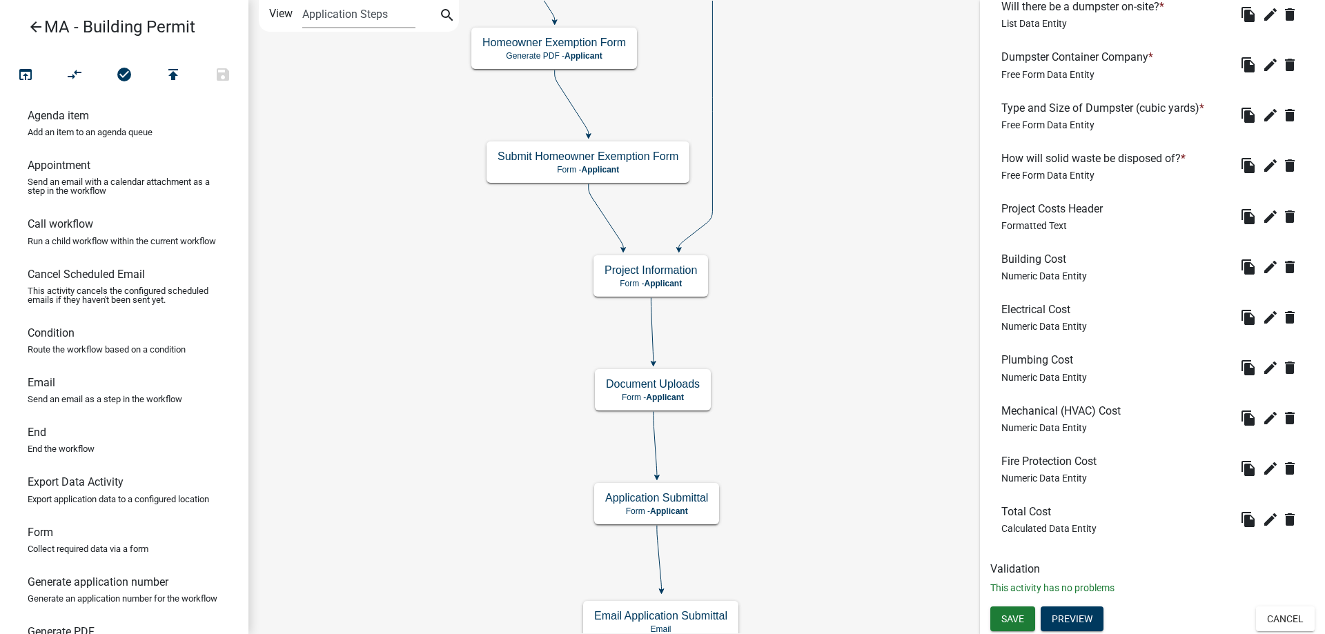
scroll to position [552, 0]
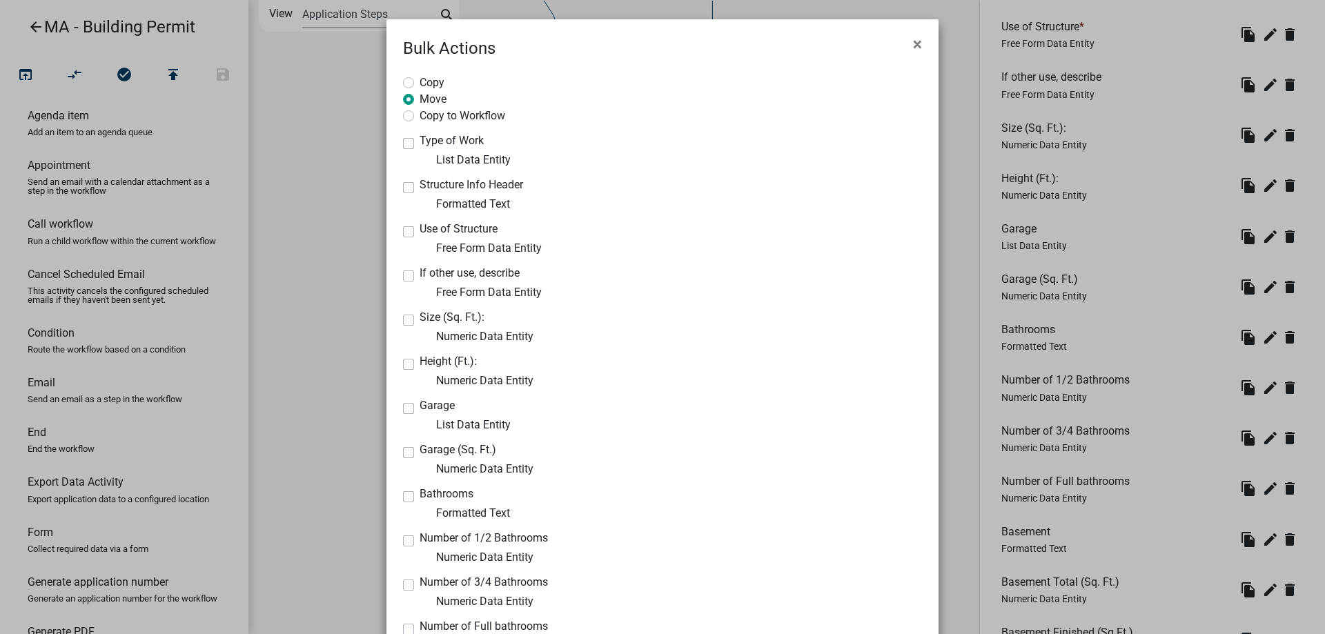
scroll to position [207, 0]
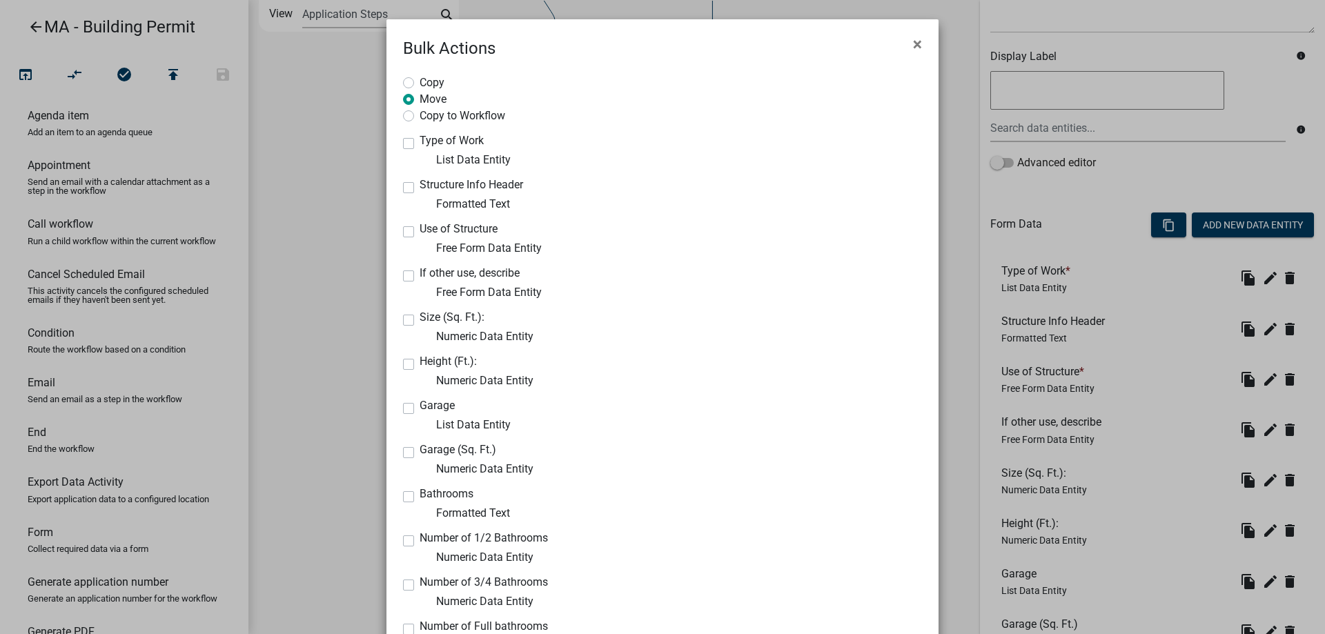
click at [423, 83] on label "Copy" at bounding box center [432, 82] width 25 height 14
click at [423, 83] on input "Copy" at bounding box center [424, 79] width 9 height 9
radio input "true"
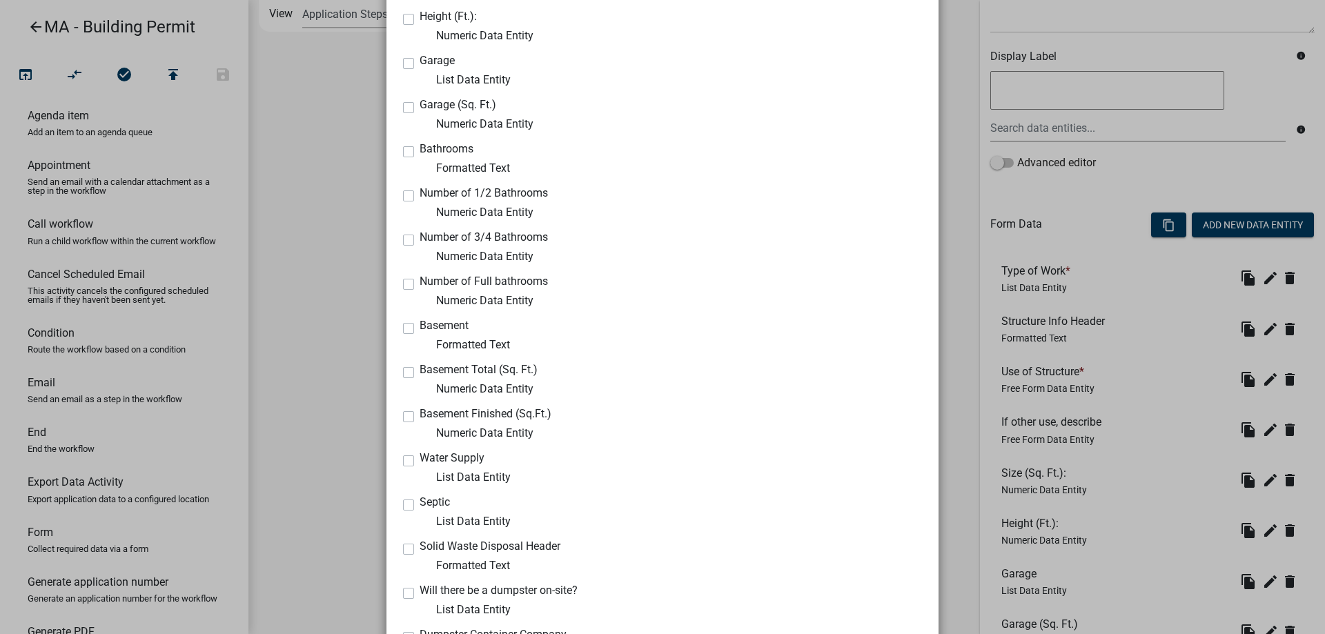
scroll to position [828, 0]
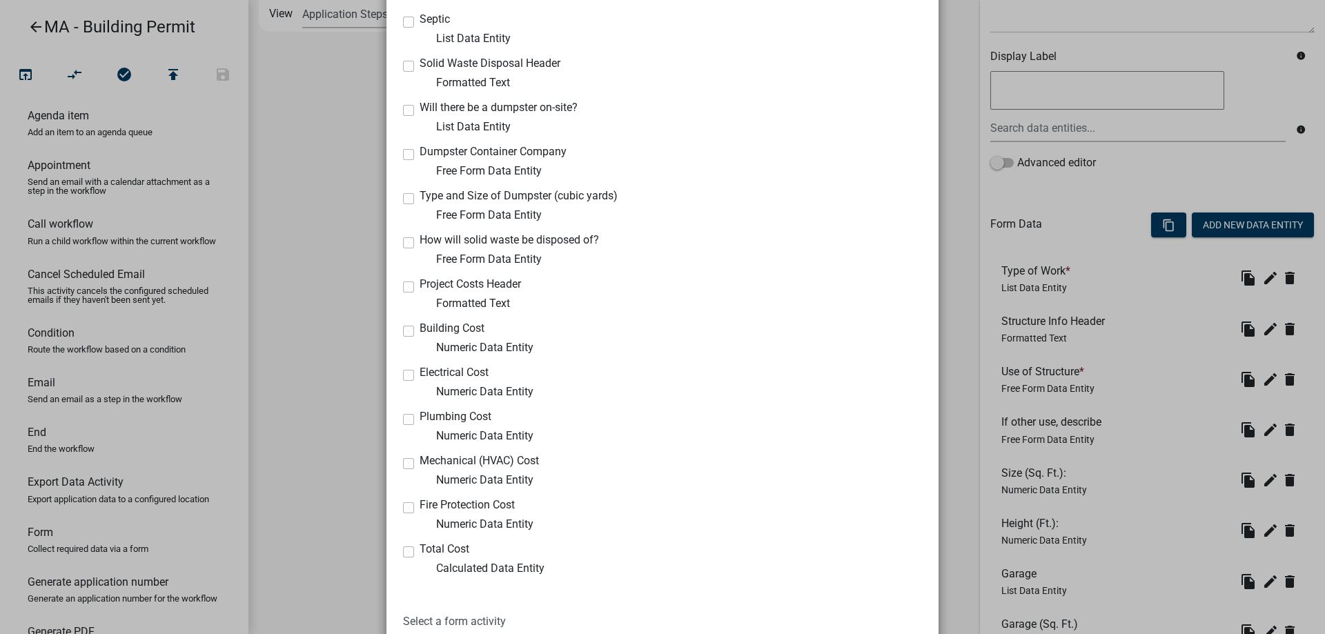
click at [420, 286] on label "Project Costs Header" at bounding box center [470, 284] width 101 height 11
click at [420, 286] on input "Project Costs Header" at bounding box center [424, 283] width 9 height 9
checkbox input "true"
click at [420, 328] on label "Building Cost" at bounding box center [452, 328] width 65 height 11
click at [420, 328] on input "Building Cost" at bounding box center [424, 327] width 9 height 9
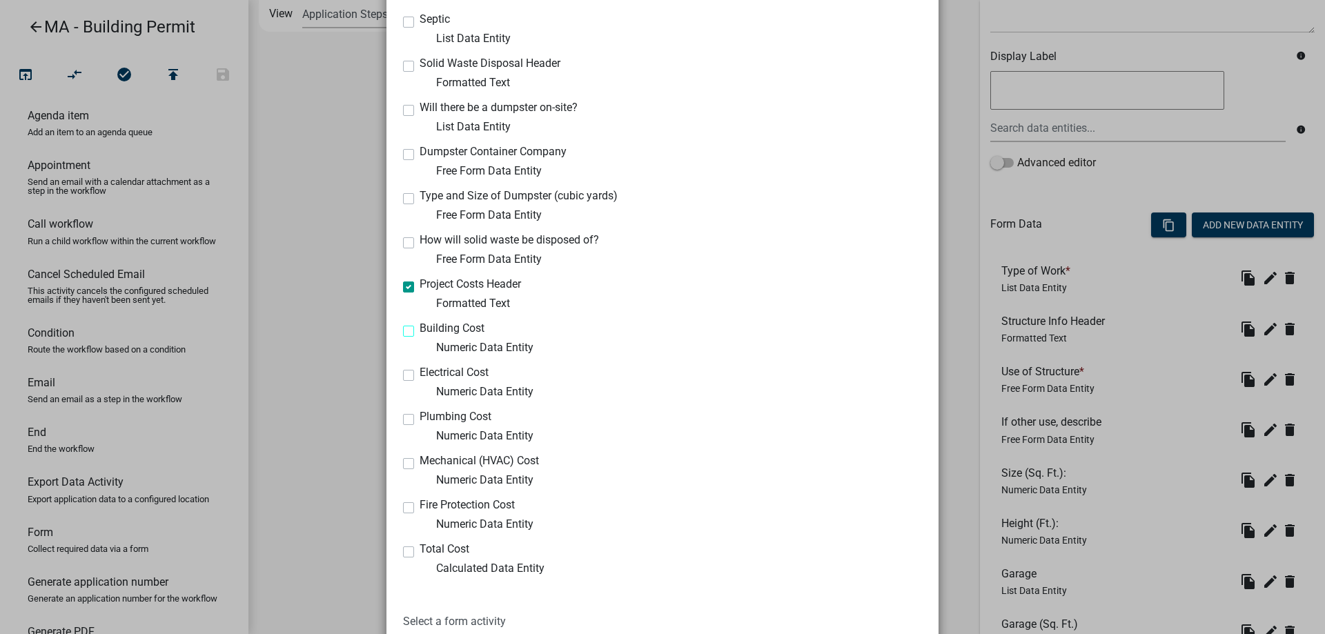
checkbox input "true"
click at [420, 372] on label "Electrical Cost" at bounding box center [454, 372] width 69 height 11
click at [420, 372] on input "Electrical Cost" at bounding box center [424, 371] width 9 height 9
checkbox input "true"
click at [420, 418] on label "Plumbing Cost" at bounding box center [456, 416] width 72 height 11
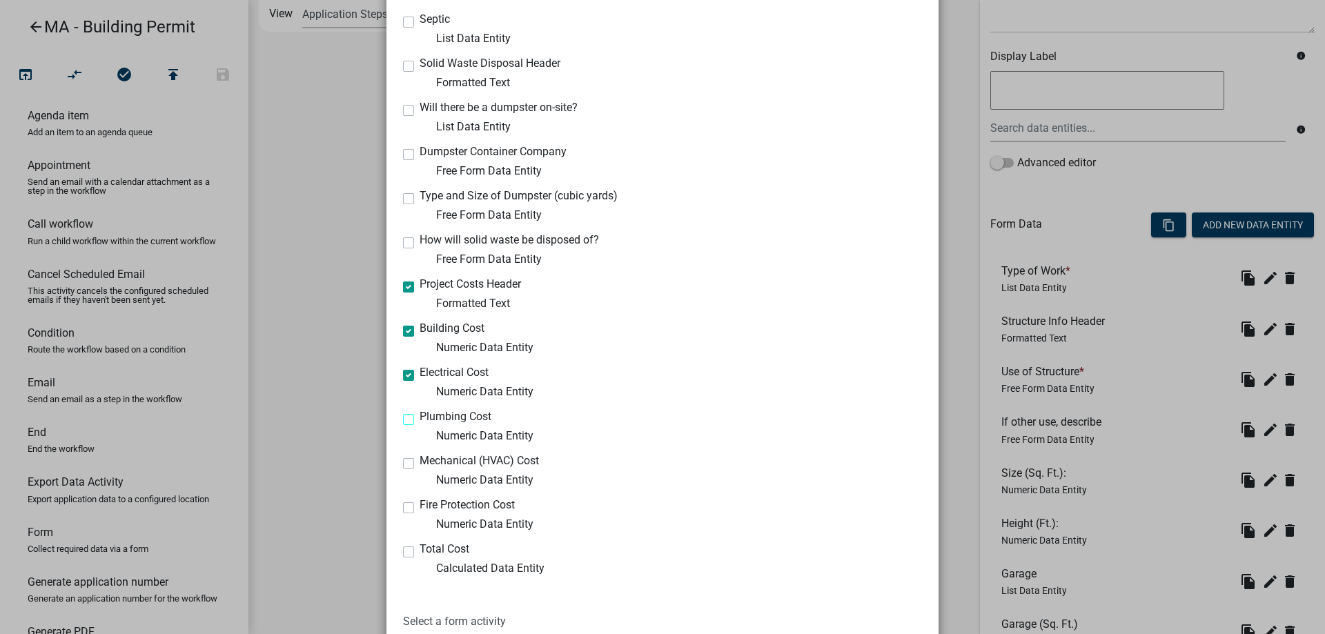
click at [420, 418] on input "Plumbing Cost" at bounding box center [424, 415] width 9 height 9
checkbox input "true"
click at [420, 466] on label "Mechanical (HVAC) Cost" at bounding box center [479, 460] width 119 height 11
click at [420, 464] on input "Mechanical (HVAC) Cost" at bounding box center [424, 459] width 9 height 9
checkbox input "true"
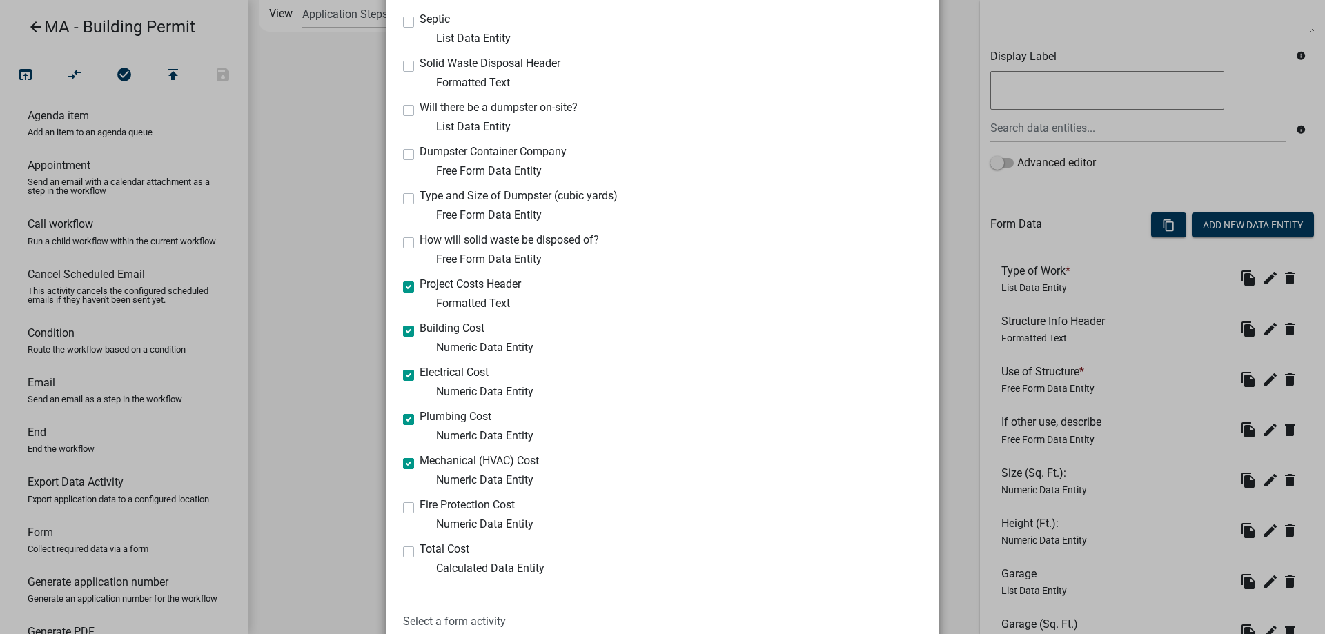
click at [420, 509] on label "Fire Protection Cost" at bounding box center [467, 505] width 95 height 11
click at [420, 509] on input "Fire Protection Cost" at bounding box center [424, 504] width 9 height 9
checkbox input "true"
click at [420, 550] on label "Total Cost" at bounding box center [445, 549] width 50 height 11
click at [420, 550] on input "Total Cost" at bounding box center [424, 548] width 9 height 9
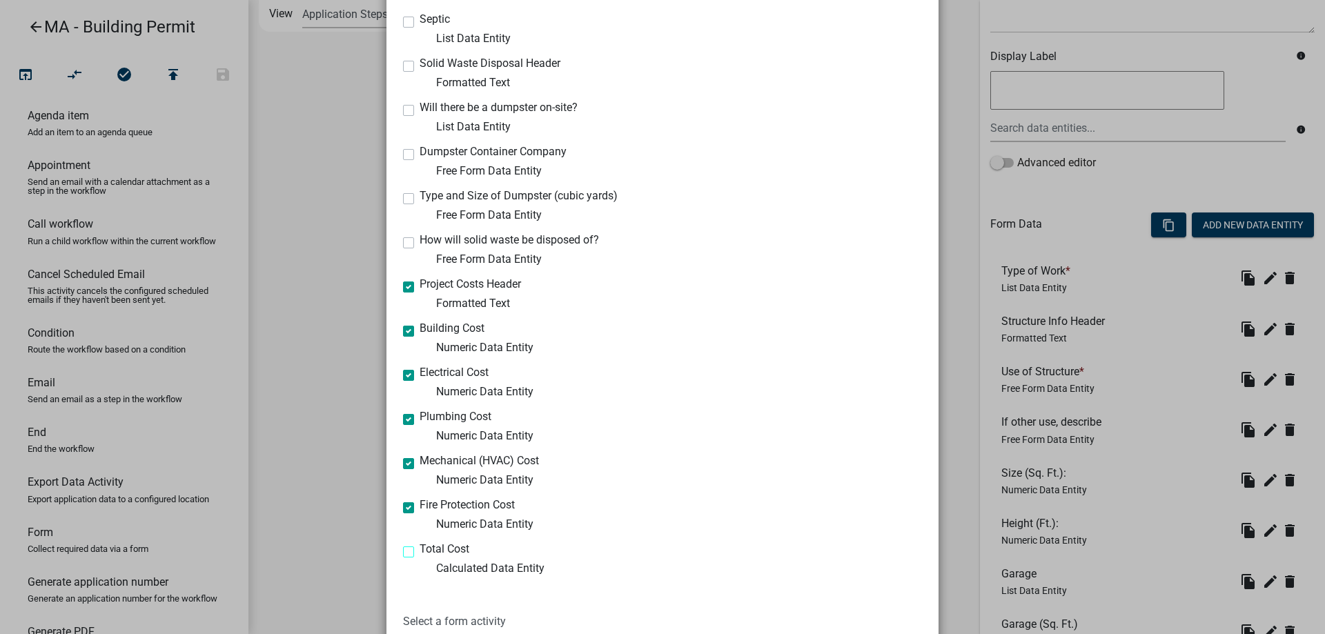
checkbox input "true"
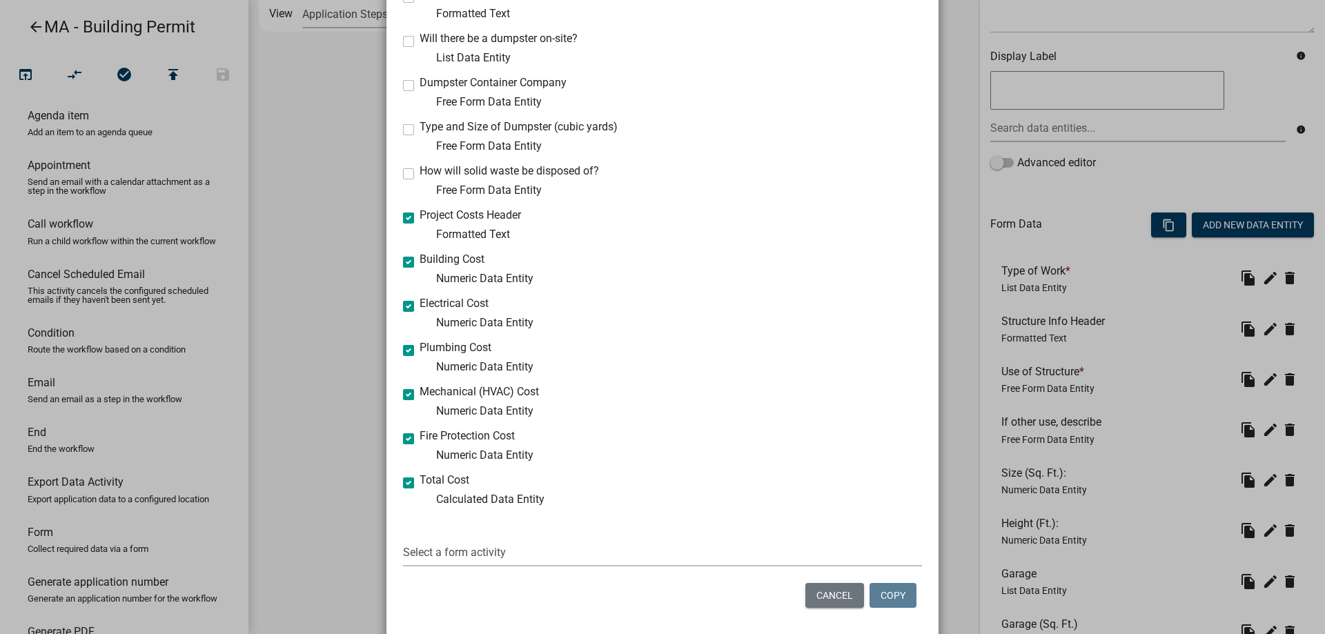
click at [544, 538] on select "Select a form activity Owner and Property Information Application Submittal Ini…" at bounding box center [662, 552] width 519 height 28
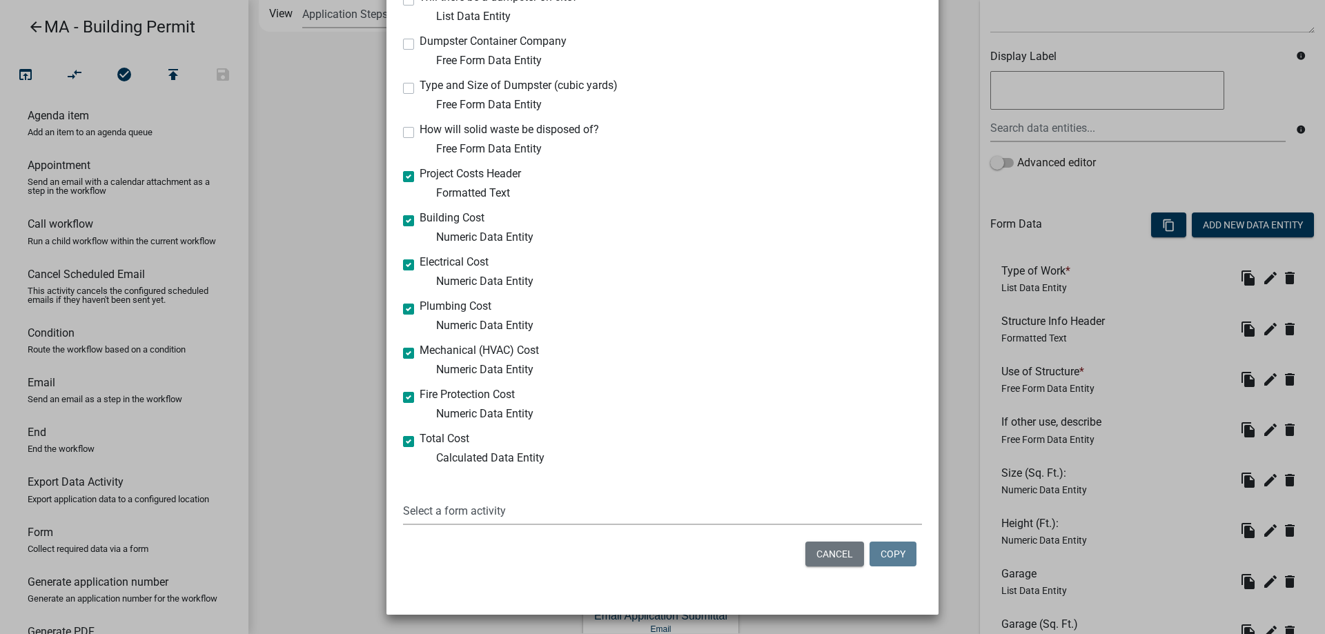
select select "ceed04a9-0352-41ba-9bed-73d476e41ae9"
click at [403, 497] on select "Select a form activity Owner and Property Information Application Submittal Ini…" at bounding box center [662, 511] width 519 height 28
click at [899, 555] on button "Copy" at bounding box center [892, 554] width 47 height 25
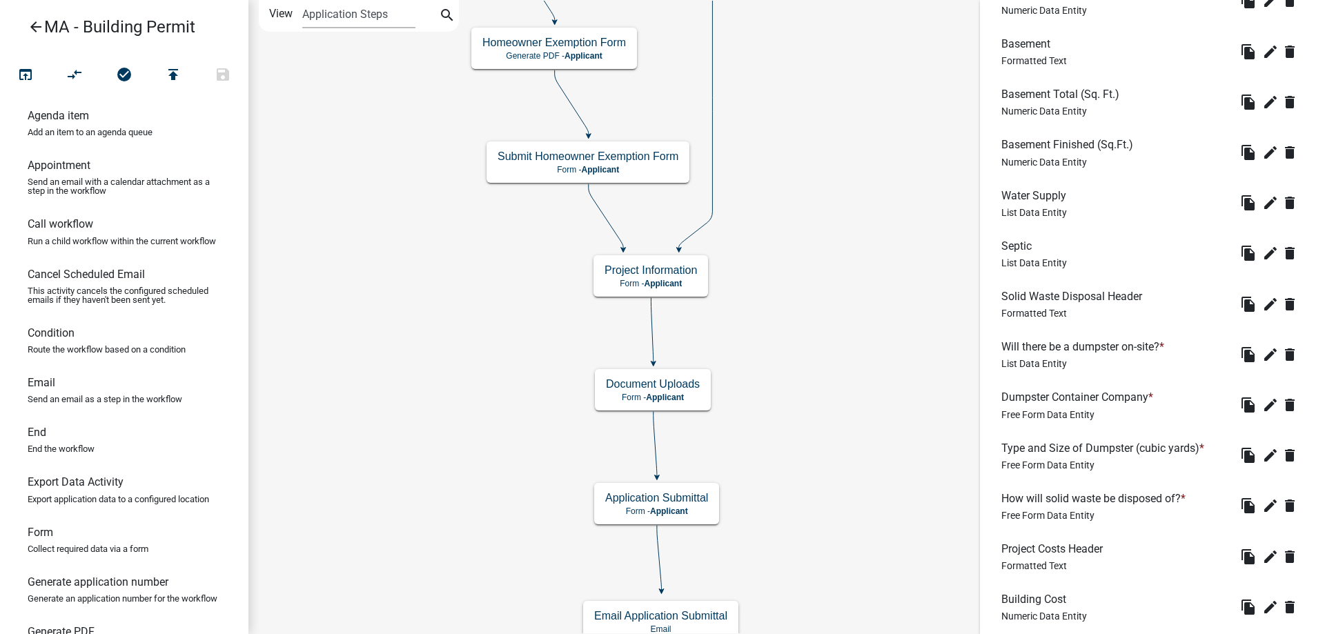
scroll to position [1381, 0]
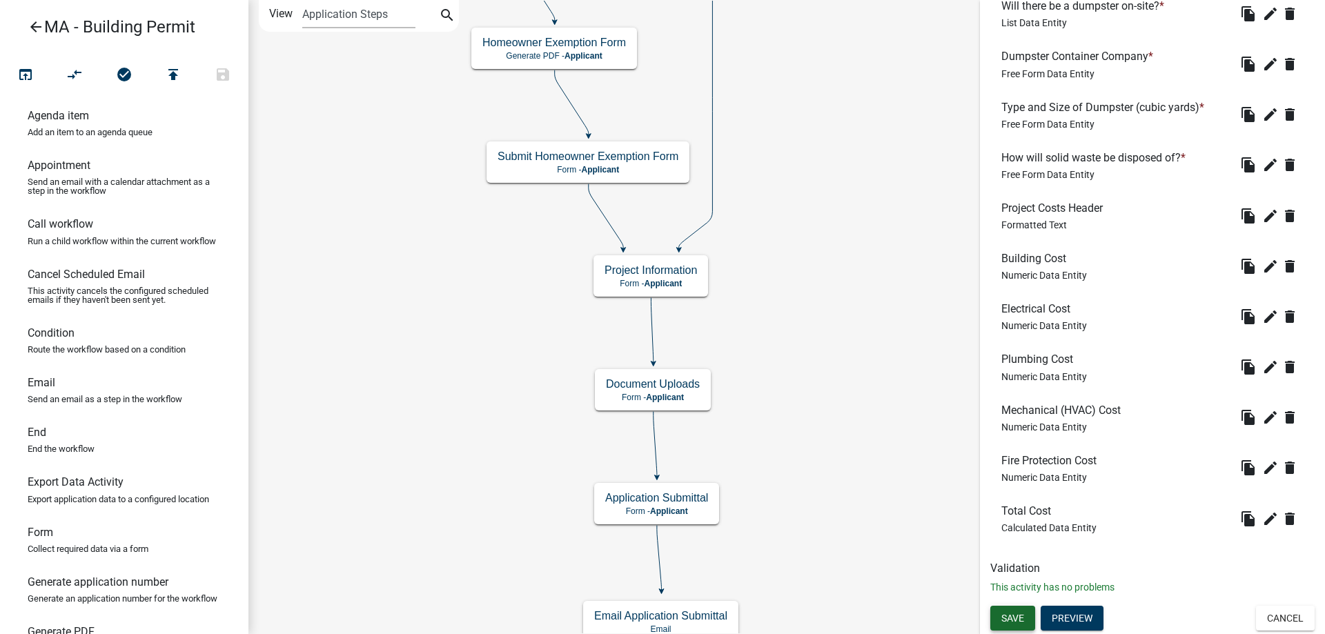
click at [1009, 625] on button "Save" at bounding box center [1012, 618] width 45 height 25
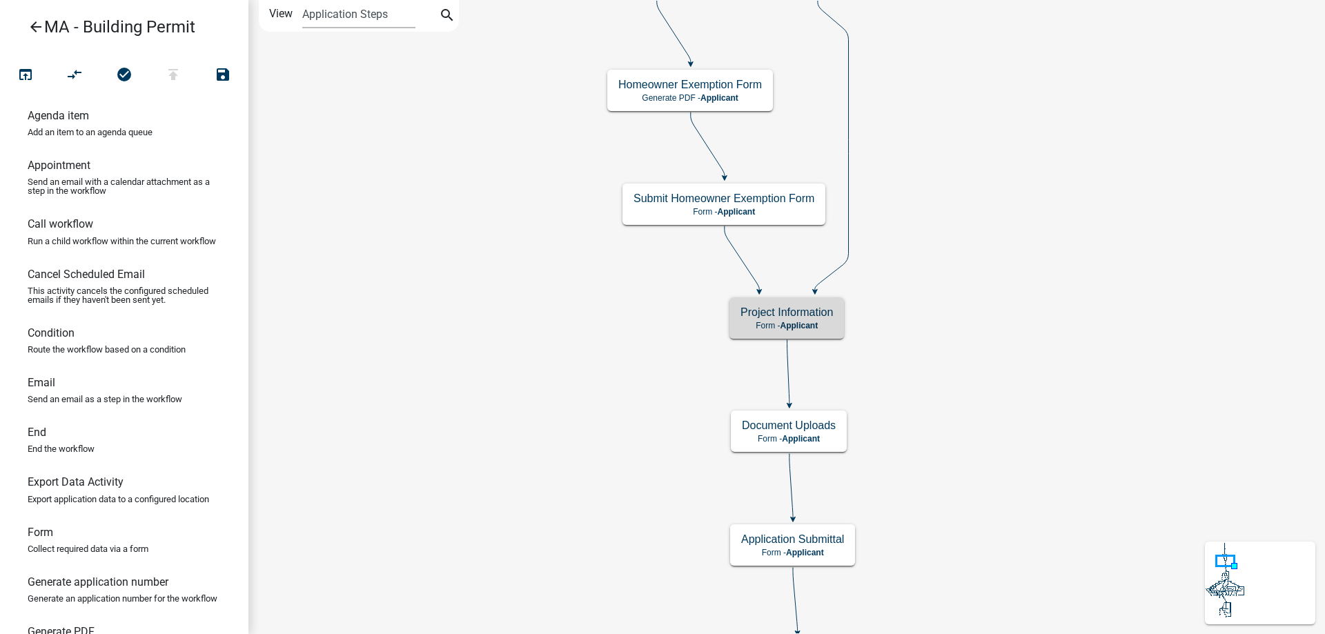
scroll to position [0, 0]
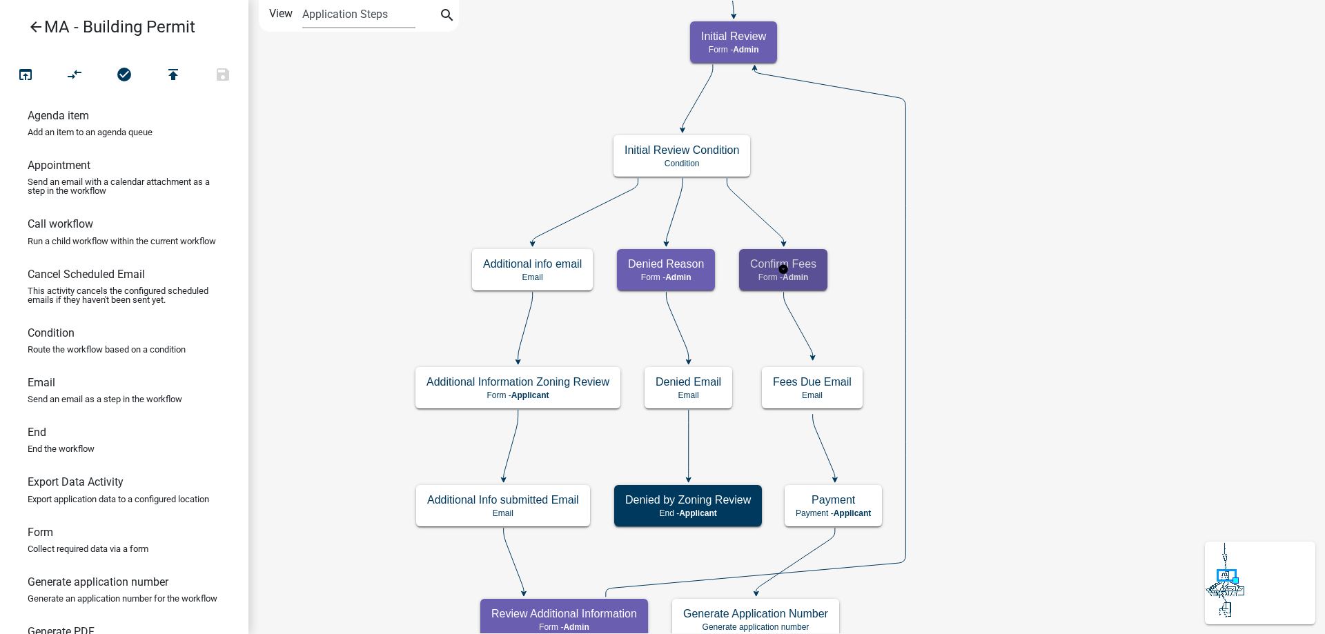
click at [818, 264] on div "Confirm Fees Form - Admin" at bounding box center [783, 269] width 88 height 41
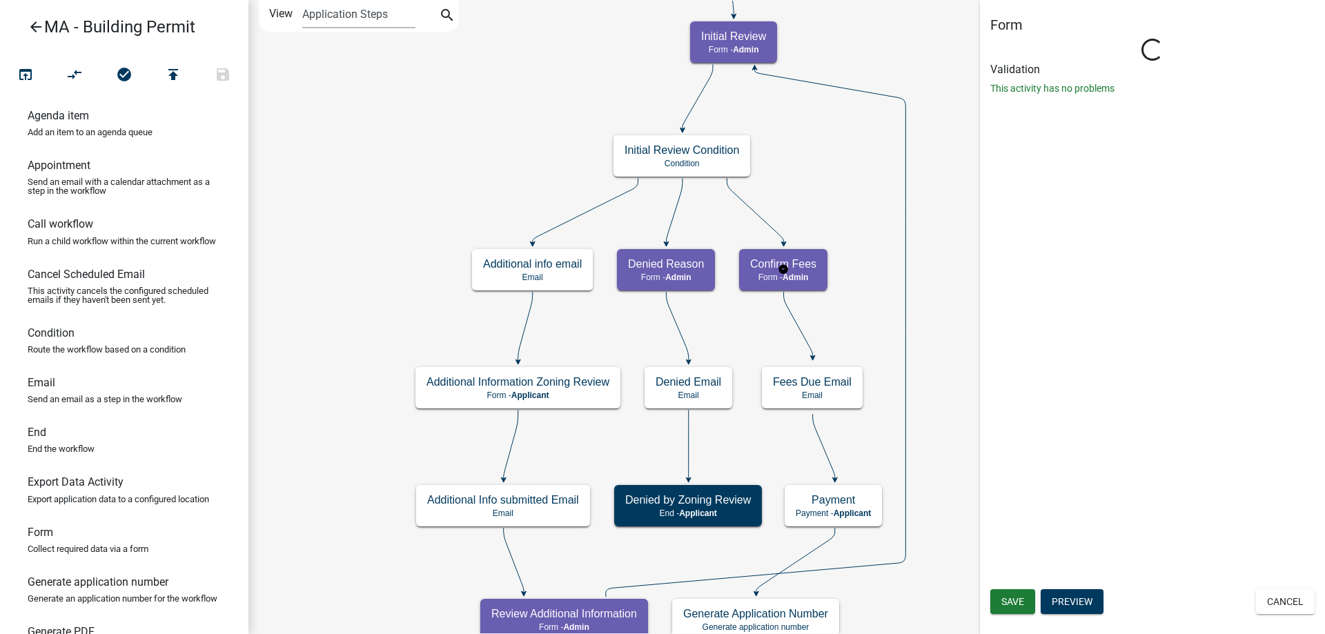
select select "1617A353-6361-48C5-9BA0-CE34FD9B68F8"
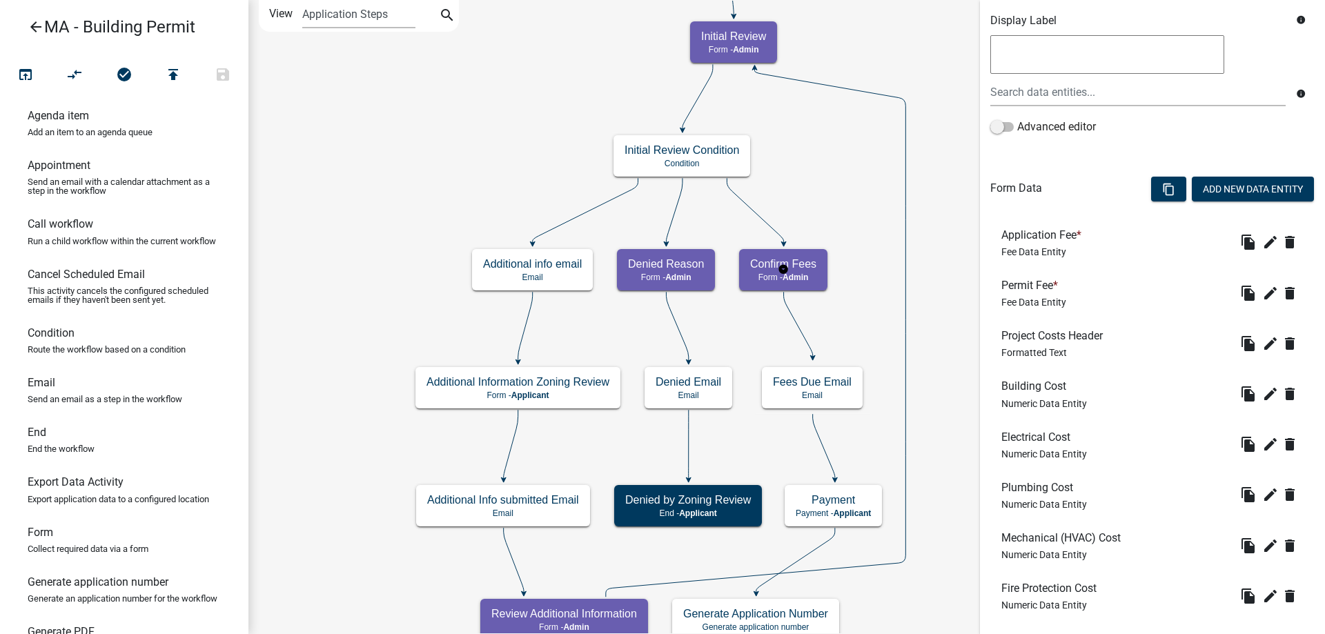
scroll to position [345, 0]
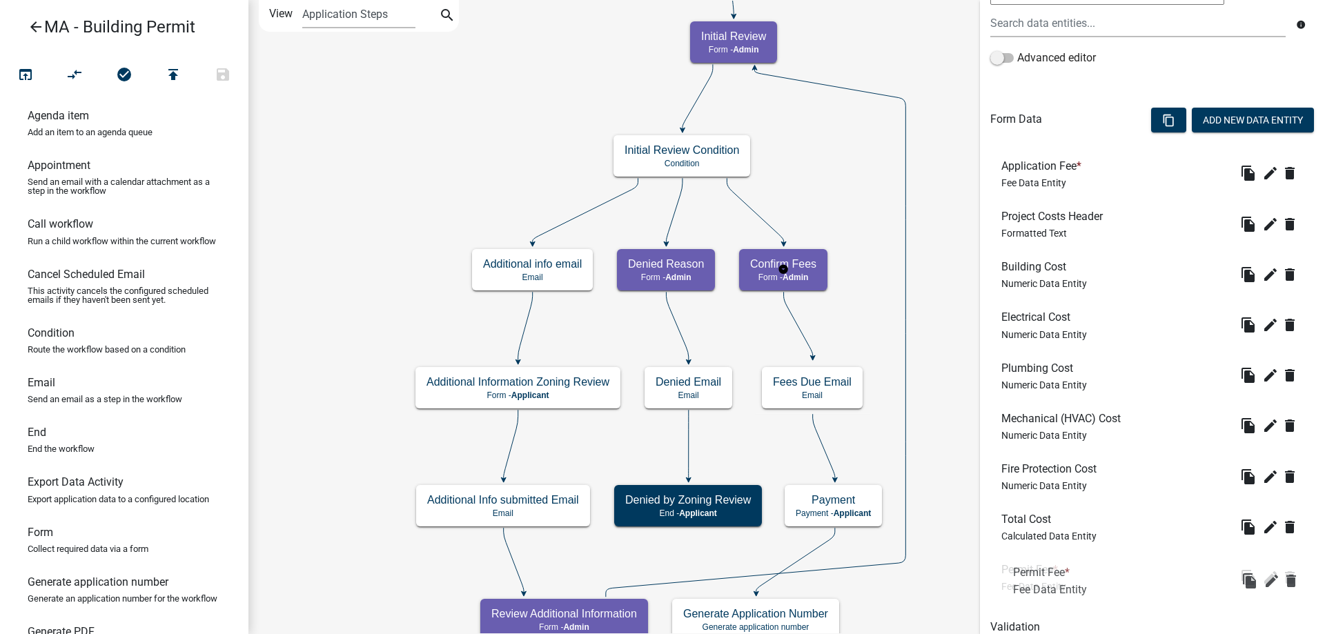
drag, startPoint x: 1055, startPoint y: 230, endPoint x: 1066, endPoint y: 586, distance: 356.2
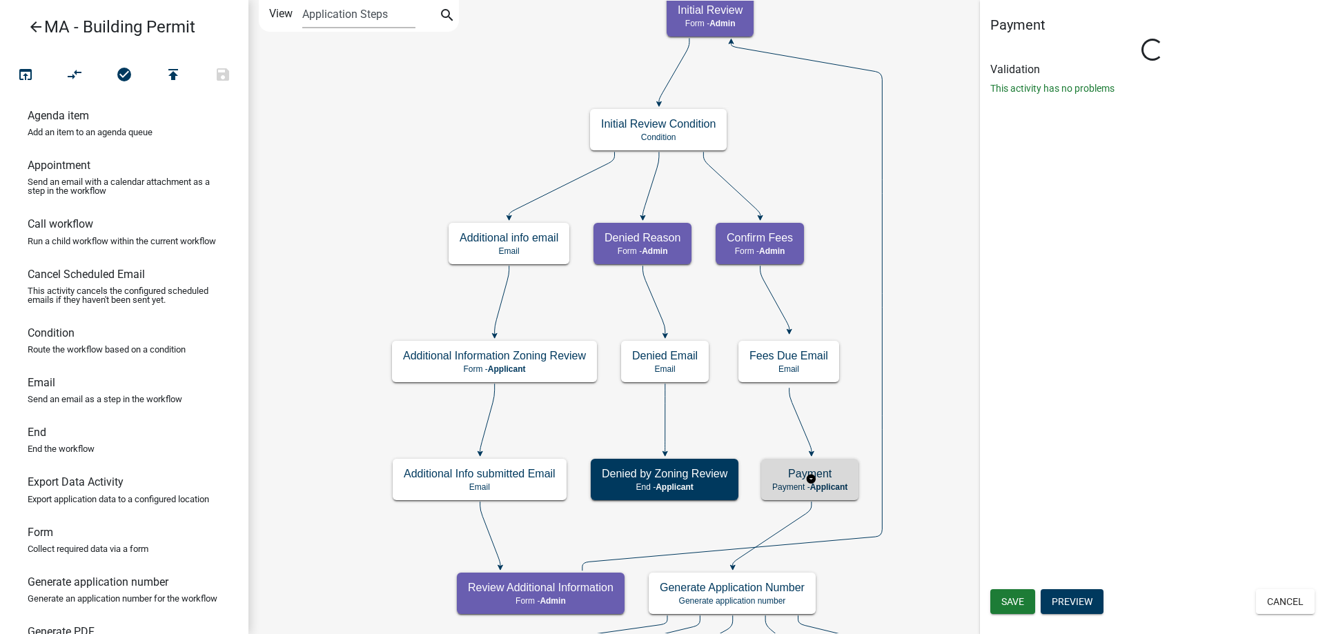
scroll to position [0, 0]
select select "1617A353-6361-48C5-9BA0-CE34FD9B68F8"
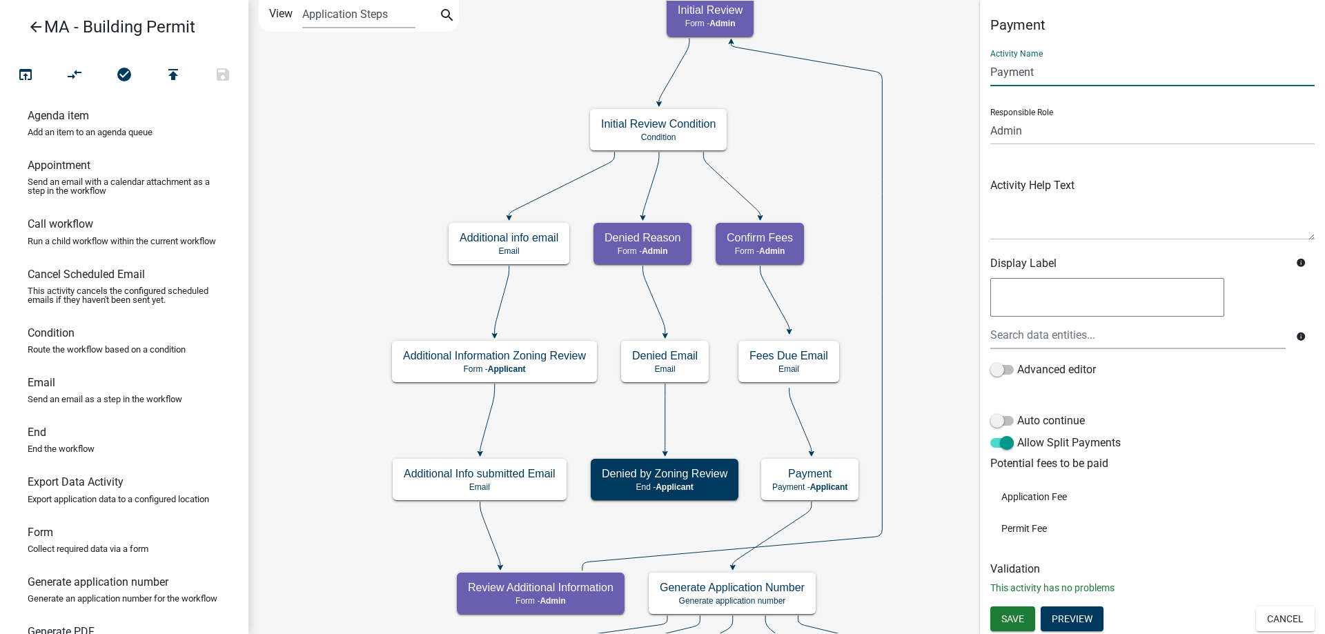
click at [992, 79] on input "Payment" at bounding box center [1152, 72] width 324 height 28
type input "Payment"
click at [1002, 623] on span "Save" at bounding box center [1012, 618] width 23 height 11
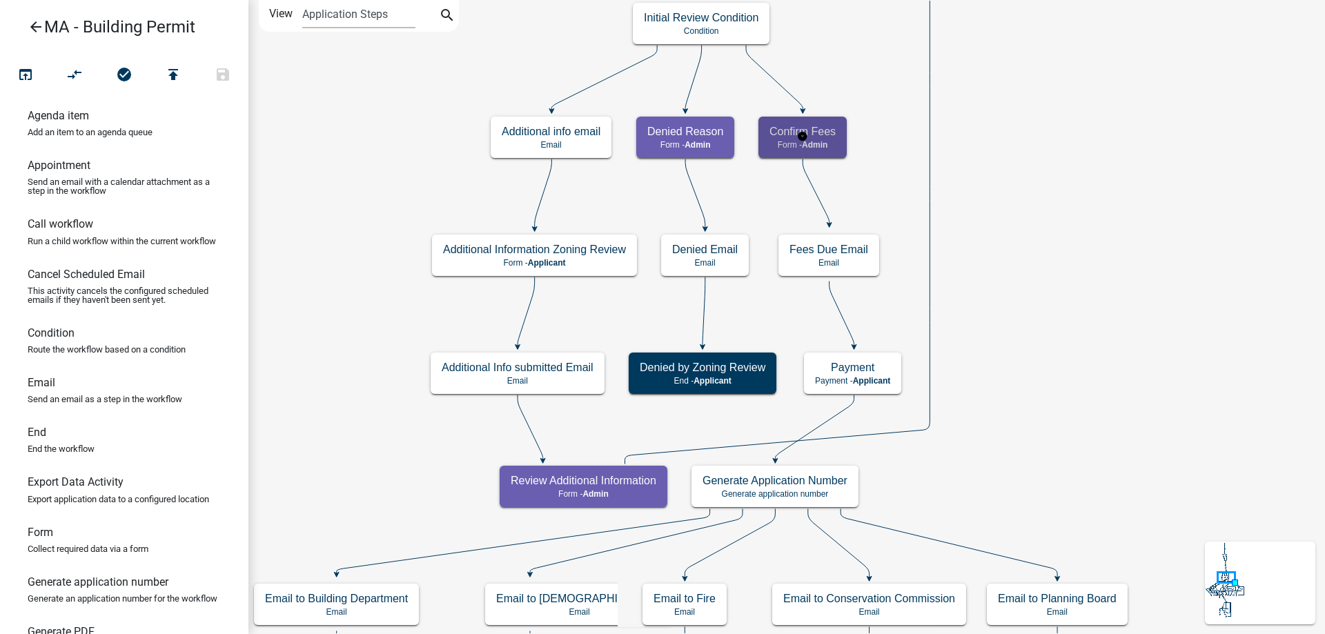
click at [825, 121] on div "Confirm Fees Form - Admin" at bounding box center [802, 137] width 88 height 41
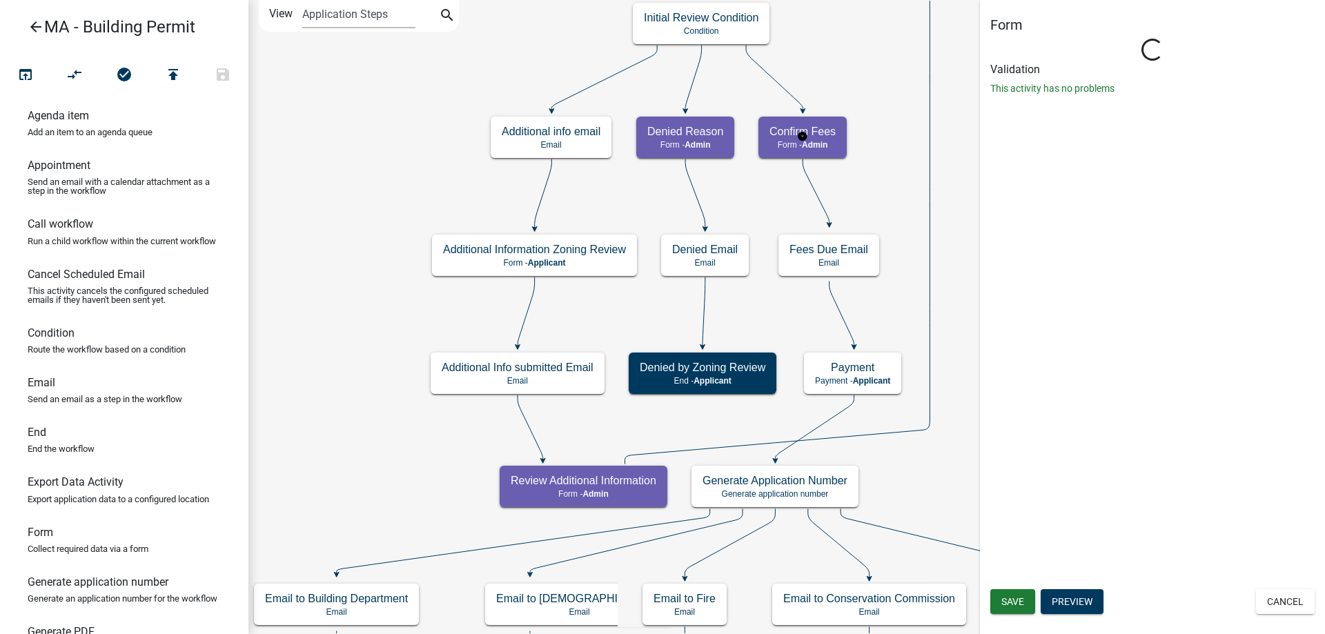
select select "1617A353-6361-48C5-9BA0-CE34FD9B68F8"
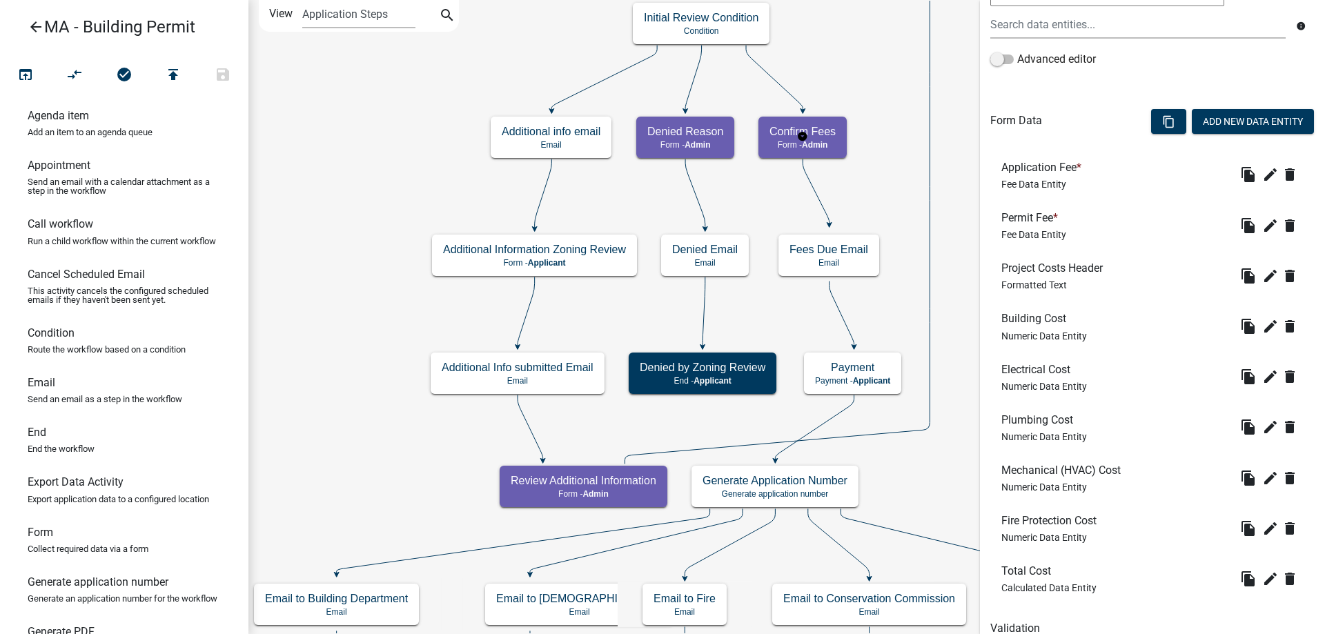
scroll to position [345, 0]
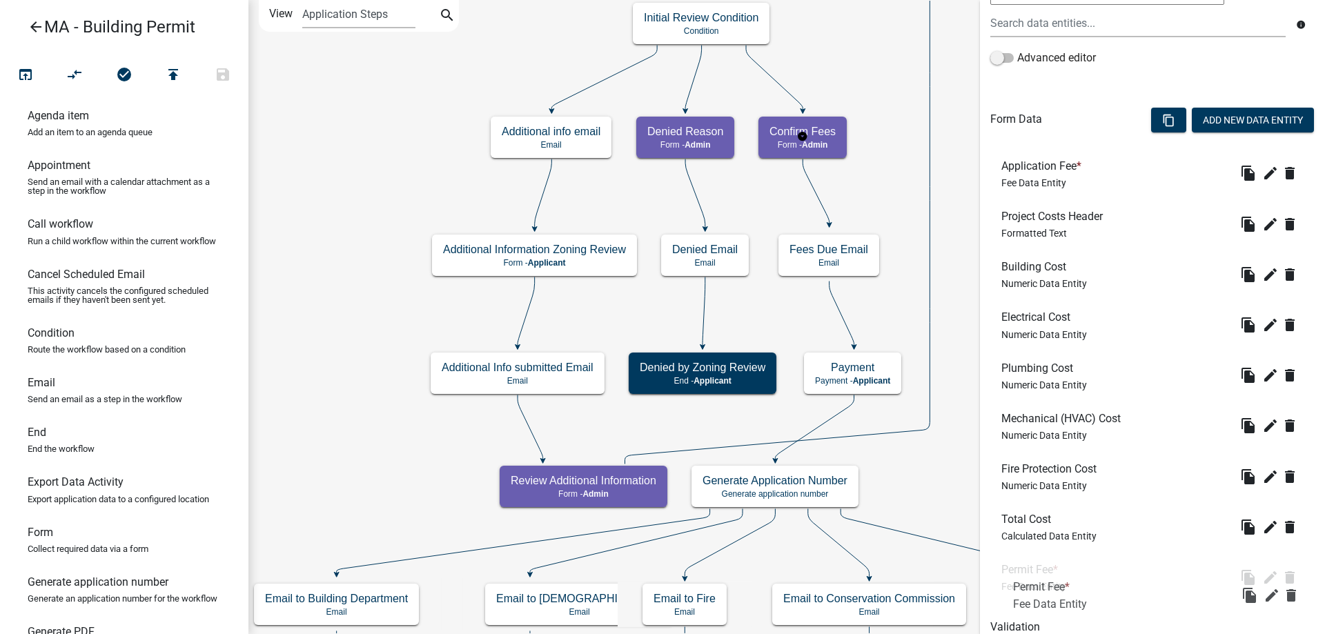
drag, startPoint x: 1034, startPoint y: 224, endPoint x: 1045, endPoint y: 596, distance: 372.1
click at [1262, 228] on icon "edit" at bounding box center [1270, 224] width 17 height 17
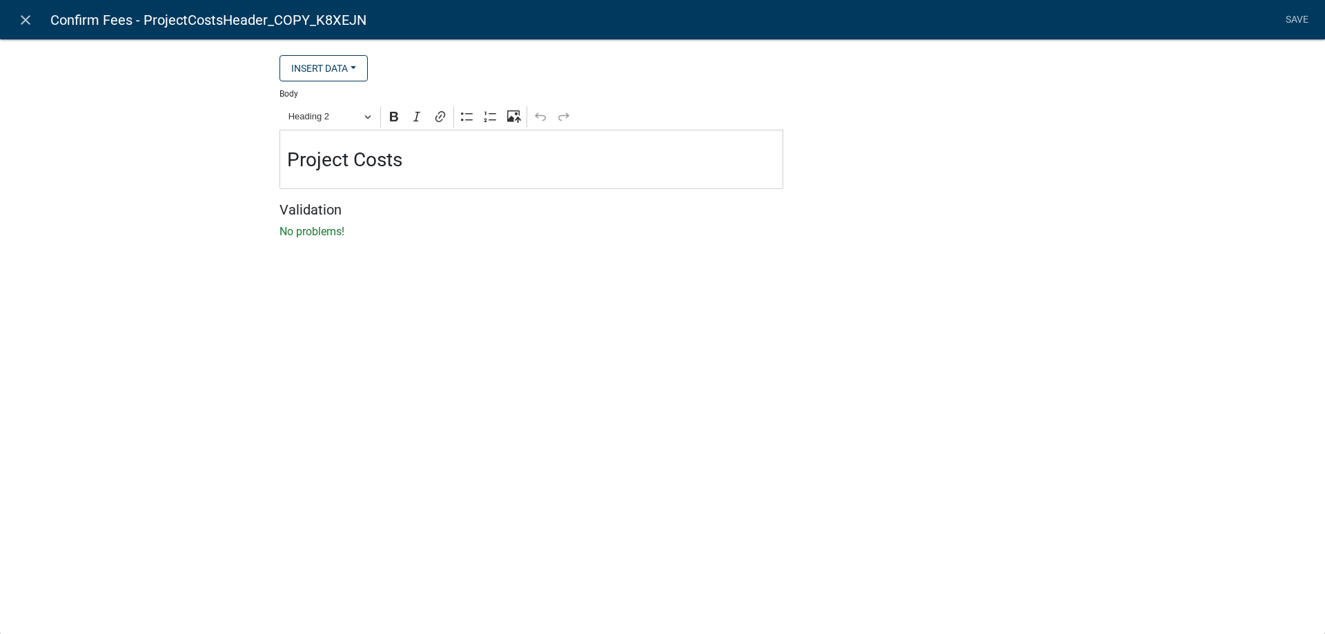
select select "rich-text"
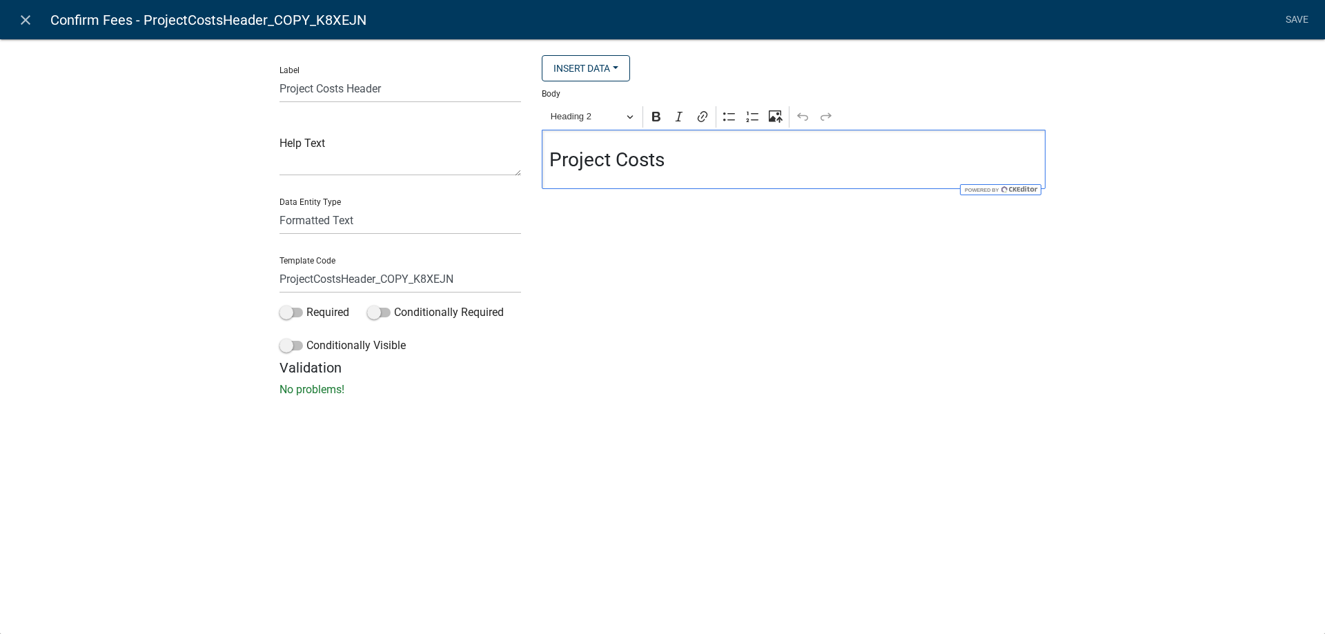
click at [673, 162] on h3 "Project Costs" at bounding box center [793, 159] width 489 height 23
drag, startPoint x: 673, startPoint y: 162, endPoint x: 551, endPoint y: 162, distance: 122.8
click at [551, 162] on h3 "Project Costs" at bounding box center [793, 159] width 489 height 23
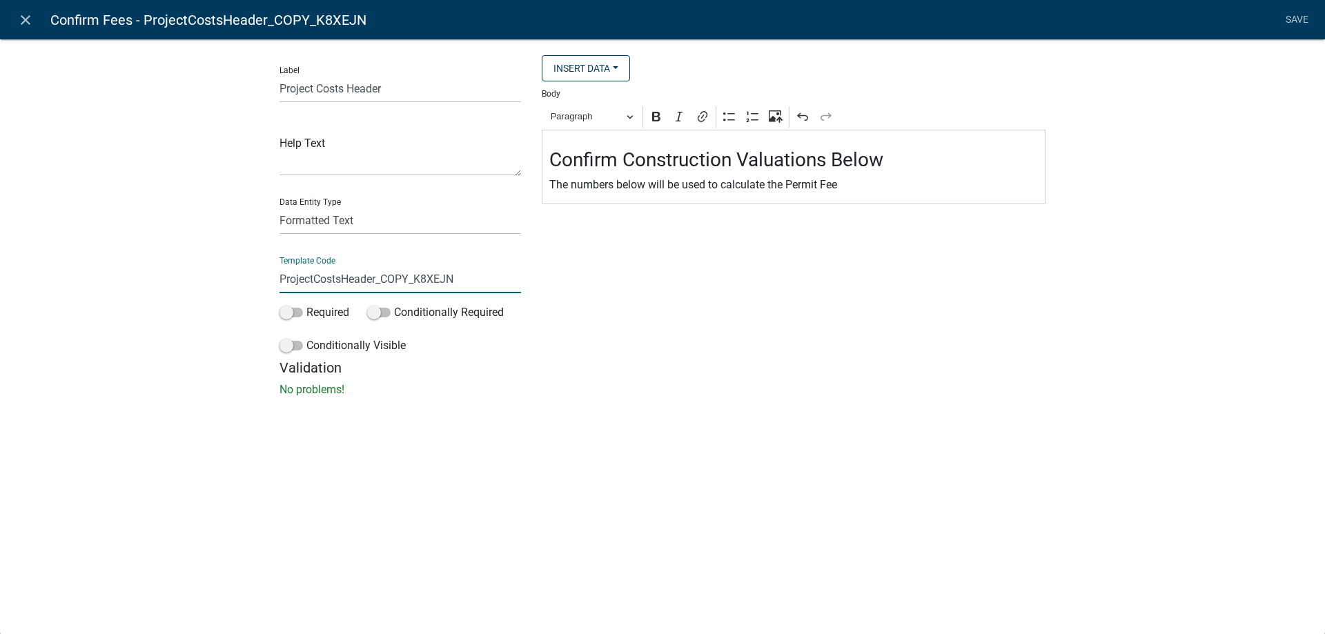
click at [280, 277] on input "ProjectCostsHeader_COPY_K8XEJN" at bounding box center [399, 279] width 241 height 28
type input "ConfirmProjectCostsHeader_COPY_K8XEJN"
click at [282, 87] on input "Project Costs Header" at bounding box center [399, 89] width 241 height 28
type input "Confirm Project Costs Header"
drag, startPoint x: 420, startPoint y: 286, endPoint x: 529, endPoint y: 275, distance: 109.5
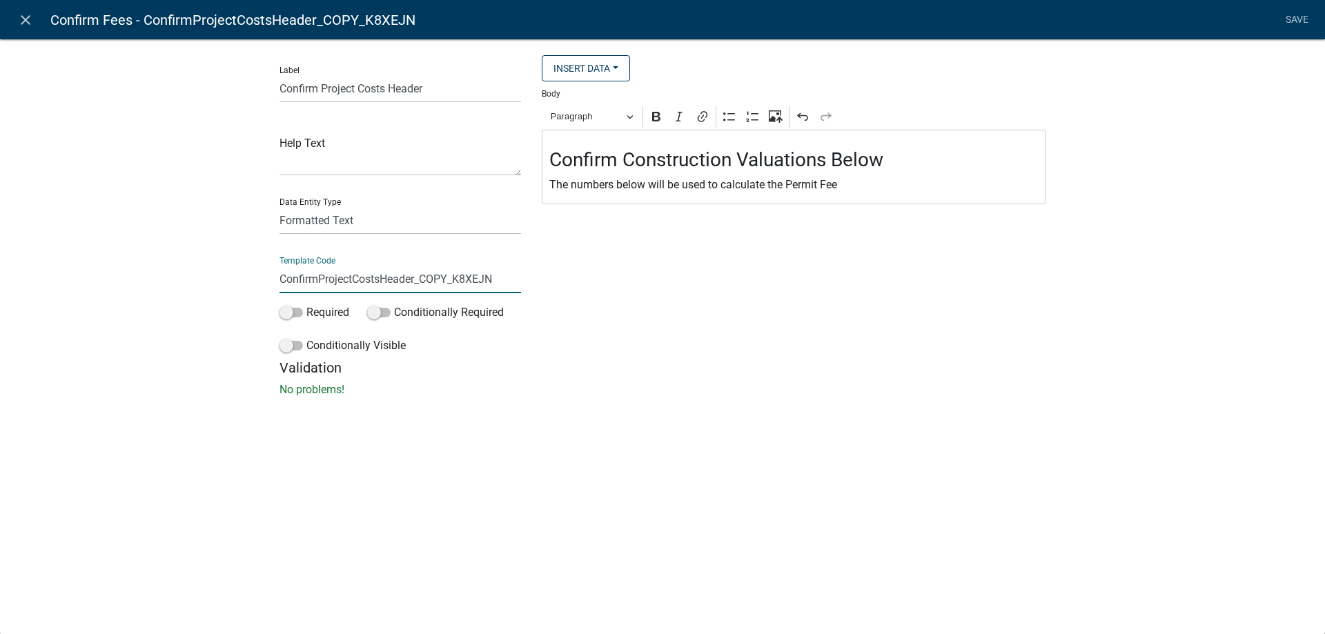
click at [529, 275] on div "Label Confirm Project Costs Header Help Text Data Entity Type Free Form Text Do…" at bounding box center [400, 207] width 262 height 304
type input "ConfirmProjectCostsHeader"
click at [166, 282] on div "Label Confirm Project Costs Header Help Text Data Entity Type Free Form Text Do…" at bounding box center [662, 222] width 1325 height 411
click at [1297, 19] on link "Save" at bounding box center [1296, 20] width 34 height 26
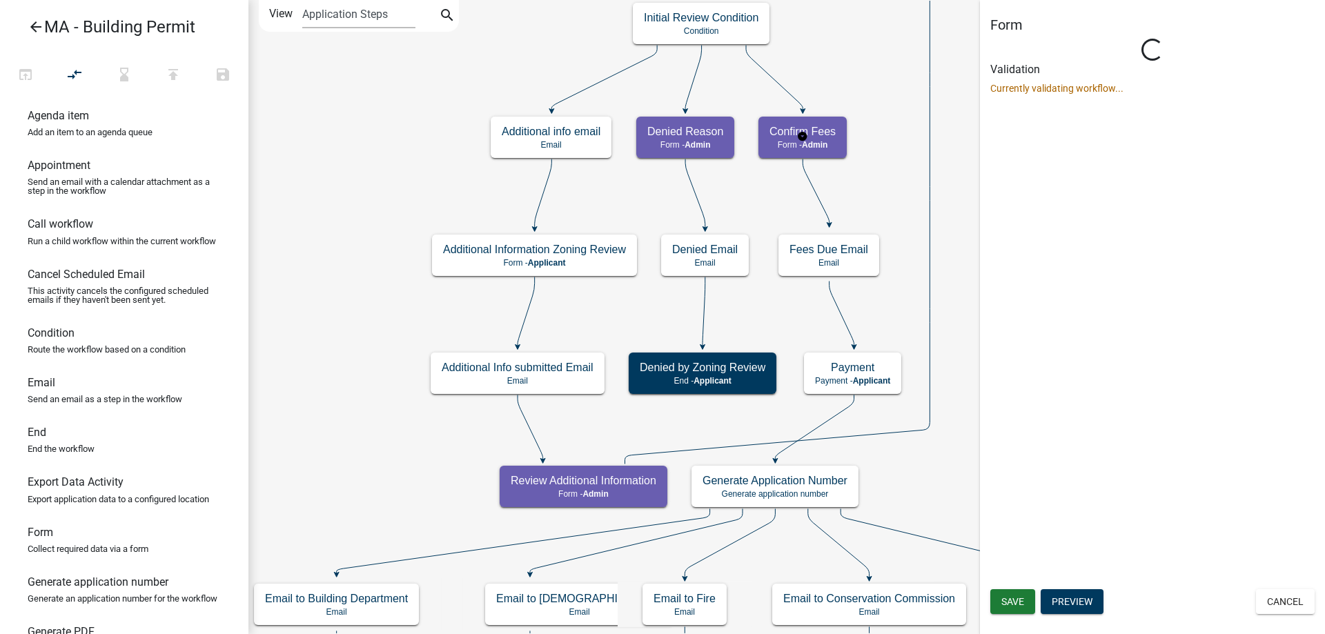
scroll to position [0, 0]
select select "1617A353-6361-48C5-9BA0-CE34FD9B68F8"
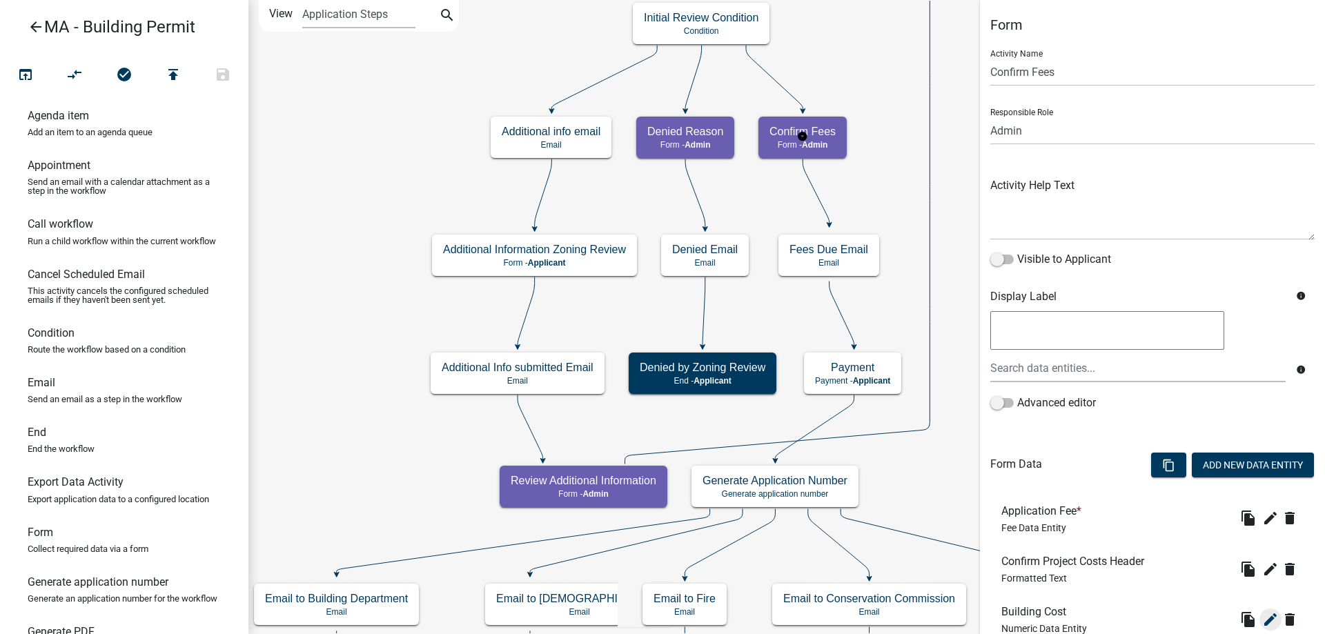
click at [1262, 611] on icon "edit" at bounding box center [1270, 619] width 17 height 17
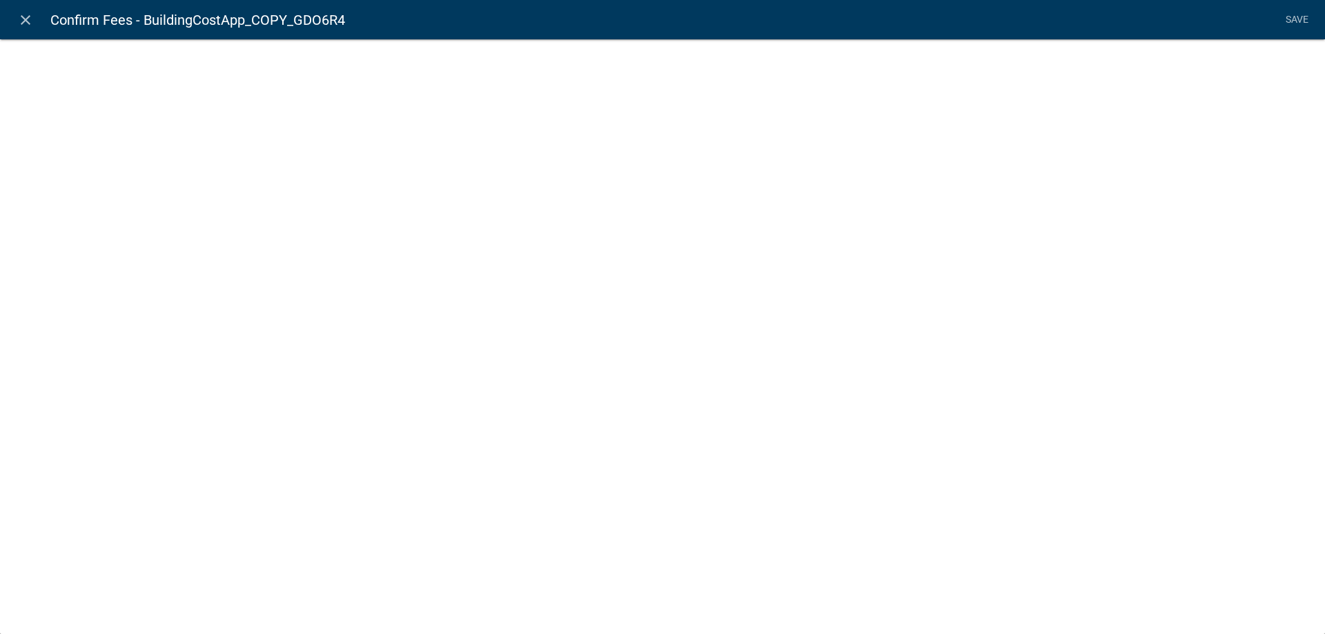
scroll to position [404, 0]
select select "numeric-data"
select select
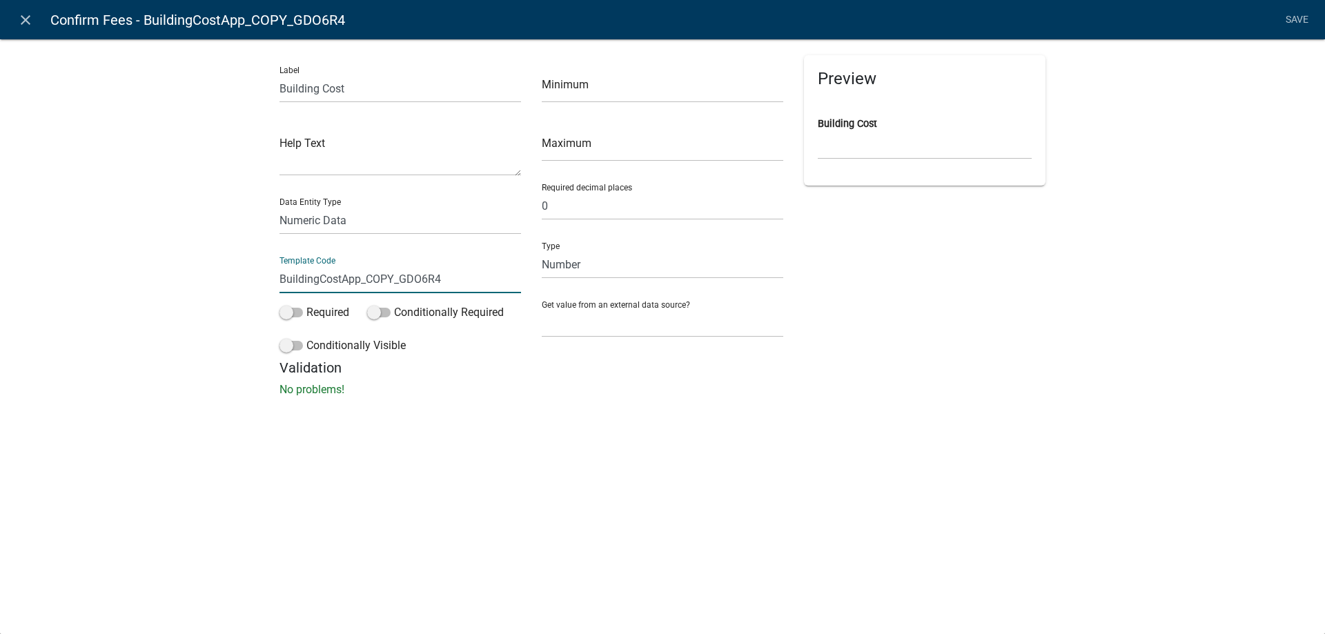
drag, startPoint x: 341, startPoint y: 281, endPoint x: 478, endPoint y: 277, distance: 137.3
click at [478, 277] on input "BuildingCostApp_COPY_GDO6R4" at bounding box center [399, 279] width 241 height 28
click at [233, 220] on div "Label Building Cost Help Text Data Entity Type Free Form Text Document Display …" at bounding box center [662, 222] width 1325 height 411
click at [326, 225] on select "Free Form Text Document Display Entity Value Fee Numeric Data Date Map Sketch D…" at bounding box center [399, 220] width 241 height 28
select select "calculated-value"
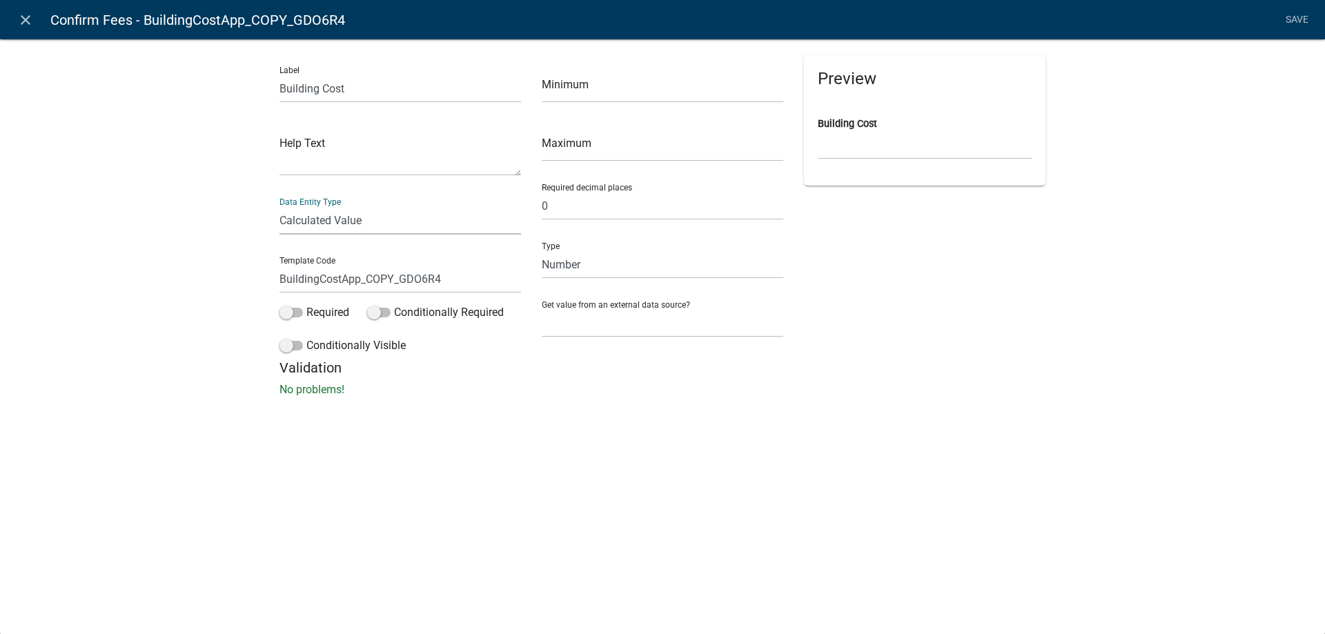
click at [279, 206] on select "Free Form Text Document Display Entity Value Fee Numeric Data Date Map Sketch D…" at bounding box center [399, 220] width 241 height 28
select select "calculated-value"
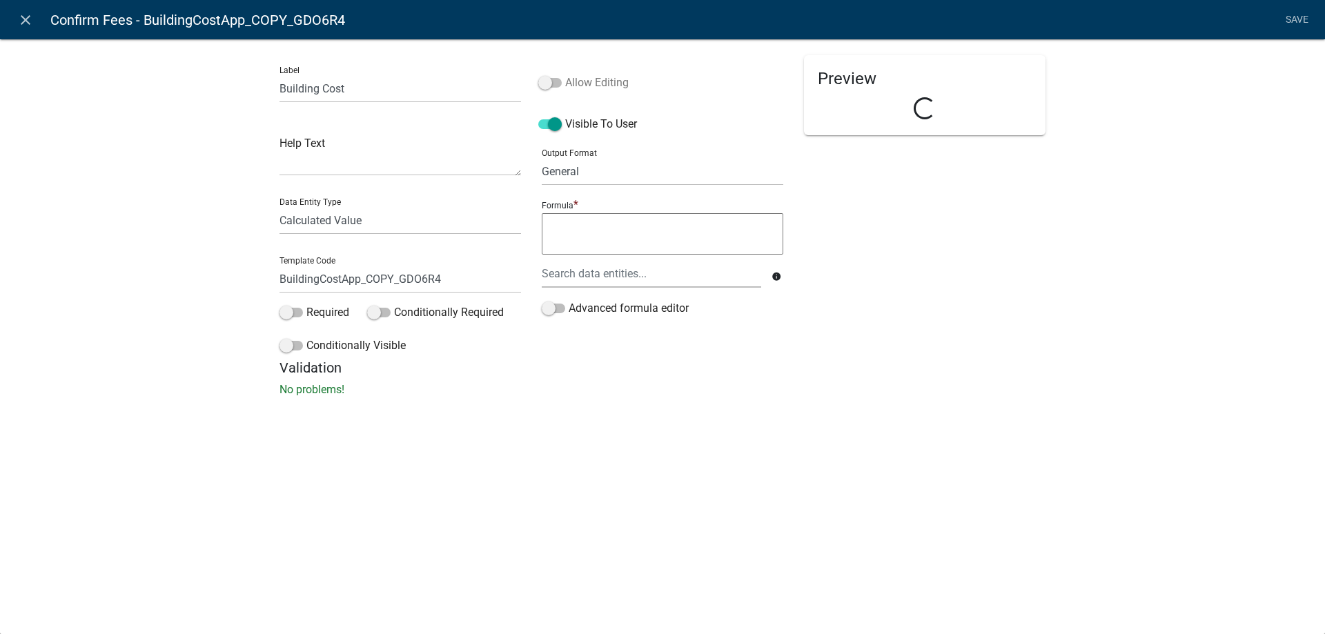
click at [602, 86] on label "Allow Editing" at bounding box center [583, 83] width 90 height 17
click at [565, 75] on input "Allow Editing" at bounding box center [565, 75] width 0 height 0
click at [593, 179] on select "General Text Number Decimal Date Date & Time" at bounding box center [662, 171] width 241 height 28
select select "2"
click at [542, 157] on select "General Text Number Decimal Date Date & Time" at bounding box center [662, 171] width 241 height 28
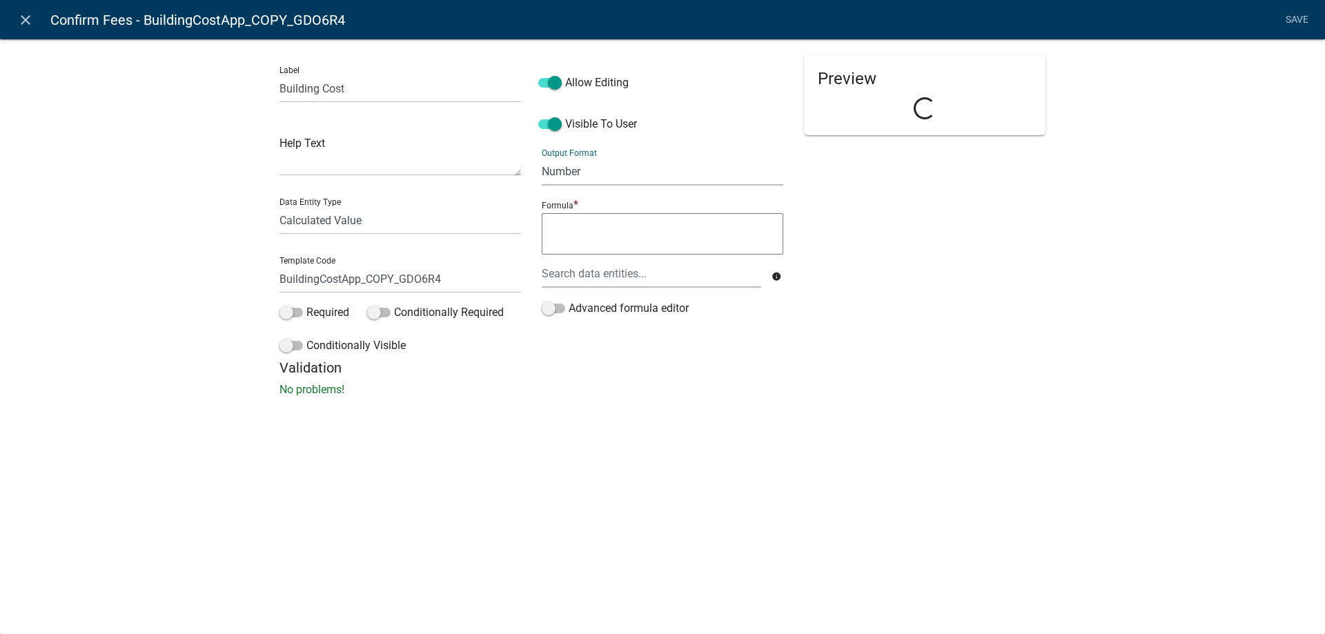
click at [595, 234] on textarea at bounding box center [662, 233] width 241 height 41
click at [595, 234] on span "BuildingCostApp" at bounding box center [609, 238] width 81 height 11
type textarea "BuildingCostApp"
drag, startPoint x: 343, startPoint y: 284, endPoint x: 478, endPoint y: 275, distance: 135.5
click at [478, 275] on input "BuildingCostApp_COPY_GDO6R4" at bounding box center [399, 279] width 241 height 28
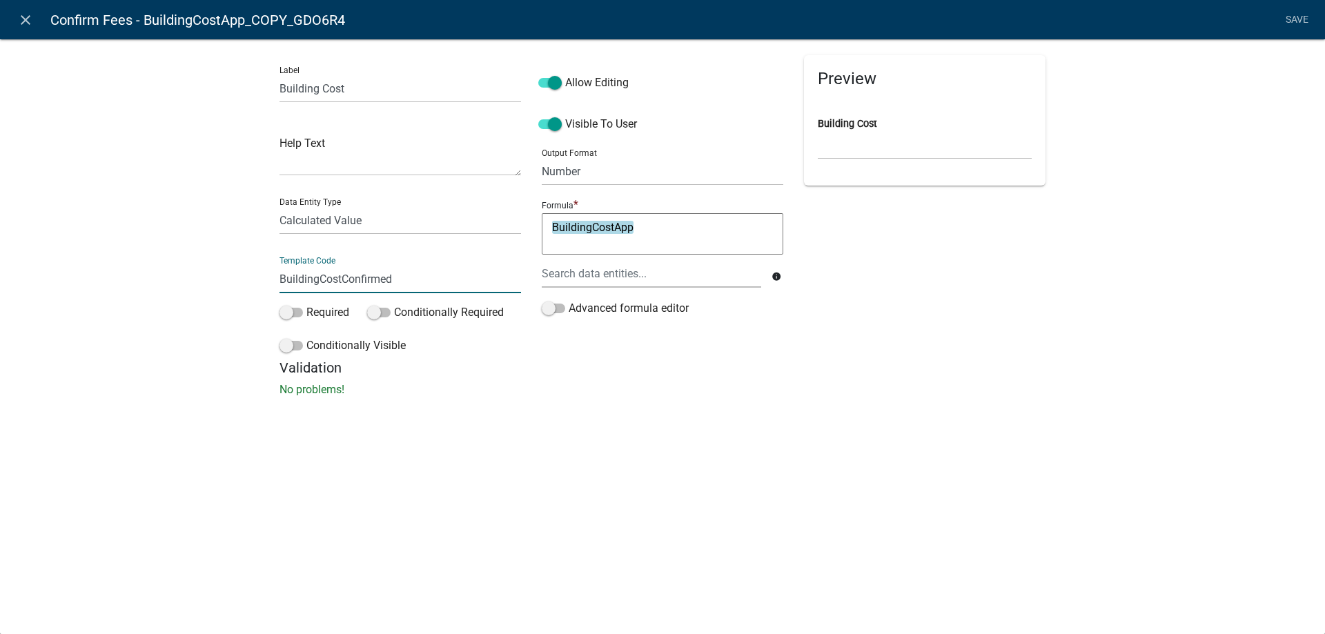
type input "BuildingCostConfirmed"
click at [184, 289] on div "Label Building Cost Help Text Data Entity Type Free Form Text Document Display …" at bounding box center [662, 222] width 1325 height 411
click at [1285, 23] on link "Save" at bounding box center [1296, 20] width 34 height 26
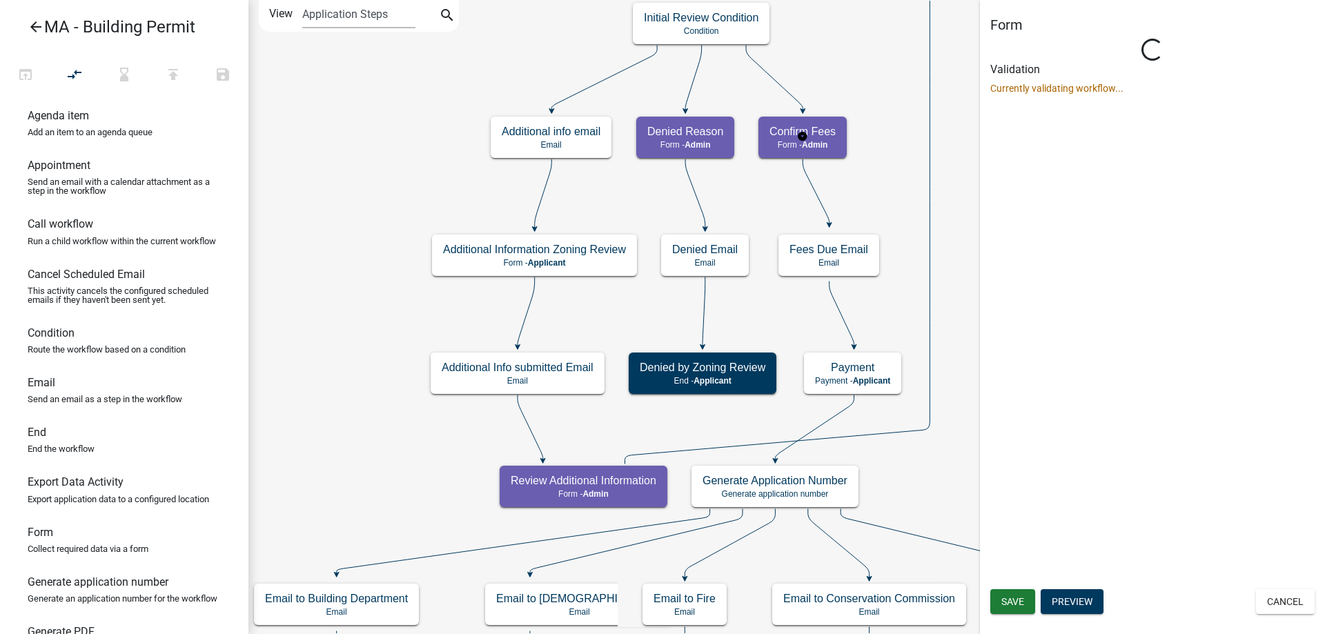
scroll to position [0, 0]
select select "1617A353-6361-48C5-9BA0-CE34FD9B68F8"
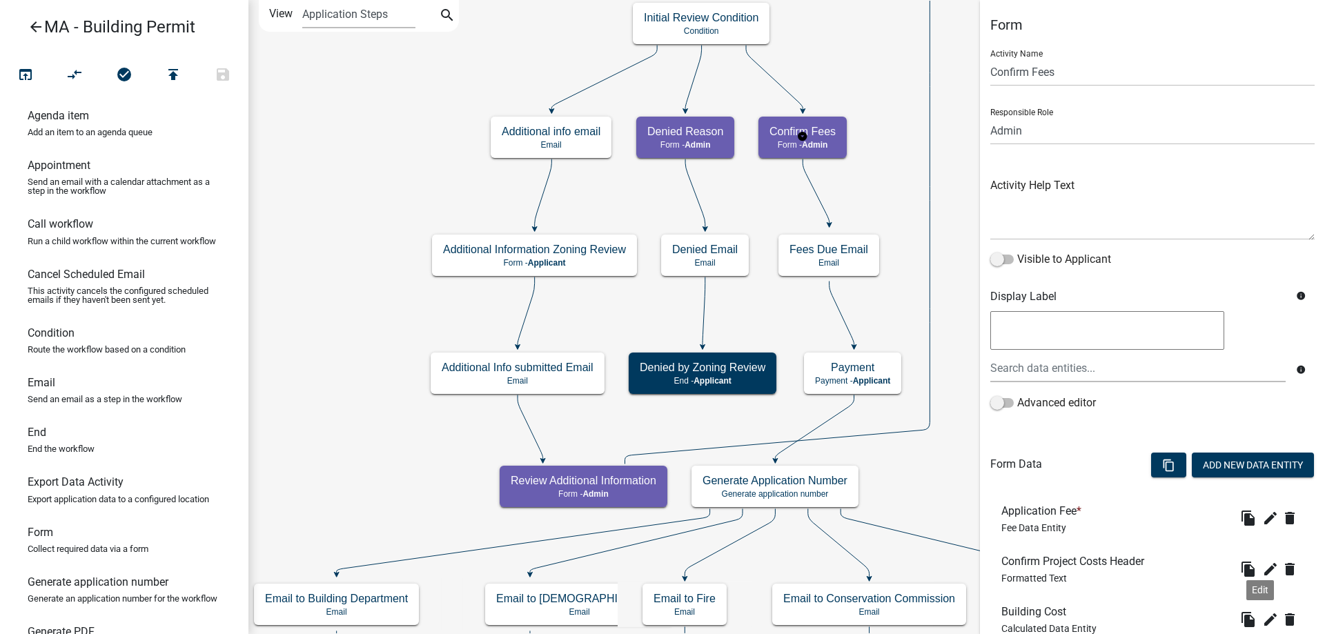
scroll to position [276, 0]
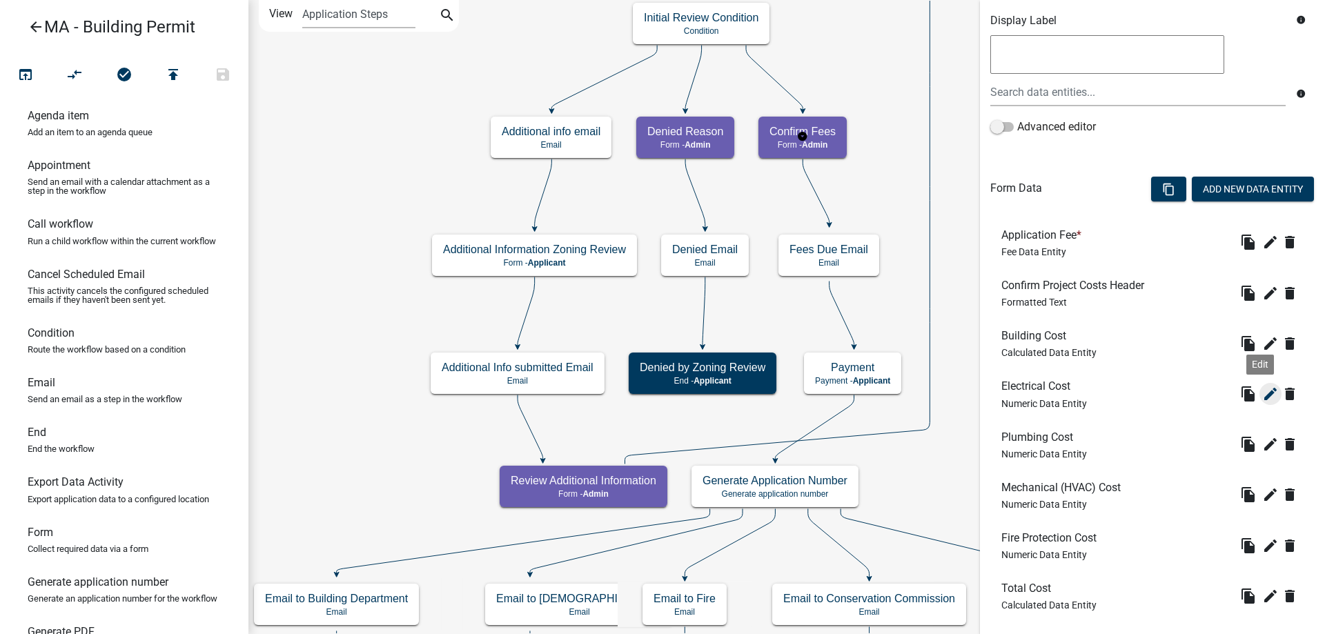
click at [1262, 399] on icon "edit" at bounding box center [1270, 394] width 17 height 17
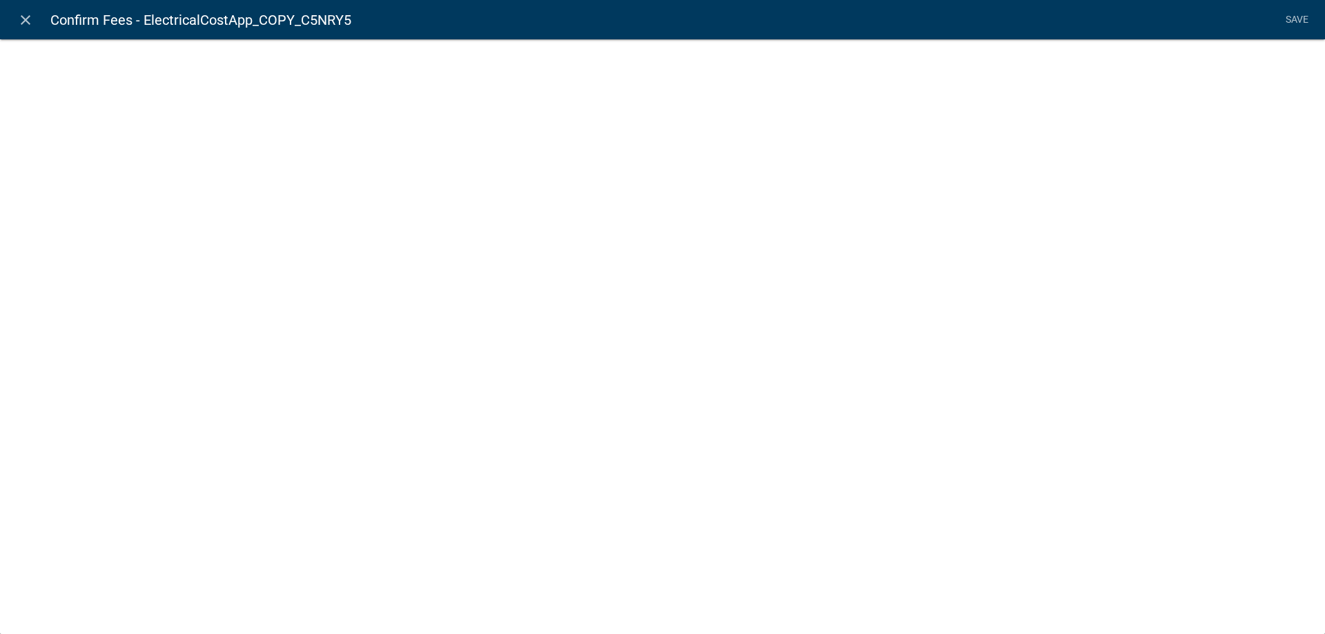
select select "numeric-data"
select select
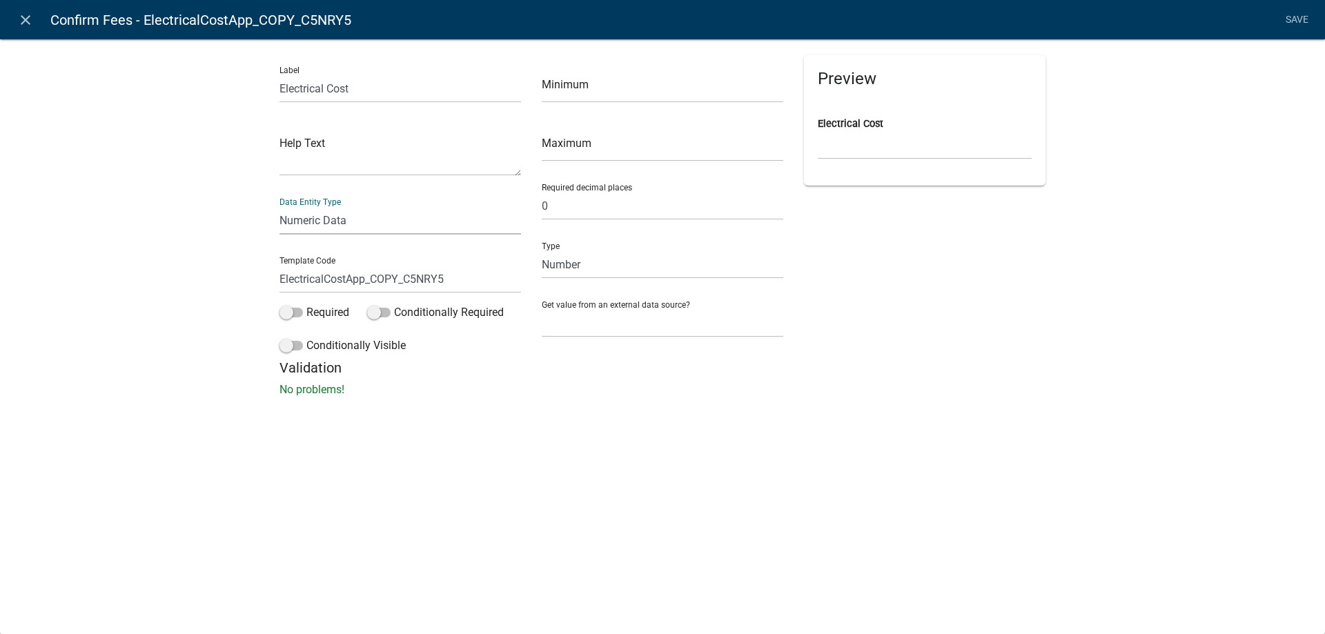
click at [328, 226] on select "Free Form Text Document Display Entity Value Fee Numeric Data Date Map Sketch D…" at bounding box center [399, 220] width 241 height 28
click at [279, 206] on select "Free Form Text Document Display Entity Value Fee Numeric Data Date Map Sketch D…" at bounding box center [399, 220] width 241 height 28
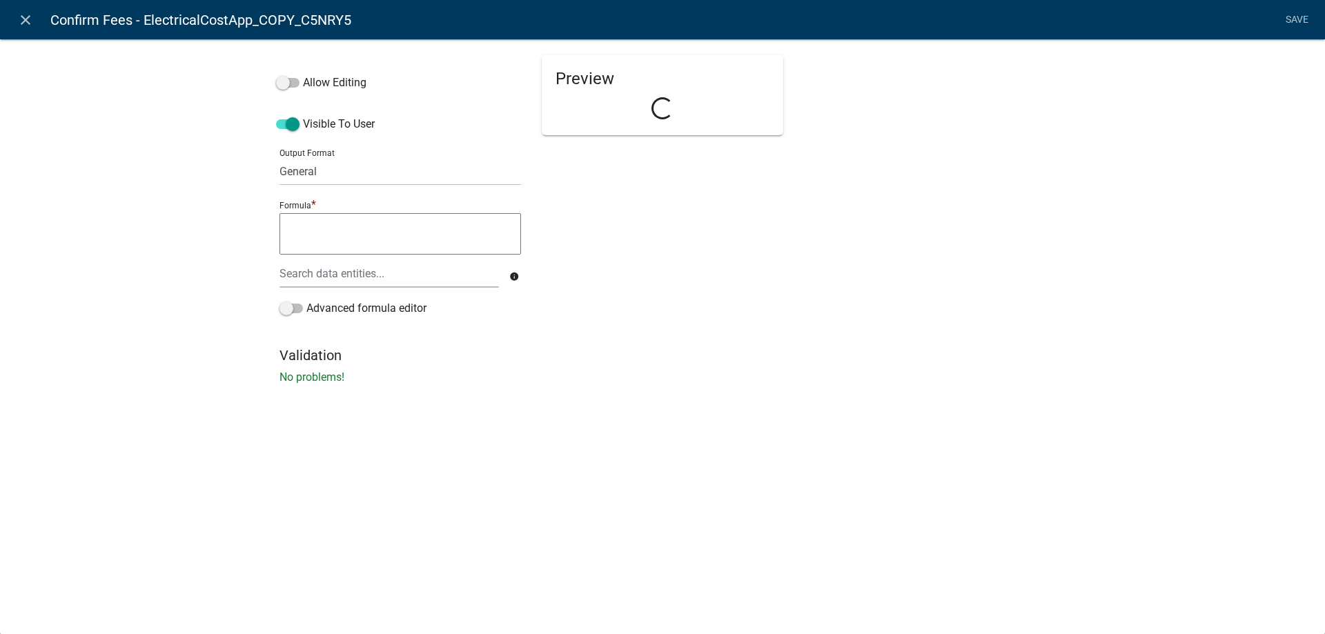
select select "calculated-value"
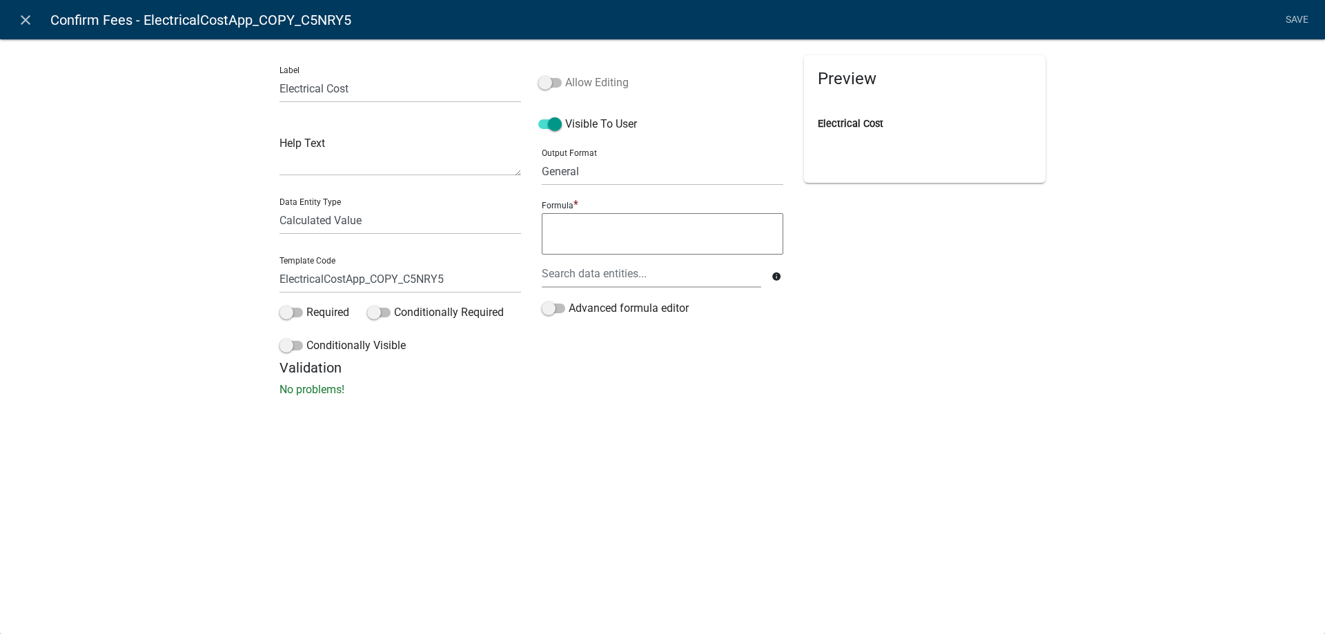
click at [594, 81] on label "Allow Editing" at bounding box center [583, 83] width 90 height 17
click at [565, 75] on input "Allow Editing" at bounding box center [565, 75] width 0 height 0
click at [578, 168] on select "General Text Number Decimal Date Date & Time" at bounding box center [662, 171] width 241 height 28
select select "2"
click at [542, 157] on select "General Text Number Decimal Date Date & Time" at bounding box center [662, 171] width 241 height 28
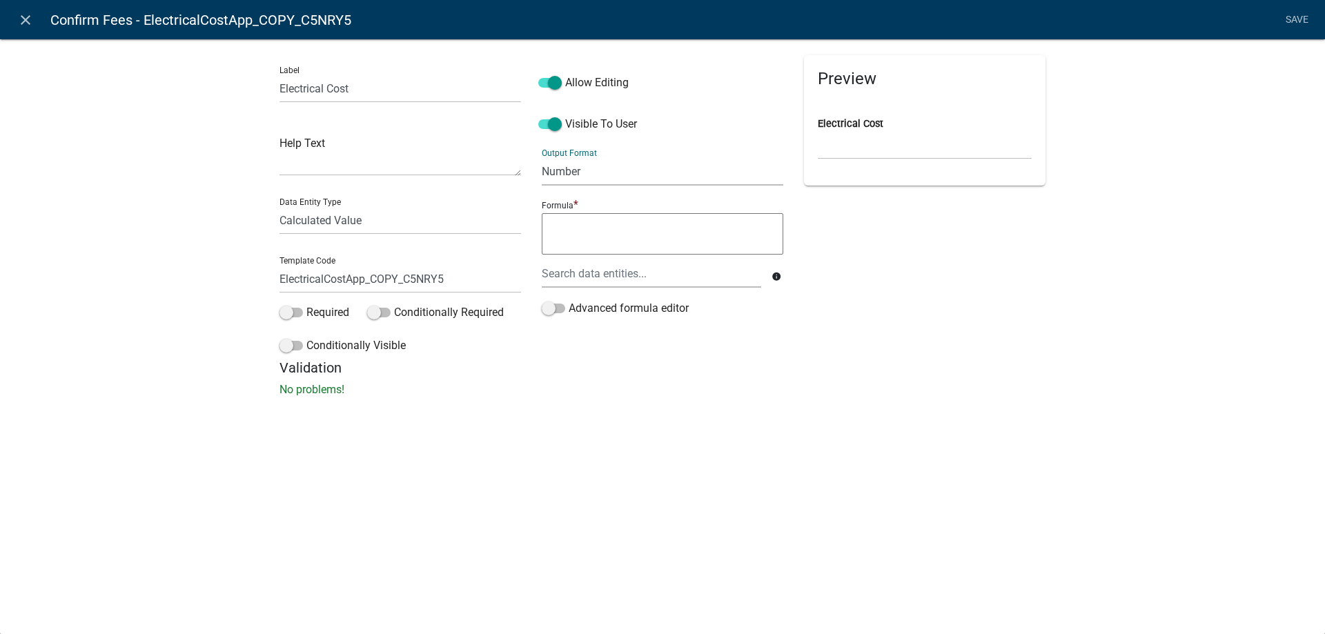
click at [604, 235] on textarea at bounding box center [662, 233] width 241 height 41
click at [604, 235] on span "ElectricalCostApp" at bounding box center [612, 238] width 86 height 11
type textarea "ElectricalCostApp"
drag, startPoint x: 348, startPoint y: 279, endPoint x: 538, endPoint y: 279, distance: 190.4
click at [538, 279] on div "Label Electrical Cost Help Text Data Entity Type Free Form Text Document Displa…" at bounding box center [662, 207] width 787 height 304
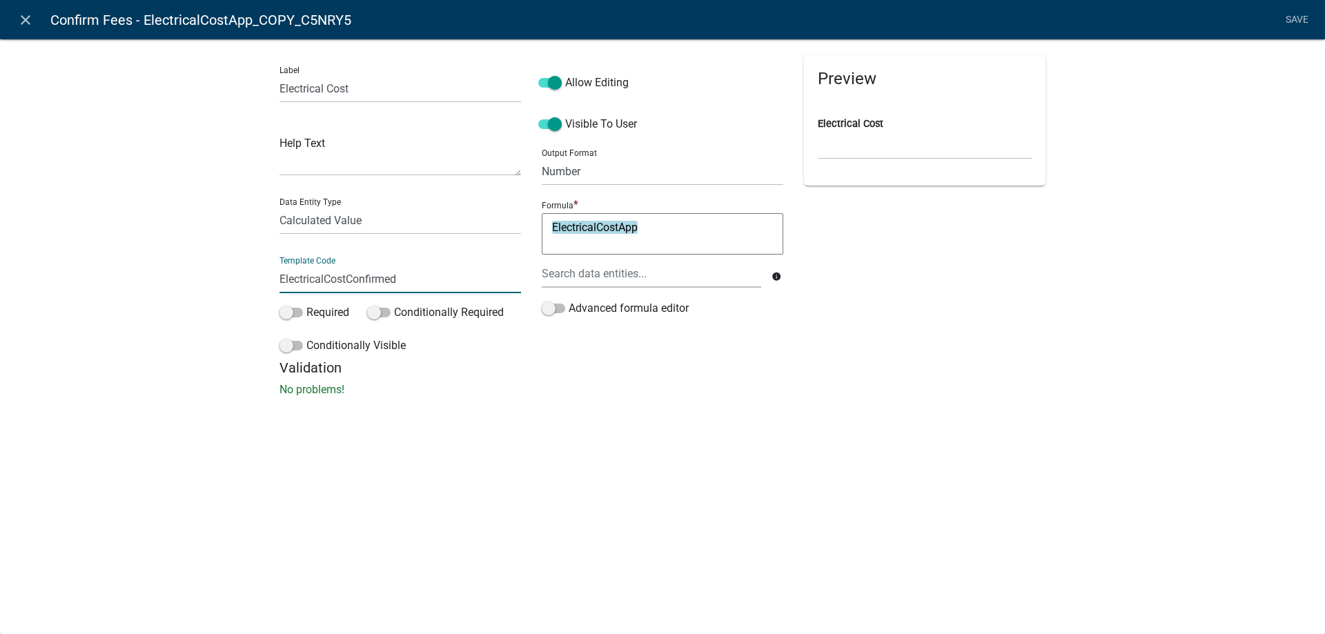
type input "ElectricalCostConfirmed"
click at [143, 258] on div "Label Electrical Cost Help Text Data Entity Type Free Form Text Document Displa…" at bounding box center [662, 222] width 1325 height 411
click at [1300, 20] on link "Save" at bounding box center [1296, 20] width 34 height 26
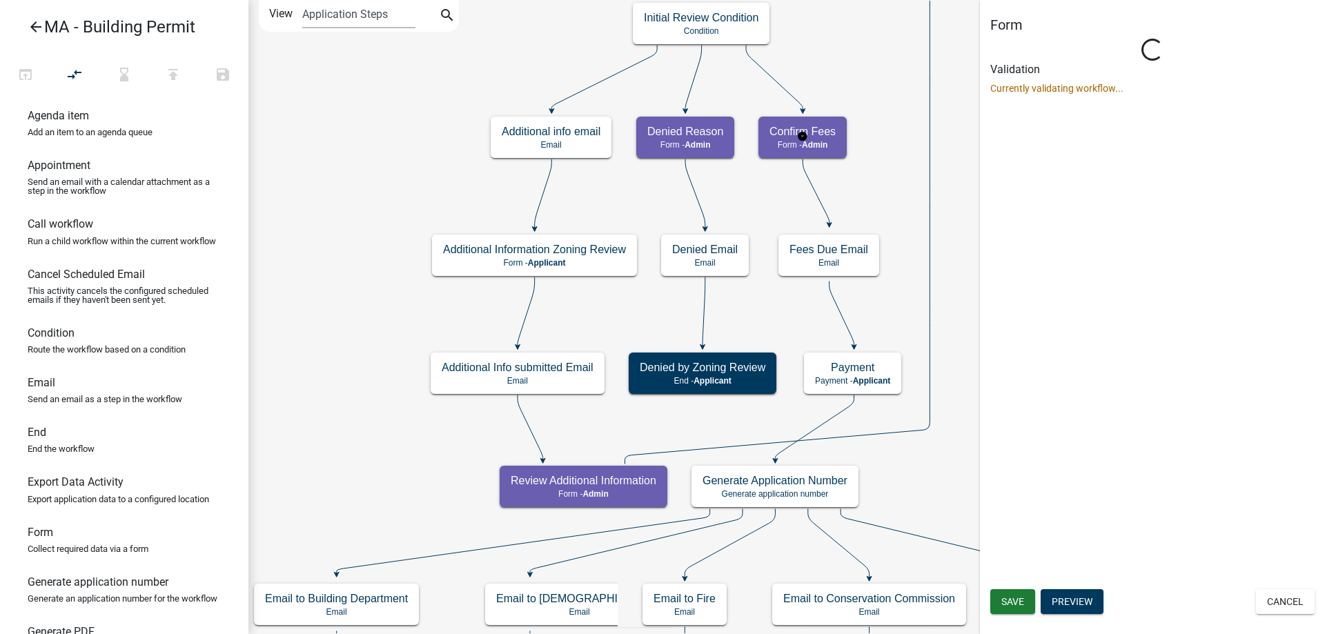
scroll to position [0, 0]
select select "1617A353-6361-48C5-9BA0-CE34FD9B68F8"
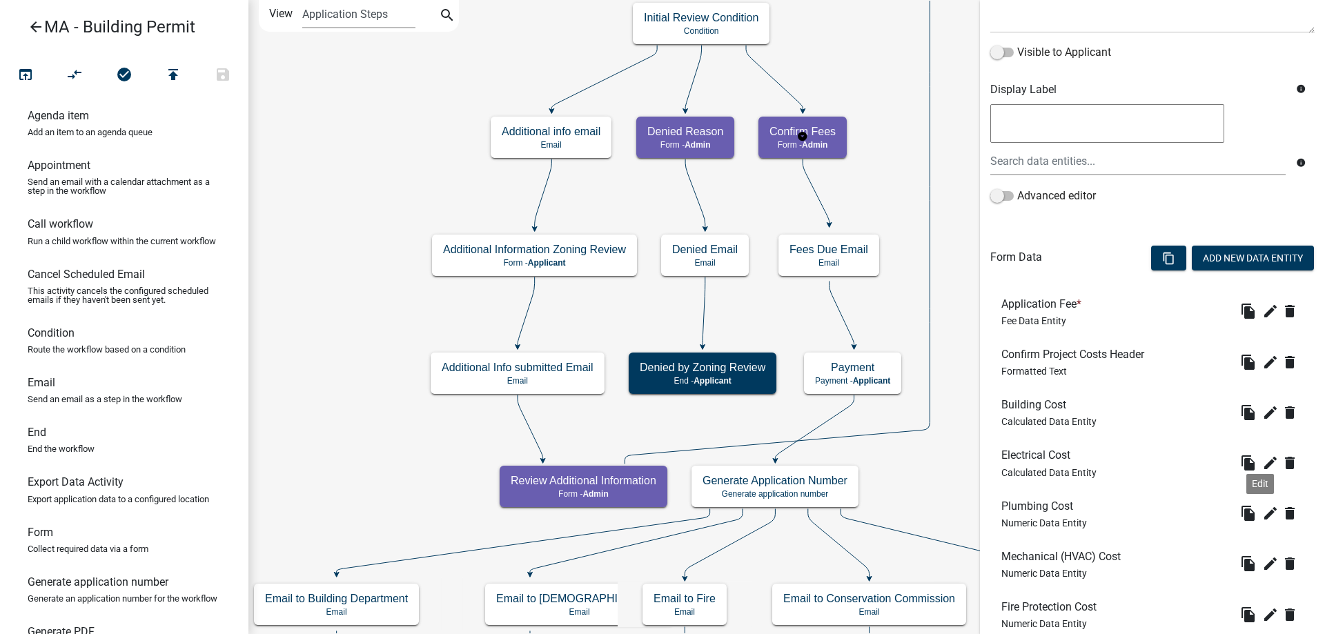
scroll to position [345, 0]
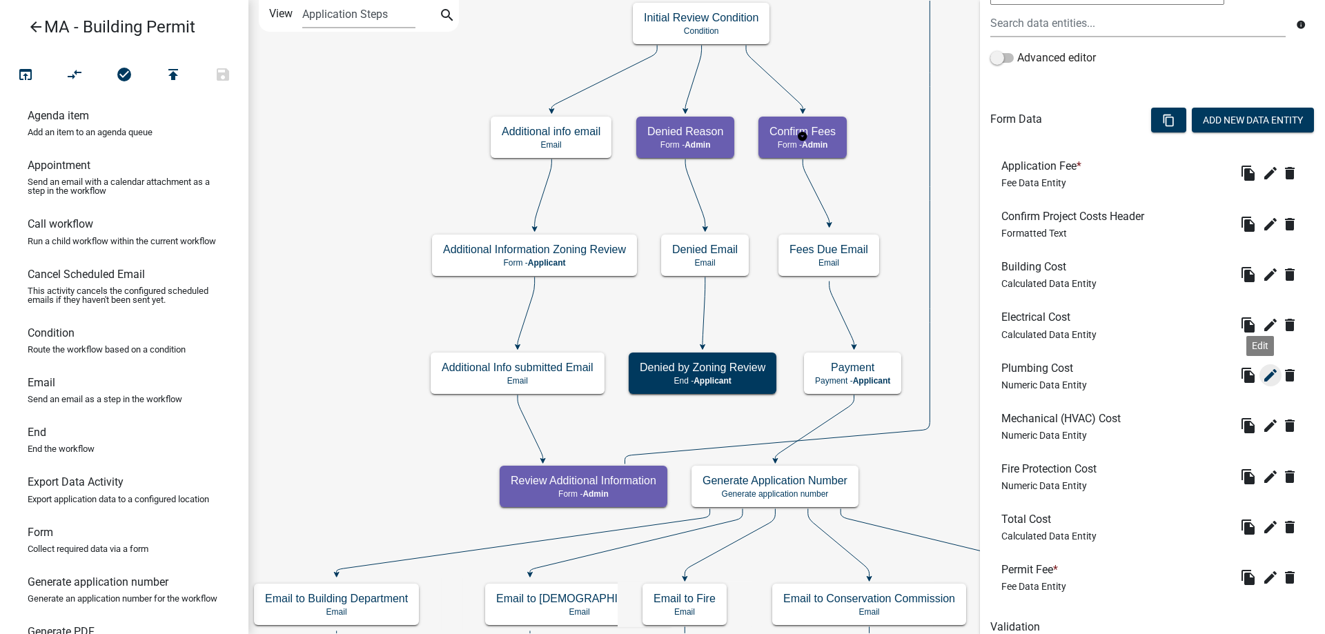
click at [1262, 379] on icon "edit" at bounding box center [1270, 375] width 17 height 17
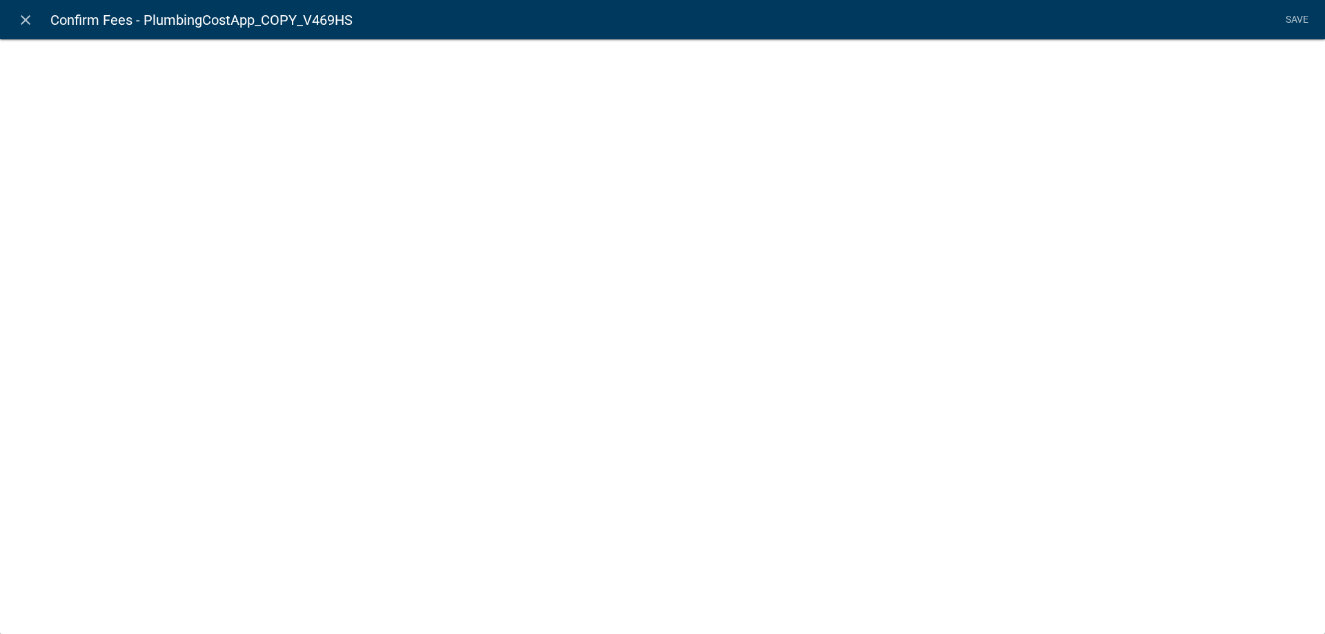
select select "numeric-data"
select select
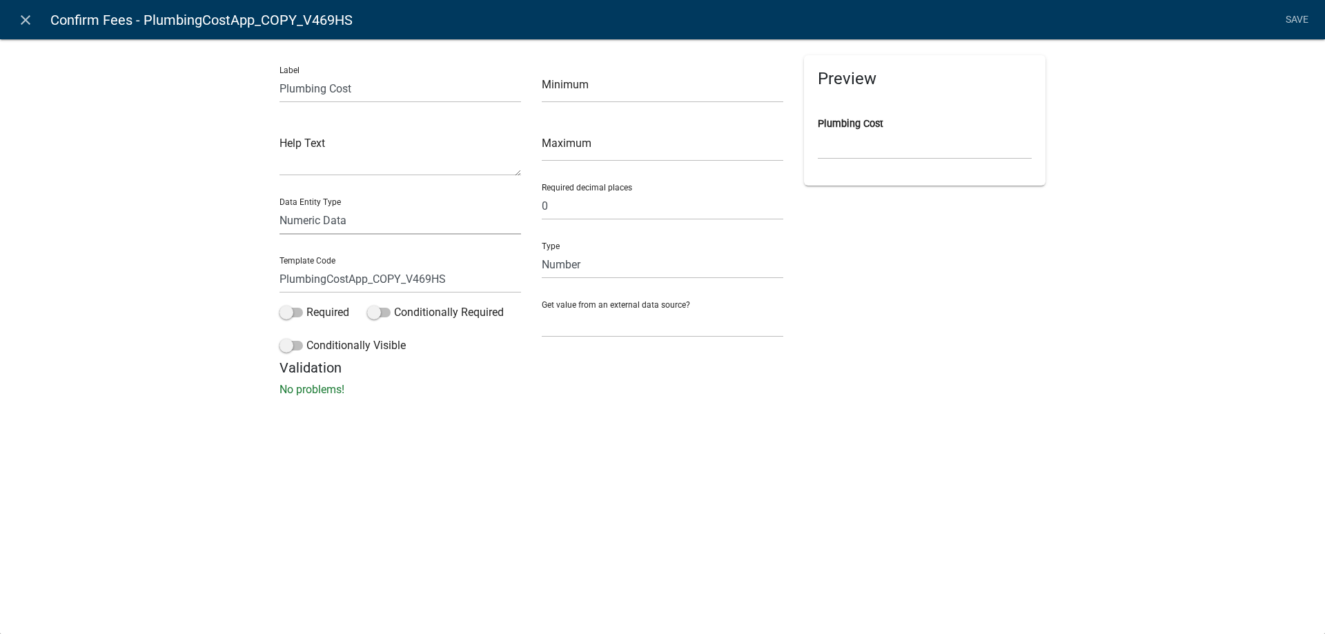
click at [319, 221] on select "Free Form Text Document Display Entity Value Fee Numeric Data Date Map Sketch D…" at bounding box center [399, 220] width 241 height 28
click at [279, 206] on select "Free Form Text Document Display Entity Value Fee Numeric Data Date Map Sketch D…" at bounding box center [399, 220] width 241 height 28
select select "calculated-value"
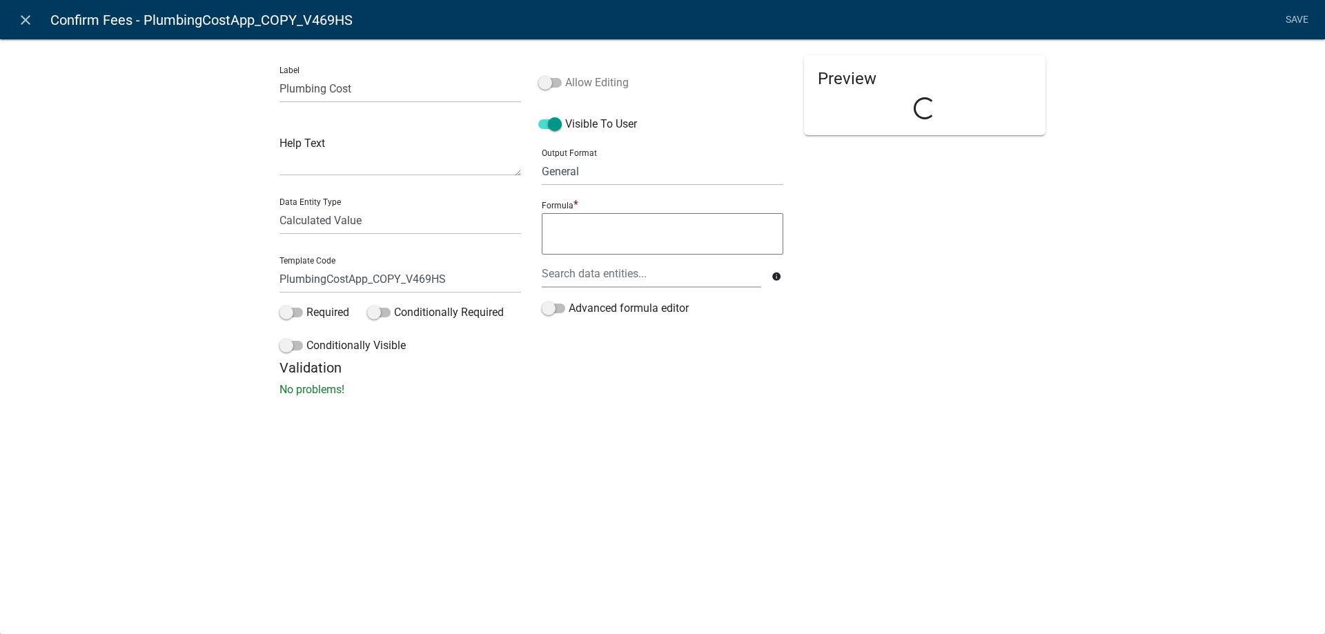
click at [600, 86] on label "Allow Editing" at bounding box center [583, 83] width 90 height 17
click at [565, 75] on input "Allow Editing" at bounding box center [565, 75] width 0 height 0
click at [604, 166] on select "General Text Number Decimal Date Date & Time" at bounding box center [662, 171] width 241 height 28
click at [542, 157] on select "General Text Number Decimal Date Date & Time" at bounding box center [662, 171] width 241 height 28
click at [585, 177] on select "General Text Number Decimal Date Date & Time" at bounding box center [662, 171] width 241 height 28
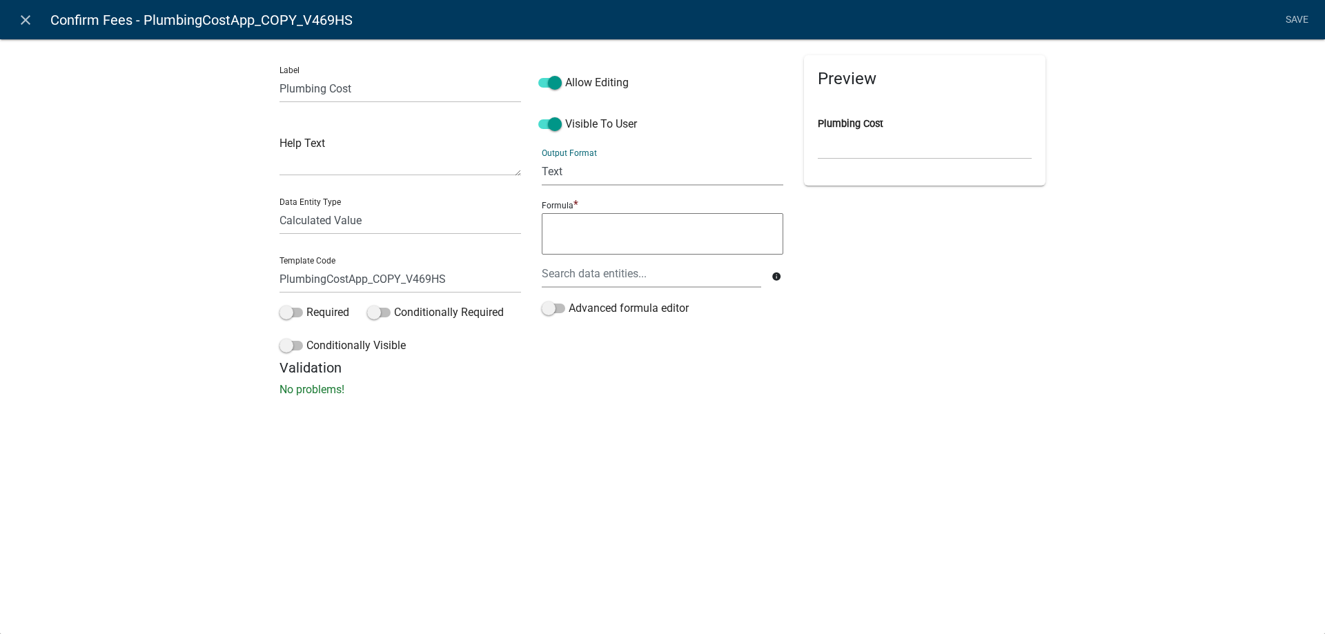
select select "2"
click at [542, 157] on select "General Text Number Decimal Date Date & Time" at bounding box center [662, 171] width 241 height 28
click at [580, 235] on textarea at bounding box center [662, 233] width 241 height 41
click at [580, 235] on span "PlumbingCostApp" at bounding box center [613, 238] width 88 height 11
type textarea "PlumbingCostApp"
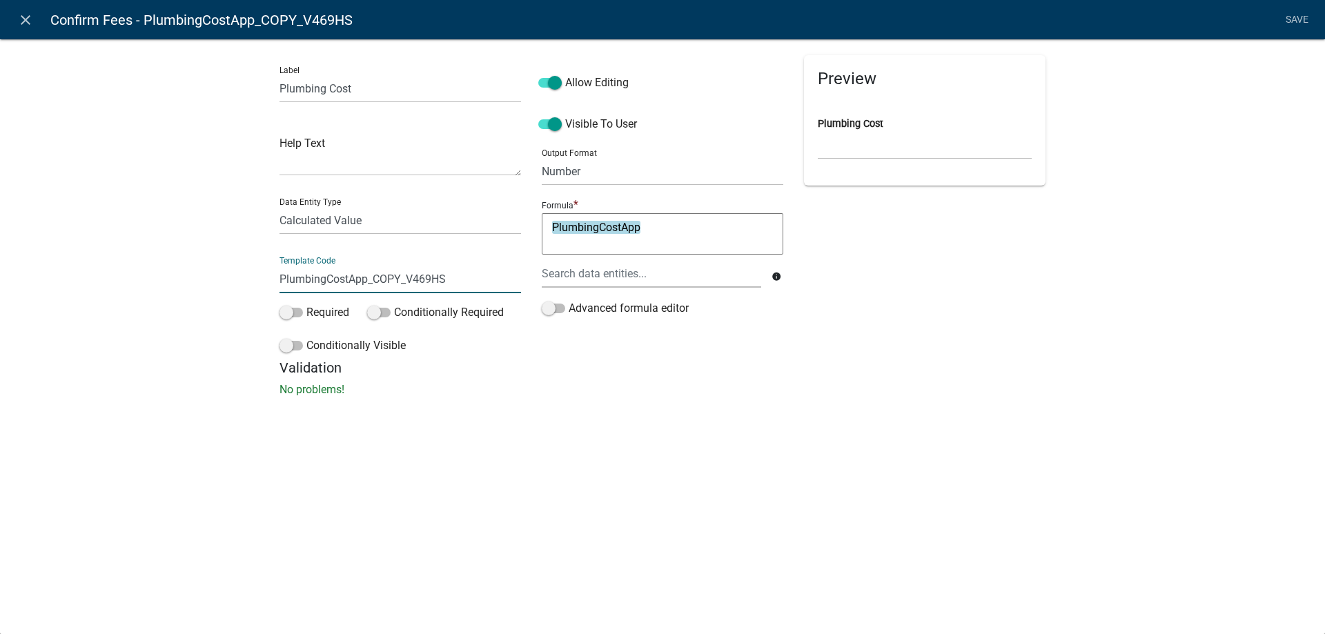
drag, startPoint x: 350, startPoint y: 284, endPoint x: 472, endPoint y: 283, distance: 122.1
click at [472, 283] on input "PlumbingCostApp_COPY_V469HS" at bounding box center [399, 279] width 241 height 28
type input "PlumbingCostConfirmed"
click at [197, 283] on div "Label Plumbing Cost Help Text Data Entity Type Free Form Text Document Display …" at bounding box center [662, 222] width 1325 height 411
click at [1299, 17] on link "Save" at bounding box center [1296, 20] width 34 height 26
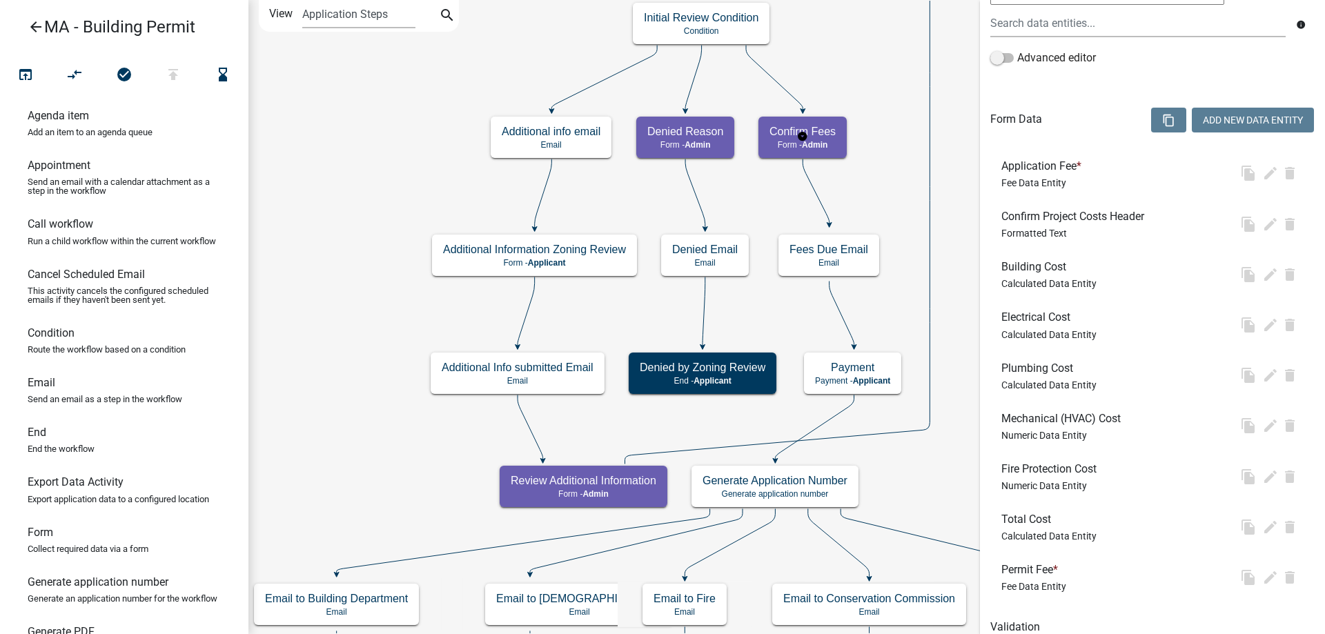
select select "1617A353-6361-48C5-9BA0-CE34FD9B68F8"
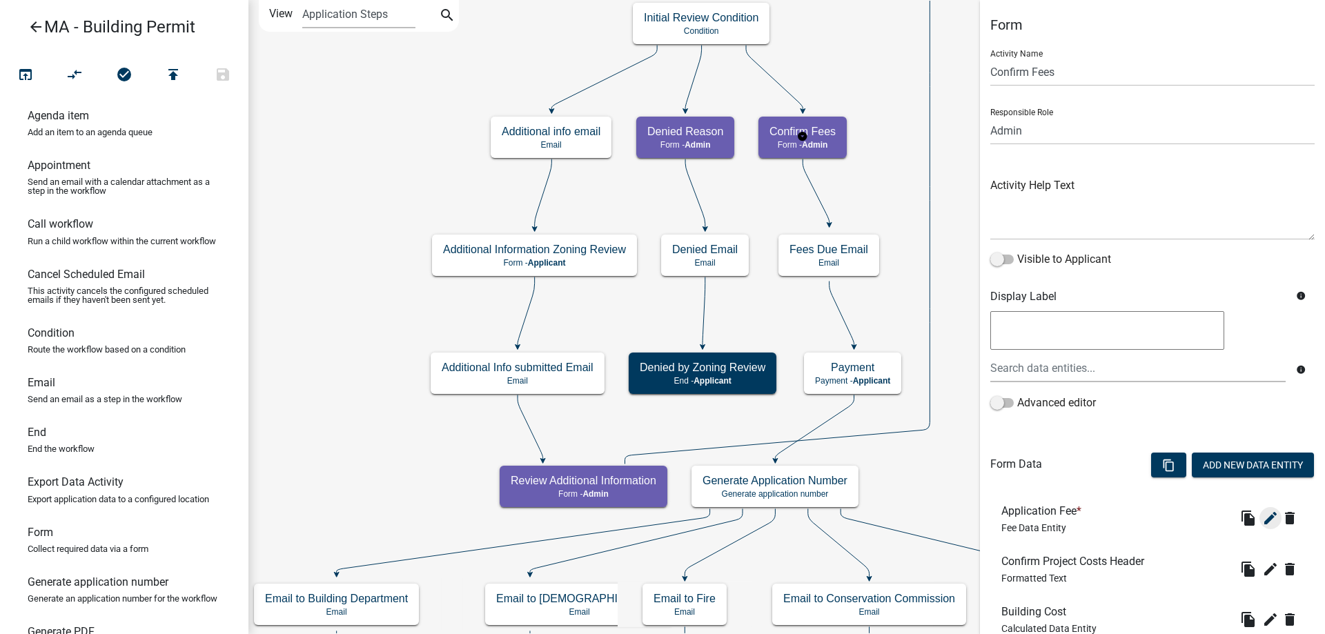
scroll to position [404, 0]
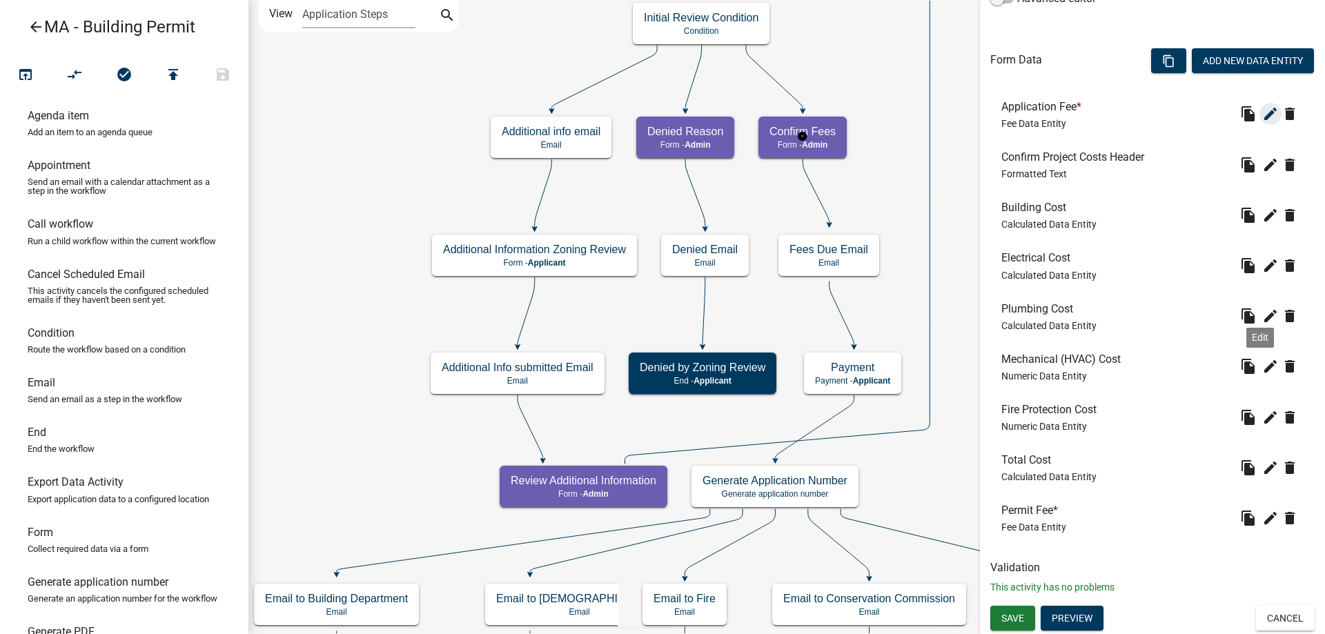
click at [1262, 369] on icon "edit" at bounding box center [1270, 366] width 17 height 17
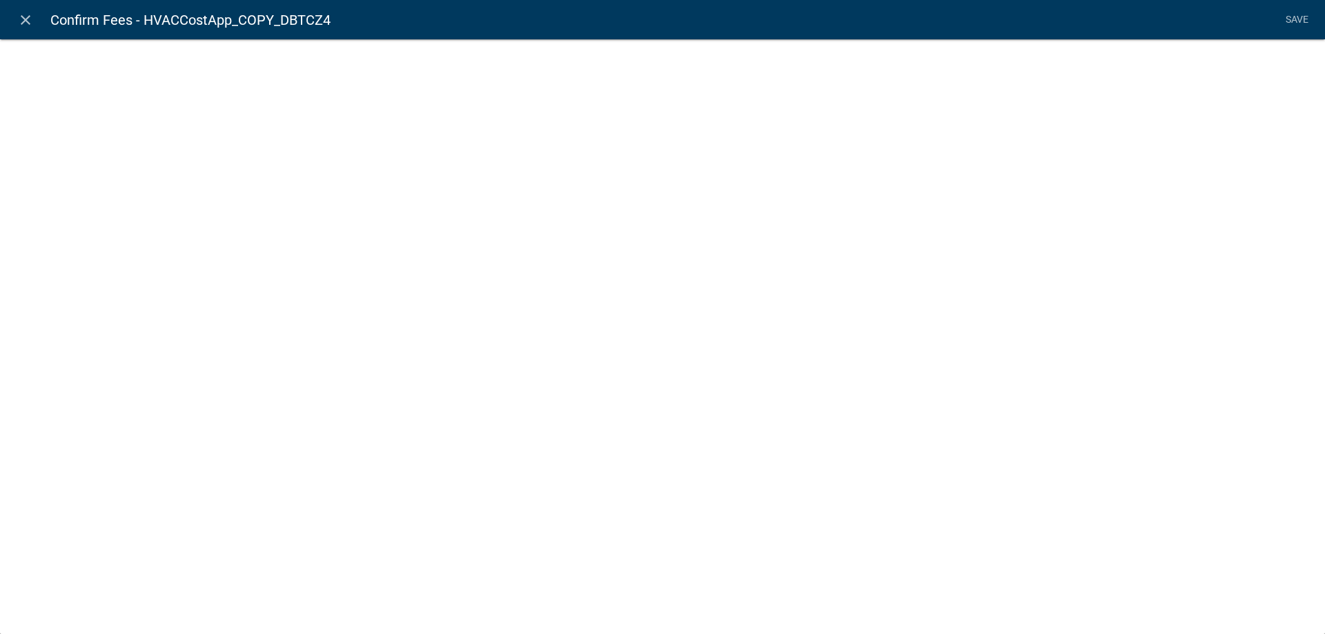
select select "numeric-data"
select select
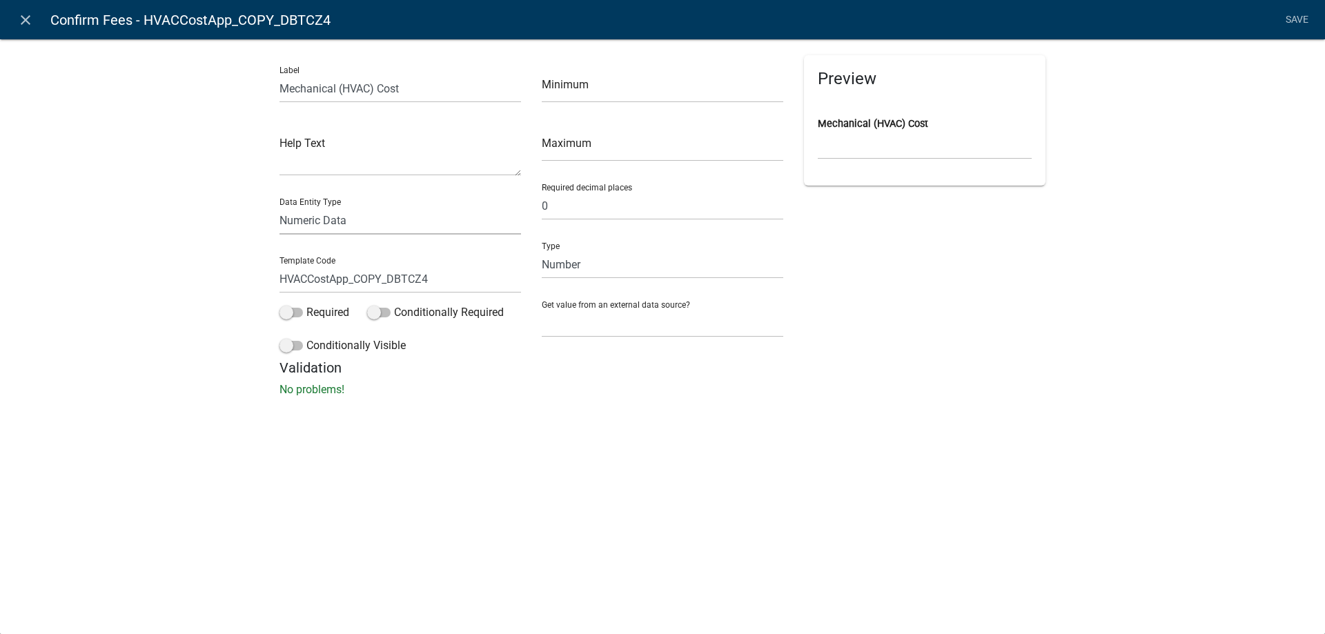
click at [343, 213] on select "Free Form Text Document Display Entity Value Fee Numeric Data Date Map Sketch D…" at bounding box center [399, 220] width 241 height 28
click at [279, 206] on select "Free Form Text Document Display Entity Value Fee Numeric Data Date Map Sketch D…" at bounding box center [399, 220] width 241 height 28
select select "calculated-value"
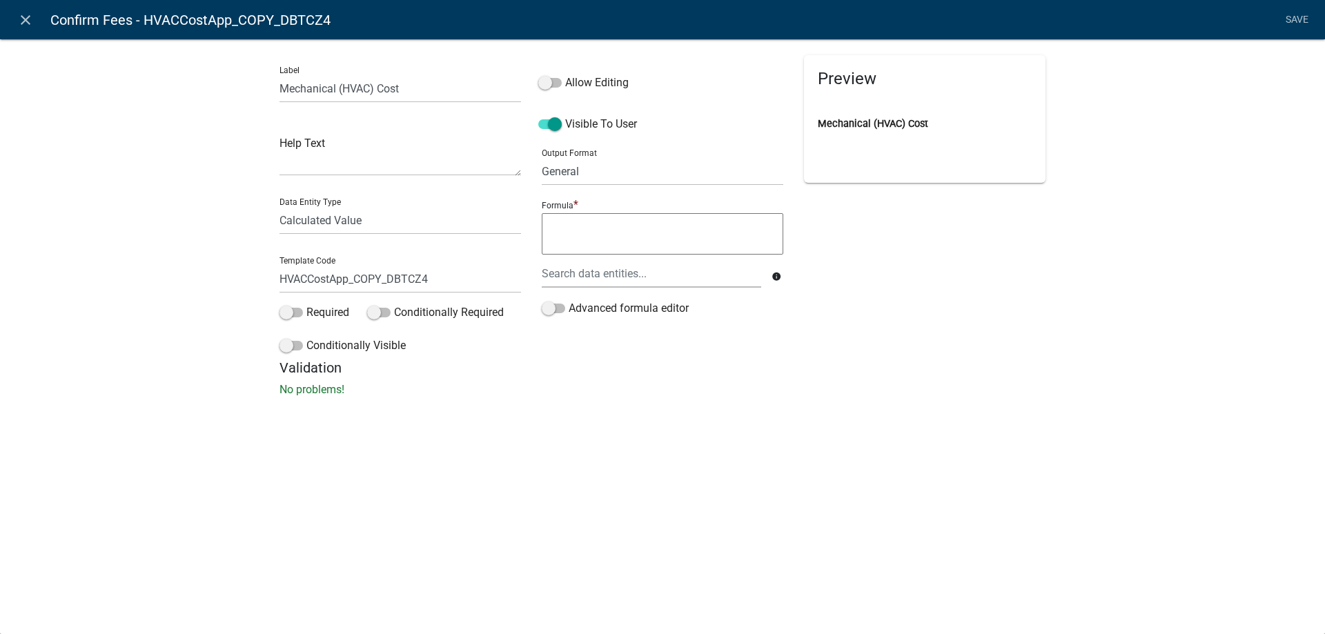
click at [600, 73] on span "Allow Editing" at bounding box center [583, 75] width 90 height 41
click at [595, 82] on label "Allow Editing" at bounding box center [583, 83] width 90 height 17
click at [565, 75] on input "Allow Editing" at bounding box center [565, 75] width 0 height 0
select select "1617A353-6361-48C5-9BA0-CE34FD9B68F8"
select select "calculated-value"
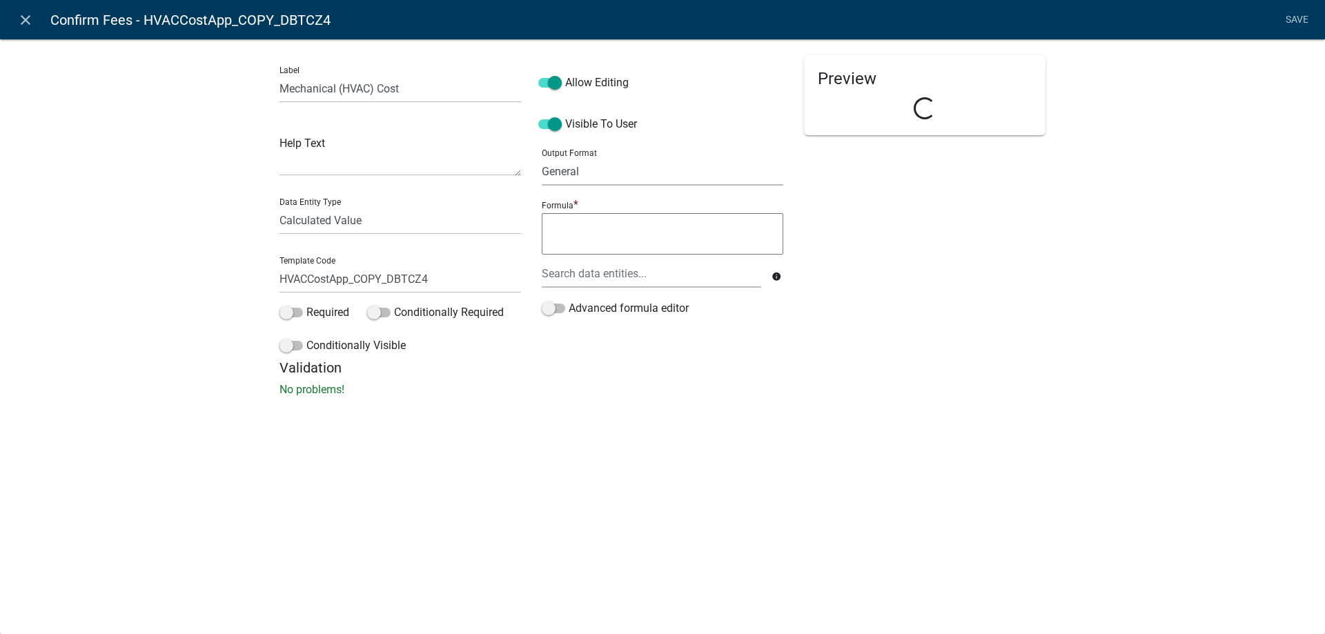
click at [591, 183] on select "General Text Number Decimal Date Date & Time" at bounding box center [662, 171] width 241 height 28
select select "2"
click at [542, 157] on select "General Text Number Decimal Date Date & Time" at bounding box center [662, 171] width 241 height 28
click at [586, 238] on textarea at bounding box center [662, 233] width 241 height 41
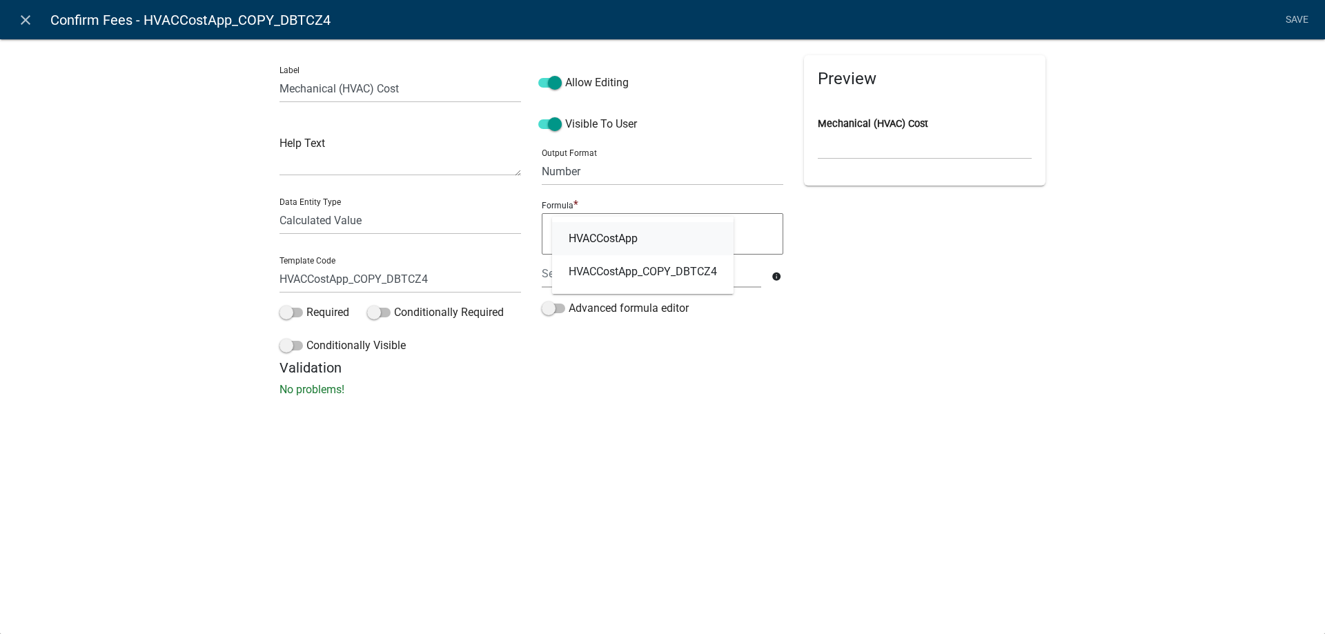
click at [586, 238] on span "HVACCostApp" at bounding box center [603, 238] width 69 height 11
type textarea "HVACCostApp"
drag, startPoint x: 333, startPoint y: 284, endPoint x: 486, endPoint y: 281, distance: 152.5
click at [486, 281] on input "HVACCostApp_COPY_DBTCZ4" at bounding box center [399, 279] width 241 height 28
type input "HVACCostConfirmed"
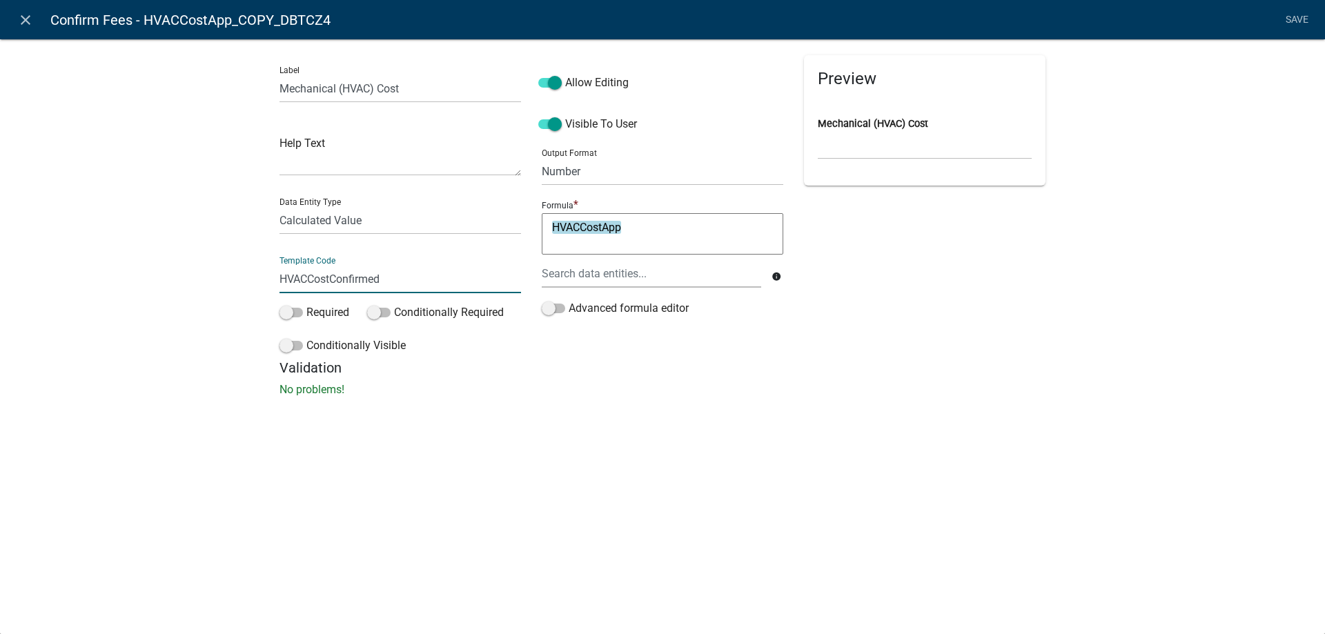
click at [46, 288] on div "Label Mechanical (HVAC) Cost Help Text Data Entity Type Free Form Text Document…" at bounding box center [662, 222] width 1325 height 411
click at [1292, 21] on link "Save" at bounding box center [1296, 20] width 34 height 26
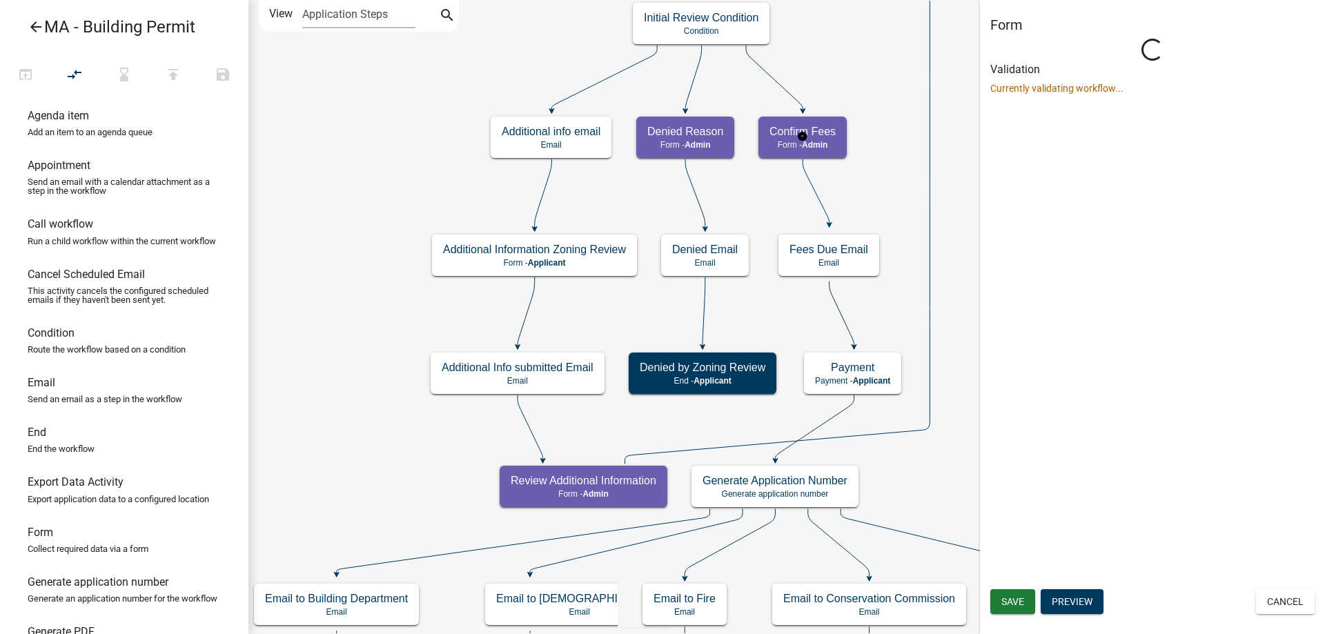
scroll to position [0, 0]
select select "1617A353-6361-48C5-9BA0-CE34FD9B68F8"
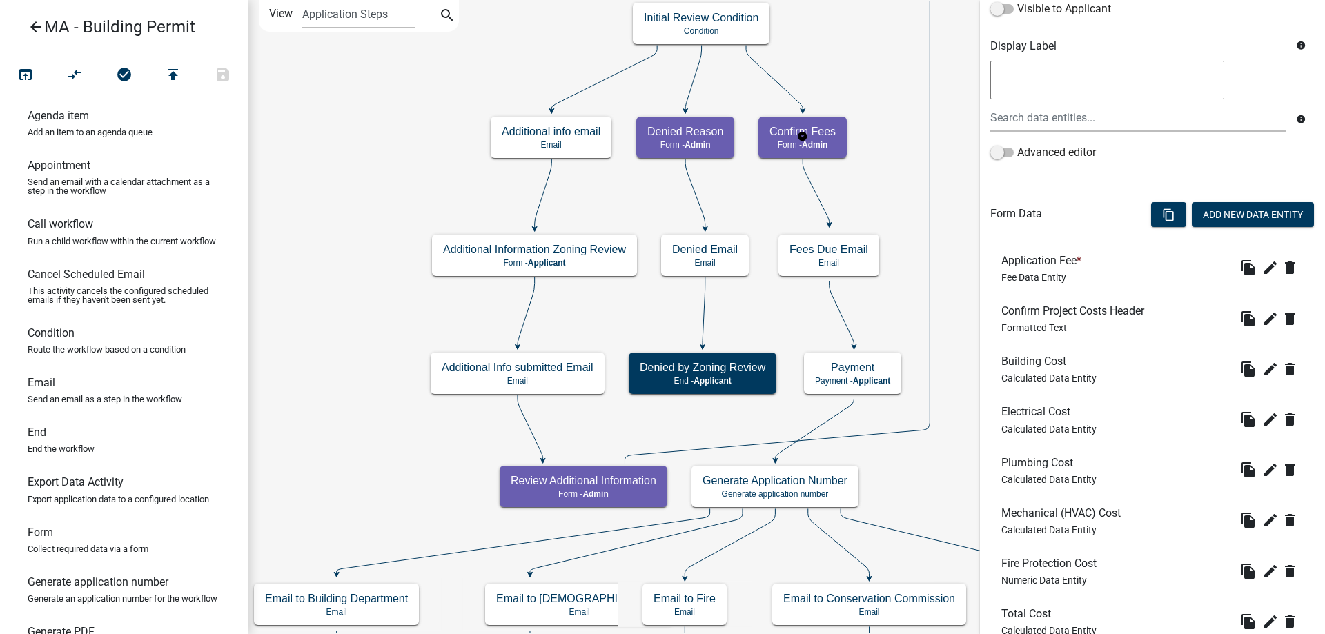
scroll to position [404, 0]
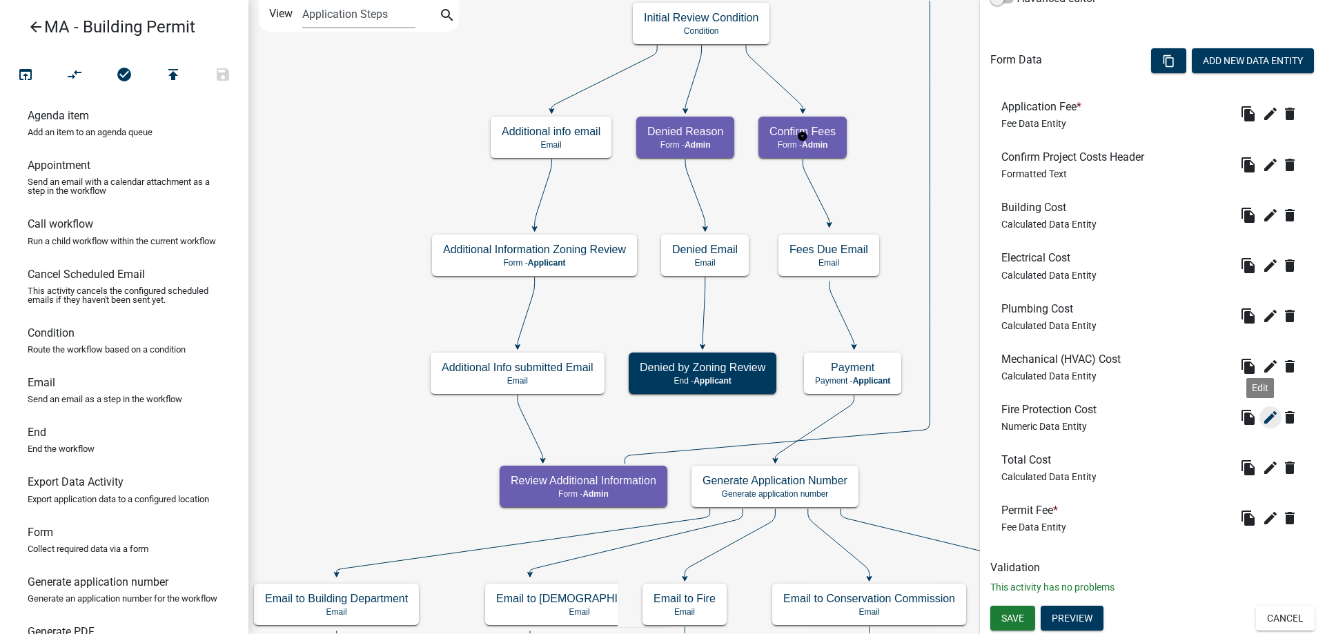
click at [1262, 420] on icon "edit" at bounding box center [1270, 417] width 17 height 17
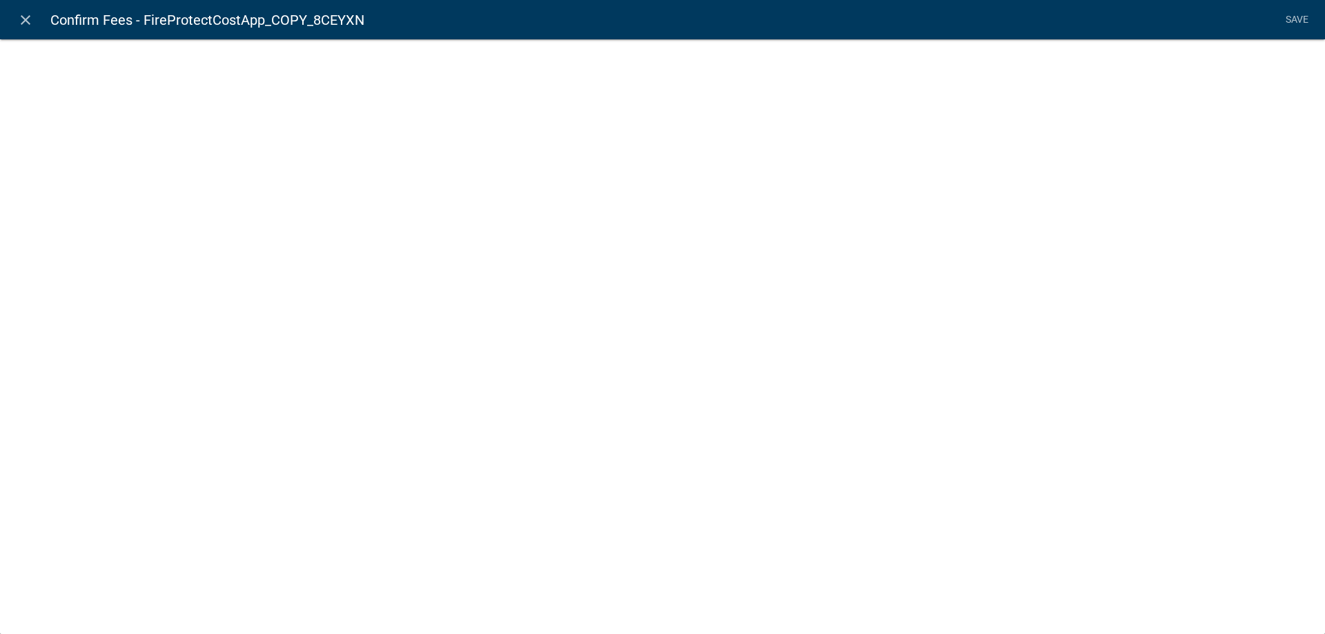
select select "numeric-data"
select select
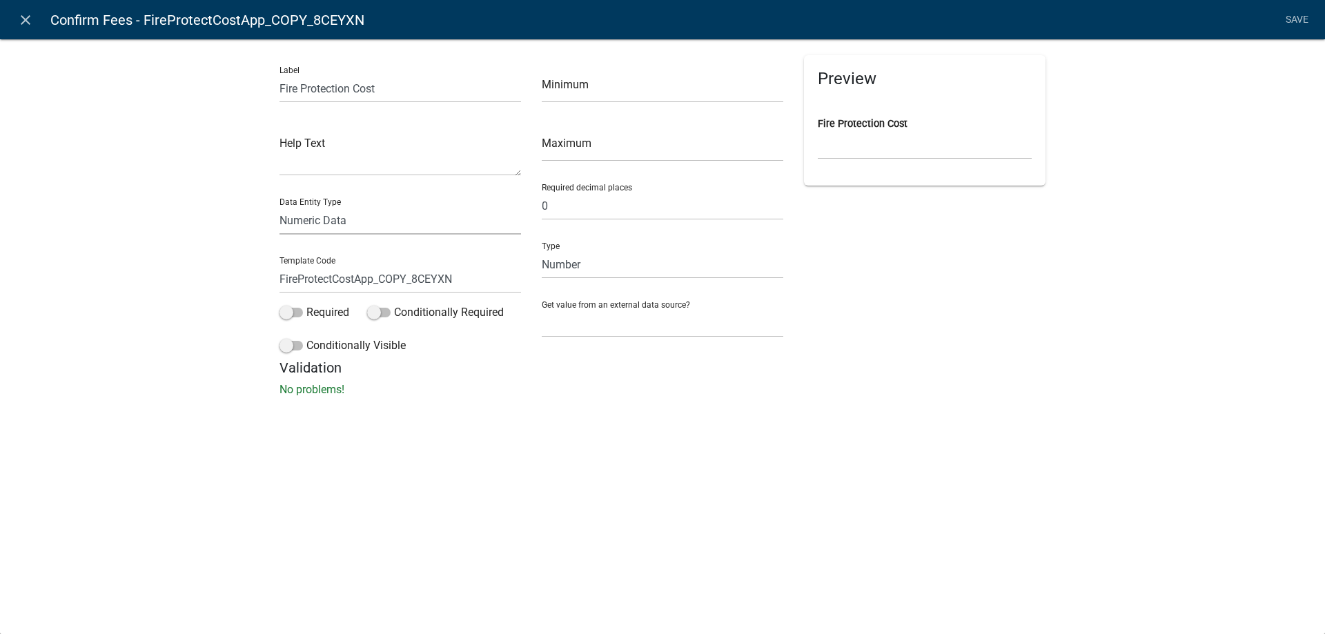
click at [343, 220] on select "Free Form Text Document Display Entity Value Fee Numeric Data Date Map Sketch D…" at bounding box center [399, 220] width 241 height 28
click at [279, 206] on select "Free Form Text Document Display Entity Value Fee Numeric Data Date Map Sketch D…" at bounding box center [399, 220] width 241 height 28
select select "calculated-value"
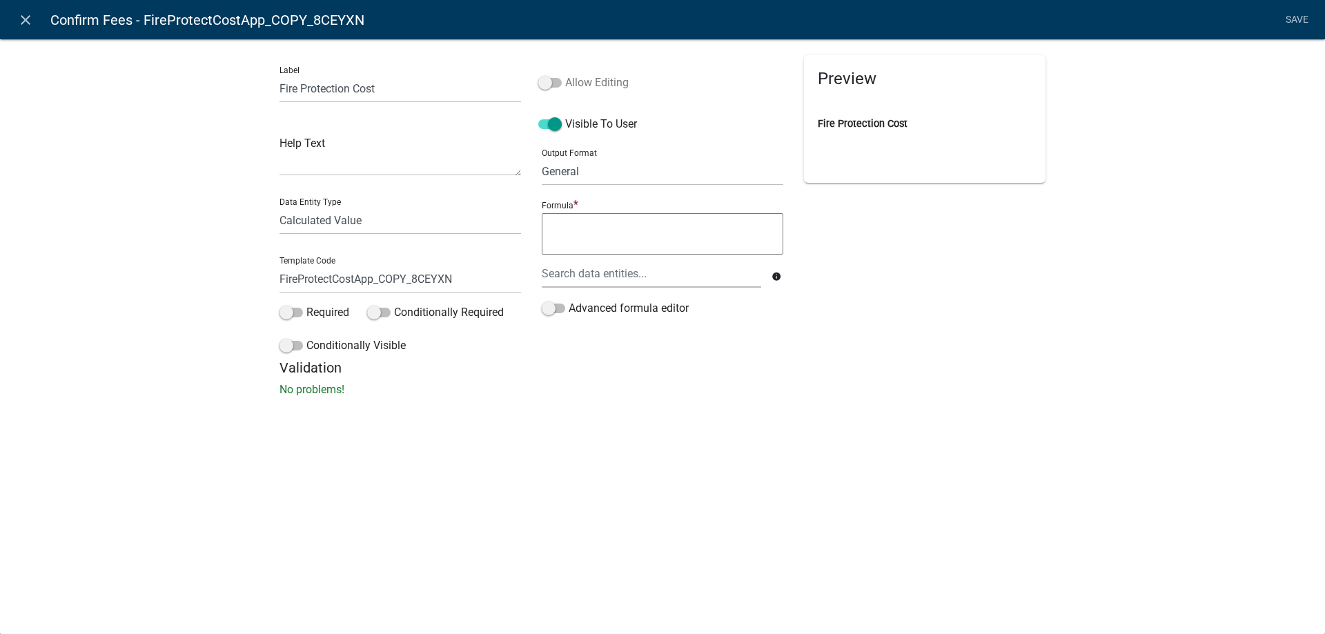
click at [596, 81] on label "Allow Editing" at bounding box center [583, 83] width 90 height 17
click at [565, 75] on input "Allow Editing" at bounding box center [565, 75] width 0 height 0
click at [595, 172] on select "General Text Number Decimal Date Date & Time" at bounding box center [662, 171] width 241 height 28
select select "2"
click at [542, 157] on select "General Text Number Decimal Date Date & Time" at bounding box center [662, 171] width 241 height 28
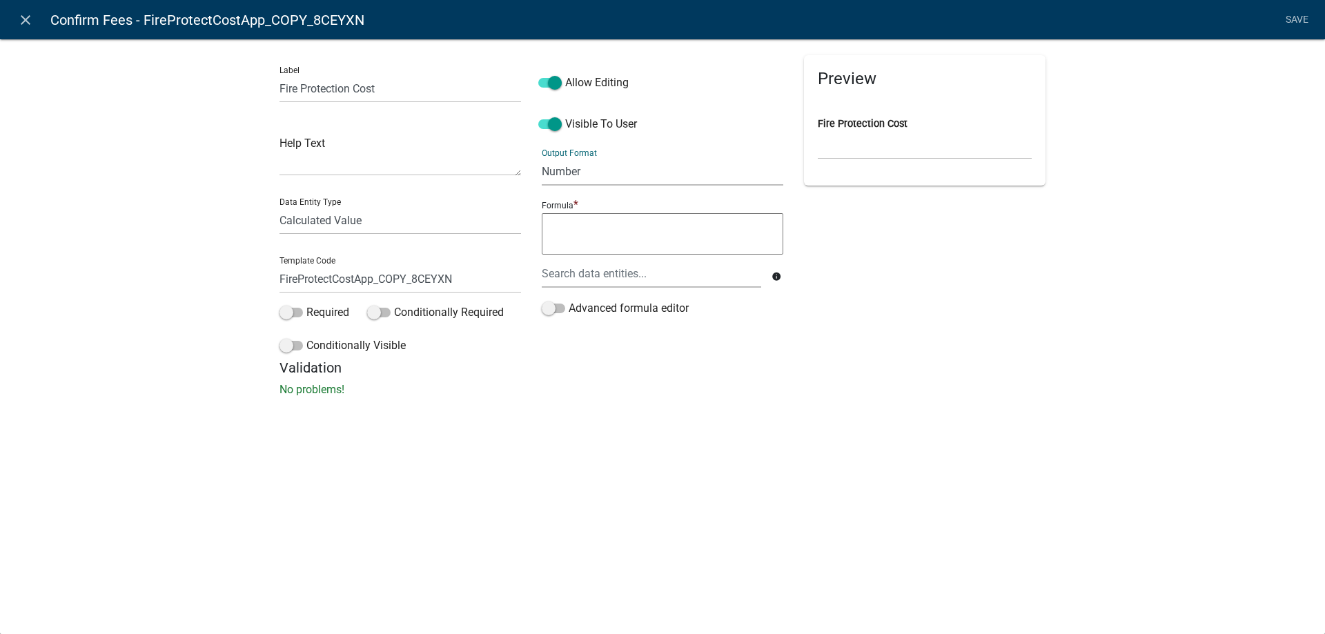
click at [573, 235] on textarea at bounding box center [662, 233] width 241 height 41
click at [573, 235] on span "FireProtectCostApp" at bounding box center [616, 238] width 94 height 11
type textarea "FireProtectCostApp"
drag, startPoint x: 463, startPoint y: 282, endPoint x: 504, endPoint y: 281, distance: 41.4
click at [504, 281] on input "FireProtectCostApp_COPY_8CEYXN" at bounding box center [399, 279] width 241 height 28
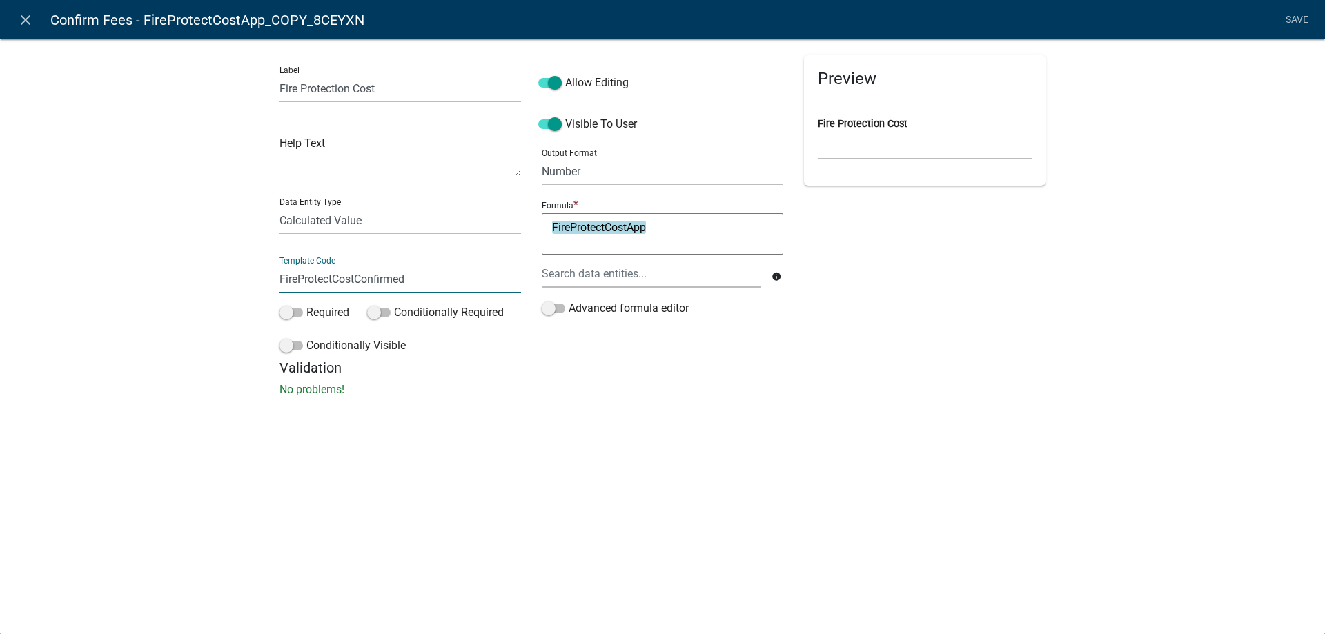
type input "FireProtectCostConfirmed"
click at [233, 249] on div "Label Fire Protection Cost Help Text Data Entity Type Free Form Text Document D…" at bounding box center [662, 222] width 1325 height 411
click at [1303, 17] on link "Save" at bounding box center [1296, 20] width 34 height 26
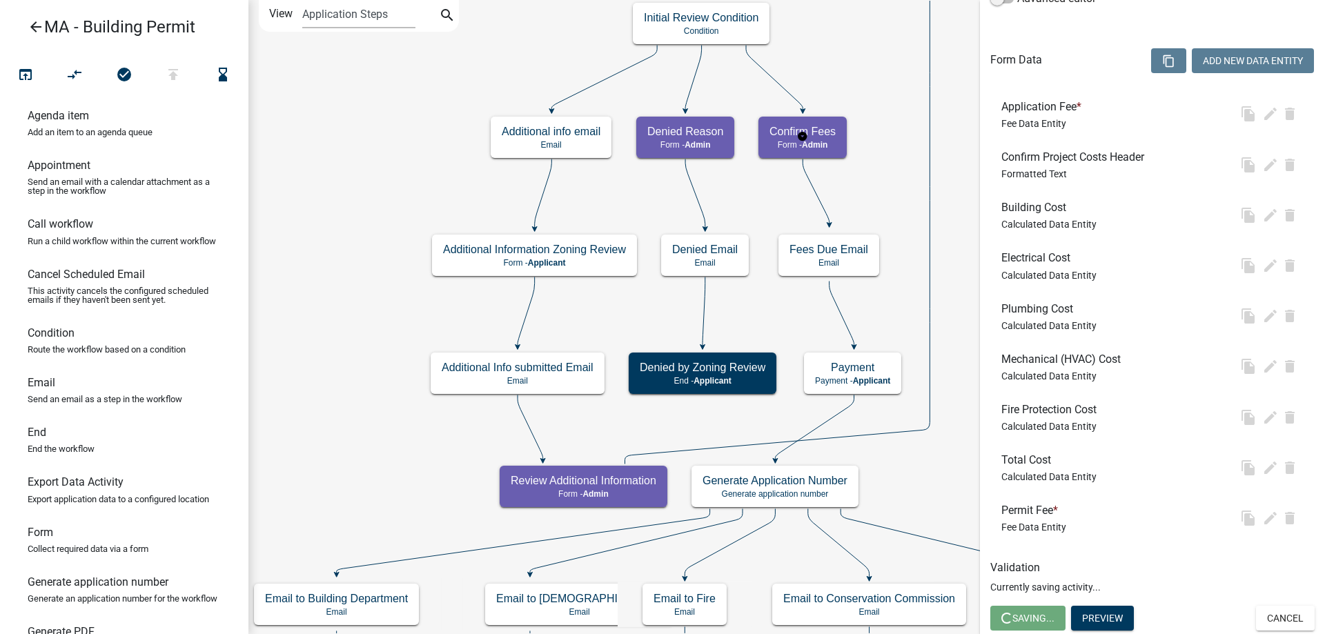
select select "1617A353-6361-48C5-9BA0-CE34FD9B68F8"
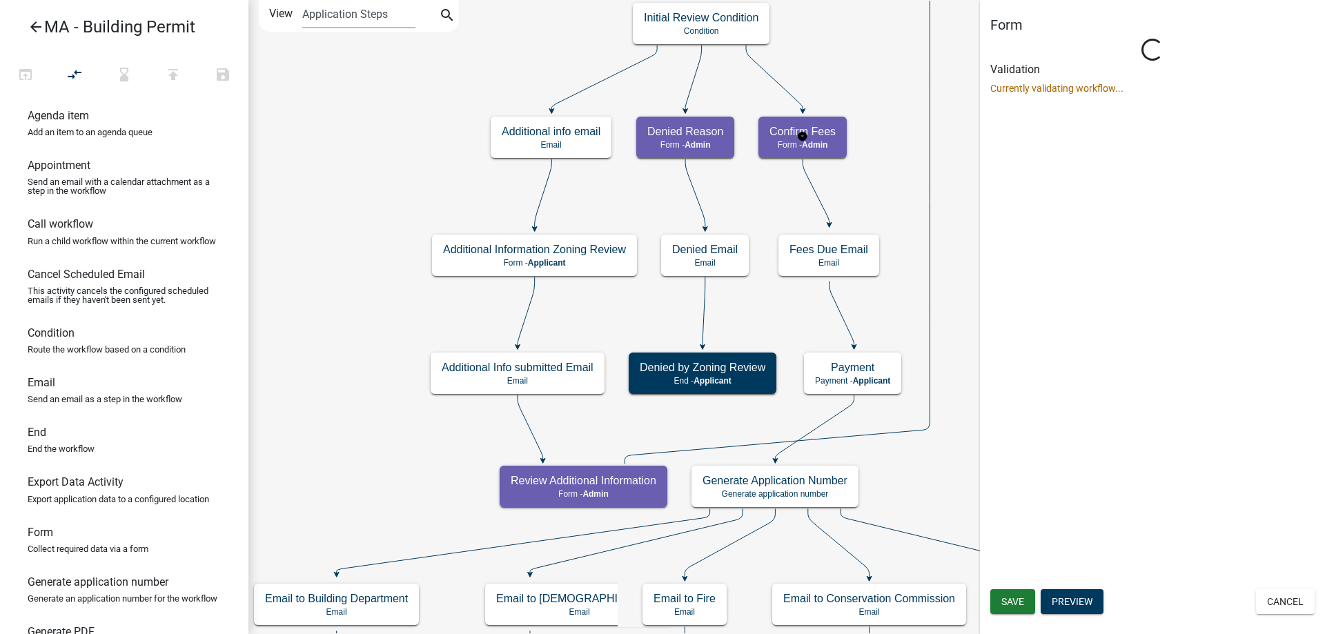
scroll to position [0, 0]
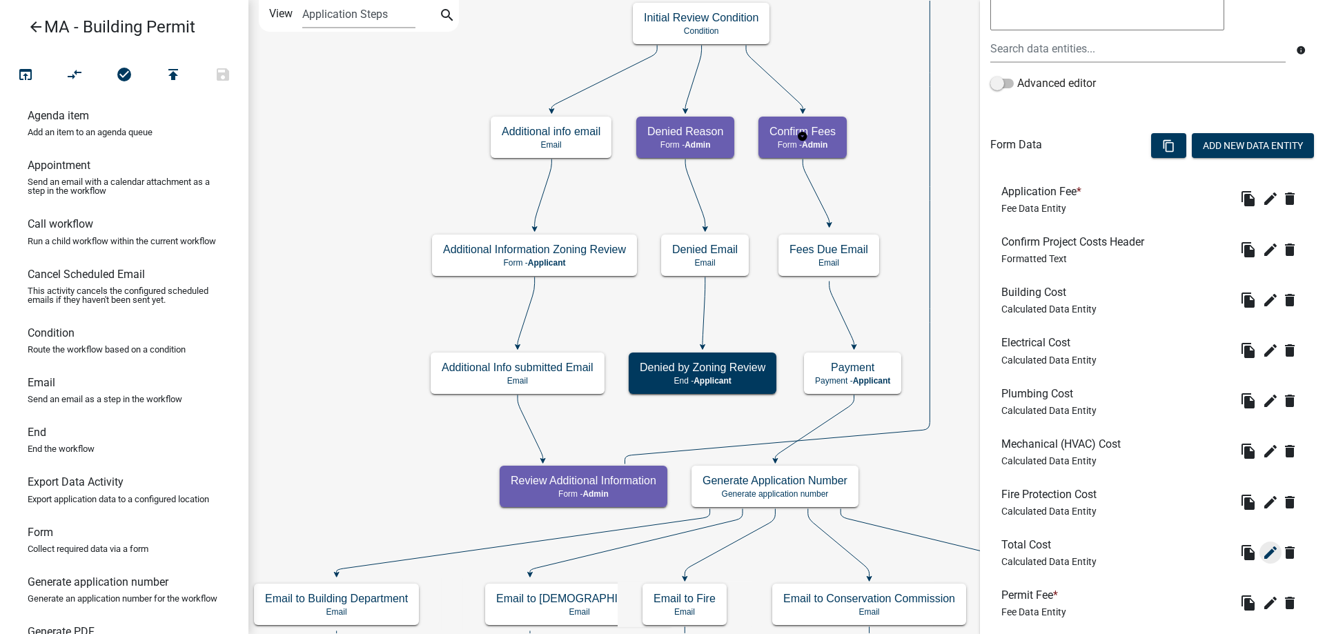
scroll to position [404, 0]
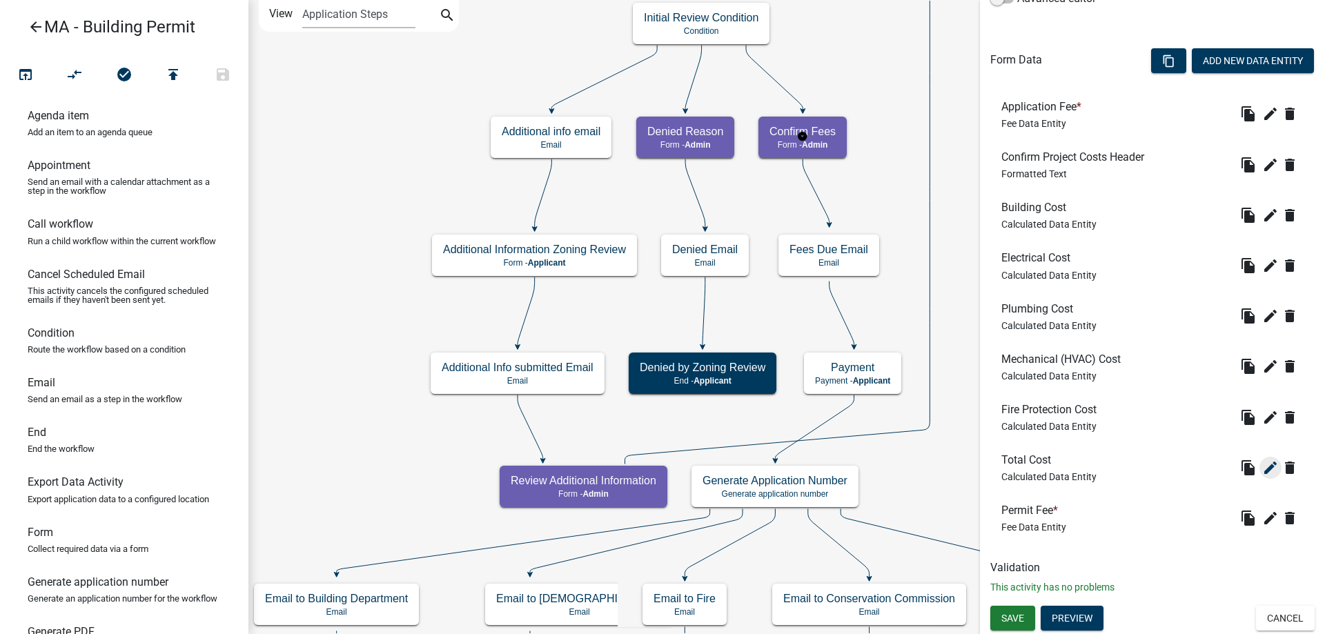
click at [1262, 465] on icon "edit" at bounding box center [1270, 468] width 17 height 17
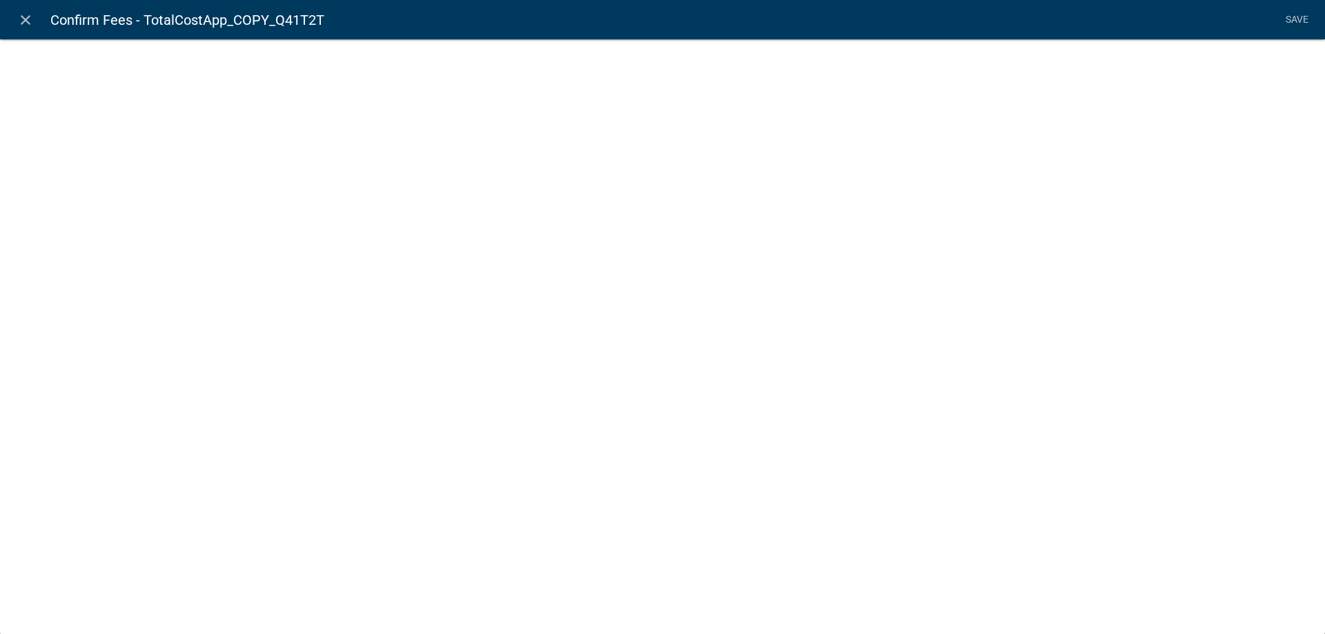
select select "calculated-value"
select select "2"
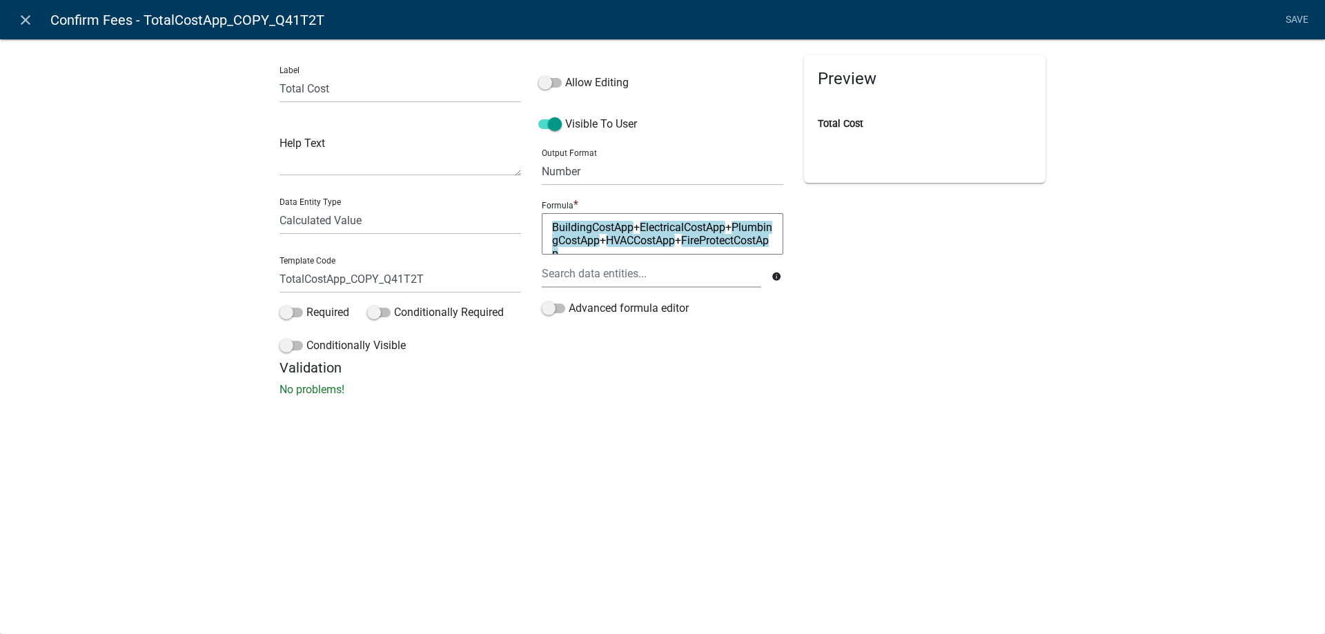
click at [560, 72] on span "Allow Editing" at bounding box center [583, 75] width 90 height 41
click at [553, 80] on span at bounding box center [549, 83] width 23 height 10
click at [565, 75] on input "Allow Editing" at bounding box center [565, 75] width 0 height 0
drag, startPoint x: 378, startPoint y: 284, endPoint x: 490, endPoint y: 280, distance: 111.8
click at [490, 280] on input "TotalCostApp_COPY_Q41T2T" at bounding box center [399, 279] width 241 height 28
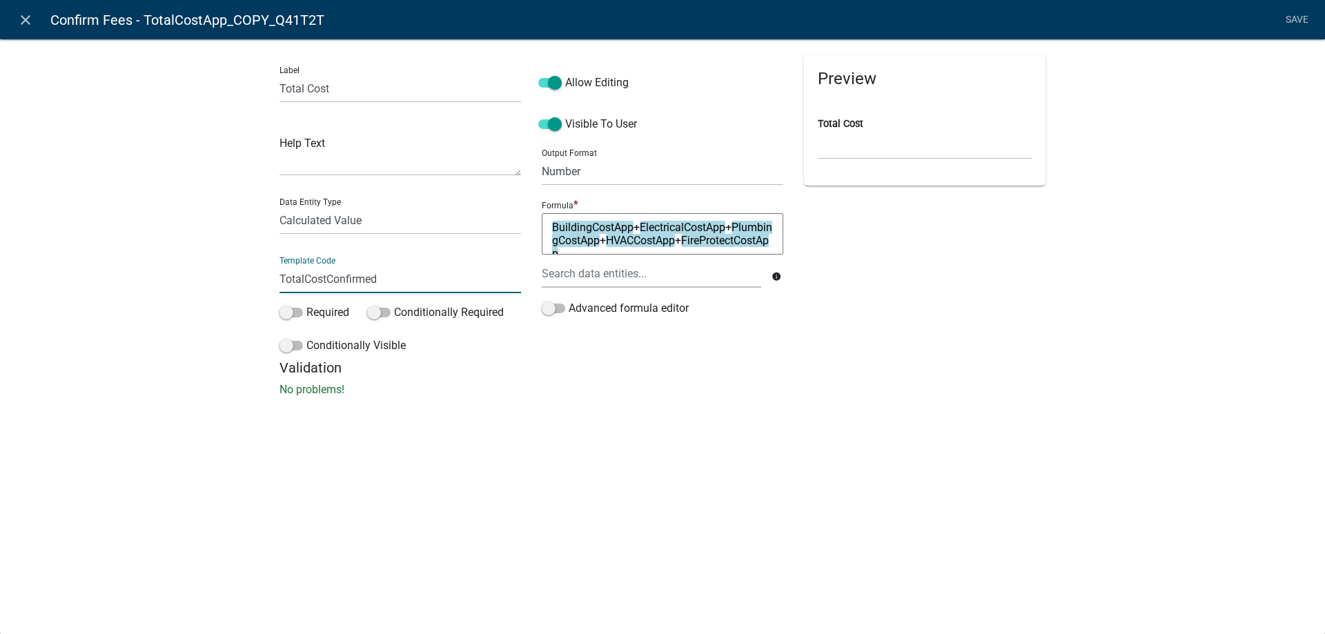
type input "TotalCostConfirmed"
click at [209, 274] on div "Label Total Cost Help Text Data Entity Type Free Form Text Document Display Ent…" at bounding box center [662, 222] width 1325 height 411
click at [658, 250] on textarea "BuildingCostApp+ElectricalCostApp+PlumbingCostApp+HVACCostApp+FireProtectCostApp" at bounding box center [662, 233] width 241 height 41
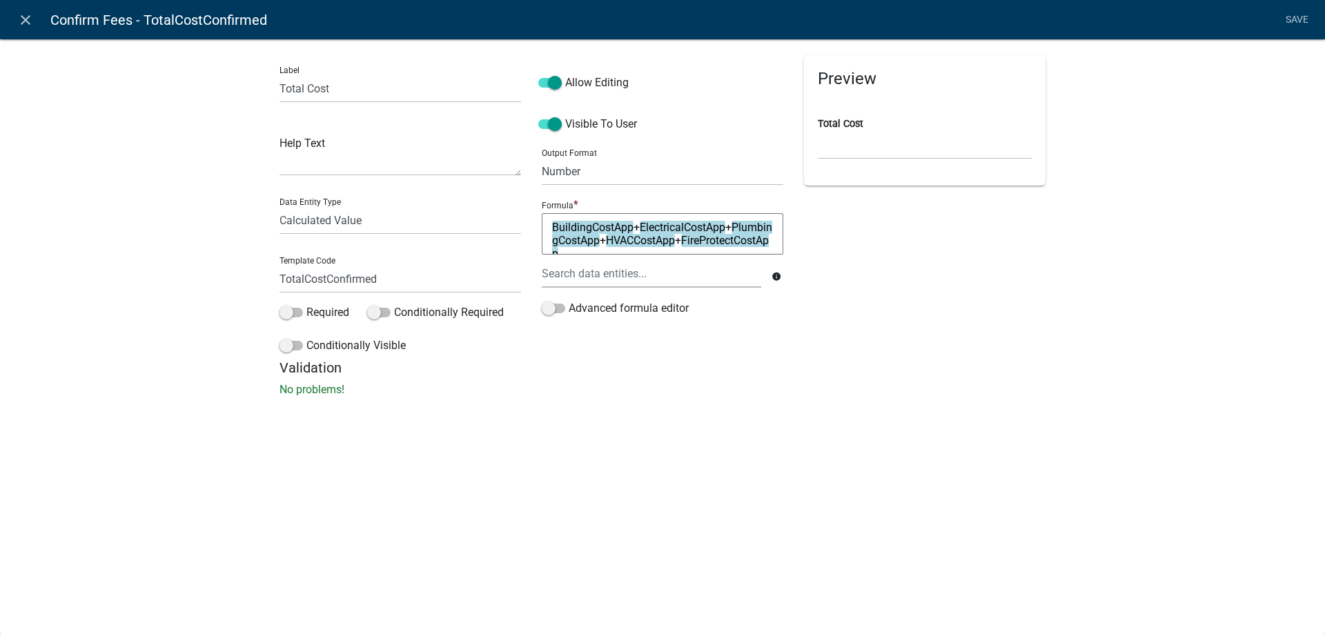
click at [658, 250] on textarea "BuildingCostApp+ElectricalCostApp+PlumbingCostApp+HVACCostApp+FireProtectCostApp" at bounding box center [662, 233] width 241 height 41
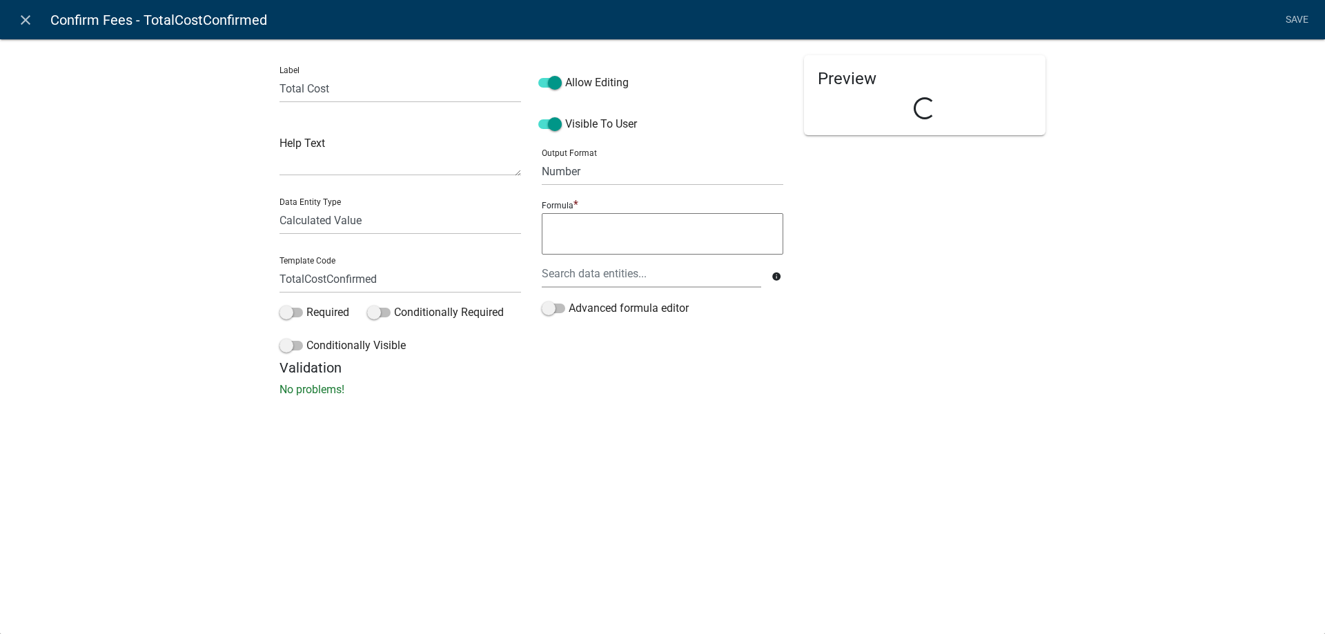
type textarea "V"
type textarea "B"
click at [682, 267] on link "BuildingCostConfirmed" at bounding box center [652, 271] width 201 height 33
click at [718, 230] on textarea "BuildingCostConfirmed+" at bounding box center [662, 233] width 241 height 41
click at [751, 271] on span "ElectricalCostConfirmed" at bounding box center [747, 271] width 117 height 11
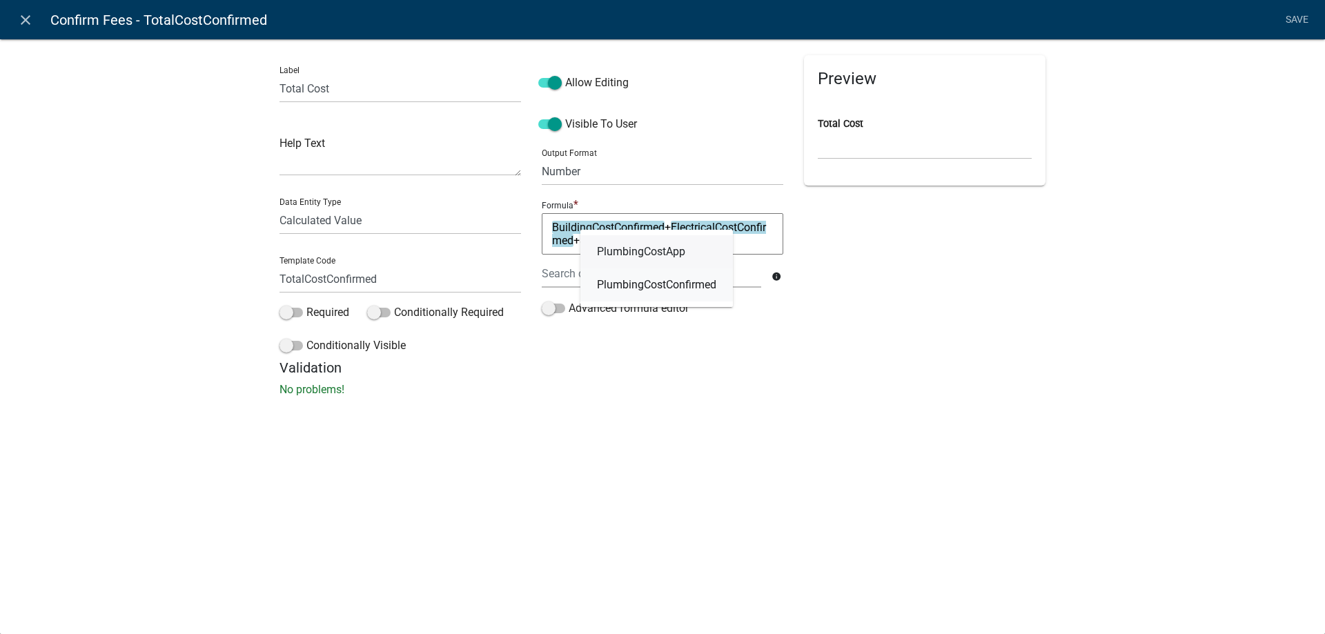
click at [687, 294] on link "PlumbingCostConfirmed" at bounding box center [656, 284] width 152 height 33
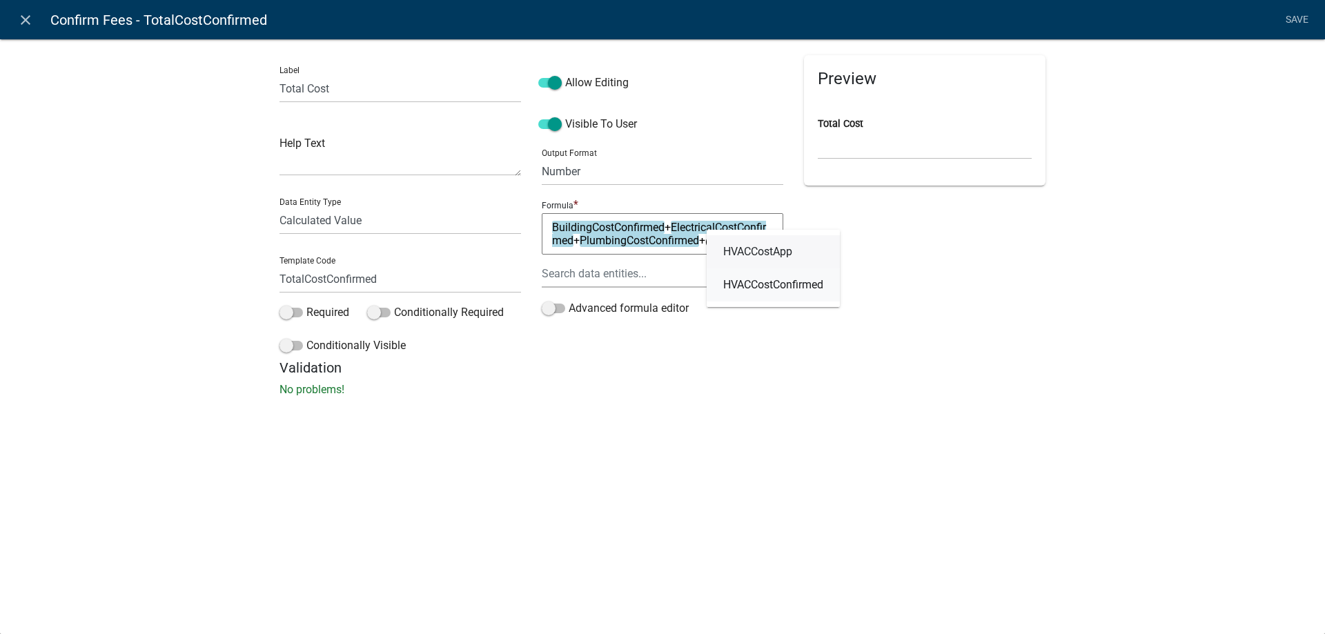
click at [792, 293] on link "HVACCostConfirmed" at bounding box center [773, 284] width 133 height 33
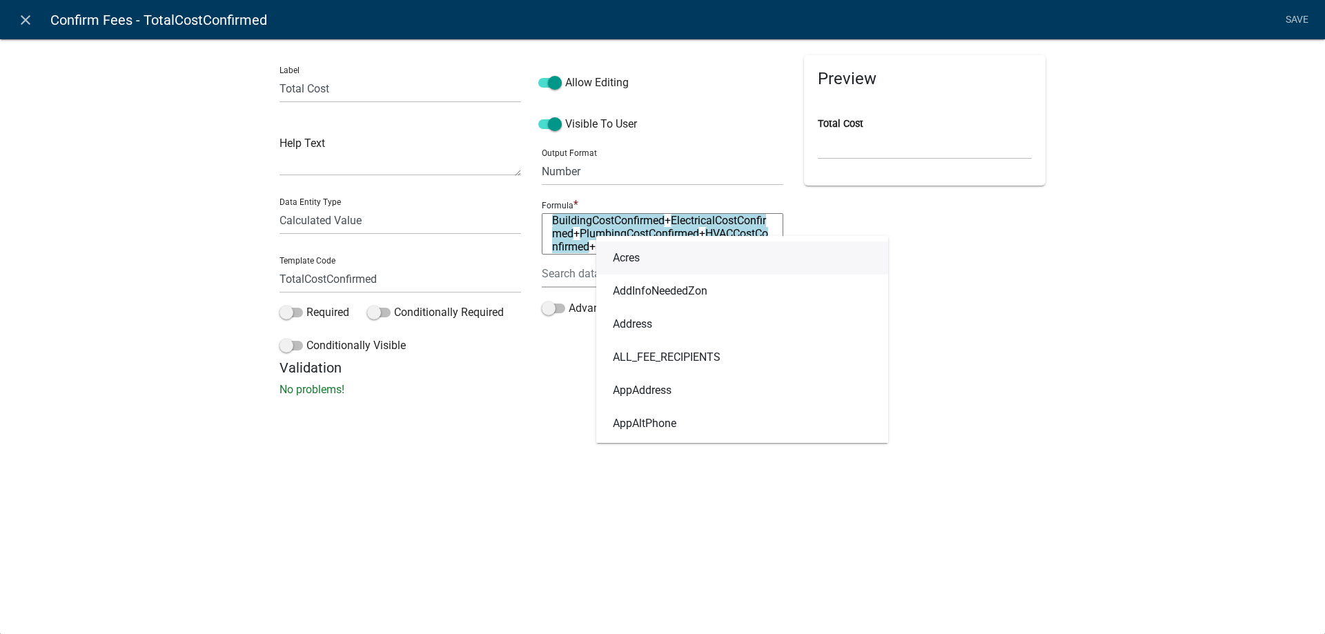
scroll to position [0, 0]
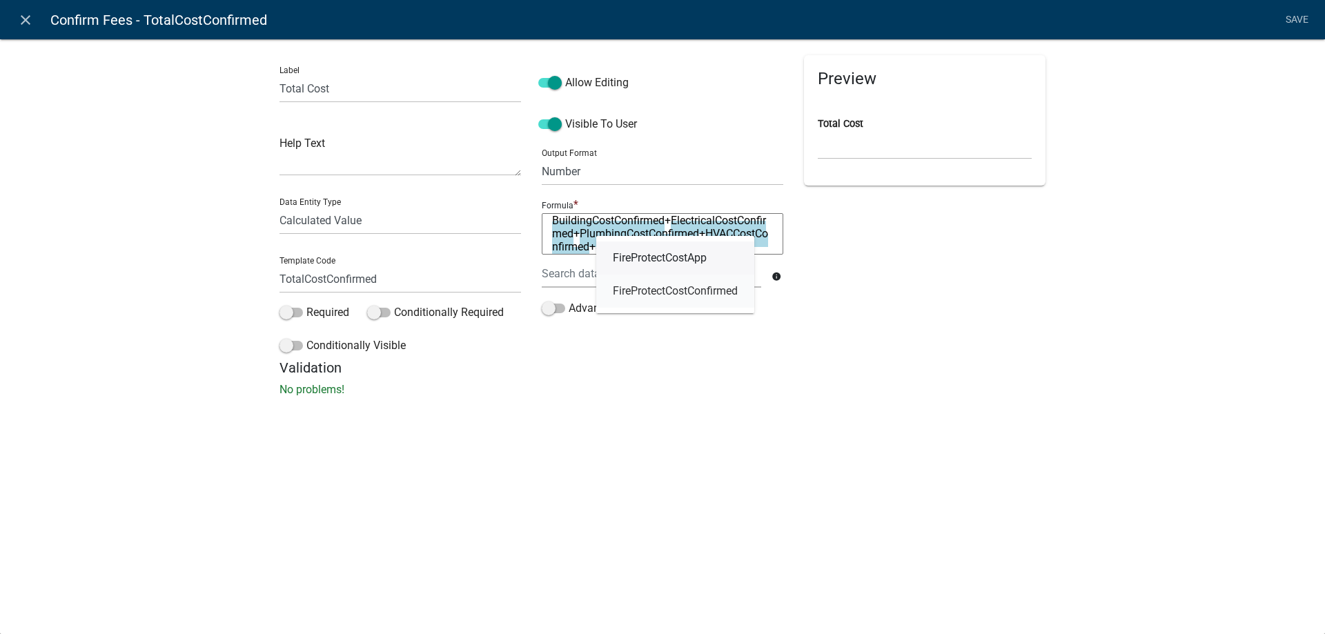
click at [640, 293] on span "FireProtectCostConfirmed" at bounding box center [675, 291] width 125 height 11
type textarea "BuildingCostConfirmed+ElectricalCostConfirmed+PlumbingCostConfirmed+HVACCostCon…"
click at [975, 288] on div "Preview Total Cost" at bounding box center [924, 207] width 262 height 304
click at [1299, 17] on link "Save" at bounding box center [1296, 20] width 34 height 26
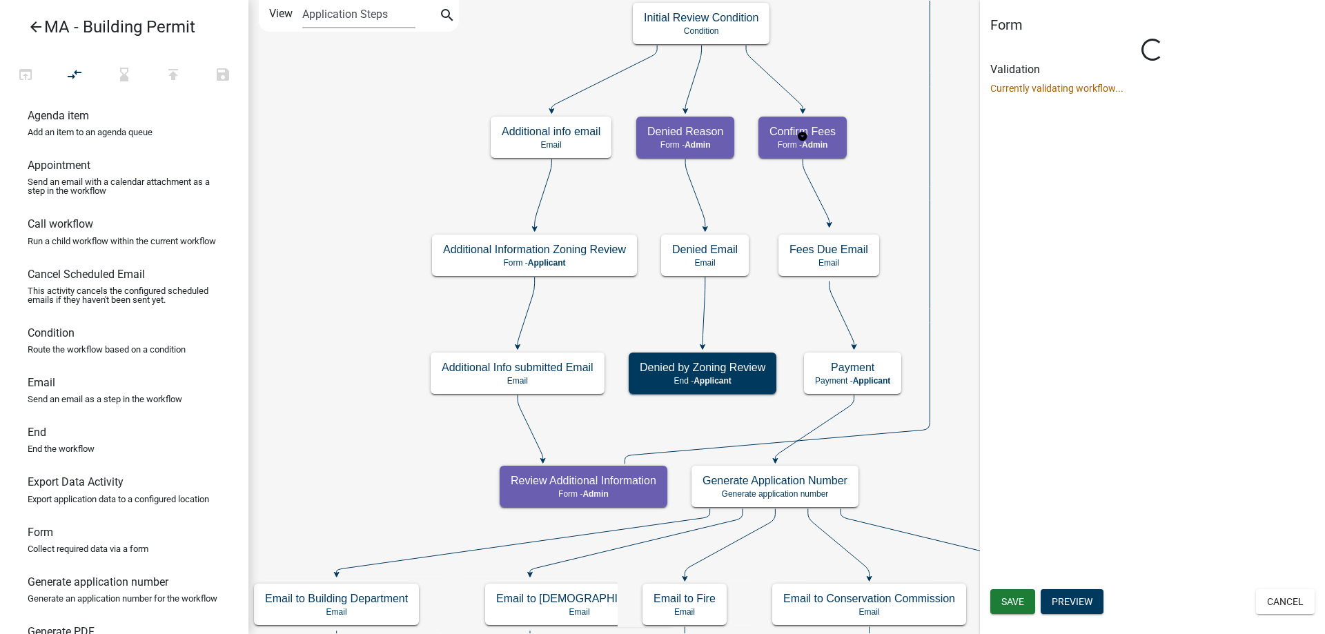
select select "1617A353-6361-48C5-9BA0-CE34FD9B68F8"
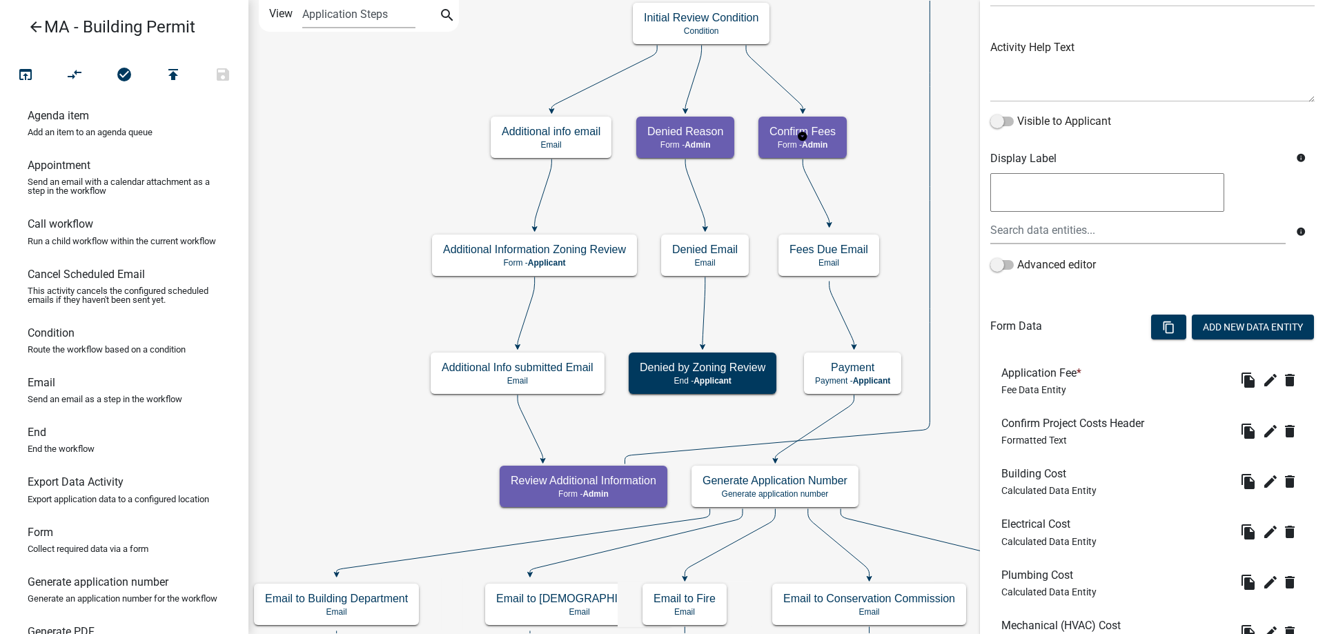
scroll to position [404, 0]
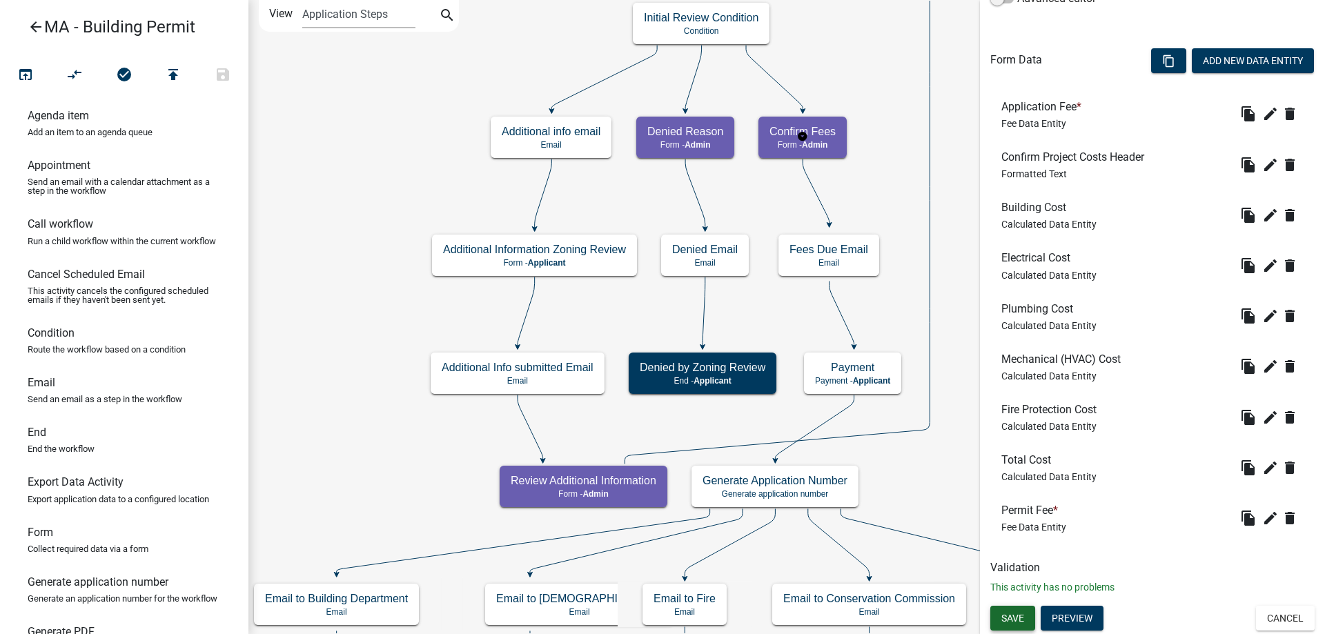
click at [1005, 620] on span "Save" at bounding box center [1012, 617] width 23 height 11
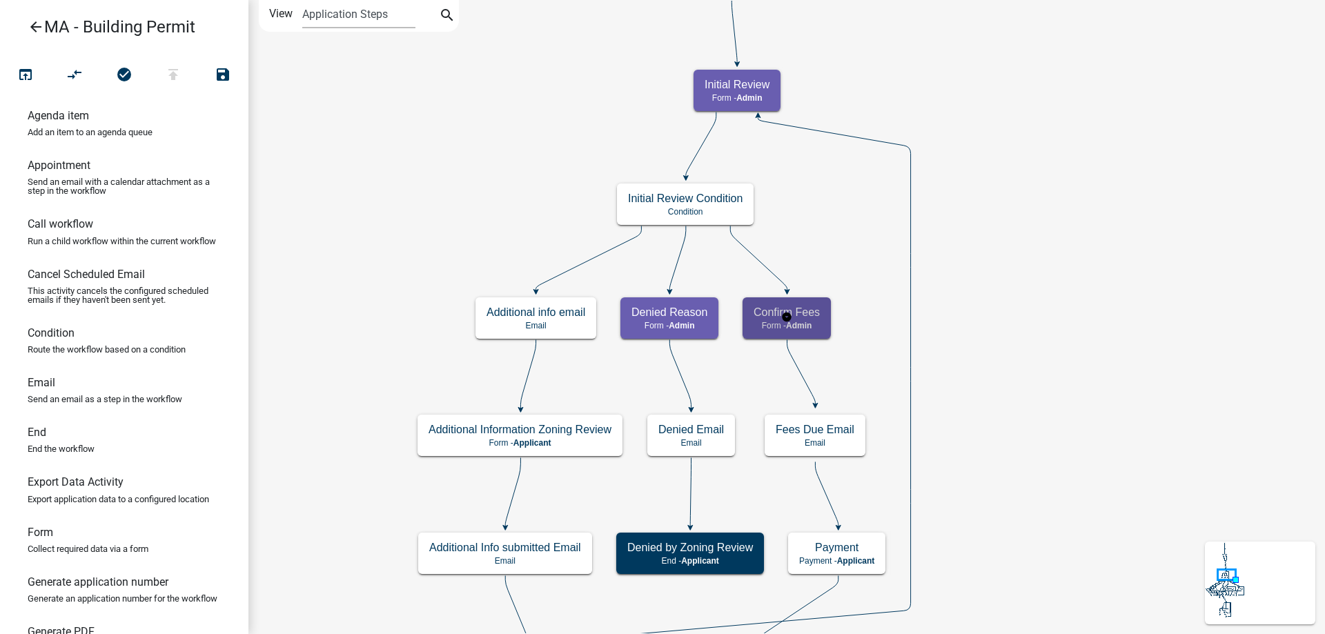
scroll to position [0, 0]
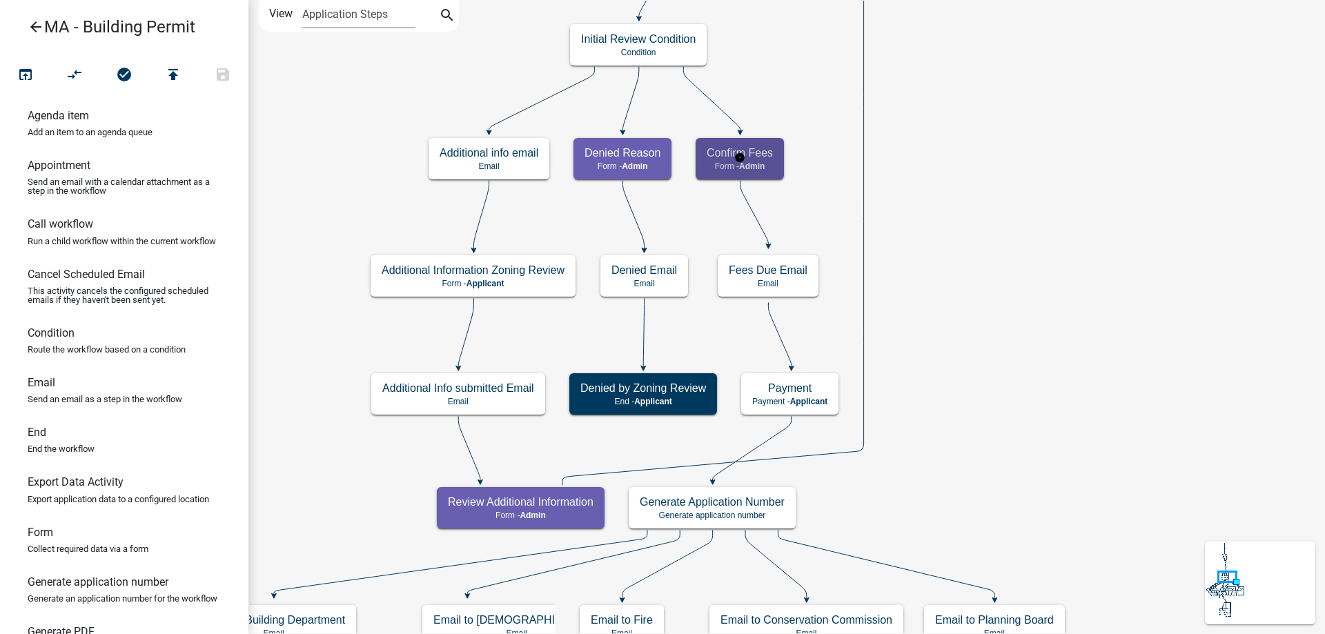
click at [756, 169] on span "Admin" at bounding box center [752, 166] width 26 height 10
select select "1617A353-6361-48C5-9BA0-CE34FD9B68F8"
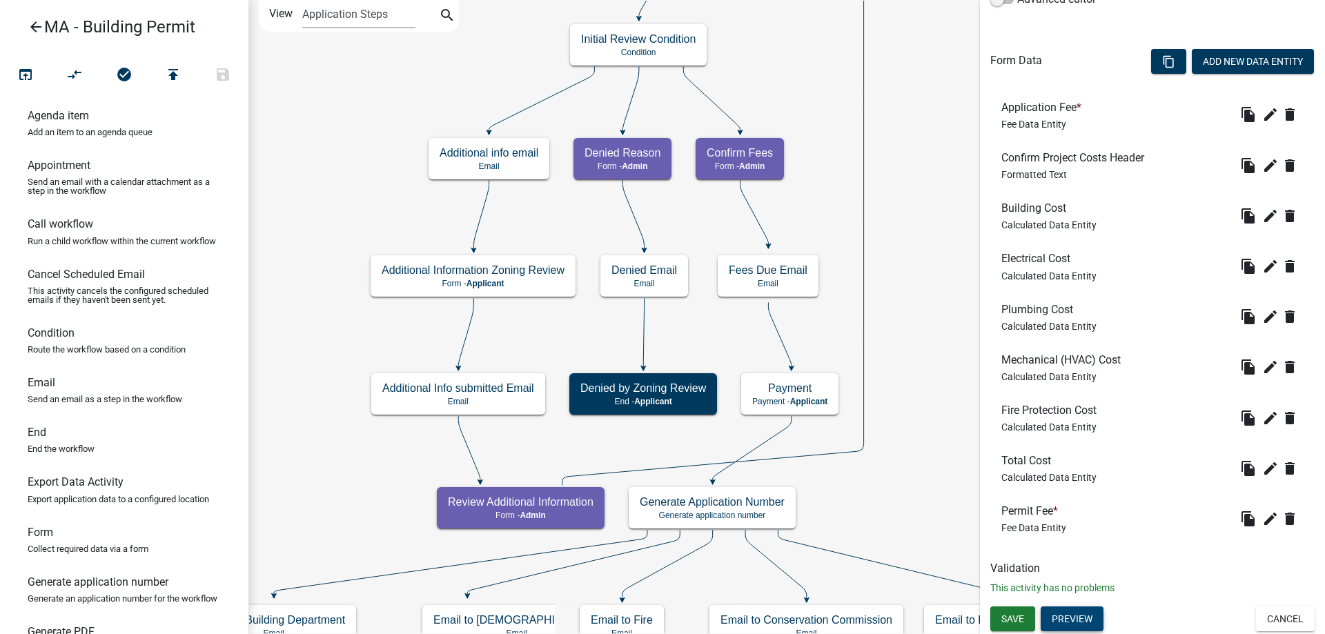
scroll to position [404, 0]
click at [1075, 617] on button "Preview" at bounding box center [1071, 618] width 63 height 25
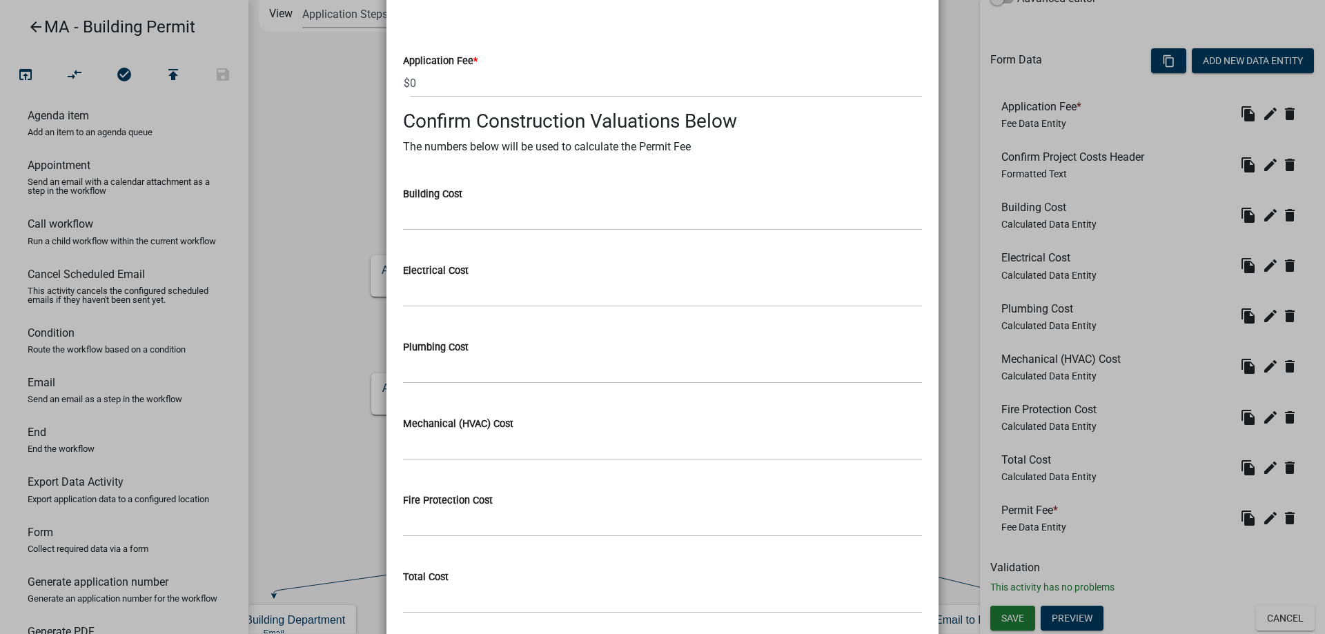
scroll to position [255, 0]
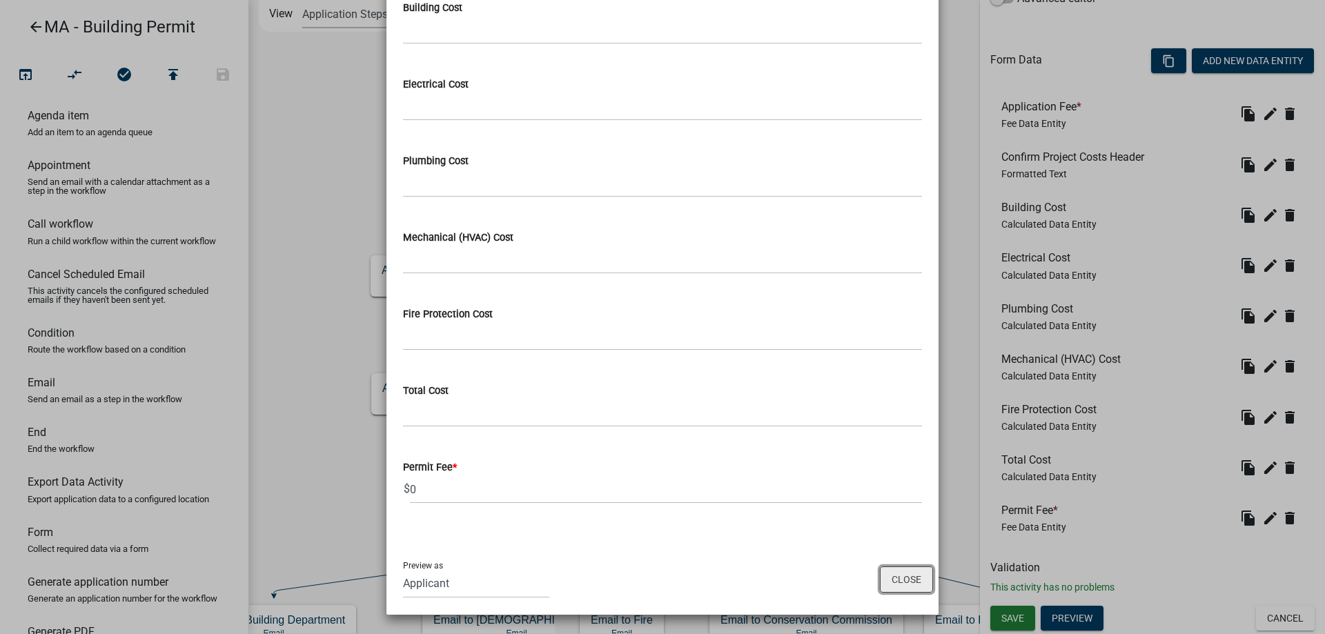
click at [894, 582] on button "Close" at bounding box center [906, 579] width 53 height 26
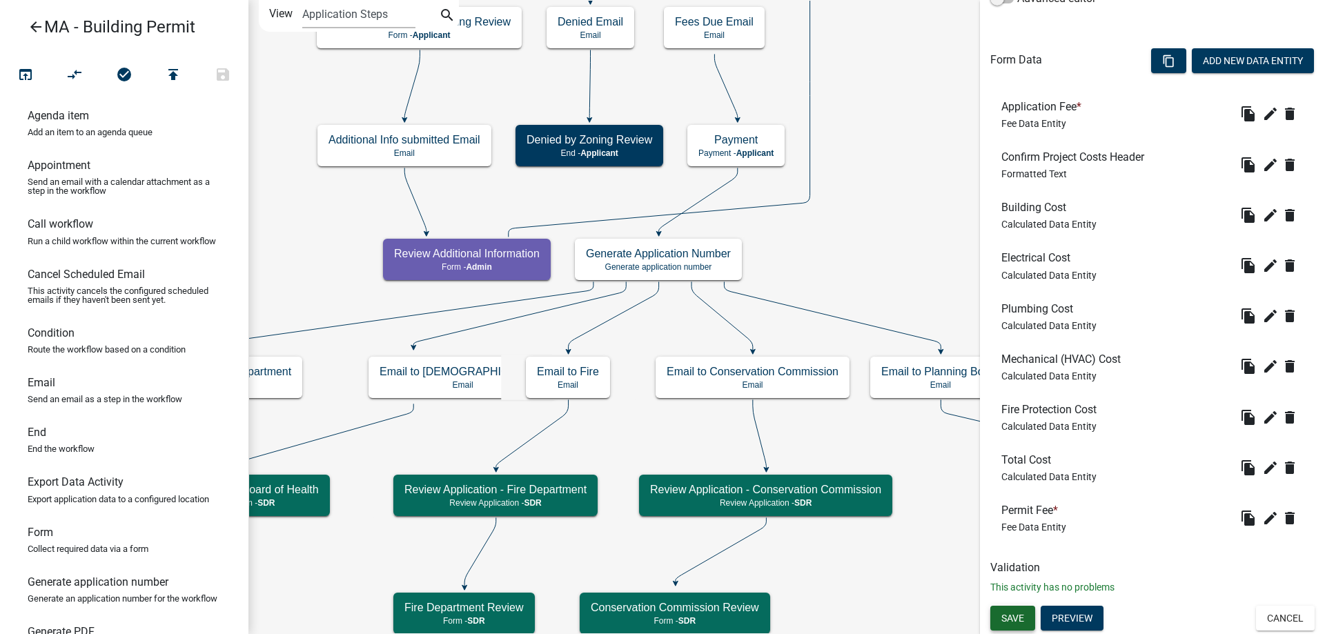
click at [1009, 625] on button "Save" at bounding box center [1012, 618] width 45 height 25
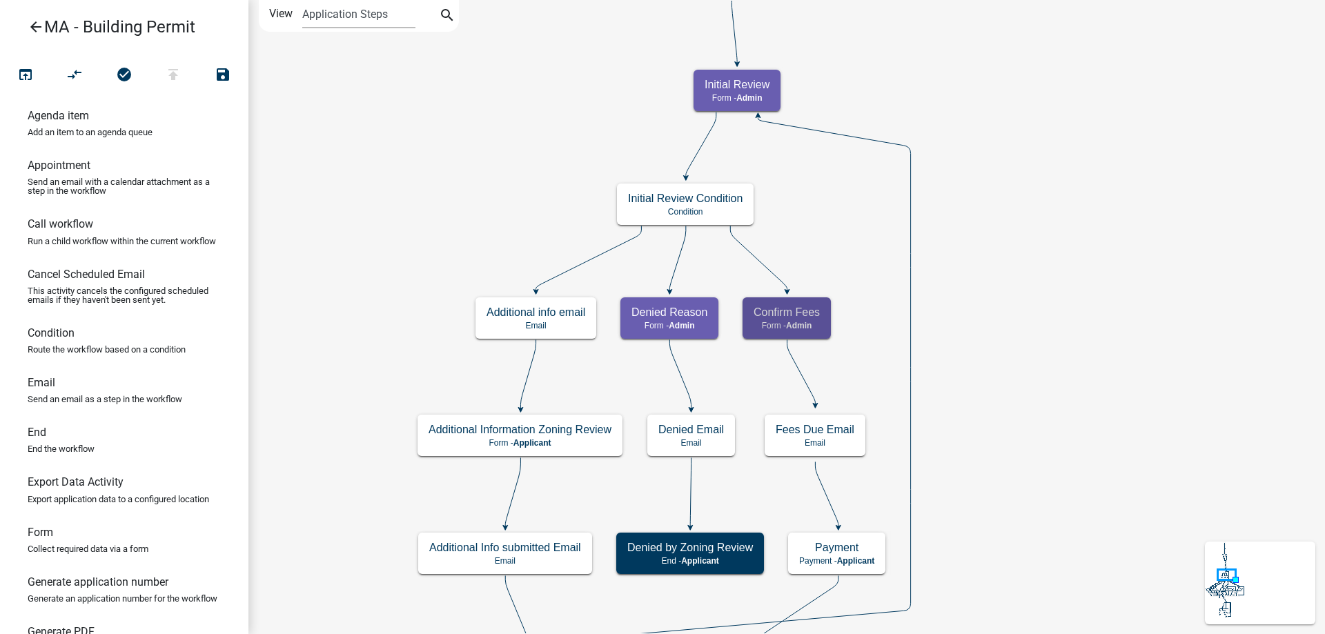
scroll to position [0, 0]
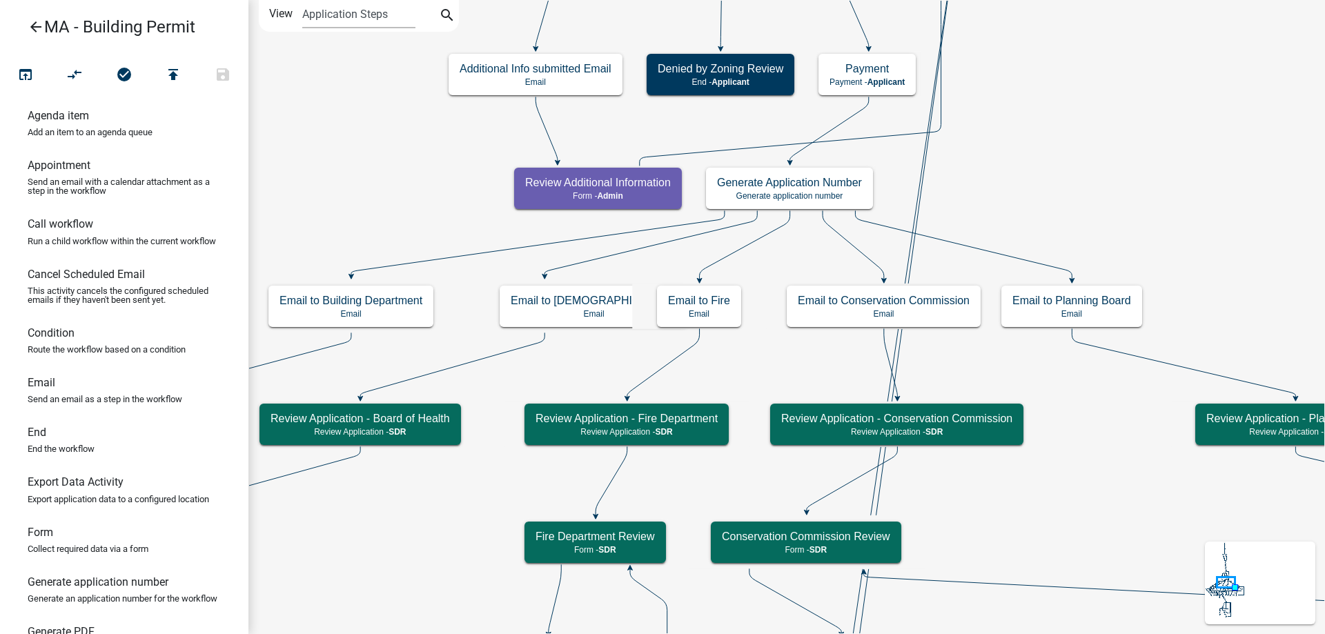
click at [87, 81] on button "compare_arrows" at bounding box center [75, 76] width 50 height 30
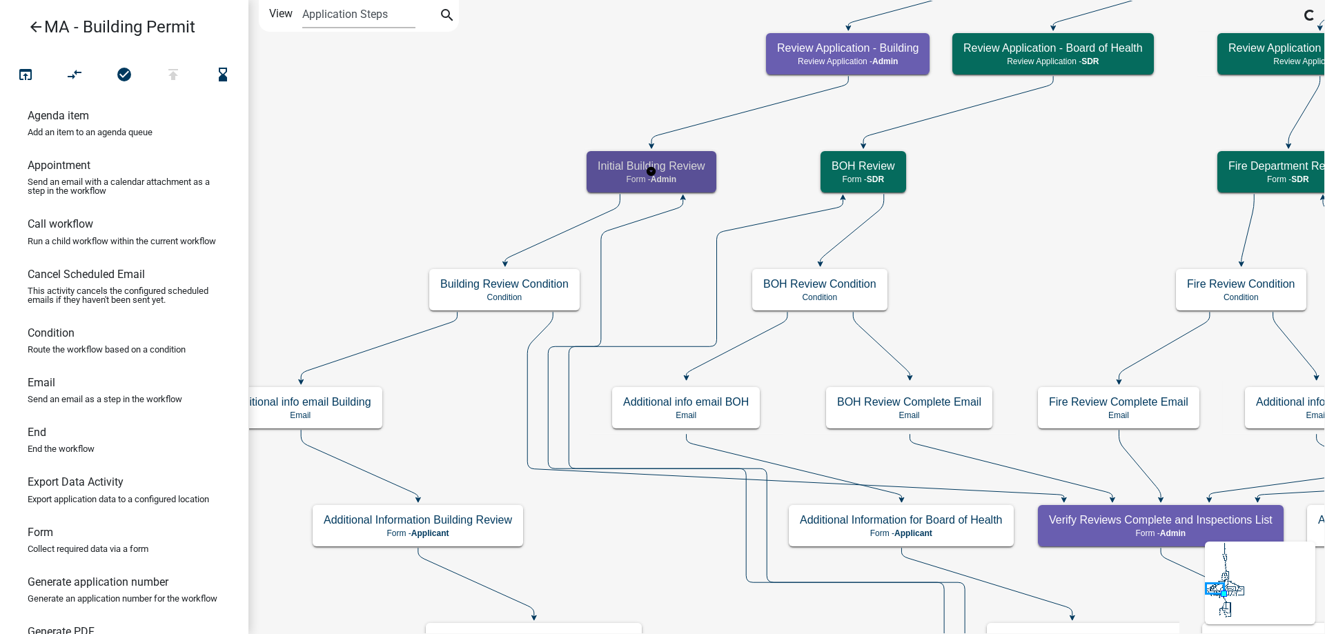
click at [693, 166] on h5 "Initial Building Review" at bounding box center [652, 165] width 108 height 13
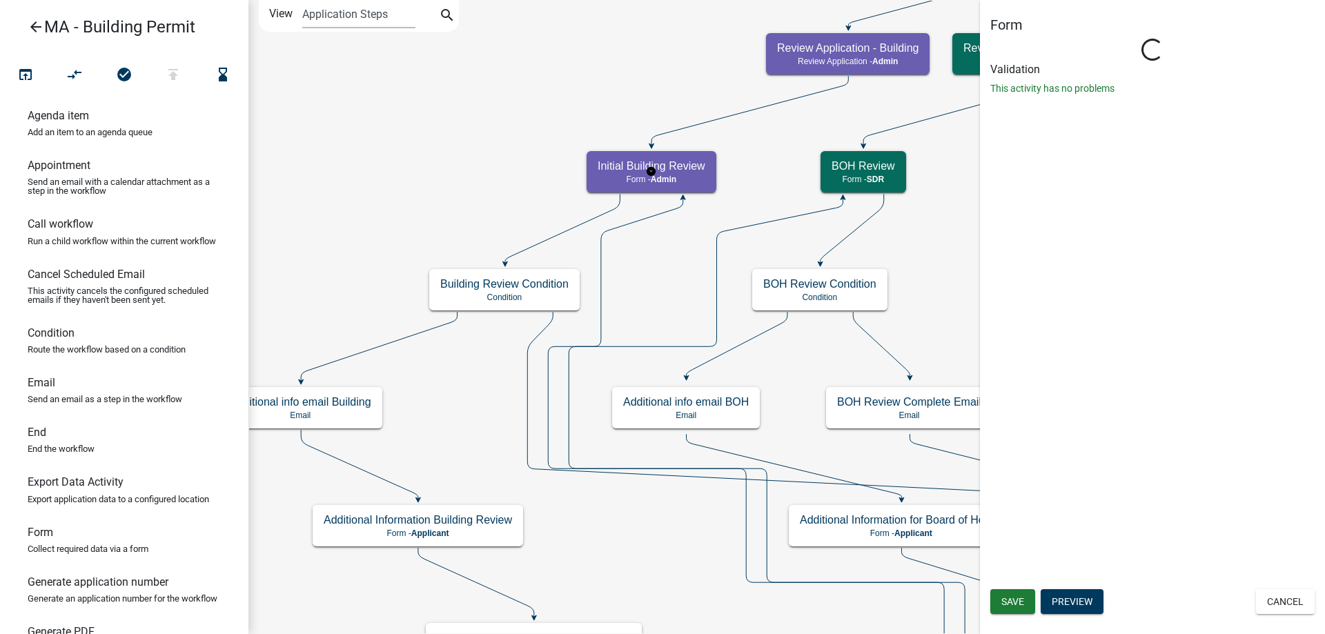
select select "1617A353-6361-48C5-9BA0-CE34FD9B68F8"
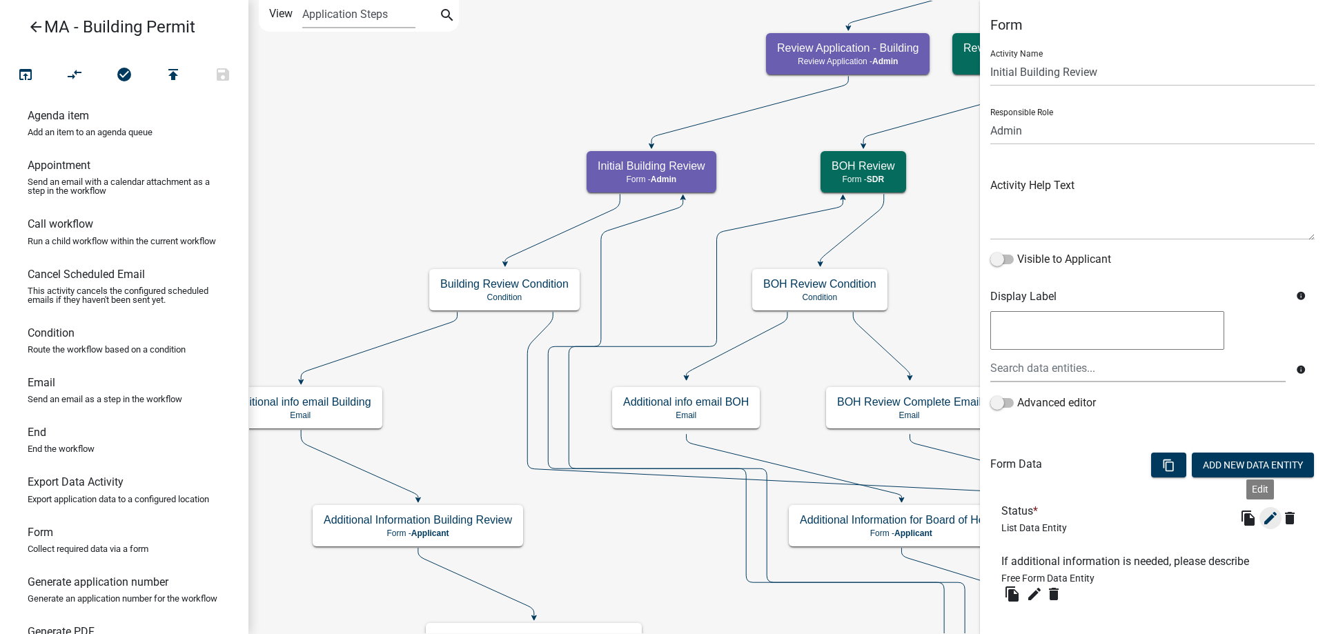
scroll to position [72, 0]
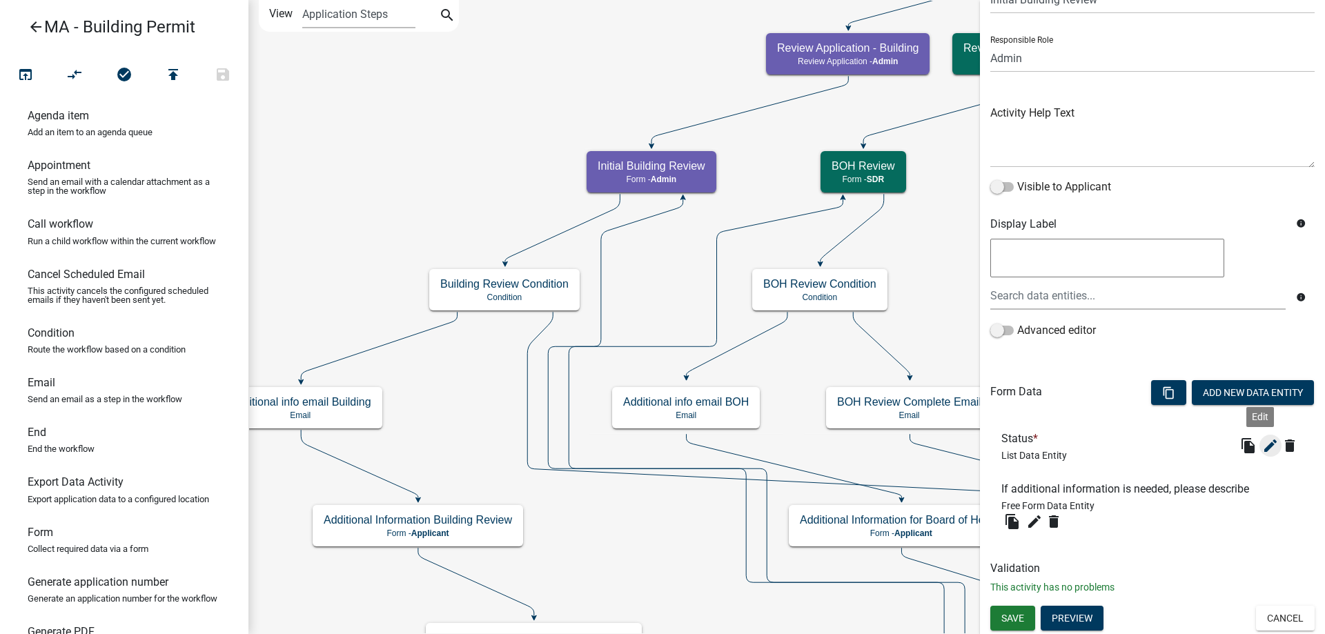
click at [1262, 444] on icon "edit" at bounding box center [1270, 445] width 17 height 17
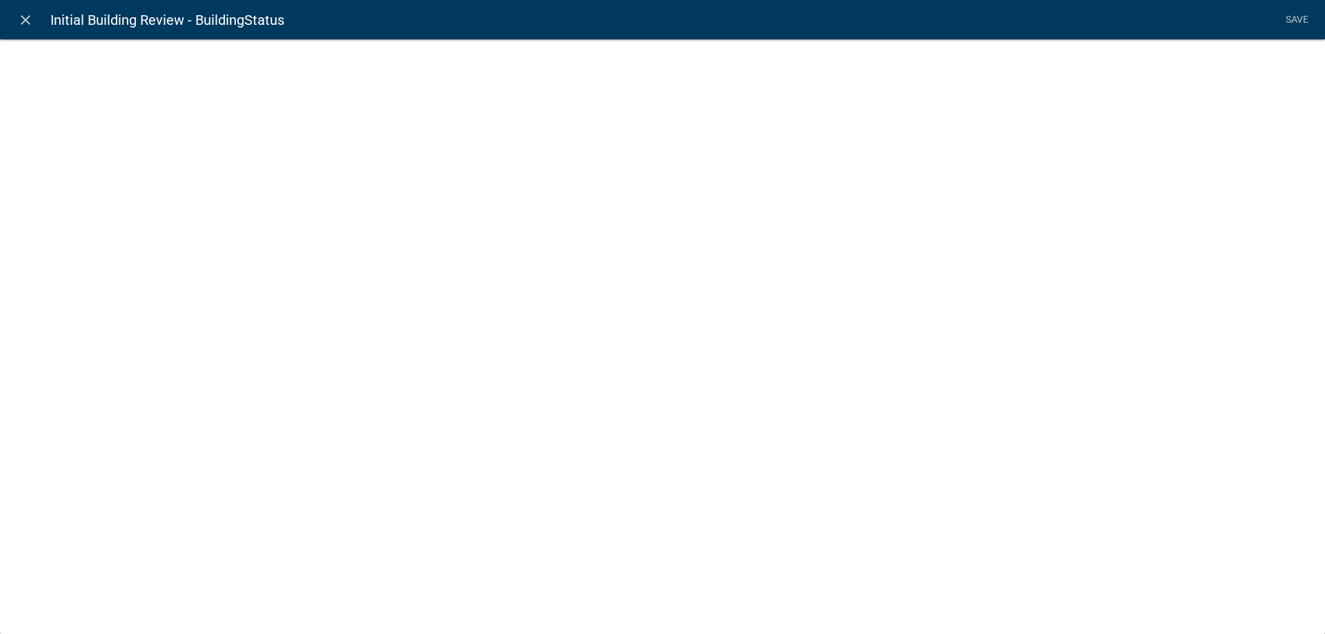
select select "list-data"
select select
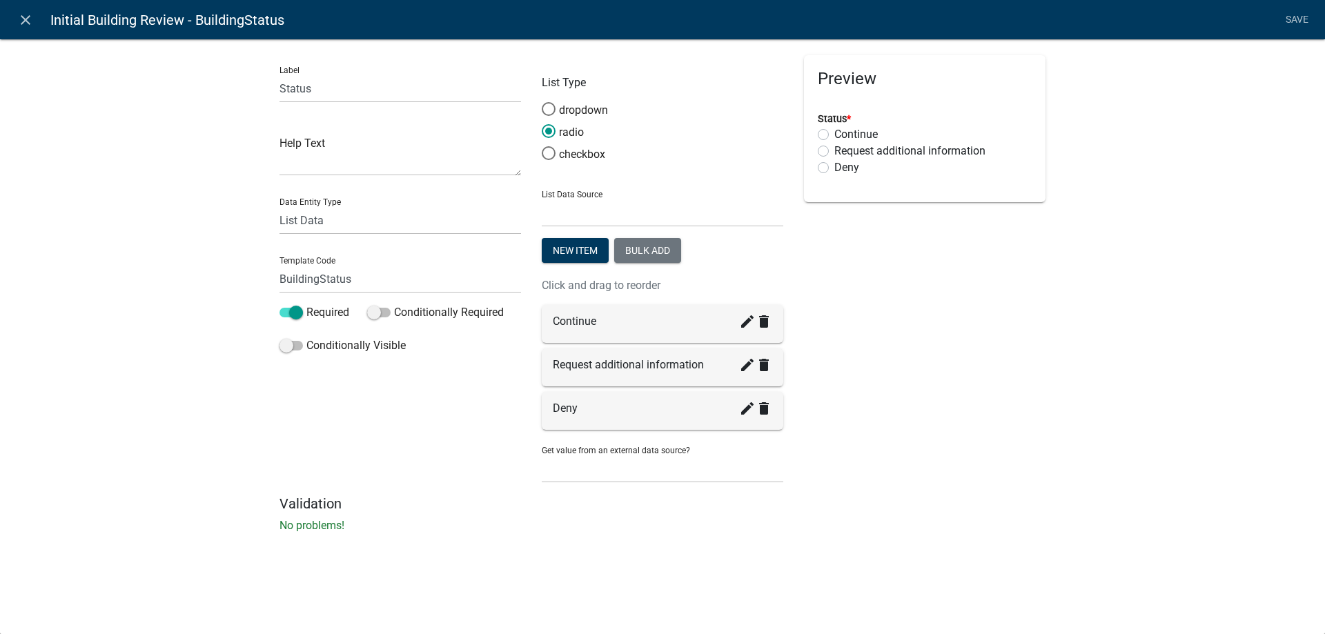
click at [764, 408] on icon "delete" at bounding box center [764, 408] width 17 height 17
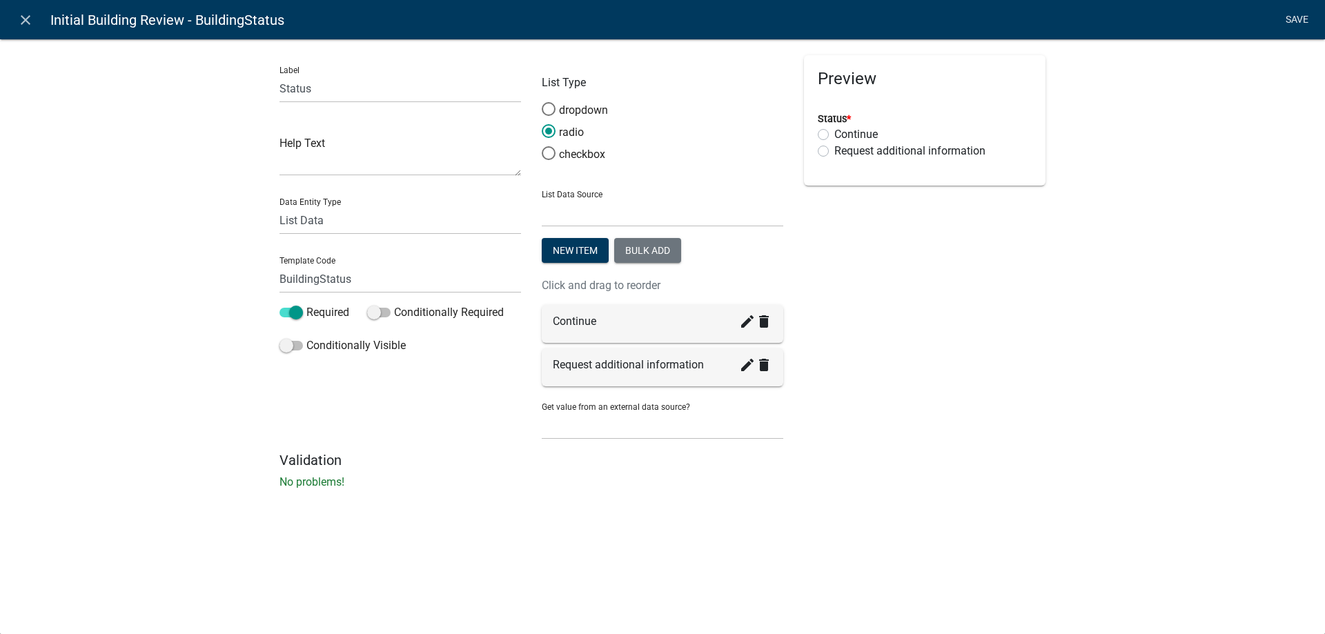
click at [1290, 19] on link "Save" at bounding box center [1296, 20] width 34 height 26
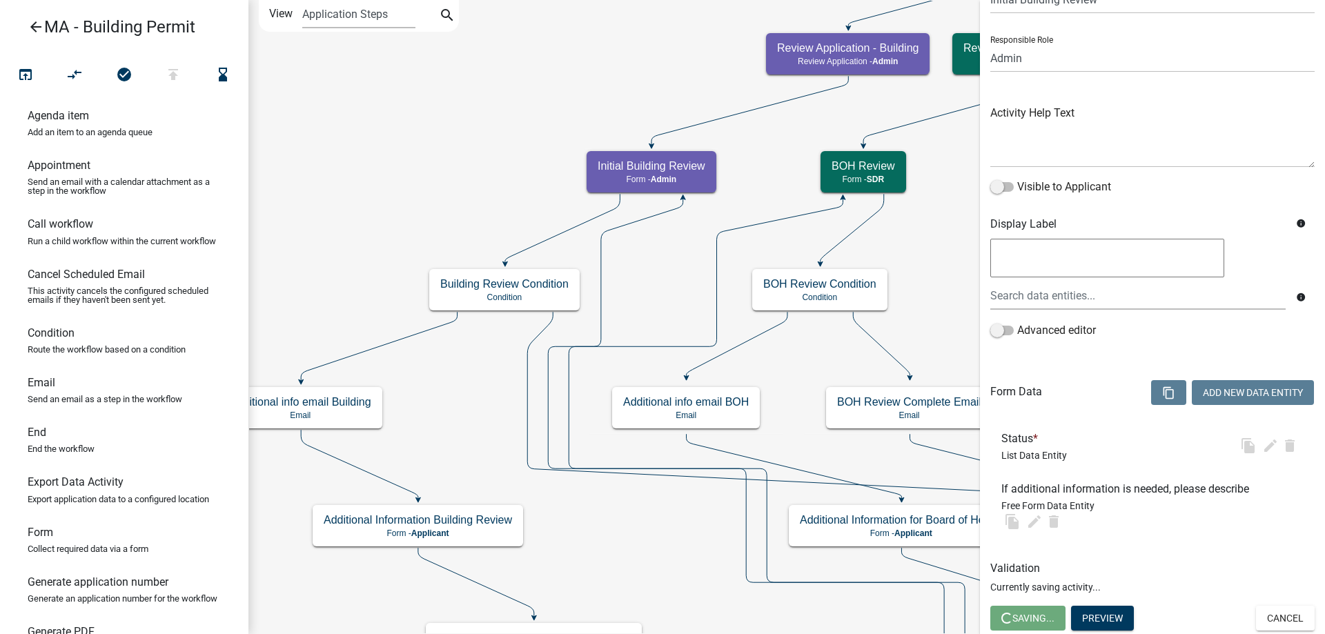
select select "1617A353-6361-48C5-9BA0-CE34FD9B68F8"
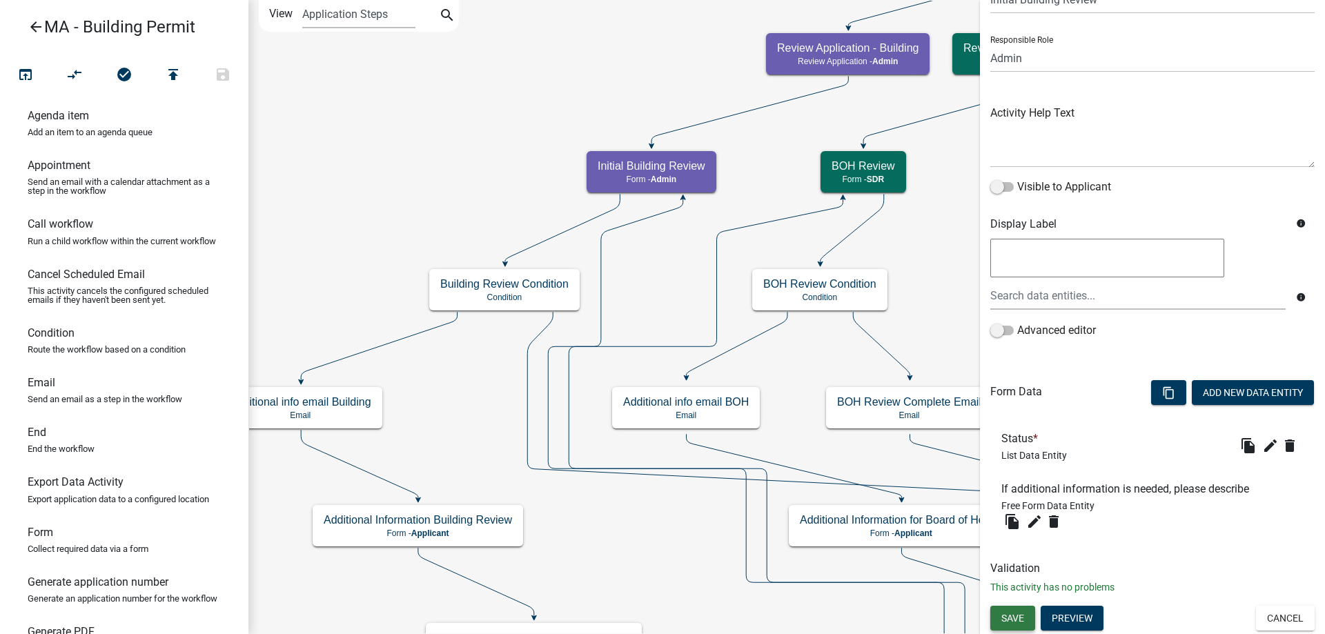
click at [1009, 621] on span "Save" at bounding box center [1012, 618] width 23 height 11
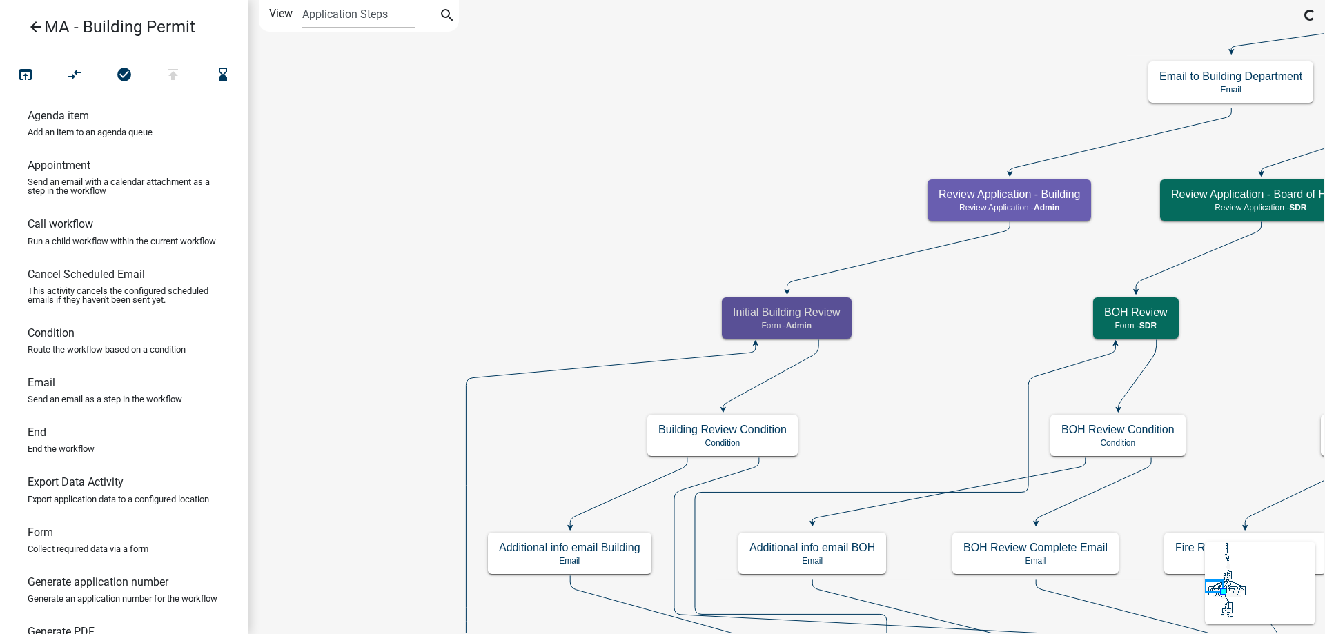
scroll to position [0, 0]
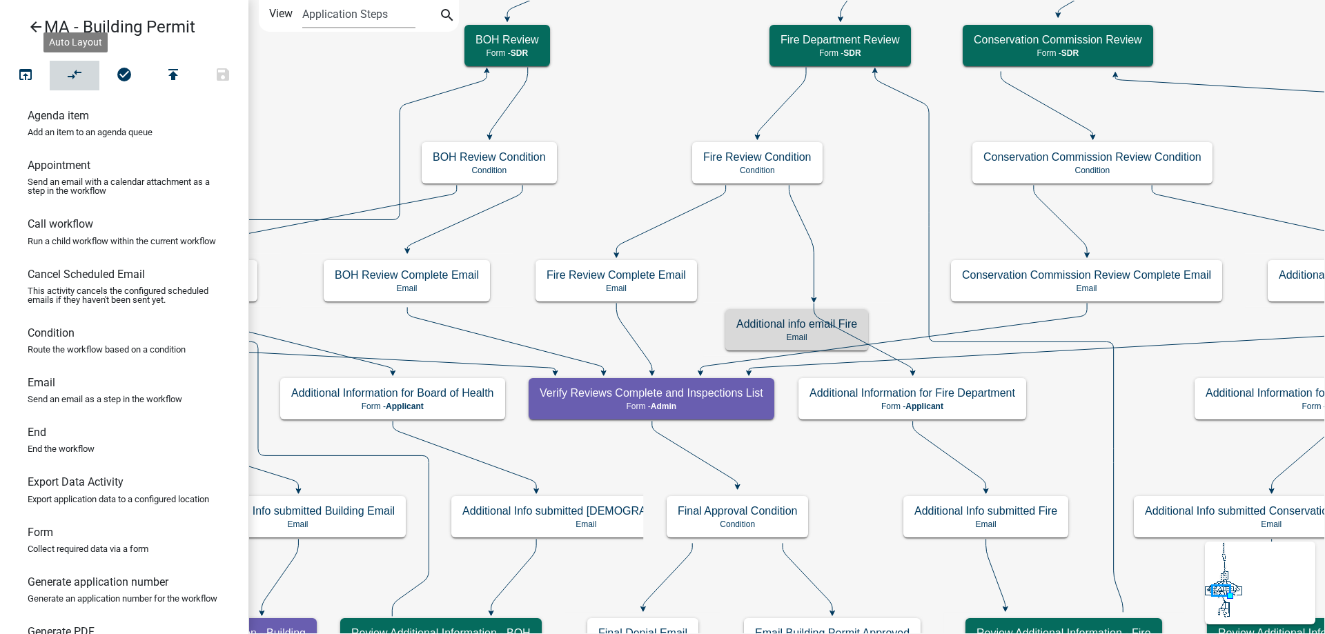
click at [74, 81] on icon "compare_arrows" at bounding box center [75, 75] width 17 height 19
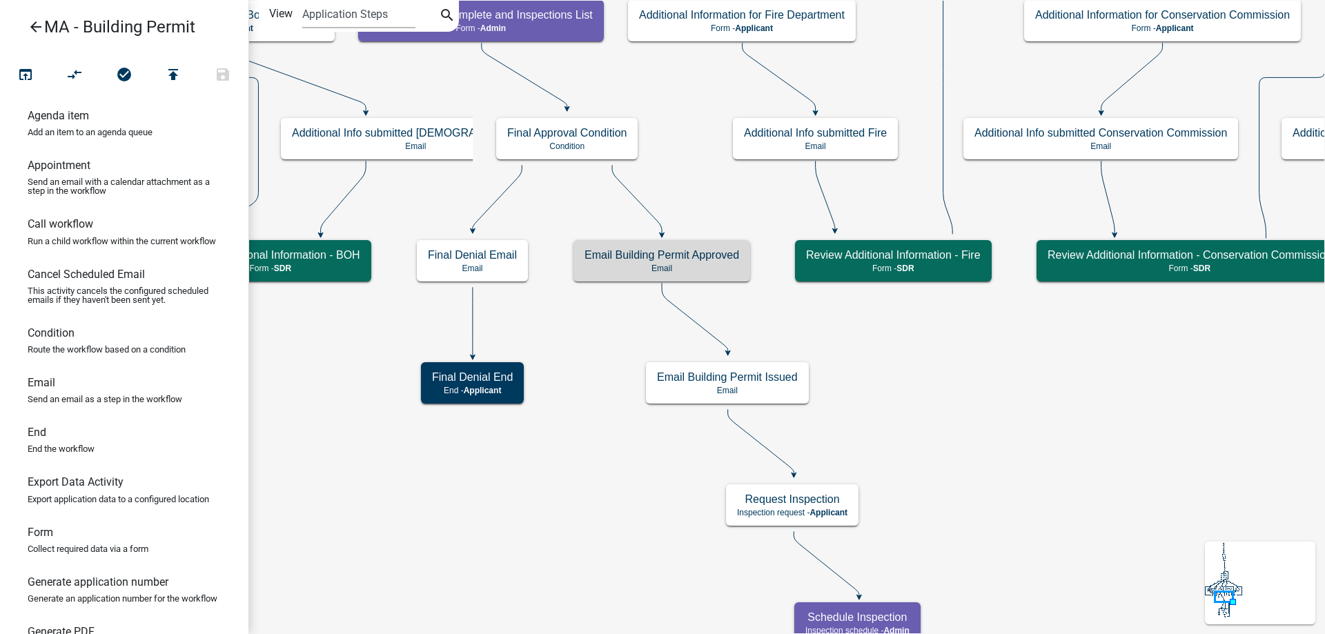
click at [604, 240] on div "Email Building Permit Approved Email" at bounding box center [661, 260] width 177 height 41
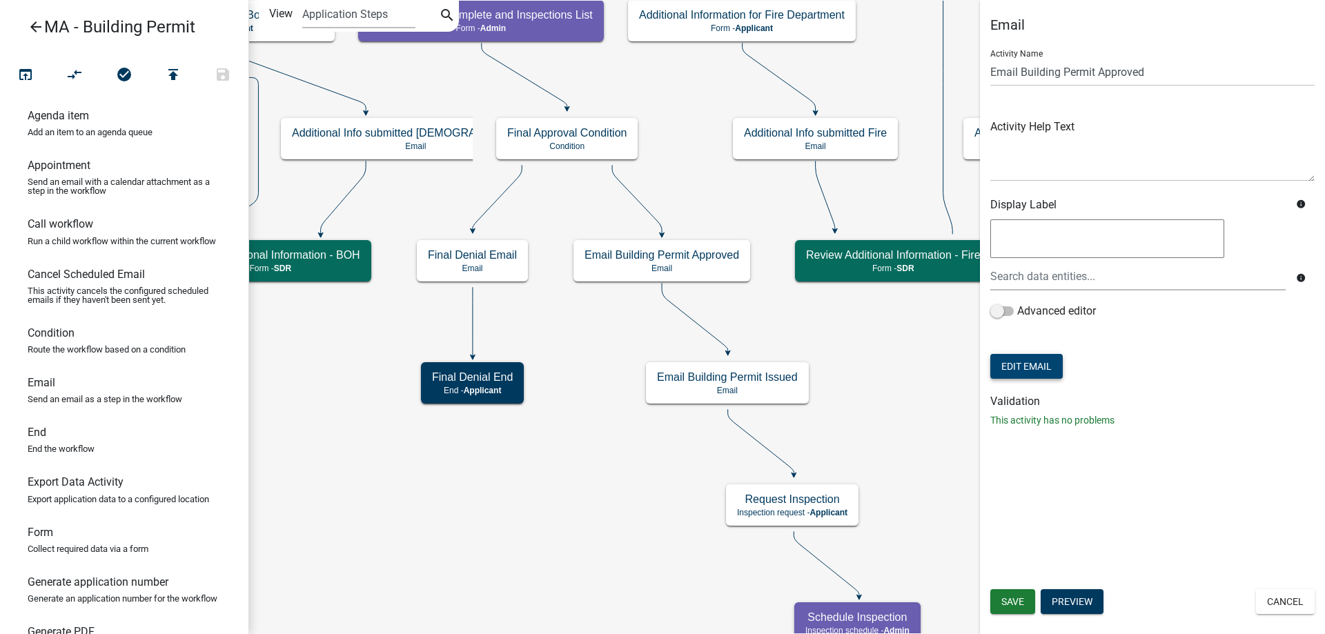
click at [1045, 372] on button "Edit Email" at bounding box center [1026, 366] width 72 height 25
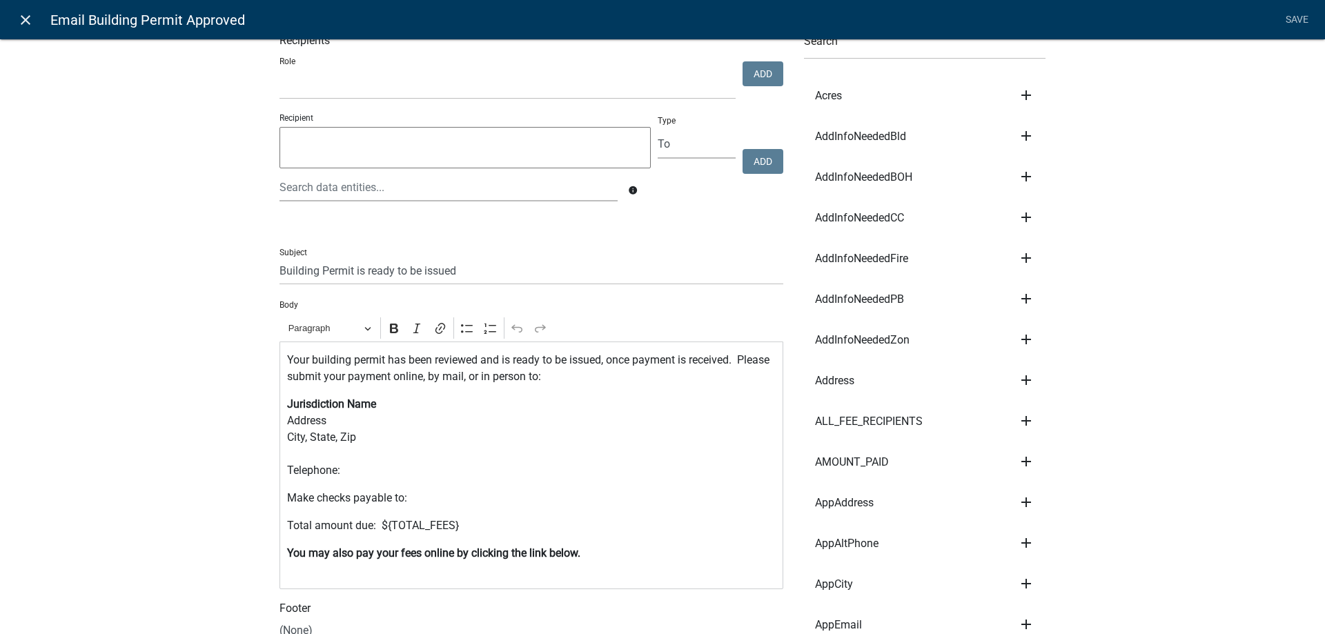
scroll to position [138, 0]
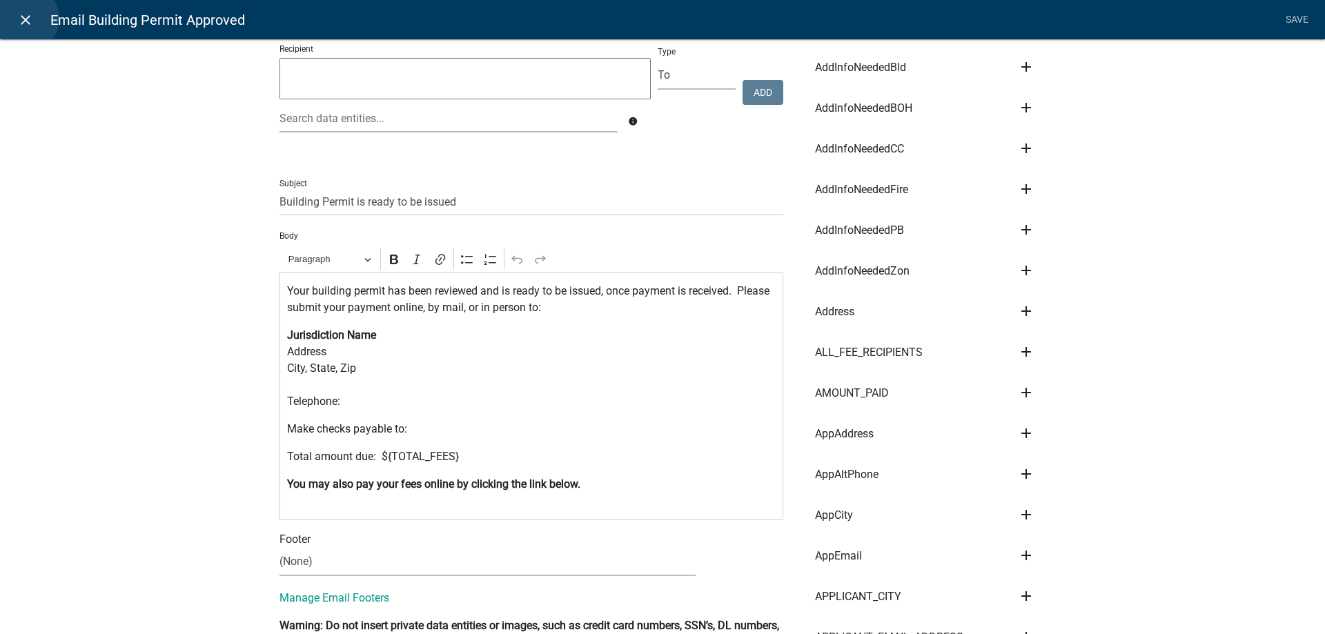
click at [24, 19] on icon "close" at bounding box center [25, 20] width 17 height 17
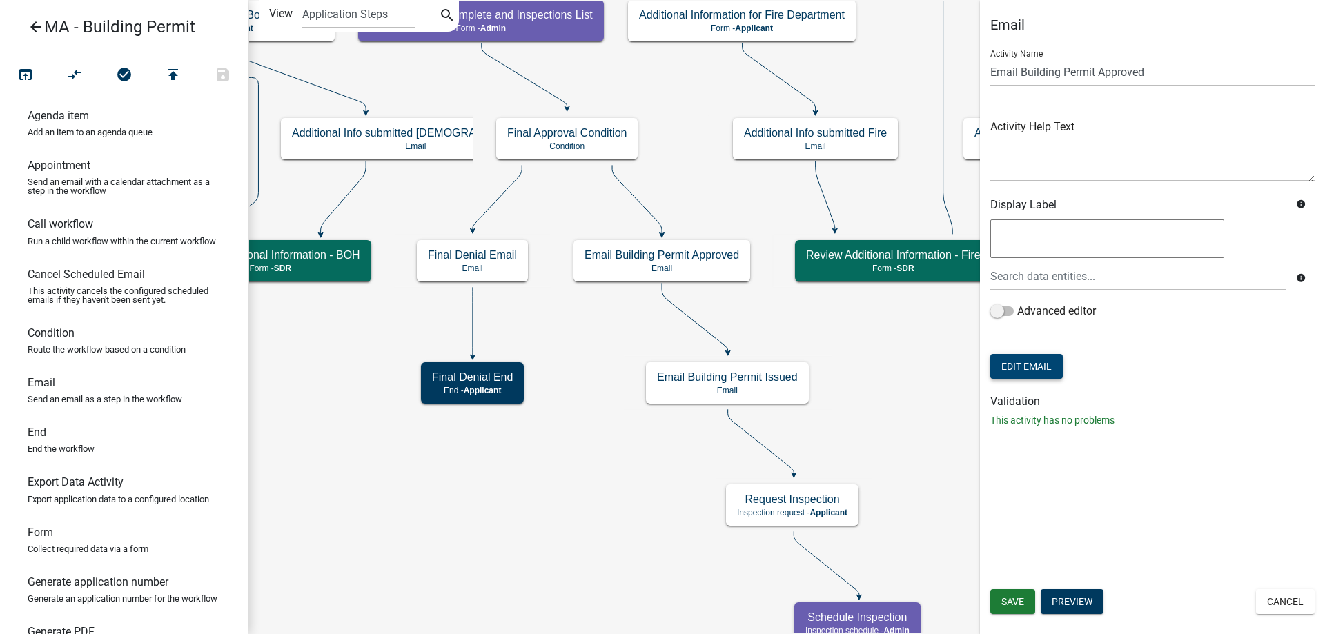
scroll to position [0, 0]
click at [1294, 601] on button "Cancel" at bounding box center [1285, 601] width 59 height 25
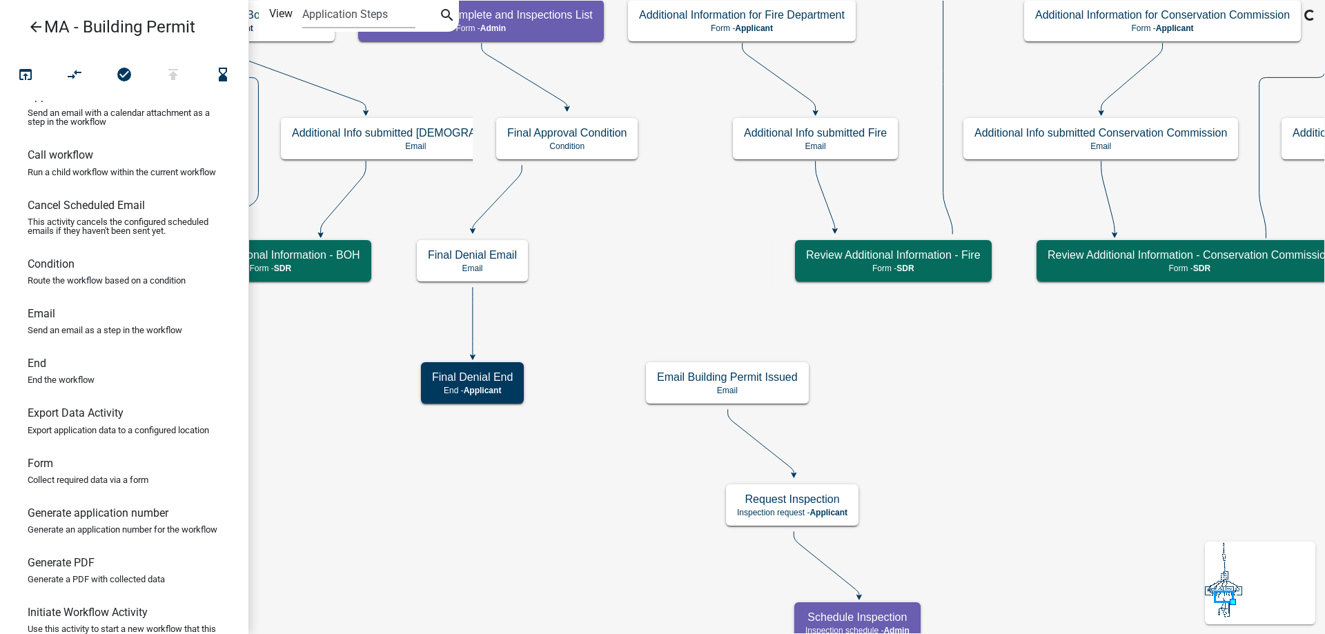
scroll to position [146, 0]
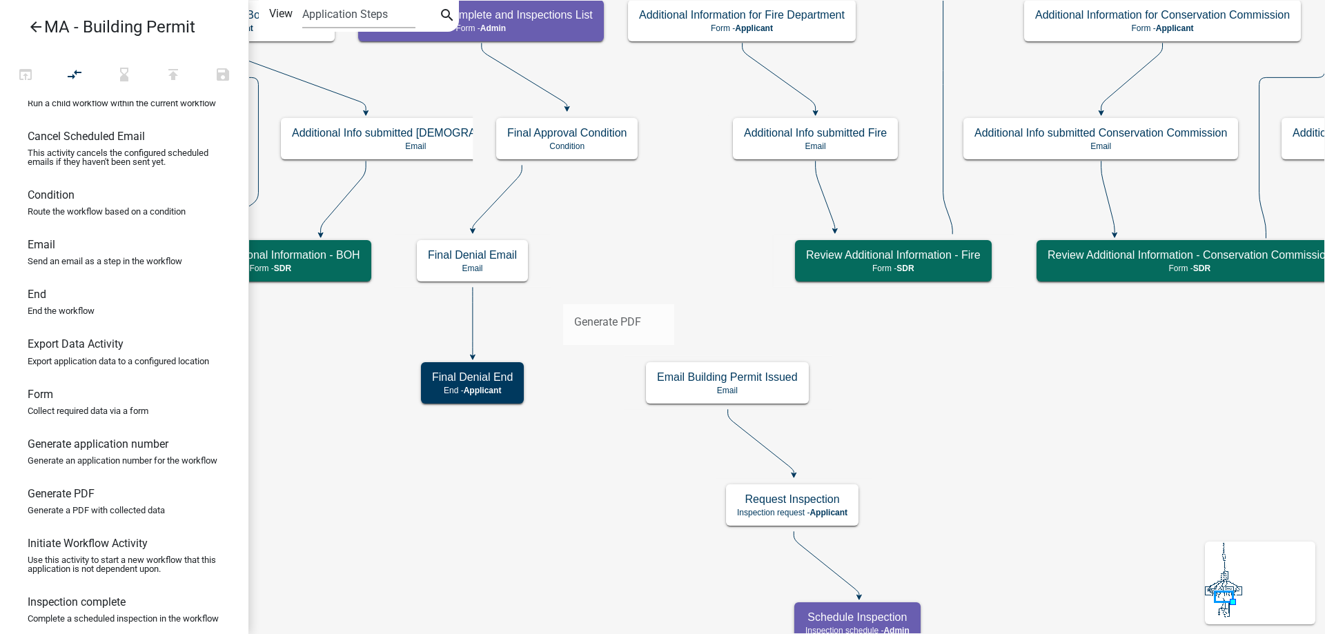
drag, startPoint x: 104, startPoint y: 539, endPoint x: 596, endPoint y: 257, distance: 566.8
click at [596, 257] on div "arrow_back MA - Building Permit open_in_browser compare_arrows hourglass_bottom…" at bounding box center [662, 317] width 1325 height 634
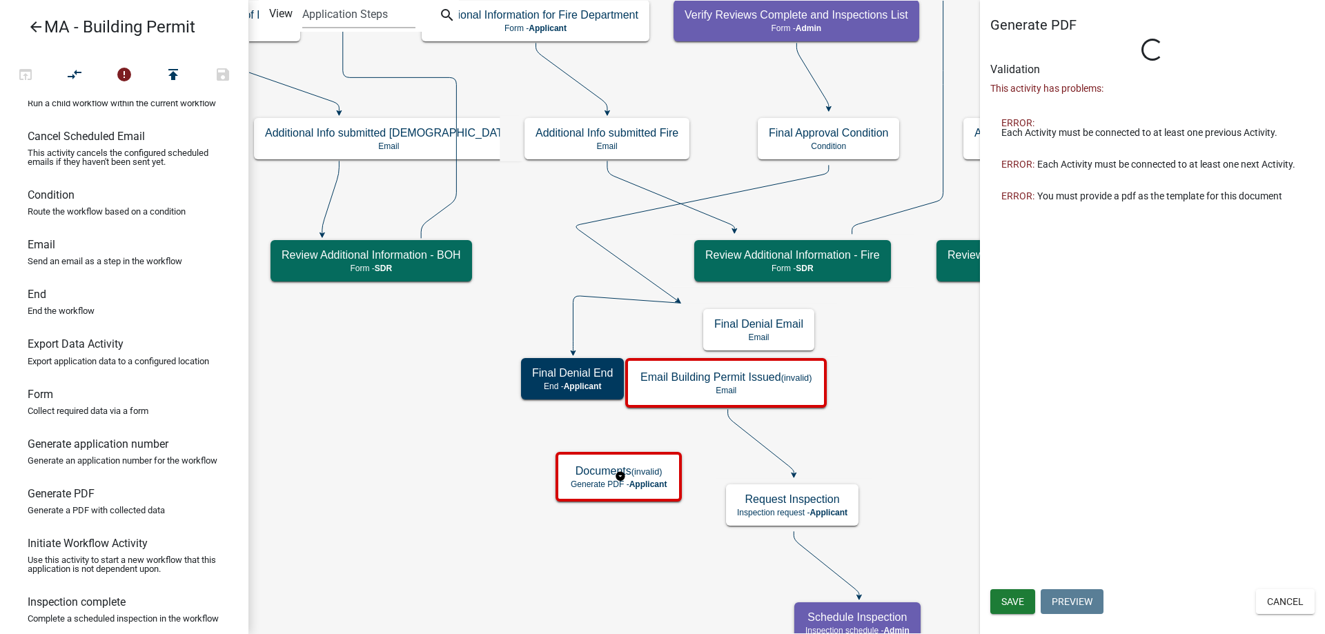
click at [1065, 76] on div "Validation This activity has problems: ERROR: Each Activity must be connected t…" at bounding box center [1152, 137] width 324 height 149
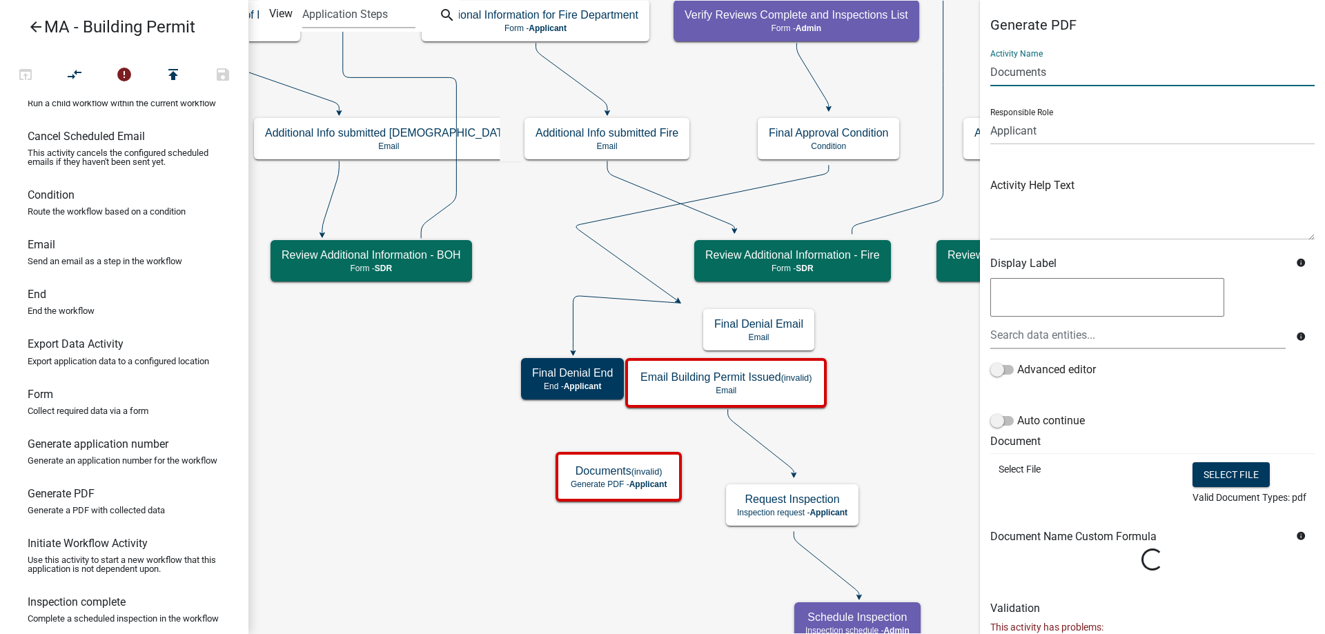
click at [1092, 81] on input "Documents" at bounding box center [1152, 72] width 324 height 28
type input "Generate Approved Permit PDF"
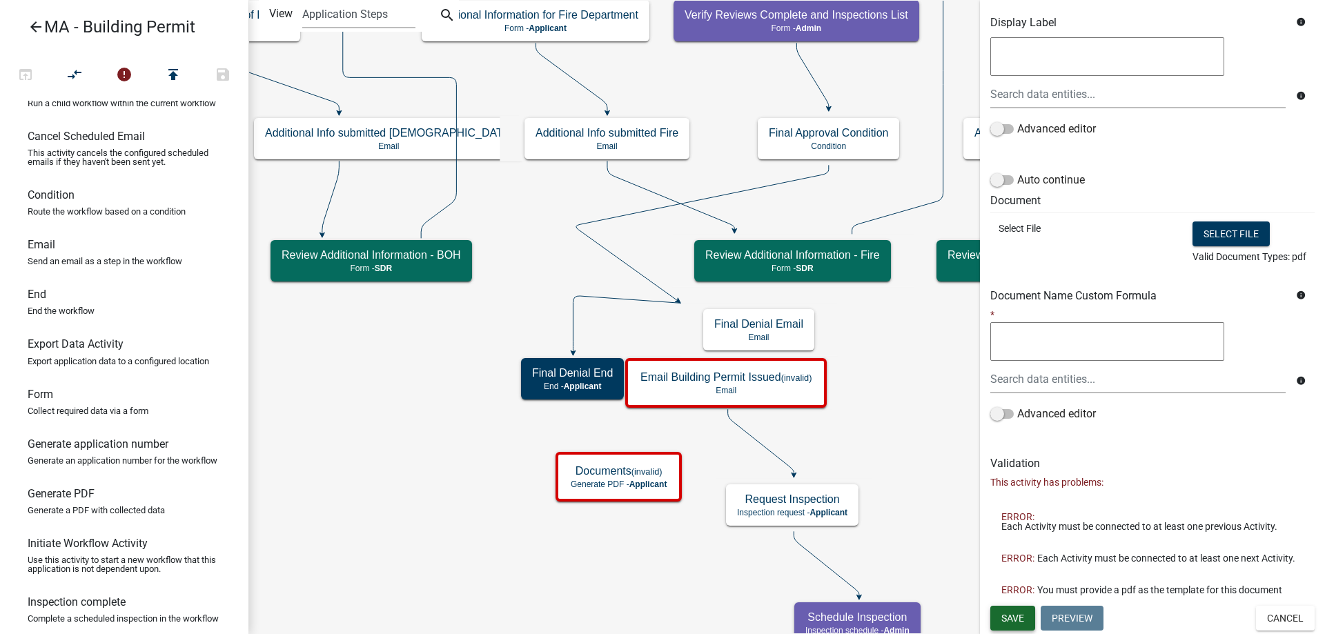
click at [1018, 618] on span "Save" at bounding box center [1012, 617] width 23 height 11
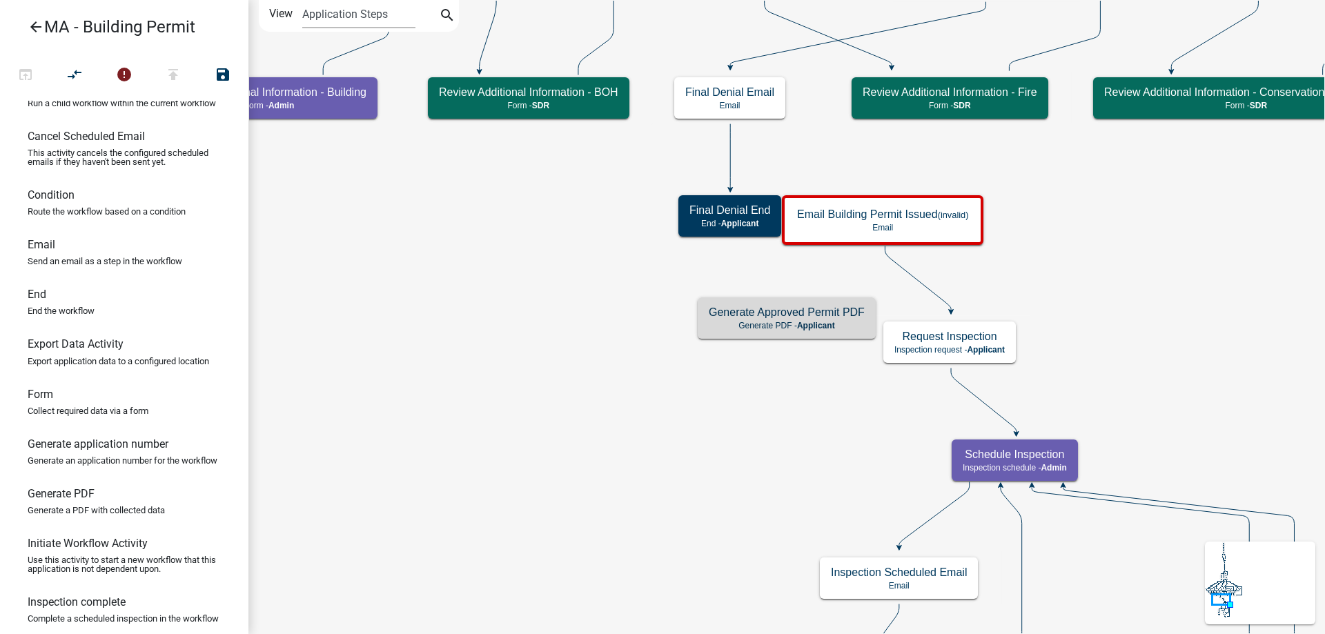
scroll to position [0, 0]
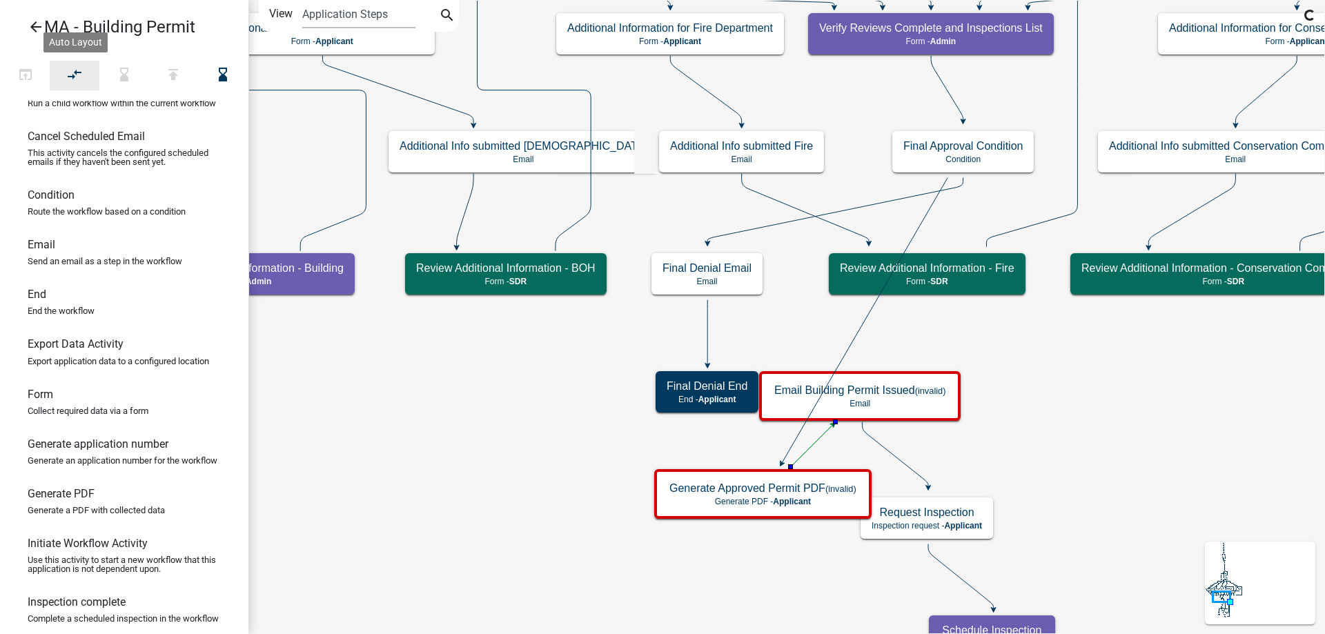
click at [70, 81] on icon "compare_arrows" at bounding box center [75, 75] width 17 height 19
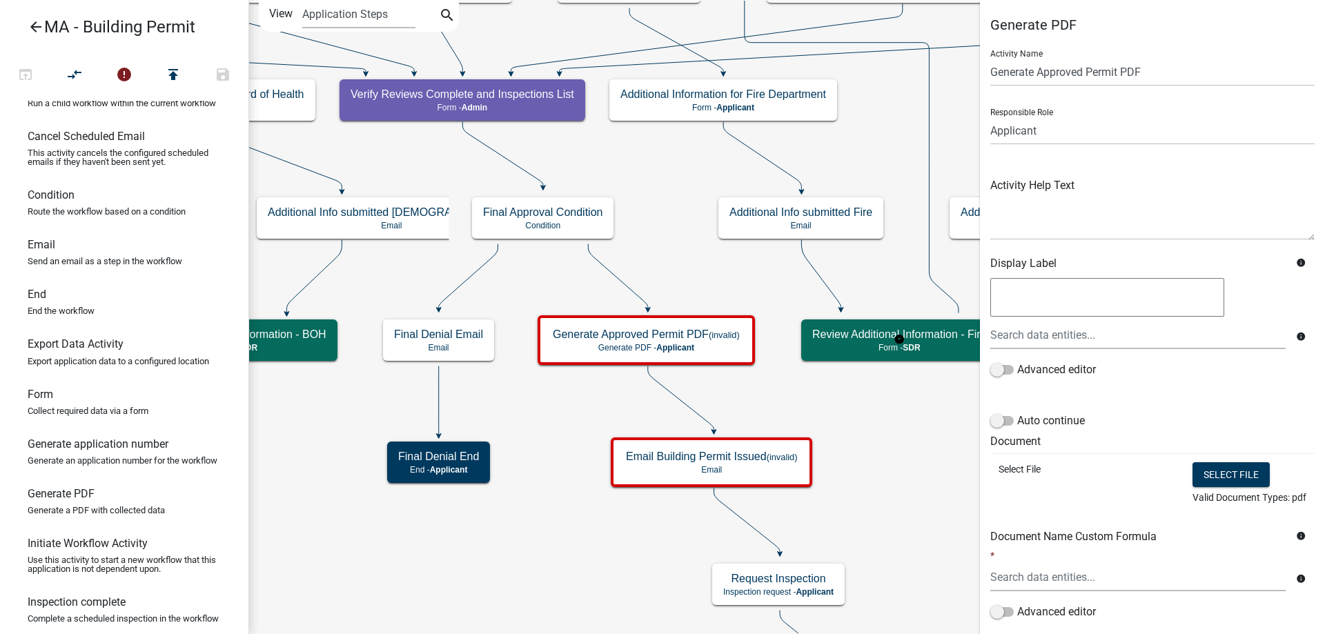
scroll to position [166, 0]
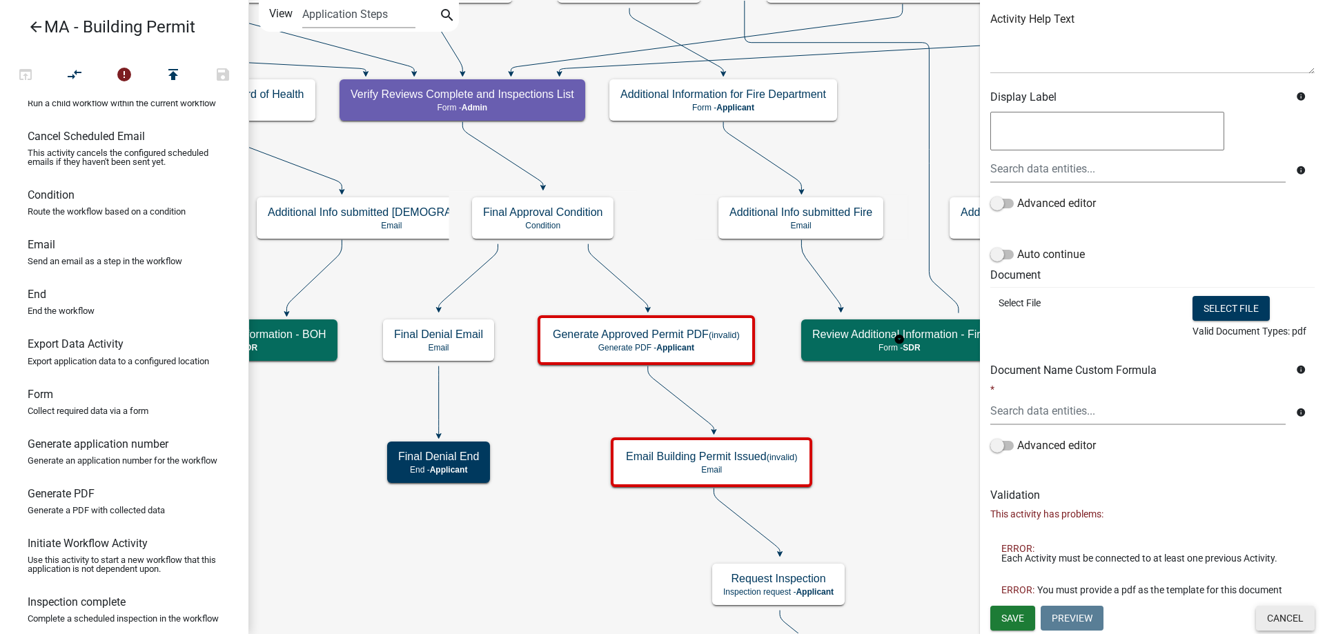
click at [1280, 618] on button "Cancel" at bounding box center [1285, 618] width 59 height 25
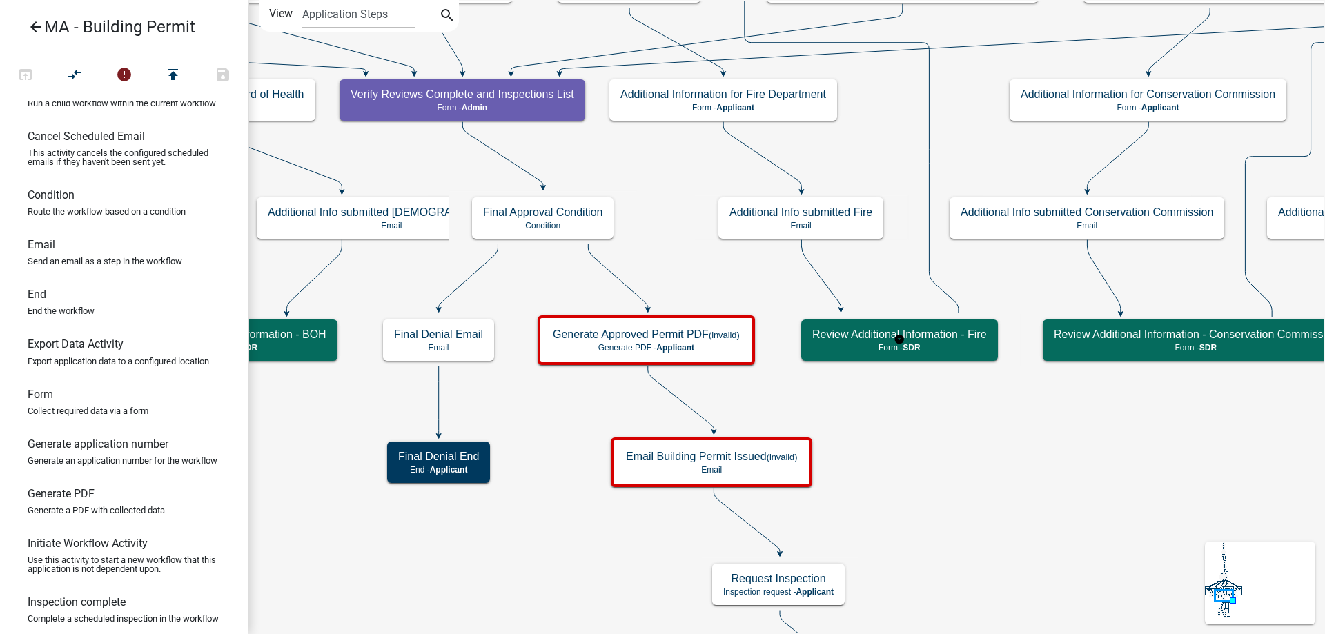
scroll to position [0, 0]
click at [562, 226] on p "Condition" at bounding box center [542, 226] width 119 height 10
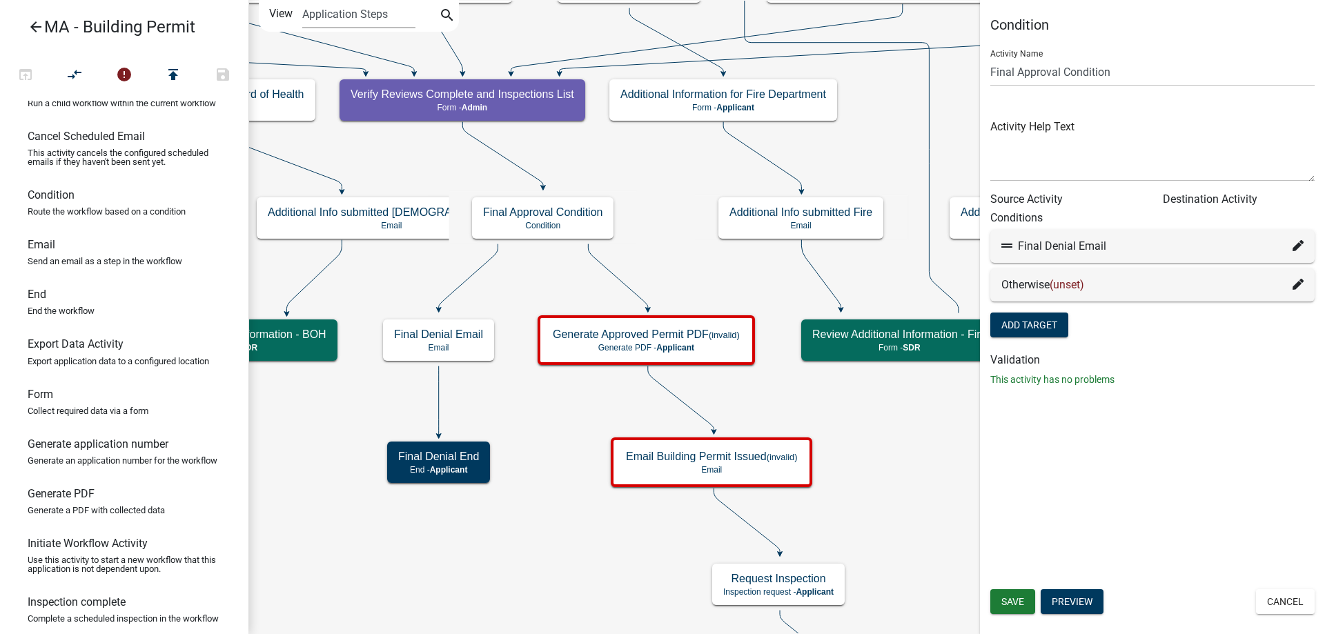
click at [1298, 286] on icon at bounding box center [1297, 284] width 11 height 11
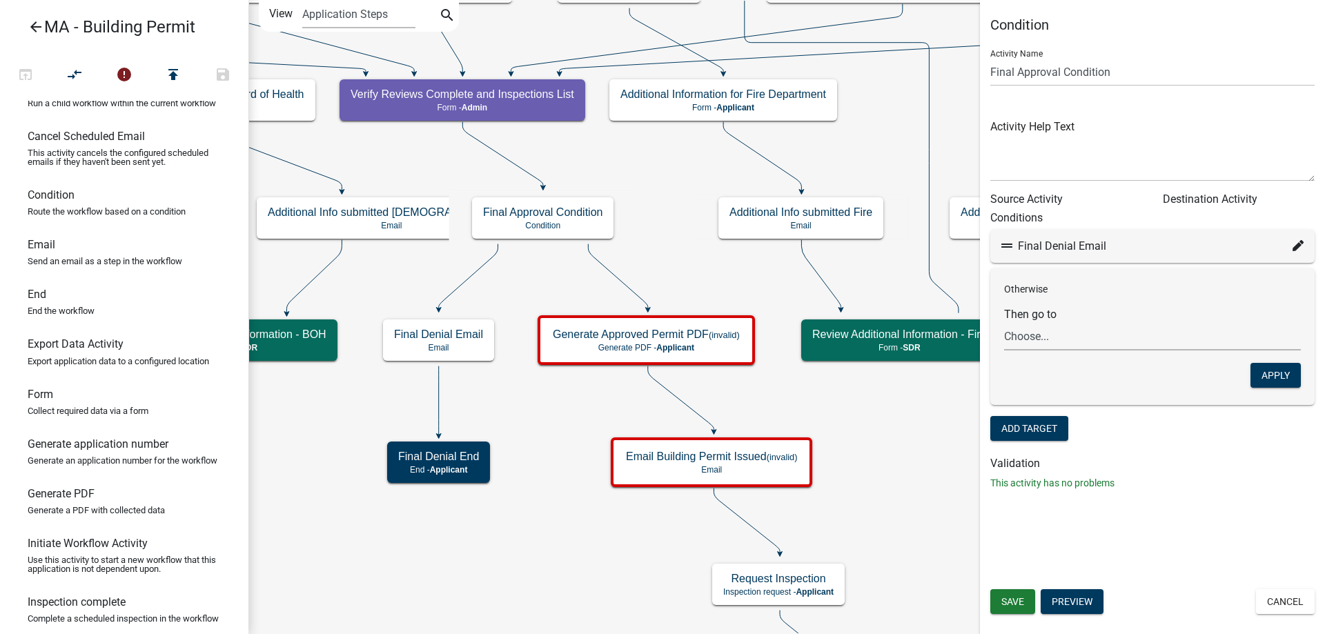
click at [1055, 339] on select "Choose... Start Search Parcel Data Owner and Property Information Application S…" at bounding box center [1152, 336] width 297 height 28
click at [1004, 322] on select "Choose... Start Search Parcel Data Owner and Property Information Application S…" at bounding box center [1152, 336] width 297 height 28
click at [1091, 330] on select "Choose... Start Search Parcel Data Owner and Property Information Application S…" at bounding box center [1152, 336] width 297 height 28
select select "94: d8bea6e9-a331-45f6-92ba-733e75e881e9"
click at [1004, 322] on select "Choose... Start Search Parcel Data Owner and Property Information Application S…" at bounding box center [1152, 336] width 297 height 28
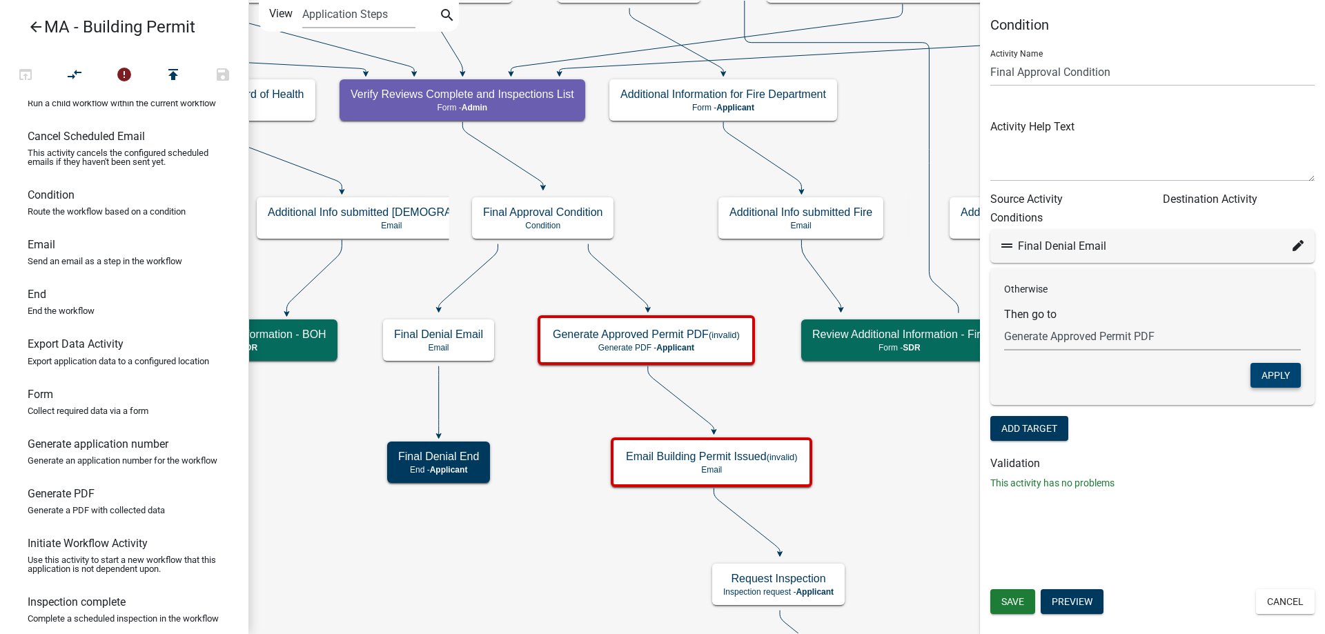
click at [1290, 375] on button "Apply" at bounding box center [1275, 375] width 50 height 25
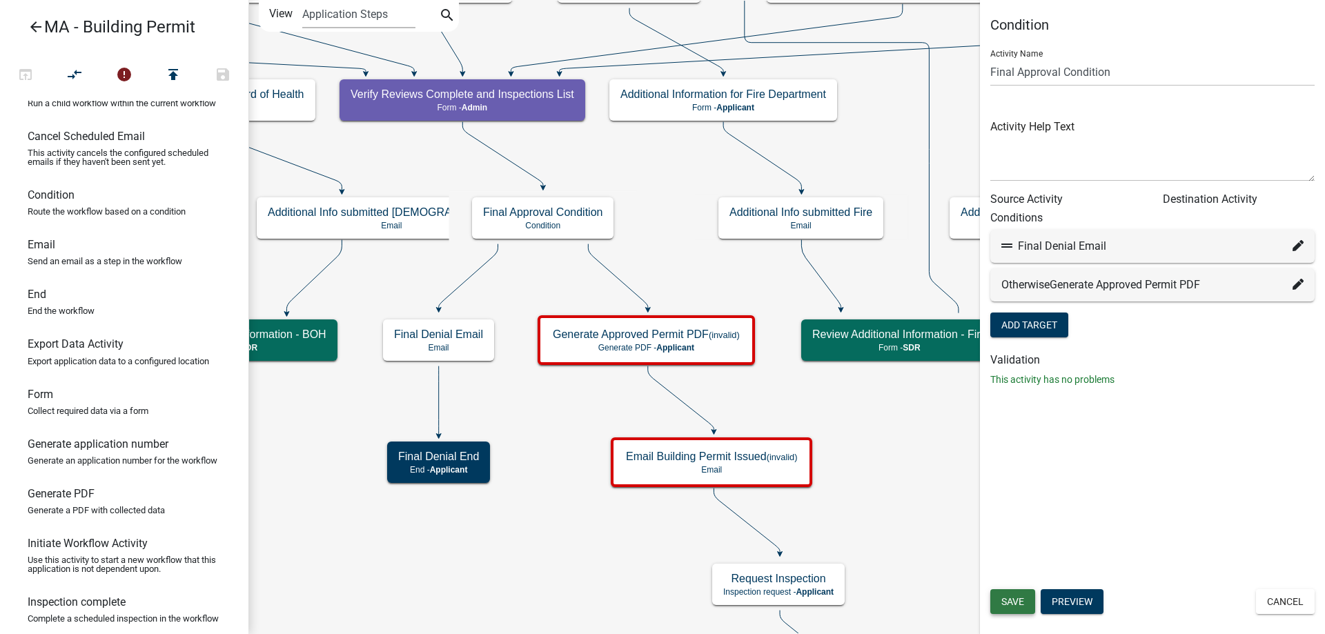
click at [1020, 604] on span "Save" at bounding box center [1012, 601] width 23 height 11
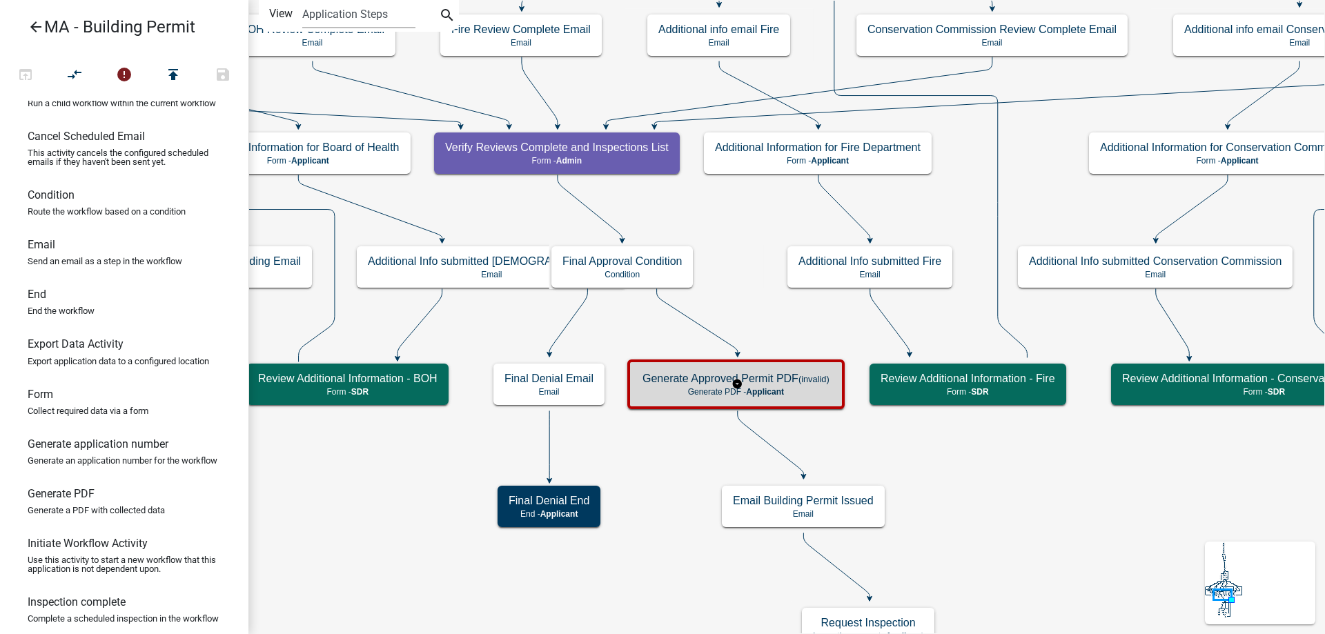
click at [694, 397] on div "Generate Approved Permit PDF (invalid) Generate PDF - Applicant" at bounding box center [735, 384] width 209 height 41
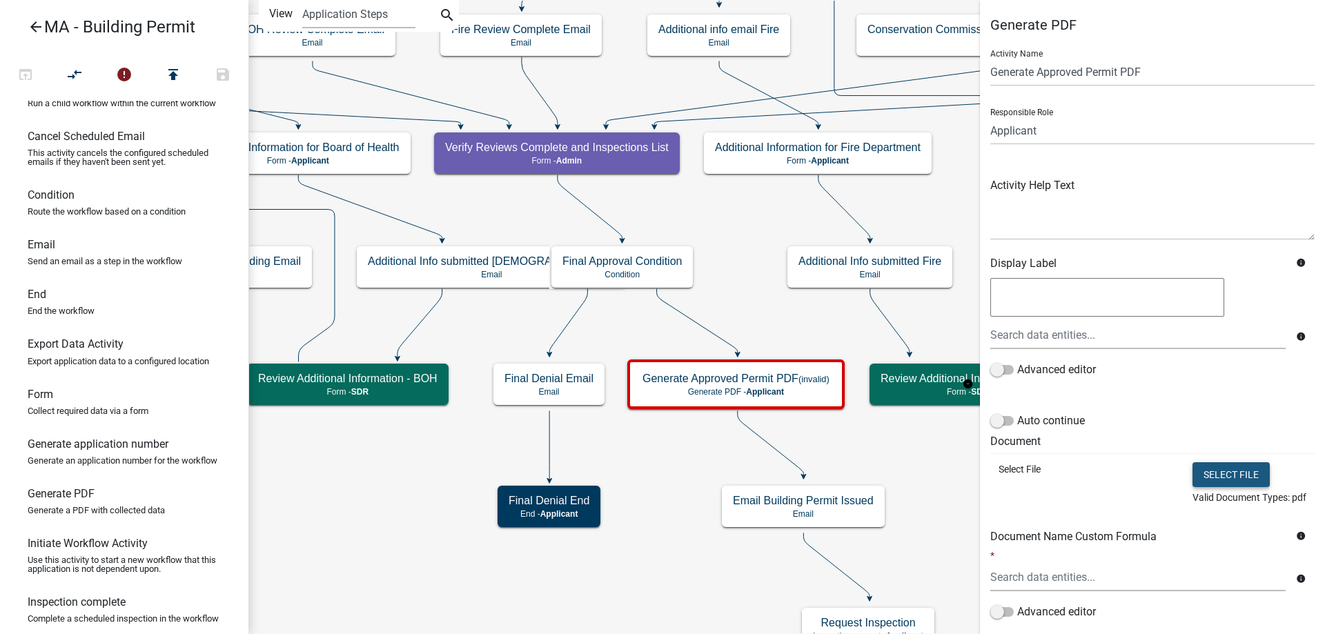
click at [1215, 476] on button "Select file" at bounding box center [1230, 474] width 77 height 25
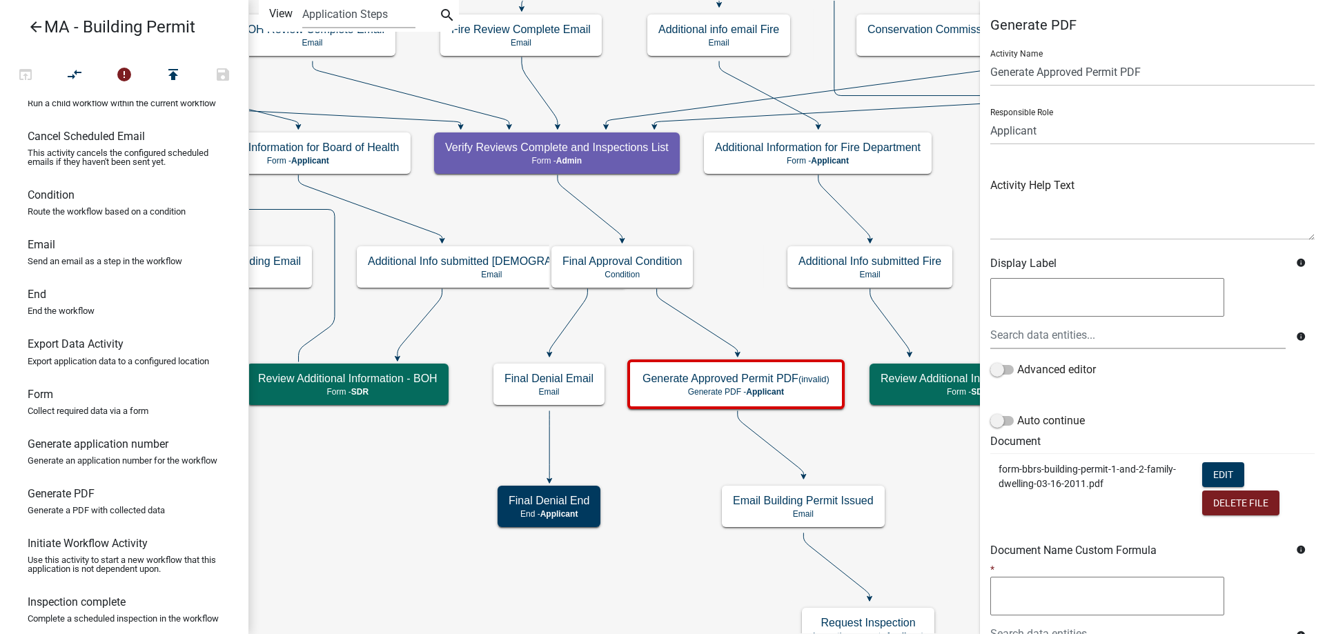
scroll to position [181, 0]
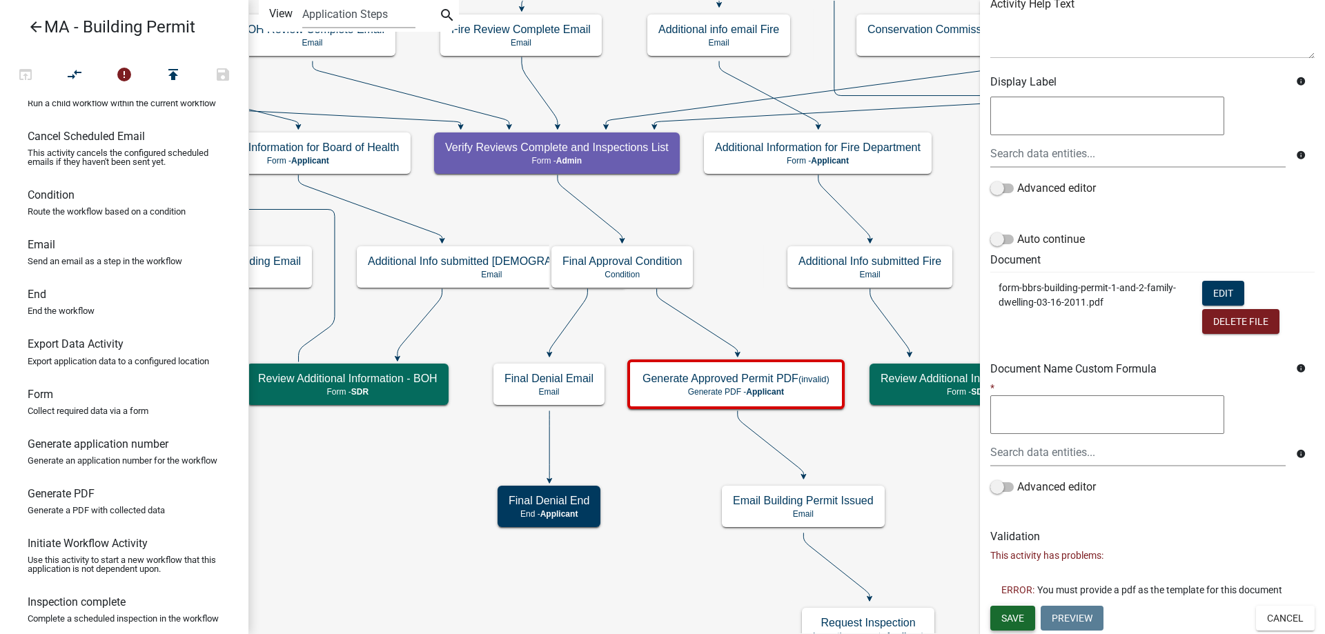
click at [1028, 619] on button "Save" at bounding box center [1012, 618] width 45 height 25
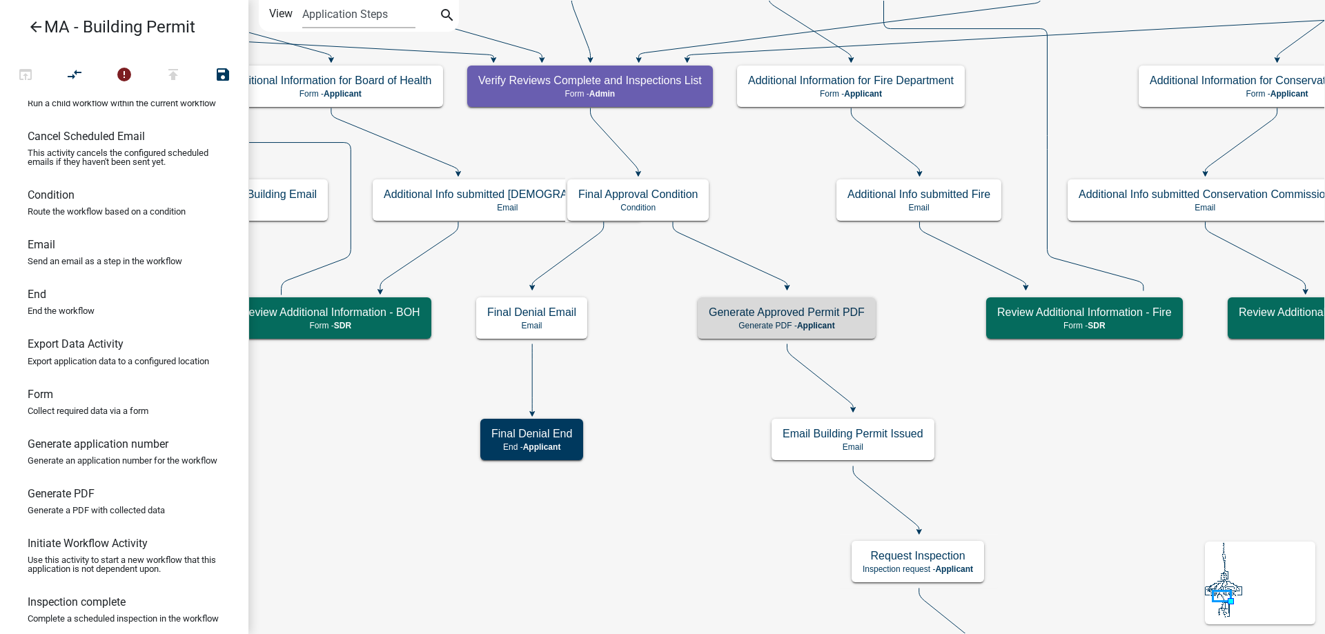
scroll to position [0, 0]
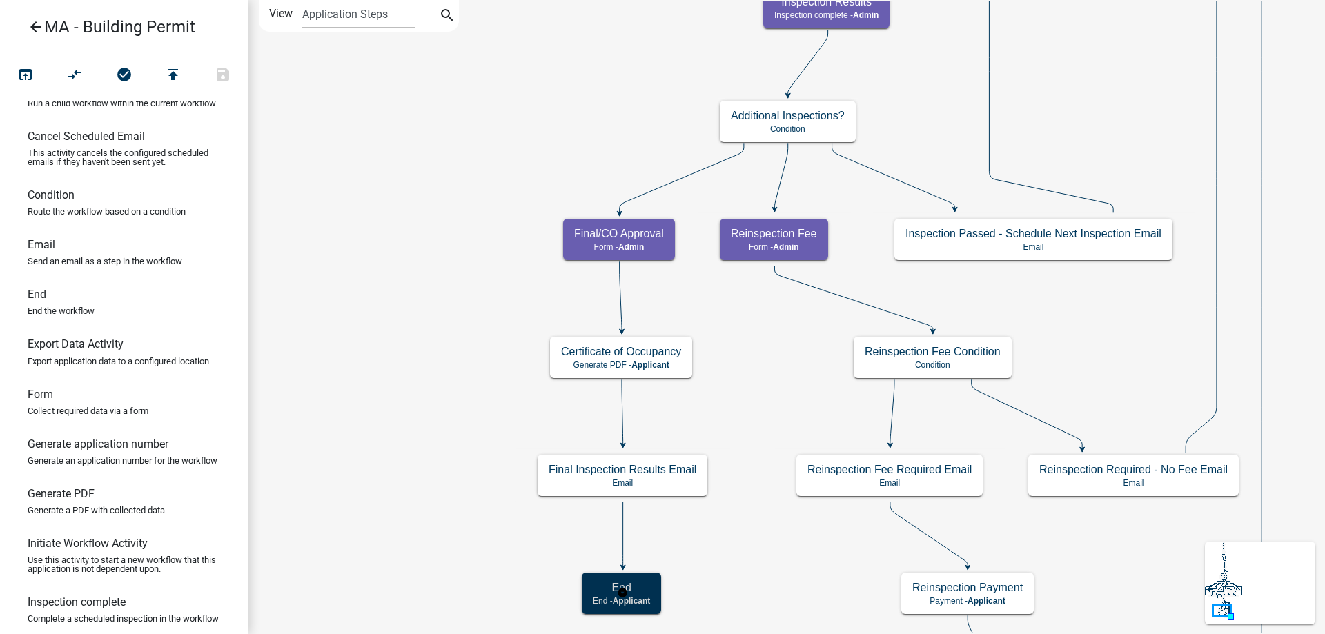
click at [598, 588] on h5 "End" at bounding box center [621, 587] width 57 height 13
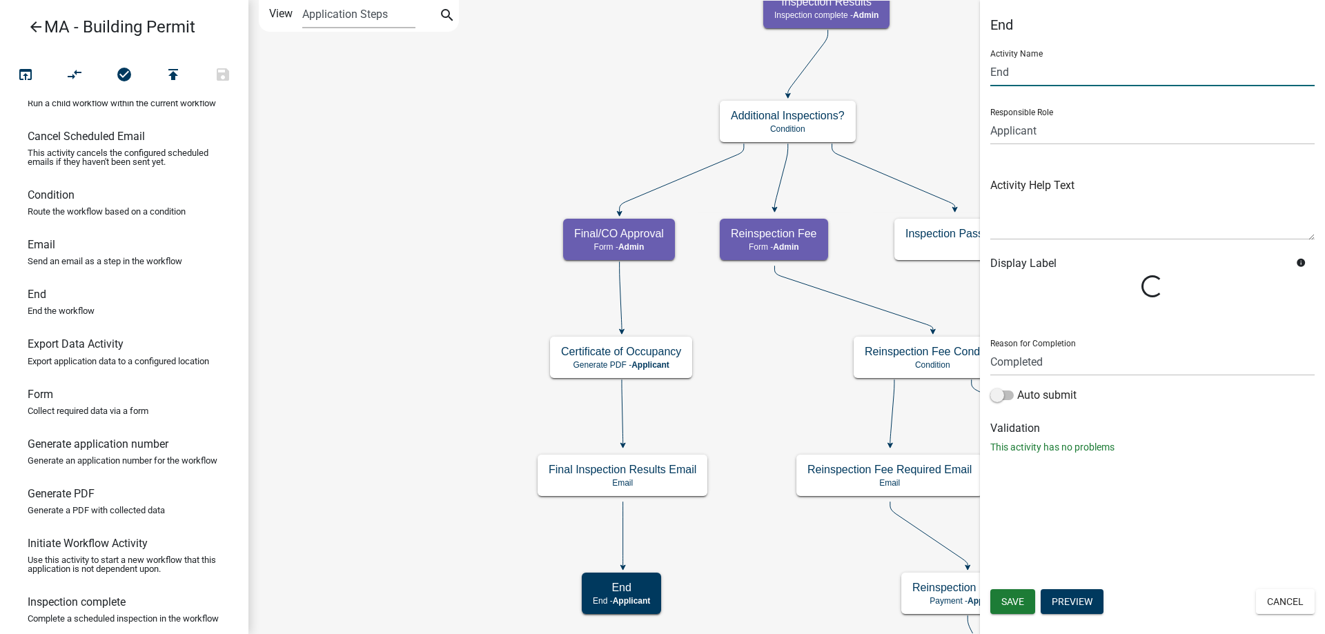
click at [990, 72] on input "End" at bounding box center [1152, 72] width 324 height 28
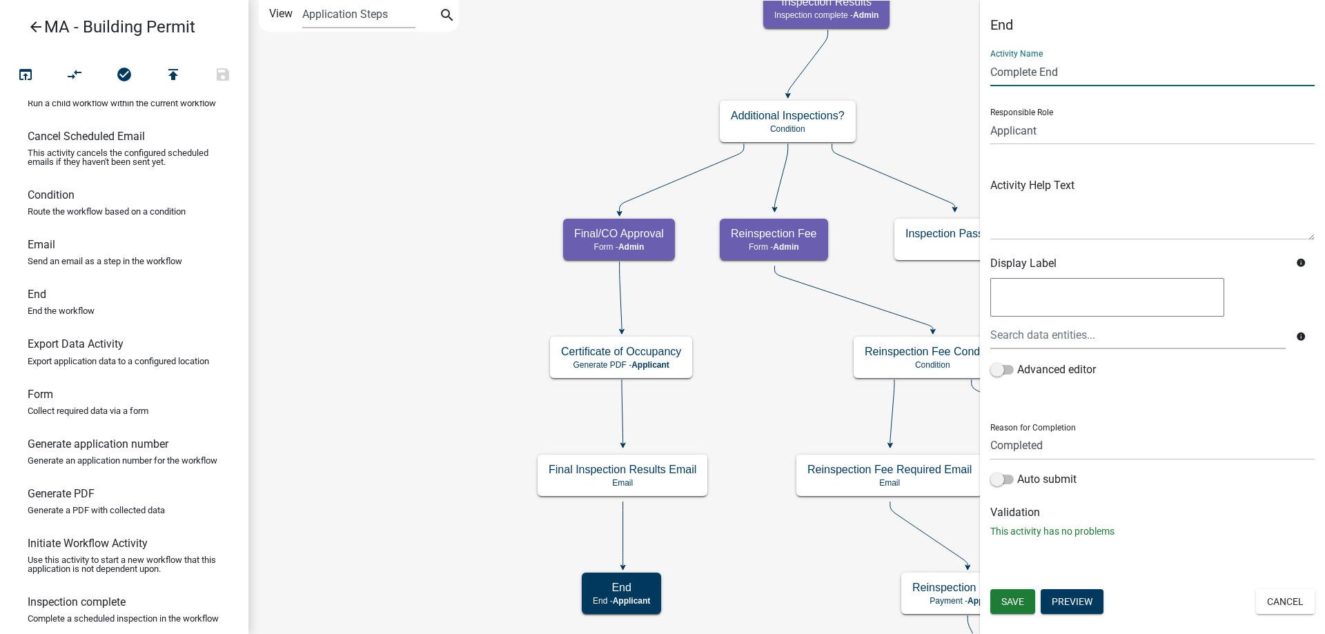
type input "Complete End"
click at [1064, 488] on div "Auto submit" at bounding box center [1152, 482] width 324 height 22
click at [1063, 480] on label "Auto submit" at bounding box center [1033, 479] width 86 height 17
click at [1017, 471] on input "Auto submit" at bounding box center [1017, 471] width 0 height 0
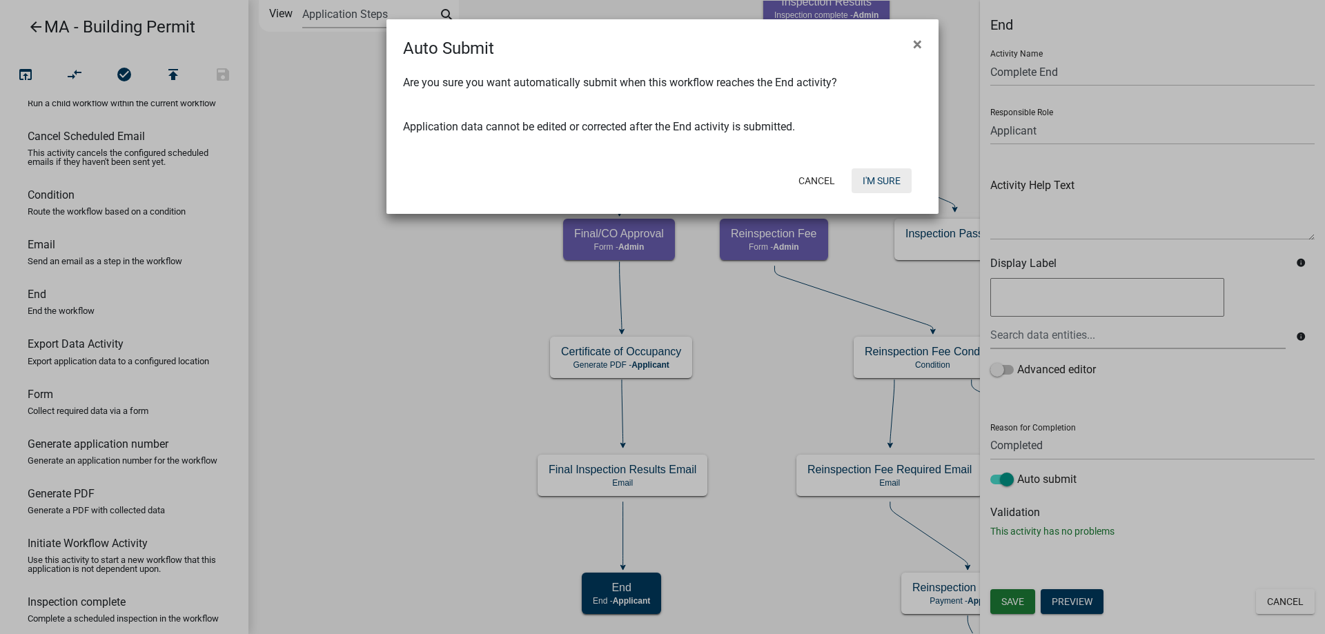
click at [885, 168] on button "I'm Sure" at bounding box center [881, 180] width 60 height 25
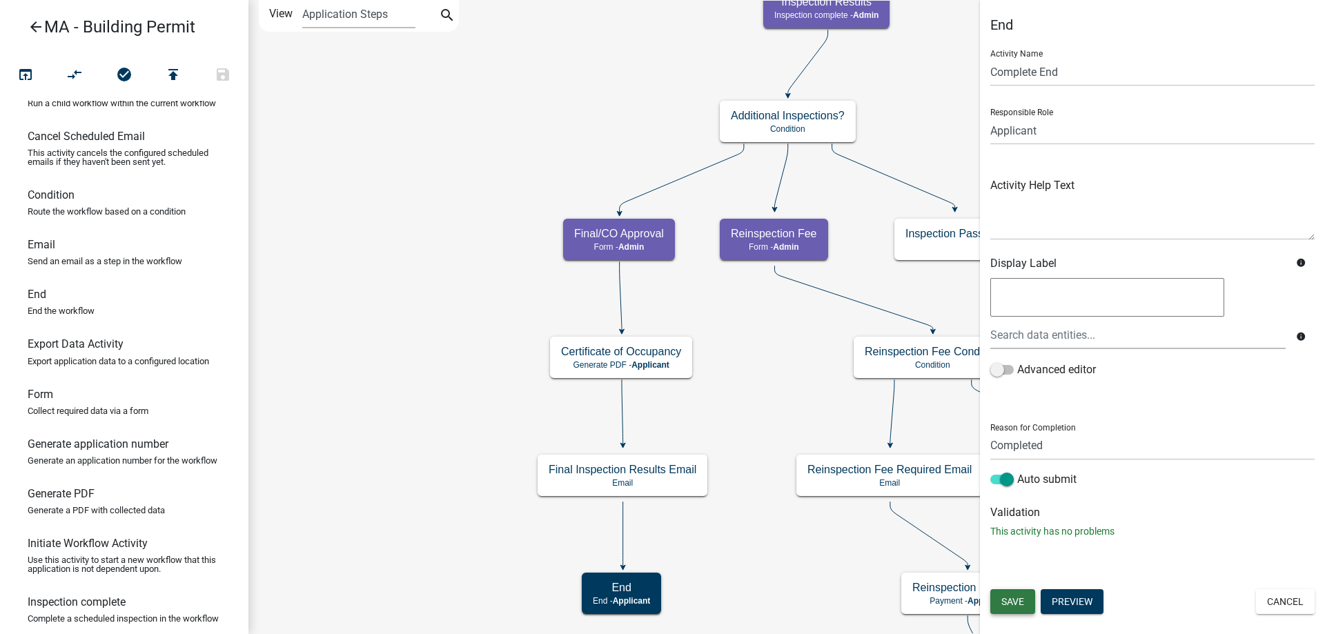
click at [1009, 609] on button "Save" at bounding box center [1012, 601] width 45 height 25
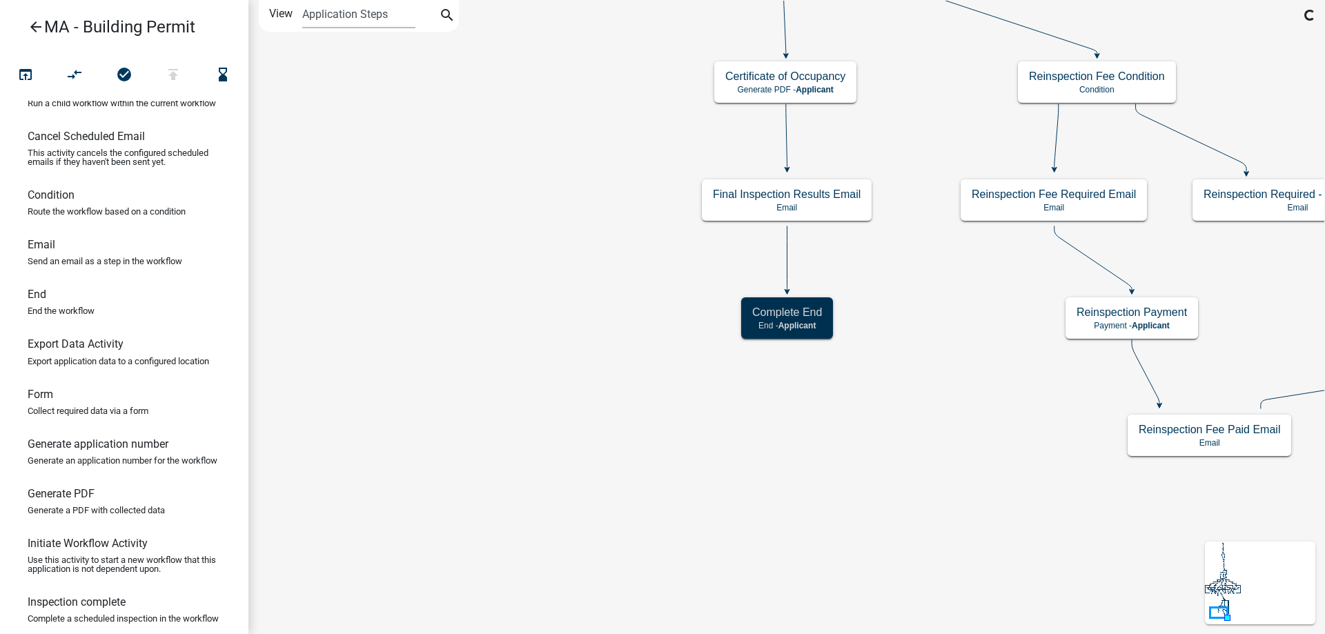
click at [442, 388] on icon "Start Start - Applicant Search Parcel Data Parcel search - Applicant Owner and …" at bounding box center [1213, 317] width 1928 height 633
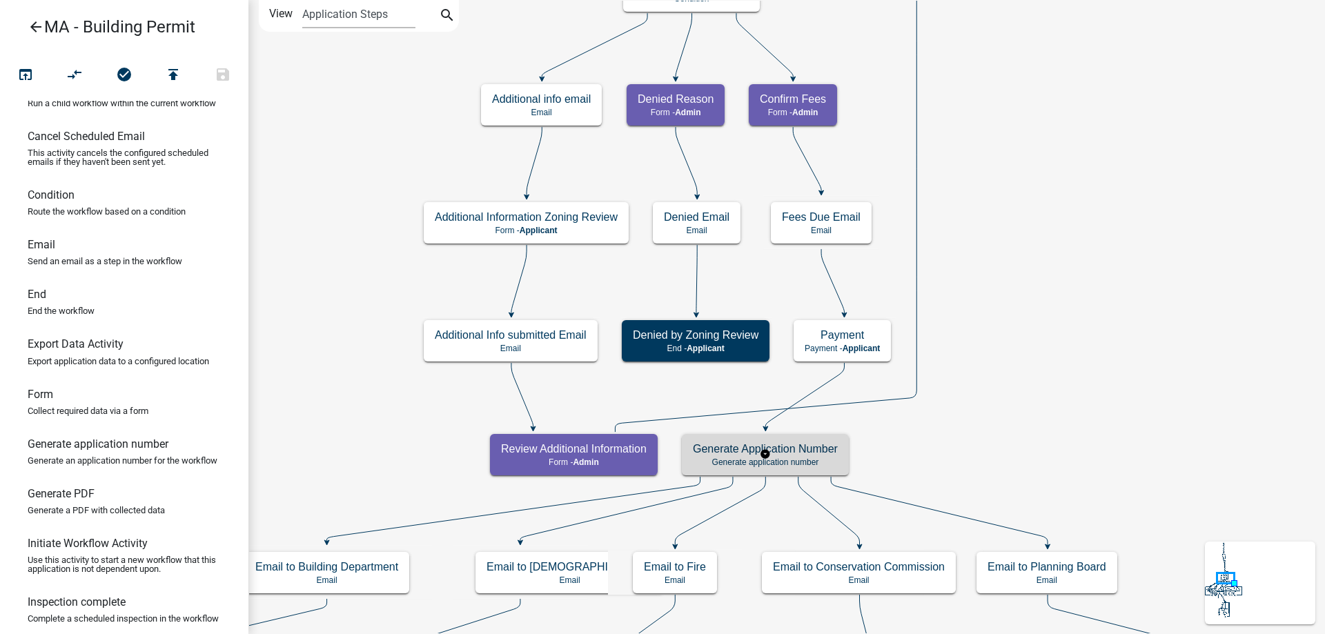
click at [809, 448] on h5 "Generate Application Number" at bounding box center [765, 448] width 145 height 13
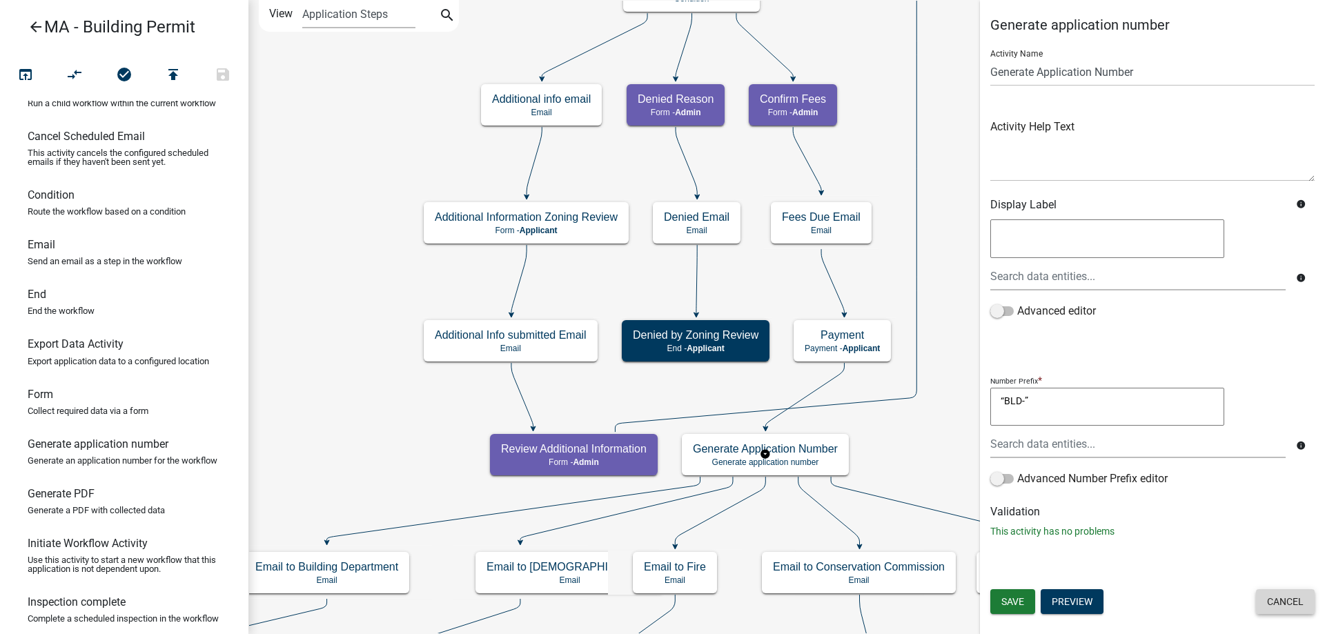
click at [1273, 609] on button "Cancel" at bounding box center [1285, 601] width 59 height 25
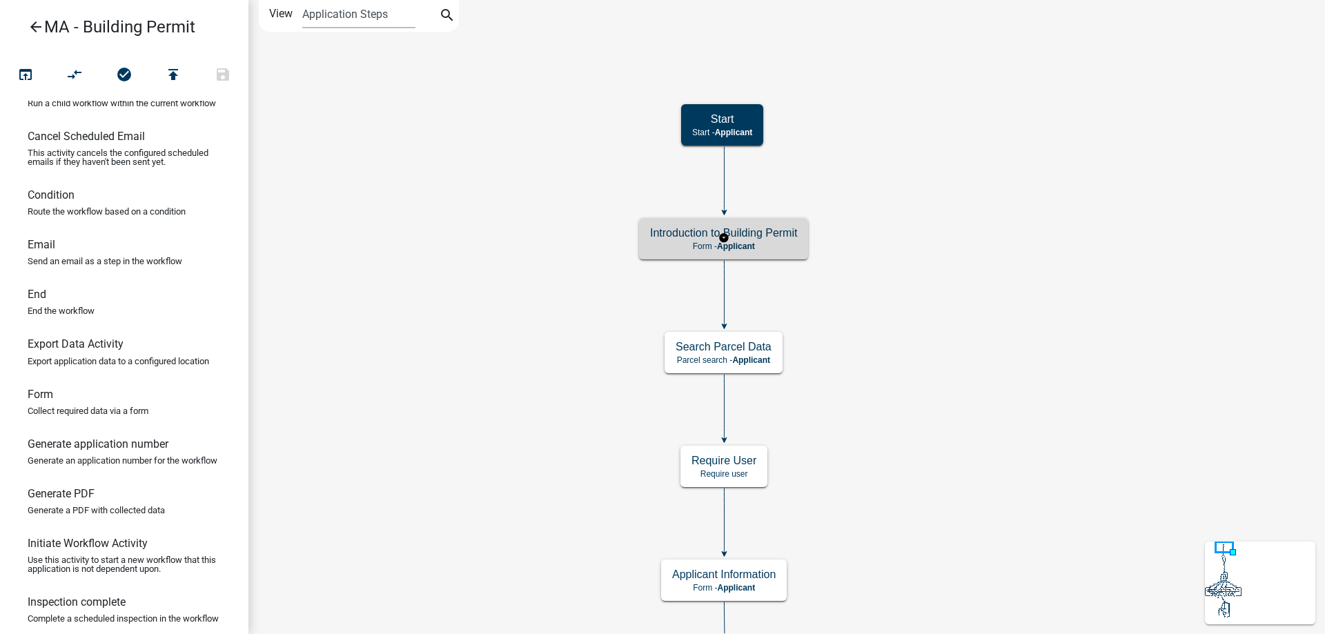
click at [693, 235] on h5 "Introduction to Building Permit" at bounding box center [723, 232] width 147 height 13
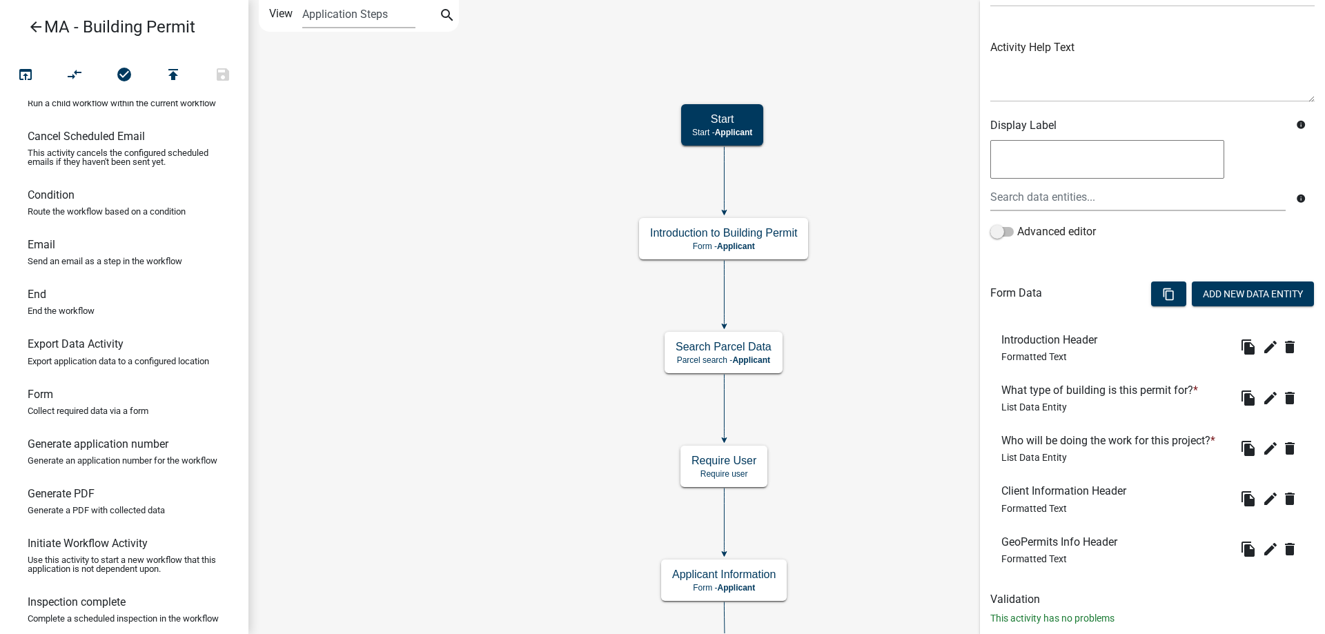
scroll to position [169, 0]
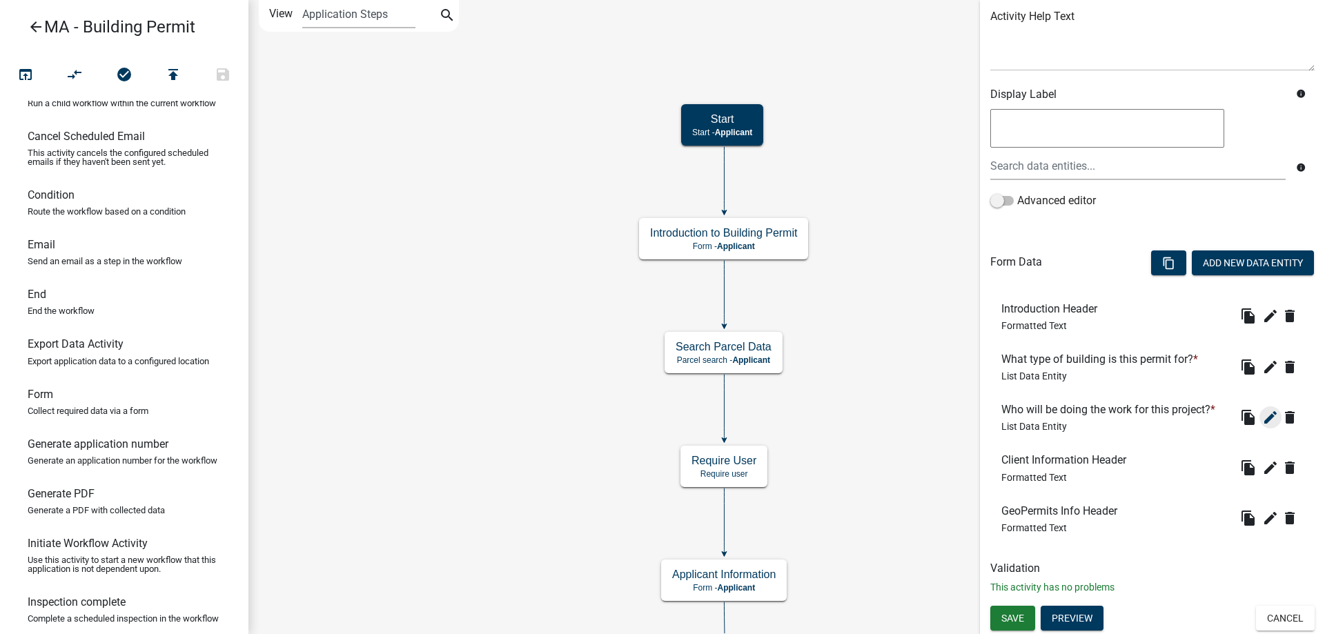
click at [1262, 415] on icon "edit" at bounding box center [1270, 417] width 17 height 17
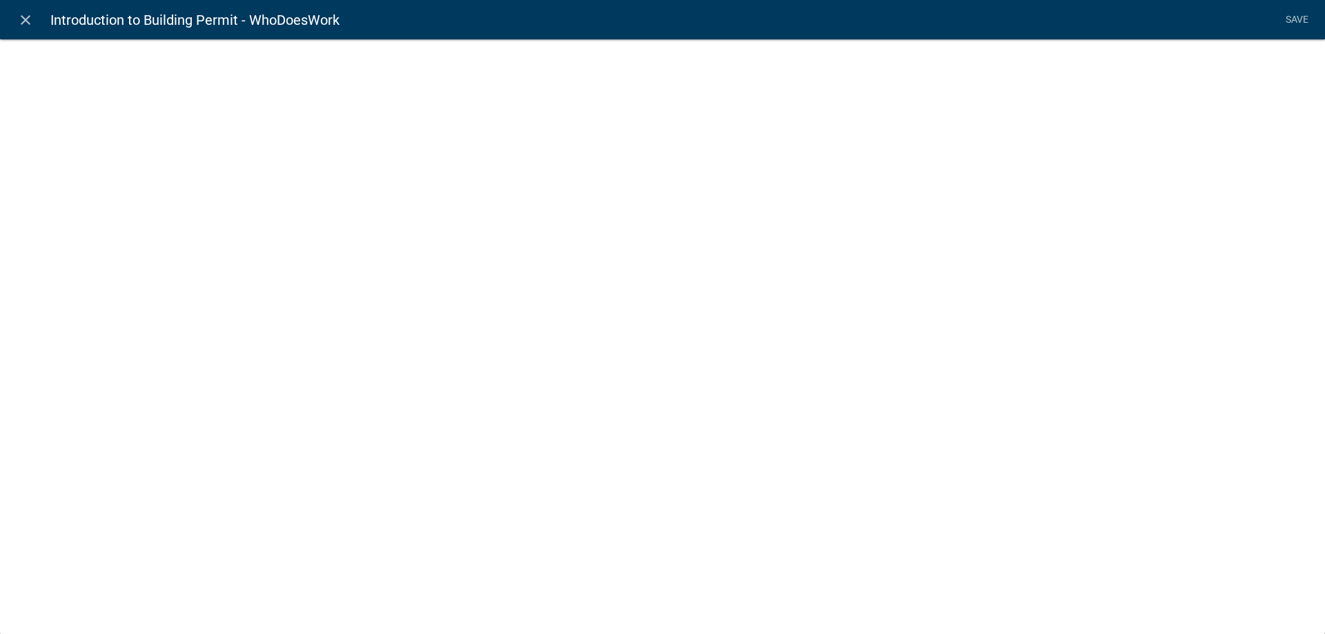
select select "list-data"
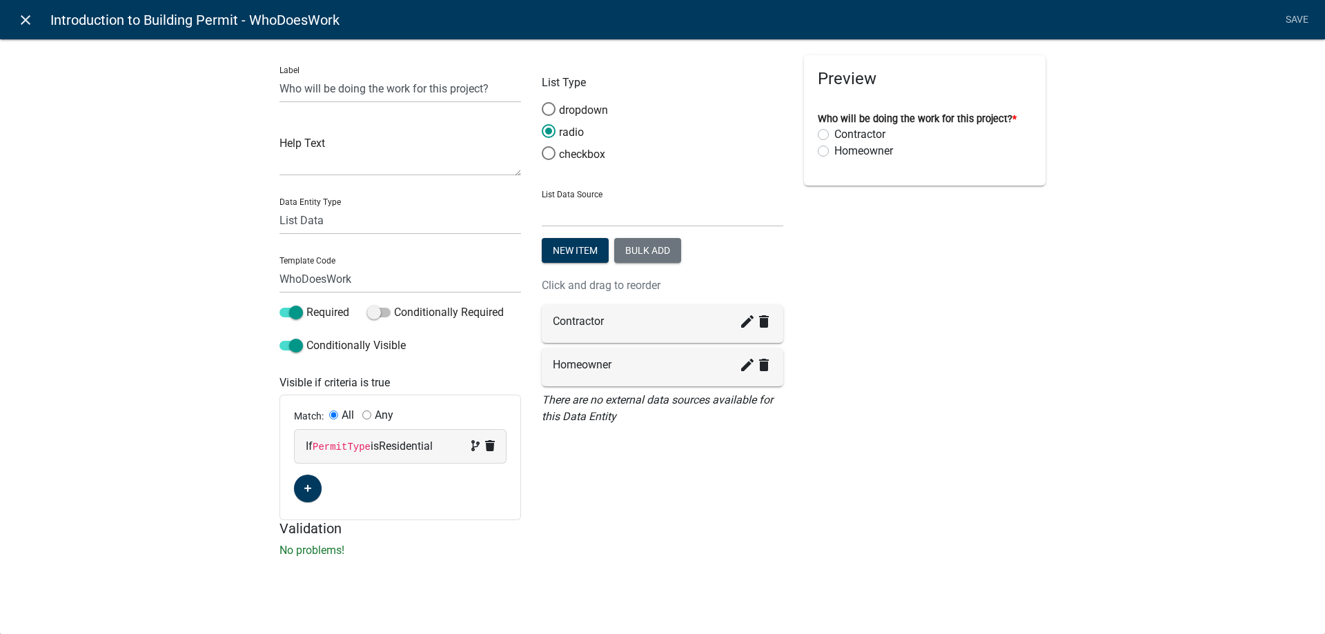
click at [21, 18] on icon "close" at bounding box center [25, 20] width 17 height 17
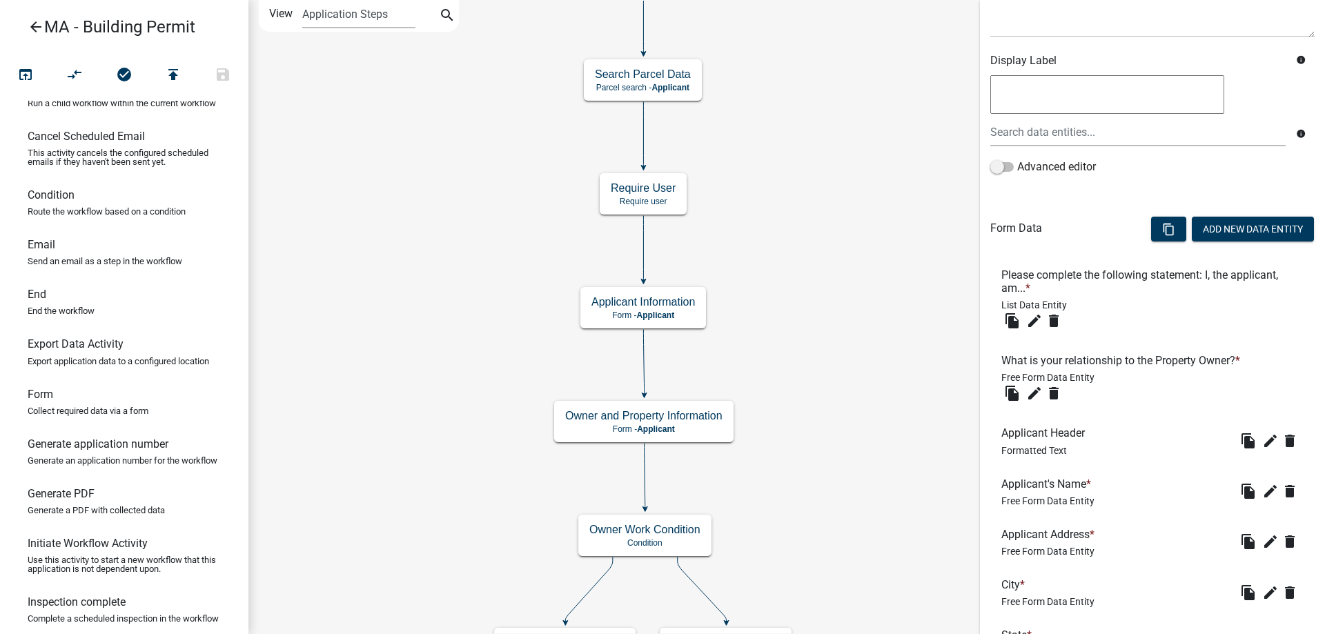
scroll to position [207, 0]
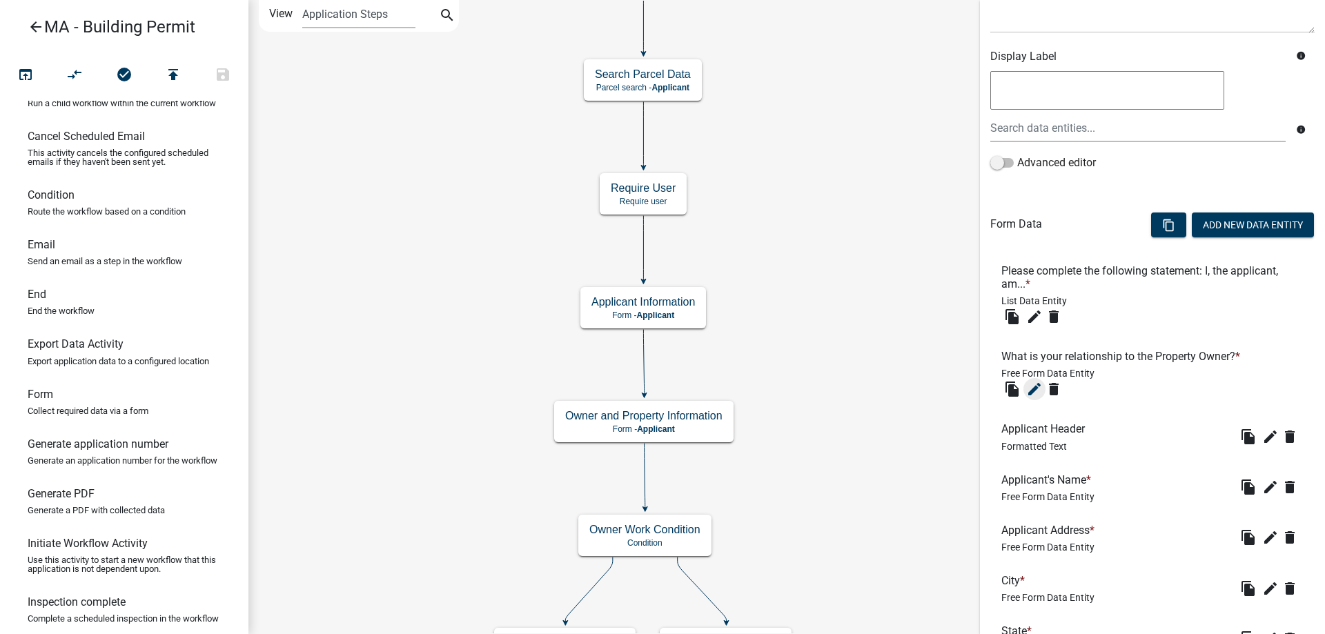
click at [1034, 395] on icon "edit" at bounding box center [1034, 389] width 17 height 17
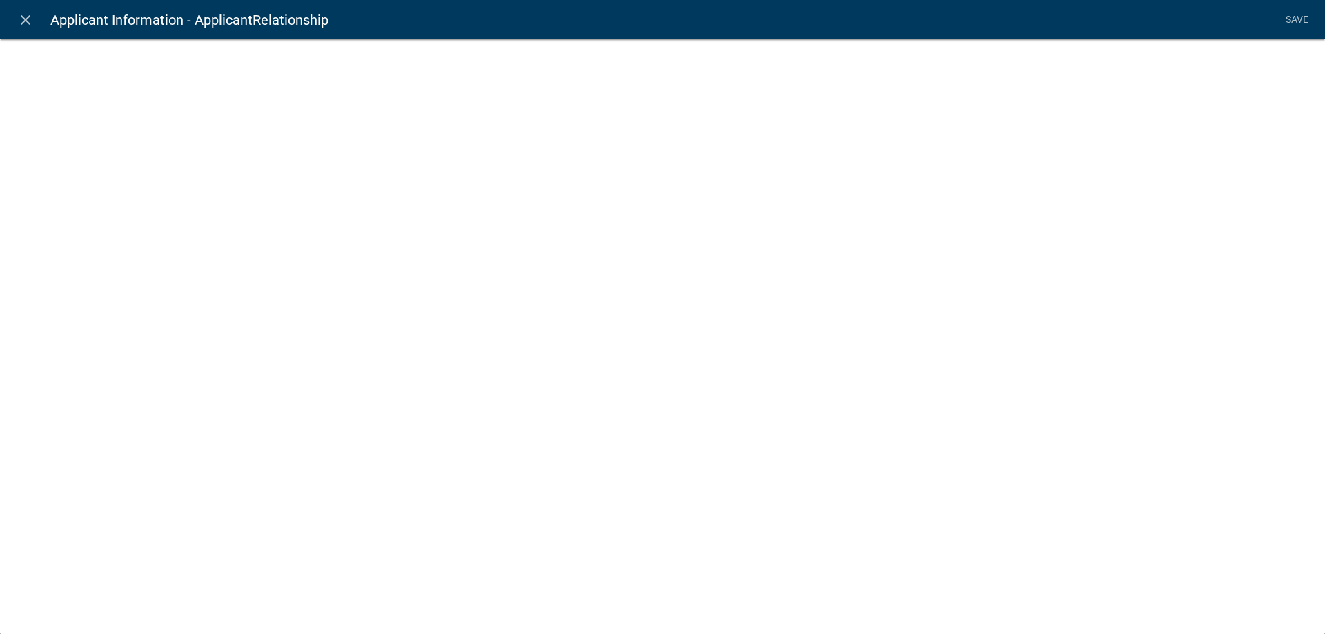
select select
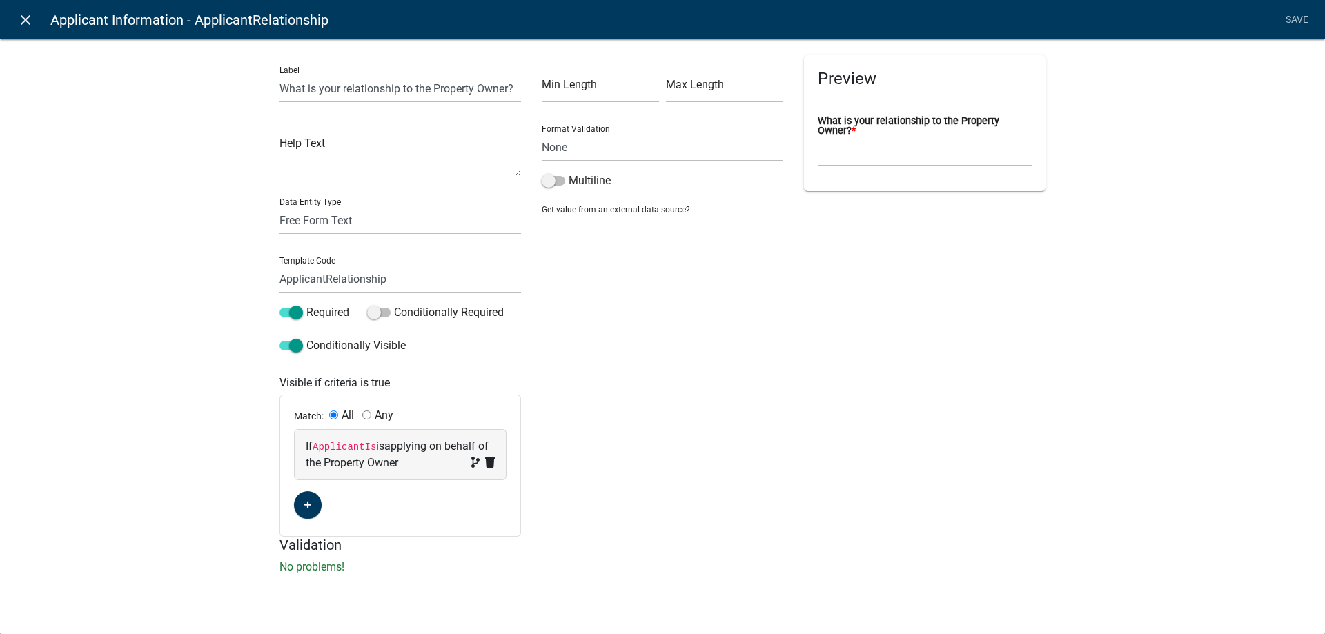
click at [30, 23] on icon "close" at bounding box center [25, 20] width 17 height 17
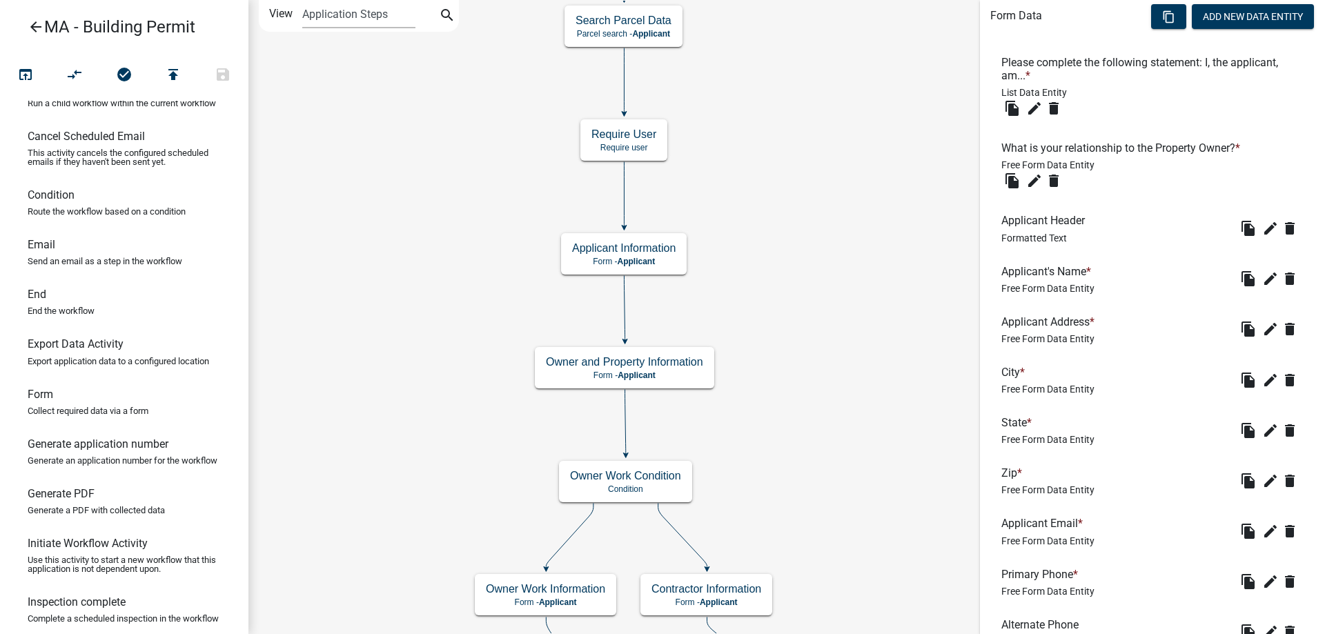
scroll to position [529, 0]
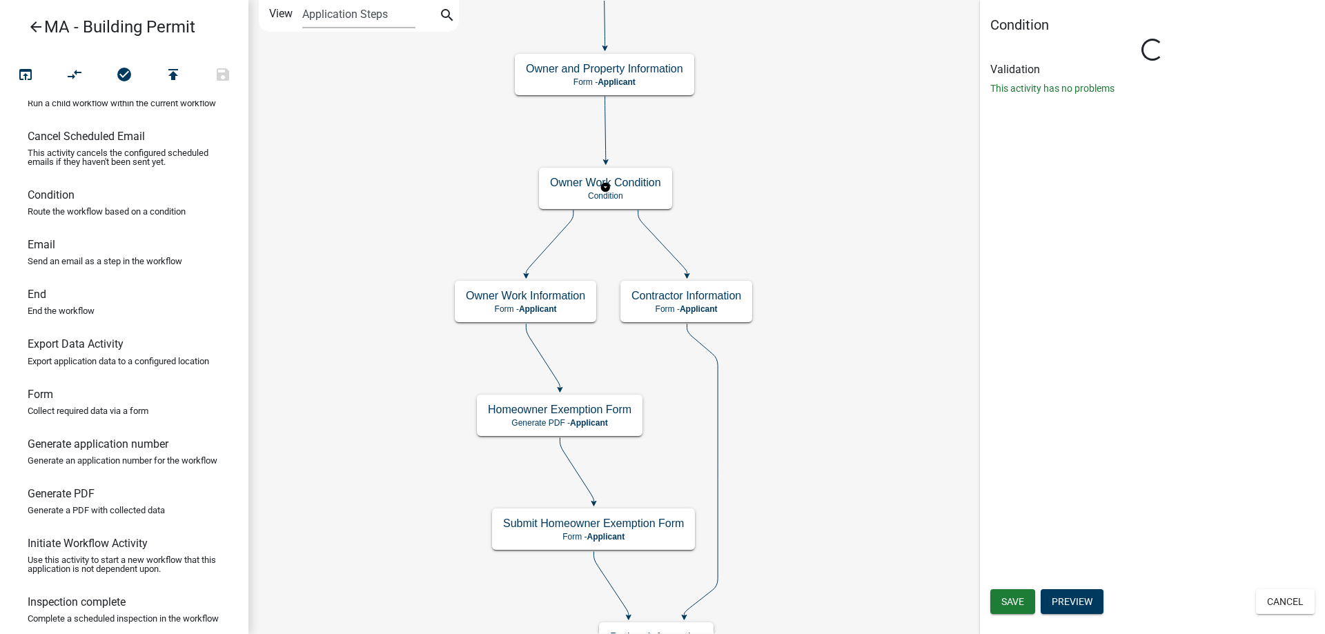
scroll to position [0, 0]
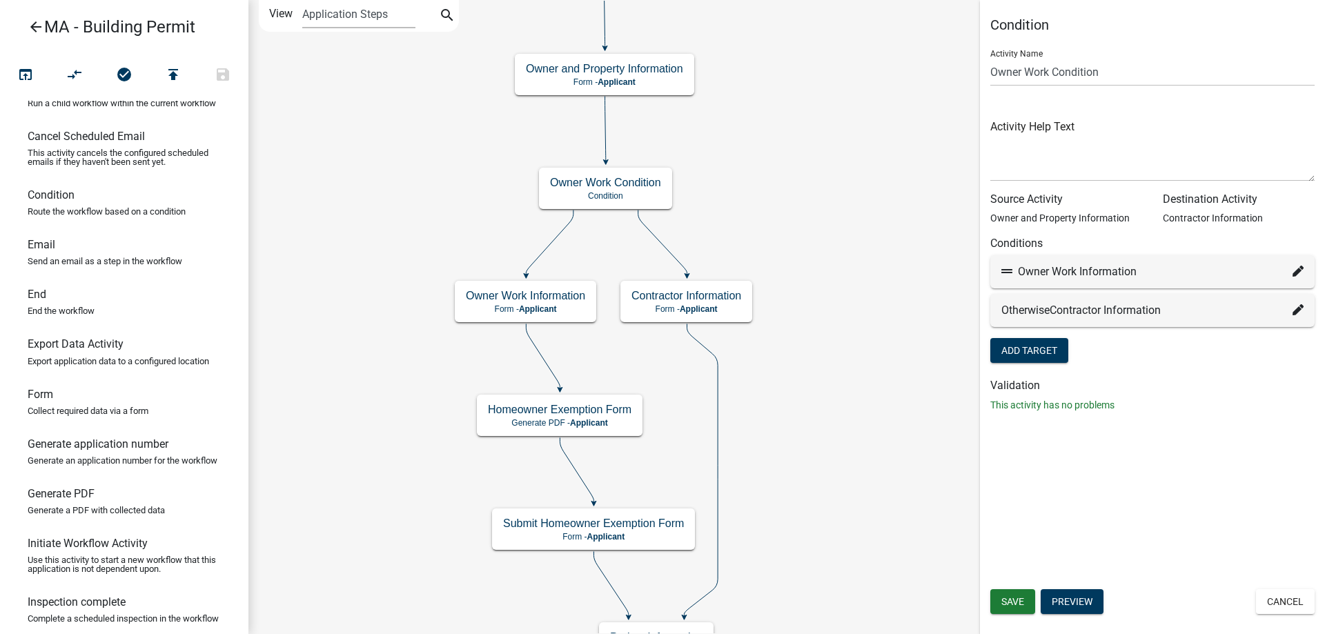
click at [1304, 270] on div "Owner Work Information" at bounding box center [1152, 271] width 324 height 33
click at [1295, 273] on icon at bounding box center [1297, 271] width 11 height 11
select select "31: 7fdc395b-7f29-4d56-aa9f-fa8a0315e430"
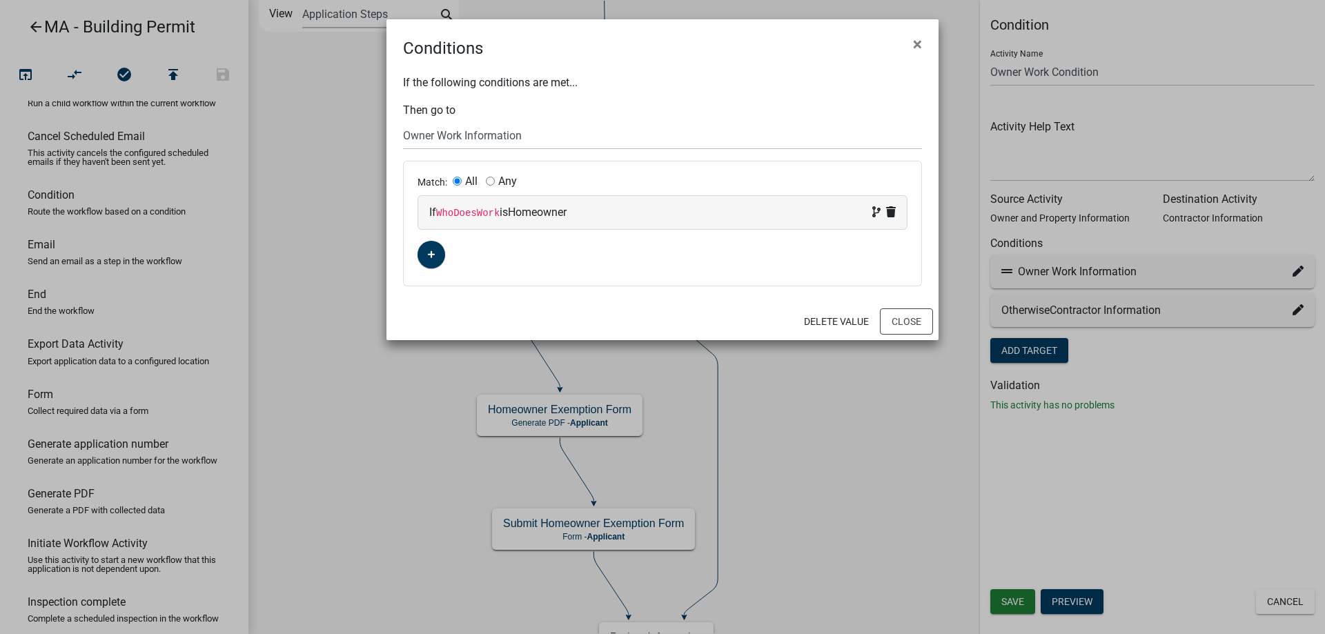
click at [388, 385] on ngb-modal-window "Conditions × If the following conditions are met... Then go to Choose... Start …" at bounding box center [662, 317] width 1325 height 634
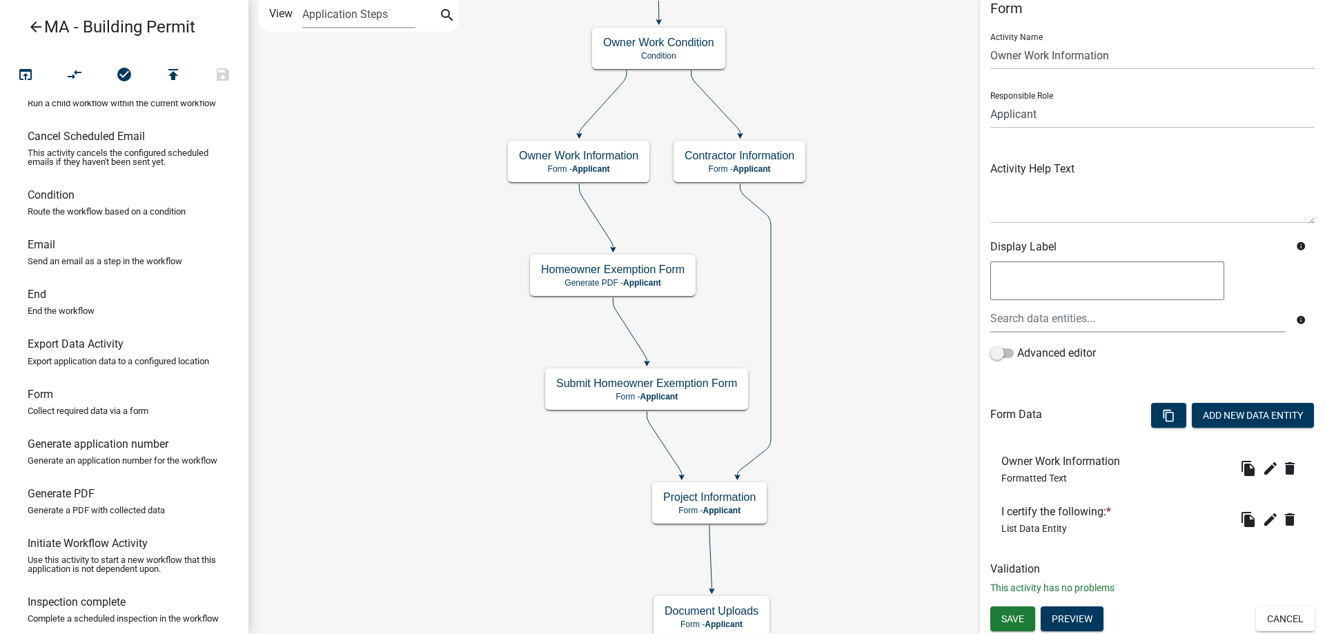
scroll to position [17, 0]
click at [1074, 610] on button "Preview" at bounding box center [1071, 618] width 63 height 25
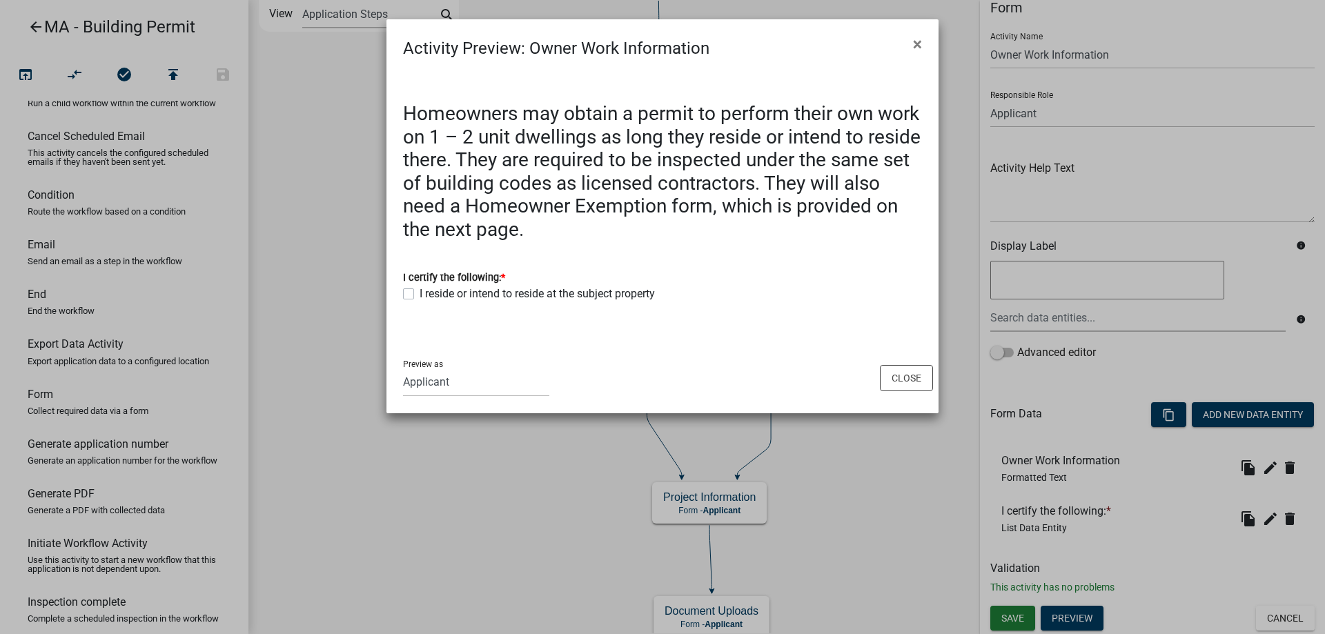
drag, startPoint x: 419, startPoint y: 564, endPoint x: 544, endPoint y: 482, distance: 150.4
click at [419, 564] on ngb-modal-window "Activity Preview : Owner Work Information × Homeowners may obtain a permit to p…" at bounding box center [662, 317] width 1325 height 634
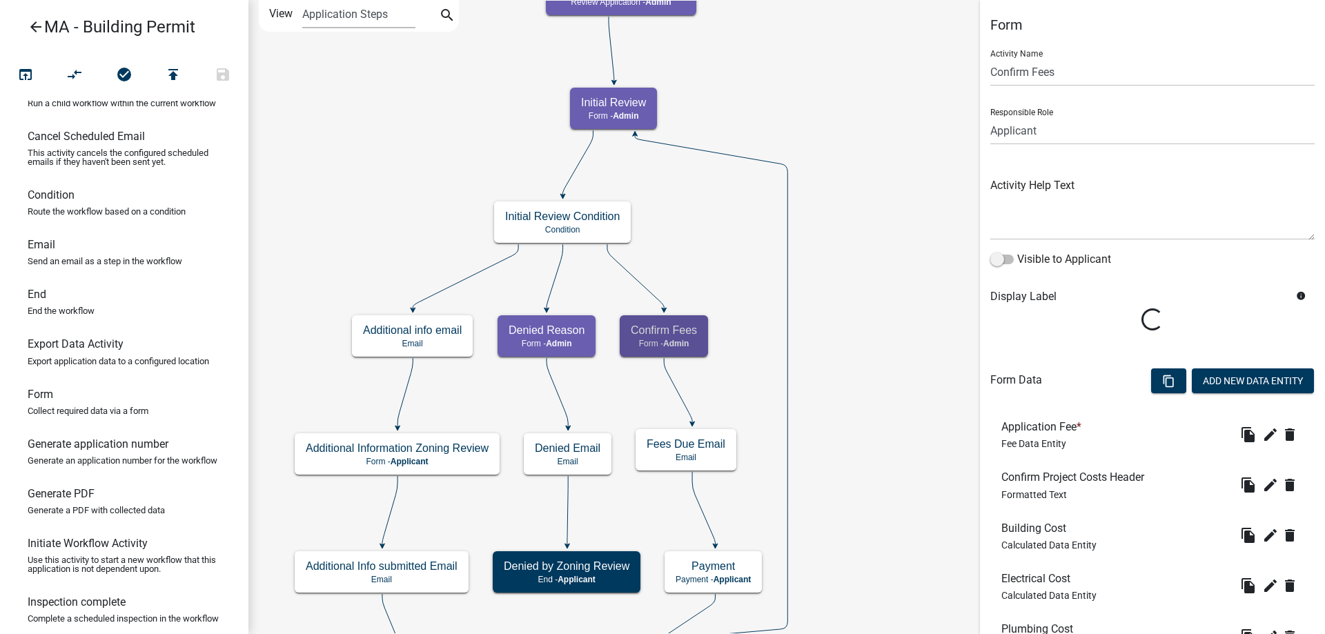
scroll to position [69, 0]
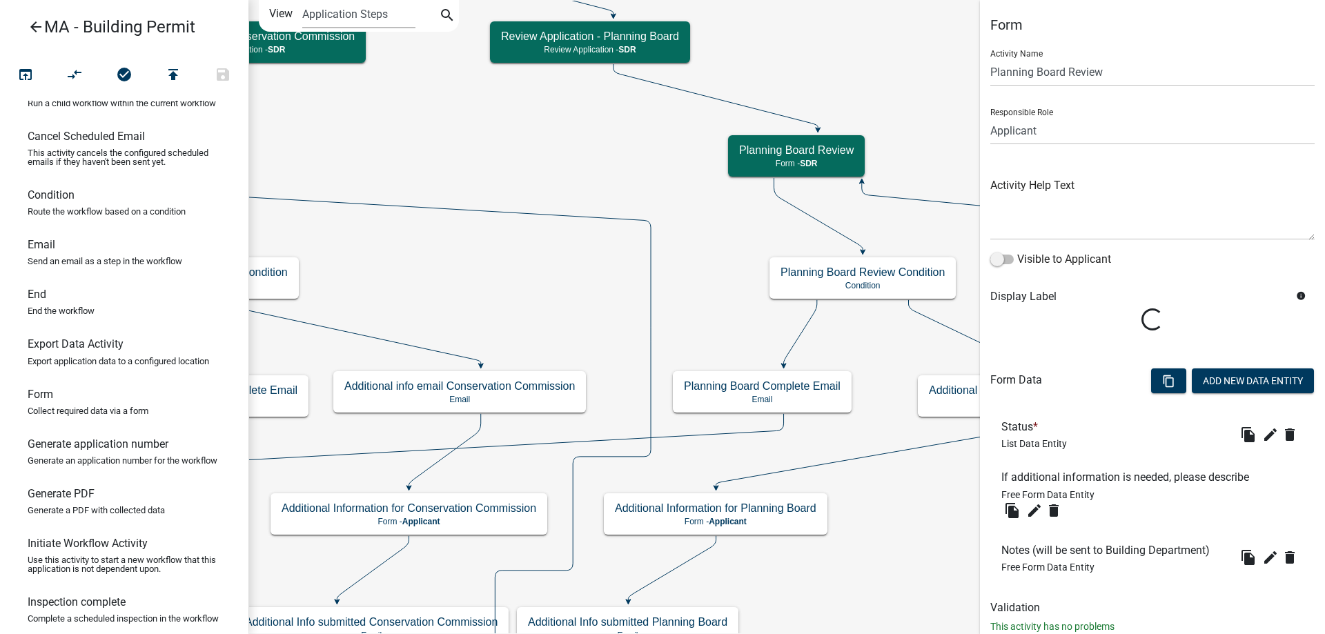
scroll to position [39, 0]
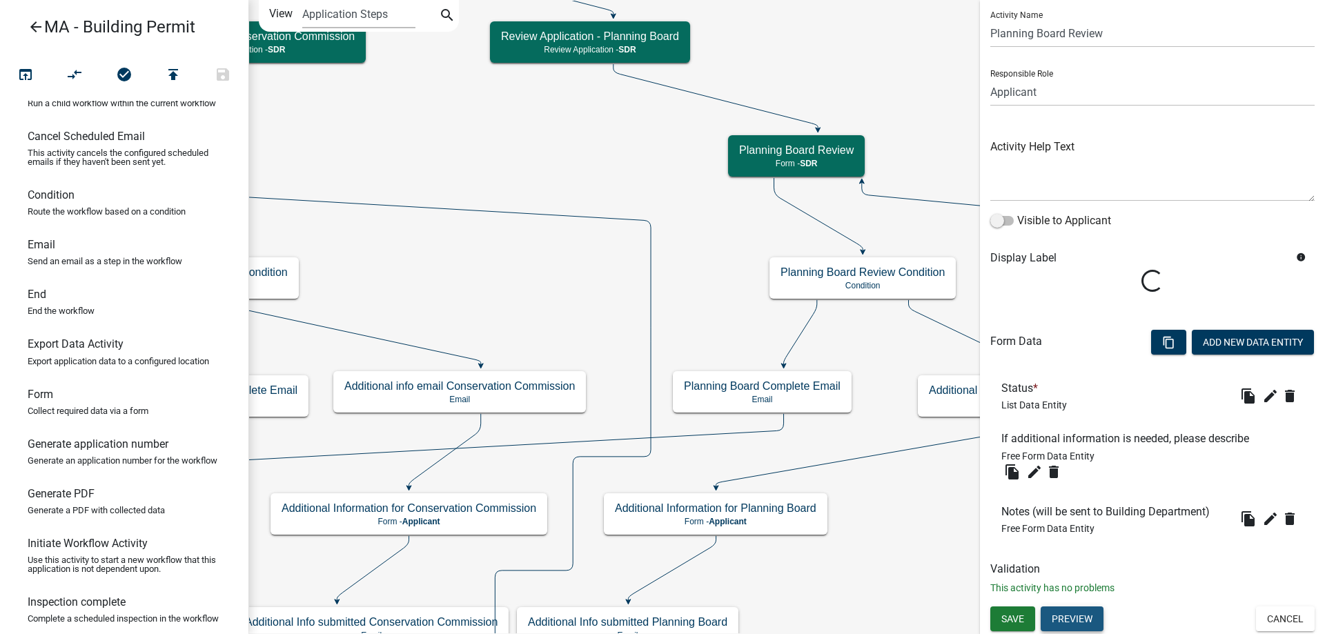
click at [1072, 620] on button "Preview" at bounding box center [1071, 618] width 63 height 25
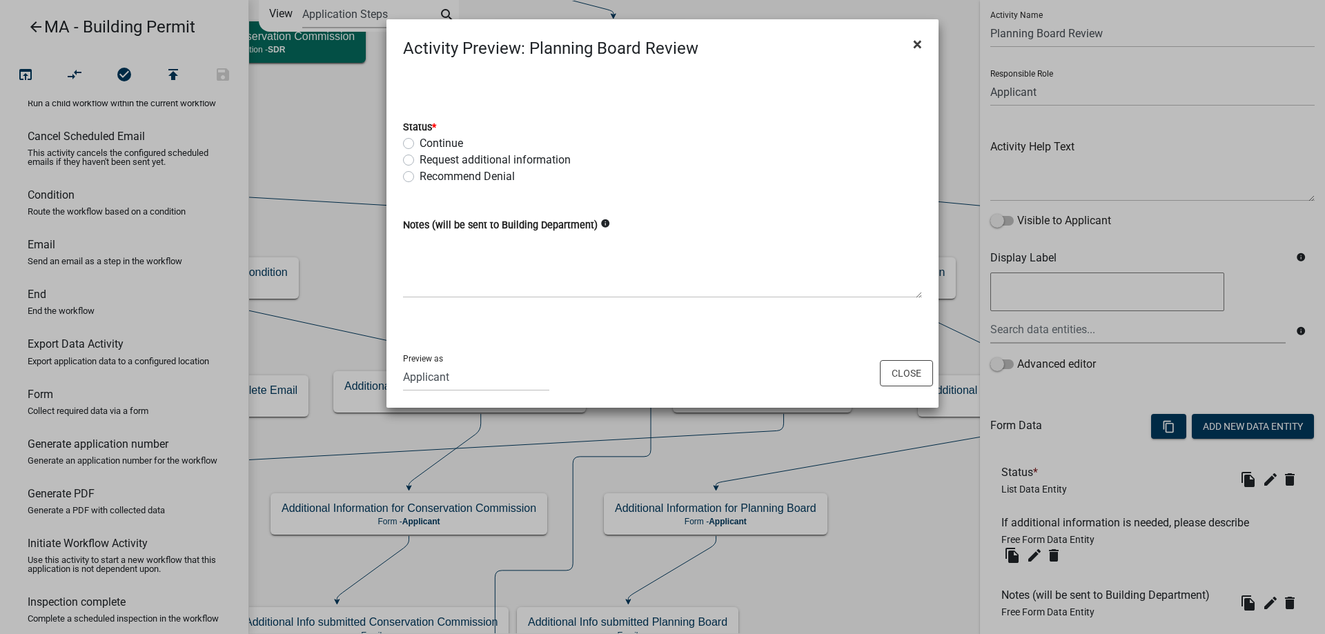
click at [917, 48] on span "×" at bounding box center [917, 43] width 9 height 19
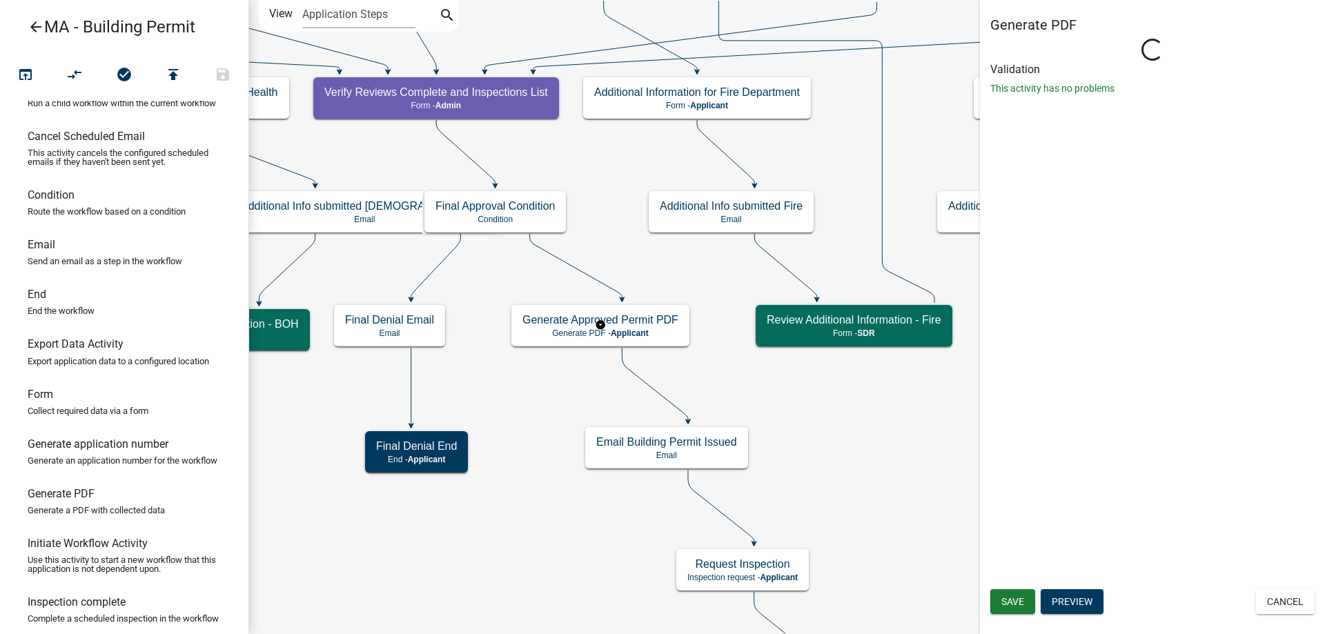
scroll to position [0, 0]
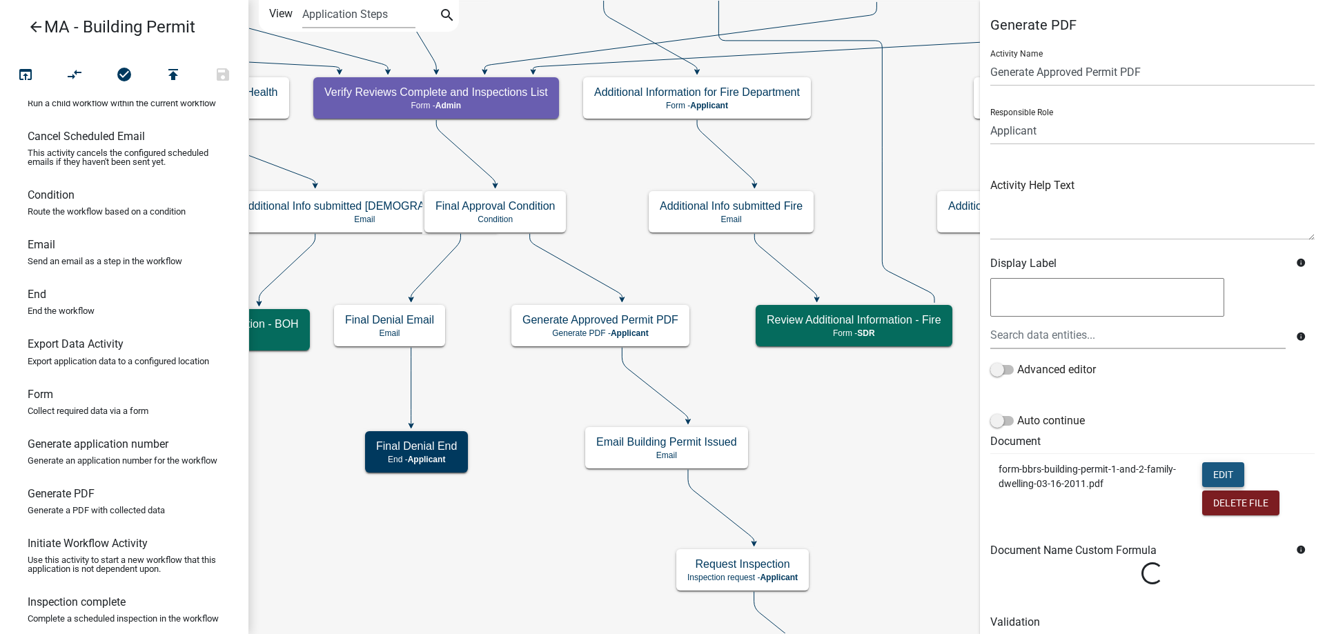
click at [1205, 470] on button "Edit" at bounding box center [1223, 474] width 42 height 25
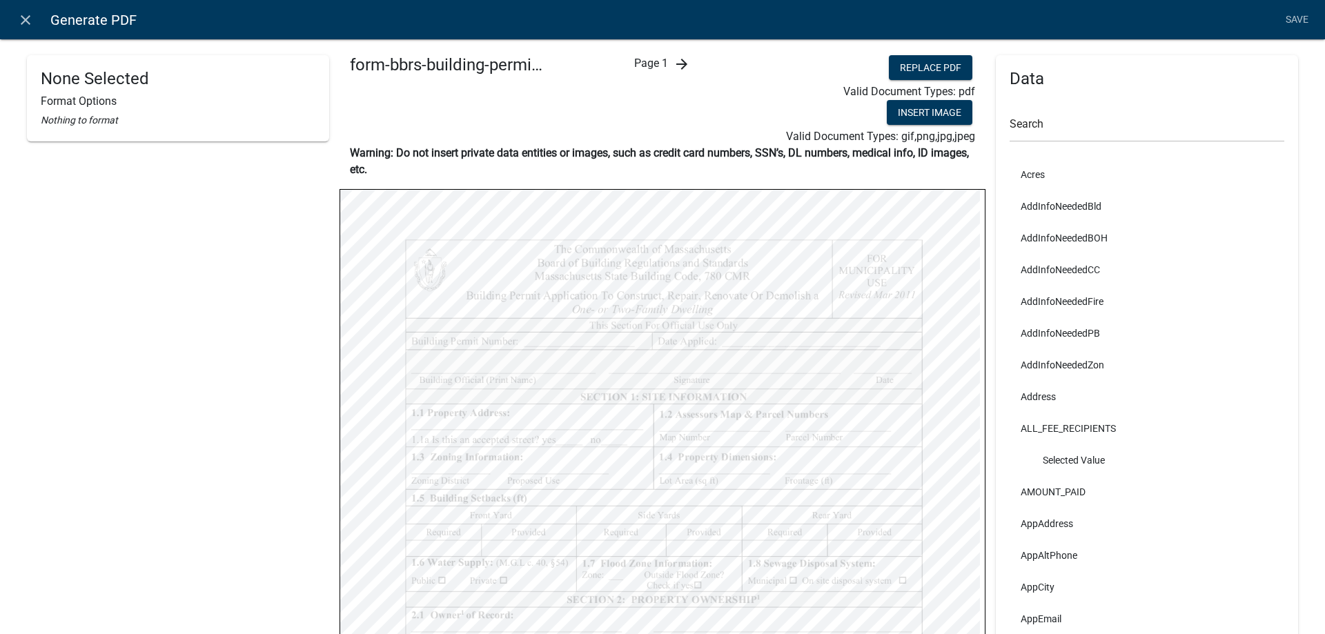
click at [24, 21] on icon "close" at bounding box center [25, 20] width 17 height 17
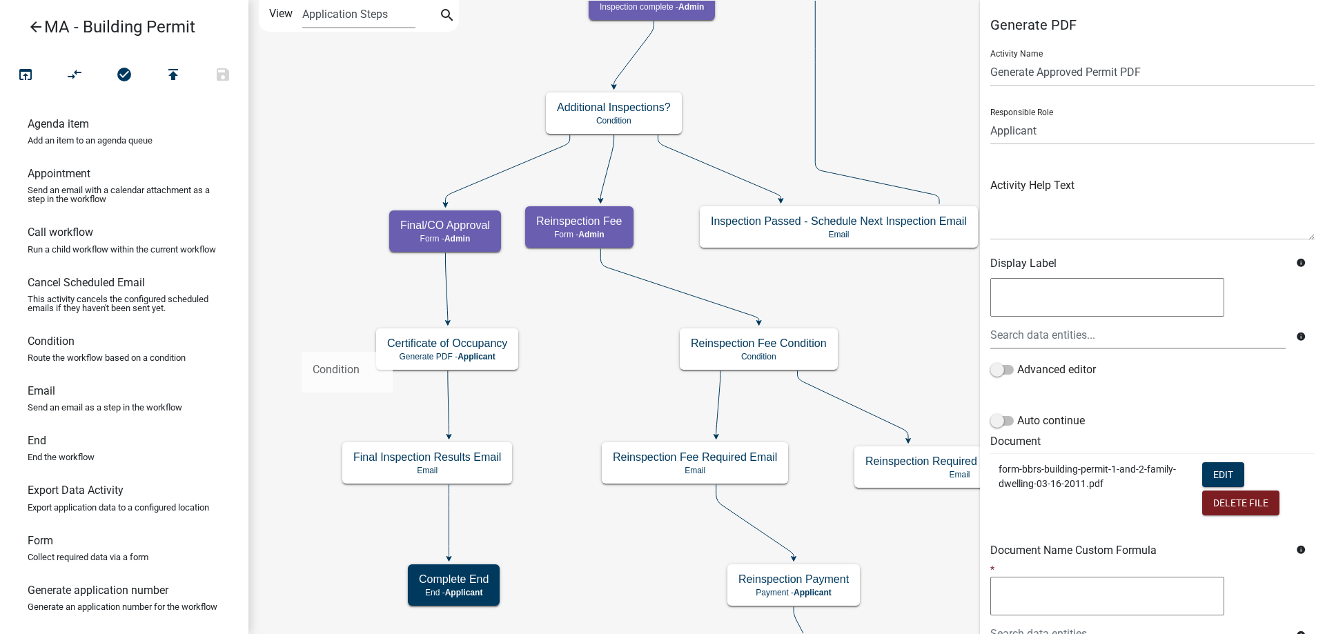
drag, startPoint x: 105, startPoint y: 371, endPoint x: 302, endPoint y: 341, distance: 198.9
click at [302, 341] on div "arrow_back MA - Building Permit open_in_browser compare_arrows check_circle pub…" at bounding box center [662, 317] width 1325 height 634
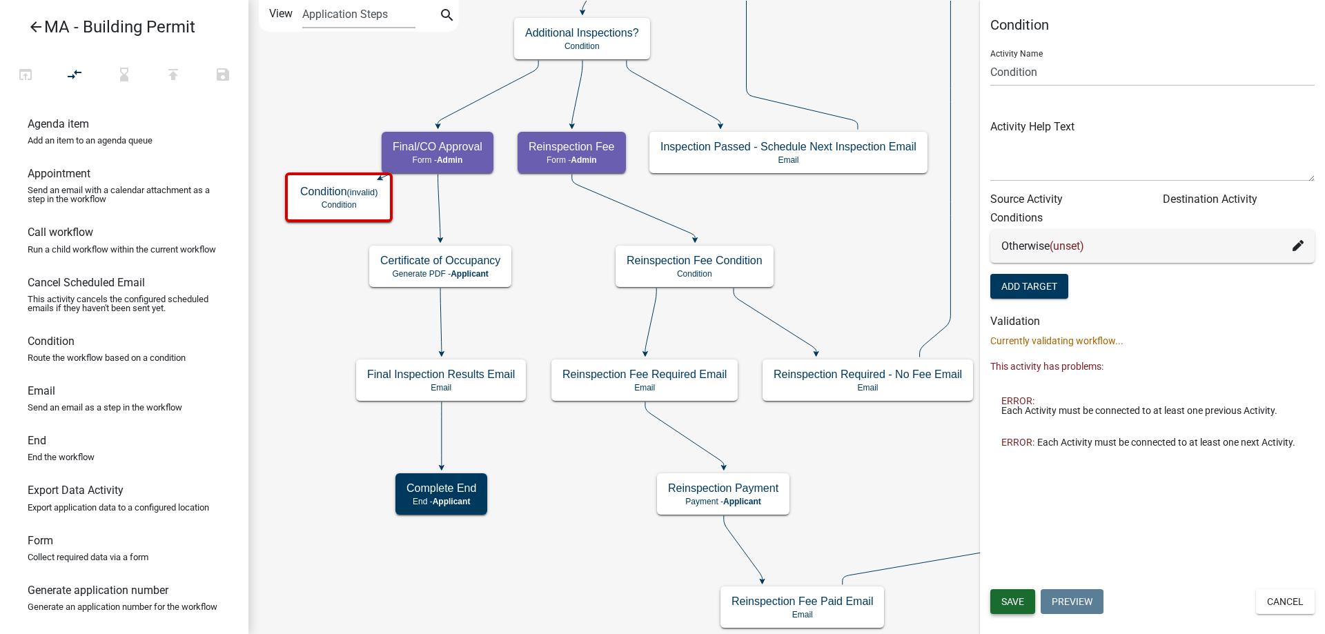
click at [1018, 603] on span "Save" at bounding box center [1012, 601] width 23 height 11
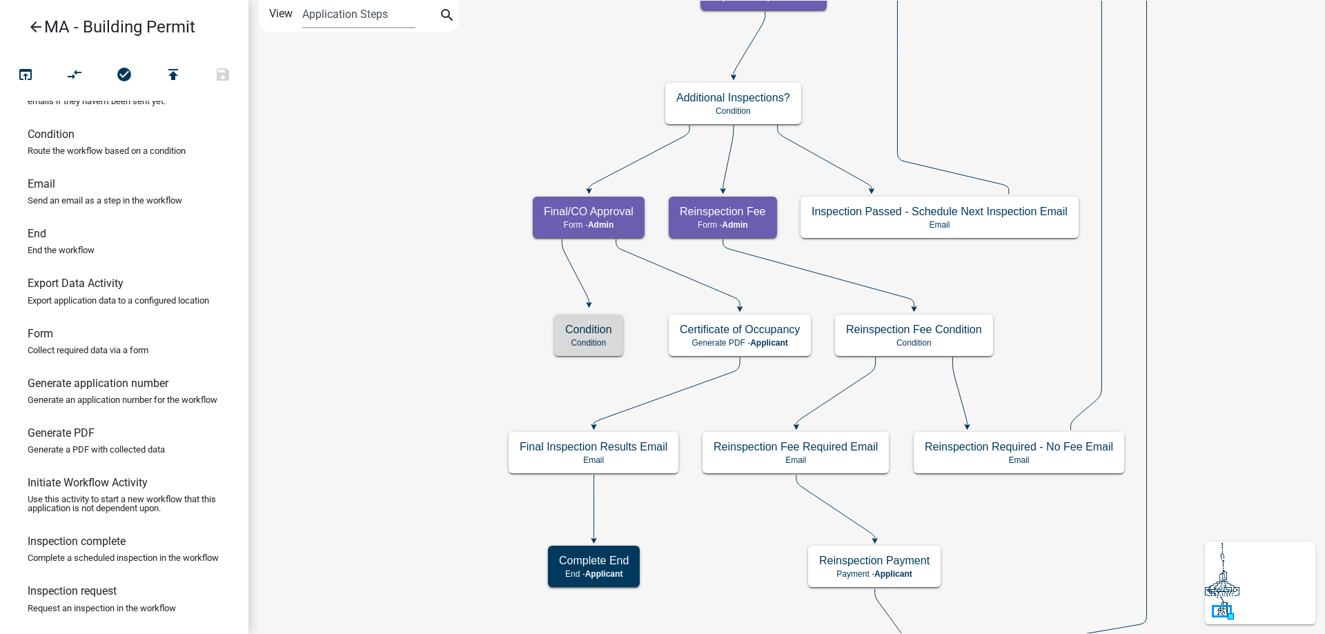
scroll to position [276, 0]
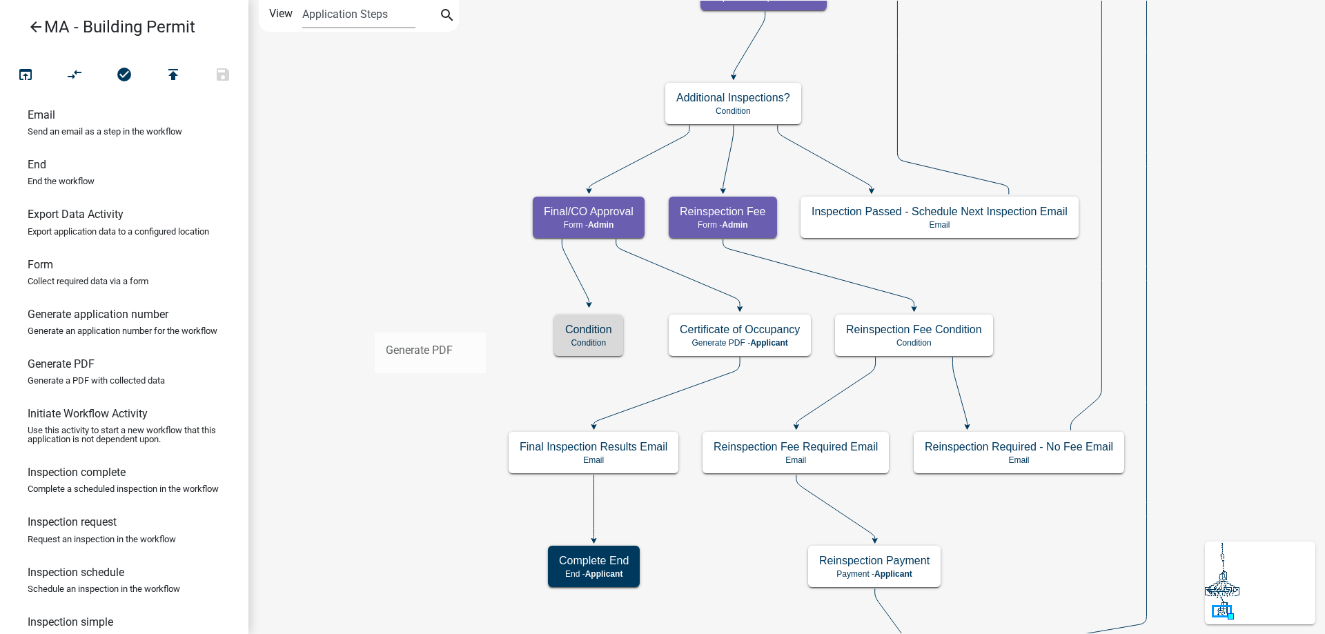
drag, startPoint x: 94, startPoint y: 412, endPoint x: 375, endPoint y: 322, distance: 295.0
click at [375, 322] on div "arrow_back MA - Building Permit open_in_browser compare_arrows check_circle pub…" at bounding box center [662, 317] width 1325 height 634
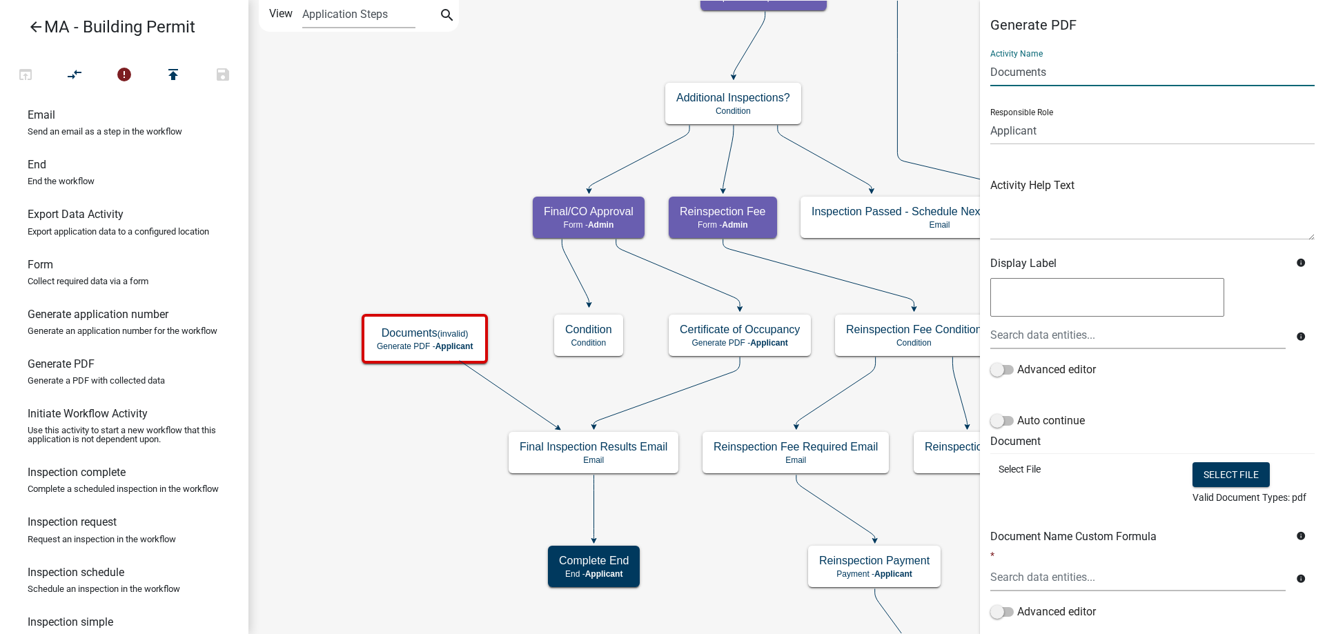
click at [1025, 75] on input "Documents" at bounding box center [1152, 72] width 324 height 28
type input "Certificate of Completion"
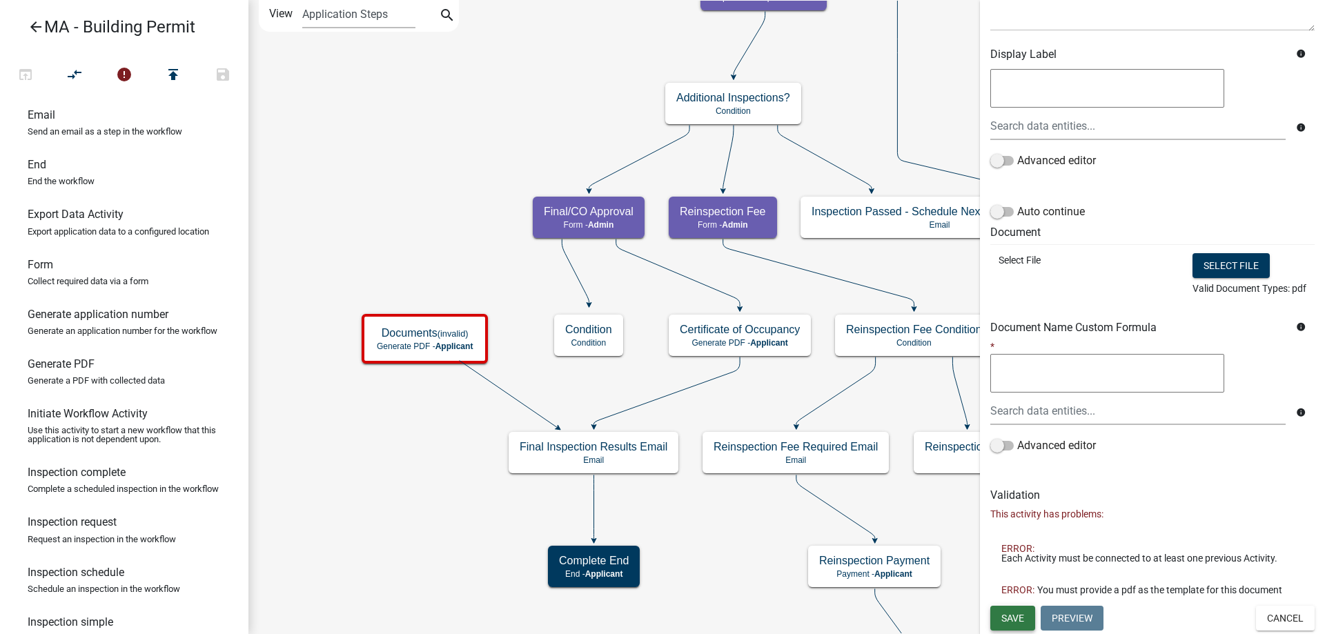
click at [1020, 615] on span "Save" at bounding box center [1012, 617] width 23 height 11
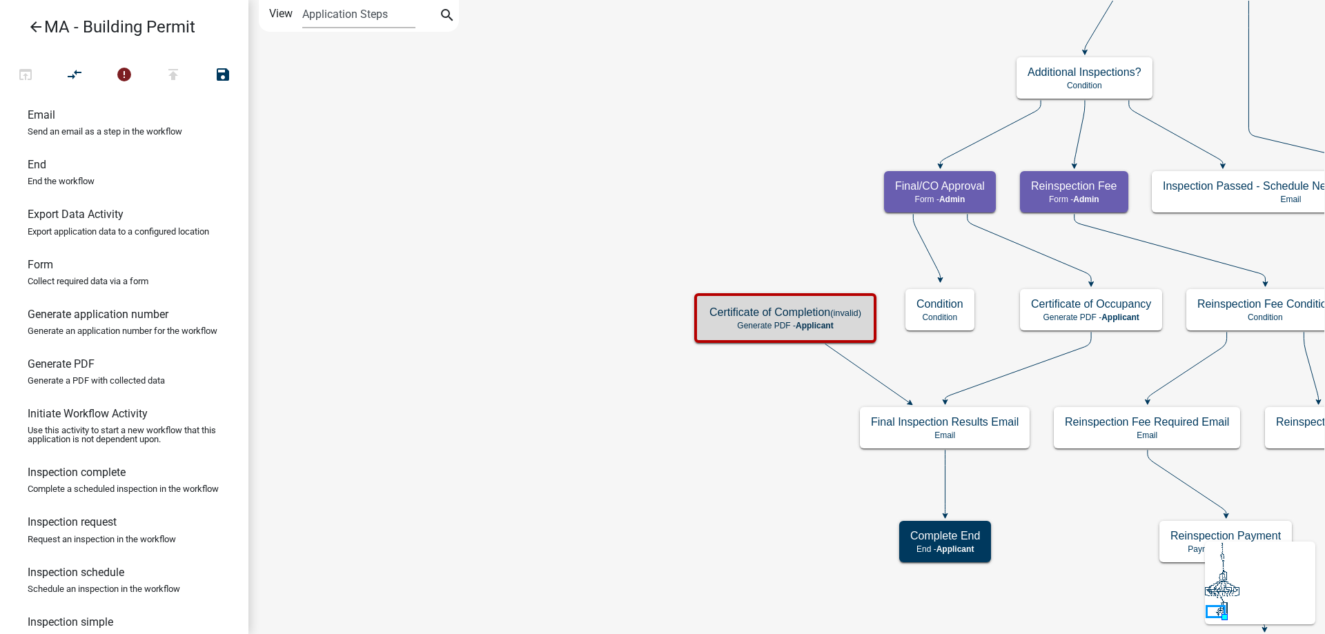
scroll to position [0, 0]
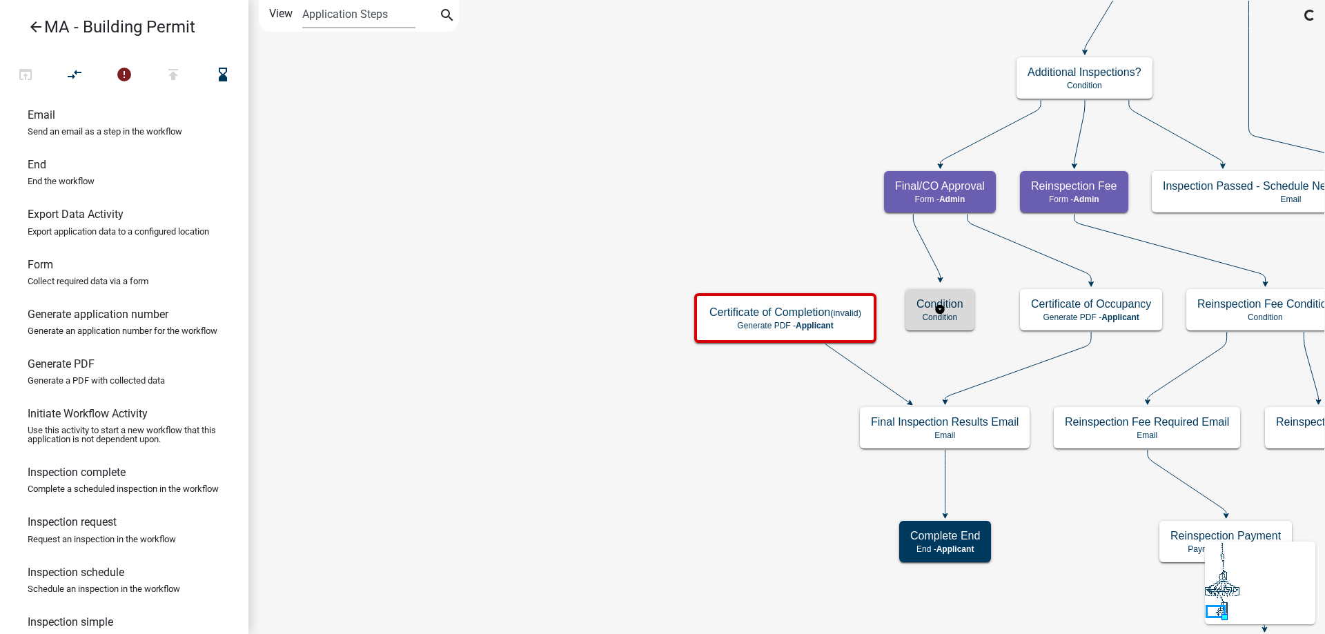
click at [948, 313] on p "Condition" at bounding box center [939, 318] width 47 height 10
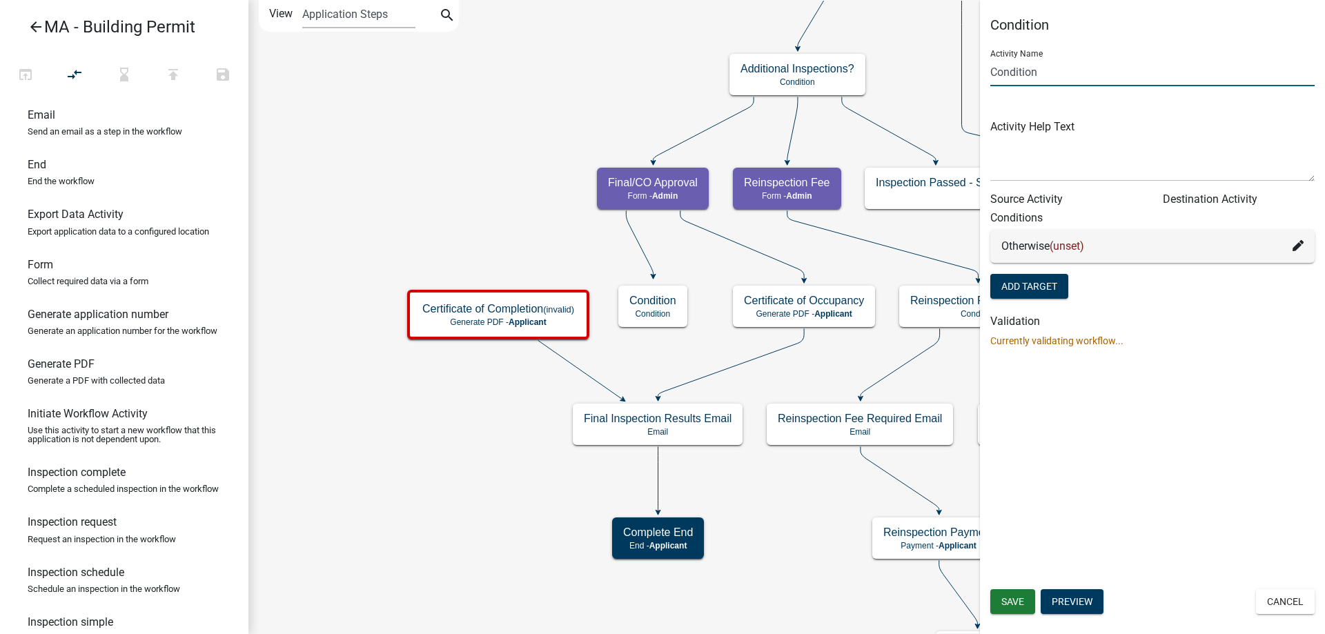
click at [990, 70] on input "Condition" at bounding box center [1152, 72] width 324 height 28
type input "COO/COC Condition"
click at [1002, 600] on span "Save" at bounding box center [1012, 601] width 23 height 11
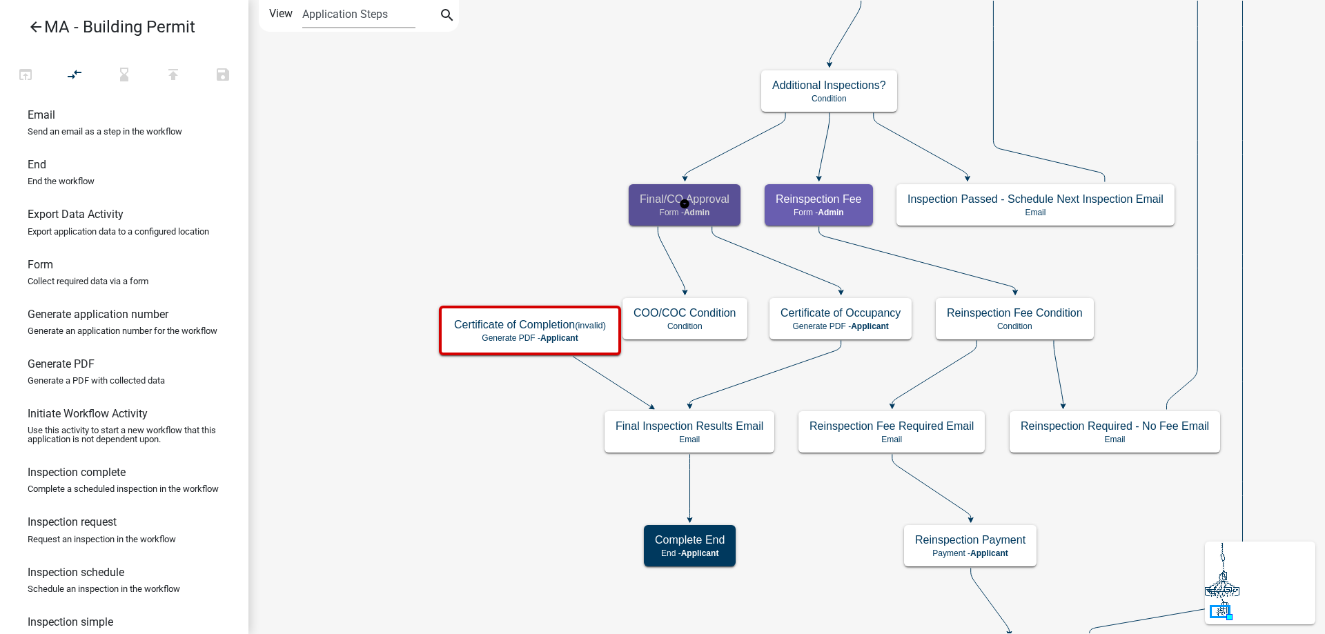
click at [698, 201] on h5 "Final/CO Approval" at bounding box center [685, 199] width 90 height 13
select select "1617A353-6361-48C5-9BA0-CE34FD9B68F8"
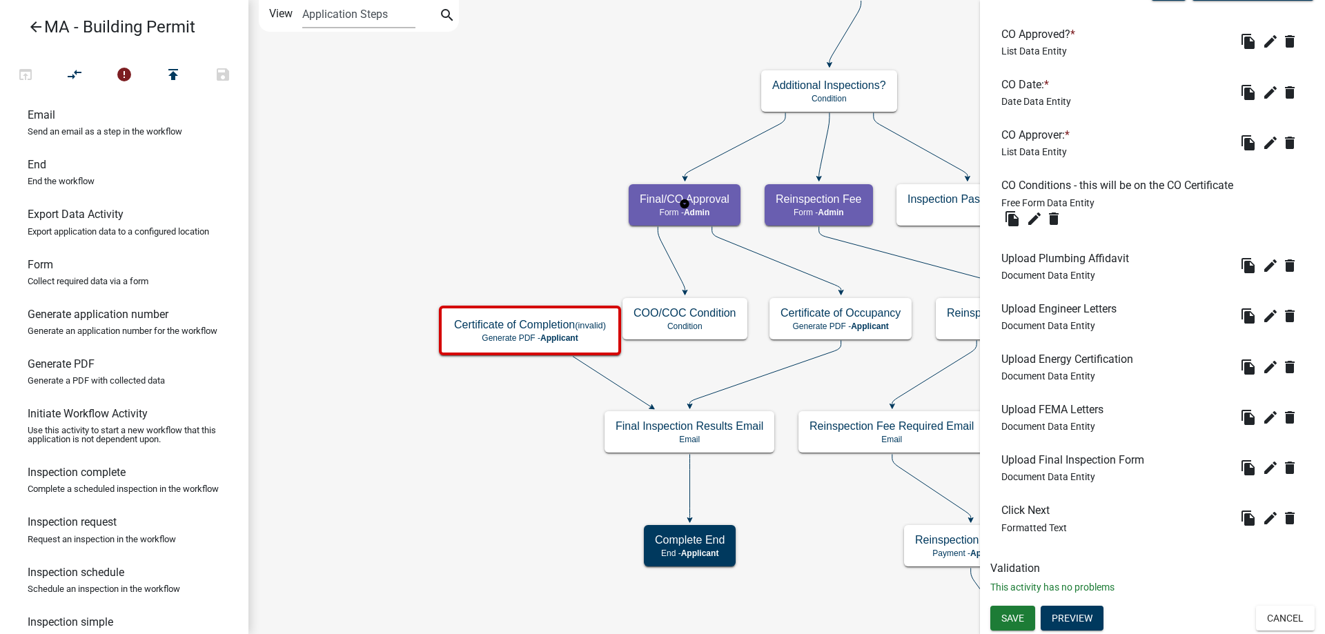
scroll to position [270, 0]
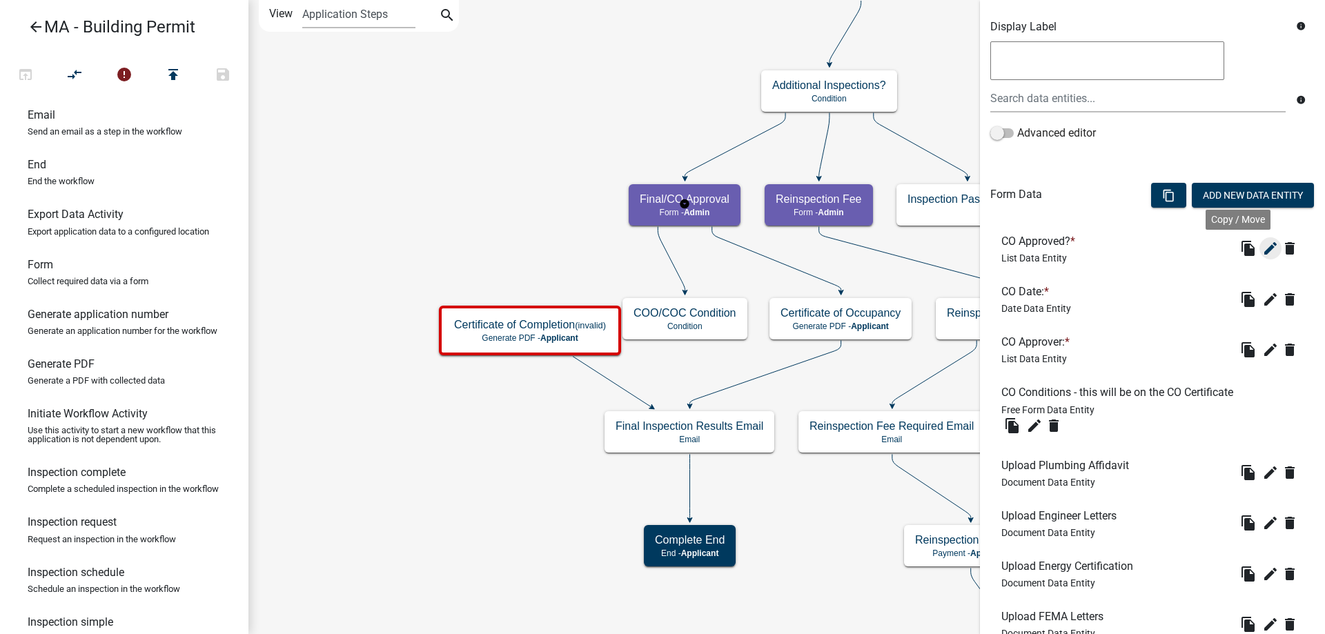
click at [1262, 251] on icon "edit" at bounding box center [1270, 248] width 17 height 17
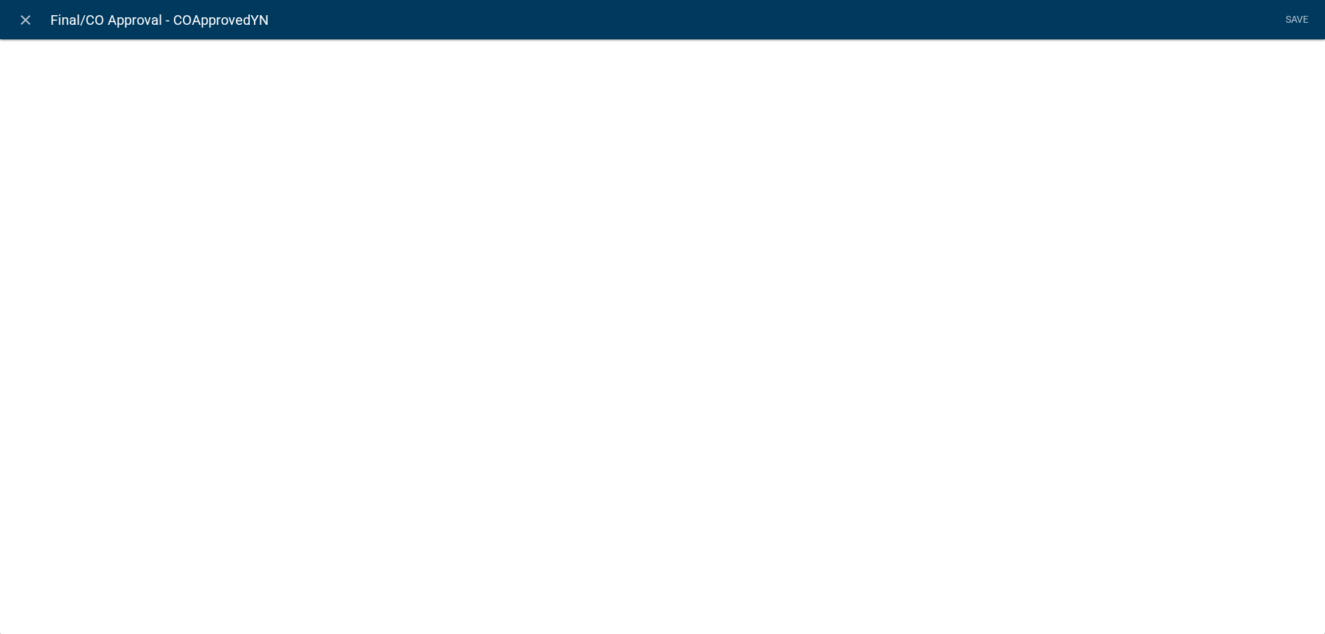
select select "list-data"
select select
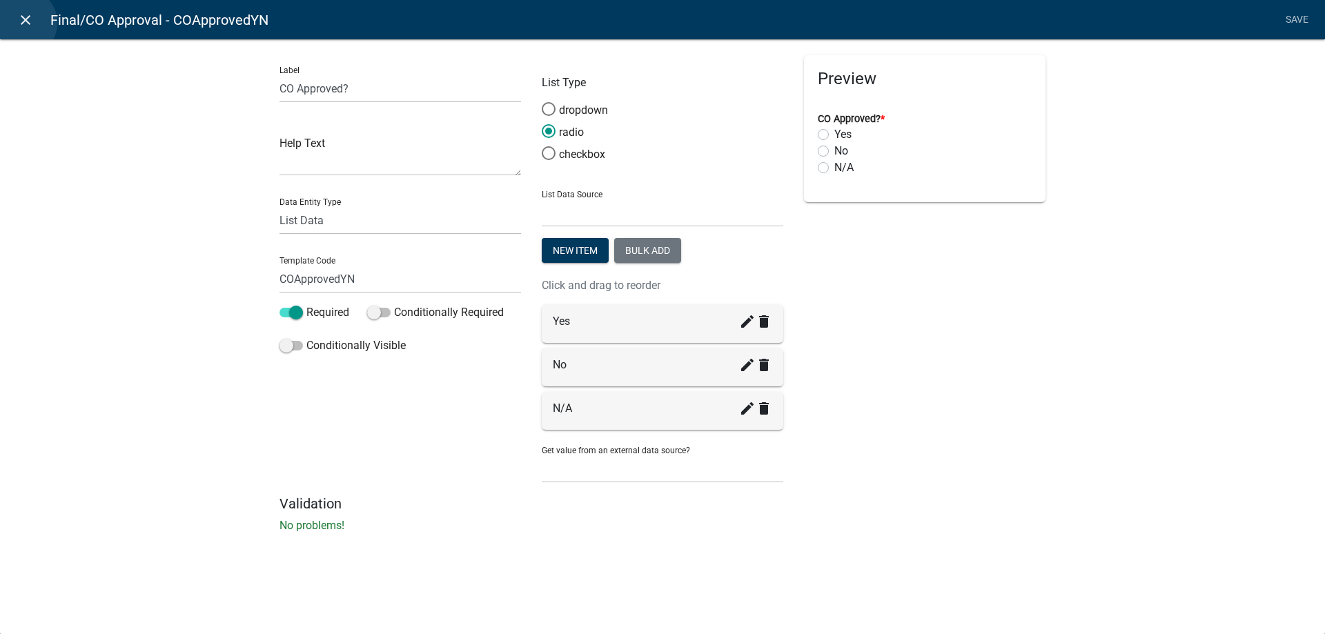
click at [22, 23] on icon "close" at bounding box center [25, 20] width 17 height 17
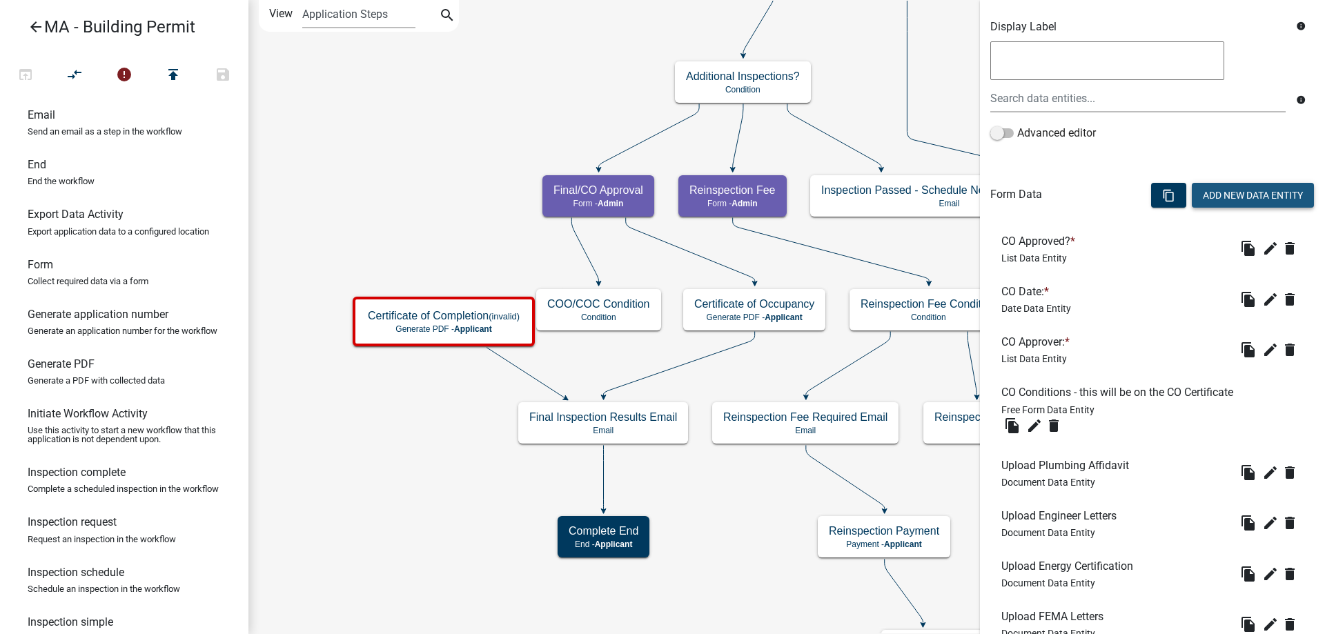
click at [1241, 197] on button "Add New Data Entity" at bounding box center [1253, 195] width 122 height 25
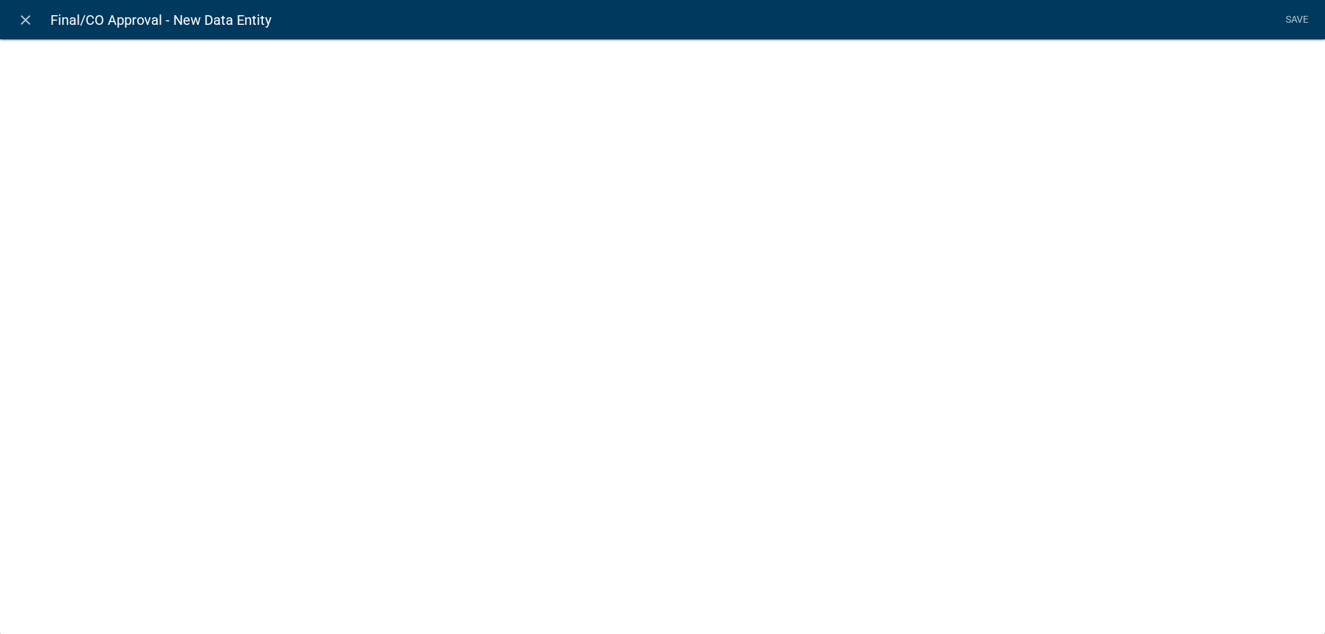
select select
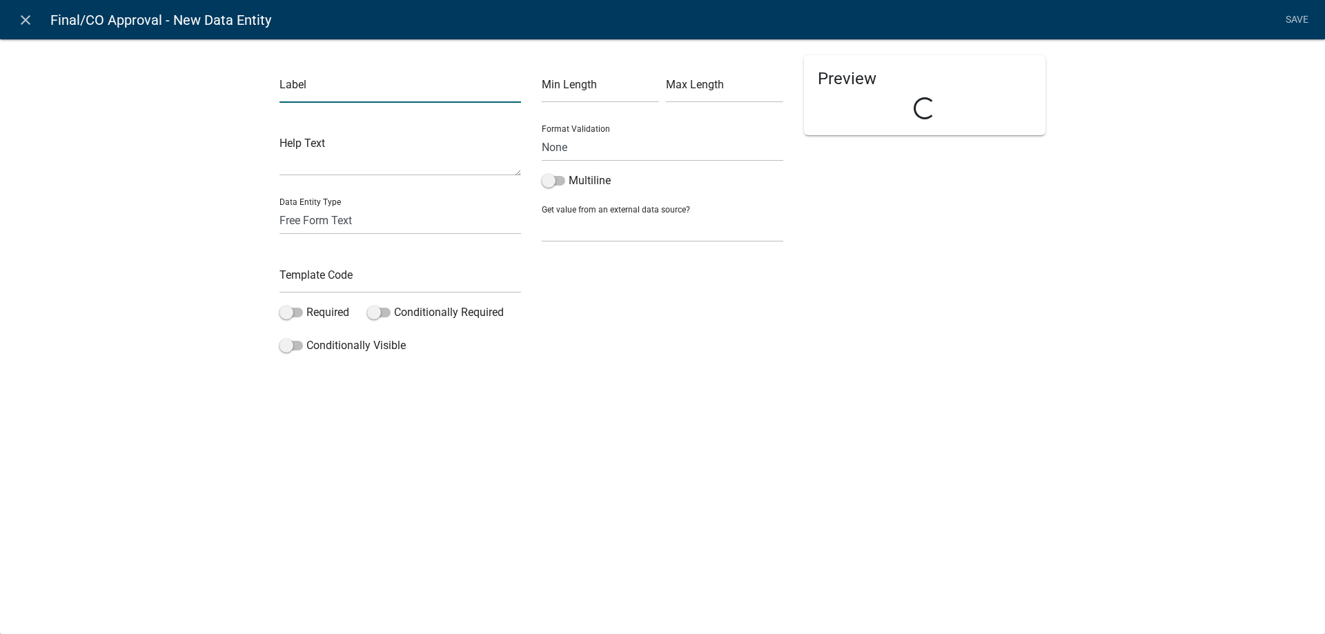
click at [300, 82] on input "text" at bounding box center [399, 89] width 241 height 28
type input "G"
click at [321, 81] on input "Select Which Documents to Generate" at bounding box center [399, 89] width 241 height 28
type input "Select which Documents to Generate"
click at [321, 275] on input "text" at bounding box center [399, 279] width 241 height 28
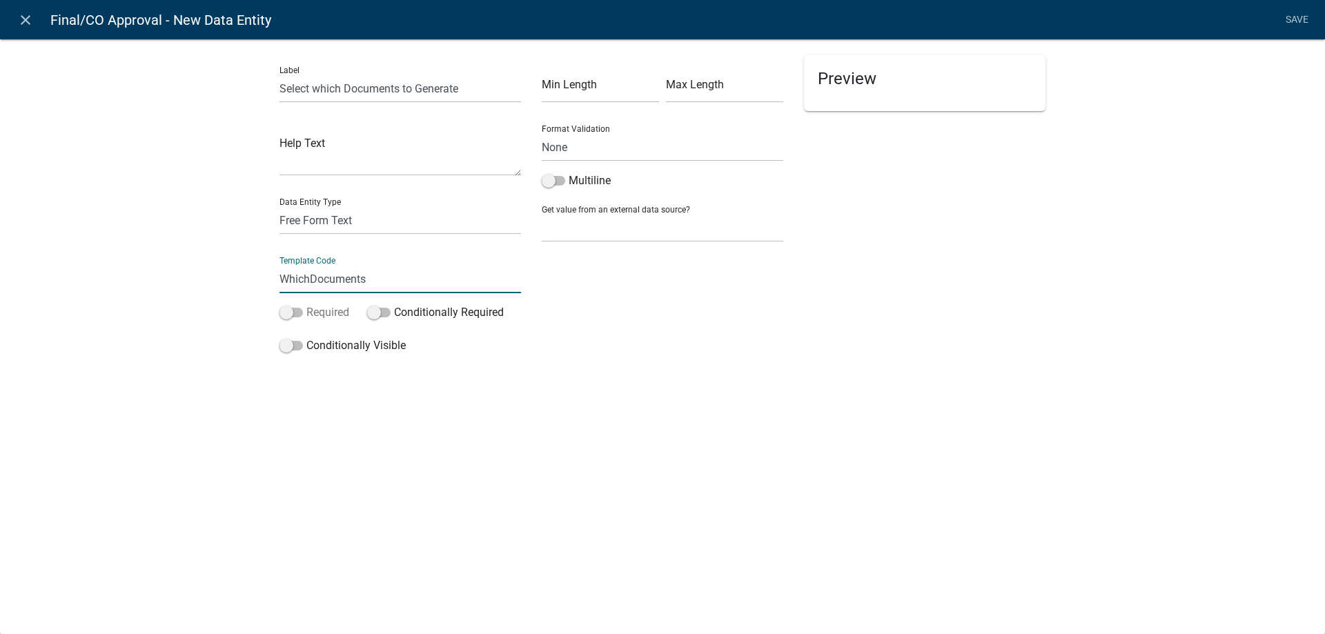
type input "WhichDocuments"
click at [311, 309] on label "Required" at bounding box center [314, 312] width 70 height 17
click at [306, 304] on input "Required" at bounding box center [306, 304] width 0 height 0
click at [353, 223] on select "Free Form Text Document Display Entity Value Fee Numeric Data Date Map Sketch D…" at bounding box center [399, 220] width 241 height 28
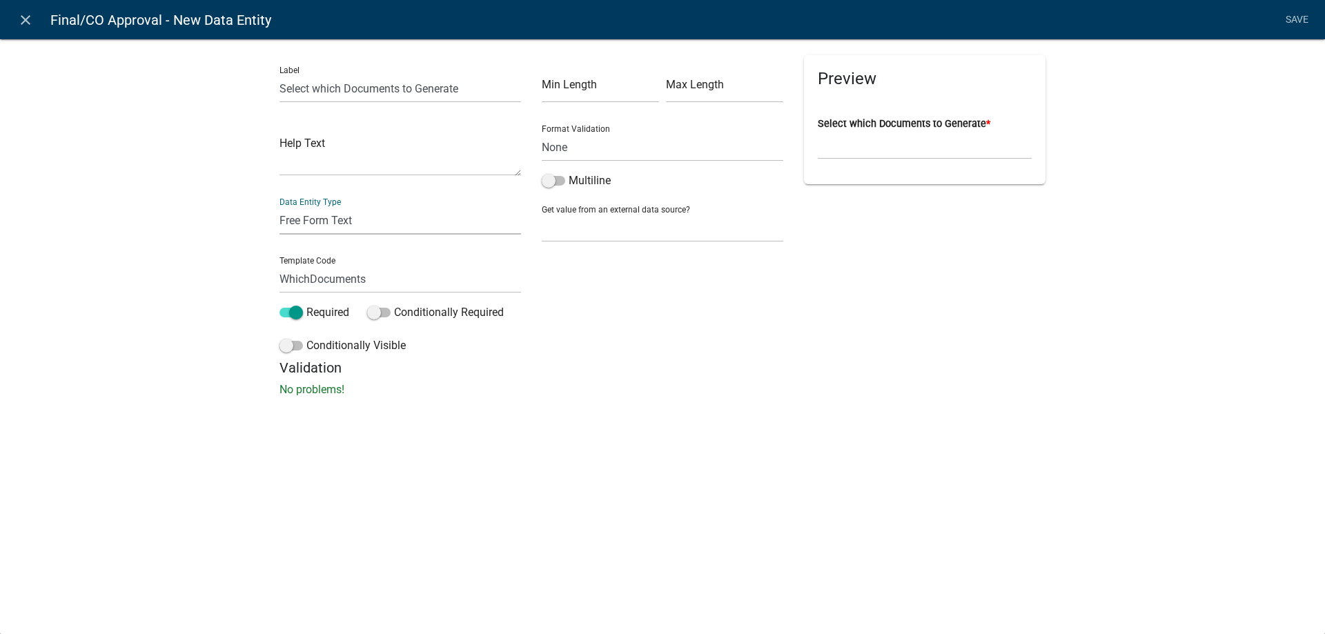
select select "list-data"
click at [279, 206] on select "Free Form Text Document Display Entity Value Fee Numeric Data Date Map Sketch D…" at bounding box center [399, 220] width 241 height 28
select select
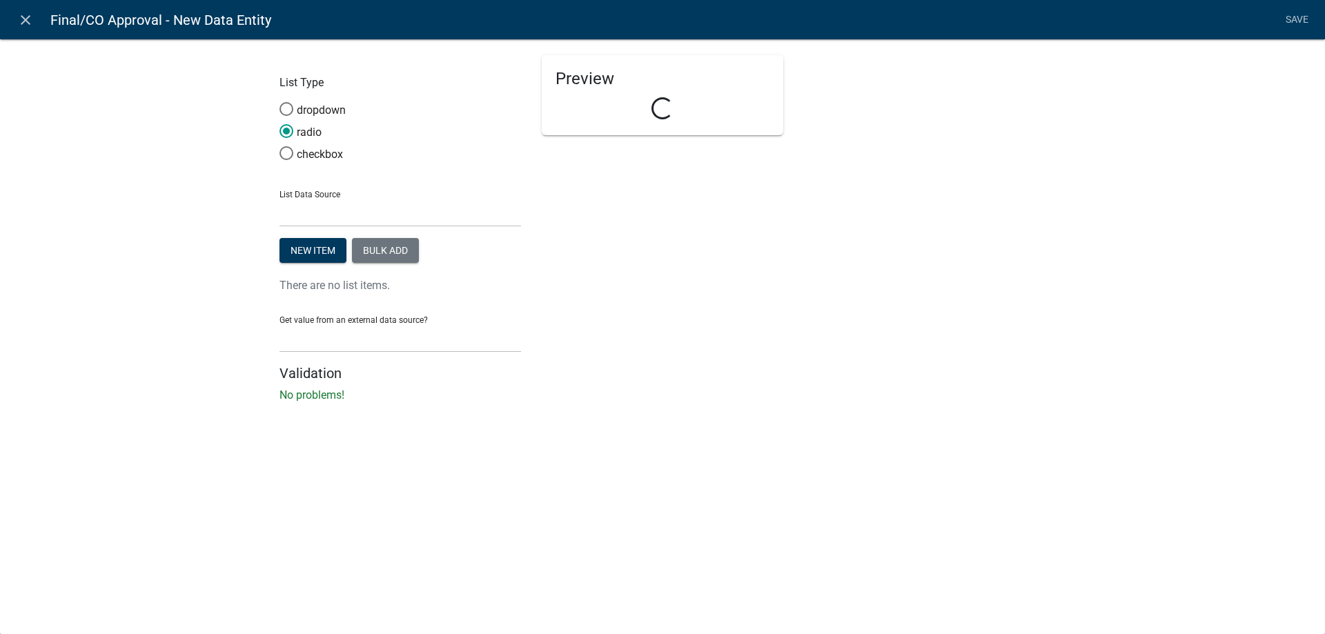
select select "list-data"
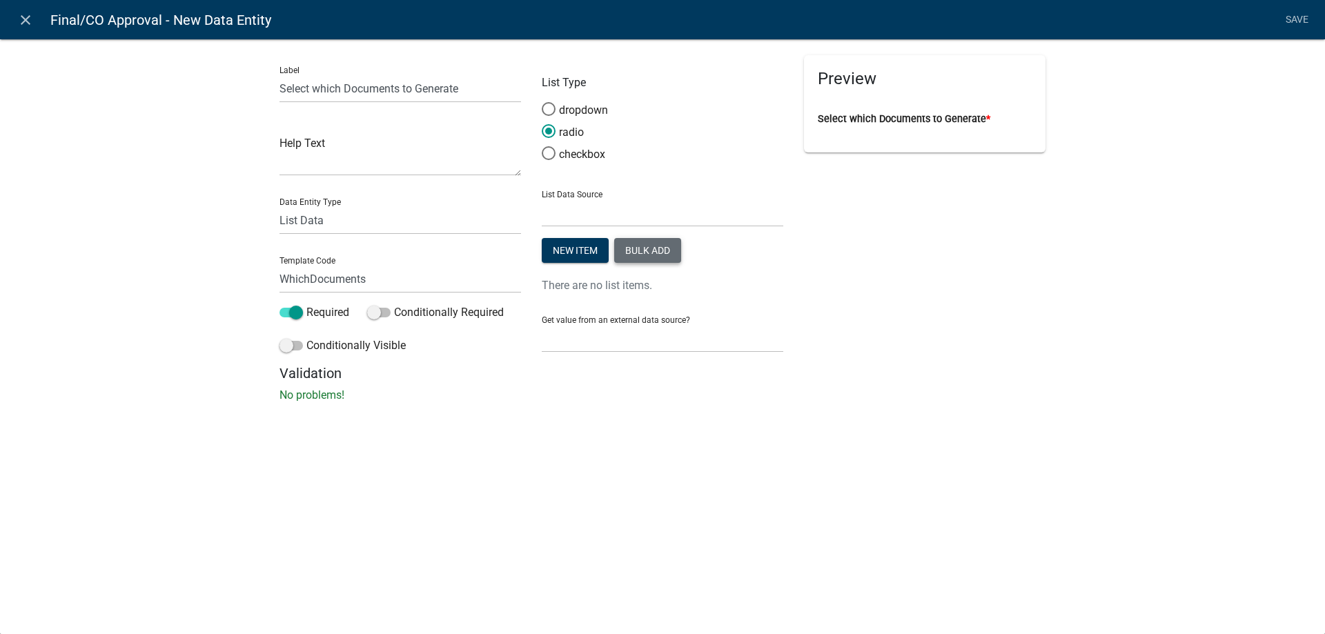
click at [640, 244] on button "Bulk add" at bounding box center [647, 250] width 67 height 25
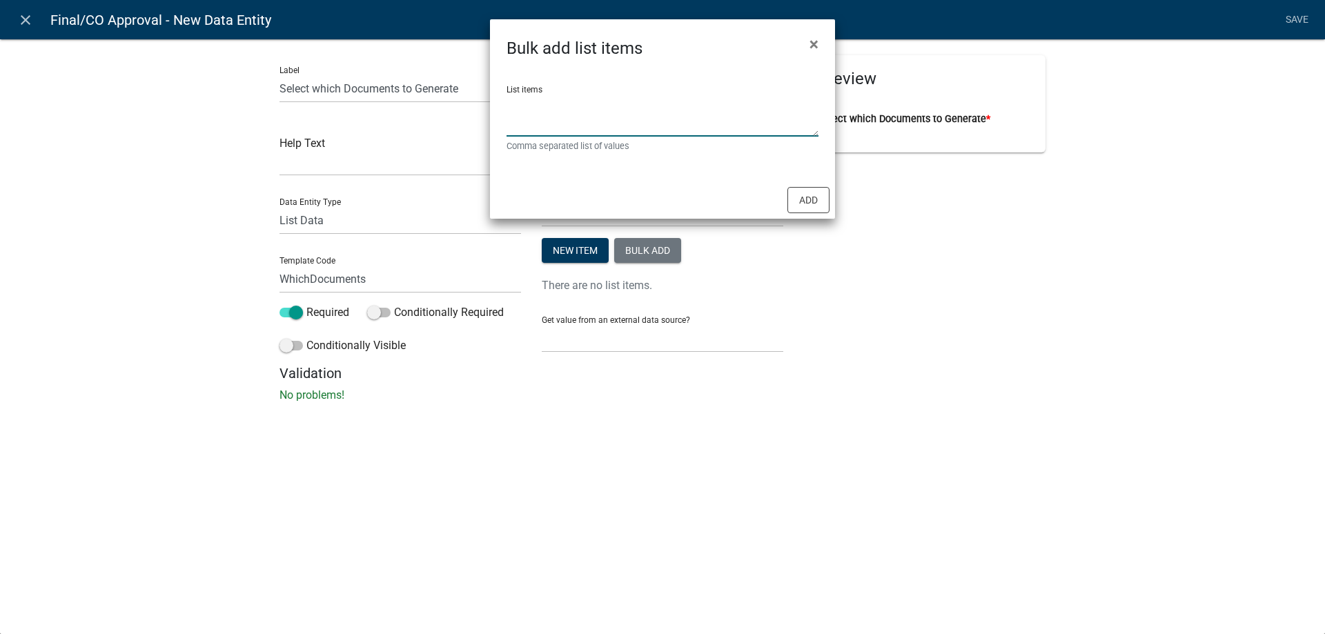
click at [533, 112] on textarea "List items" at bounding box center [662, 115] width 312 height 43
type textarea "Generate Certificate of Occupancy, Generate Certificate of Completion, N/A"
click at [811, 195] on button "Add" at bounding box center [808, 200] width 42 height 26
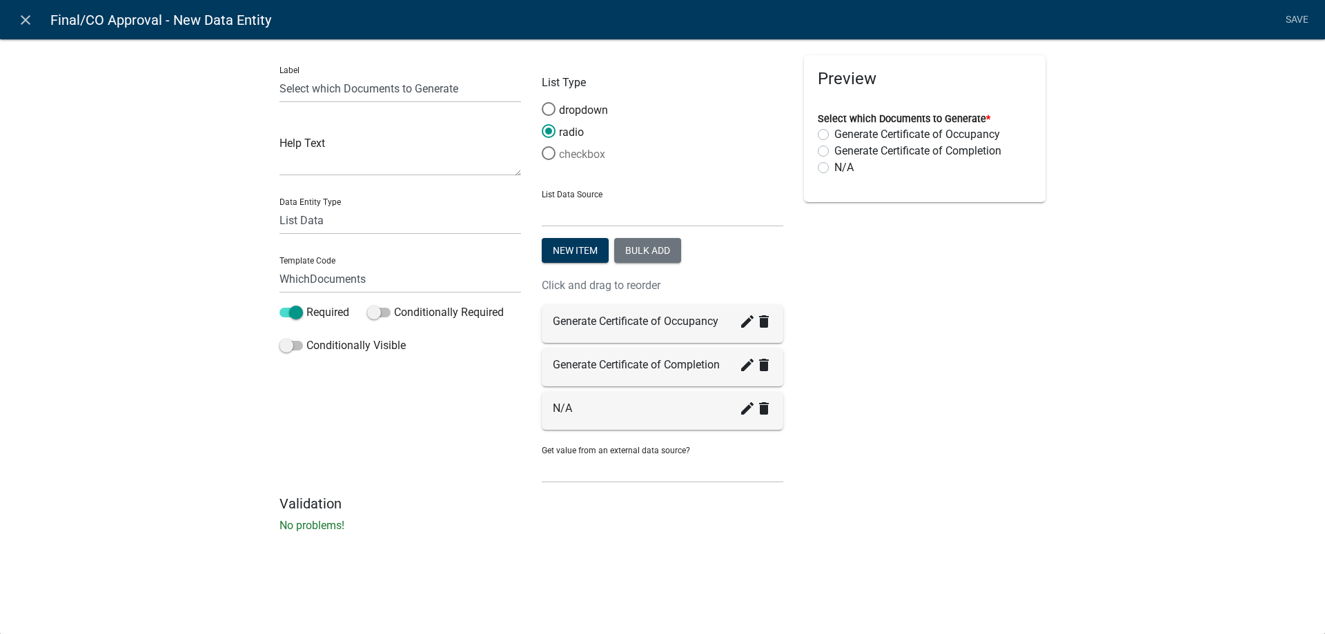
click at [598, 155] on label "checkbox" at bounding box center [573, 154] width 63 height 17
click at [542, 146] on input "checkbox" at bounding box center [542, 146] width 0 height 0
click at [1288, 17] on link "Save" at bounding box center [1296, 20] width 34 height 26
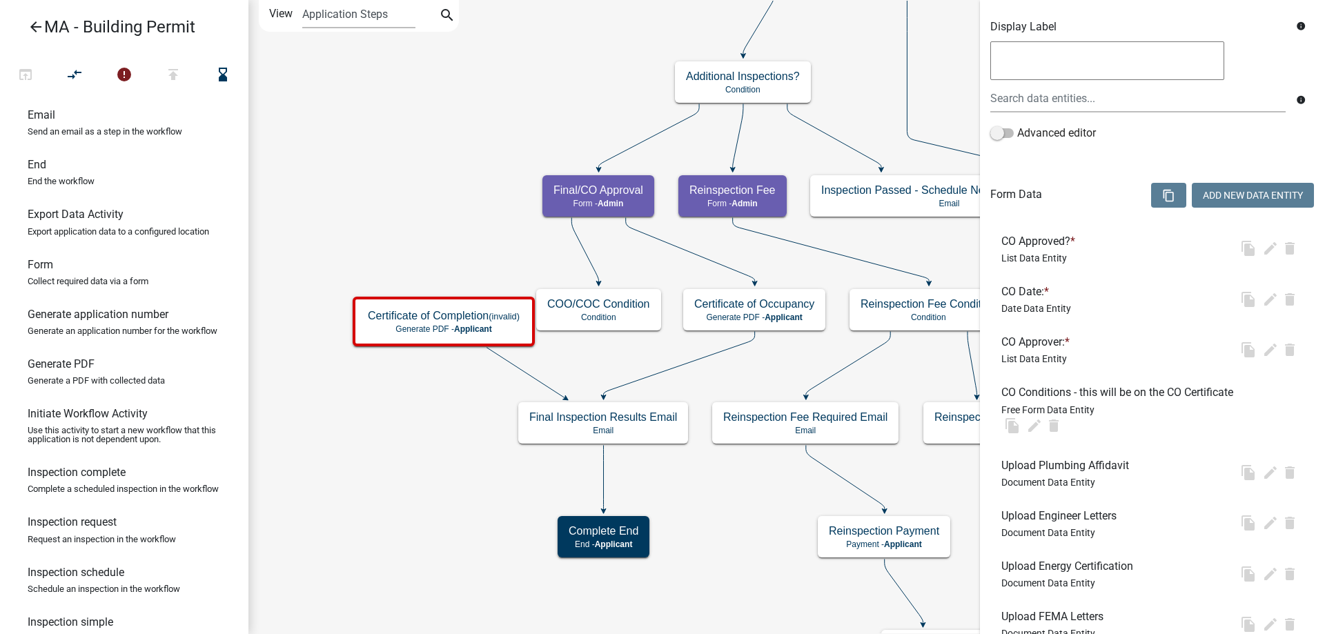
select select "1617A353-6361-48C5-9BA0-CE34FD9B68F8"
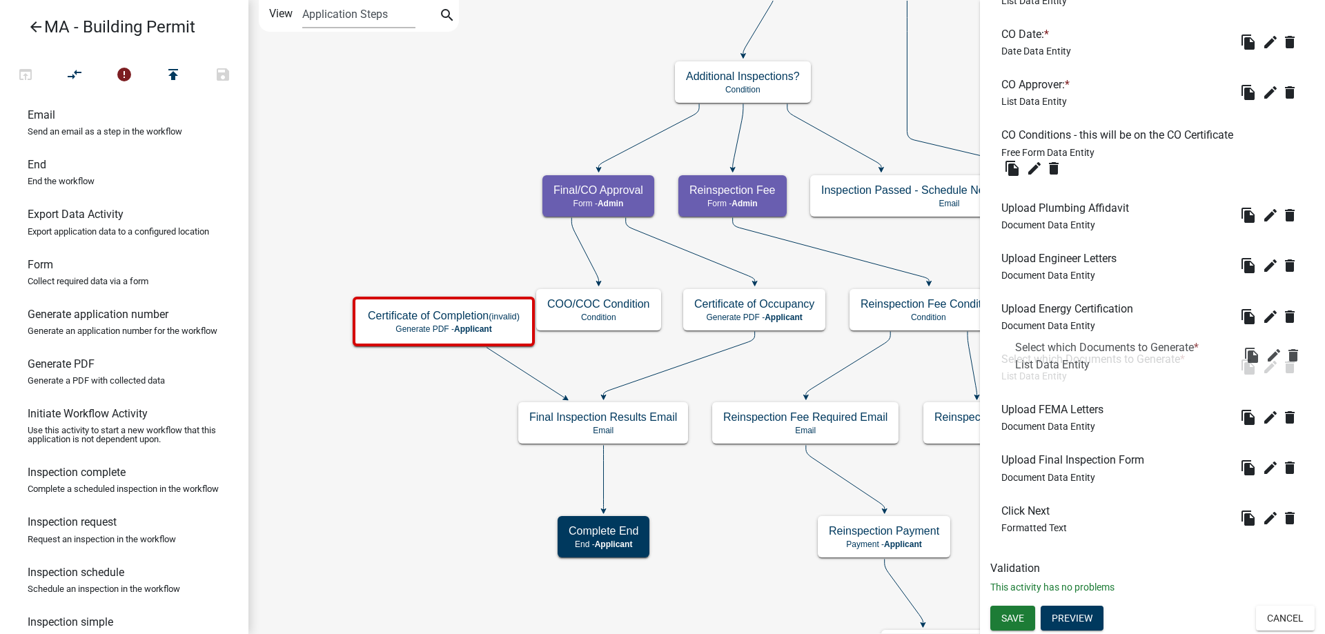
scroll to position [251, 0]
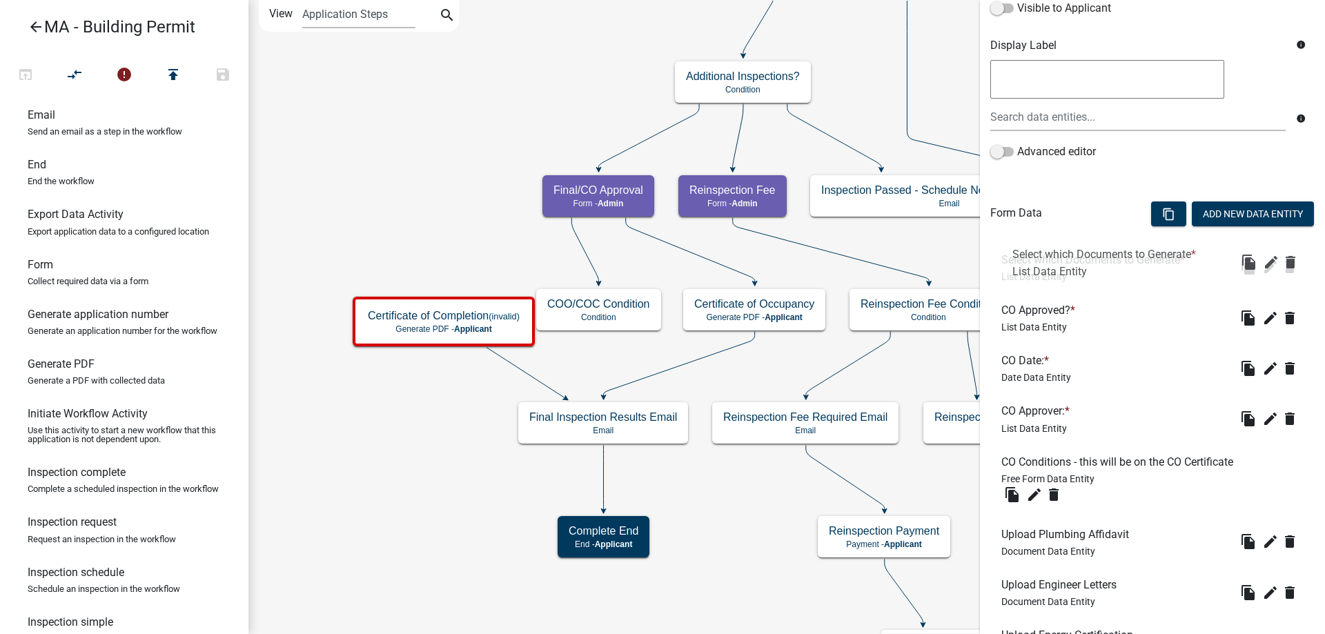
drag, startPoint x: 1080, startPoint y: 518, endPoint x: 1092, endPoint y: 259, distance: 259.0
click at [1281, 313] on icon "delete" at bounding box center [1289, 318] width 17 height 17
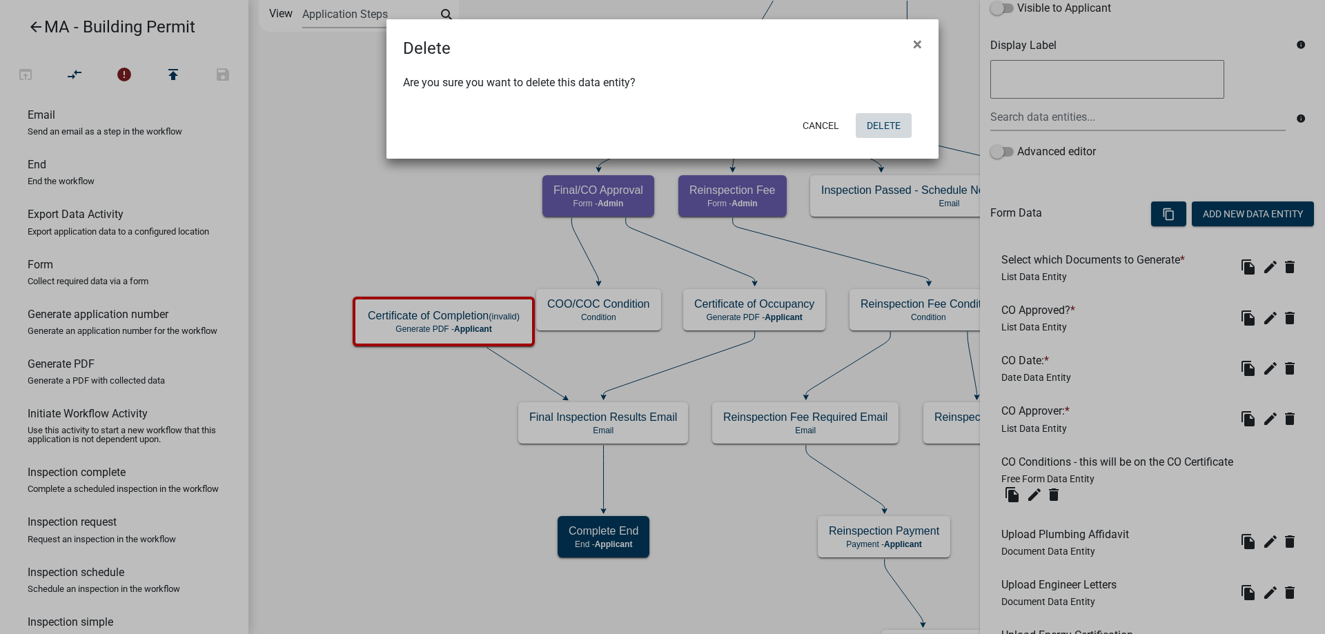
click at [898, 124] on button "Delete" at bounding box center [884, 125] width 56 height 25
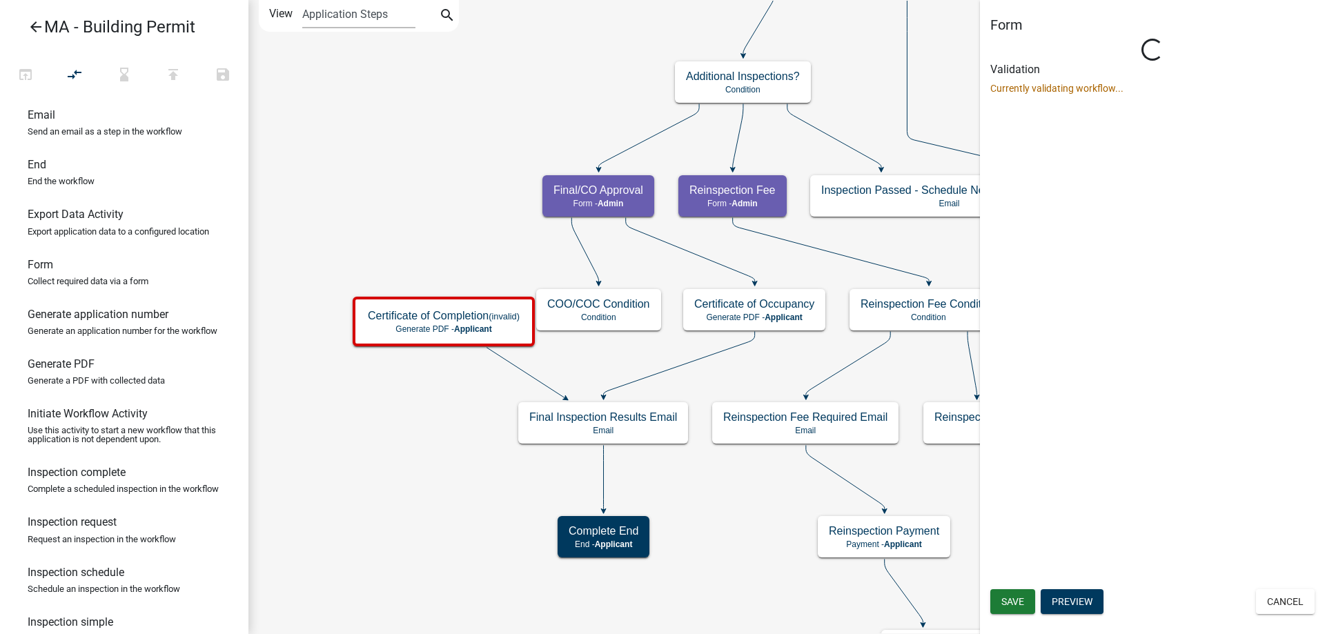
scroll to position [0, 0]
select select "1617A353-6361-48C5-9BA0-CE34FD9B68F8"
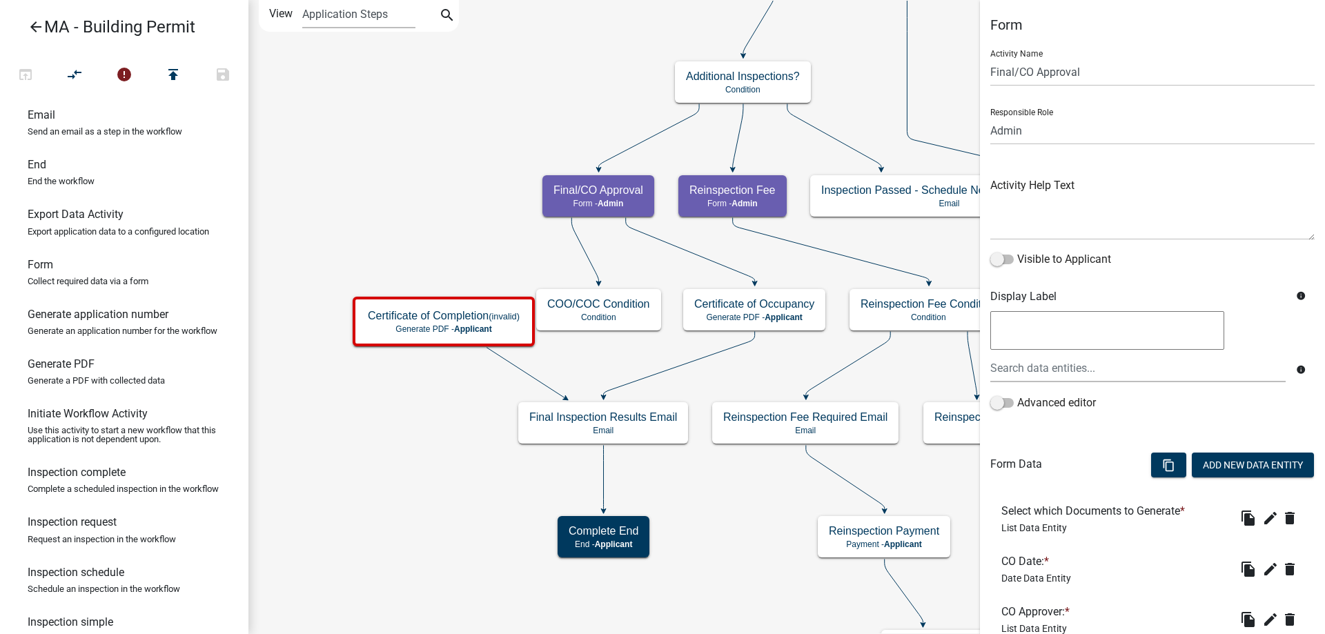
scroll to position [477, 0]
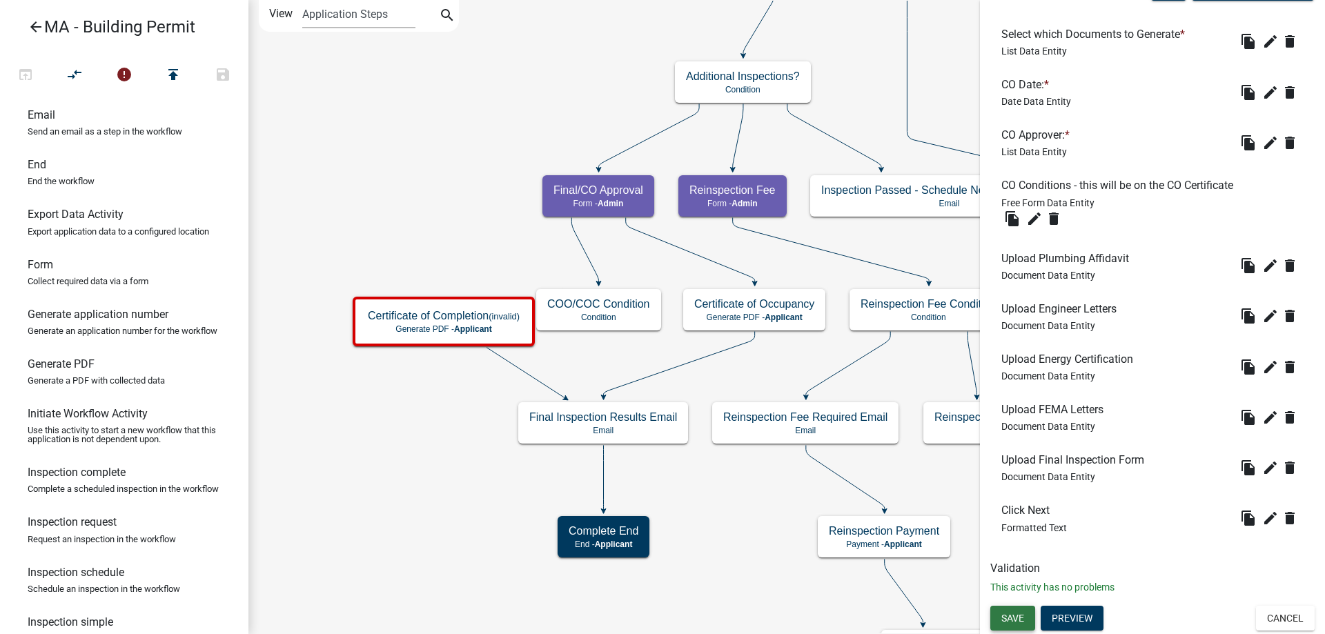
click at [1007, 610] on button "Save" at bounding box center [1012, 618] width 45 height 25
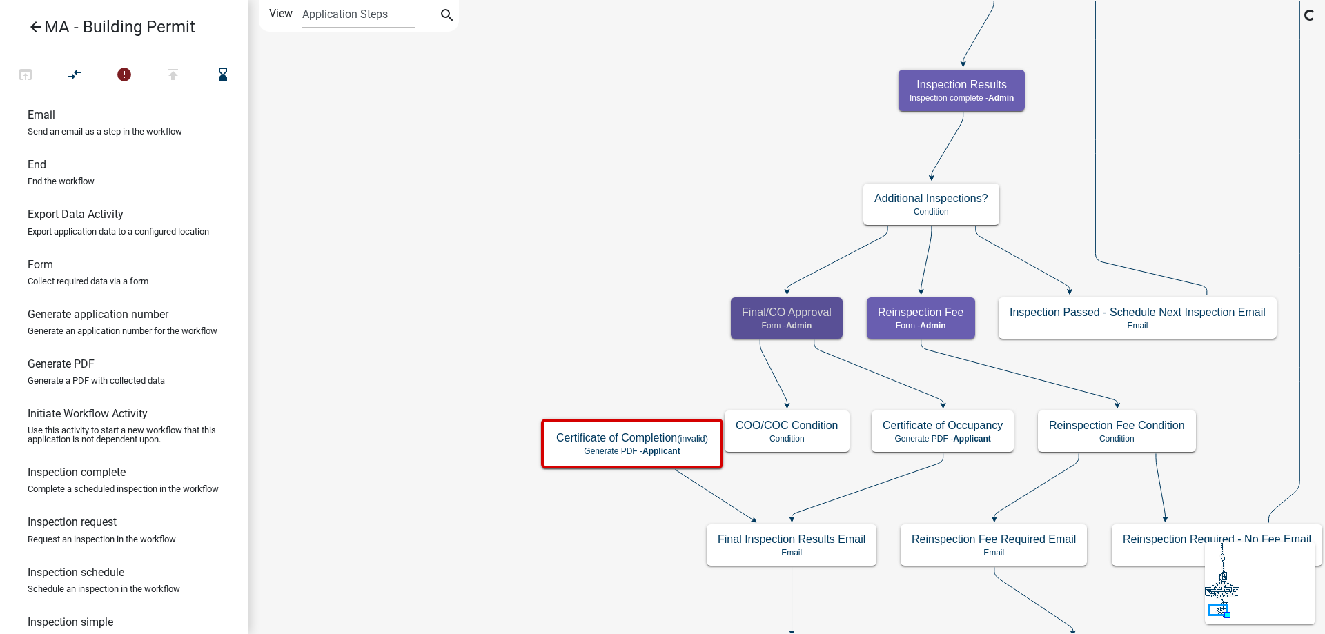
scroll to position [0, 0]
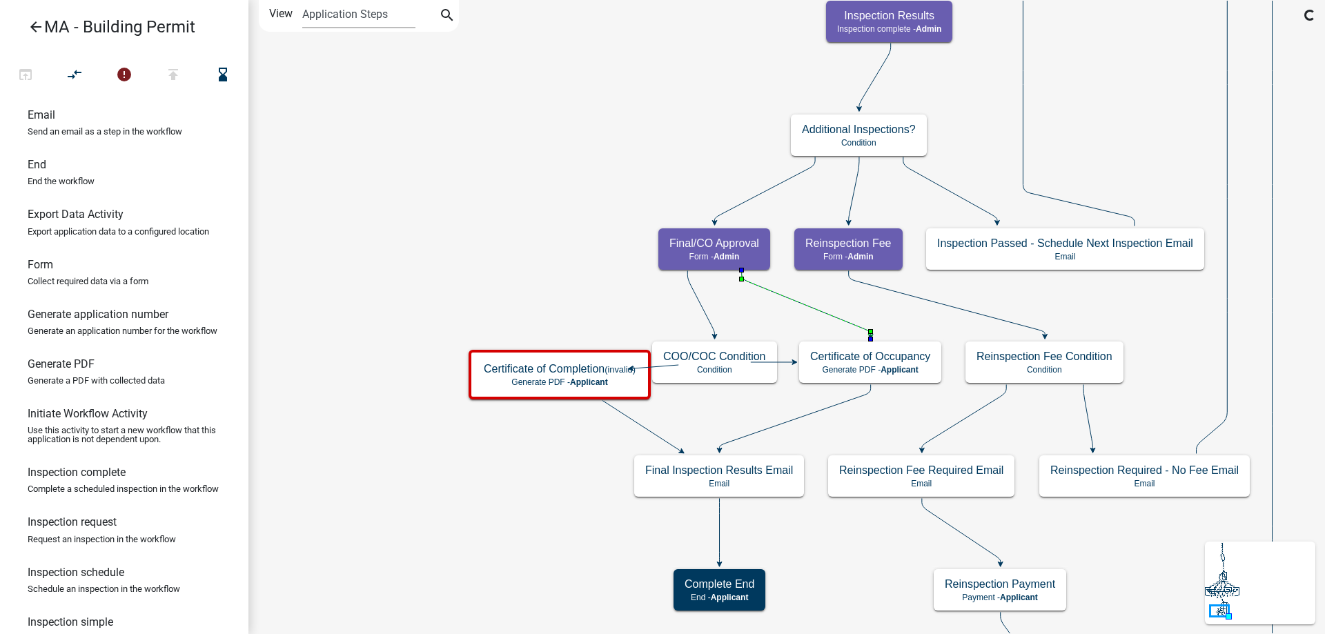
click at [755, 288] on icon at bounding box center [806, 302] width 129 height 65
click at [78, 83] on icon "compare_arrows" at bounding box center [75, 75] width 17 height 19
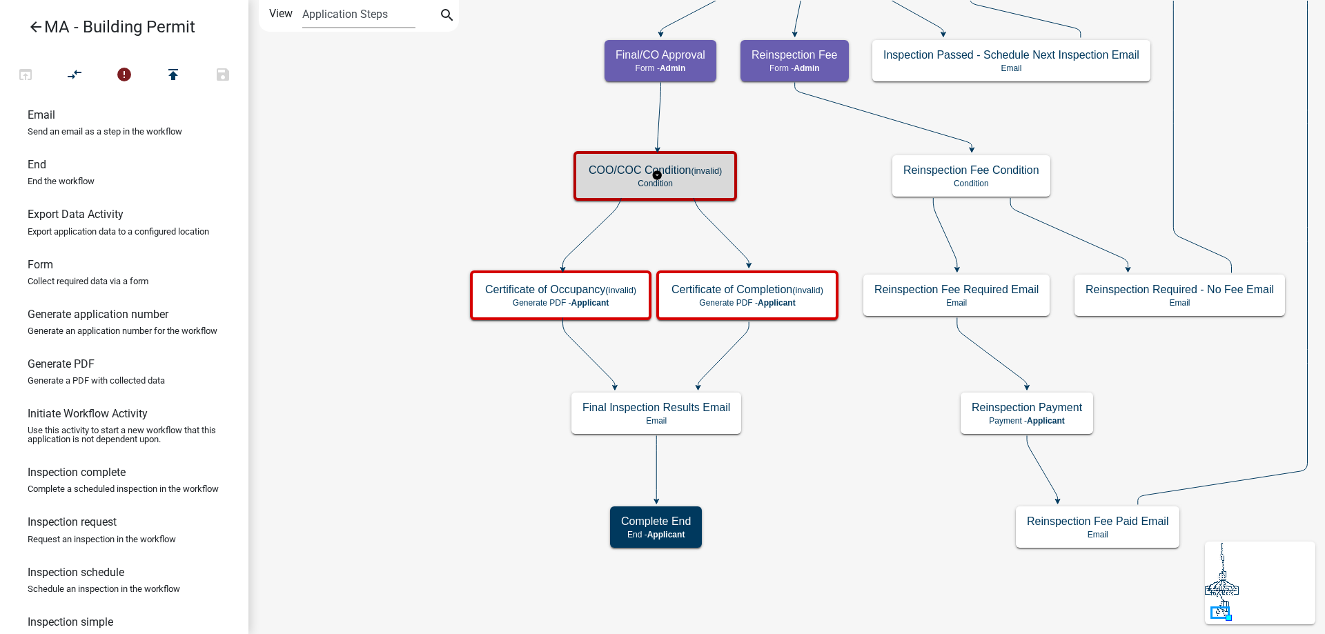
click at [584, 190] on div "COO/COC Condition (invalid) Condition" at bounding box center [655, 175] width 155 height 41
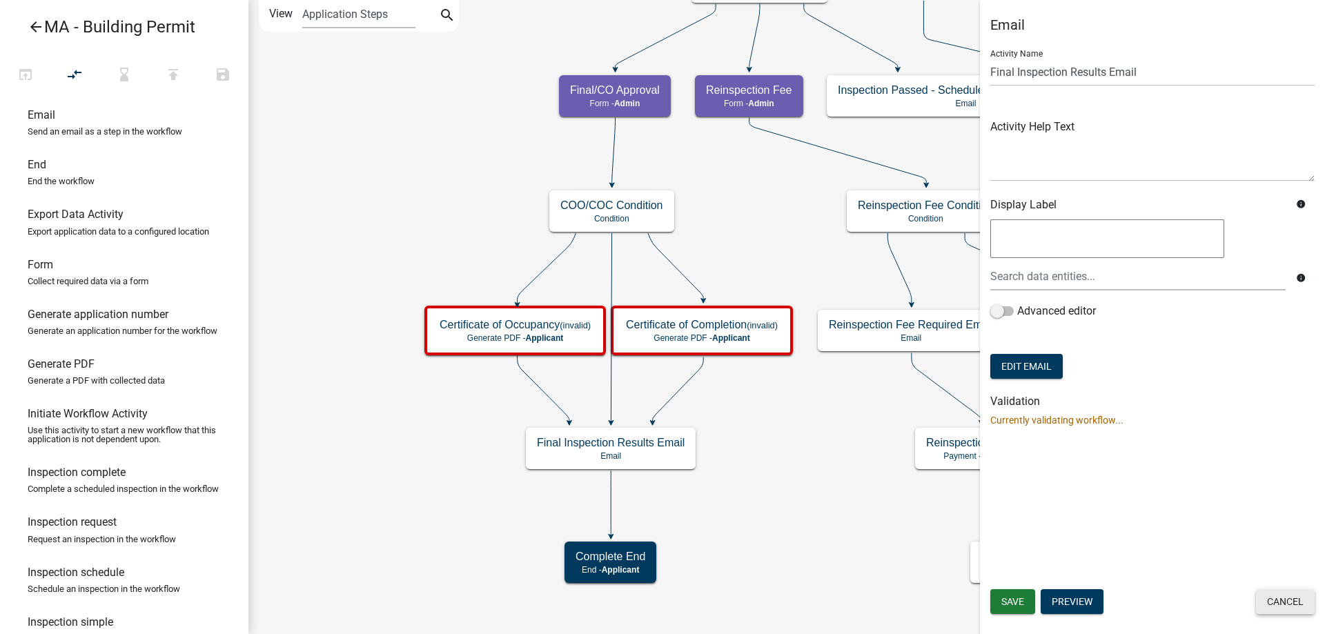
click at [1282, 601] on button "Cancel" at bounding box center [1285, 601] width 59 height 25
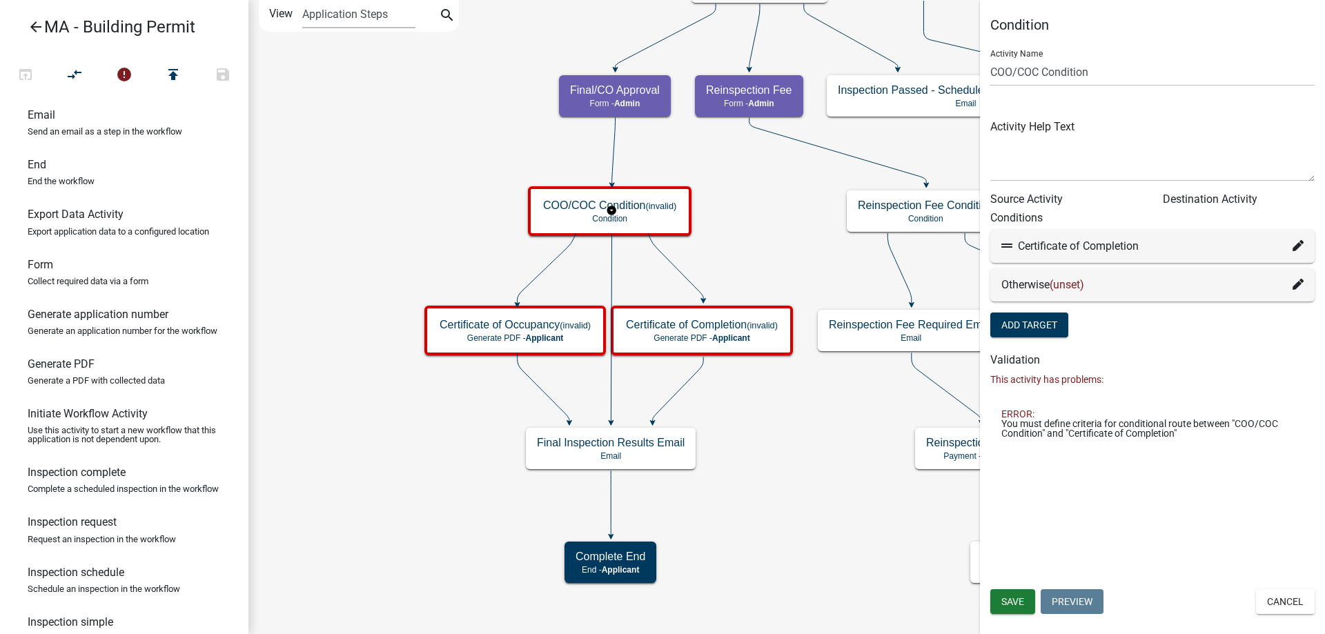
click at [1307, 283] on div "Otherwise (unset)" at bounding box center [1152, 284] width 324 height 33
click at [1301, 286] on icon at bounding box center [1297, 284] width 11 height 11
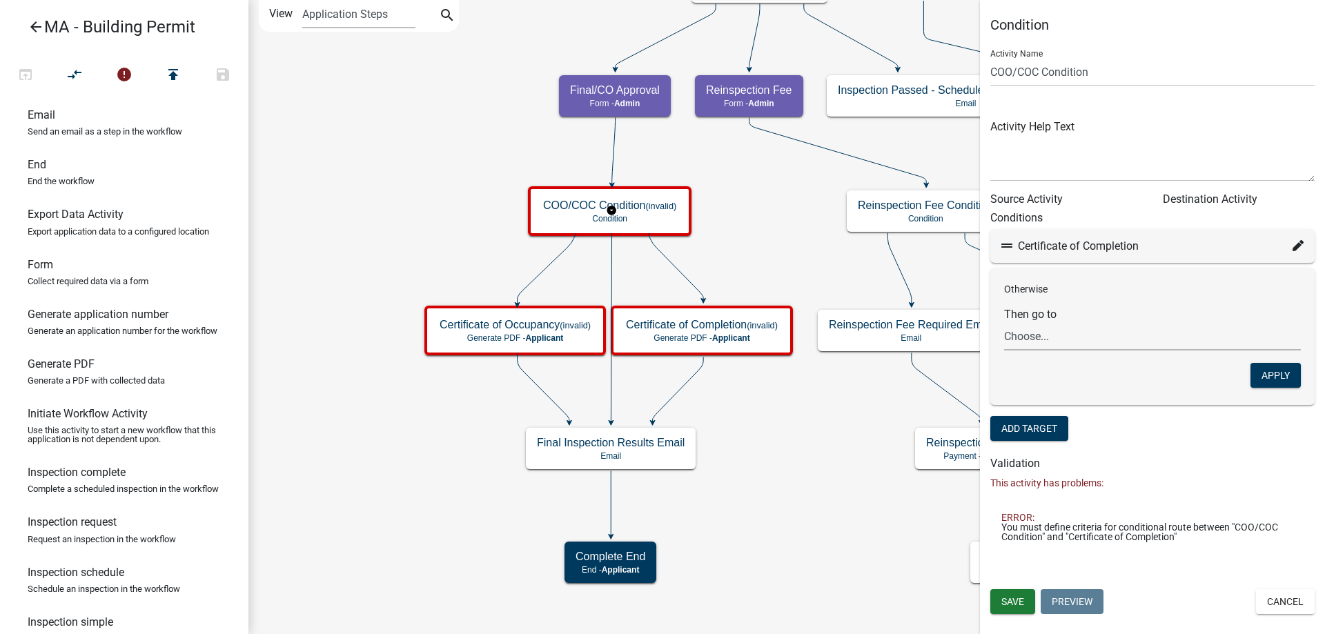
click at [1060, 338] on select "Choose... Start Search Parcel Data Owner and Property Information Application S…" at bounding box center [1152, 336] width 297 height 28
select select "72: ad1eaa91-0a3d-4cc4-aa5c-162111409ab8"
click at [1004, 322] on select "Choose... Start Search Parcel Data Owner and Property Information Application S…" at bounding box center [1152, 336] width 297 height 28
click at [1263, 374] on button "Apply" at bounding box center [1275, 375] width 50 height 25
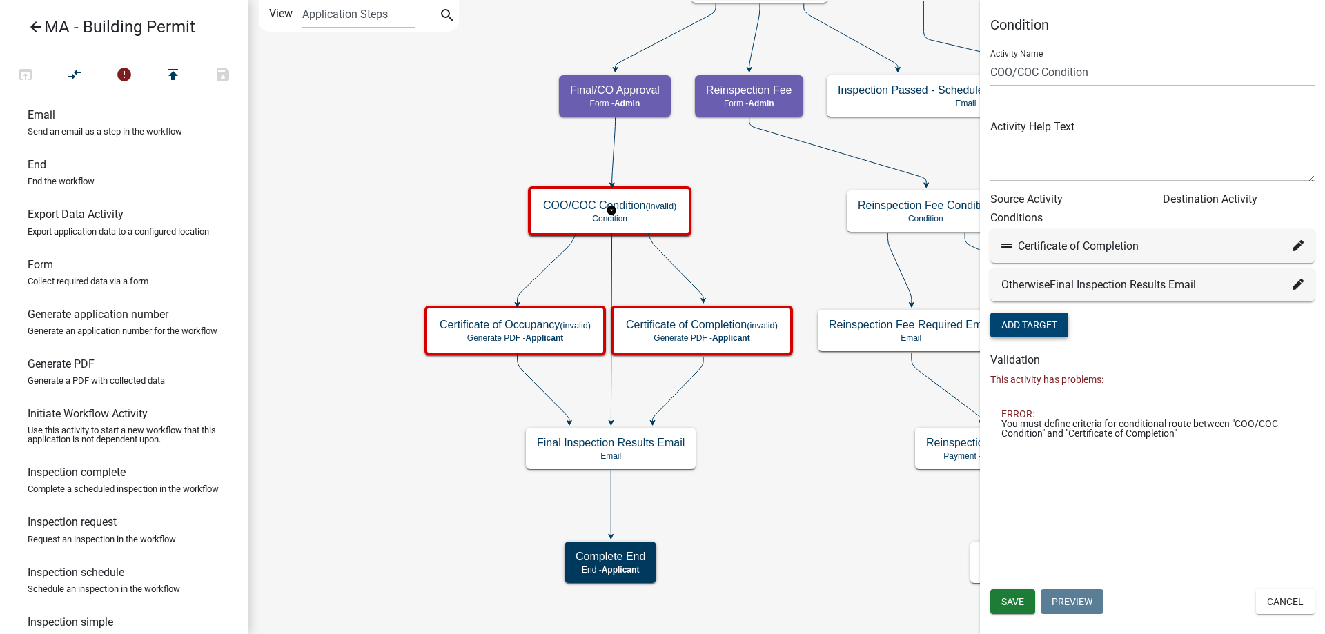
click at [1036, 317] on button "Add Target" at bounding box center [1029, 325] width 78 height 25
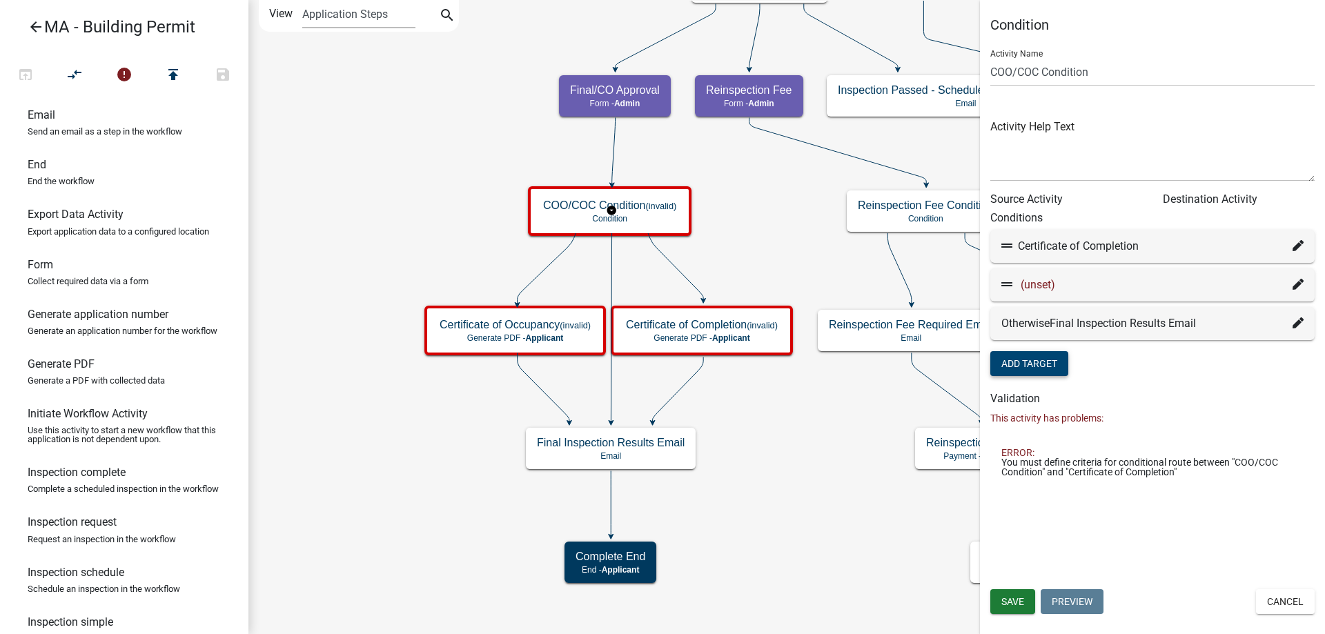
click at [1299, 248] on icon at bounding box center [1297, 245] width 11 height 11
select select "96: eb7492ca-332a-439e-88c6-5263e06a7ada"
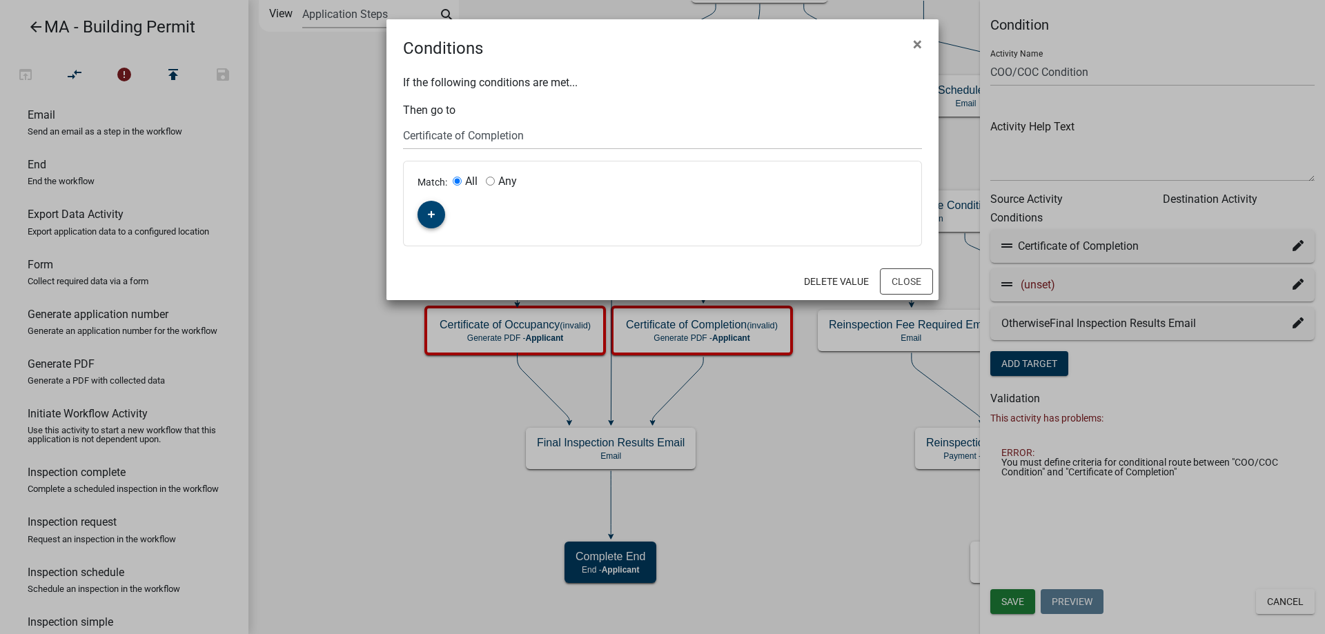
click at [429, 217] on icon "button" at bounding box center [432, 214] width 8 height 8
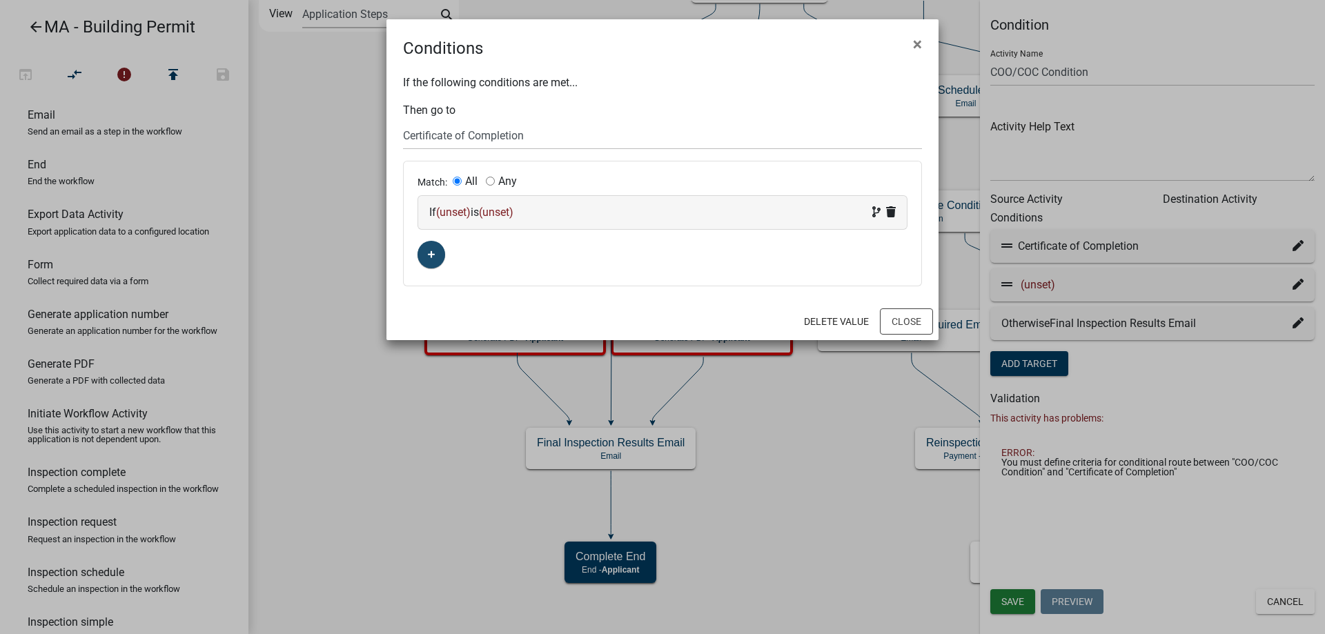
click at [444, 211] on span "(unset)" at bounding box center [453, 212] width 34 height 13
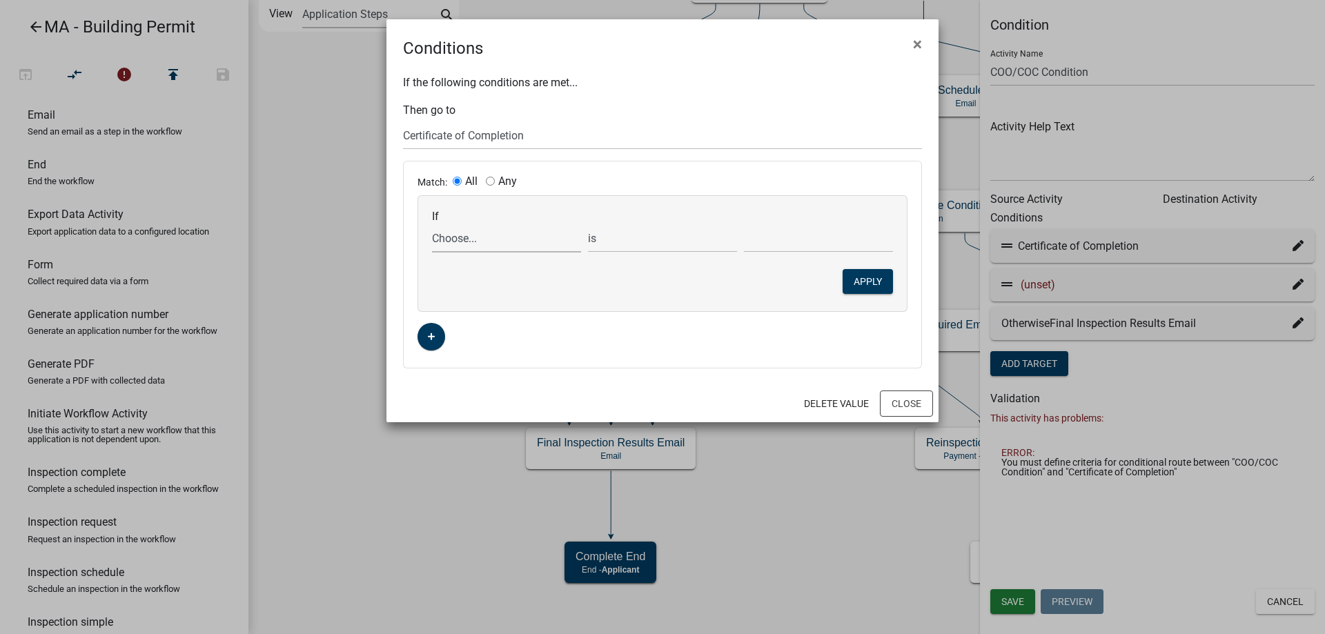
click at [462, 232] on select "Choose... Acres AddInfoNeededBld AddInfoNeededBOH AddInfoNeededCC AddInfoNeeded…" at bounding box center [506, 238] width 149 height 28
select select "382: WhichDocuments"
click at [432, 224] on select "Choose... Acres AddInfoNeededBld AddInfoNeededBOH AddInfoNeededCC AddInfoNeeded…" at bounding box center [506, 238] width 149 height 28
click at [646, 232] on select "exists does not exist contains does not contain" at bounding box center [662, 238] width 149 height 28
select select "6: ~"
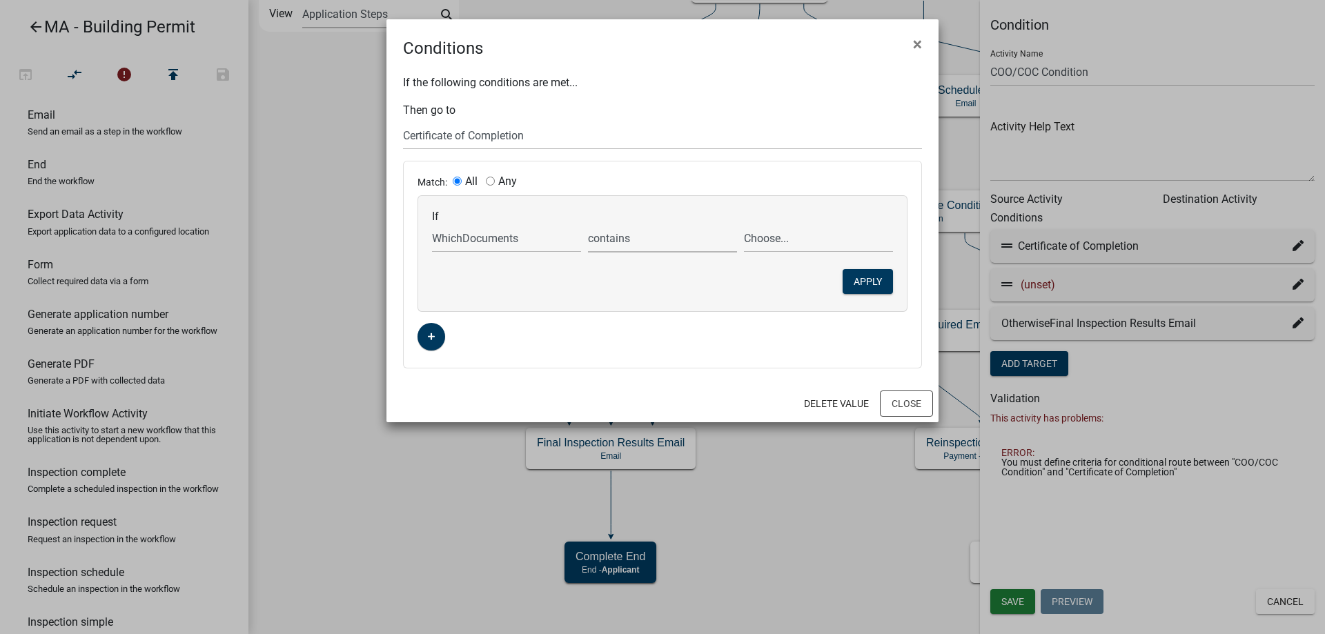
click at [588, 224] on select "exists does not exist contains does not contain" at bounding box center [662, 238] width 149 height 28
click at [762, 241] on select "Choose... Generate Certificate of Completion Generate Certificate of Occupancy …" at bounding box center [818, 238] width 149 height 28
select select "1: Generate Certificate of Completion"
click at [744, 224] on select "Choose... Generate Certificate of Completion Generate Certificate of Occupancy …" at bounding box center [818, 238] width 149 height 28
click at [871, 282] on button "Apply" at bounding box center [867, 281] width 50 height 25
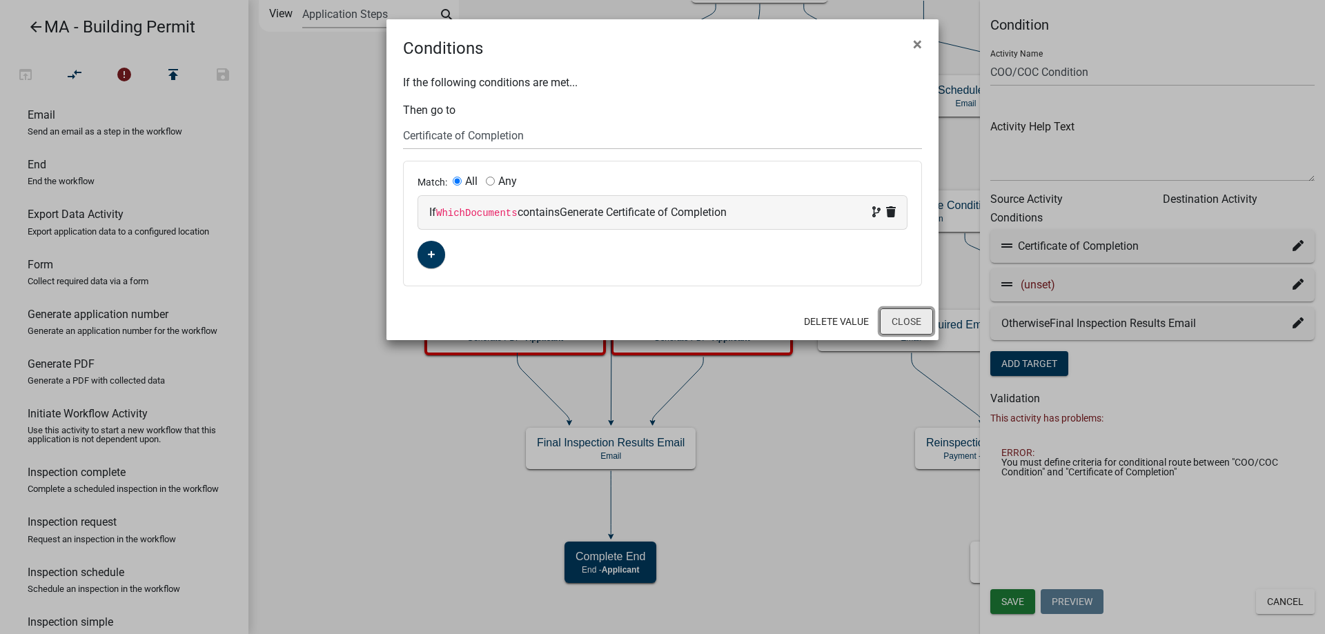
click at [897, 314] on button "Close" at bounding box center [906, 321] width 53 height 26
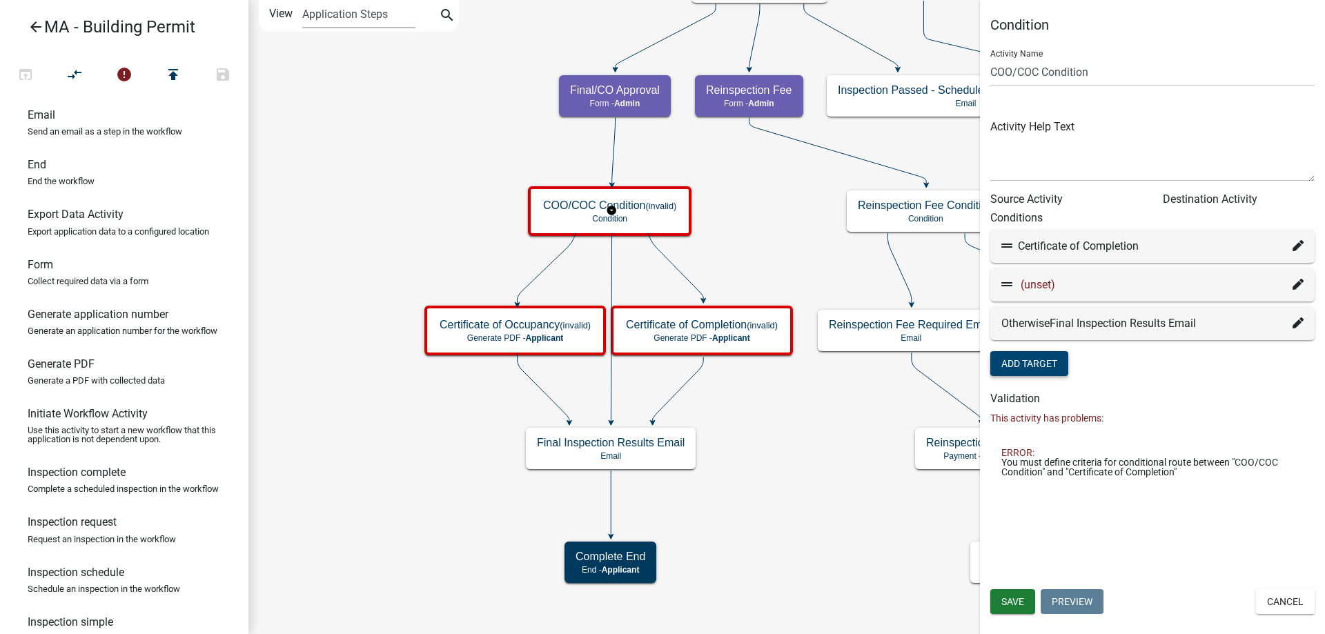
click at [1299, 284] on icon at bounding box center [1297, 284] width 11 height 11
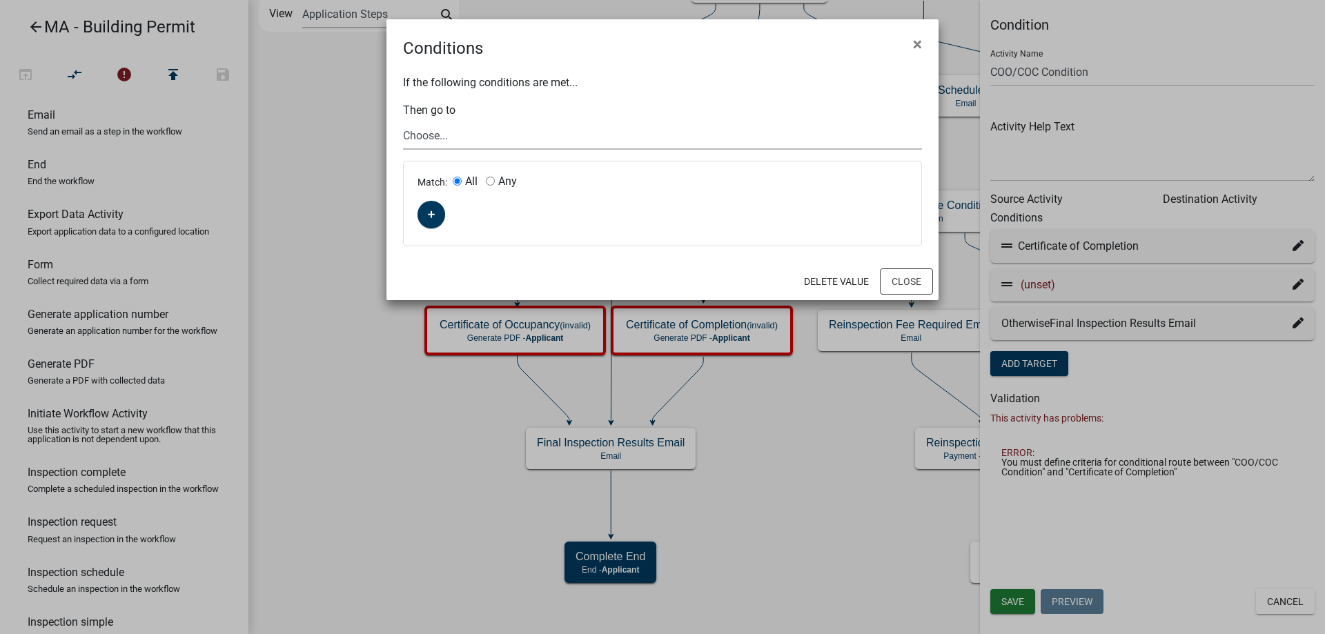
click at [524, 128] on select "Choose... Start Search Parcel Data Owner and Property Information Application S…" at bounding box center [662, 135] width 519 height 28
select select "71: 6f12d016-2cfe-4237-9b12-f2cff9814df7"
click at [403, 121] on select "Choose... Start Search Parcel Data Owner and Property Information Application S…" at bounding box center [662, 135] width 519 height 28
click at [431, 216] on icon "button" at bounding box center [432, 215] width 8 height 8
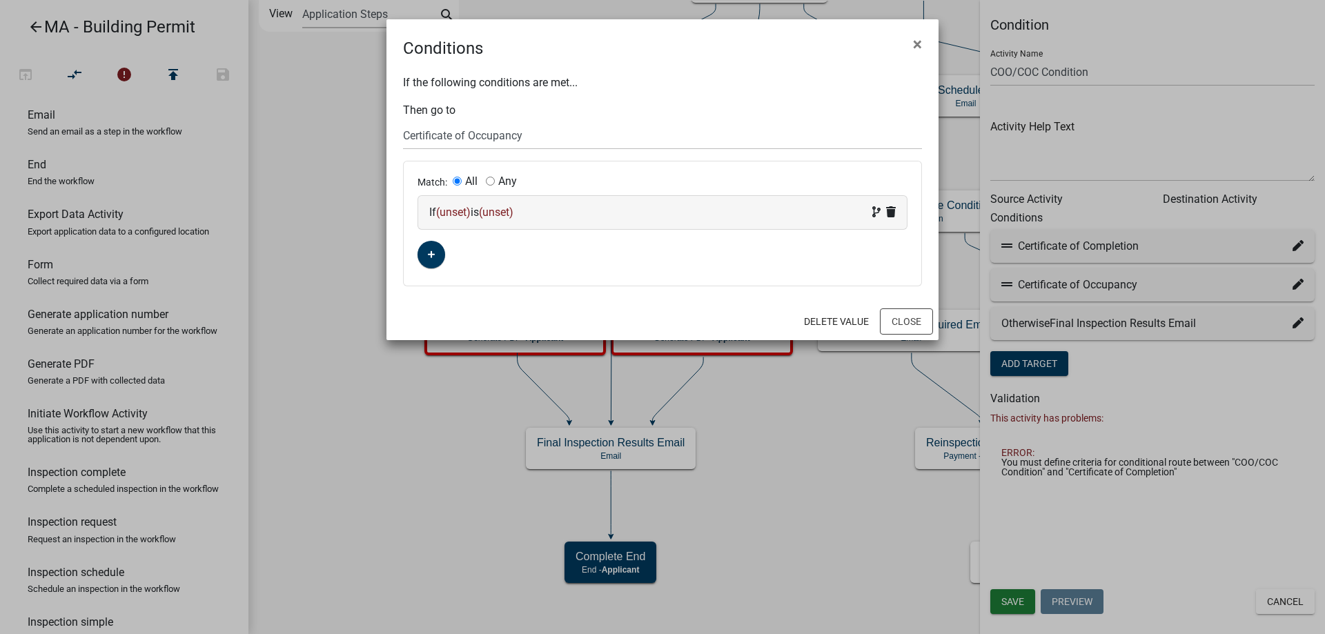
click at [443, 216] on span "(unset)" at bounding box center [453, 212] width 34 height 13
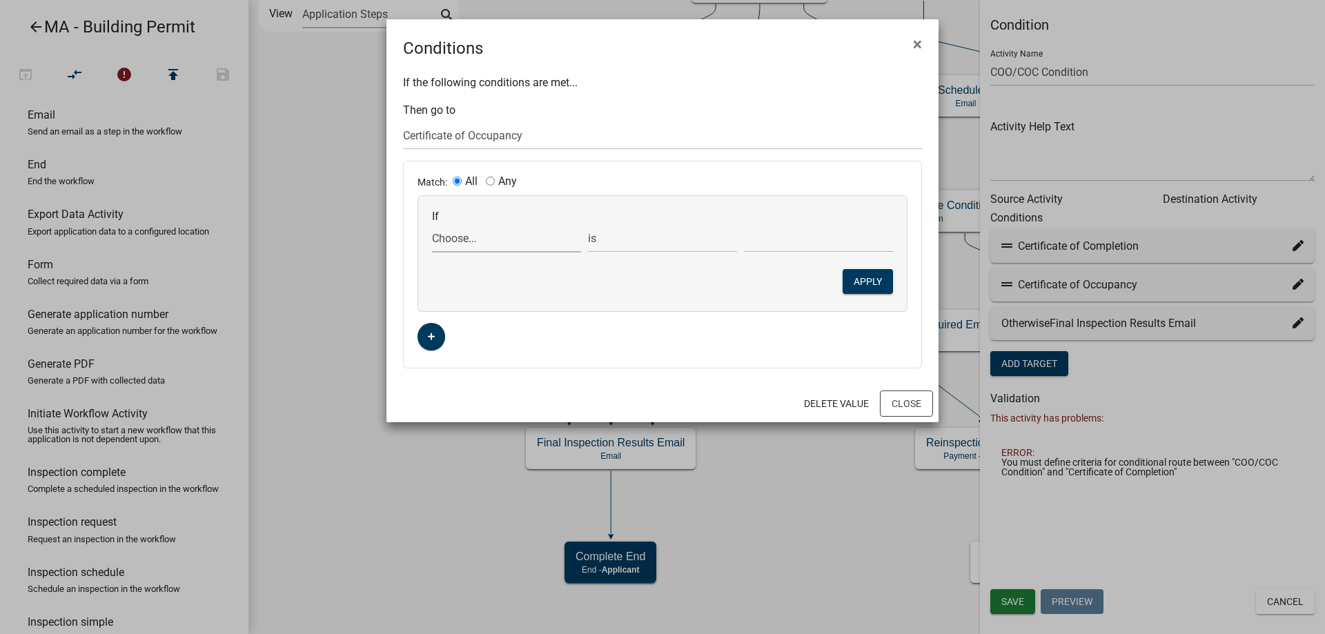
click at [454, 235] on select "Choose... Acres AddInfoNeededBld AddInfoNeededBOH AddInfoNeededCC AddInfoNeeded…" at bounding box center [506, 238] width 149 height 28
select select "382: WhichDocuments"
click at [432, 224] on select "Choose... Acres AddInfoNeededBld AddInfoNeededBOH AddInfoNeededCC AddInfoNeeded…" at bounding box center [506, 238] width 149 height 28
click at [679, 230] on select "exists does not exist contains does not contain" at bounding box center [662, 238] width 149 height 28
select select "6: ~"
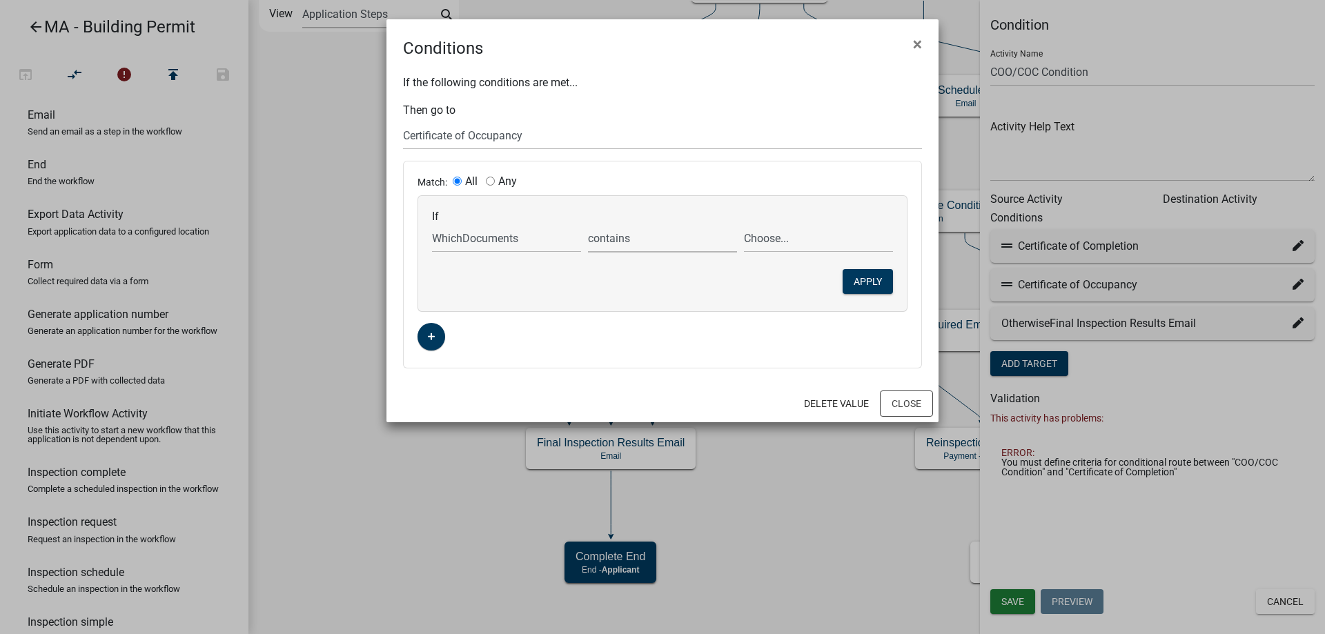
click at [588, 224] on select "exists does not exist contains does not contain" at bounding box center [662, 238] width 149 height 28
click at [769, 239] on select "Choose... Generate Certificate of Completion Generate Certificate of Occupancy …" at bounding box center [818, 238] width 149 height 28
select select "1: Generate Certificate of Completion"
click at [744, 224] on select "Choose... Generate Certificate of Completion Generate Certificate of Occupancy …" at bounding box center [818, 238] width 149 height 28
click at [862, 283] on button "Apply" at bounding box center [867, 281] width 50 height 25
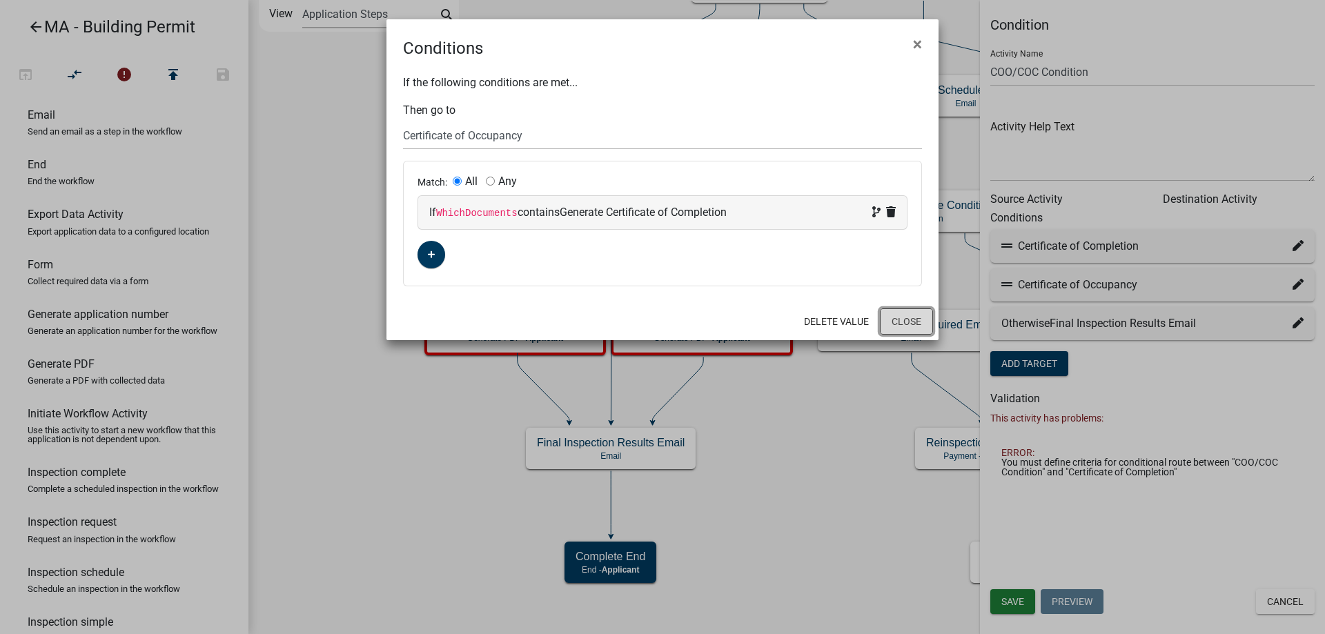
click at [906, 324] on button "Close" at bounding box center [906, 321] width 53 height 26
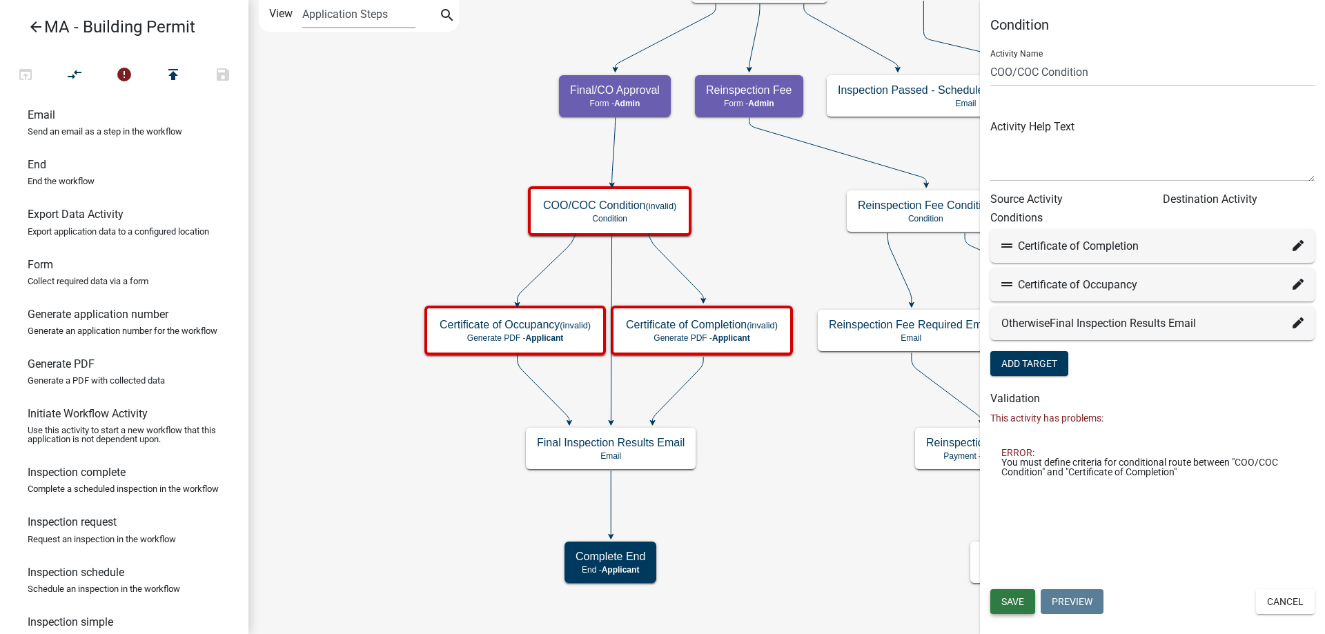
click at [1010, 602] on span "Save" at bounding box center [1012, 601] width 23 height 11
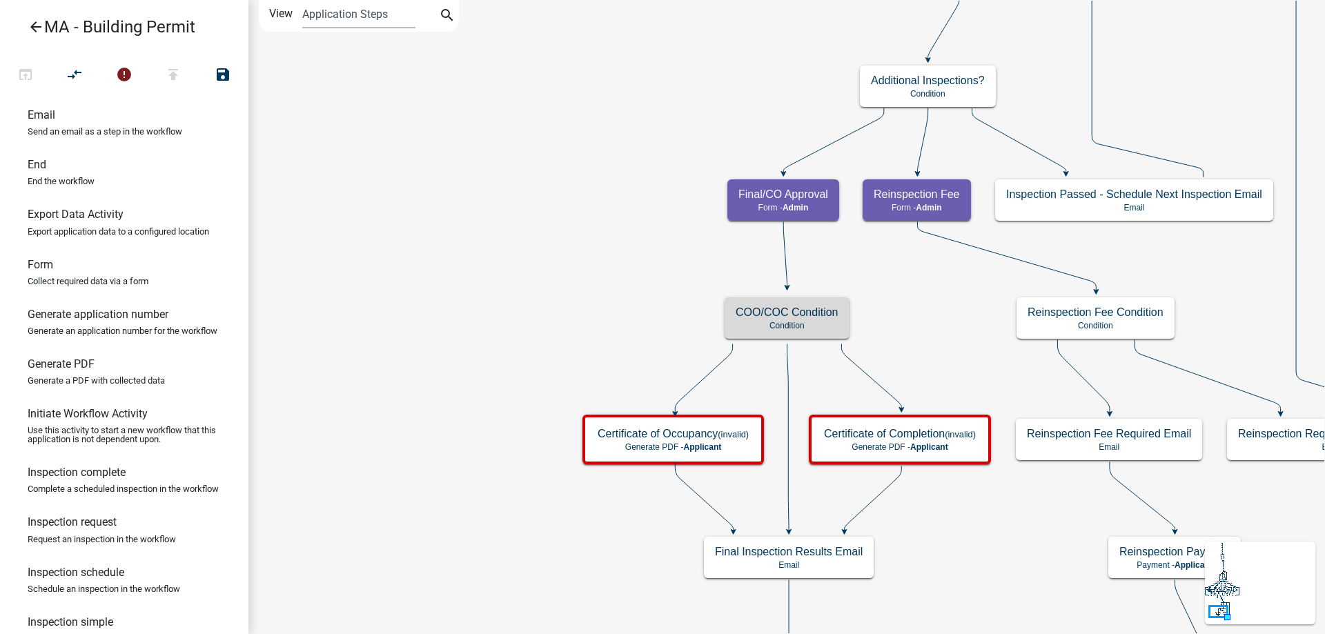
click at [448, 416] on icon "Start Start - Applicant Search Parcel Data Parcel search - Applicant Owner and …" at bounding box center [1139, 347] width 1780 height 693
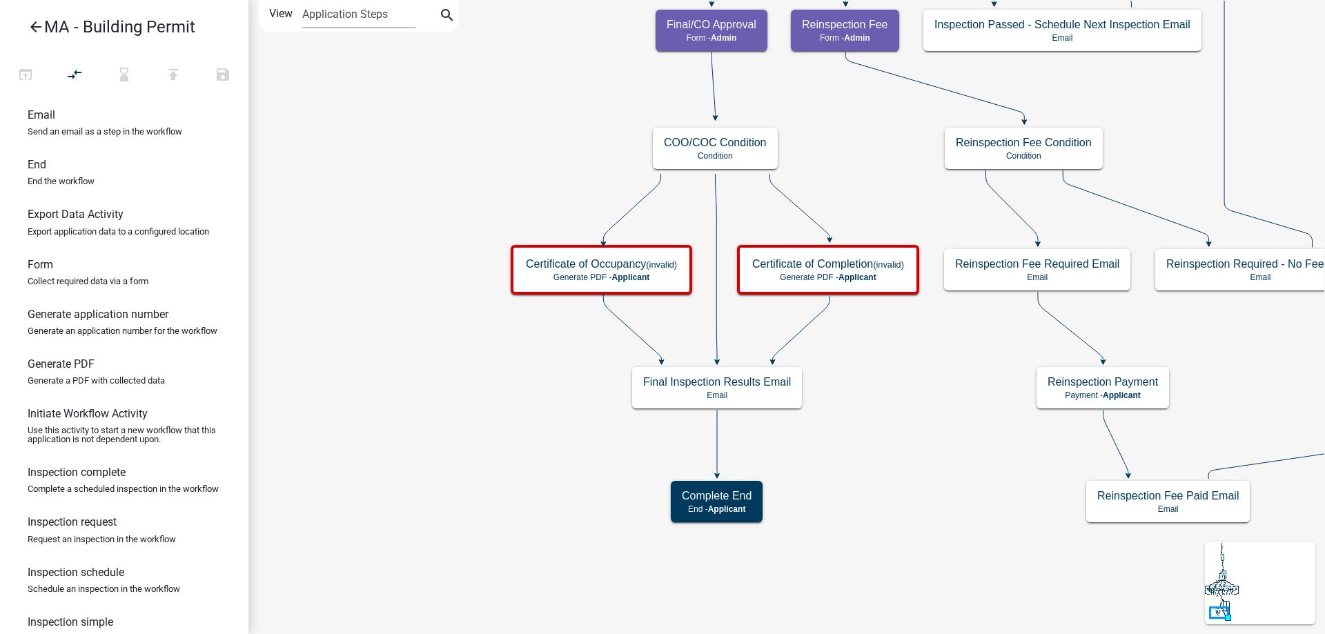
click at [375, 369] on icon "Start Start - Applicant Search Parcel Data Parcel search - Applicant Owner and …" at bounding box center [1103, 317] width 1708 height 633
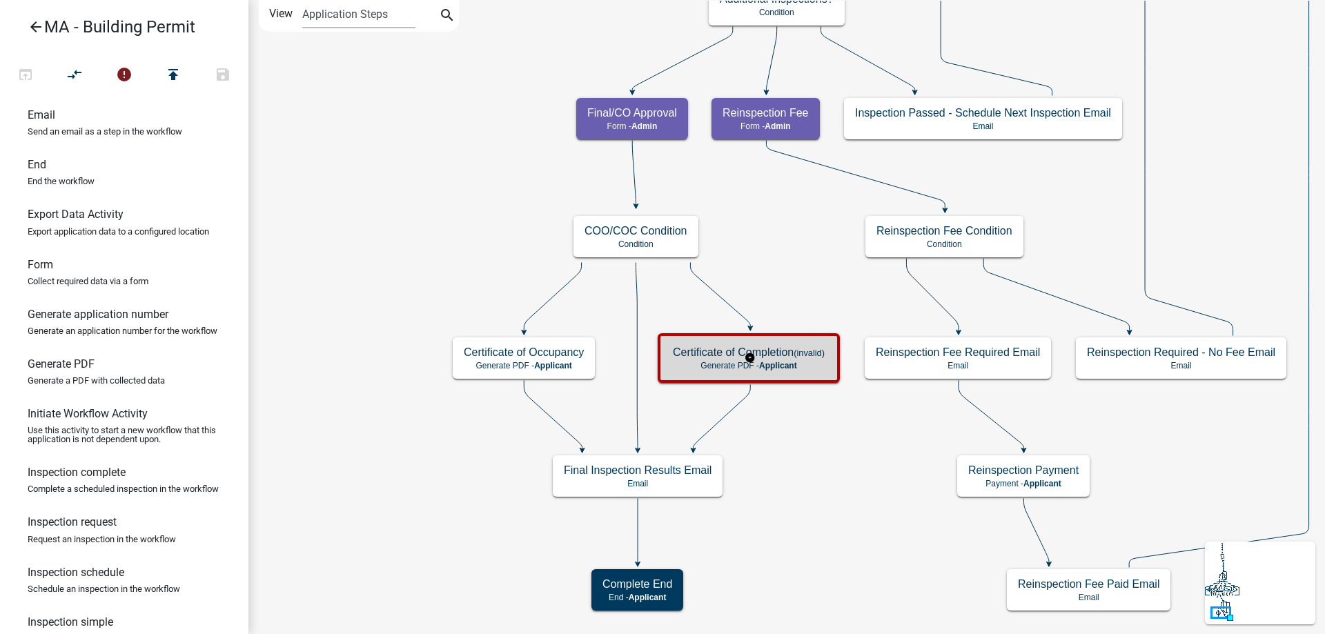
click at [689, 362] on p "Generate PDF - Applicant" at bounding box center [749, 366] width 152 height 10
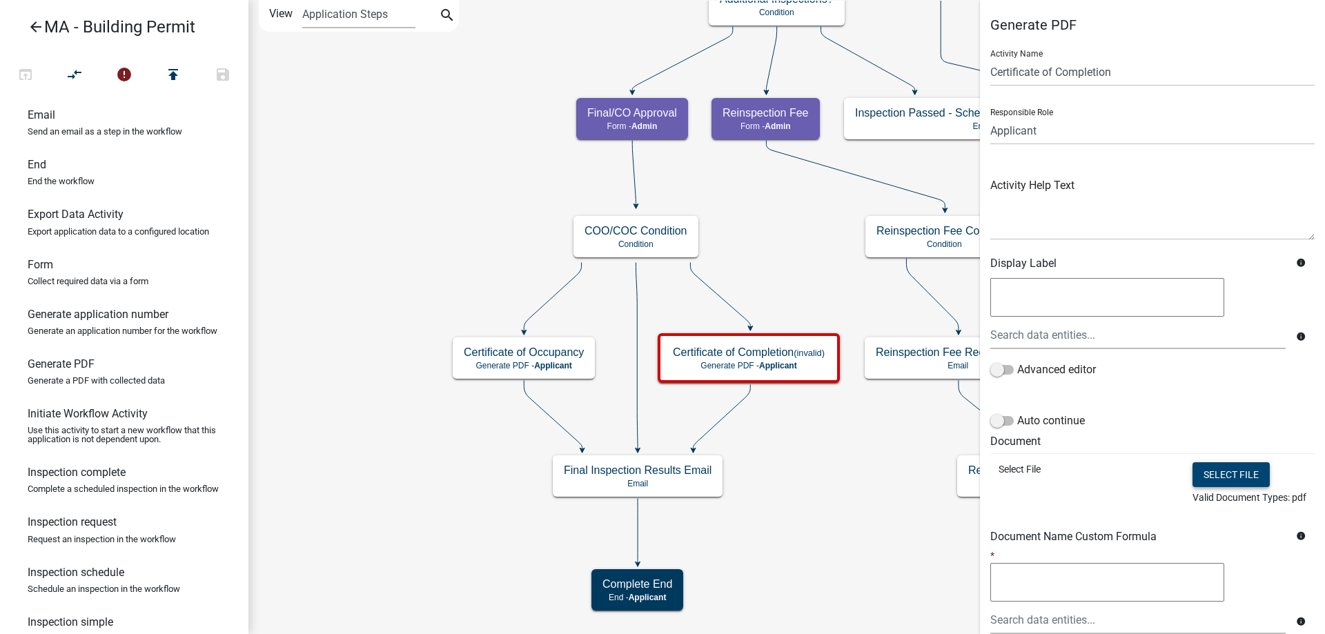
click at [1198, 473] on button "Select file" at bounding box center [1230, 474] width 77 height 25
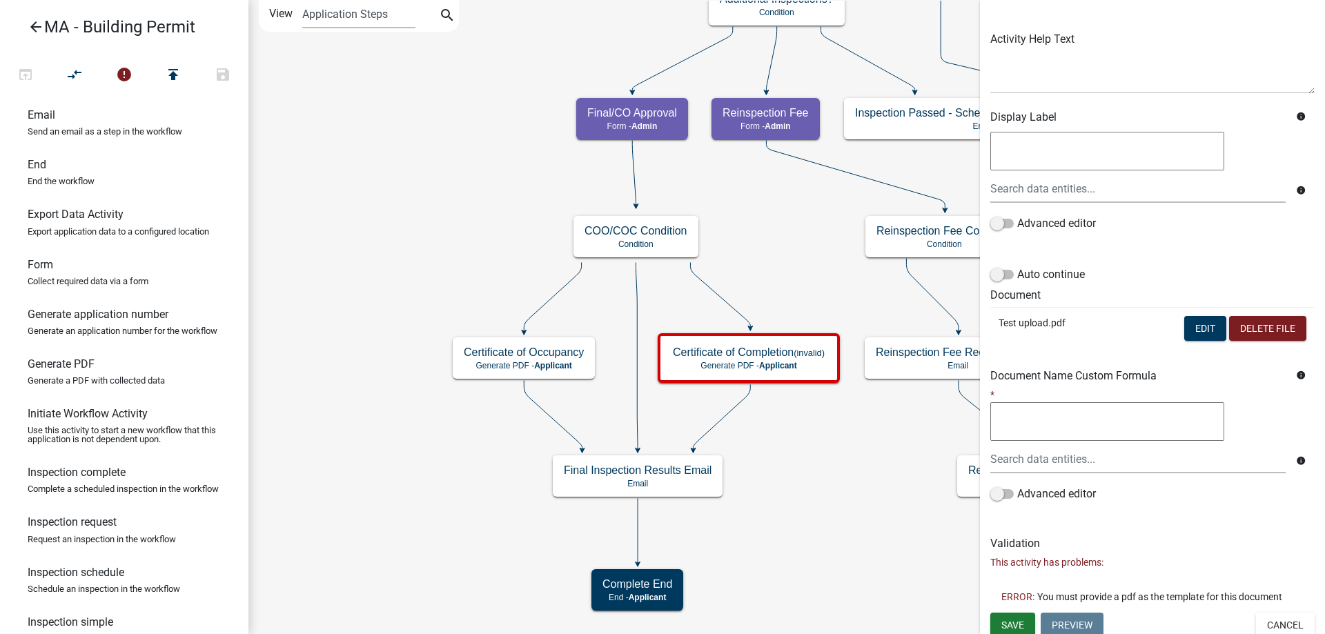
scroll to position [153, 0]
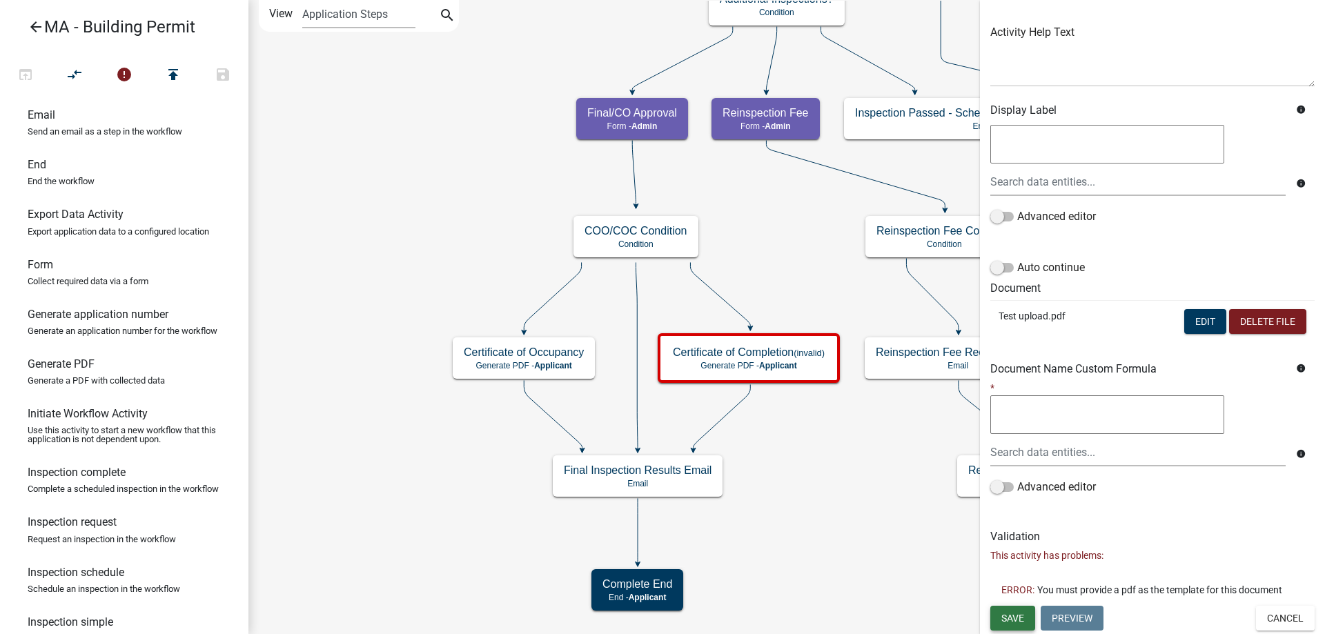
click at [1005, 620] on span "Save" at bounding box center [1012, 617] width 23 height 11
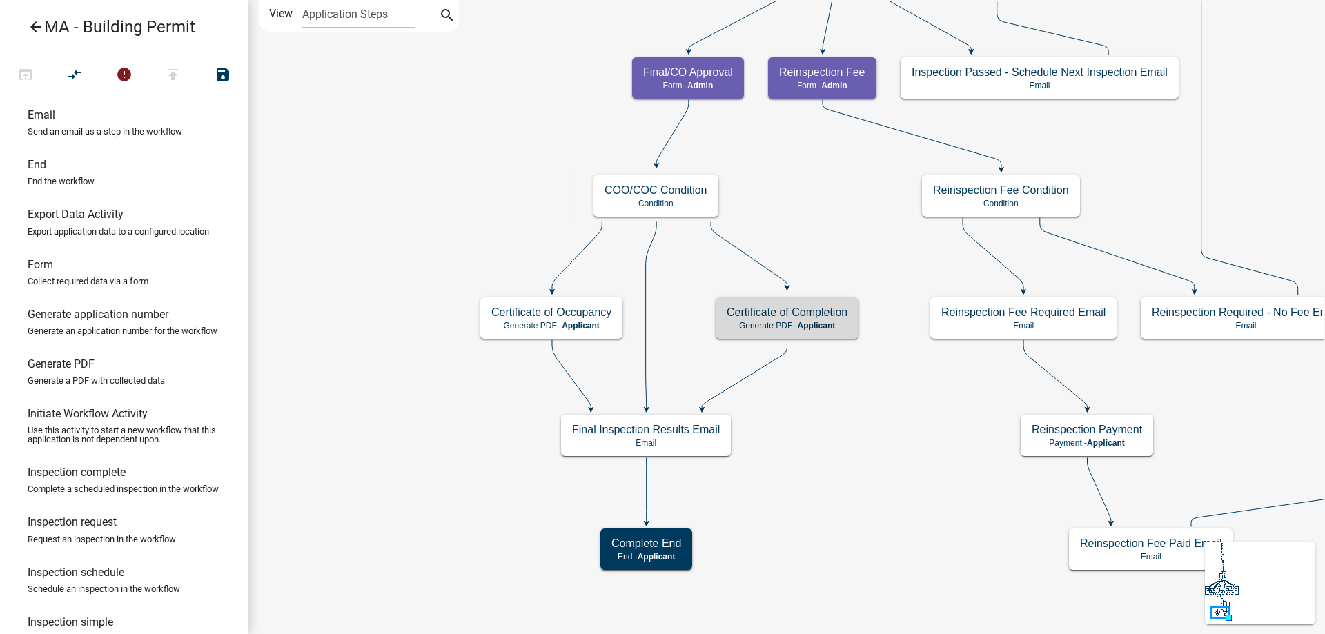
scroll to position [0, 0]
click at [944, 531] on icon "Start Start - Applicant Search Parcel Data Parcel search - Applicant Owner and …" at bounding box center [1092, 317] width 1686 height 633
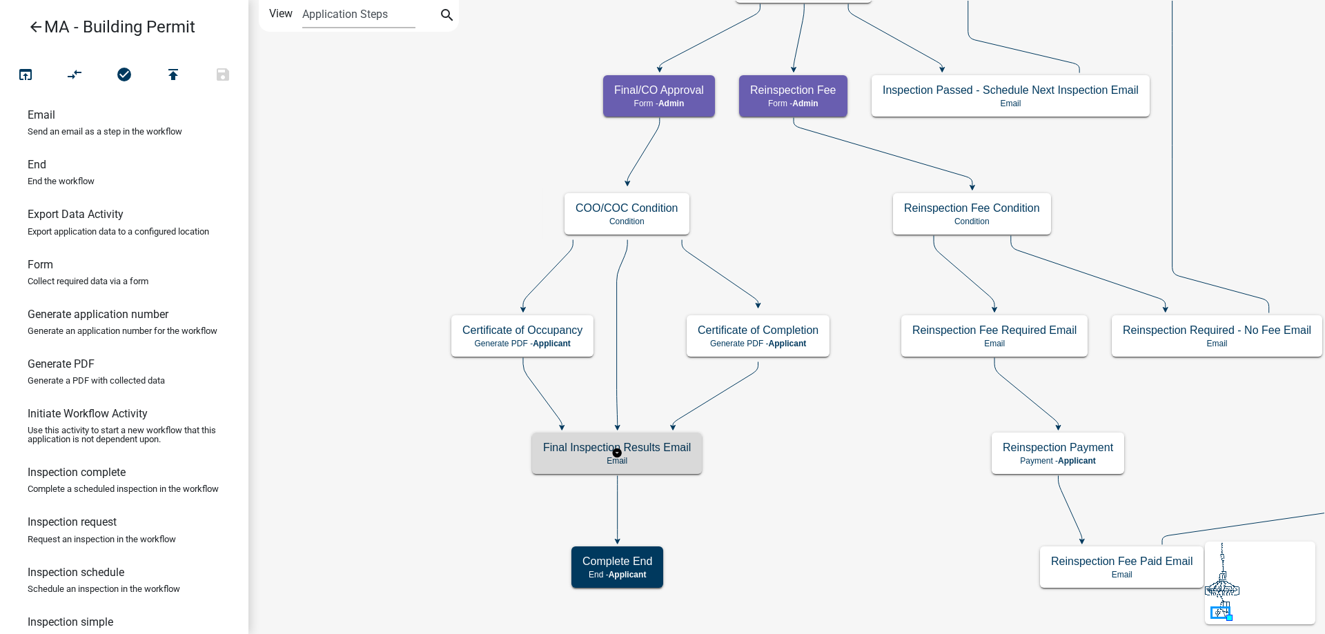
click at [658, 457] on p "Email" at bounding box center [617, 461] width 148 height 10
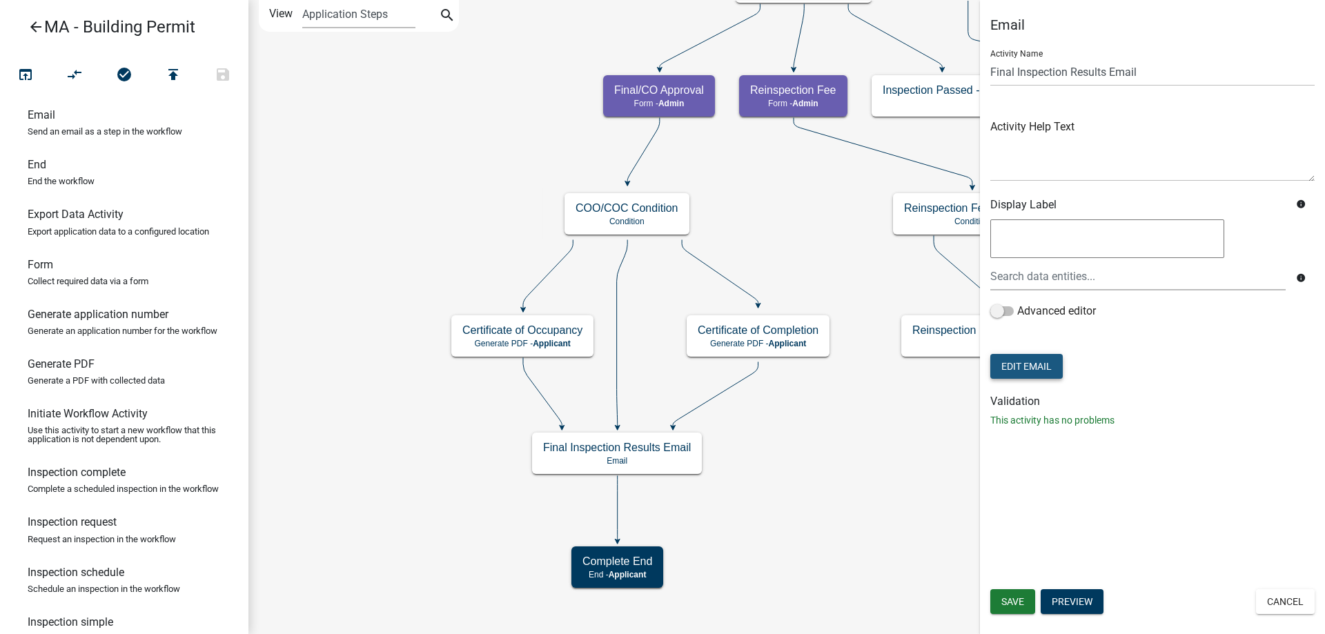
click at [1024, 360] on button "Edit Email" at bounding box center [1026, 366] width 72 height 25
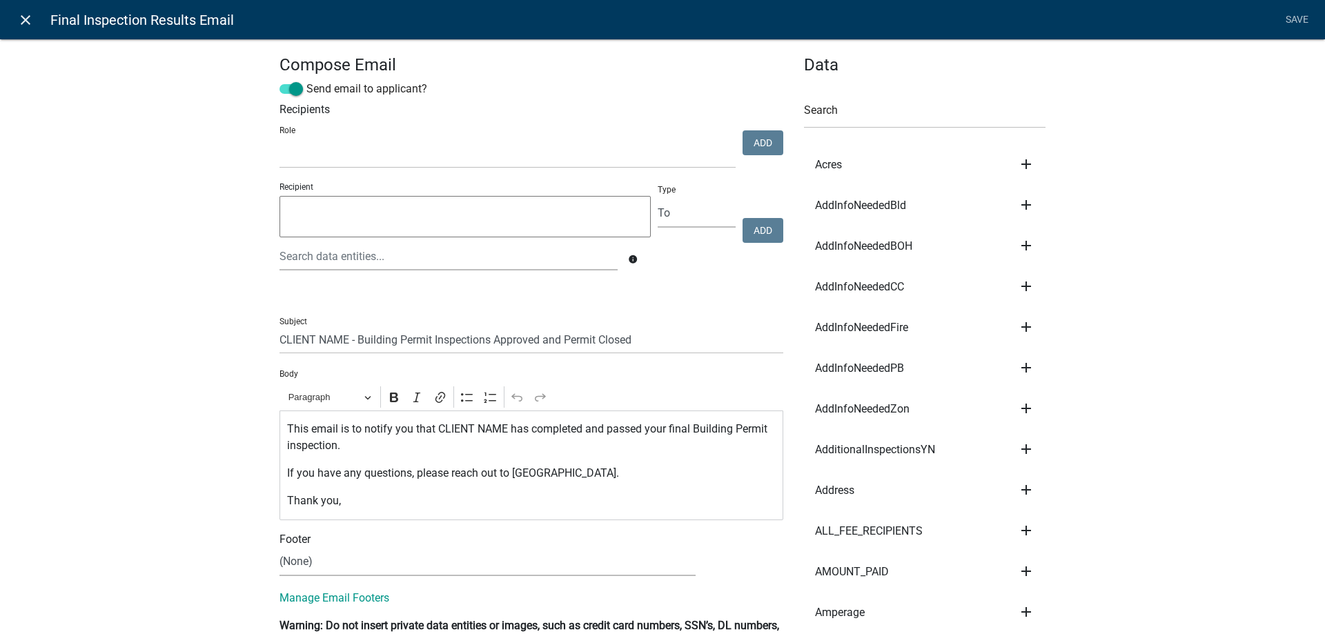
click at [22, 26] on icon "close" at bounding box center [25, 20] width 17 height 17
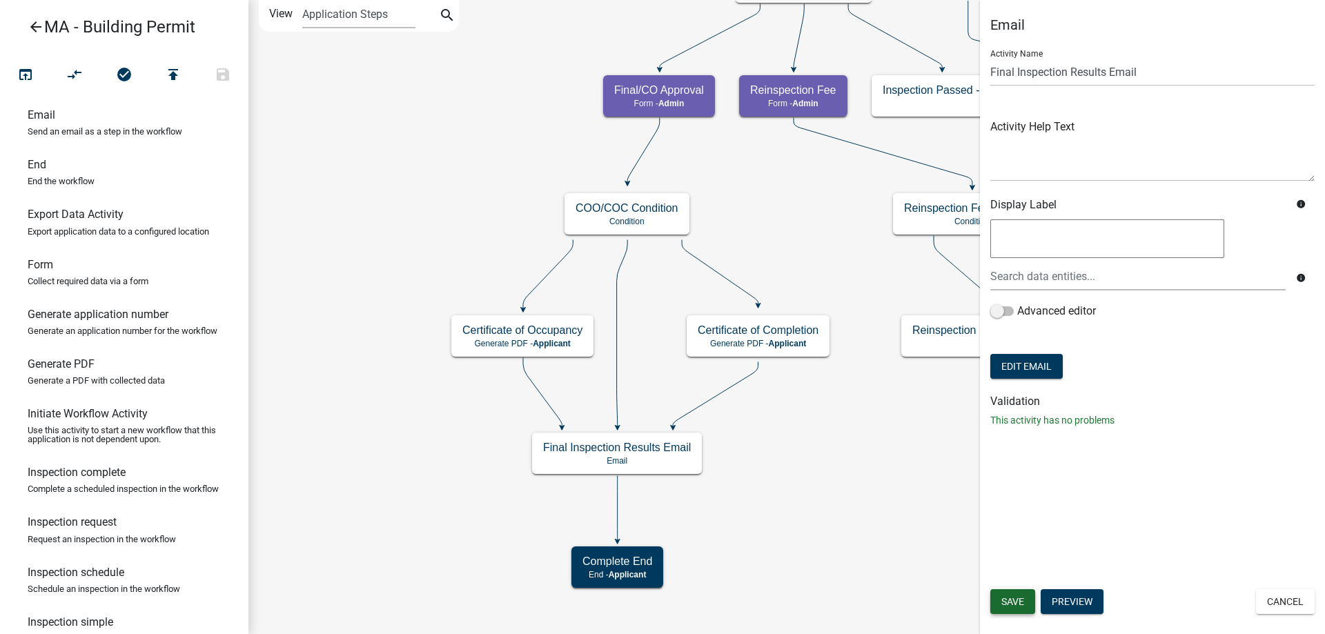
drag, startPoint x: 1010, startPoint y: 598, endPoint x: 959, endPoint y: 569, distance: 58.4
click at [1010, 598] on span "Save" at bounding box center [1012, 601] width 23 height 11
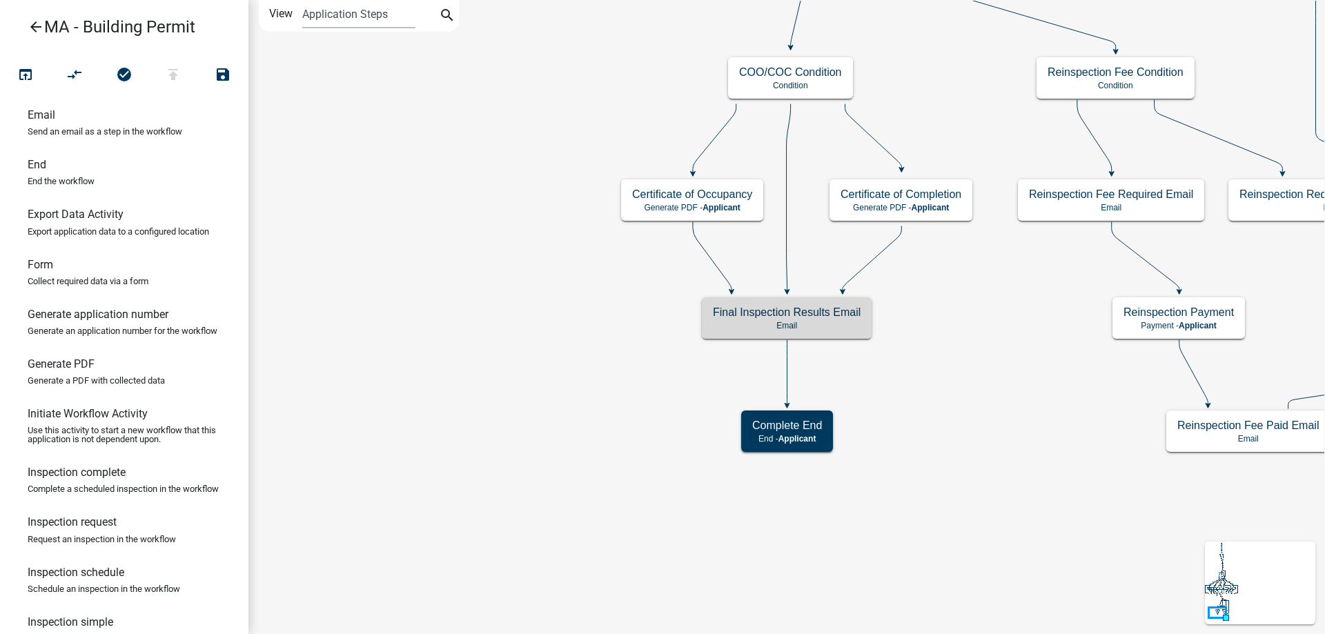
click at [916, 560] on icon "Start Start - Applicant Search Parcel Data Parcel search - Applicant Owner and …" at bounding box center [1148, 317] width 1799 height 633
click at [510, 229] on icon "Start Start - Applicant Search Parcel Data Parcel search - Applicant Owner and …" at bounding box center [1148, 317] width 1799 height 633
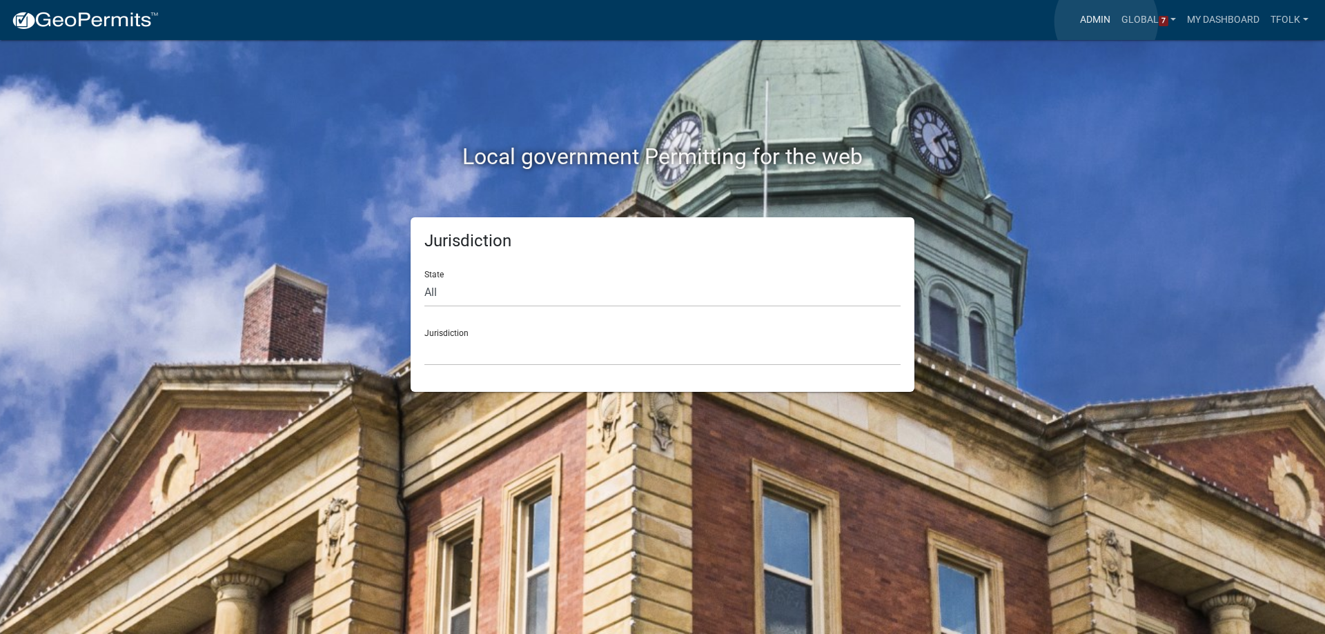
click at [1106, 21] on link "Admin" at bounding box center [1094, 20] width 41 height 26
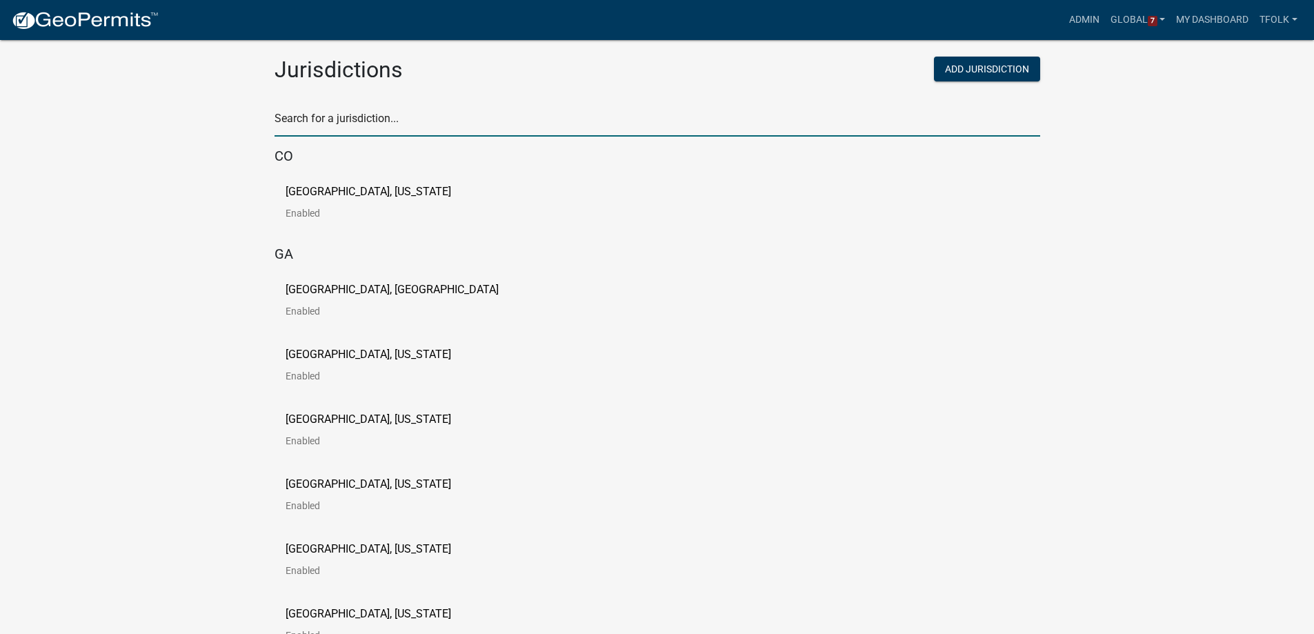
click at [798, 113] on input "text" at bounding box center [658, 122] width 766 height 28
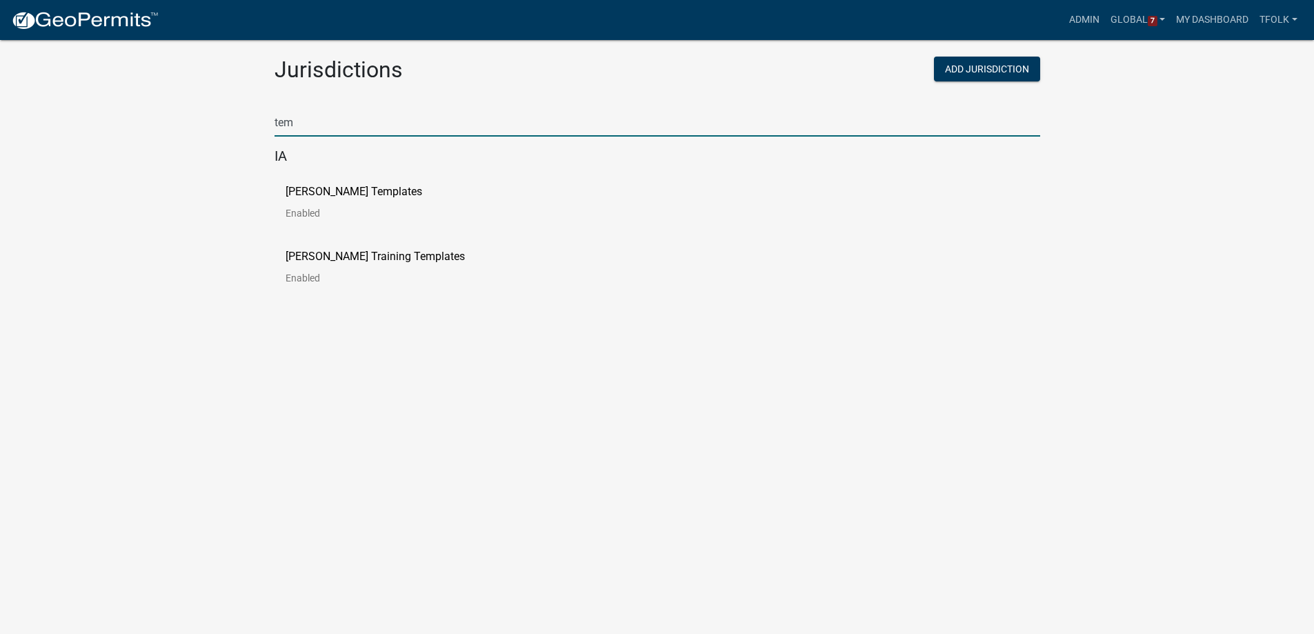
type input "tem"
click at [319, 210] on p "Enabled" at bounding box center [365, 213] width 159 height 10
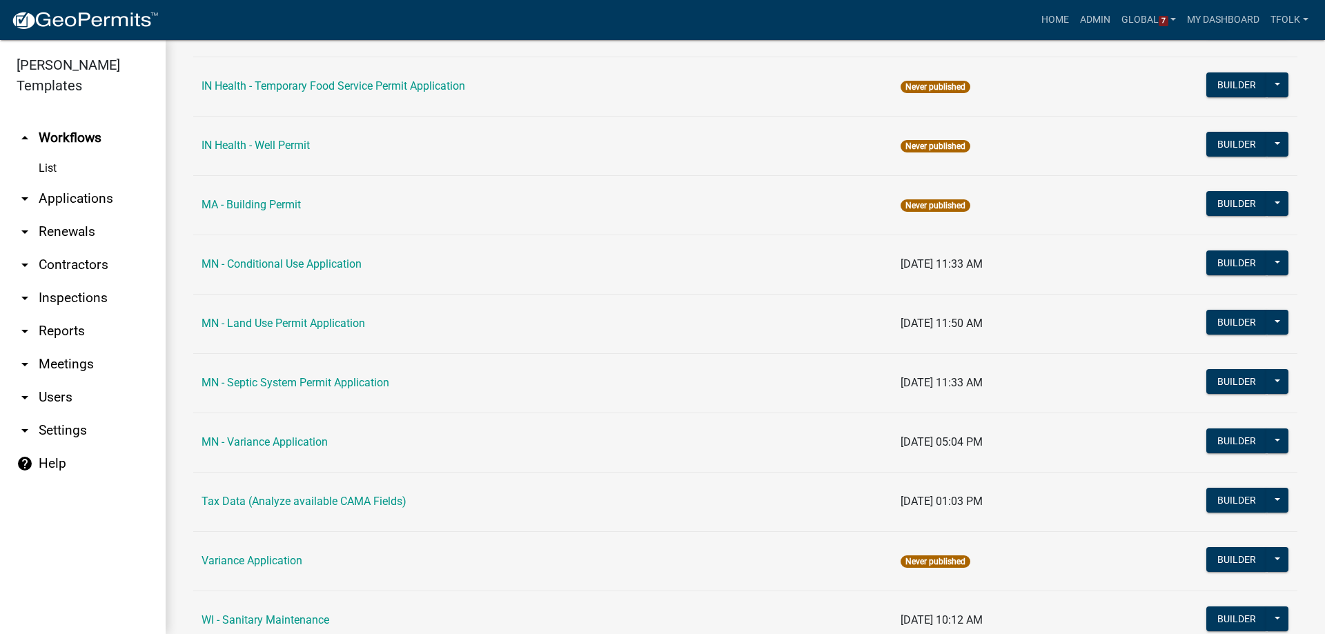
scroll to position [1656, 0]
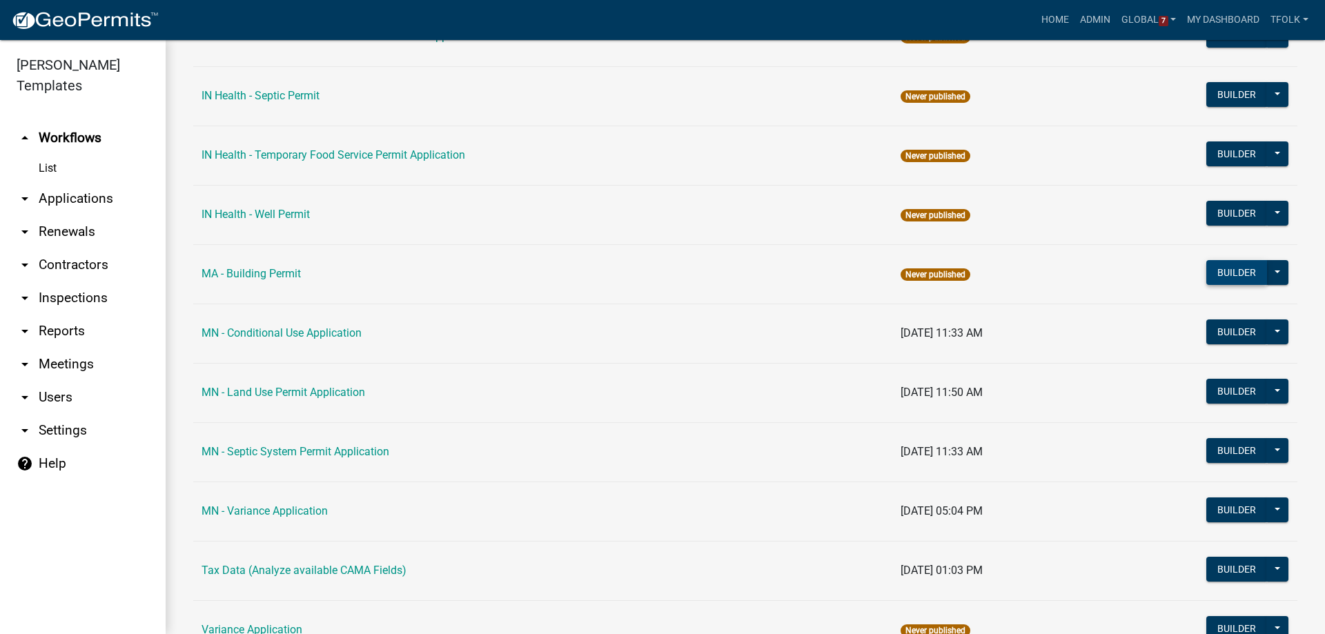
click at [1210, 280] on button "Builder" at bounding box center [1236, 272] width 61 height 25
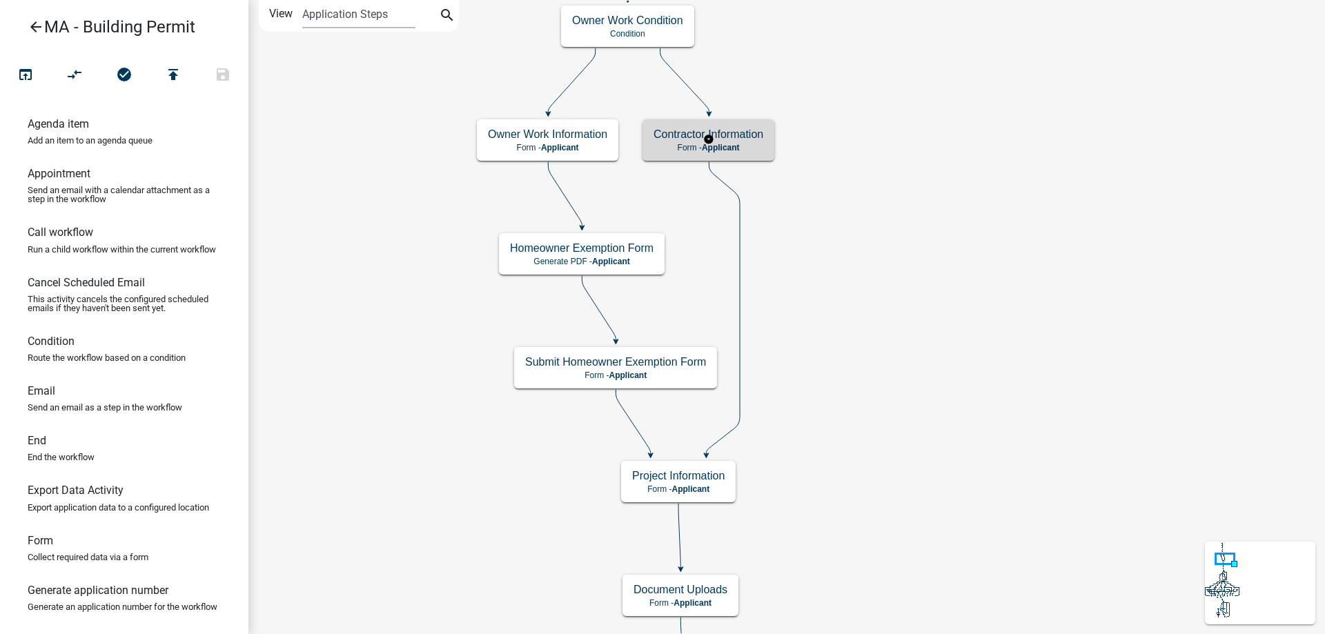
click at [769, 138] on div "Contractor Information Form - Applicant" at bounding box center [708, 139] width 132 height 41
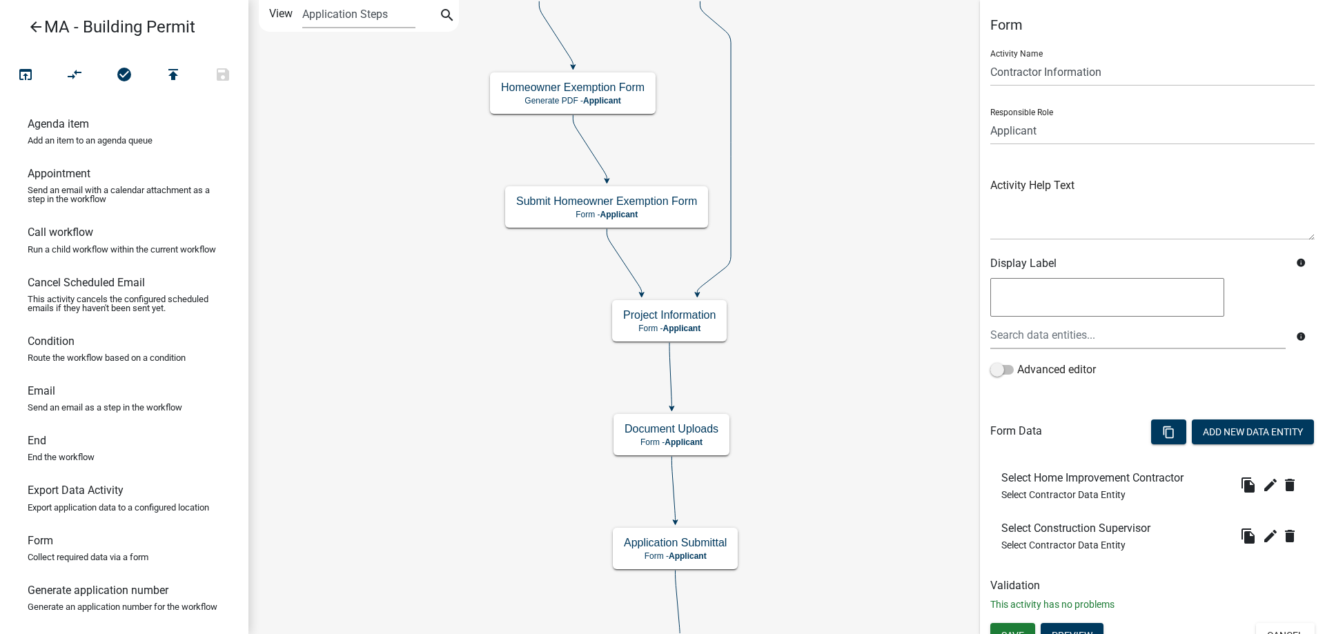
scroll to position [17, 0]
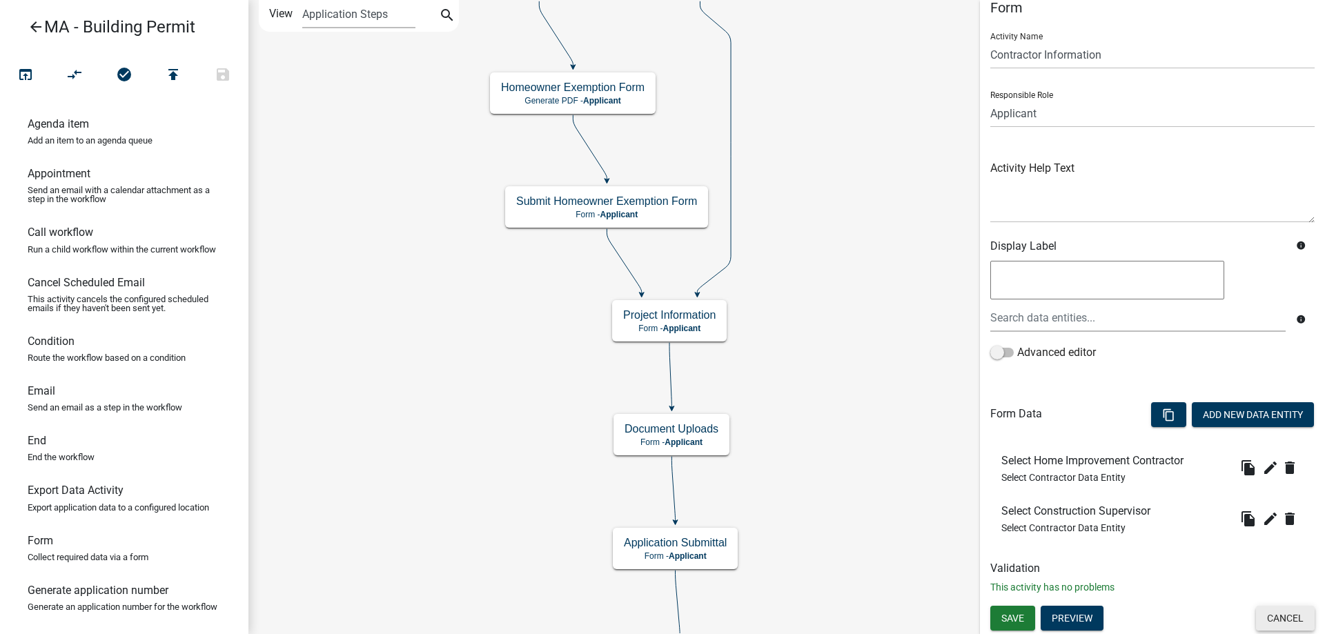
click at [1265, 606] on button "Cancel" at bounding box center [1285, 618] width 59 height 25
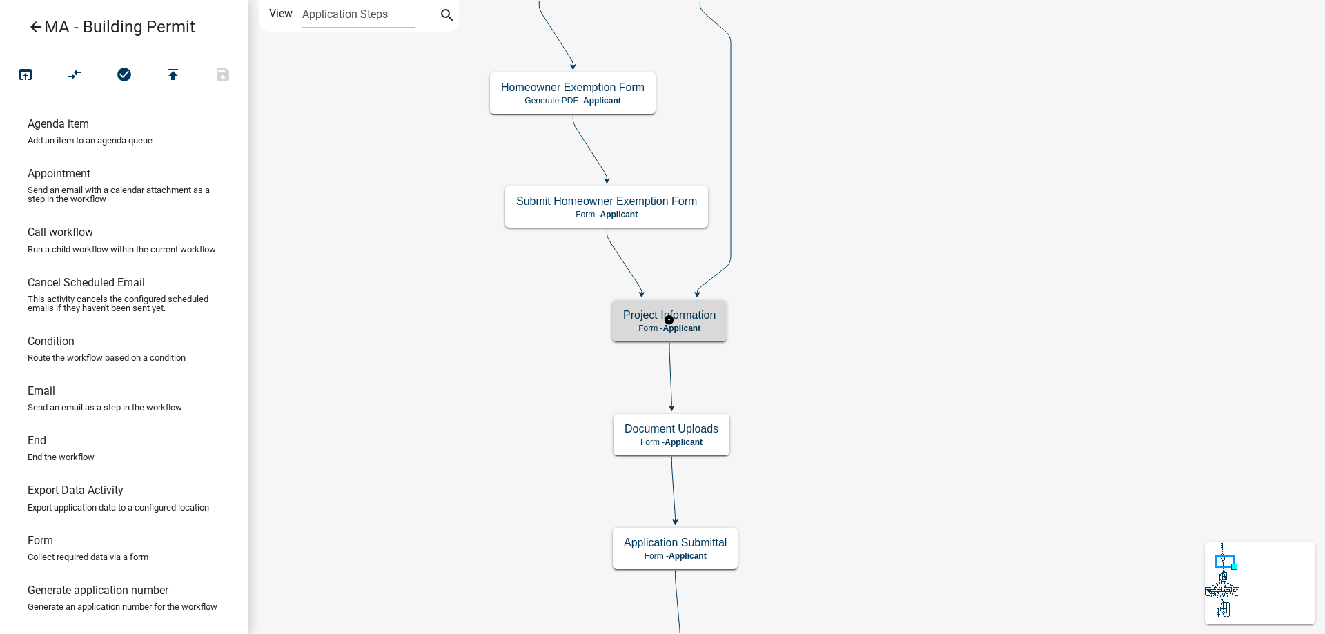
click at [712, 316] on h5 "Project Information" at bounding box center [669, 314] width 92 height 13
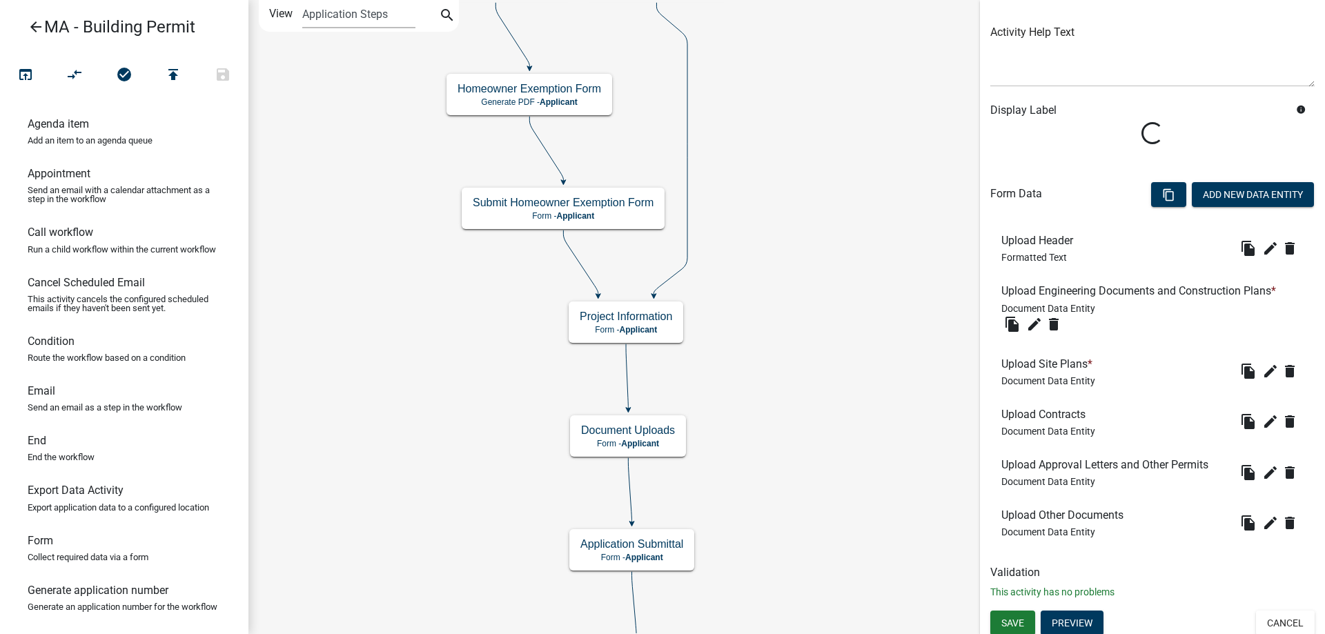
scroll to position [157, 0]
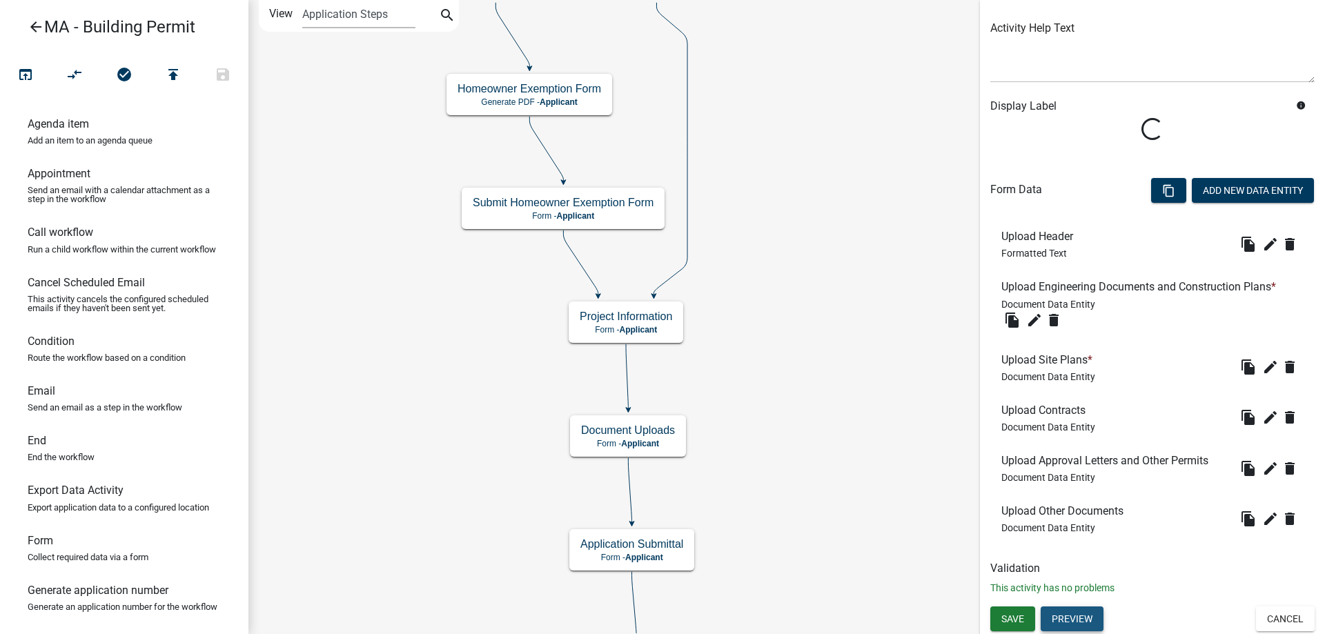
click at [1067, 613] on button "Preview" at bounding box center [1071, 618] width 63 height 25
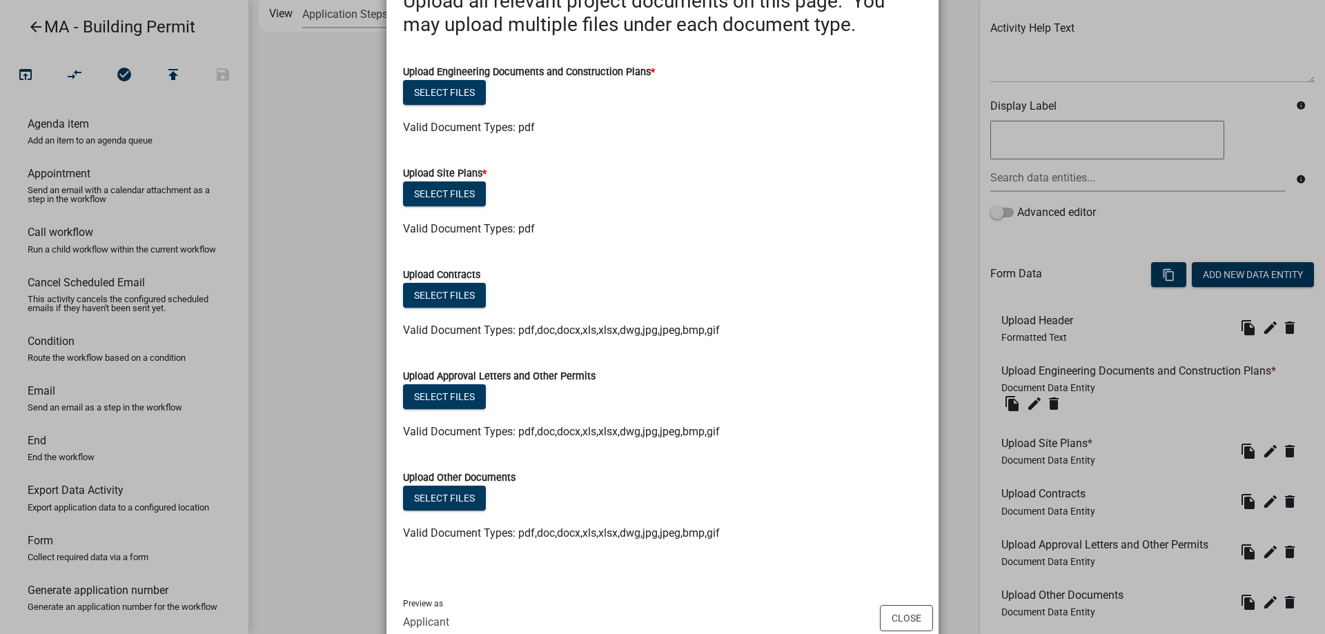
scroll to position [81, 0]
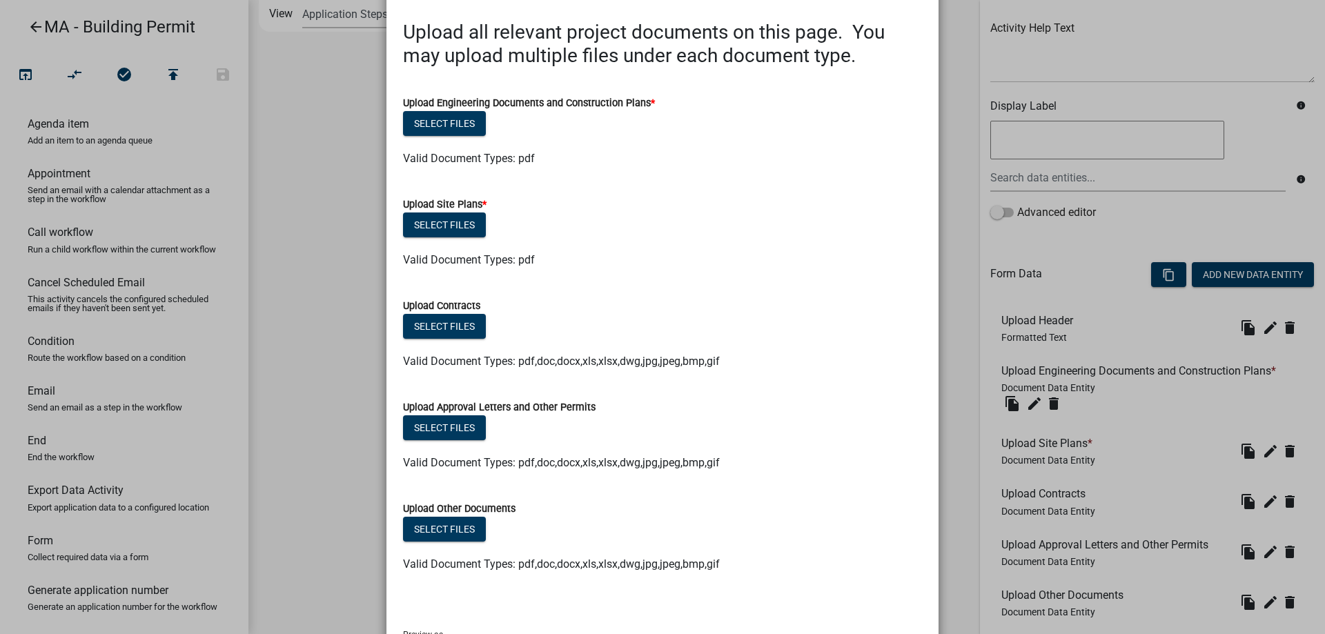
click at [357, 382] on ngb-modal-window "Activity Preview : Document Uploads × Upload all relevant project documents on …" at bounding box center [662, 317] width 1325 height 634
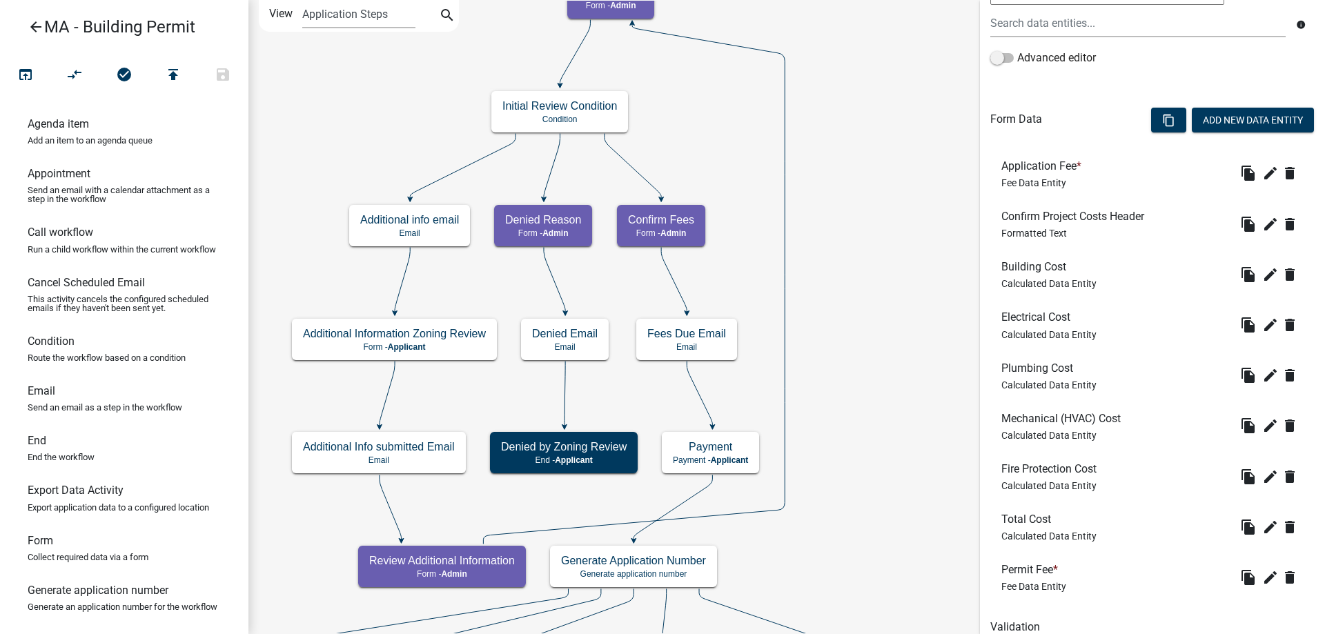
scroll to position [404, 0]
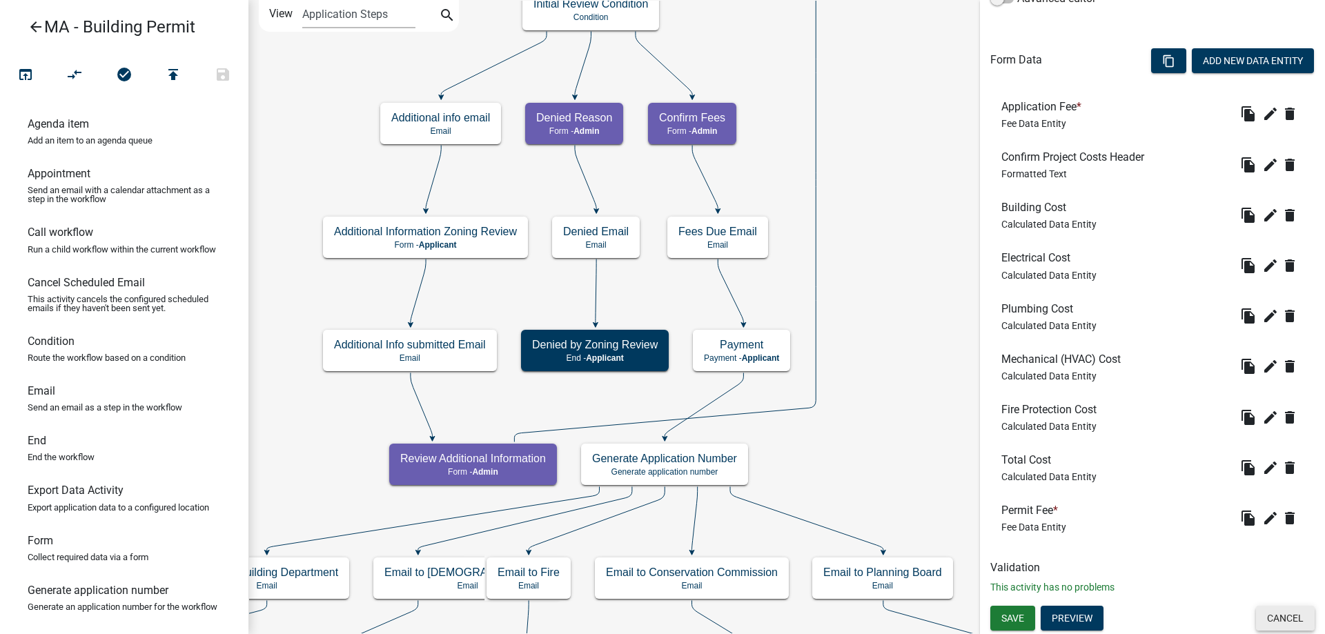
click at [1276, 611] on button "Cancel" at bounding box center [1285, 618] width 59 height 25
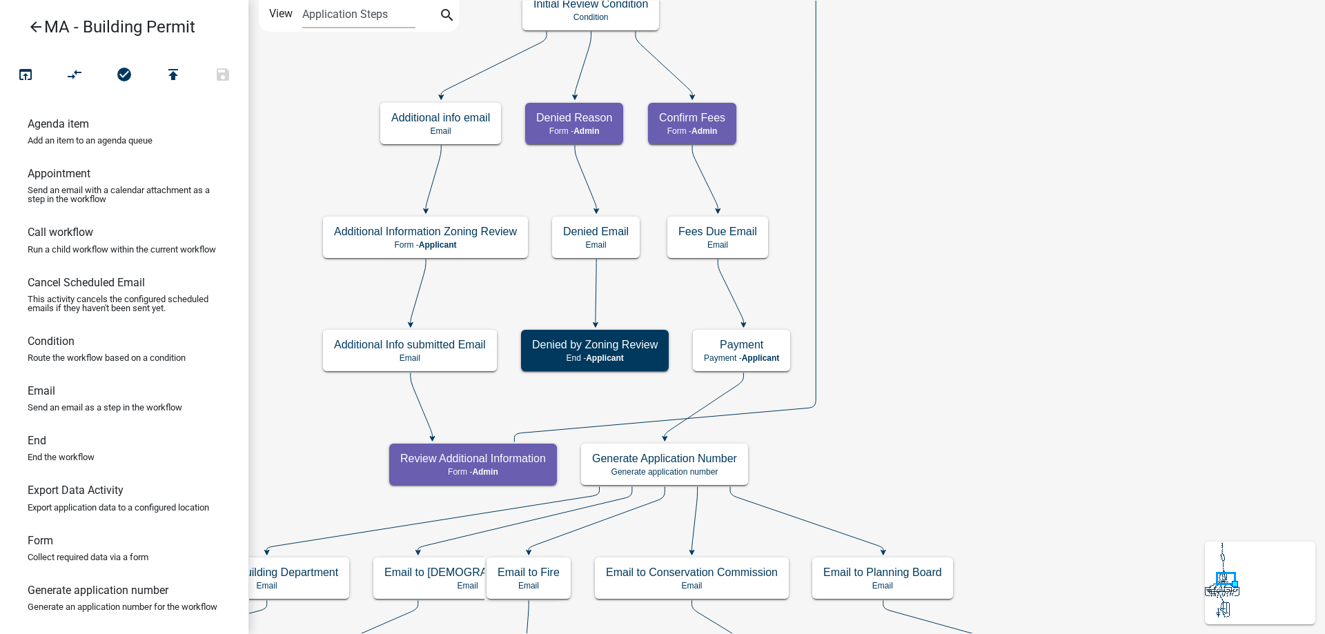
scroll to position [0, 0]
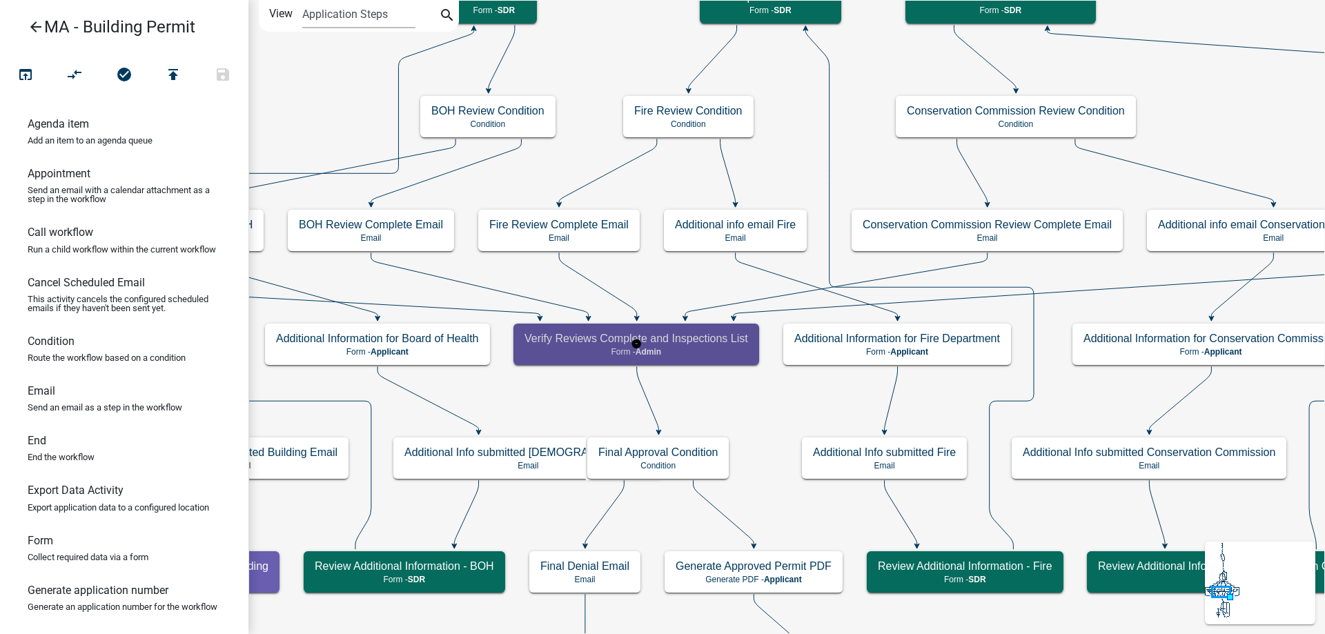
click at [588, 361] on div "Verify Reviews Complete and Inspections List Form - Admin" at bounding box center [636, 344] width 246 height 41
select select "1617A353-6361-48C5-9BA0-CE34FD9B68F8"
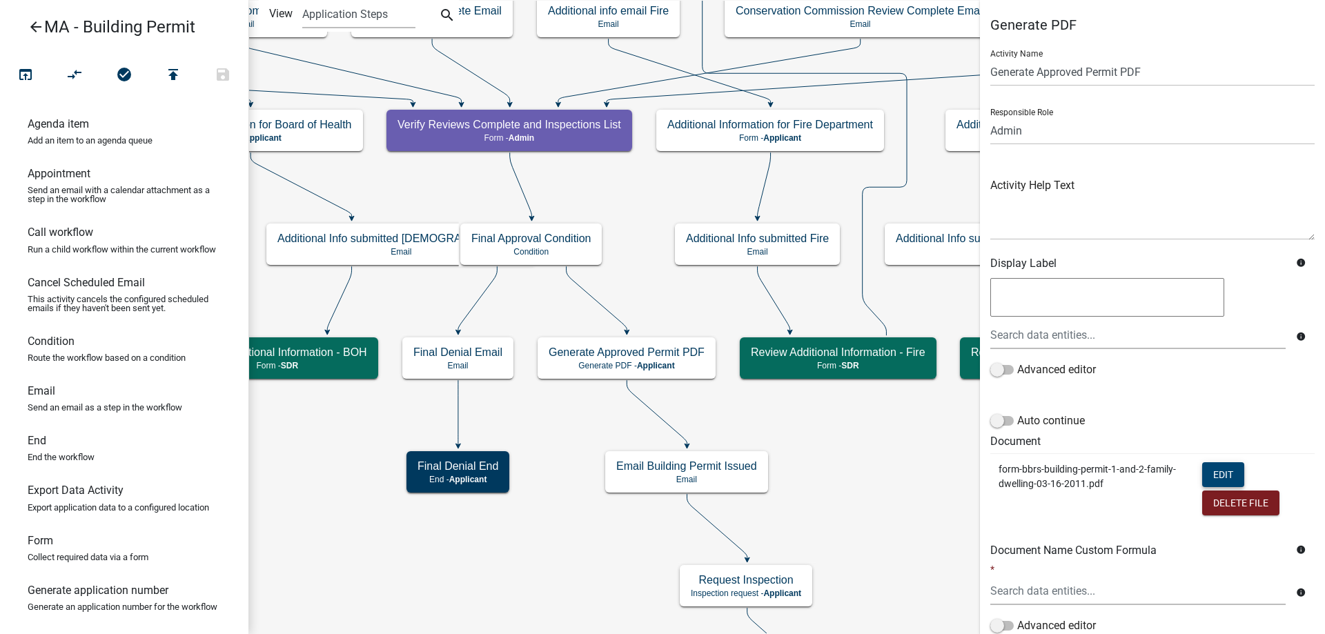
click at [1205, 473] on button "Edit" at bounding box center [1223, 474] width 42 height 25
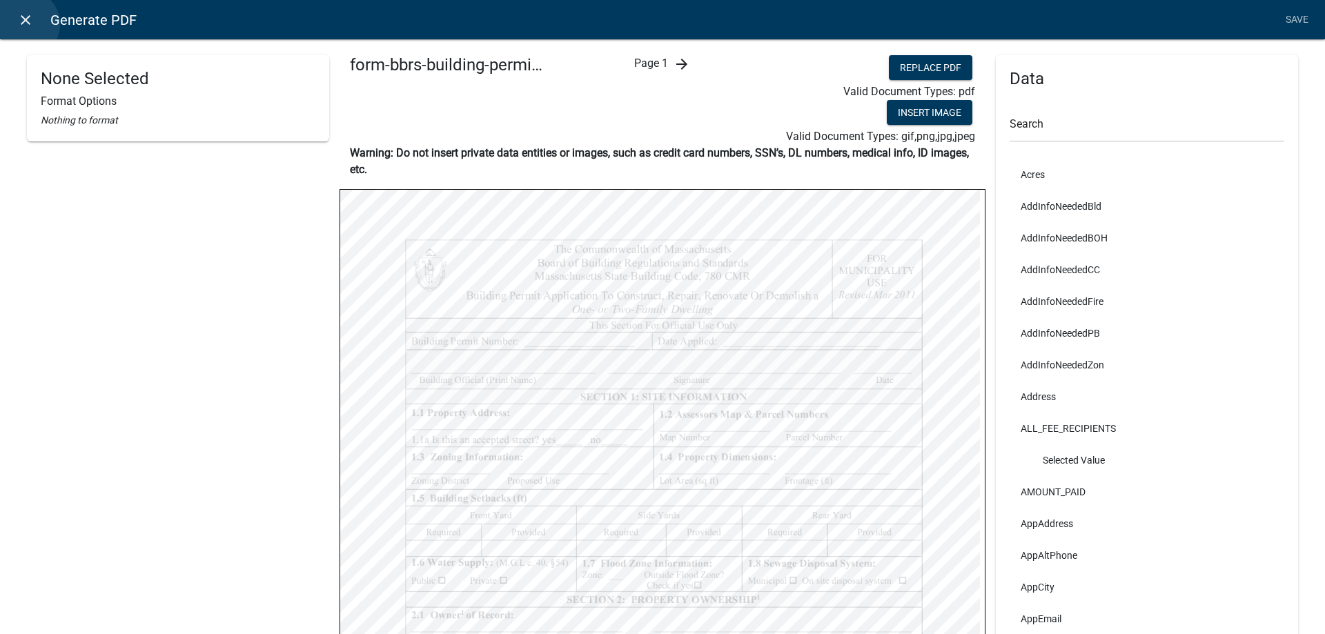
click at [25, 24] on icon "close" at bounding box center [25, 20] width 17 height 17
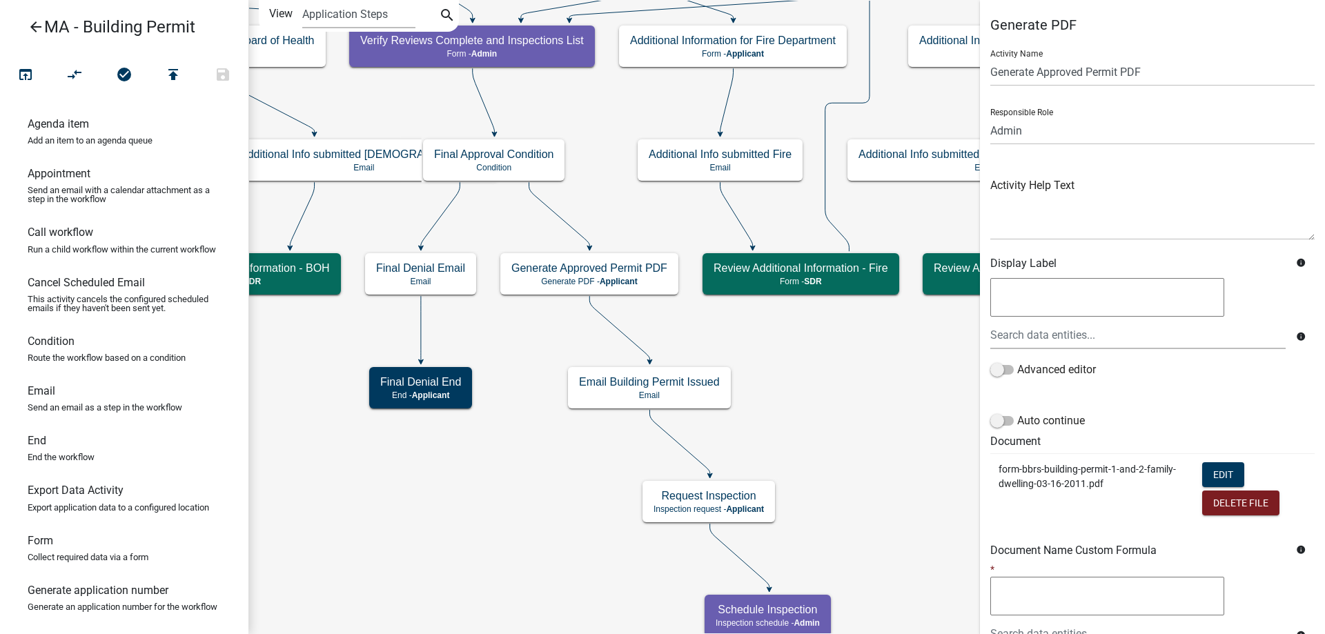
scroll to position [150, 0]
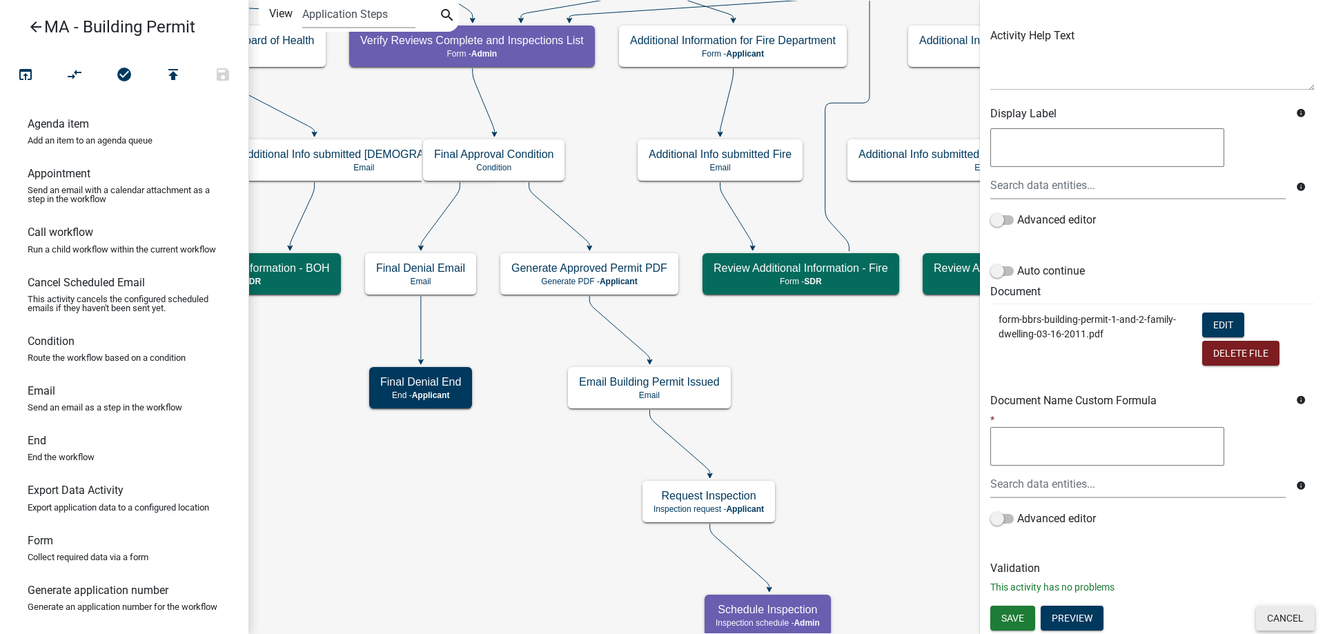
click at [1285, 616] on button "Cancel" at bounding box center [1285, 618] width 59 height 25
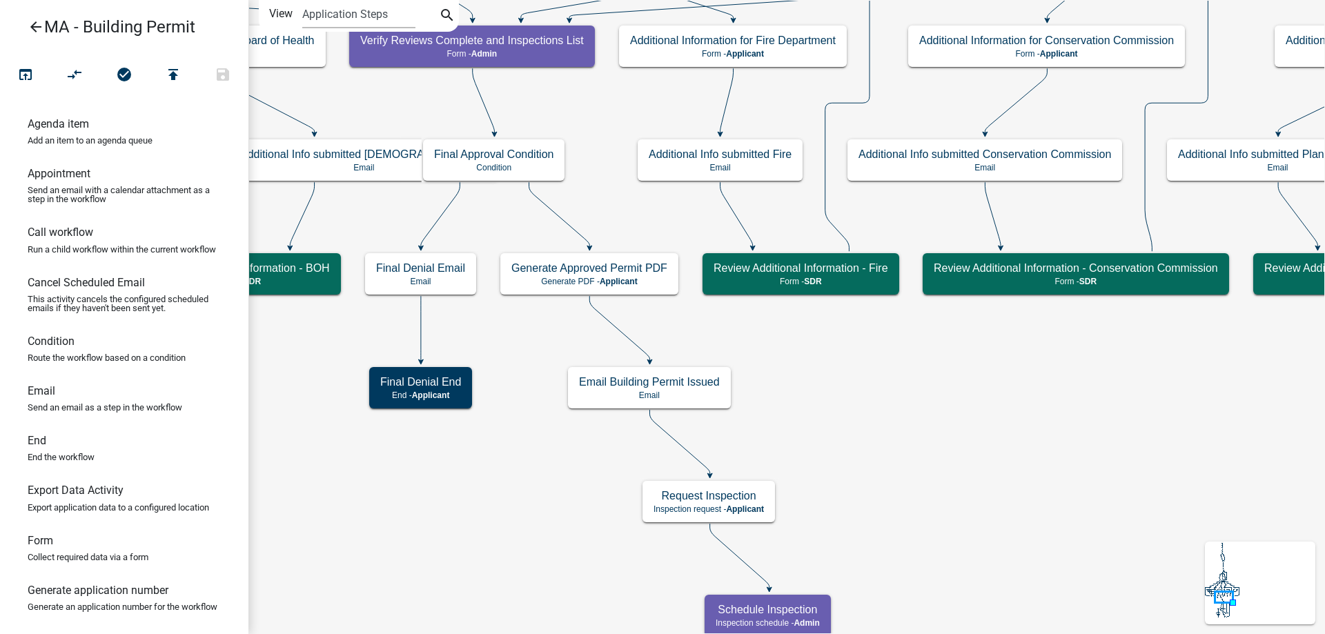
scroll to position [0, 0]
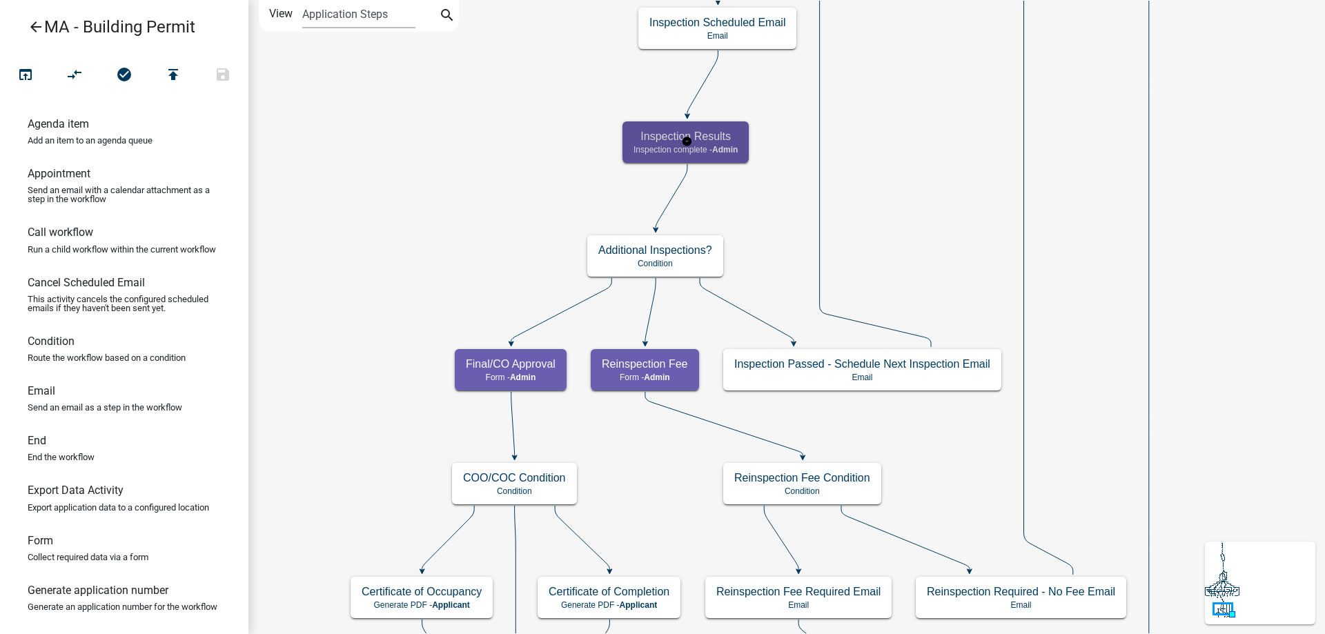
click at [662, 158] on div "Inspection Results Inspection complete - Admin" at bounding box center [685, 141] width 126 height 41
select select "1617A353-6361-48C5-9BA0-CE34FD9B68F8"
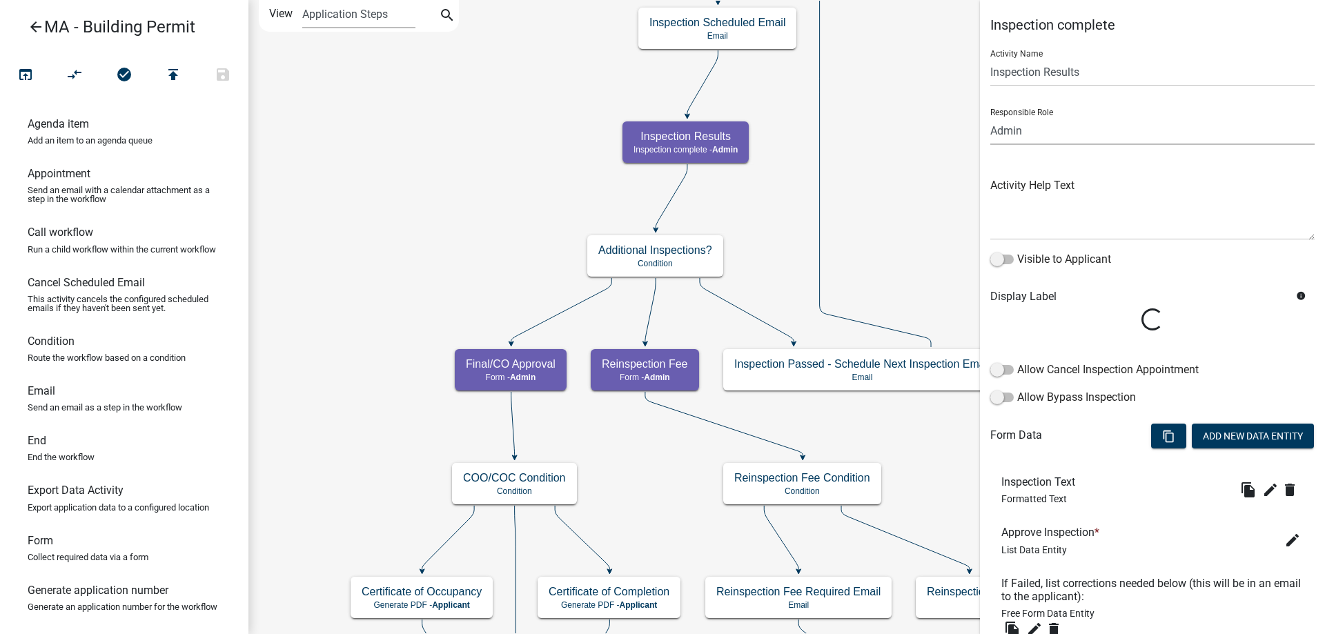
click at [1087, 140] on select "Applicant Admin SDR Septic Maintenance Company" at bounding box center [1152, 131] width 324 height 28
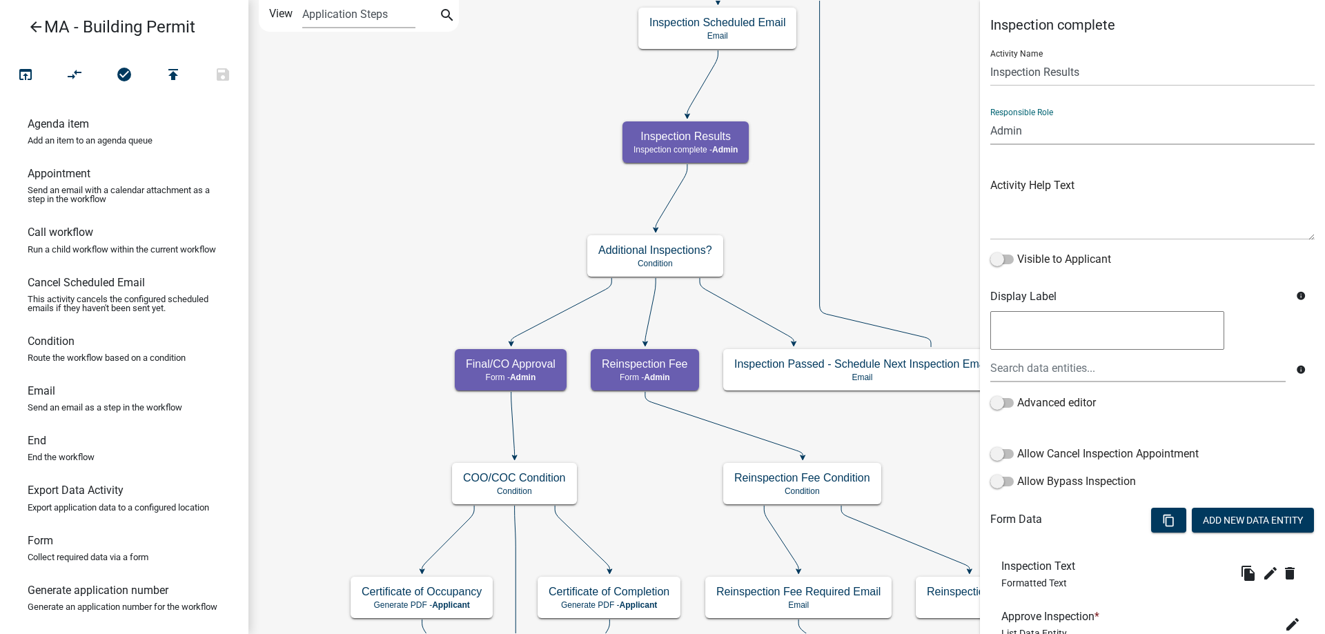
click at [860, 148] on icon "Start Start - Applicant Search Parcel Data Parcel search - Applicant Owner and …" at bounding box center [1003, 424] width 1508 height 847
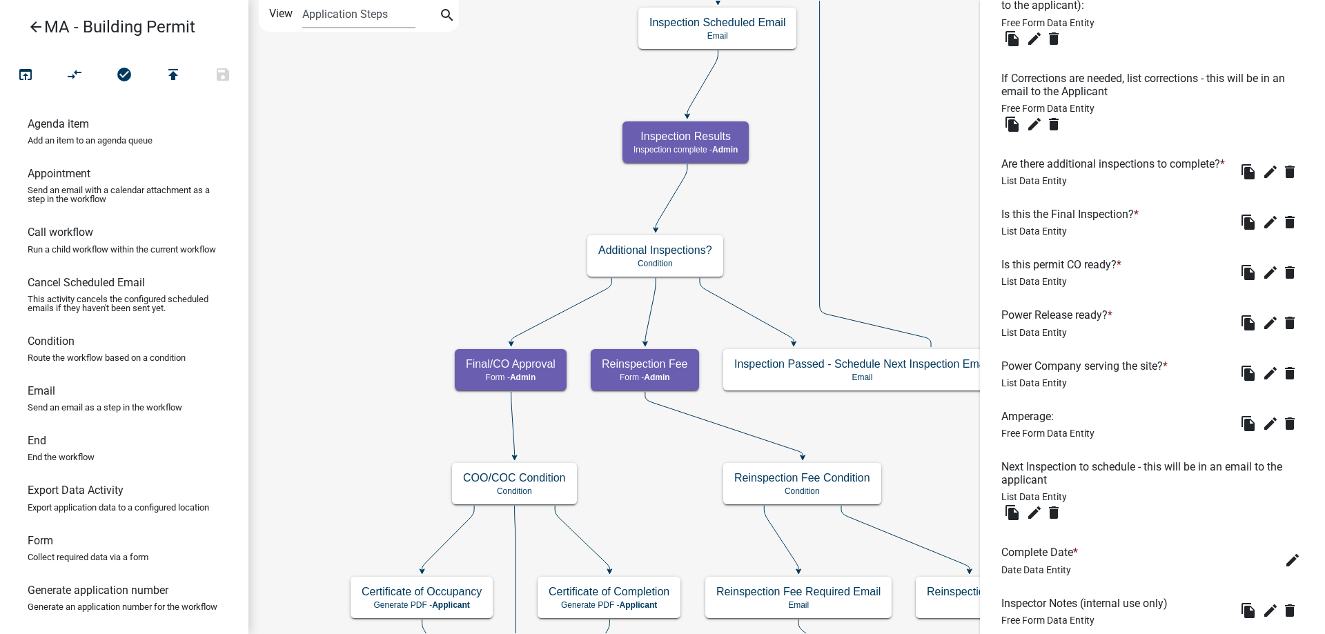
scroll to position [961, 0]
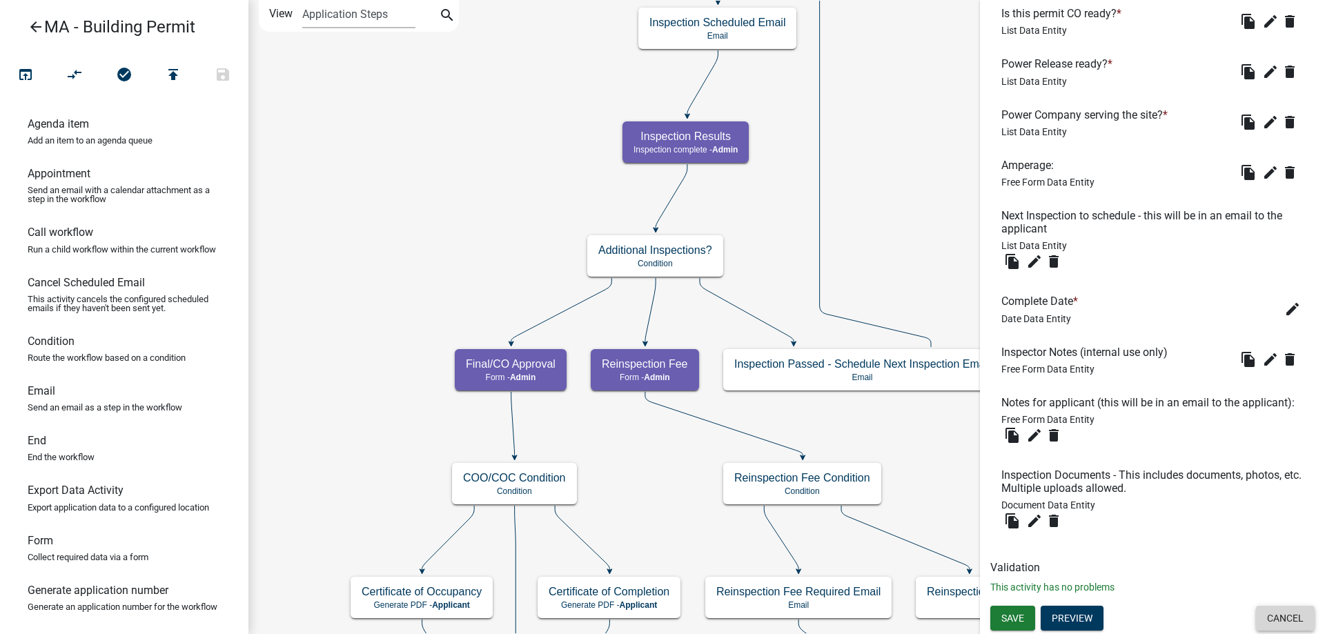
click at [1272, 614] on button "Cancel" at bounding box center [1285, 618] width 59 height 25
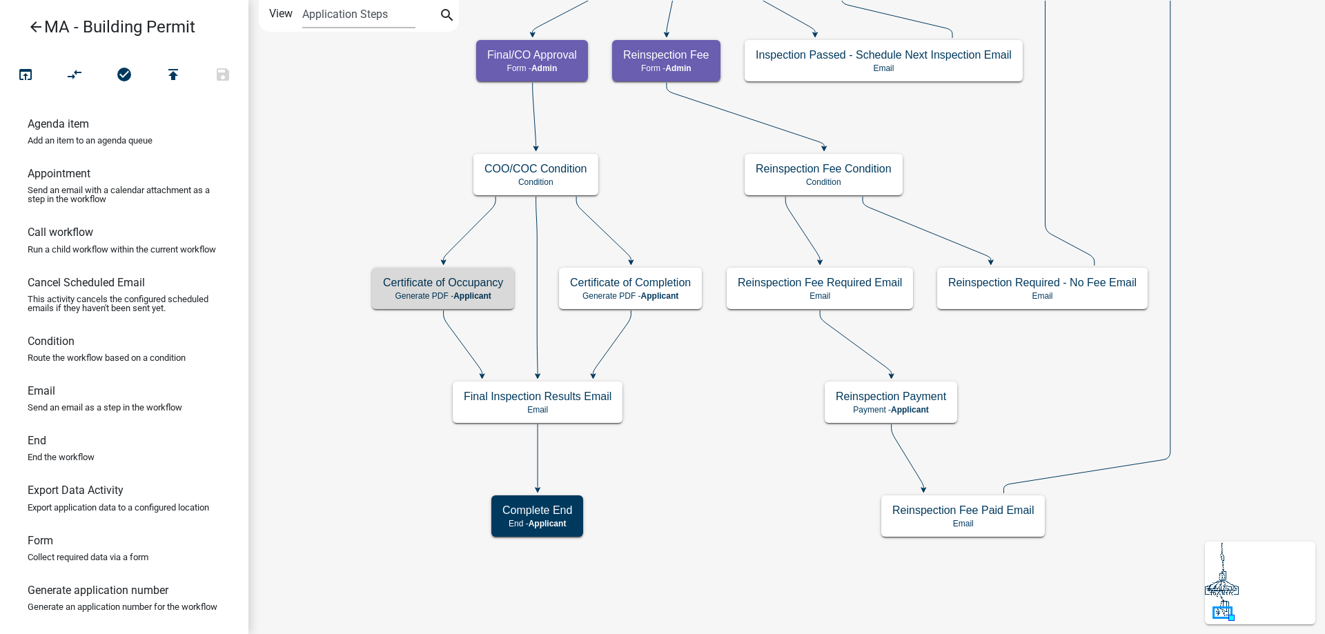
click at [667, 382] on icon "Start Start - Applicant Search Parcel Data Parcel search - Applicant Owner and …" at bounding box center [1013, 317] width 1529 height 633
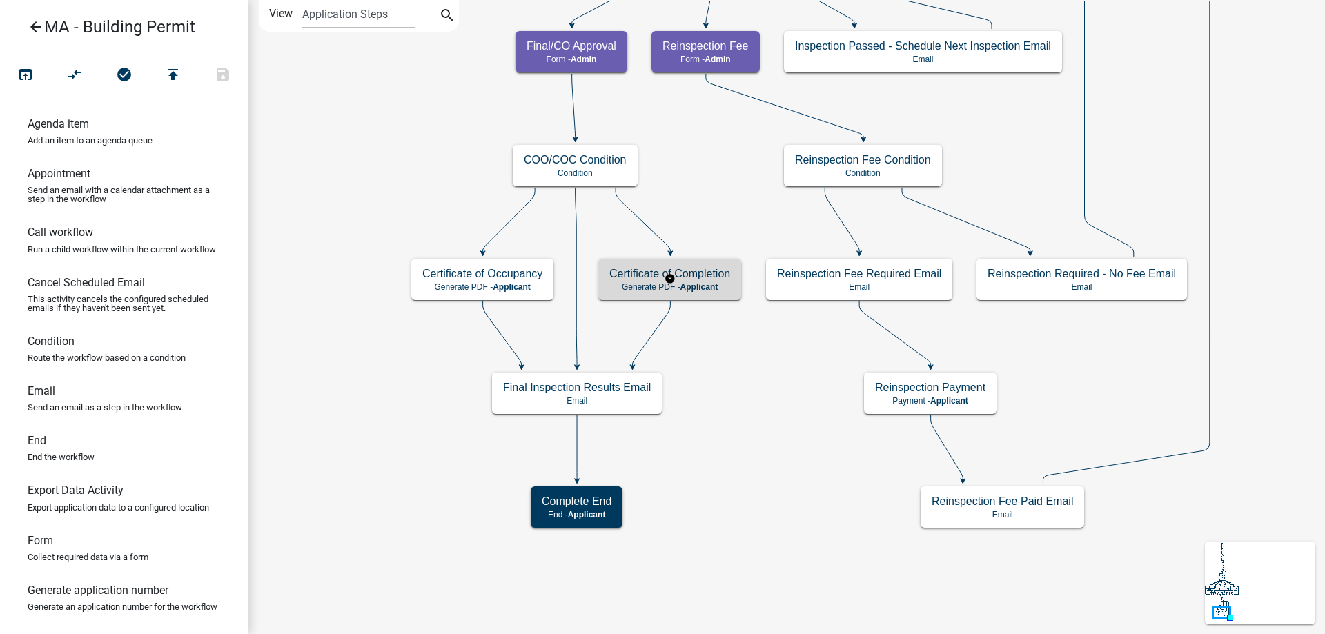
click at [701, 292] on div "Certificate of Completion Generate PDF - Applicant" at bounding box center [669, 279] width 143 height 41
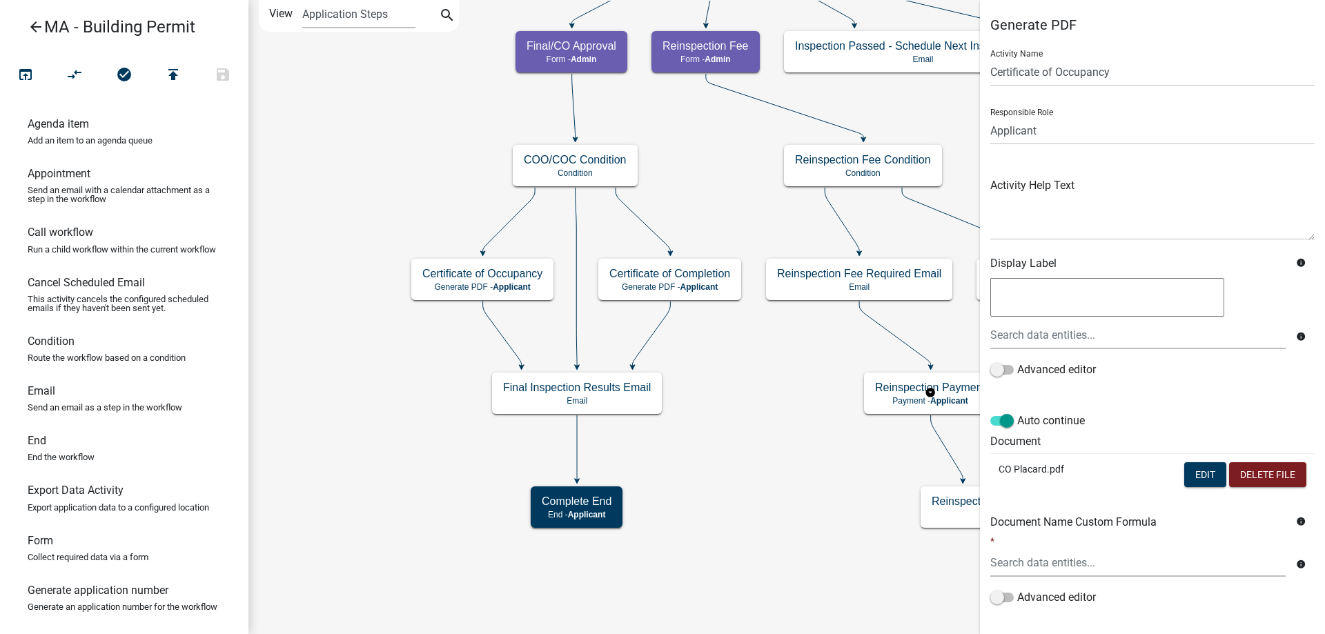
scroll to position [69, 0]
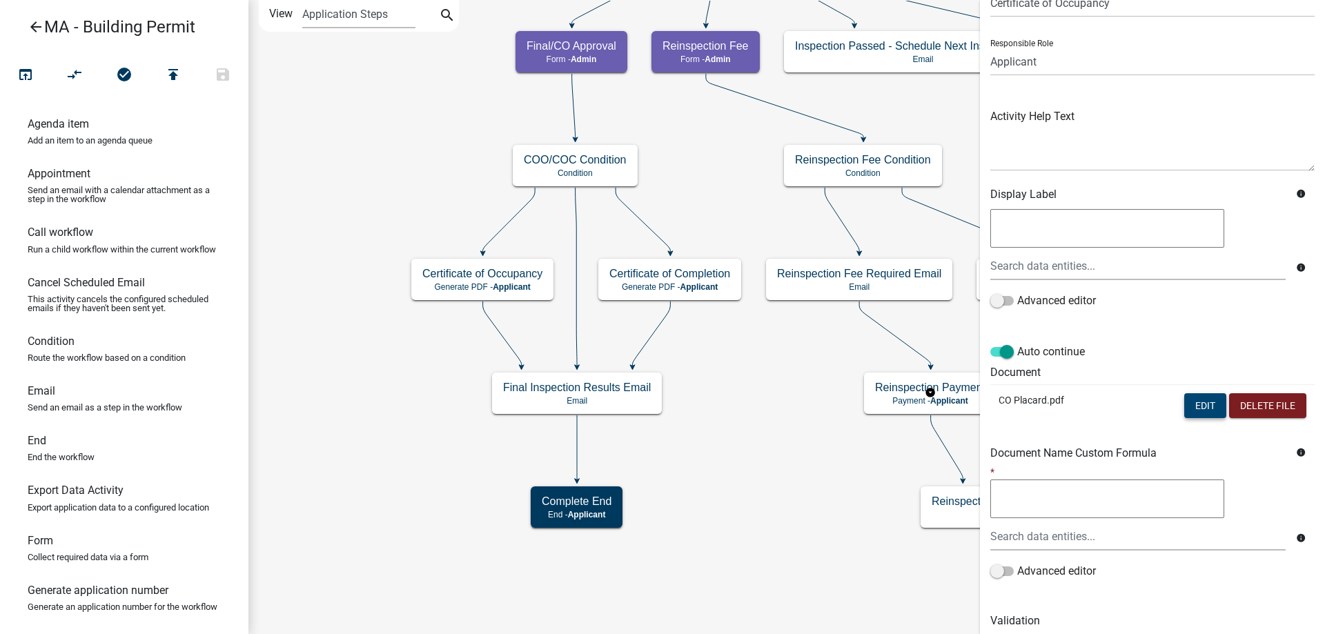
click at [1187, 417] on button "Edit" at bounding box center [1205, 405] width 42 height 25
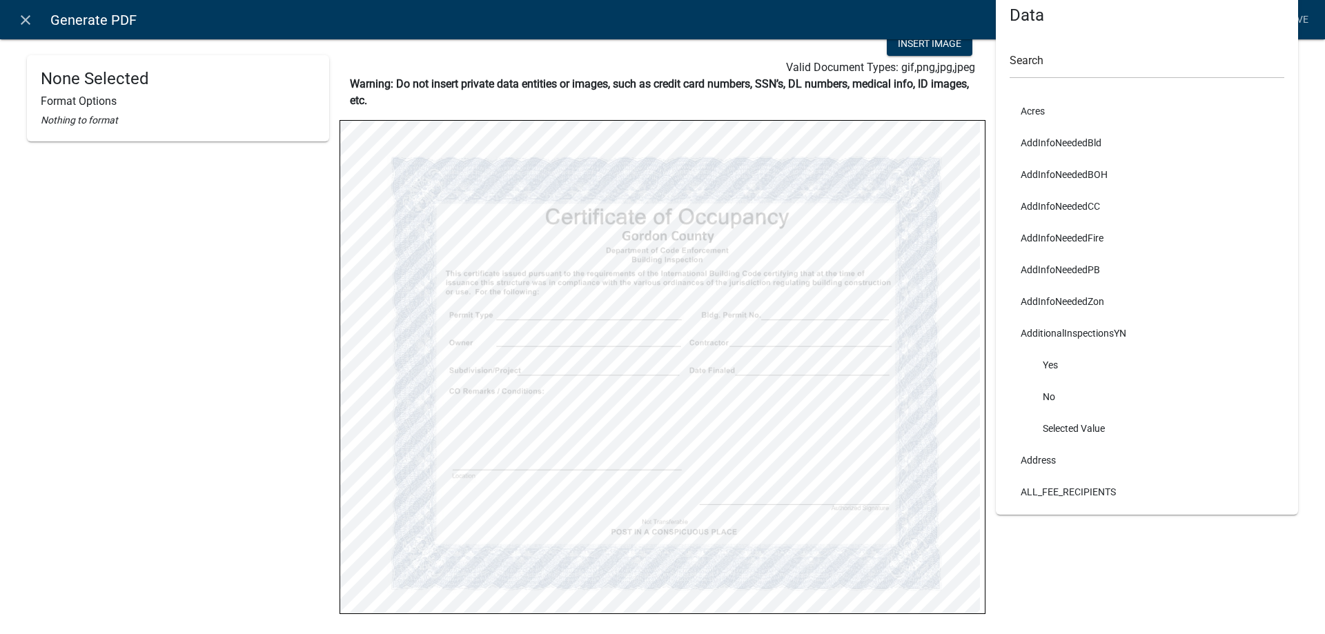
scroll to position [0, 0]
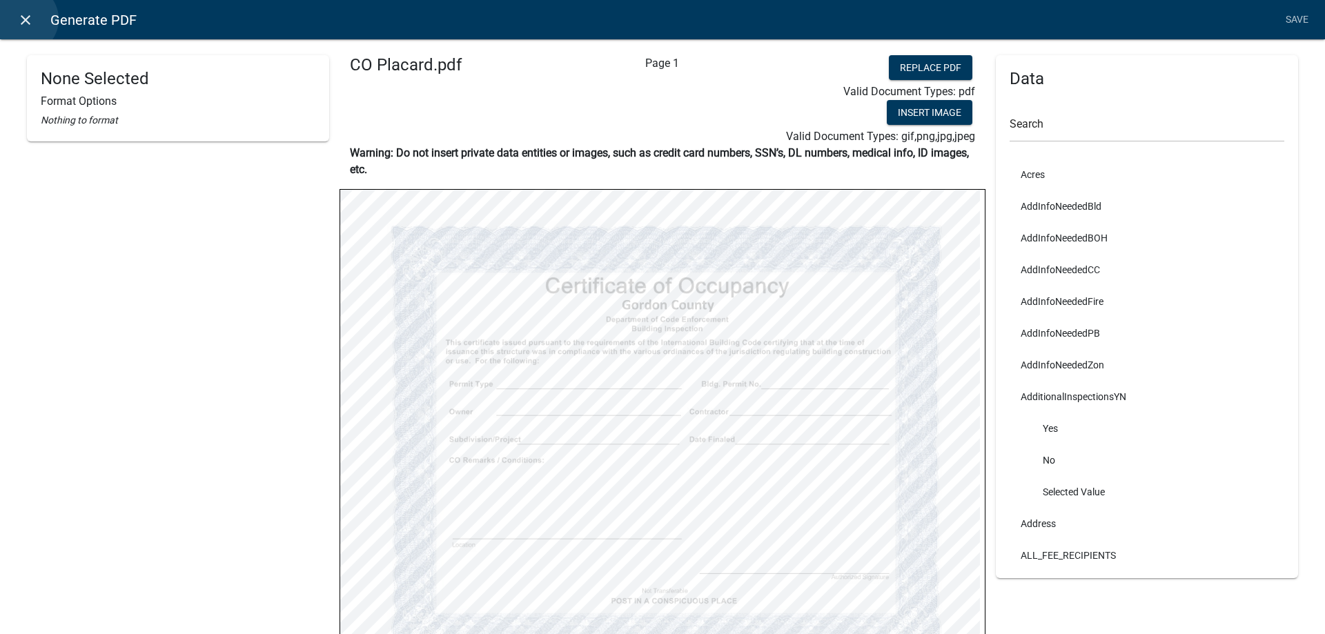
click at [23, 19] on icon "close" at bounding box center [25, 20] width 17 height 17
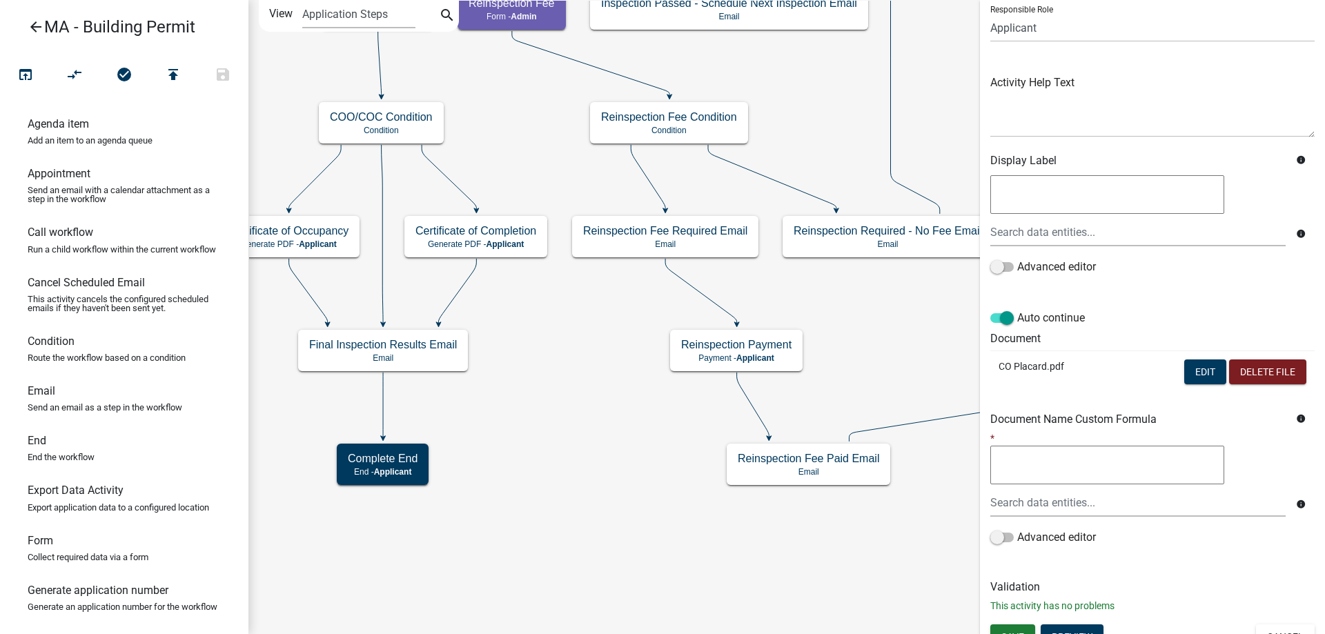
scroll to position [121, 0]
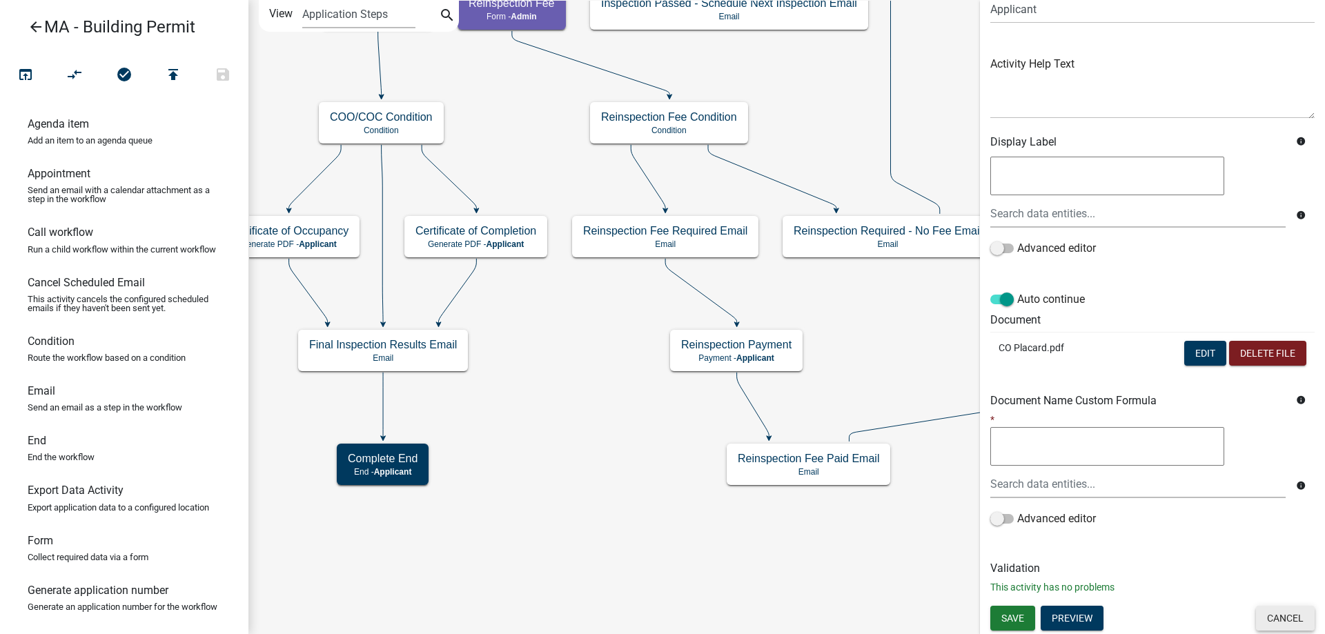
click at [1259, 615] on button "Cancel" at bounding box center [1285, 618] width 59 height 25
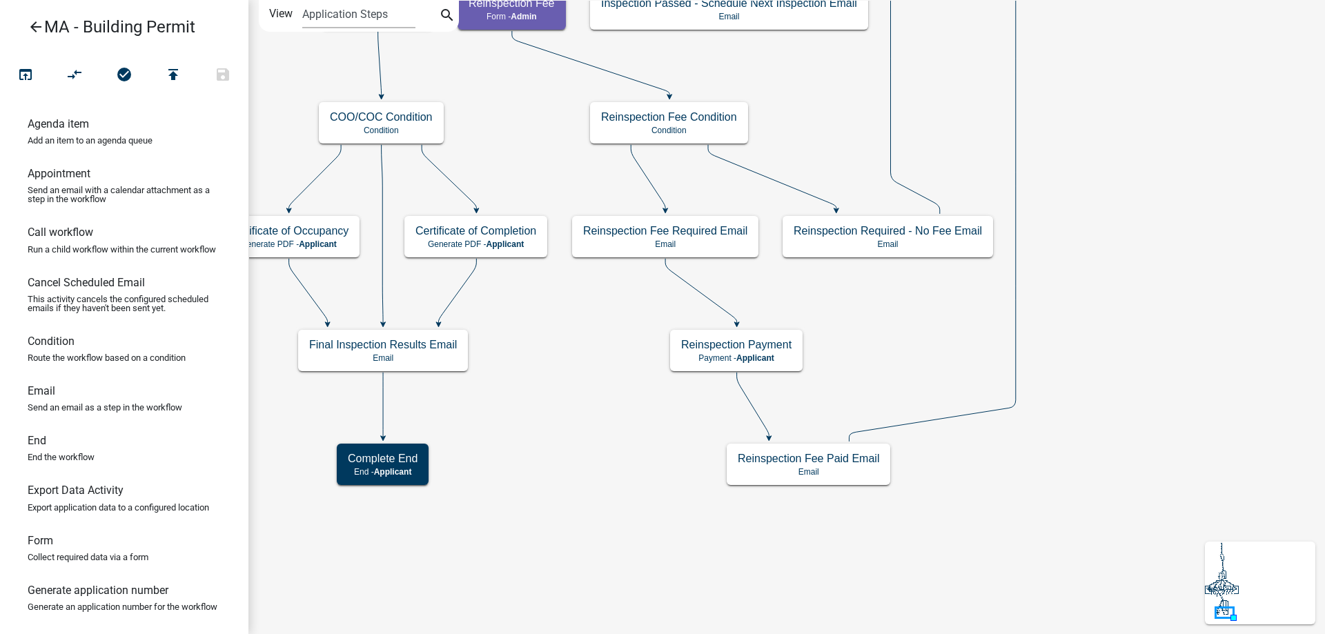
scroll to position [0, 0]
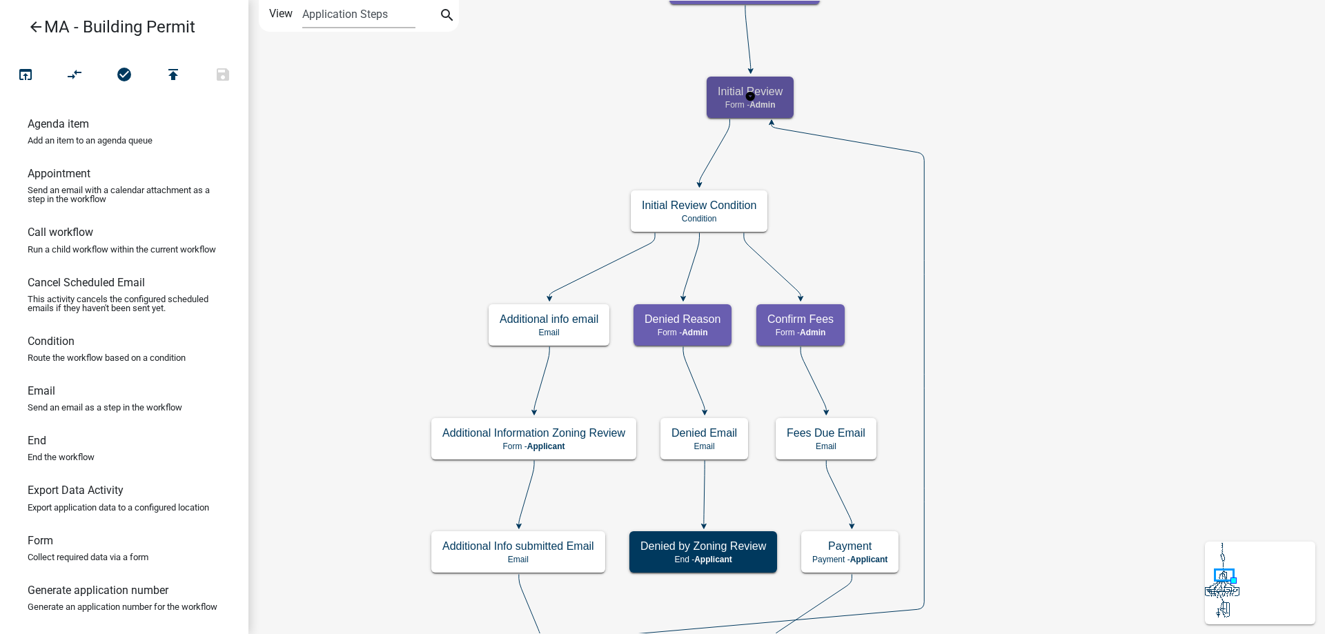
click at [744, 108] on p "Form - Admin" at bounding box center [750, 105] width 65 height 10
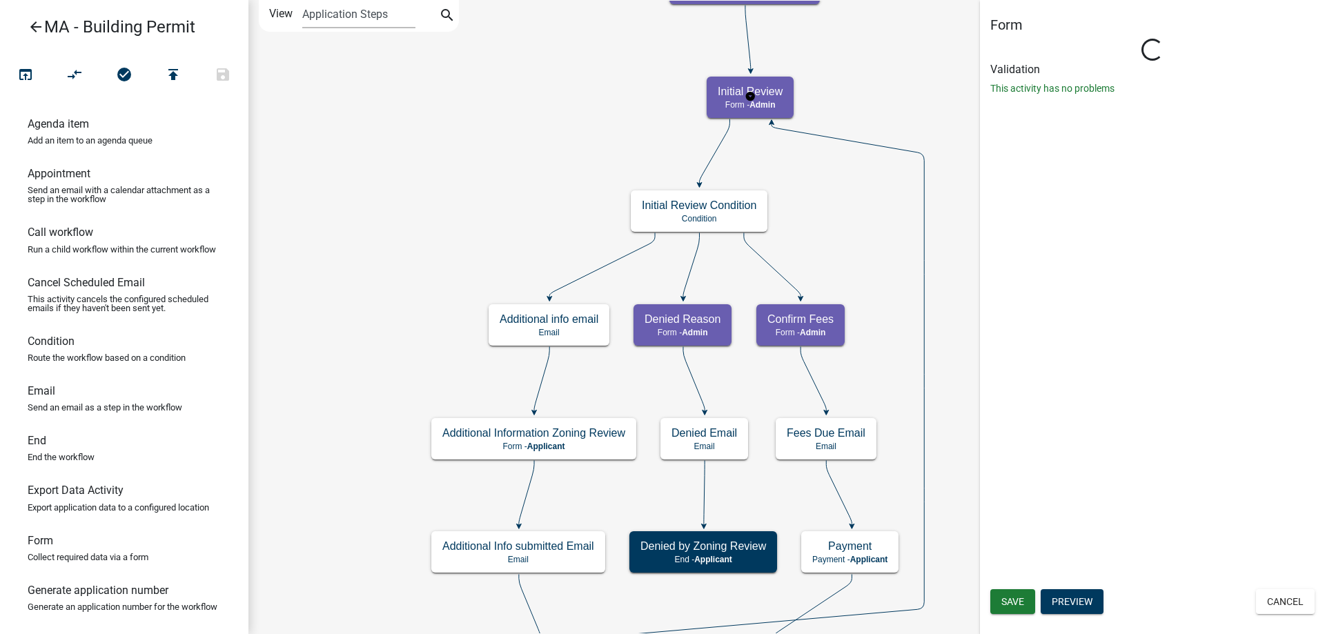
select select "1617A353-6361-48C5-9BA0-CE34FD9B68F8"
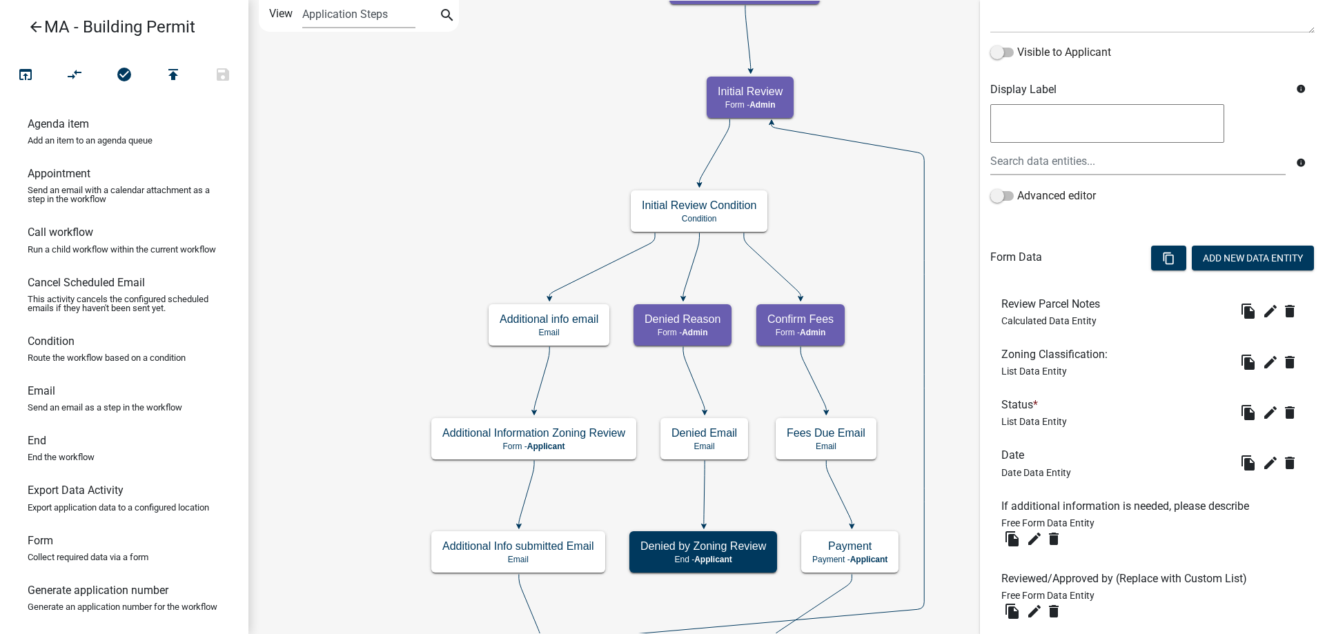
scroll to position [297, 0]
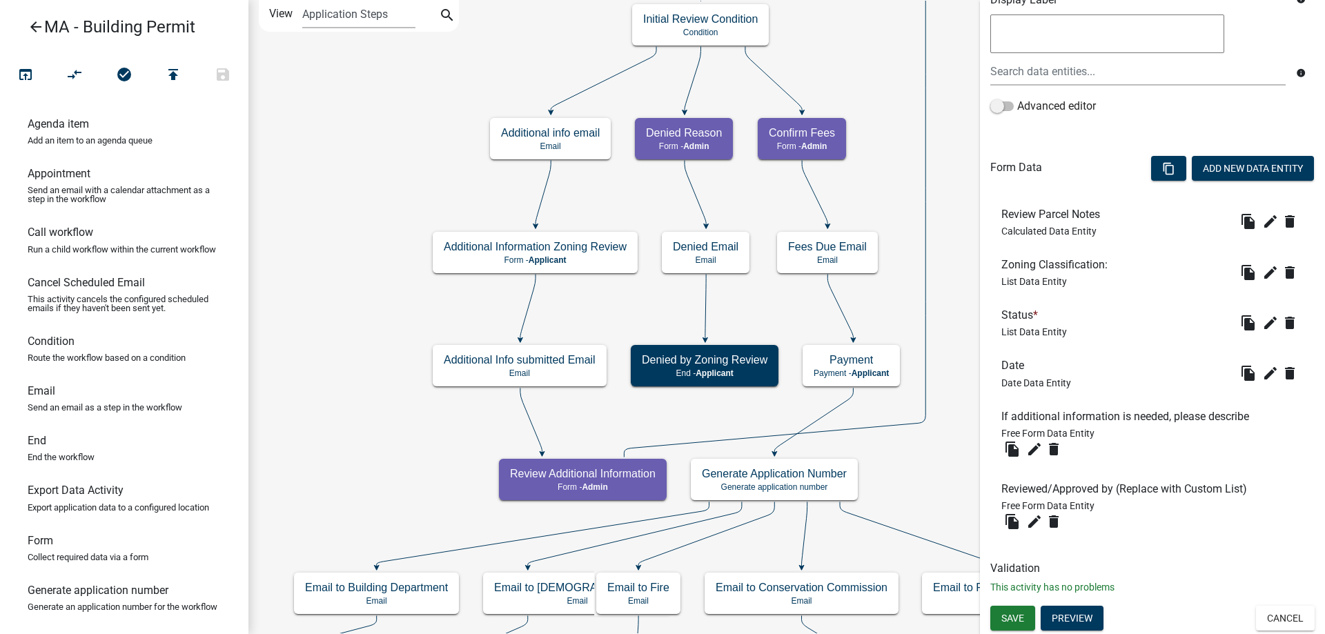
click at [1278, 616] on button "Cancel" at bounding box center [1285, 618] width 59 height 25
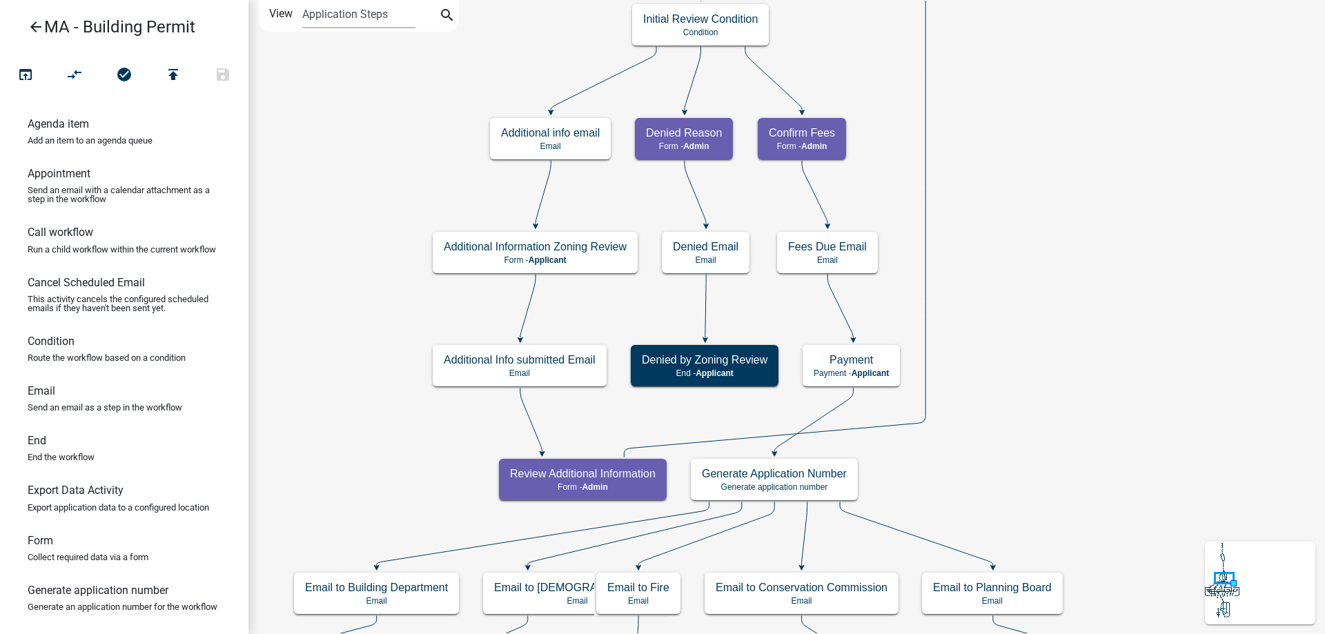
scroll to position [0, 0]
